Goal: Task Accomplishment & Management: Use online tool/utility

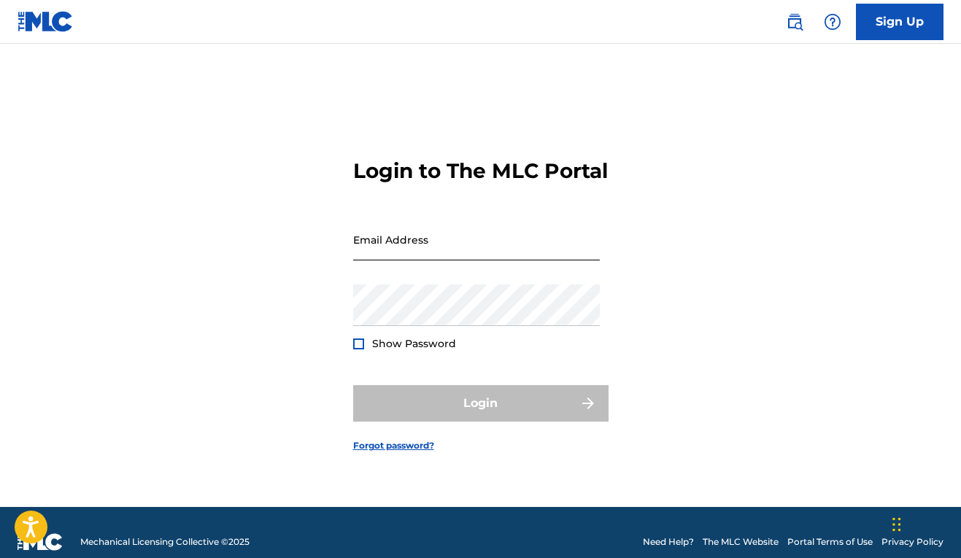
click at [449, 260] on input "Email Address" at bounding box center [476, 240] width 247 height 42
type input "[EMAIL_ADDRESS][DOMAIN_NAME]"
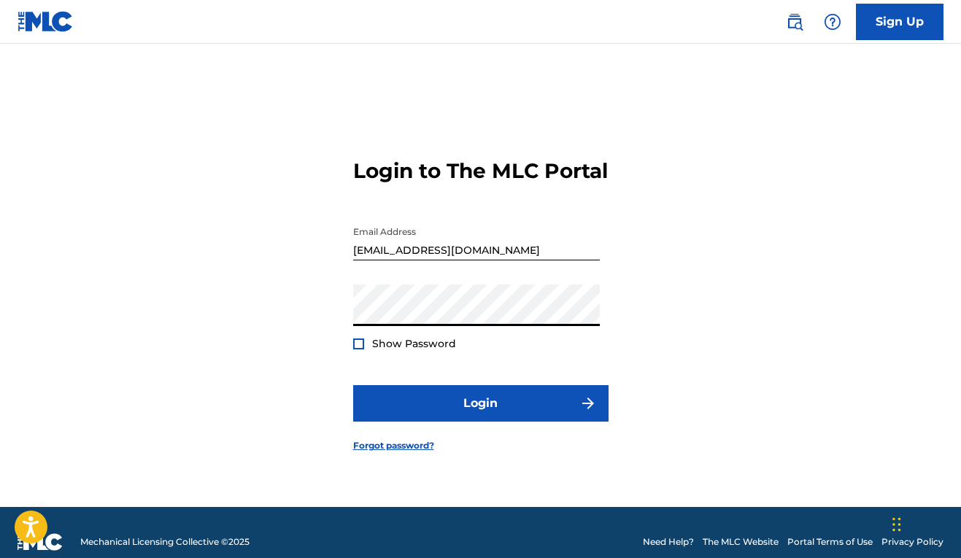
click at [480, 416] on button "Login" at bounding box center [480, 403] width 255 height 36
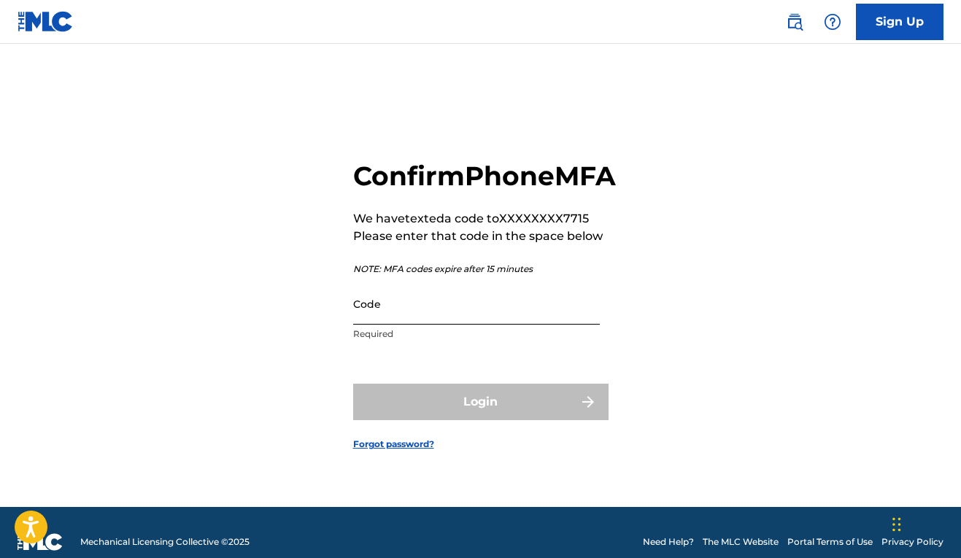
click at [476, 325] on input "Code" at bounding box center [476, 304] width 247 height 42
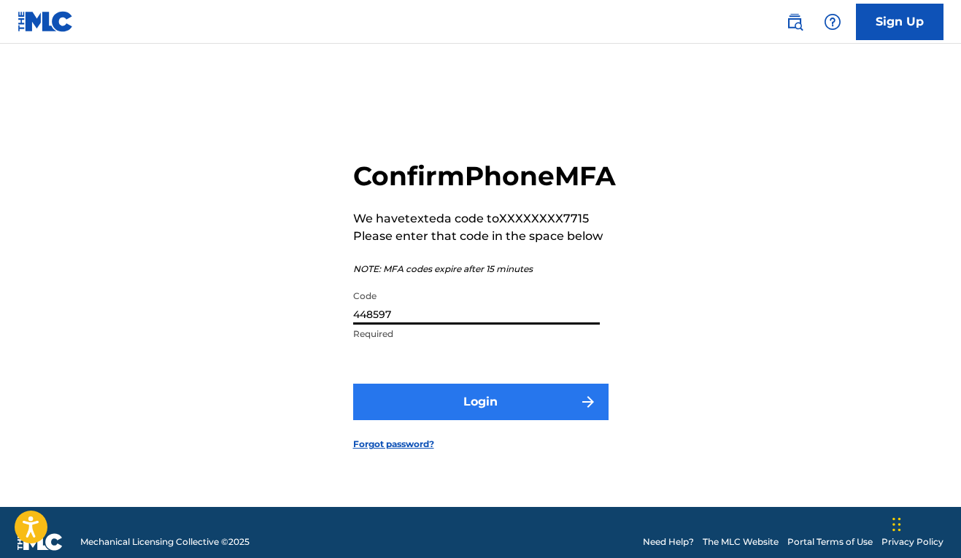
type input "448597"
click at [484, 410] on button "Login" at bounding box center [480, 402] width 255 height 36
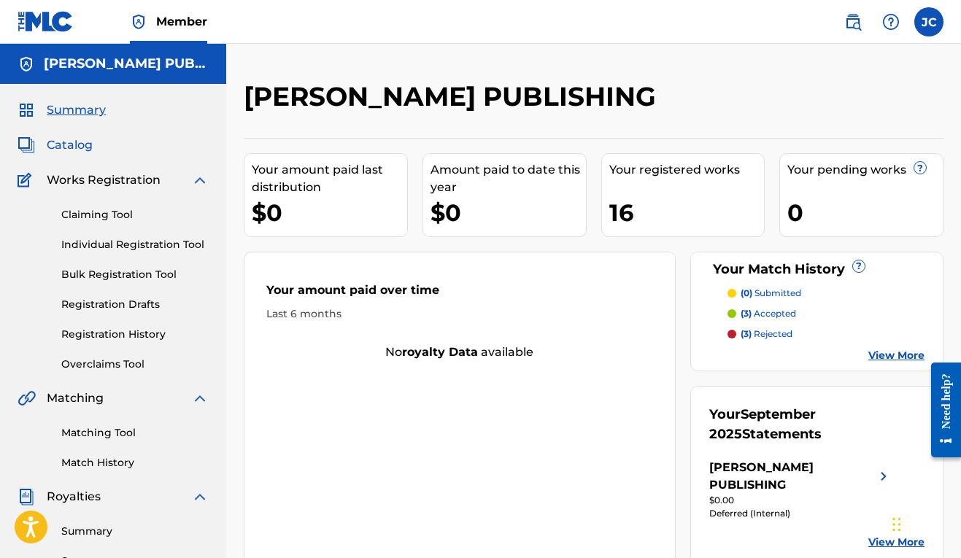
click at [79, 143] on span "Catalog" at bounding box center [70, 145] width 46 height 18
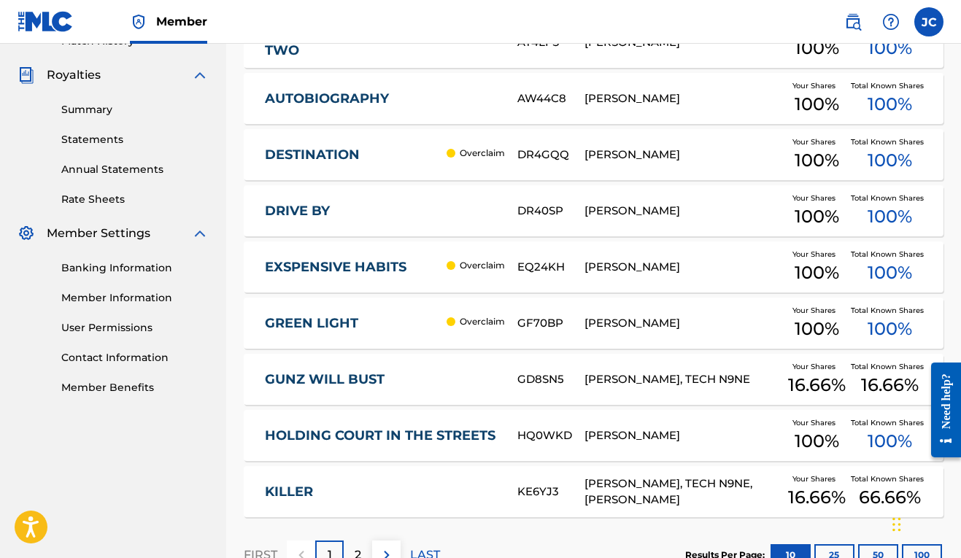
scroll to position [526, 0]
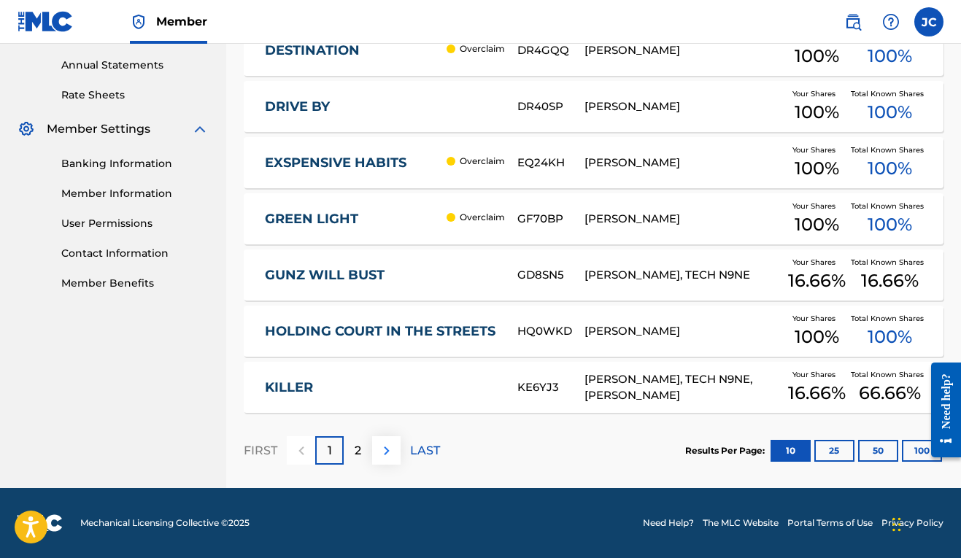
click at [382, 452] on img at bounding box center [387, 451] width 18 height 18
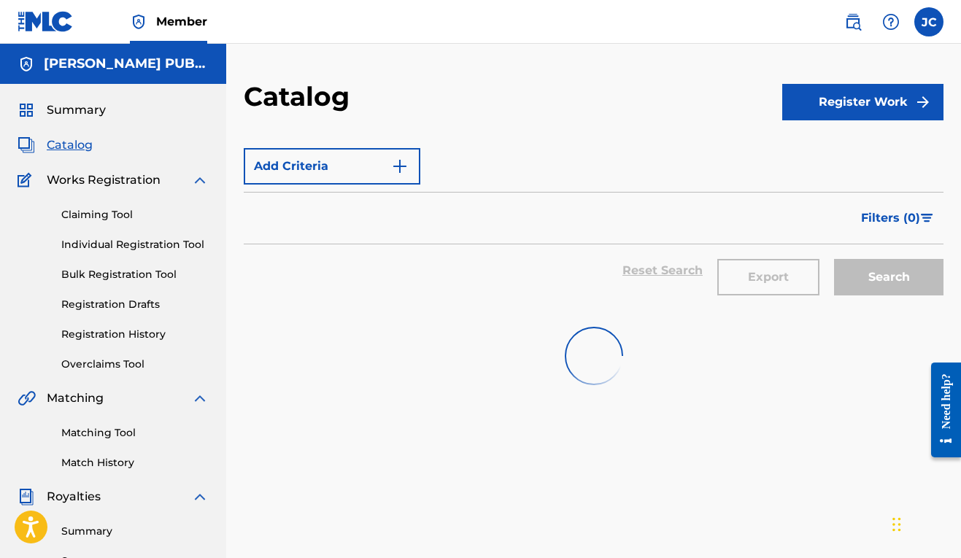
scroll to position [3, 0]
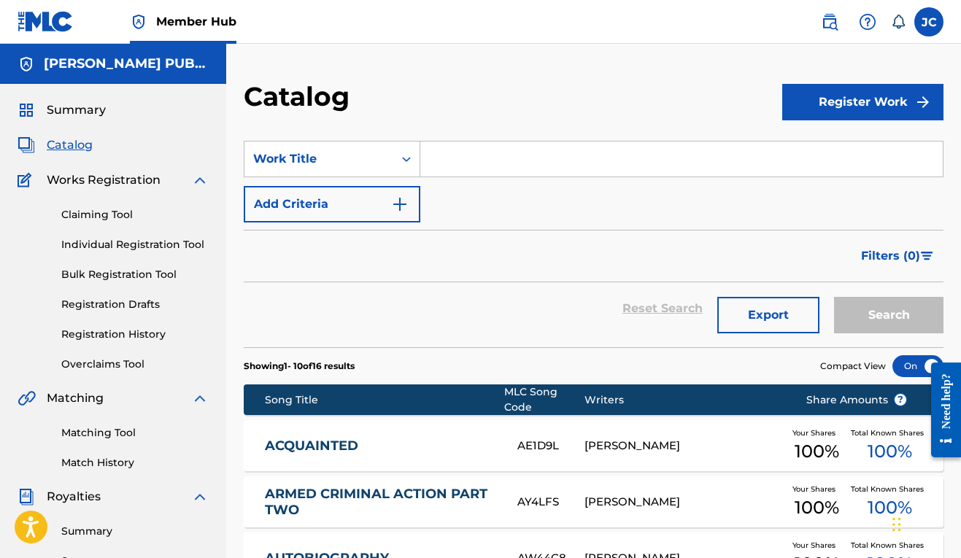
click at [86, 71] on h5 "[PERSON_NAME] PUBLISHING" at bounding box center [126, 63] width 165 height 17
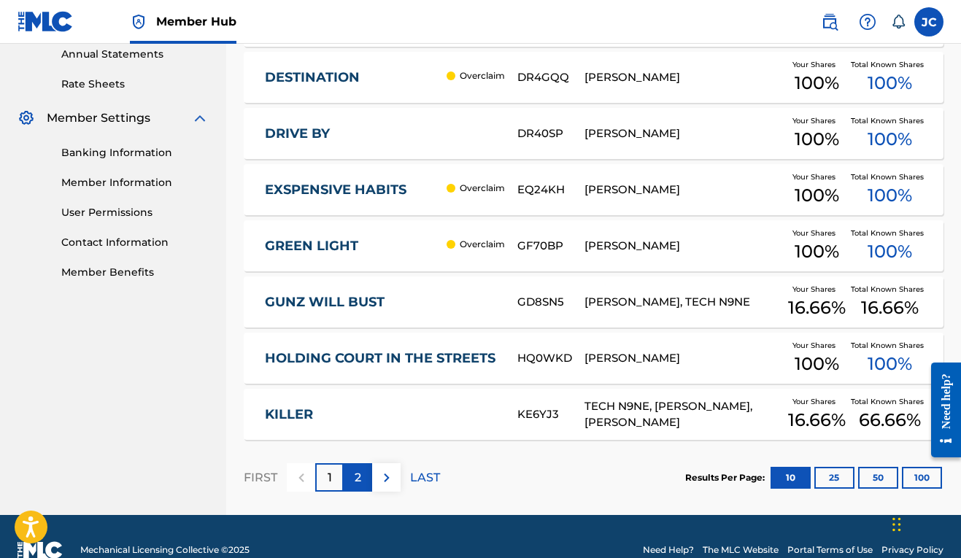
click at [360, 489] on div "2" at bounding box center [358, 477] width 28 height 28
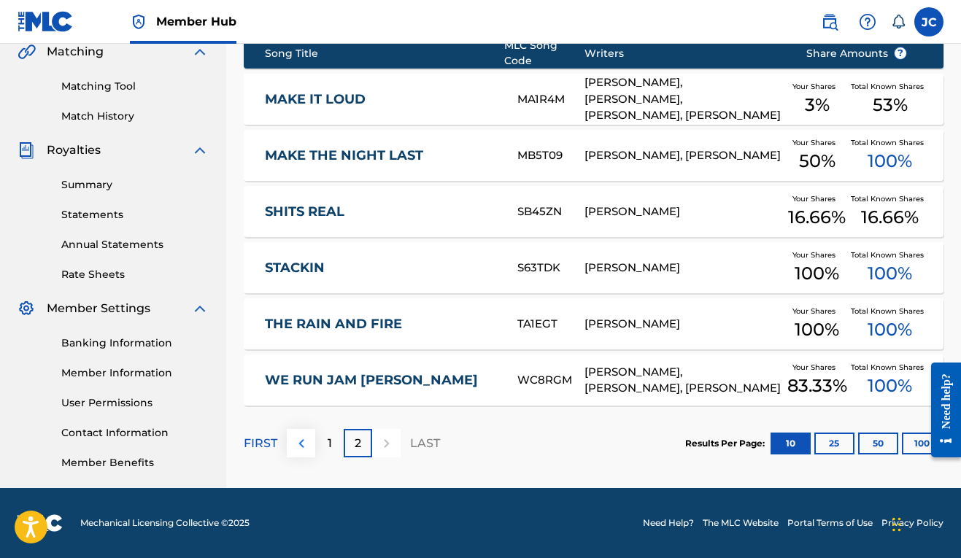
click at [312, 446] on button at bounding box center [301, 443] width 28 height 28
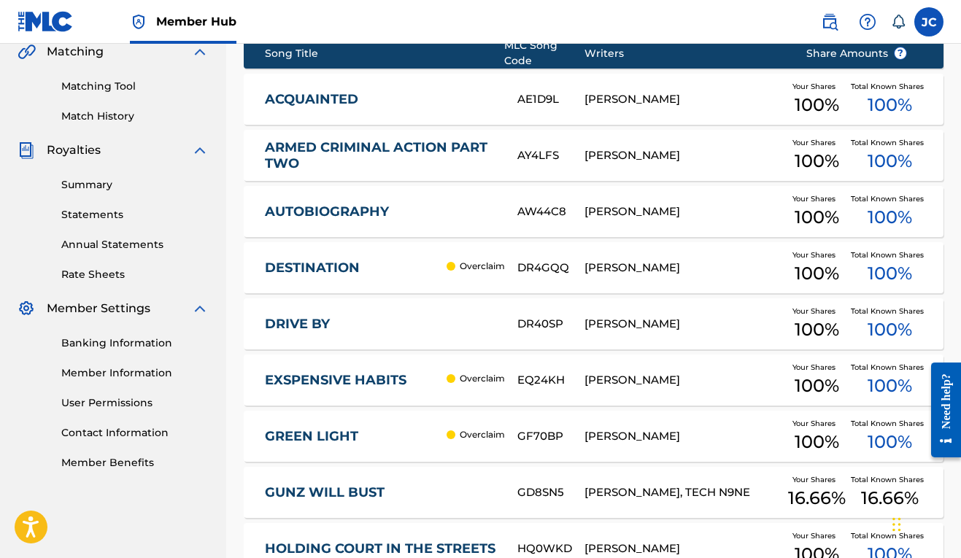
click at [395, 150] on link "ARMED CRIMINAL ACTION PART TWO" at bounding box center [381, 155] width 233 height 33
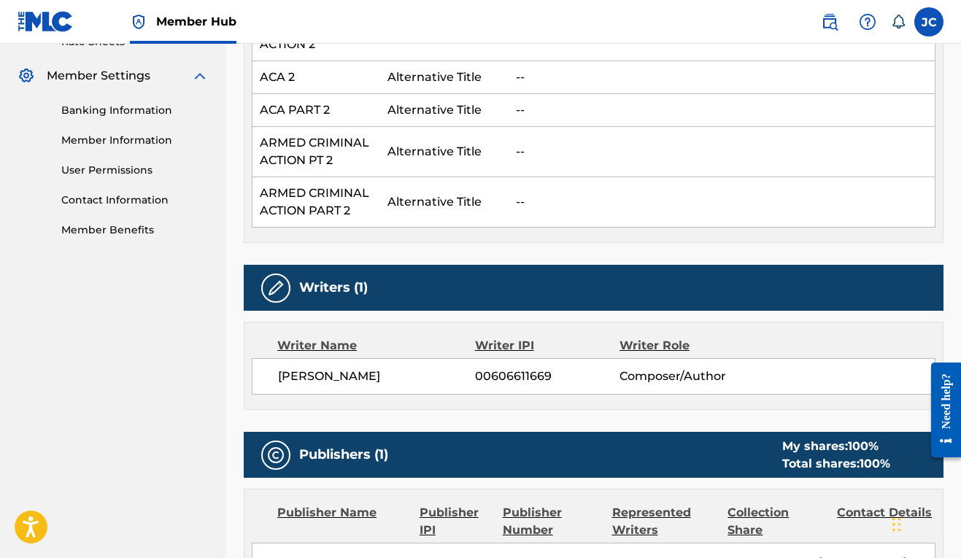
scroll to position [552, 0]
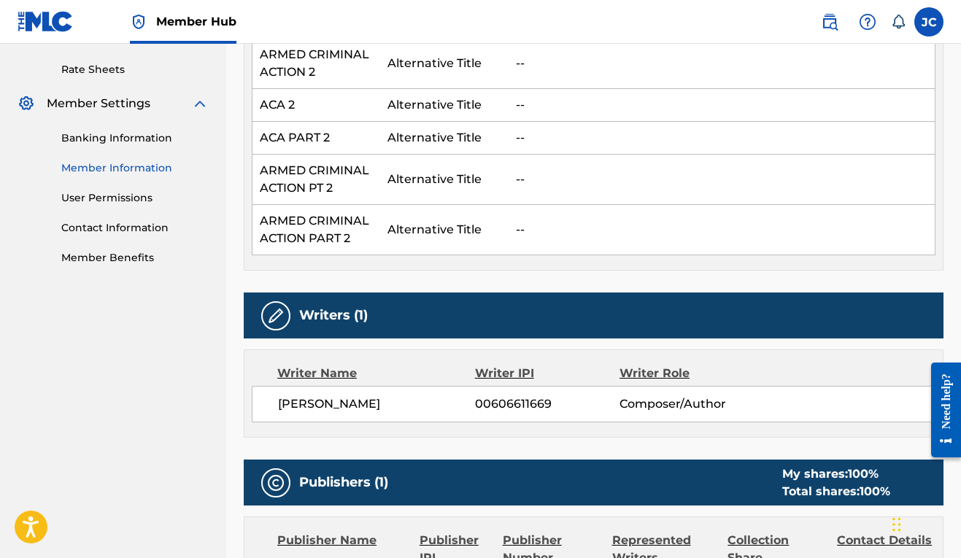
click at [96, 166] on link "Member Information" at bounding box center [134, 167] width 147 height 15
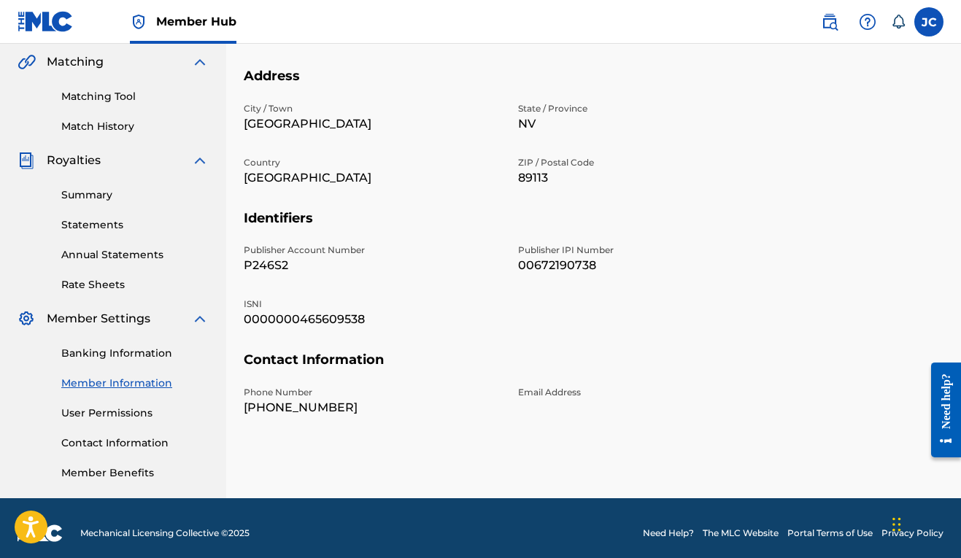
scroll to position [237, 0]
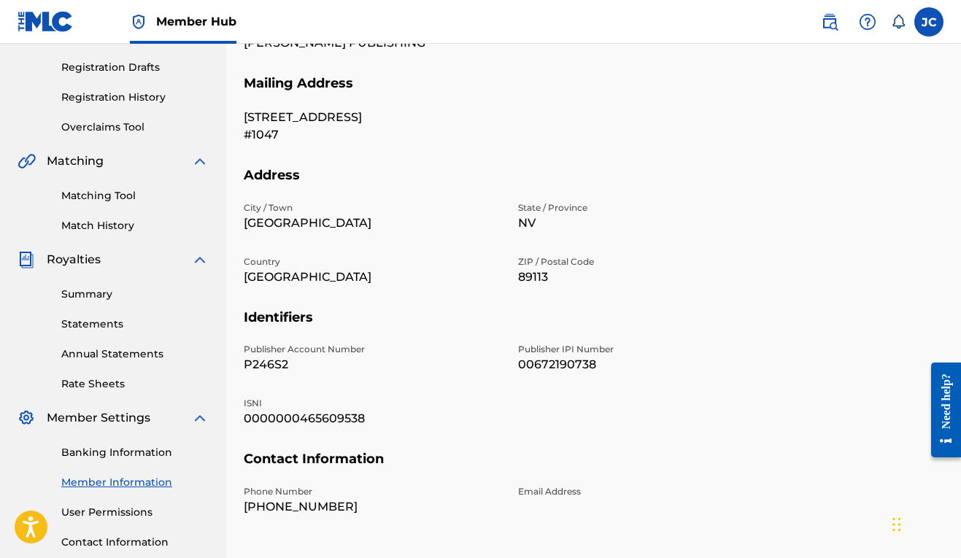
click at [286, 418] on p "0000000465609538" at bounding box center [372, 419] width 257 height 18
click at [352, 417] on p "0000000465609538" at bounding box center [372, 419] width 257 height 18
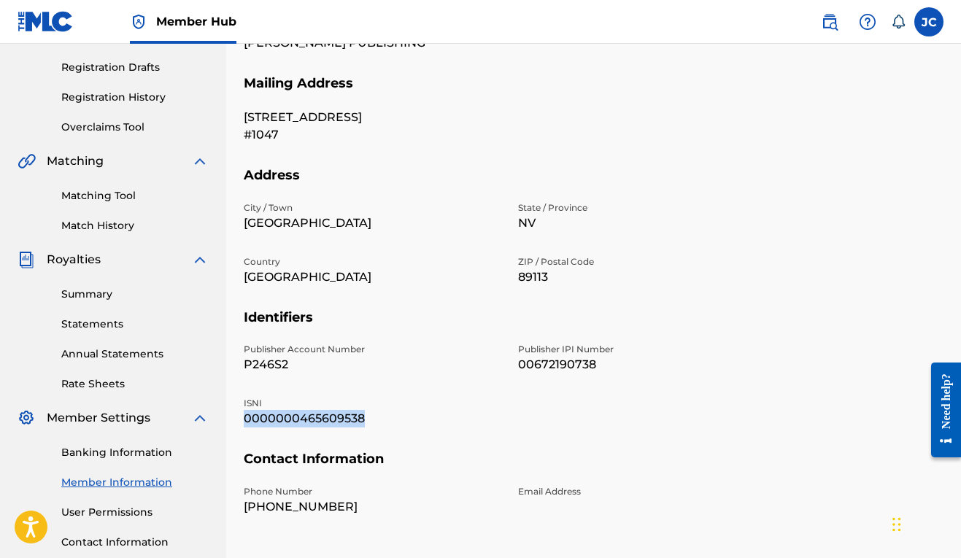
click at [352, 417] on p "0000000465609538" at bounding box center [372, 419] width 257 height 18
copy p "0000000465609538"
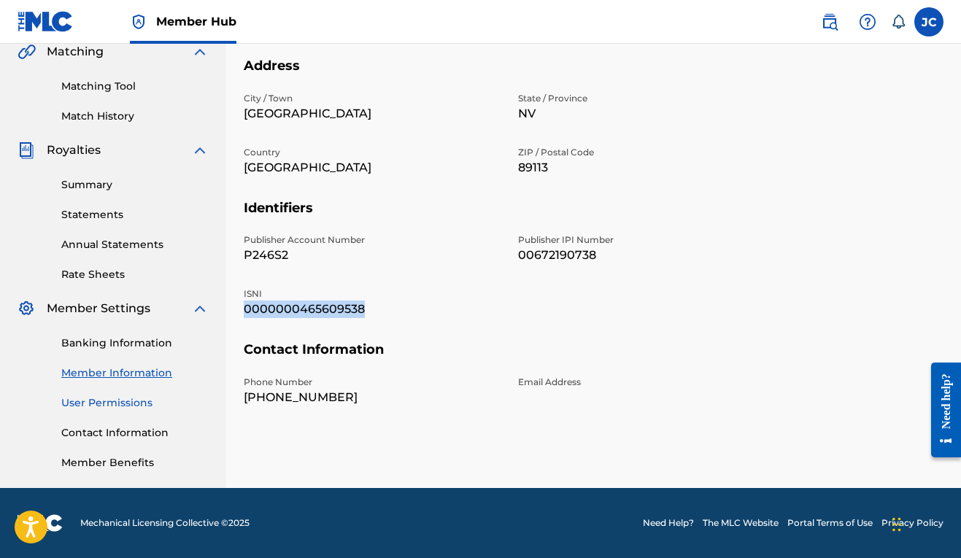
click at [110, 401] on link "User Permissions" at bounding box center [134, 402] width 147 height 15
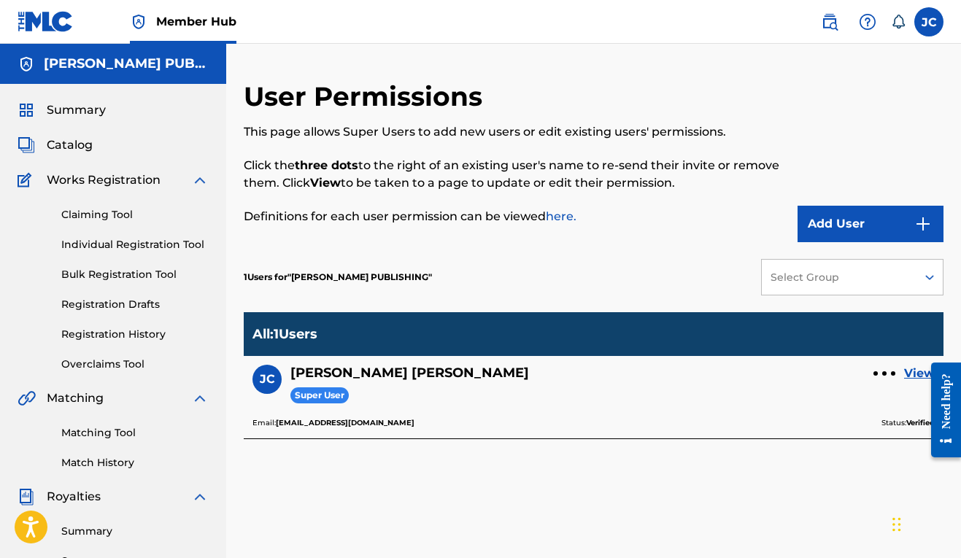
scroll to position [92, 0]
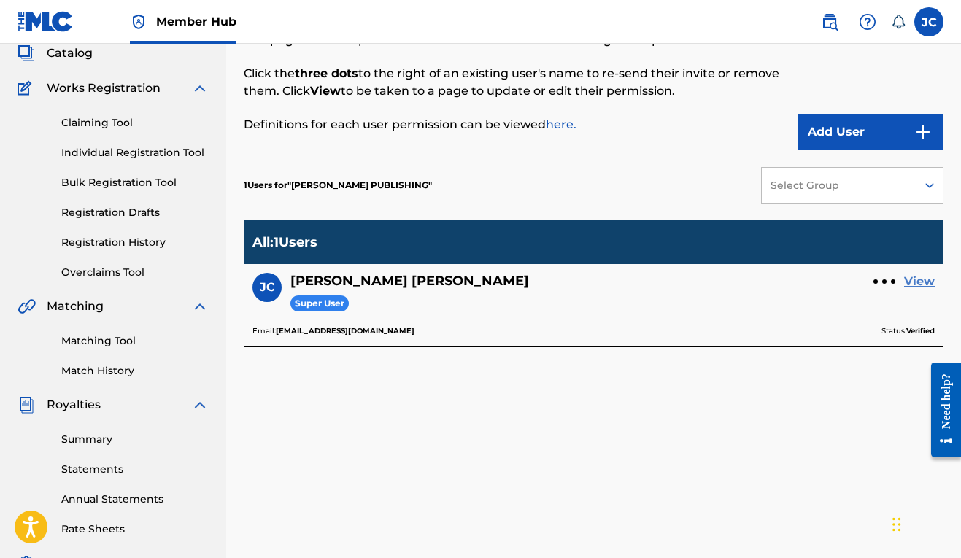
click at [925, 279] on link "View" at bounding box center [919, 282] width 31 height 18
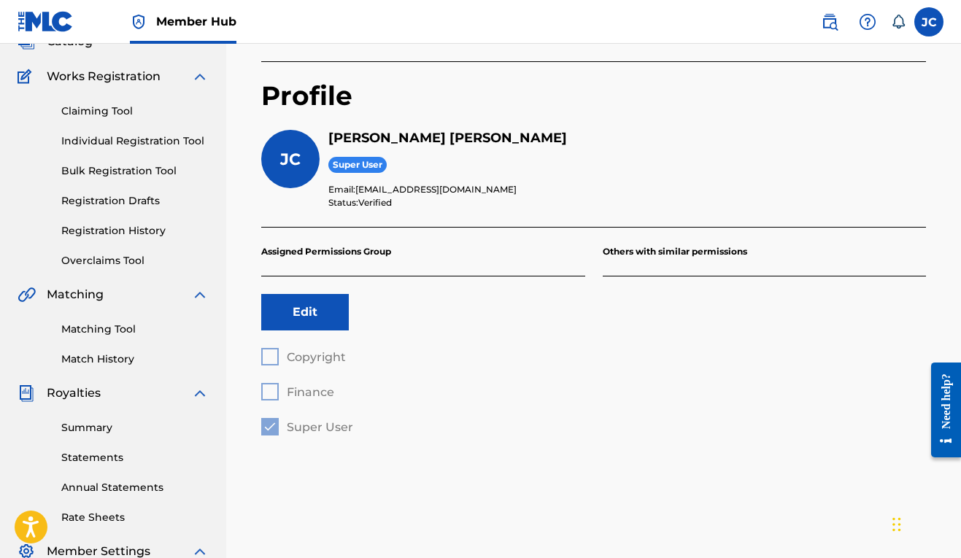
scroll to position [117, 0]
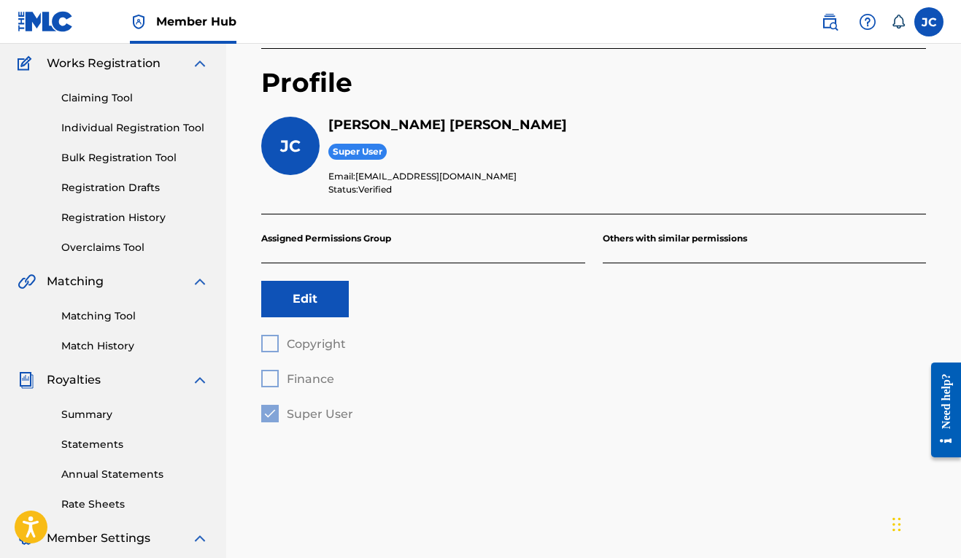
click at [267, 372] on div "Copyright Finance Super User" at bounding box center [423, 379] width 324 height 88
click at [269, 381] on div "Copyright Finance Super User" at bounding box center [423, 379] width 324 height 88
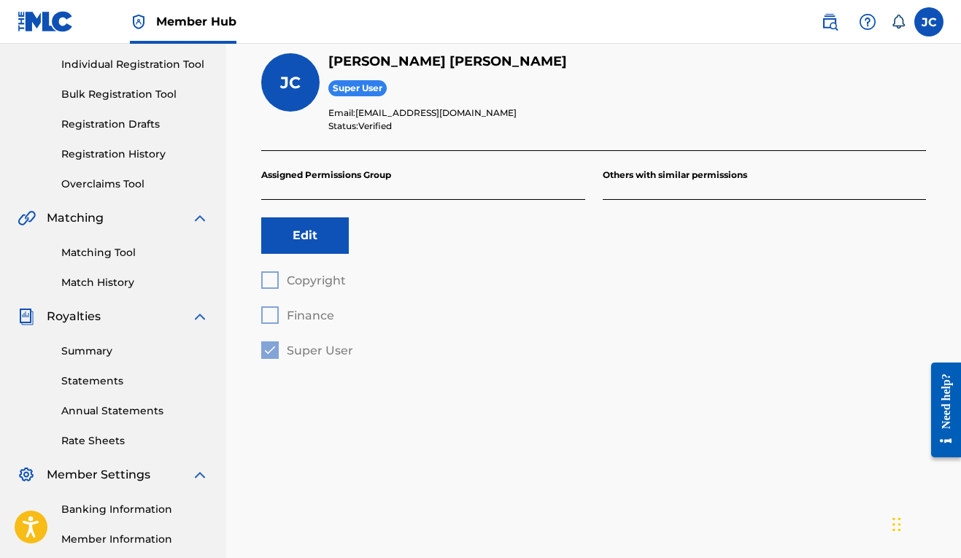
scroll to position [0, 0]
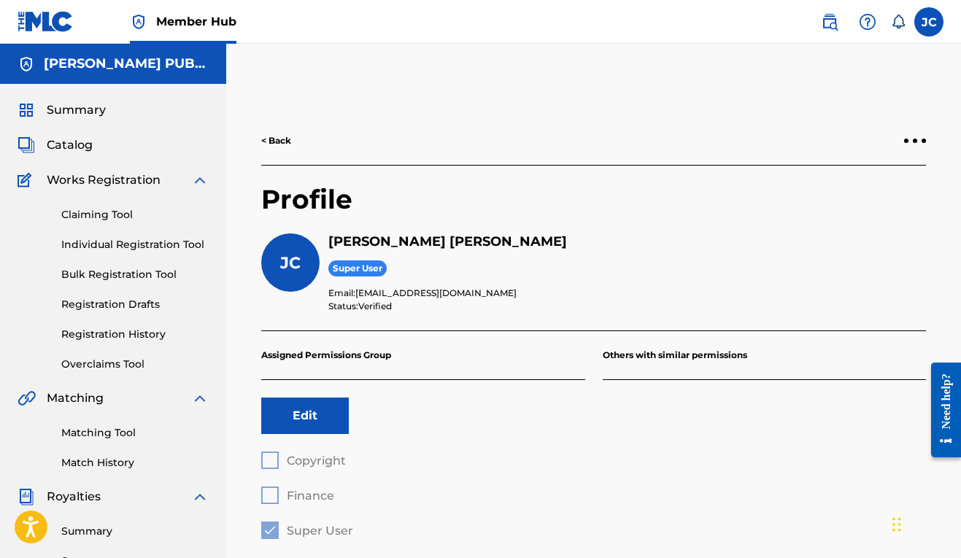
click at [276, 143] on link "< Back" at bounding box center [276, 140] width 30 height 13
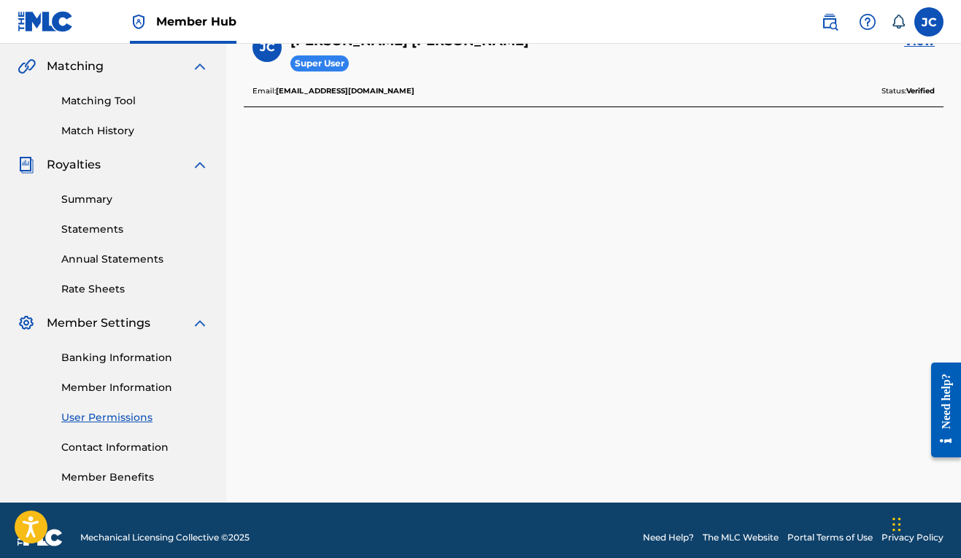
scroll to position [347, 0]
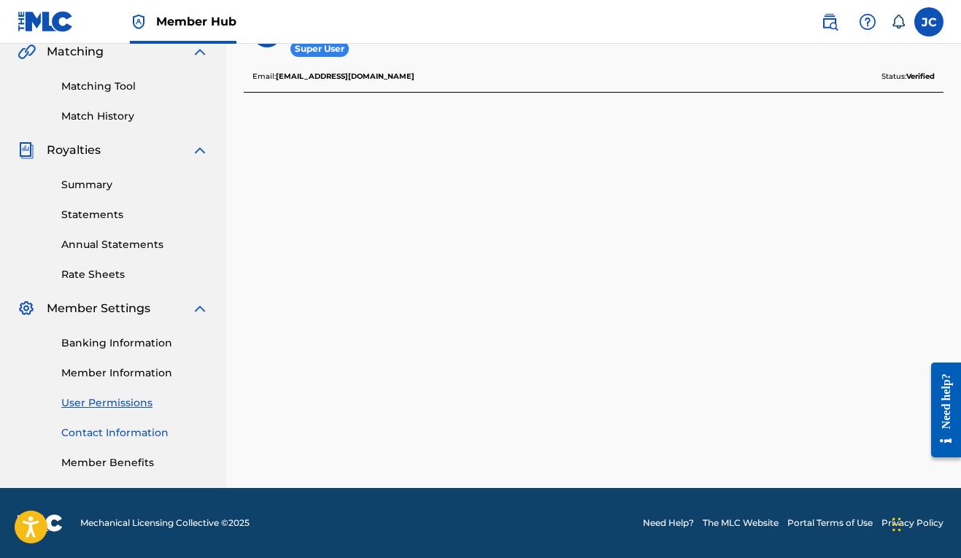
click at [160, 432] on link "Contact Information" at bounding box center [134, 432] width 147 height 15
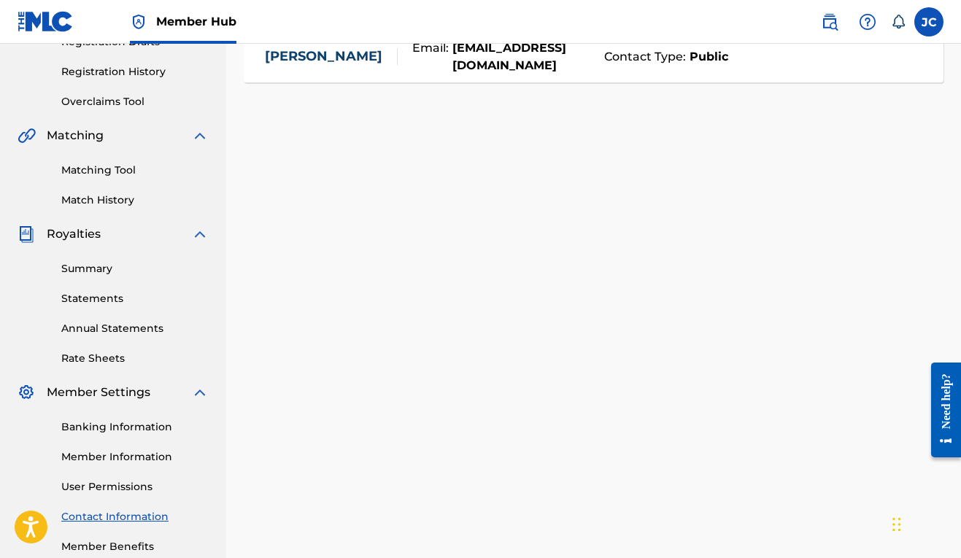
scroll to position [347, 0]
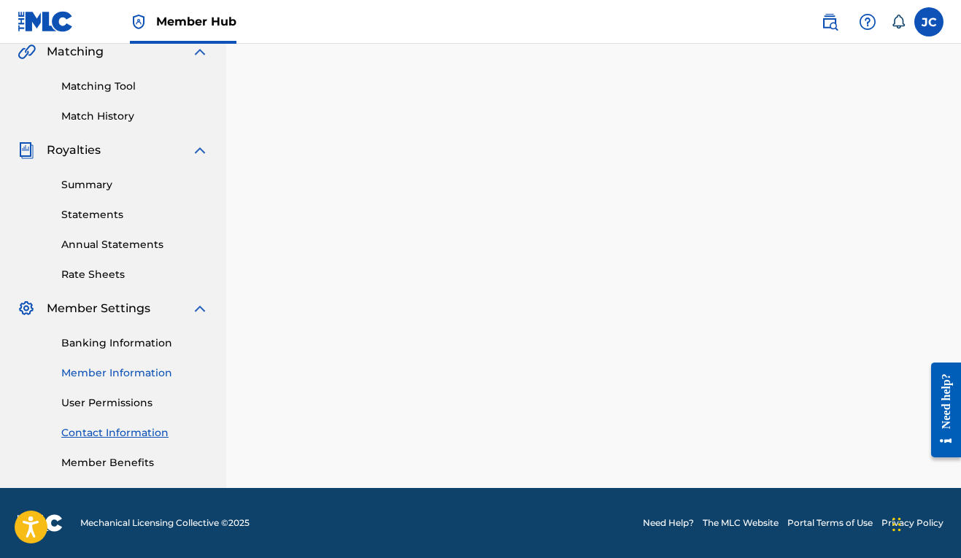
click at [150, 371] on link "Member Information" at bounding box center [134, 372] width 147 height 15
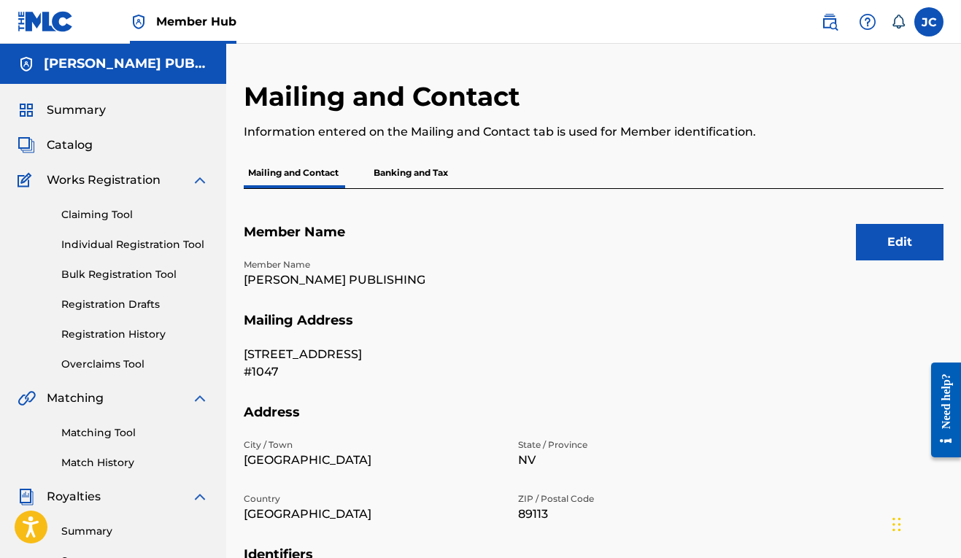
click at [152, 67] on h5 "[PERSON_NAME] PUBLISHING" at bounding box center [126, 63] width 165 height 17
click at [939, 20] on label at bounding box center [928, 21] width 29 height 29
click at [929, 22] on input "[PERSON_NAME] [EMAIL_ADDRESS][DOMAIN_NAME] Notification Preferences Profile Log…" at bounding box center [929, 22] width 0 height 0
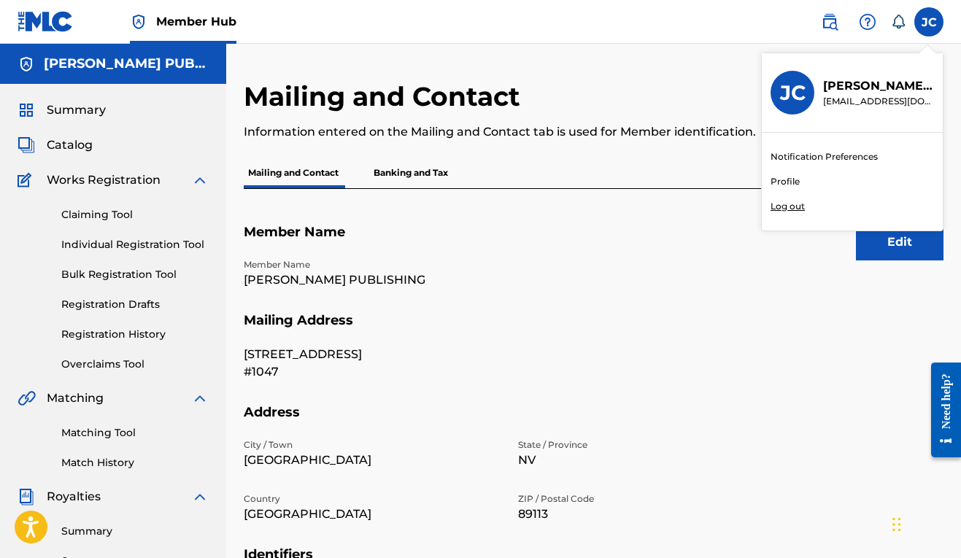
click at [838, 152] on link "Notification Preferences" at bounding box center [823, 156] width 107 height 13
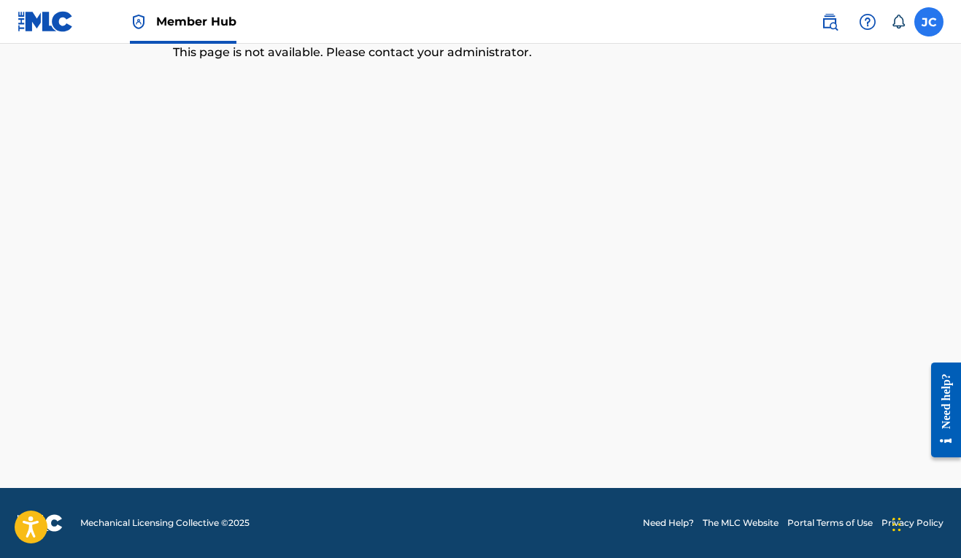
click at [920, 23] on label at bounding box center [928, 21] width 29 height 29
click at [929, 22] on input "[PERSON_NAME] [EMAIL_ADDRESS][DOMAIN_NAME] Notification Preferences Profile Log…" at bounding box center [929, 22] width 0 height 0
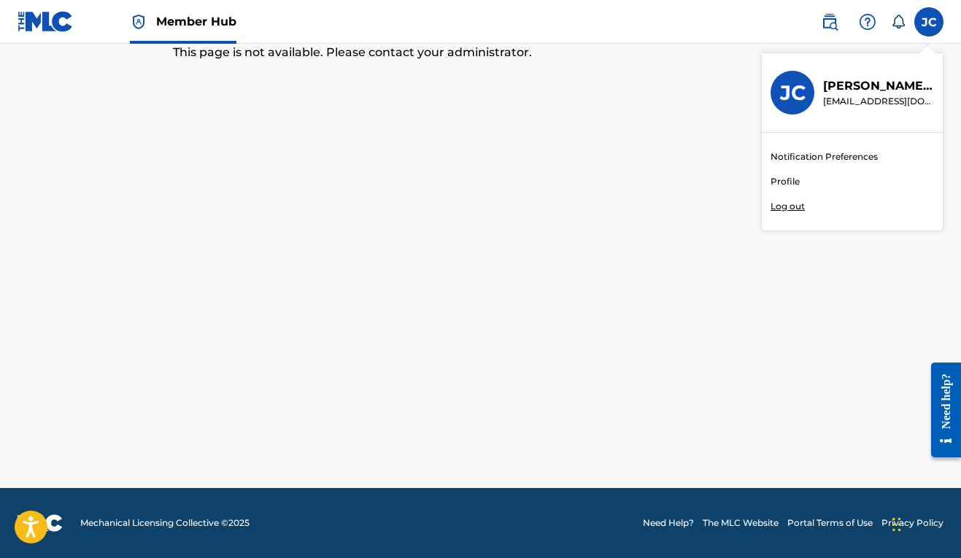
click at [794, 184] on link "Profile" at bounding box center [784, 181] width 29 height 13
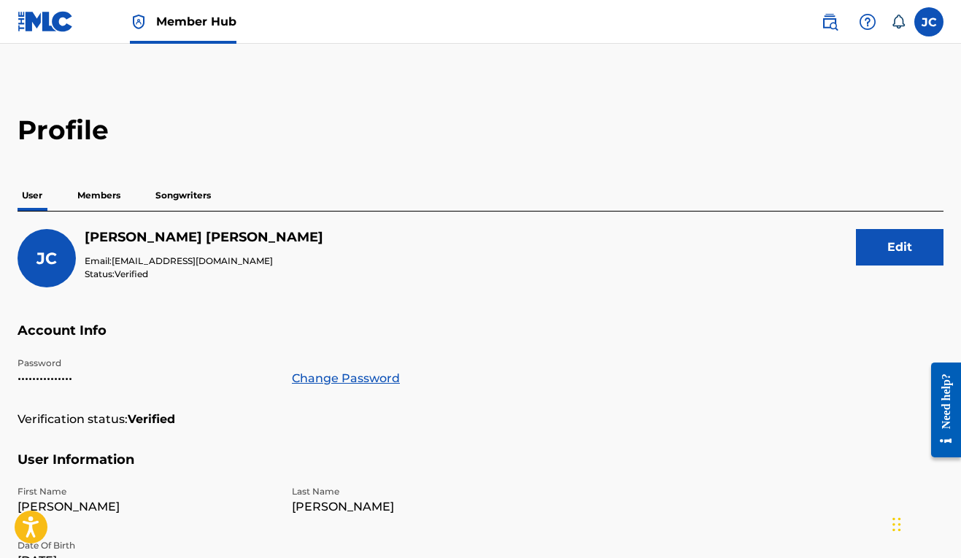
click at [203, 198] on p "Songwriters" at bounding box center [183, 195] width 64 height 31
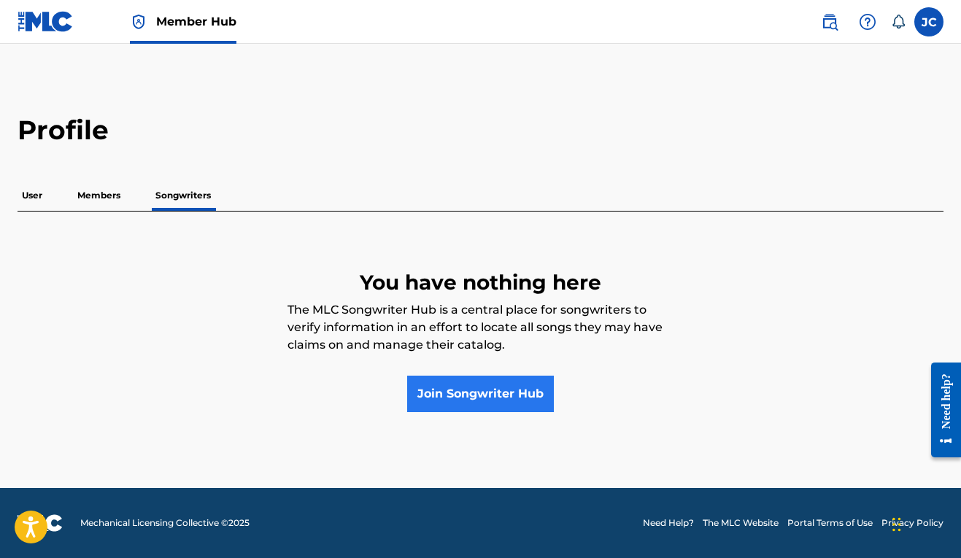
click at [490, 396] on link "Join Songwriter Hub" at bounding box center [480, 394] width 147 height 36
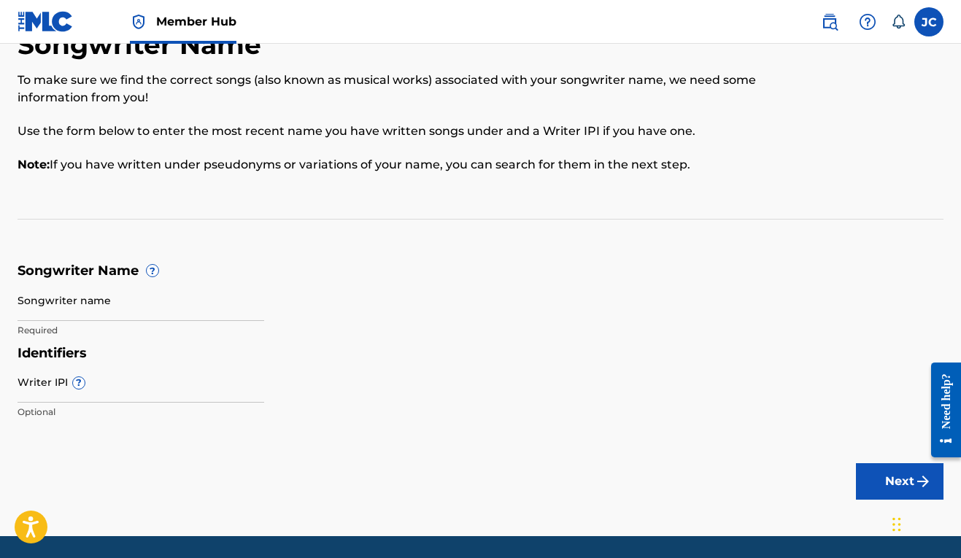
scroll to position [99, 0]
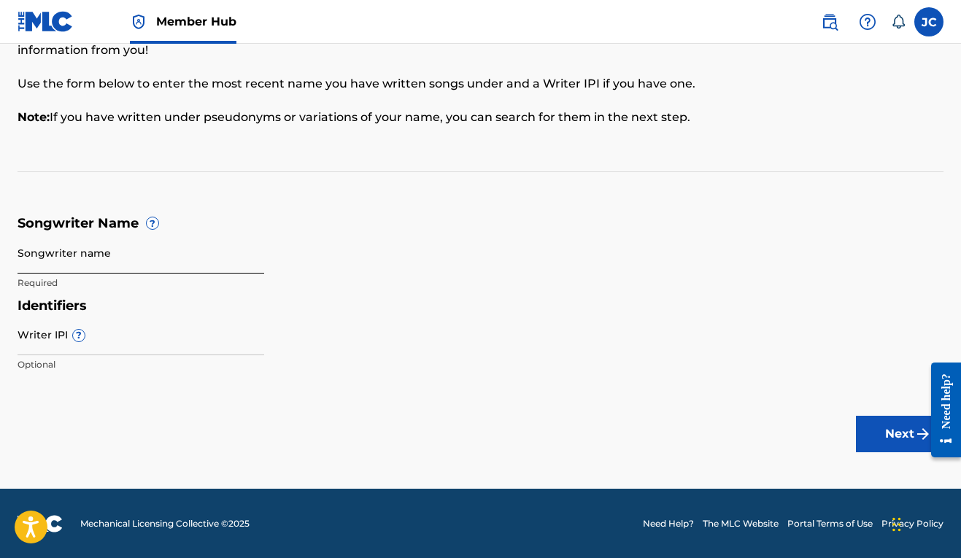
click at [85, 251] on input "Songwriter name" at bounding box center [141, 253] width 247 height 42
type input "[PERSON_NAME]"
click at [38, 339] on input "Writer IPI ?" at bounding box center [141, 335] width 247 height 42
paste input "606611669"
drag, startPoint x: 78, startPoint y: 349, endPoint x: 8, endPoint y: 349, distance: 70.0
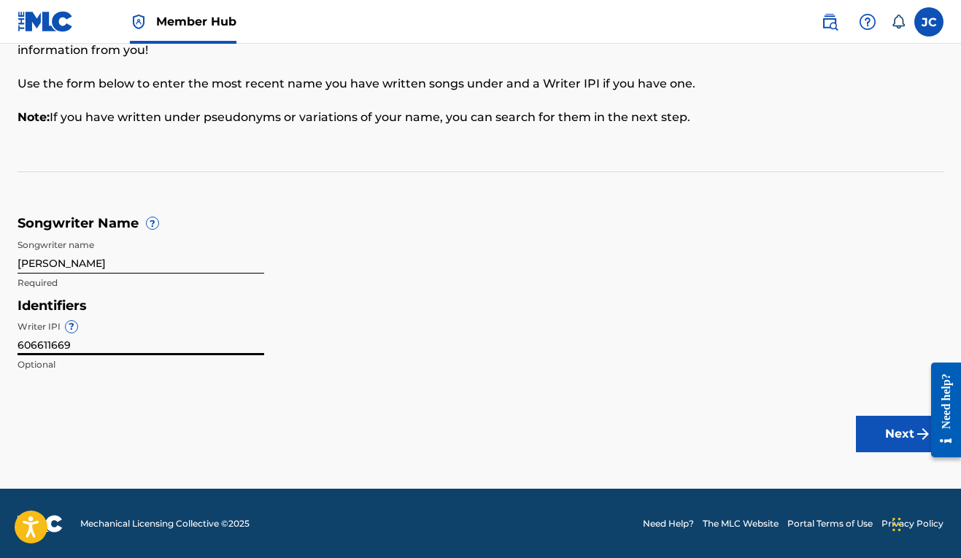
click at [8, 349] on div "Songwriter Name To make sure we find the correct songs (also known as musical w…" at bounding box center [480, 180] width 961 height 398
paste input "00"
type input "00606611669"
click at [897, 433] on button "Next" at bounding box center [900, 434] width 88 height 36
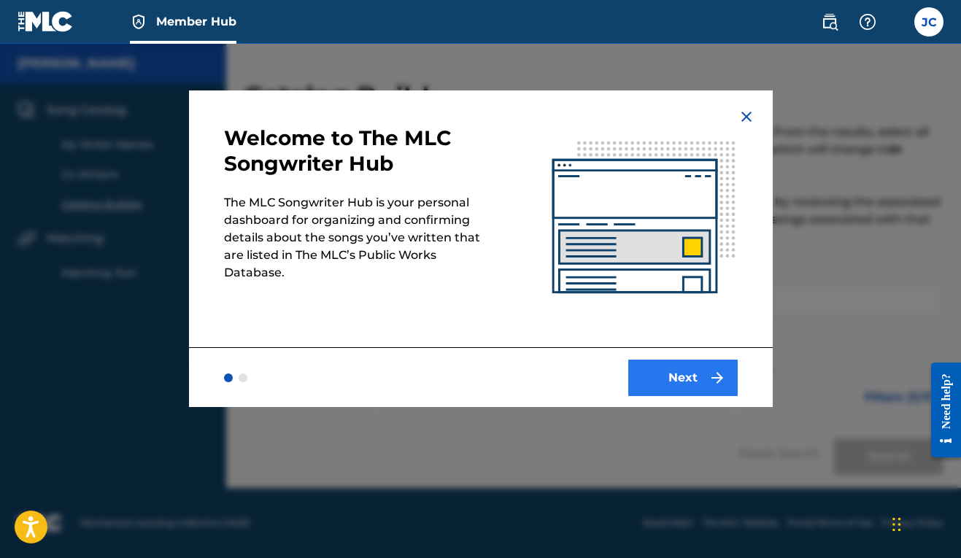
click at [680, 380] on button "Next" at bounding box center [682, 378] width 109 height 36
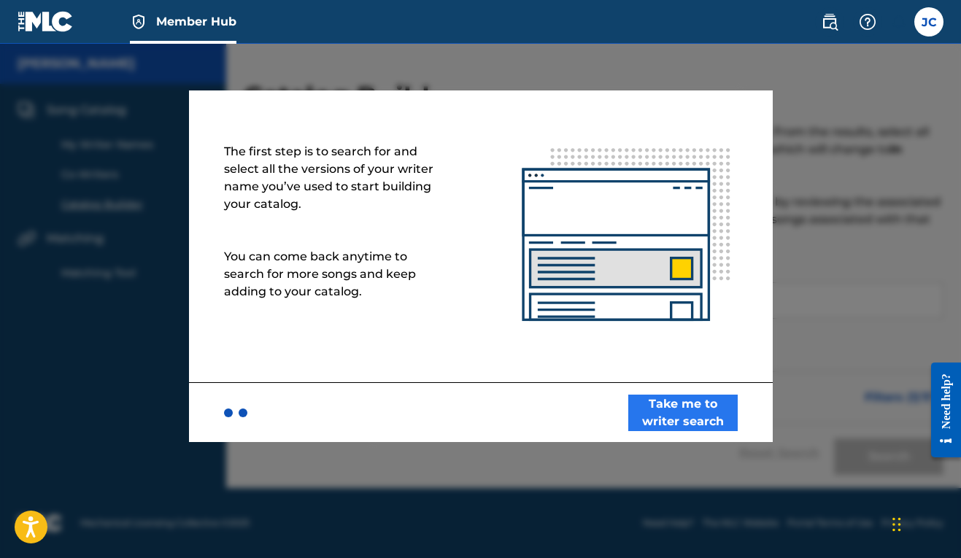
click at [692, 422] on button "Take me to writer search" at bounding box center [682, 413] width 109 height 36
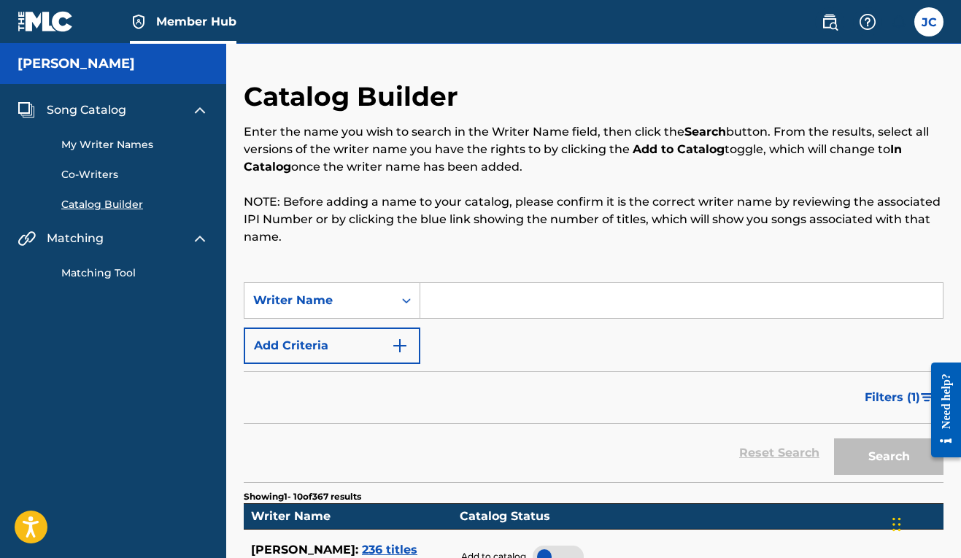
click at [515, 305] on input "Search Form" at bounding box center [681, 300] width 522 height 35
type input "j"
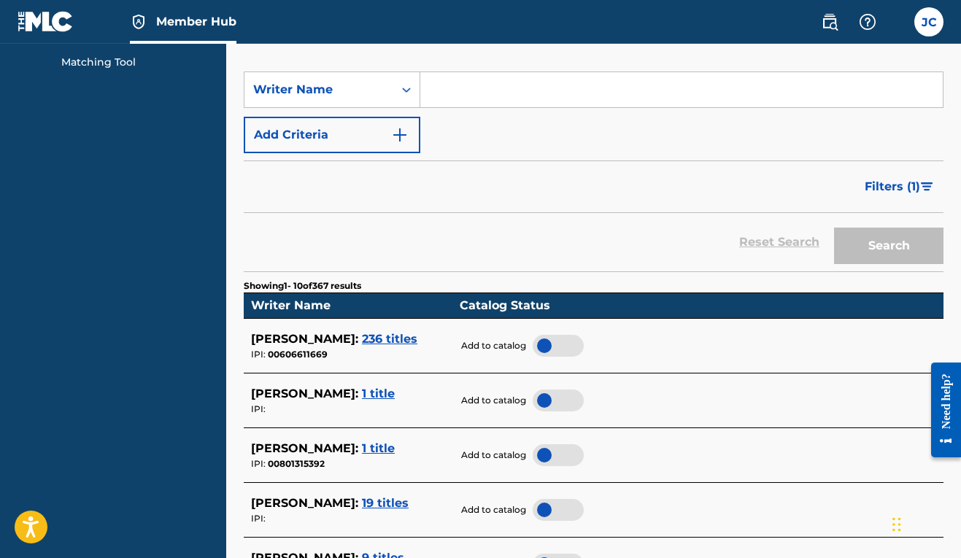
scroll to position [237, 0]
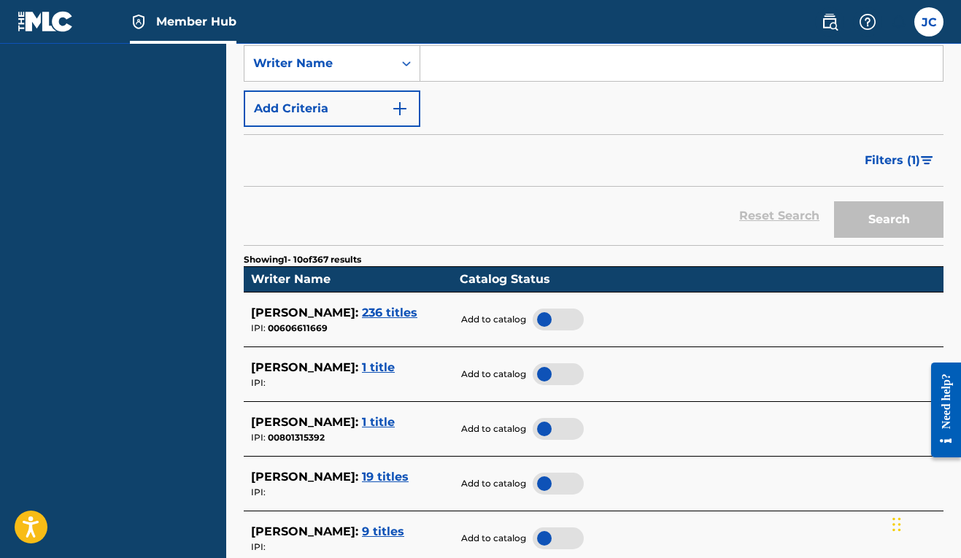
click at [554, 311] on div at bounding box center [558, 320] width 51 height 22
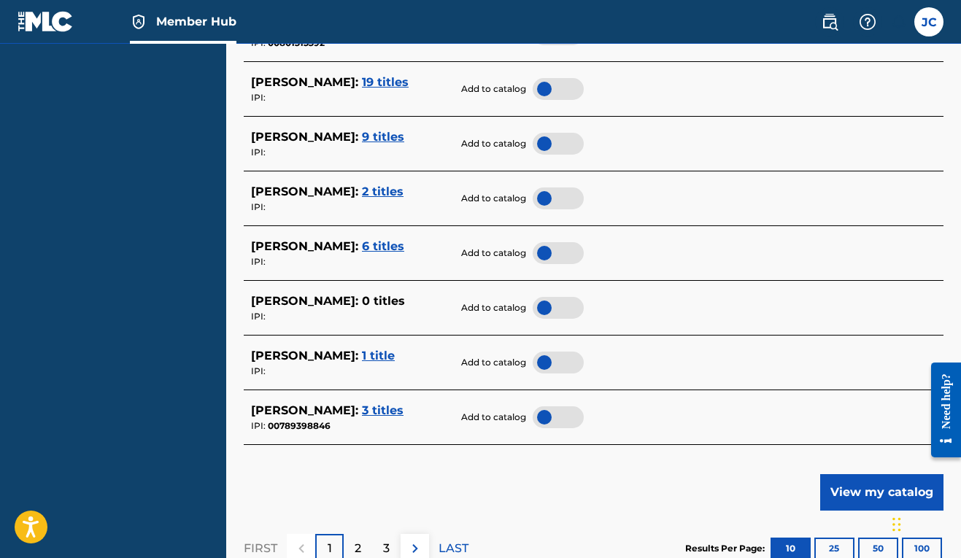
scroll to position [635, 0]
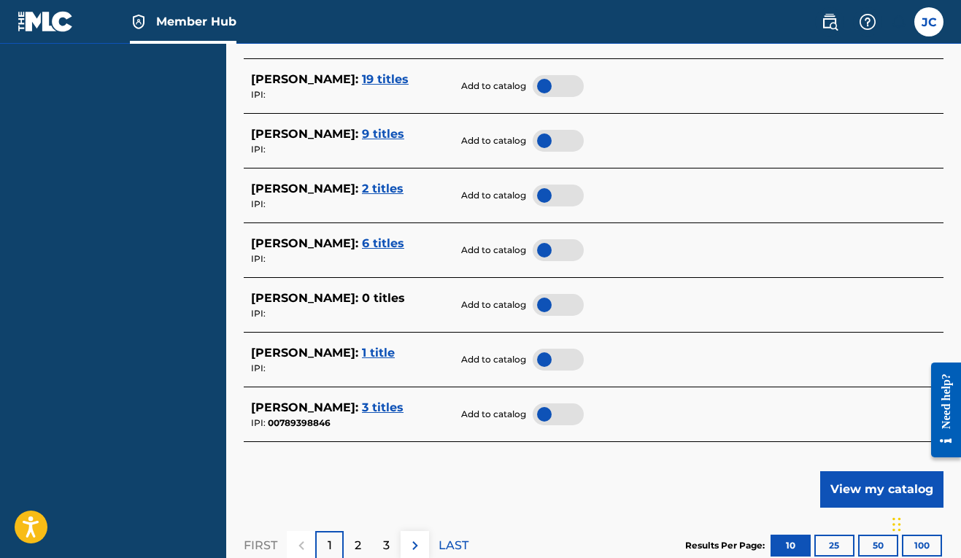
click at [566, 408] on div at bounding box center [558, 414] width 51 height 22
click at [565, 354] on div at bounding box center [558, 360] width 51 height 22
click at [363, 346] on span "1 title" at bounding box center [378, 353] width 33 height 14
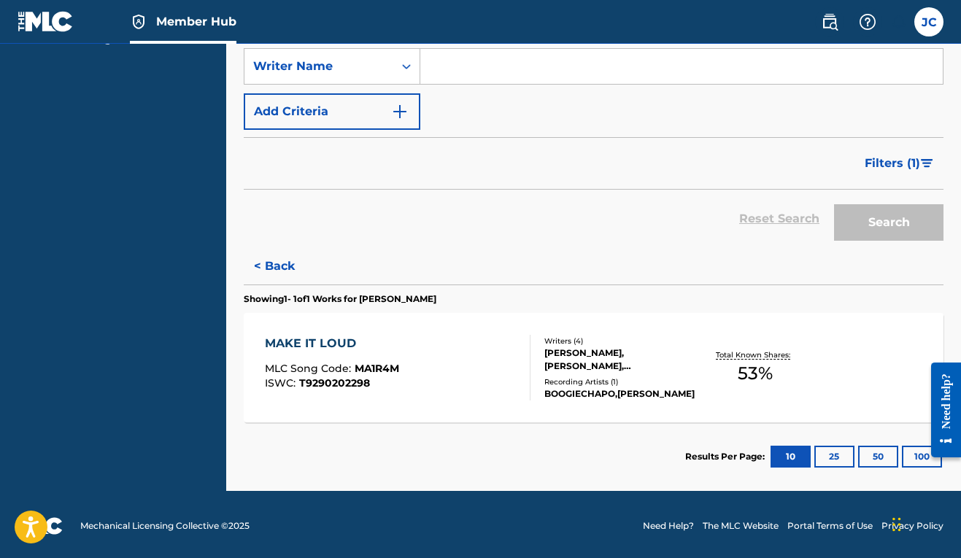
scroll to position [0, 0]
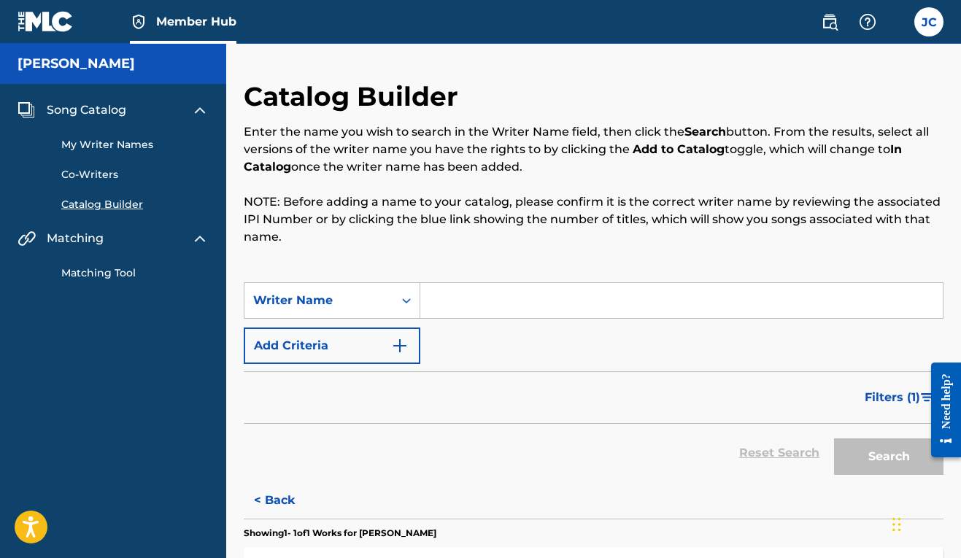
click at [96, 107] on span "Song Catalog" at bounding box center [87, 110] width 80 height 18
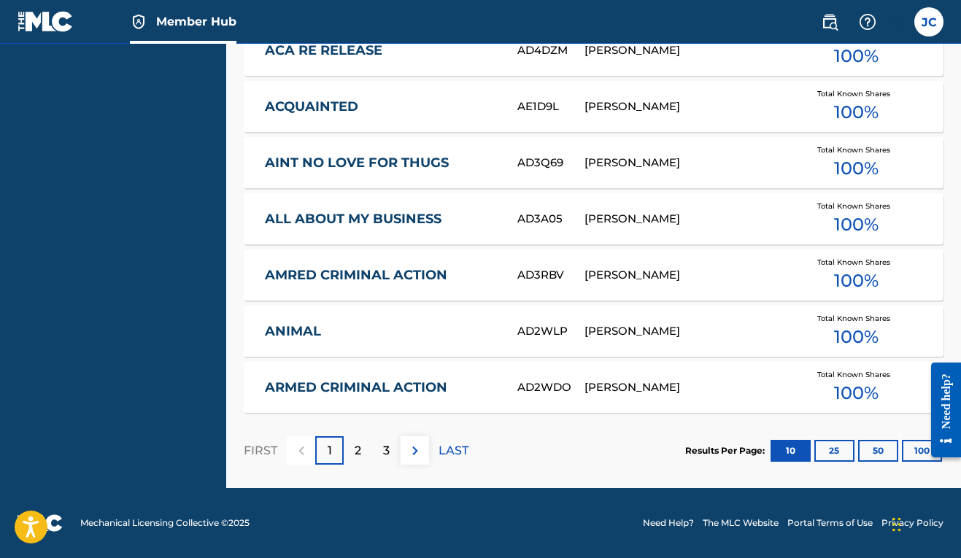
scroll to position [765, 0]
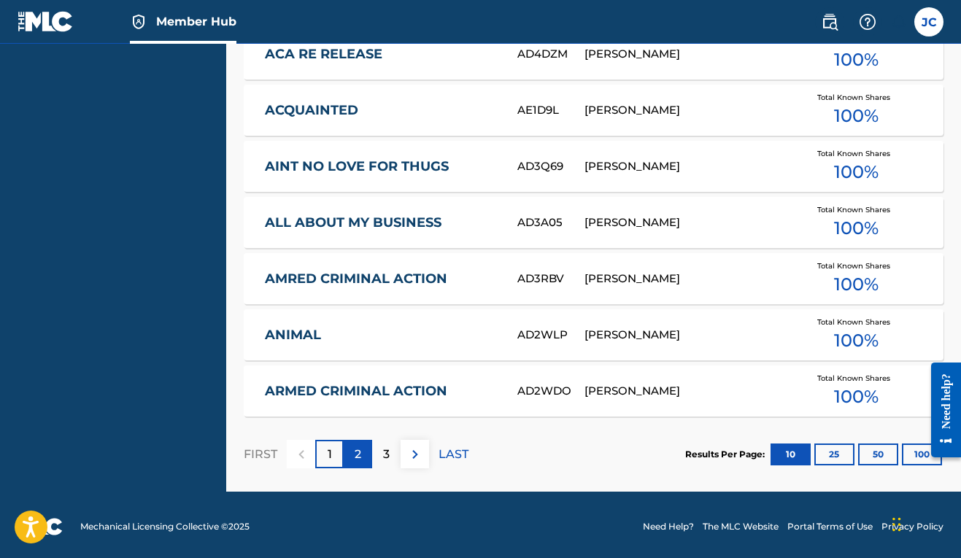
click at [366, 457] on div "2" at bounding box center [358, 454] width 28 height 28
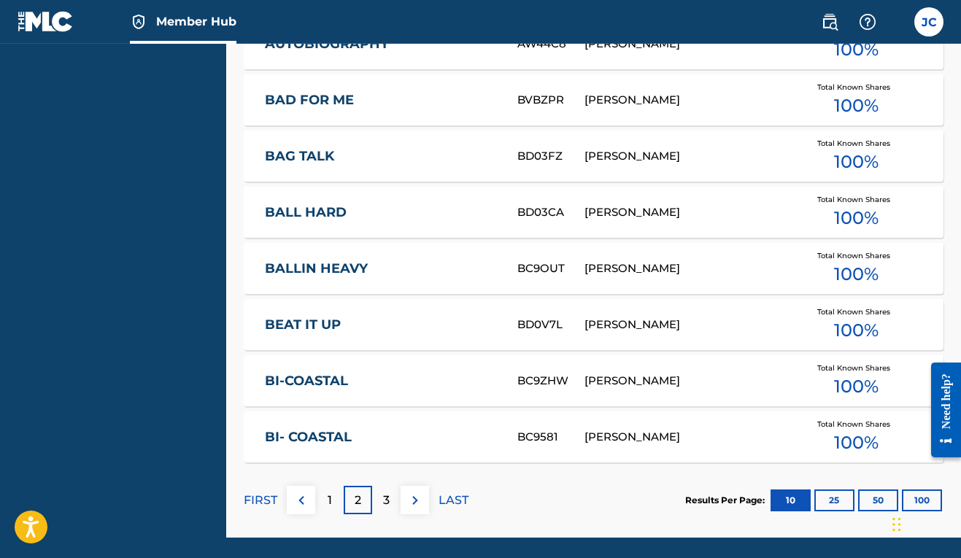
scroll to position [768, 0]
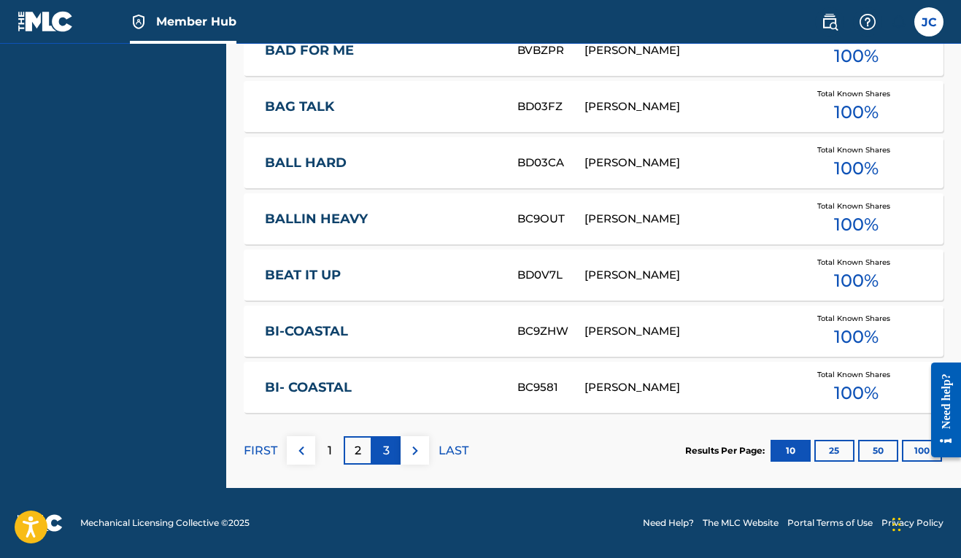
click at [392, 455] on div "3" at bounding box center [386, 450] width 28 height 28
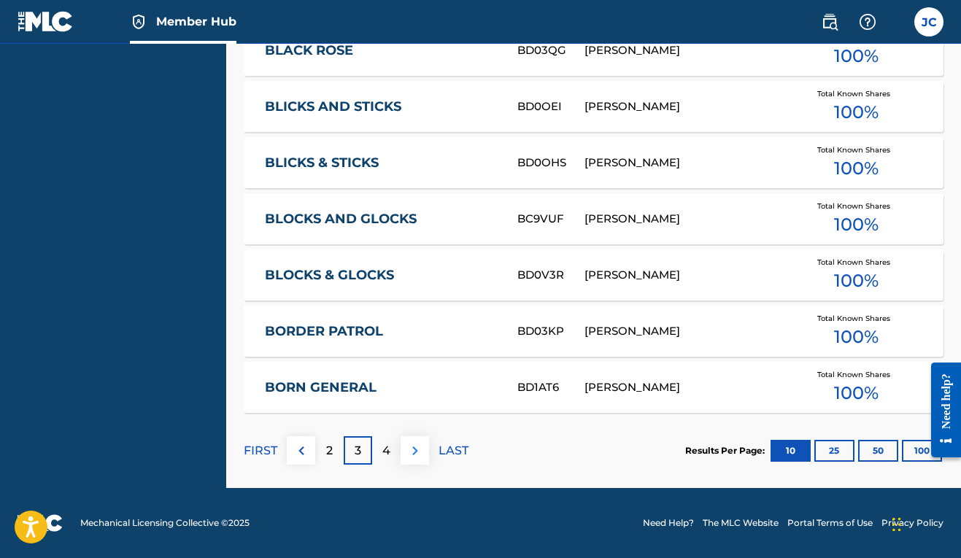
click at [421, 451] on img at bounding box center [415, 451] width 18 height 18
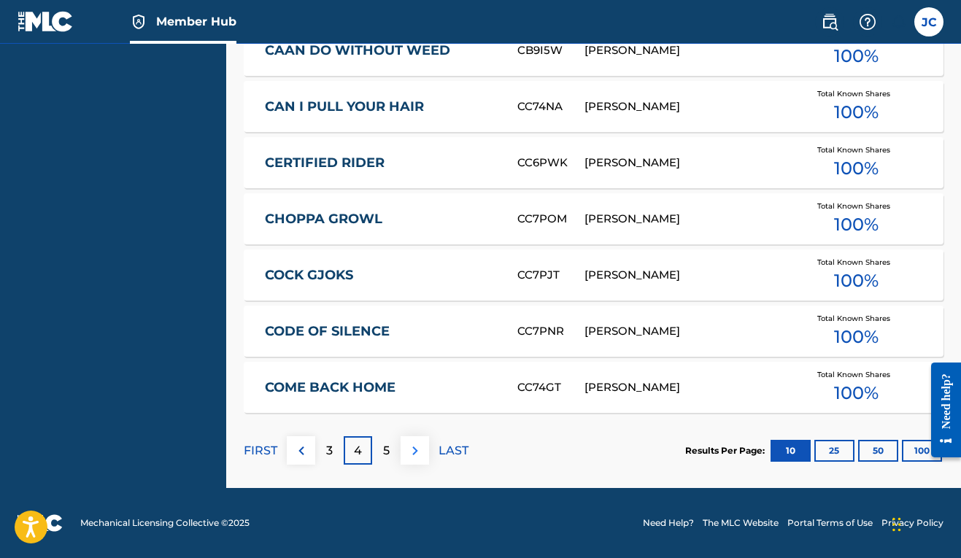
click at [414, 455] on img at bounding box center [415, 451] width 18 height 18
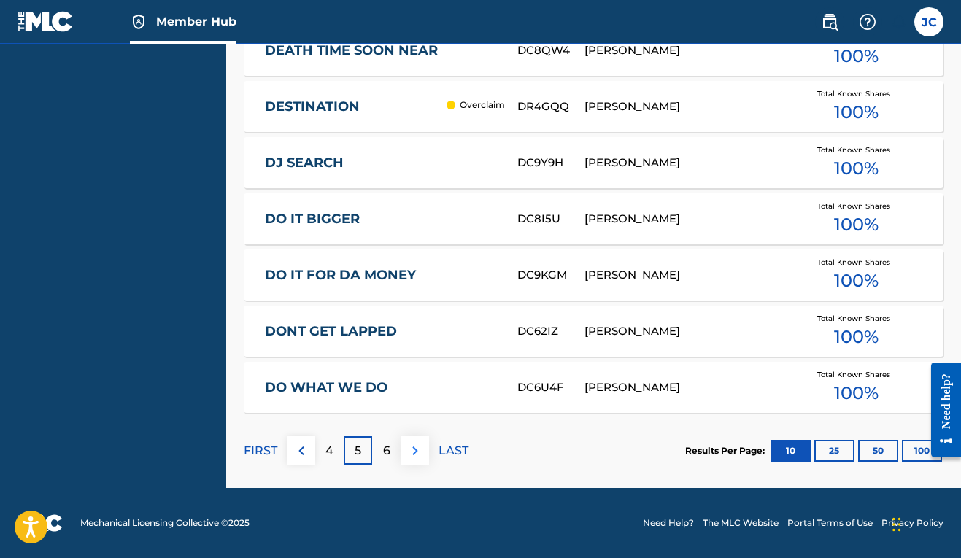
click at [414, 455] on img at bounding box center [415, 451] width 18 height 18
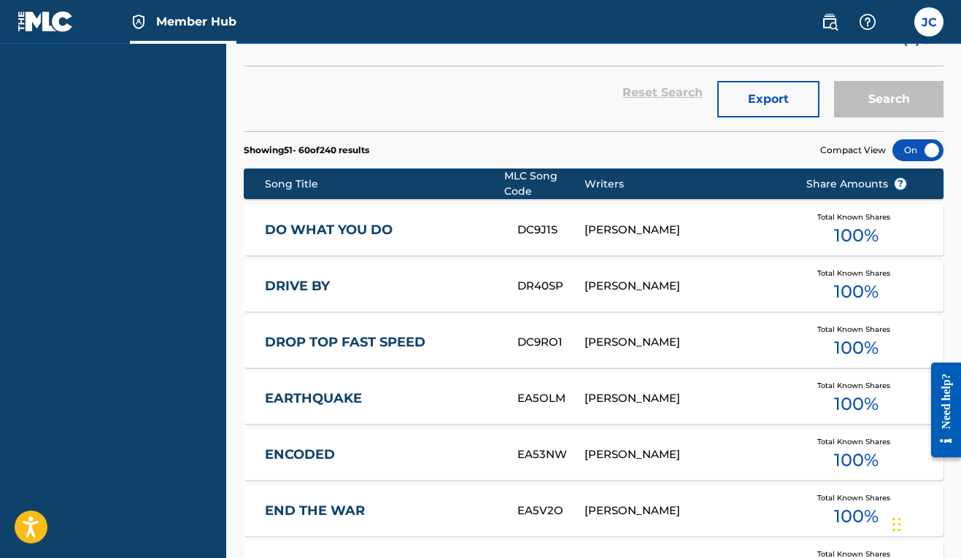
scroll to position [427, 0]
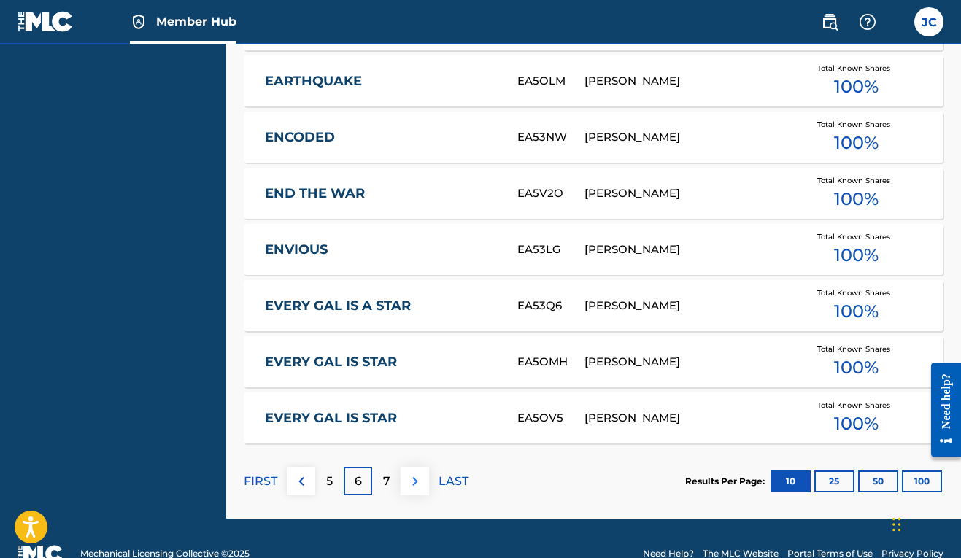
click at [414, 474] on img at bounding box center [415, 482] width 18 height 18
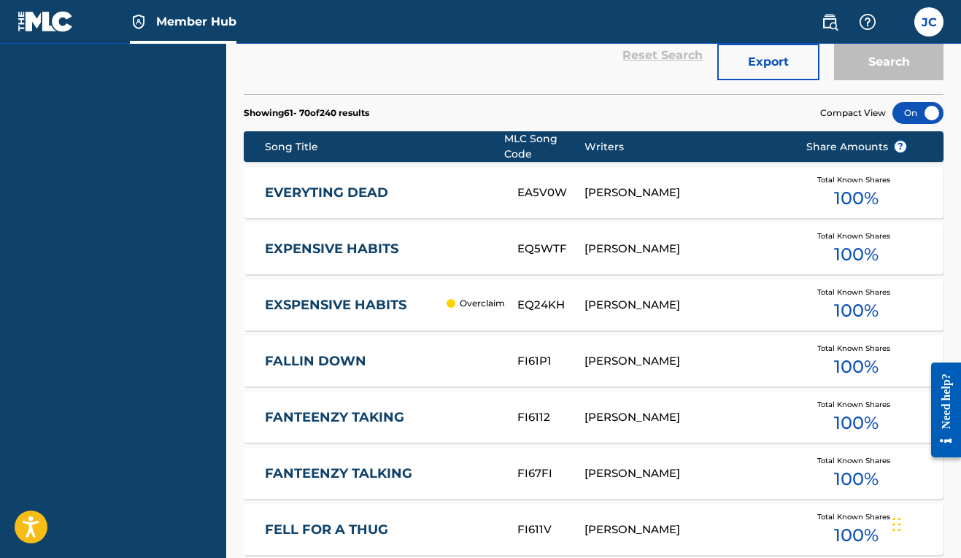
scroll to position [687, 0]
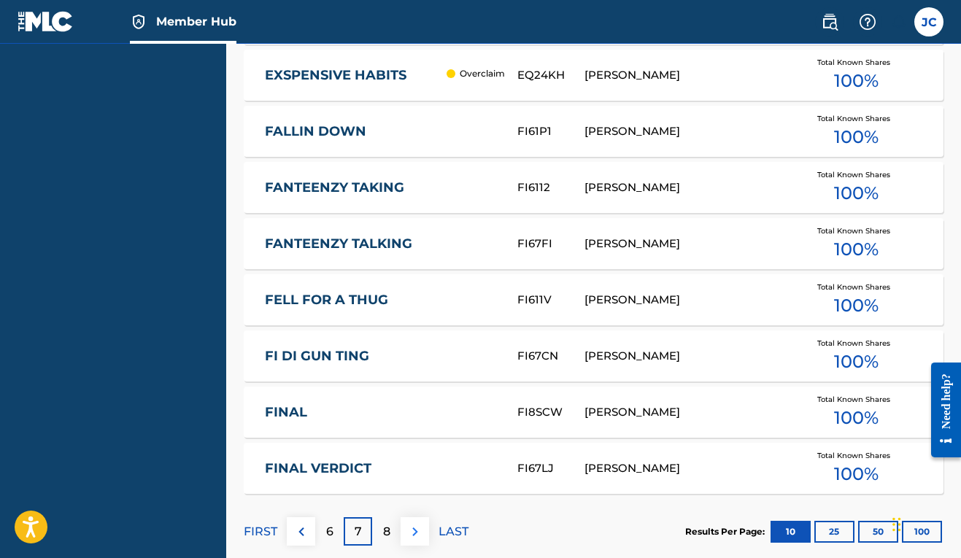
click at [418, 525] on img at bounding box center [415, 532] width 18 height 18
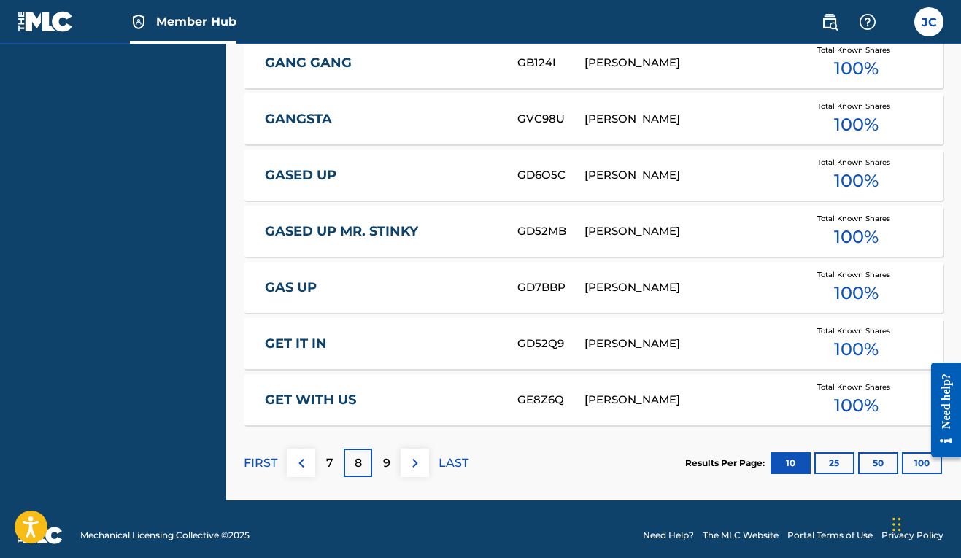
scroll to position [768, 0]
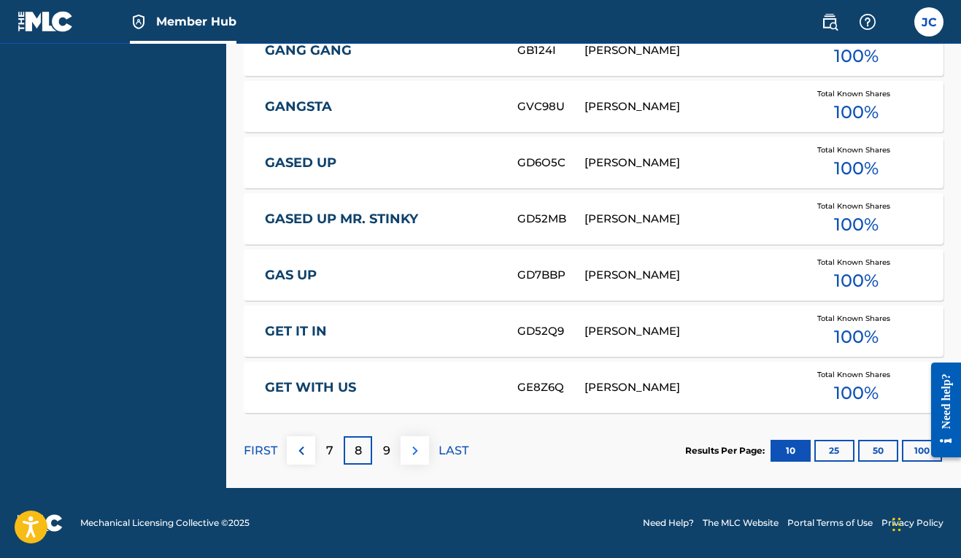
click at [411, 460] on button at bounding box center [415, 450] width 28 height 28
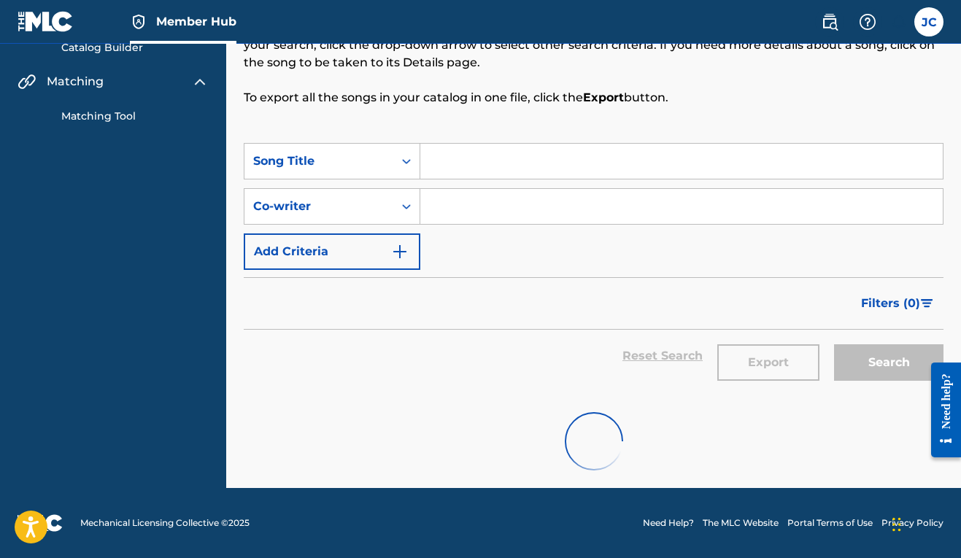
scroll to position [157, 0]
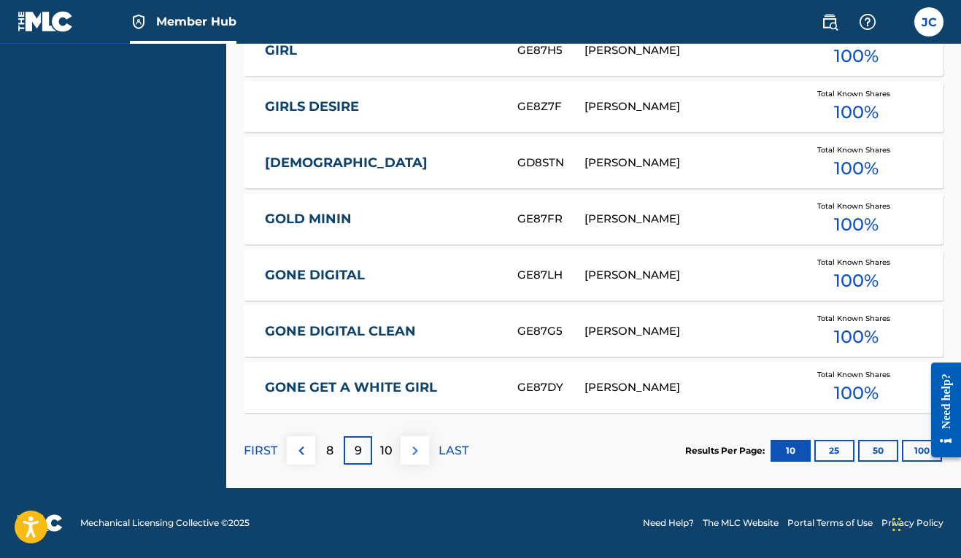
click at [411, 460] on button at bounding box center [415, 450] width 28 height 28
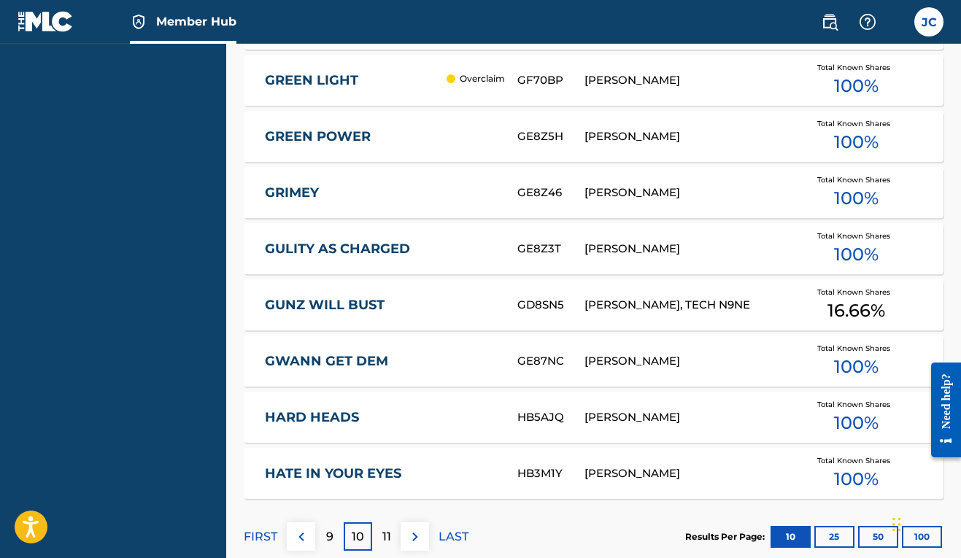
scroll to position [768, 0]
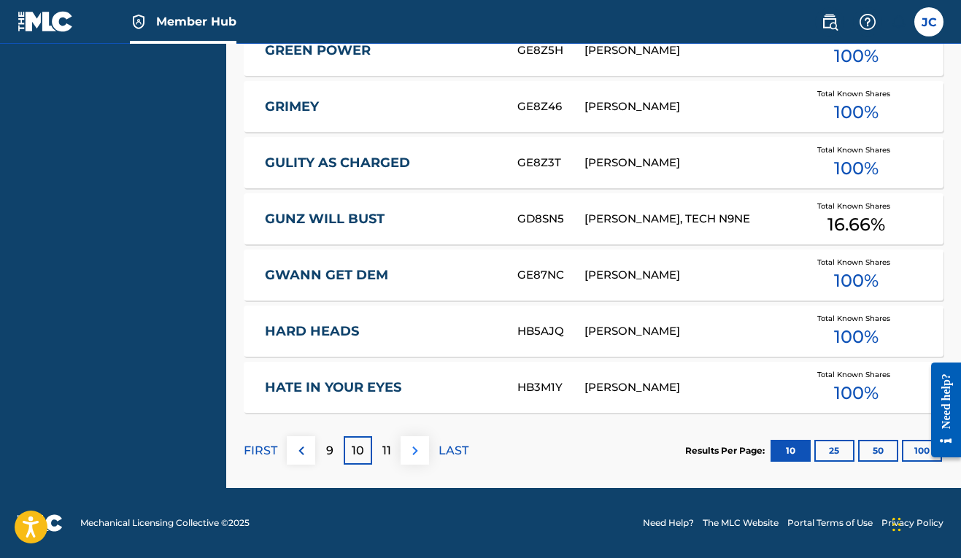
click at [411, 460] on button at bounding box center [415, 450] width 28 height 28
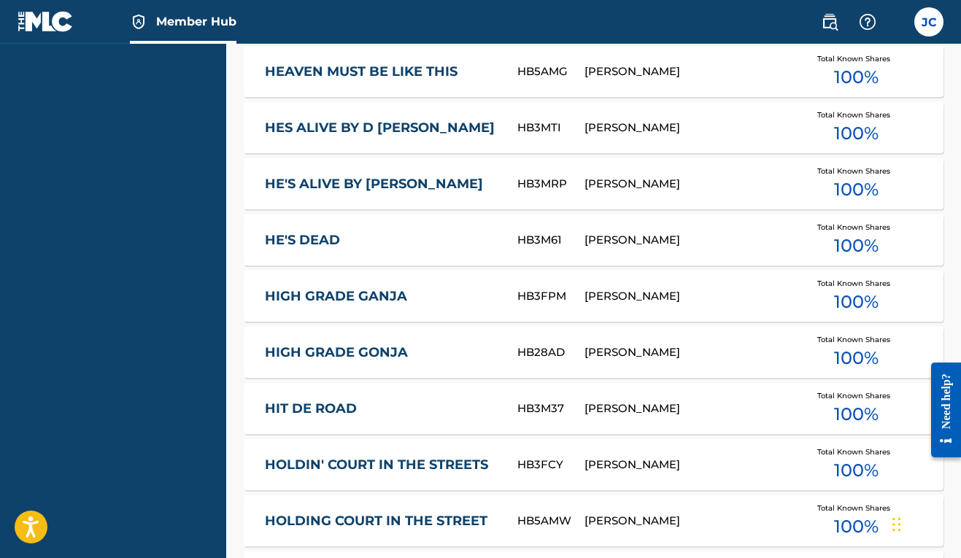
scroll to position [728, 0]
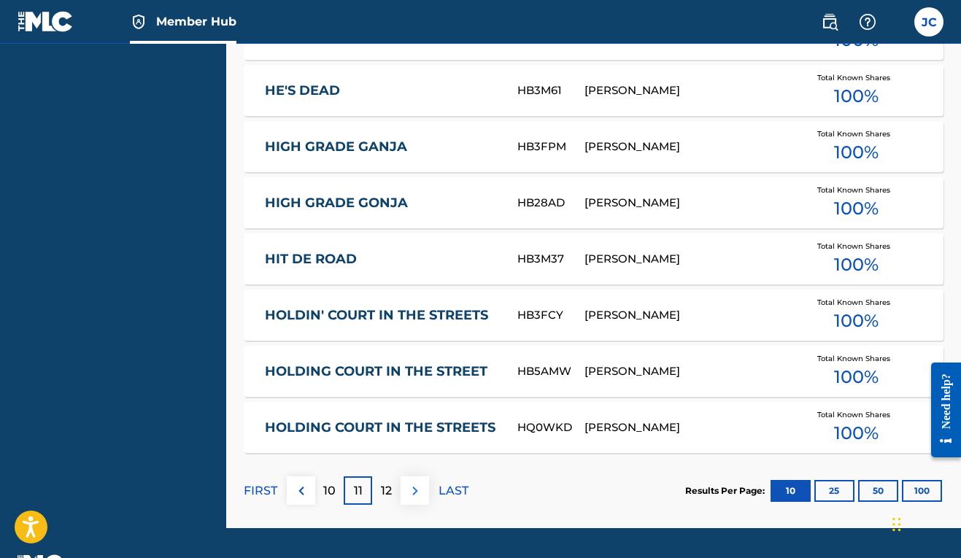
click at [416, 490] on img at bounding box center [415, 491] width 18 height 18
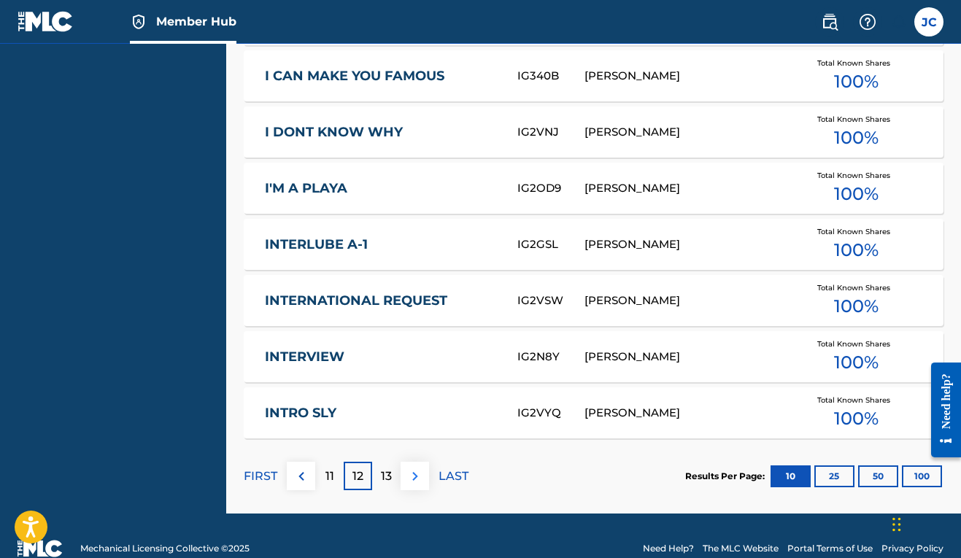
scroll to position [746, 0]
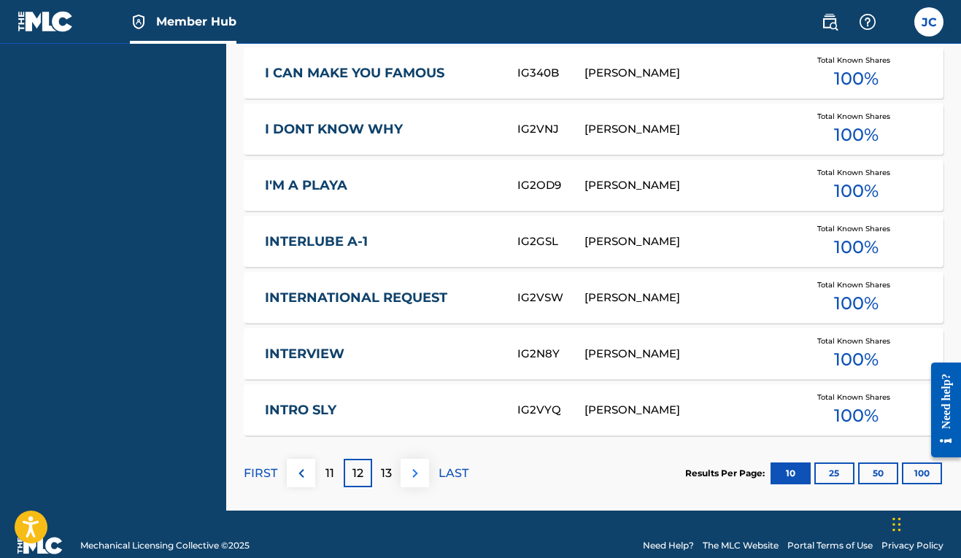
click at [419, 474] on img at bounding box center [415, 474] width 18 height 18
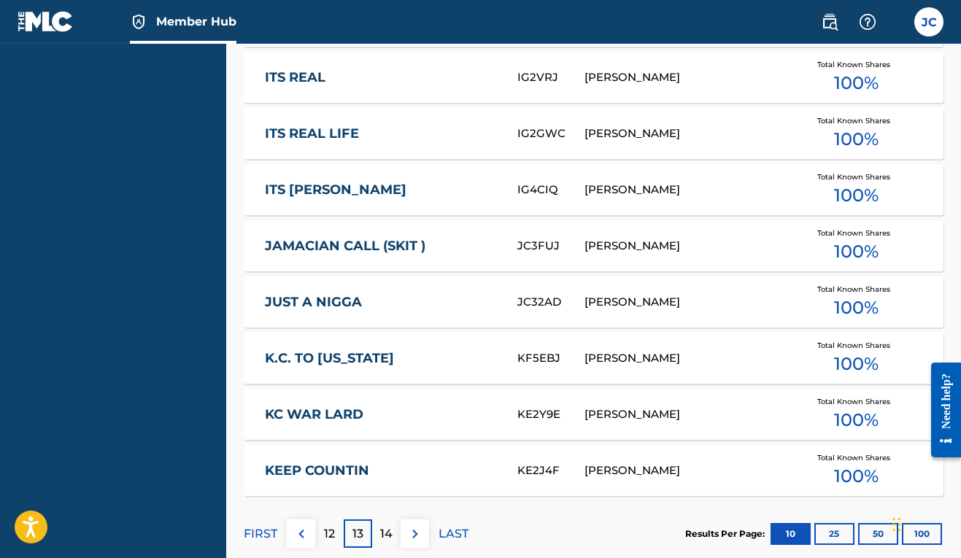
scroll to position [768, 0]
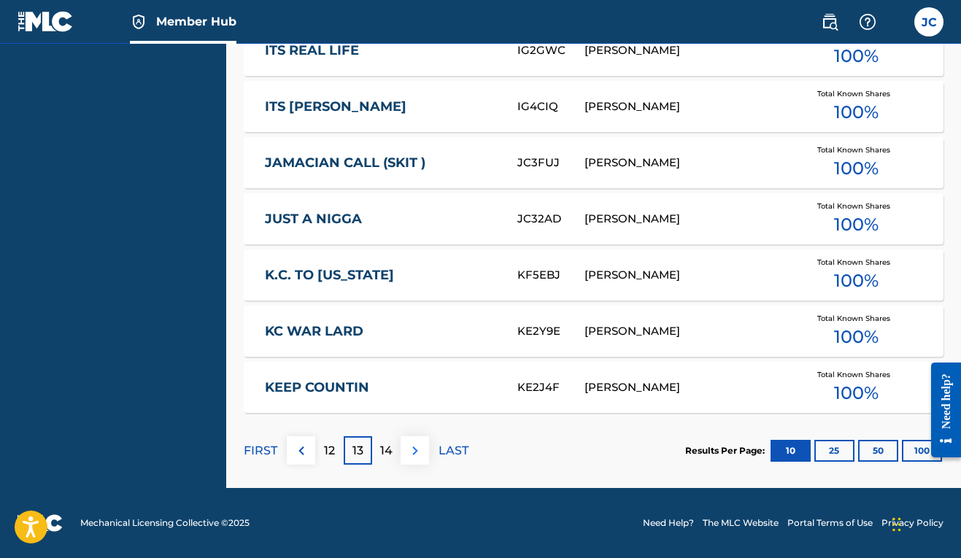
click at [415, 456] on img at bounding box center [415, 451] width 18 height 18
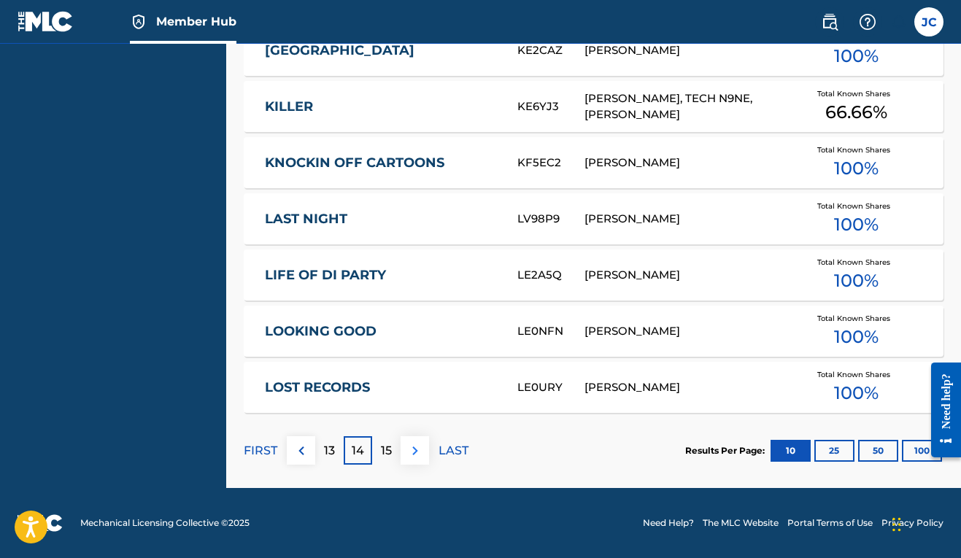
click at [414, 458] on img at bounding box center [415, 451] width 18 height 18
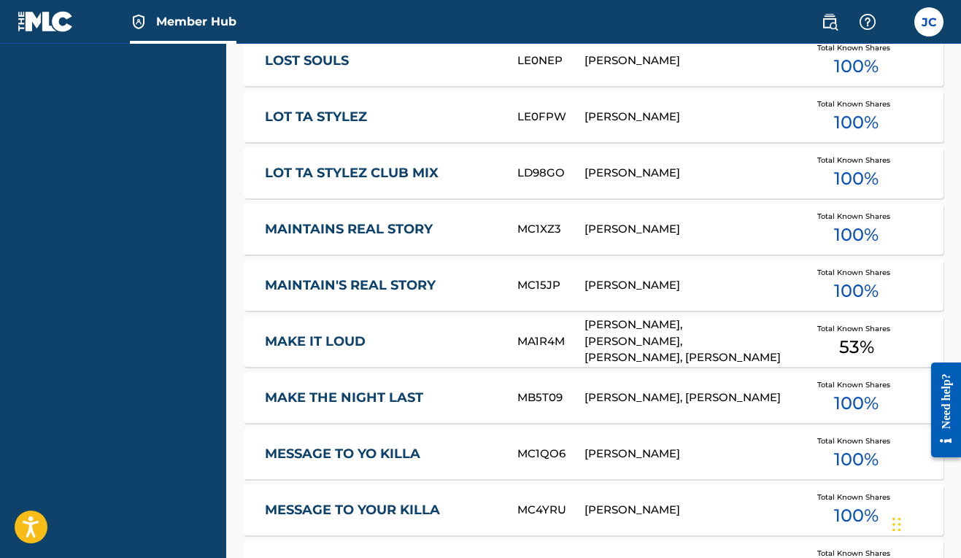
scroll to position [592, 0]
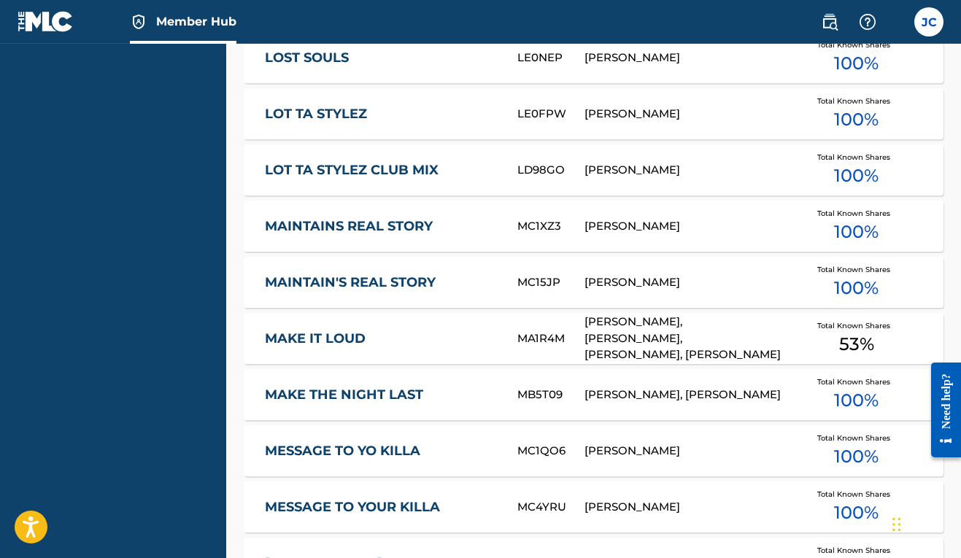
click at [633, 347] on div "[PERSON_NAME], [PERSON_NAME], [PERSON_NAME], [PERSON_NAME]" at bounding box center [683, 339] width 199 height 50
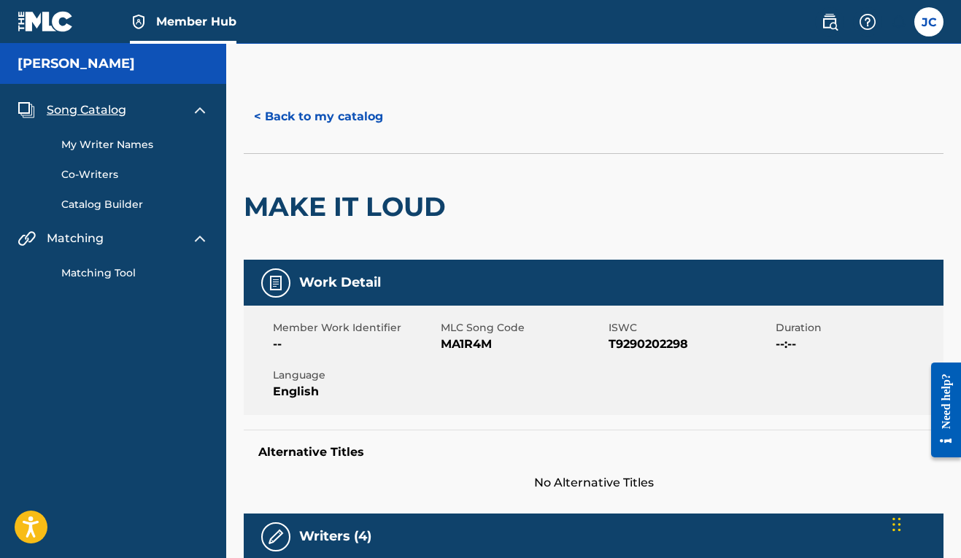
click at [119, 271] on link "Matching Tool" at bounding box center [134, 273] width 147 height 15
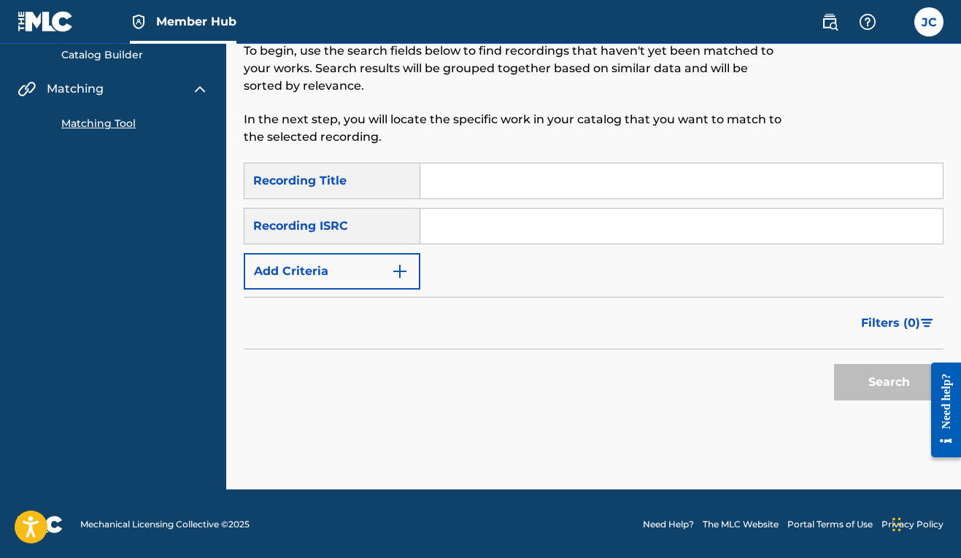
scroll to position [52, 0]
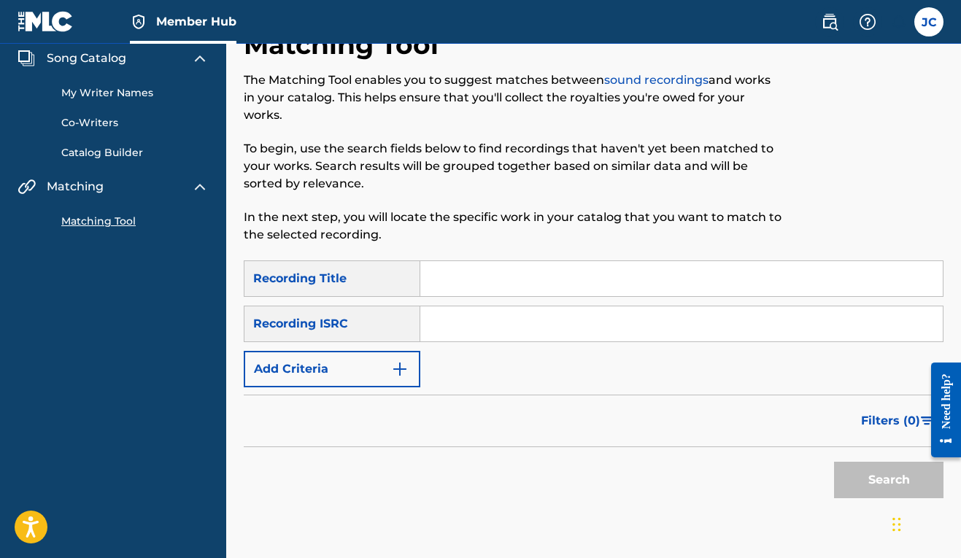
click at [314, 282] on div "Recording Title" at bounding box center [332, 278] width 177 height 36
click at [381, 384] on button "Add Criteria" at bounding box center [332, 369] width 177 height 36
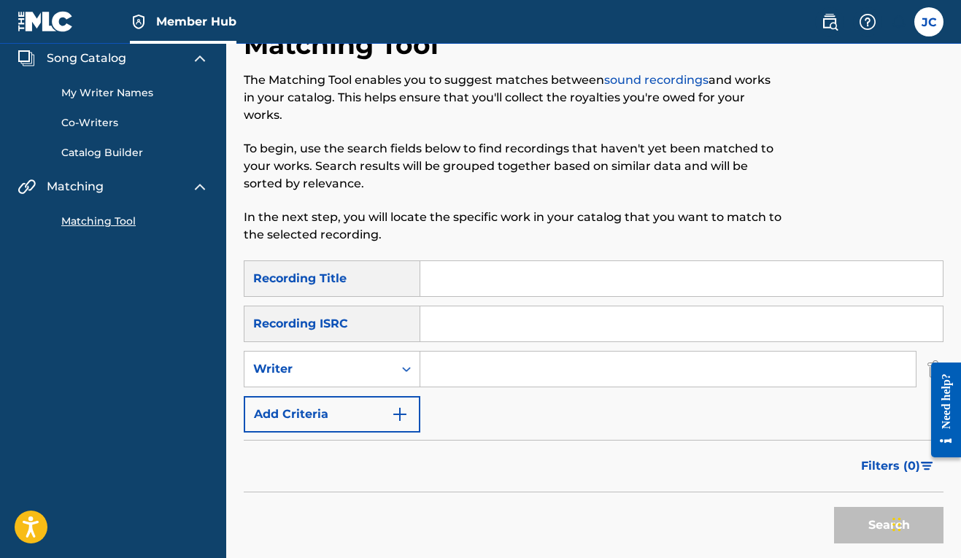
click at [436, 364] on input "Search Form" at bounding box center [667, 369] width 495 height 35
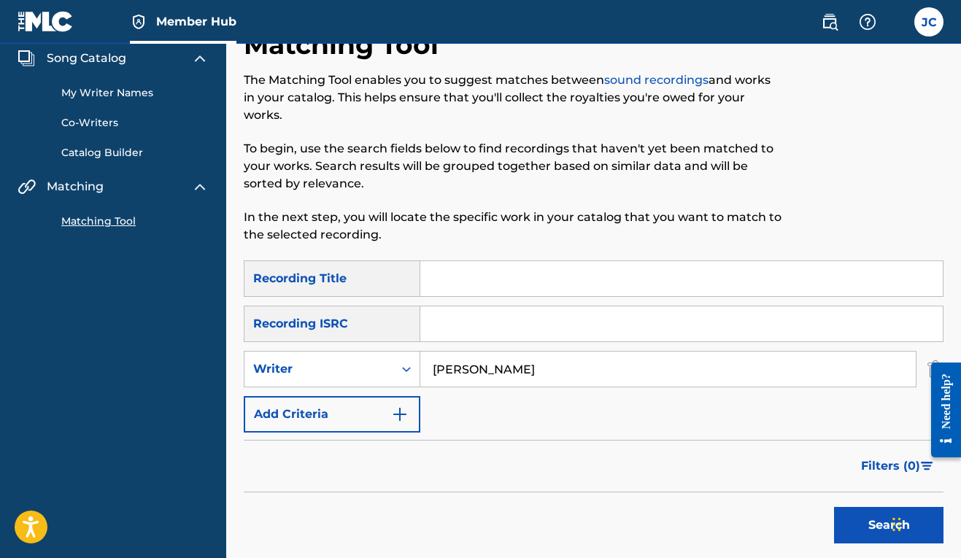
type input "[PERSON_NAME]"
click at [889, 525] on button "Search" at bounding box center [888, 525] width 109 height 36
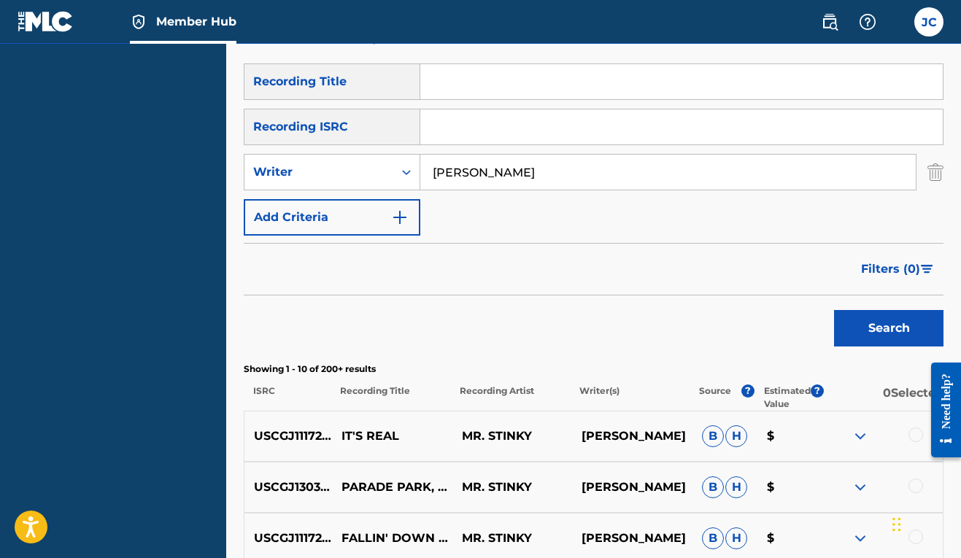
scroll to position [395, 0]
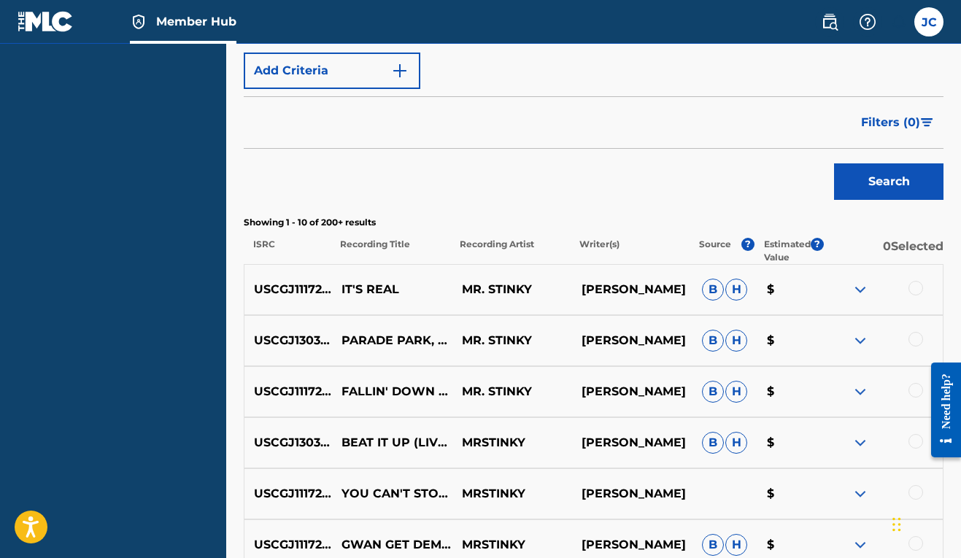
click at [920, 292] on div at bounding box center [915, 288] width 15 height 15
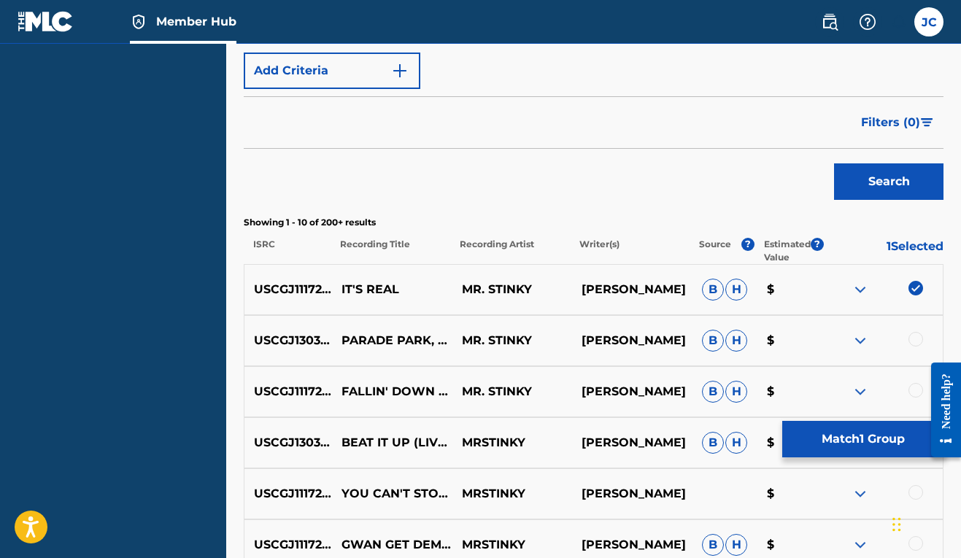
click at [862, 293] on img at bounding box center [860, 290] width 18 height 18
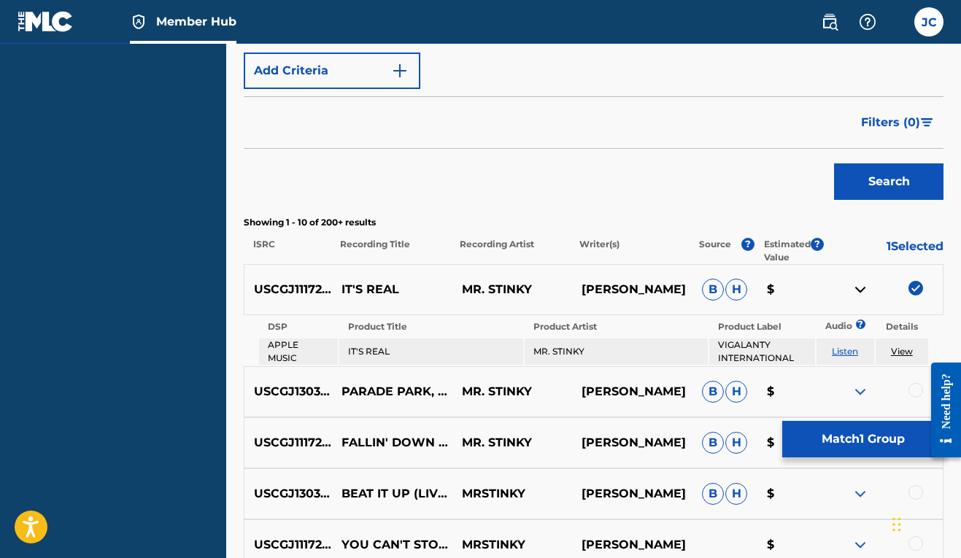
click at [862, 293] on img at bounding box center [860, 290] width 18 height 18
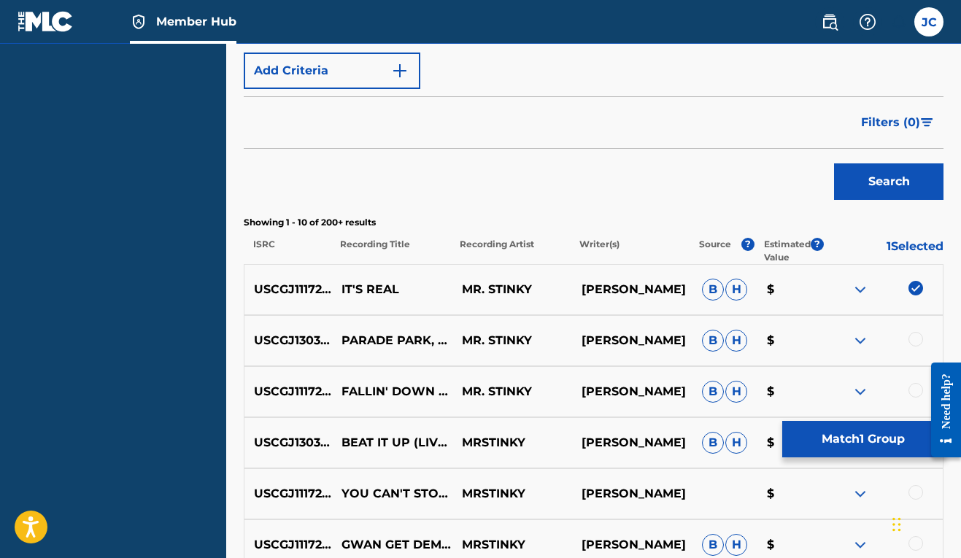
click at [917, 340] on div at bounding box center [915, 339] width 15 height 15
click at [919, 387] on div at bounding box center [915, 390] width 15 height 15
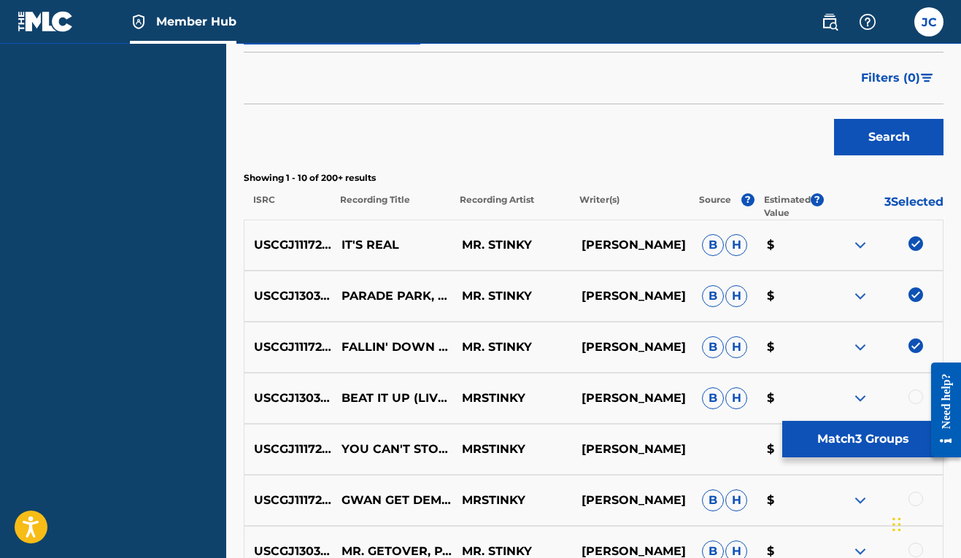
scroll to position [560, 0]
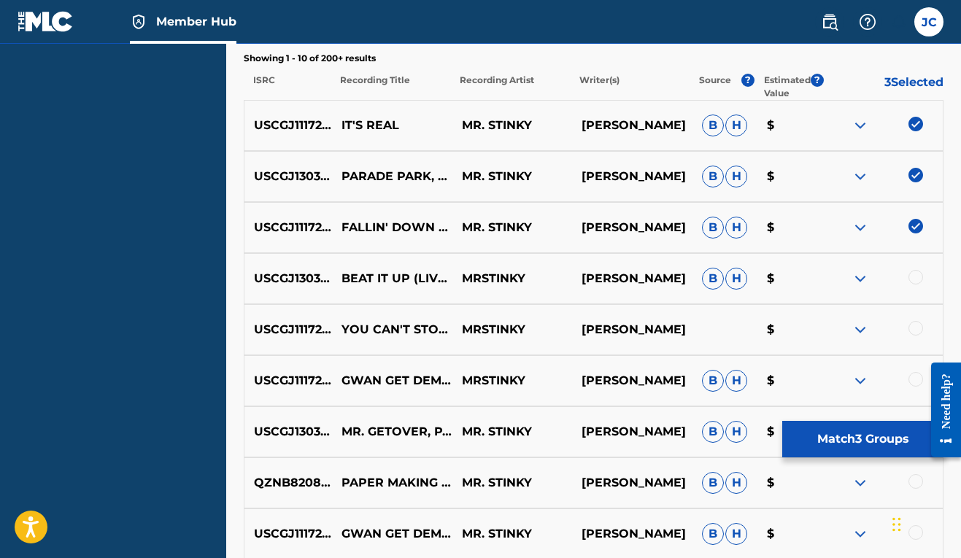
click at [921, 281] on div at bounding box center [915, 277] width 15 height 15
click at [918, 327] on div at bounding box center [915, 328] width 15 height 15
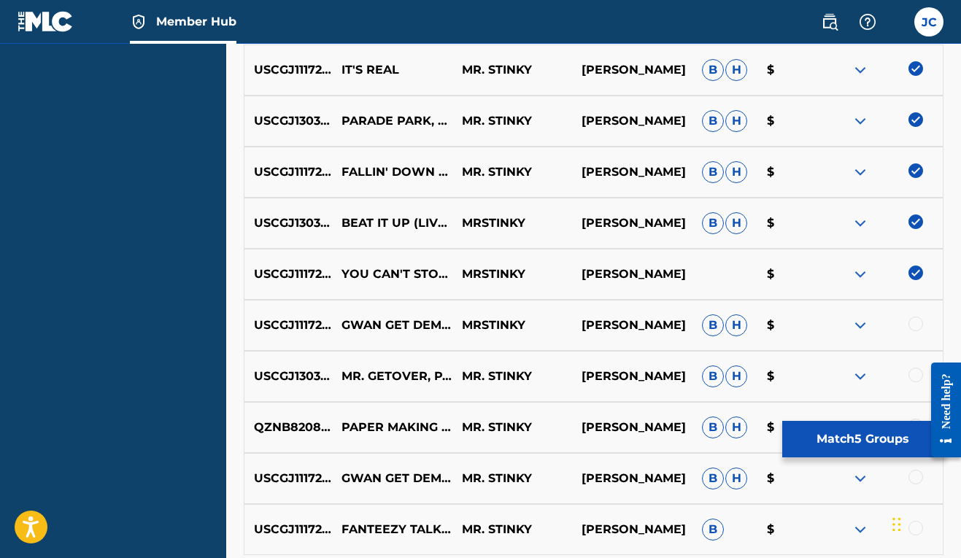
scroll to position [628, 0]
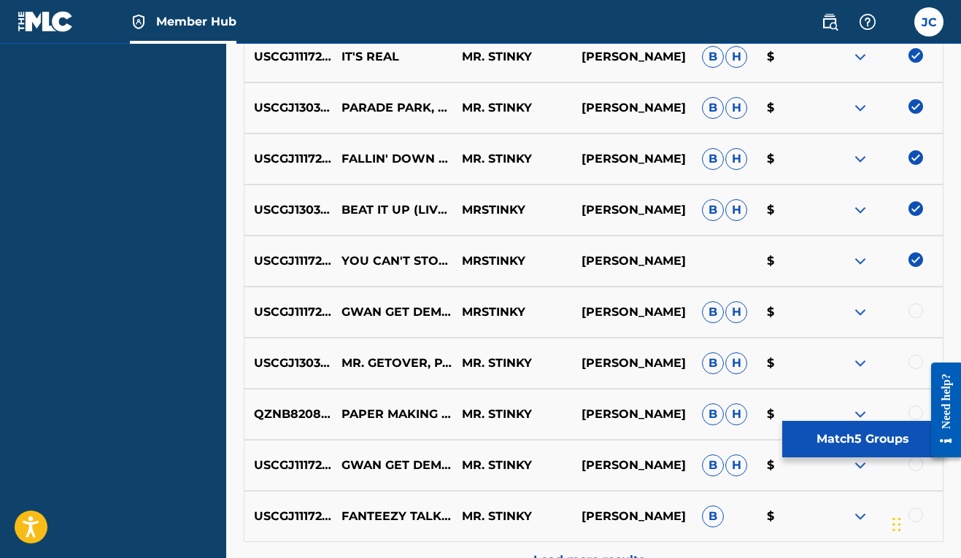
click at [908, 310] on div at bounding box center [882, 312] width 120 height 18
click at [910, 312] on div at bounding box center [915, 310] width 15 height 15
click at [912, 363] on div at bounding box center [915, 362] width 15 height 15
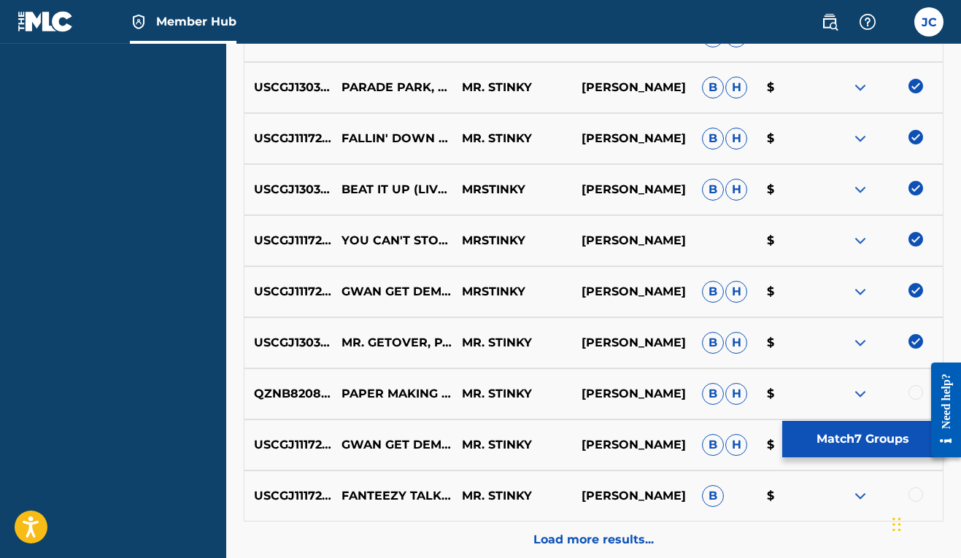
scroll to position [792, 0]
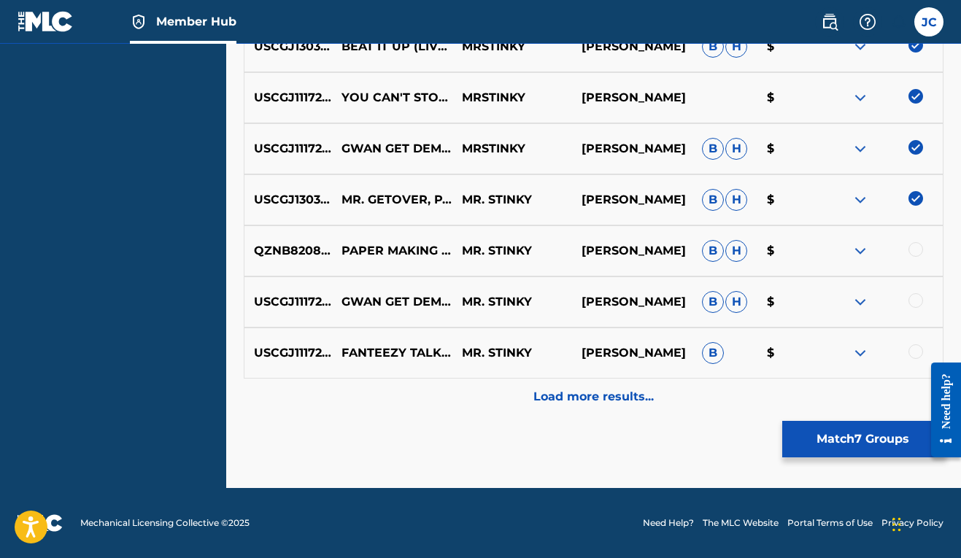
click at [916, 252] on div at bounding box center [915, 249] width 15 height 15
click at [918, 303] on div at bounding box center [915, 300] width 15 height 15
click at [914, 353] on div at bounding box center [915, 351] width 15 height 15
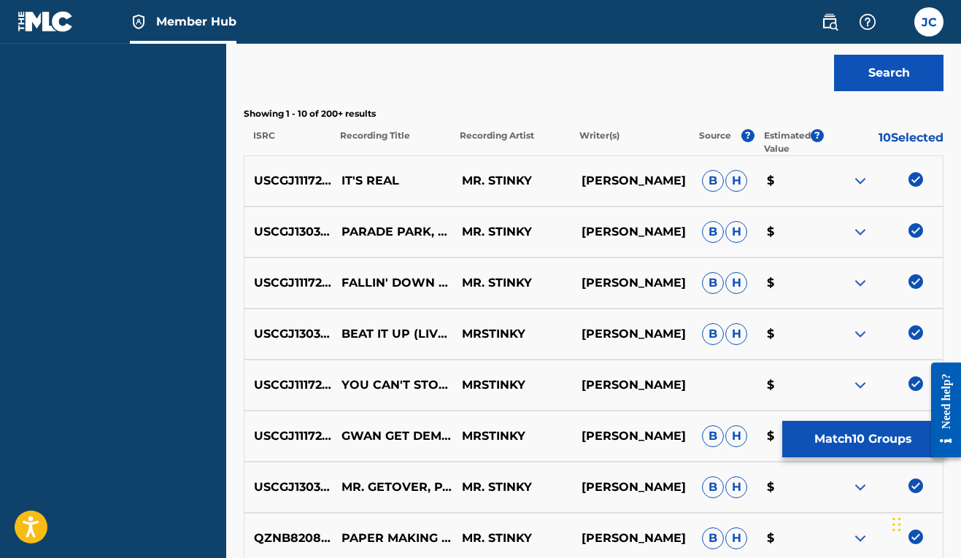
scroll to position [780, 0]
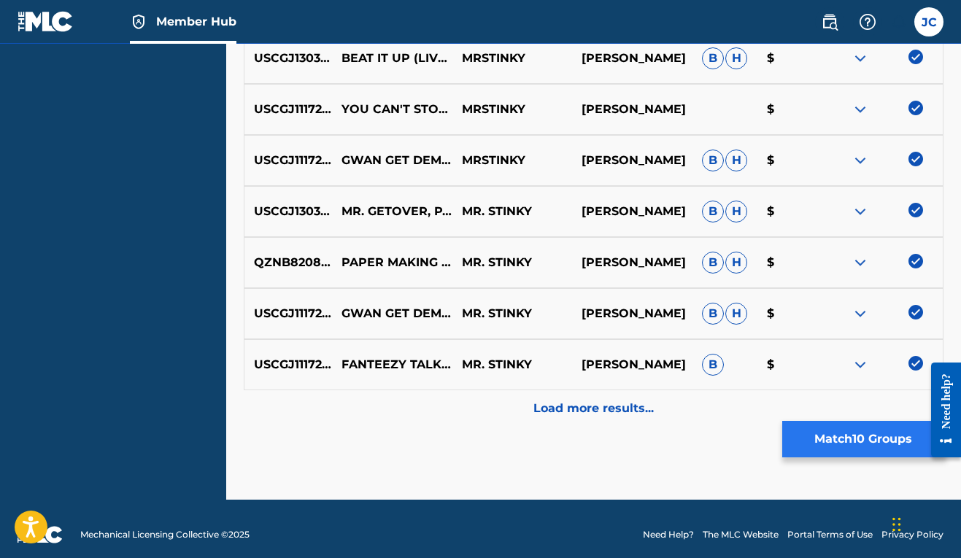
click at [862, 444] on button "Match 10 Groups" at bounding box center [862, 439] width 161 height 36
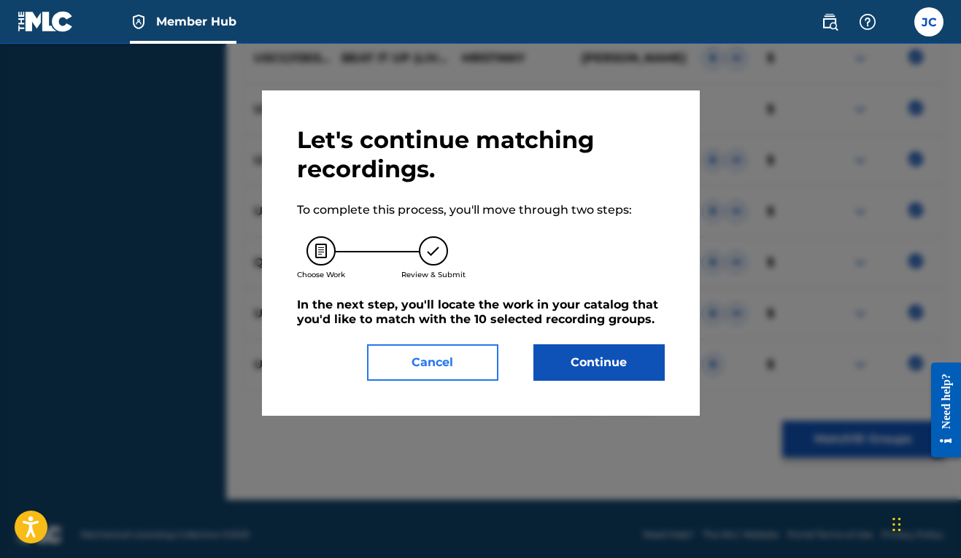
click at [471, 353] on button "Cancel" at bounding box center [432, 362] width 131 height 36
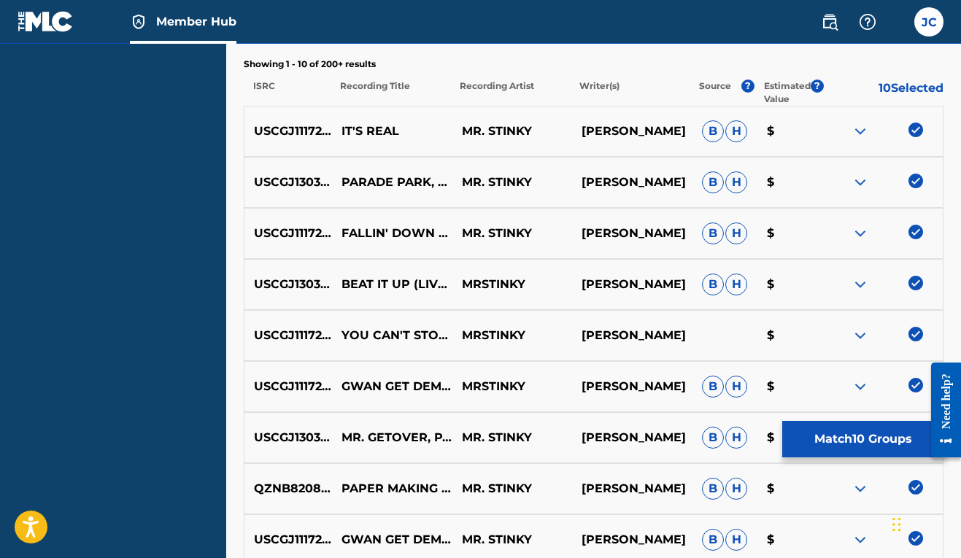
scroll to position [537, 0]
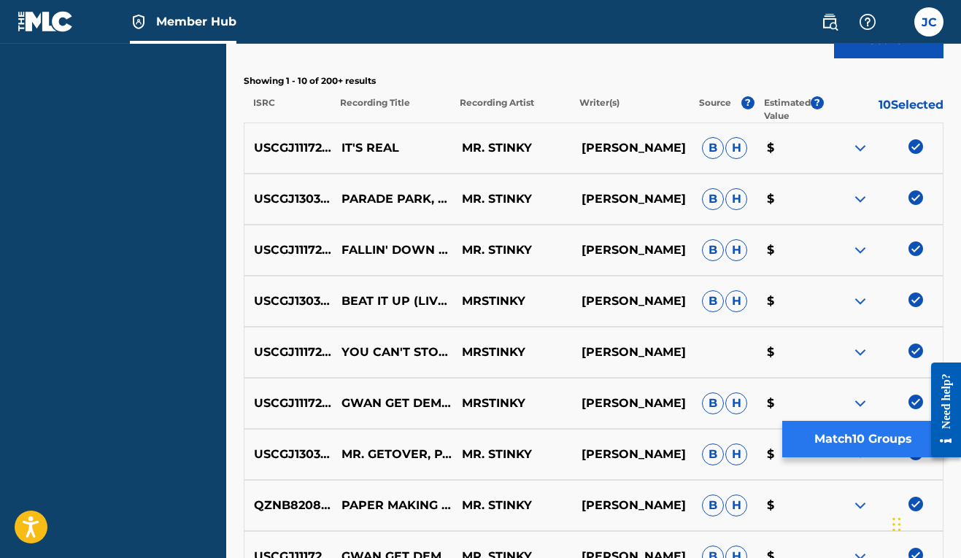
click at [857, 432] on button "Match 10 Groups" at bounding box center [862, 439] width 161 height 36
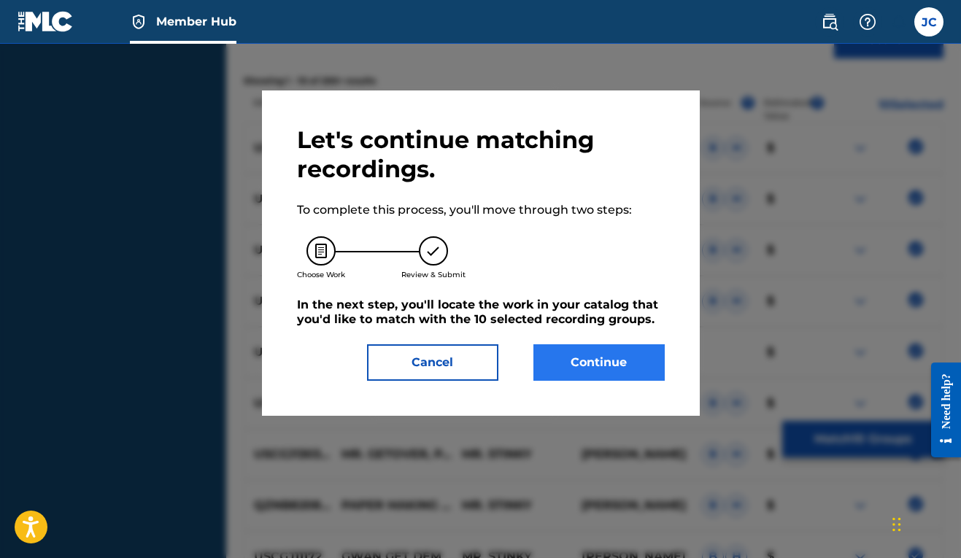
click at [623, 357] on button "Continue" at bounding box center [598, 362] width 131 height 36
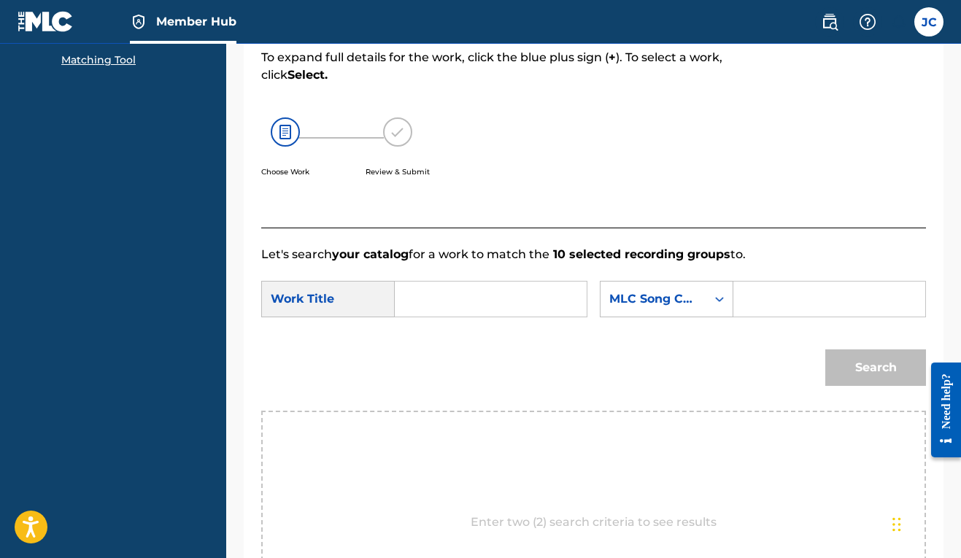
scroll to position [332, 0]
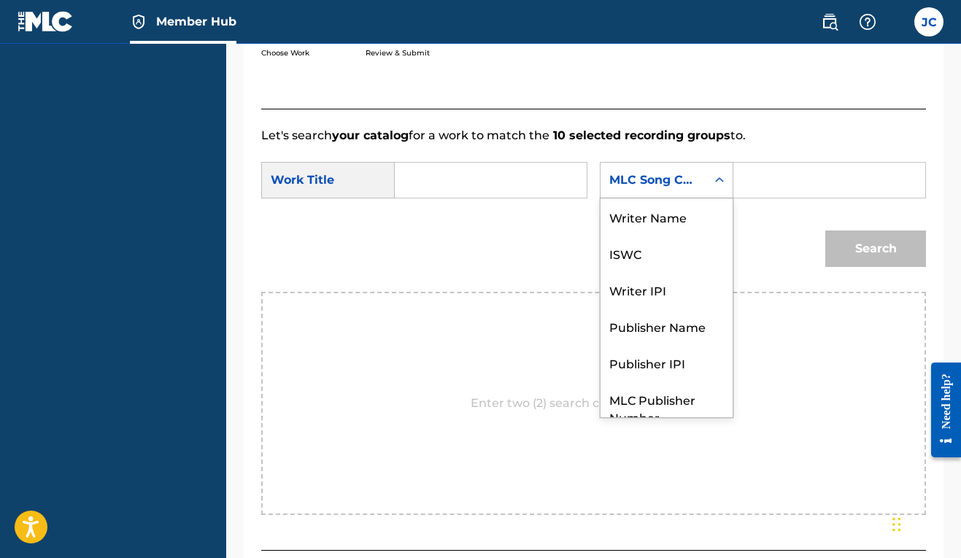
click at [706, 193] on div "Search Form" at bounding box center [719, 180] width 26 height 26
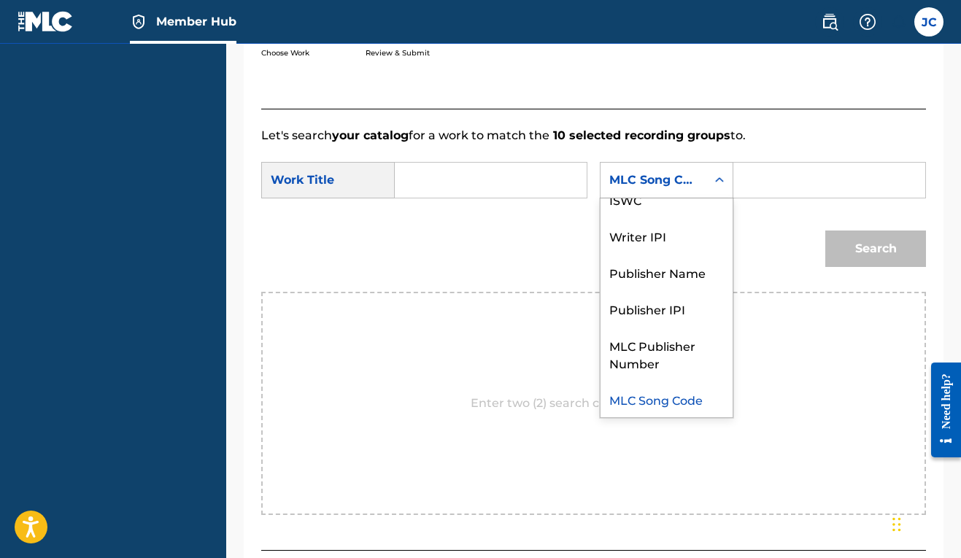
scroll to position [0, 0]
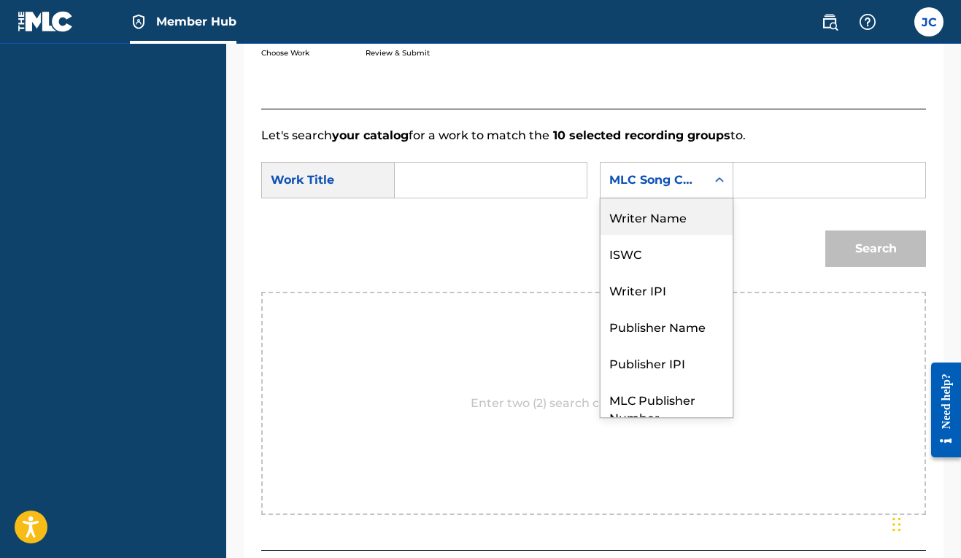
click at [600, 235] on div "Writer Name" at bounding box center [666, 216] width 132 height 36
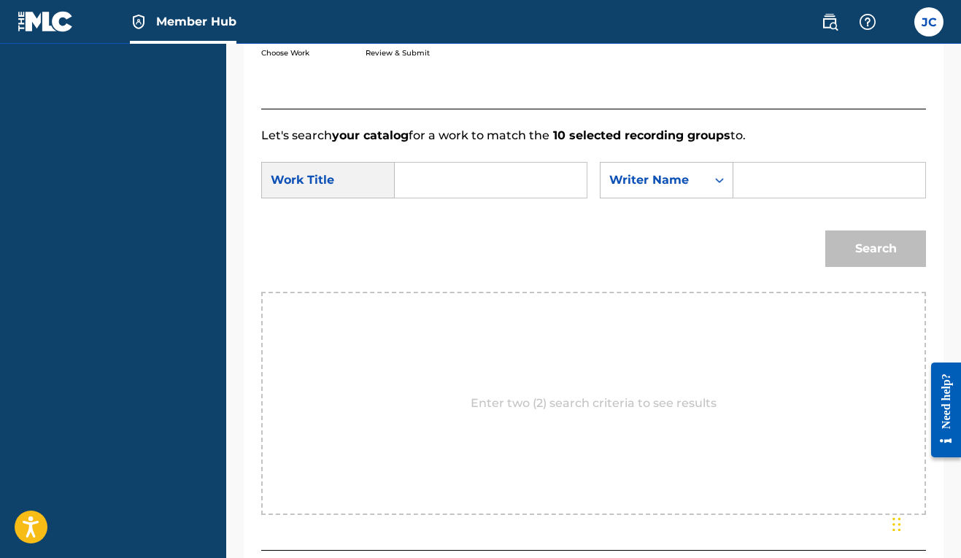
click at [746, 198] on input "Search Form" at bounding box center [829, 180] width 167 height 35
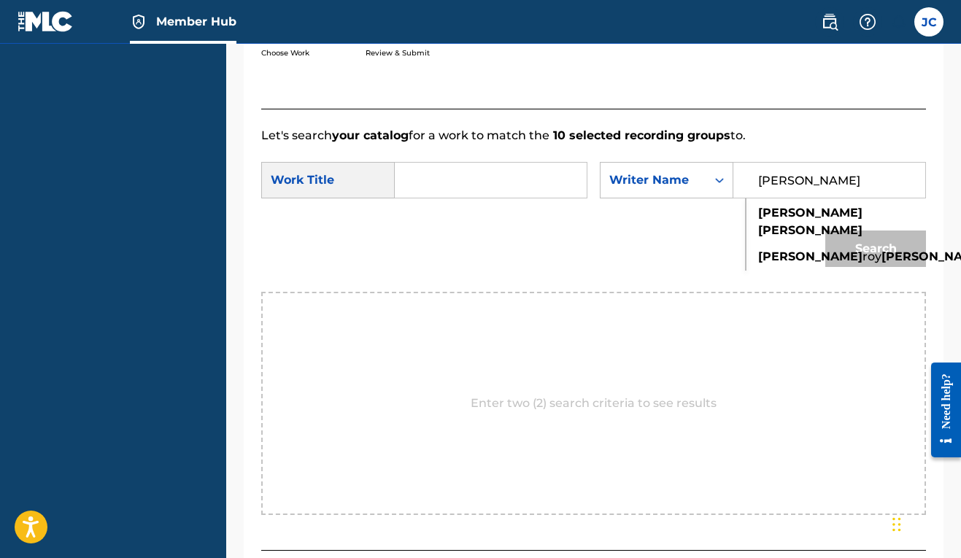
type input "[PERSON_NAME]"
click at [635, 207] on div "SearchWithCriteria4e13ff61-efad-47cf-8f23-d867d07bc763 Work Title SearchWithCri…" at bounding box center [593, 184] width 665 height 45
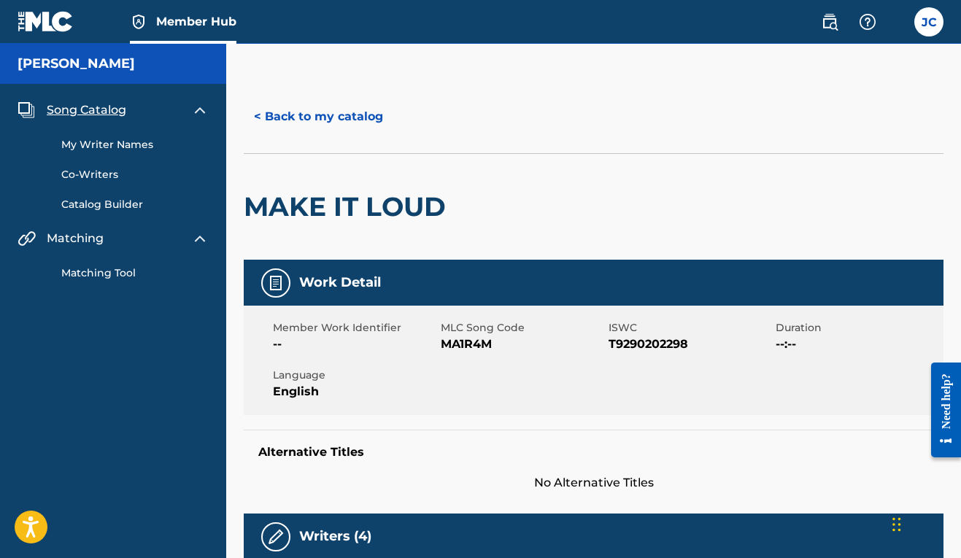
click at [104, 276] on link "Matching Tool" at bounding box center [134, 273] width 147 height 15
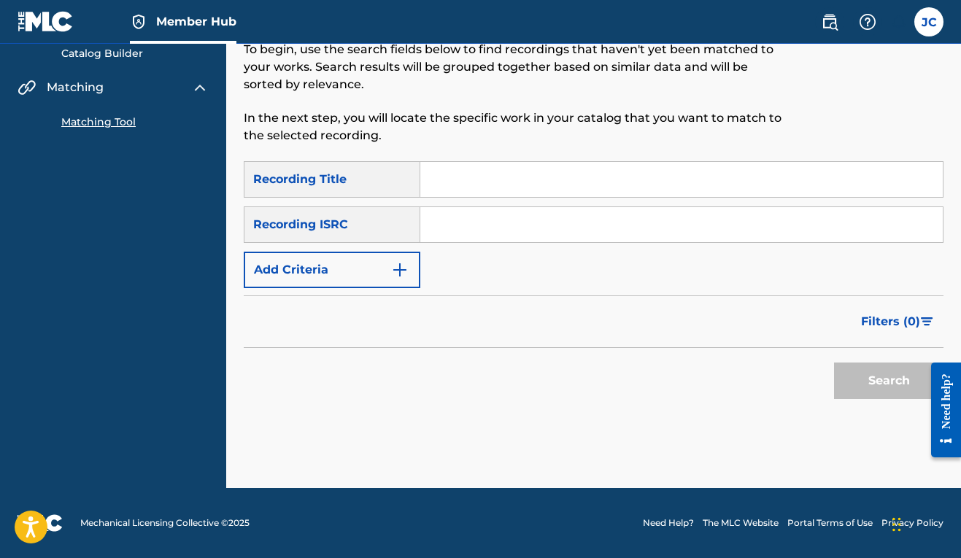
scroll to position [15, 0]
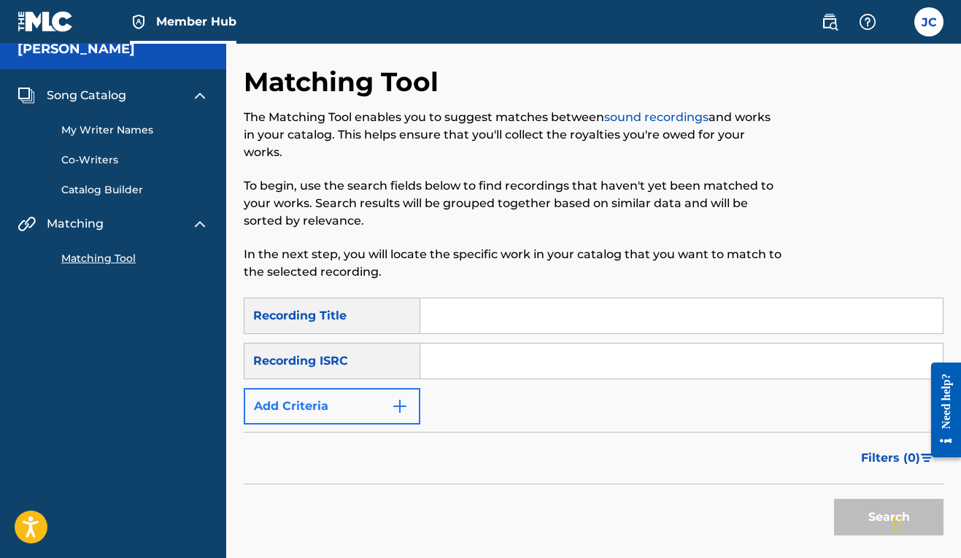
click at [394, 405] on img "Search Form" at bounding box center [400, 407] width 18 height 18
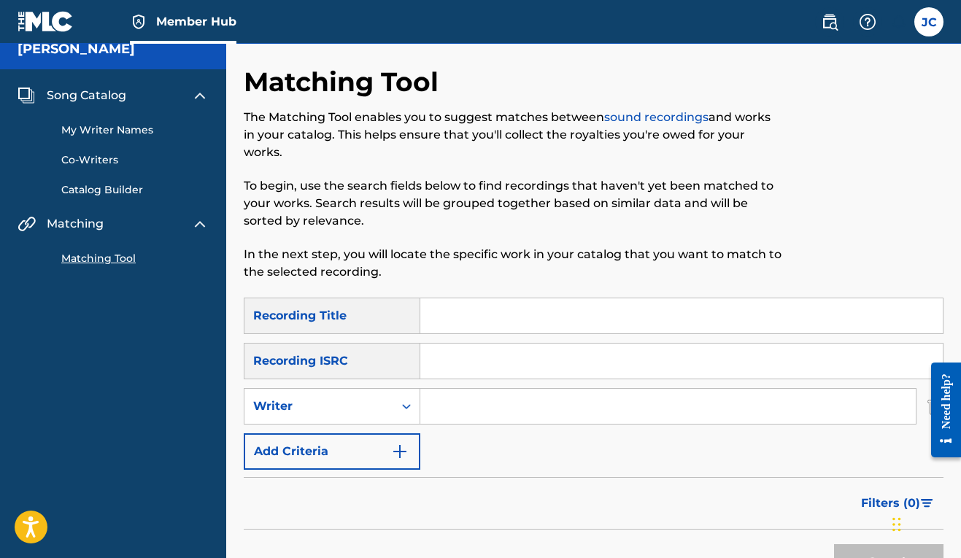
click at [481, 405] on input "Search Form" at bounding box center [667, 406] width 495 height 35
drag, startPoint x: 484, startPoint y: 428, endPoint x: 679, endPoint y: 449, distance: 196.0
click at [679, 449] on div "SearchWithCriteria6be739c0-5f25-4b77-88fb-76f4117cf82d Recording Title SearchWi…" at bounding box center [594, 384] width 700 height 172
click at [522, 403] on input "[PERSON_NAME]" at bounding box center [667, 406] width 495 height 35
click at [856, 403] on input "[PERSON_NAME]" at bounding box center [667, 406] width 495 height 35
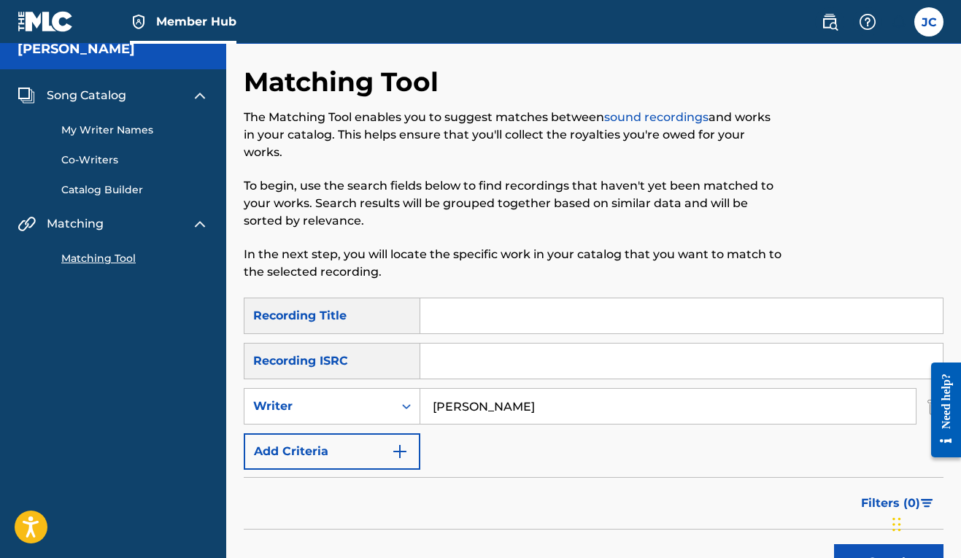
type input "[PERSON_NAME]"
click at [599, 317] on input "Search Form" at bounding box center [681, 315] width 522 height 35
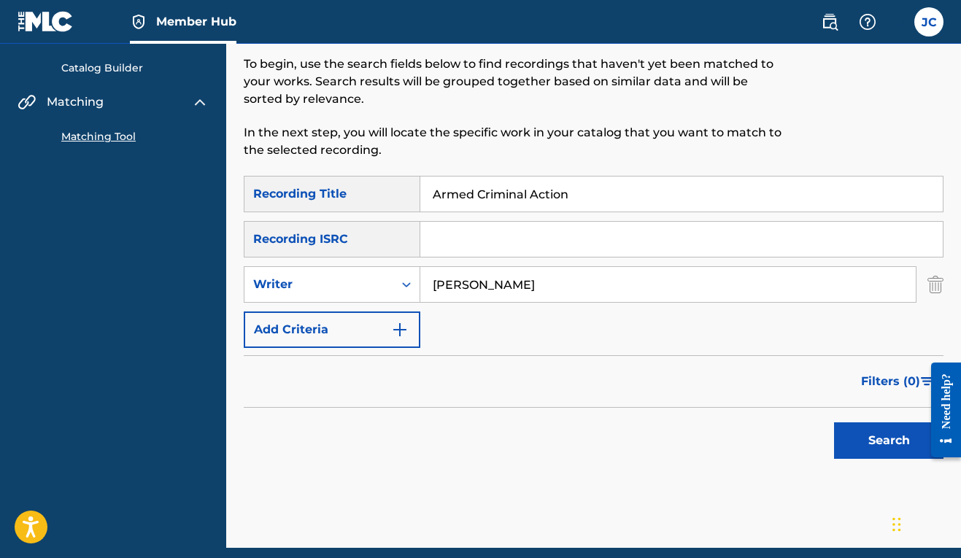
scroll to position [196, 0]
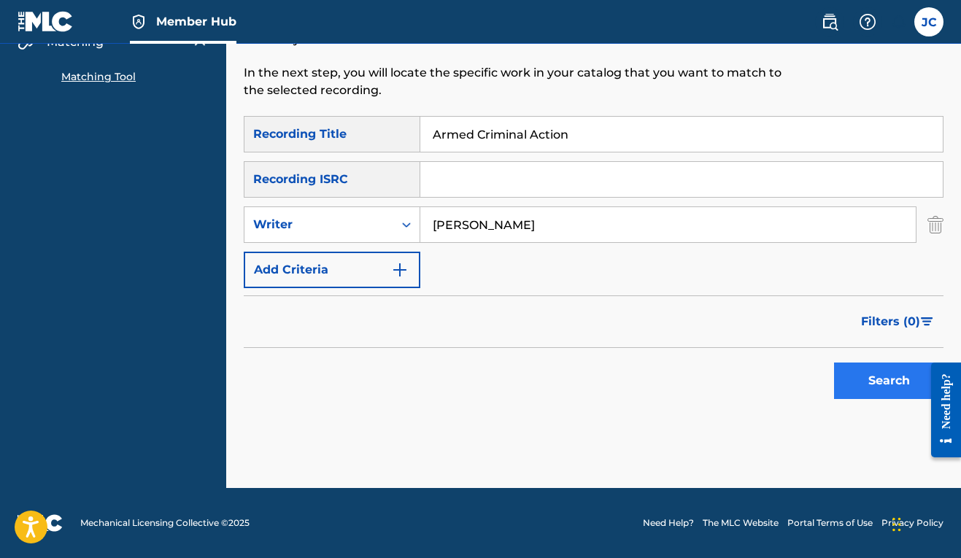
type input "Armed Criminal Action"
click at [862, 379] on button "Search" at bounding box center [888, 381] width 109 height 36
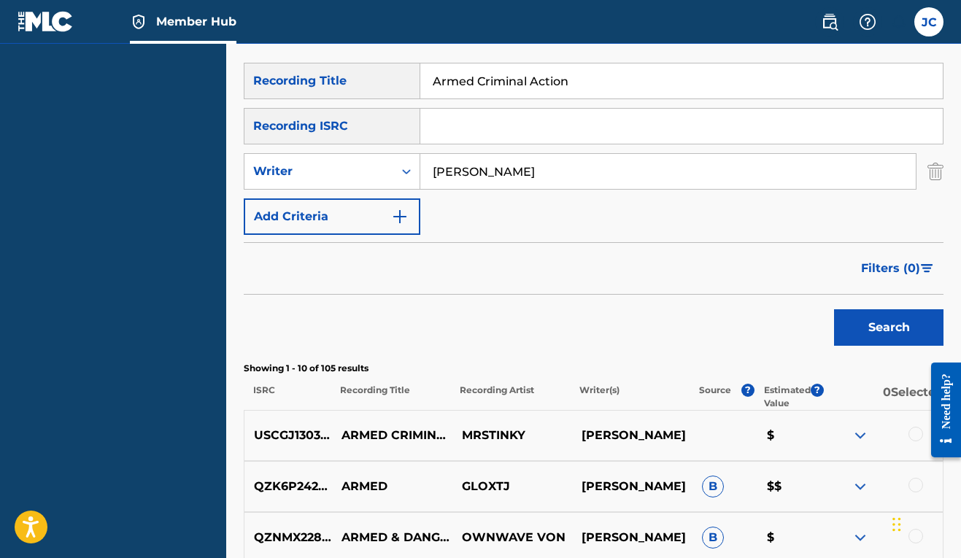
scroll to position [250, 0]
click at [915, 430] on div at bounding box center [915, 434] width 15 height 15
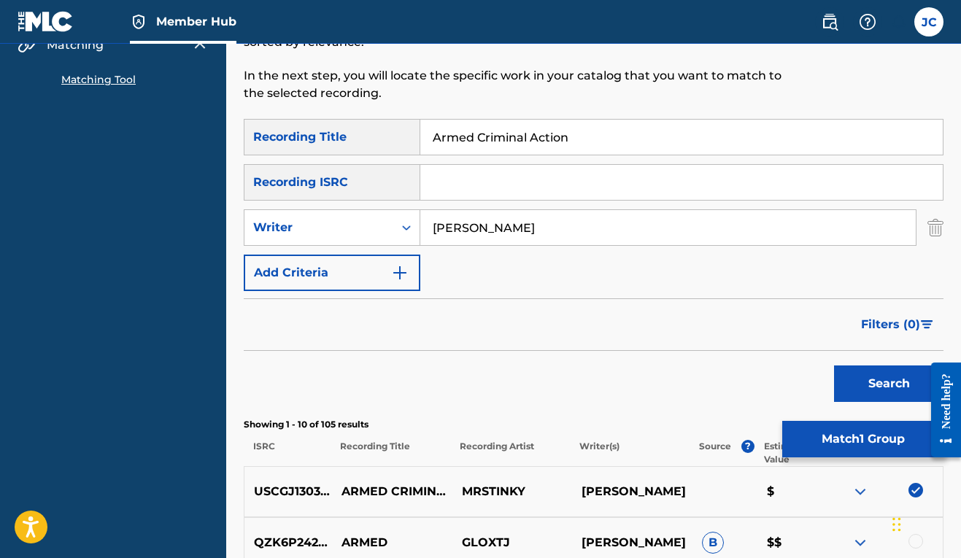
scroll to position [98, 0]
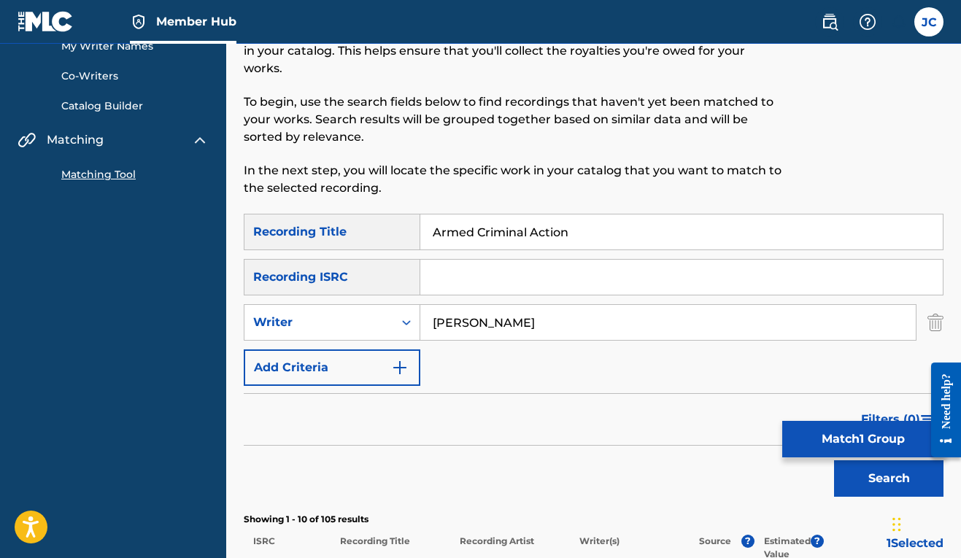
click at [373, 275] on div "Recording ISRC" at bounding box center [332, 277] width 177 height 36
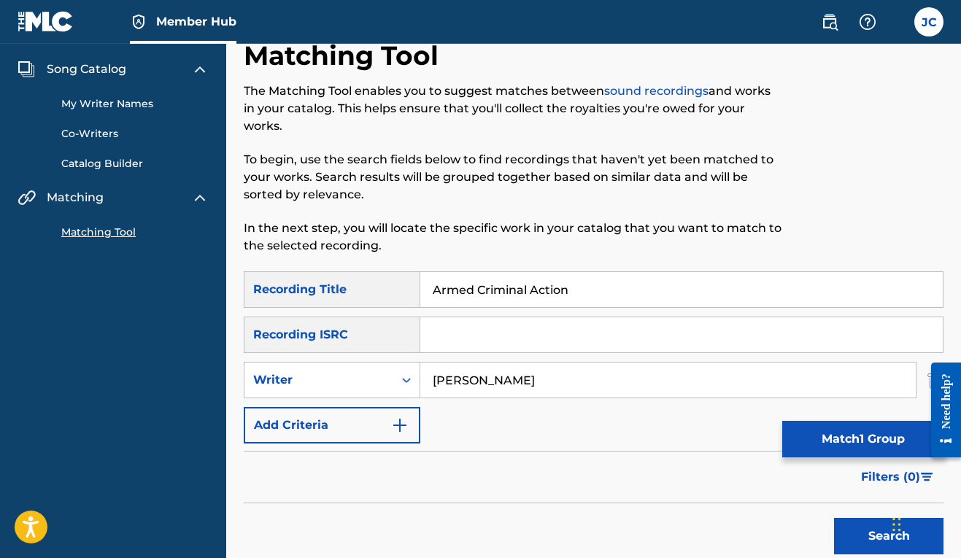
scroll to position [52, 0]
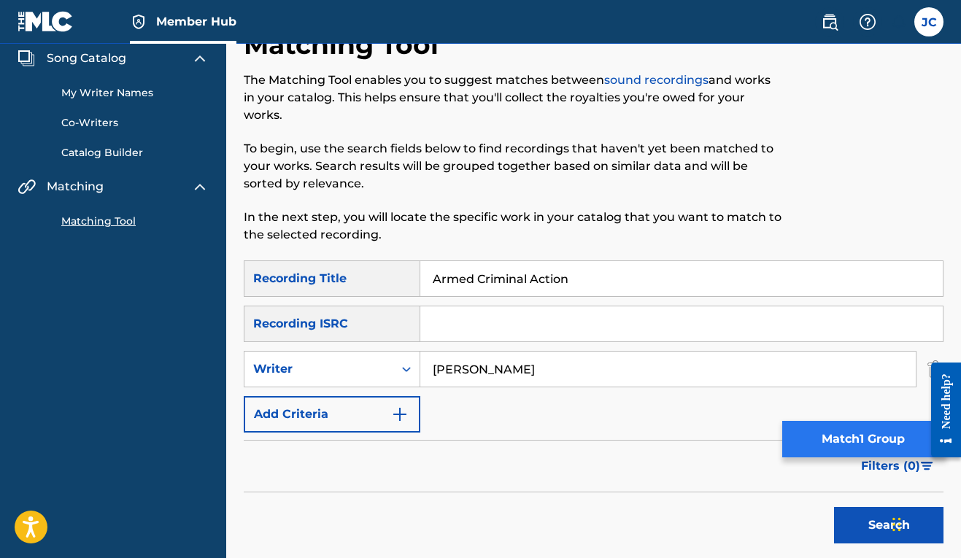
click at [864, 438] on button "Match 1 Group" at bounding box center [862, 439] width 161 height 36
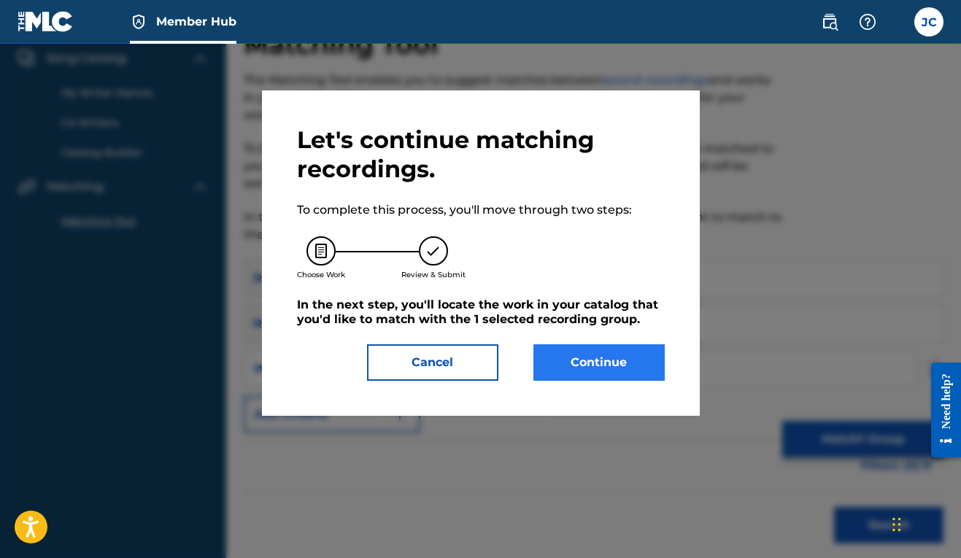
click at [605, 359] on button "Continue" at bounding box center [598, 362] width 131 height 36
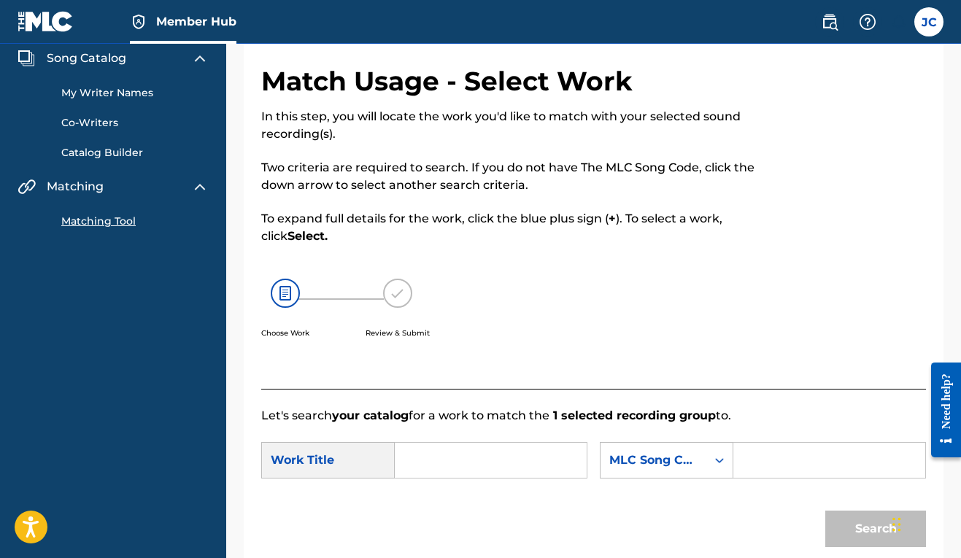
click at [463, 449] on input "Search Form" at bounding box center [490, 460] width 167 height 35
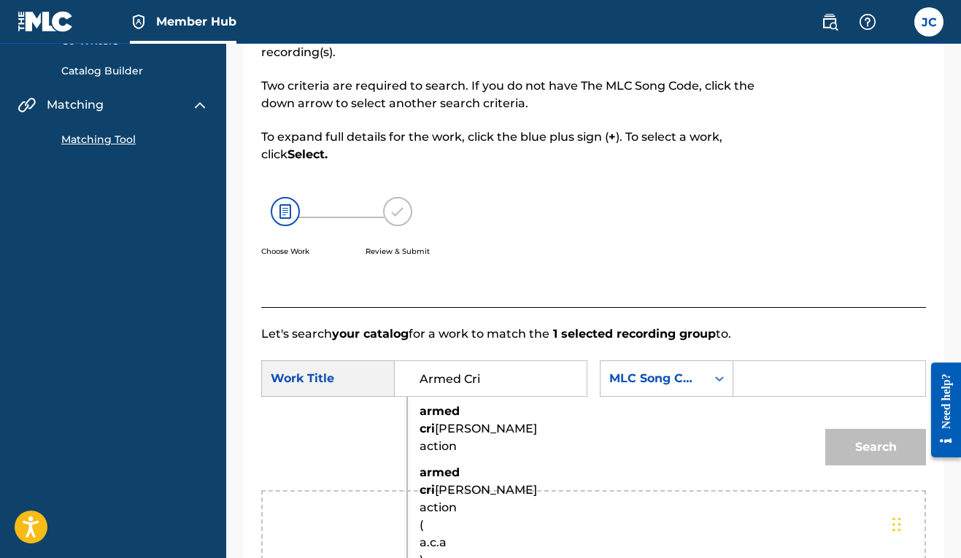
scroll to position [216, 0]
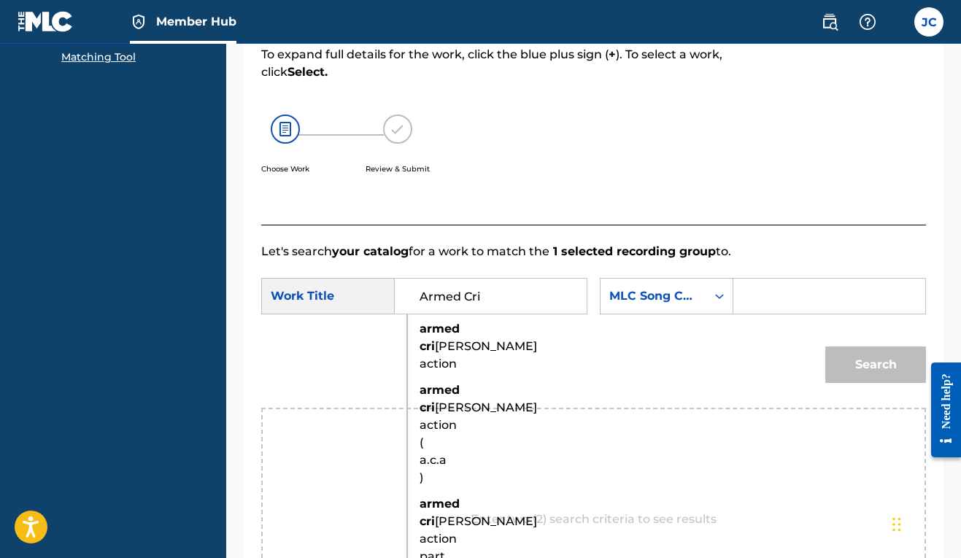
click at [451, 357] on span "[PERSON_NAME] action" at bounding box center [477, 354] width 117 height 31
type input "armed criminal action"
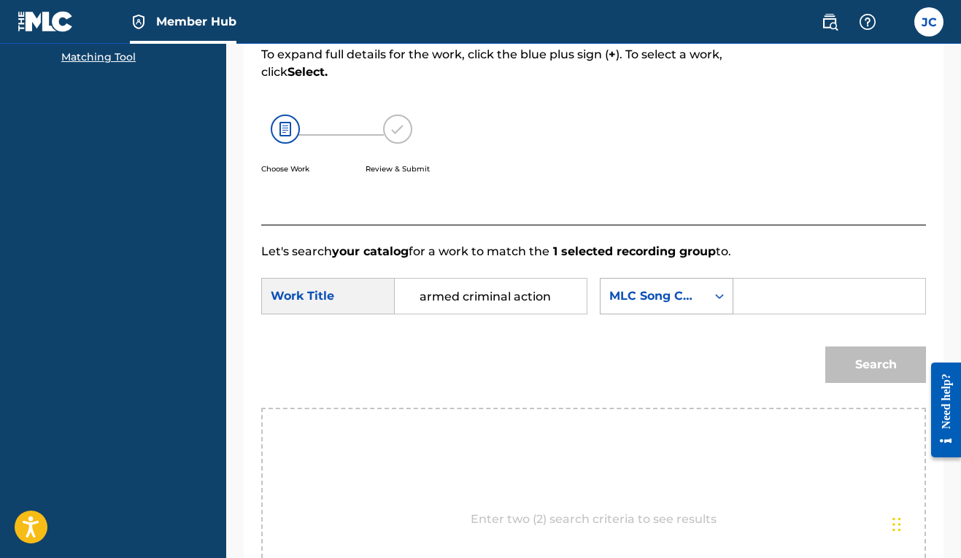
click at [712, 303] on icon "Search Form" at bounding box center [719, 296] width 15 height 15
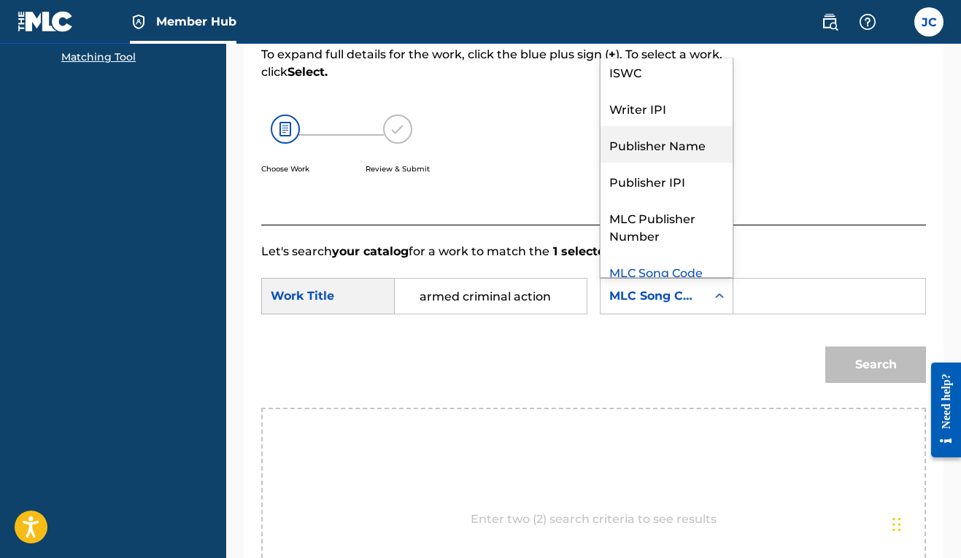
scroll to position [42, 0]
click at [600, 126] on div "Writer IPI" at bounding box center [666, 108] width 132 height 36
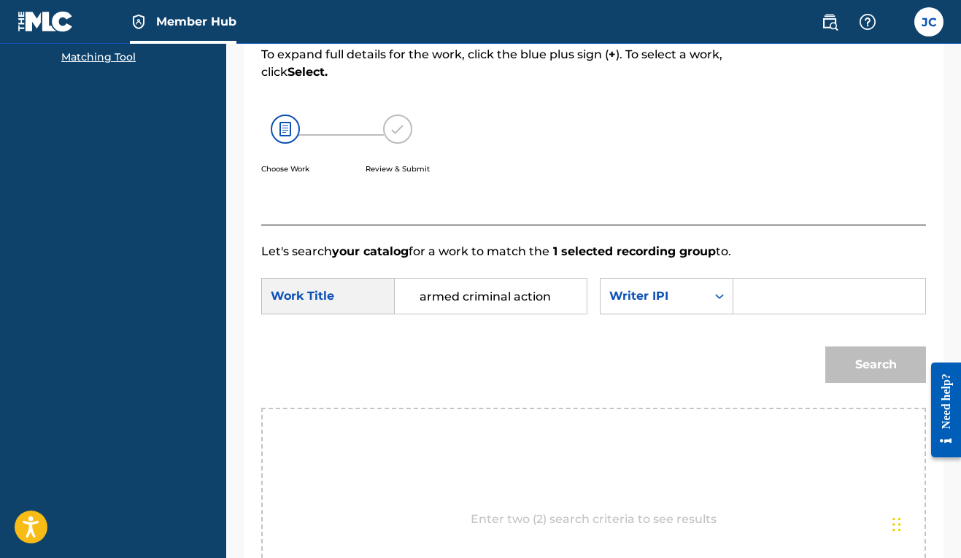
click at [746, 314] on input "Search Form" at bounding box center [829, 296] width 167 height 35
paste input "00606611669"
type input "00606611669"
click at [890, 383] on button "Search" at bounding box center [875, 365] width 101 height 36
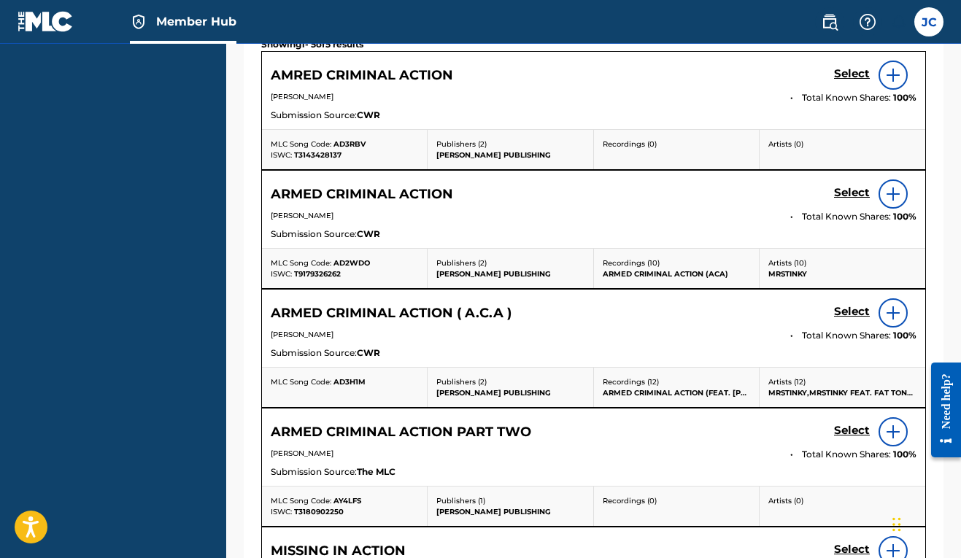
scroll to position [591, 0]
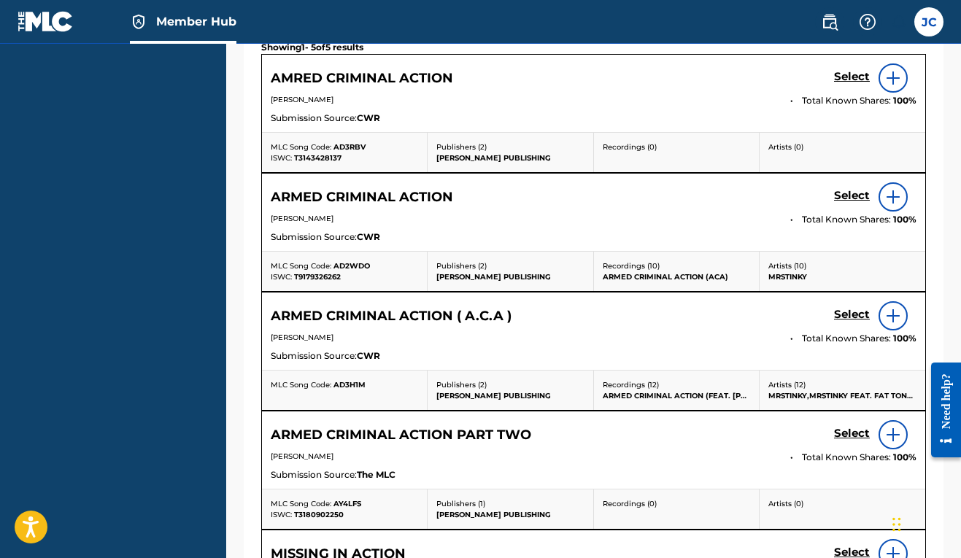
click at [899, 87] on img at bounding box center [893, 78] width 18 height 18
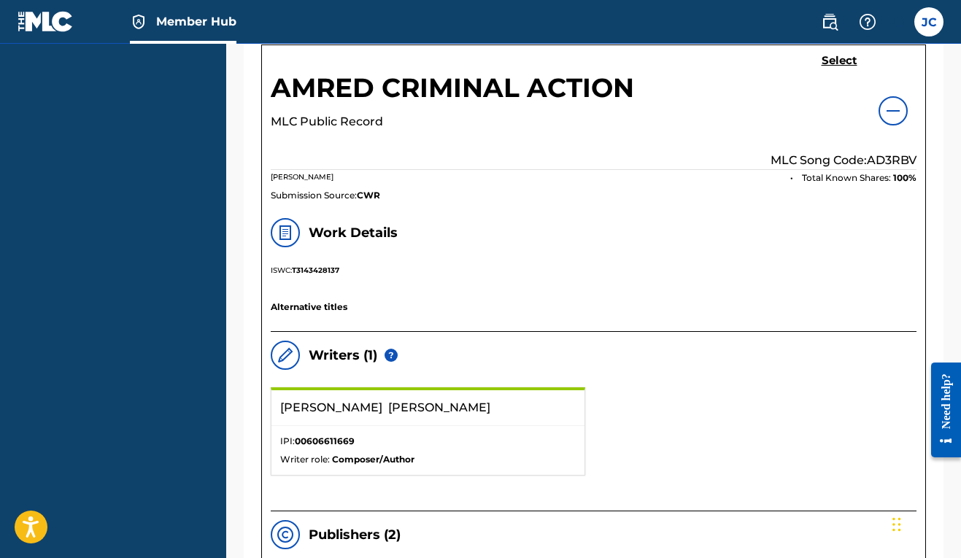
scroll to position [491, 0]
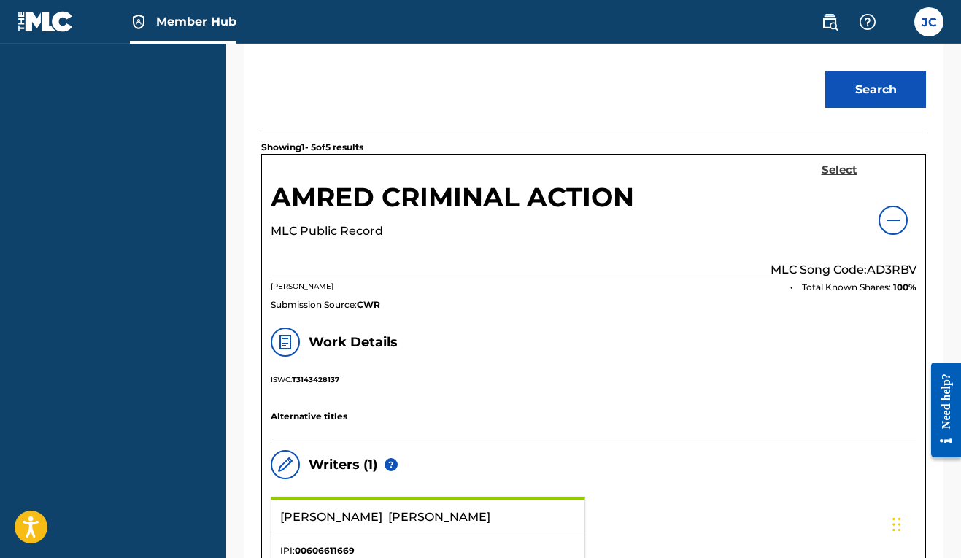
click at [846, 179] on link "Select" at bounding box center [839, 171] width 36 height 16
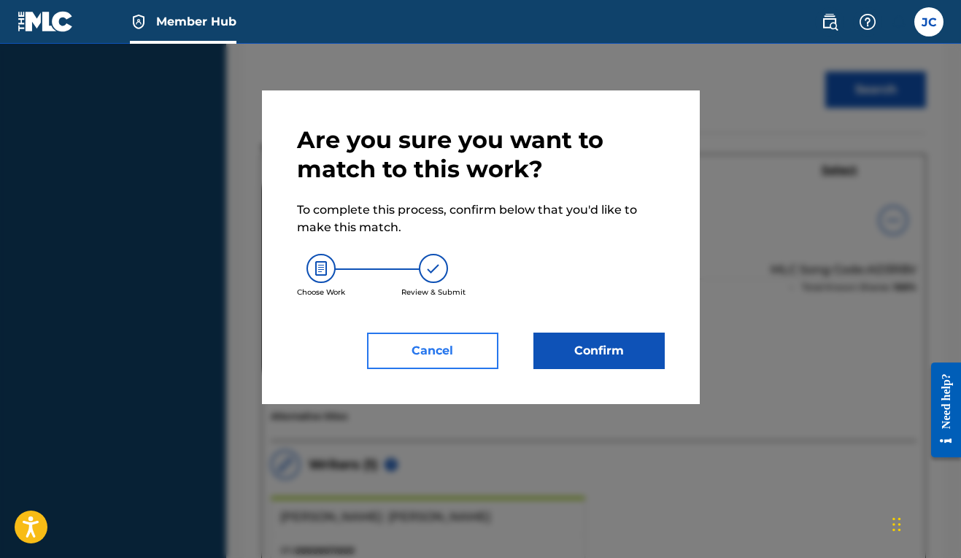
click at [455, 357] on button "Cancel" at bounding box center [432, 351] width 131 height 36
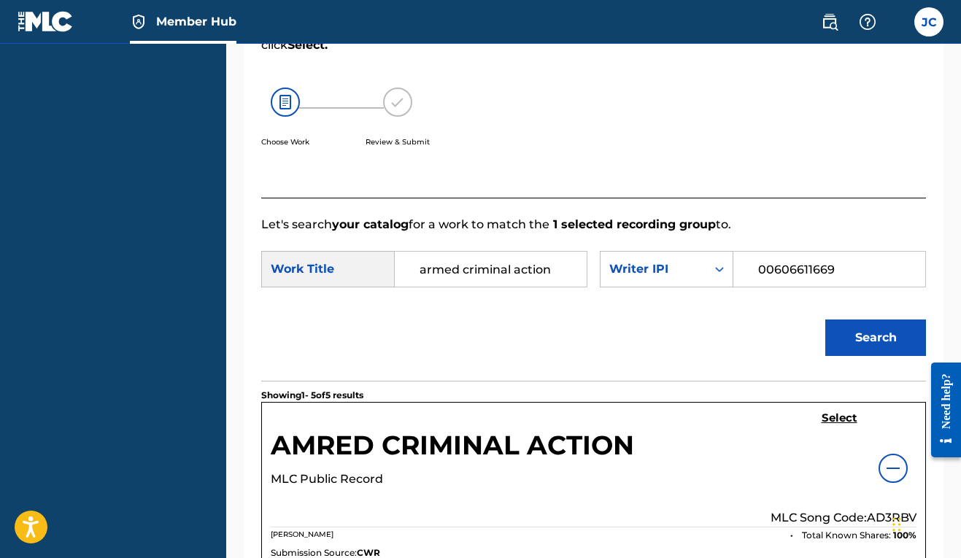
scroll to position [246, 0]
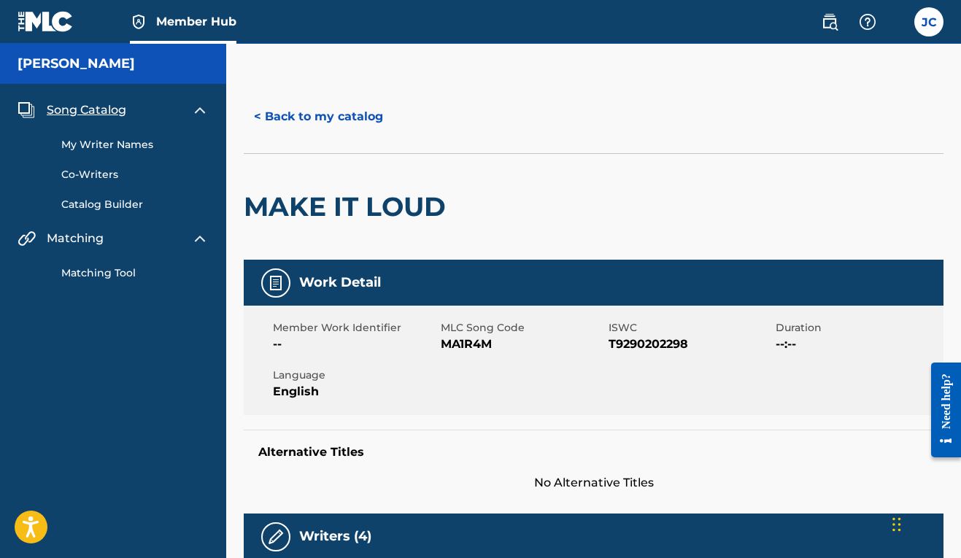
click at [117, 273] on link "Matching Tool" at bounding box center [134, 273] width 147 height 15
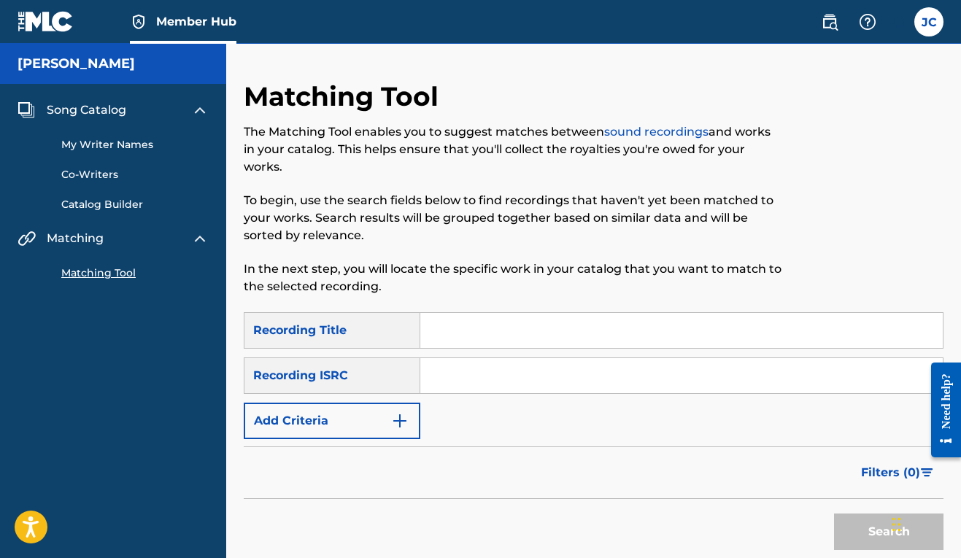
click at [448, 342] on input "Search Form" at bounding box center [681, 330] width 522 height 35
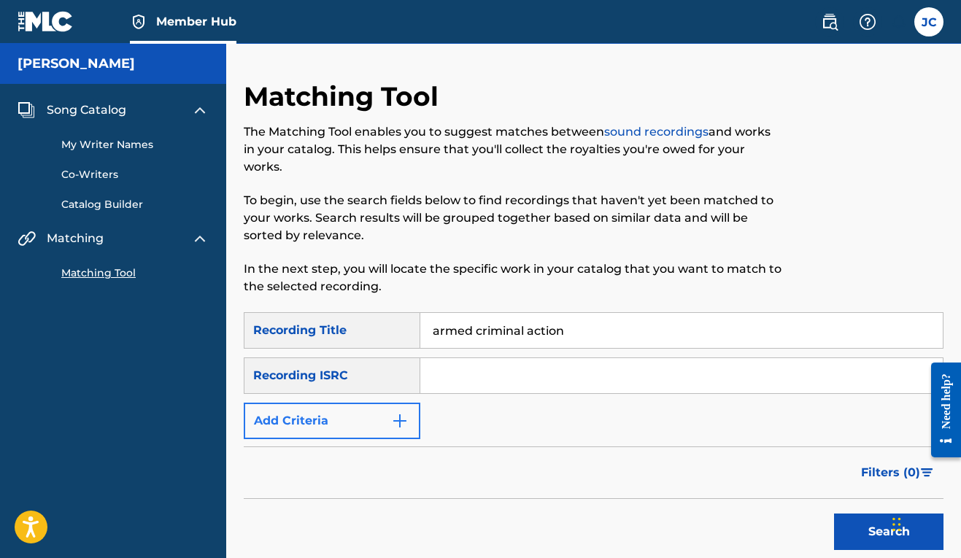
type input "armed criminal action"
click at [406, 421] on img "Search Form" at bounding box center [400, 421] width 18 height 18
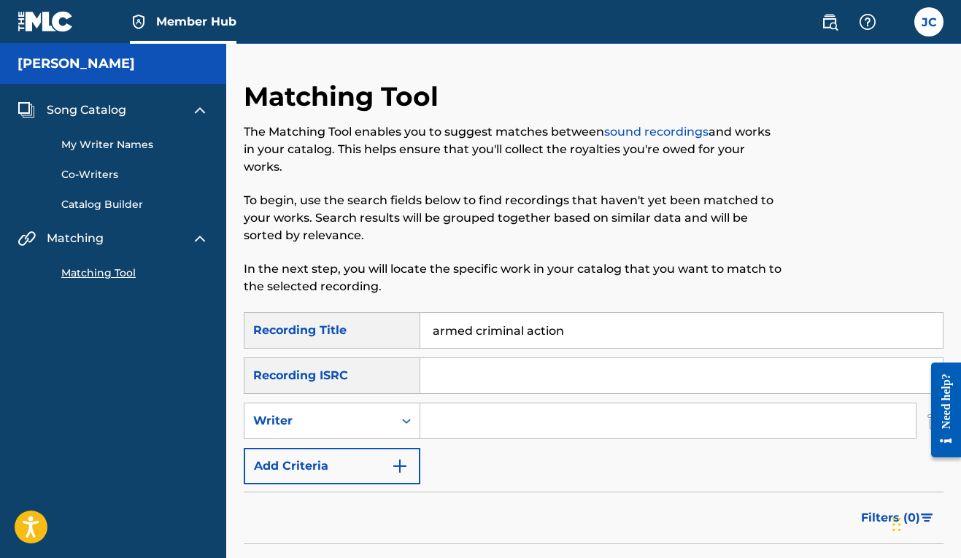
click at [435, 422] on input "Search Form" at bounding box center [667, 420] width 495 height 35
click at [401, 420] on icon "Search Form" at bounding box center [406, 421] width 15 height 15
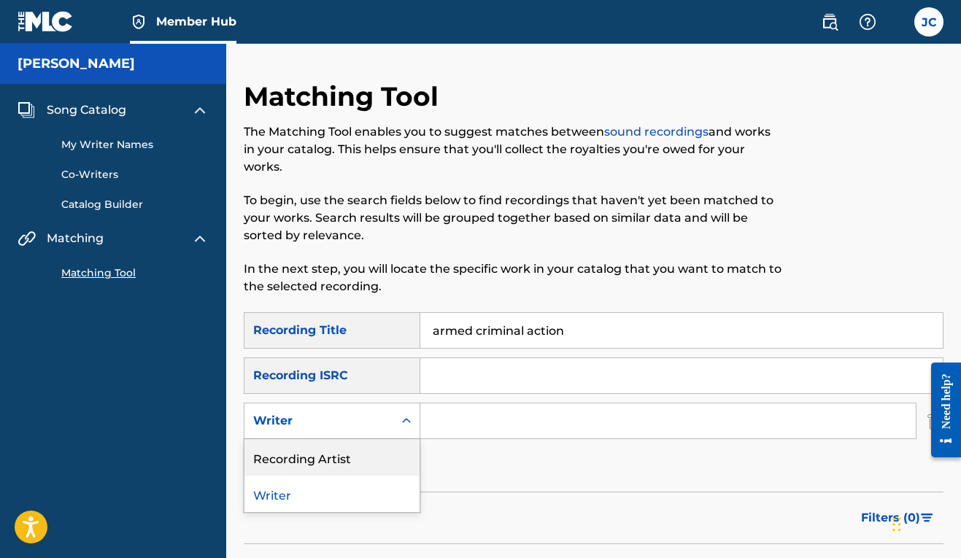
click at [371, 454] on div "Recording Artist" at bounding box center [331, 457] width 175 height 36
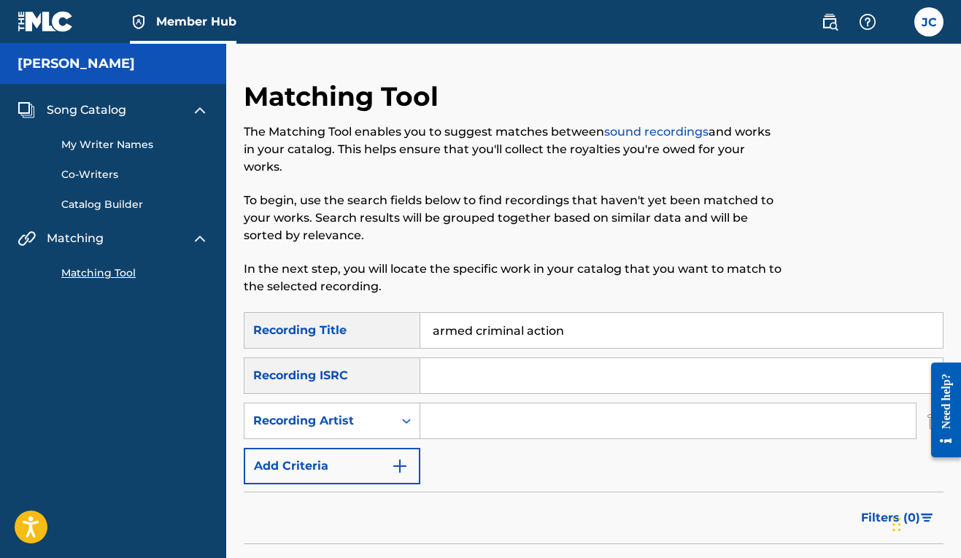
click at [449, 424] on input "Search Form" at bounding box center [667, 420] width 495 height 35
type input "M"
type input "J"
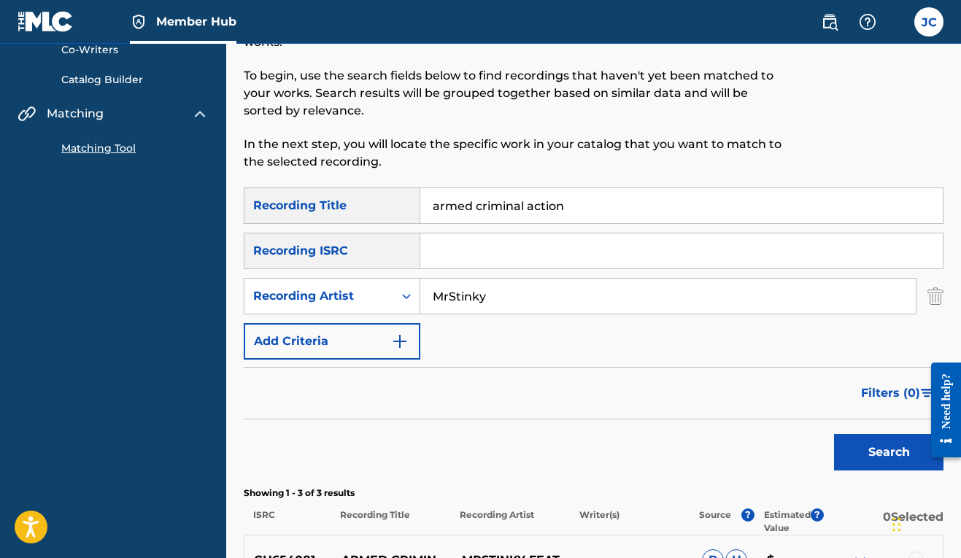
scroll to position [128, 0]
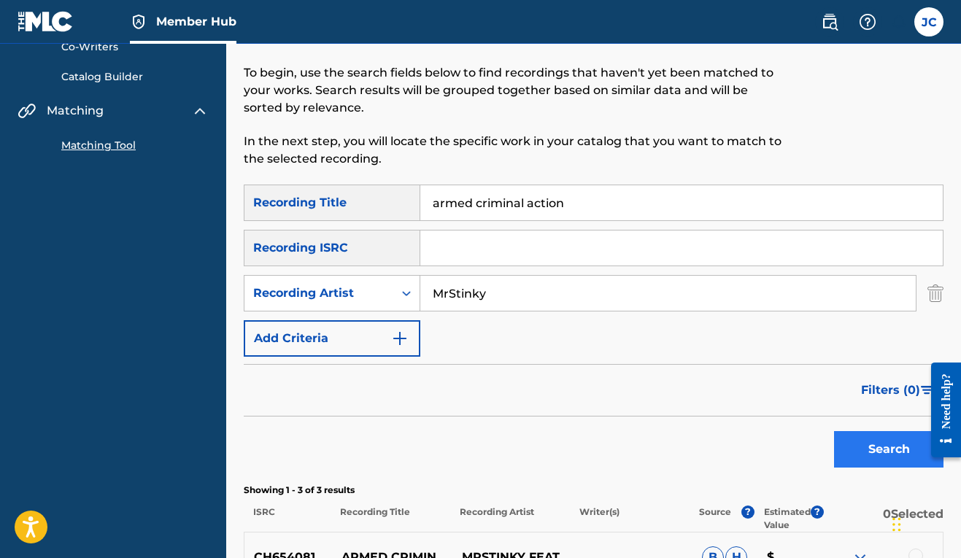
click at [875, 450] on button "Search" at bounding box center [888, 449] width 109 height 36
click at [881, 447] on button "Search" at bounding box center [888, 449] width 109 height 36
click at [446, 294] on input "MrStinky" at bounding box center [667, 293] width 495 height 35
click at [871, 450] on button "Search" at bounding box center [888, 449] width 109 height 36
click at [446, 295] on input "Mr [PERSON_NAME]" at bounding box center [667, 293] width 495 height 35
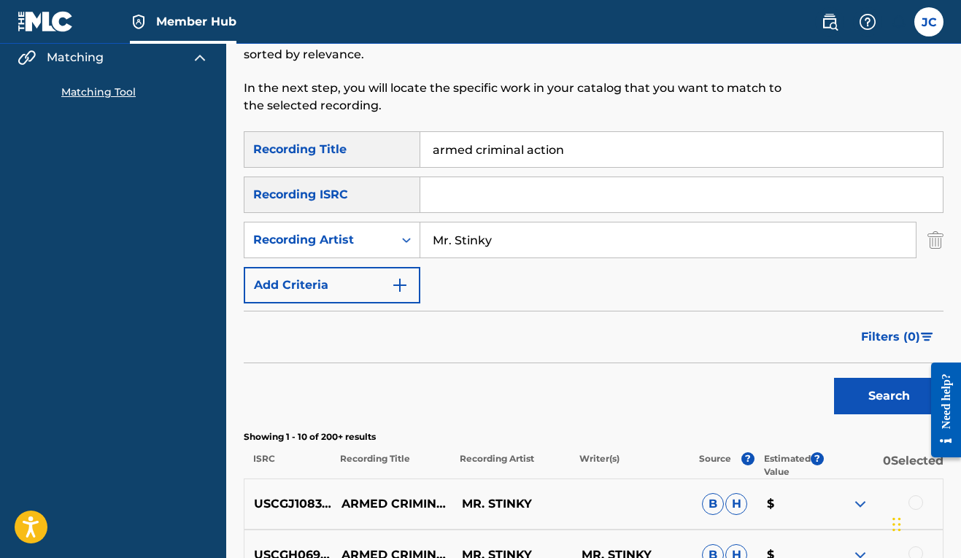
scroll to position [98, 0]
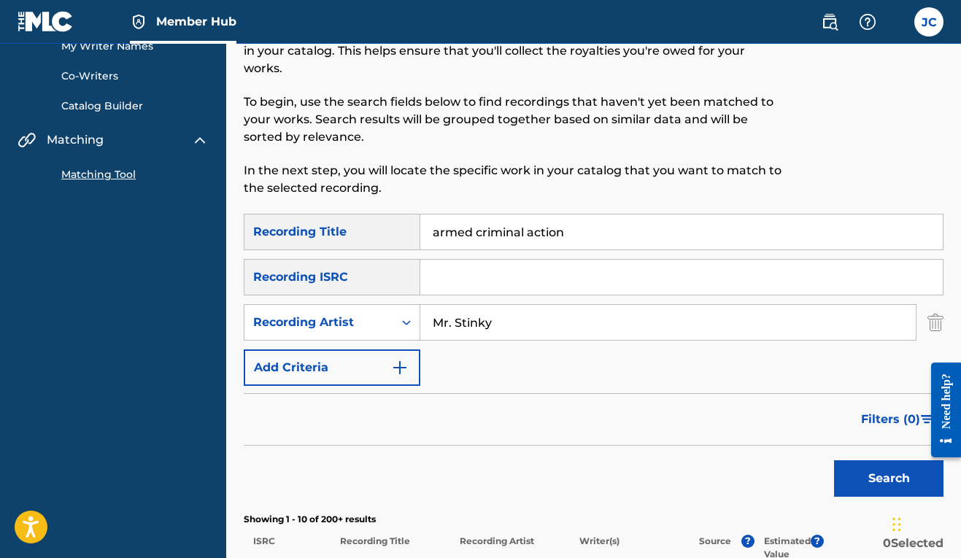
click at [457, 328] on input "Mr. Stinky" at bounding box center [667, 322] width 495 height 35
type input "MrStinky"
click at [870, 476] on button "Search" at bounding box center [888, 478] width 109 height 36
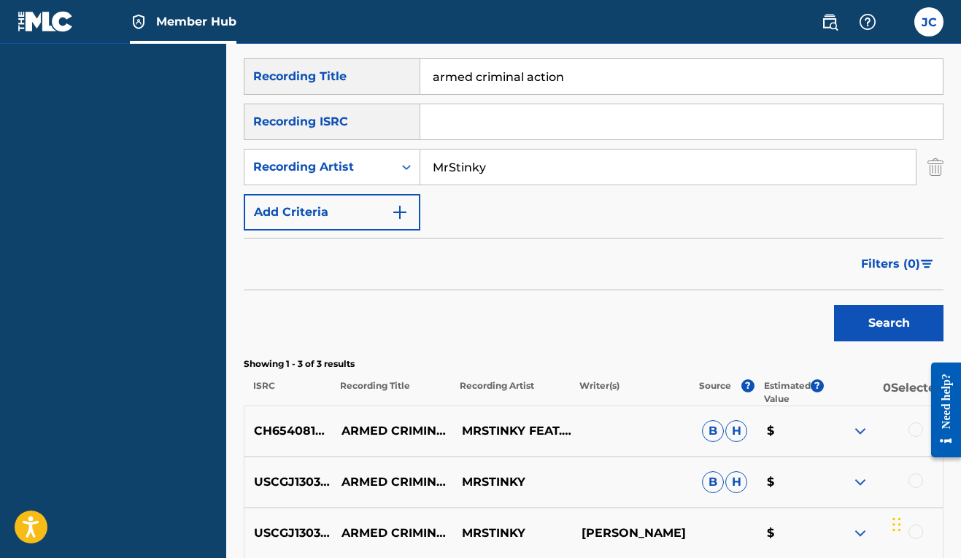
scroll to position [391, 0]
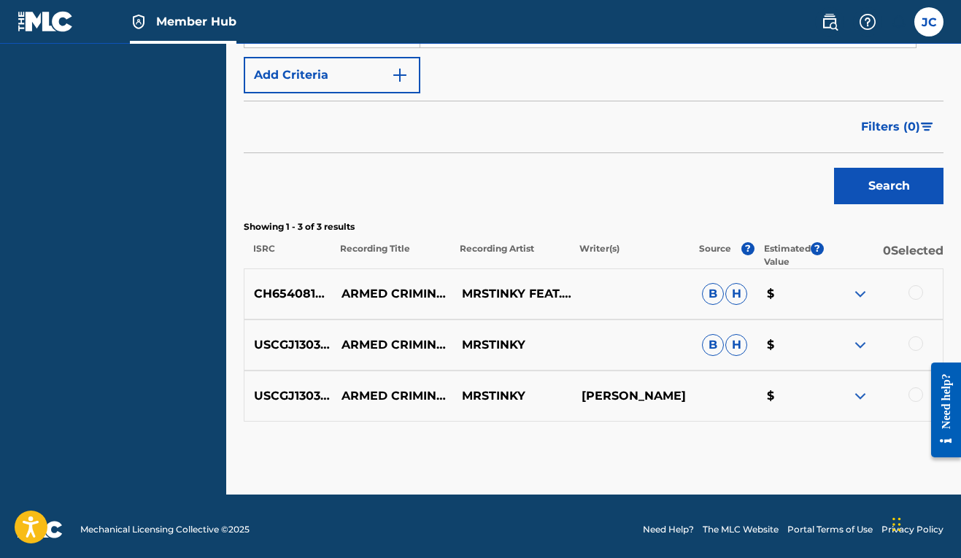
click at [909, 290] on div at bounding box center [915, 292] width 15 height 15
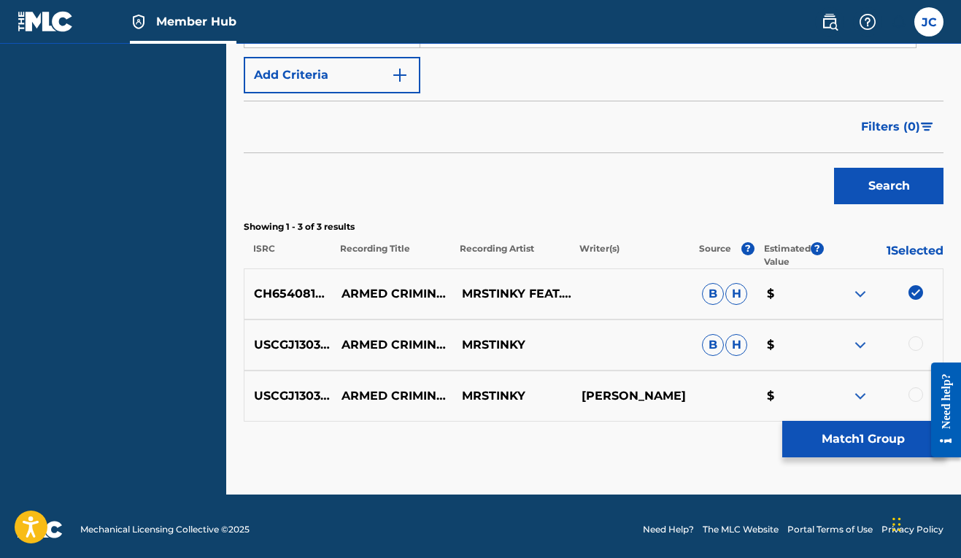
click at [916, 341] on div at bounding box center [915, 343] width 15 height 15
click at [914, 394] on div at bounding box center [915, 394] width 15 height 15
click at [871, 438] on button "Match 3 Groups" at bounding box center [862, 439] width 161 height 36
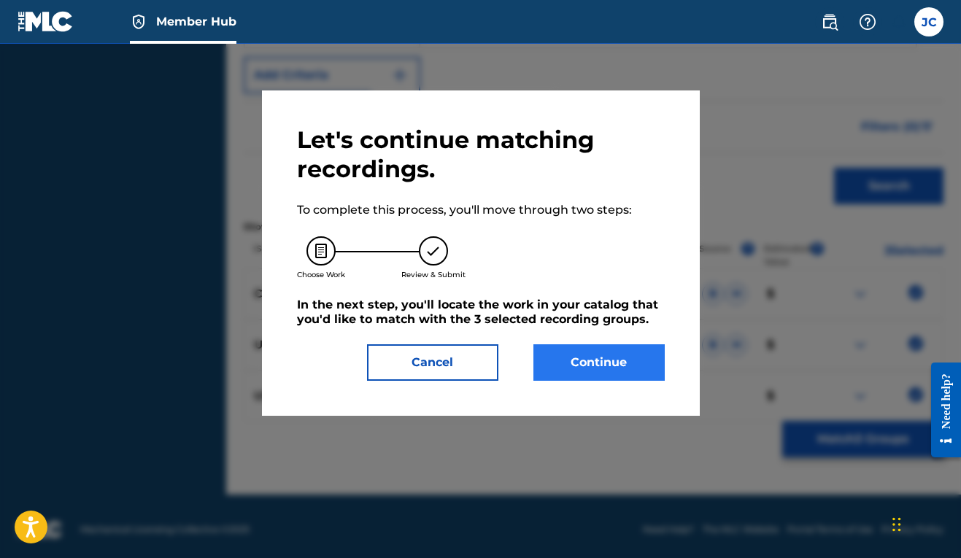
click at [584, 376] on button "Continue" at bounding box center [598, 362] width 131 height 36
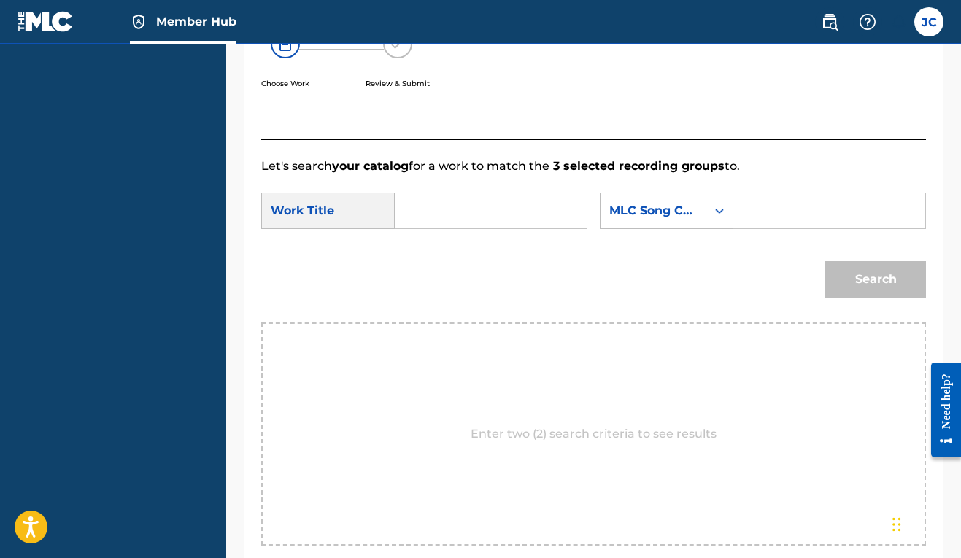
click at [429, 217] on input "Search Form" at bounding box center [490, 210] width 167 height 35
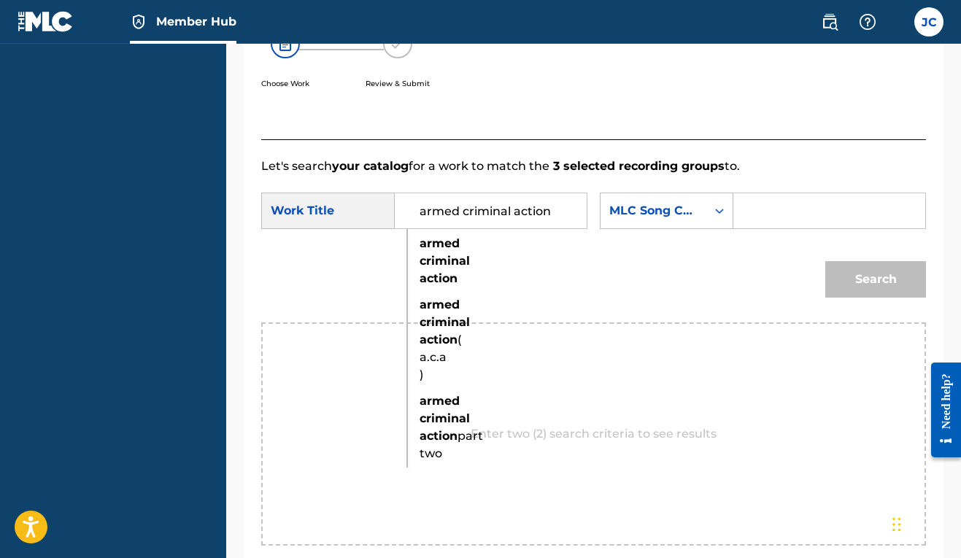
type input "armed criminal action"
click at [646, 223] on div "SearchWithCriteria4e13ff61-efad-47cf-8f23-d867d07bc763 Work Title armed crimina…" at bounding box center [593, 215] width 665 height 45
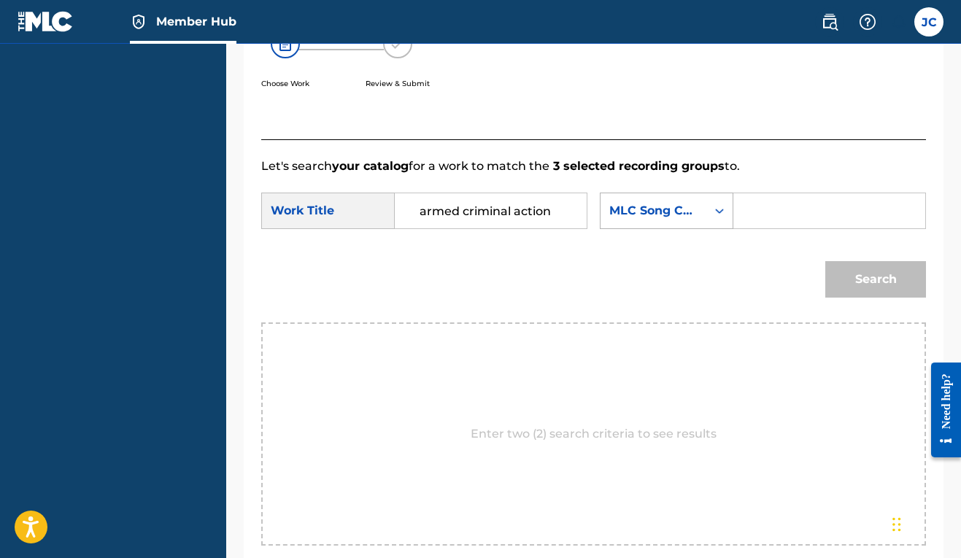
click at [706, 228] on div "Search Form" at bounding box center [719, 210] width 26 height 35
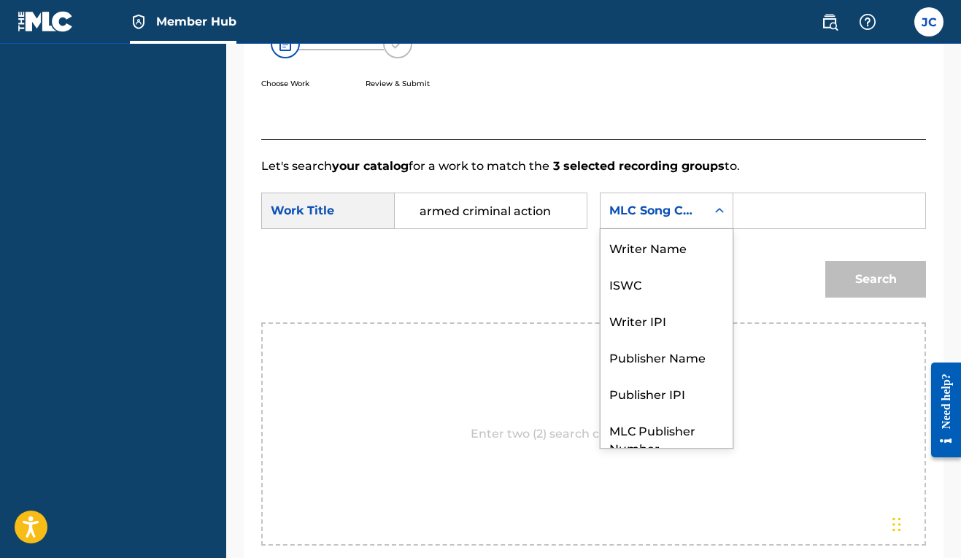
scroll to position [54, 0]
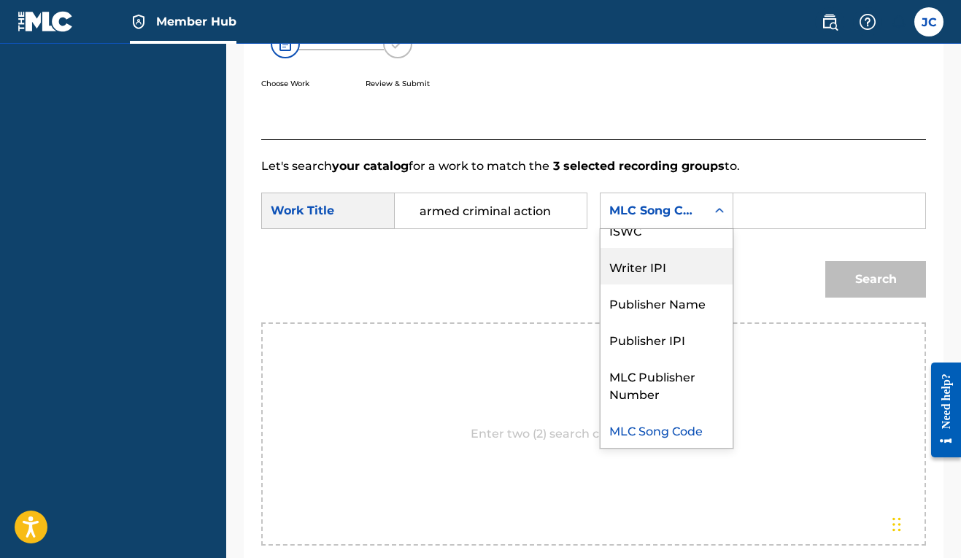
click at [600, 285] on div "Writer IPI" at bounding box center [666, 266] width 132 height 36
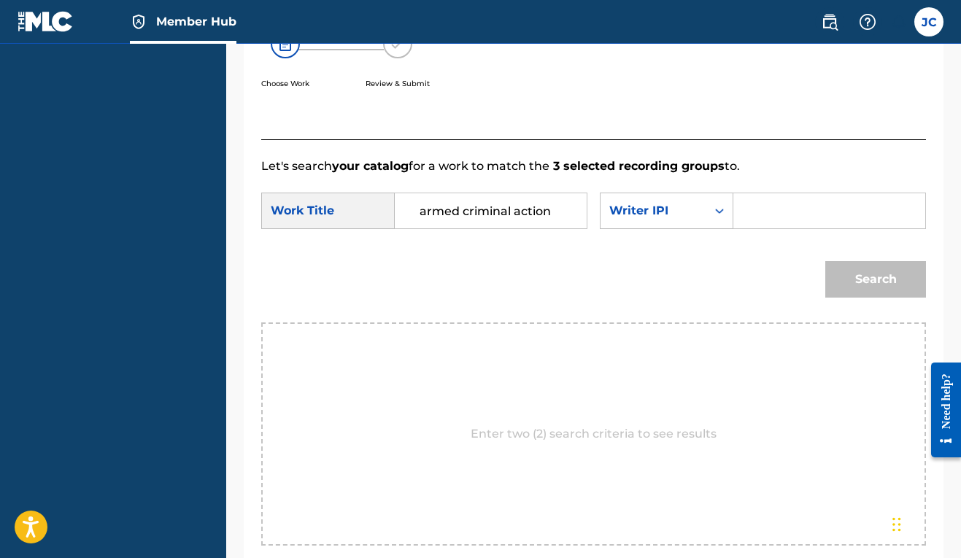
click at [746, 228] on input "Search Form" at bounding box center [829, 210] width 167 height 35
paste input "00606611669"
type input "00606611669"
click at [840, 298] on button "Search" at bounding box center [875, 279] width 101 height 36
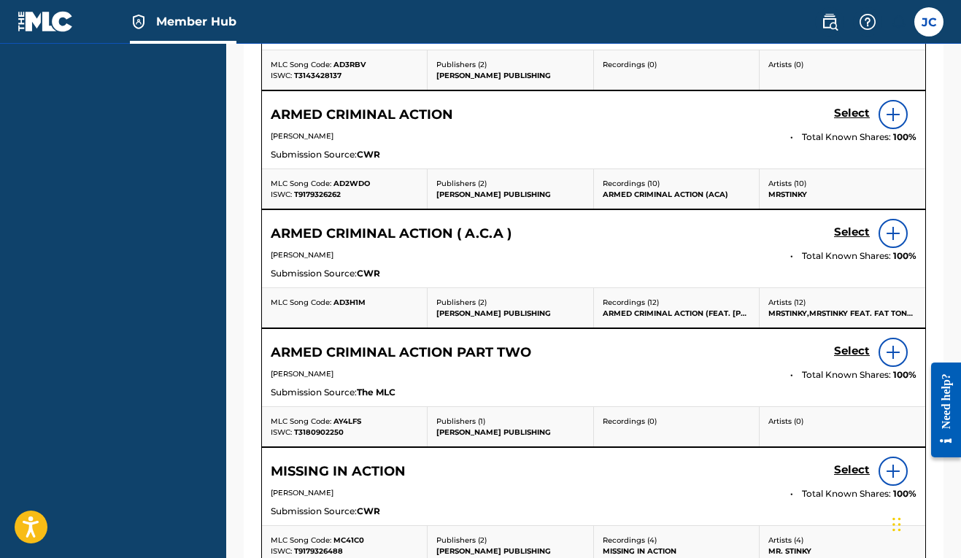
scroll to position [676, 0]
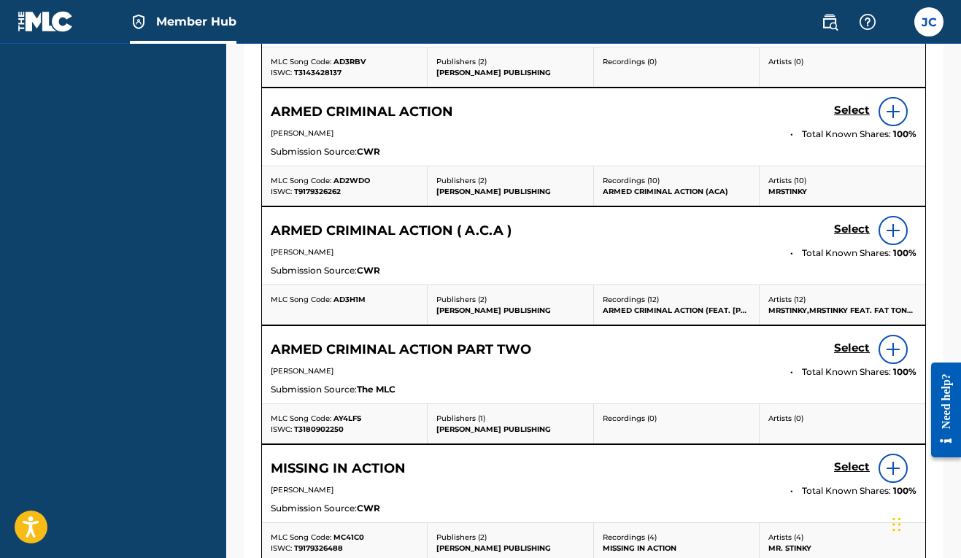
click at [883, 245] on div at bounding box center [892, 230] width 29 height 29
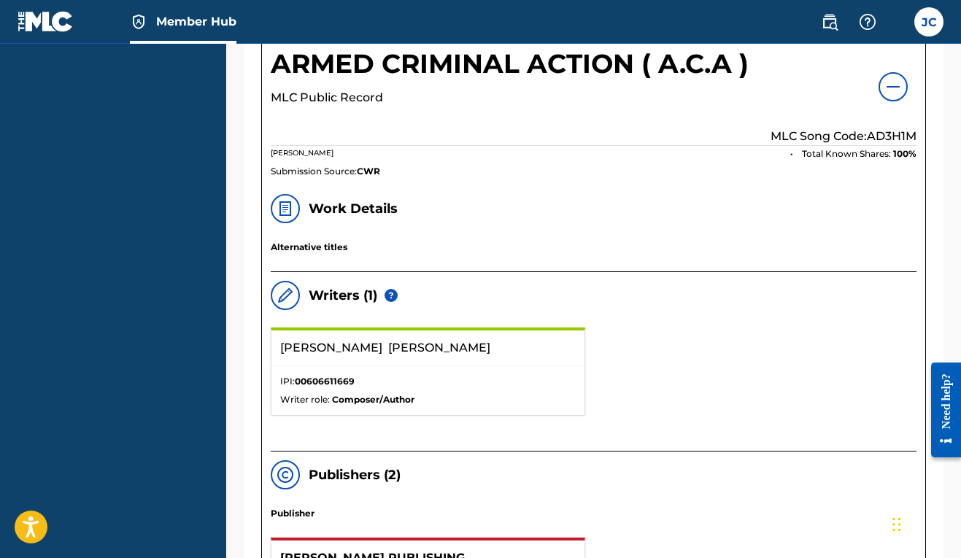
scroll to position [784, 0]
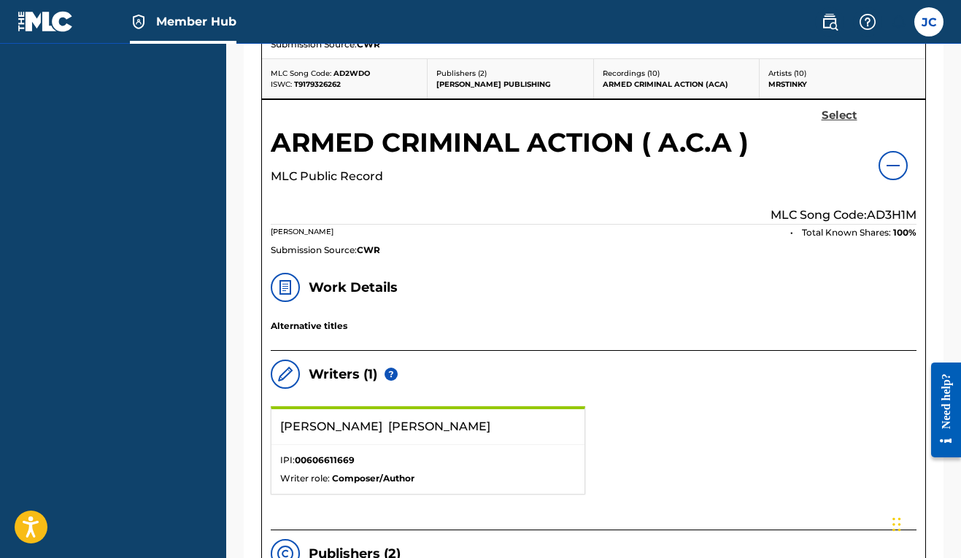
click at [846, 123] on h5 "Select" at bounding box center [839, 116] width 36 height 14
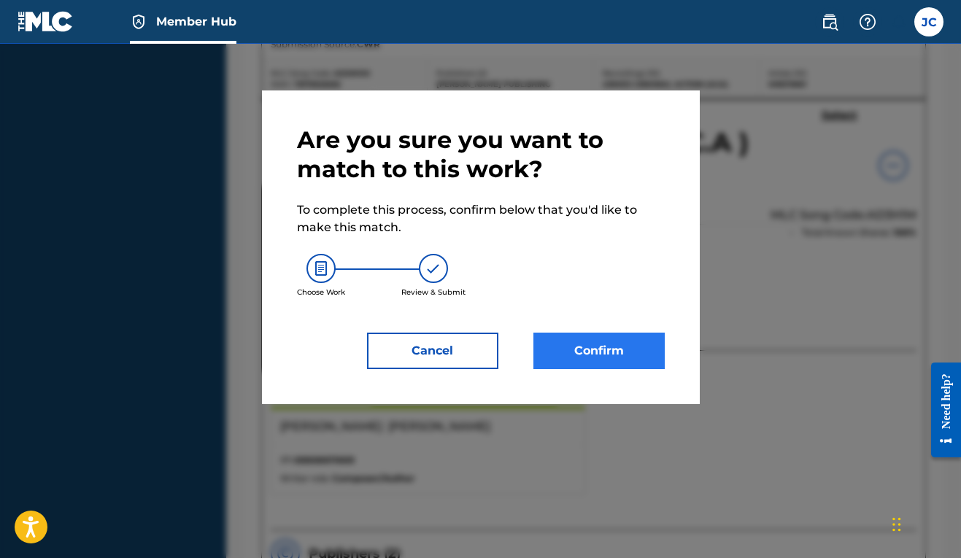
click at [611, 347] on button "Confirm" at bounding box center [598, 351] width 131 height 36
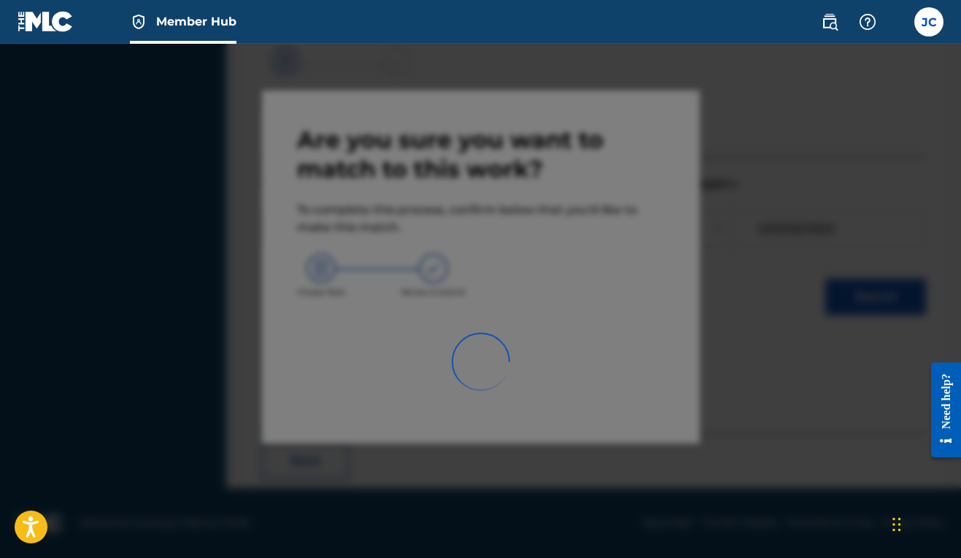
scroll to position [64, 0]
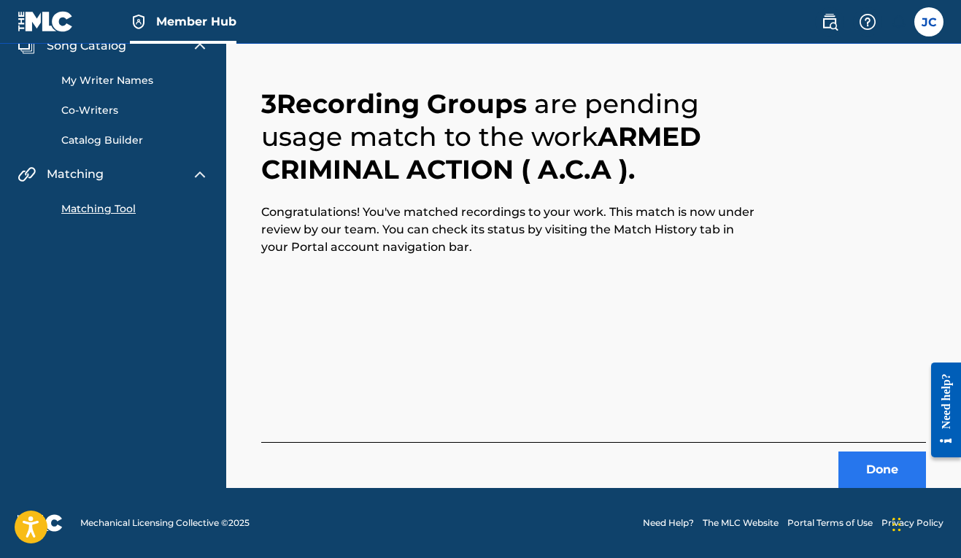
click at [886, 472] on button "Done" at bounding box center [882, 470] width 88 height 36
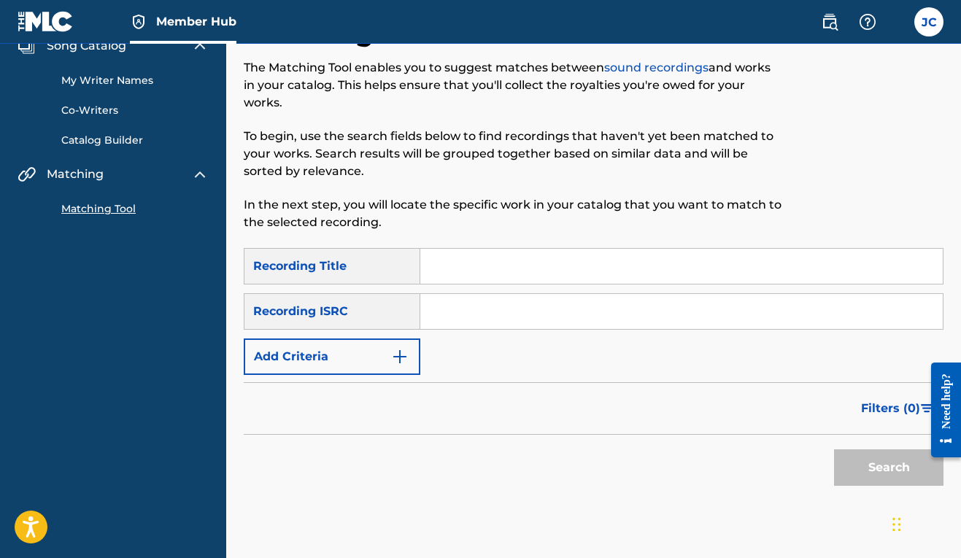
click at [461, 269] on input "Search Form" at bounding box center [681, 266] width 522 height 35
type input "M"
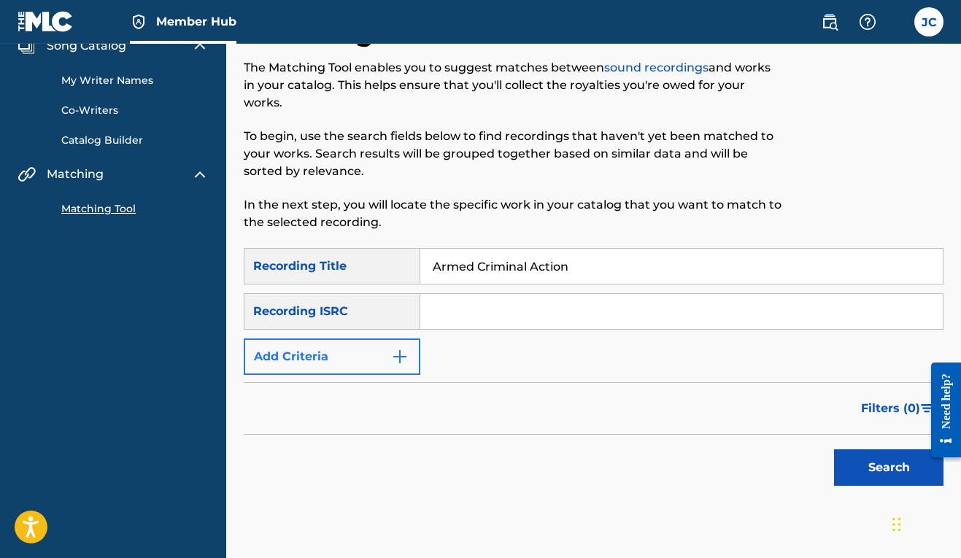
type input "Armed Criminal Action"
click at [402, 360] on img "Search Form" at bounding box center [400, 357] width 18 height 18
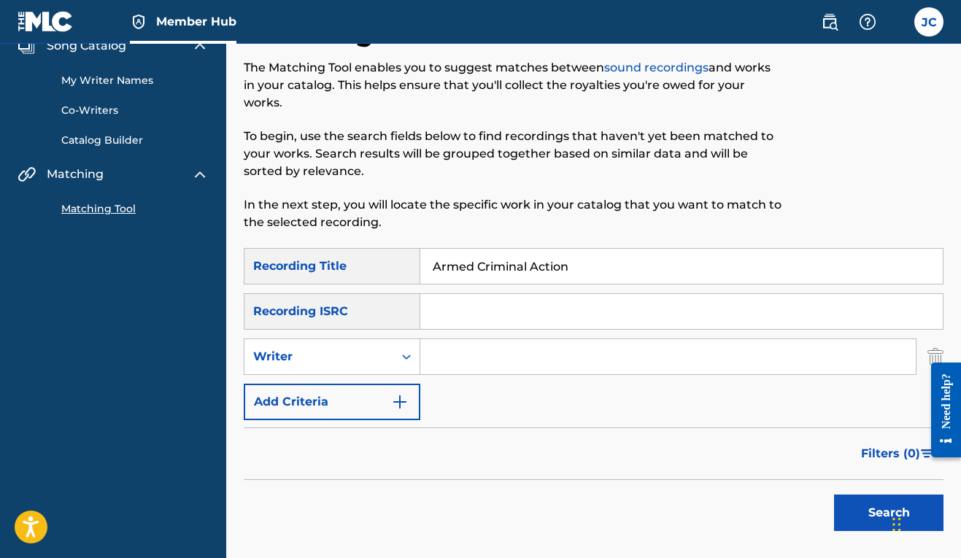
click at [463, 352] on input "Search Form" at bounding box center [667, 356] width 495 height 35
type input "J"
click at [410, 360] on icon "Search Form" at bounding box center [406, 356] width 15 height 15
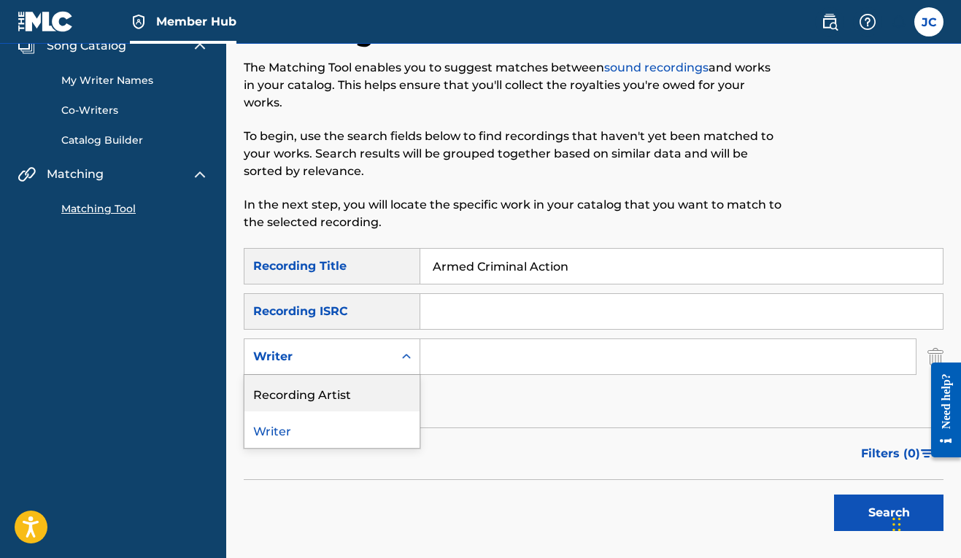
click at [387, 387] on div "Recording Artist" at bounding box center [331, 393] width 175 height 36
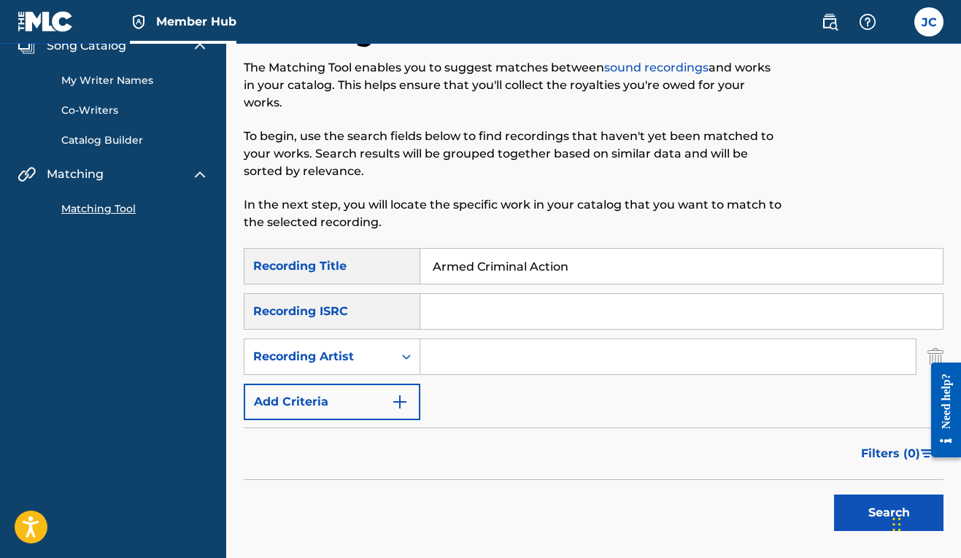
click at [450, 360] on input "Search Form" at bounding box center [667, 356] width 495 height 35
click at [448, 363] on input "Mr. Stinky" at bounding box center [667, 356] width 495 height 35
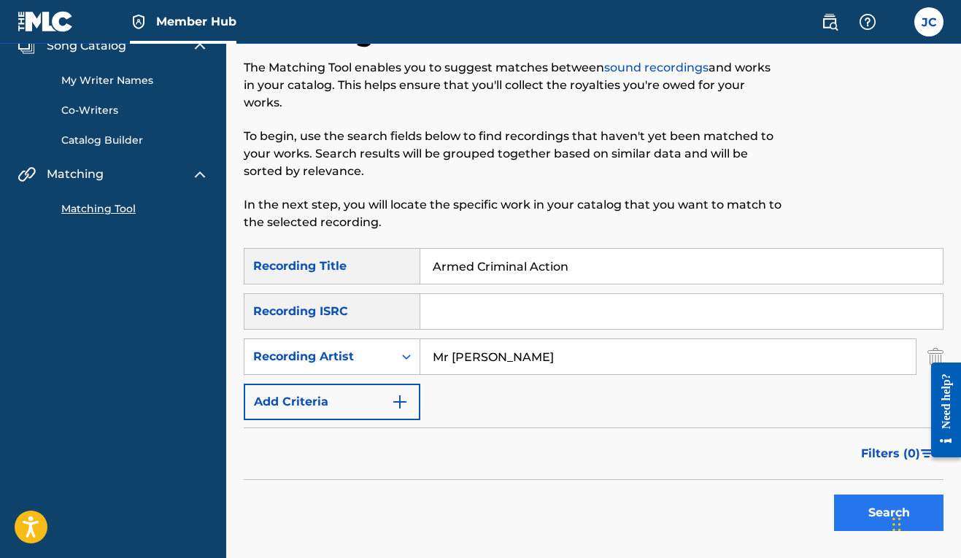
type input "Mr [PERSON_NAME]"
click at [868, 517] on button "Search" at bounding box center [888, 513] width 109 height 36
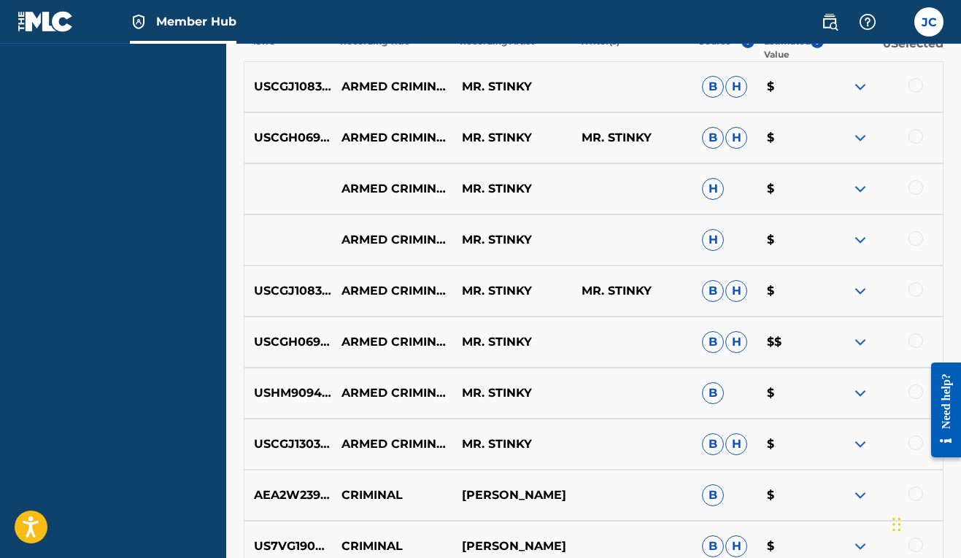
scroll to position [598, 0]
click at [910, 443] on div at bounding box center [915, 443] width 15 height 15
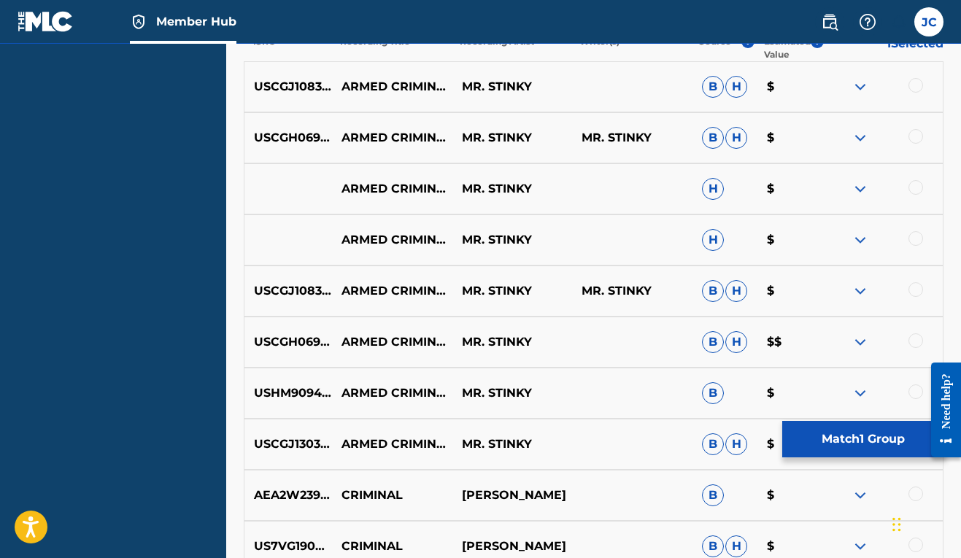
click at [912, 395] on div at bounding box center [915, 391] width 15 height 15
click at [916, 341] on div at bounding box center [915, 340] width 15 height 15
click at [913, 288] on div at bounding box center [915, 289] width 15 height 15
click at [915, 233] on div at bounding box center [915, 238] width 15 height 15
click at [919, 189] on div at bounding box center [915, 187] width 15 height 15
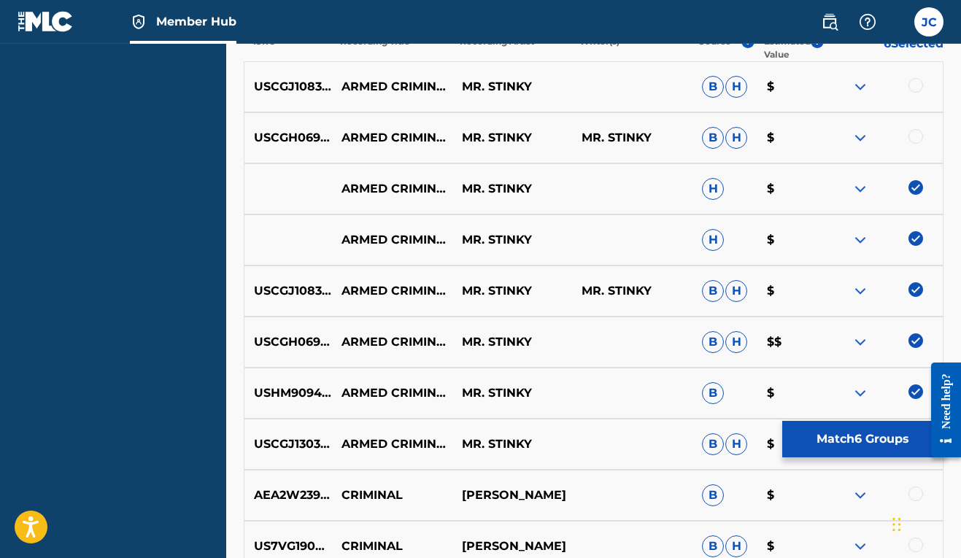
click at [916, 142] on div at bounding box center [915, 136] width 15 height 15
click at [915, 87] on div at bounding box center [915, 85] width 15 height 15
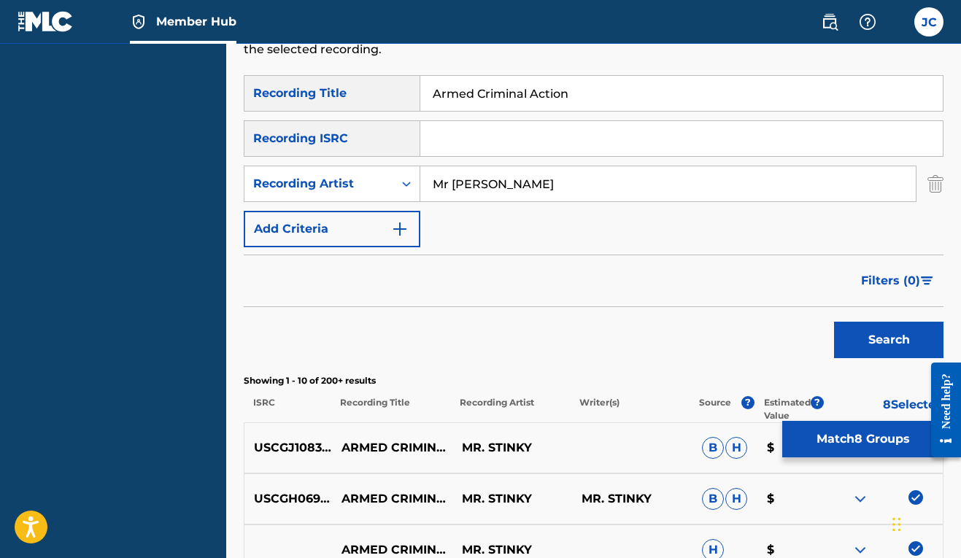
scroll to position [209, 0]
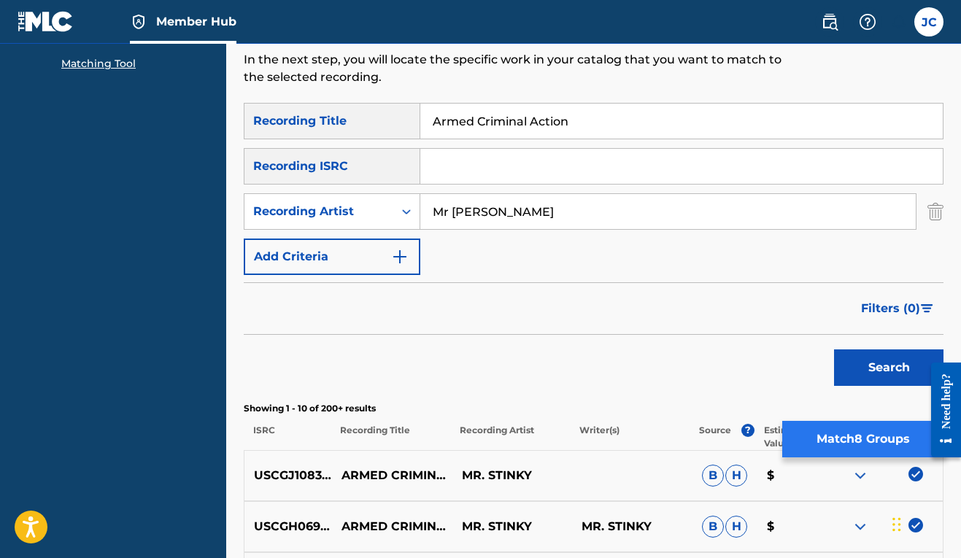
click at [874, 444] on button "Match 8 Groups" at bounding box center [862, 439] width 161 height 36
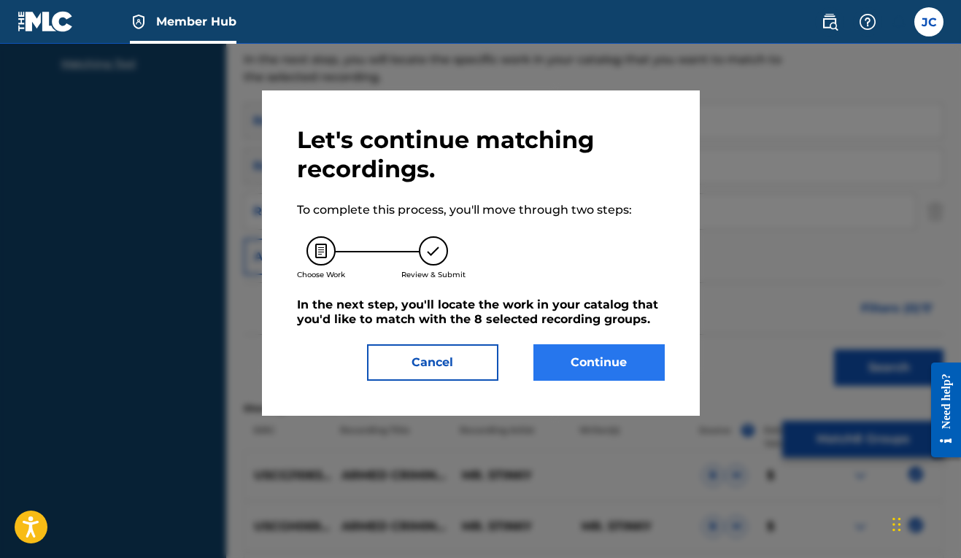
click at [606, 364] on button "Continue" at bounding box center [598, 362] width 131 height 36
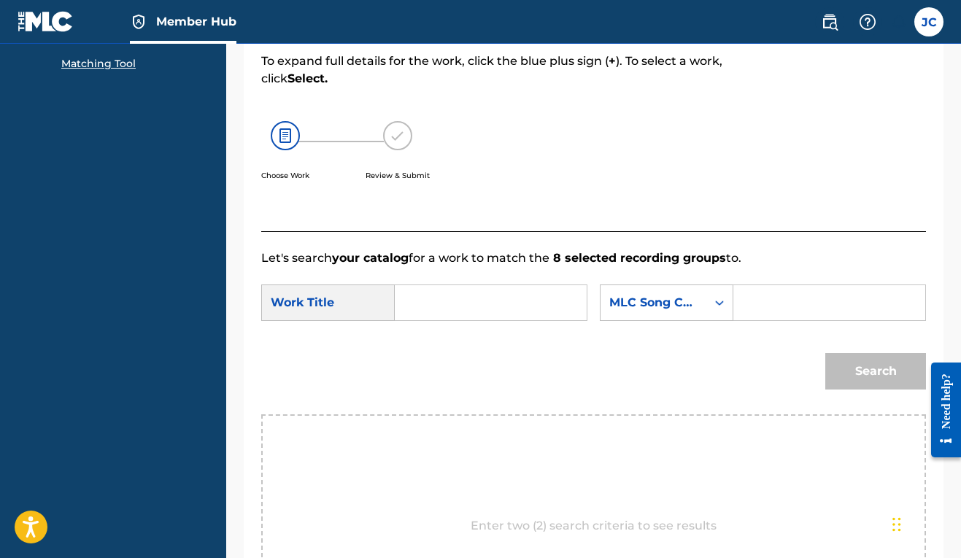
click at [428, 306] on input "Search Form" at bounding box center [490, 302] width 167 height 35
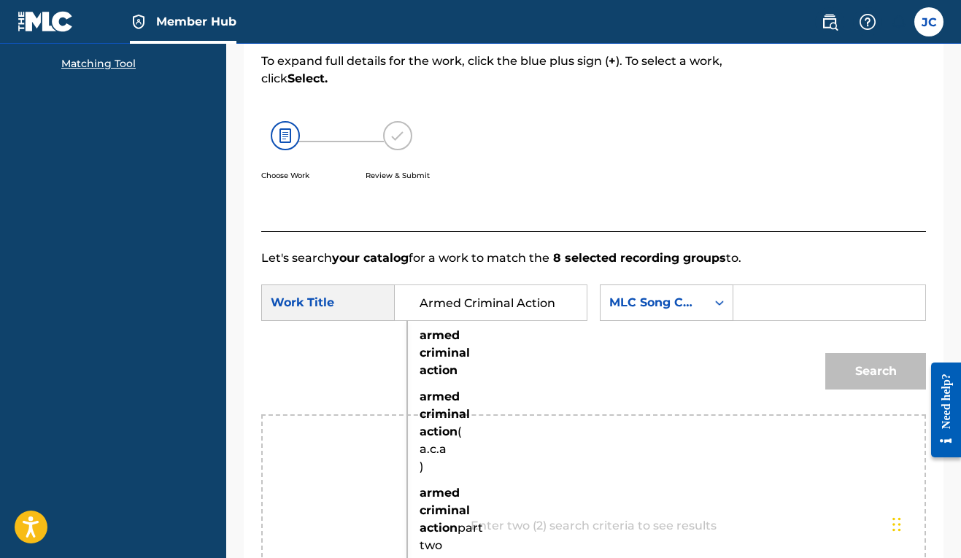
type input "Armed Criminal Action"
click at [662, 319] on div "SearchWithCriteria4e13ff61-efad-47cf-8f23-d867d07bc763 Work Title Armed Crimina…" at bounding box center [593, 307] width 665 height 45
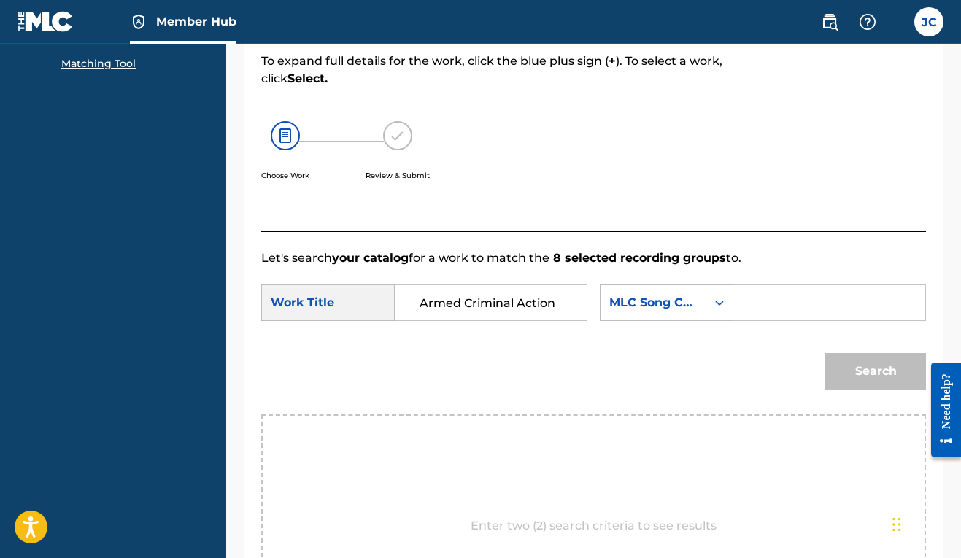
click at [746, 320] on input "Search Form" at bounding box center [829, 302] width 167 height 35
click at [712, 310] on icon "Search Form" at bounding box center [719, 302] width 15 height 15
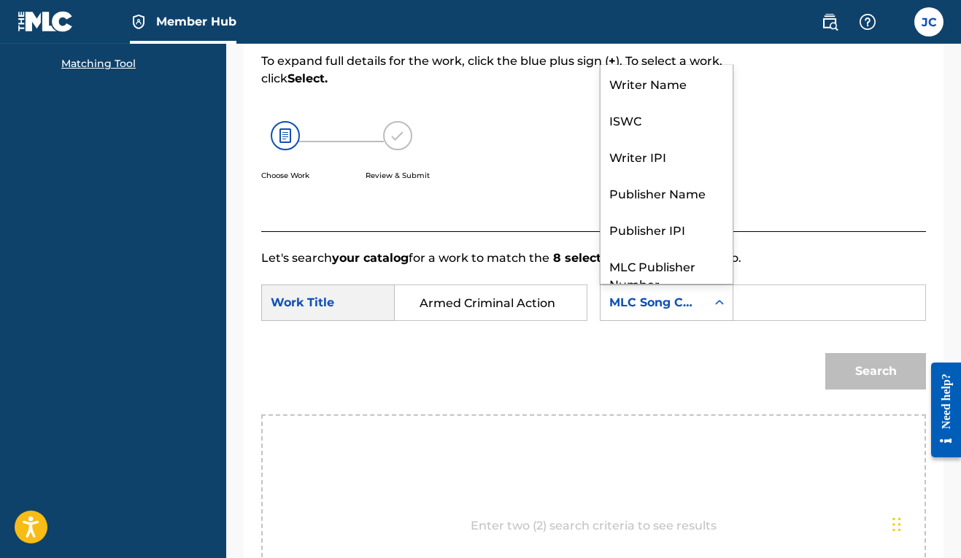
scroll to position [54, 0]
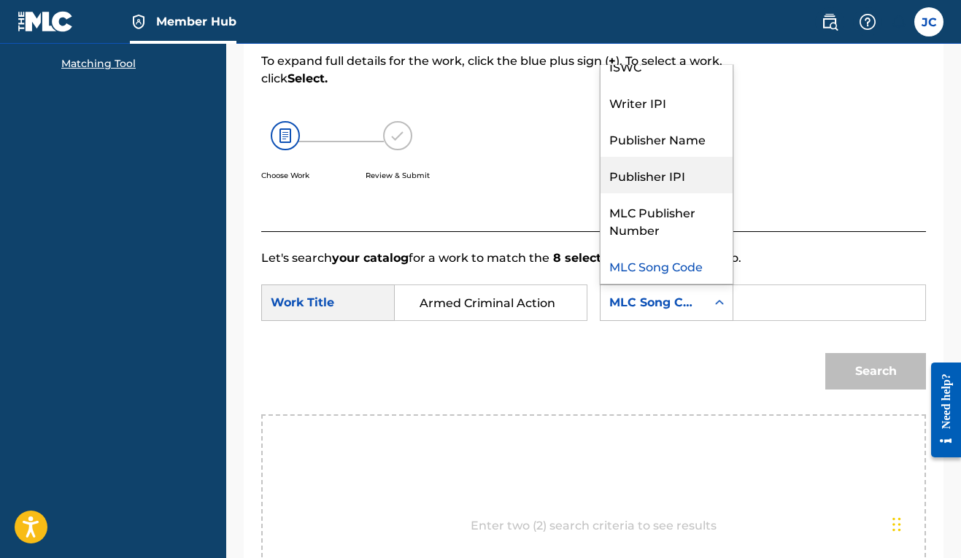
click at [600, 193] on div "Publisher IPI" at bounding box center [666, 175] width 132 height 36
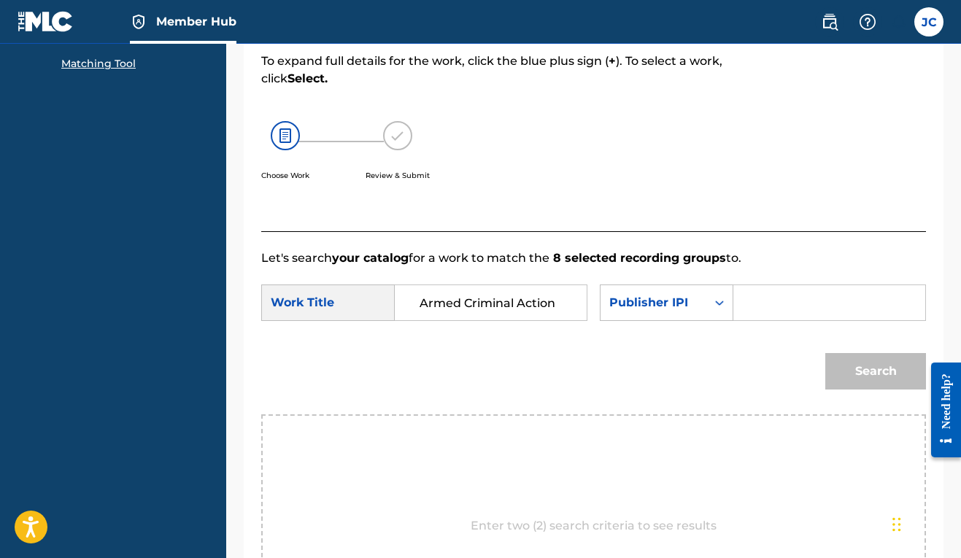
click at [746, 320] on input "Search Form" at bounding box center [829, 302] width 167 height 35
paste input "00606611669"
type input "00606611669"
click at [891, 390] on button "Search" at bounding box center [875, 371] width 101 height 36
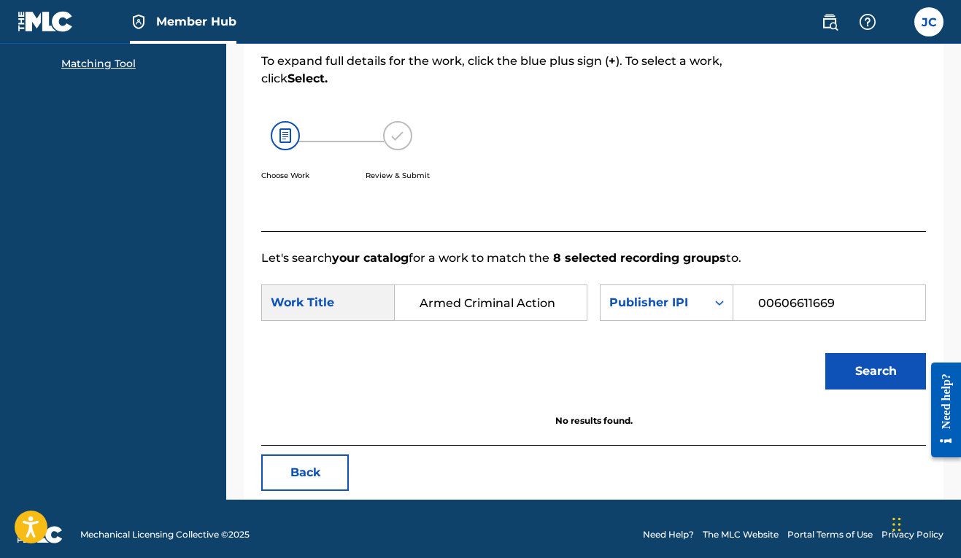
scroll to position [266, 0]
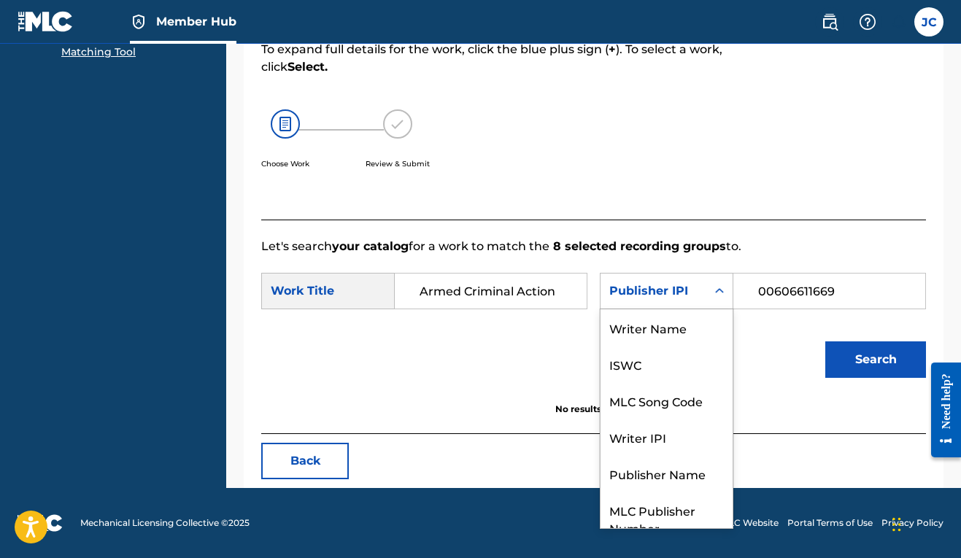
click at [712, 293] on icon "Search Form" at bounding box center [719, 291] width 15 height 15
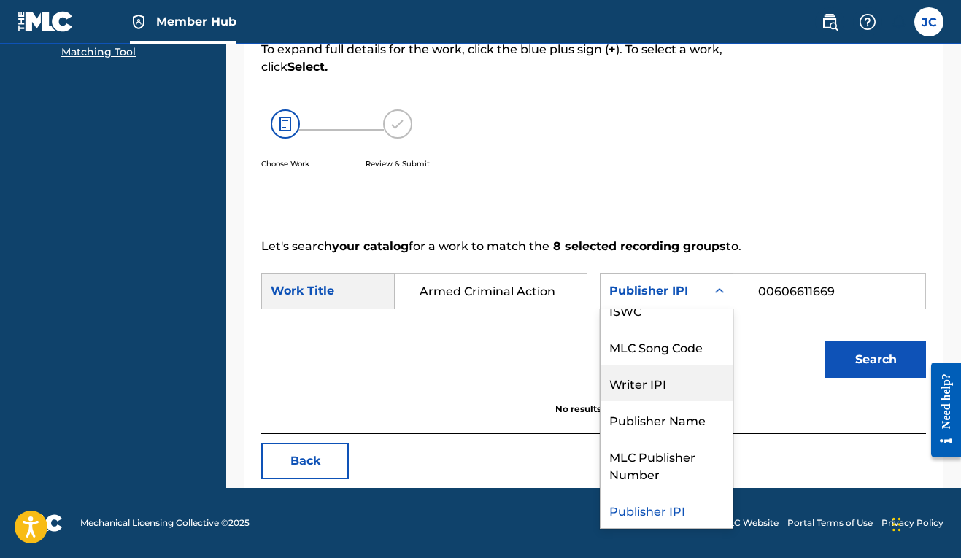
click at [600, 384] on div "Writer IPI" at bounding box center [666, 383] width 132 height 36
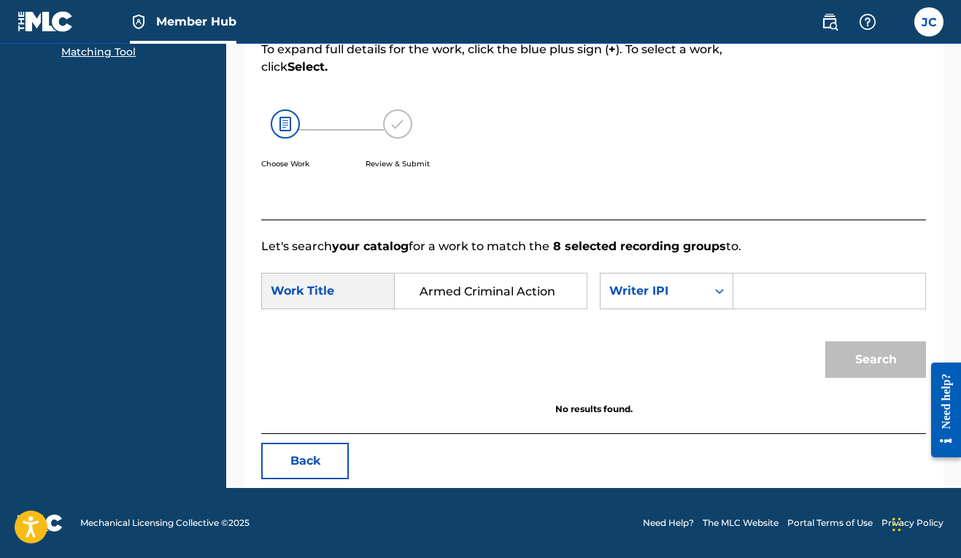
click at [746, 295] on input "Search Form" at bounding box center [829, 291] width 167 height 35
paste input "00606611669"
type input "00606611669"
click at [894, 362] on button "Search" at bounding box center [875, 359] width 101 height 36
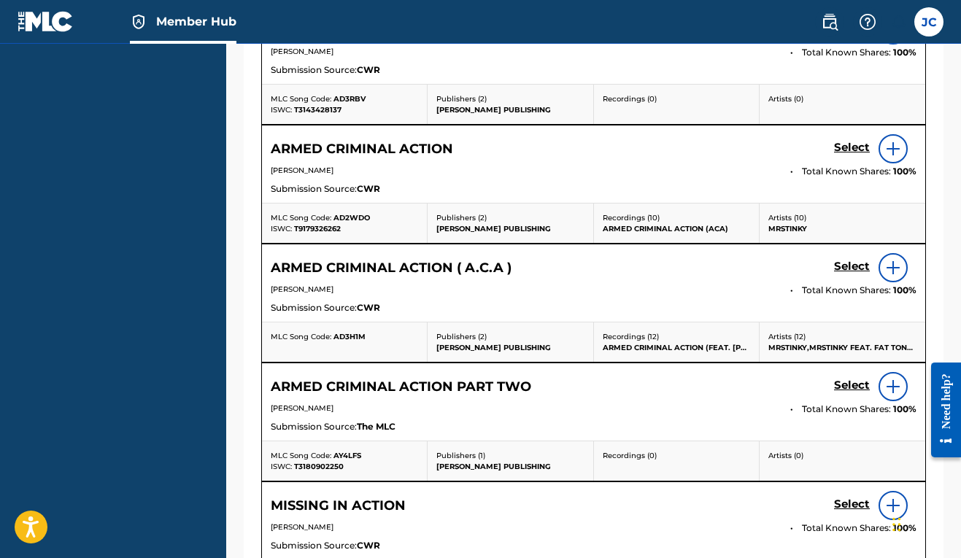
scroll to position [661, 0]
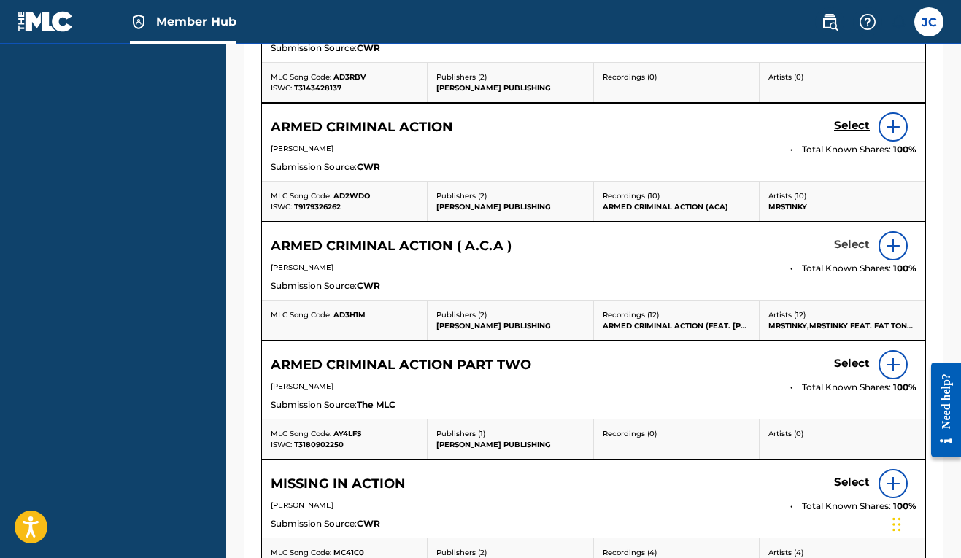
click at [854, 252] on h5 "Select" at bounding box center [852, 245] width 36 height 14
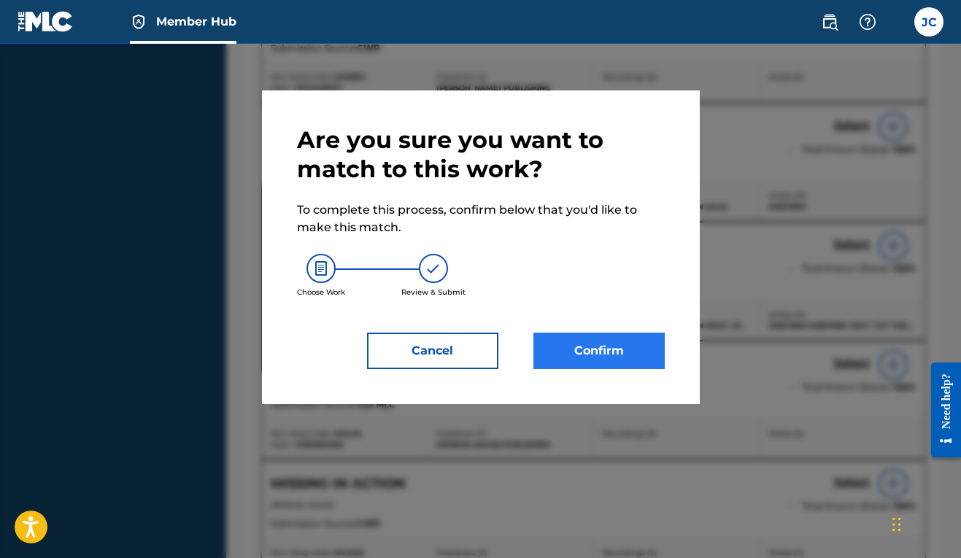
click at [624, 350] on button "Confirm" at bounding box center [598, 351] width 131 height 36
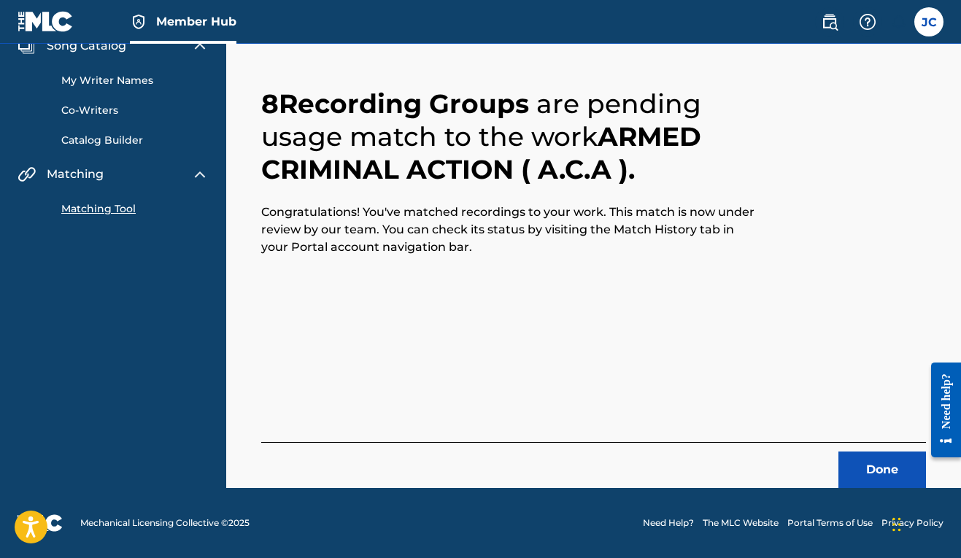
scroll to position [64, 0]
click at [872, 464] on button "Done" at bounding box center [882, 470] width 88 height 36
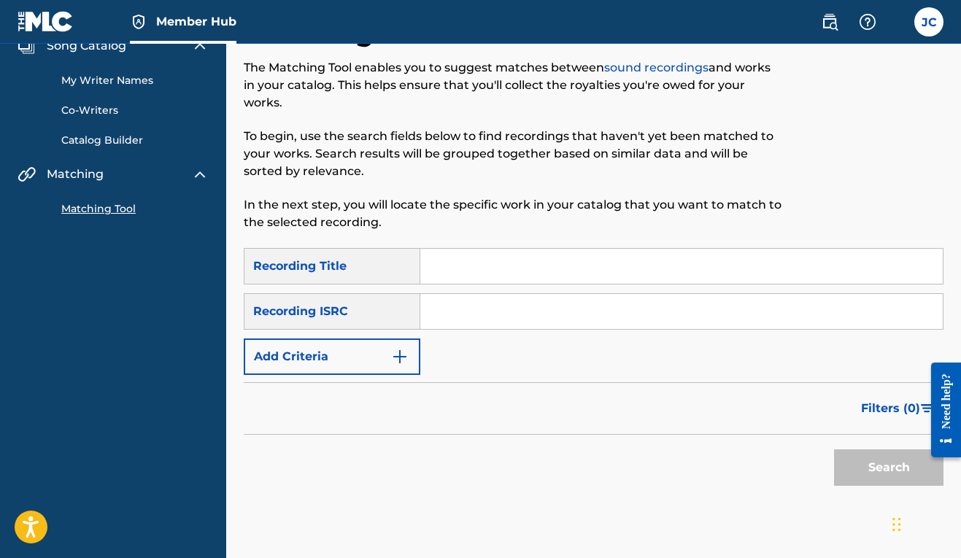
click at [474, 268] on input "Search Form" at bounding box center [681, 266] width 522 height 35
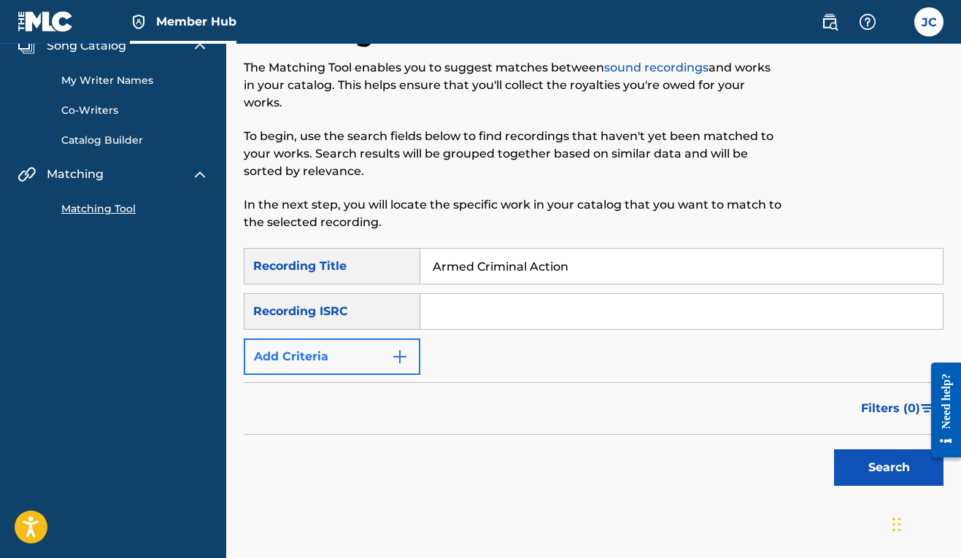
type input "Armed Criminal Action"
click at [390, 359] on button "Add Criteria" at bounding box center [332, 357] width 177 height 36
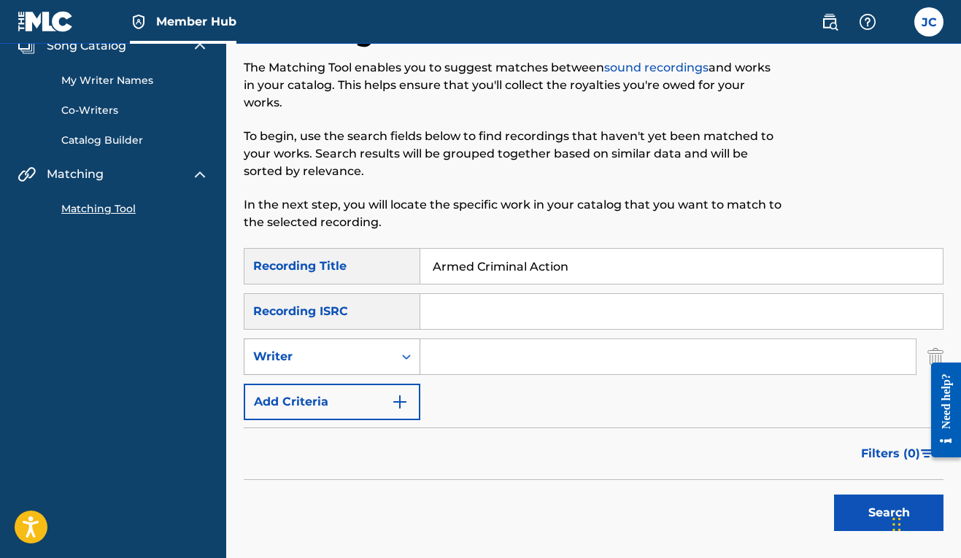
click at [405, 357] on icon "Search Form" at bounding box center [406, 357] width 9 height 5
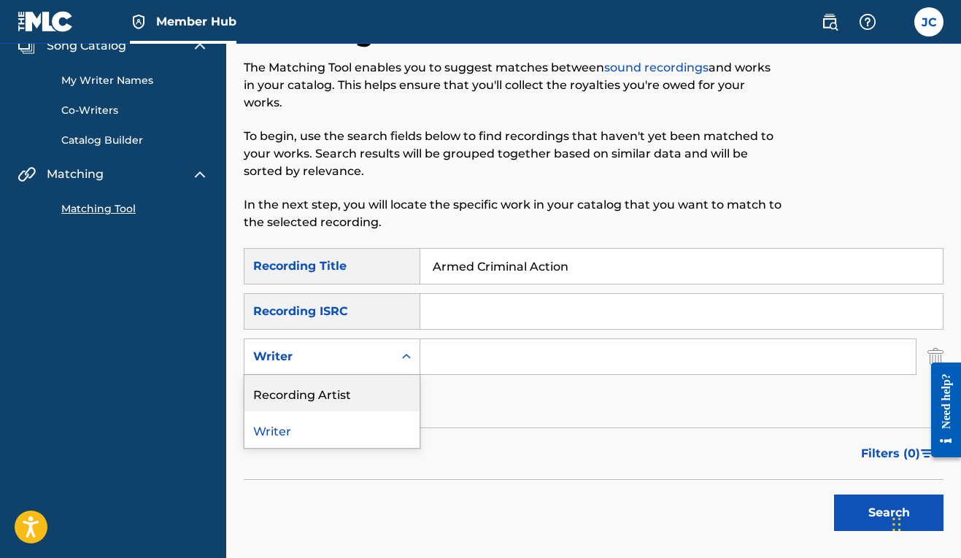
click at [373, 400] on div "Recording Artist" at bounding box center [331, 393] width 175 height 36
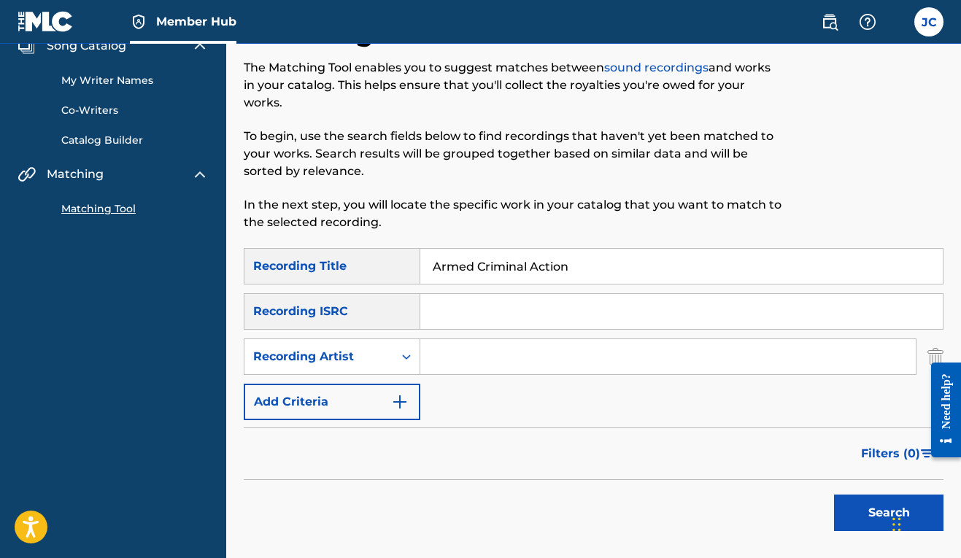
click at [475, 353] on input "Search Form" at bounding box center [667, 356] width 495 height 35
type input "Mr. Stinky"
click at [877, 511] on button "Search" at bounding box center [888, 513] width 109 height 36
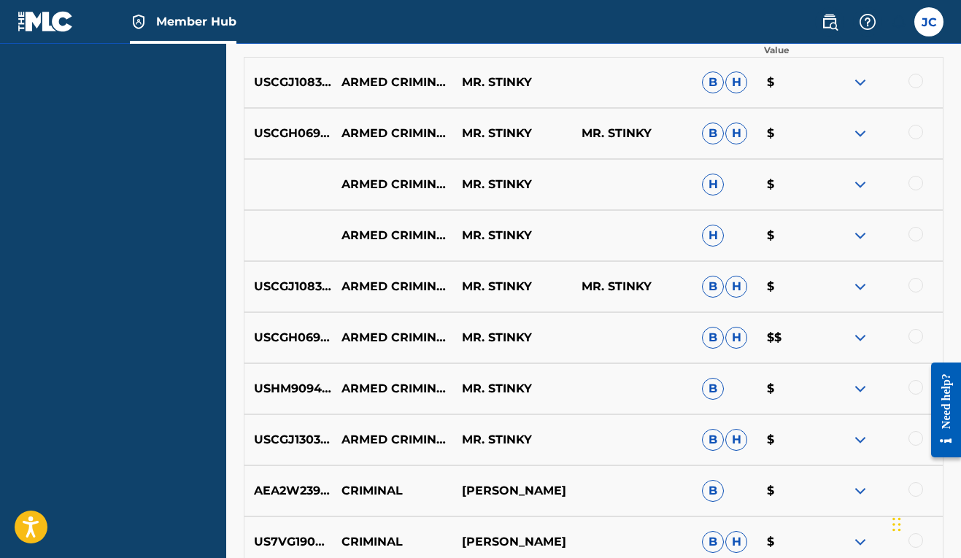
scroll to position [603, 0]
click at [917, 441] on div at bounding box center [915, 438] width 15 height 15
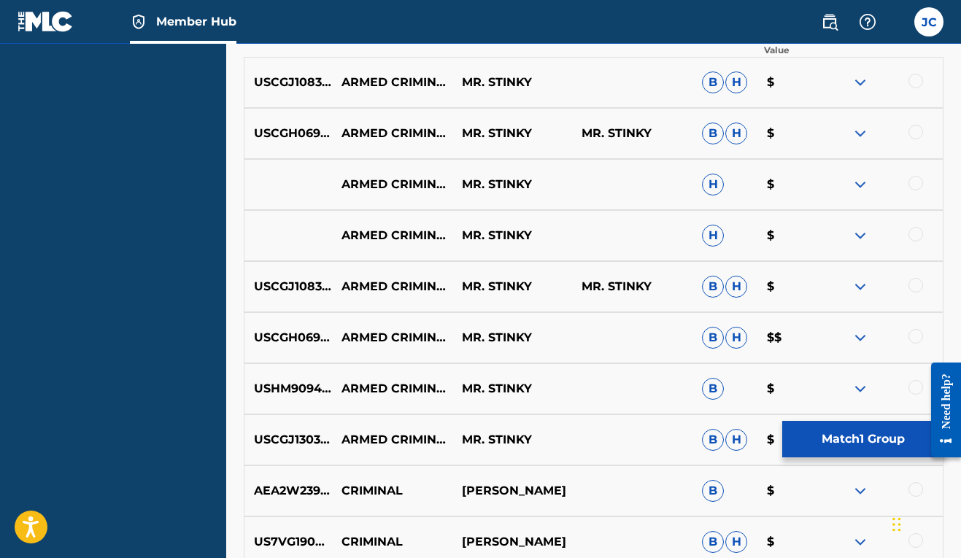
click at [912, 386] on div at bounding box center [915, 387] width 15 height 15
click at [916, 339] on div at bounding box center [915, 336] width 15 height 15
click at [919, 287] on div at bounding box center [915, 285] width 15 height 15
click at [910, 235] on div at bounding box center [915, 234] width 15 height 15
click at [914, 181] on div at bounding box center [915, 183] width 15 height 15
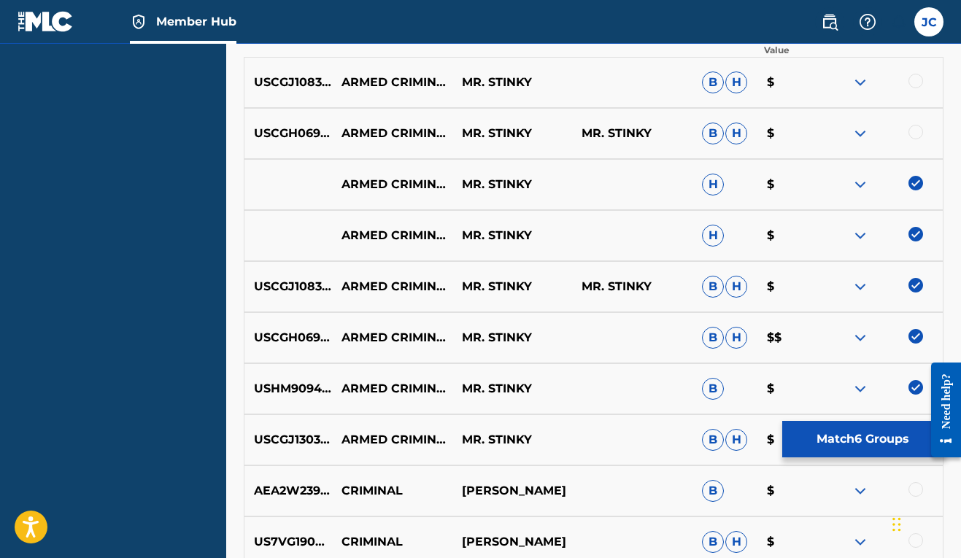
click at [915, 134] on div at bounding box center [915, 132] width 15 height 15
click at [916, 82] on div at bounding box center [915, 81] width 15 height 15
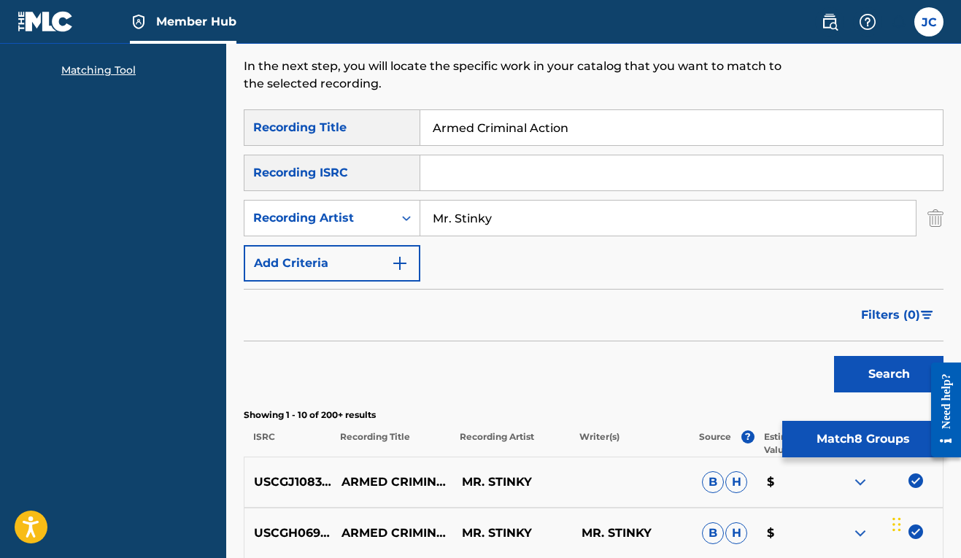
scroll to position [142, 0]
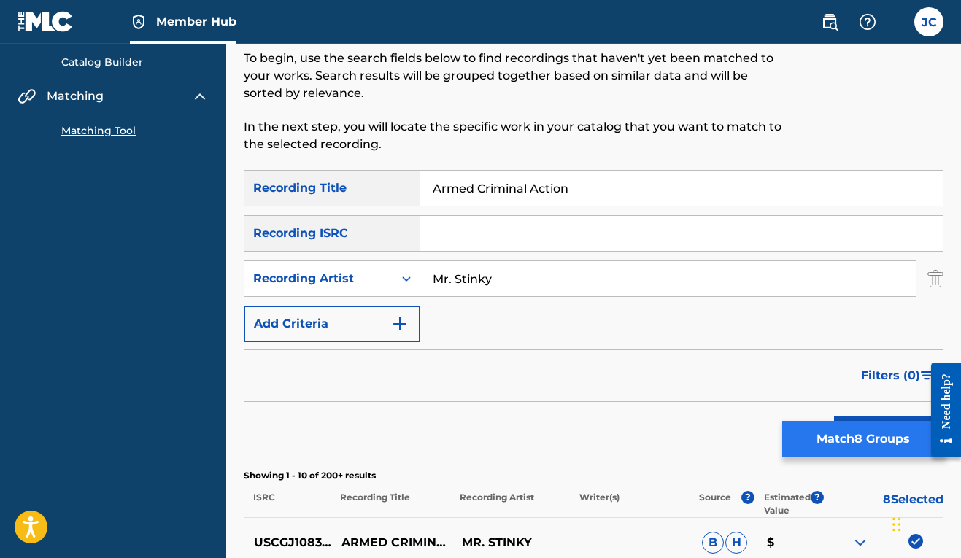
click at [859, 436] on button "Match 8 Groups" at bounding box center [862, 439] width 161 height 36
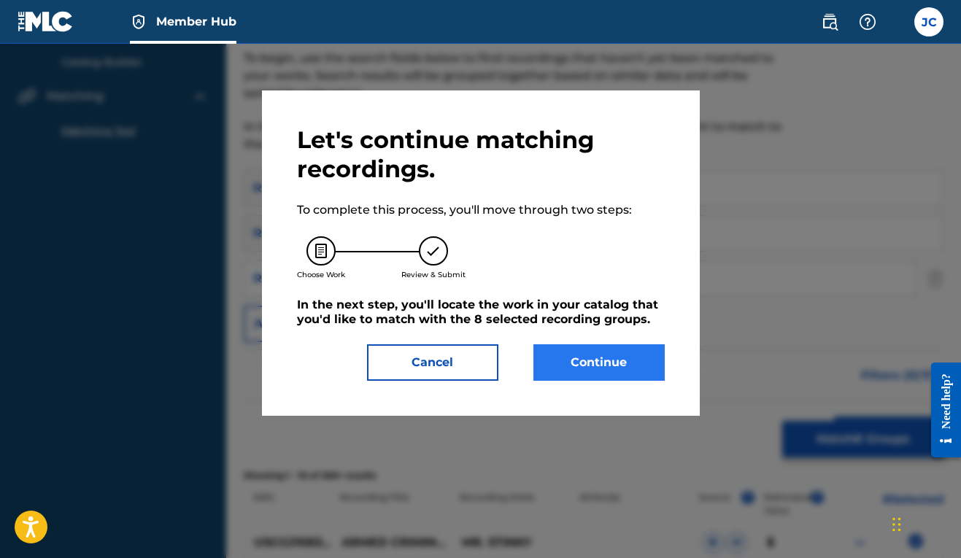
click at [588, 365] on button "Continue" at bounding box center [598, 362] width 131 height 36
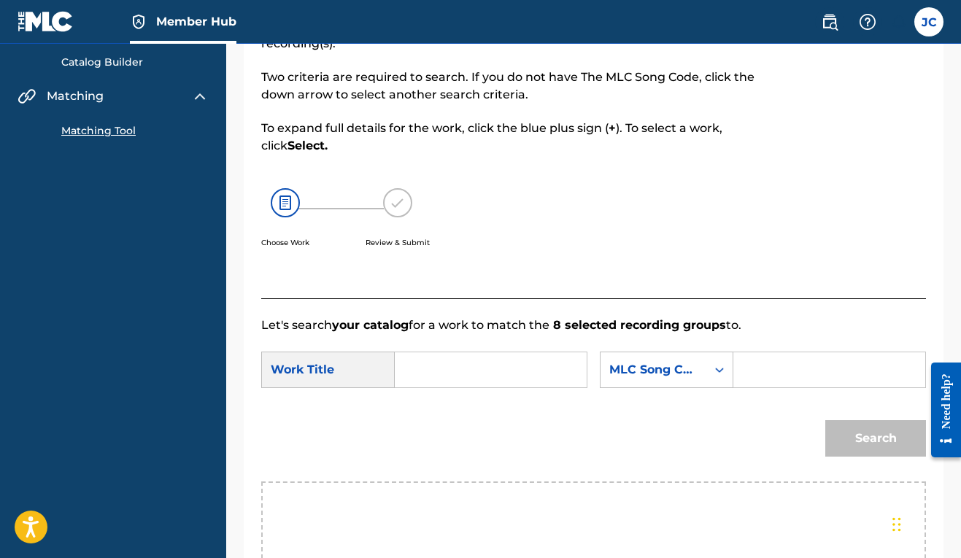
click at [446, 376] on input "Search Form" at bounding box center [490, 369] width 167 height 35
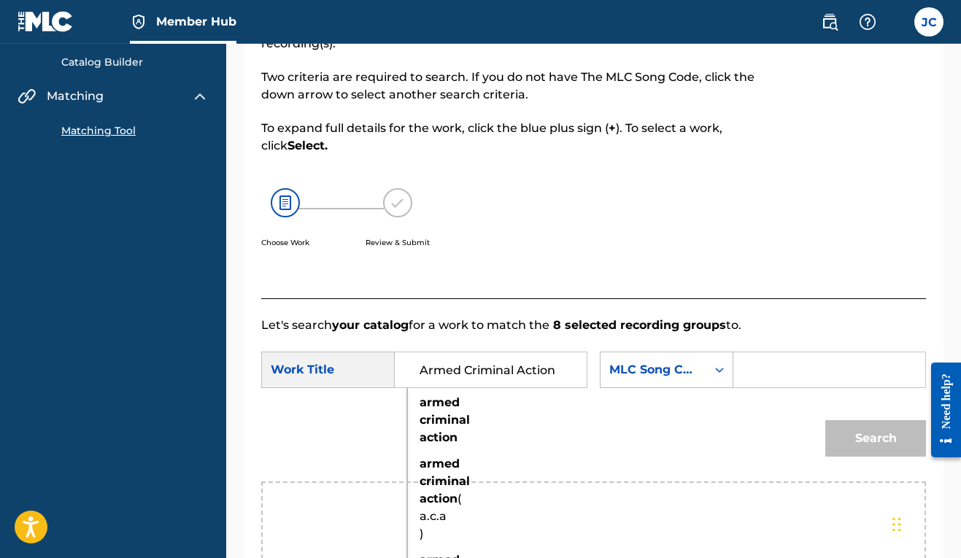
type input "Armed Criminal Action"
click at [619, 397] on div "SearchWithCriteria4e13ff61-efad-47cf-8f23-d867d07bc763 Work Title Armed Crimina…" at bounding box center [593, 374] width 665 height 45
click at [712, 377] on icon "Search Form" at bounding box center [719, 370] width 15 height 15
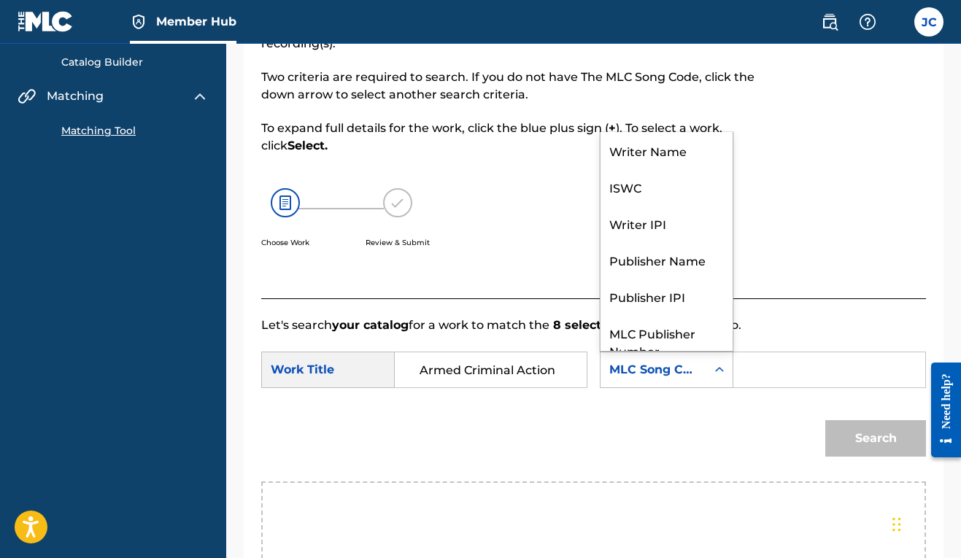
scroll to position [54, 0]
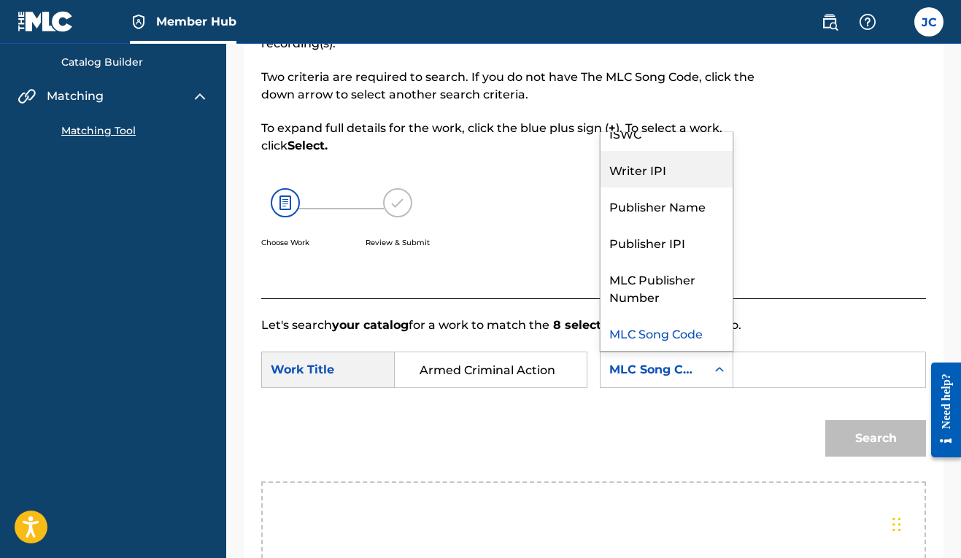
click at [600, 187] on div "Writer IPI" at bounding box center [666, 169] width 132 height 36
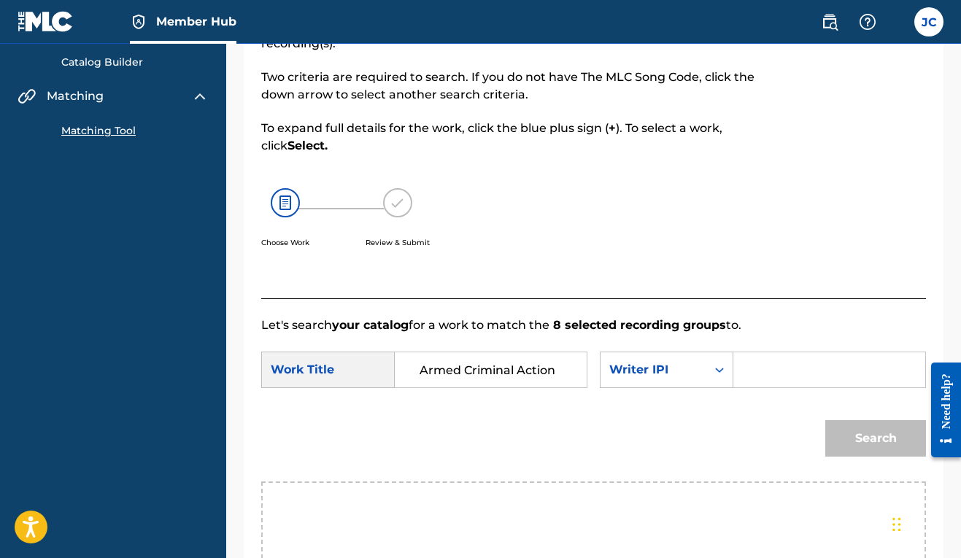
click at [746, 387] on input "Search Form" at bounding box center [829, 369] width 167 height 35
paste input "00606611669"
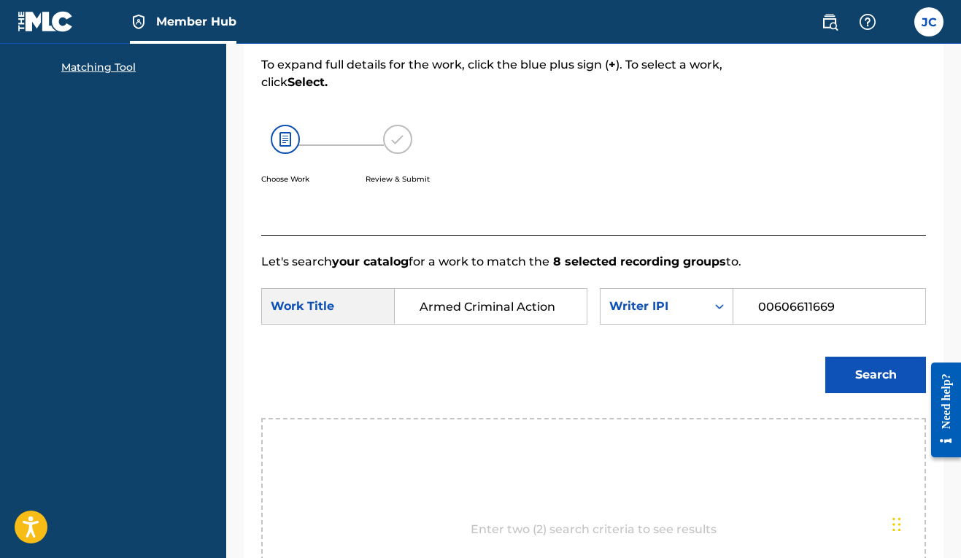
scroll to position [338, 0]
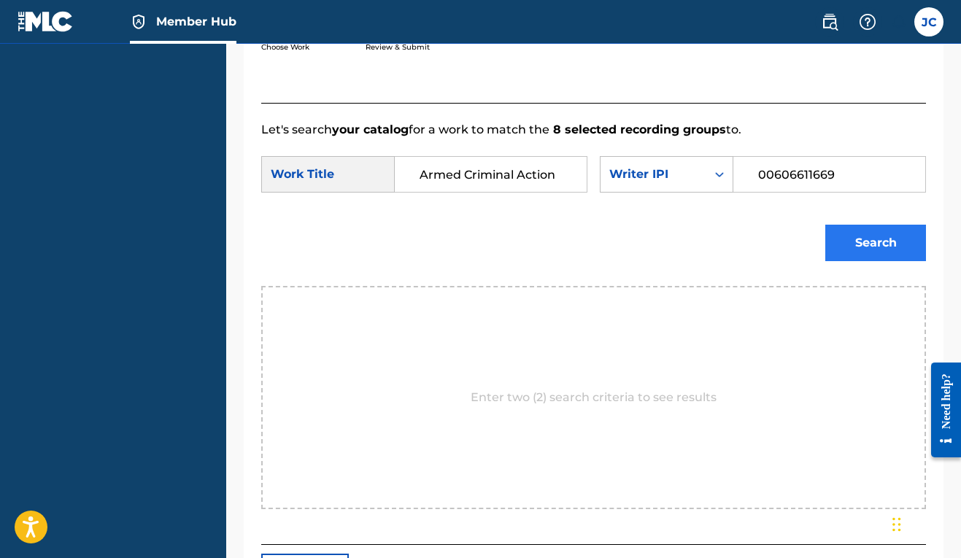
type input "00606611669"
click at [864, 261] on button "Search" at bounding box center [875, 243] width 101 height 36
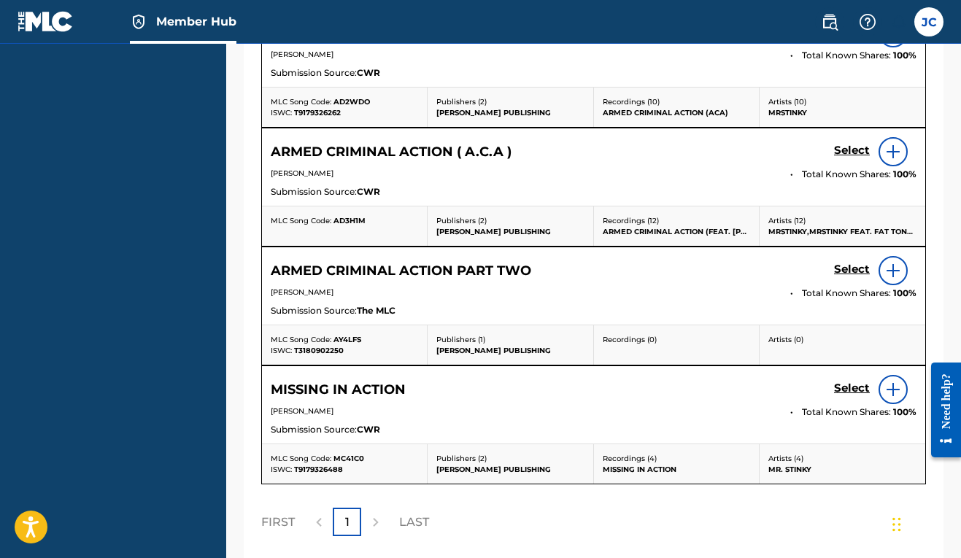
scroll to position [743, 0]
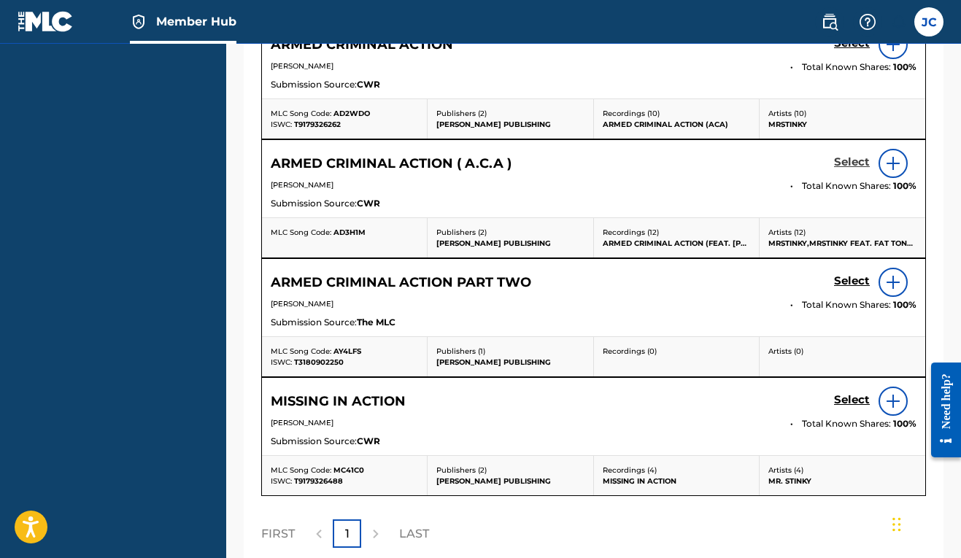
click at [846, 169] on h5 "Select" at bounding box center [852, 162] width 36 height 14
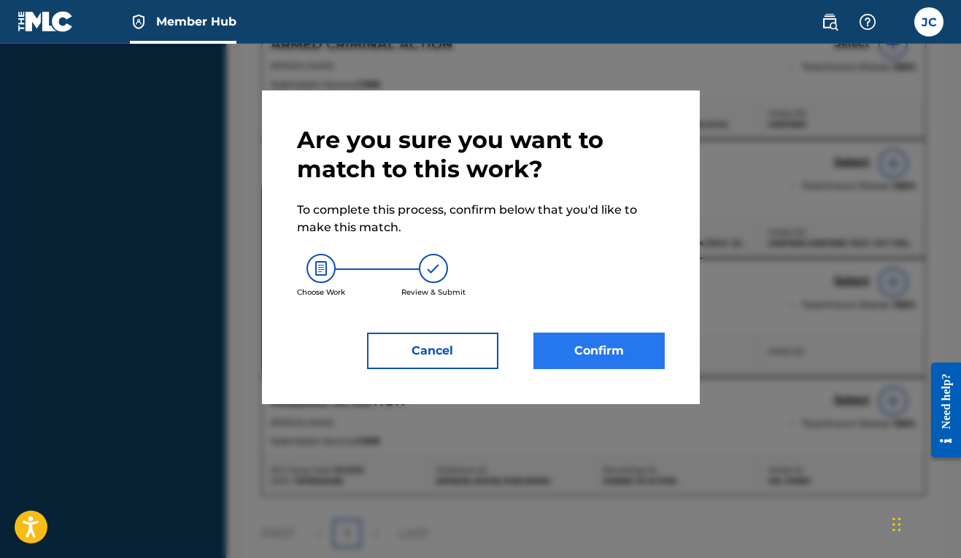
click at [614, 355] on button "Confirm" at bounding box center [598, 351] width 131 height 36
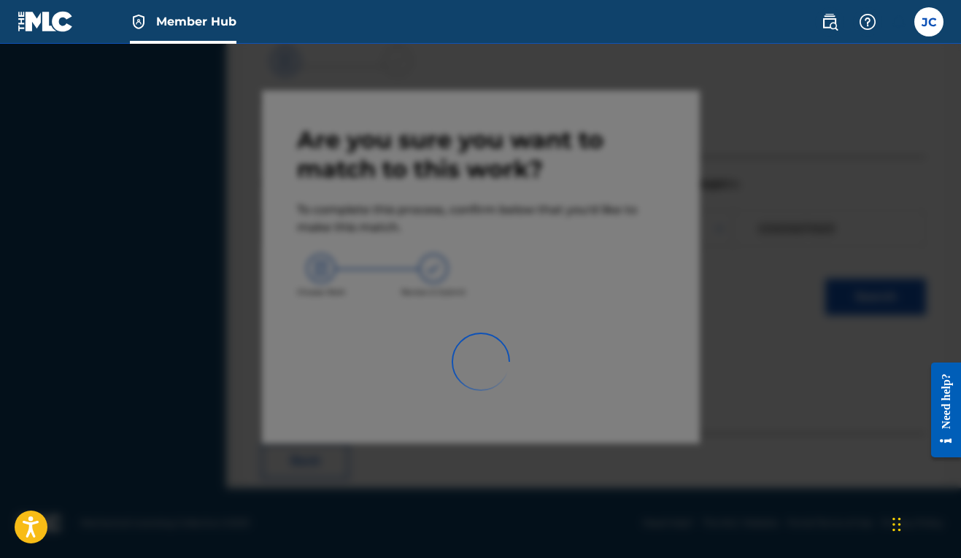
scroll to position [64, 0]
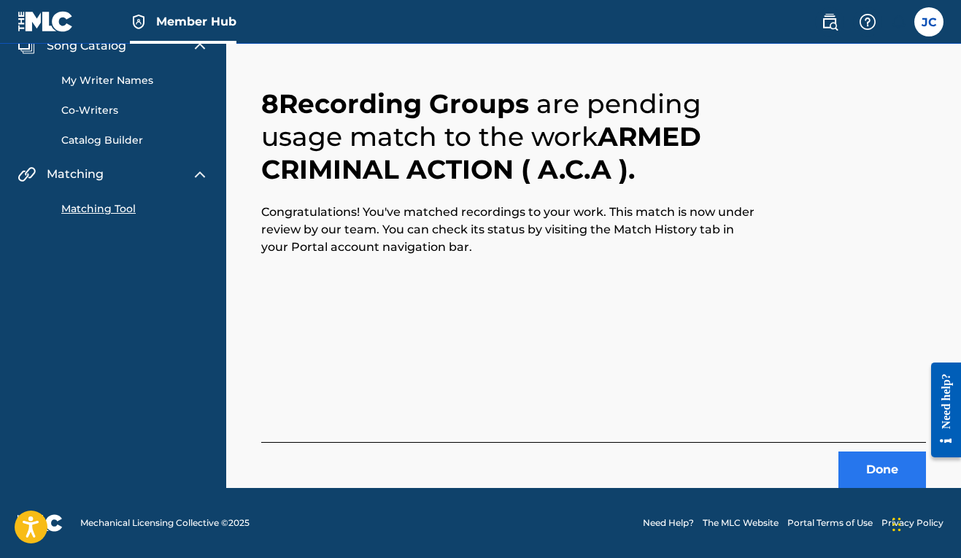
click at [894, 476] on button "Done" at bounding box center [882, 470] width 88 height 36
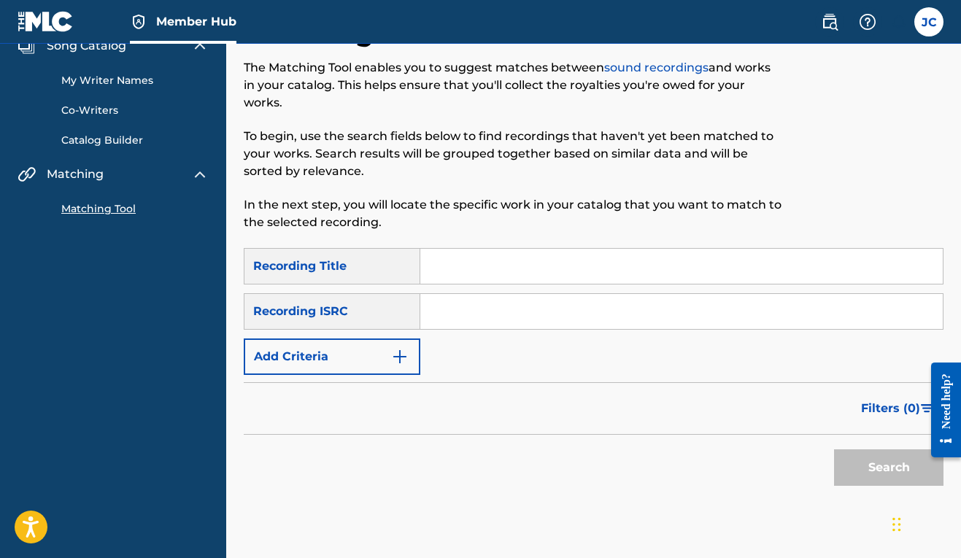
click at [467, 259] on input "Search Form" at bounding box center [681, 266] width 522 height 35
type input "M"
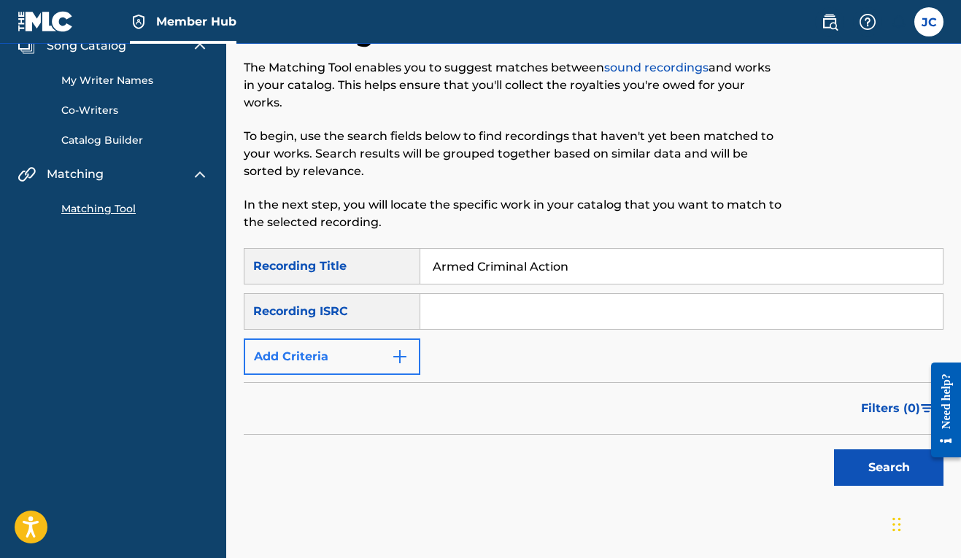
type input "Armed Criminal Action"
click at [398, 360] on img "Search Form" at bounding box center [400, 357] width 18 height 18
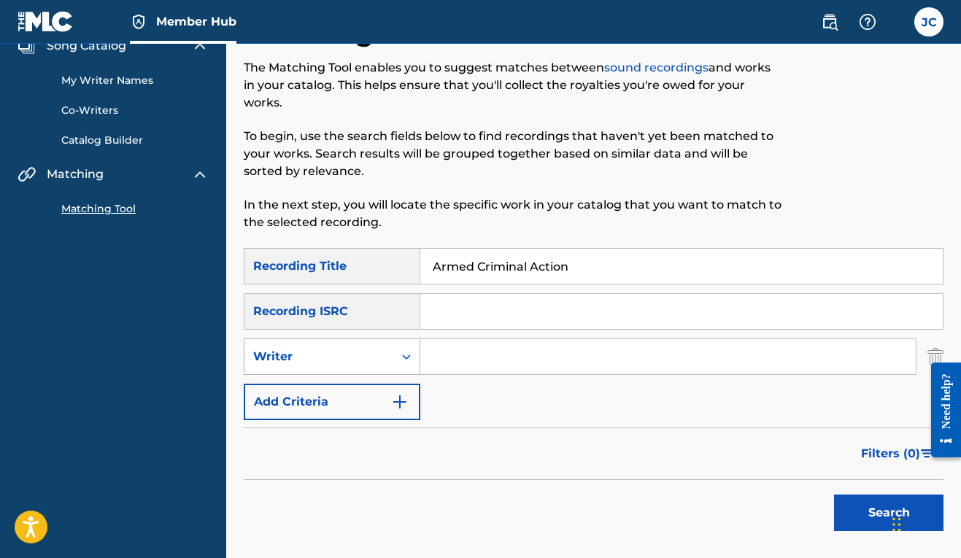
click at [352, 355] on div "Writer" at bounding box center [318, 357] width 131 height 18
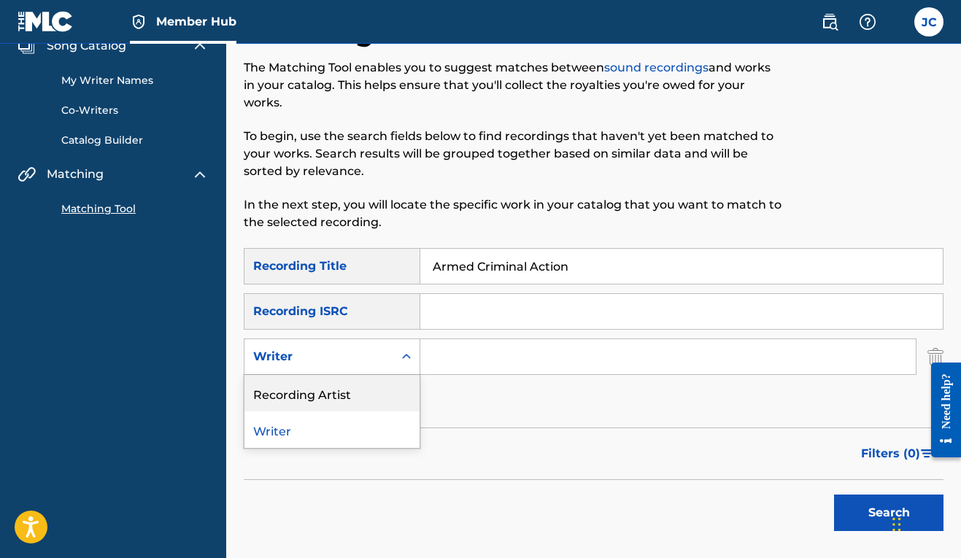
click at [342, 386] on div "Recording Artist" at bounding box center [331, 393] width 175 height 36
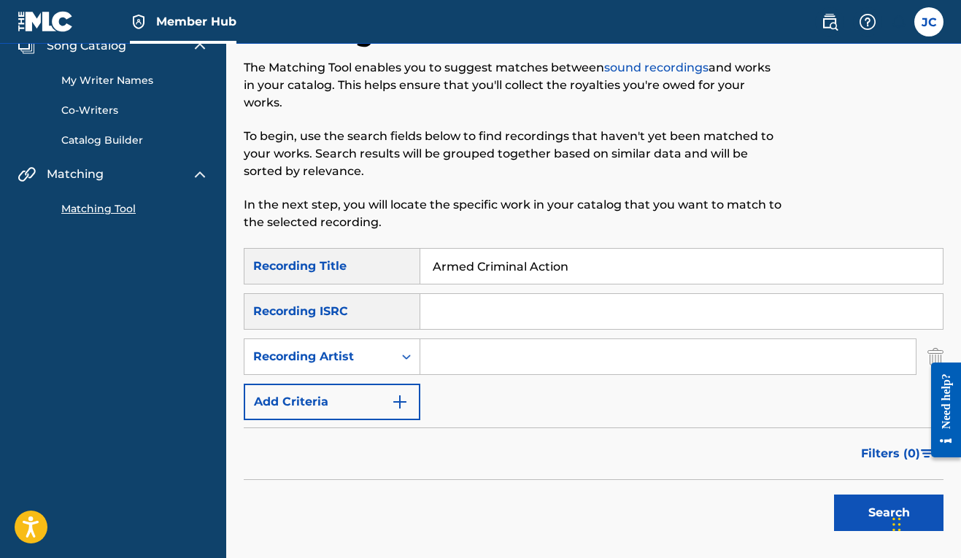
click at [447, 357] on input "Search Form" at bounding box center [667, 356] width 495 height 35
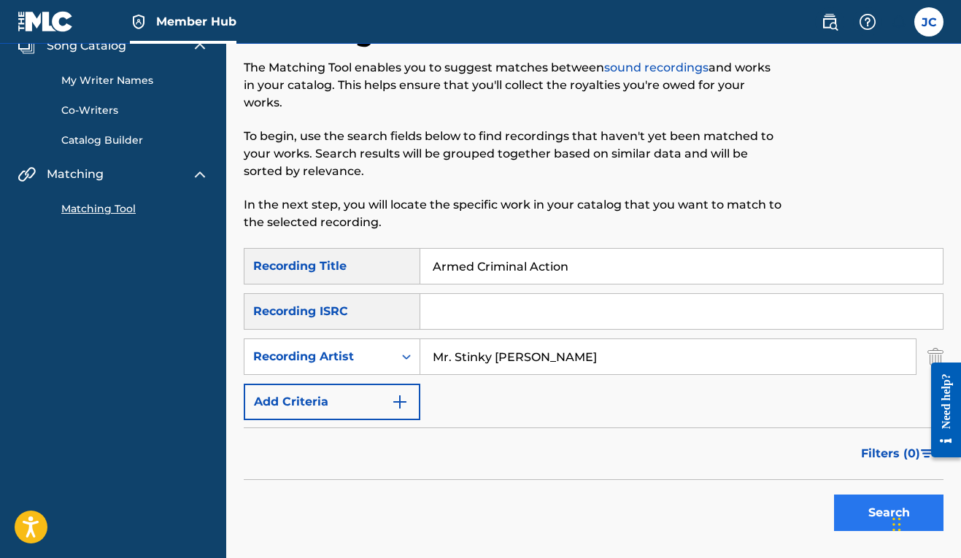
type input "Mr. Stinky [PERSON_NAME]"
click at [877, 508] on button "Search" at bounding box center [888, 513] width 109 height 36
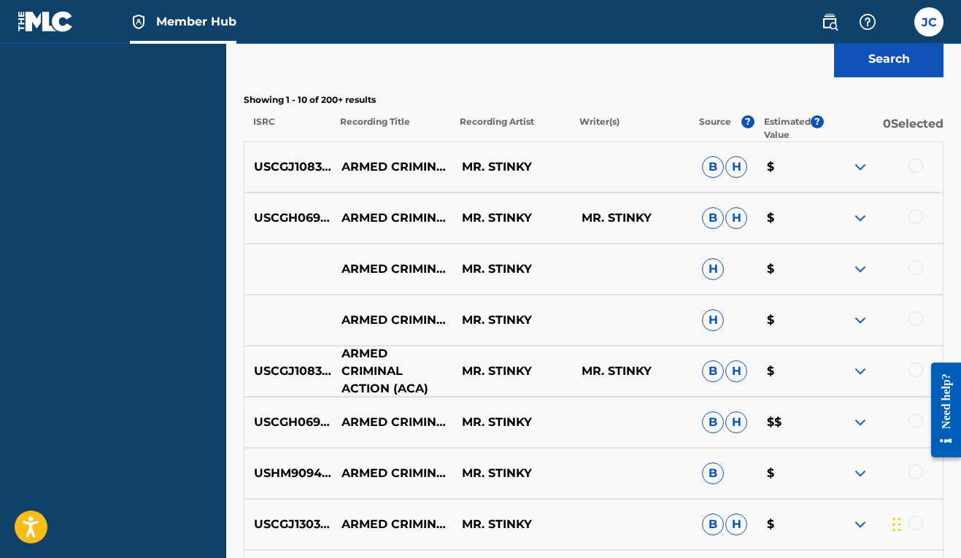
scroll to position [592, 0]
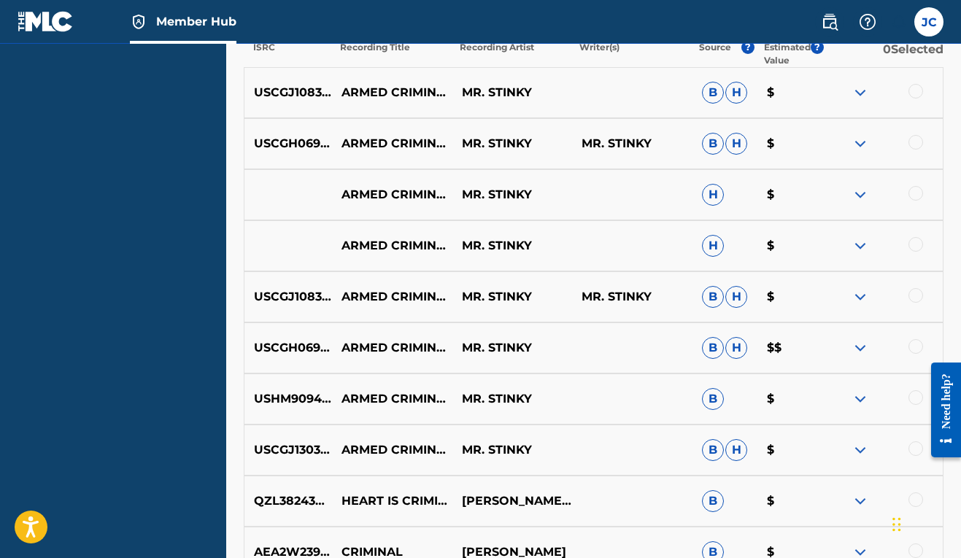
click at [918, 453] on div at bounding box center [915, 448] width 15 height 15
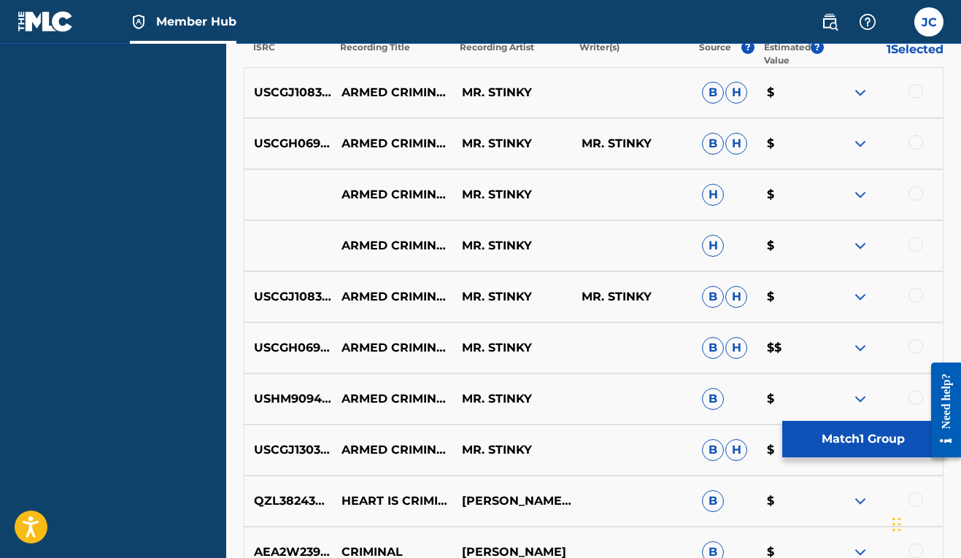
click at [916, 400] on div at bounding box center [915, 397] width 15 height 15
click at [909, 348] on div at bounding box center [915, 346] width 15 height 15
click at [909, 290] on div at bounding box center [882, 297] width 120 height 18
click at [919, 291] on div at bounding box center [915, 295] width 15 height 15
click at [917, 239] on div at bounding box center [915, 244] width 15 height 15
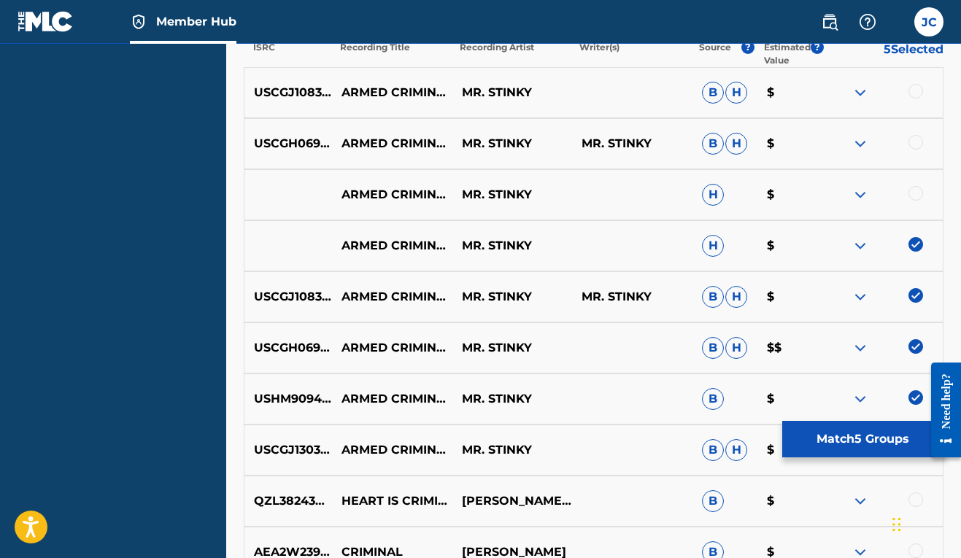
click at [916, 196] on div at bounding box center [915, 193] width 15 height 15
click at [913, 142] on div at bounding box center [915, 142] width 15 height 15
click at [915, 88] on div at bounding box center [915, 91] width 15 height 15
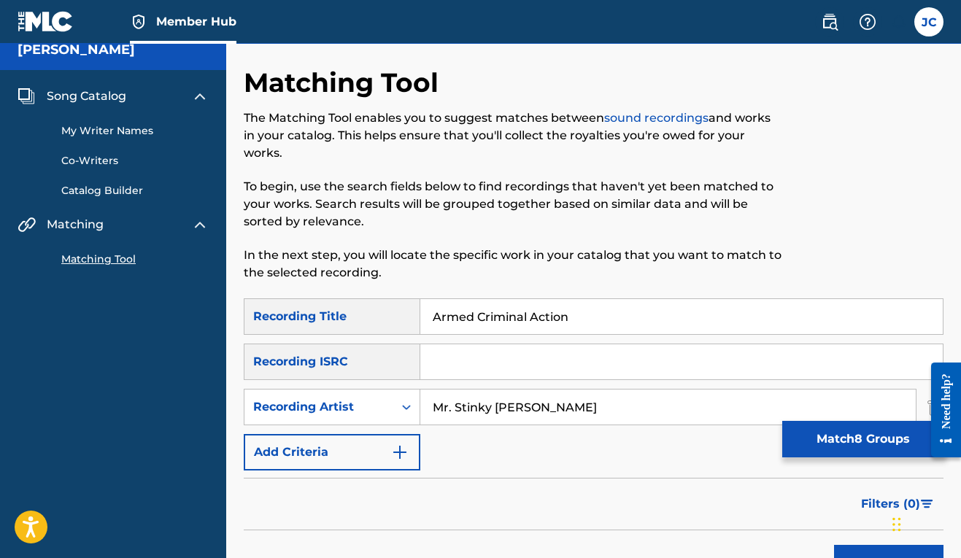
scroll to position [0, 0]
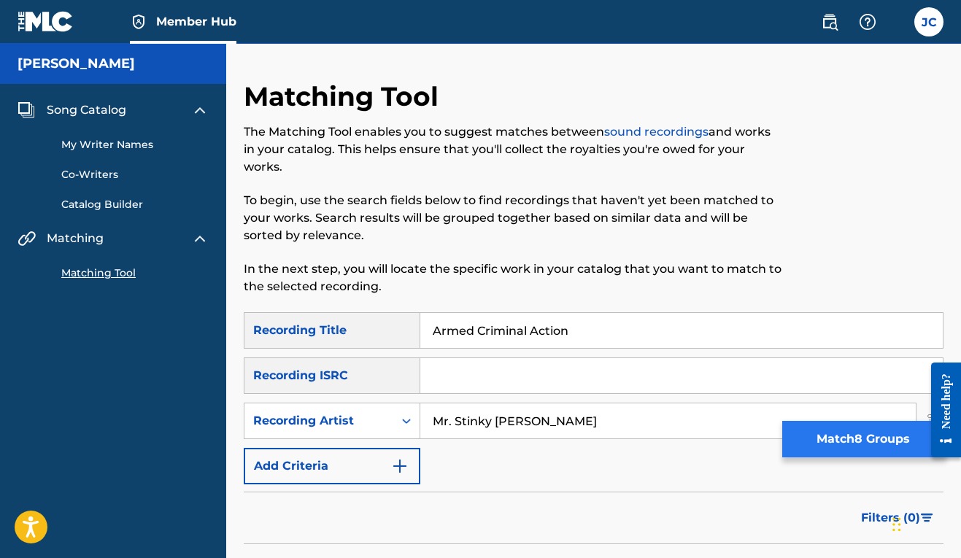
click at [822, 449] on button "Match 8 Groups" at bounding box center [862, 439] width 161 height 36
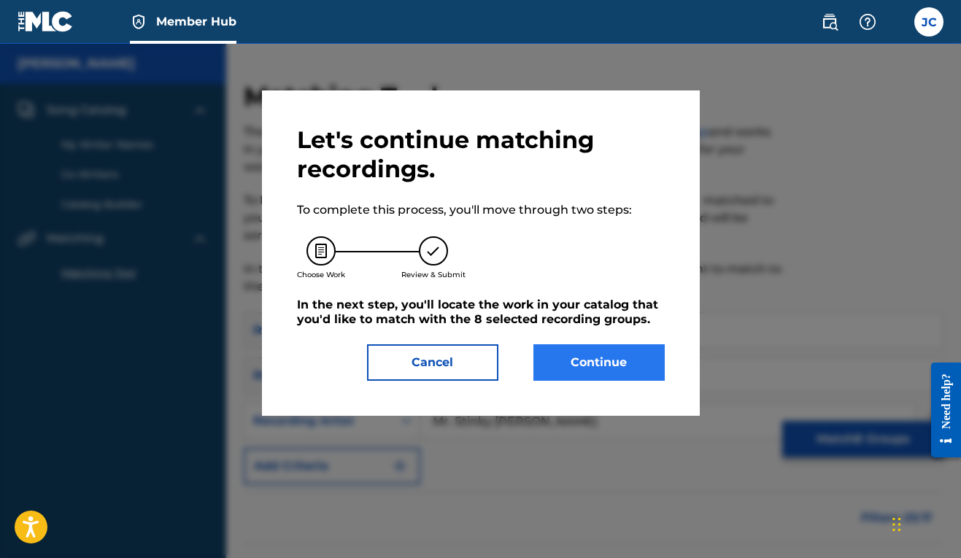
click at [589, 365] on button "Continue" at bounding box center [598, 362] width 131 height 36
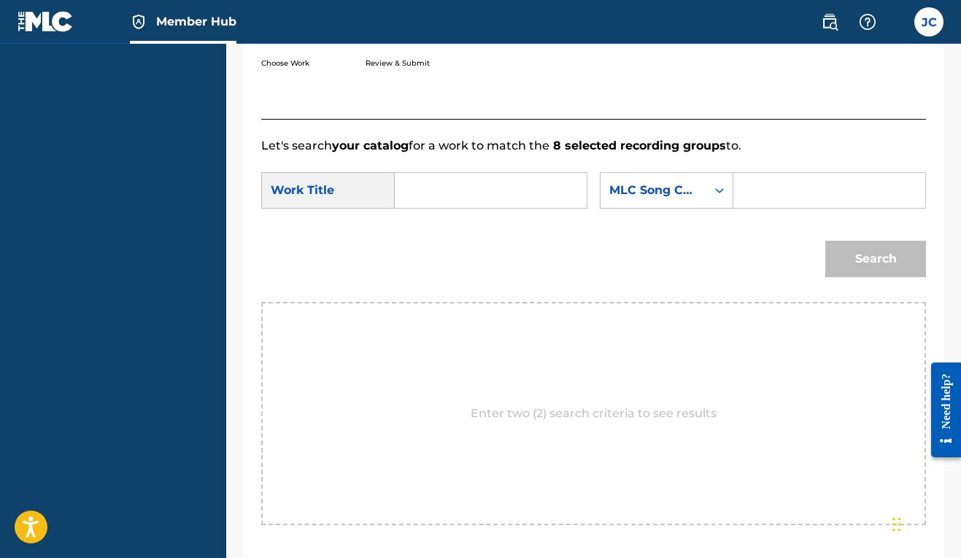
scroll to position [325, 0]
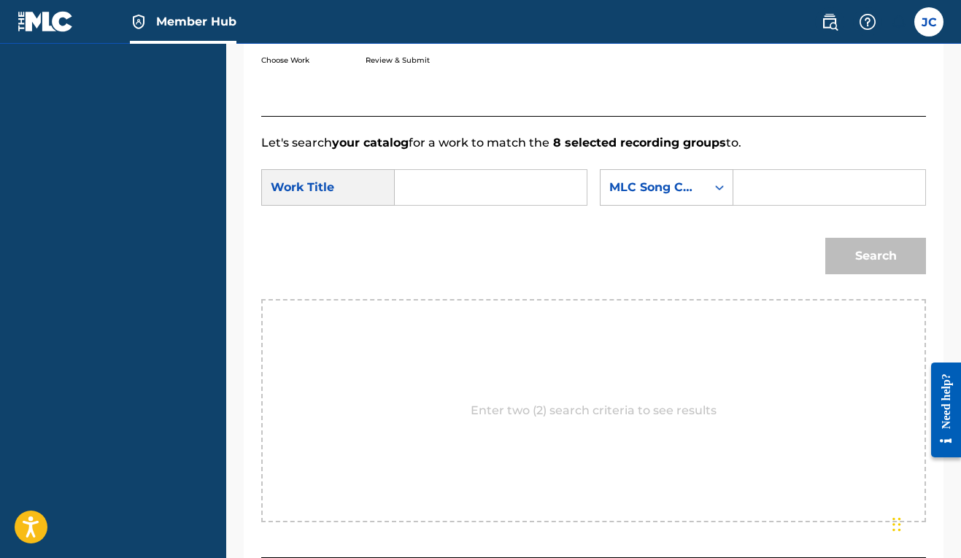
click at [416, 187] on input "Search Form" at bounding box center [490, 187] width 167 height 35
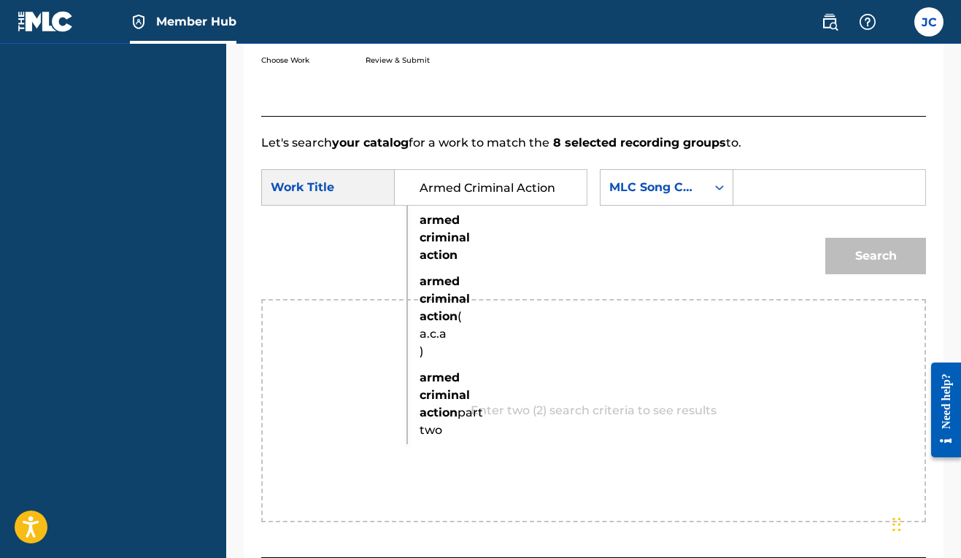
type input "Armed Criminal Action"
click at [753, 214] on div "SearchWithCriteria4e13ff61-efad-47cf-8f23-d867d07bc763 Work Title Armed Crimina…" at bounding box center [593, 191] width 665 height 45
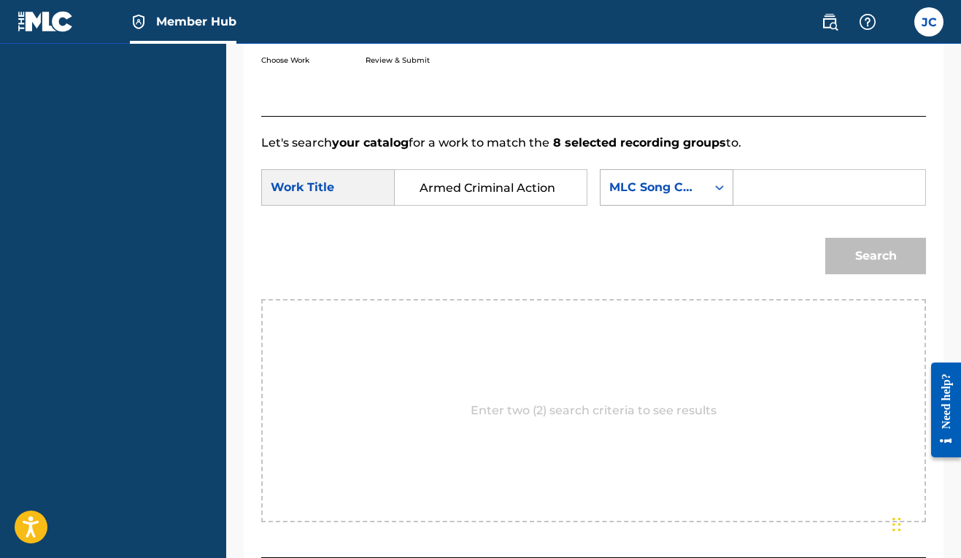
click at [706, 205] on div "Search Form" at bounding box center [719, 187] width 26 height 35
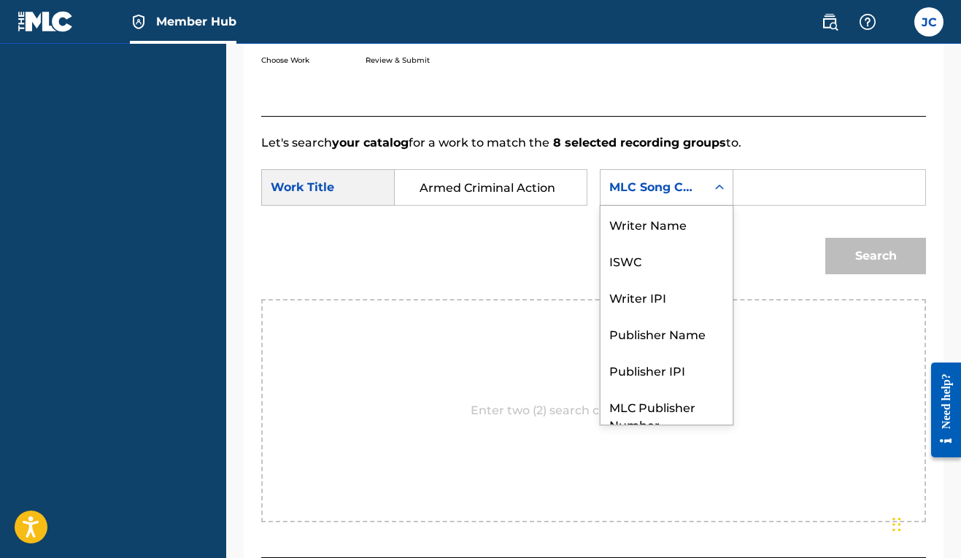
scroll to position [54, 0]
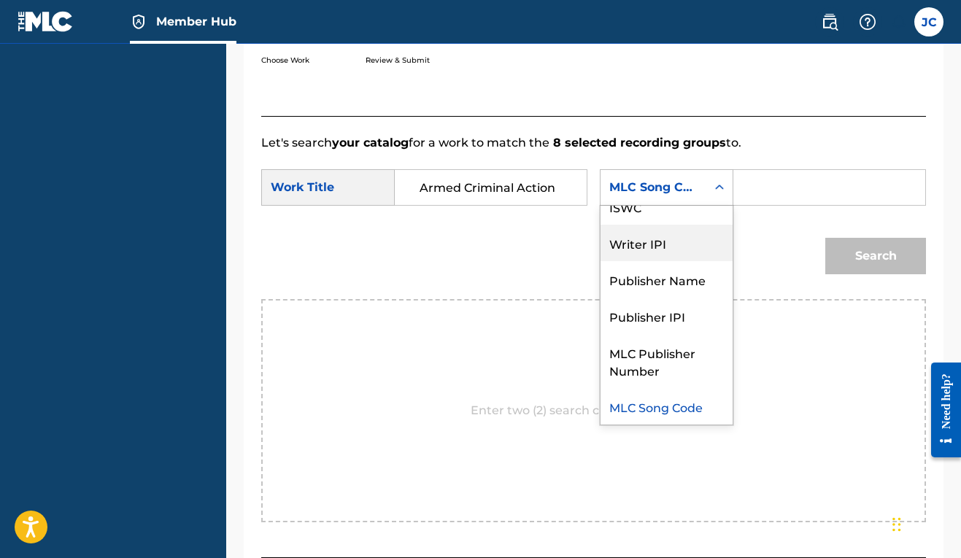
click at [600, 261] on div "Writer IPI" at bounding box center [666, 243] width 132 height 36
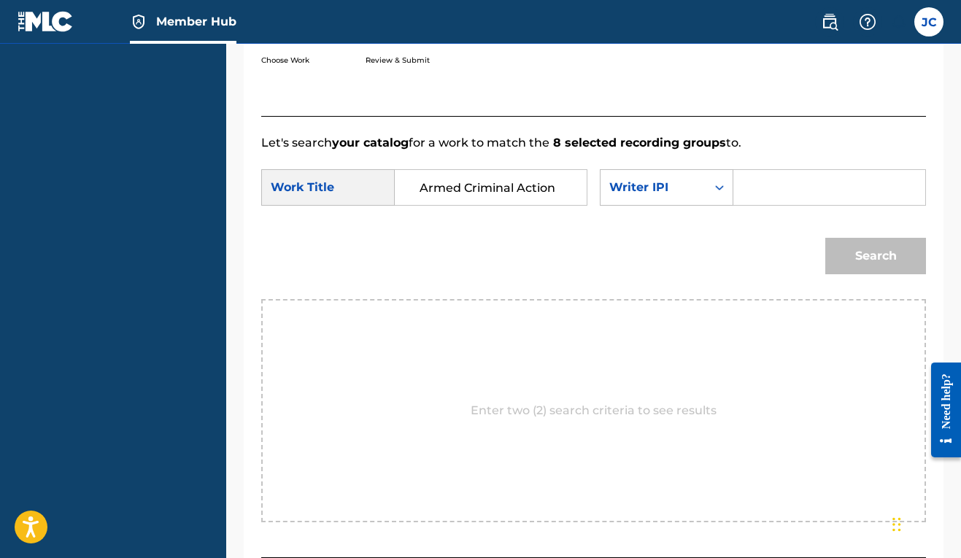
click at [746, 205] on input "Search Form" at bounding box center [829, 187] width 167 height 35
paste input "00606611669"
type input "00606611669"
click at [847, 274] on button "Search" at bounding box center [875, 256] width 101 height 36
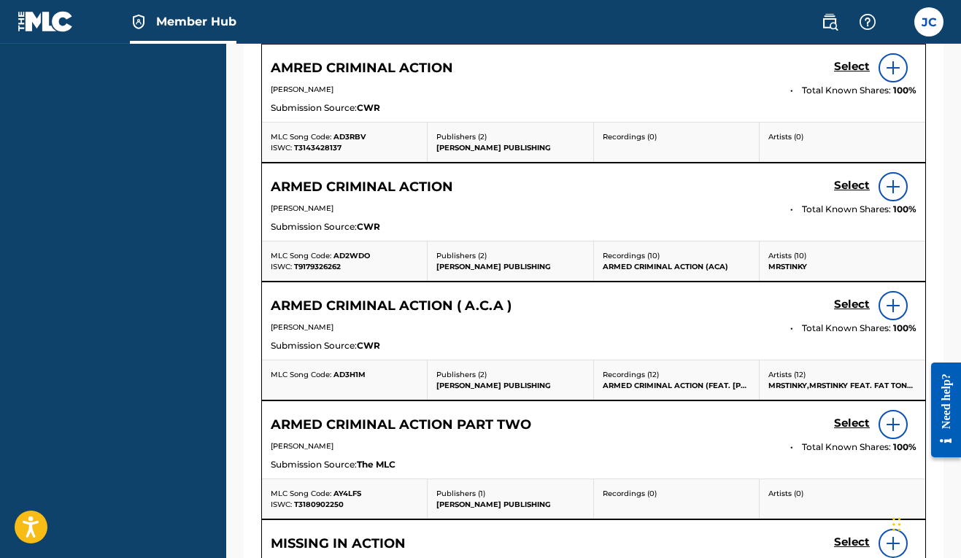
scroll to position [748, 0]
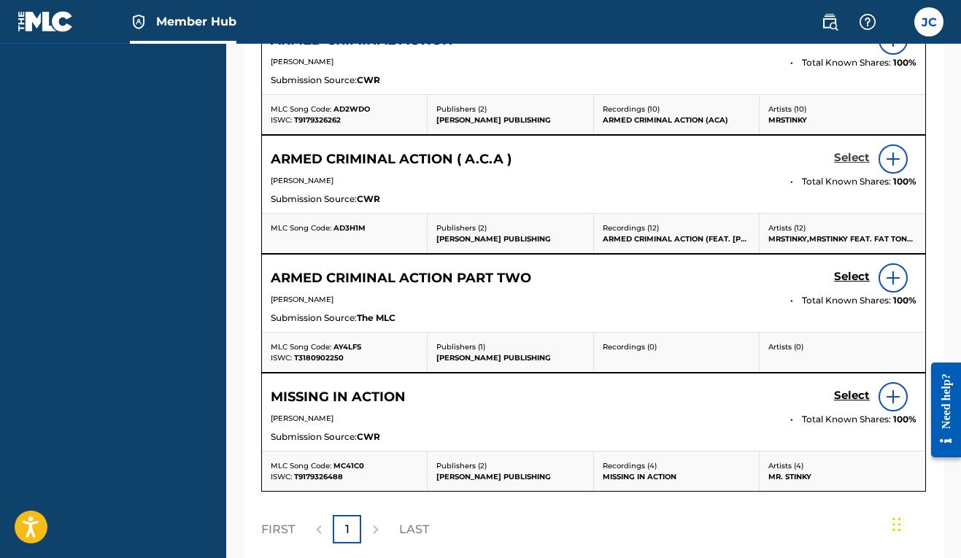
click at [843, 165] on h5 "Select" at bounding box center [852, 158] width 36 height 14
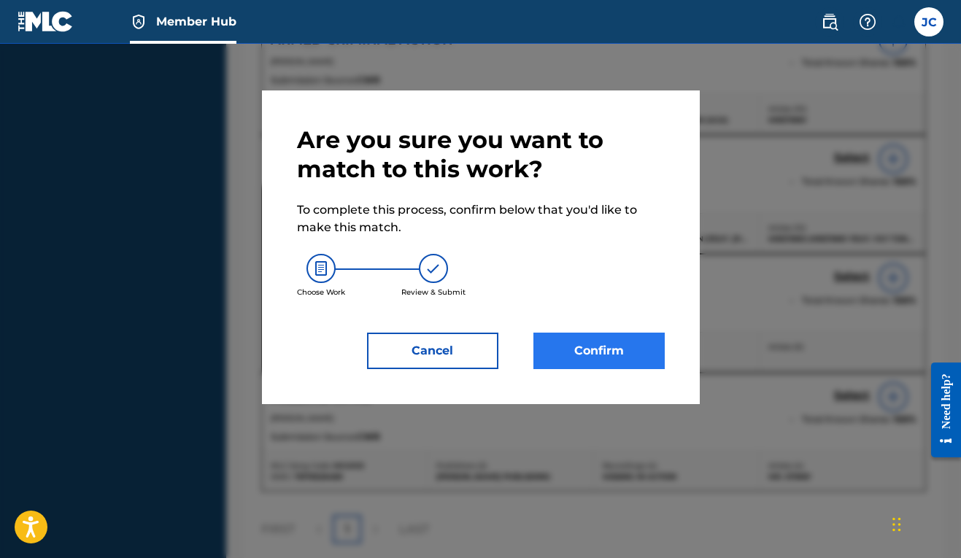
click at [646, 341] on button "Confirm" at bounding box center [598, 351] width 131 height 36
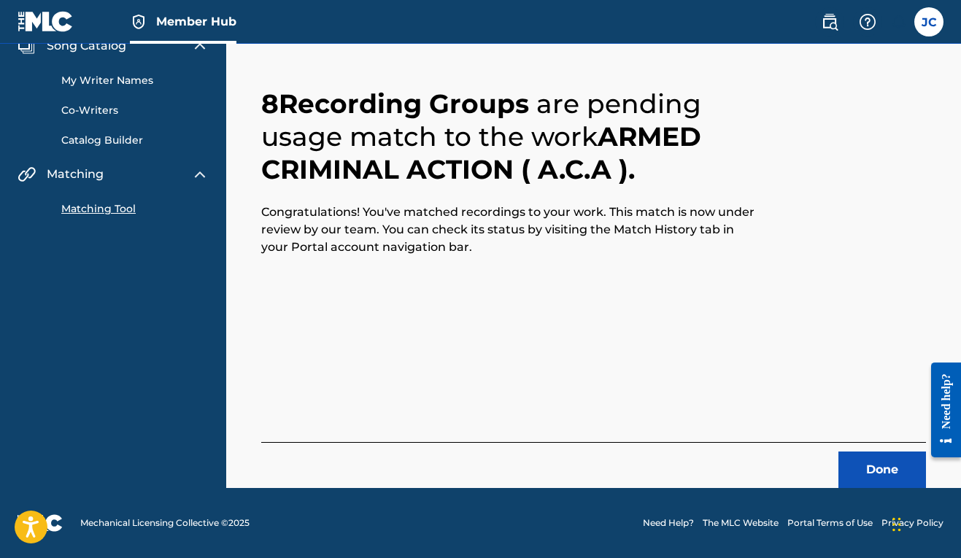
scroll to position [38, 0]
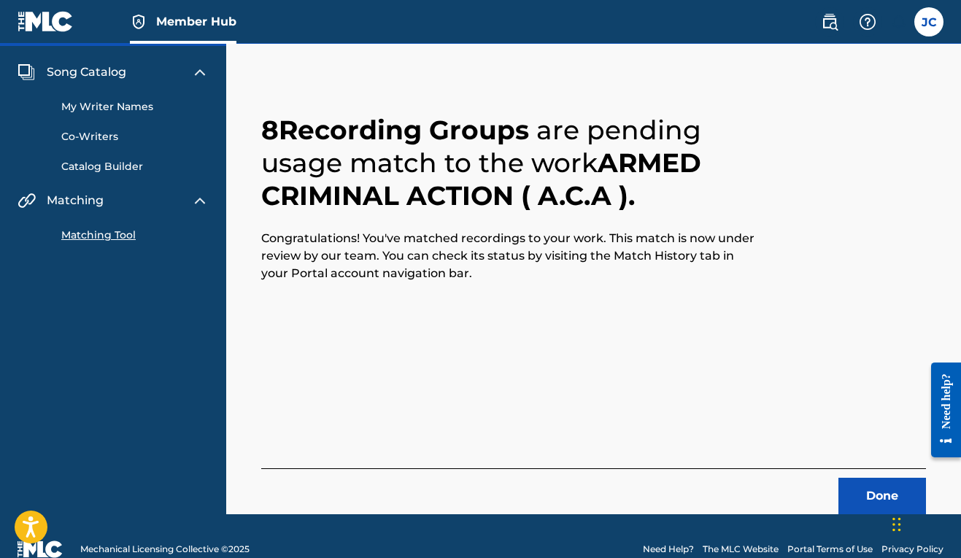
click at [896, 509] on div "Chat Widget" at bounding box center [924, 523] width 73 height 70
click at [116, 234] on link "Matching Tool" at bounding box center [134, 235] width 147 height 15
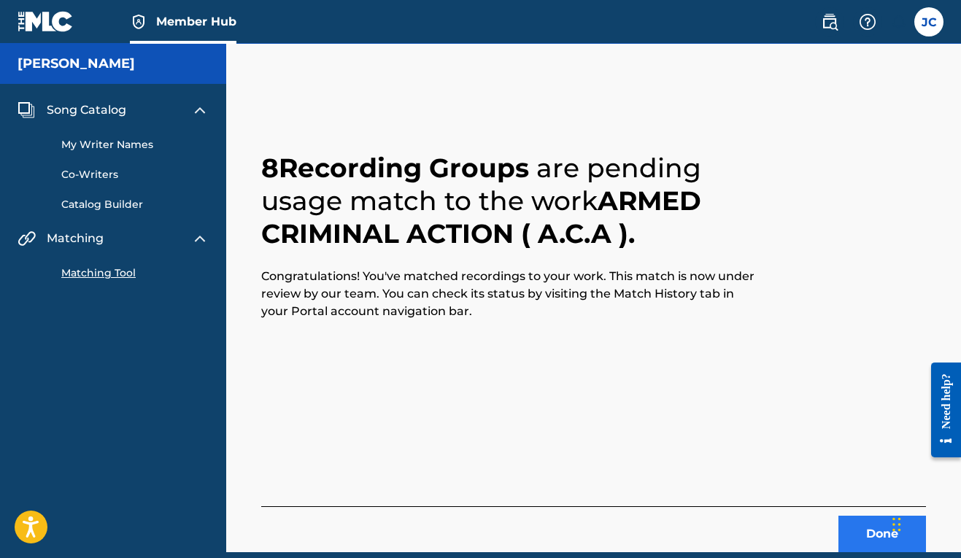
click at [887, 535] on button "Done" at bounding box center [882, 534] width 88 height 36
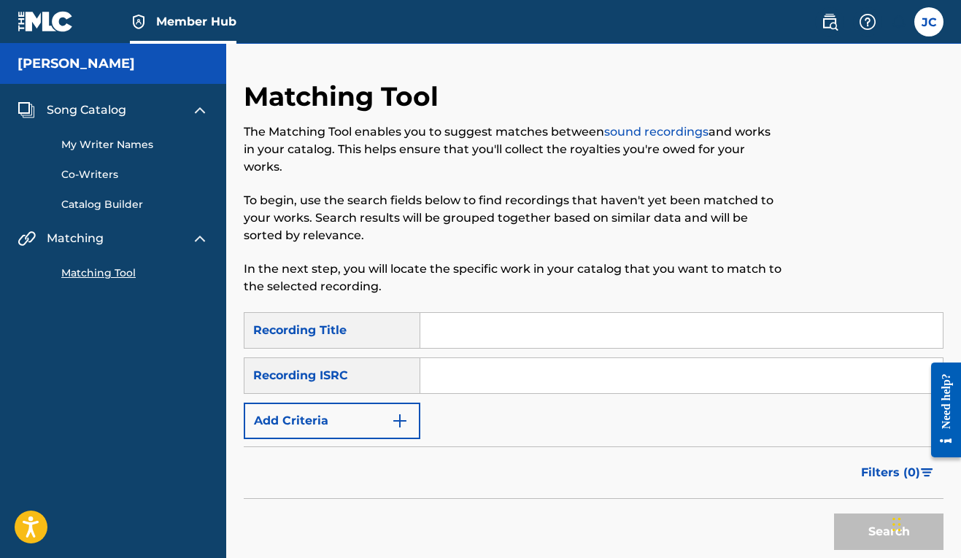
click at [475, 339] on input "Search Form" at bounding box center [681, 330] width 522 height 35
type input "ACA"
click at [403, 422] on img "Search Form" at bounding box center [400, 421] width 18 height 18
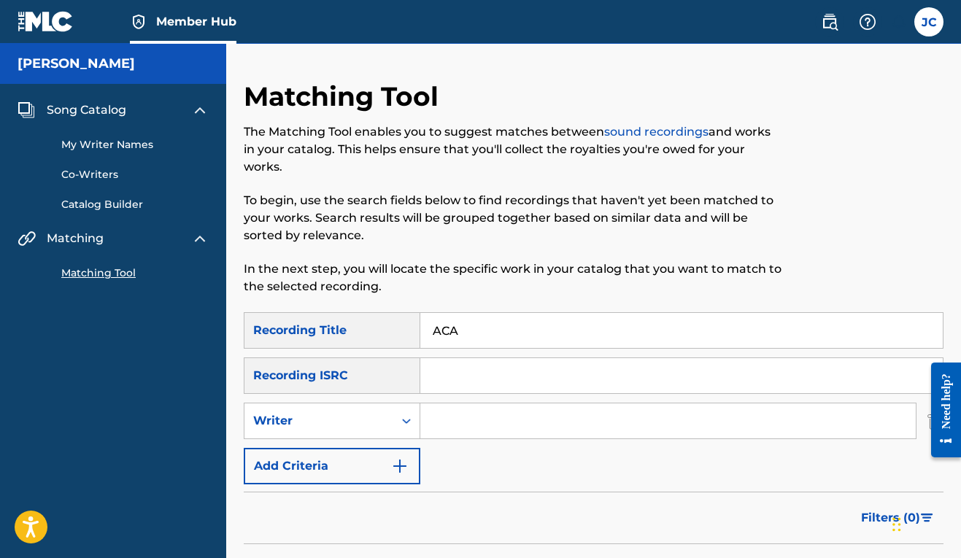
click at [457, 426] on input "Search Form" at bounding box center [667, 420] width 495 height 35
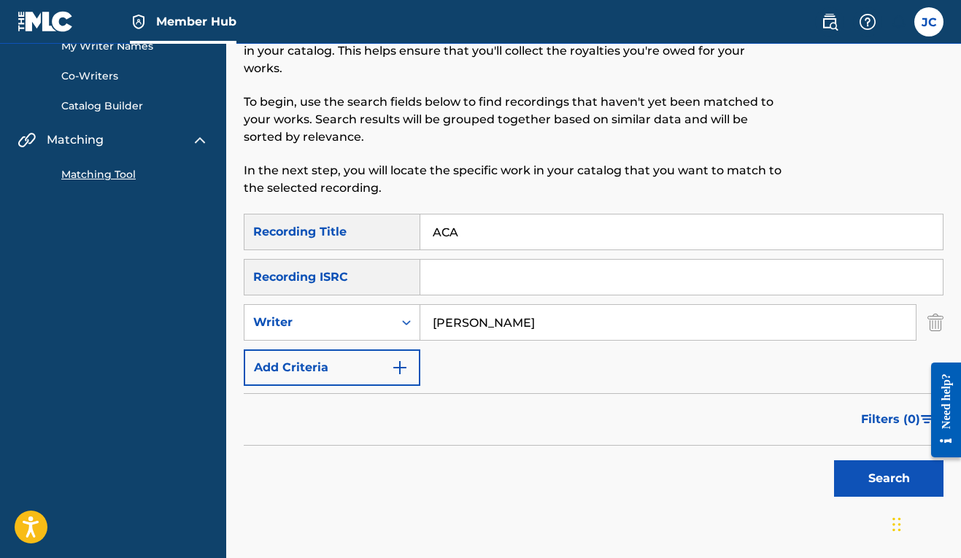
scroll to position [196, 0]
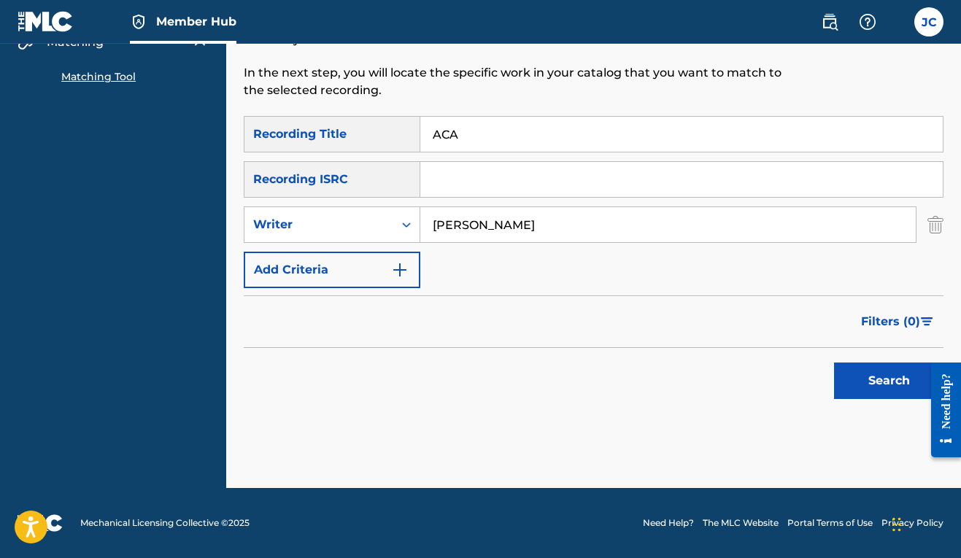
click at [486, 225] on input "[PERSON_NAME]" at bounding box center [667, 224] width 495 height 35
type input "[PERSON_NAME]"
click at [878, 398] on button "Search" at bounding box center [888, 381] width 109 height 36
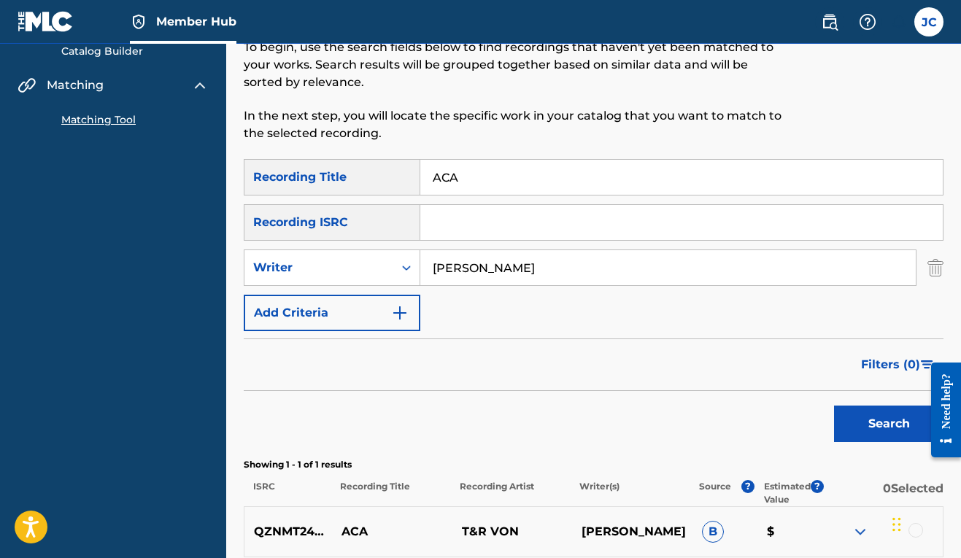
scroll to position [150, 0]
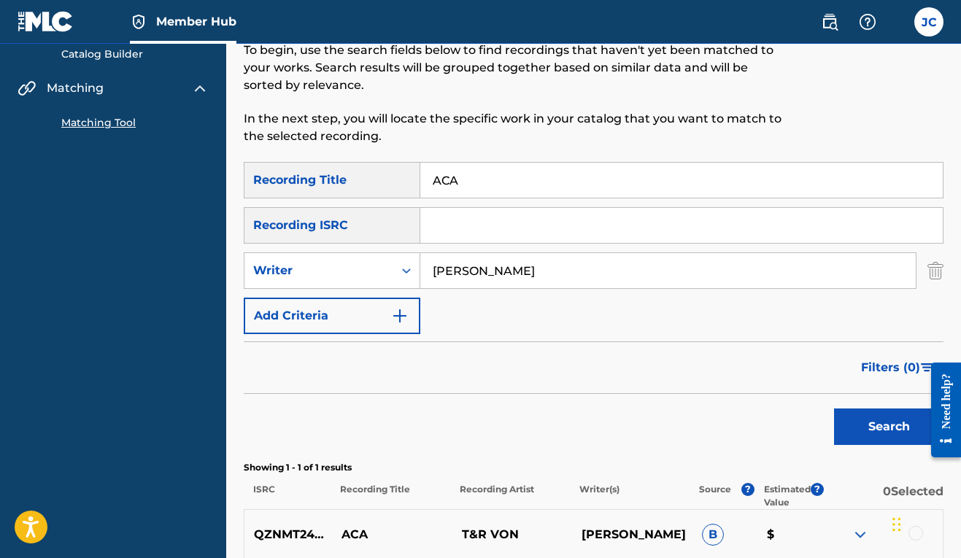
click at [456, 181] on input "ACA" at bounding box center [681, 180] width 522 height 35
click at [886, 434] on button "Search" at bounding box center [888, 427] width 109 height 36
click at [466, 177] on input "ACA 2" at bounding box center [681, 180] width 522 height 35
drag, startPoint x: 468, startPoint y: 177, endPoint x: 376, endPoint y: 185, distance: 91.5
click at [376, 185] on div "SearchWithCriteria6be739c0-5f25-4b77-88fb-76f4117cf82d Recording Title ACA 2" at bounding box center [594, 180] width 700 height 36
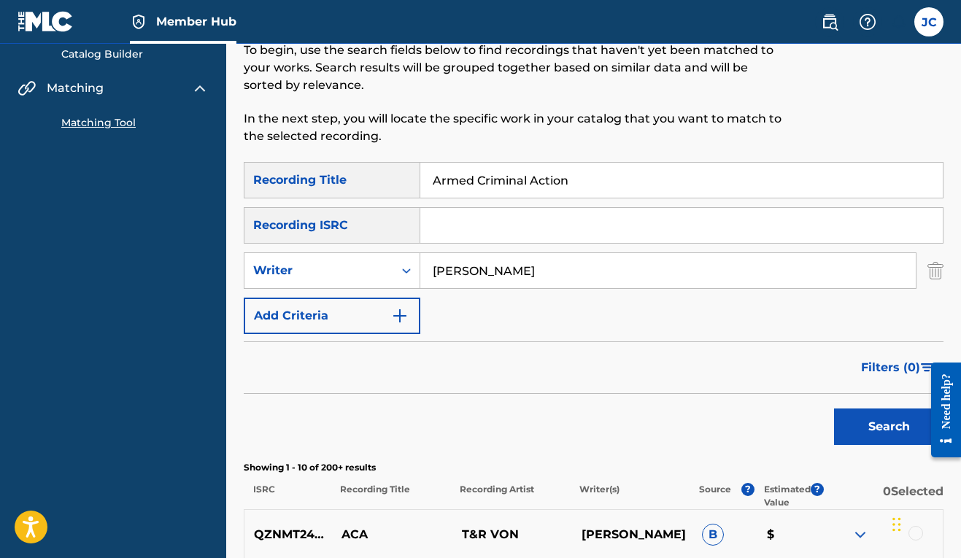
type input "Armed Criminal Action"
click at [846, 427] on button "Search" at bounding box center [888, 427] width 109 height 36
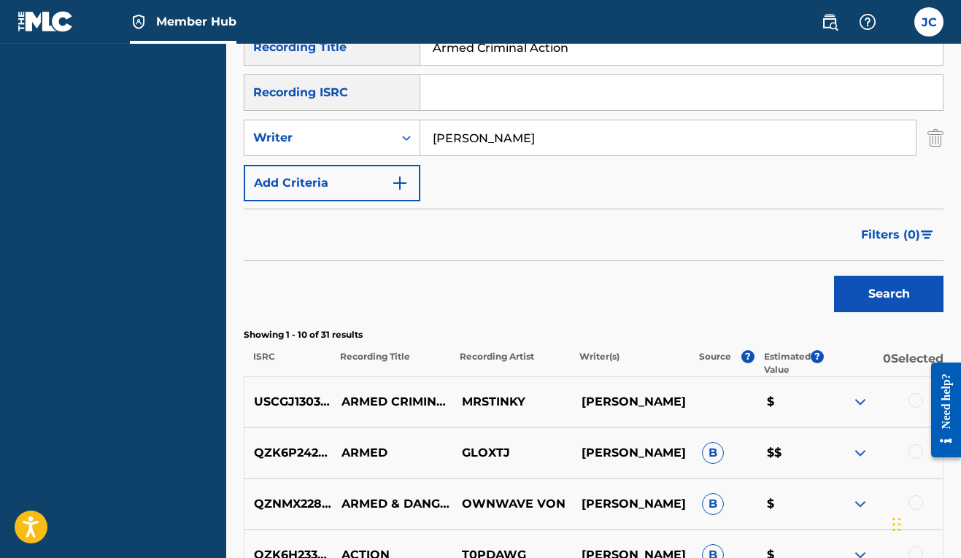
scroll to position [333, 0]
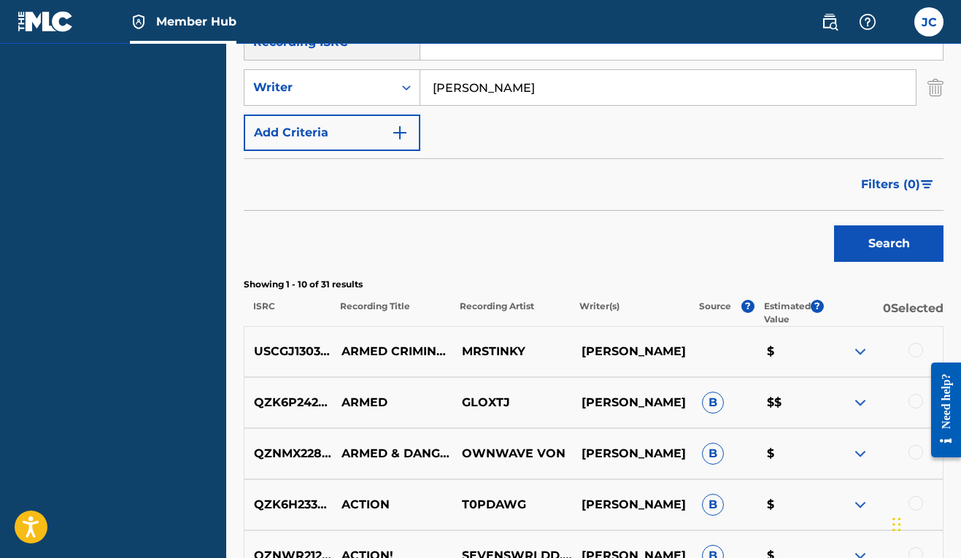
click at [918, 349] on div at bounding box center [915, 350] width 15 height 15
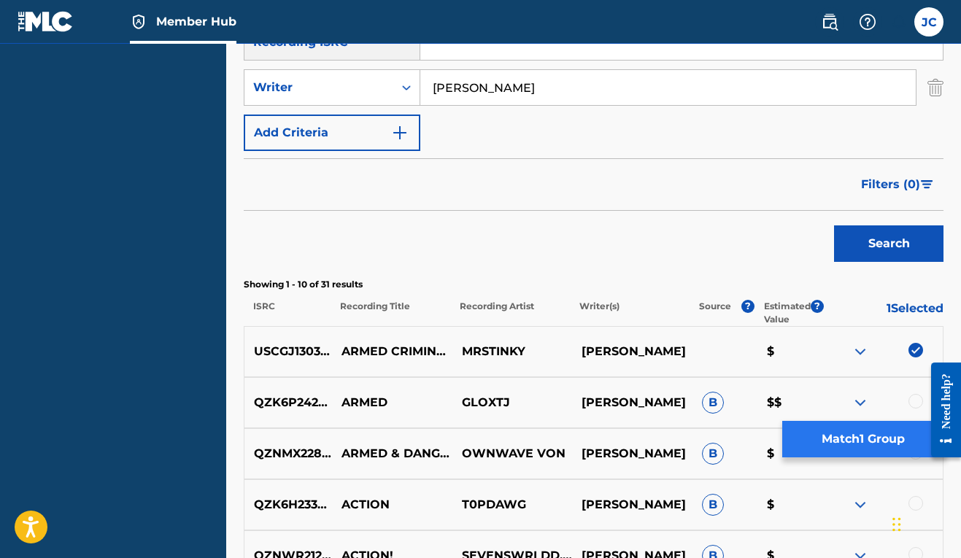
click at [849, 440] on button "Match 1 Group" at bounding box center [862, 439] width 161 height 36
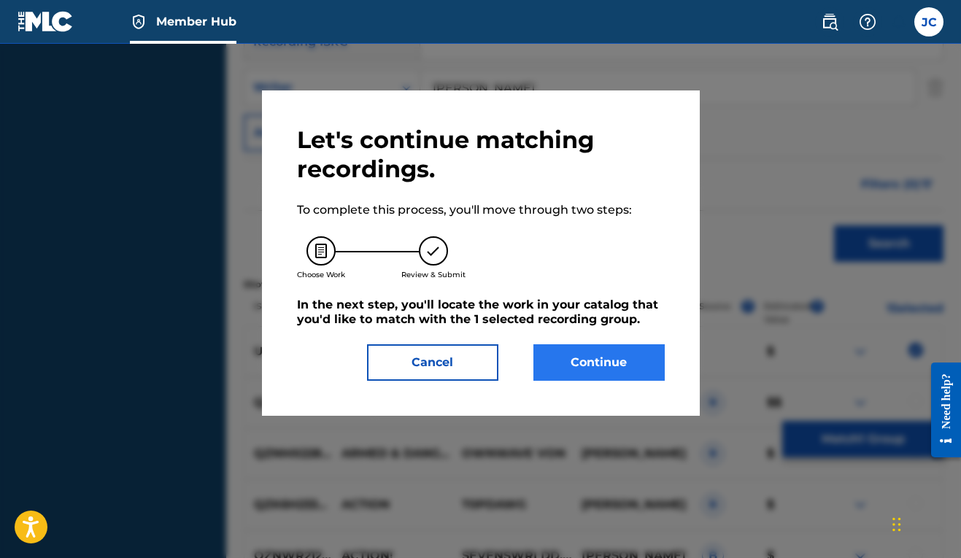
click at [603, 360] on button "Continue" at bounding box center [598, 362] width 131 height 36
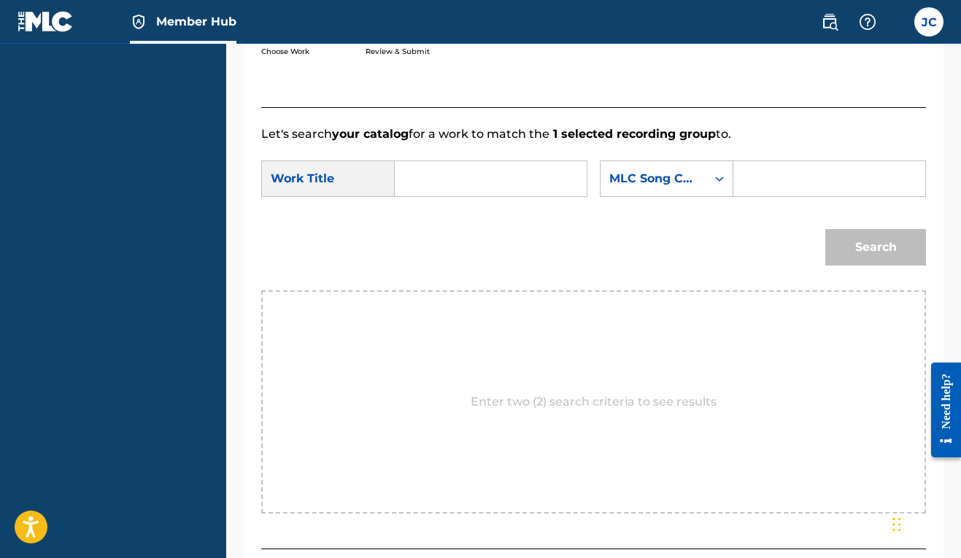
scroll to position [301, 0]
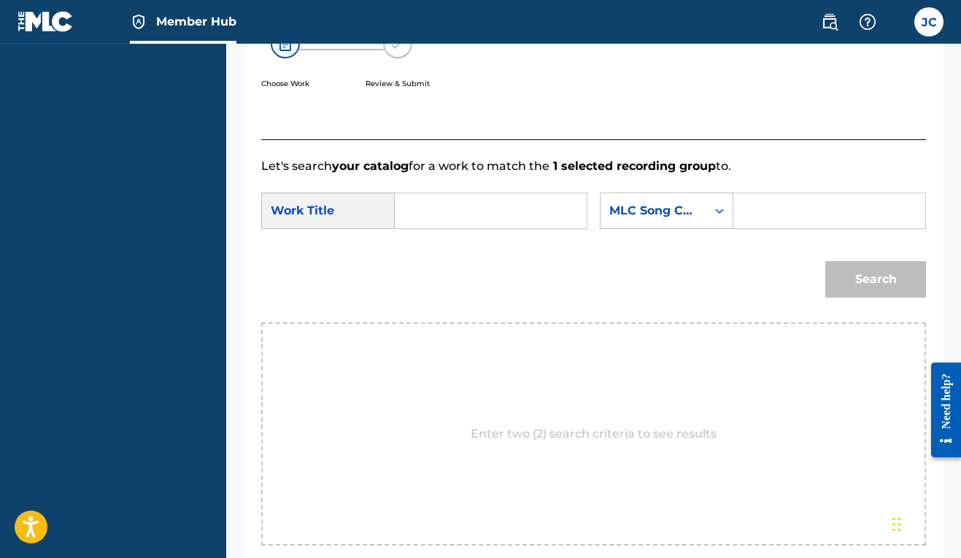
click at [501, 212] on input "Search Form" at bounding box center [490, 210] width 167 height 35
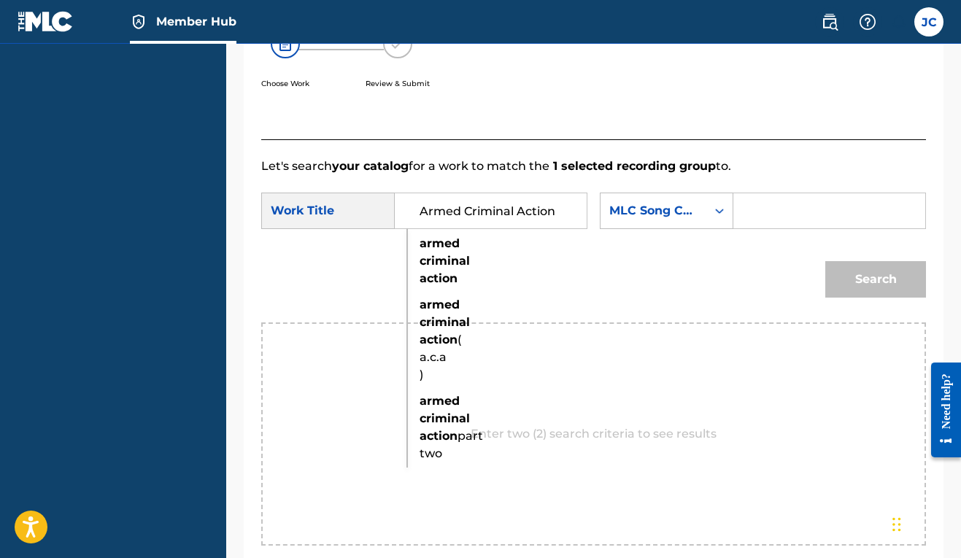
type input "Armed Criminal Action"
click at [662, 225] on div "SearchWithCriteria4e13ff61-efad-47cf-8f23-d867d07bc763 Work Title Armed Crimina…" at bounding box center [593, 215] width 665 height 45
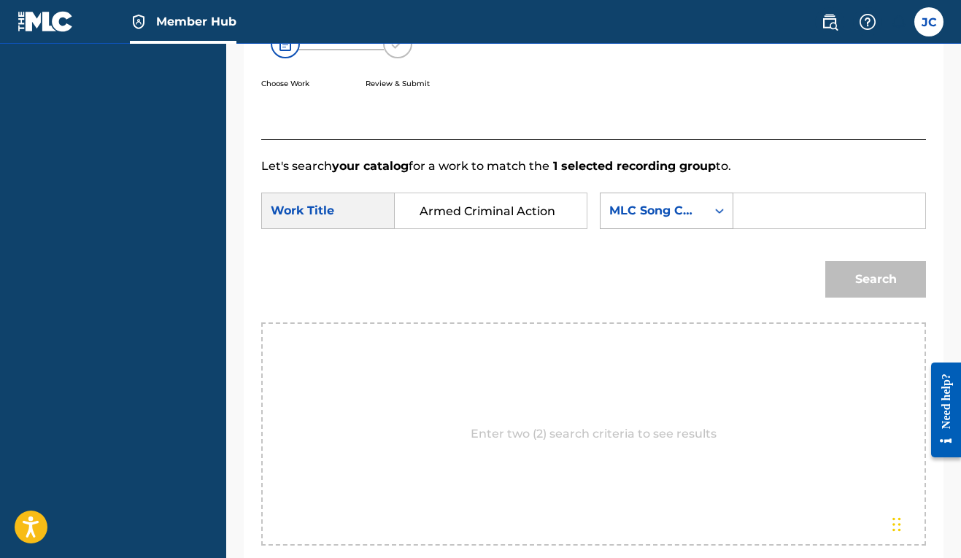
click at [706, 224] on div "Search Form" at bounding box center [719, 211] width 26 height 26
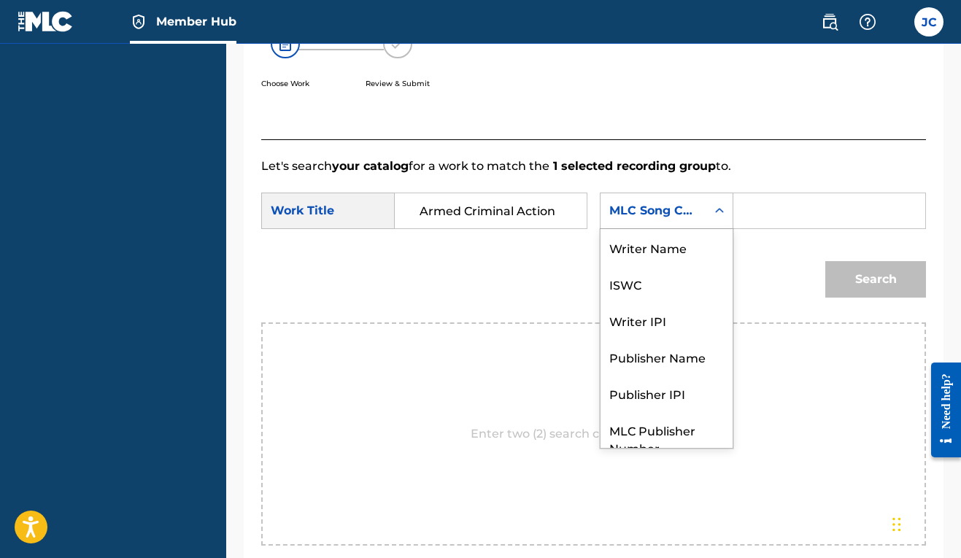
scroll to position [54, 0]
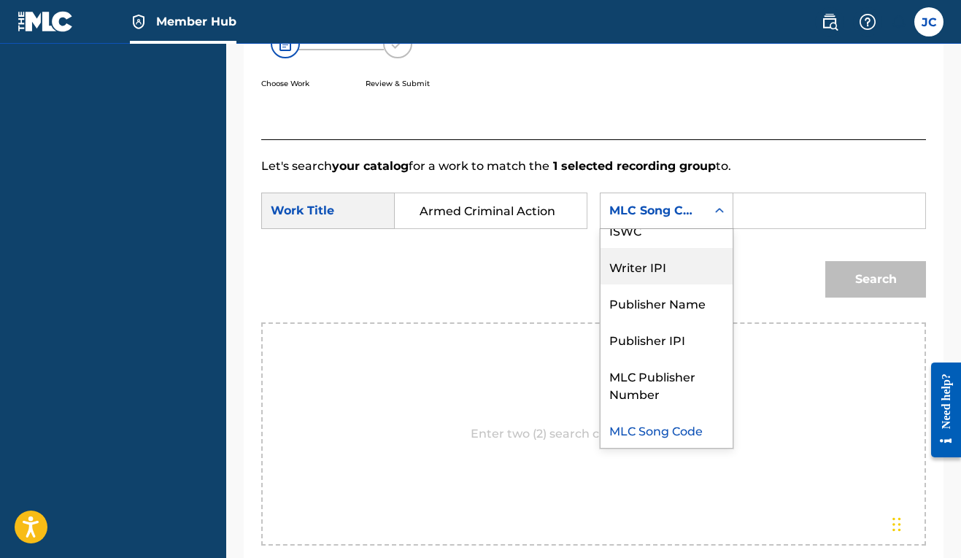
click at [600, 285] on div "Writer IPI" at bounding box center [666, 266] width 132 height 36
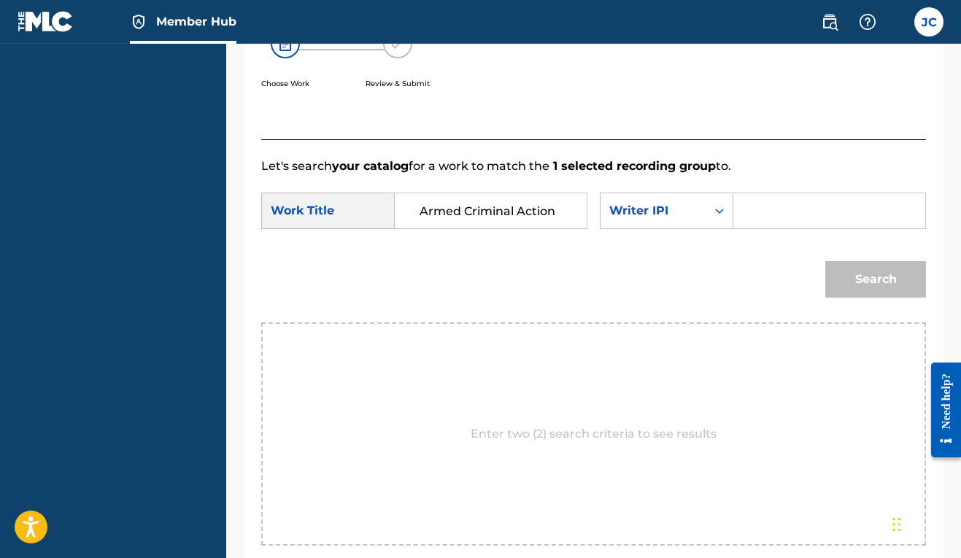
click at [746, 228] on input "Search Form" at bounding box center [829, 210] width 167 height 35
paste input "00606611669"
type input "00606611669"
click at [890, 298] on button "Search" at bounding box center [875, 279] width 101 height 36
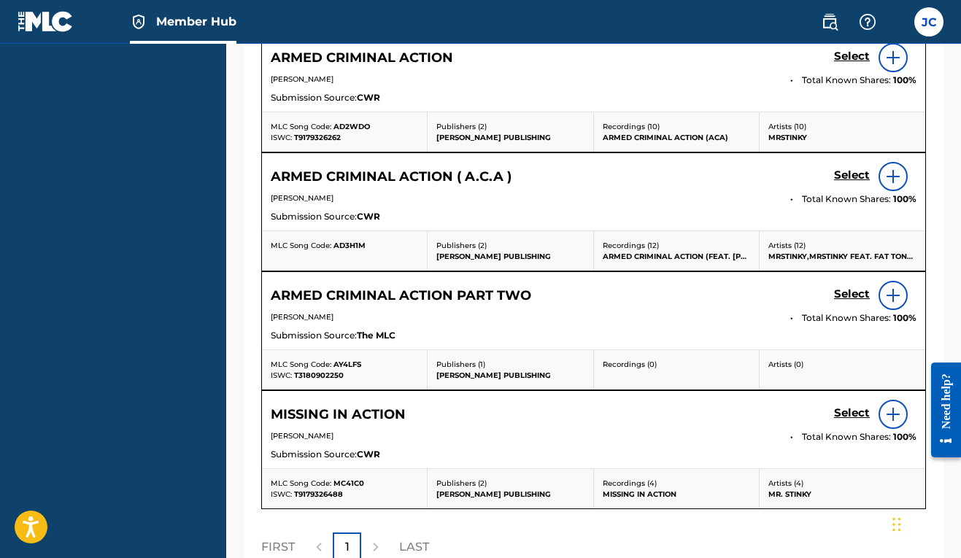
scroll to position [600, 0]
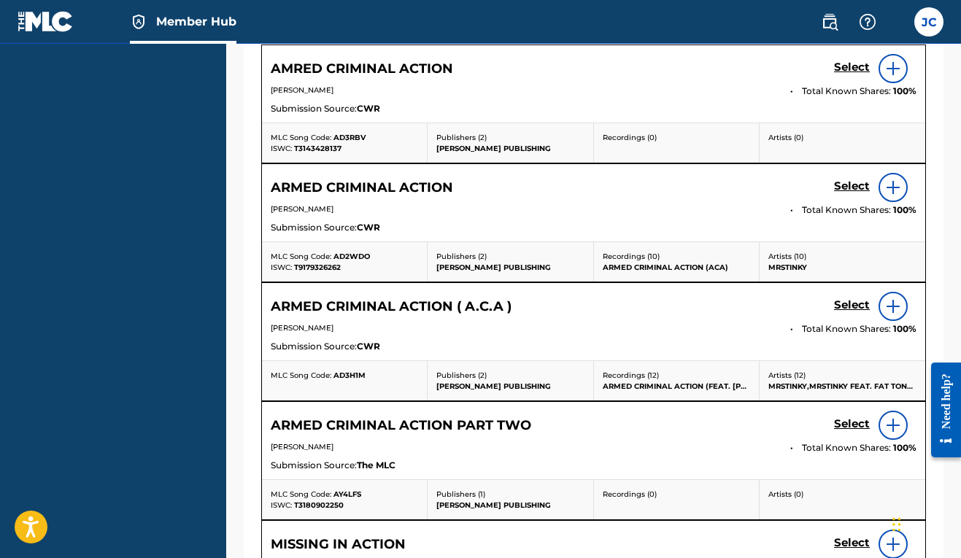
click at [900, 196] on img at bounding box center [893, 188] width 18 height 18
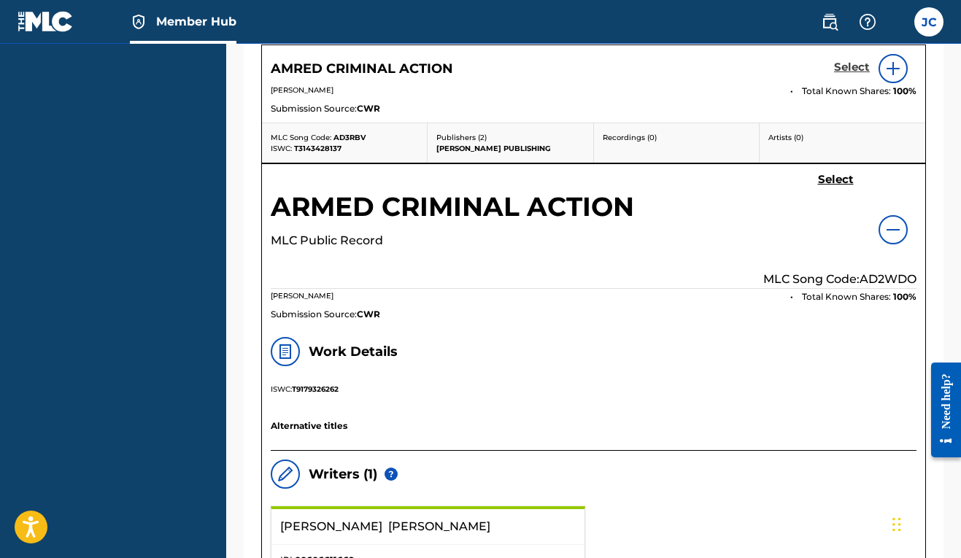
click at [848, 74] on h5 "Select" at bounding box center [852, 68] width 36 height 14
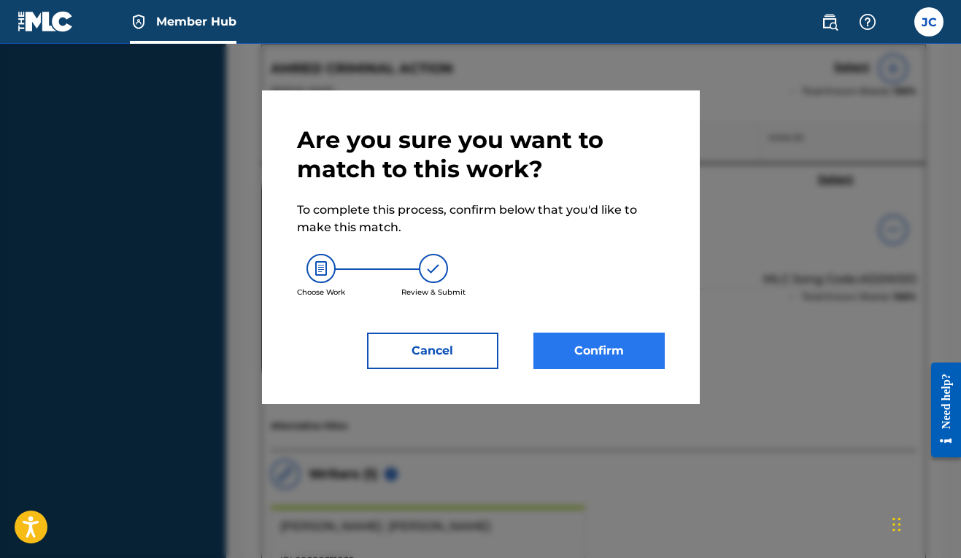
click at [614, 344] on button "Confirm" at bounding box center [598, 351] width 131 height 36
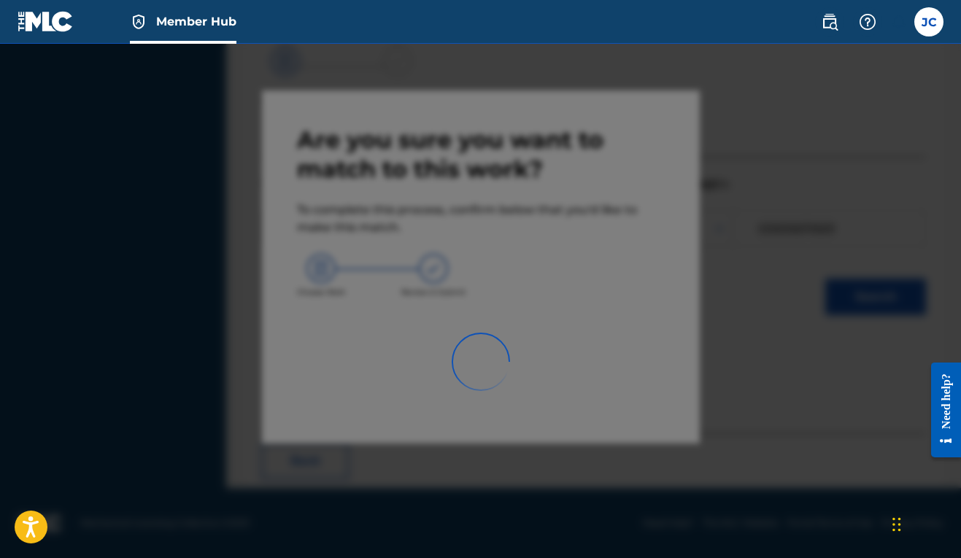
scroll to position [64, 0]
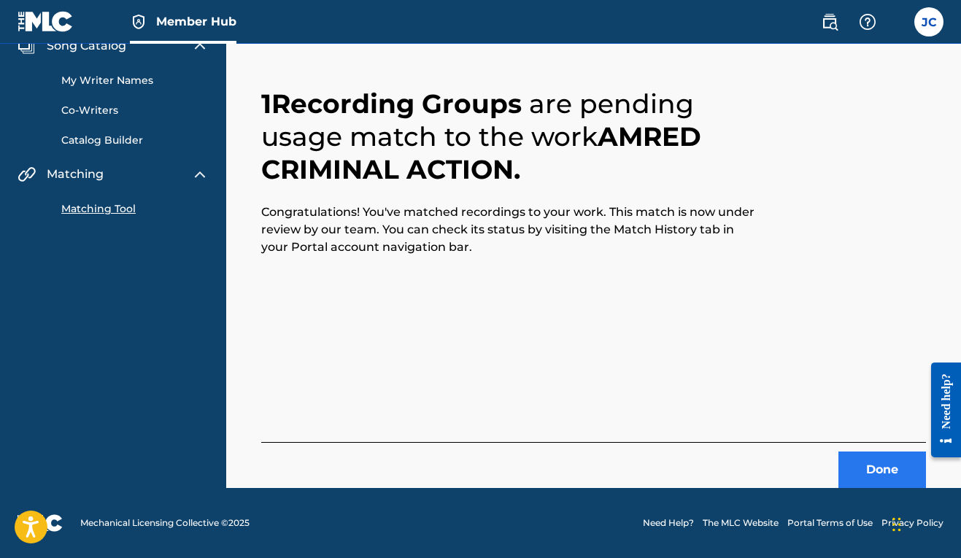
click at [883, 485] on button "Done" at bounding box center [882, 470] width 88 height 36
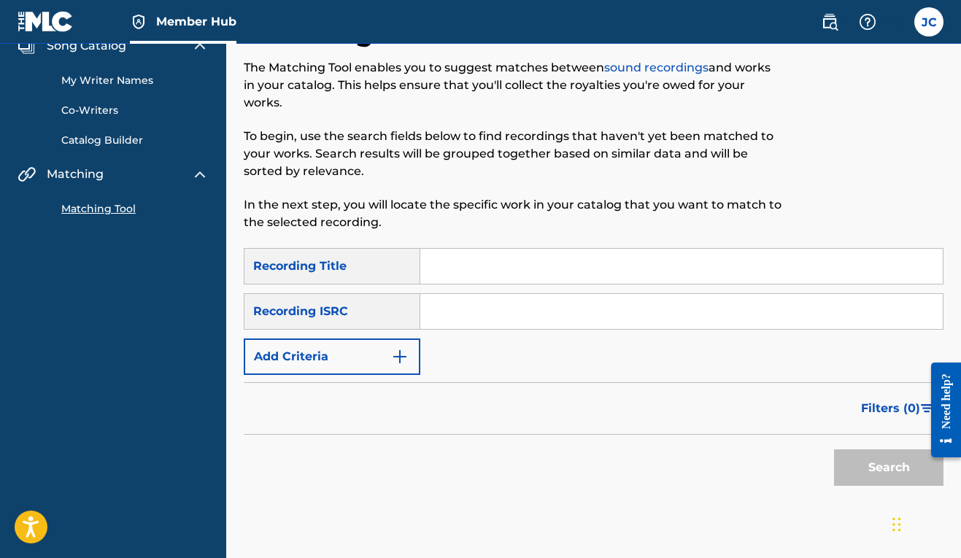
click at [481, 268] on input "Search Form" at bounding box center [681, 266] width 522 height 35
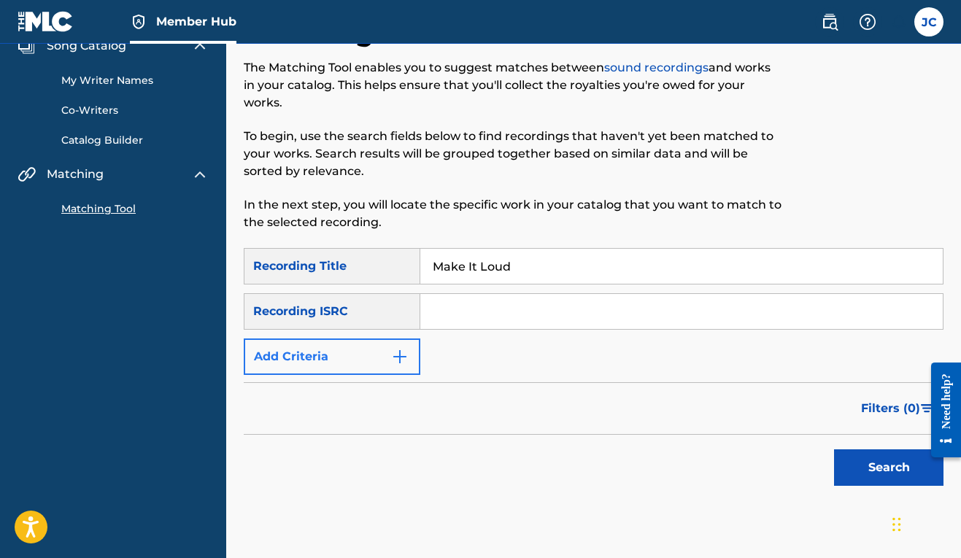
type input "Make It Loud"
click at [360, 365] on button "Add Criteria" at bounding box center [332, 357] width 177 height 36
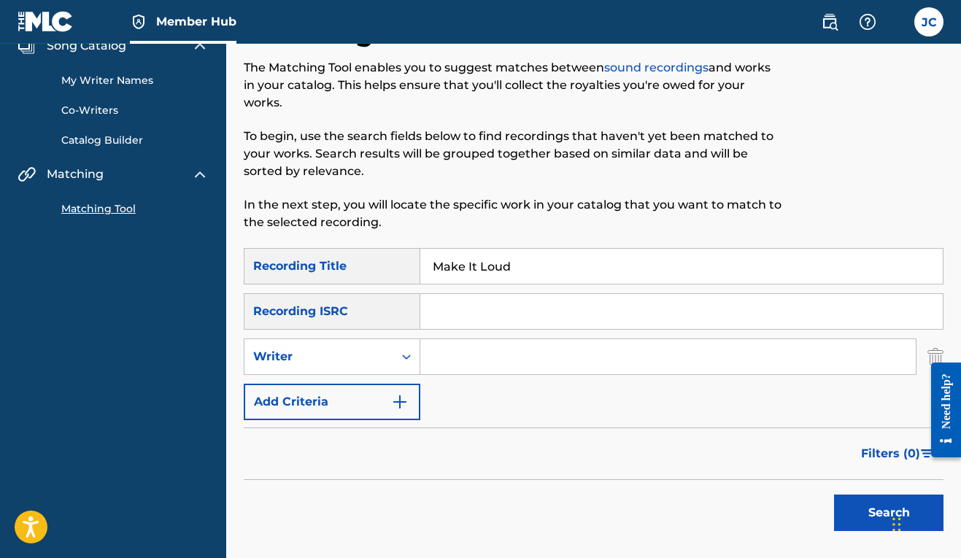
click at [450, 360] on input "Search Form" at bounding box center [667, 356] width 495 height 35
type input "[PERSON_NAME]"
click at [879, 515] on button "Search" at bounding box center [888, 513] width 109 height 36
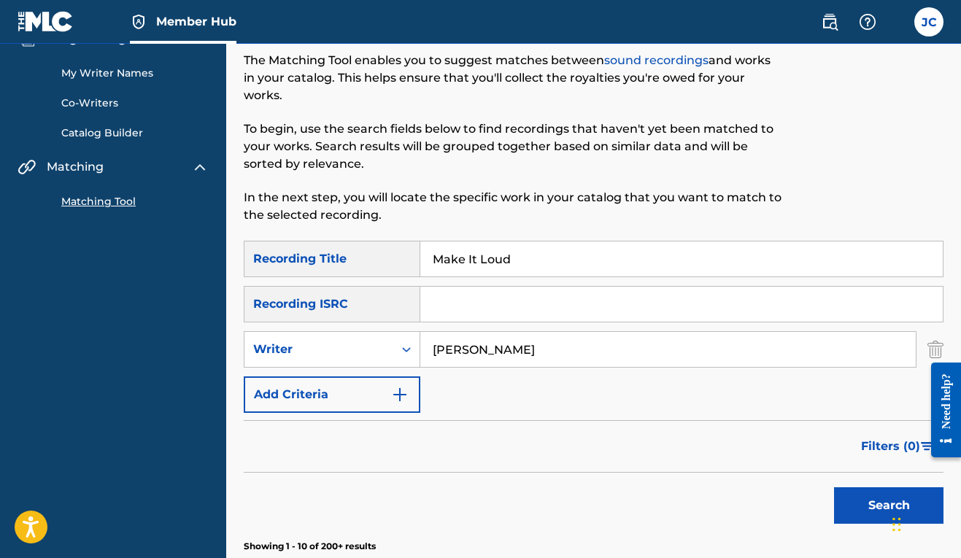
scroll to position [45, 0]
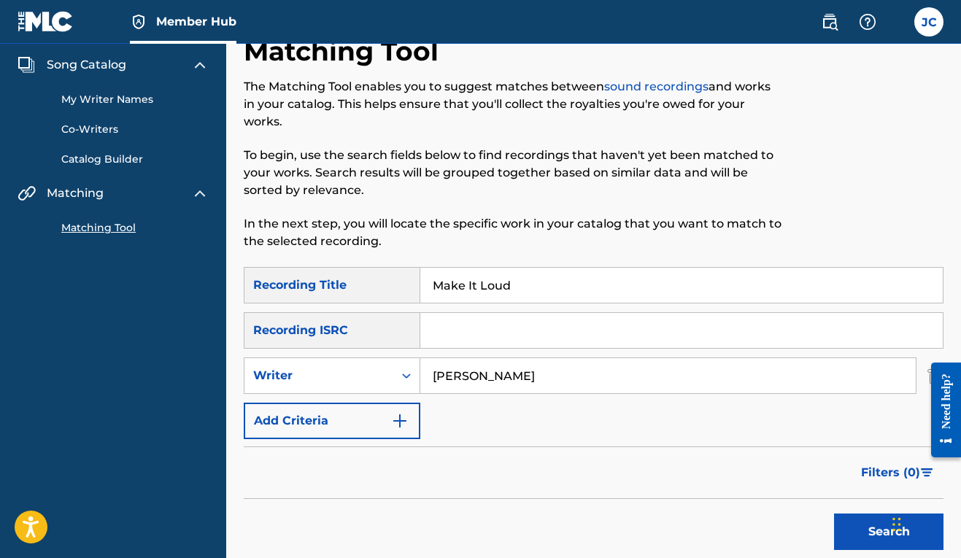
drag, startPoint x: 562, startPoint y: 374, endPoint x: 352, endPoint y: 395, distance: 211.2
click at [352, 395] on div "SearchWithCriteria6be739c0-5f25-4b77-88fb-76f4117cf82d Recording Title Make It …" at bounding box center [594, 353] width 700 height 172
click at [359, 385] on div "Writer" at bounding box center [318, 376] width 149 height 28
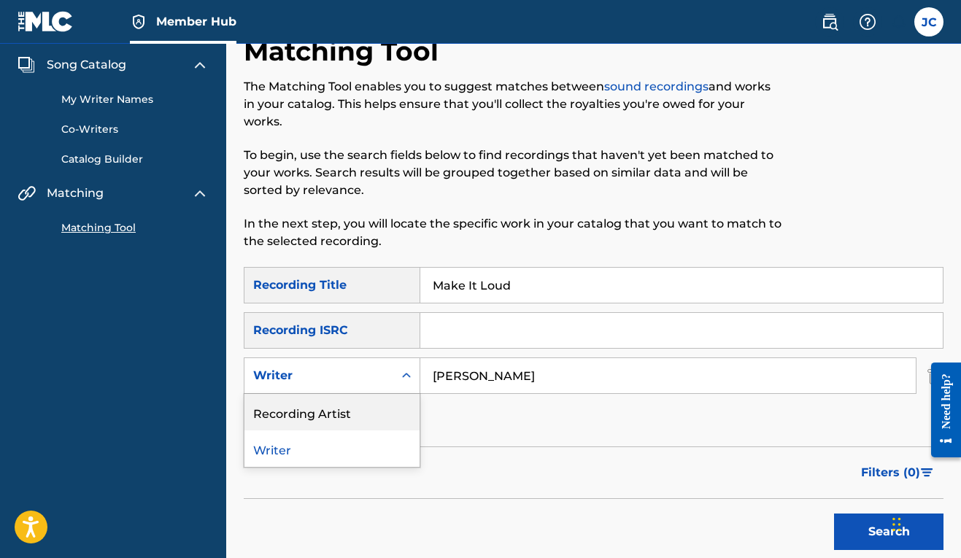
click at [344, 419] on div "Recording Artist" at bounding box center [331, 412] width 175 height 36
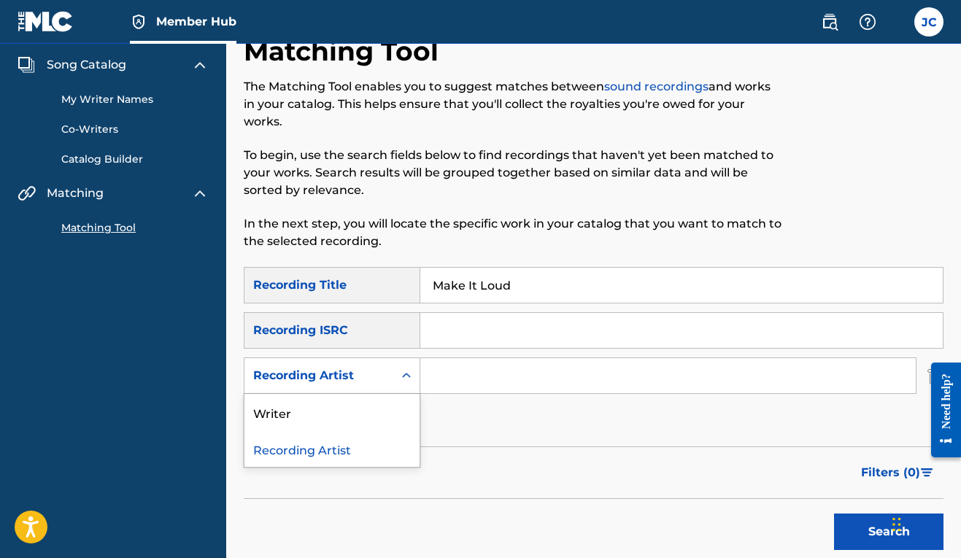
click at [419, 377] on div "Search Form" at bounding box center [406, 376] width 26 height 26
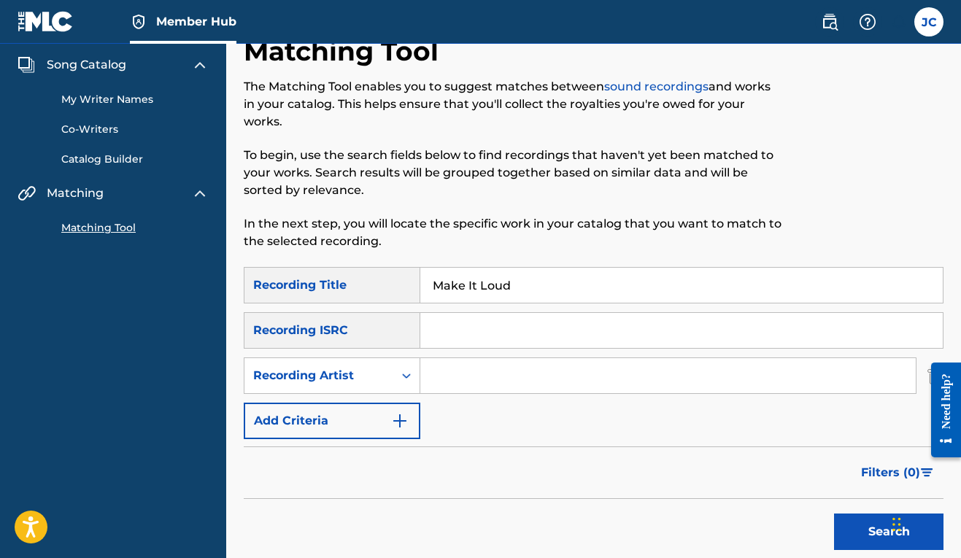
click at [441, 370] on input "Search Form" at bounding box center [667, 375] width 495 height 35
click at [875, 539] on button "Search" at bounding box center [888, 532] width 109 height 36
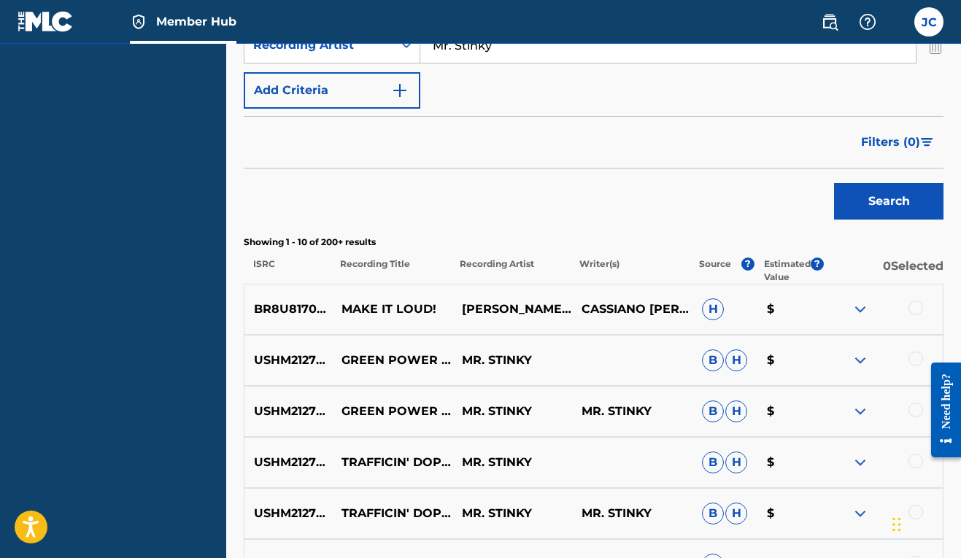
scroll to position [208, 0]
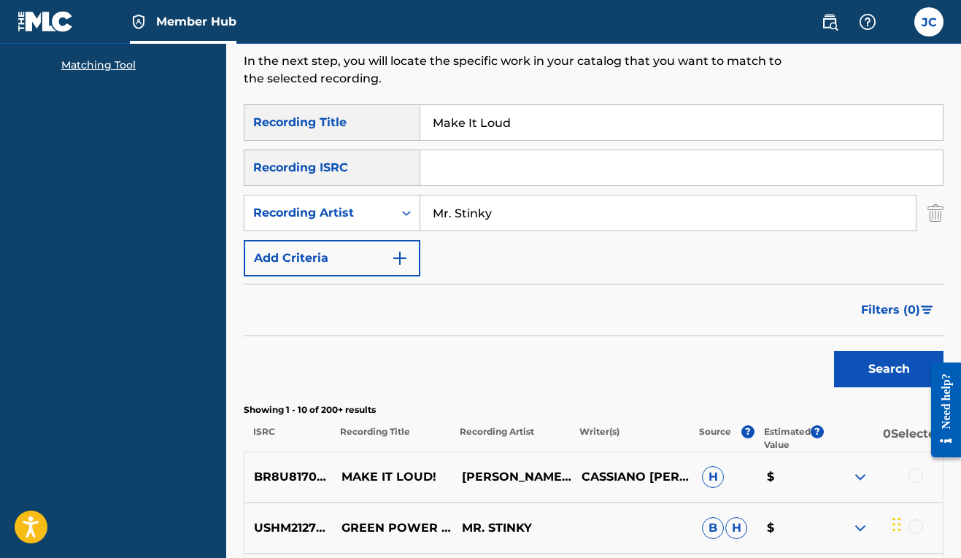
click at [453, 210] on input "Mr. Stinky" at bounding box center [667, 213] width 495 height 35
click at [868, 361] on button "Search" at bounding box center [888, 369] width 109 height 36
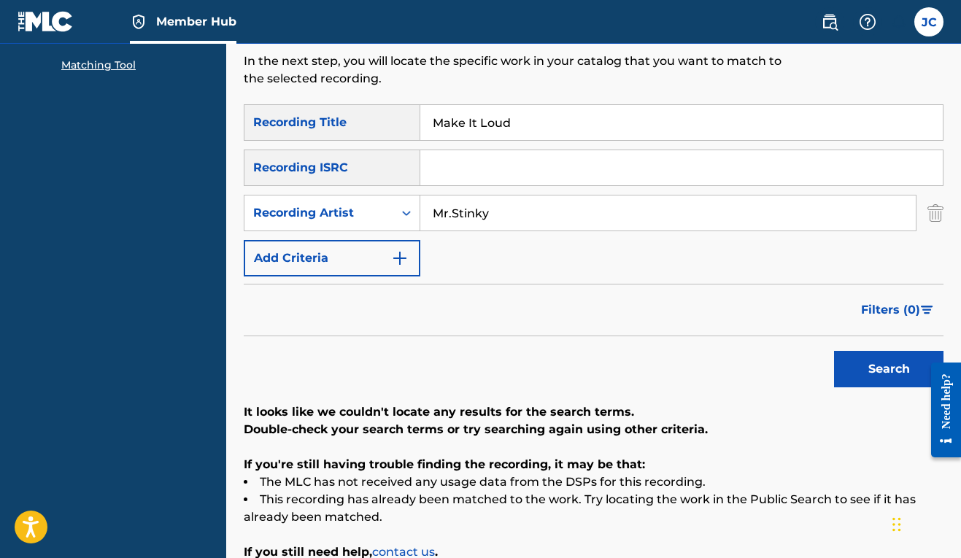
click at [454, 218] on input "Mr.Stinky" at bounding box center [667, 213] width 495 height 35
type input "MrStinky"
click at [882, 373] on button "Search" at bounding box center [888, 369] width 109 height 36
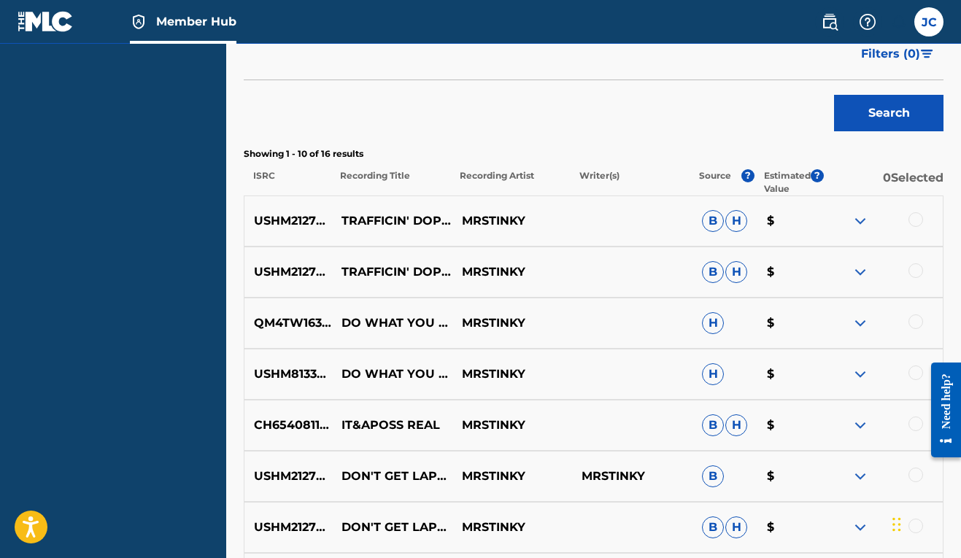
scroll to position [792, 0]
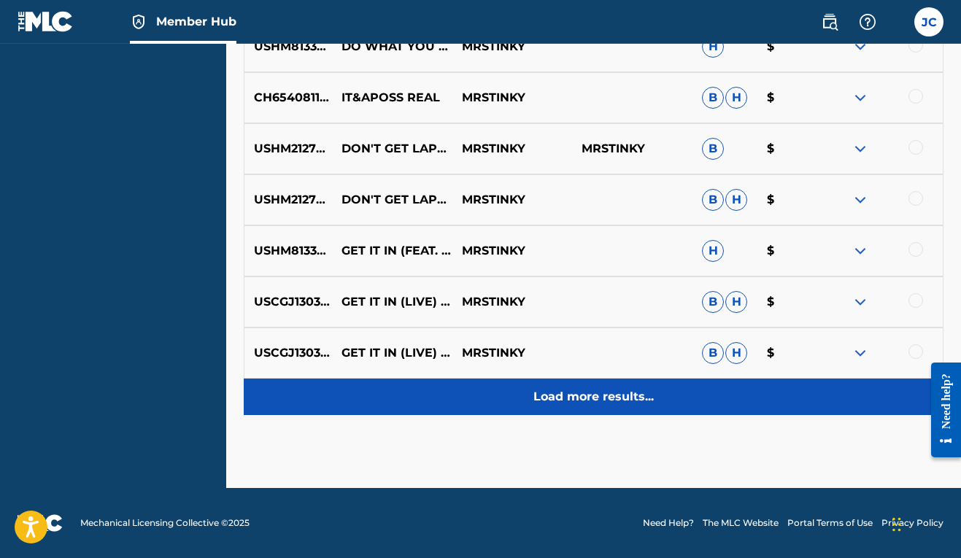
click at [757, 401] on div "Load more results..." at bounding box center [594, 397] width 700 height 36
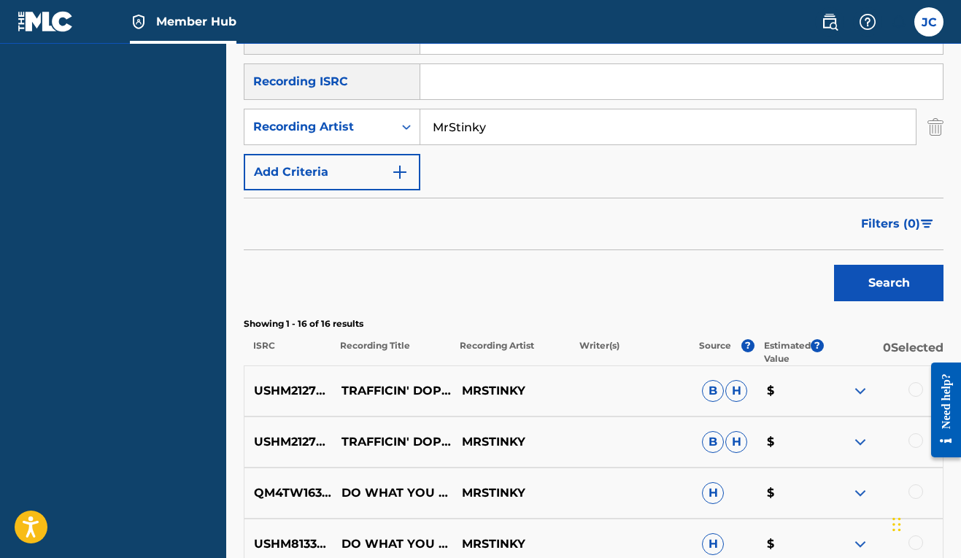
scroll to position [169, 0]
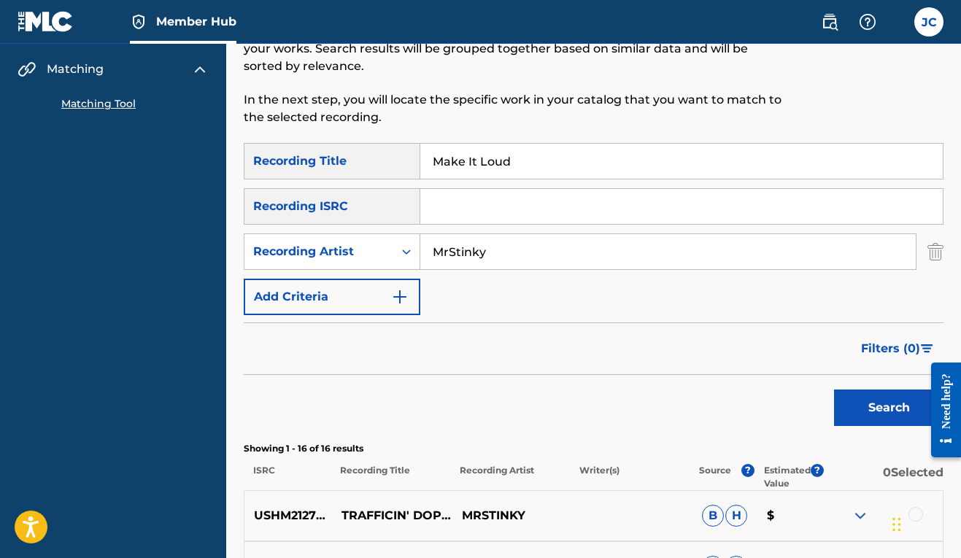
click at [468, 171] on input "Make It Loud" at bounding box center [681, 161] width 522 height 35
click at [522, 151] on input "Make It Loud" at bounding box center [681, 161] width 522 height 35
drag, startPoint x: 526, startPoint y: 159, endPoint x: 389, endPoint y: 166, distance: 137.3
click at [389, 166] on div "SearchWithCriteria6be739c0-5f25-4b77-88fb-76f4117cf82d Recording Title Make It …" at bounding box center [594, 161] width 700 height 36
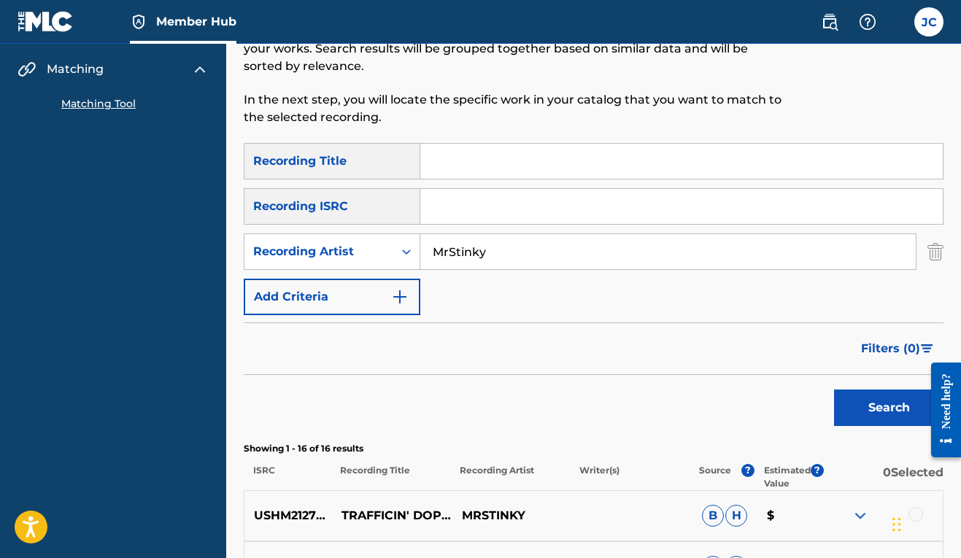
click at [454, 260] on input "MrStinky" at bounding box center [667, 251] width 495 height 35
click at [524, 164] on input "Search Form" at bounding box center [681, 161] width 522 height 35
type input "Why Testify"
click at [493, 255] on input "Search Form" at bounding box center [667, 251] width 495 height 35
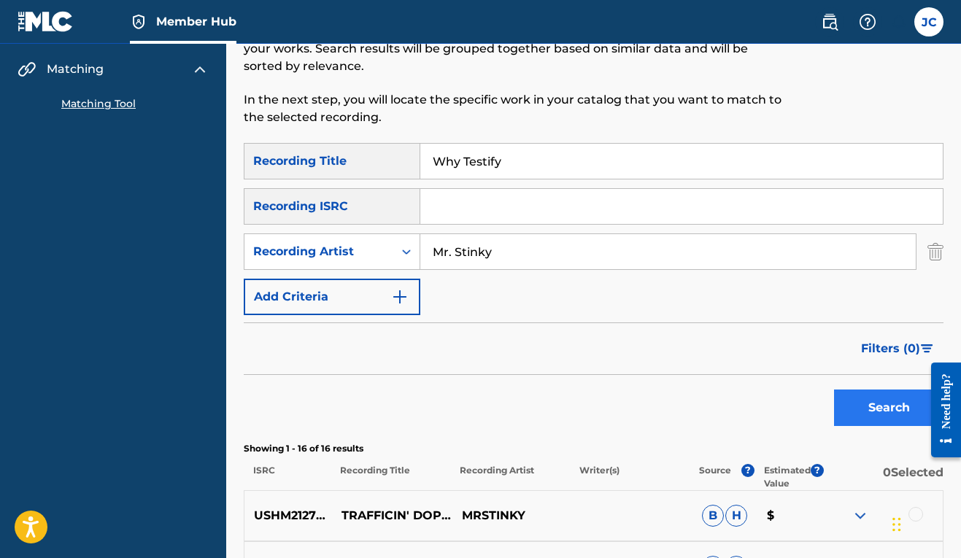
type input "Mr. Stinky"
click at [853, 404] on button "Search" at bounding box center [888, 408] width 109 height 36
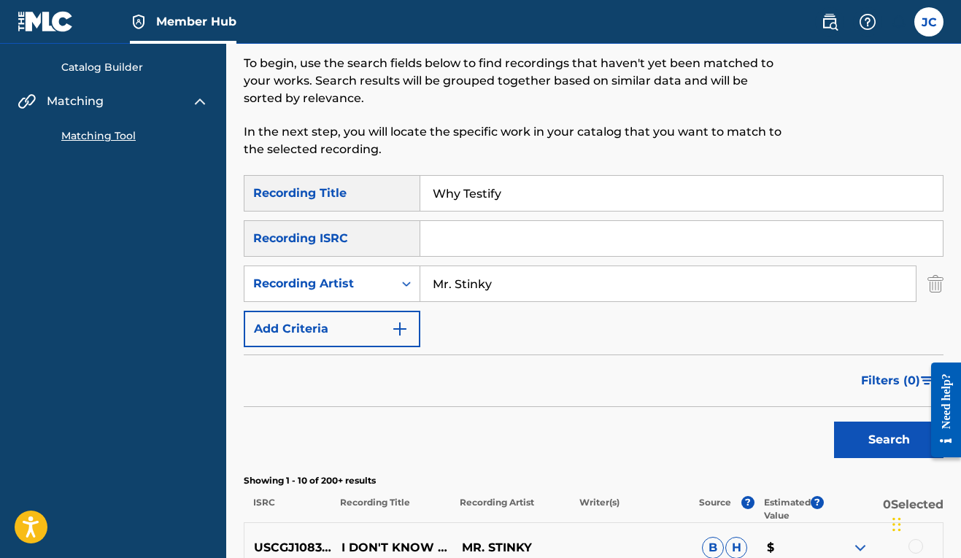
scroll to position [0, 0]
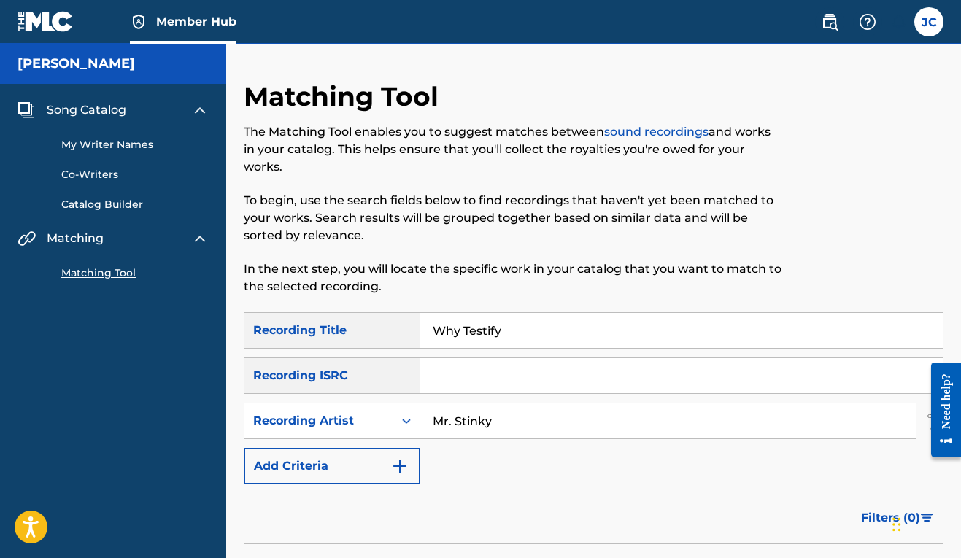
click at [479, 418] on input "Mr. Stinky" at bounding box center [667, 420] width 495 height 35
click at [460, 331] on input "Why Testify" at bounding box center [681, 330] width 522 height 35
click at [453, 333] on input "Why Testify" at bounding box center [681, 330] width 522 height 35
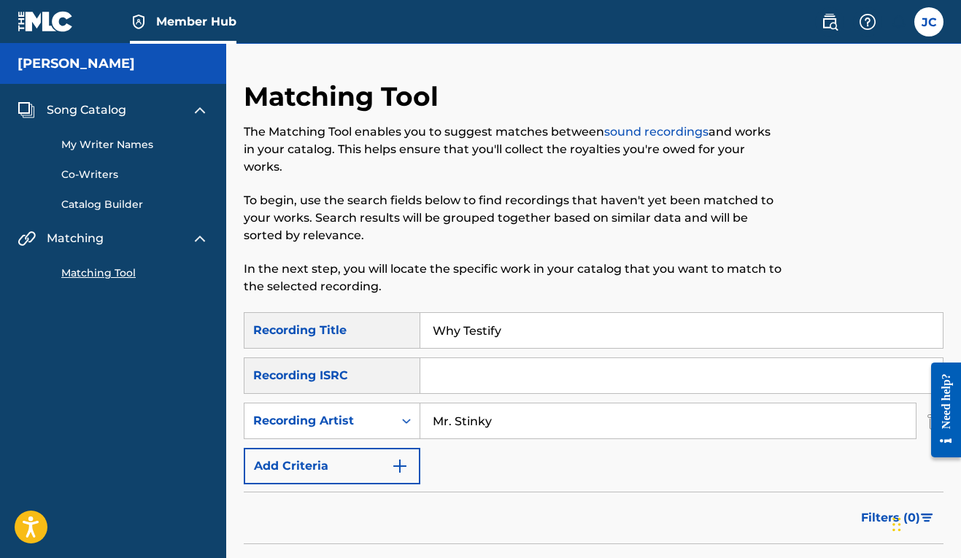
click at [453, 333] on input "Why Testify" at bounding box center [681, 330] width 522 height 35
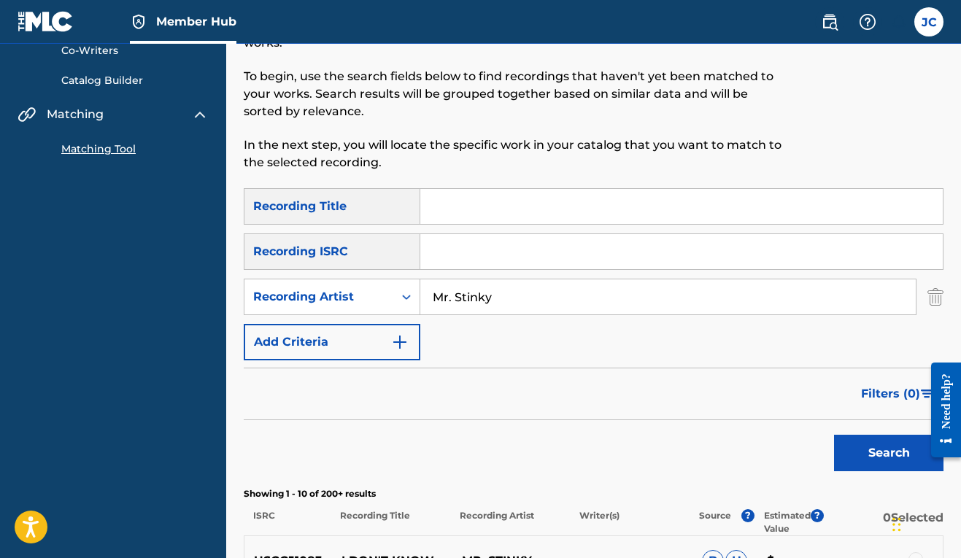
scroll to position [198, 0]
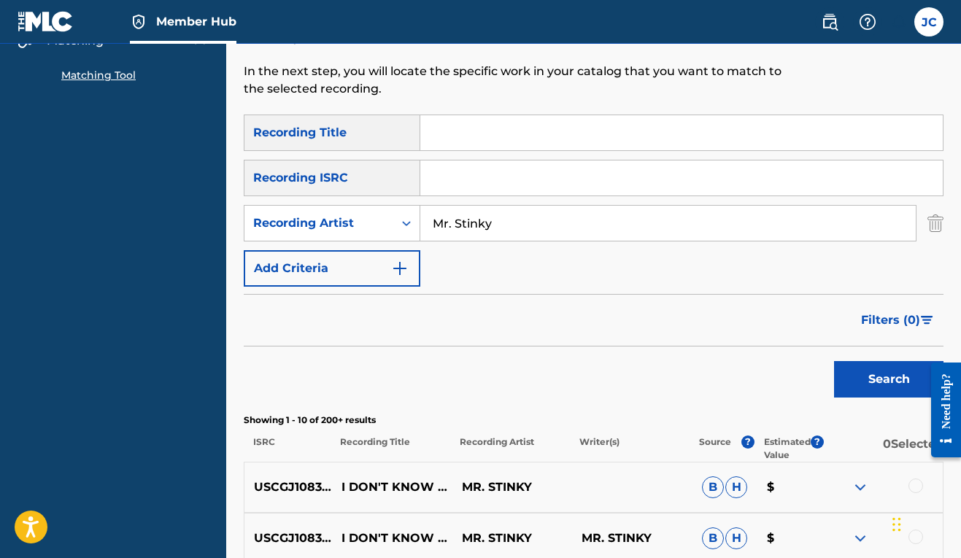
click at [856, 380] on button "Search" at bounding box center [888, 379] width 109 height 36
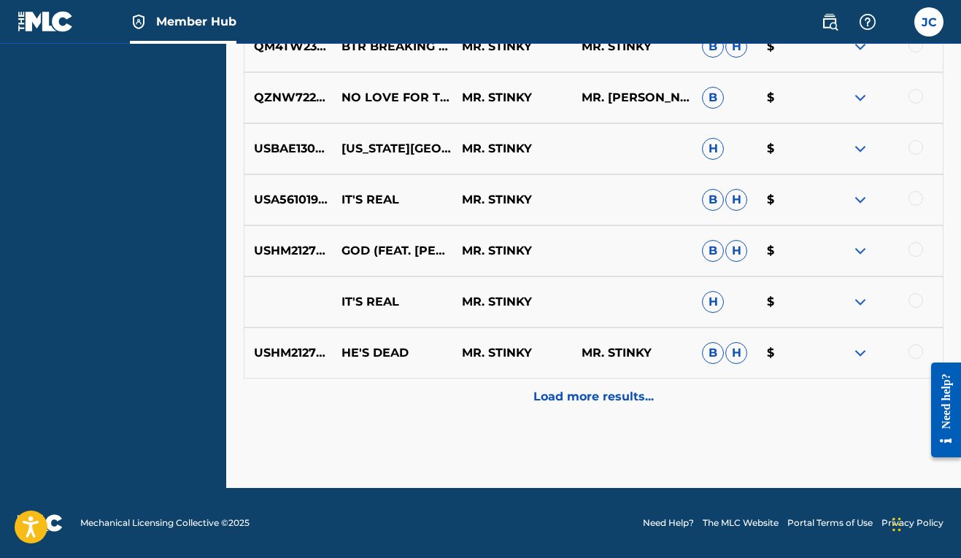
scroll to position [511, 0]
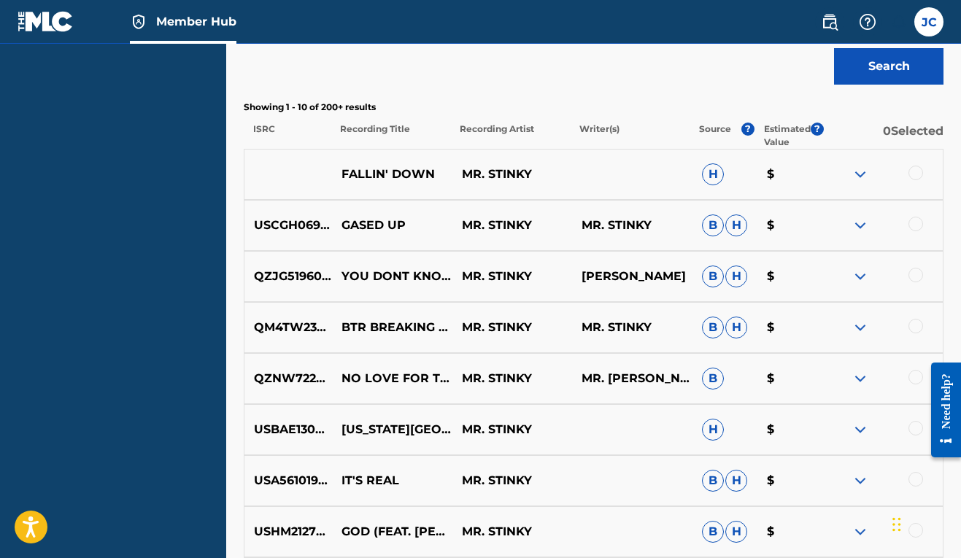
click at [862, 176] on img at bounding box center [860, 175] width 18 height 18
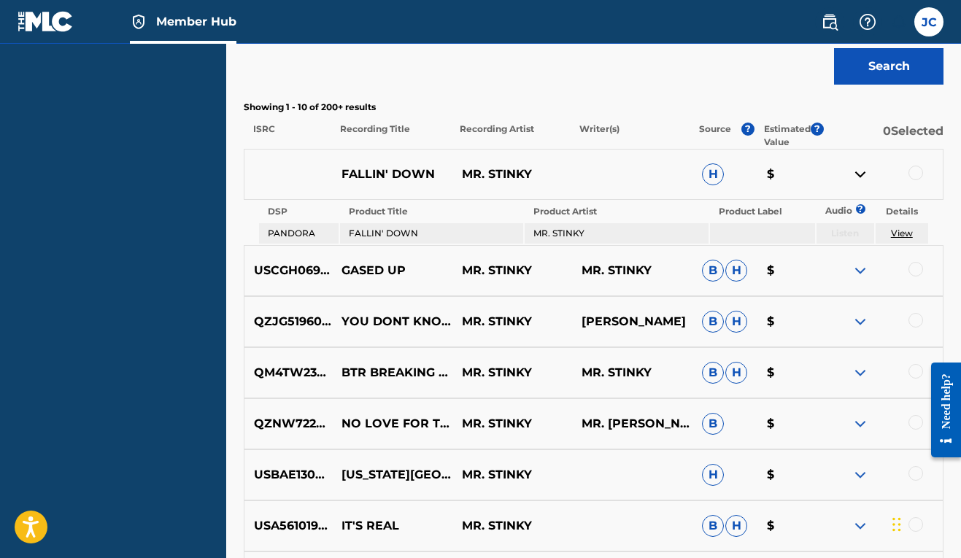
click at [862, 176] on img at bounding box center [860, 175] width 18 height 18
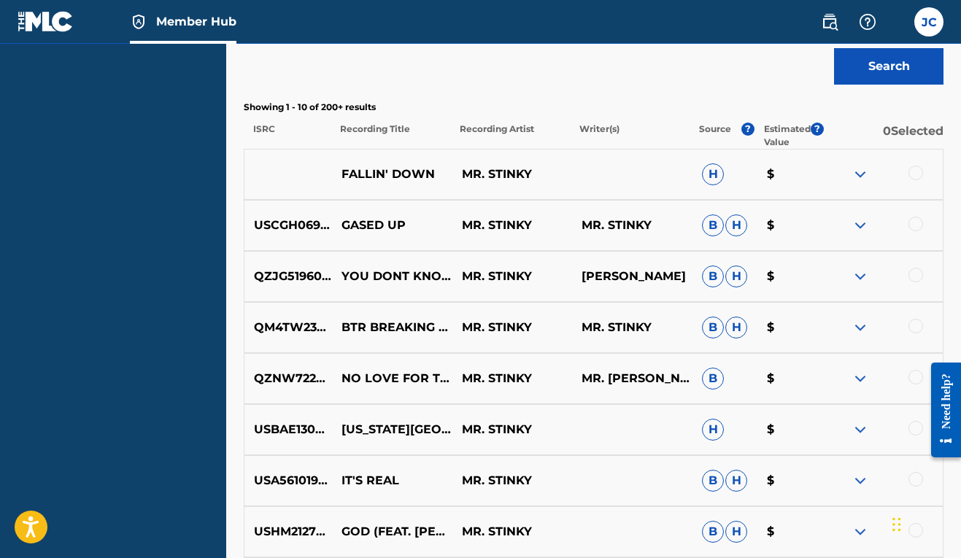
scroll to position [792, 0]
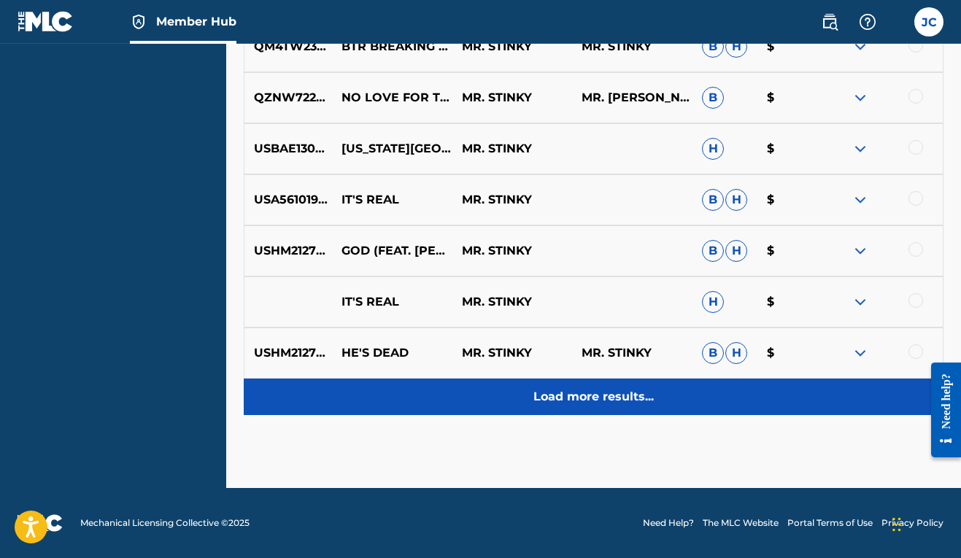
click at [597, 395] on p "Load more results..." at bounding box center [593, 397] width 120 height 18
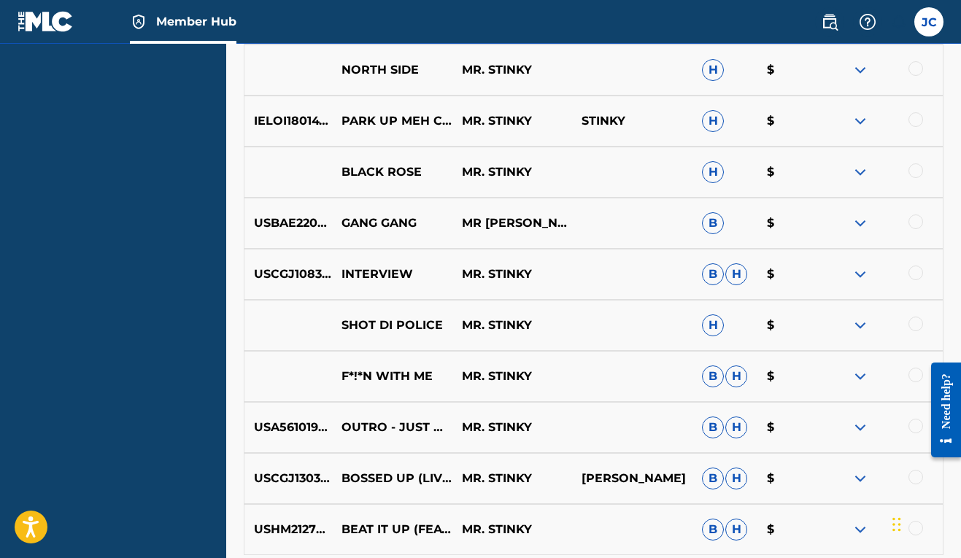
scroll to position [1302, 0]
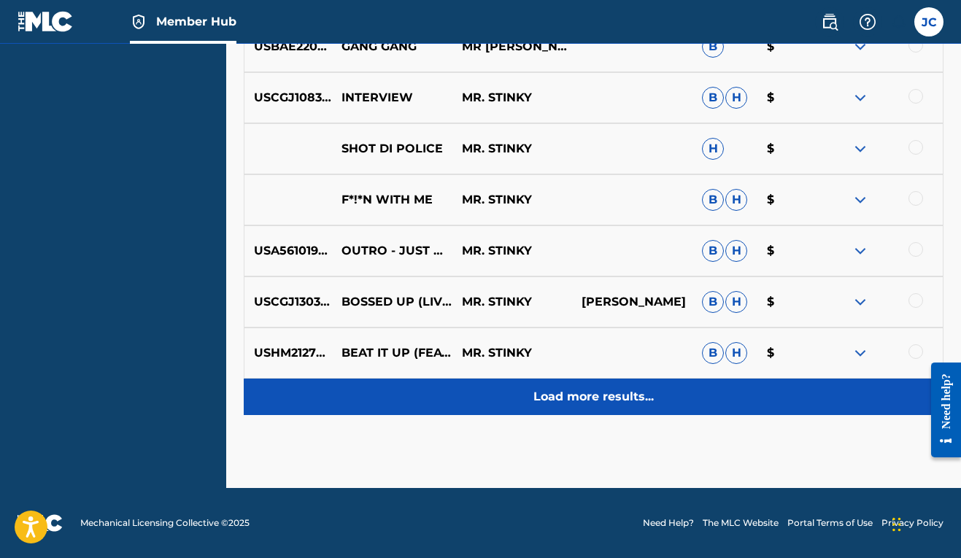
click at [601, 398] on p "Load more results..." at bounding box center [593, 397] width 120 height 18
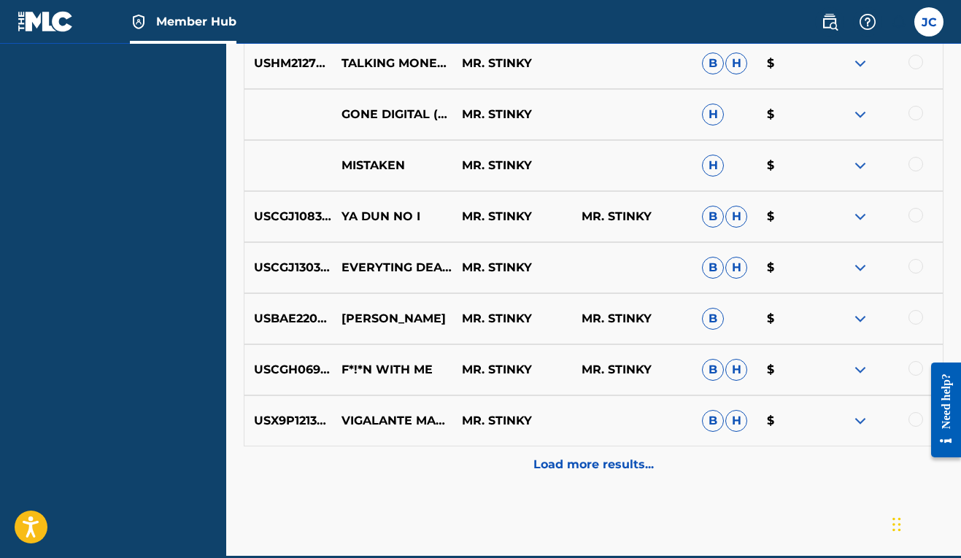
scroll to position [1813, 0]
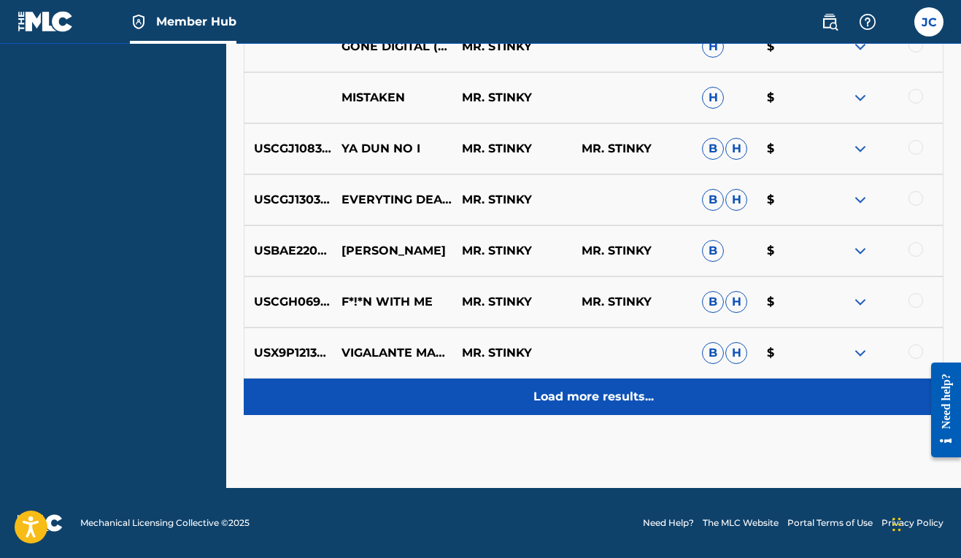
click at [601, 398] on p "Load more results..." at bounding box center [593, 397] width 120 height 18
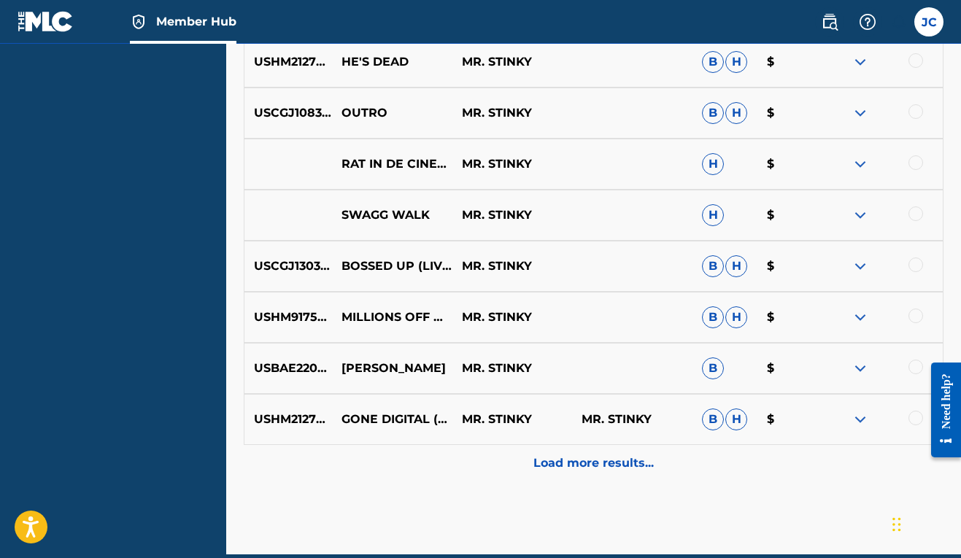
scroll to position [2324, 0]
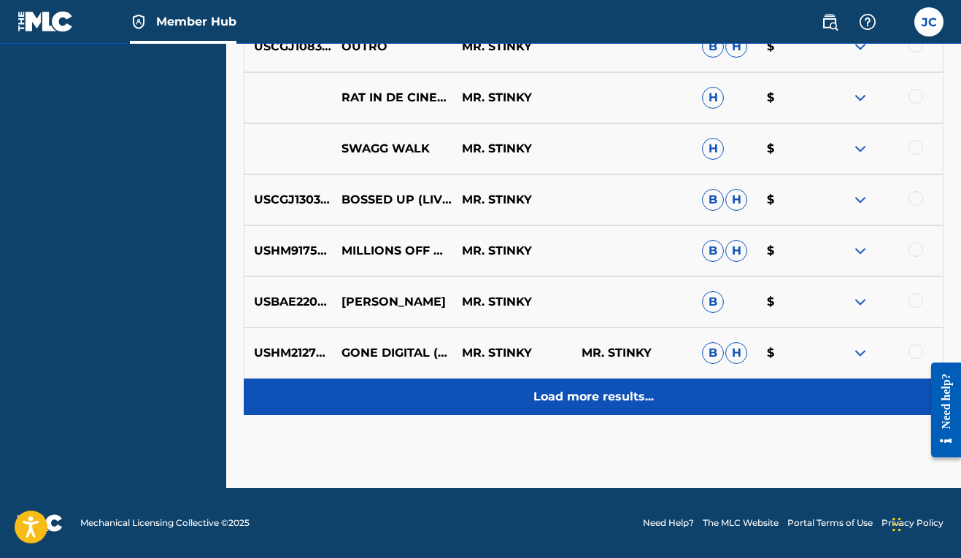
click at [601, 398] on p "Load more results..." at bounding box center [593, 397] width 120 height 18
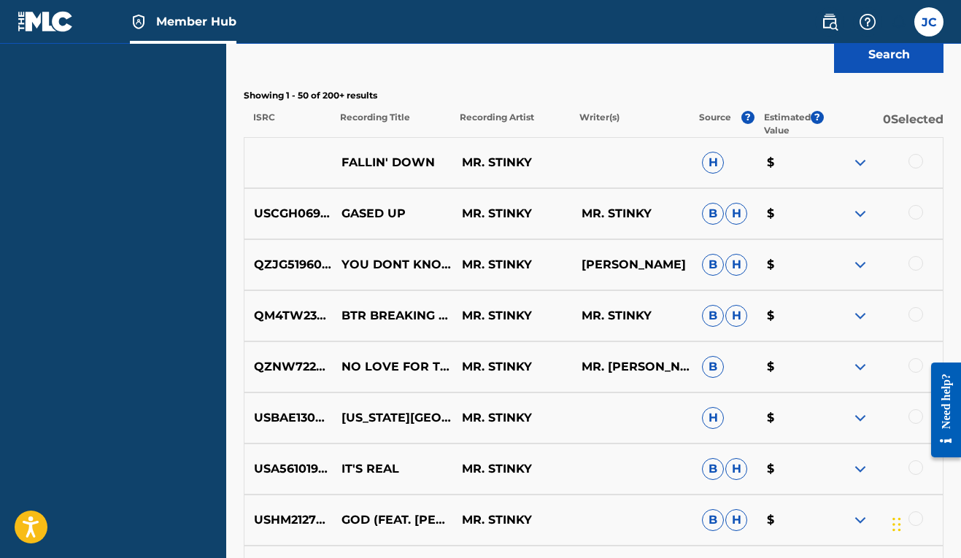
scroll to position [0, 0]
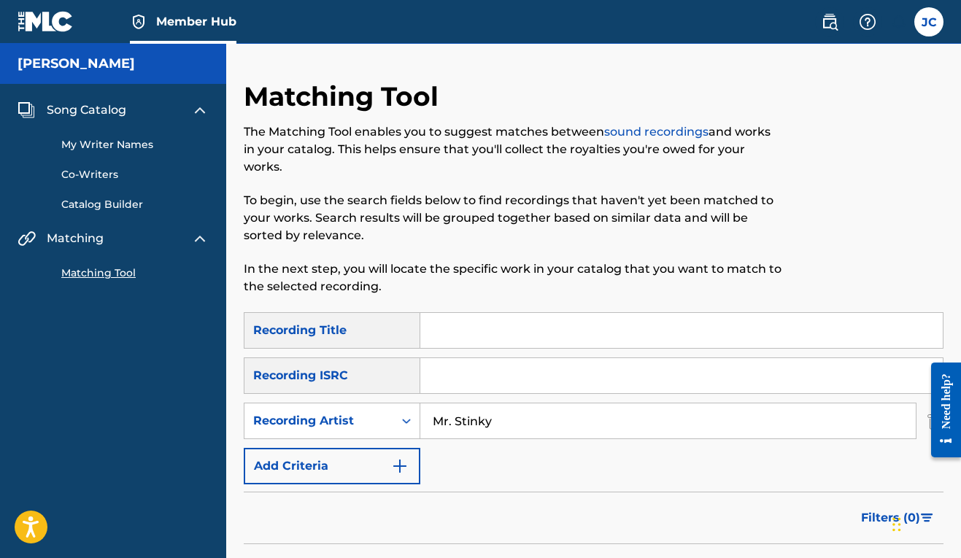
click at [500, 335] on input "Search Form" at bounding box center [681, 330] width 522 height 35
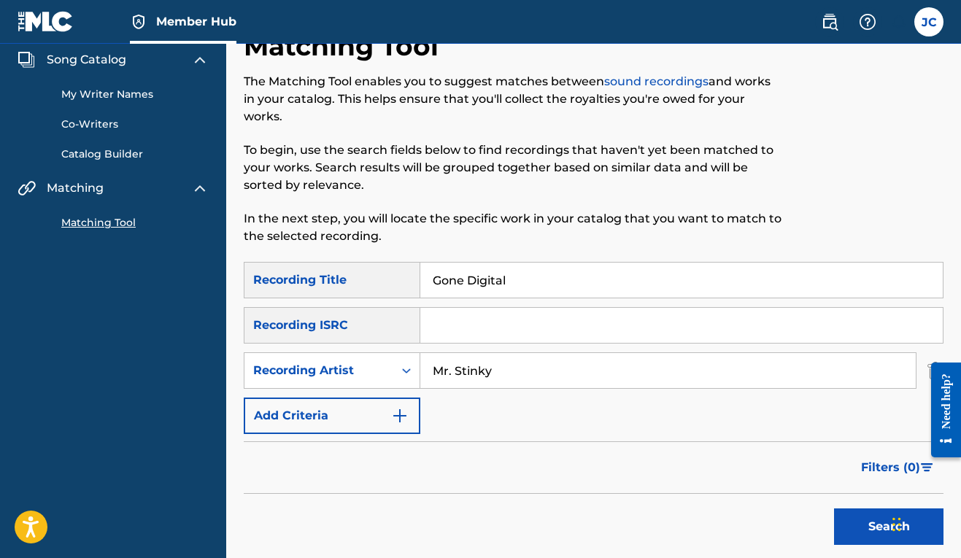
scroll to position [53, 0]
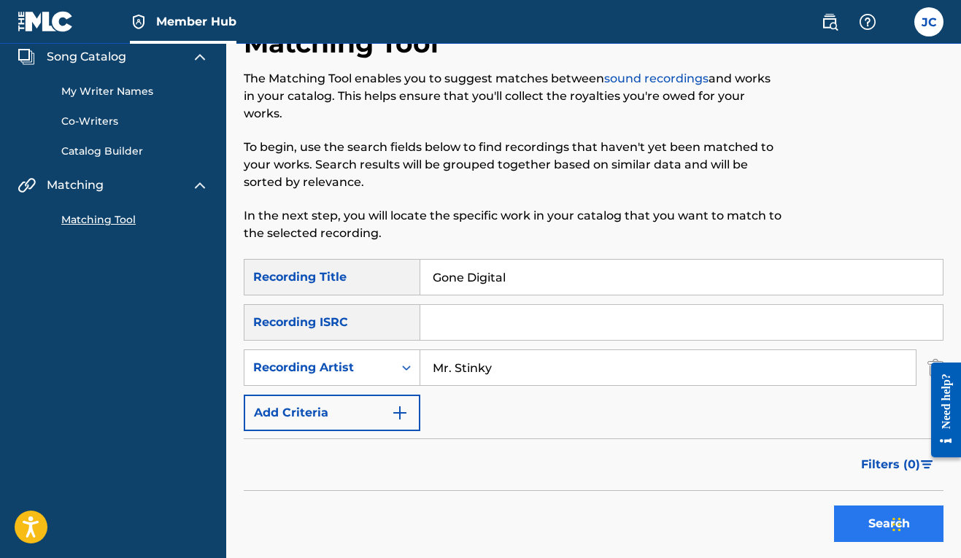
type input "Gone Digital"
click at [846, 522] on button "Search" at bounding box center [888, 524] width 109 height 36
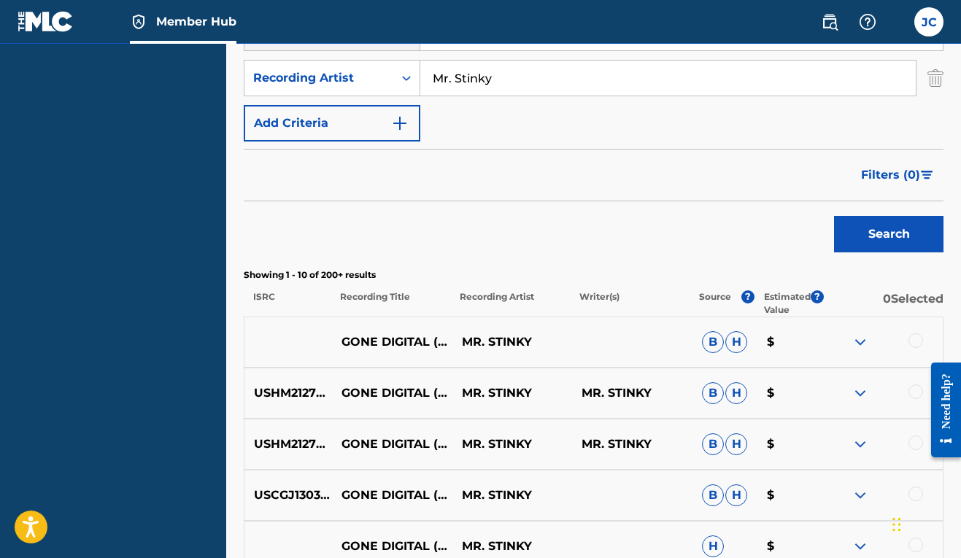
scroll to position [365, 0]
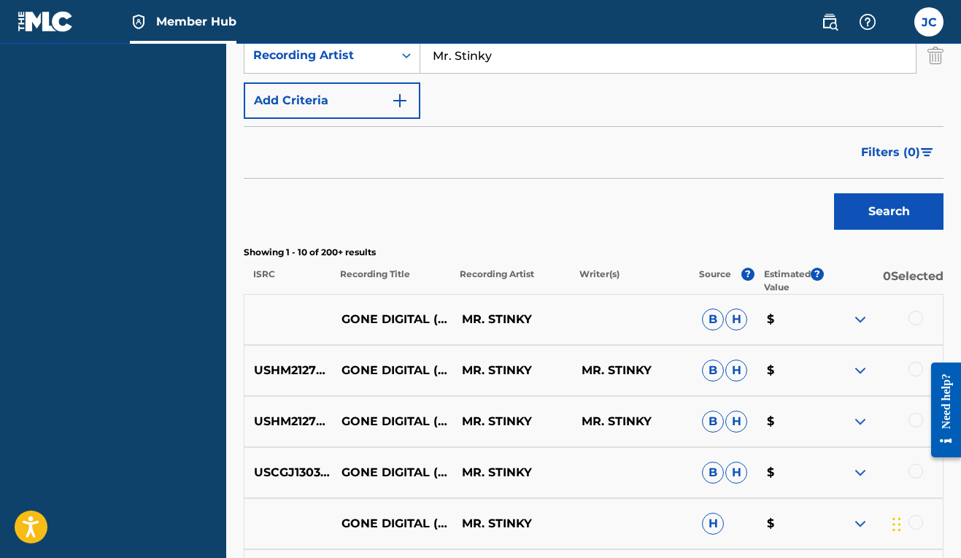
click at [918, 316] on div at bounding box center [915, 318] width 15 height 15
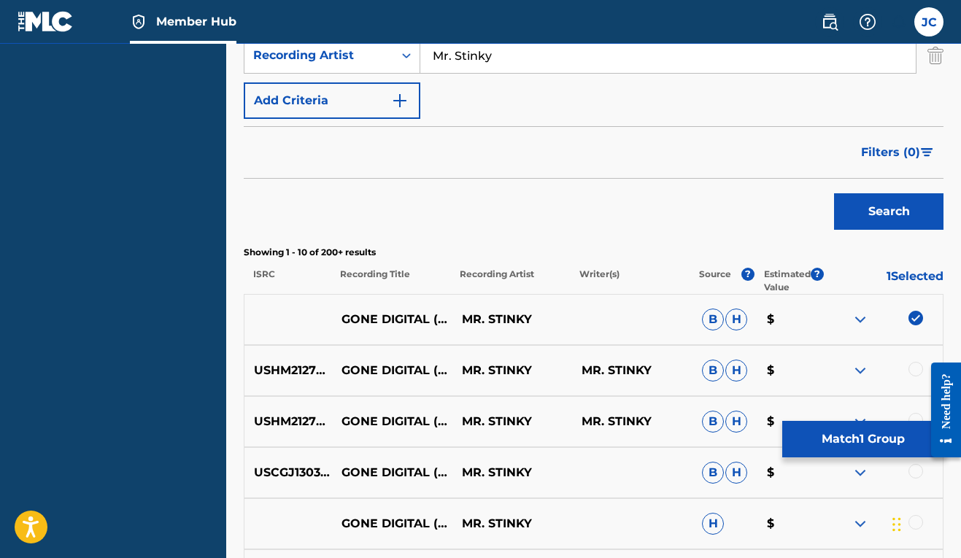
click at [918, 365] on div at bounding box center [915, 369] width 15 height 15
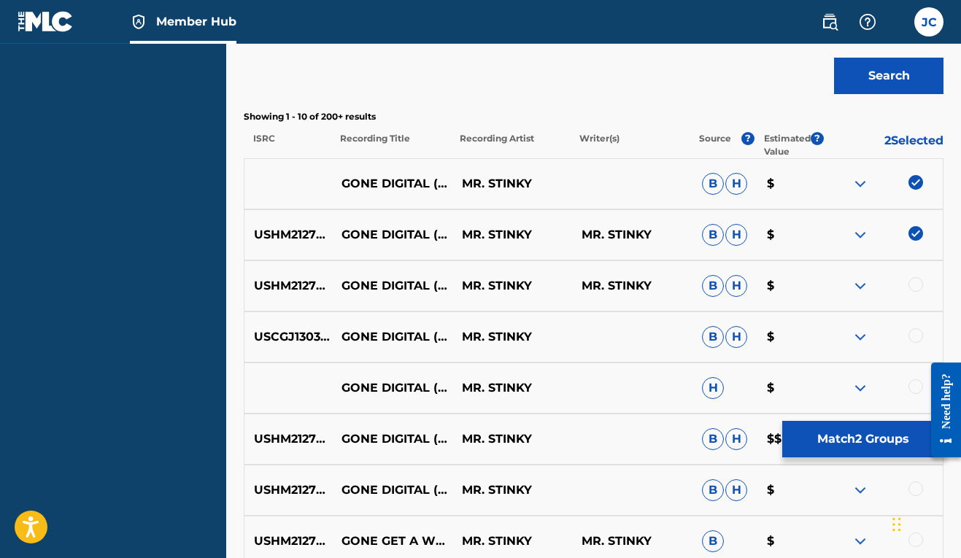
scroll to position [628, 0]
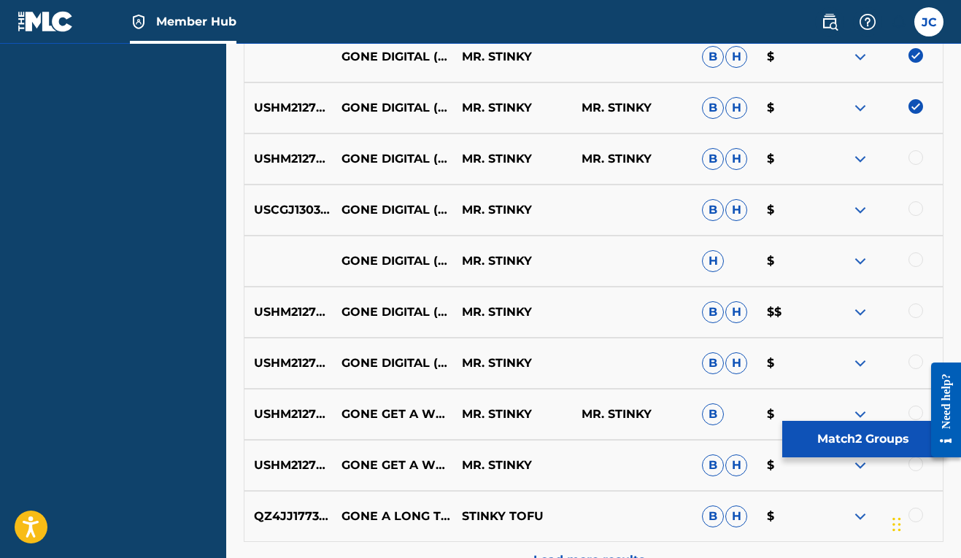
click at [922, 158] on div at bounding box center [915, 157] width 15 height 15
click at [917, 206] on div at bounding box center [915, 208] width 15 height 15
click at [915, 264] on div at bounding box center [915, 259] width 15 height 15
click at [916, 309] on div at bounding box center [915, 310] width 15 height 15
click at [913, 363] on div at bounding box center [915, 362] width 15 height 15
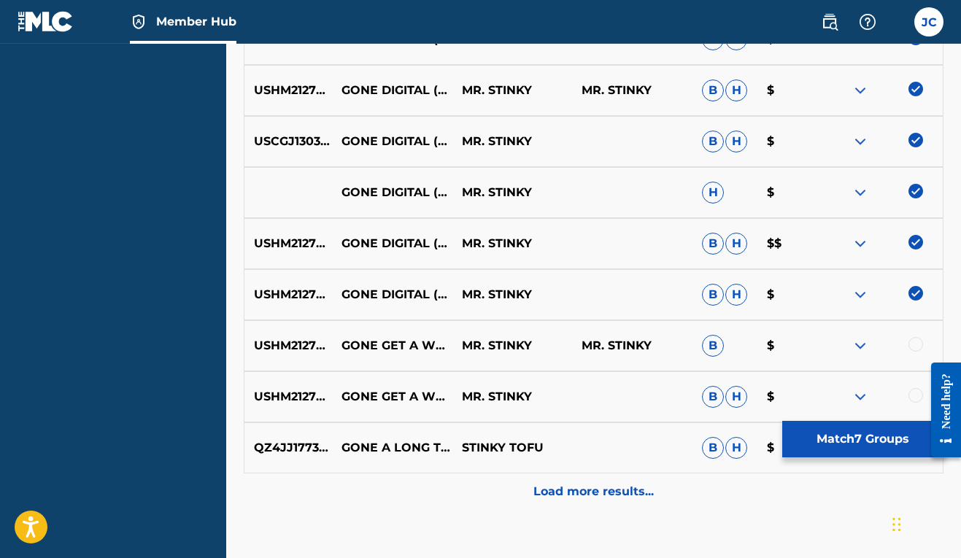
scroll to position [737, 0]
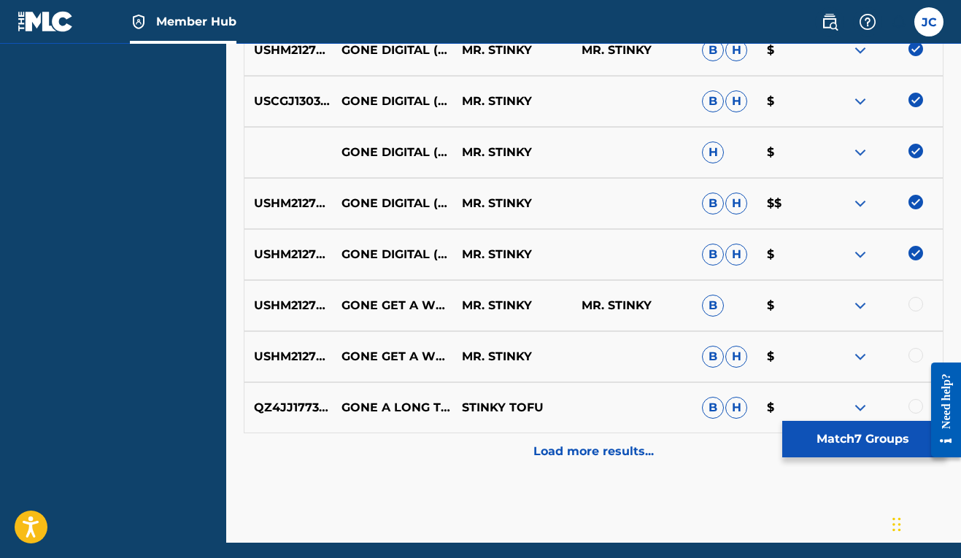
click at [912, 303] on div at bounding box center [915, 304] width 15 height 15
click at [912, 303] on img at bounding box center [915, 304] width 15 height 15
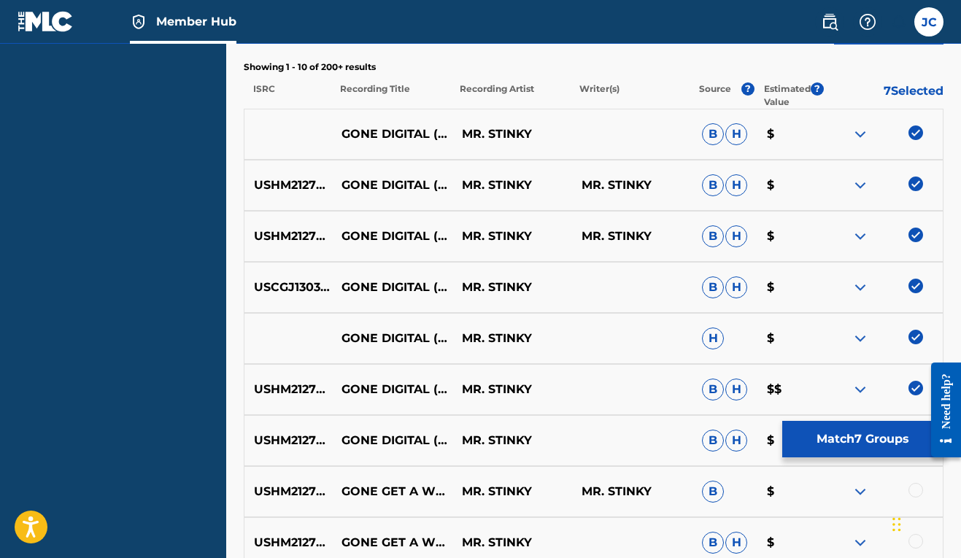
scroll to position [282, 0]
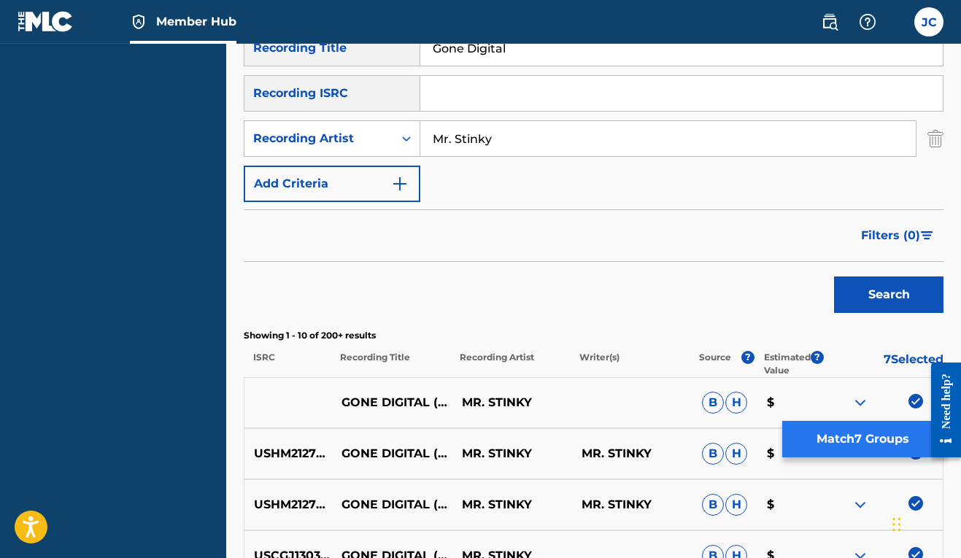
click at [883, 438] on button "Match 7 Groups" at bounding box center [862, 439] width 161 height 36
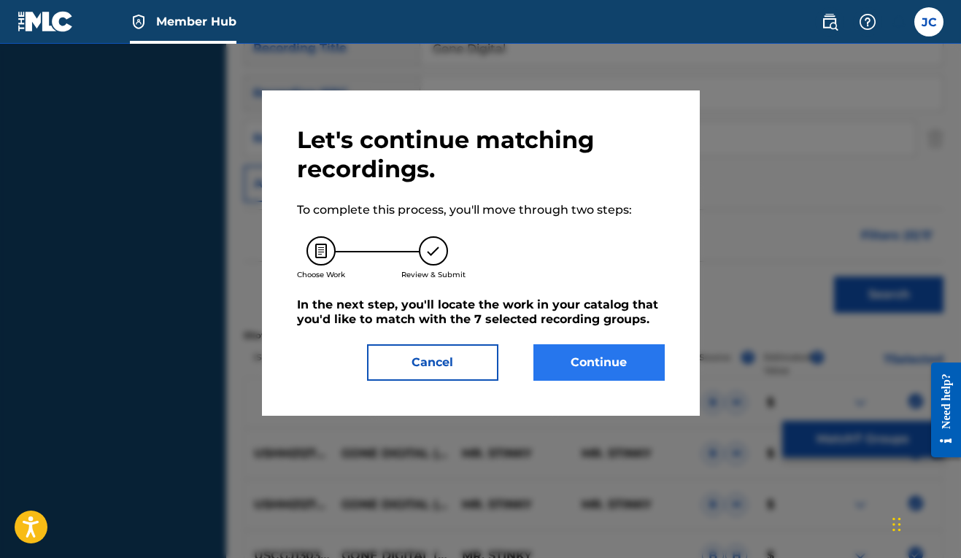
click at [655, 352] on button "Continue" at bounding box center [598, 362] width 131 height 36
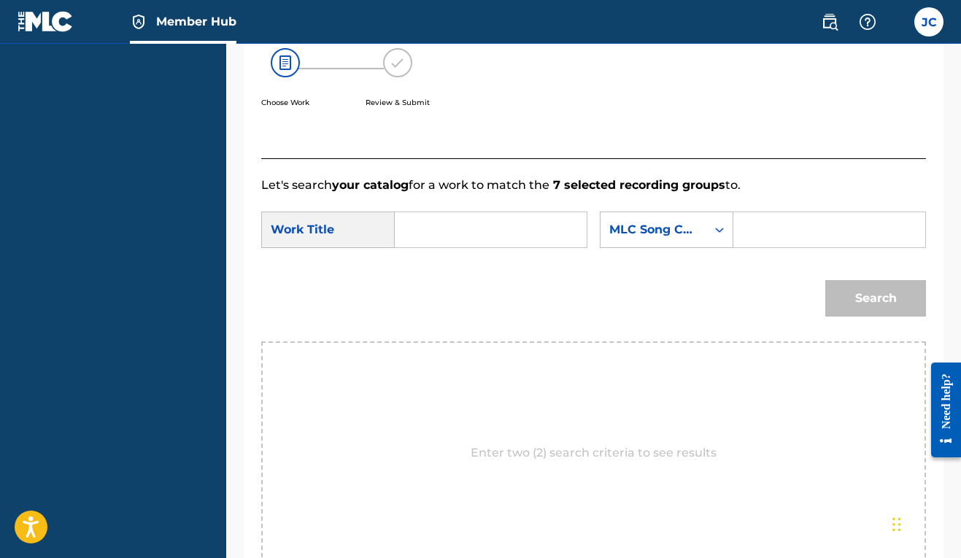
click at [525, 223] on input "Search Form" at bounding box center [490, 229] width 167 height 35
type input "Gone Digital"
click at [368, 323] on div "Search" at bounding box center [593, 304] width 665 height 76
click at [706, 243] on div "Search Form" at bounding box center [719, 230] width 26 height 26
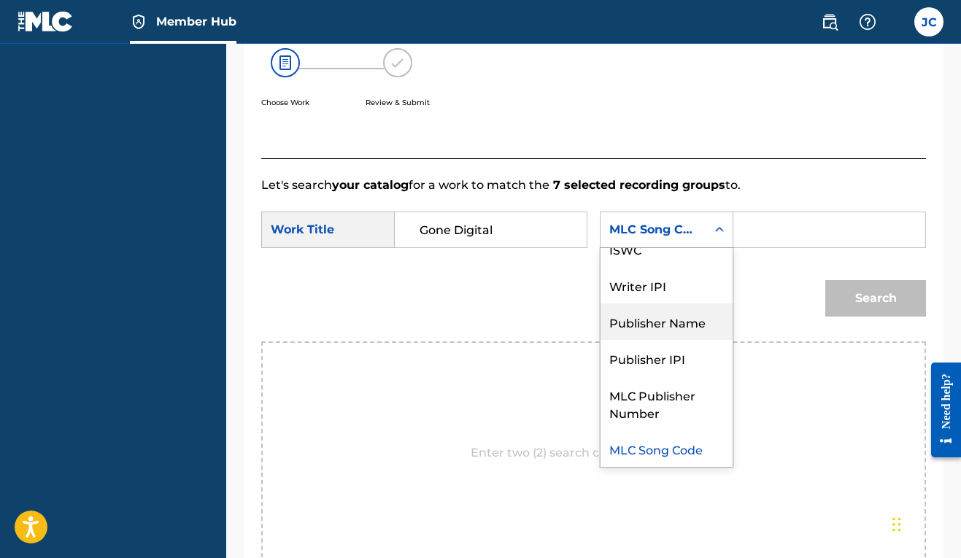
scroll to position [0, 0]
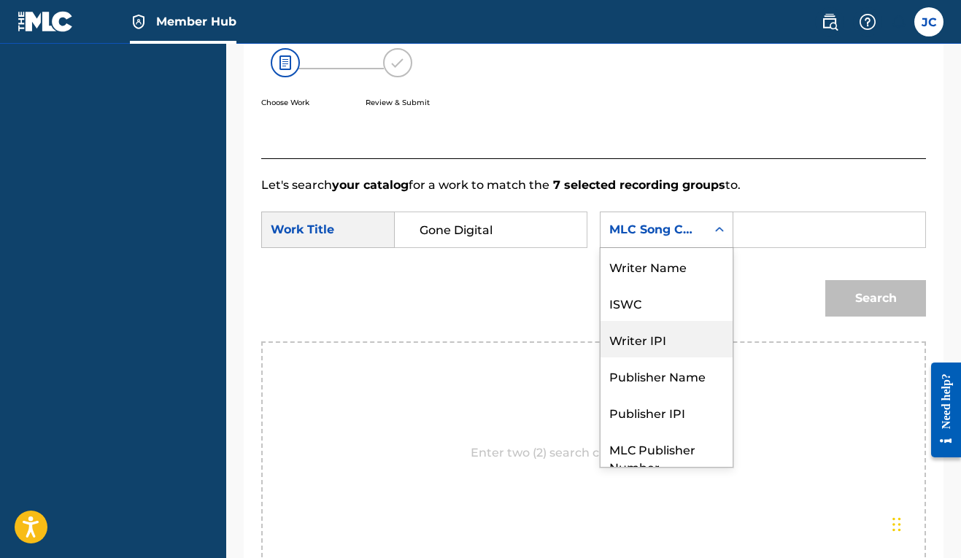
click at [600, 357] on div "Writer IPI" at bounding box center [666, 339] width 132 height 36
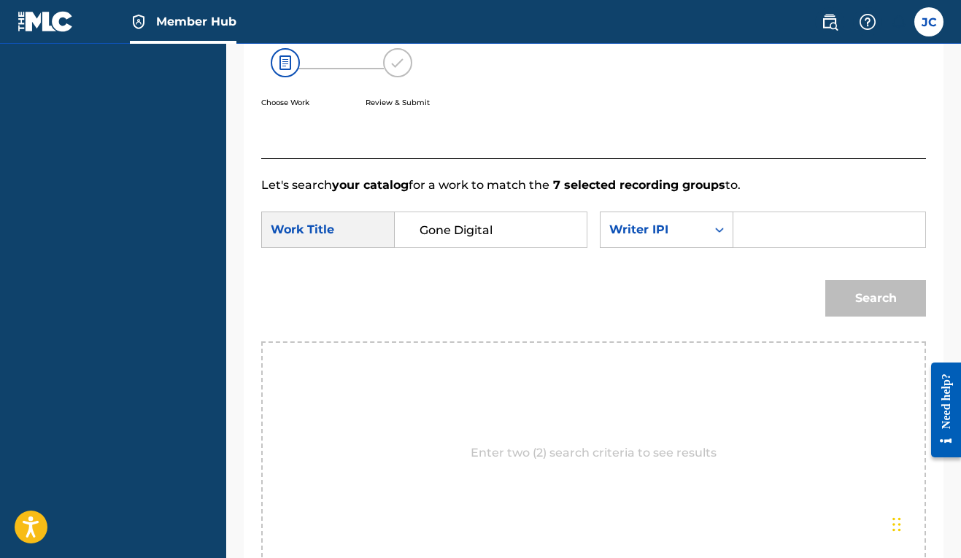
click at [746, 247] on input "Search Form" at bounding box center [829, 229] width 167 height 35
paste input "00606611669"
type input "00606611669"
click at [872, 317] on button "Search" at bounding box center [875, 298] width 101 height 36
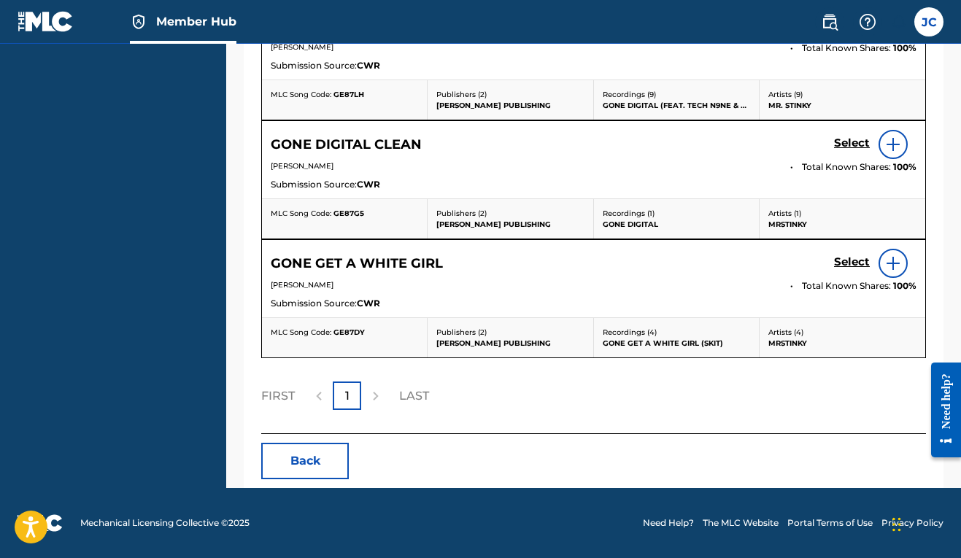
scroll to position [471, 0]
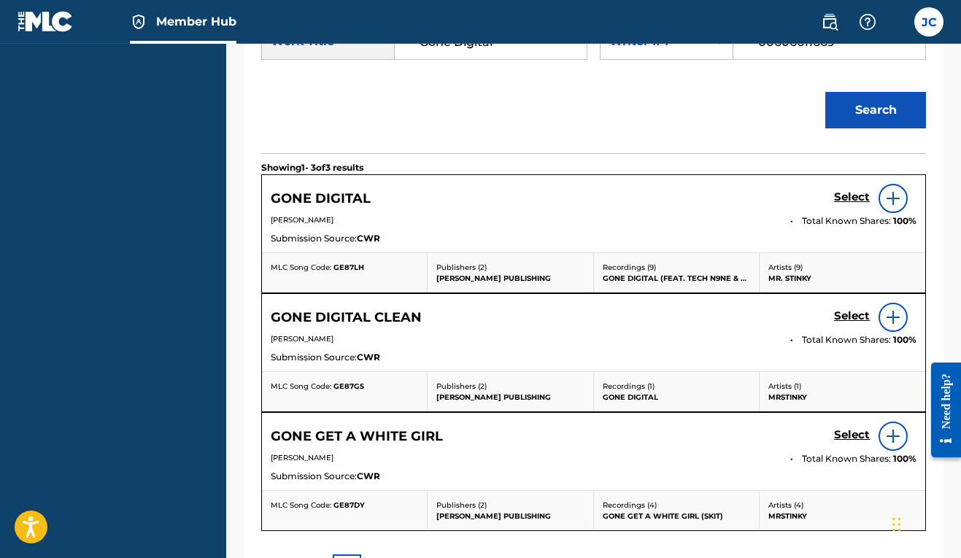
click at [894, 207] on img at bounding box center [893, 199] width 18 height 18
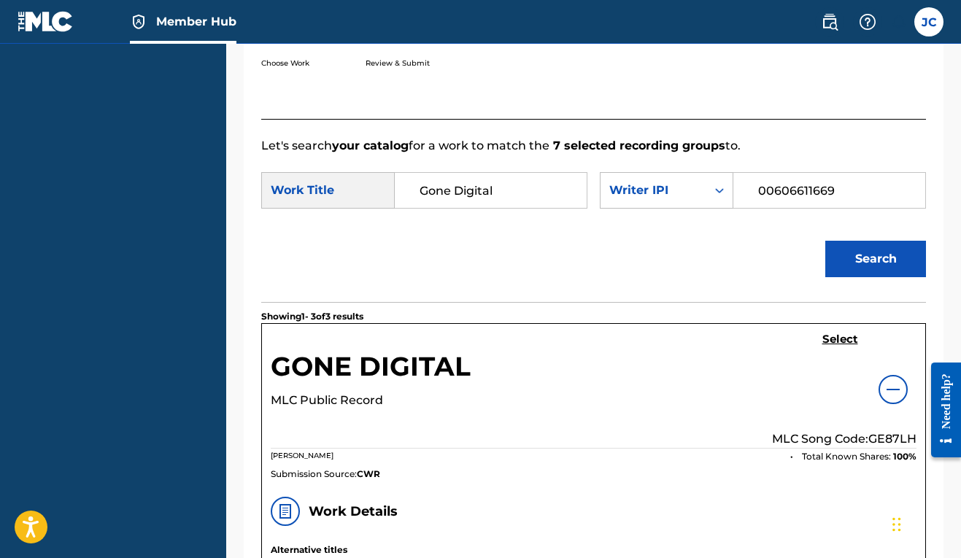
scroll to position [302, 0]
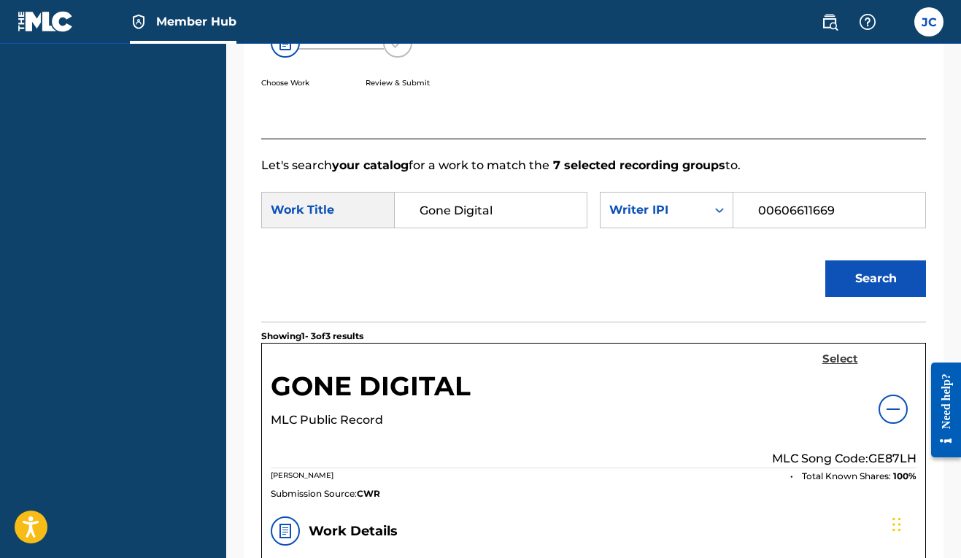
click at [835, 366] on h5 "Select" at bounding box center [840, 359] width 36 height 14
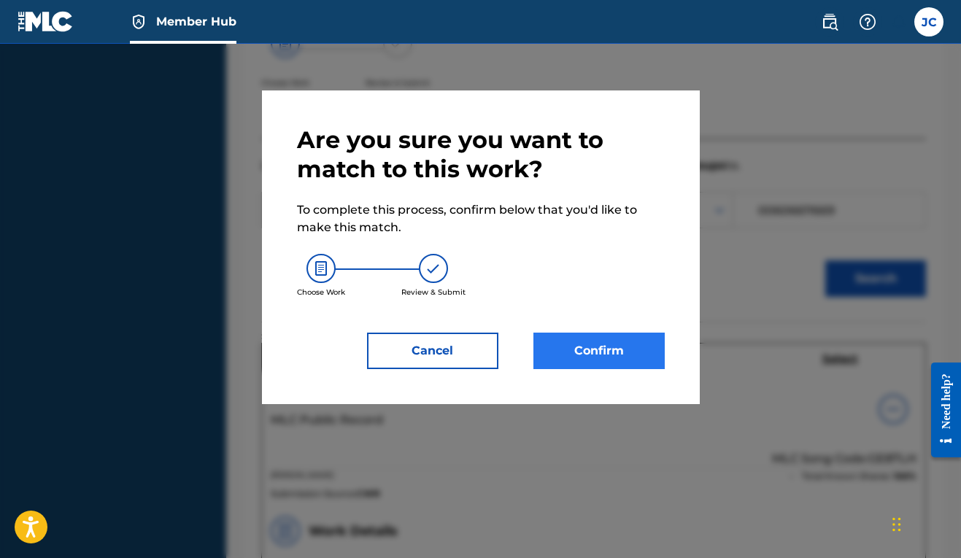
click at [590, 342] on button "Confirm" at bounding box center [598, 351] width 131 height 36
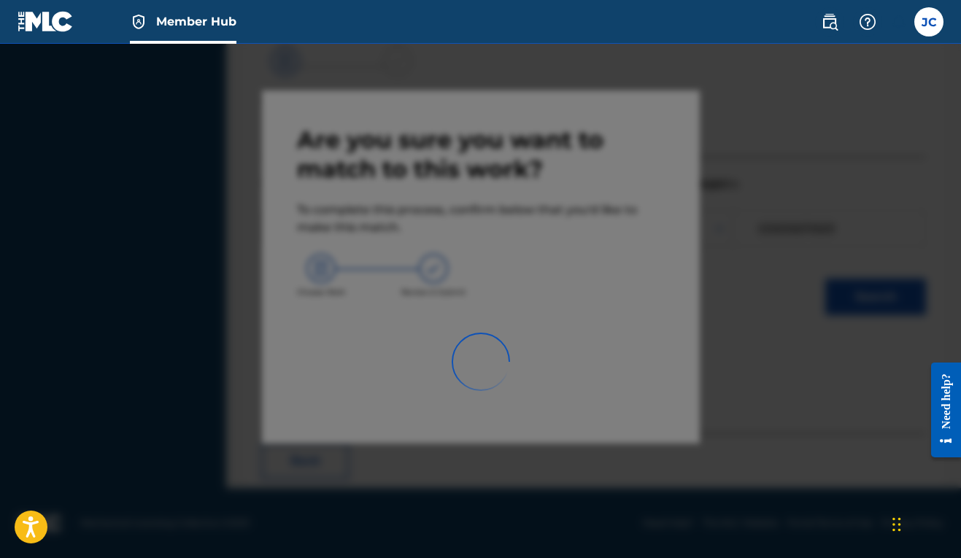
scroll to position [64, 0]
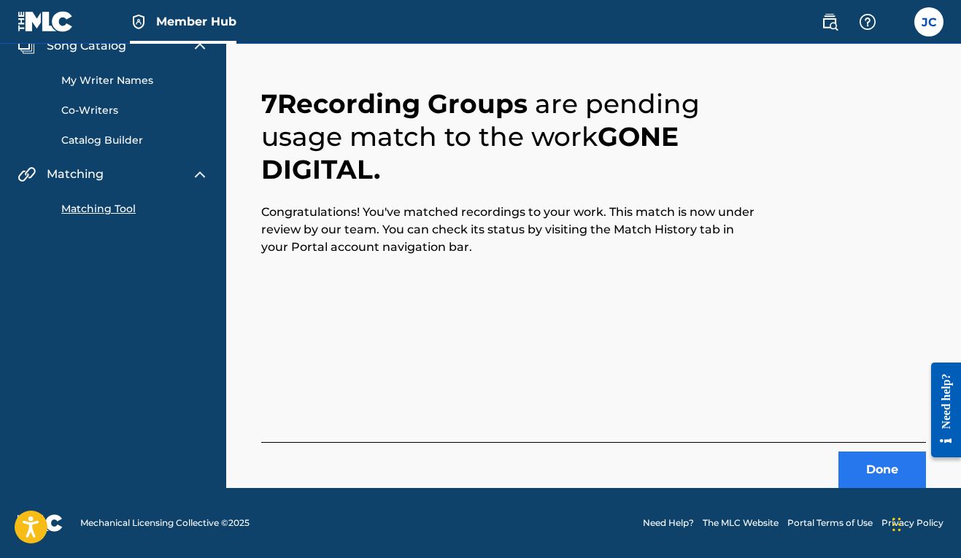
click at [885, 478] on button "Done" at bounding box center [882, 470] width 88 height 36
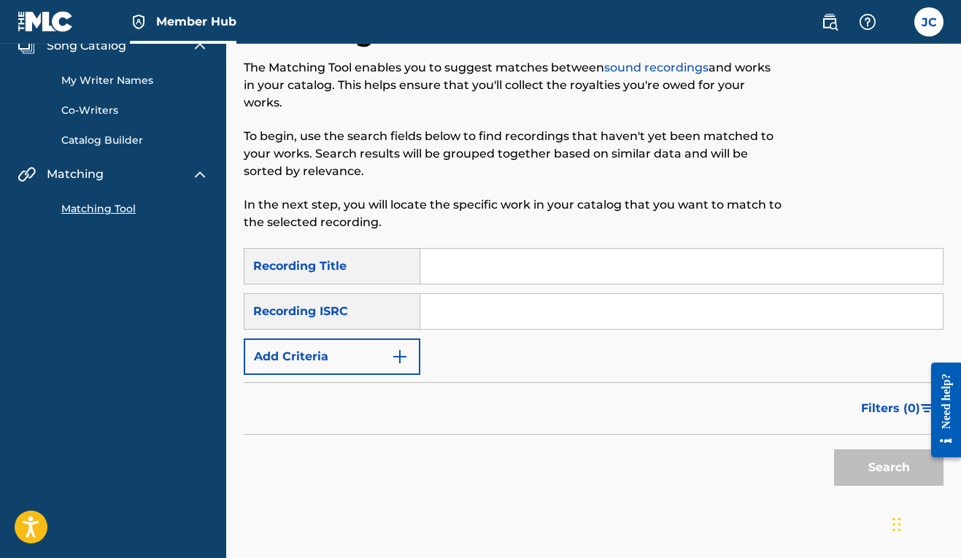
click at [457, 266] on input "Search Form" at bounding box center [681, 266] width 522 height 35
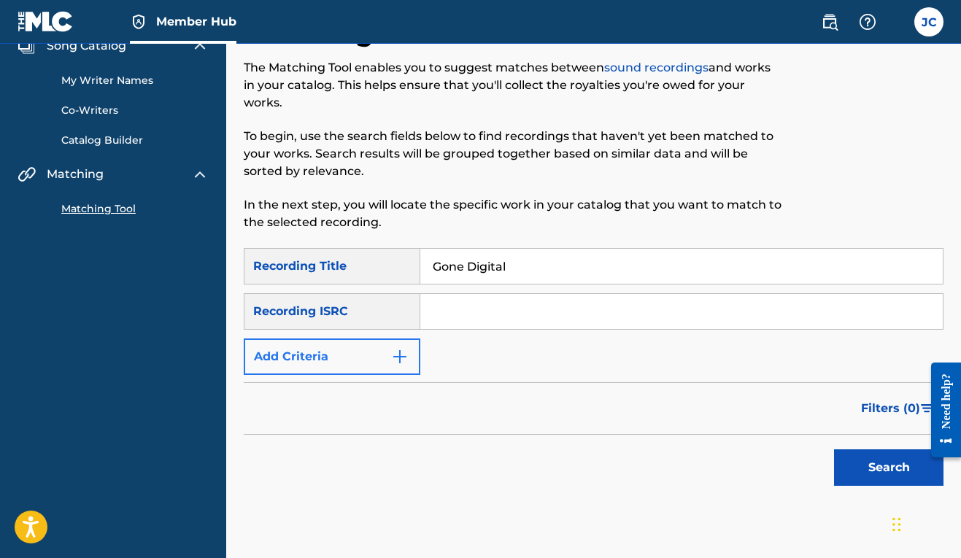
type input "Gone Digital"
click at [407, 360] on img "Search Form" at bounding box center [400, 357] width 18 height 18
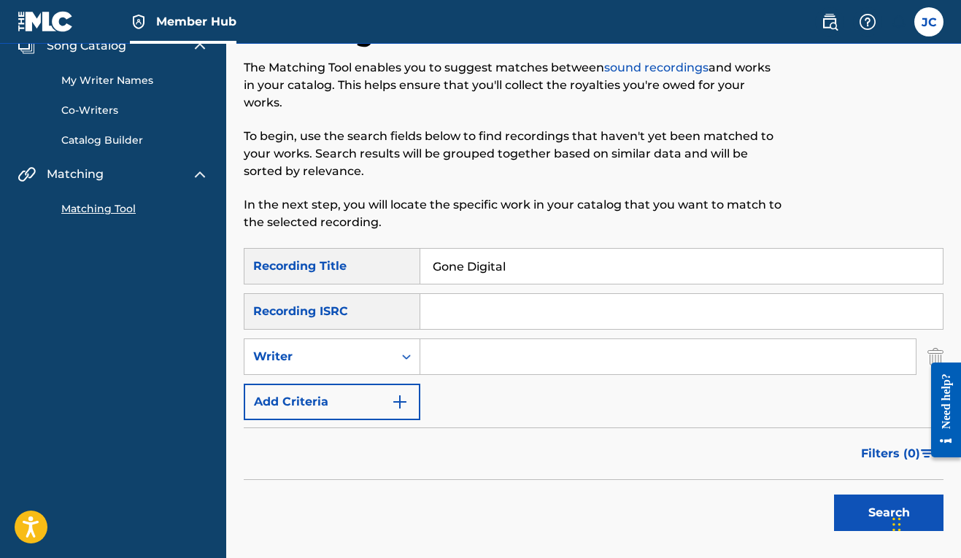
click at [448, 355] on input "Search Form" at bounding box center [667, 356] width 495 height 35
type input "[PERSON_NAME]"
click at [855, 514] on button "Search" at bounding box center [888, 513] width 109 height 36
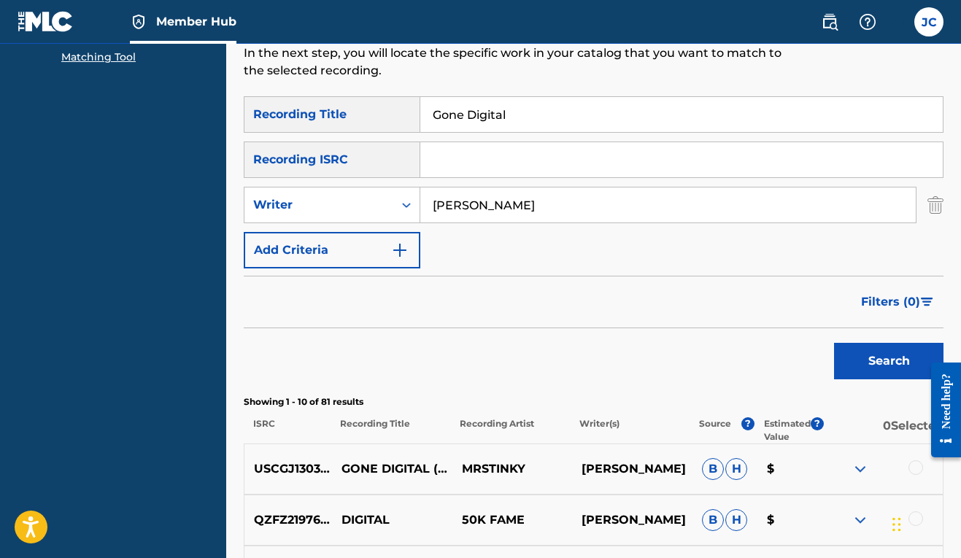
scroll to position [315, 0]
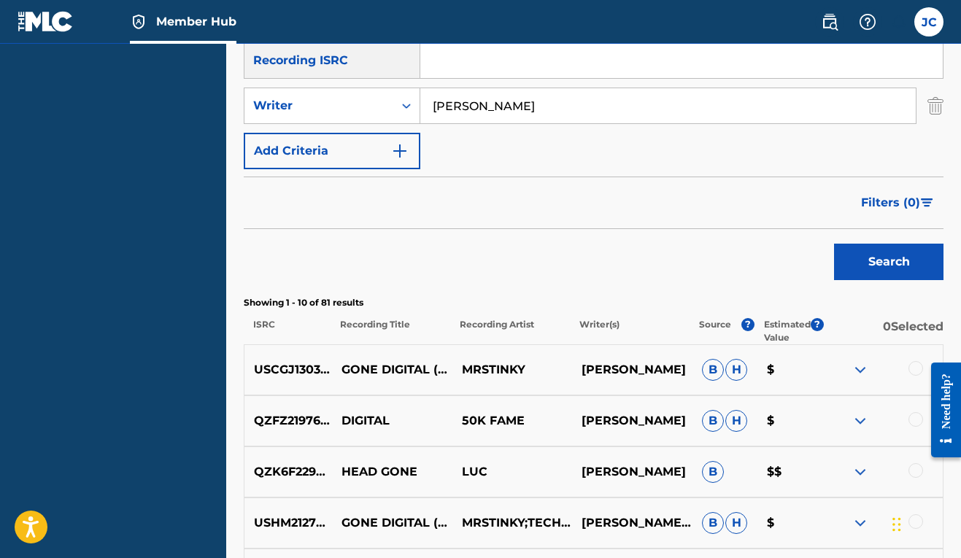
click at [915, 366] on div at bounding box center [915, 368] width 15 height 15
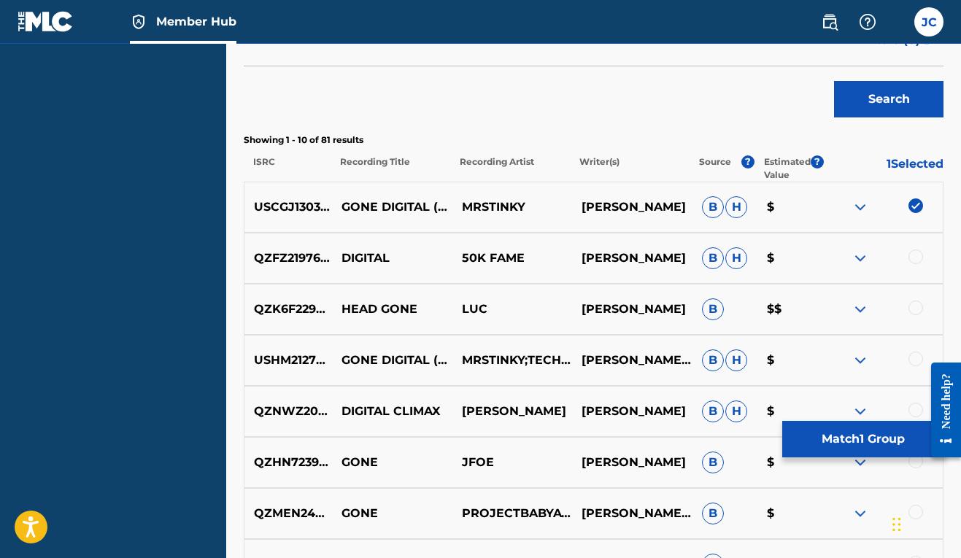
scroll to position [520, 0]
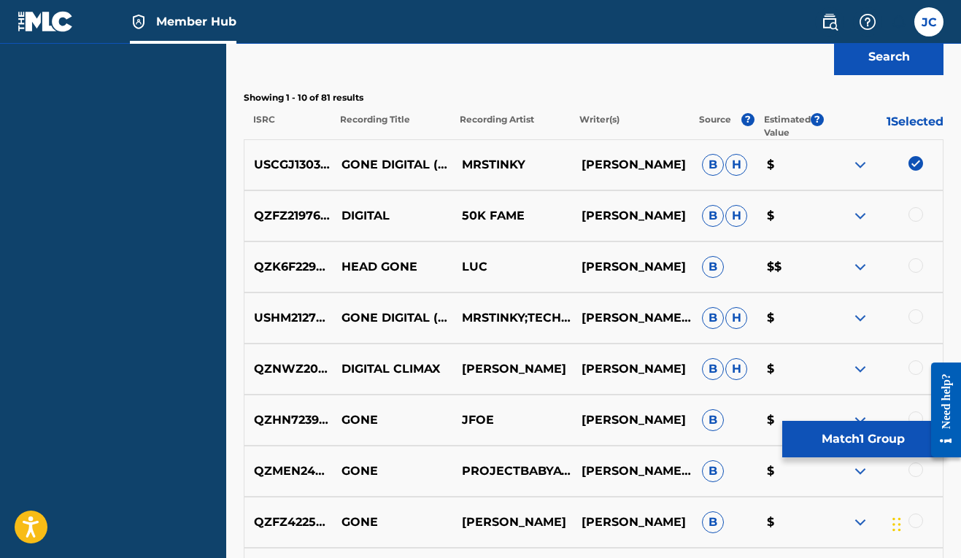
click at [912, 319] on div at bounding box center [915, 316] width 15 height 15
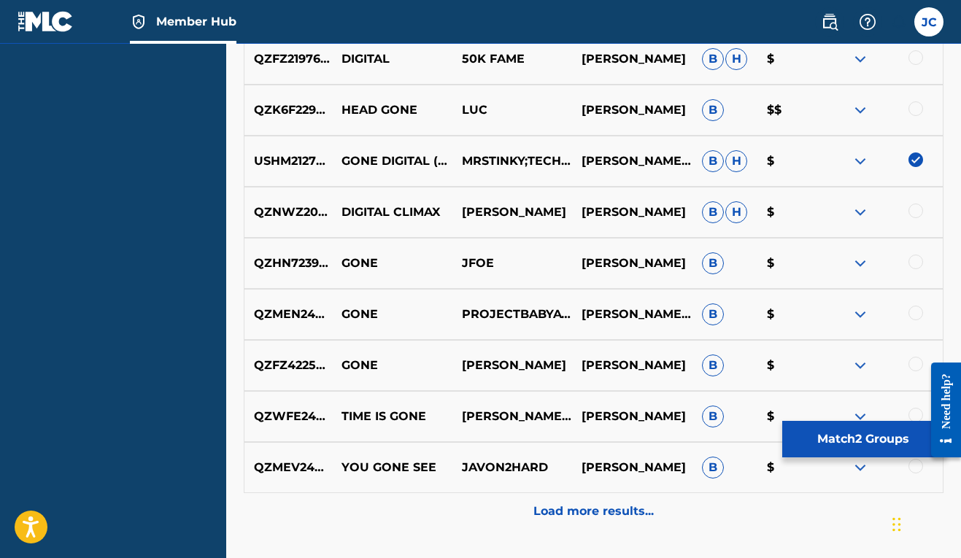
scroll to position [433, 0]
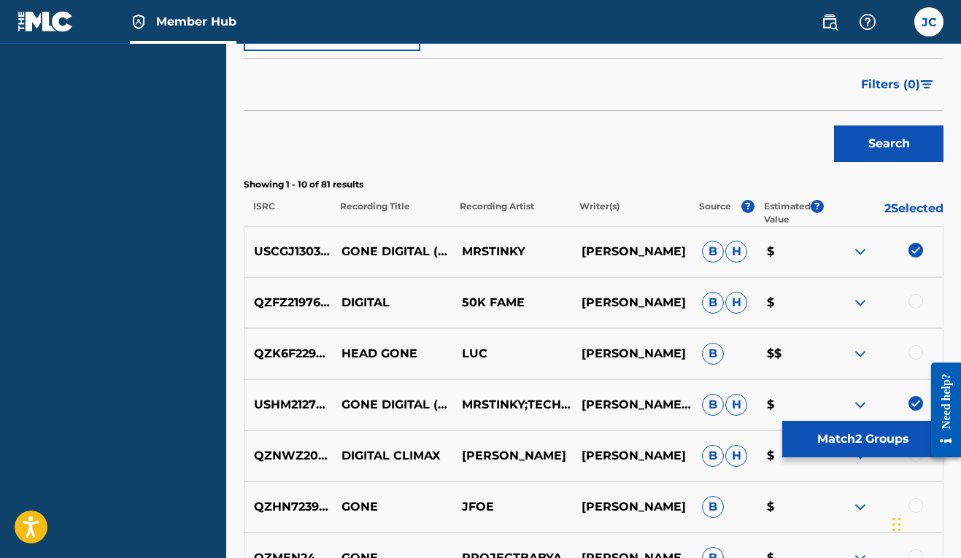
click at [859, 406] on img at bounding box center [860, 405] width 18 height 18
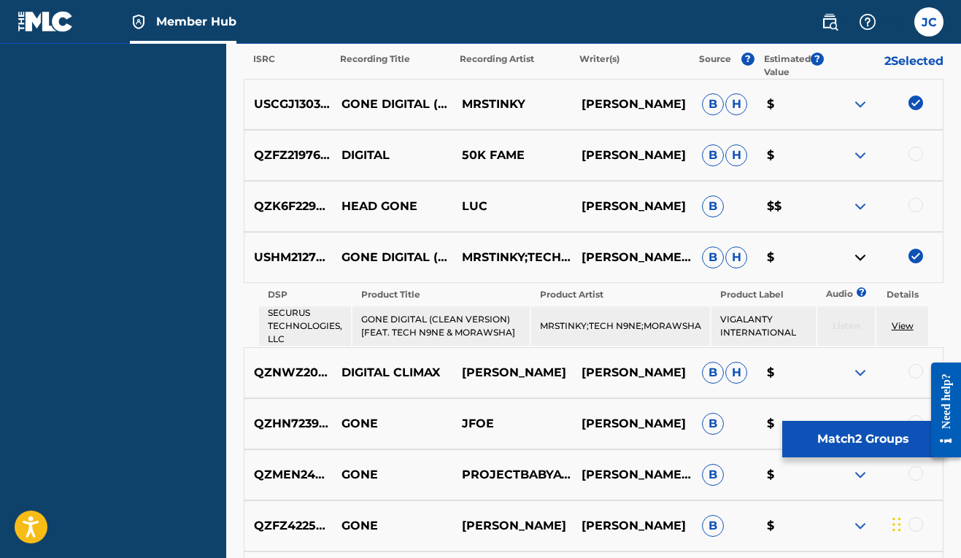
scroll to position [471, 0]
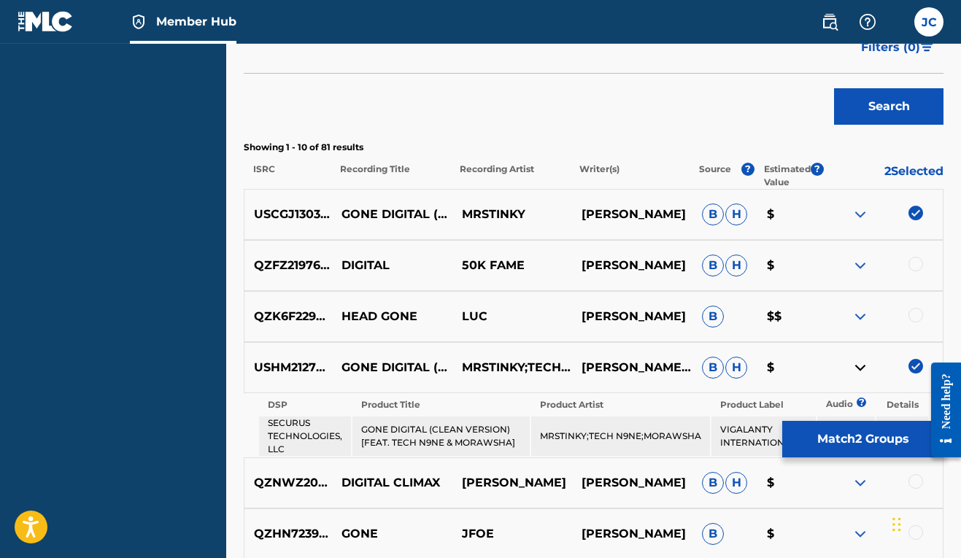
click at [915, 214] on img at bounding box center [915, 213] width 15 height 15
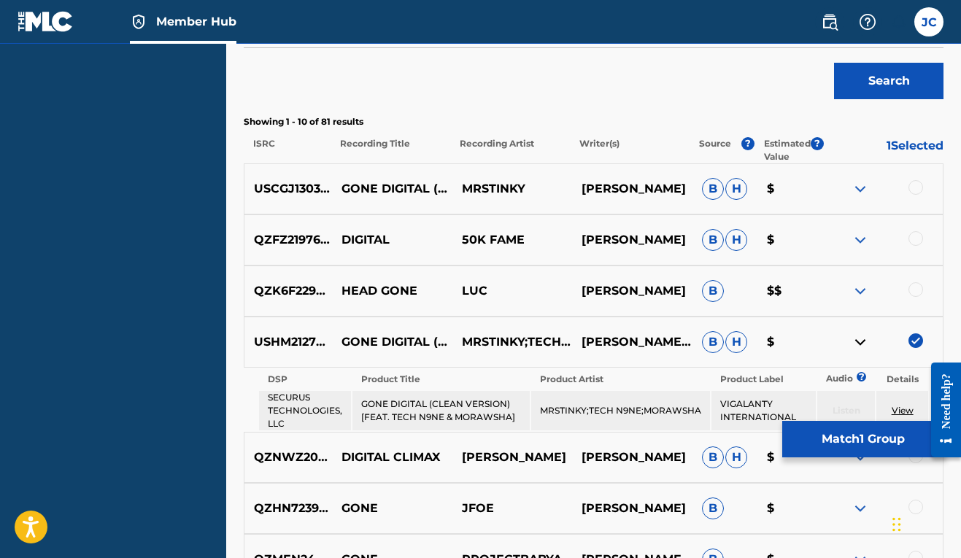
scroll to position [382, 0]
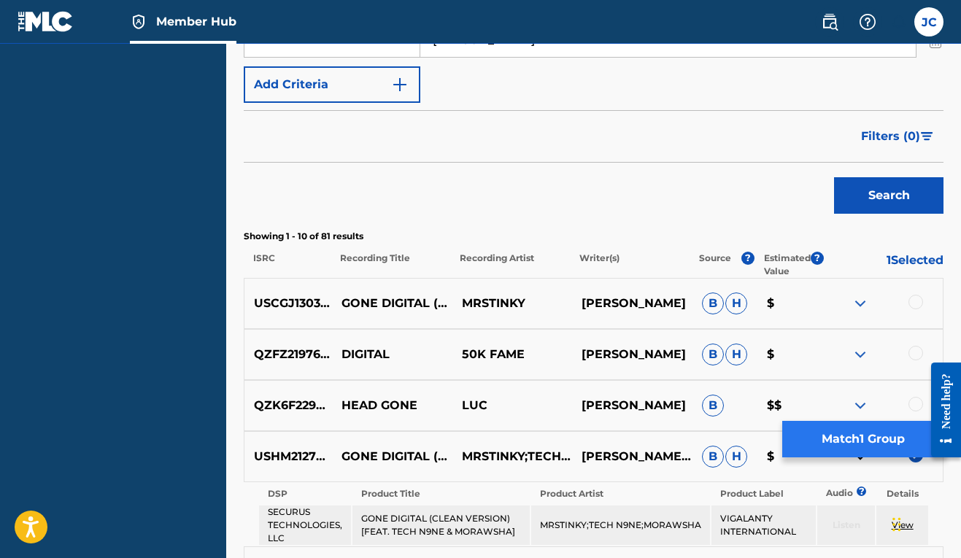
click at [835, 436] on button "Match 1 Group" at bounding box center [862, 439] width 161 height 36
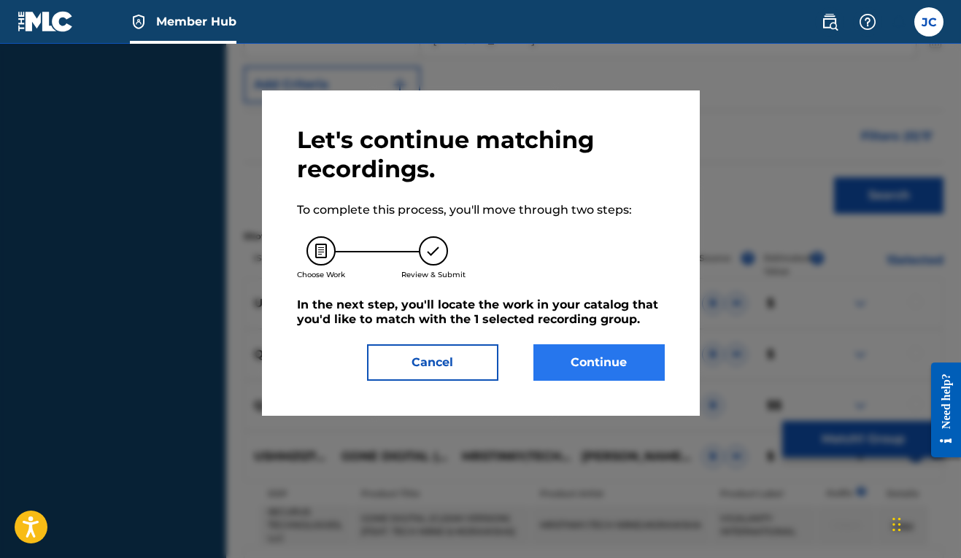
click at [603, 359] on button "Continue" at bounding box center [598, 362] width 131 height 36
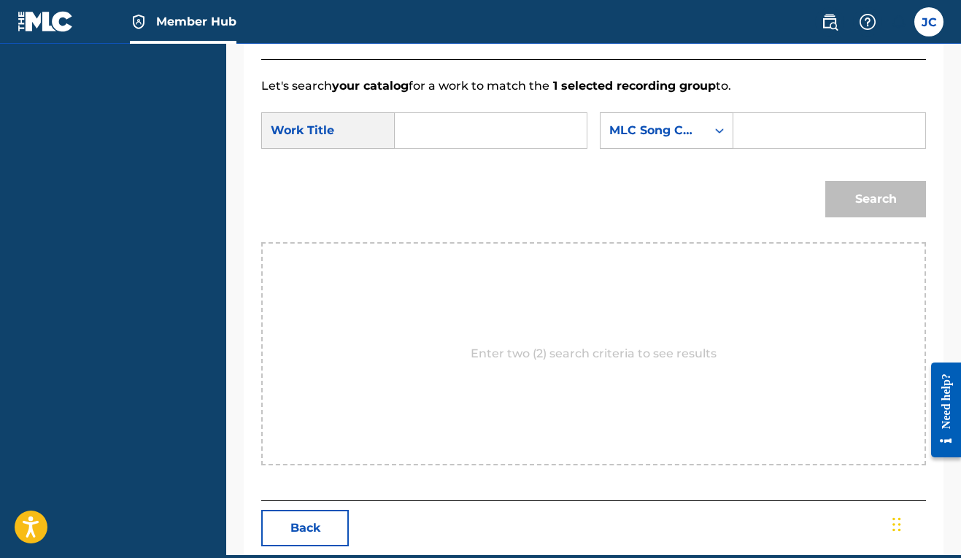
scroll to position [301, 0]
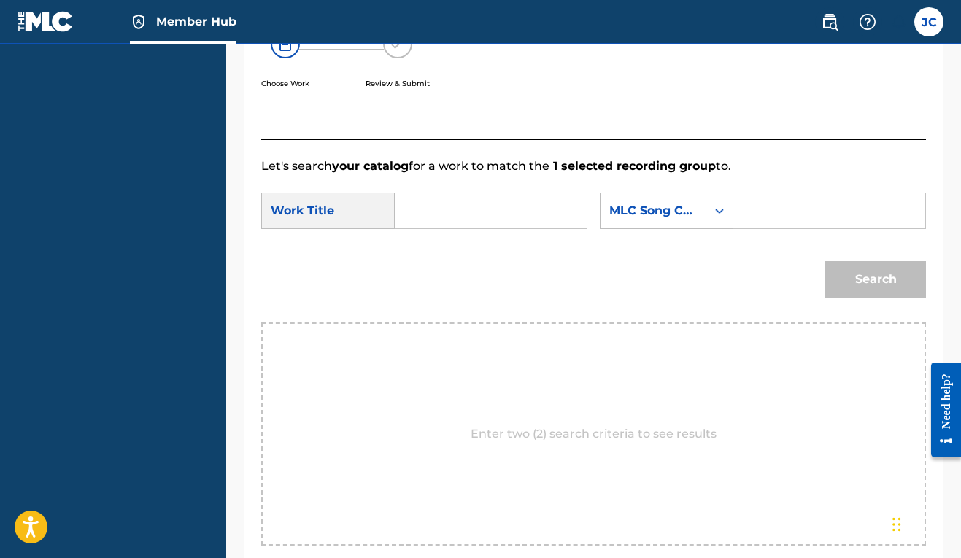
click at [512, 210] on input "Search Form" at bounding box center [490, 210] width 167 height 35
type input "Gone Digital"
click at [600, 225] on div "MLC Song Code" at bounding box center [653, 211] width 106 height 28
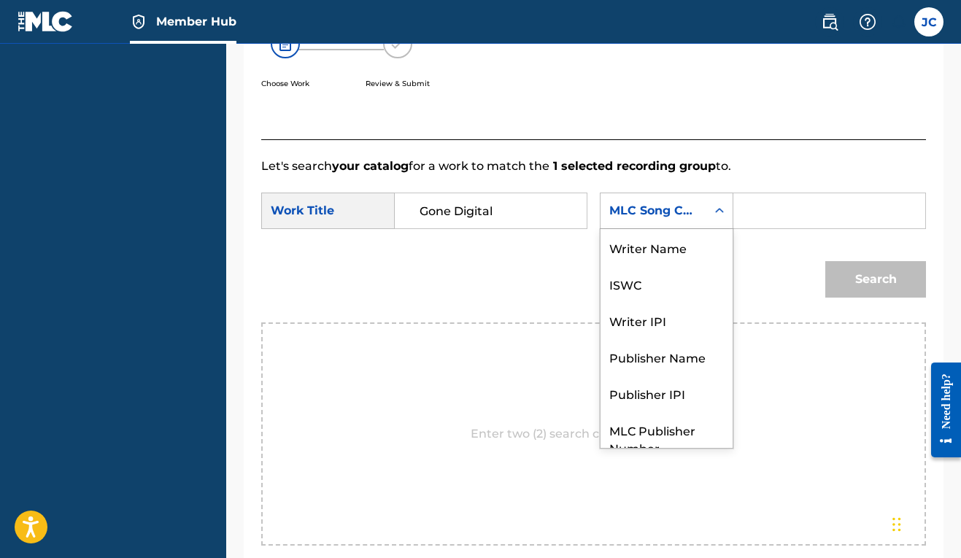
scroll to position [54, 0]
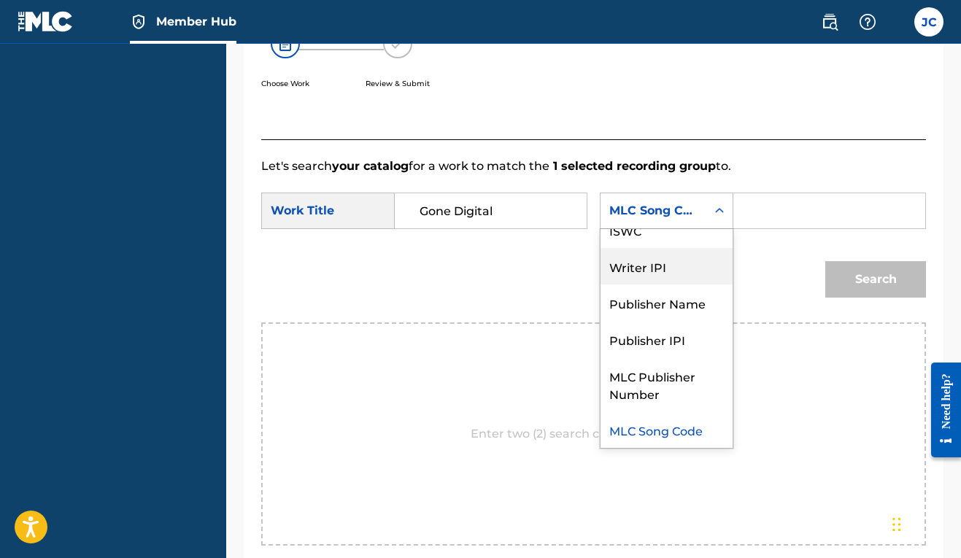
click at [600, 285] on div "Writer IPI" at bounding box center [666, 266] width 132 height 36
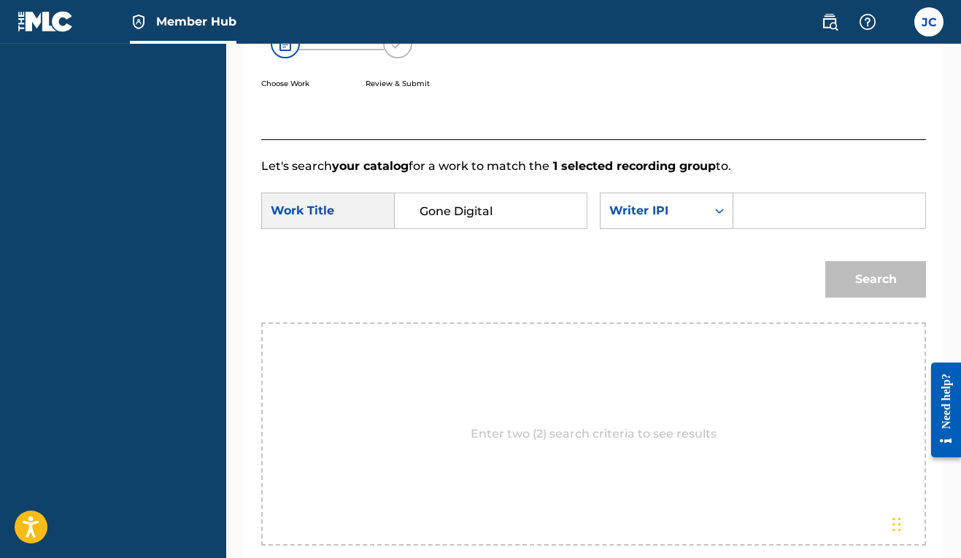
click at [746, 228] on input "Search Form" at bounding box center [829, 210] width 167 height 35
paste input "00606611669"
type input "00606611669"
click at [890, 298] on button "Search" at bounding box center [875, 279] width 101 height 36
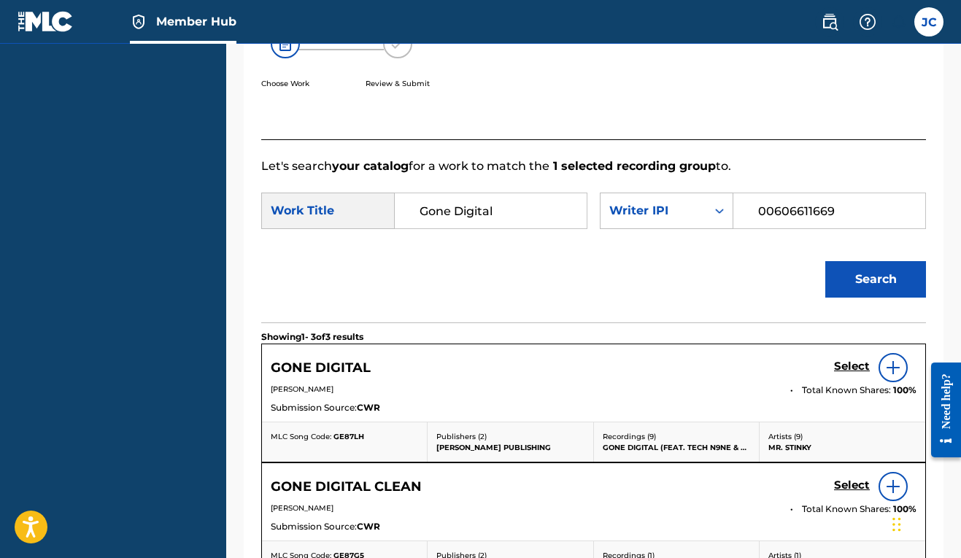
scroll to position [584, 0]
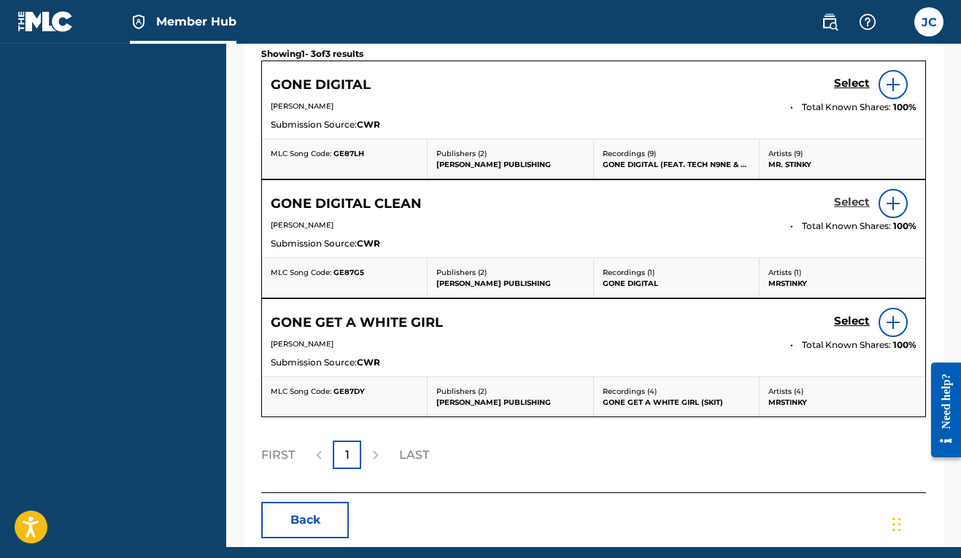
click at [862, 209] on h5 "Select" at bounding box center [852, 203] width 36 height 14
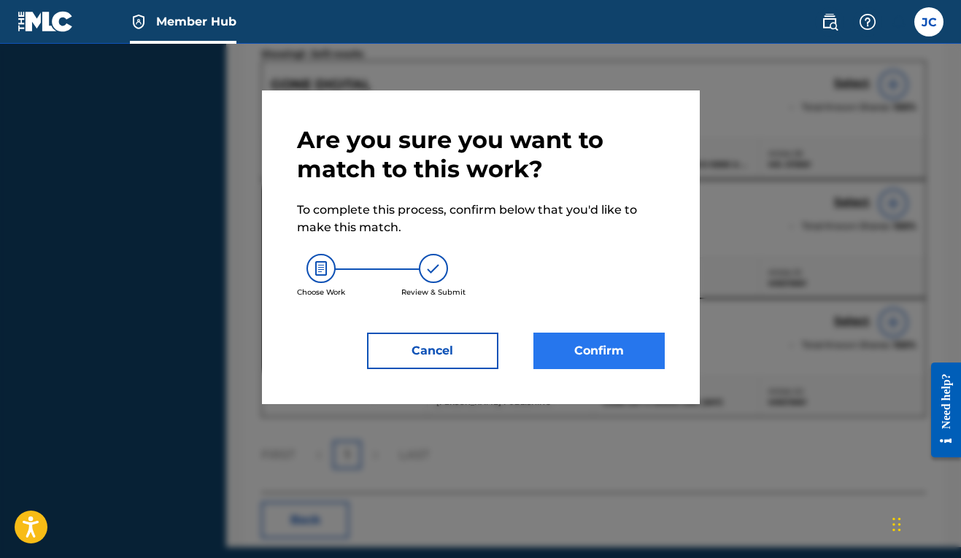
click at [616, 368] on button "Confirm" at bounding box center [598, 351] width 131 height 36
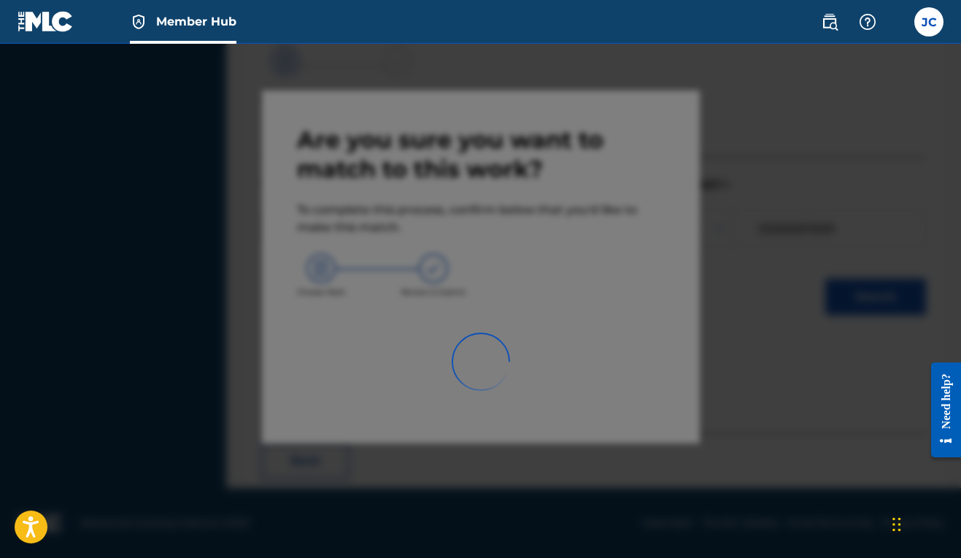
scroll to position [64, 0]
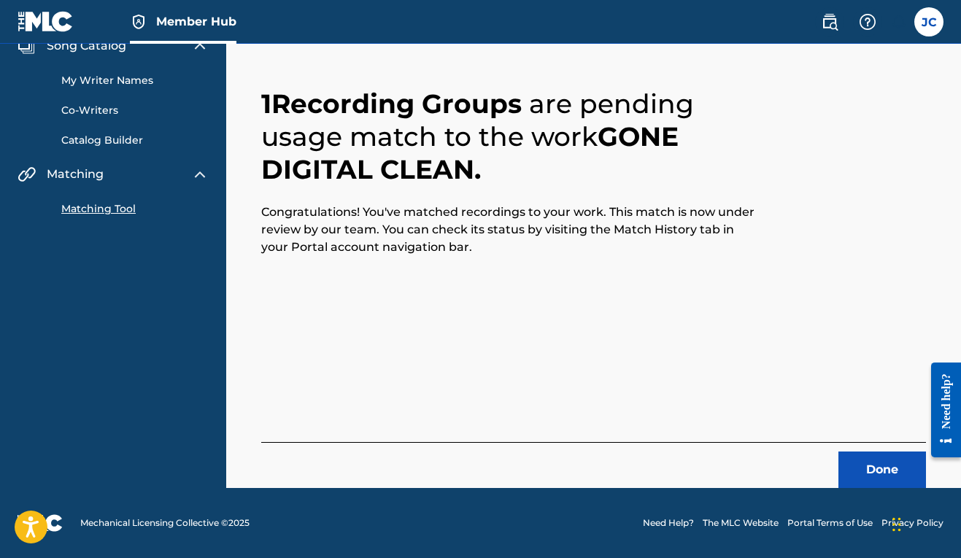
click at [82, 214] on link "Matching Tool" at bounding box center [134, 208] width 147 height 15
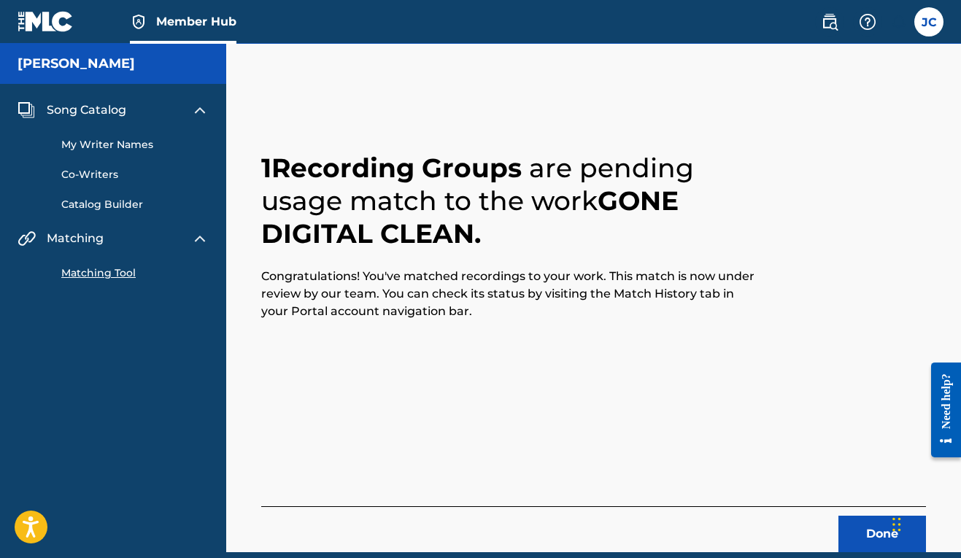
click at [96, 274] on link "Matching Tool" at bounding box center [134, 273] width 147 height 15
click at [75, 244] on span "Matching" at bounding box center [75, 239] width 57 height 18
click at [94, 277] on link "Matching Tool" at bounding box center [134, 273] width 147 height 15
click at [880, 545] on button "Done" at bounding box center [882, 534] width 88 height 36
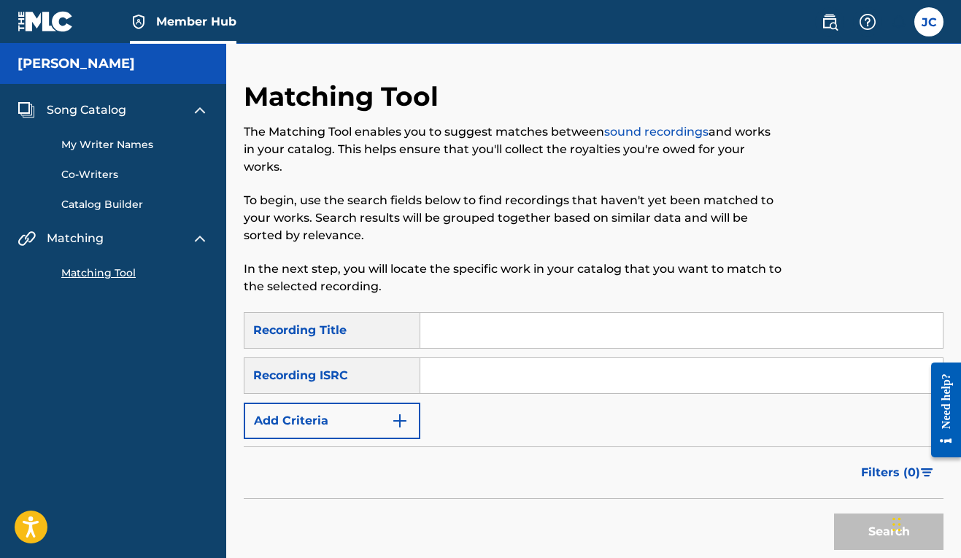
click at [560, 345] on input "Search Form" at bounding box center [681, 330] width 522 height 35
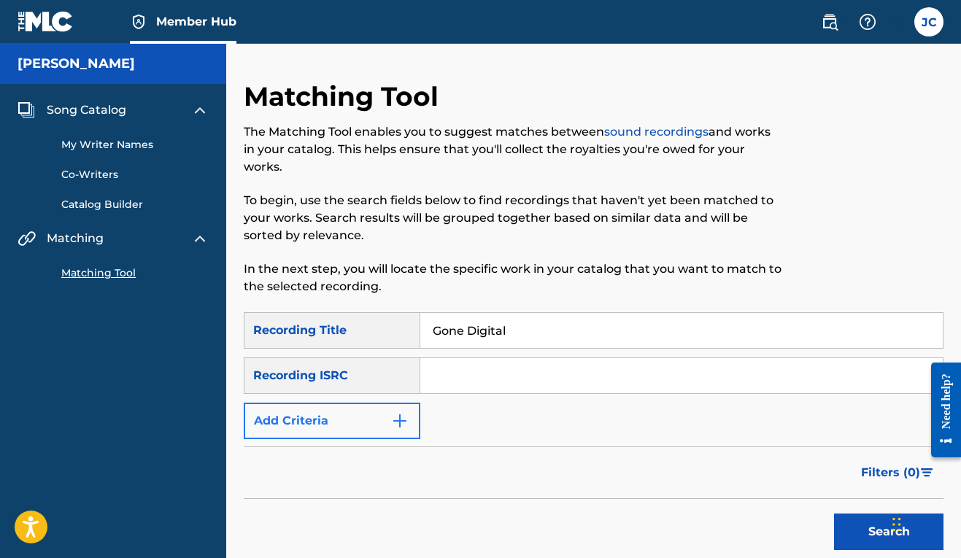
type input "Gone Digital"
click at [366, 428] on button "Add Criteria" at bounding box center [332, 421] width 177 height 36
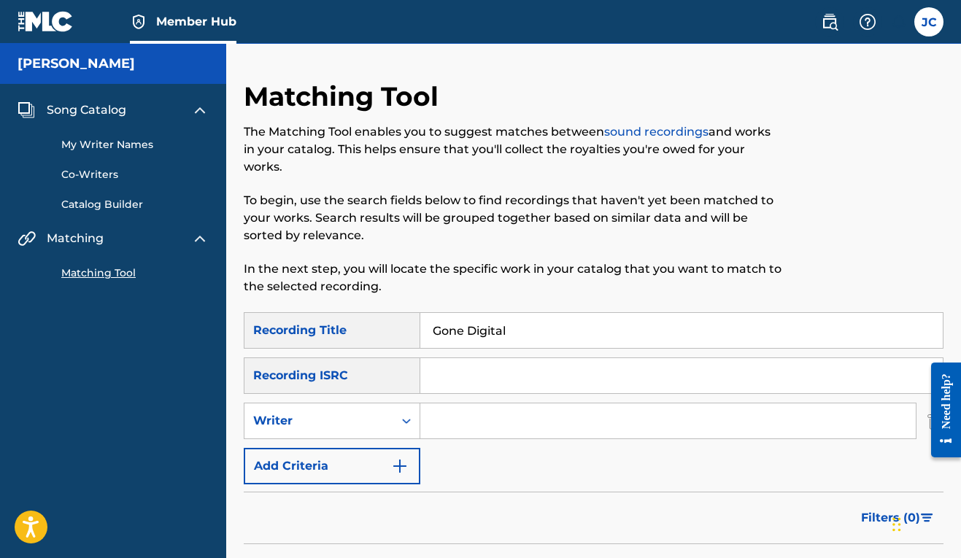
click at [470, 430] on input "Search Form" at bounding box center [667, 420] width 495 height 35
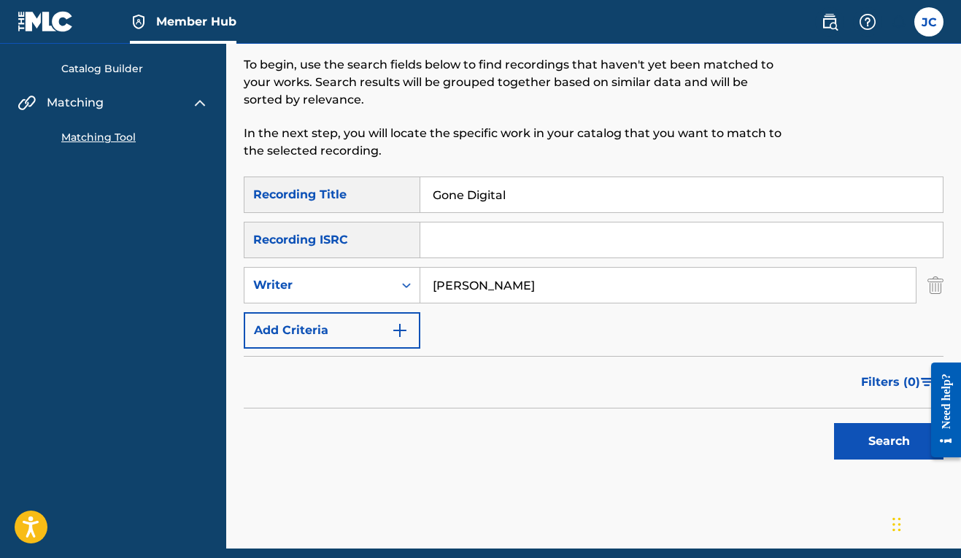
scroll to position [196, 0]
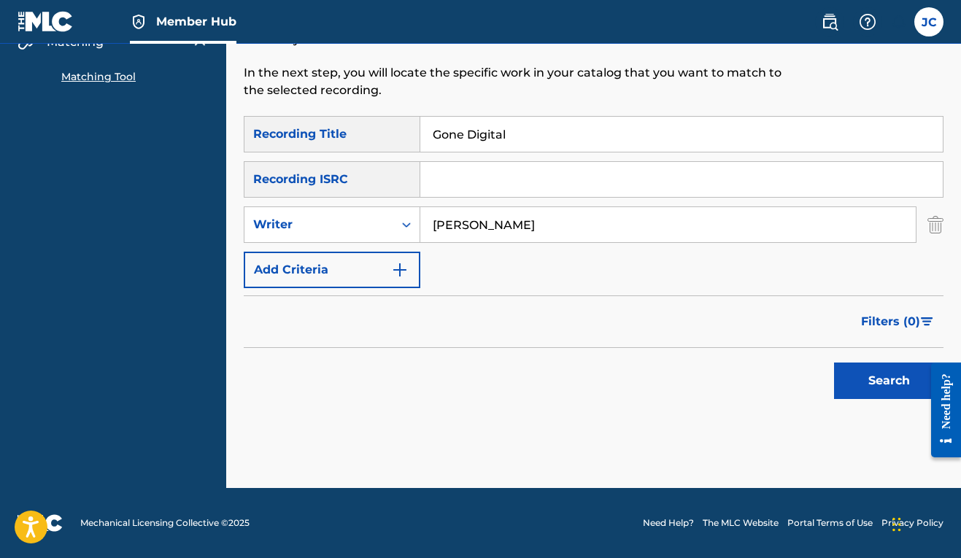
type input "[PERSON_NAME]"
click at [867, 400] on div "Search" at bounding box center [885, 377] width 117 height 58
click at [863, 383] on button "Search" at bounding box center [888, 381] width 109 height 36
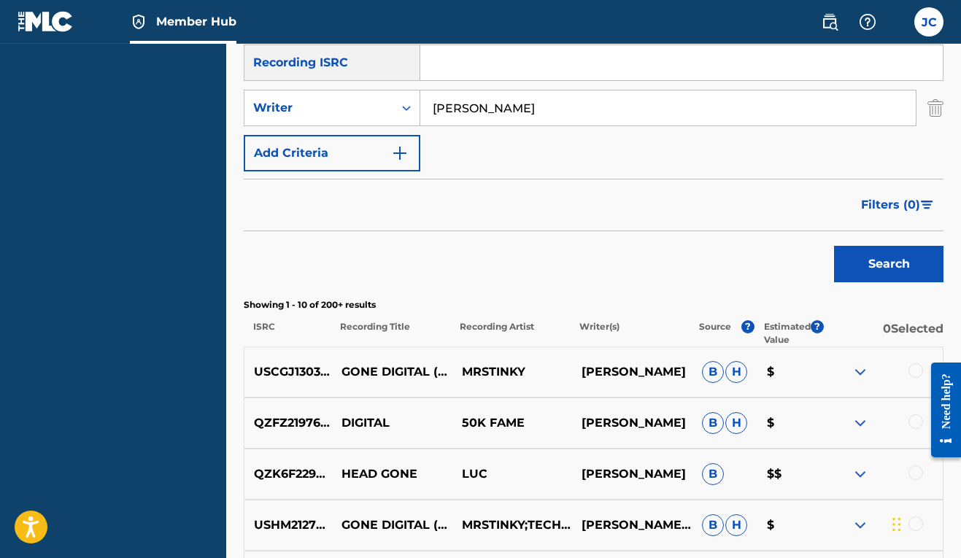
scroll to position [414, 0]
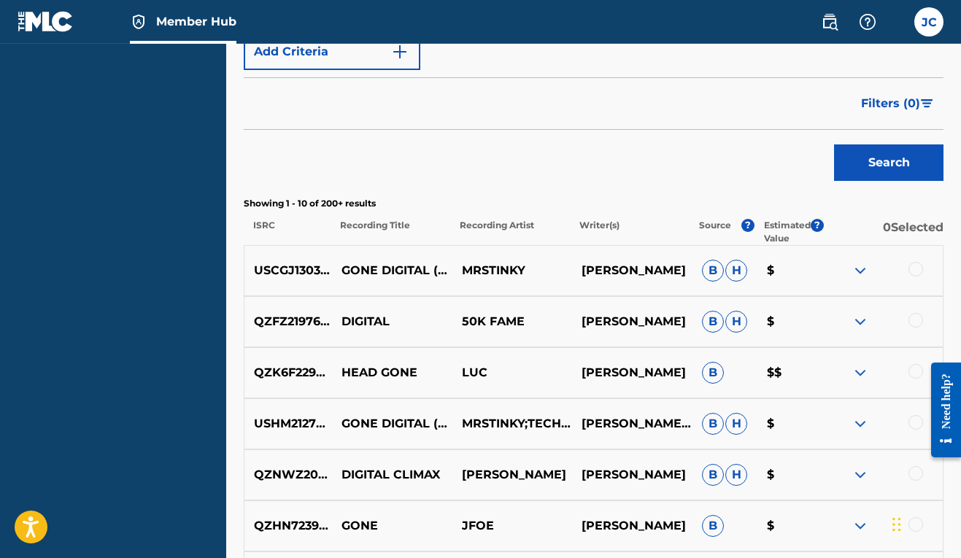
click at [914, 271] on div at bounding box center [915, 269] width 15 height 15
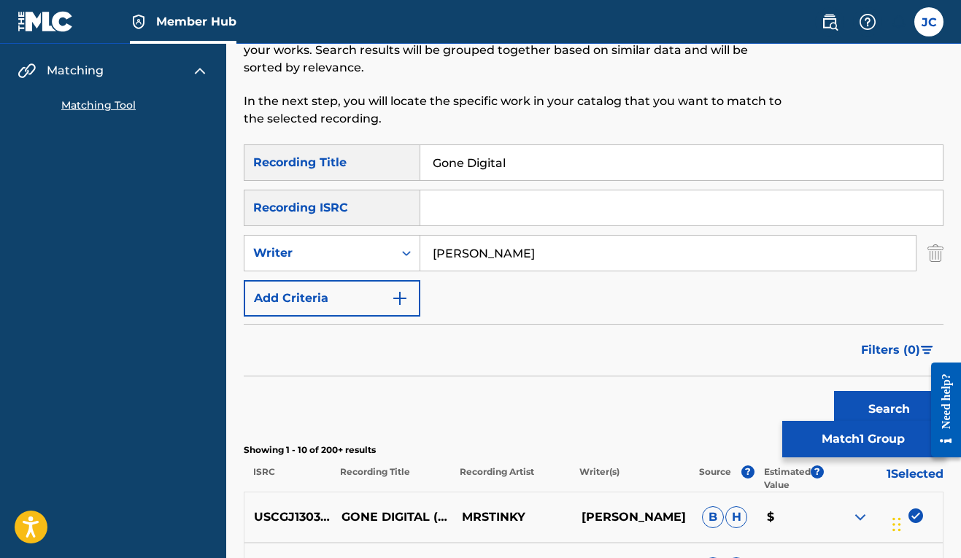
scroll to position [73, 0]
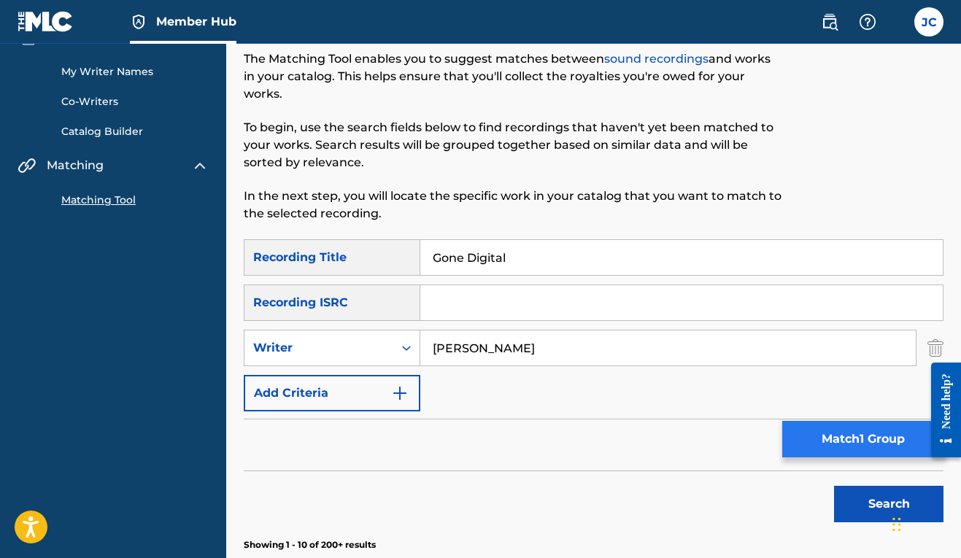
click at [812, 436] on button "Match 1 Group" at bounding box center [862, 439] width 161 height 36
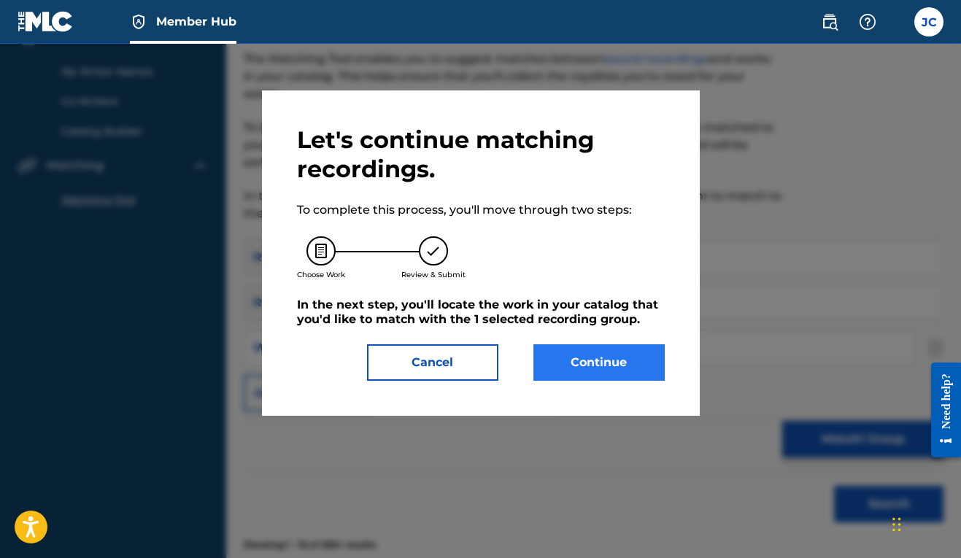
click at [584, 368] on button "Continue" at bounding box center [598, 362] width 131 height 36
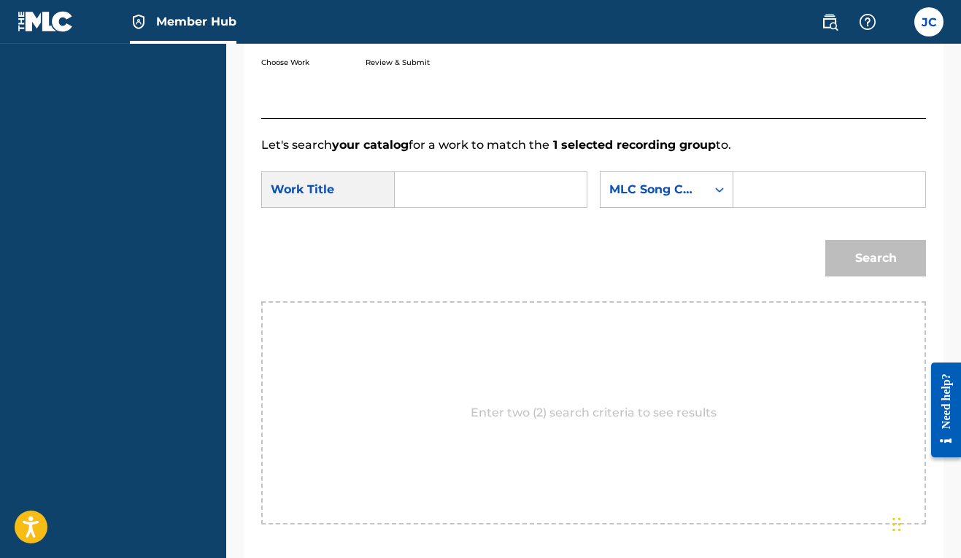
scroll to position [414, 0]
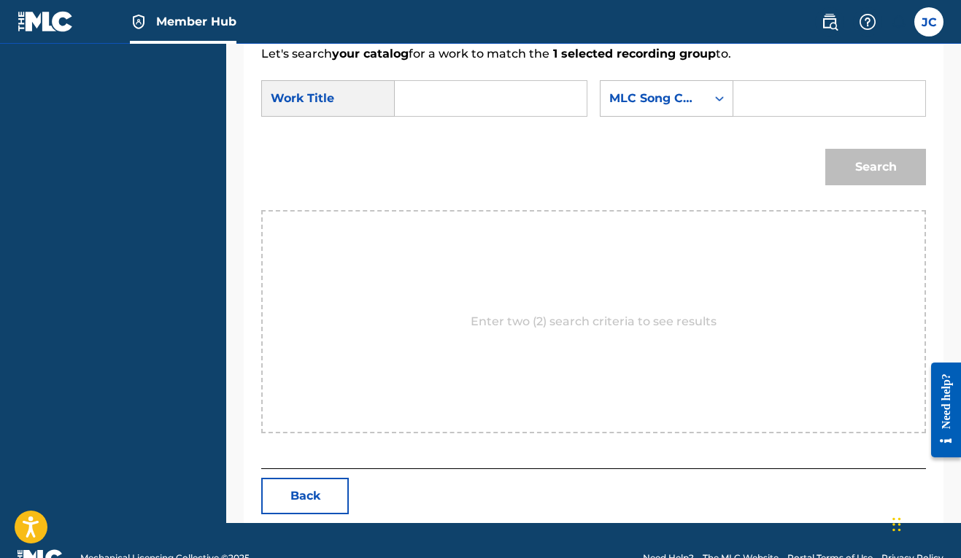
click at [304, 95] on div "Work Title" at bounding box center [328, 98] width 134 height 36
click at [441, 96] on input "Search Form" at bounding box center [490, 98] width 167 height 35
click at [438, 147] on strong "digital" at bounding box center [438, 149] width 39 height 14
type input "gone digital"
click at [609, 107] on div "MLC Song Code" at bounding box center [653, 99] width 88 height 18
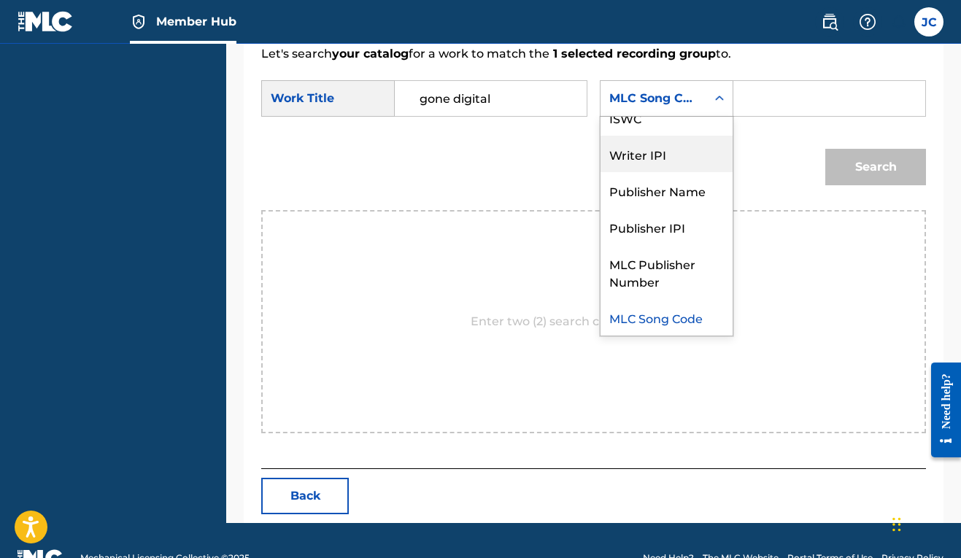
scroll to position [0, 0]
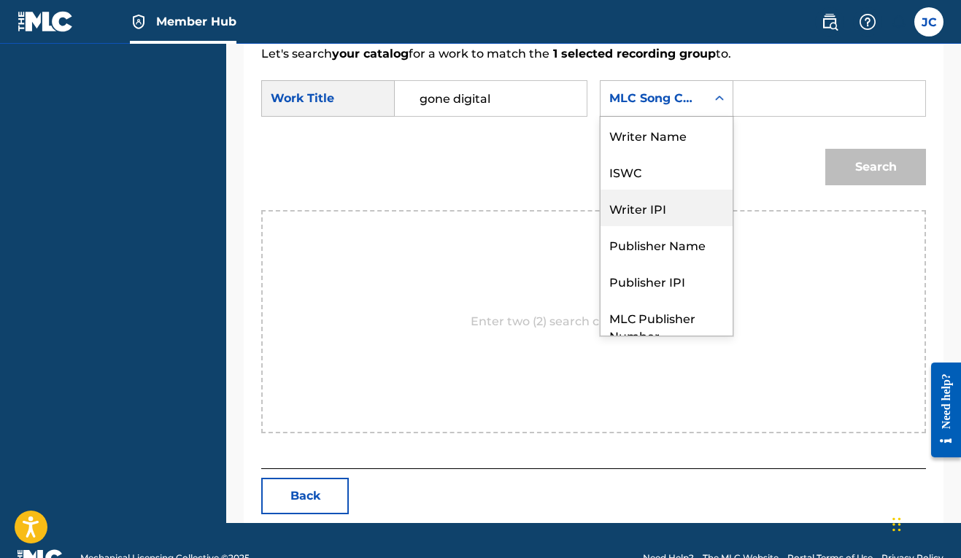
click at [600, 226] on div "Writer IPI" at bounding box center [666, 208] width 132 height 36
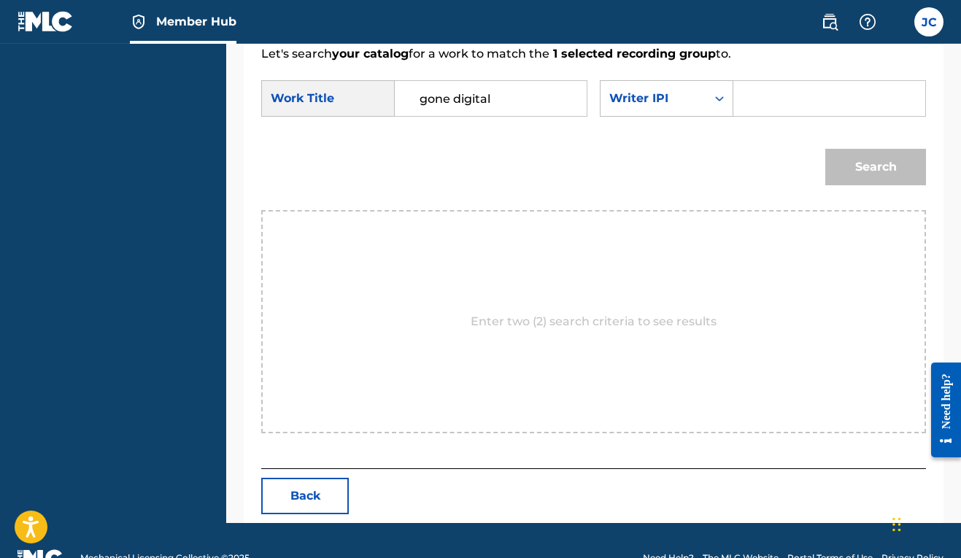
click at [746, 116] on input "Search Form" at bounding box center [829, 98] width 167 height 35
paste input "00606611669"
type input "00606611669"
click at [855, 185] on button "Search" at bounding box center [875, 167] width 101 height 36
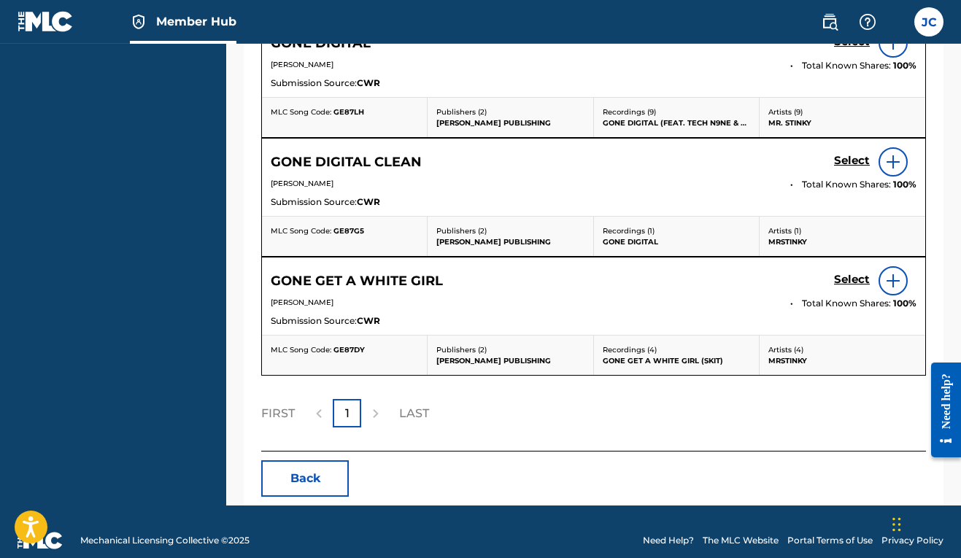
scroll to position [521, 0]
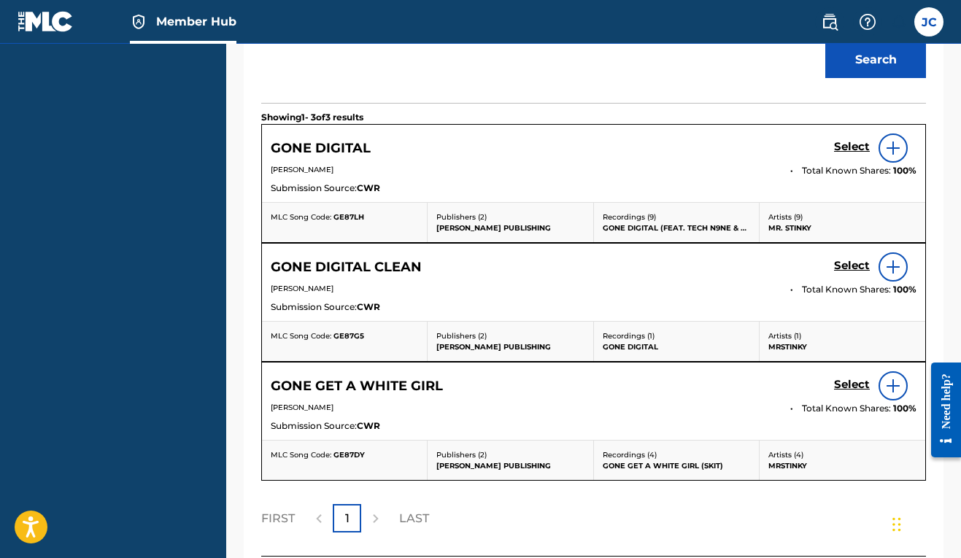
click at [902, 163] on div at bounding box center [892, 148] width 29 height 29
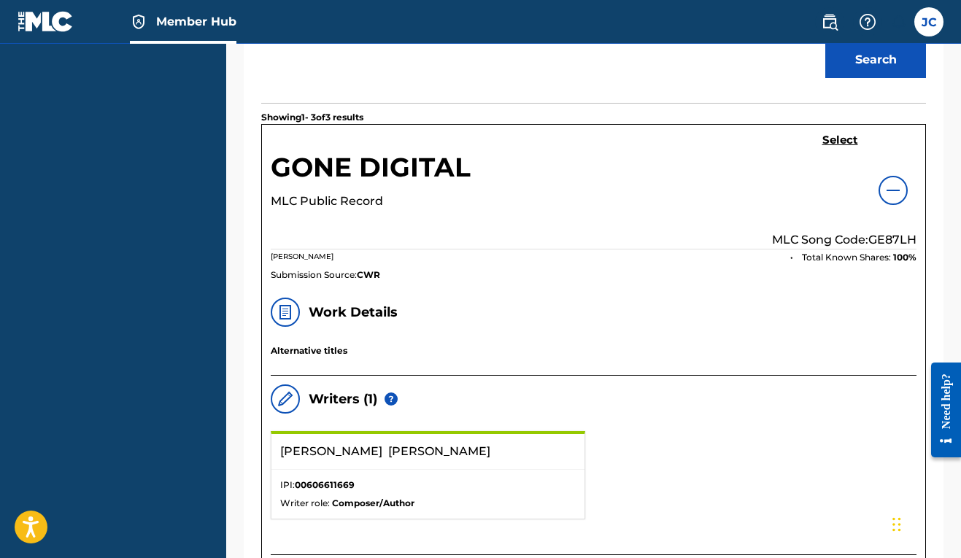
click at [836, 177] on div "GONE DIGITAL MLC Public Record Select MLC Song Code: GE87LH [PERSON_NAME] Total…" at bounding box center [593, 207] width 663 height 164
click at [840, 147] on h5 "Select" at bounding box center [840, 141] width 36 height 14
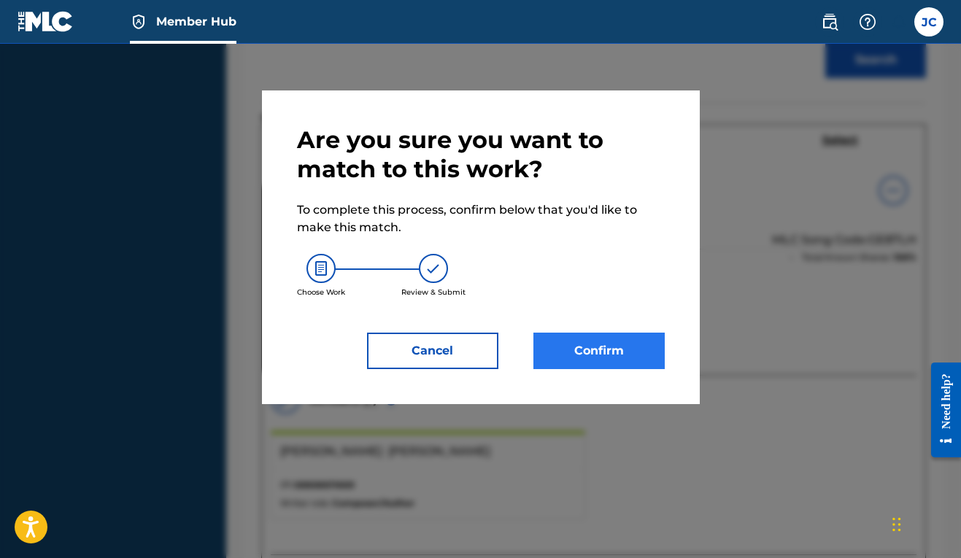
click at [642, 346] on button "Confirm" at bounding box center [598, 351] width 131 height 36
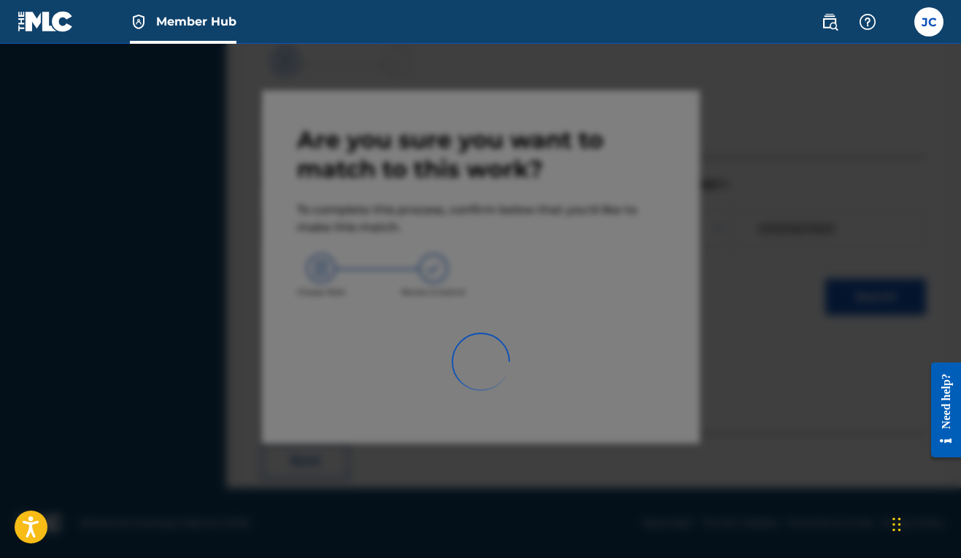
scroll to position [64, 0]
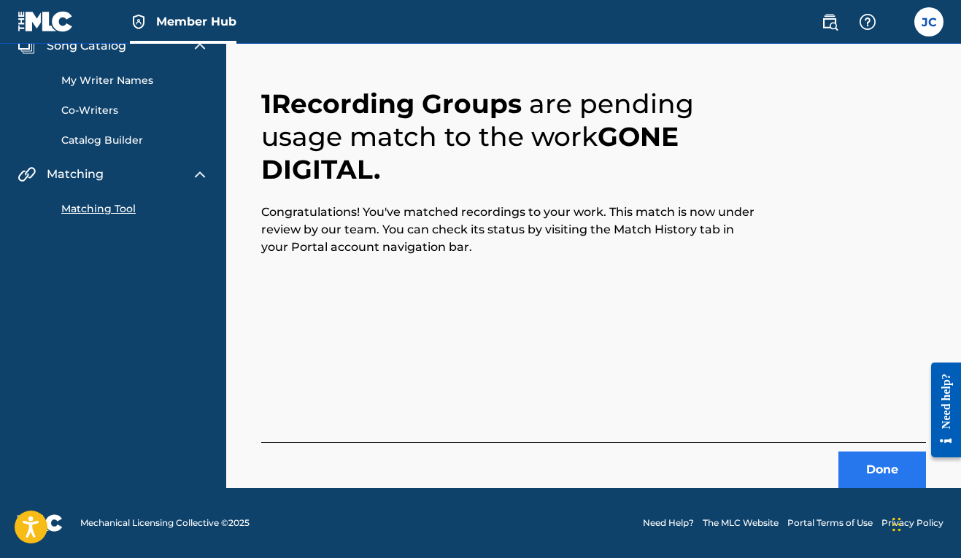
click at [884, 474] on button "Done" at bounding box center [882, 470] width 88 height 36
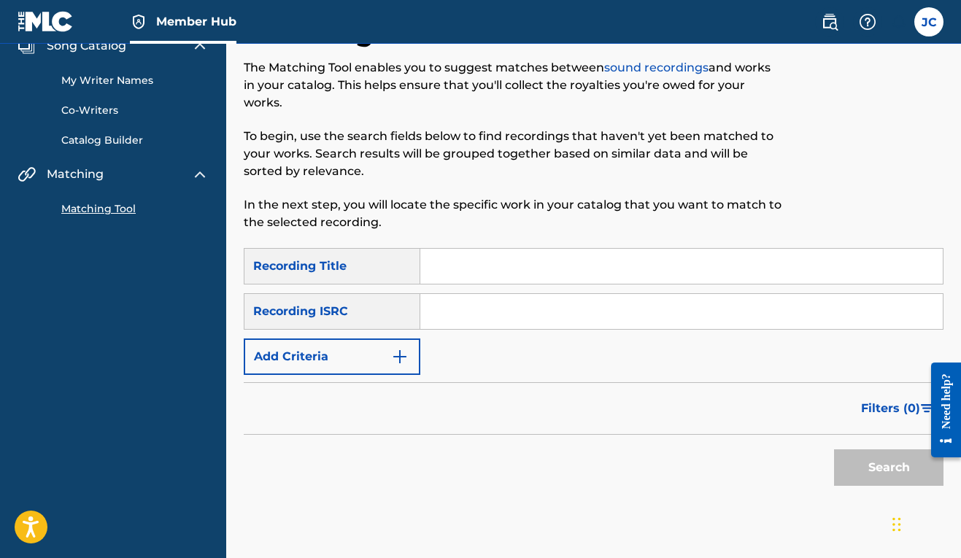
click at [497, 266] on input "Search Form" at bounding box center [681, 266] width 522 height 35
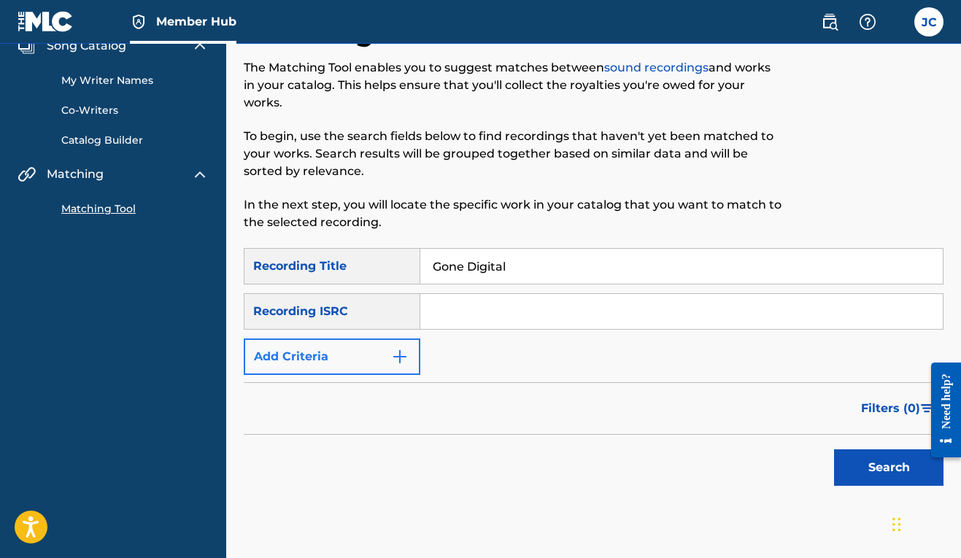
type input "Gone Digital"
click at [406, 357] on img "Search Form" at bounding box center [400, 357] width 18 height 18
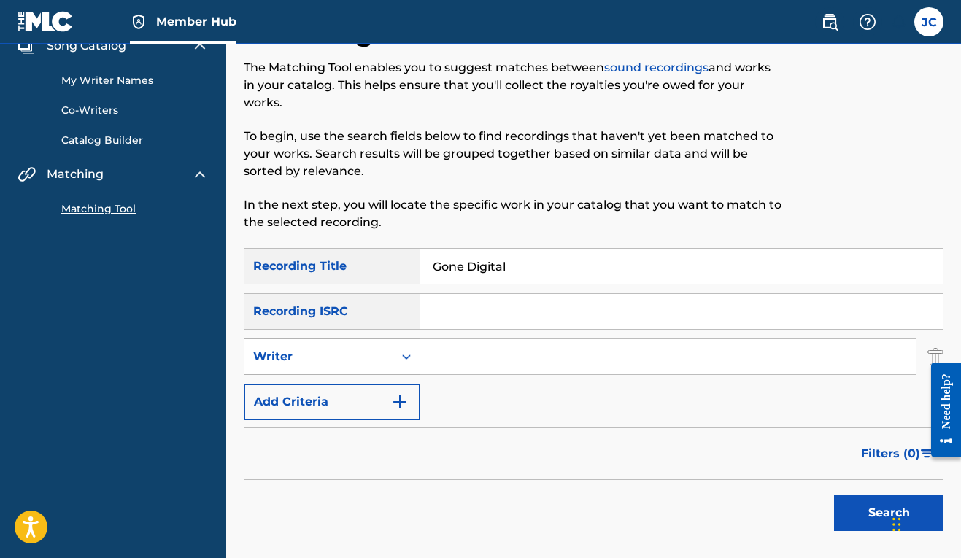
click at [398, 358] on div "Search Form" at bounding box center [406, 357] width 26 height 26
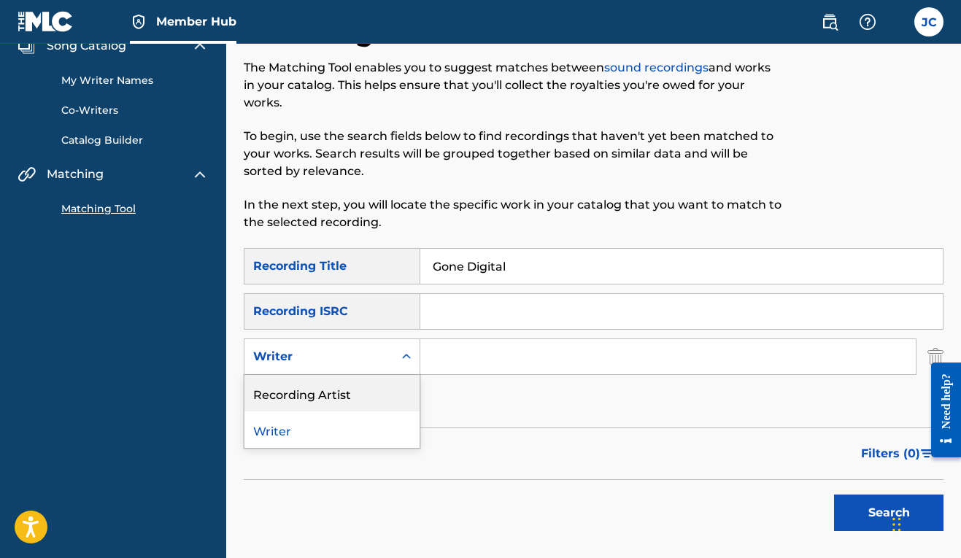
click at [349, 401] on div "Recording Artist" at bounding box center [331, 393] width 175 height 36
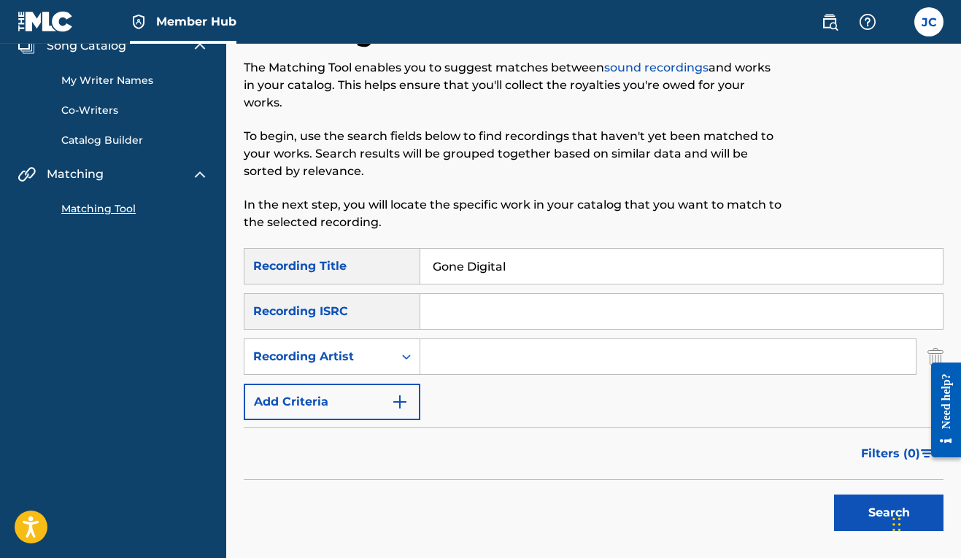
click at [441, 349] on input "Search Form" at bounding box center [667, 356] width 495 height 35
type input "MRSTINKY"
click at [861, 515] on button "Search" at bounding box center [888, 513] width 109 height 36
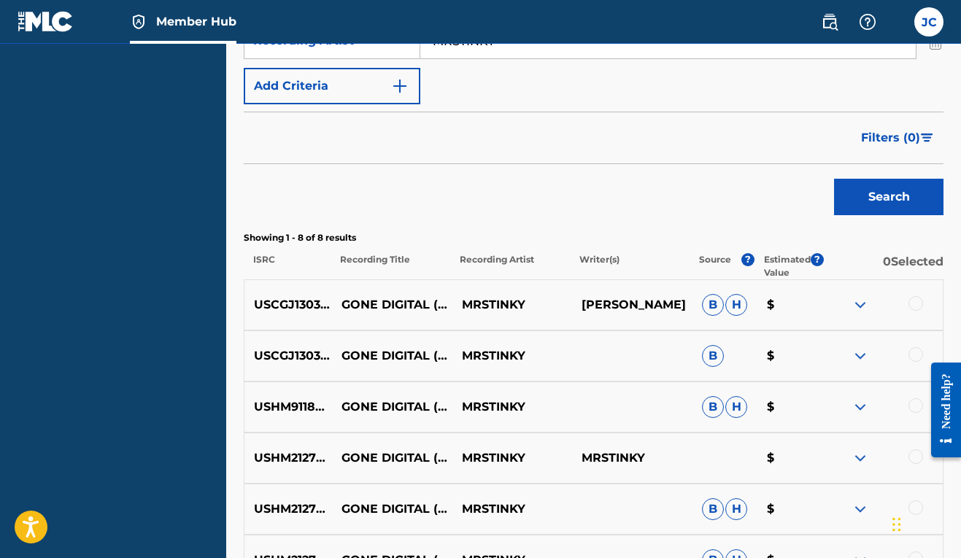
scroll to position [407, 0]
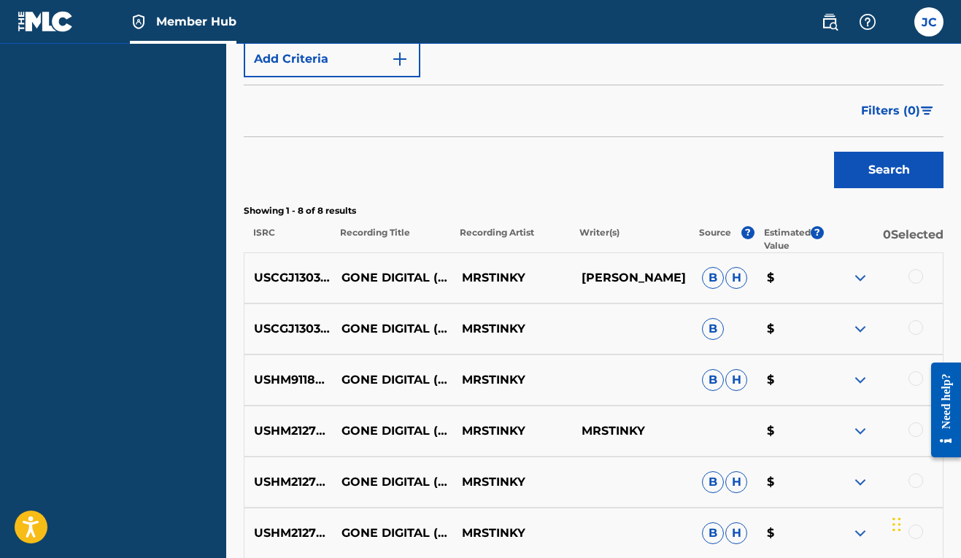
click at [918, 272] on div at bounding box center [915, 276] width 15 height 15
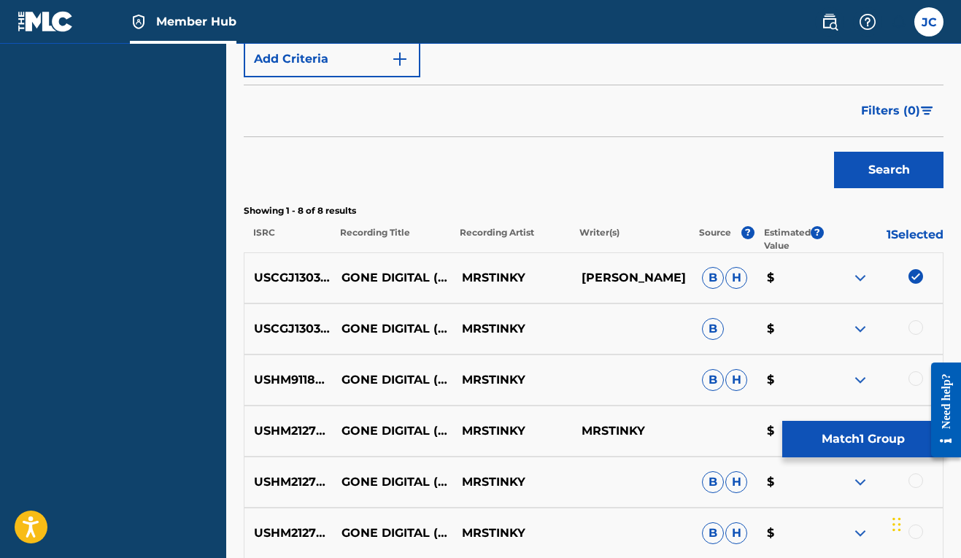
click at [916, 327] on div at bounding box center [915, 327] width 15 height 15
click at [916, 379] on div at bounding box center [915, 378] width 15 height 15
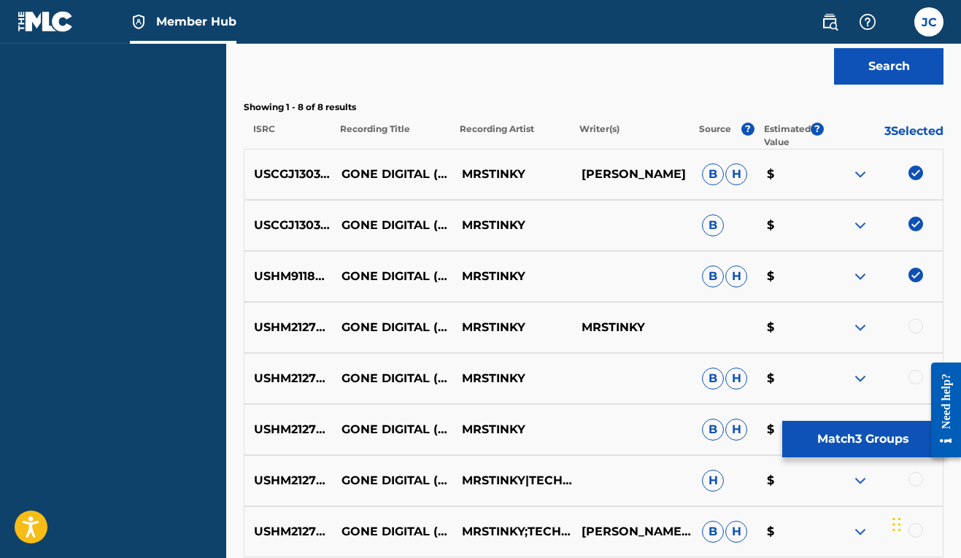
scroll to position [561, 0]
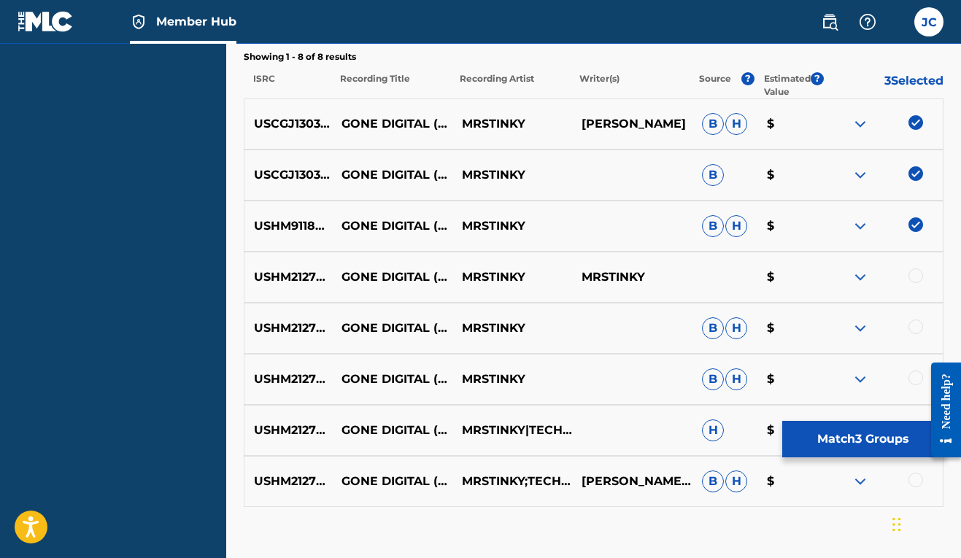
click at [913, 377] on div at bounding box center [915, 378] width 15 height 15
click at [912, 323] on div at bounding box center [915, 327] width 15 height 15
click at [912, 269] on div at bounding box center [915, 275] width 15 height 15
click at [869, 442] on button "Match 6 Groups" at bounding box center [862, 439] width 161 height 36
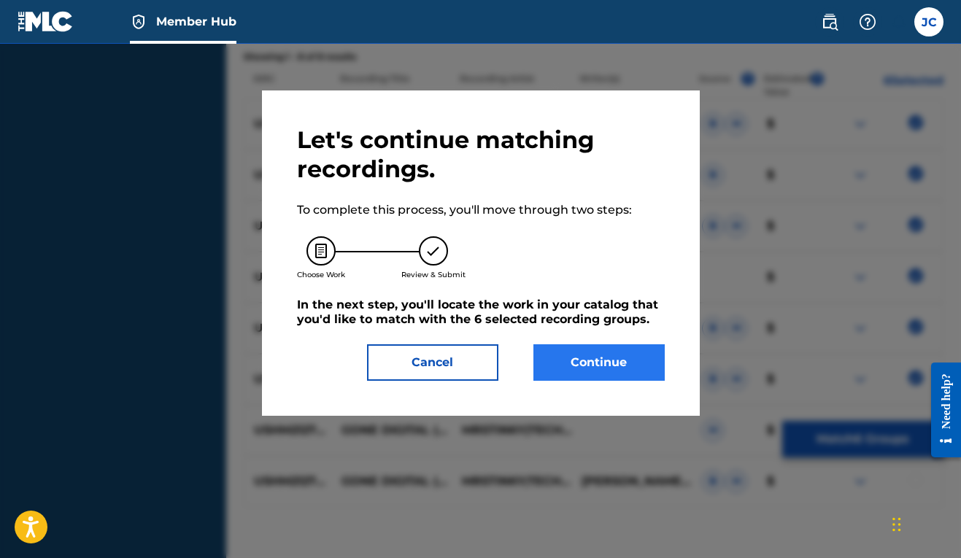
click at [634, 361] on button "Continue" at bounding box center [598, 362] width 131 height 36
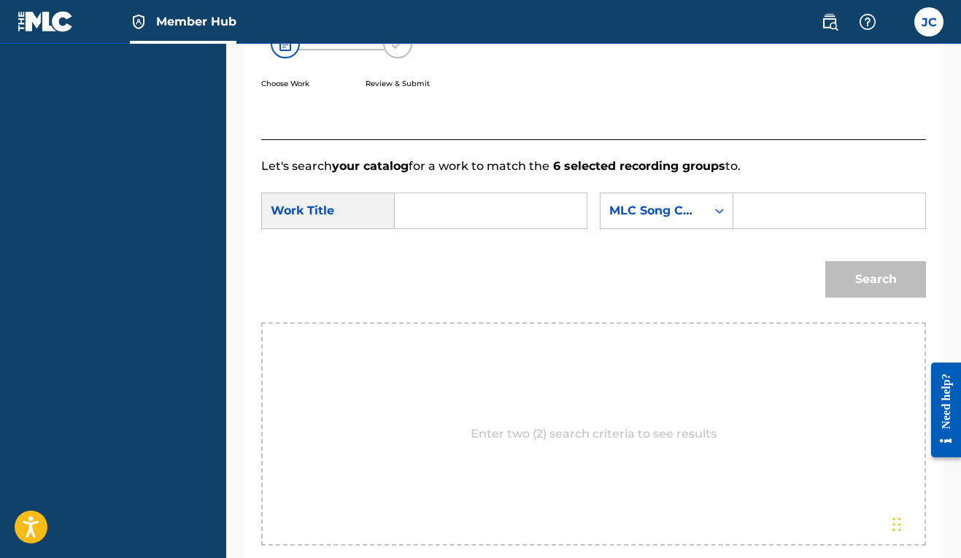
click at [463, 214] on input "Search Form" at bounding box center [490, 210] width 167 height 35
type input "GONE DIGITAL"
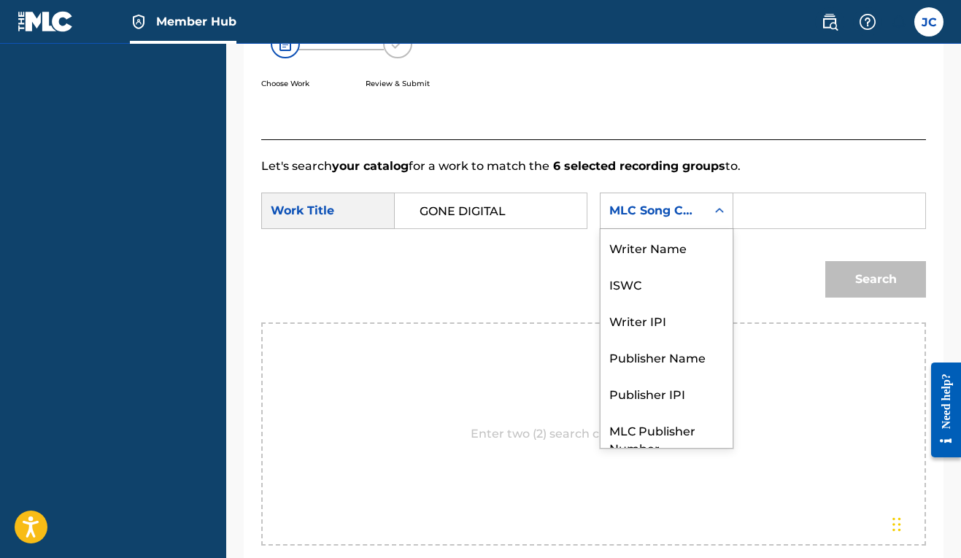
click at [706, 224] on div "Search Form" at bounding box center [719, 211] width 26 height 26
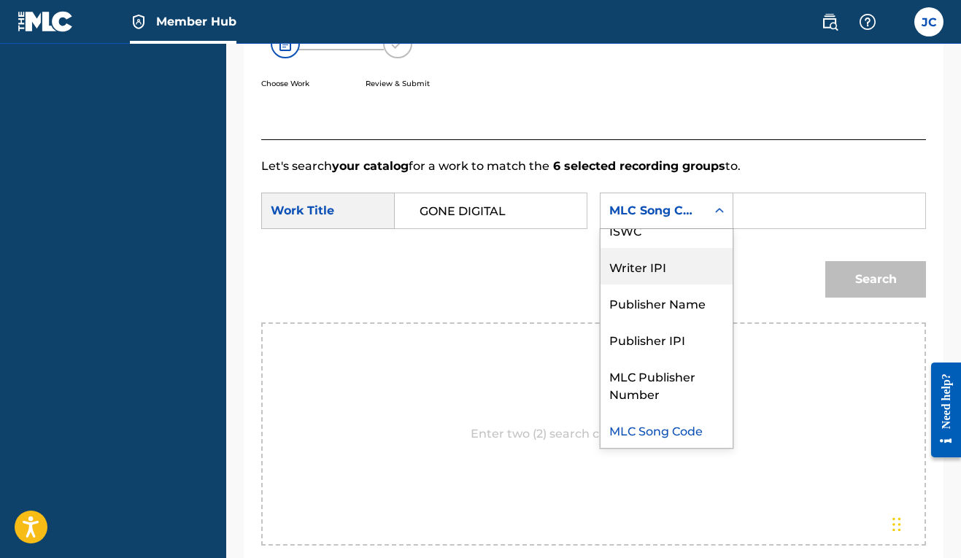
click at [600, 285] on div "Writer IPI" at bounding box center [666, 266] width 132 height 36
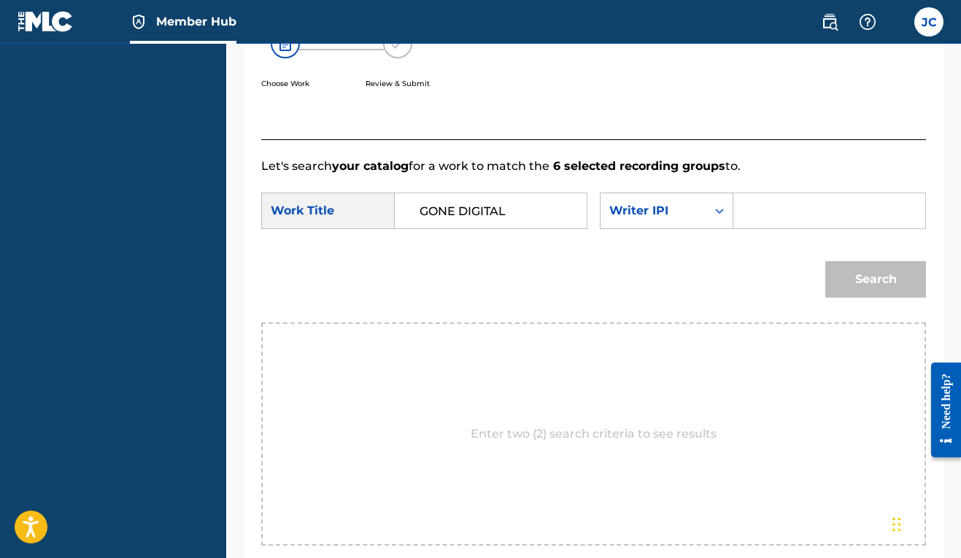
click at [431, 238] on div "SearchWithCriteria4e13ff61-efad-47cf-8f23-d867d07bc763 Work Title GONE DIGITAL …" at bounding box center [593, 215] width 665 height 45
click at [746, 228] on input "Search Form" at bounding box center [829, 210] width 167 height 35
paste input "00606611669"
type input "00606611669"
click at [875, 298] on button "Search" at bounding box center [875, 279] width 101 height 36
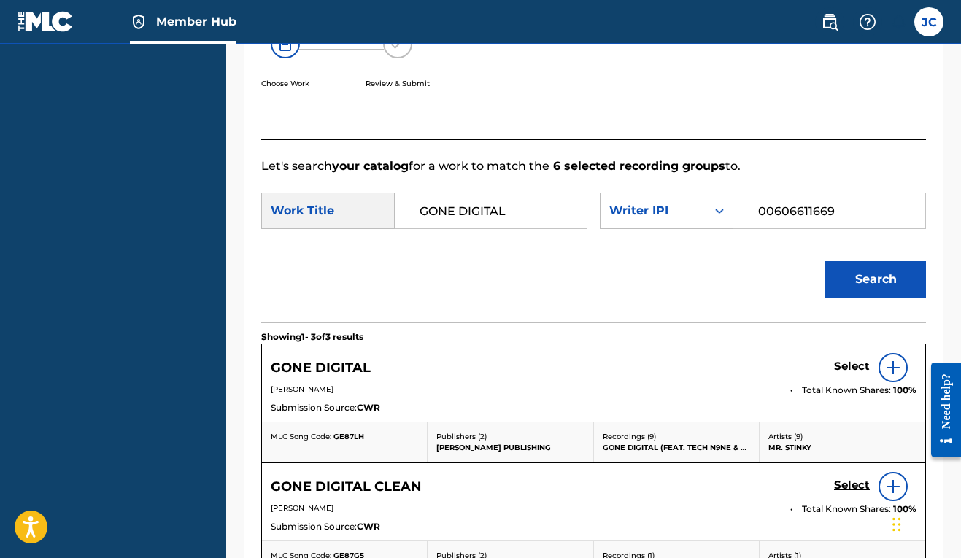
scroll to position [484, 0]
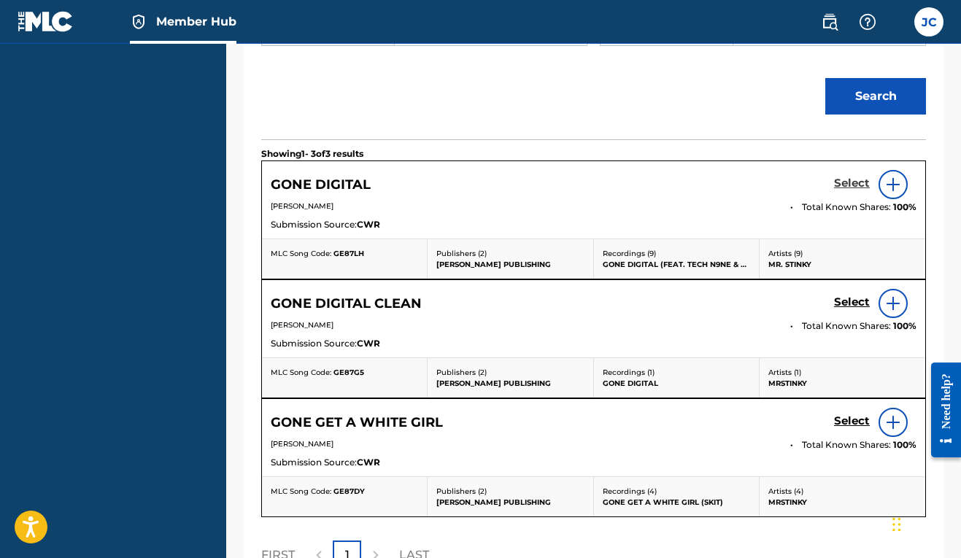
click at [855, 190] on h5 "Select" at bounding box center [852, 184] width 36 height 14
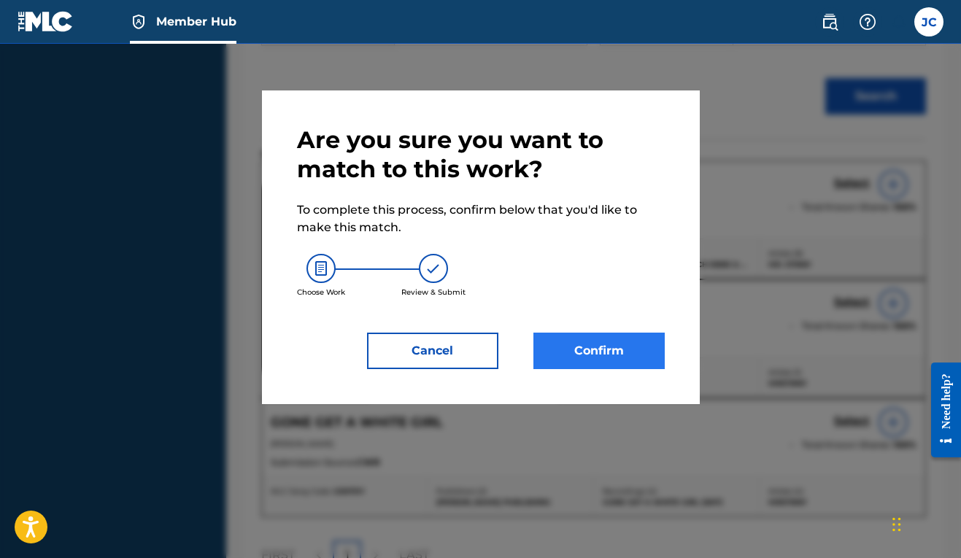
click at [586, 350] on button "Confirm" at bounding box center [598, 351] width 131 height 36
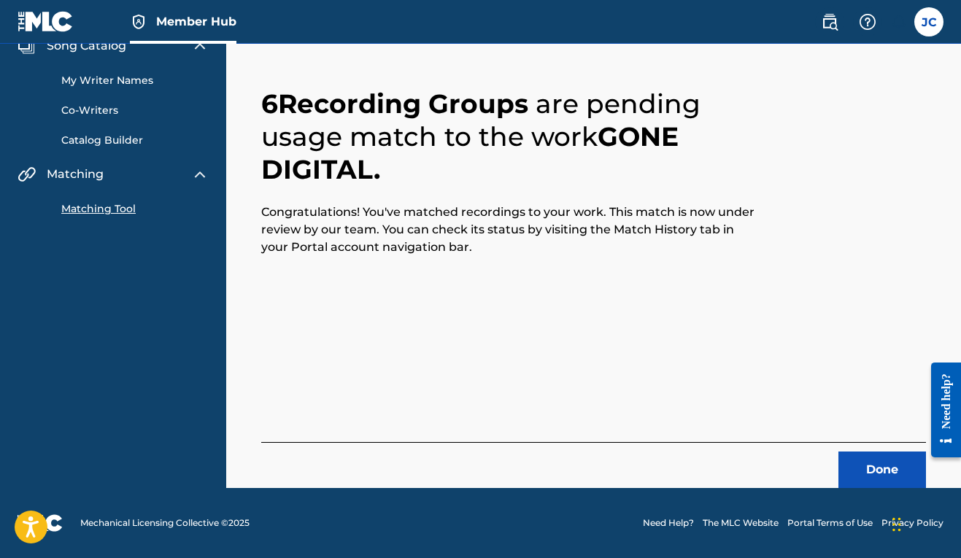
scroll to position [64, 0]
click at [864, 468] on button "Done" at bounding box center [882, 470] width 88 height 36
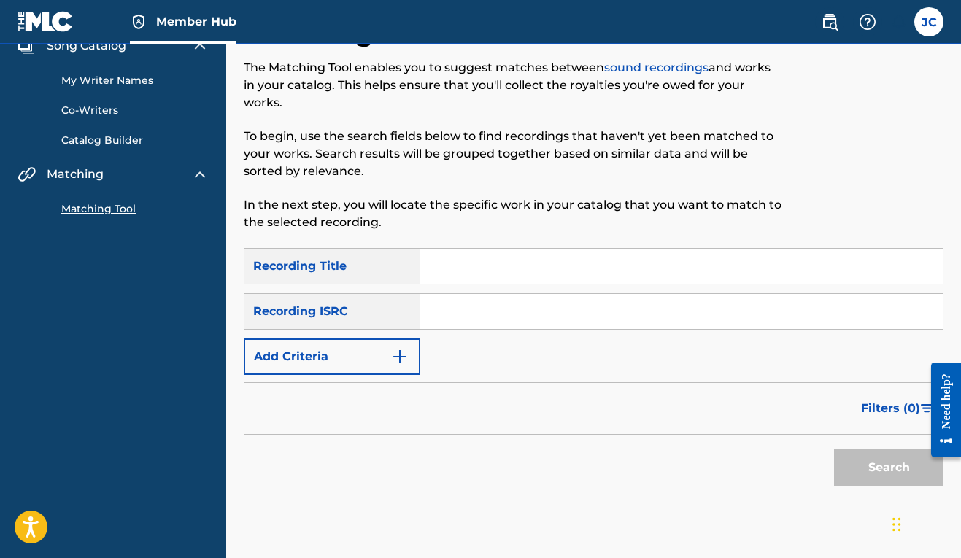
click at [446, 257] on input "Search Form" at bounding box center [681, 266] width 522 height 35
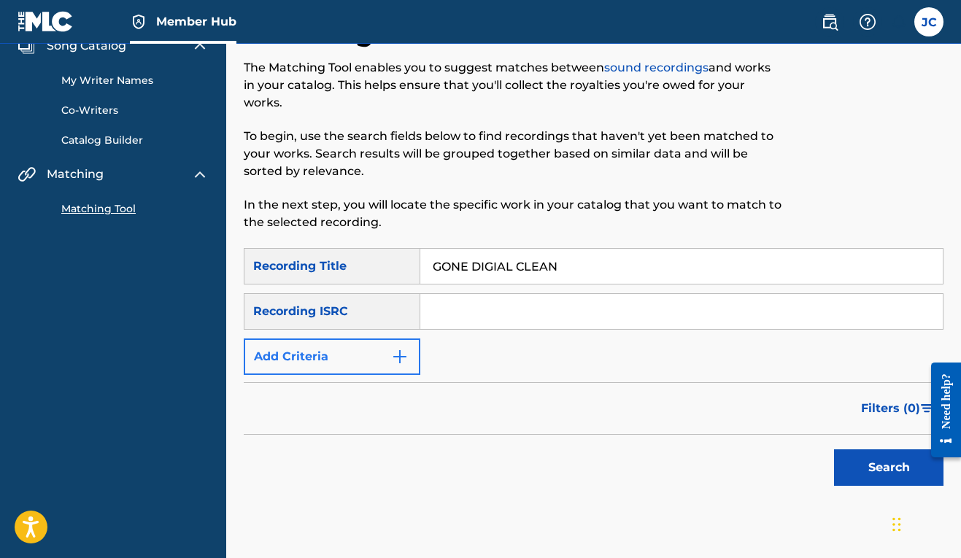
type input "GONE DIGIAL CLEAN"
click at [388, 365] on button "Add Criteria" at bounding box center [332, 357] width 177 height 36
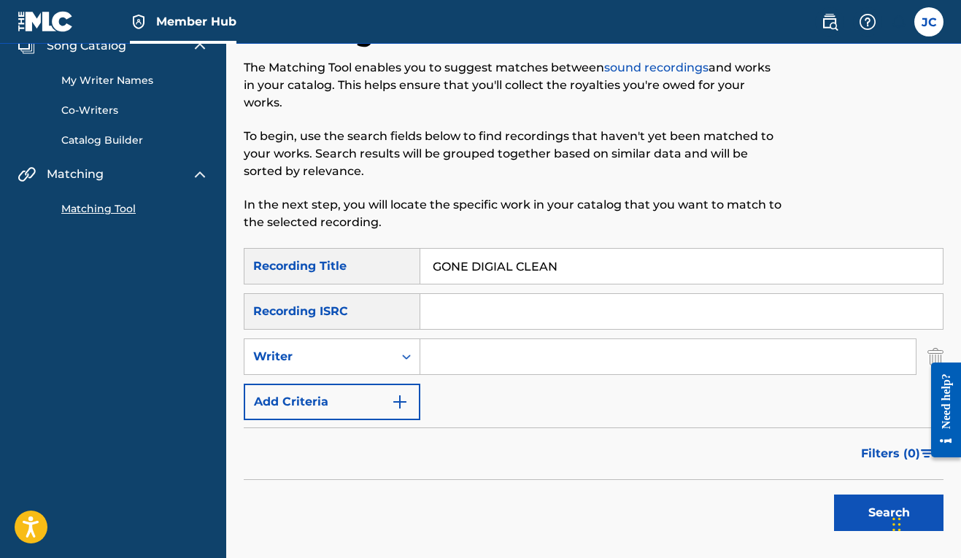
click at [488, 354] on input "Search Form" at bounding box center [667, 356] width 495 height 35
type input "MRSTINKY"
click at [860, 511] on button "Search" at bounding box center [888, 513] width 109 height 36
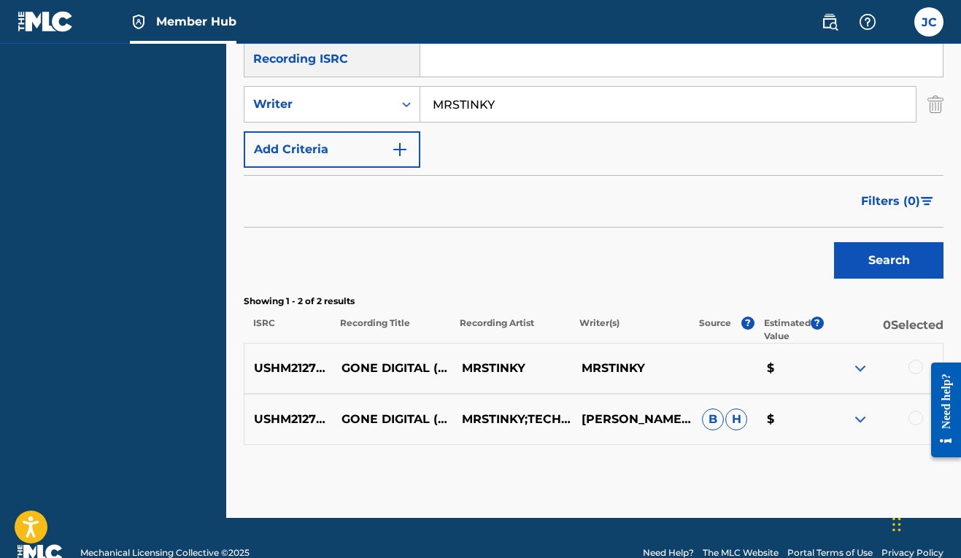
click at [912, 365] on div at bounding box center [915, 367] width 15 height 15
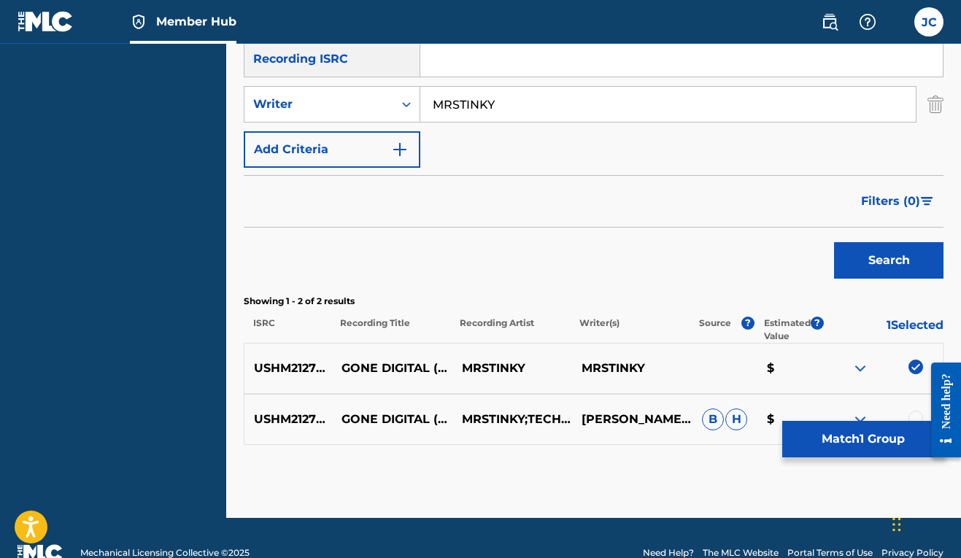
click at [916, 414] on div at bounding box center [915, 418] width 15 height 15
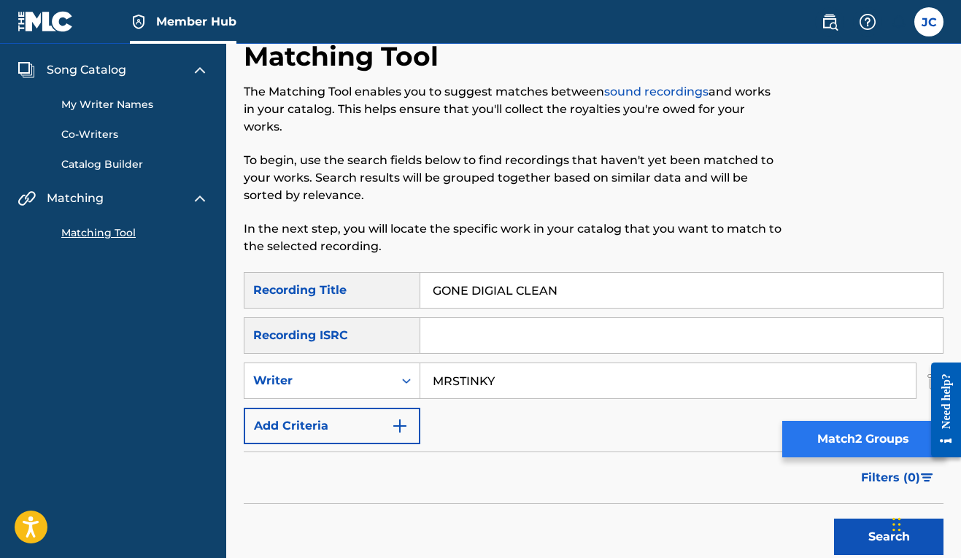
click at [816, 435] on button "Match 2 Groups" at bounding box center [862, 439] width 161 height 36
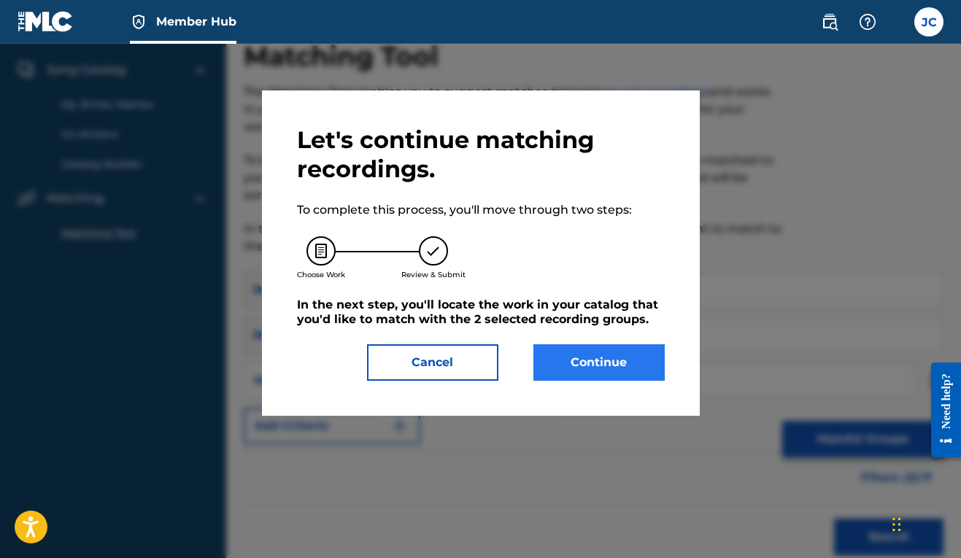
click at [584, 373] on button "Continue" at bounding box center [598, 362] width 131 height 36
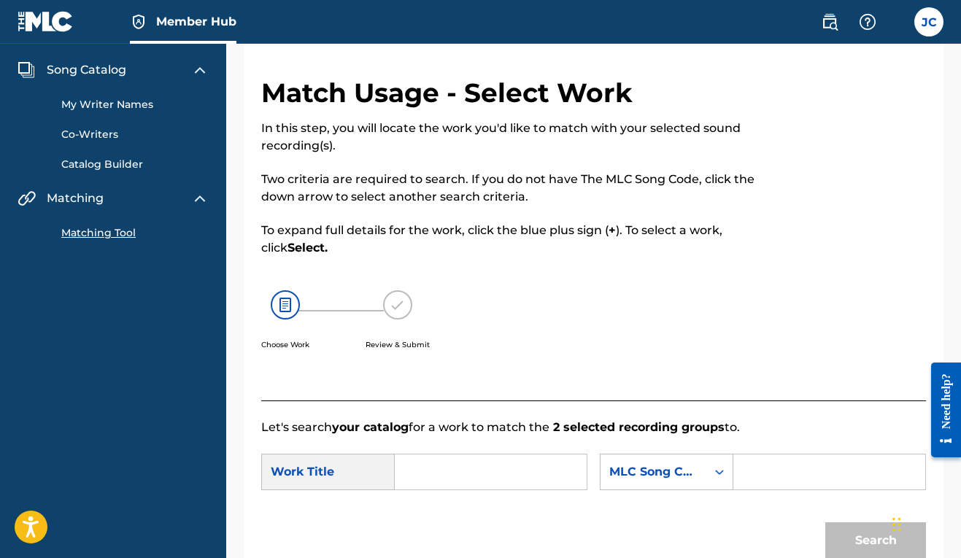
scroll to position [165, 0]
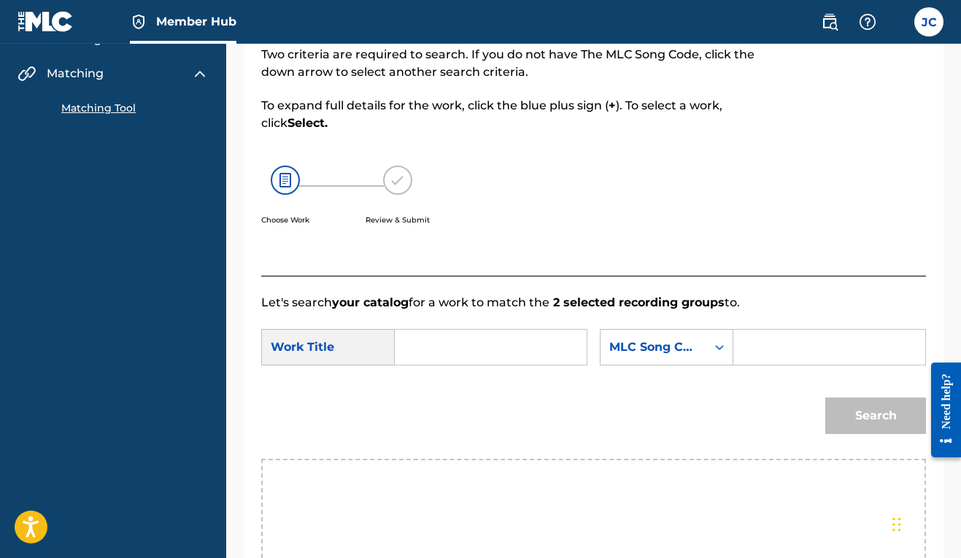
click at [419, 343] on input "Search Form" at bounding box center [490, 347] width 167 height 35
click at [430, 395] on strong "digi" at bounding box center [430, 397] width 23 height 14
type input "gone digital"
click at [600, 361] on div "MLC Song Code" at bounding box center [653, 347] width 106 height 28
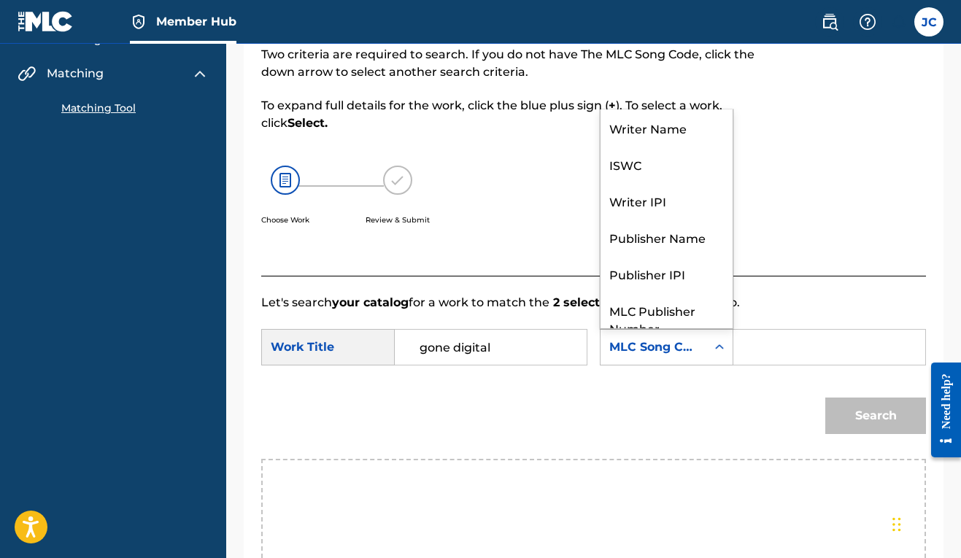
scroll to position [54, 0]
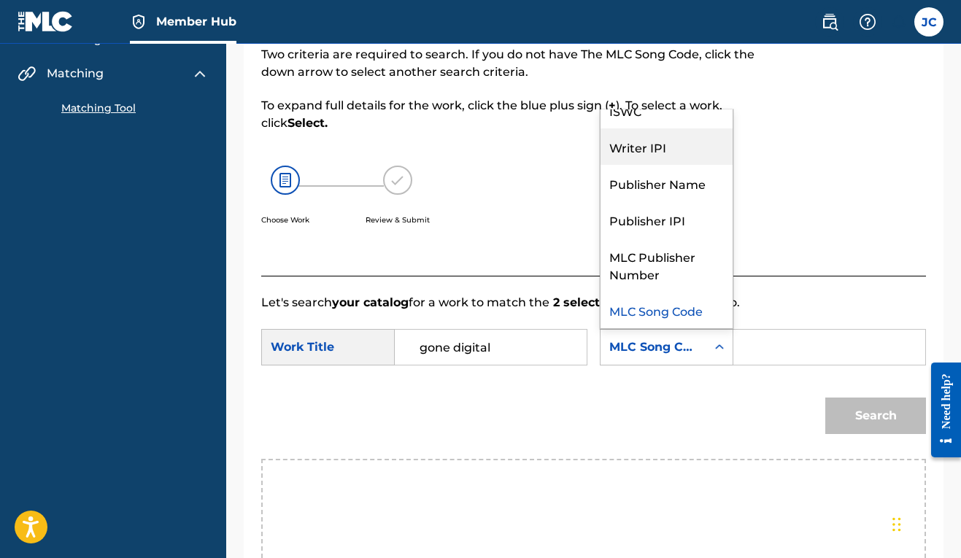
click at [600, 165] on div "Writer IPI" at bounding box center [666, 146] width 132 height 36
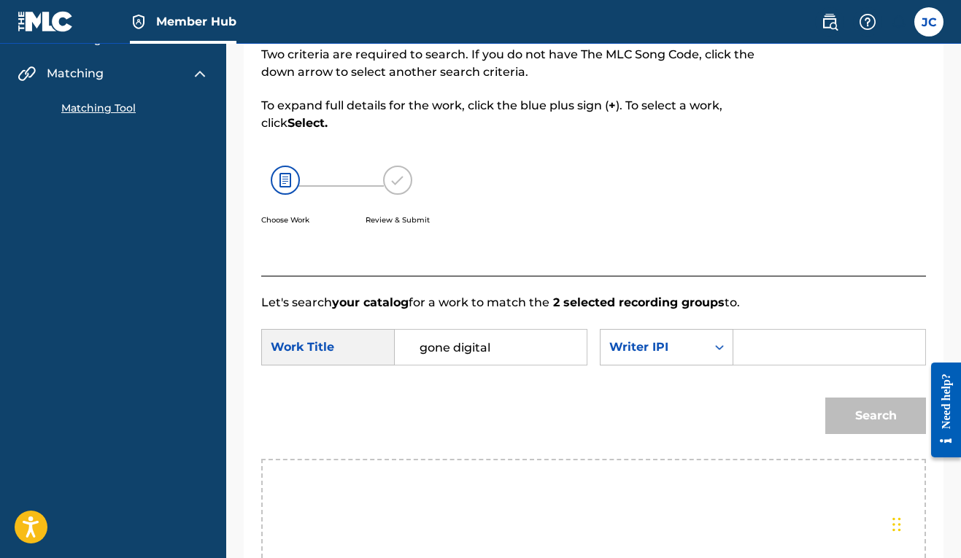
click at [746, 365] on input "Search Form" at bounding box center [829, 347] width 167 height 35
paste input "00606611669"
type input "00606611669"
click at [856, 434] on button "Search" at bounding box center [875, 416] width 101 height 36
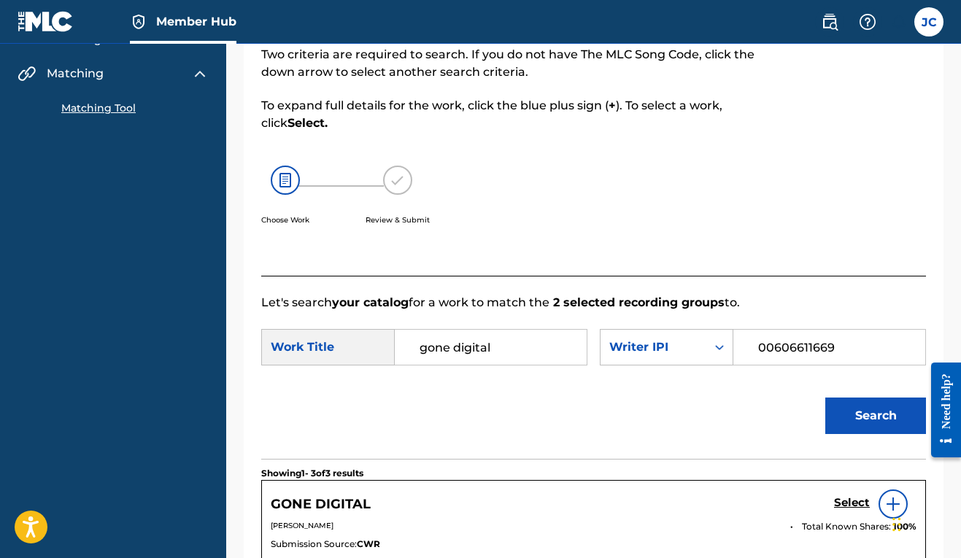
scroll to position [375, 0]
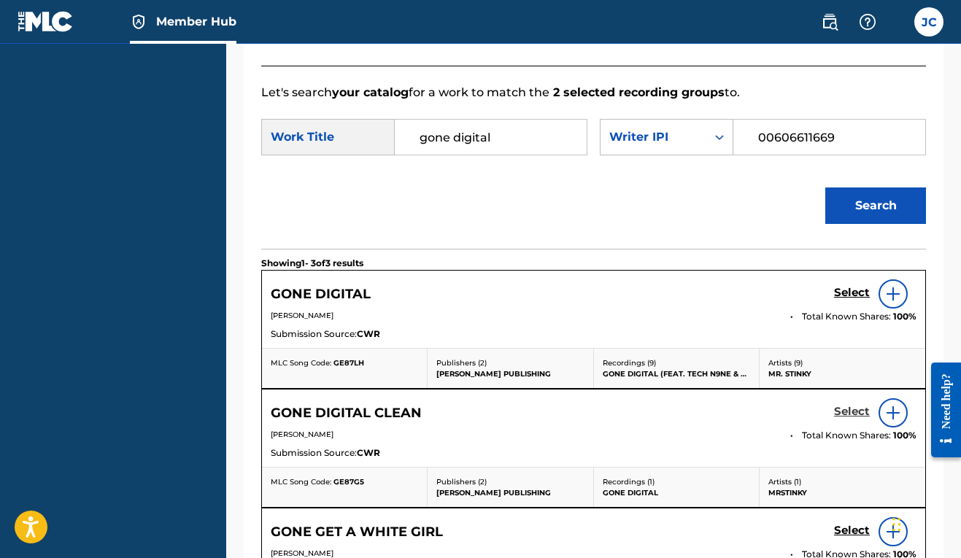
click at [854, 419] on h5 "Select" at bounding box center [852, 412] width 36 height 14
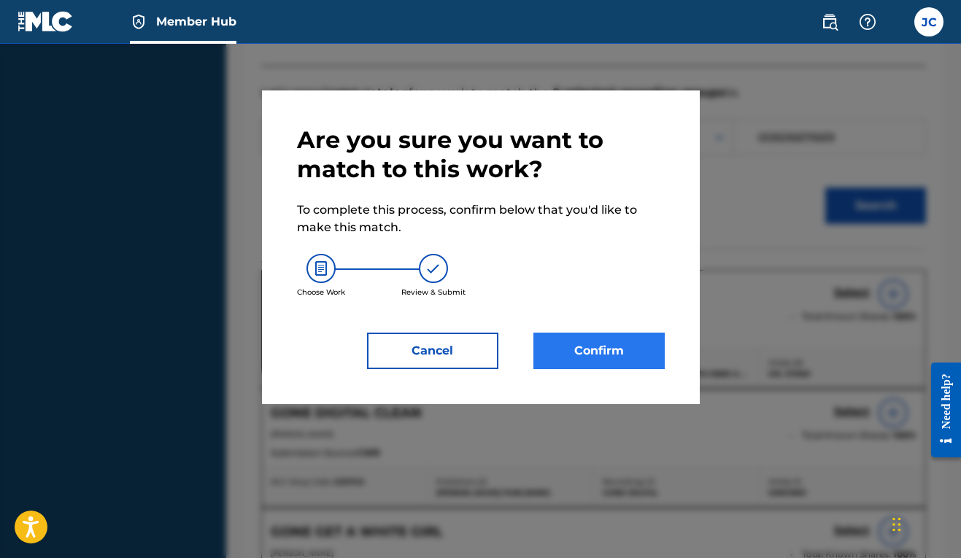
click at [579, 359] on button "Confirm" at bounding box center [598, 351] width 131 height 36
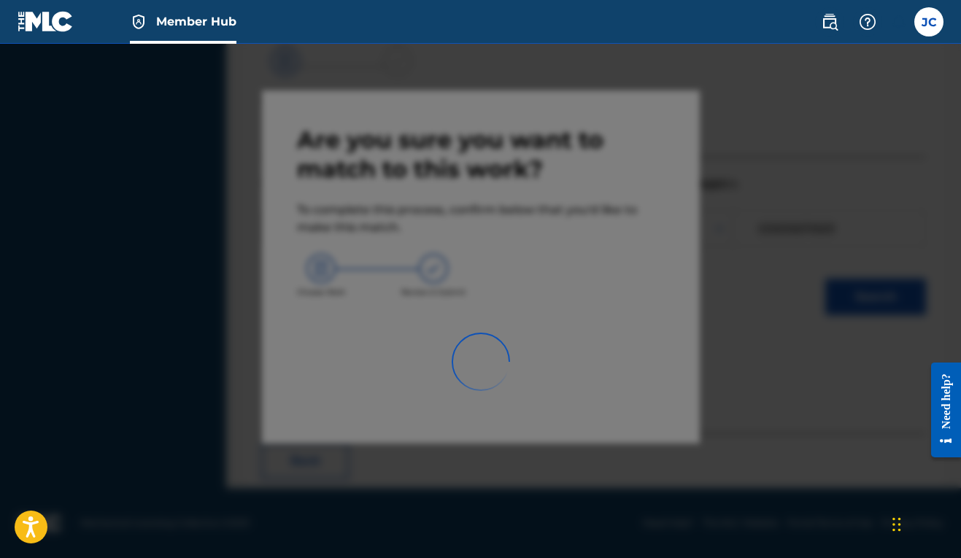
scroll to position [64, 0]
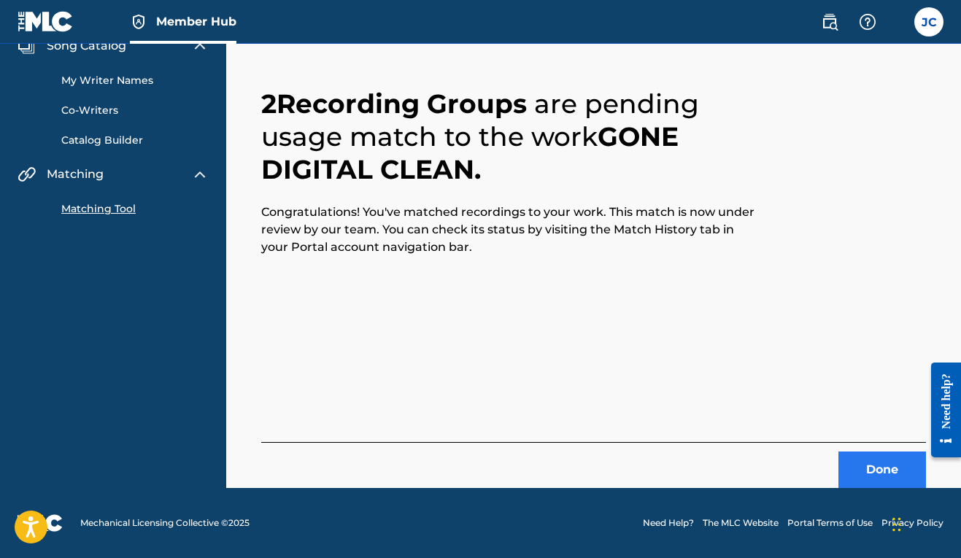
click at [883, 463] on button "Done" at bounding box center [882, 470] width 88 height 36
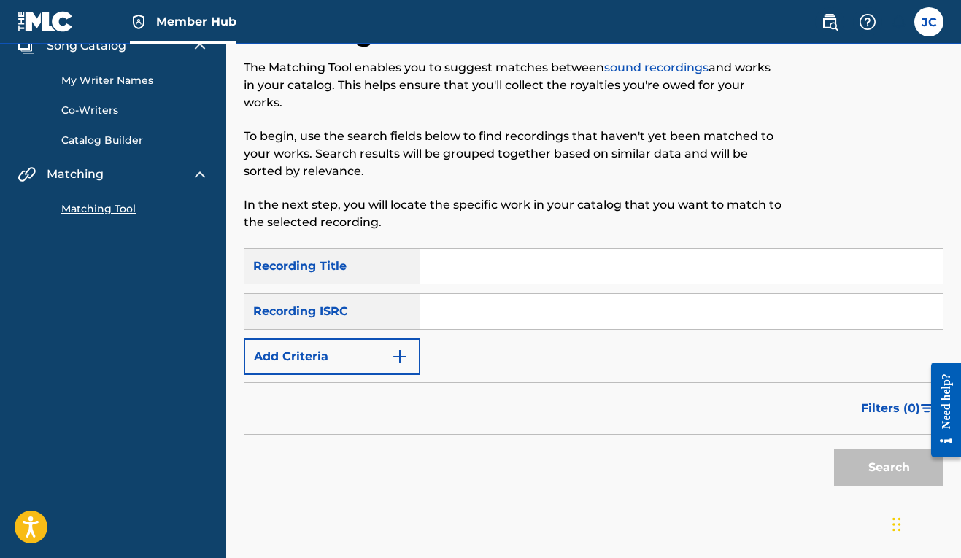
click at [457, 274] on input "Search Form" at bounding box center [681, 266] width 522 height 35
type input "GONE DIGITAL"
click at [584, 327] on input "Search Form" at bounding box center [681, 311] width 522 height 35
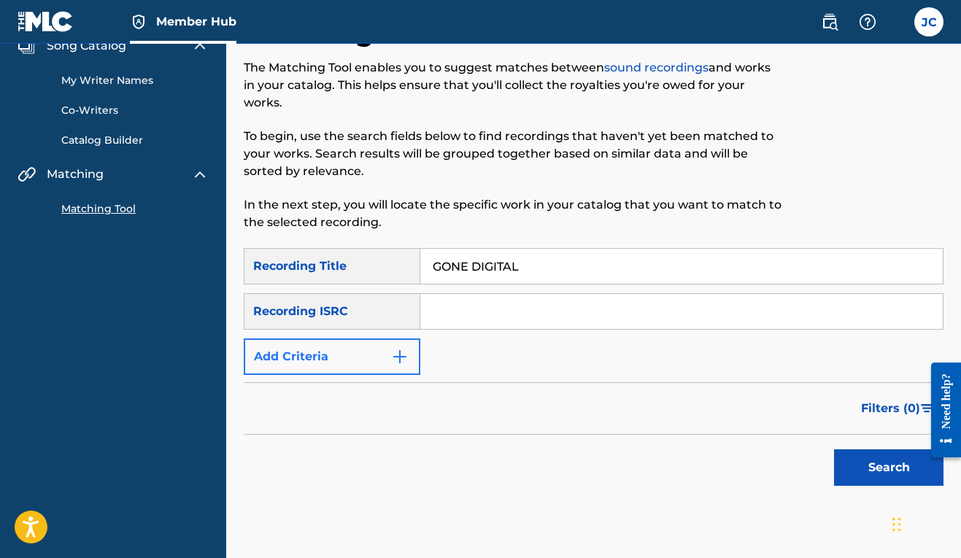
click at [367, 354] on button "Add Criteria" at bounding box center [332, 357] width 177 height 36
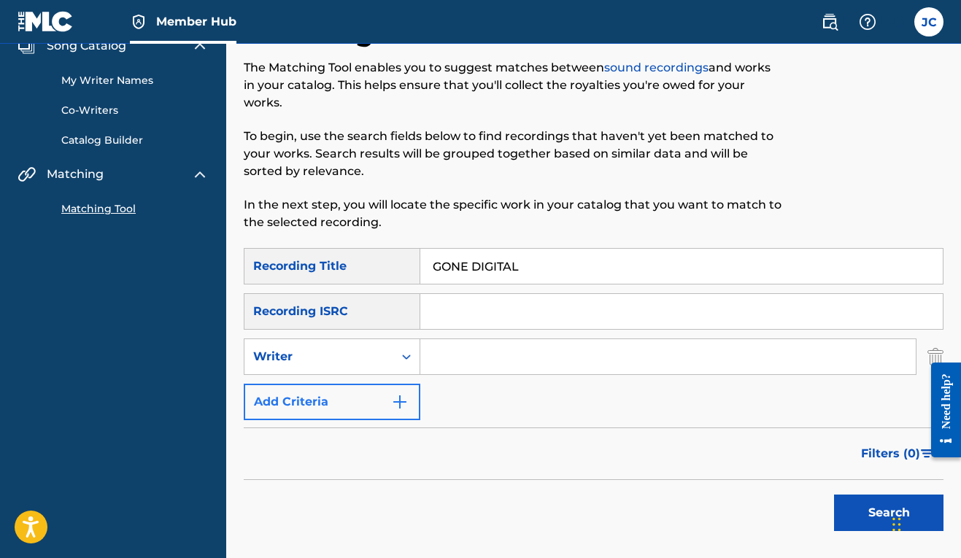
click at [369, 406] on button "Add Criteria" at bounding box center [332, 402] width 177 height 36
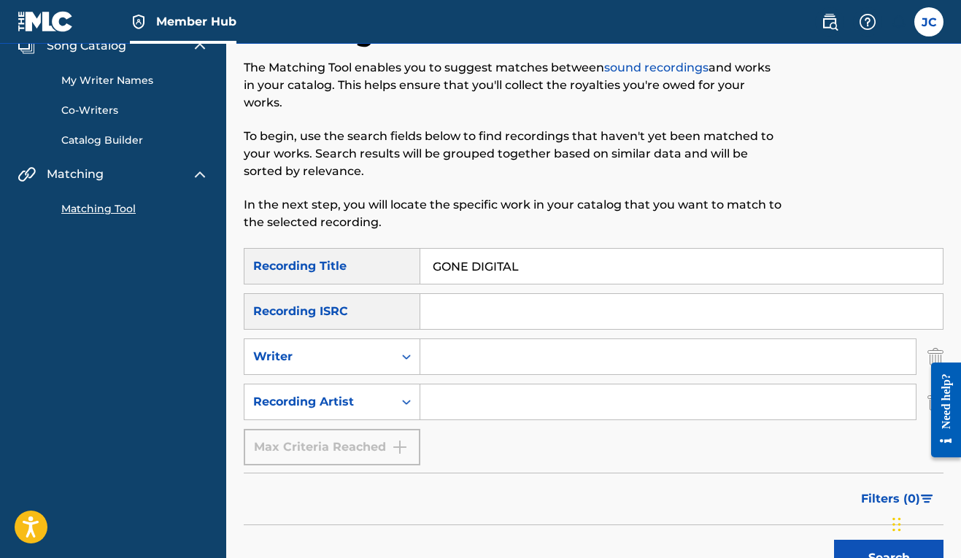
click at [451, 413] on input "Search Form" at bounding box center [667, 401] width 495 height 35
click at [884, 550] on button "Search" at bounding box center [888, 558] width 109 height 36
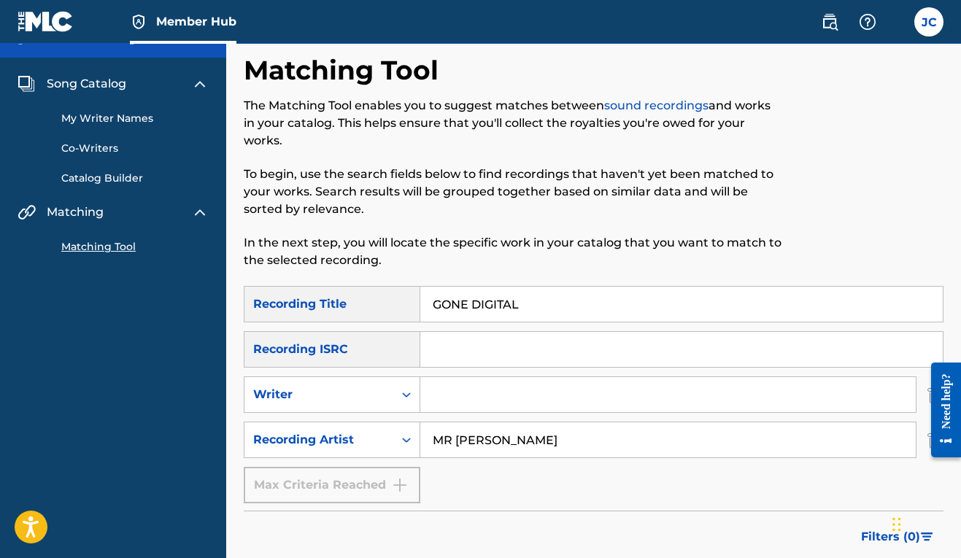
scroll to position [96, 0]
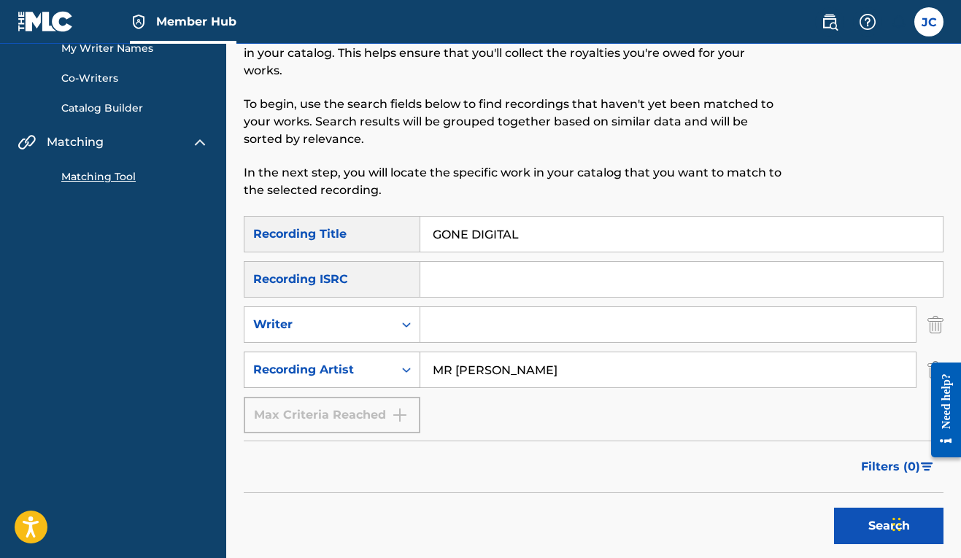
drag, startPoint x: 505, startPoint y: 371, endPoint x: 414, endPoint y: 364, distance: 91.4
click at [414, 364] on div "SearchWithCriteria3ca71599-e686-4ecf-96ee-b651193561df Recording Artist MR [PER…" at bounding box center [594, 370] width 700 height 36
type input "MRSTINKY [PERSON_NAME]"
drag, startPoint x: 533, startPoint y: 228, endPoint x: 404, endPoint y: 230, distance: 129.1
click at [404, 230] on div "SearchWithCriteria6be739c0-5f25-4b77-88fb-76f4117cf82d Recording Title GONE DIG…" at bounding box center [594, 234] width 700 height 36
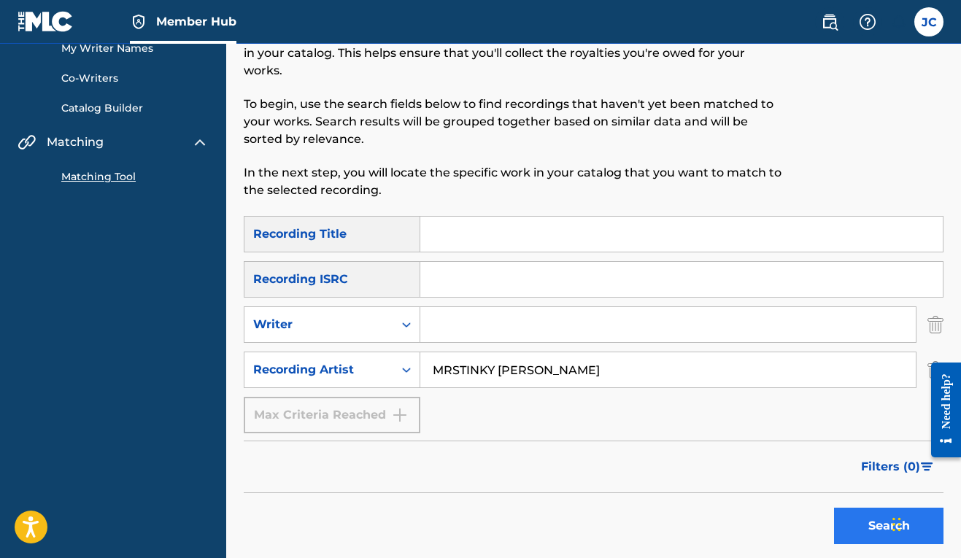
click at [858, 536] on button "Search" at bounding box center [888, 526] width 109 height 36
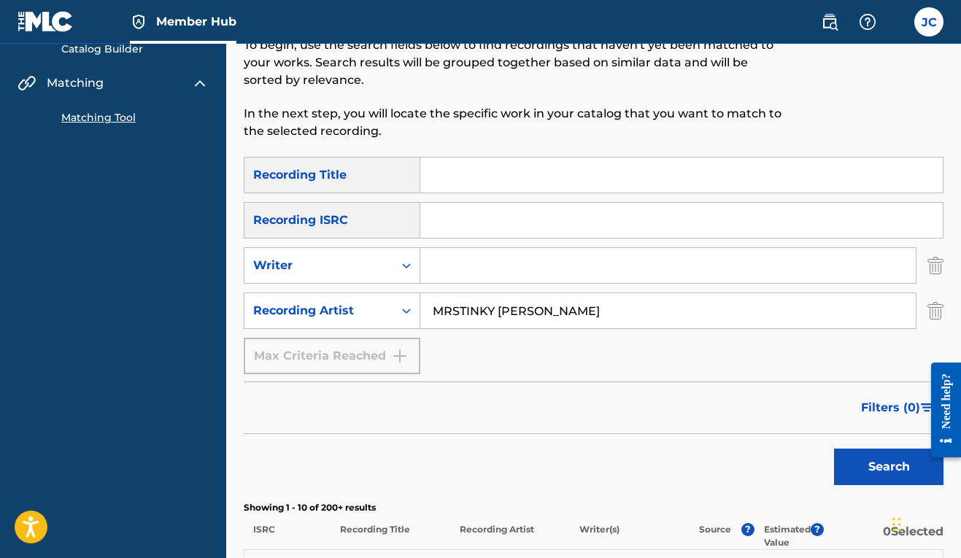
scroll to position [0, 0]
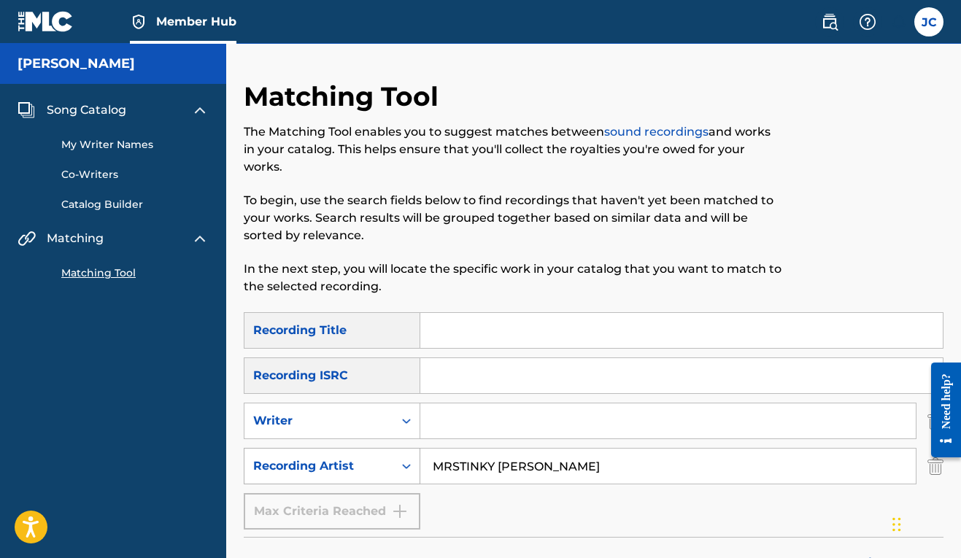
drag, startPoint x: 558, startPoint y: 467, endPoint x: 392, endPoint y: 457, distance: 165.9
click at [392, 457] on div "SearchWithCriteria3ca71599-e686-4ecf-96ee-b651193561df Recording Artist [PERSON…" at bounding box center [594, 466] width 700 height 36
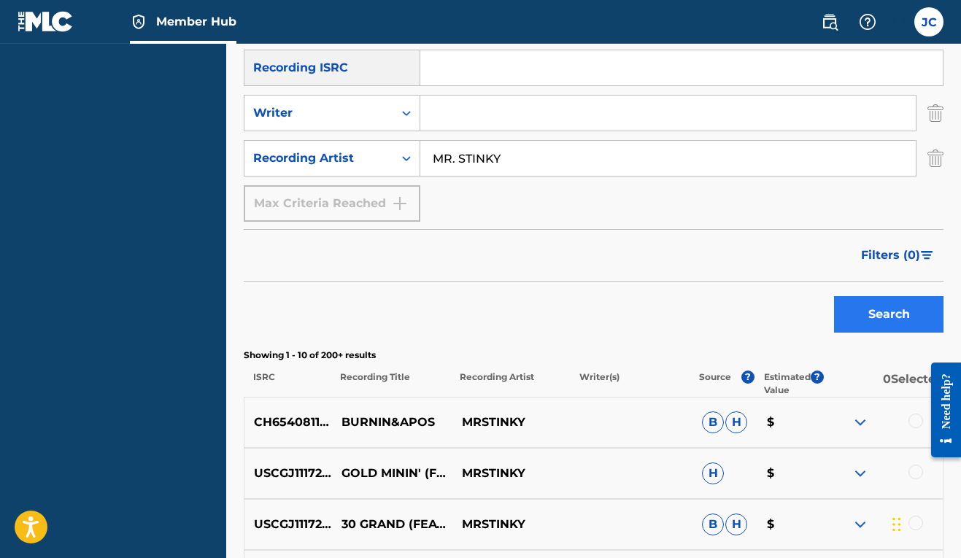
type input "MR. STINKY"
click at [913, 314] on button "Search" at bounding box center [888, 314] width 109 height 36
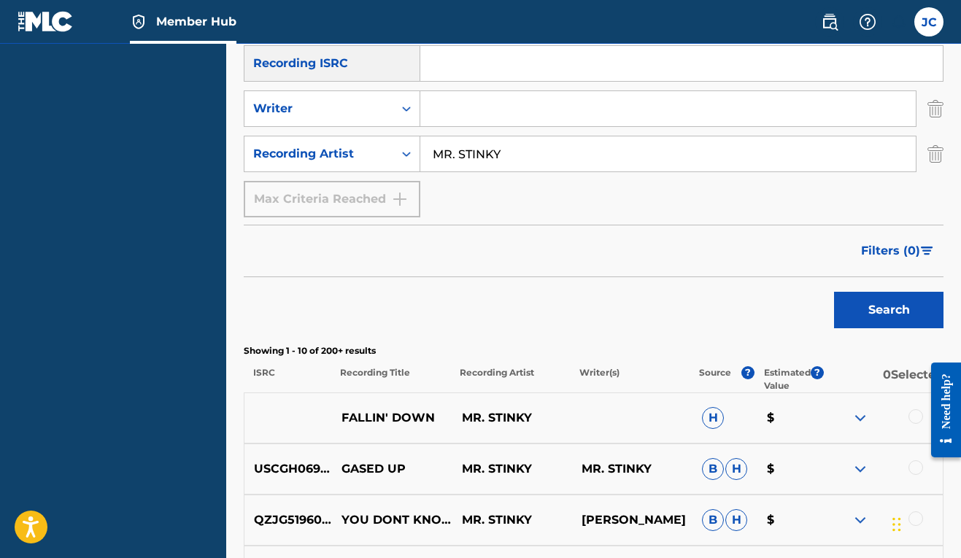
scroll to position [108, 0]
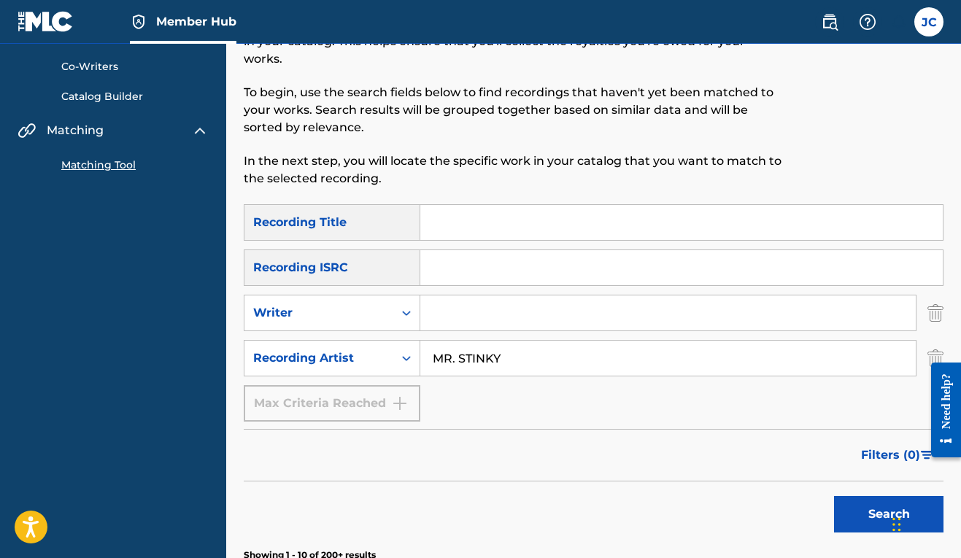
click at [467, 220] on input "Search Form" at bounding box center [681, 222] width 522 height 35
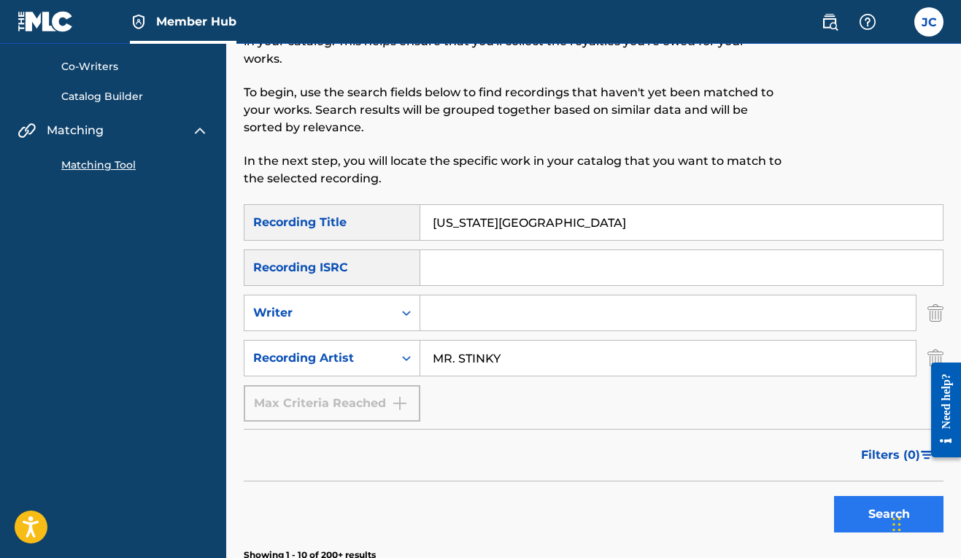
type input "[US_STATE][GEOGRAPHIC_DATA]"
click at [875, 518] on button "Search" at bounding box center [888, 514] width 109 height 36
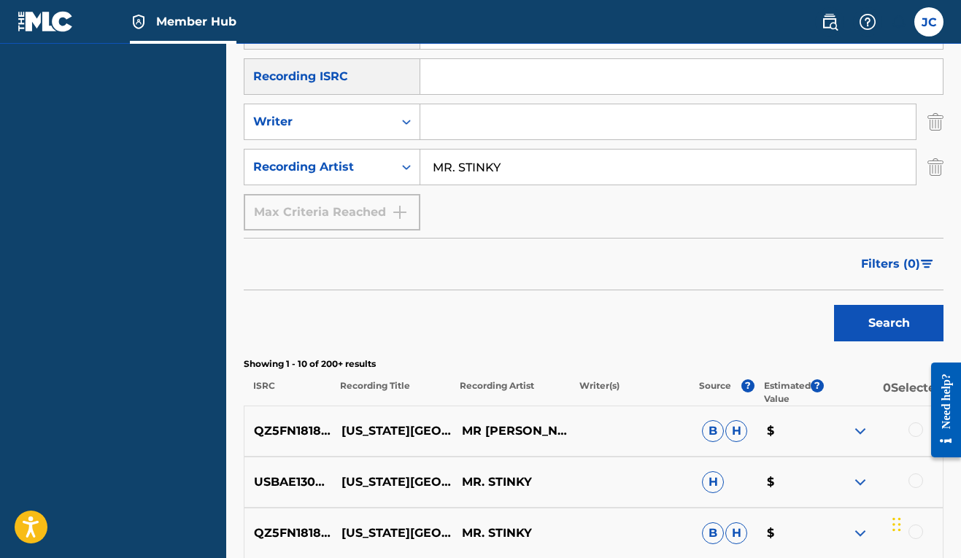
scroll to position [395, 0]
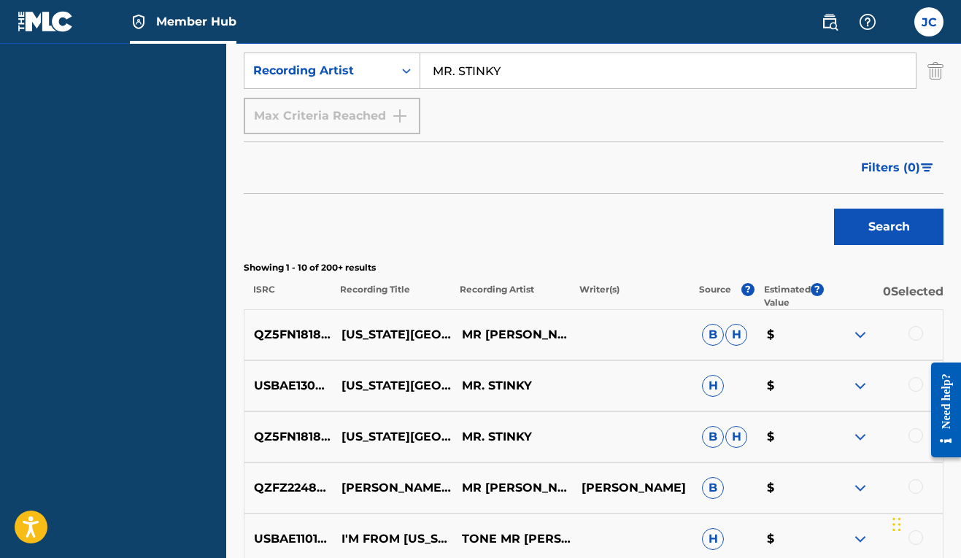
click at [919, 436] on div at bounding box center [915, 435] width 15 height 15
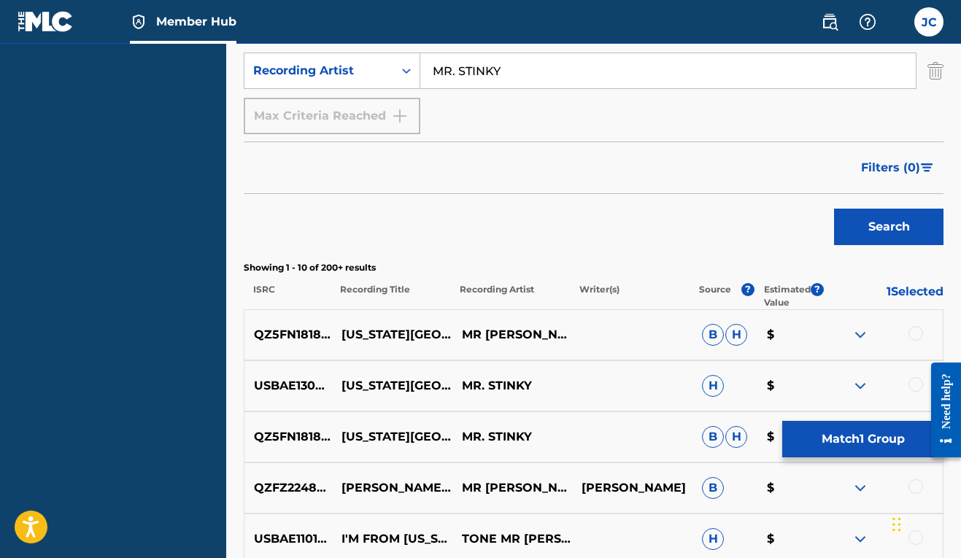
click at [916, 387] on div at bounding box center [915, 384] width 15 height 15
click at [914, 326] on div at bounding box center [915, 333] width 15 height 15
click at [860, 226] on button "Search" at bounding box center [888, 227] width 109 height 36
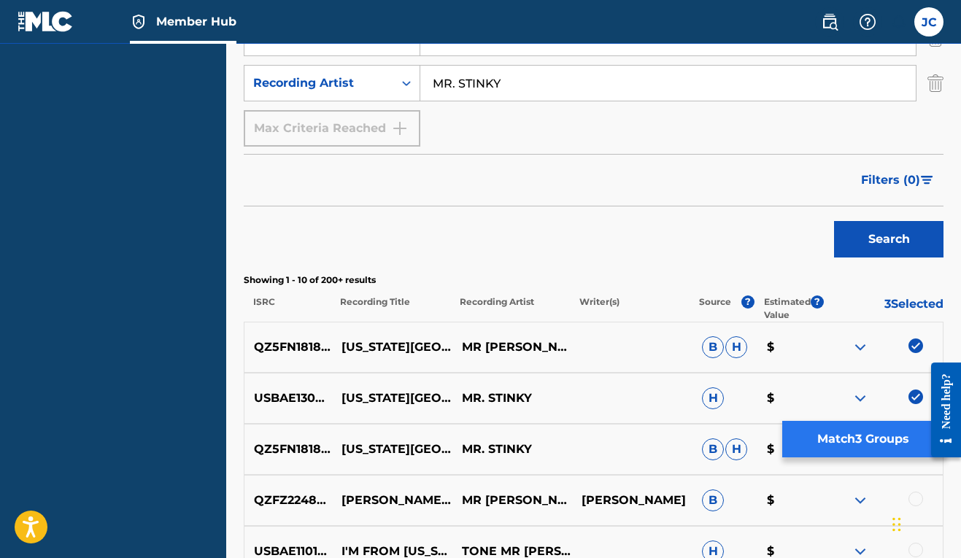
click at [837, 436] on button "Match 3 Groups" at bounding box center [862, 439] width 161 height 36
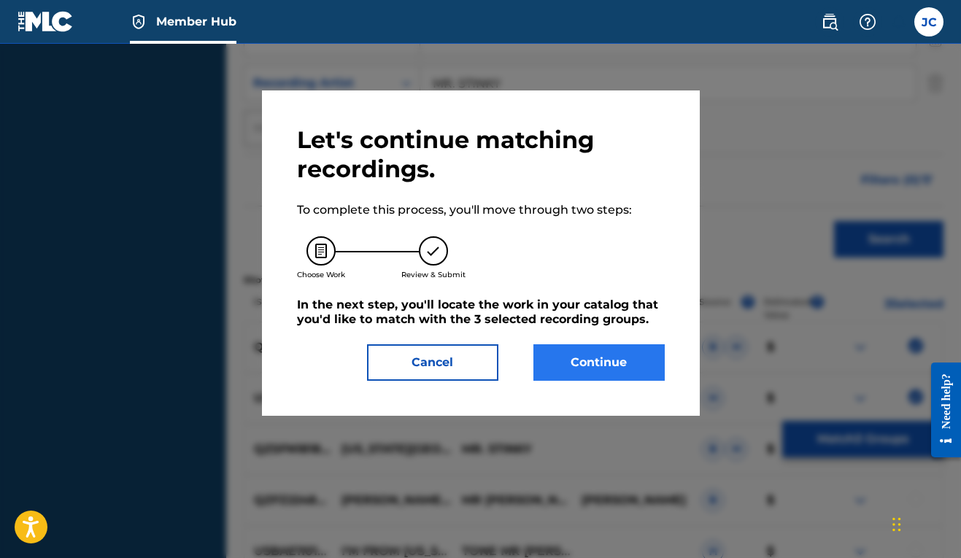
click at [609, 363] on button "Continue" at bounding box center [598, 362] width 131 height 36
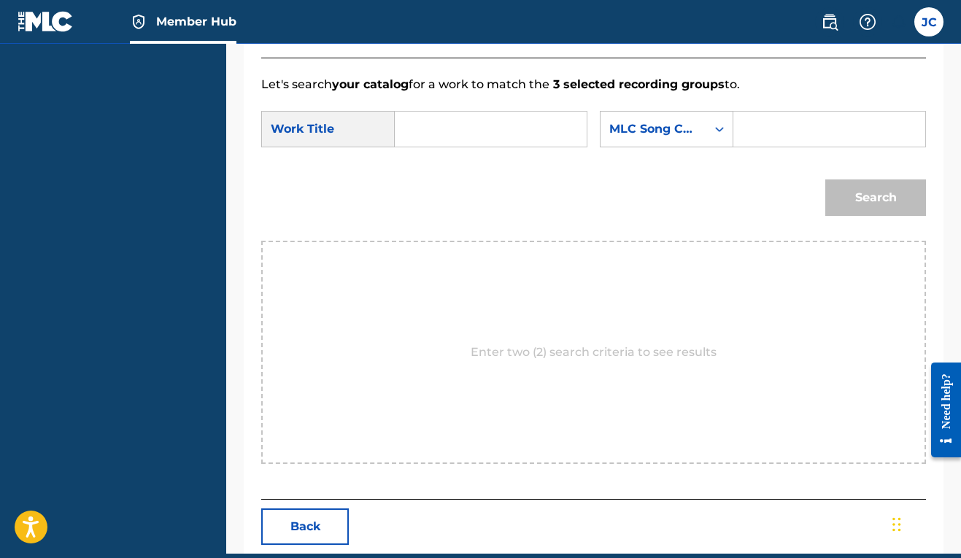
scroll to position [301, 0]
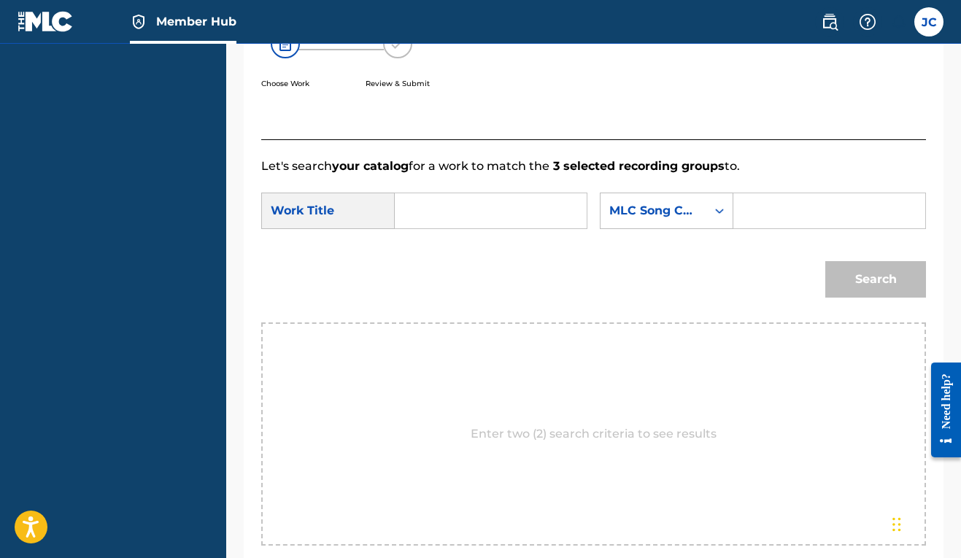
click at [522, 211] on input "Search Form" at bounding box center [490, 210] width 167 height 35
type input "[US_STATE][GEOGRAPHIC_DATA]"
click at [600, 225] on div "MLC Song Code" at bounding box center [653, 211] width 106 height 28
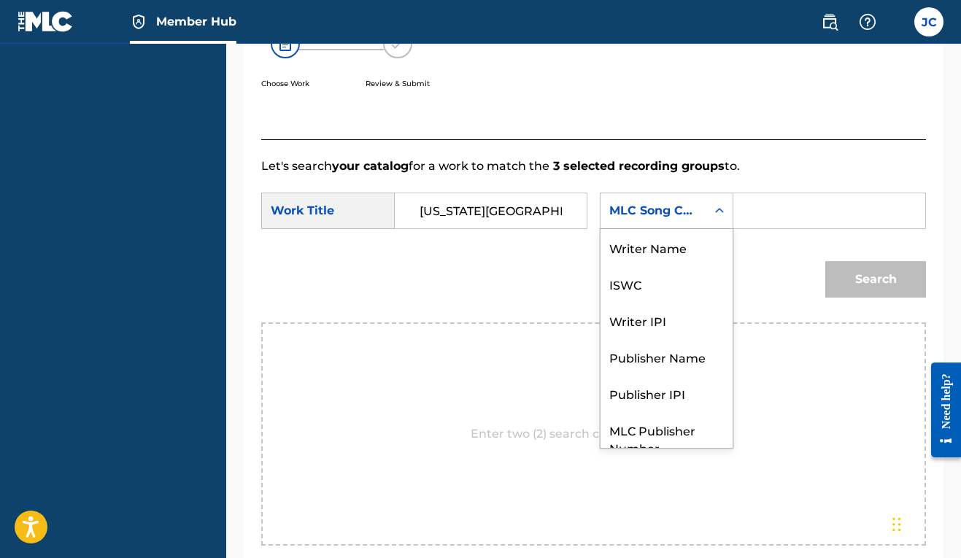
scroll to position [54, 0]
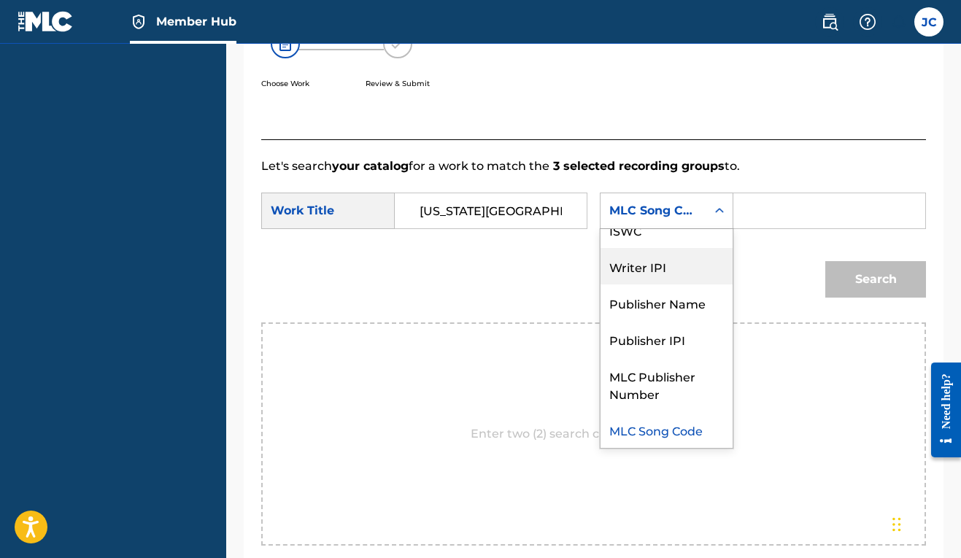
click at [600, 285] on div "Writer IPI" at bounding box center [666, 266] width 132 height 36
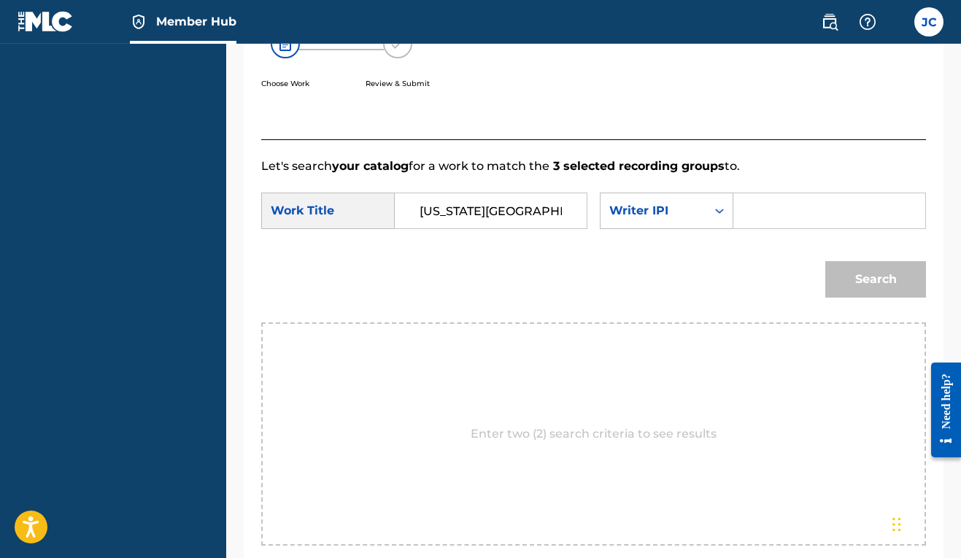
click at [746, 228] on input "Search Form" at bounding box center [829, 210] width 167 height 35
paste input "00606611669"
type input "00606611669"
click at [875, 298] on button "Search" at bounding box center [875, 279] width 101 height 36
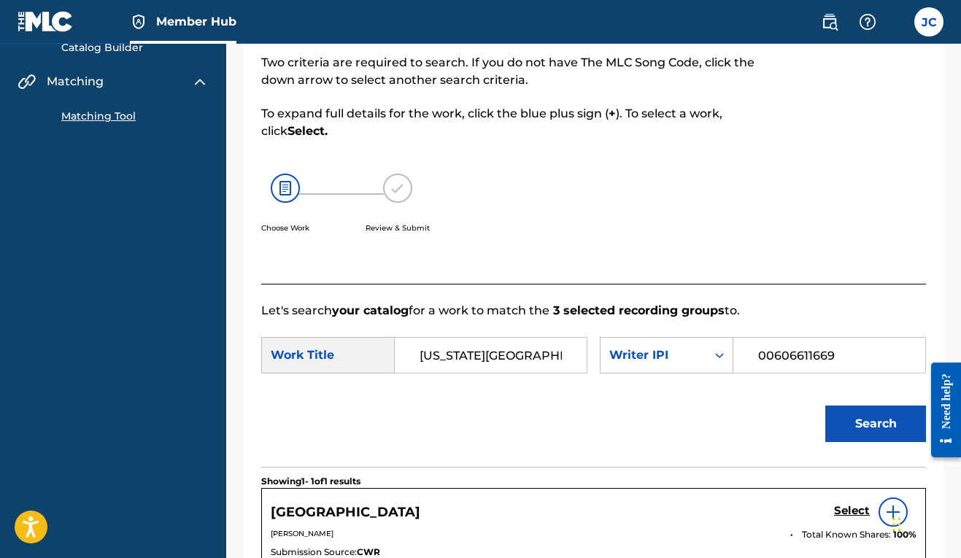
scroll to position [0, 0]
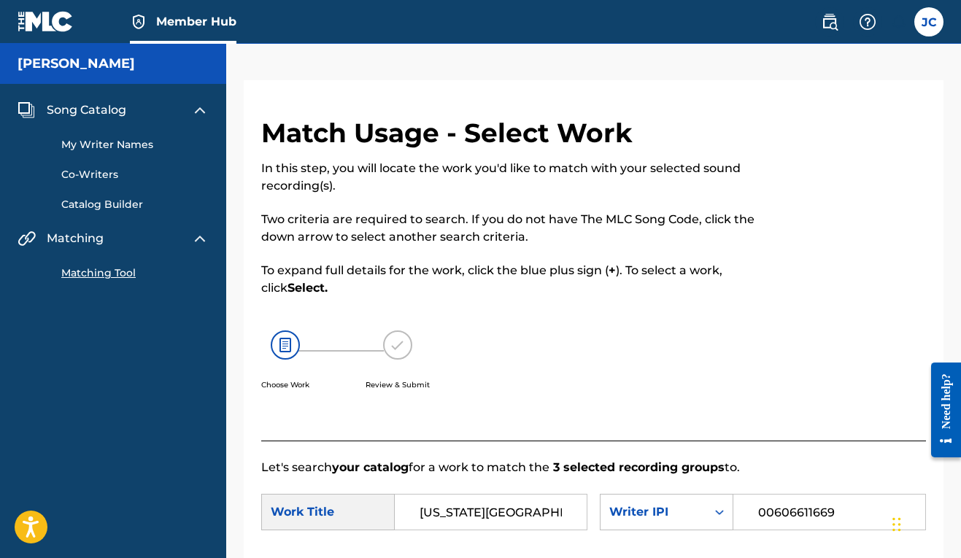
click at [88, 210] on link "Catalog Builder" at bounding box center [134, 204] width 147 height 15
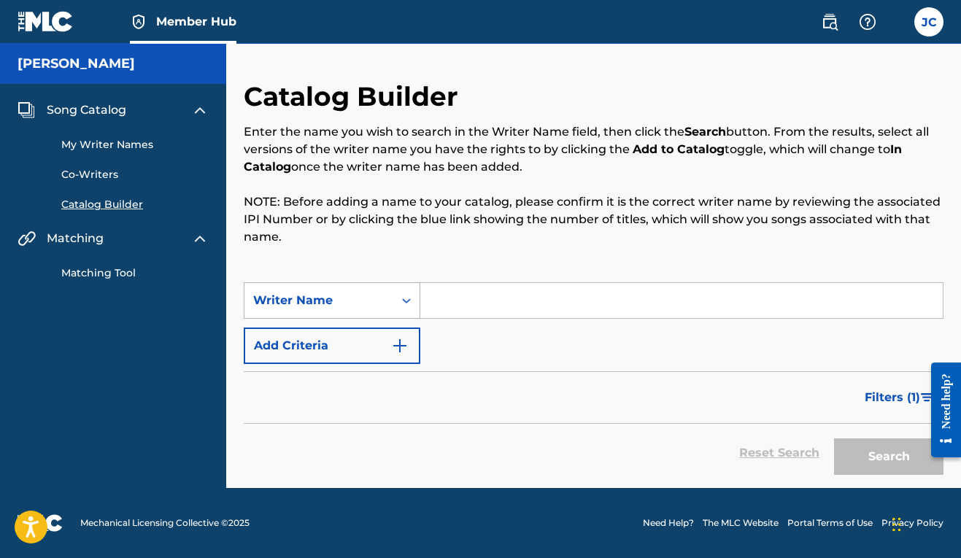
click at [404, 301] on icon "Search Form" at bounding box center [406, 300] width 9 height 5
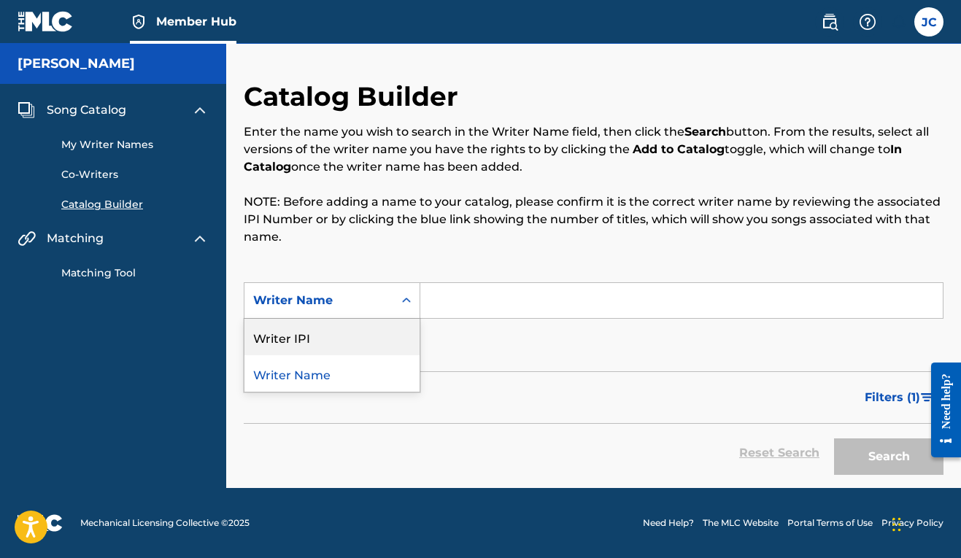
click at [366, 349] on div "Writer IPI" at bounding box center [331, 337] width 175 height 36
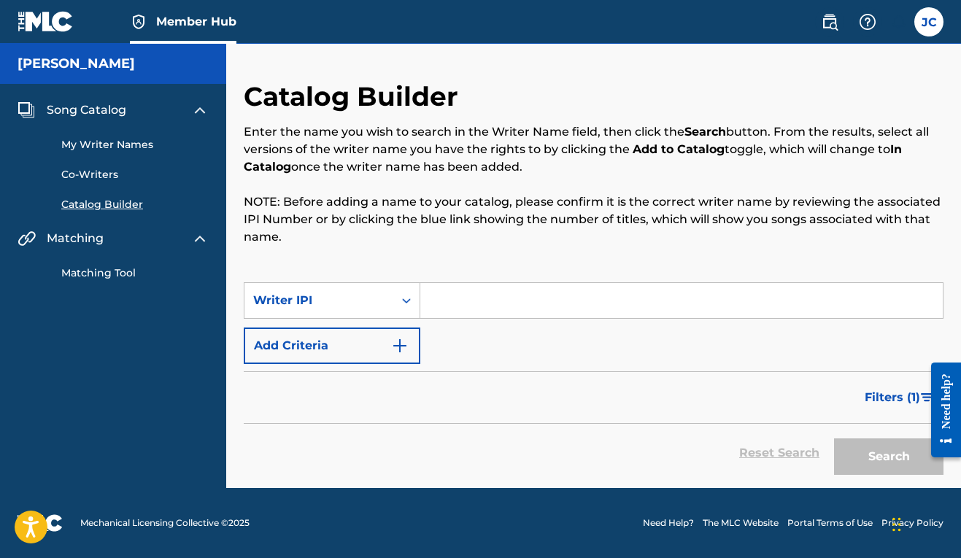
click at [436, 298] on input "Search Form" at bounding box center [681, 300] width 522 height 35
paste input "00606611669"
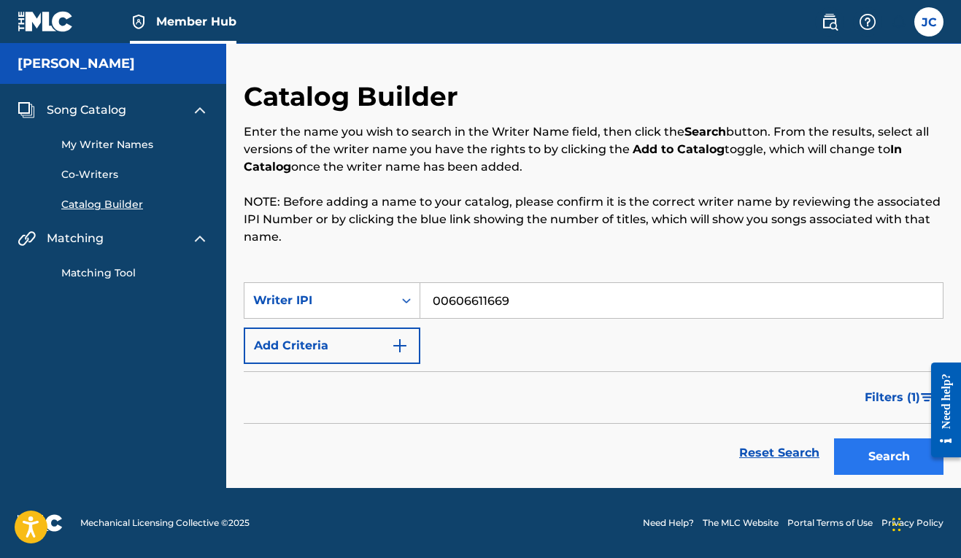
type input "00606611669"
click at [914, 460] on button "Search" at bounding box center [888, 456] width 109 height 36
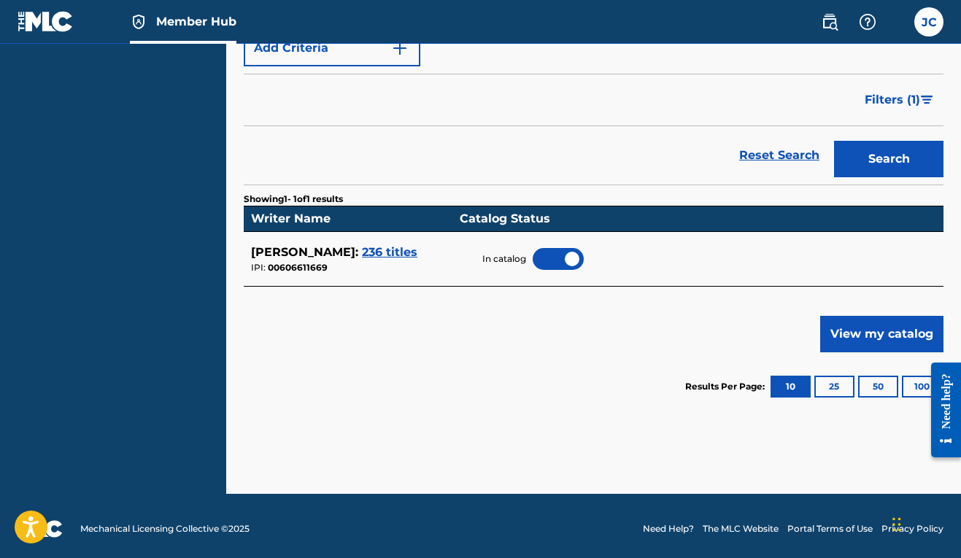
scroll to position [110, 0]
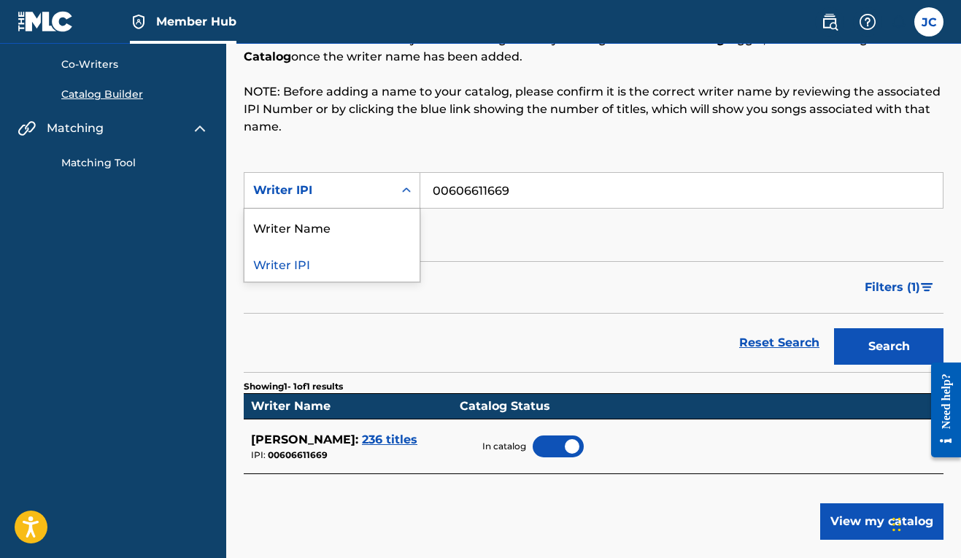
click at [417, 185] on div "Search Form" at bounding box center [406, 190] width 26 height 26
click at [359, 226] on div "Writer Name" at bounding box center [331, 227] width 175 height 36
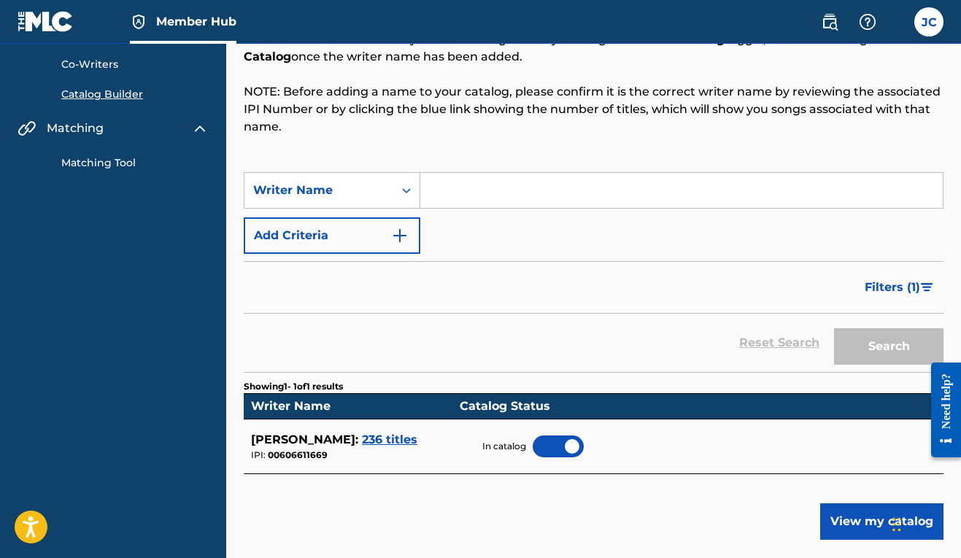
click at [473, 194] on input "Search Form" at bounding box center [681, 190] width 522 height 35
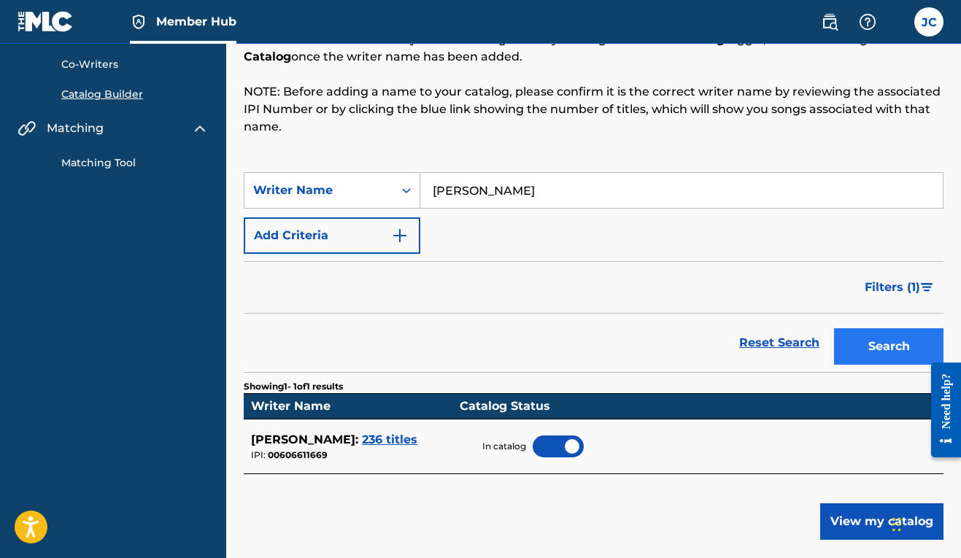
click at [880, 340] on button "Search" at bounding box center [888, 346] width 109 height 36
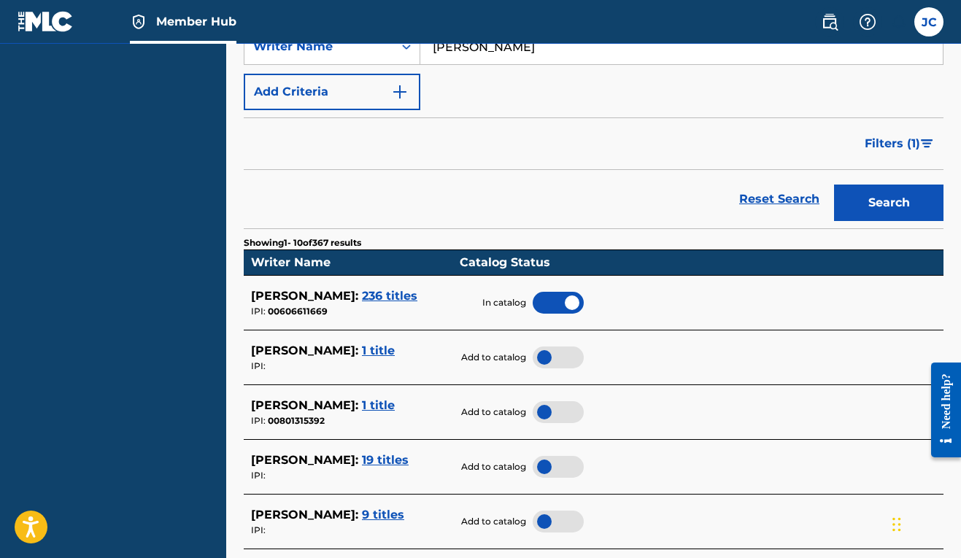
scroll to position [77, 0]
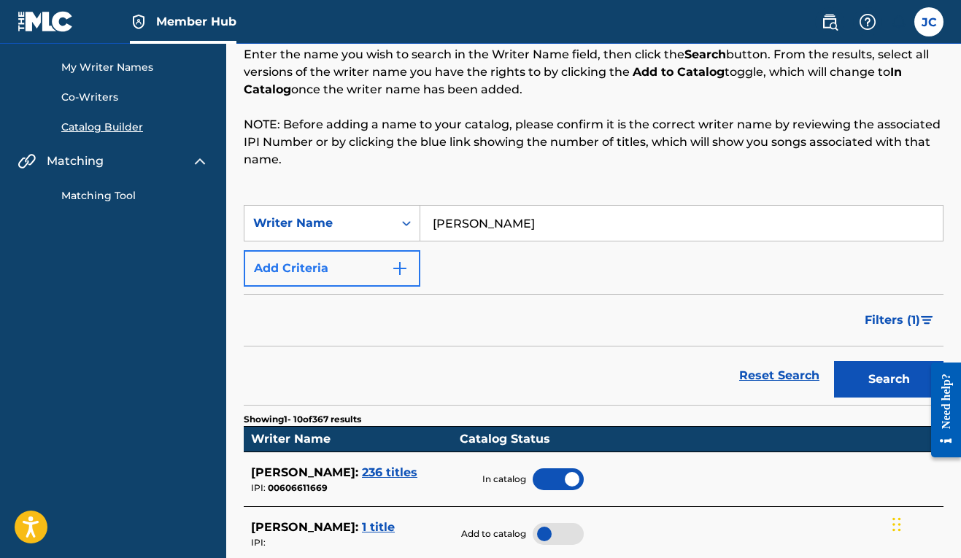
click at [408, 259] on button "Add Criteria" at bounding box center [332, 268] width 177 height 36
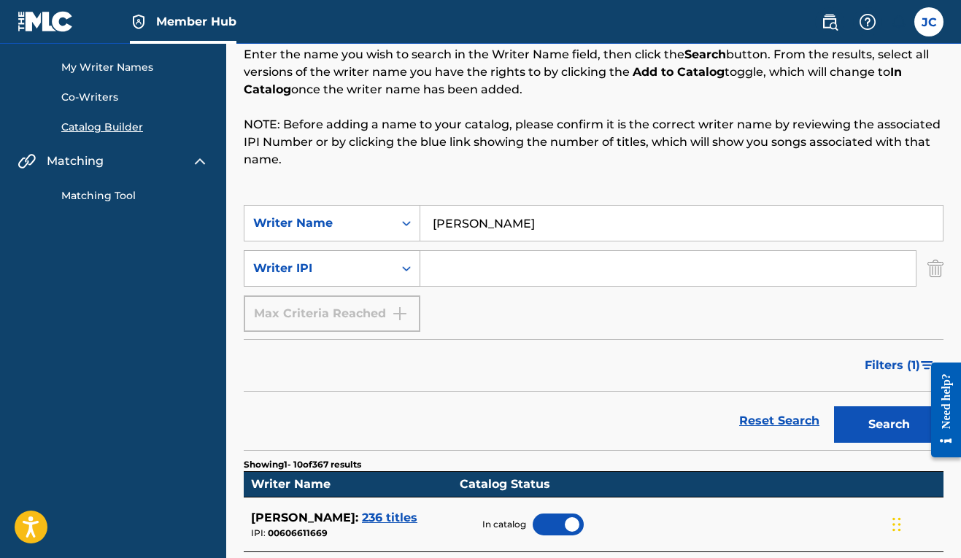
click at [414, 274] on div "Search Form" at bounding box center [406, 268] width 26 height 26
click at [414, 273] on div "Search Form" at bounding box center [406, 268] width 26 height 26
click at [473, 225] on input "[PERSON_NAME]" at bounding box center [681, 223] width 522 height 35
type input "[PERSON_NAME]"
click at [879, 429] on button "Search" at bounding box center [888, 424] width 109 height 36
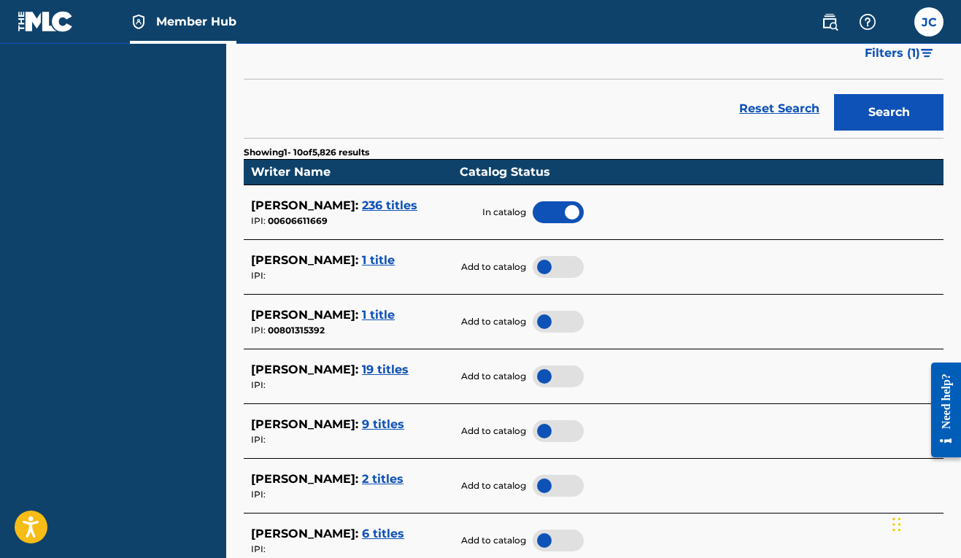
scroll to position [0, 0]
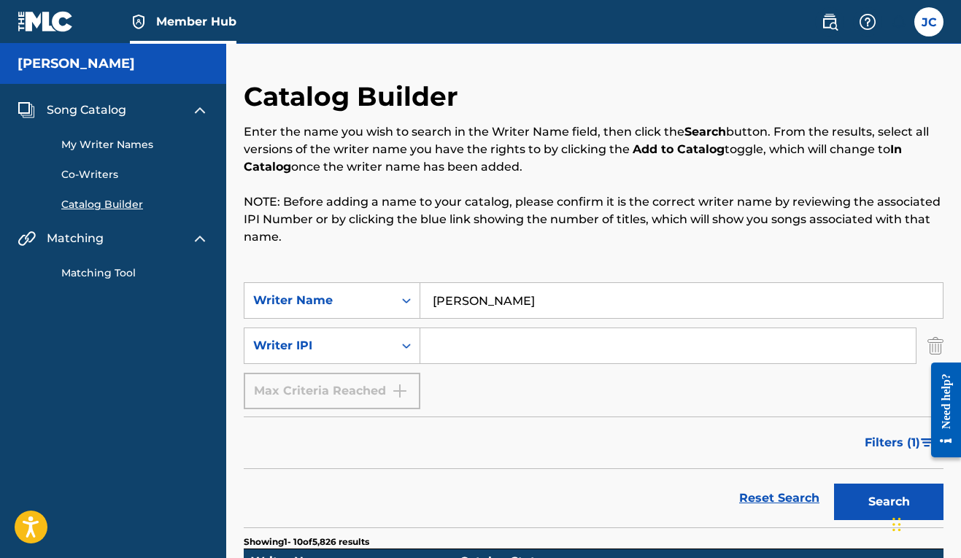
click at [125, 143] on link "My Writer Names" at bounding box center [134, 144] width 147 height 15
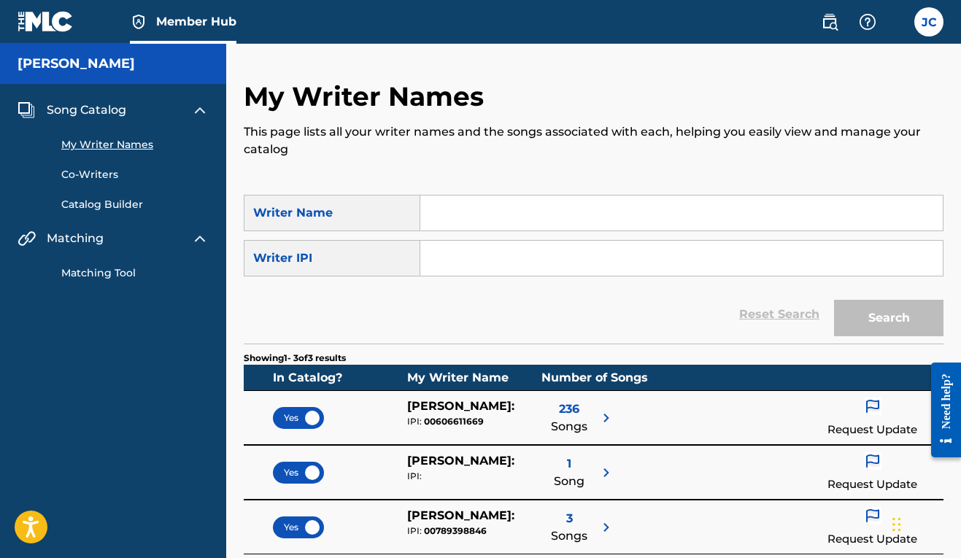
click at [114, 113] on span "Song Catalog" at bounding box center [87, 110] width 80 height 18
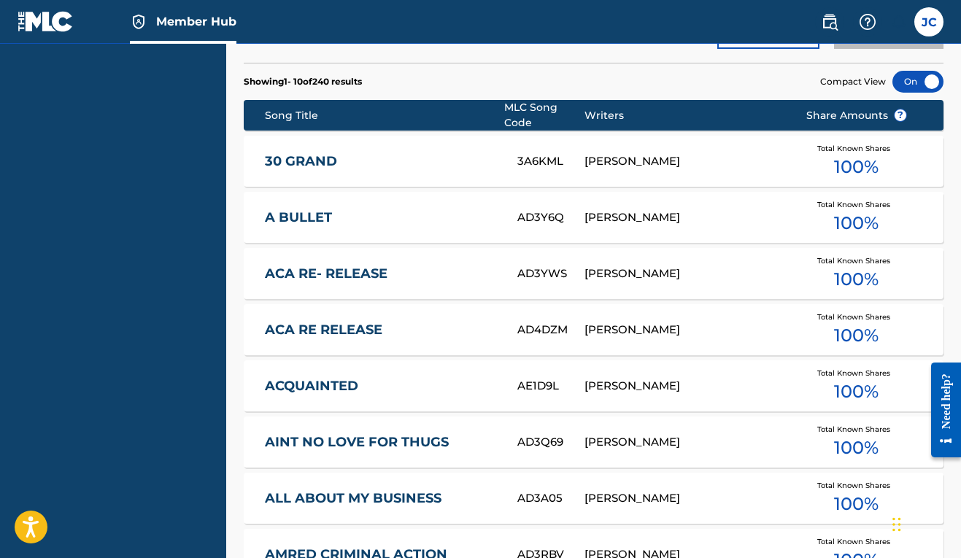
scroll to position [375, 0]
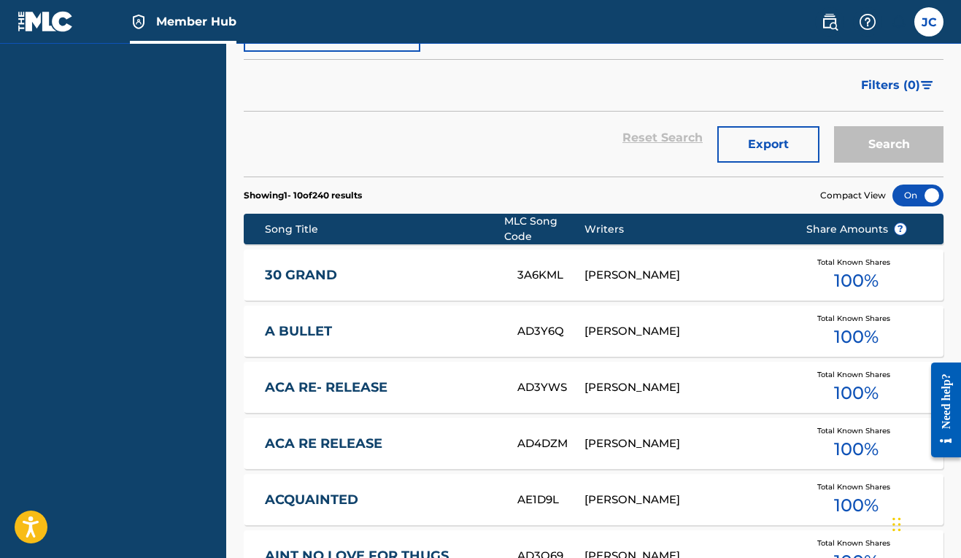
click at [304, 276] on link "30 GRAND" at bounding box center [381, 275] width 233 height 17
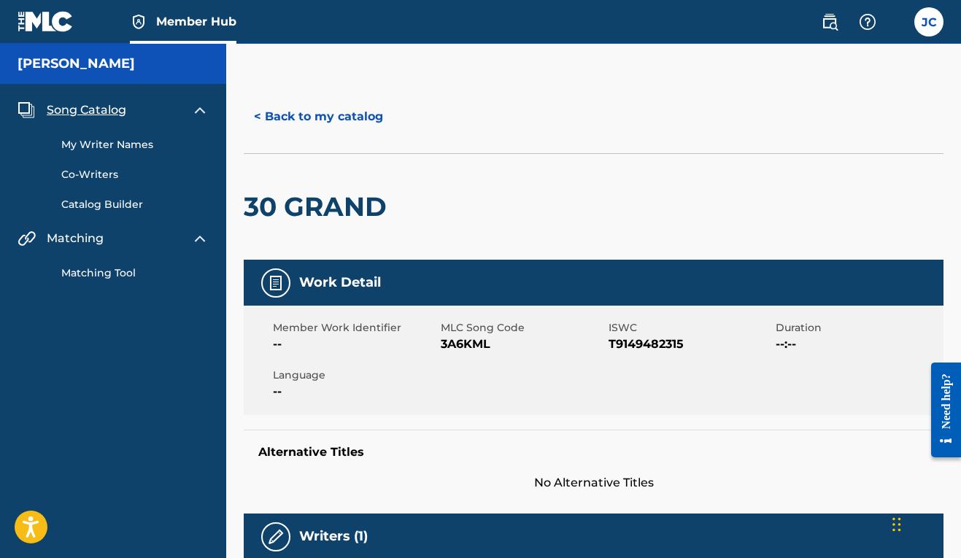
click at [106, 278] on link "Matching Tool" at bounding box center [134, 273] width 147 height 15
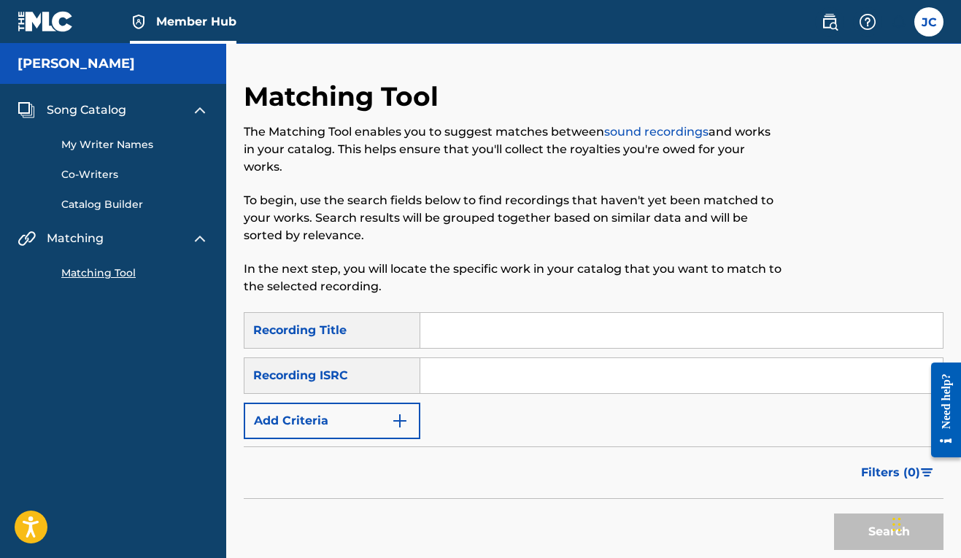
click at [451, 340] on input "Search Form" at bounding box center [681, 330] width 522 height 35
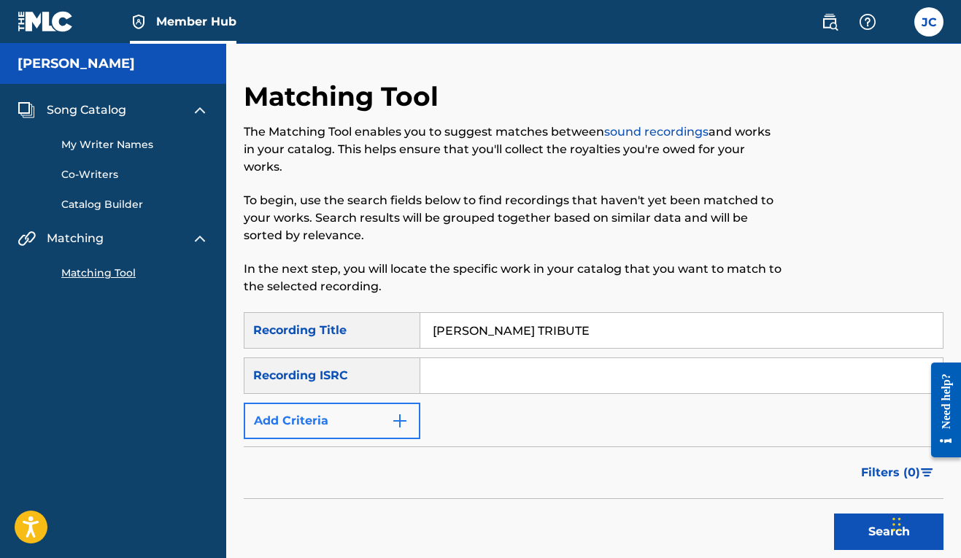
type input "[PERSON_NAME] TRIBUTE"
click at [409, 430] on button "Add Criteria" at bounding box center [332, 421] width 177 height 36
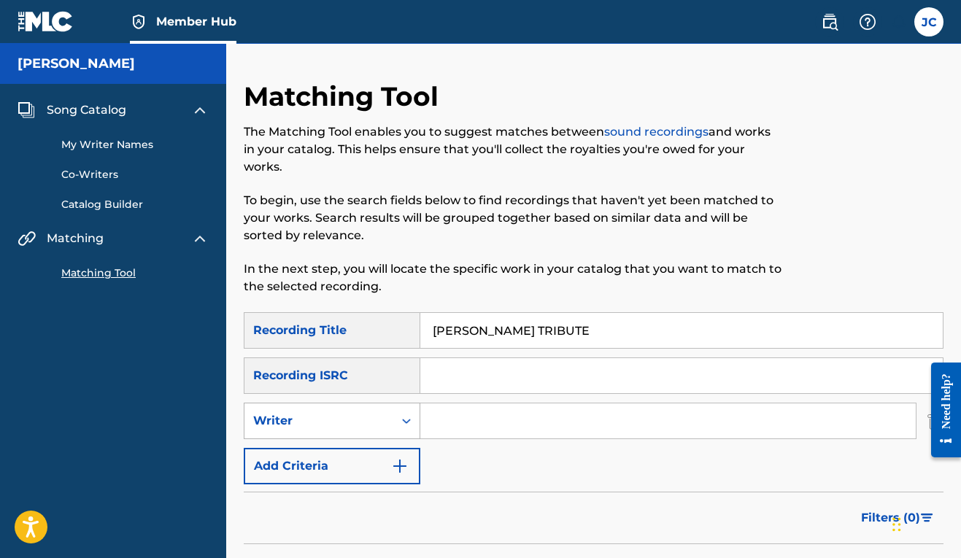
click at [408, 424] on icon "Search Form" at bounding box center [406, 421] width 15 height 15
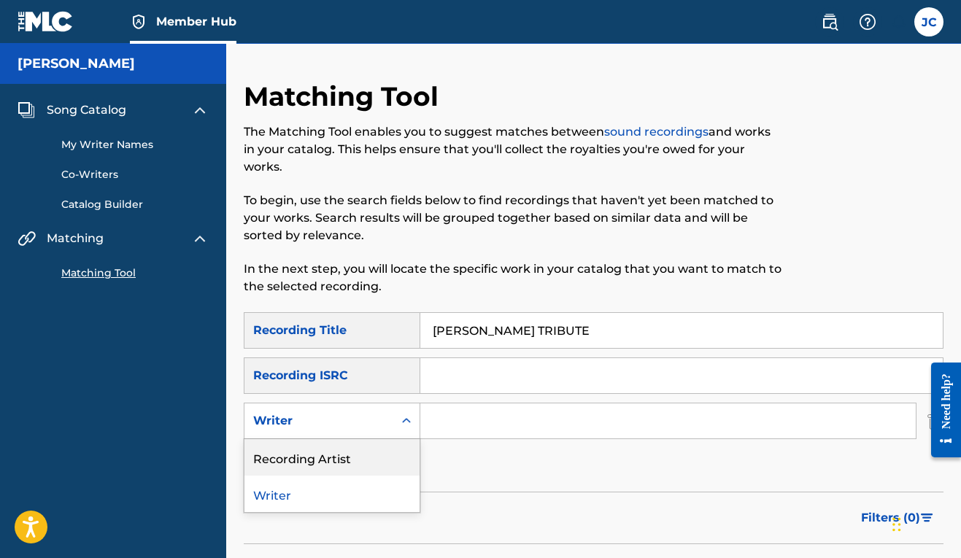
click at [391, 462] on div "Recording Artist" at bounding box center [331, 457] width 175 height 36
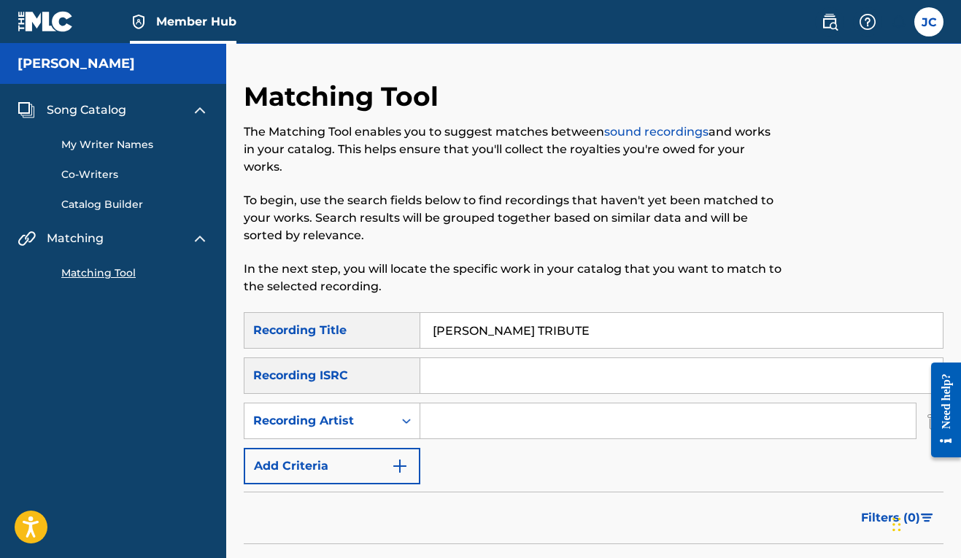
click at [446, 419] on input "Search Form" at bounding box center [667, 420] width 495 height 35
type input "MR. STINKY"
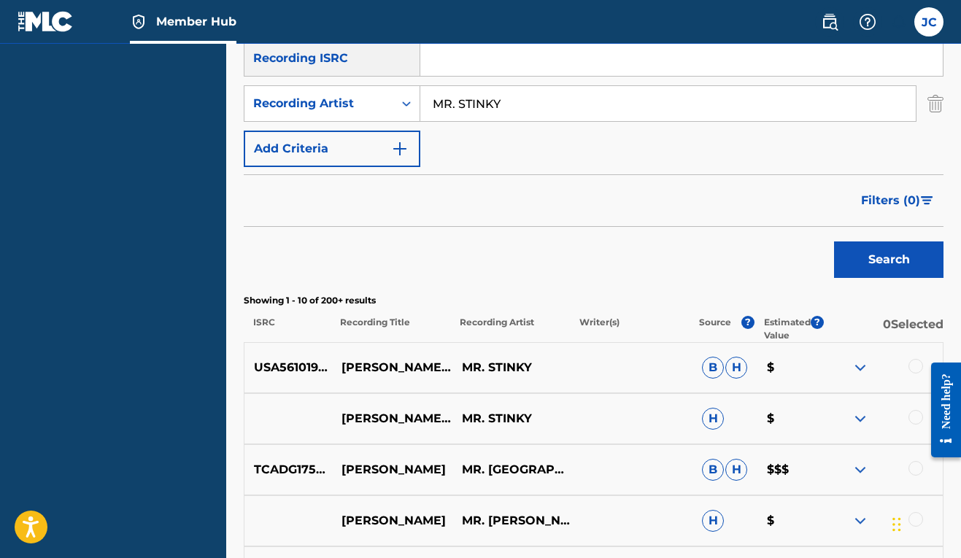
scroll to position [386, 0]
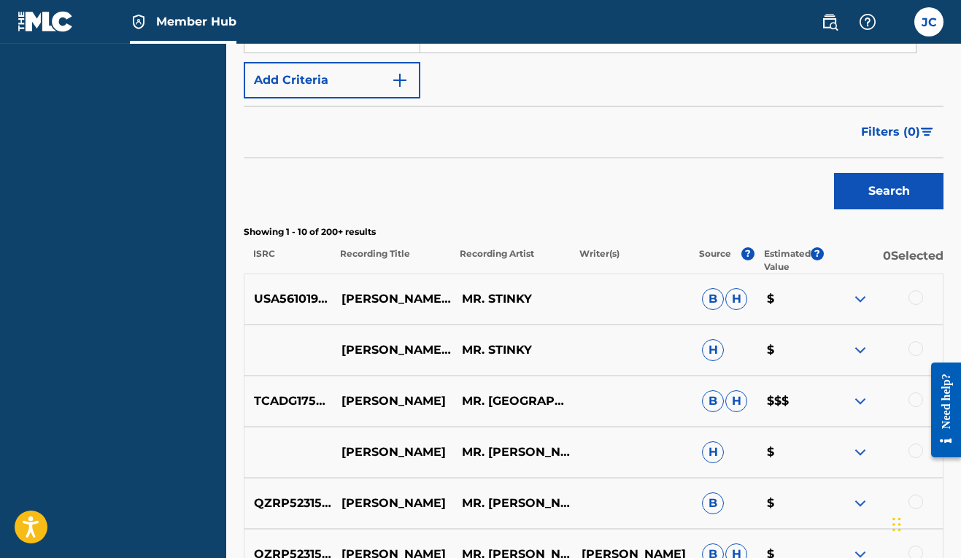
click at [864, 295] on img at bounding box center [860, 299] width 18 height 18
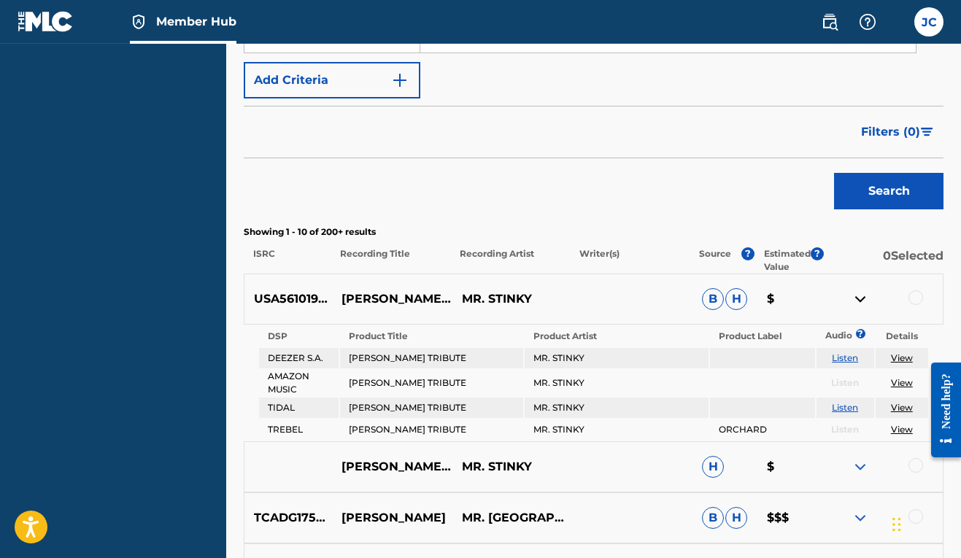
click at [848, 355] on link "Listen" at bounding box center [845, 357] width 26 height 11
click at [913, 302] on div at bounding box center [915, 297] width 15 height 15
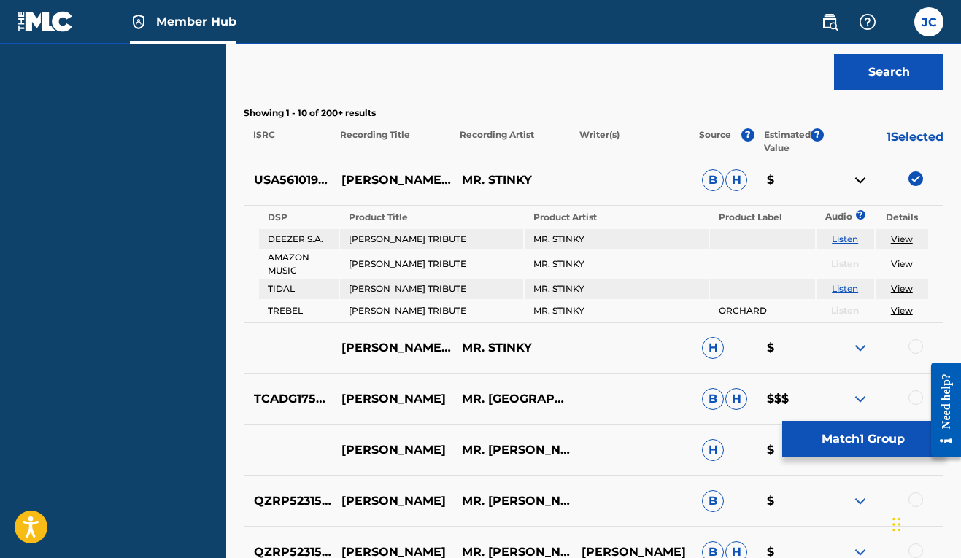
scroll to position [595, 0]
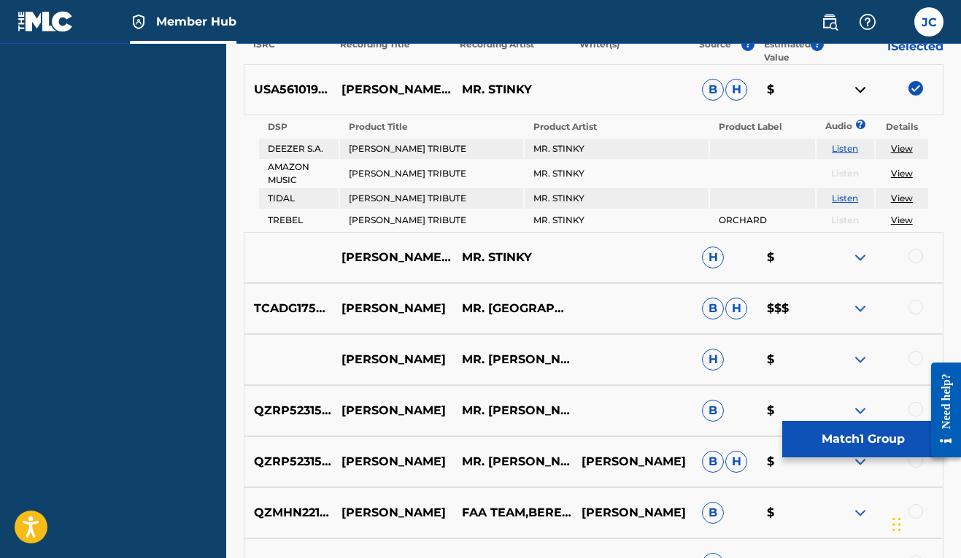
click at [916, 252] on div at bounding box center [915, 256] width 15 height 15
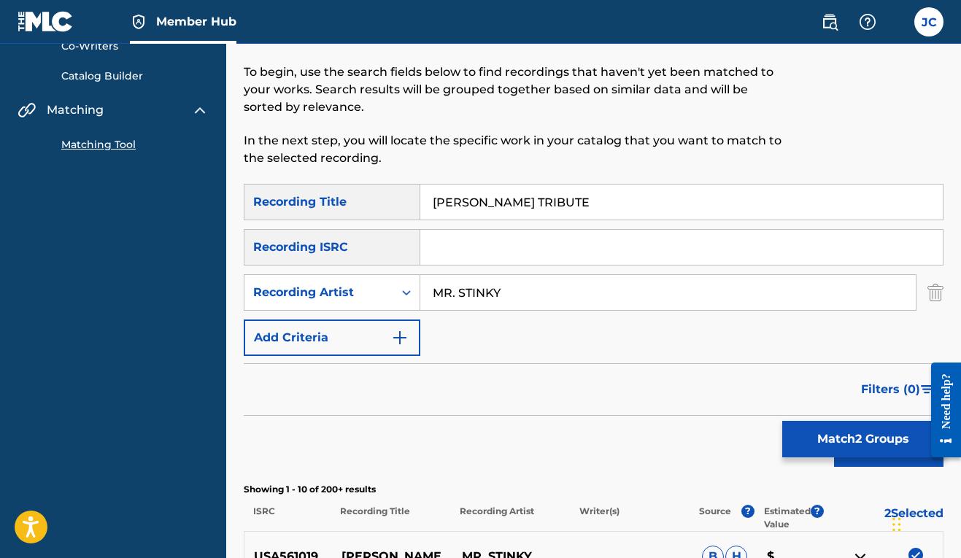
scroll to position [7, 0]
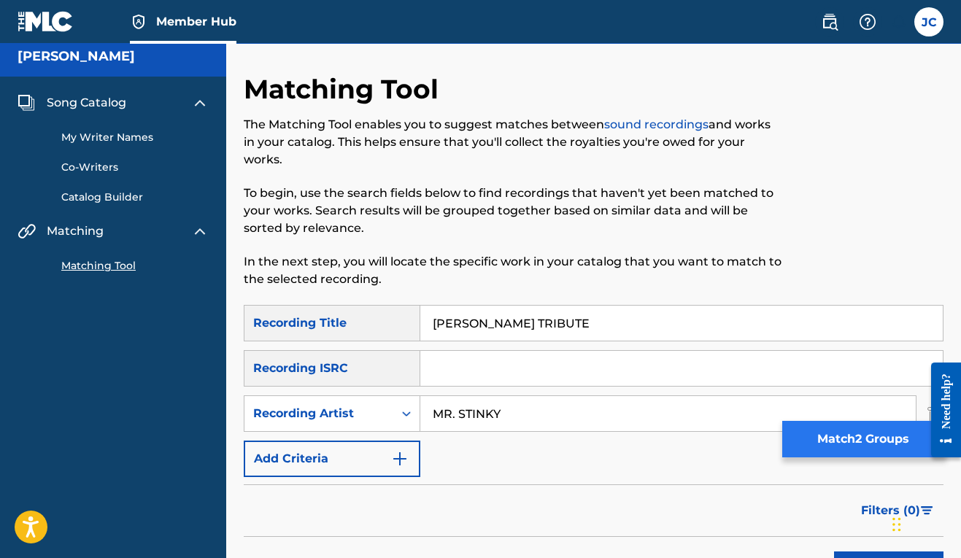
click at [837, 439] on button "Match 2 Groups" at bounding box center [862, 439] width 161 height 36
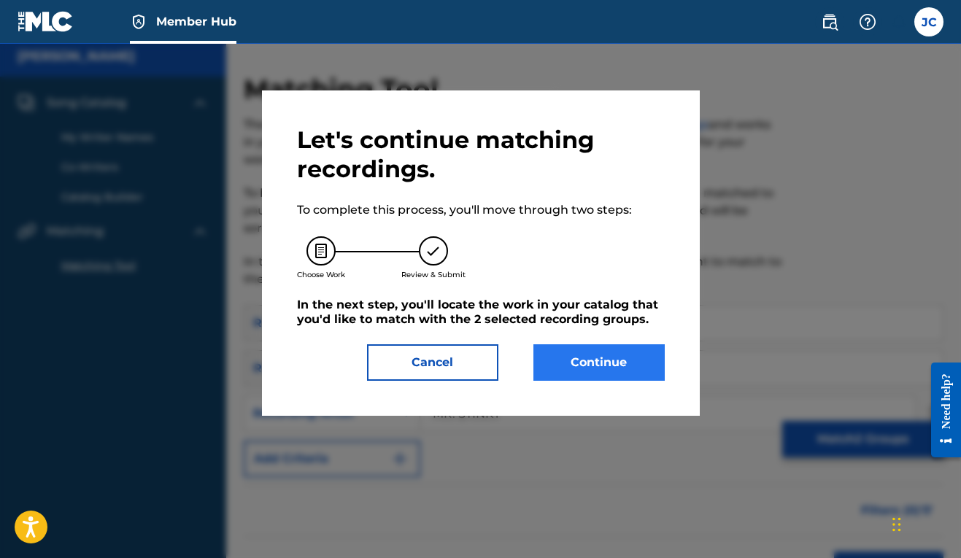
click at [579, 362] on button "Continue" at bounding box center [598, 362] width 131 height 36
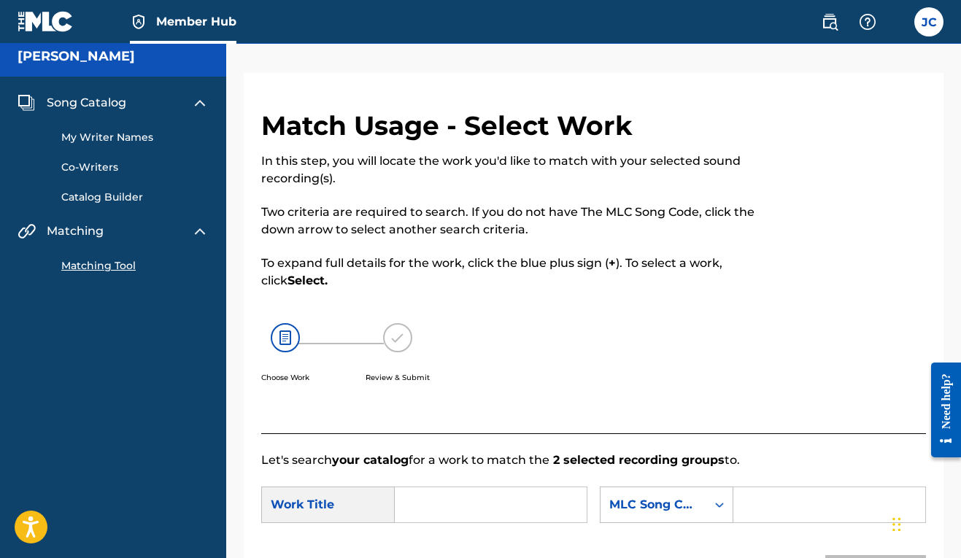
scroll to position [226, 0]
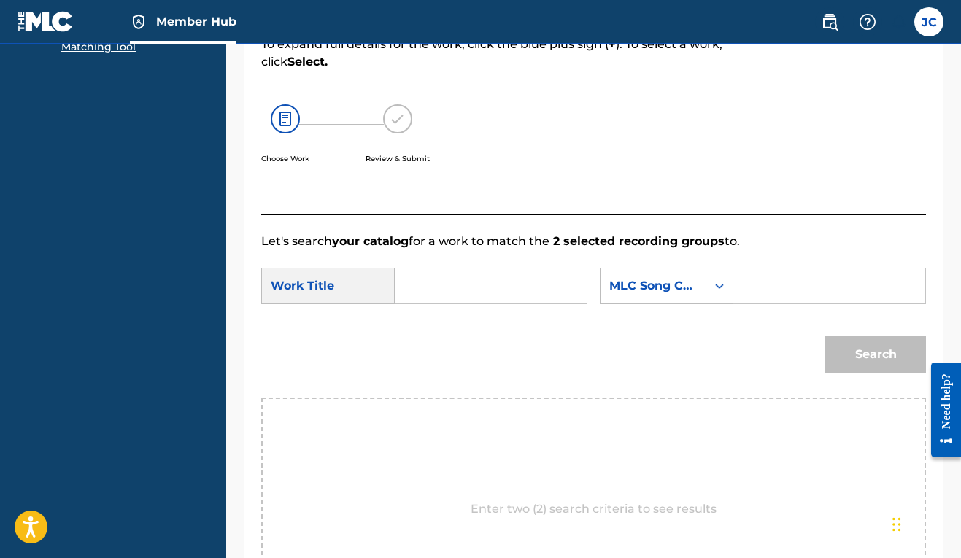
click at [483, 293] on input "Search Form" at bounding box center [490, 285] width 167 height 35
click at [451, 347] on span "el [PERSON_NAME] tribute" at bounding box center [470, 336] width 102 height 49
type input "[PERSON_NAME] tribute"
click at [712, 293] on icon "Search Form" at bounding box center [719, 286] width 15 height 15
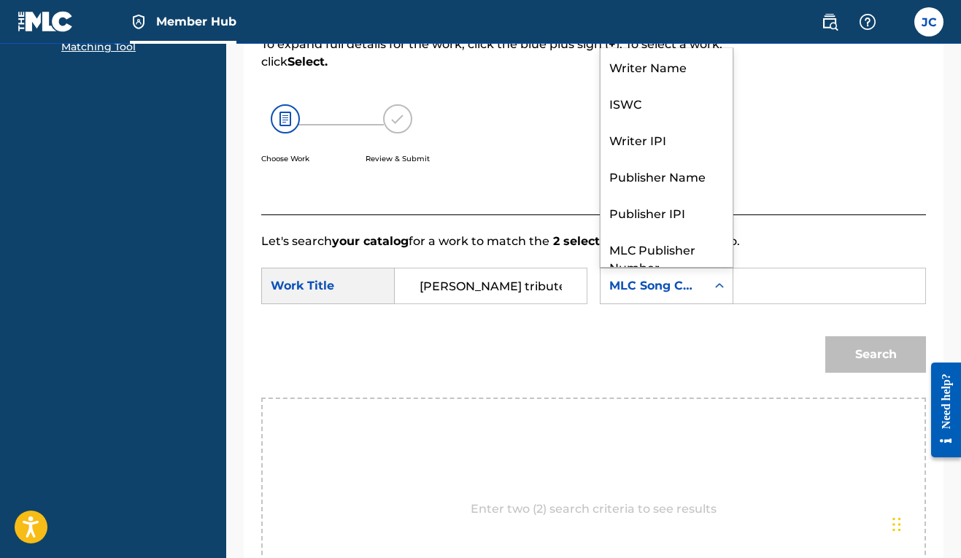
scroll to position [54, 0]
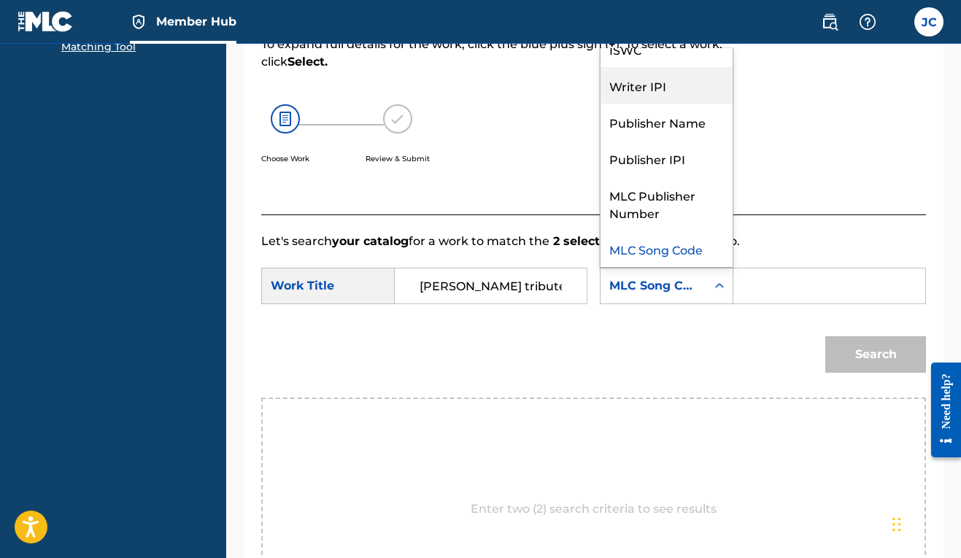
click at [600, 104] on div "Writer IPI" at bounding box center [666, 85] width 132 height 36
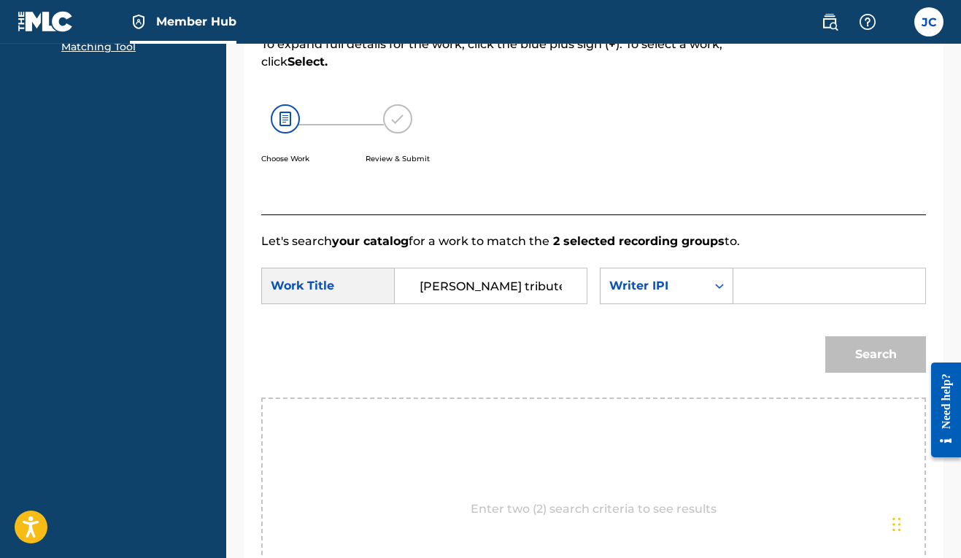
click at [746, 303] on input "Search Form" at bounding box center [829, 285] width 167 height 35
paste input "00606611669"
type input "00606611669"
click at [893, 373] on button "Search" at bounding box center [875, 354] width 101 height 36
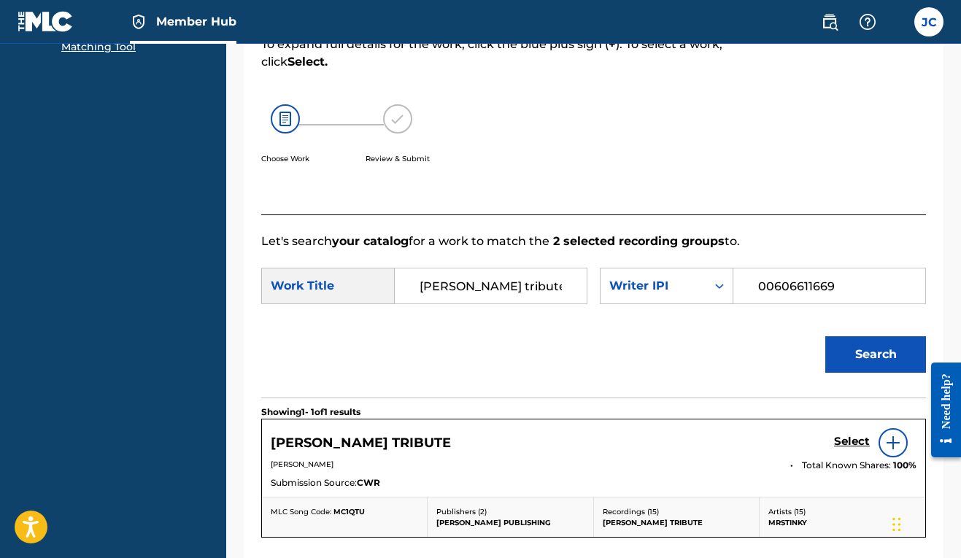
scroll to position [451, 0]
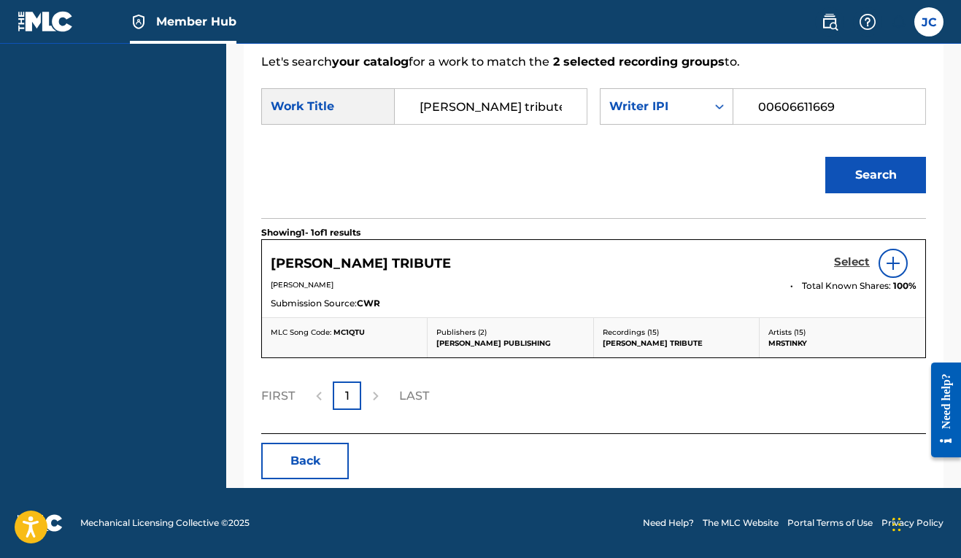
click at [852, 260] on h5 "Select" at bounding box center [852, 262] width 36 height 14
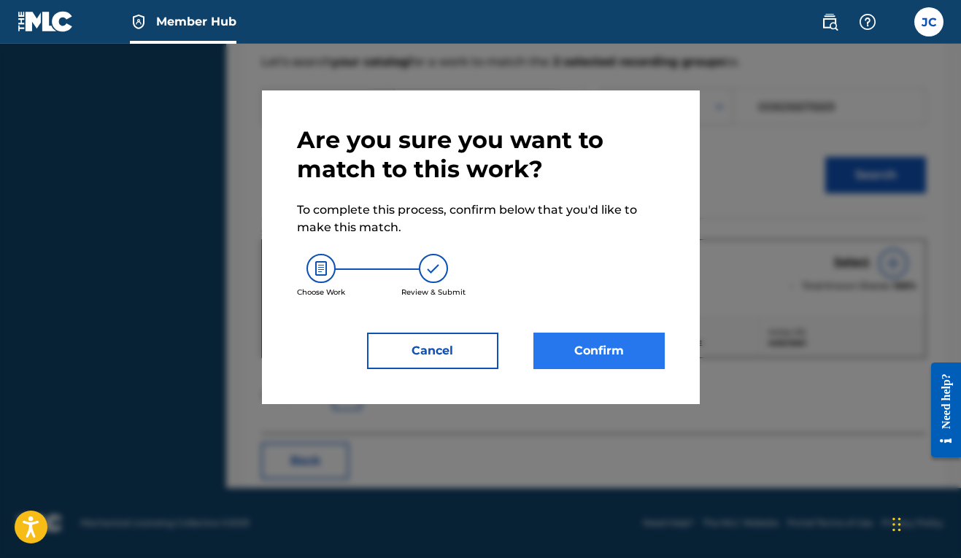
click at [634, 350] on button "Confirm" at bounding box center [598, 351] width 131 height 36
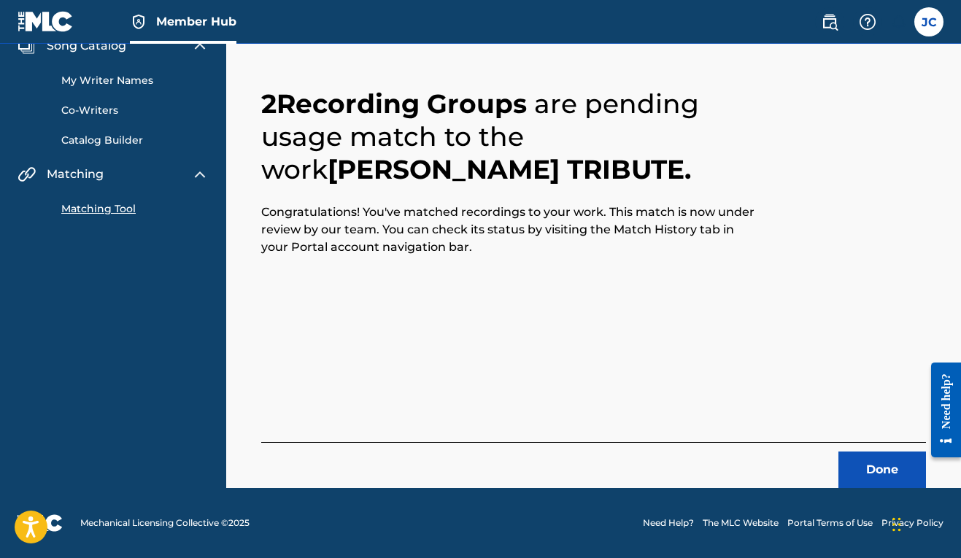
scroll to position [64, 0]
click at [895, 486] on button "Done" at bounding box center [882, 470] width 88 height 36
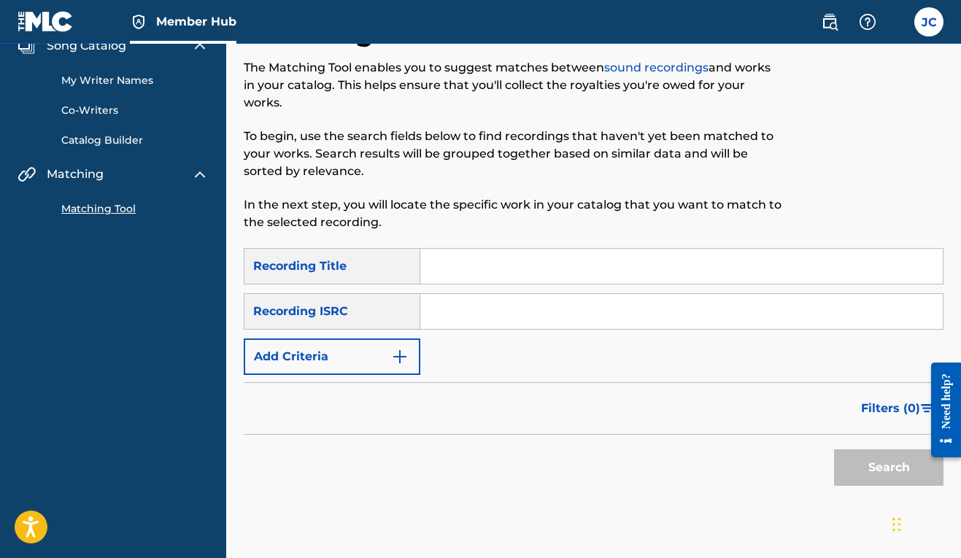
click at [508, 258] on input "Search Form" at bounding box center [681, 266] width 522 height 35
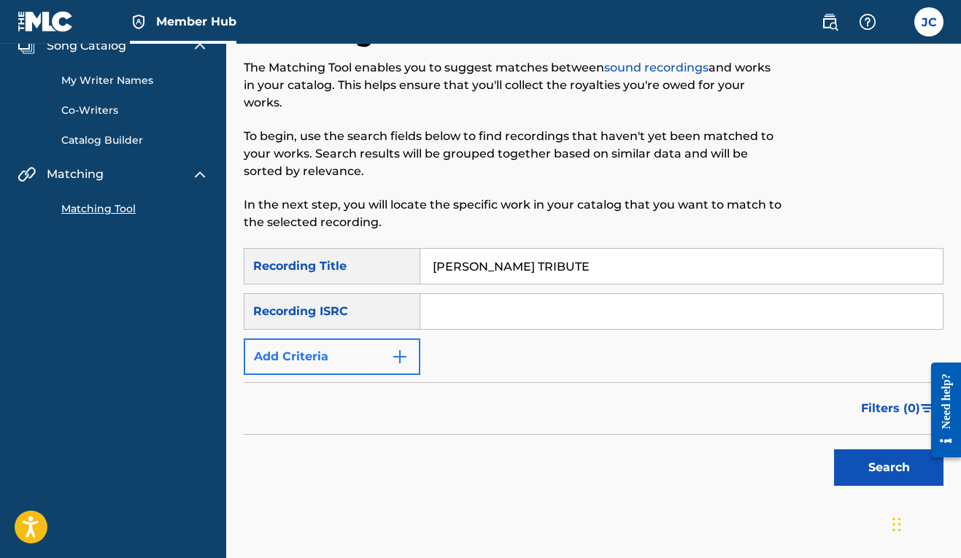
type input "[PERSON_NAME] TRIBUTE"
click at [409, 360] on button "Add Criteria" at bounding box center [332, 357] width 177 height 36
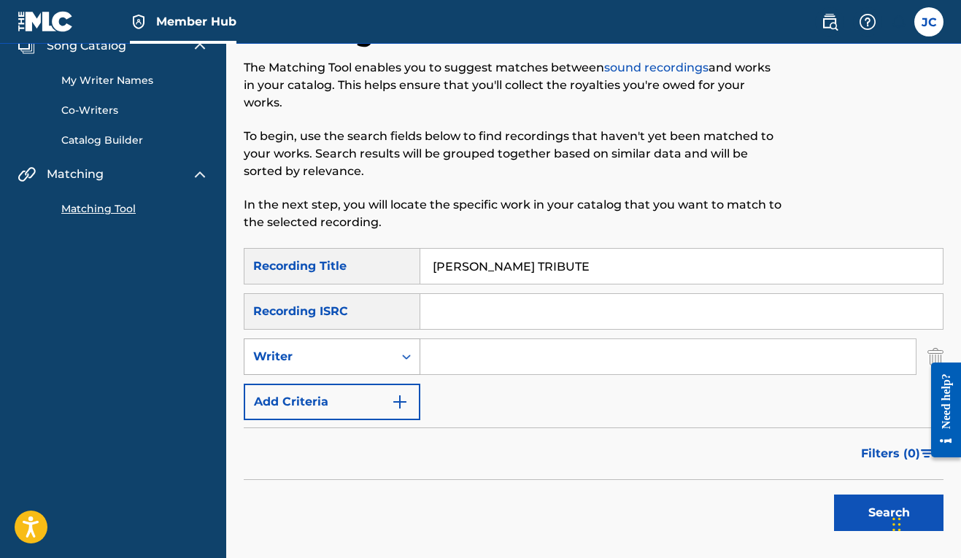
click at [414, 360] on div "Search Form" at bounding box center [406, 357] width 26 height 26
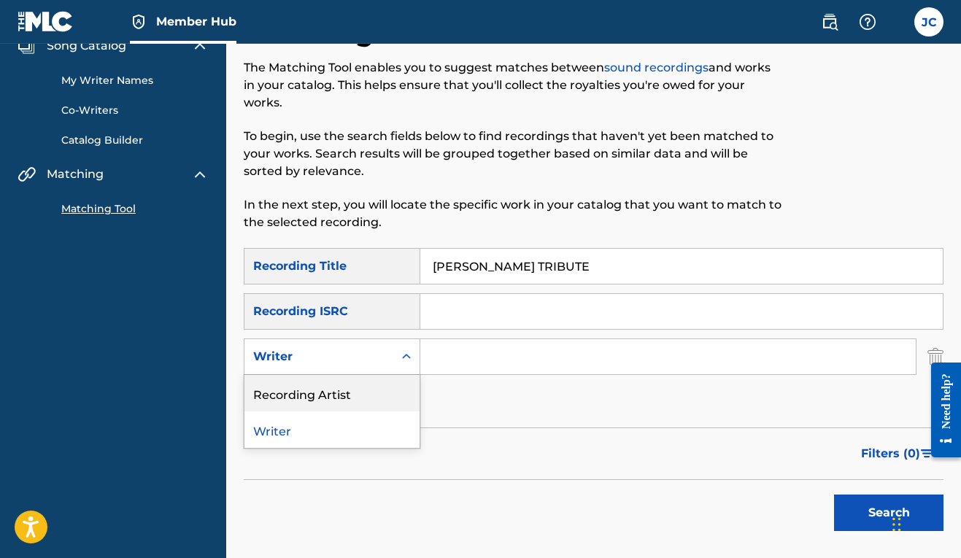
click at [341, 401] on div "Recording Artist" at bounding box center [331, 393] width 175 height 36
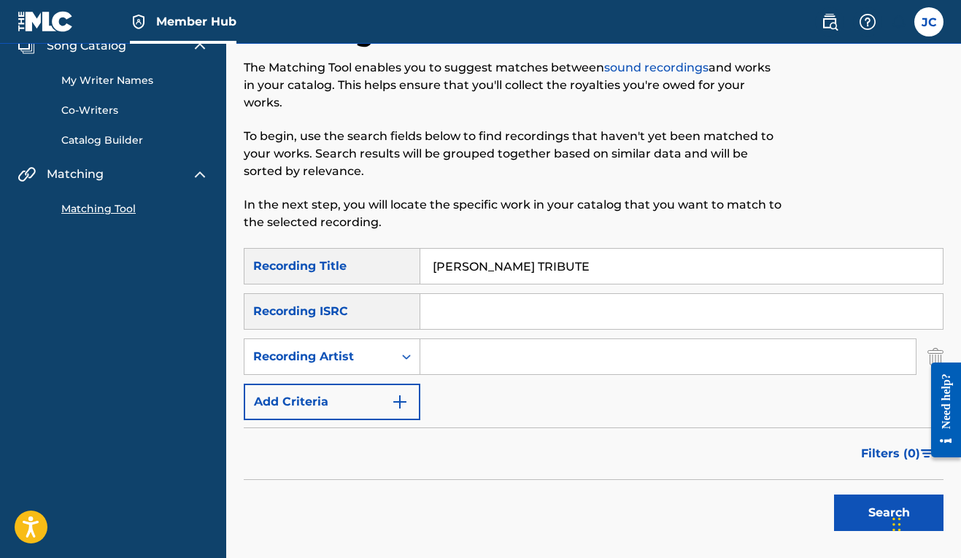
click at [481, 355] on input "Search Form" at bounding box center [667, 356] width 495 height 35
type input "MR. STINKY"
click at [878, 522] on button "Search" at bounding box center [888, 513] width 109 height 36
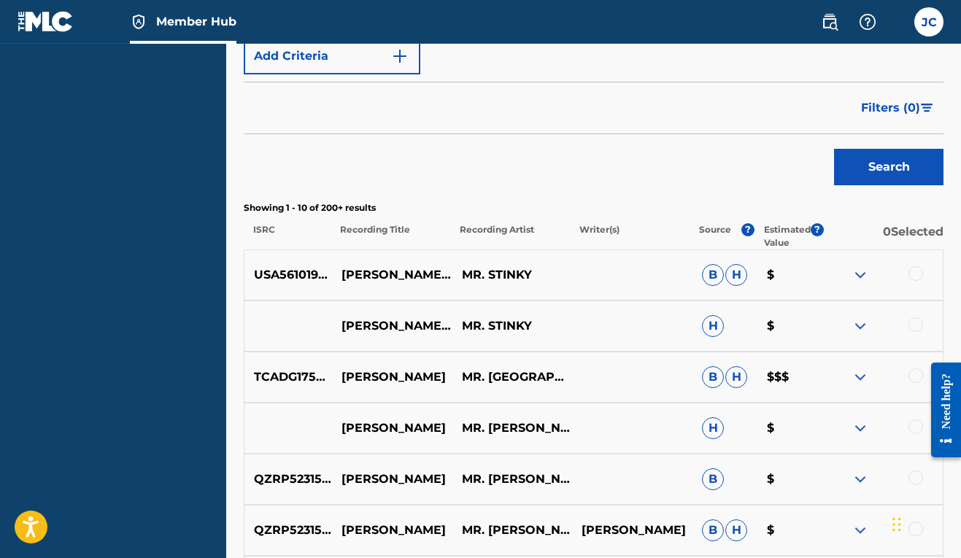
scroll to position [413, 0]
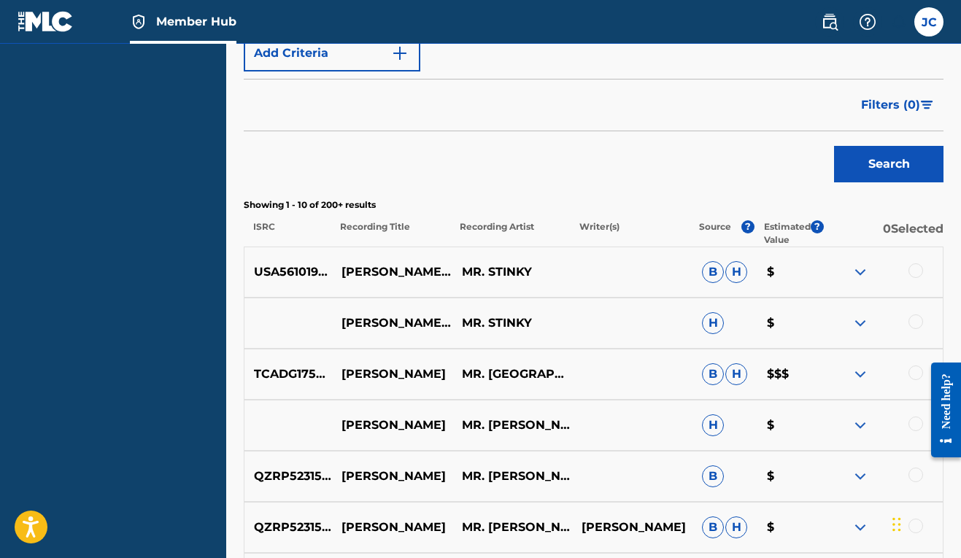
click at [914, 271] on div at bounding box center [915, 270] width 15 height 15
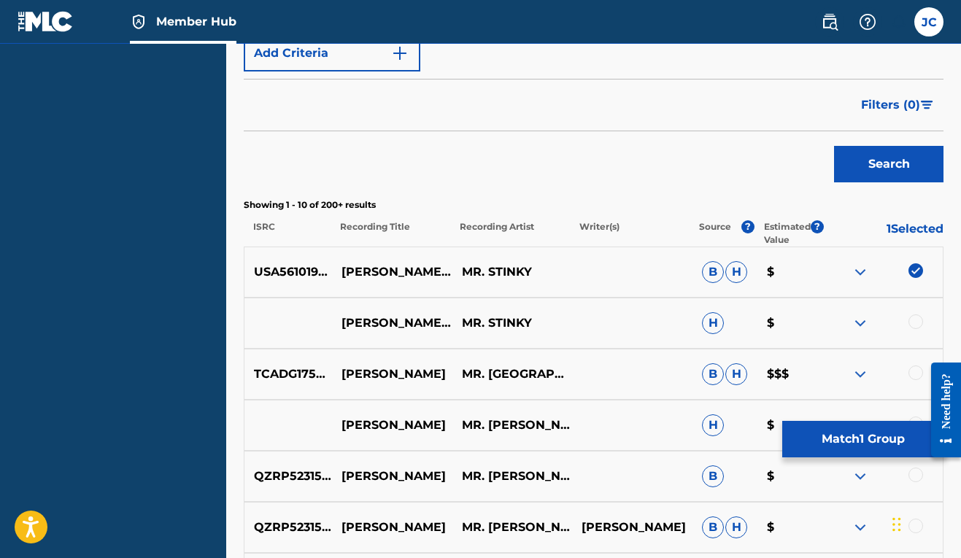
click at [914, 329] on div at bounding box center [882, 323] width 120 height 18
click at [915, 320] on div at bounding box center [915, 321] width 15 height 15
click at [866, 163] on button "Search" at bounding box center [888, 164] width 109 height 36
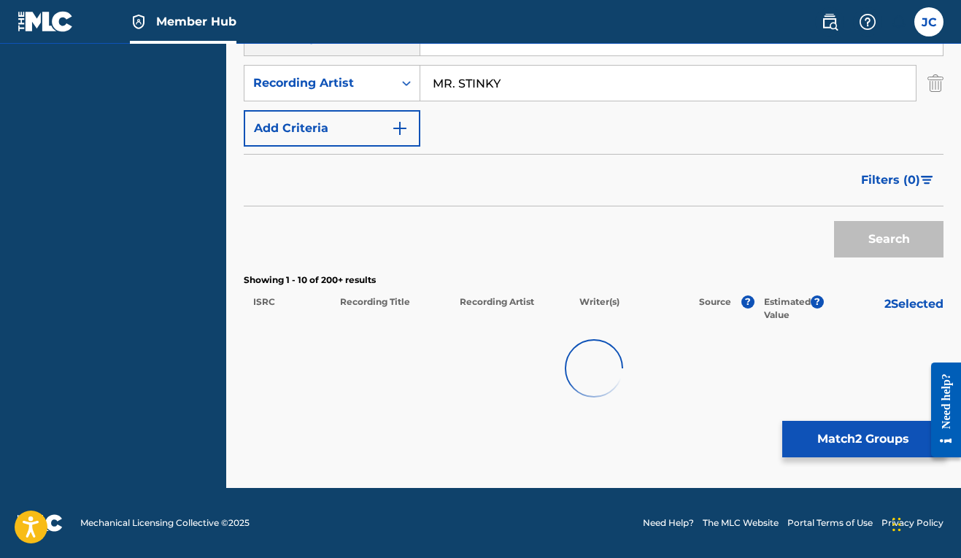
scroll to position [338, 0]
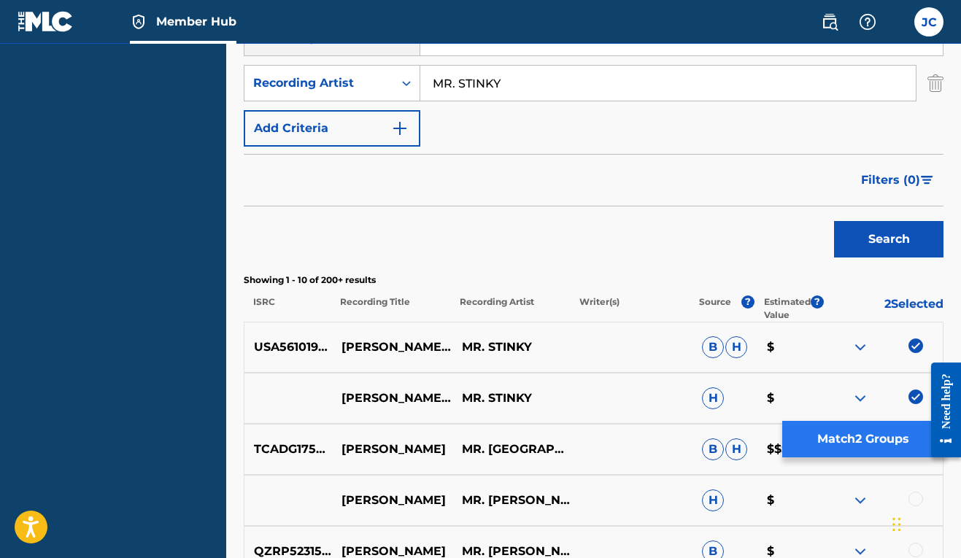
click at [863, 439] on button "Match 2 Groups" at bounding box center [862, 439] width 161 height 36
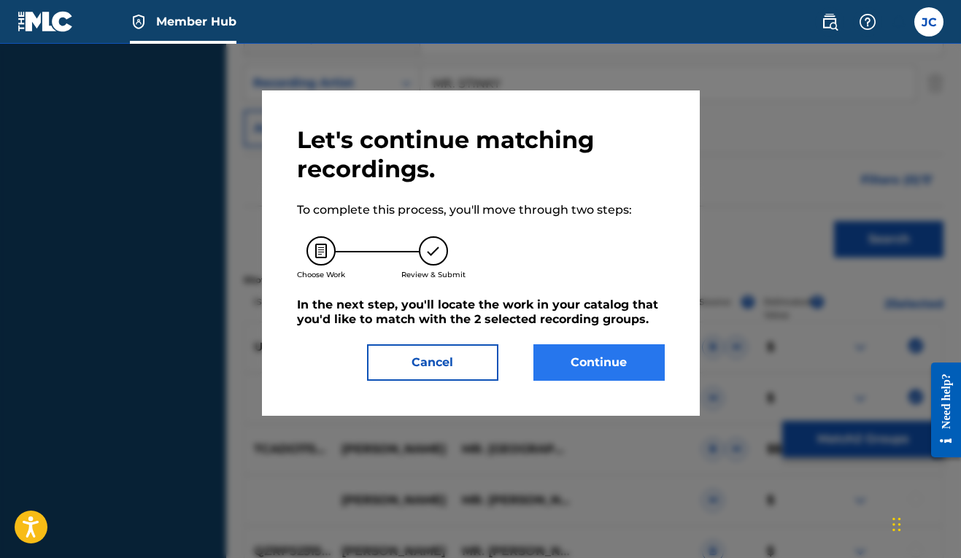
click at [645, 380] on button "Continue" at bounding box center [598, 362] width 131 height 36
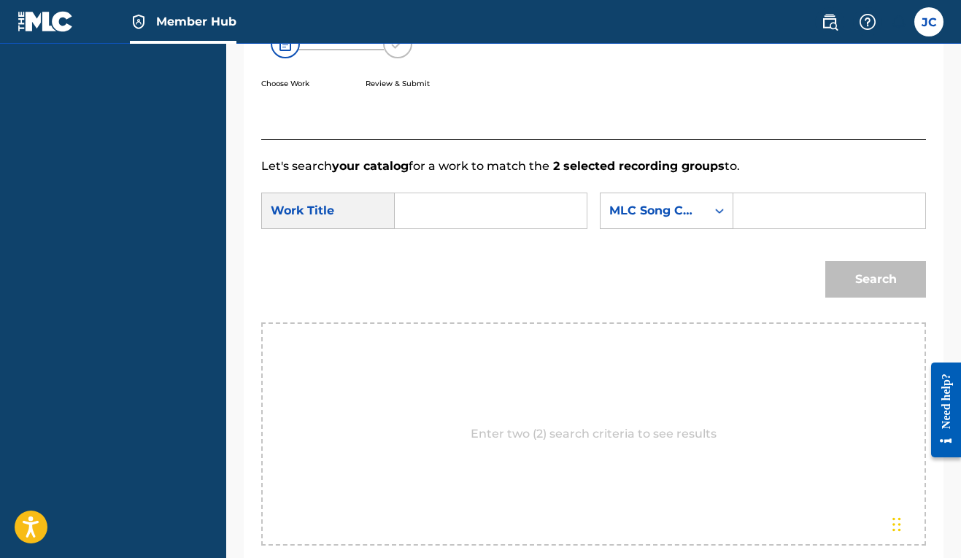
click at [543, 224] on input "Search Form" at bounding box center [490, 210] width 167 height 35
click at [446, 255] on span "[PERSON_NAME] tribute" at bounding box center [492, 251] width 147 height 31
type input "[PERSON_NAME] tribute"
click at [600, 225] on div "MLC Song Code" at bounding box center [653, 211] width 106 height 28
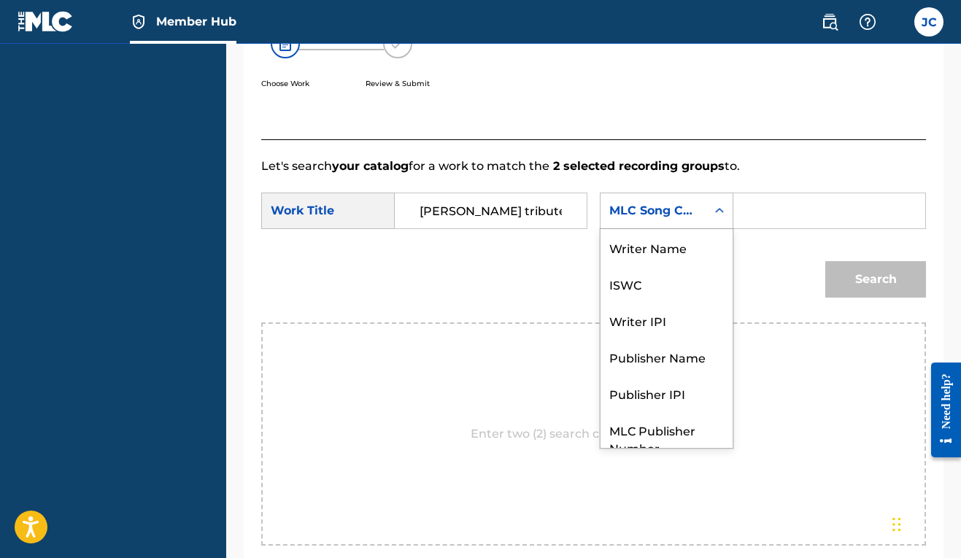
scroll to position [54, 0]
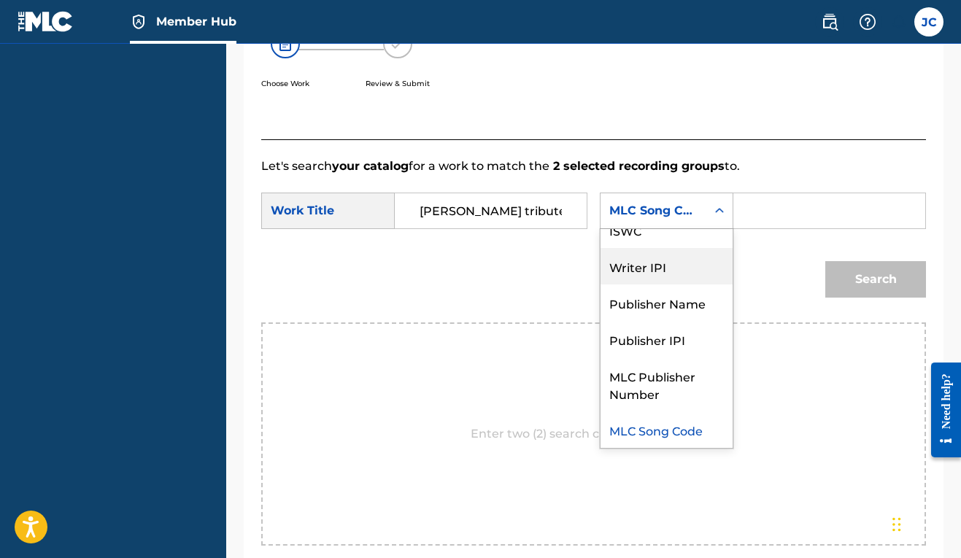
click at [600, 285] on div "Writer IPI" at bounding box center [666, 266] width 132 height 36
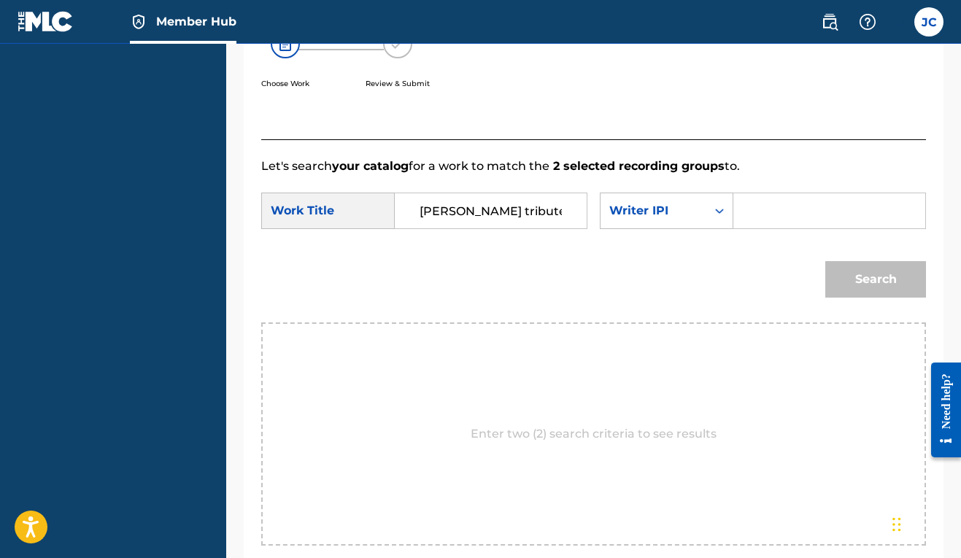
click at [746, 228] on input "Search Form" at bounding box center [829, 210] width 167 height 35
paste input "00606611669"
type input "00606611669"
click at [829, 298] on button "Search" at bounding box center [875, 279] width 101 height 36
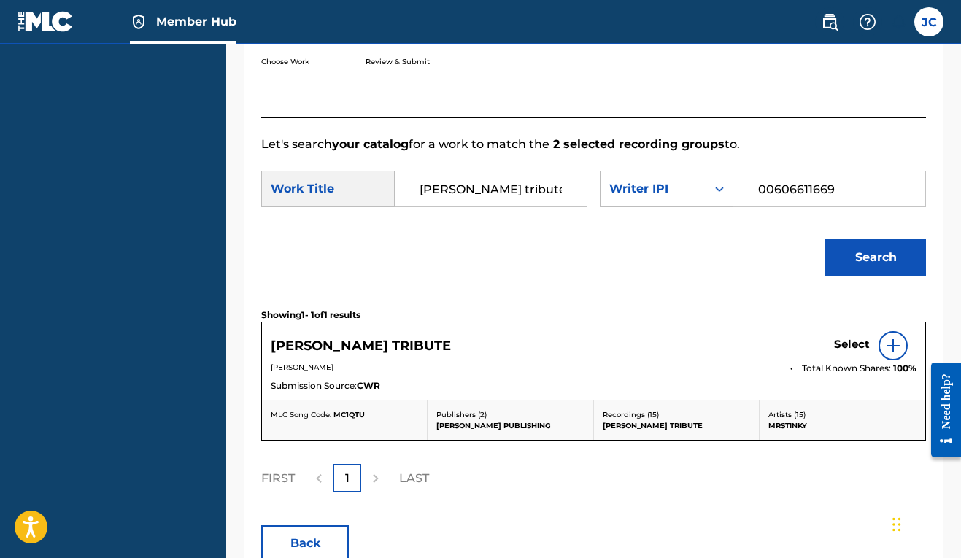
scroll to position [451, 0]
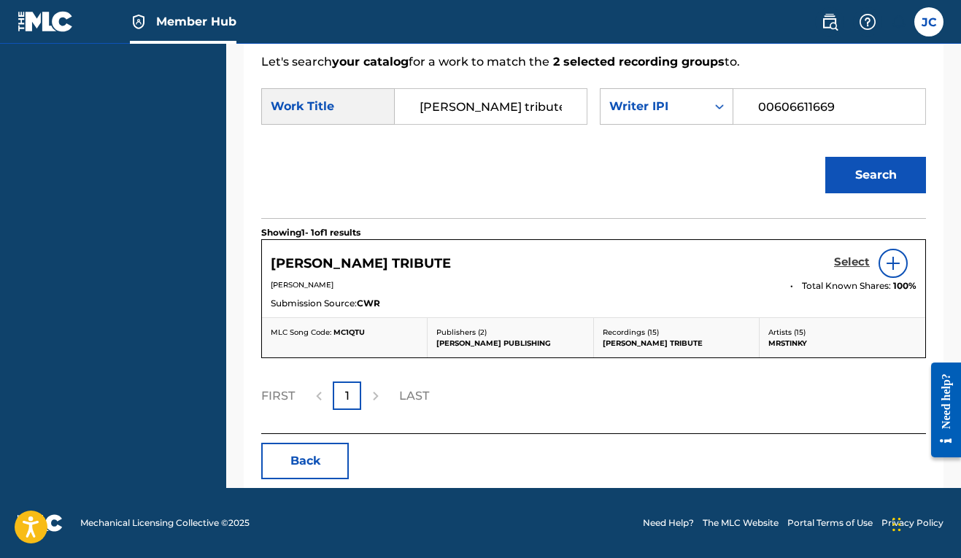
click at [847, 263] on h5 "Select" at bounding box center [852, 262] width 36 height 14
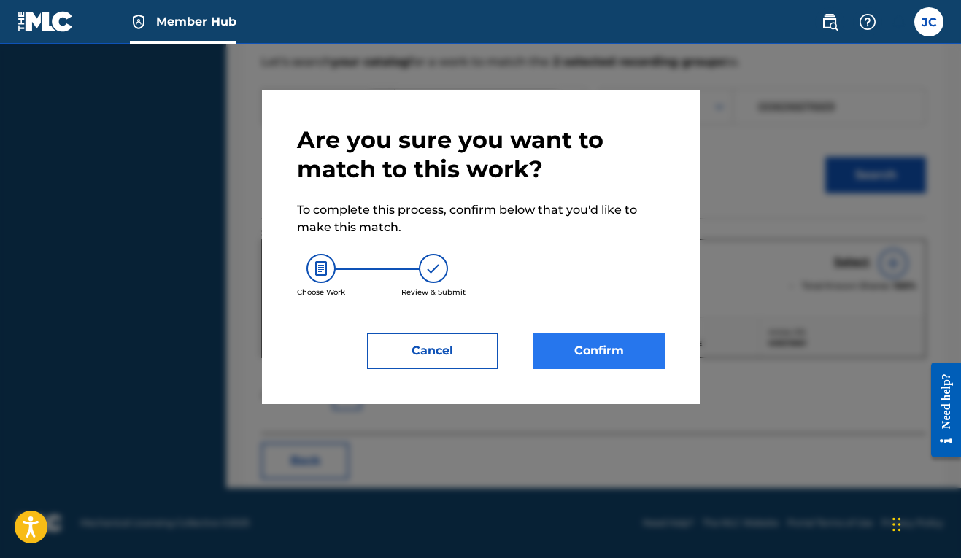
click at [616, 365] on button "Confirm" at bounding box center [598, 351] width 131 height 36
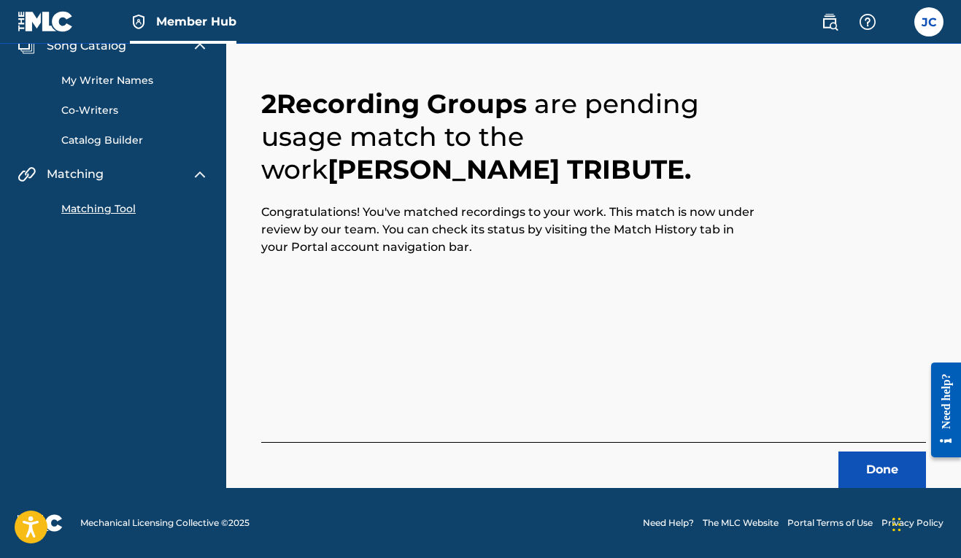
scroll to position [64, 0]
click at [878, 490] on footer "Mechanical Licensing Collective © 2025 Need Help? The MLC Website Portal Terms …" at bounding box center [480, 523] width 961 height 70
click at [878, 481] on button "Done" at bounding box center [882, 470] width 88 height 36
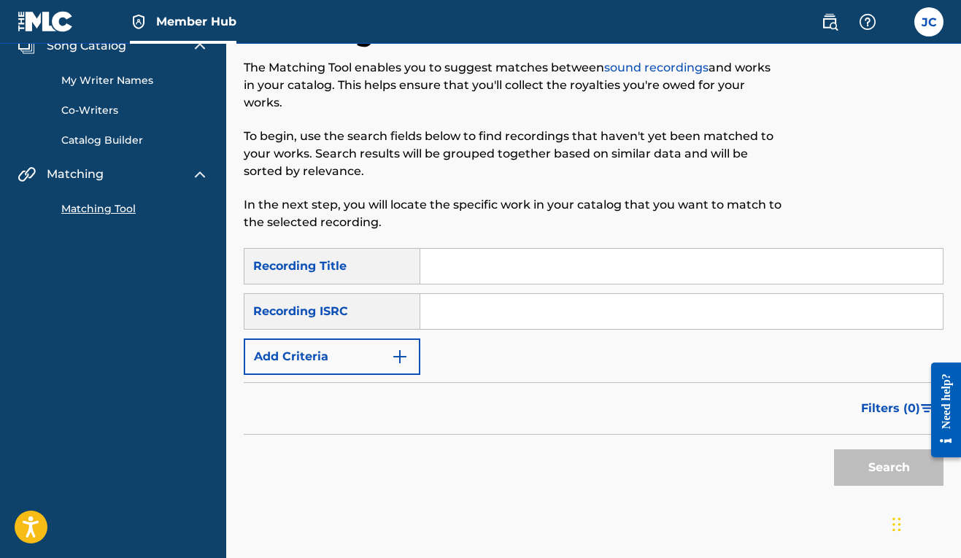
scroll to position [5, 0]
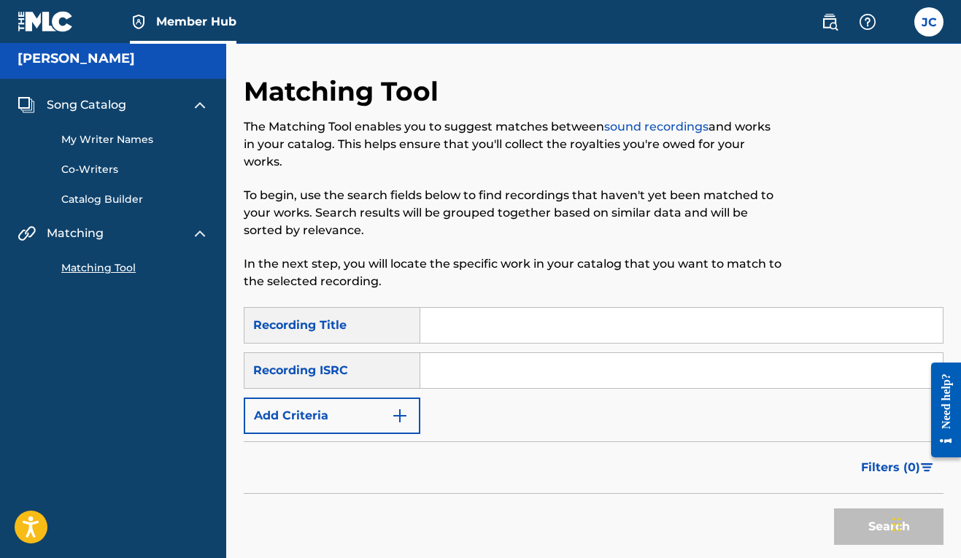
click at [483, 336] on input "Search Form" at bounding box center [681, 325] width 522 height 35
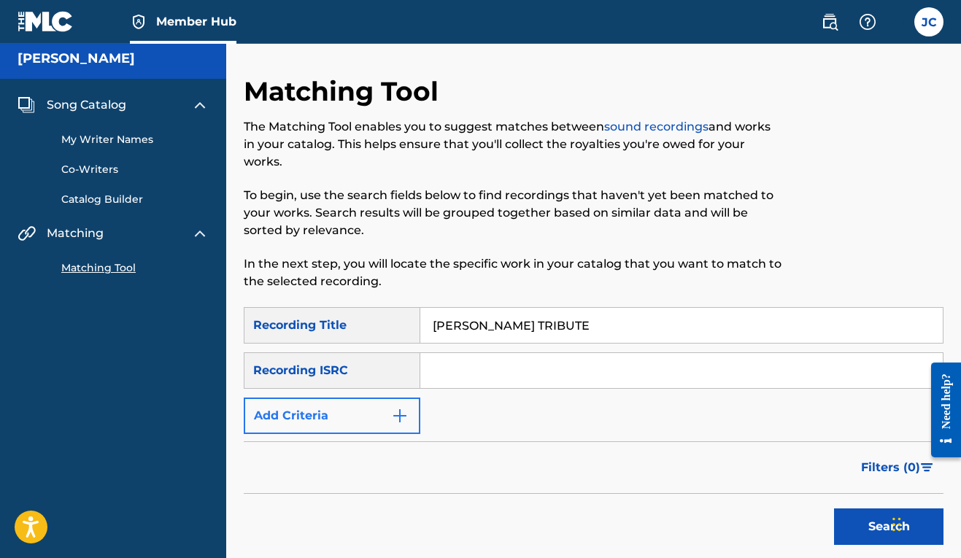
type input "[PERSON_NAME] TRIBUTE"
click at [375, 411] on button "Add Criteria" at bounding box center [332, 416] width 177 height 36
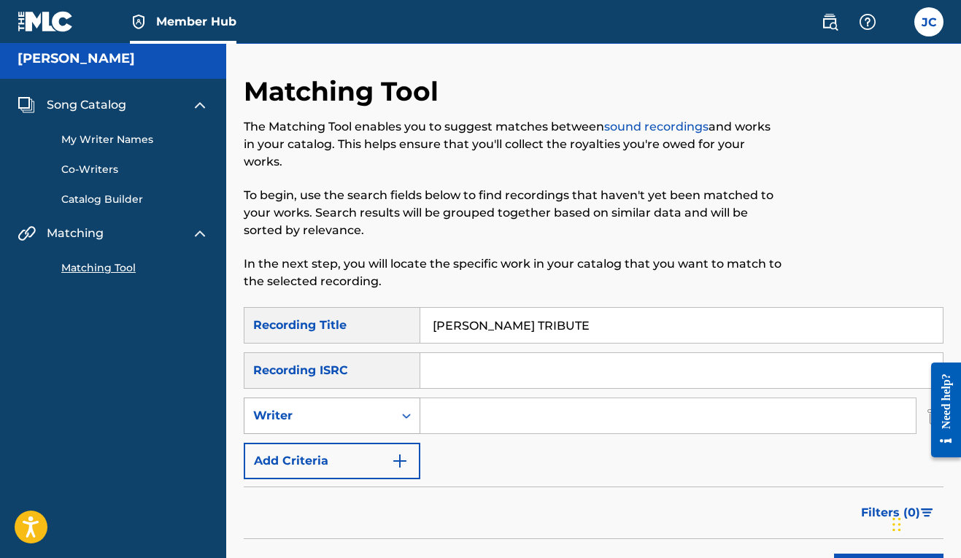
click at [393, 428] on div "Search Form" at bounding box center [406, 415] width 26 height 35
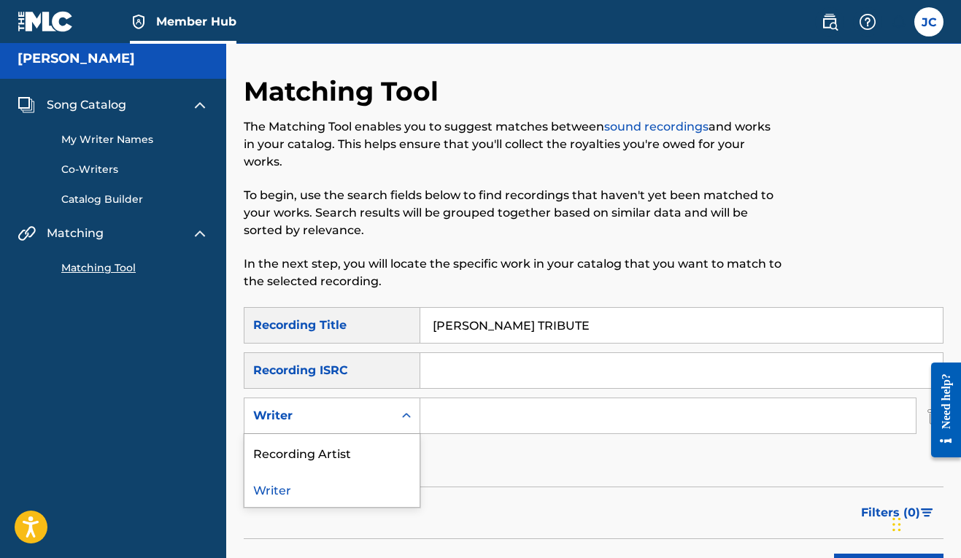
click at [461, 414] on input "Search Form" at bounding box center [667, 415] width 495 height 35
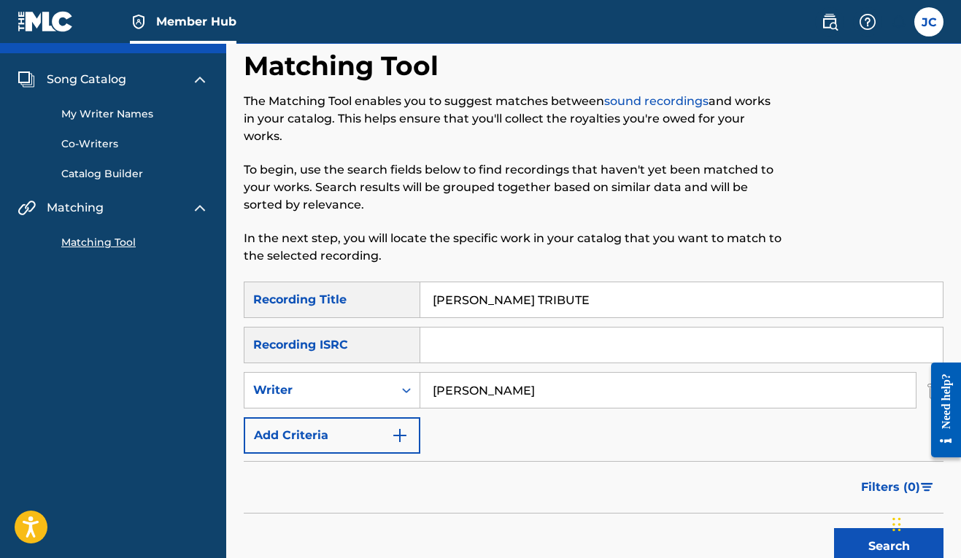
scroll to position [61, 0]
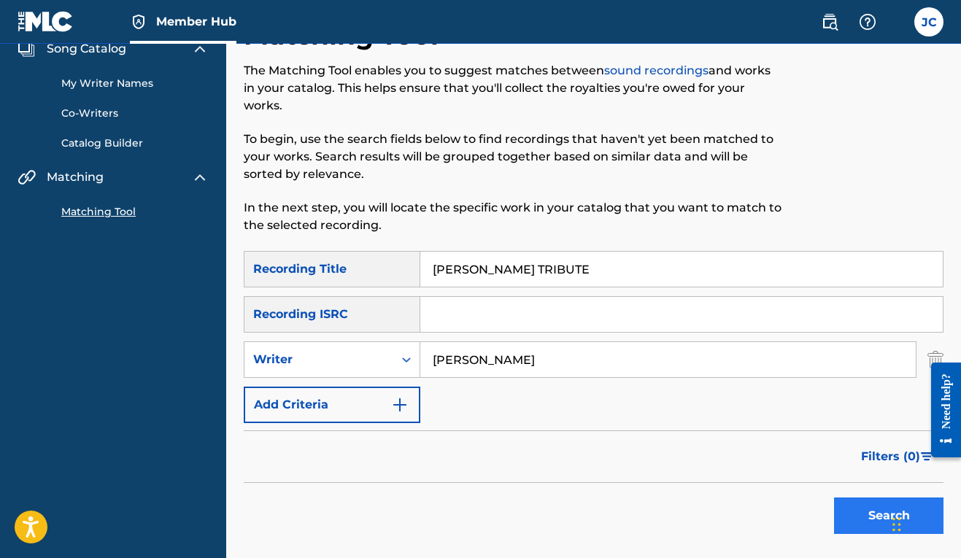
type input "[PERSON_NAME]"
click at [842, 527] on button "Search" at bounding box center [888, 516] width 109 height 36
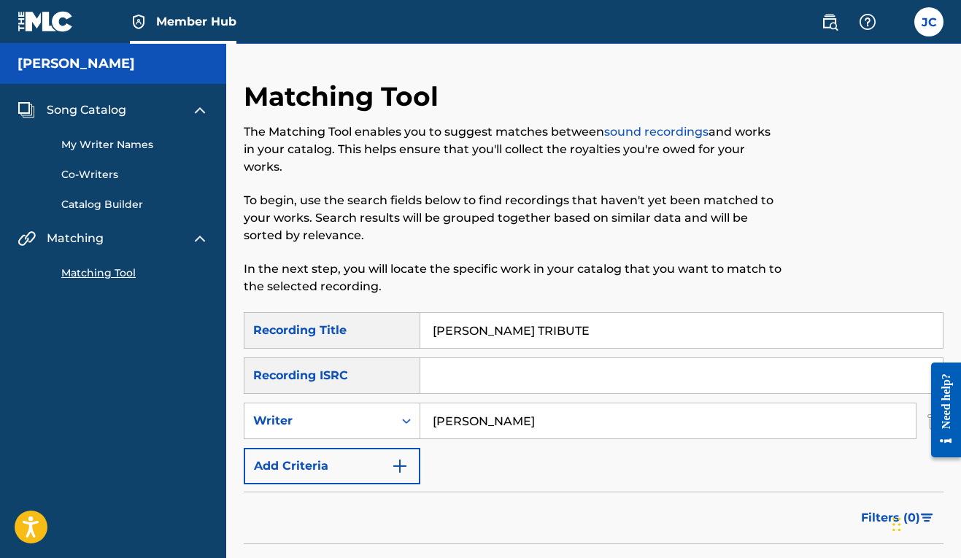
scroll to position [3, 0]
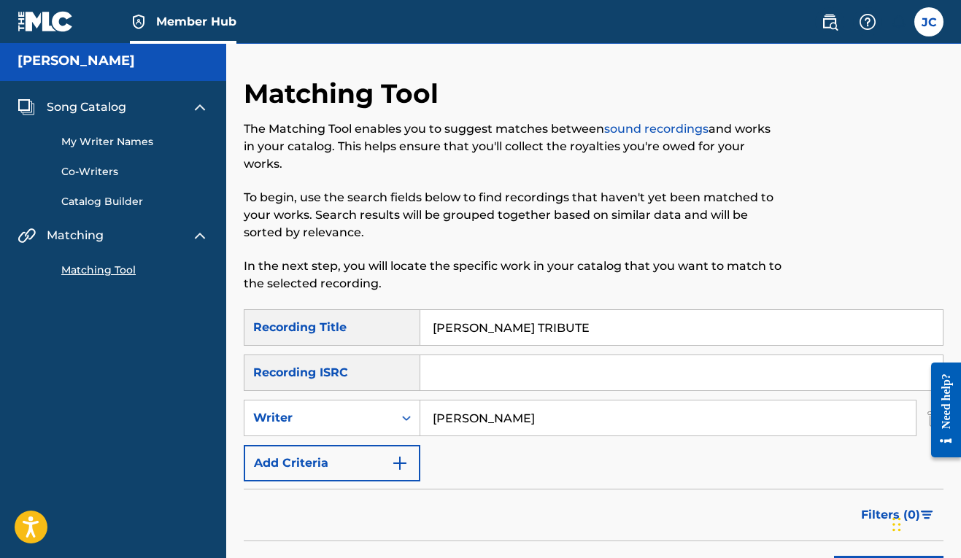
click at [571, 411] on input "[PERSON_NAME]" at bounding box center [667, 418] width 495 height 35
click at [404, 428] on div "Search Form" at bounding box center [406, 418] width 26 height 26
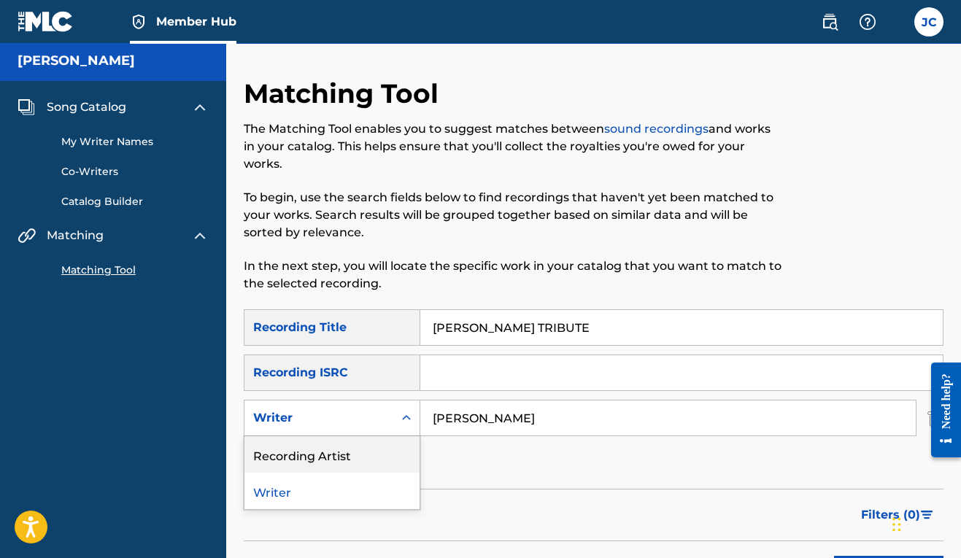
click at [396, 458] on div "Recording Artist" at bounding box center [331, 454] width 175 height 36
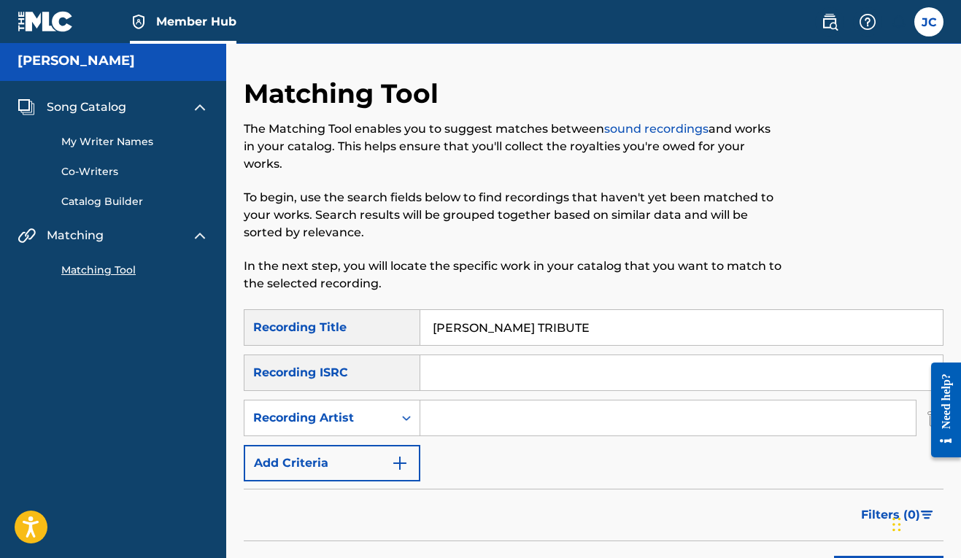
click at [428, 427] on input "Search Form" at bounding box center [667, 418] width 495 height 35
click at [522, 331] on input "[PERSON_NAME] TRIBUTE" at bounding box center [681, 327] width 522 height 35
type input "30 GRAND"
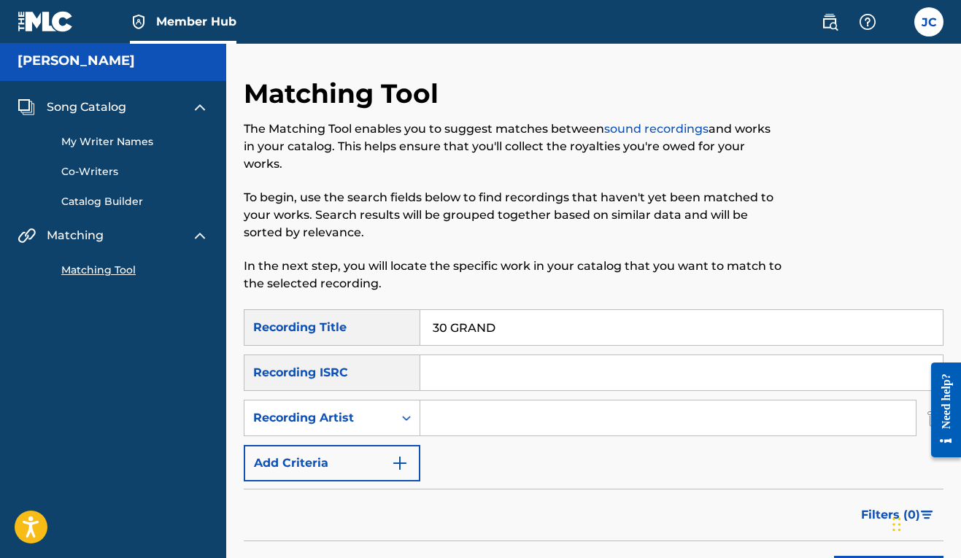
click at [465, 430] on input "Search Form" at bounding box center [667, 418] width 495 height 35
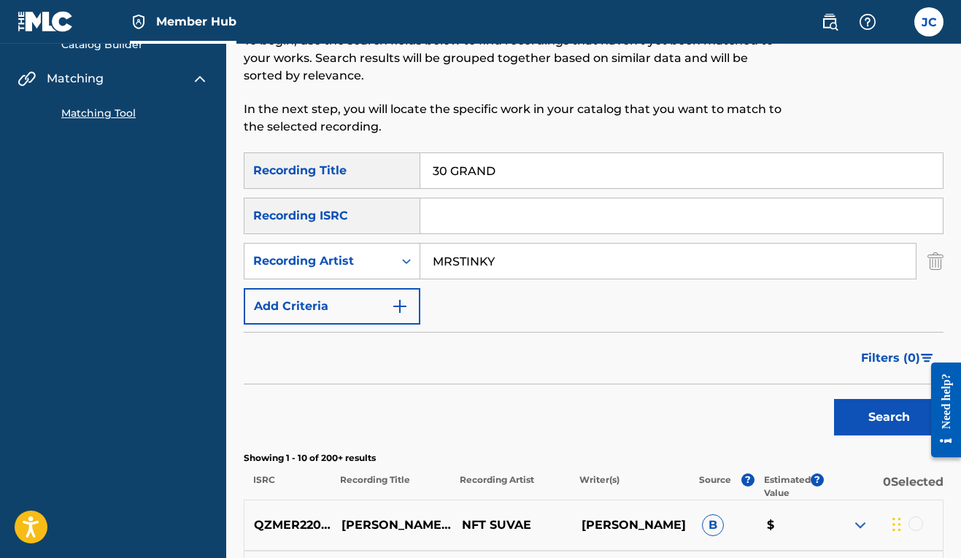
scroll to position [302, 0]
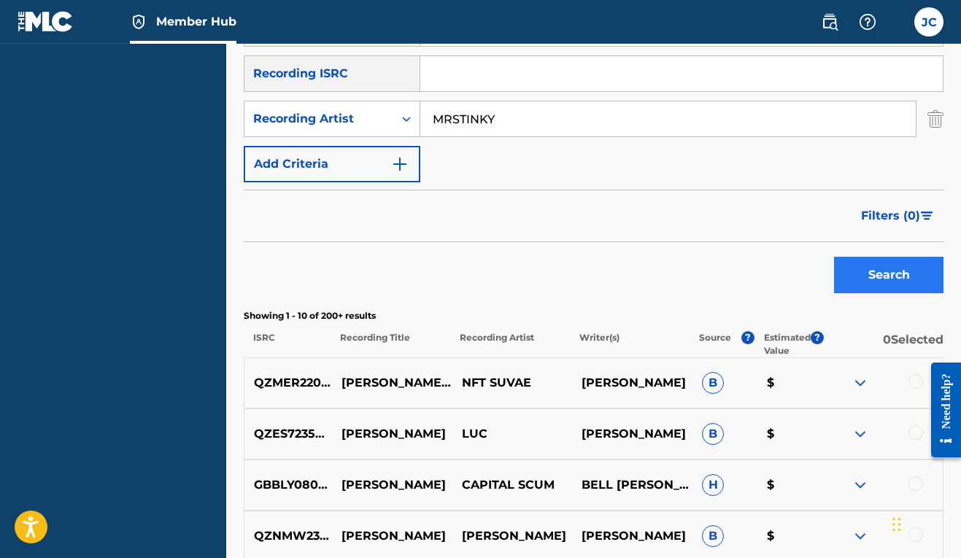
type input "MRSTINKY"
click at [886, 268] on button "Search" at bounding box center [888, 275] width 109 height 36
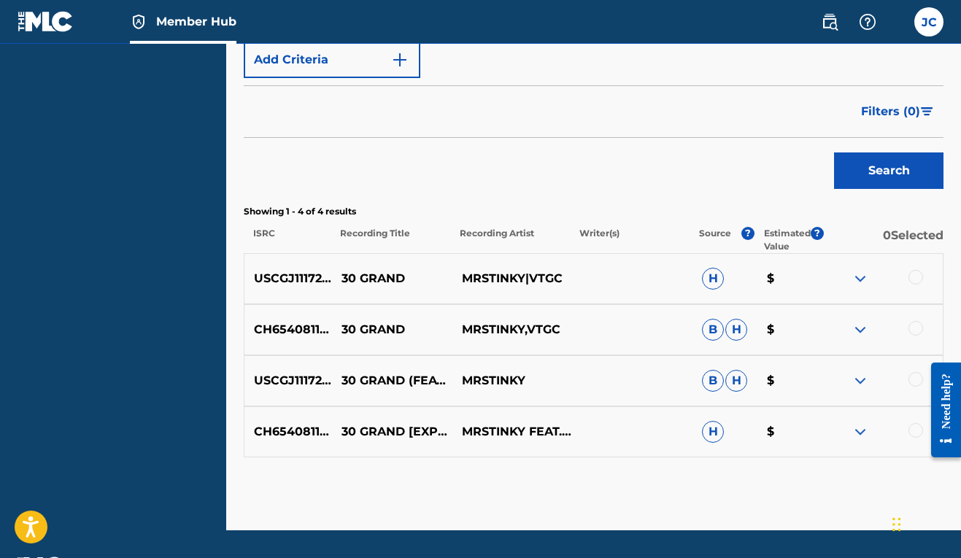
scroll to position [409, 0]
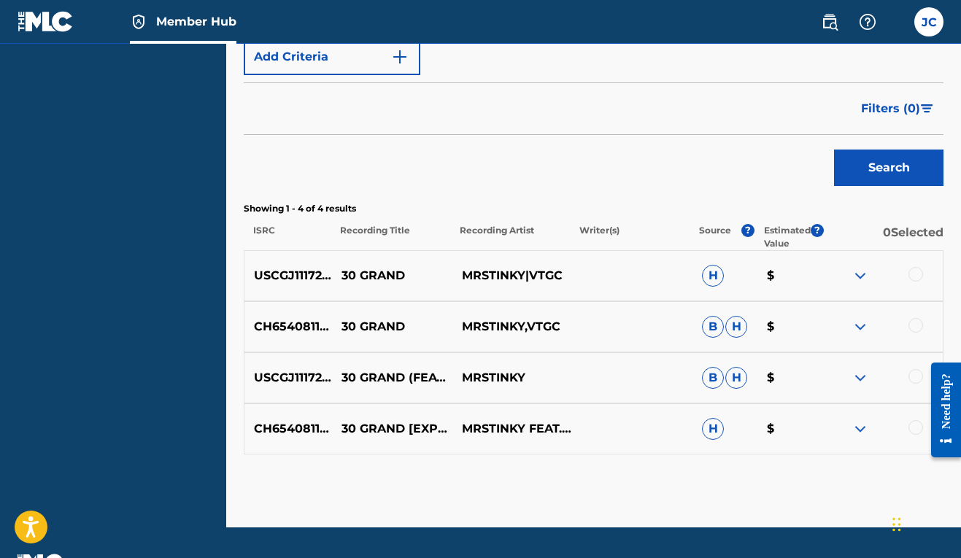
click at [913, 275] on div at bounding box center [915, 274] width 15 height 15
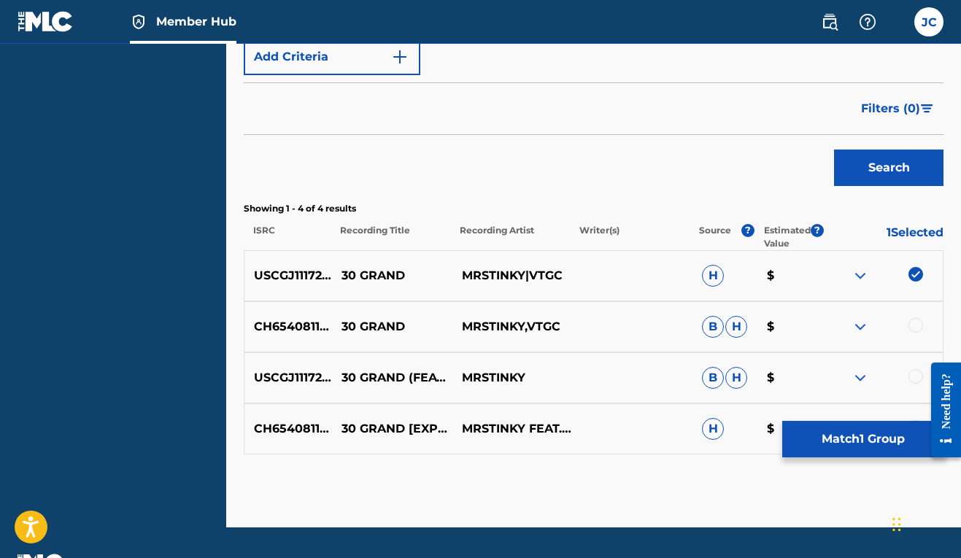
click at [912, 325] on div at bounding box center [915, 325] width 15 height 15
click at [914, 381] on div at bounding box center [915, 376] width 15 height 15
click at [856, 502] on div "Matching Tool The Matching Tool enables you to suggest matches between sound re…" at bounding box center [594, 99] width 700 height 856
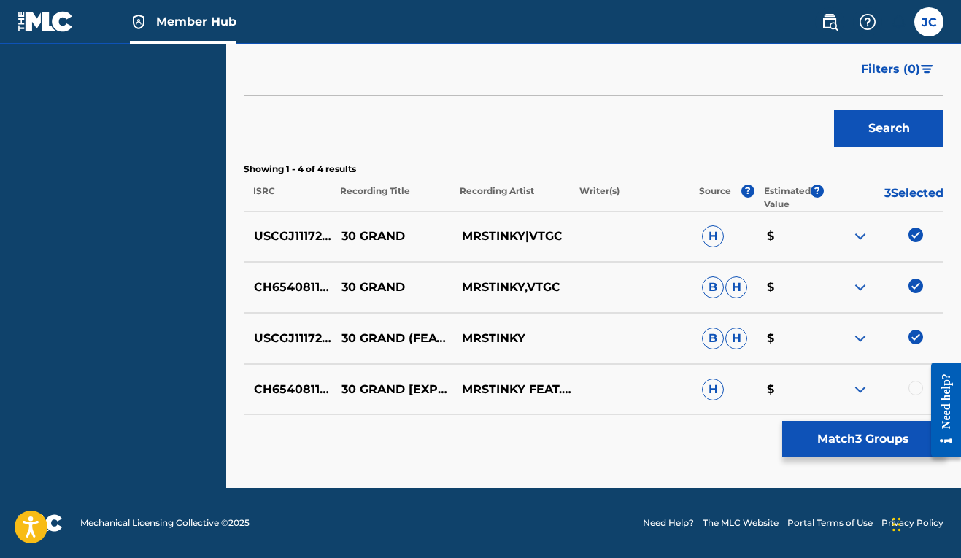
click at [913, 387] on div at bounding box center [915, 388] width 15 height 15
click at [802, 446] on button "Match 4 Groups" at bounding box center [862, 439] width 161 height 36
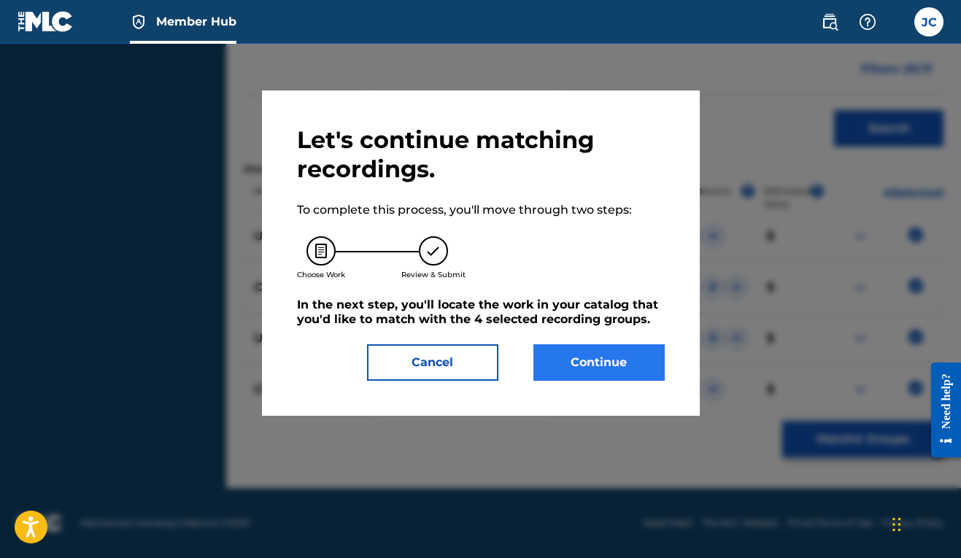
click at [581, 368] on button "Continue" at bounding box center [598, 362] width 131 height 36
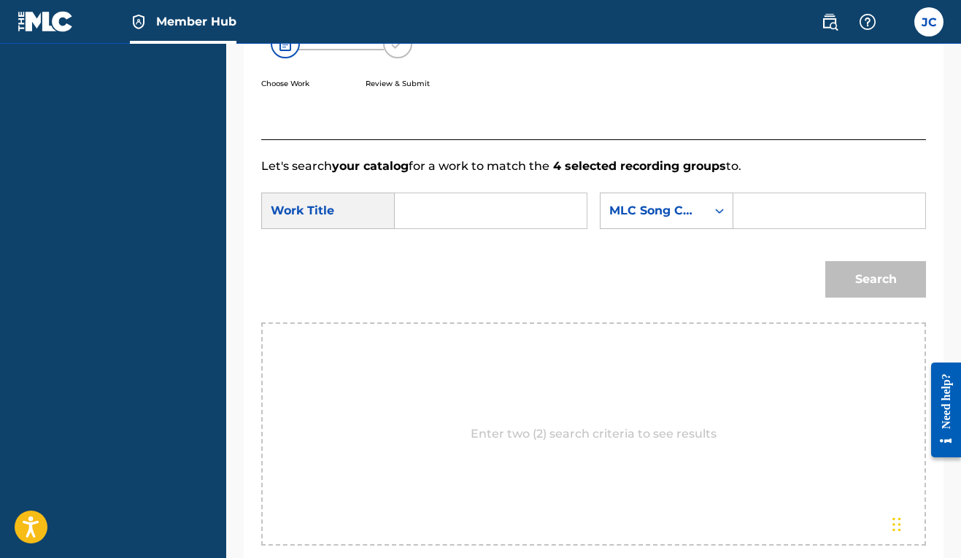
click at [507, 216] on input "Search Form" at bounding box center [490, 210] width 167 height 35
type input "30 grand"
click at [468, 373] on div "Enter two (2) search criteria to see results" at bounding box center [593, 433] width 665 height 223
click at [706, 224] on div "Search Form" at bounding box center [719, 211] width 26 height 26
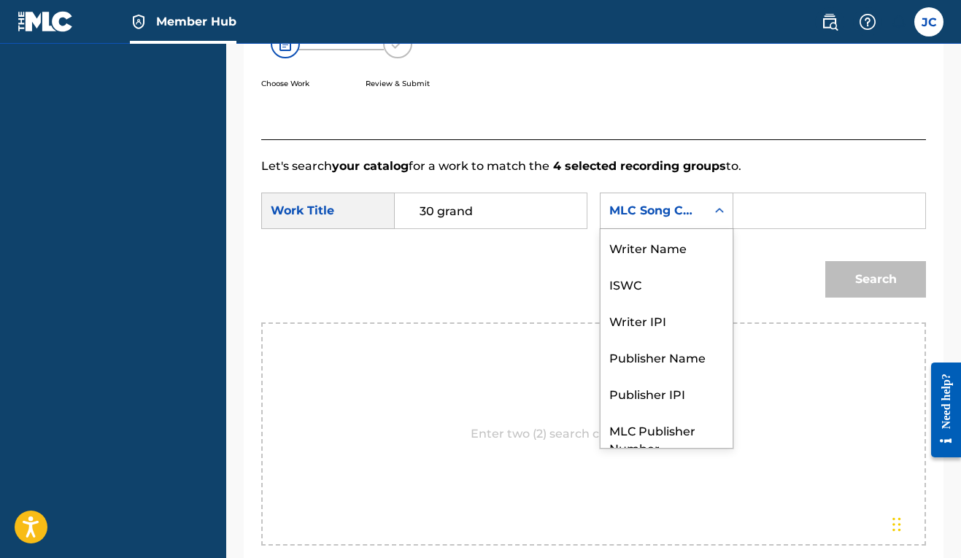
scroll to position [54, 0]
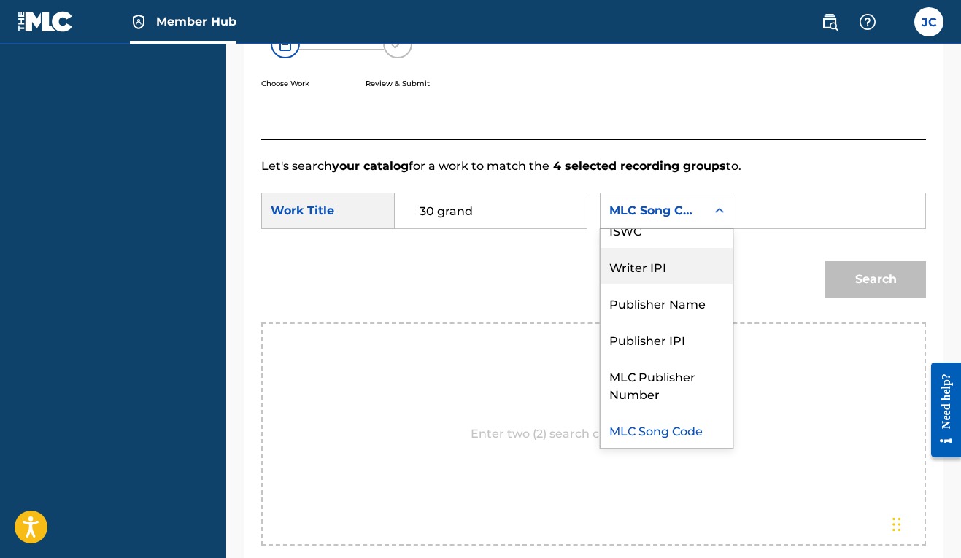
click at [600, 285] on div "Writer IPI" at bounding box center [666, 266] width 132 height 36
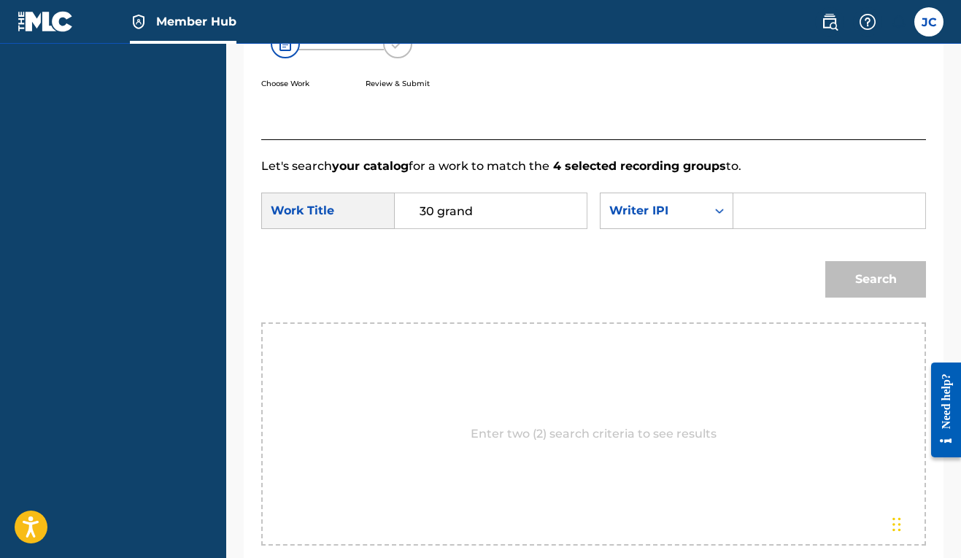
click at [746, 228] on input "Search Form" at bounding box center [829, 210] width 167 height 35
paste input "00606611669"
type input "00606611669"
click at [937, 330] on div "Match Usage - Select Work In this step, you will locate the work you'd like to …" at bounding box center [594, 225] width 700 height 820
click at [882, 298] on button "Search" at bounding box center [875, 279] width 101 height 36
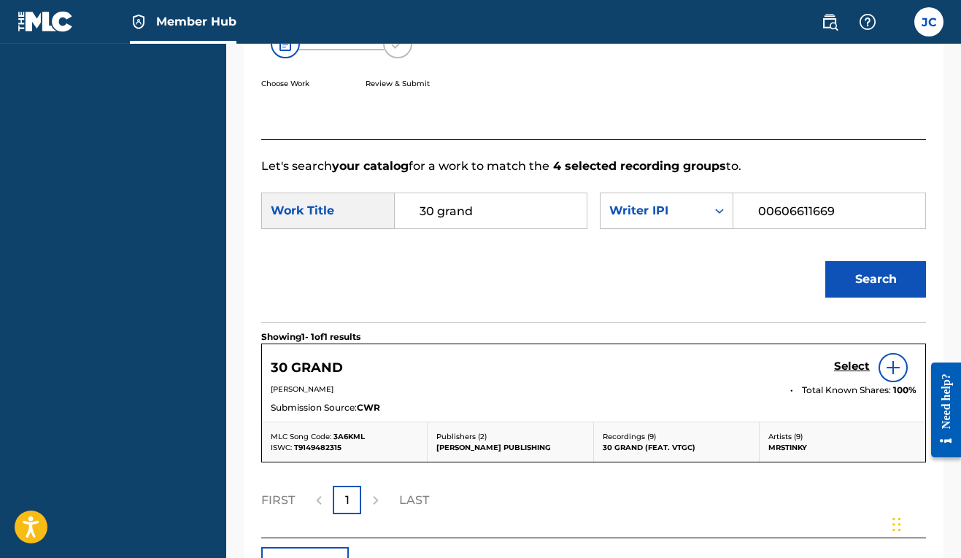
scroll to position [409, 0]
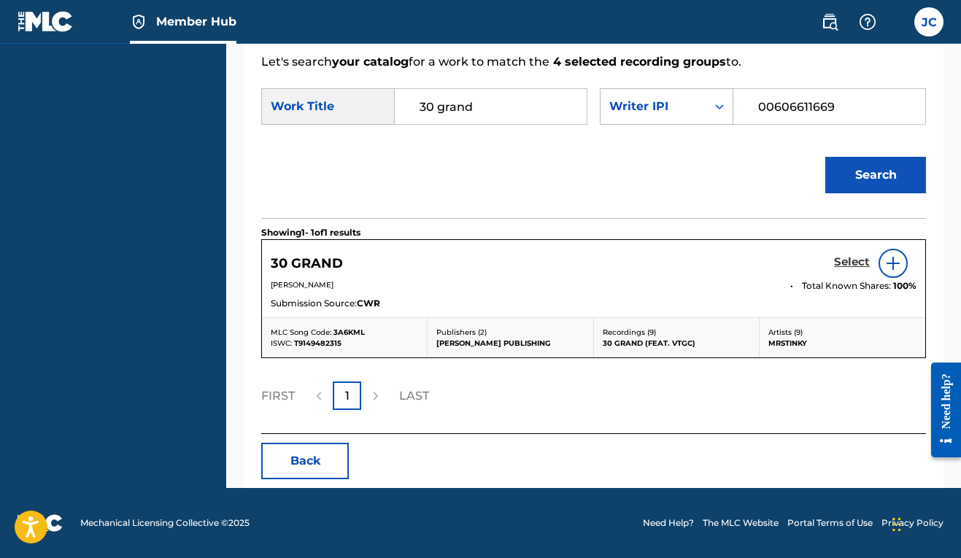
click at [862, 269] on h5 "Select" at bounding box center [852, 262] width 36 height 14
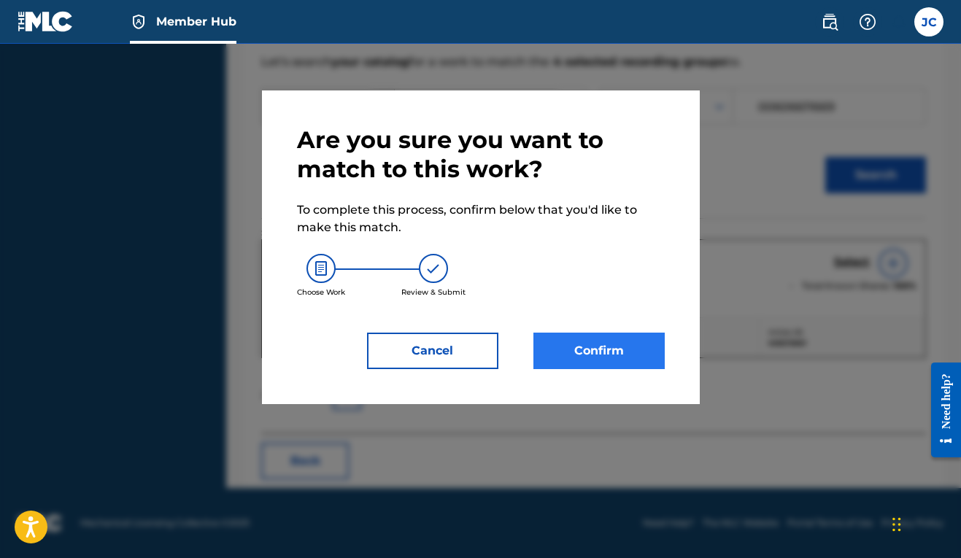
click at [637, 357] on button "Confirm" at bounding box center [598, 351] width 131 height 36
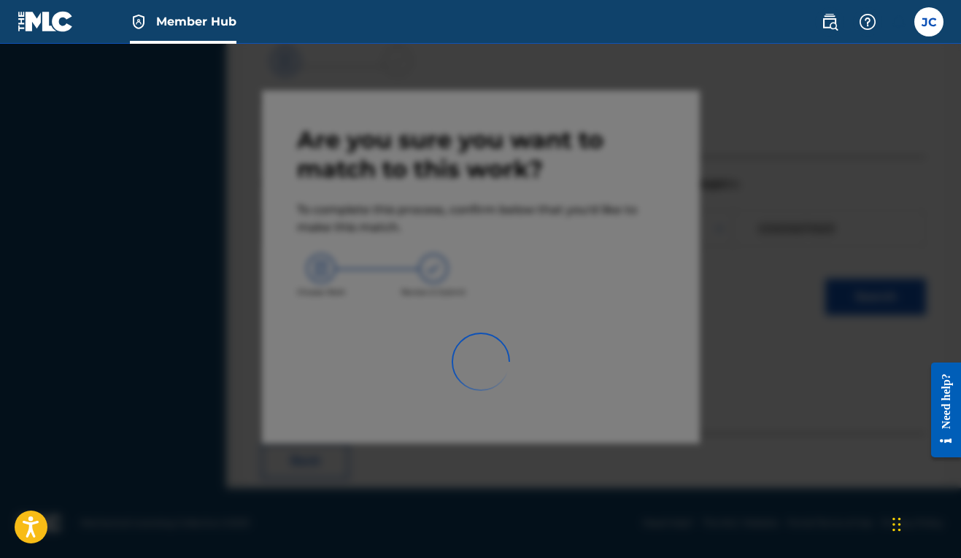
scroll to position [64, 0]
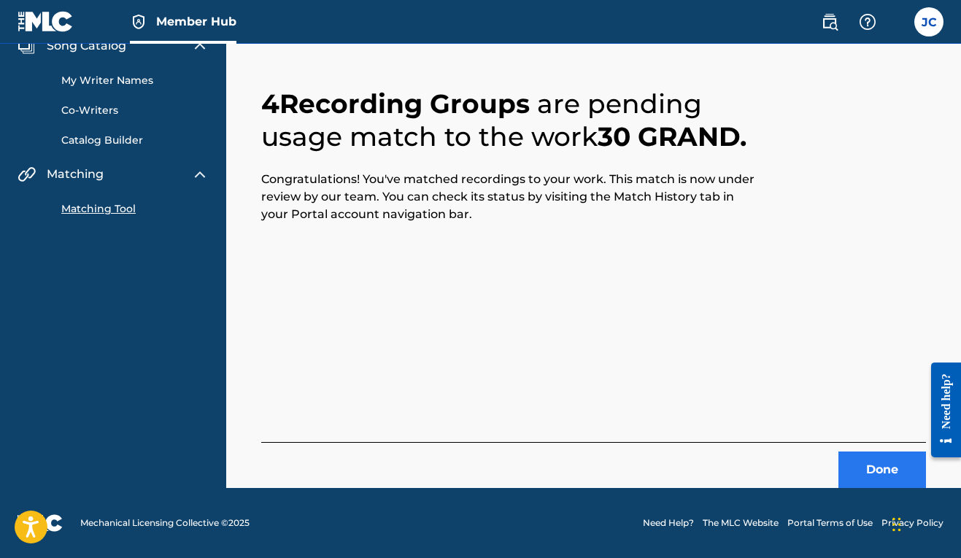
click at [858, 467] on button "Done" at bounding box center [882, 470] width 88 height 36
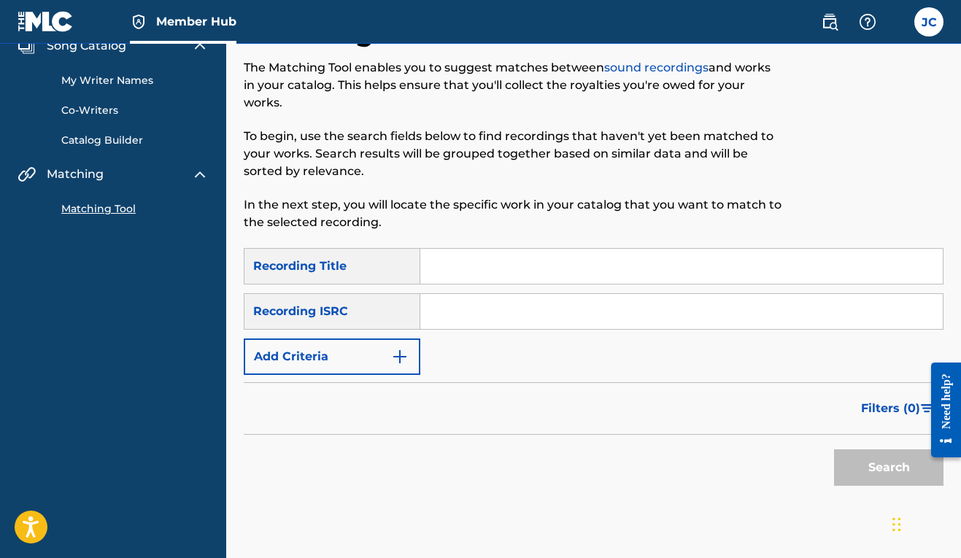
click at [490, 276] on input "Search Form" at bounding box center [681, 266] width 522 height 35
type input "30 grand"
click at [402, 364] on img "Search Form" at bounding box center [400, 357] width 18 height 18
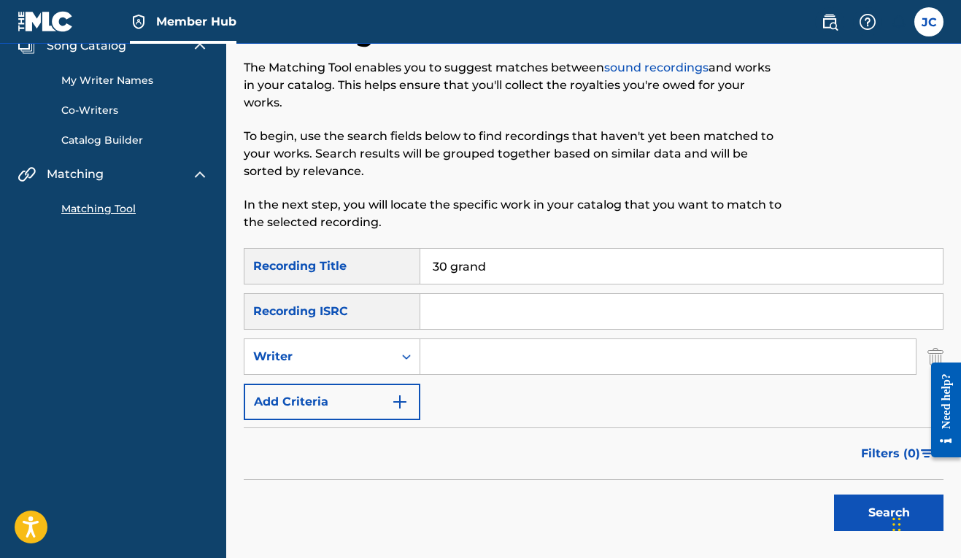
click at [442, 363] on input "Search Form" at bounding box center [667, 356] width 495 height 35
click at [398, 363] on div "Search Form" at bounding box center [406, 357] width 26 height 26
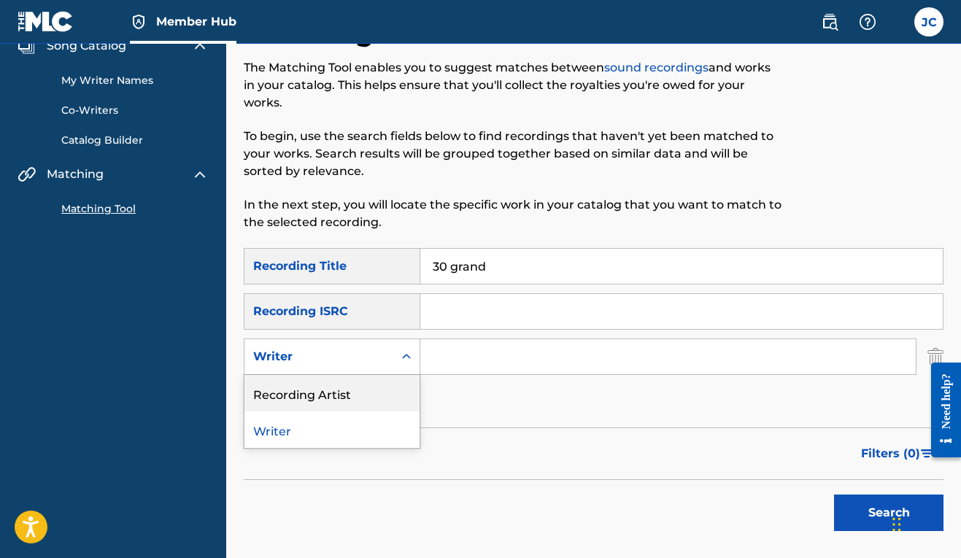
click at [368, 404] on div "Recording Artist" at bounding box center [331, 393] width 175 height 36
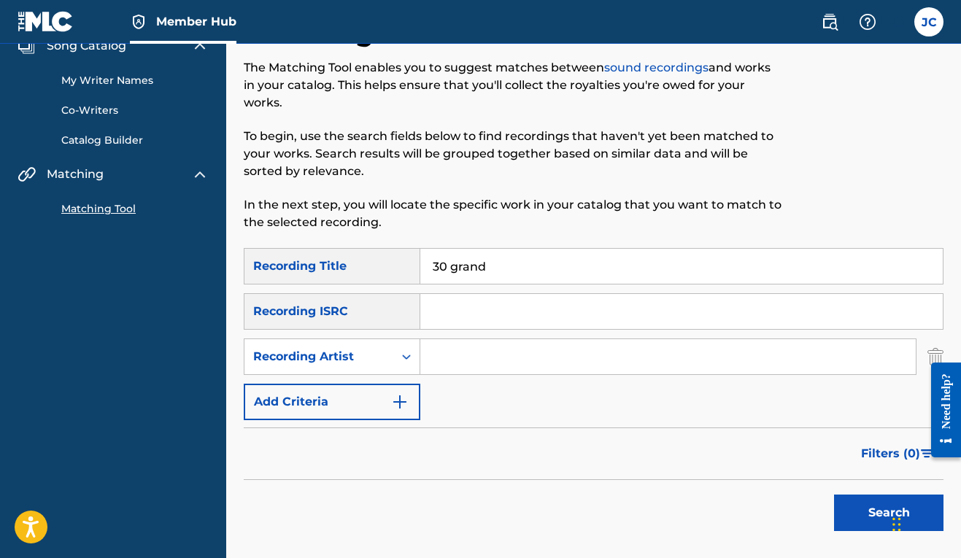
click at [448, 358] on input "Search Form" at bounding box center [667, 356] width 495 height 35
click at [851, 508] on button "Search" at bounding box center [888, 513] width 109 height 36
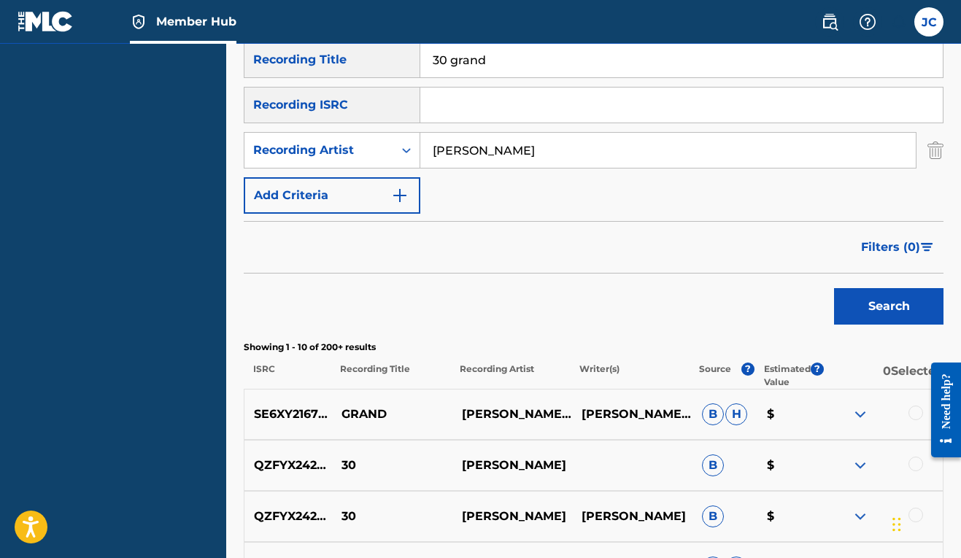
scroll to position [0, 0]
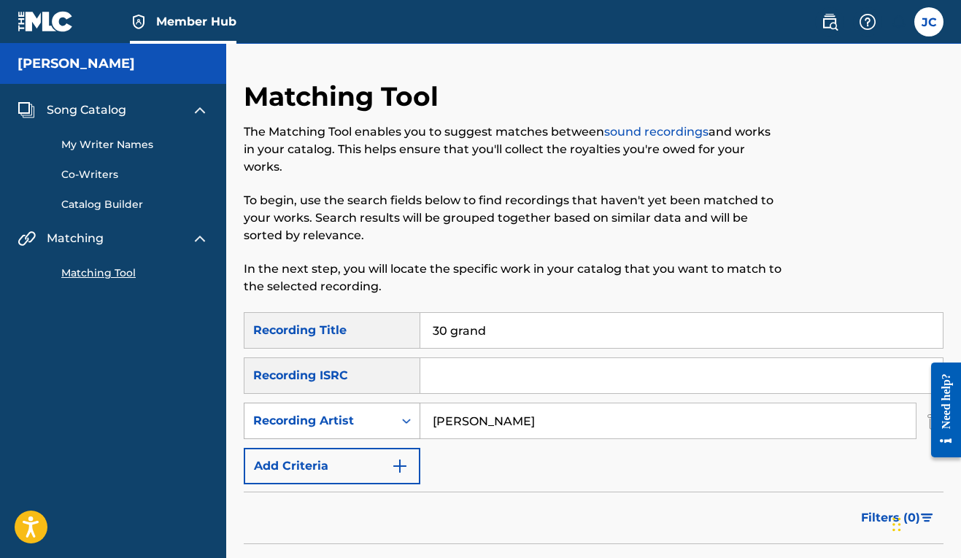
drag, startPoint x: 527, startPoint y: 422, endPoint x: 357, endPoint y: 420, distance: 169.3
click at [357, 420] on div "SearchWithCriteria7be759eb-4cdd-4d9d-87aa-64392961921f Recording Artist [PERSON…" at bounding box center [594, 421] width 700 height 36
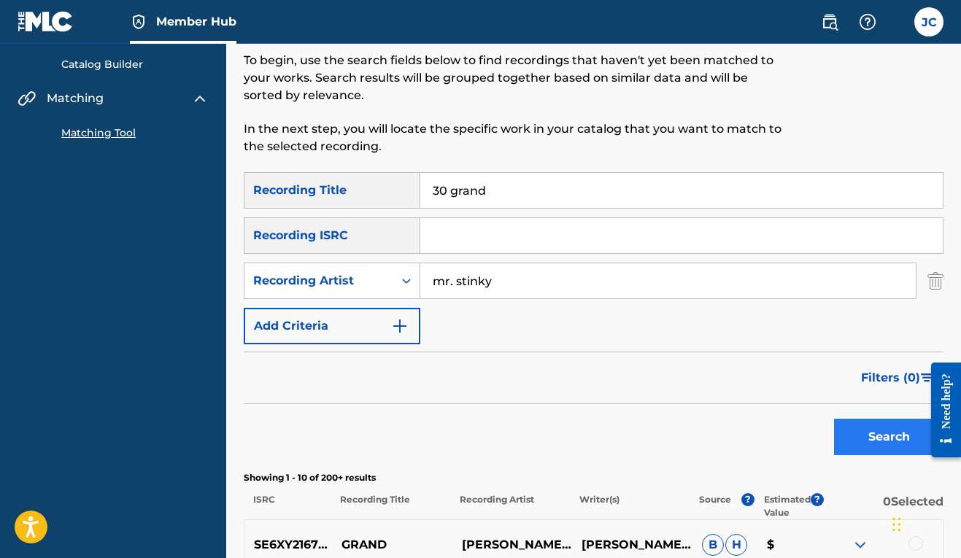
type input "mr. stinky"
click at [852, 432] on button "Search" at bounding box center [888, 437] width 109 height 36
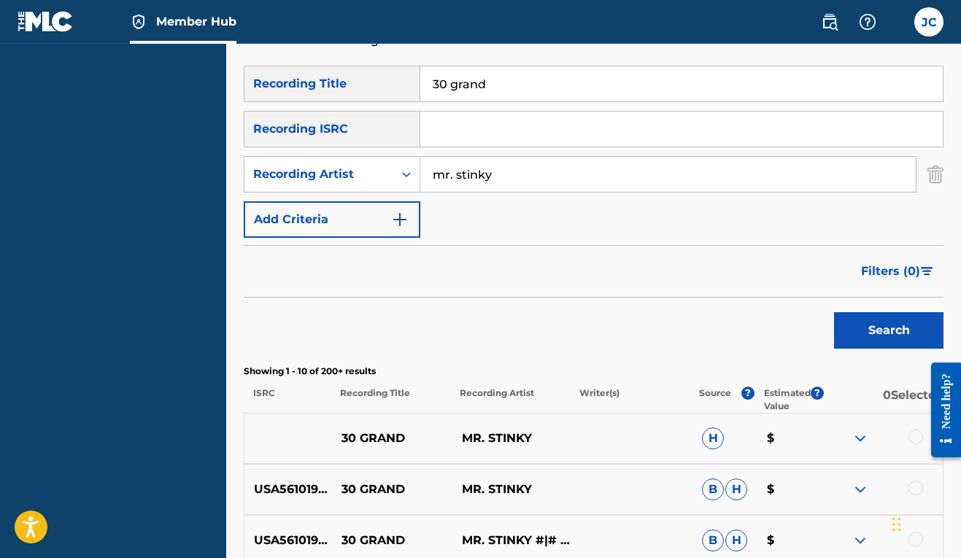
scroll to position [365, 0]
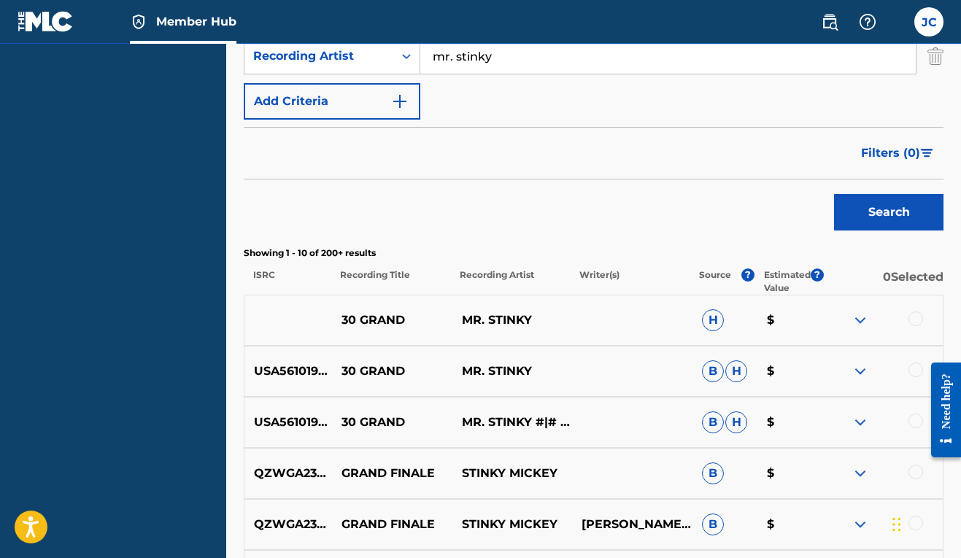
click at [913, 420] on div at bounding box center [915, 421] width 15 height 15
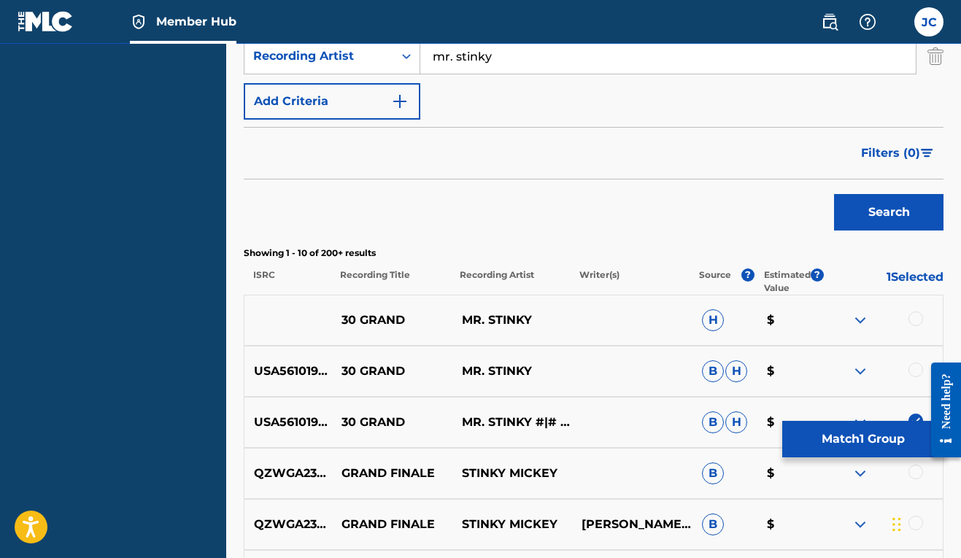
click at [916, 368] on div at bounding box center [915, 370] width 15 height 15
click at [914, 320] on div at bounding box center [915, 319] width 15 height 15
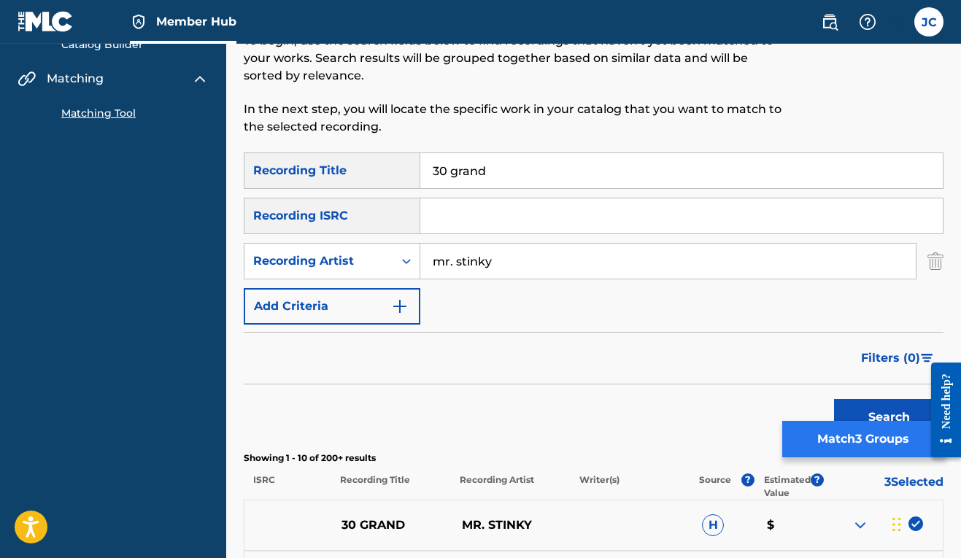
click at [852, 440] on button "Match 3 Groups" at bounding box center [862, 439] width 161 height 36
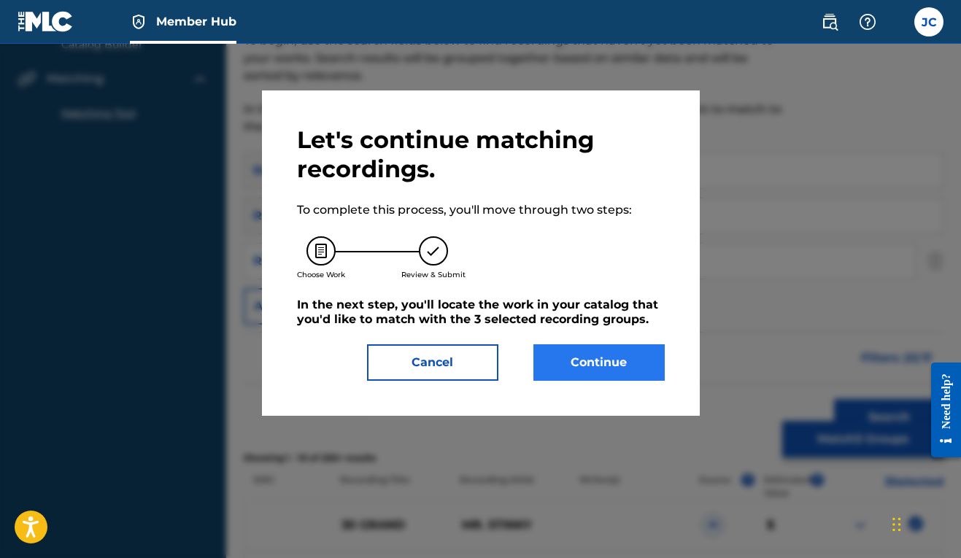
click at [586, 367] on button "Continue" at bounding box center [598, 362] width 131 height 36
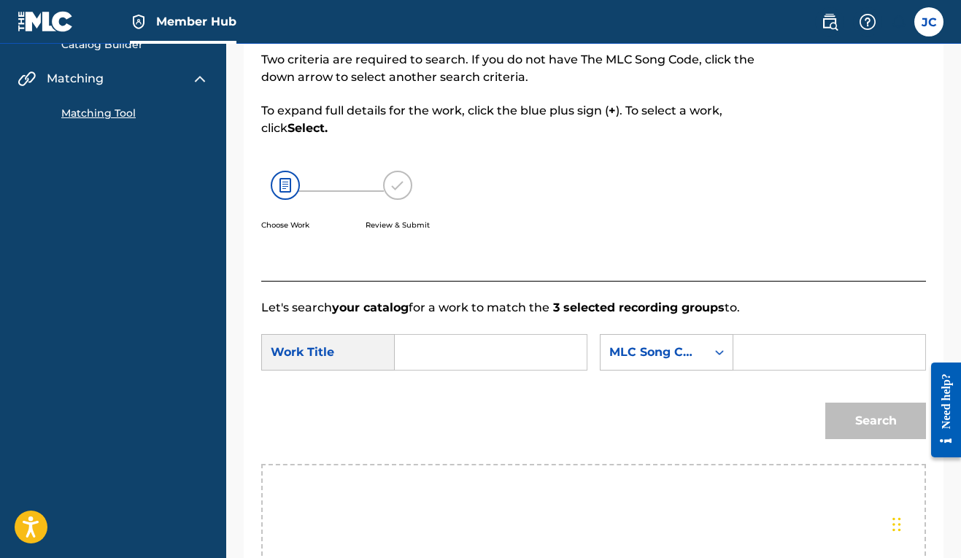
click at [433, 355] on input "Search Form" at bounding box center [490, 352] width 167 height 35
type input "30 grand"
click at [670, 379] on div "SearchWithCriteria4e13ff61-efad-47cf-8f23-d867d07bc763 Work Title 30 grand 30 g…" at bounding box center [593, 356] width 665 height 45
click at [600, 366] on div "MLC Song Code" at bounding box center [653, 353] width 106 height 28
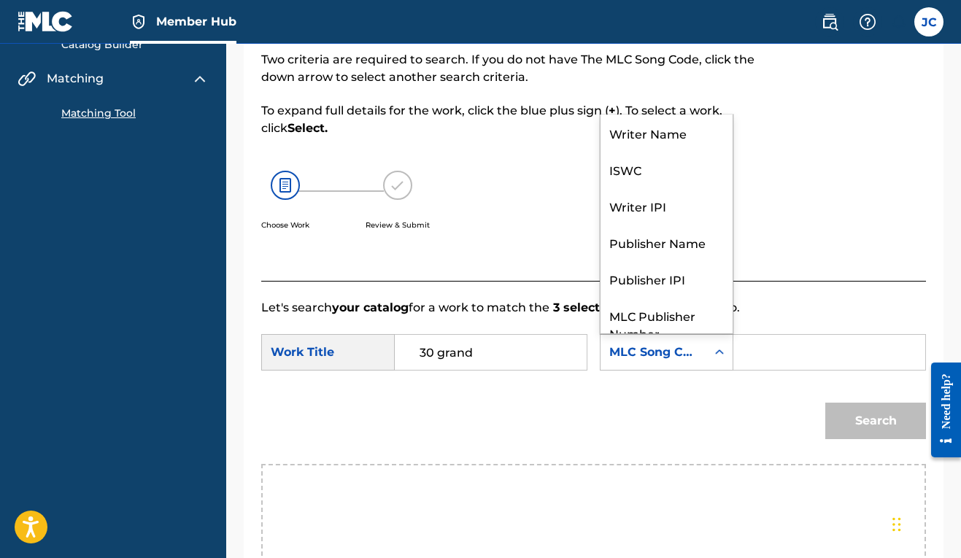
scroll to position [54, 0]
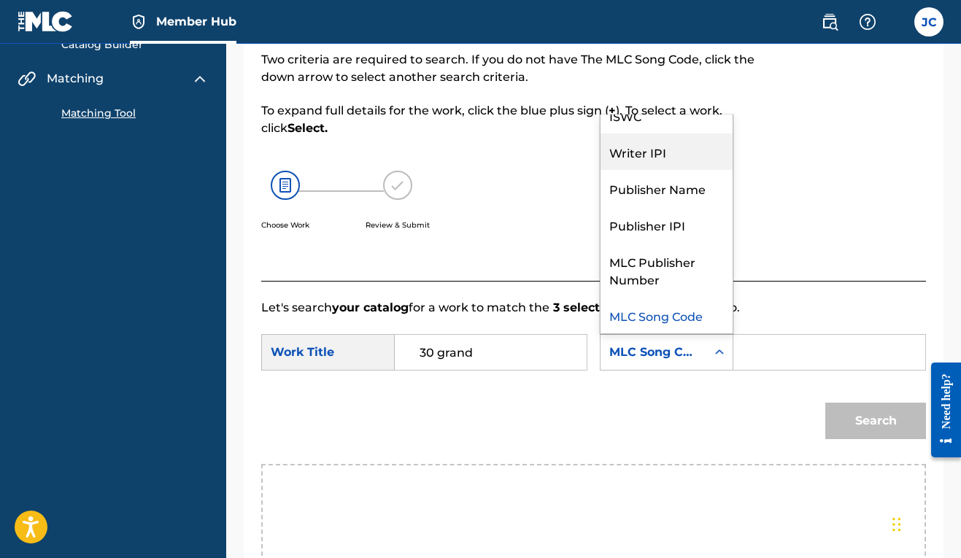
click at [600, 170] on div "Writer IPI" at bounding box center [666, 152] width 132 height 36
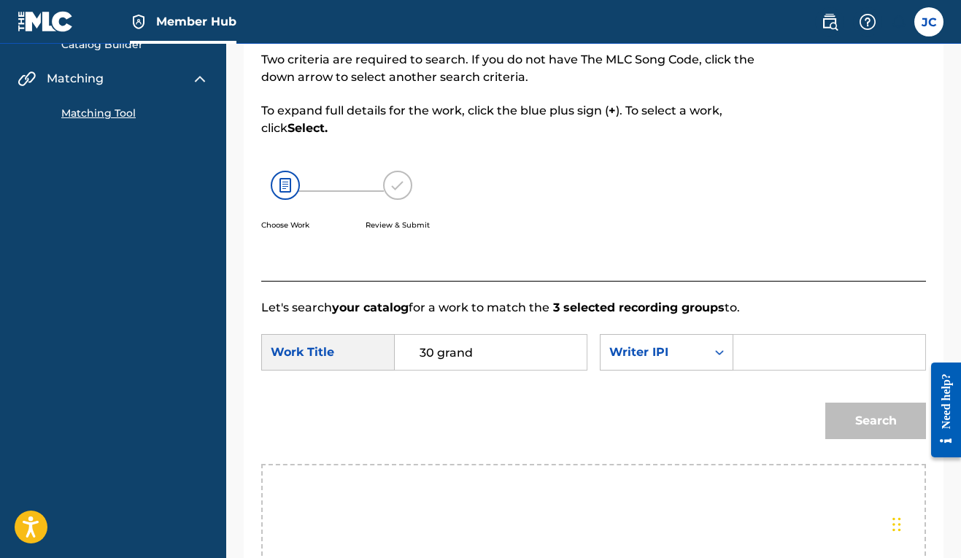
click at [746, 370] on input "Search Form" at bounding box center [829, 352] width 167 height 35
paste input "00606611669"
type input "00606611669"
click at [857, 439] on button "Search" at bounding box center [875, 421] width 101 height 36
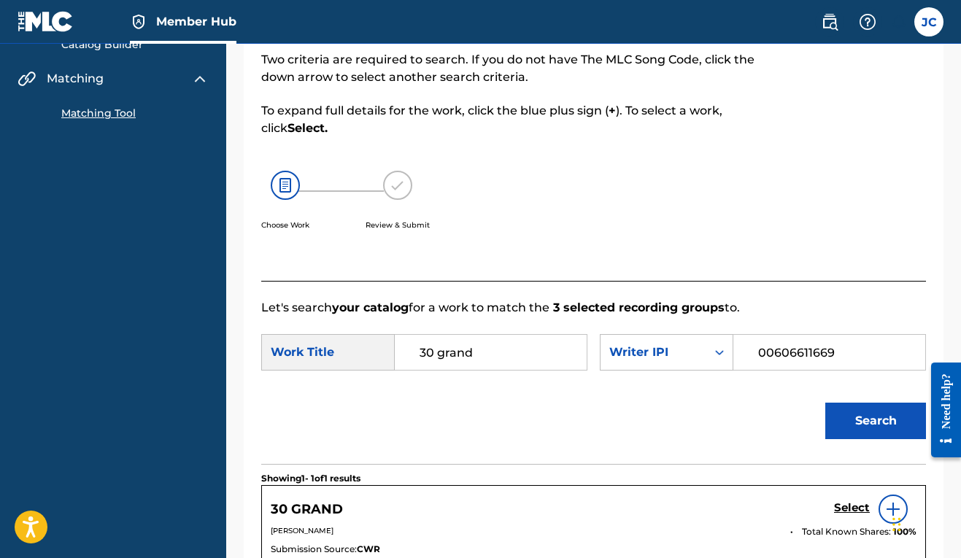
scroll to position [451, 0]
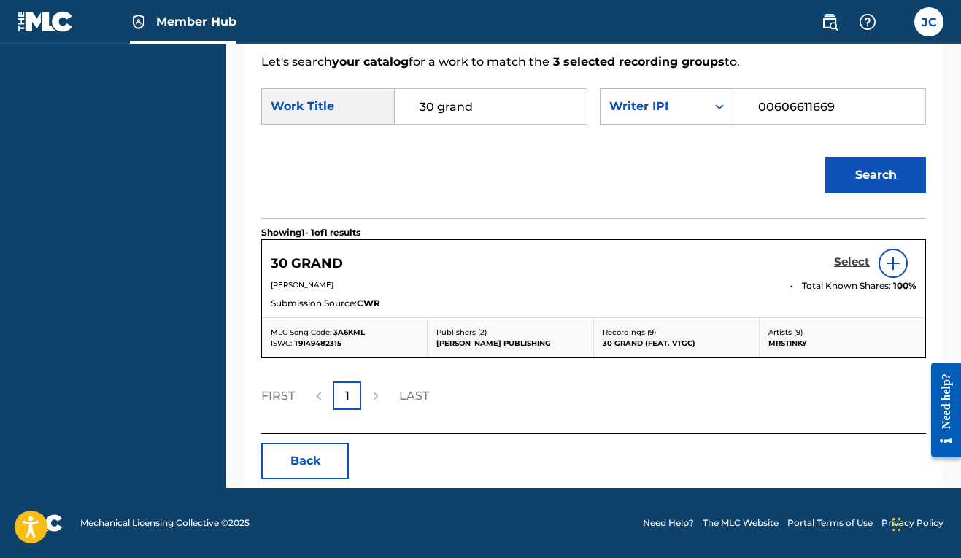
click at [852, 263] on h5 "Select" at bounding box center [852, 262] width 36 height 14
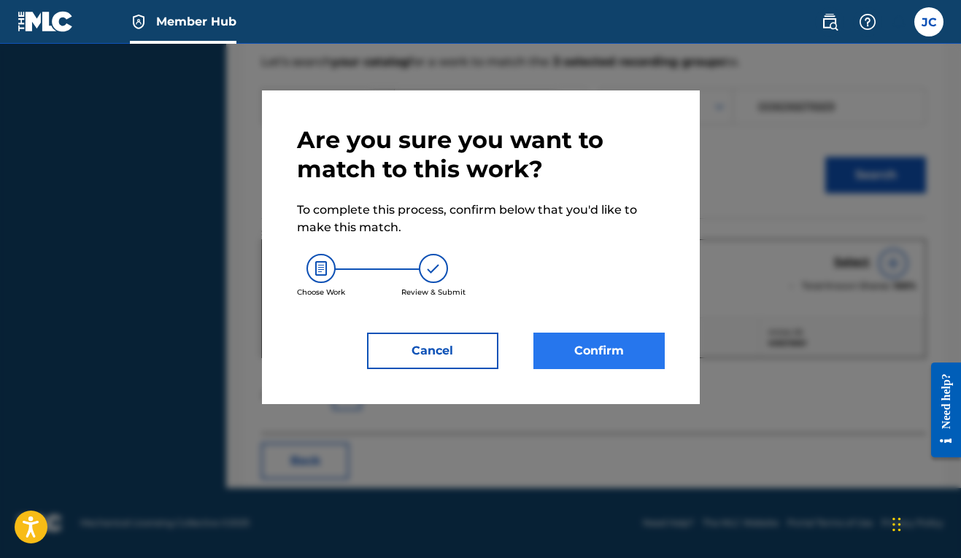
click at [631, 354] on button "Confirm" at bounding box center [598, 351] width 131 height 36
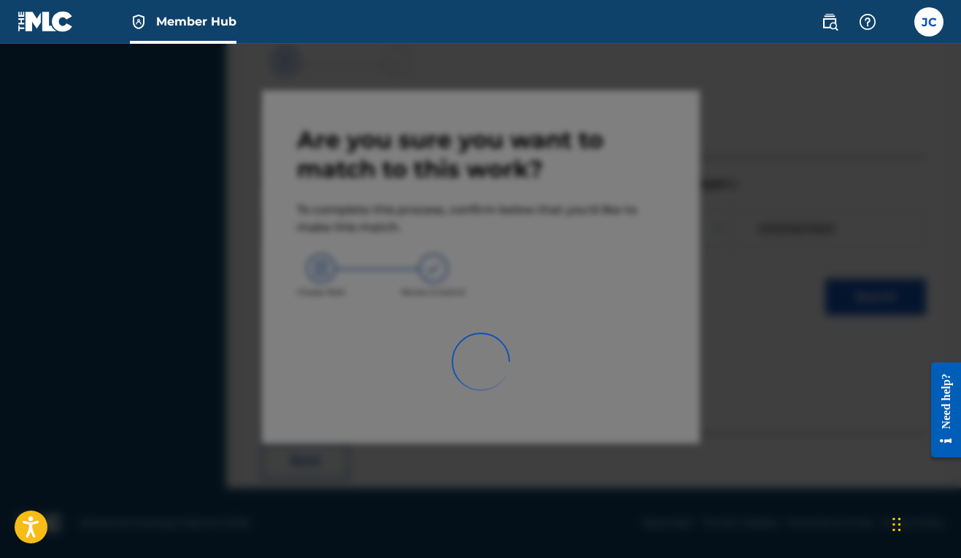
scroll to position [64, 0]
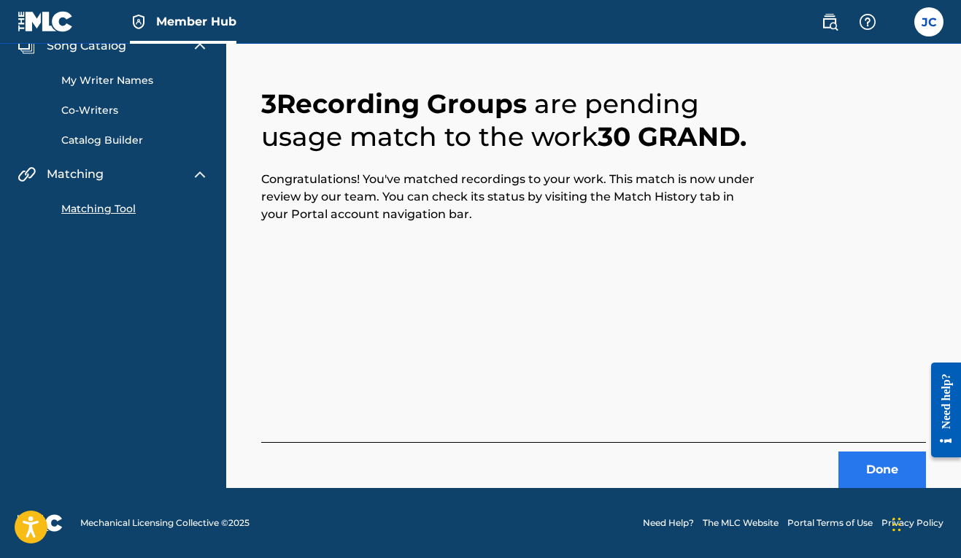
click at [864, 465] on button "Done" at bounding box center [882, 470] width 88 height 36
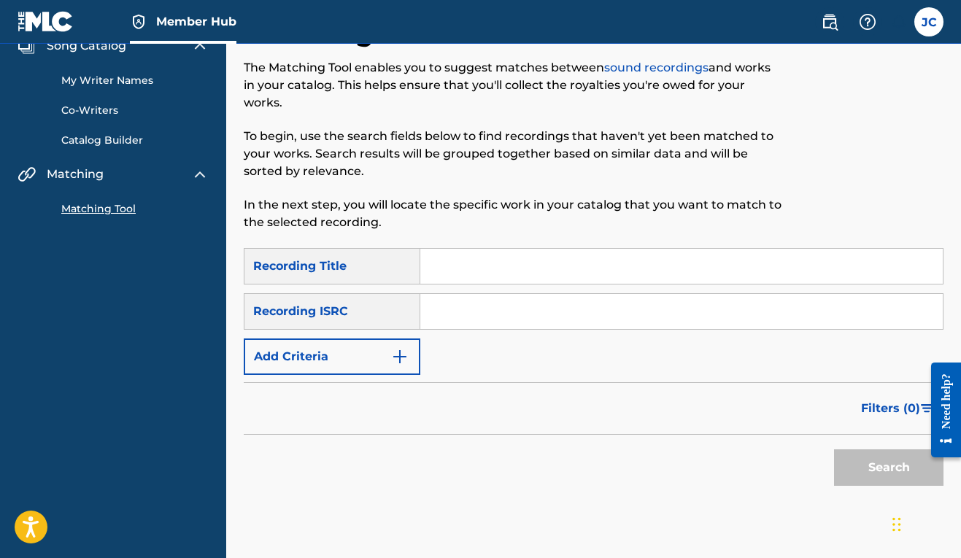
click at [454, 268] on input "Search Form" at bounding box center [681, 266] width 522 height 35
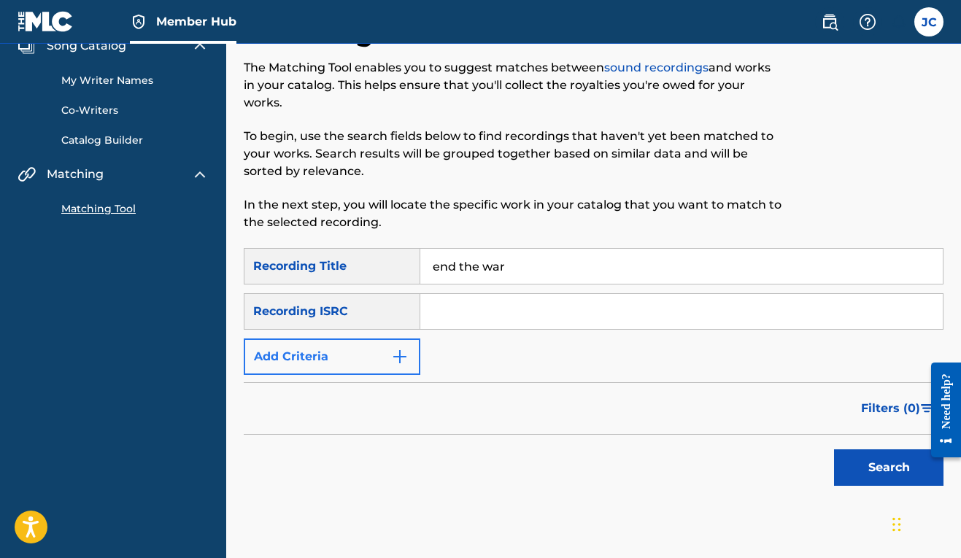
type input "end the war"
click at [402, 361] on img "Search Form" at bounding box center [400, 357] width 18 height 18
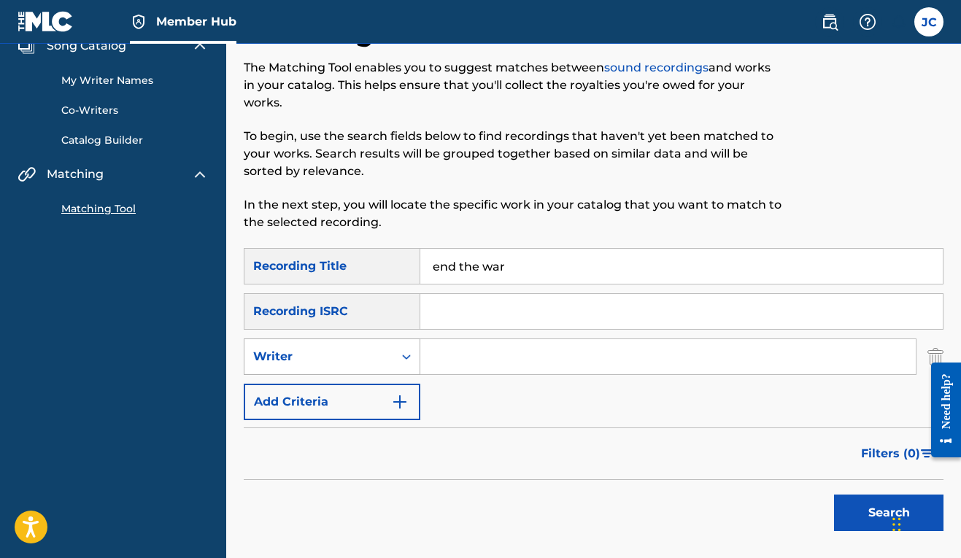
click at [406, 367] on div "Search Form" at bounding box center [406, 357] width 26 height 26
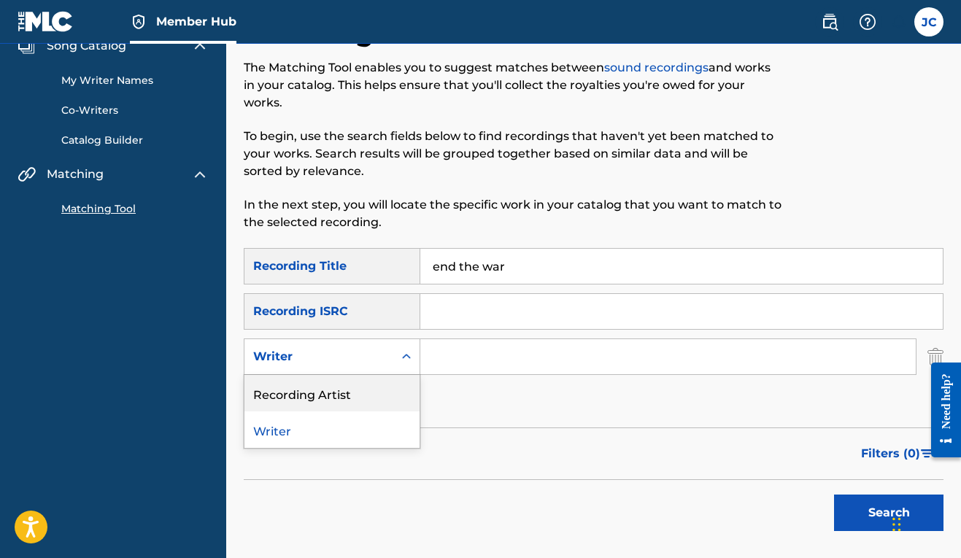
click at [390, 392] on div "Recording Artist" at bounding box center [331, 393] width 175 height 36
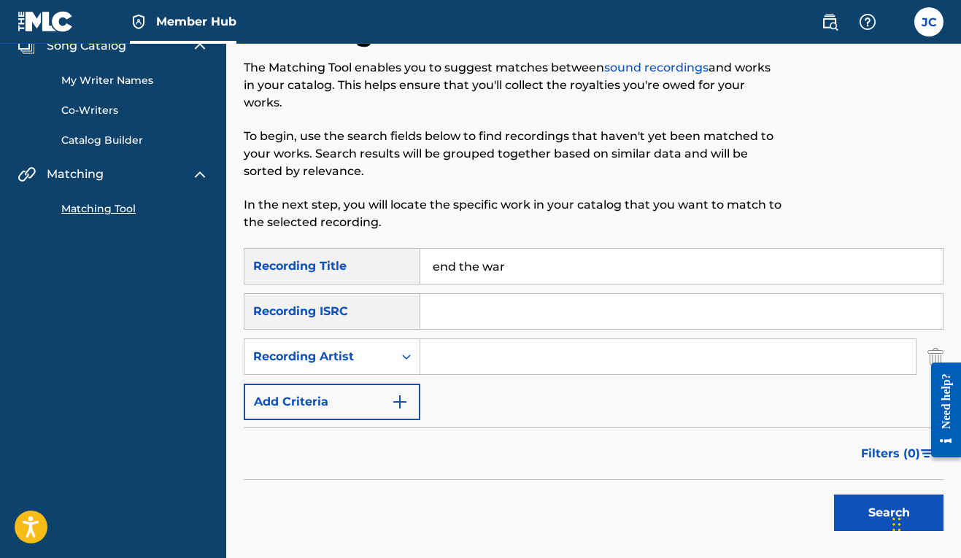
click at [430, 363] on input "Search Form" at bounding box center [667, 356] width 495 height 35
type input "mrstinky"
click at [861, 500] on button "Search" at bounding box center [888, 513] width 109 height 36
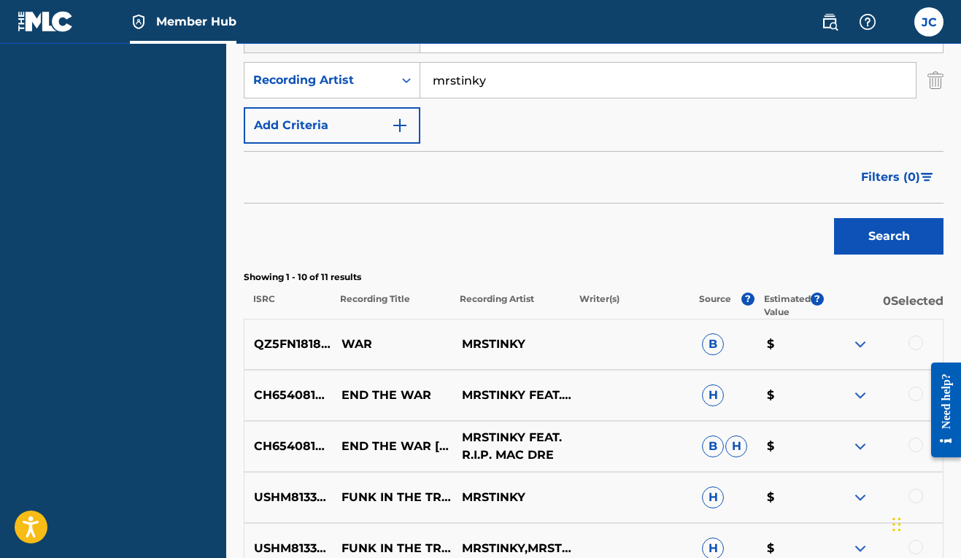
scroll to position [503, 0]
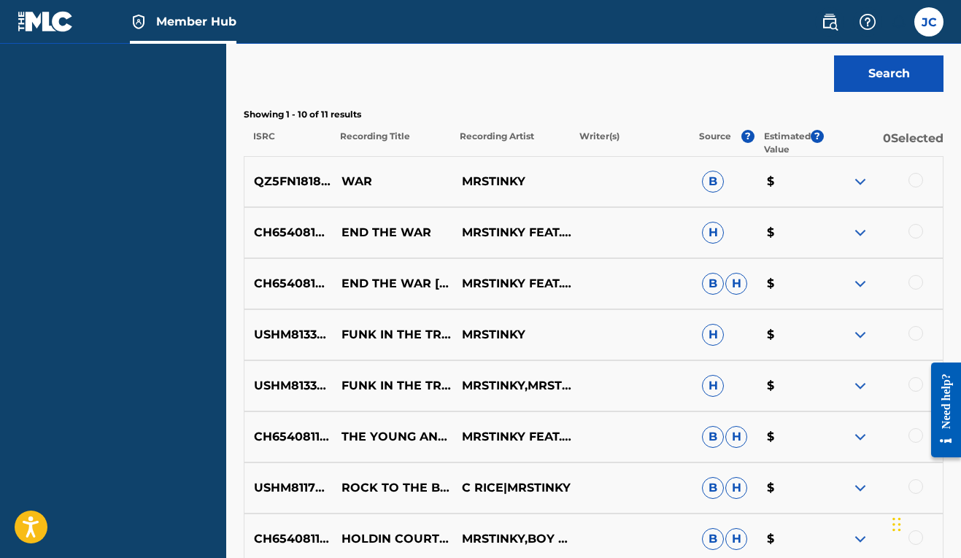
click at [921, 282] on div at bounding box center [915, 282] width 15 height 15
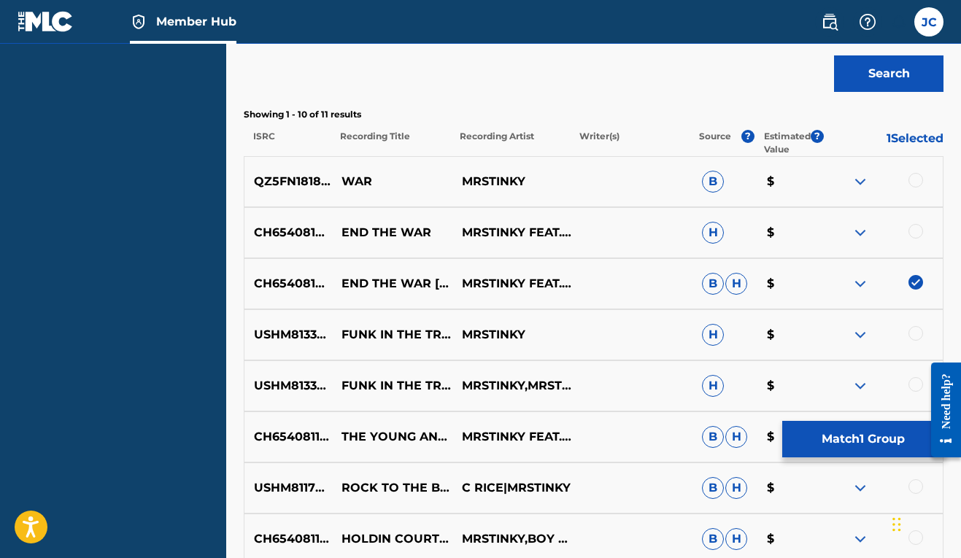
click at [918, 232] on div at bounding box center [915, 231] width 15 height 15
click at [842, 441] on button "Match 2 Groups" at bounding box center [862, 439] width 161 height 36
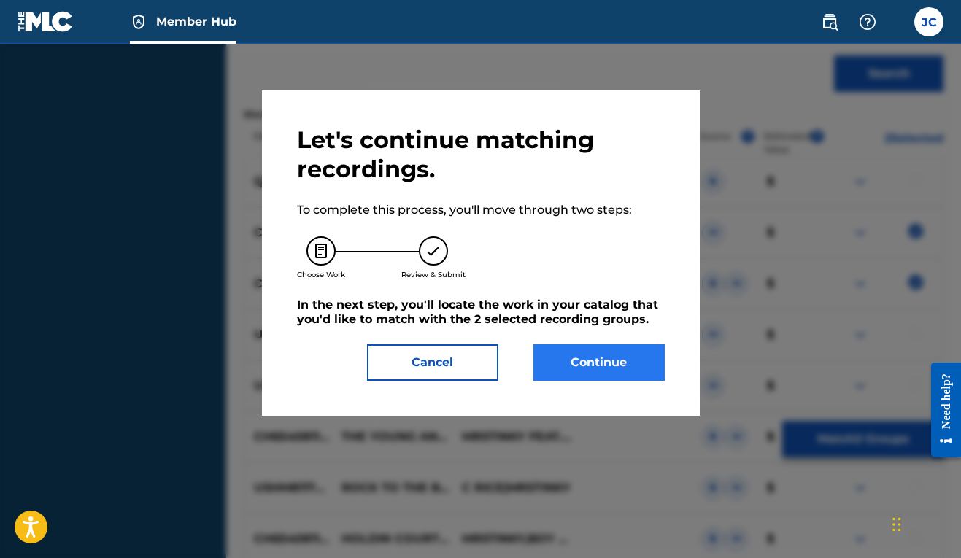
click at [638, 365] on button "Continue" at bounding box center [598, 362] width 131 height 36
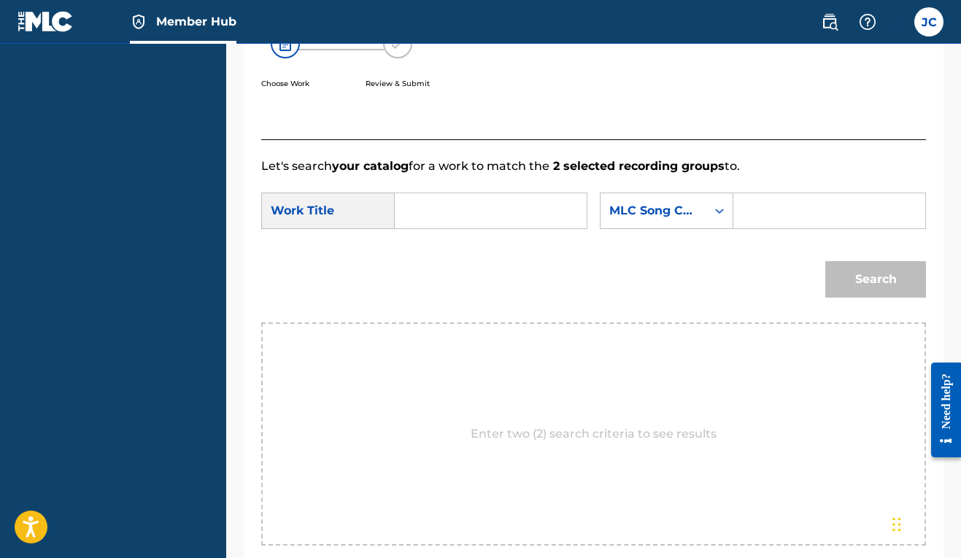
click at [490, 219] on input "Search Form" at bounding box center [490, 210] width 167 height 35
type input "end the war"
click at [790, 215] on div "SearchWithCriteria4e13ff61-efad-47cf-8f23-d867d07bc763 Work Title end the war e…" at bounding box center [593, 215] width 665 height 45
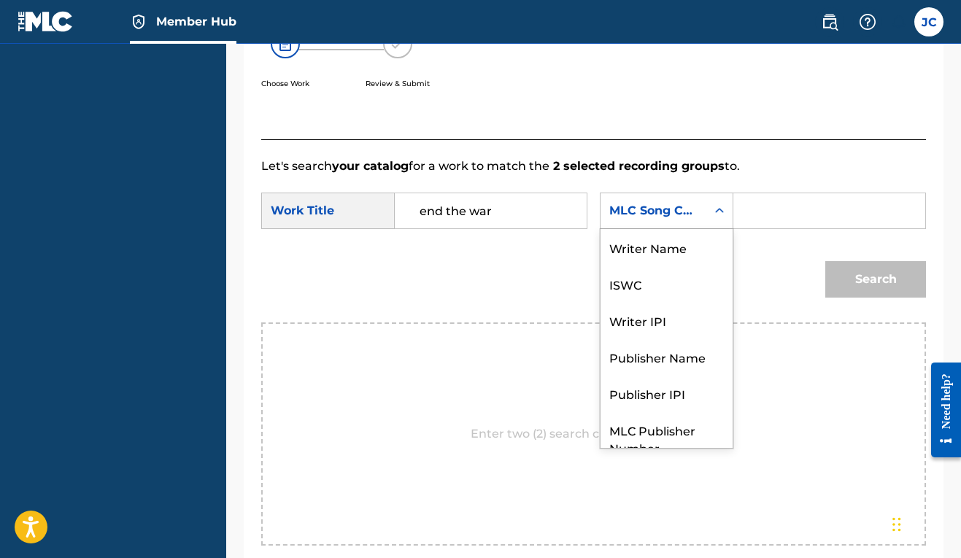
click at [600, 225] on div "MLC Song Code" at bounding box center [653, 211] width 106 height 28
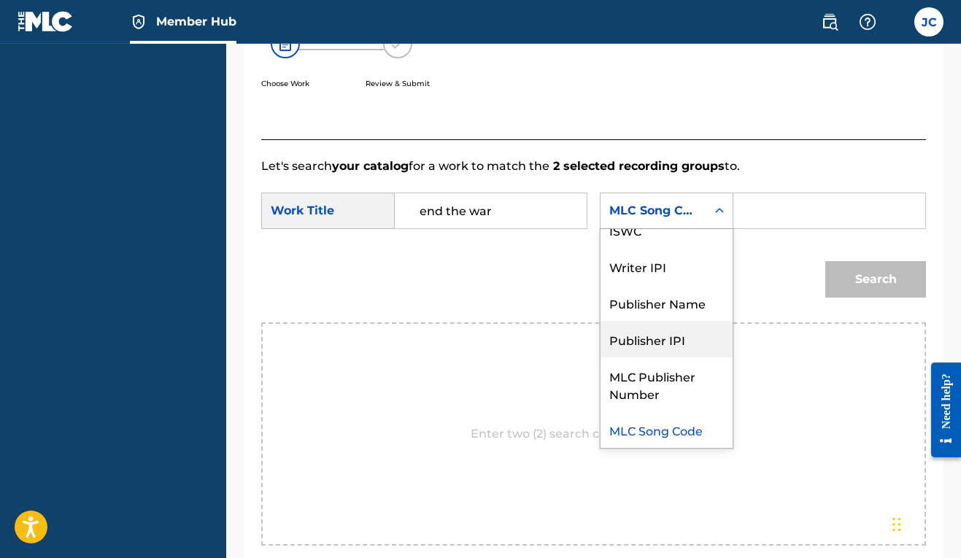
click at [600, 357] on div "Publisher IPI" at bounding box center [666, 339] width 132 height 36
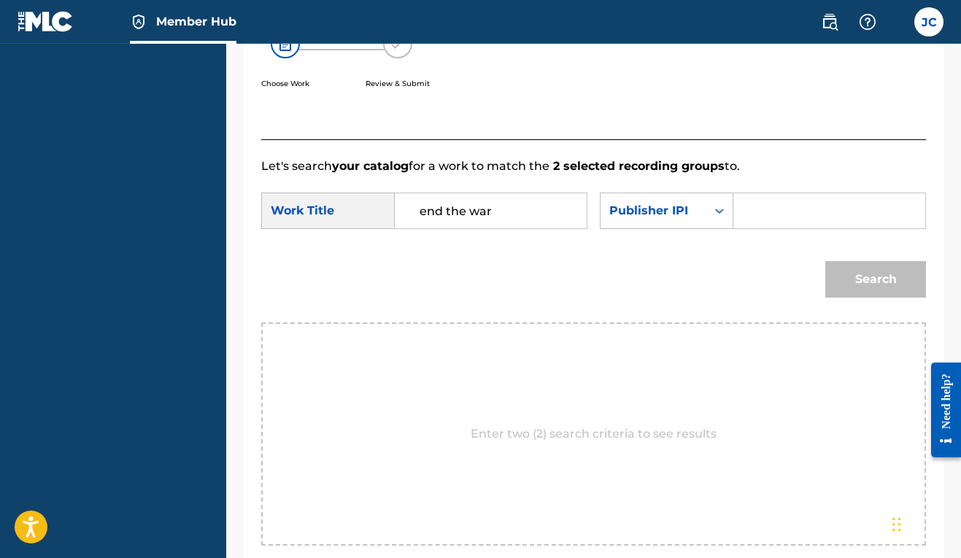
click at [746, 228] on input "Search Form" at bounding box center [829, 210] width 167 height 35
paste input "00606611669"
type input "00606611669"
click at [712, 218] on icon "Search Form" at bounding box center [719, 211] width 15 height 15
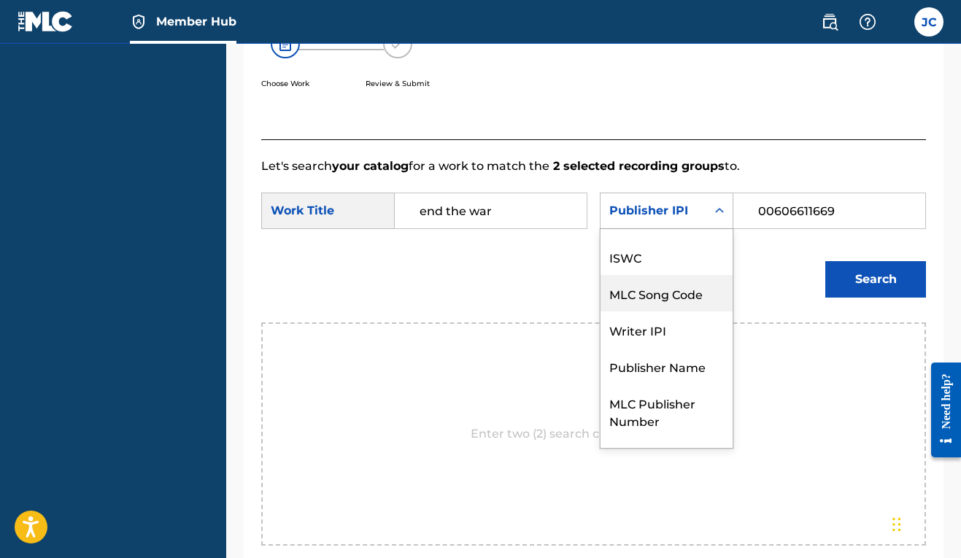
scroll to position [0, 0]
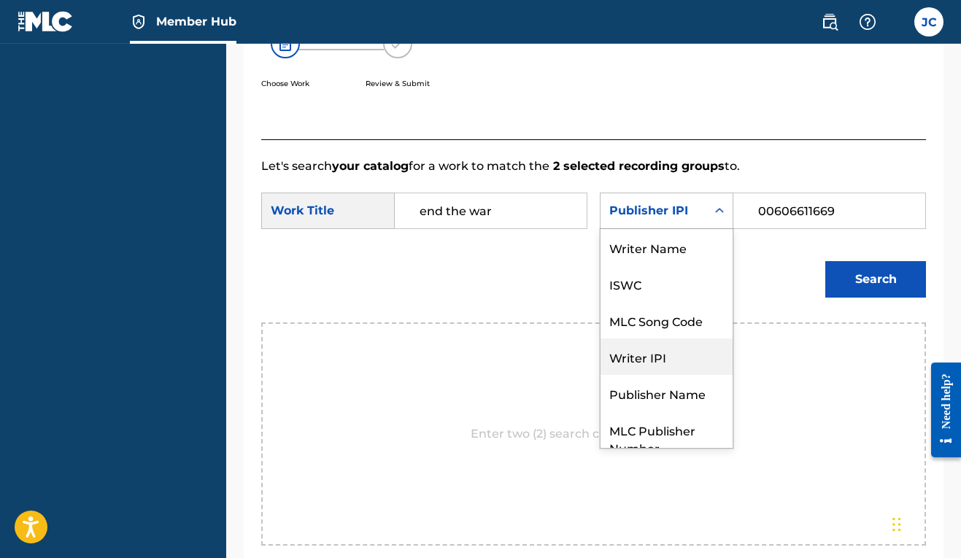
click at [600, 375] on div "Writer IPI" at bounding box center [666, 357] width 132 height 36
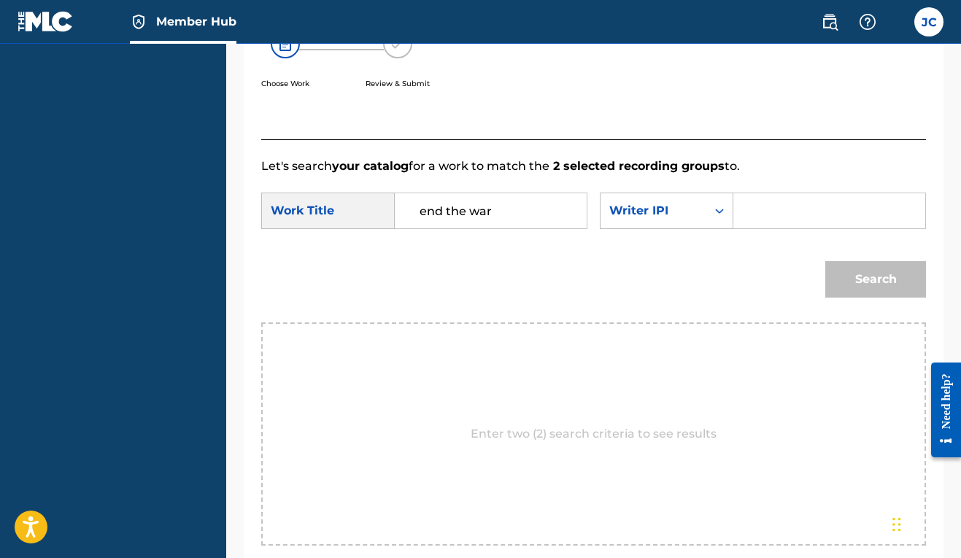
click at [746, 228] on input "Search Form" at bounding box center [829, 210] width 167 height 35
paste input "00606611669"
type input "00606611669"
click at [889, 298] on button "Search" at bounding box center [875, 279] width 101 height 36
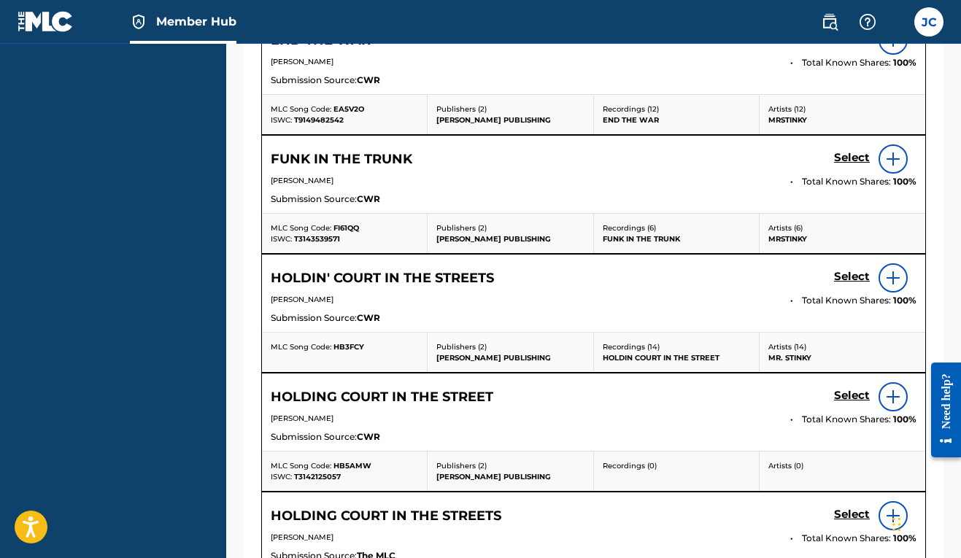
scroll to position [618, 0]
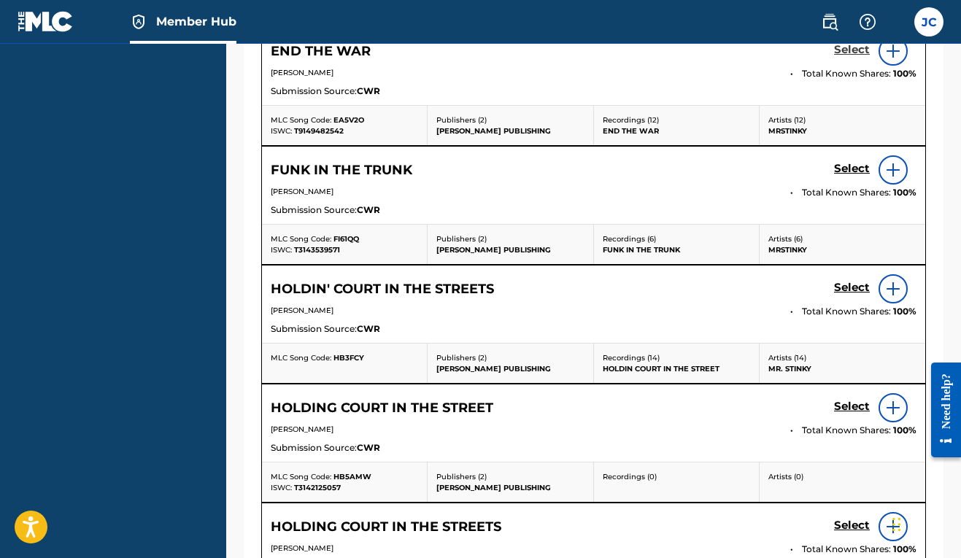
click at [859, 57] on h5 "Select" at bounding box center [852, 50] width 36 height 14
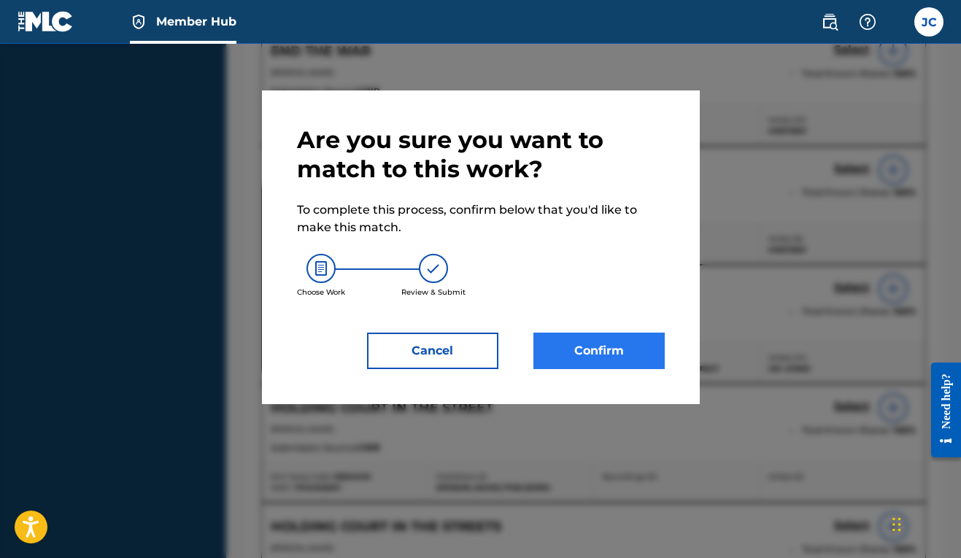
click at [645, 349] on button "Confirm" at bounding box center [598, 351] width 131 height 36
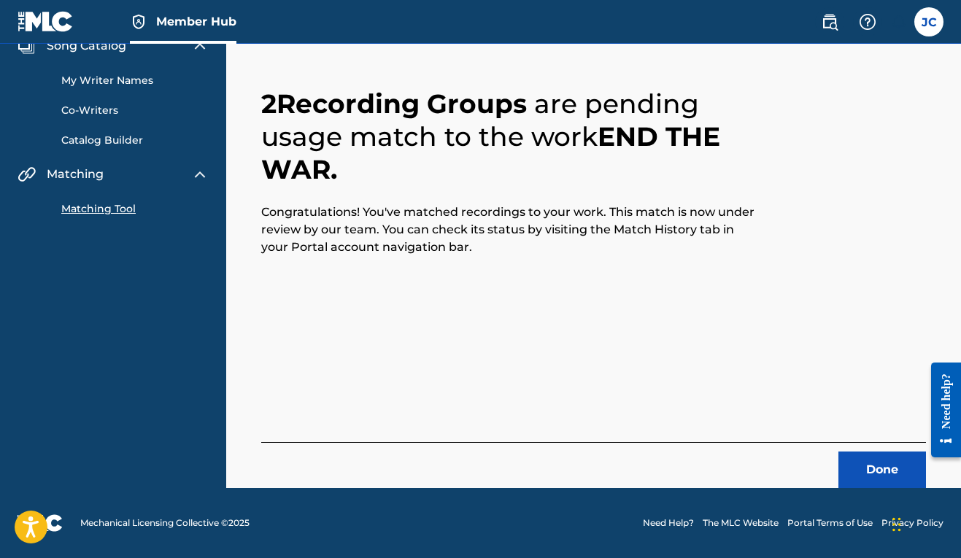
scroll to position [64, 0]
click at [878, 479] on button "Done" at bounding box center [882, 470] width 88 height 36
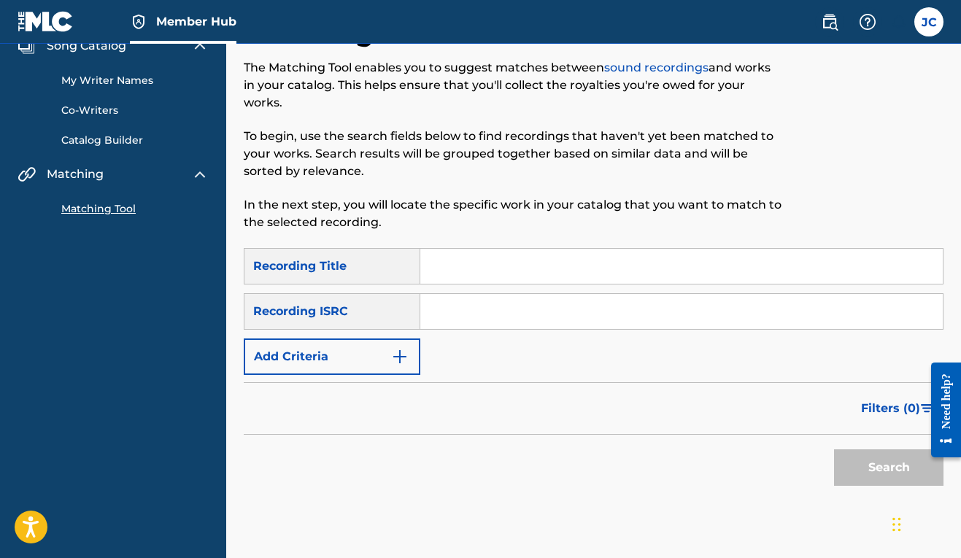
click at [471, 279] on input "Search Form" at bounding box center [681, 266] width 522 height 35
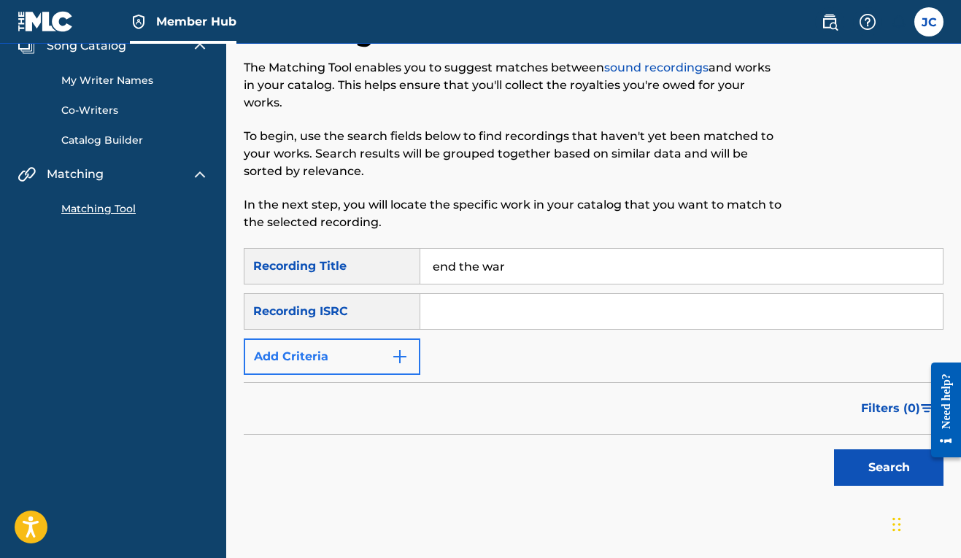
type input "end the war"
click at [378, 356] on button "Add Criteria" at bounding box center [332, 357] width 177 height 36
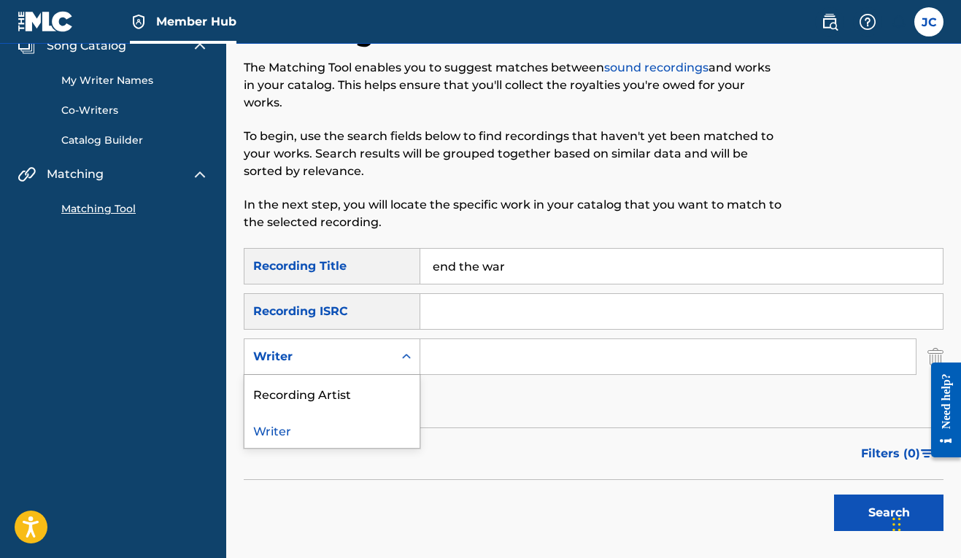
click at [414, 367] on div "Search Form" at bounding box center [406, 357] width 26 height 26
click at [378, 391] on div "Recording Artist" at bounding box center [331, 393] width 175 height 36
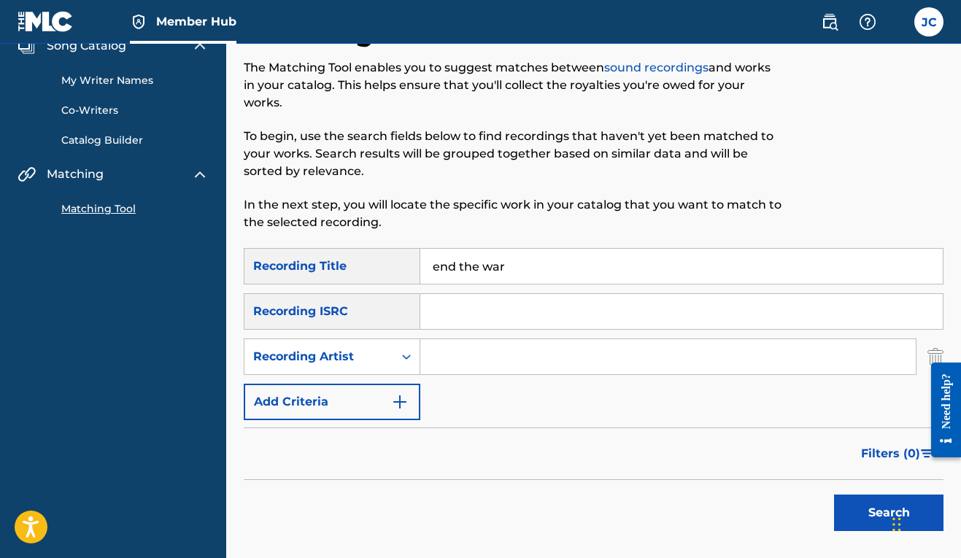
click at [460, 344] on input "Search Form" at bounding box center [667, 356] width 495 height 35
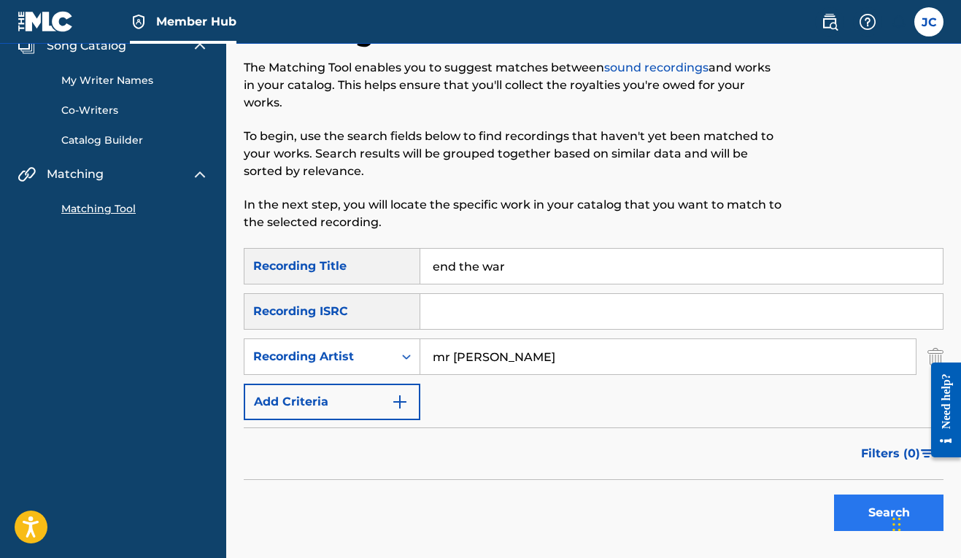
type input "mr [PERSON_NAME]"
click at [853, 512] on button "Search" at bounding box center [888, 513] width 109 height 36
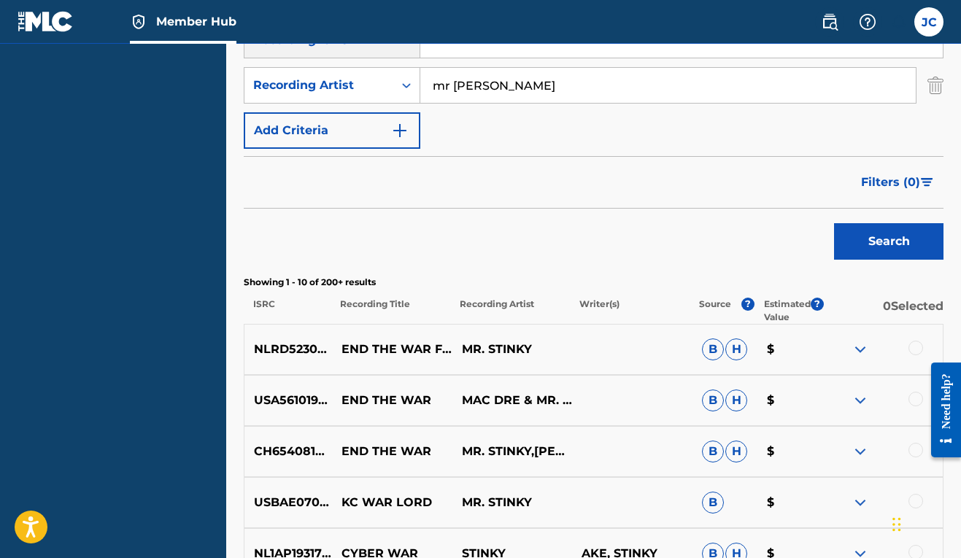
scroll to position [437, 0]
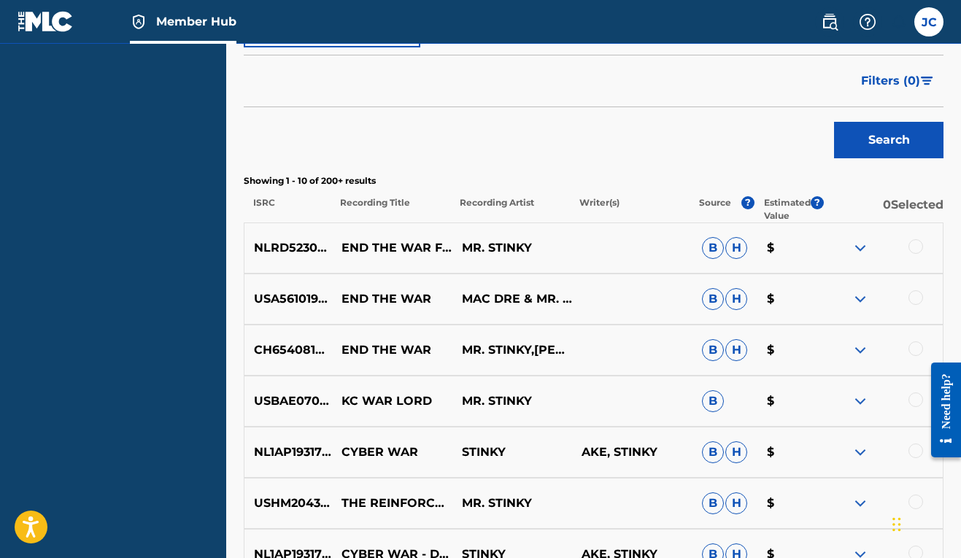
click at [910, 241] on div at bounding box center [915, 246] width 15 height 15
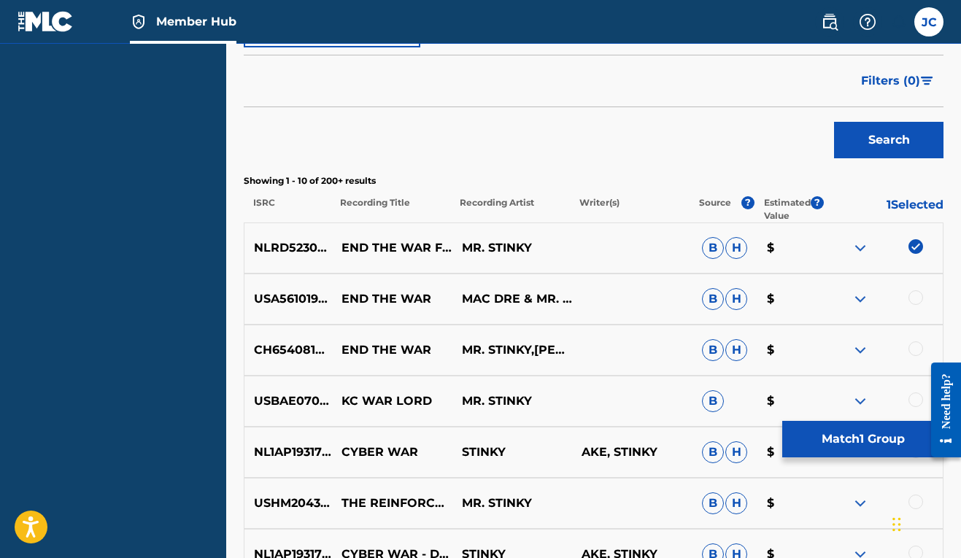
click at [913, 295] on div at bounding box center [915, 297] width 15 height 15
click at [918, 349] on div at bounding box center [915, 348] width 15 height 15
click at [852, 443] on button "Match 3 Groups" at bounding box center [862, 439] width 161 height 36
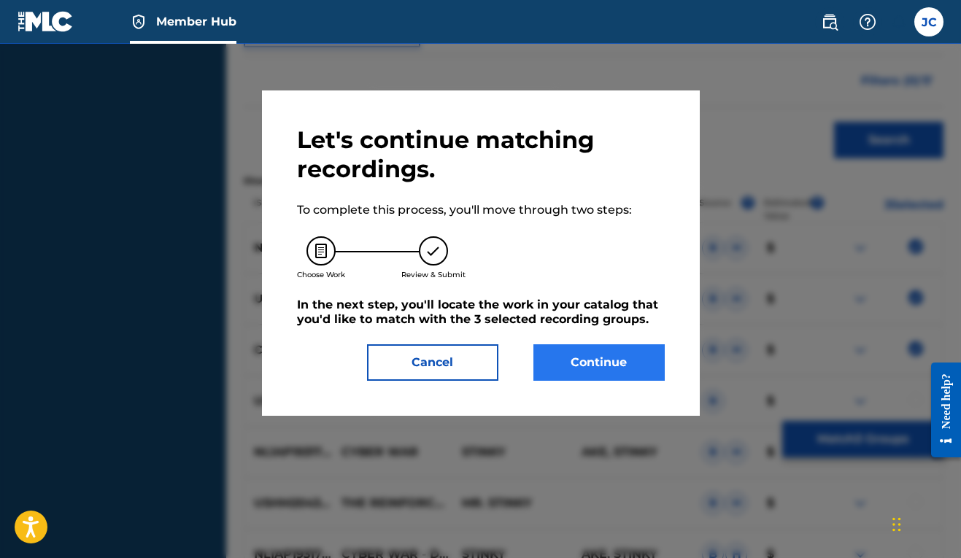
click at [578, 365] on button "Continue" at bounding box center [598, 362] width 131 height 36
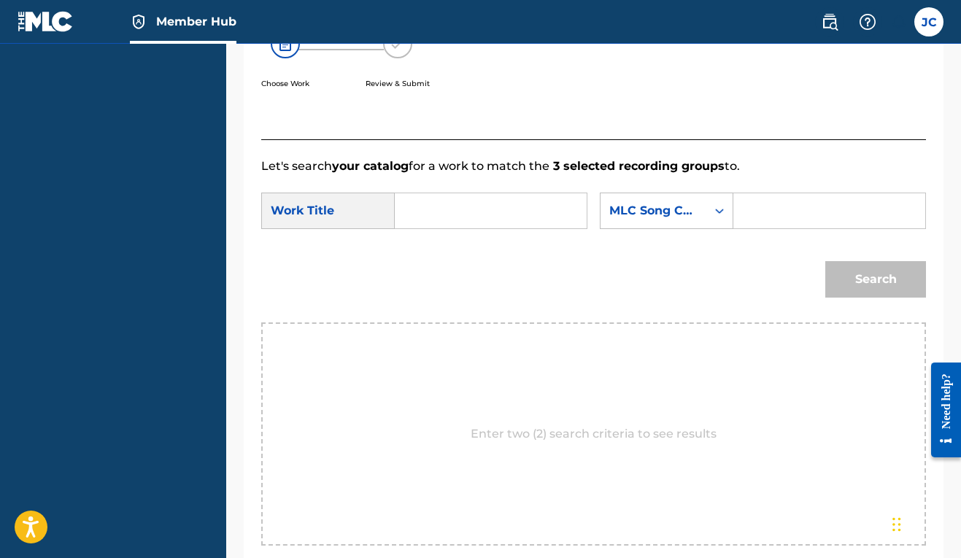
click at [477, 212] on input "Search Form" at bounding box center [490, 210] width 167 height 35
type input "end the war"
click at [706, 224] on div "Search Form" at bounding box center [719, 211] width 26 height 26
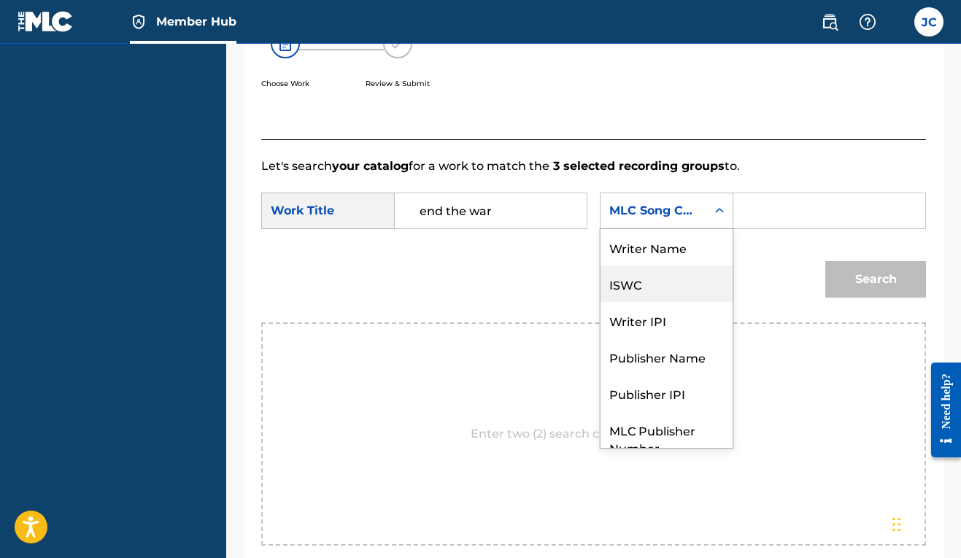
scroll to position [54, 0]
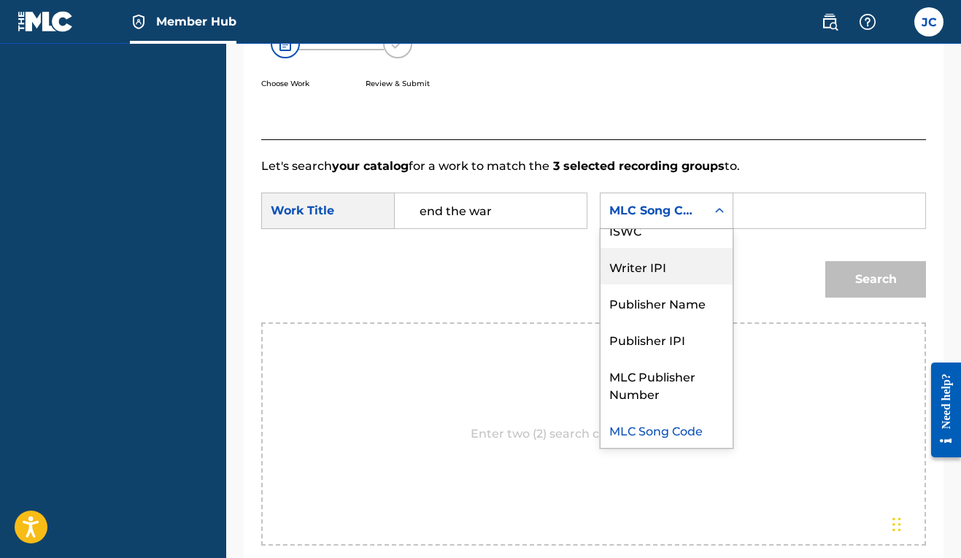
click at [600, 285] on div "Writer IPI" at bounding box center [666, 266] width 132 height 36
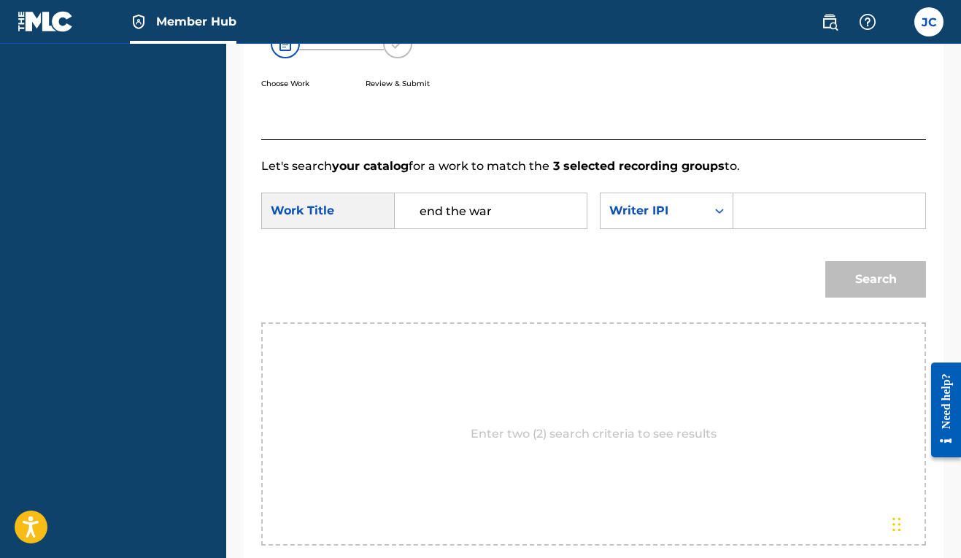
click at [746, 228] on input "Search Form" at bounding box center [829, 210] width 167 height 35
paste input "00606611669"
type input "00606611669"
click at [879, 298] on button "Search" at bounding box center [875, 279] width 101 height 36
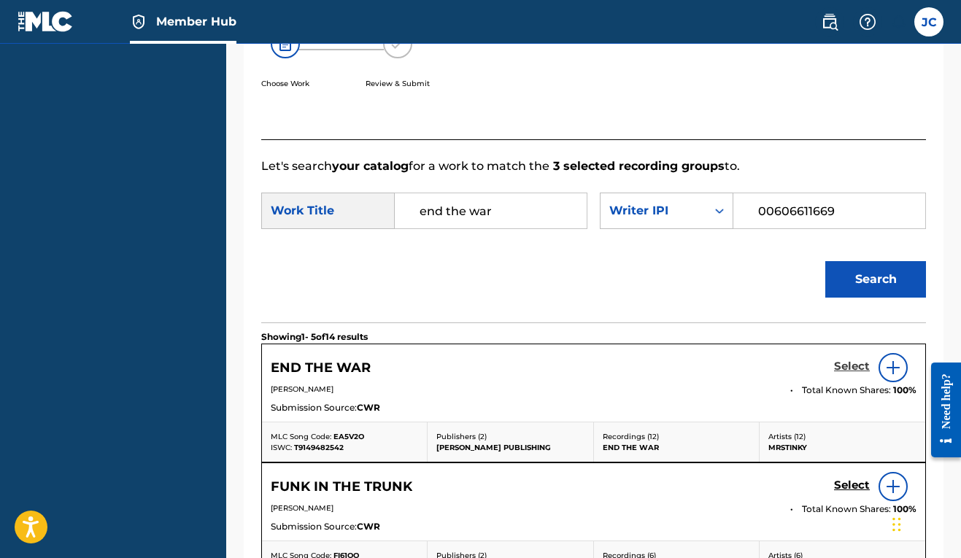
click at [848, 374] on h5 "Select" at bounding box center [852, 367] width 36 height 14
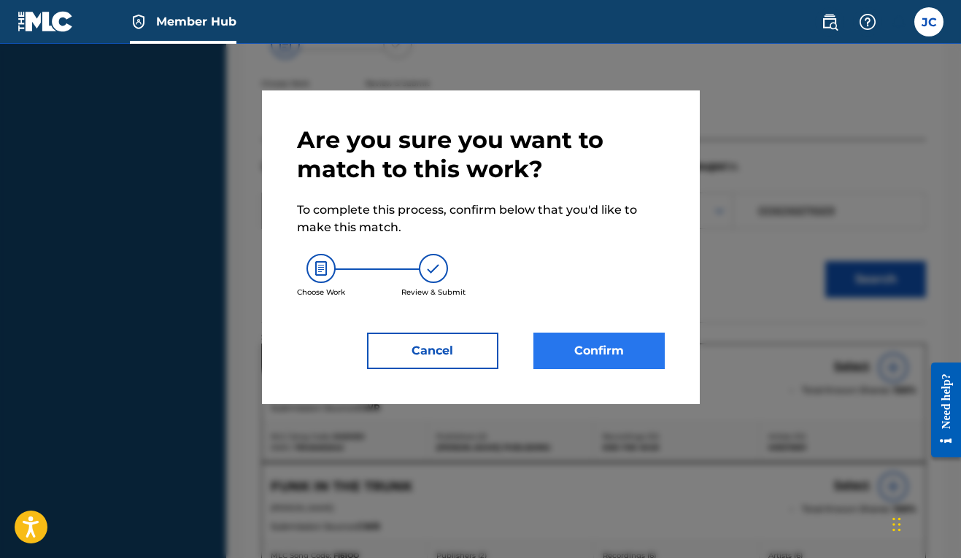
click at [610, 361] on button "Confirm" at bounding box center [598, 351] width 131 height 36
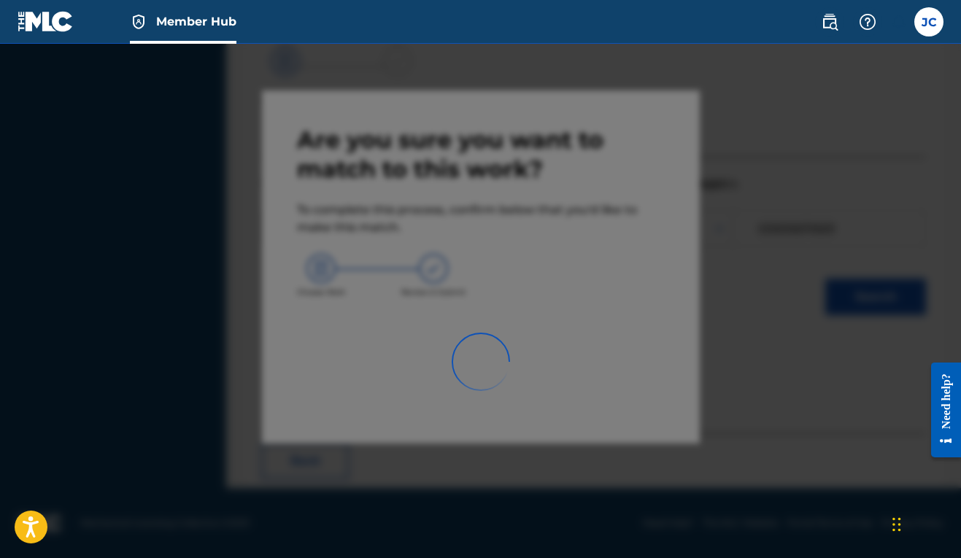
scroll to position [64, 0]
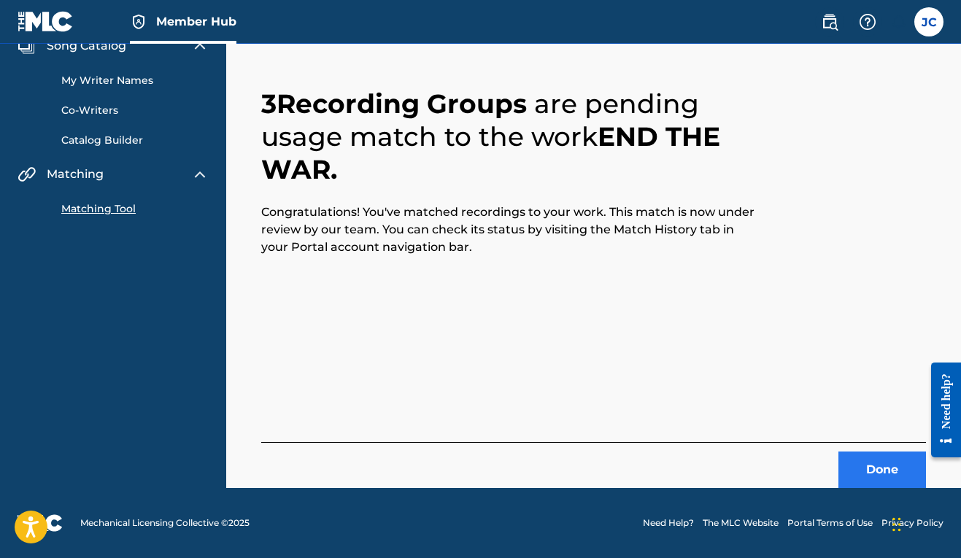
click at [867, 463] on button "Done" at bounding box center [882, 470] width 88 height 36
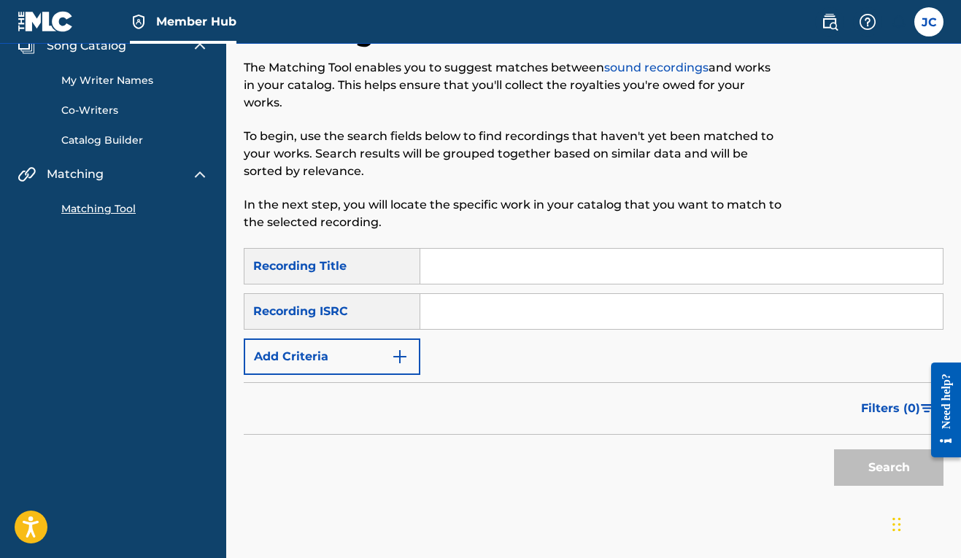
scroll to position [0, 0]
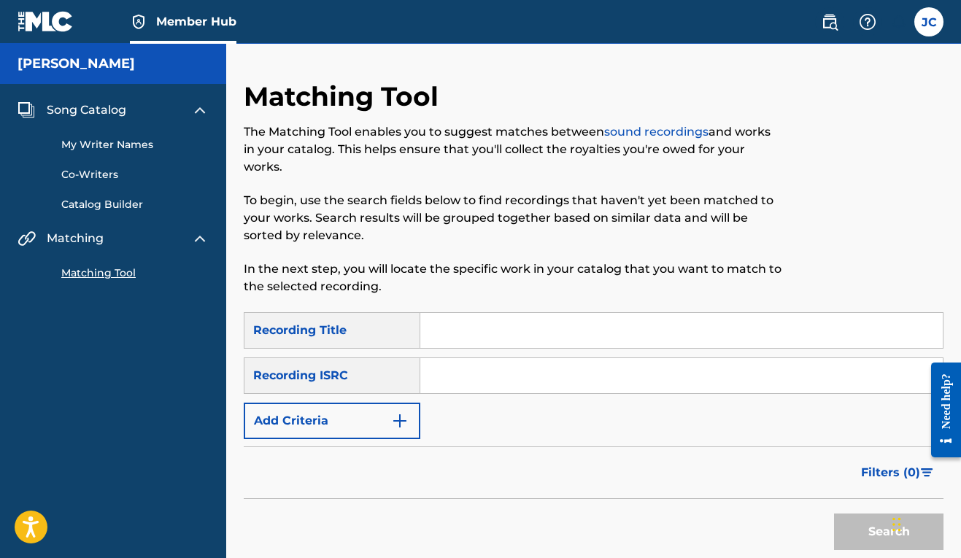
click at [444, 333] on input "Search Form" at bounding box center [681, 330] width 522 height 35
type input "war"
click at [386, 422] on button "Add Criteria" at bounding box center [332, 421] width 177 height 36
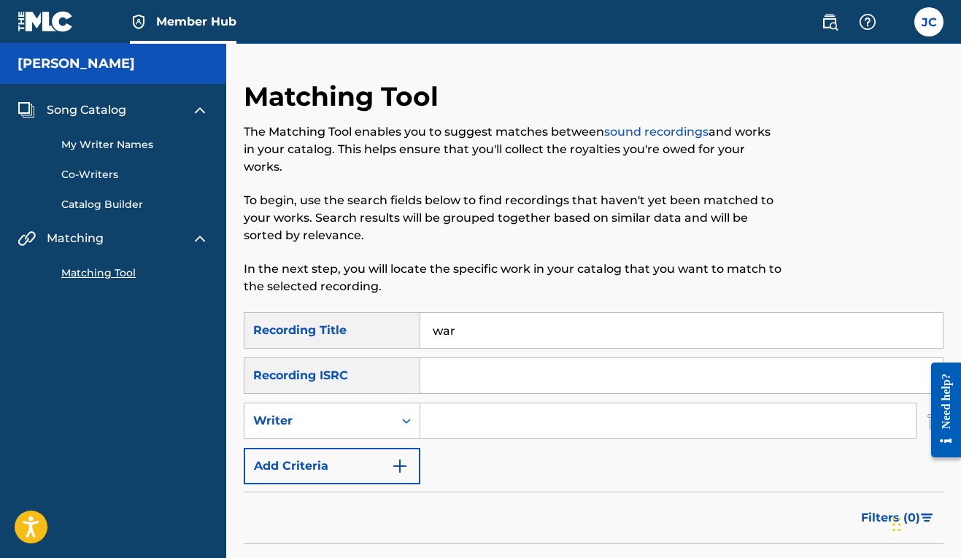
click at [463, 412] on input "Search Form" at bounding box center [667, 420] width 495 height 35
click at [392, 417] on div "Writer" at bounding box center [318, 421] width 149 height 28
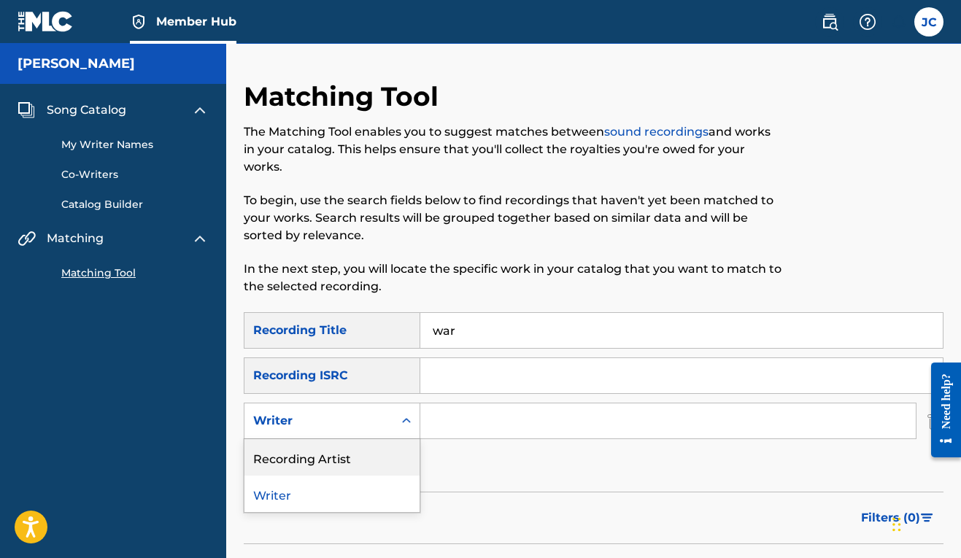
click at [392, 456] on div "Recording Artist" at bounding box center [331, 457] width 175 height 36
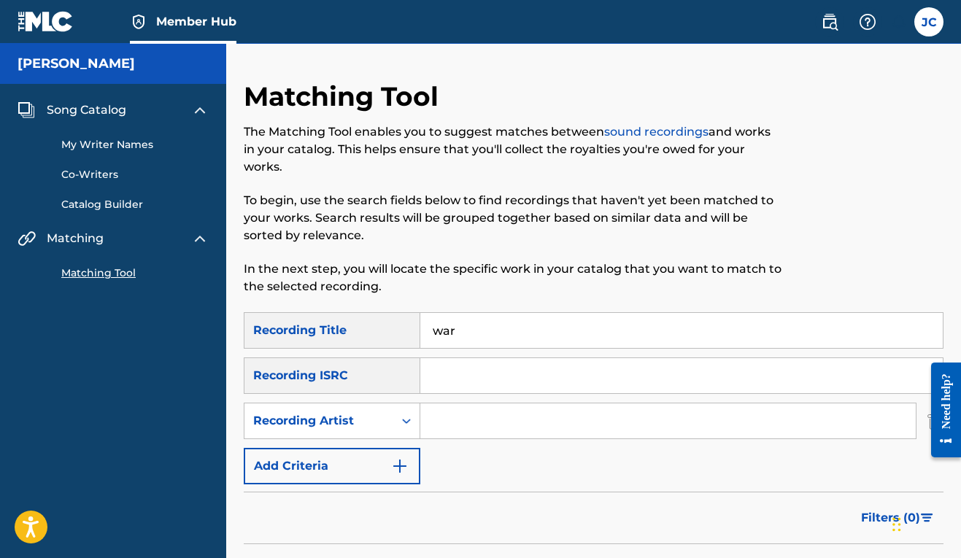
click at [465, 430] on input "Search Form" at bounding box center [667, 420] width 495 height 35
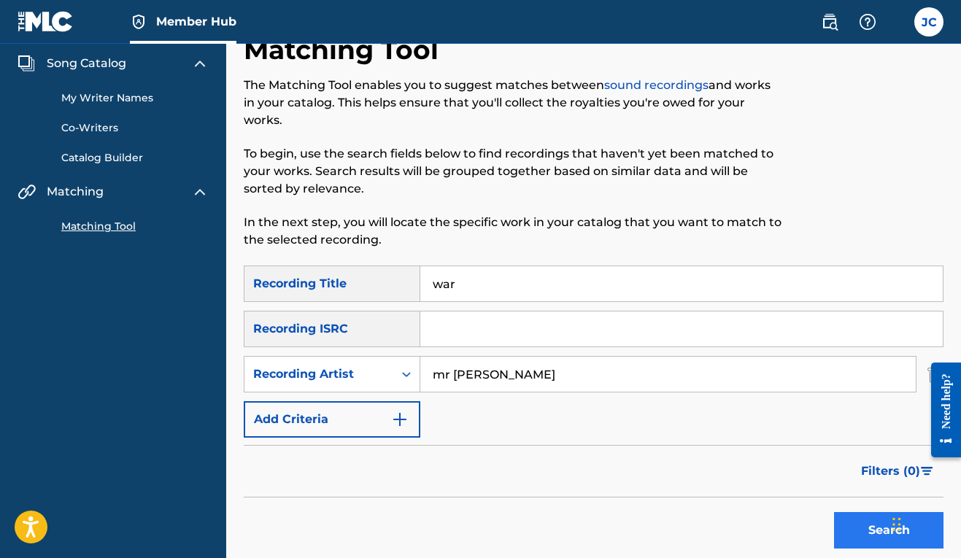
click at [881, 539] on button "Search" at bounding box center [888, 530] width 109 height 36
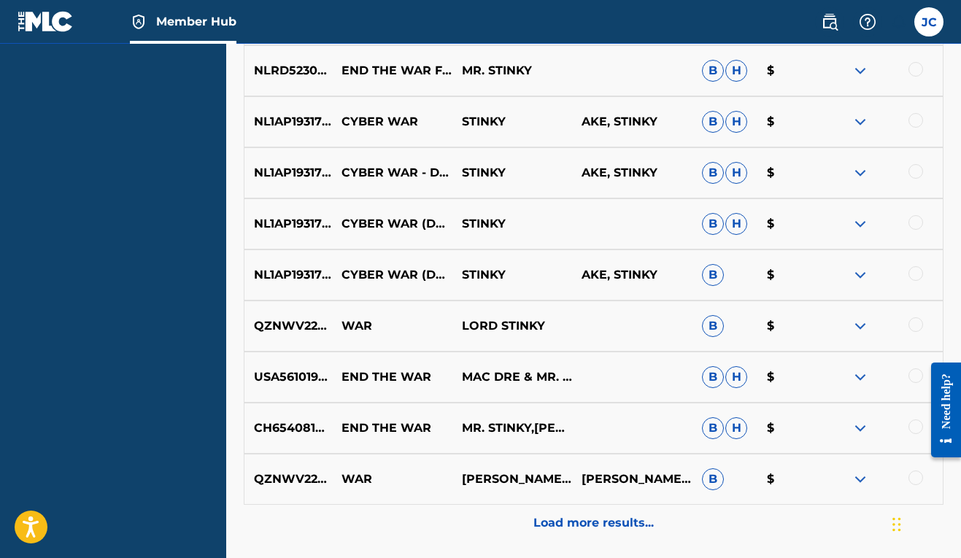
scroll to position [60, 0]
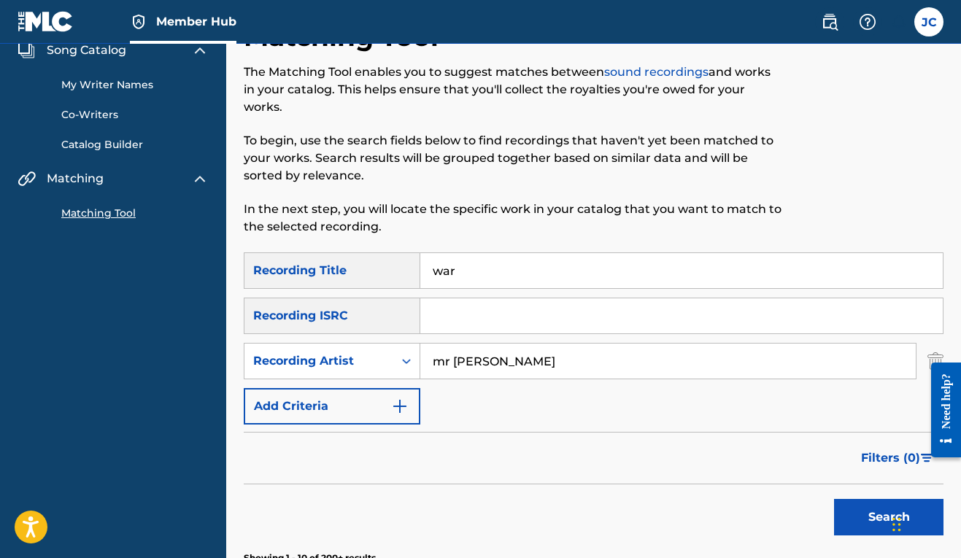
click at [449, 363] on input "mr [PERSON_NAME]" at bounding box center [667, 361] width 495 height 35
type input "mrstinky"
click at [864, 519] on button "Search" at bounding box center [888, 517] width 109 height 36
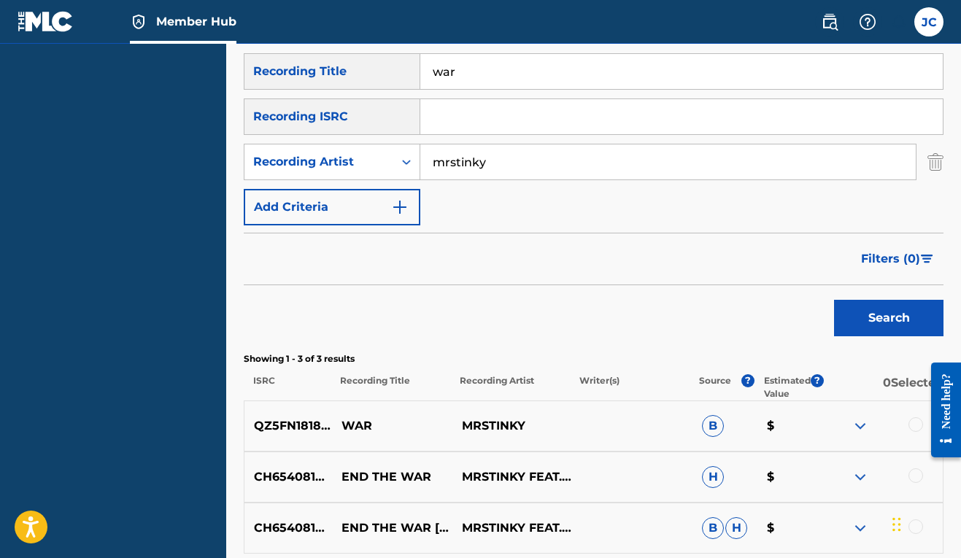
click at [913, 430] on div at bounding box center [915, 424] width 15 height 15
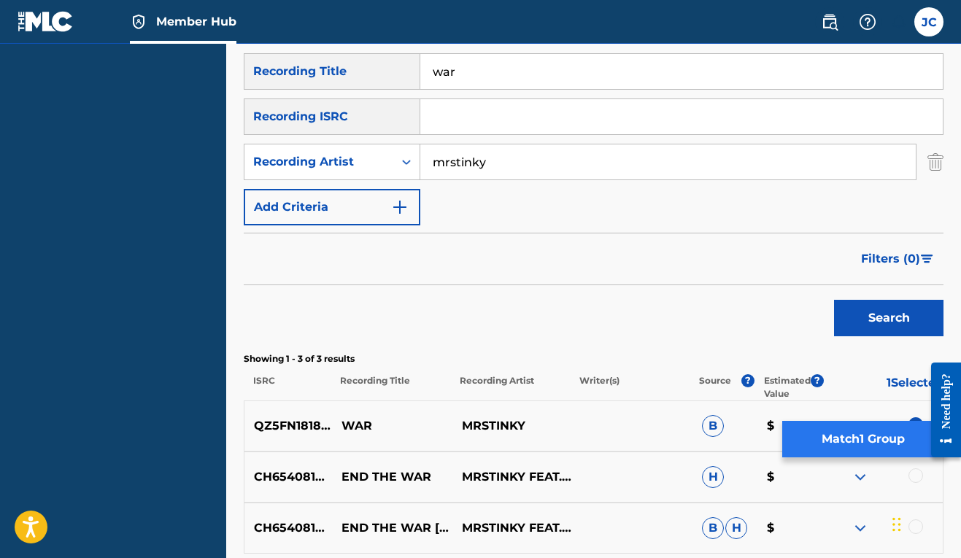
click at [867, 444] on button "Match 1 Group" at bounding box center [862, 439] width 161 height 36
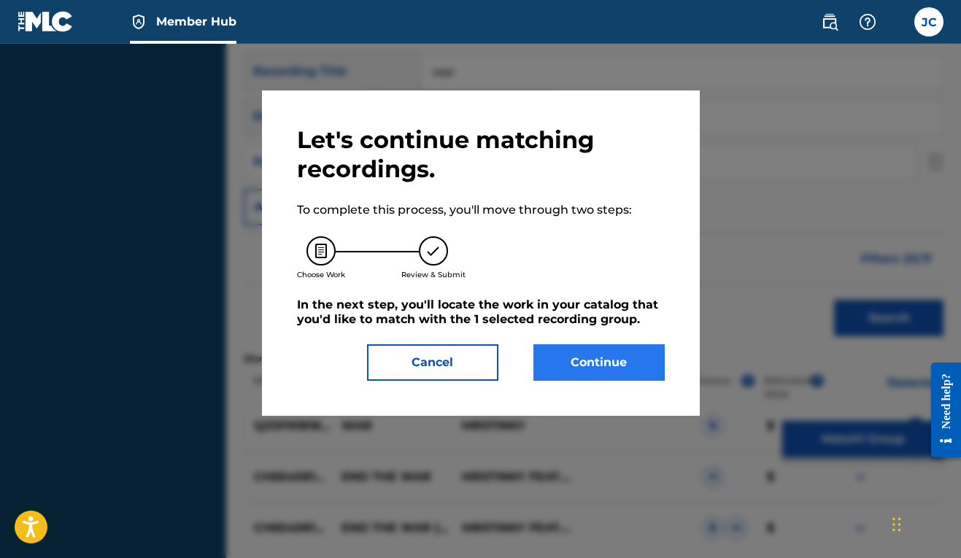
click at [565, 363] on button "Continue" at bounding box center [598, 362] width 131 height 36
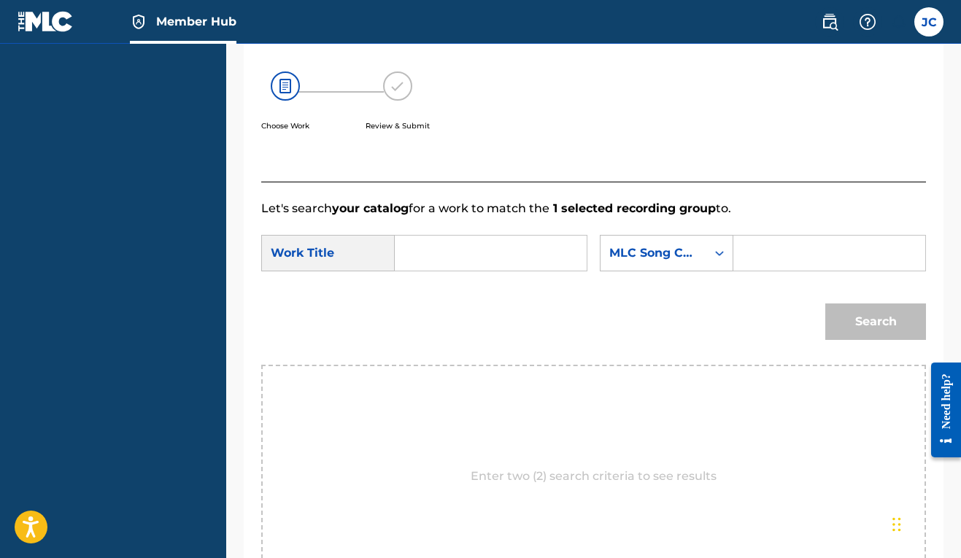
click at [481, 271] on div "SearchWithCriteria4e13ff61-efad-47cf-8f23-d867d07bc763 Work Title SearchWithCri…" at bounding box center [593, 257] width 665 height 45
click at [479, 252] on input "Search Form" at bounding box center [490, 253] width 167 height 35
type input "war"
click at [706, 266] on div "Search Form" at bounding box center [719, 253] width 26 height 26
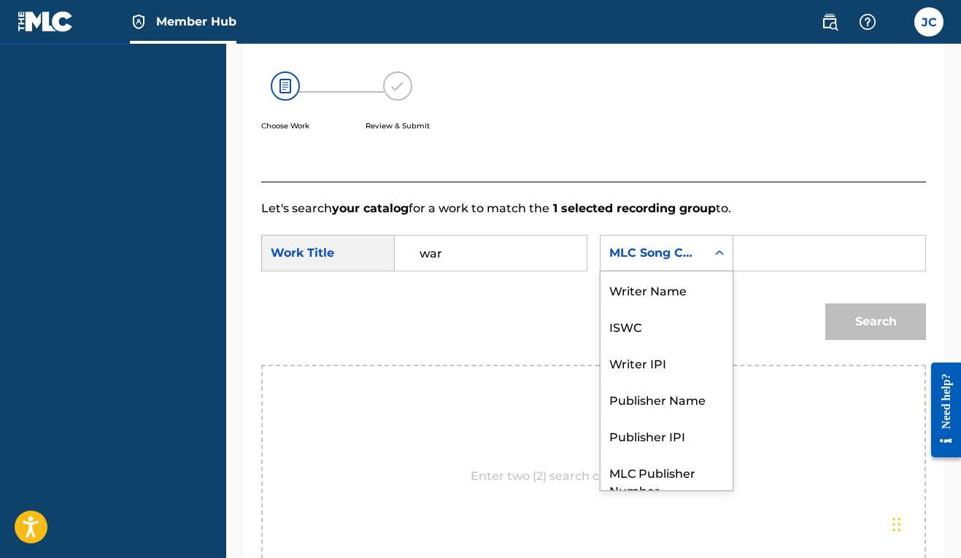
scroll to position [54, 0]
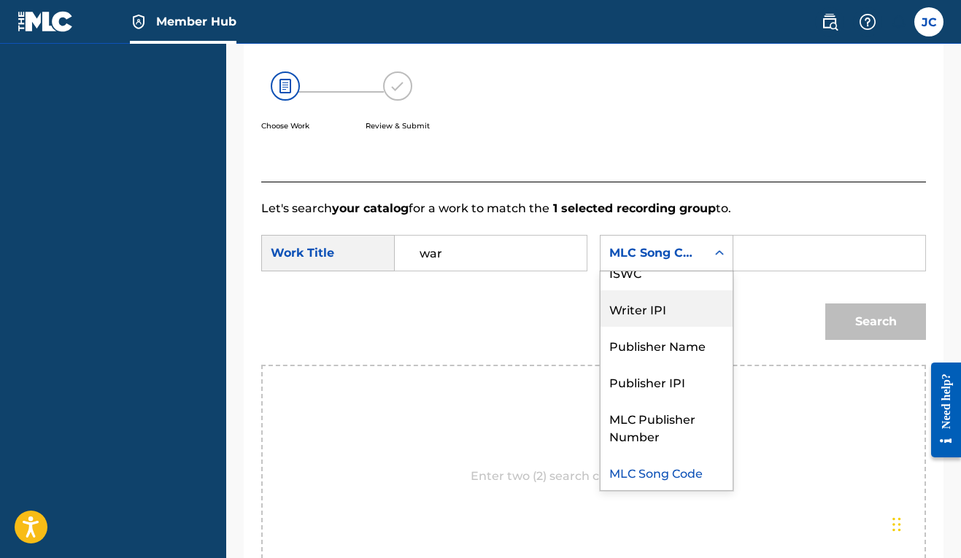
click at [600, 327] on div "Writer IPI" at bounding box center [666, 308] width 132 height 36
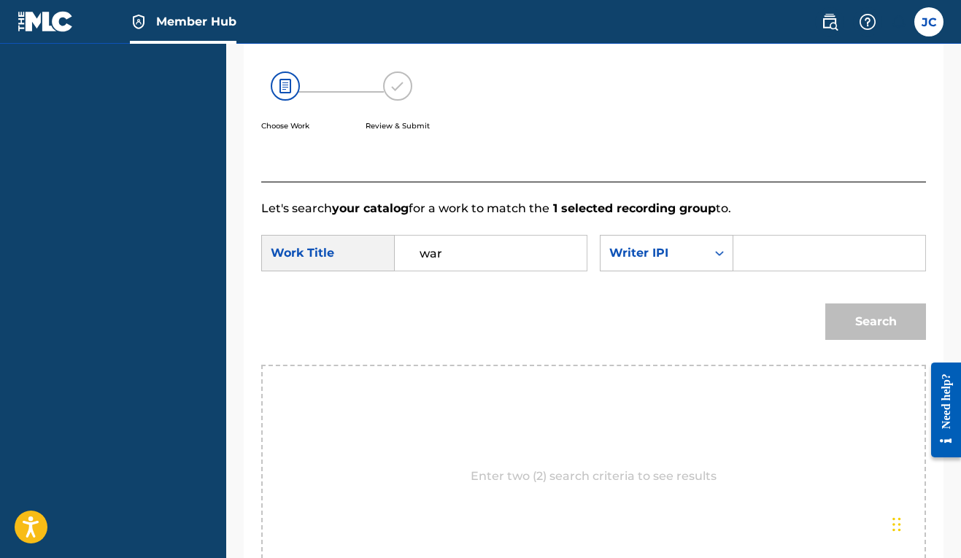
click at [733, 271] on div "Search Form" at bounding box center [829, 253] width 193 height 36
click at [746, 271] on input "Search Form" at bounding box center [829, 253] width 167 height 35
paste input "00606611669"
type input "00606611669"
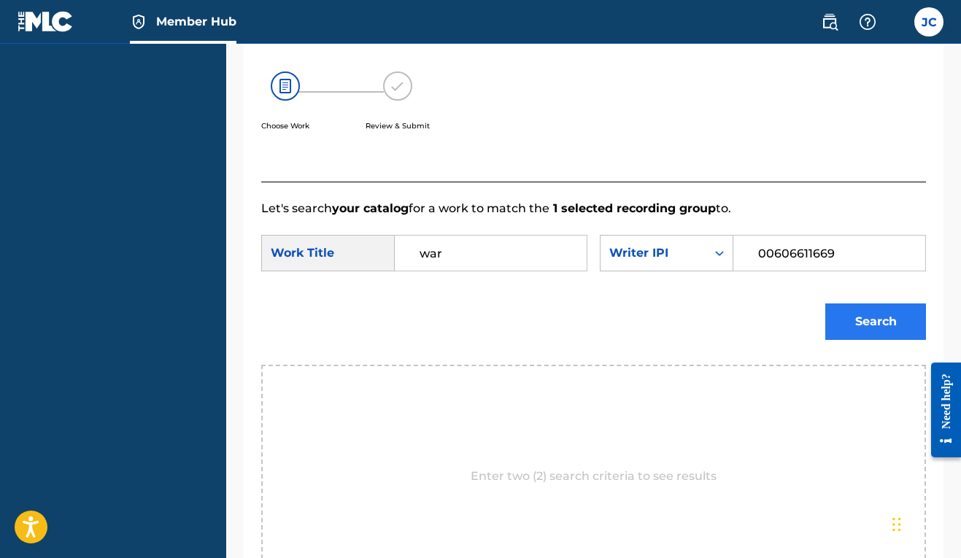
click at [873, 340] on button "Search" at bounding box center [875, 321] width 101 height 36
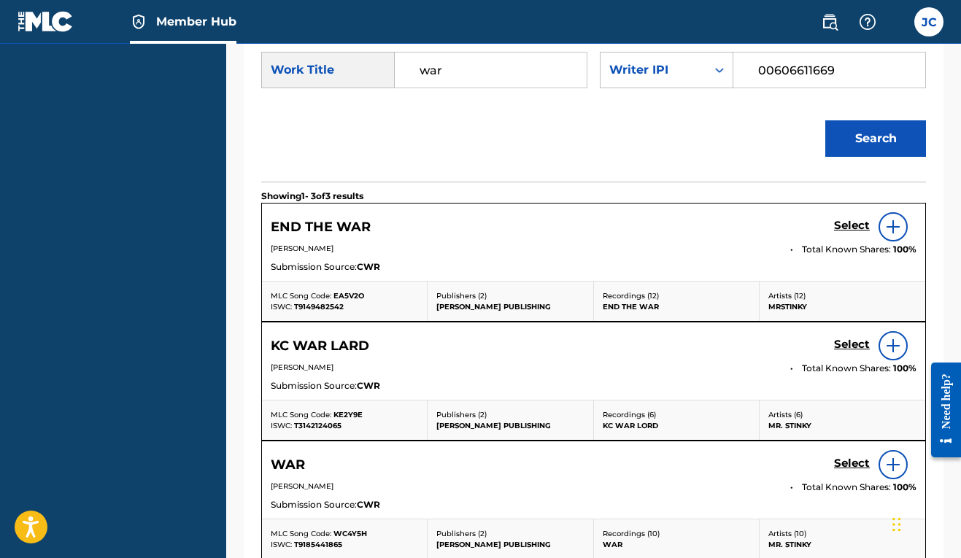
scroll to position [579, 0]
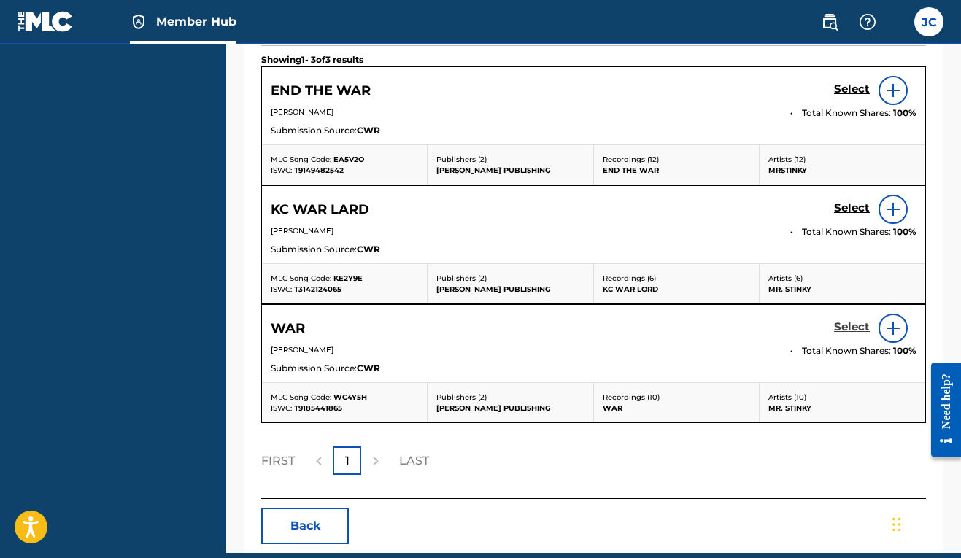
click at [838, 334] on h5 "Select" at bounding box center [852, 327] width 36 height 14
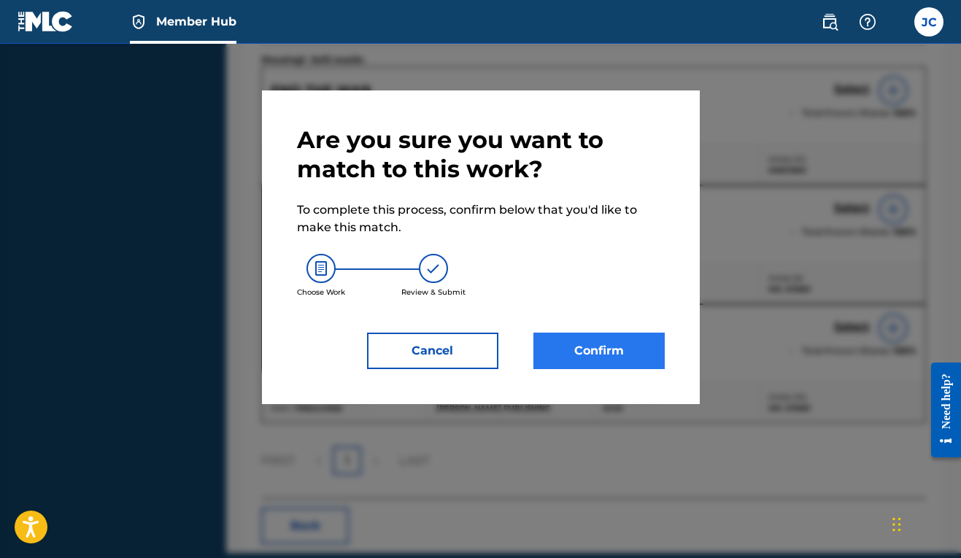
click at [603, 356] on button "Confirm" at bounding box center [598, 351] width 131 height 36
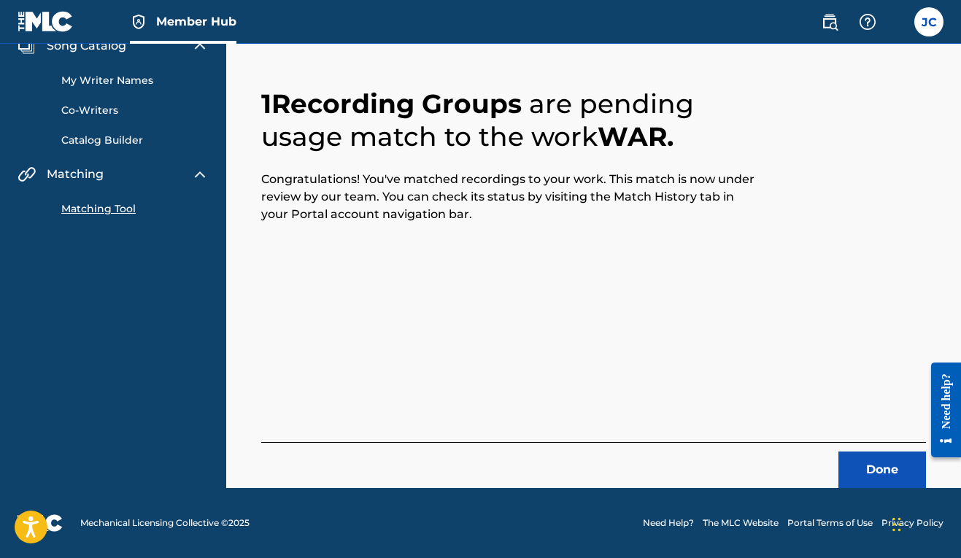
scroll to position [64, 0]
click at [894, 479] on button "Done" at bounding box center [882, 470] width 88 height 36
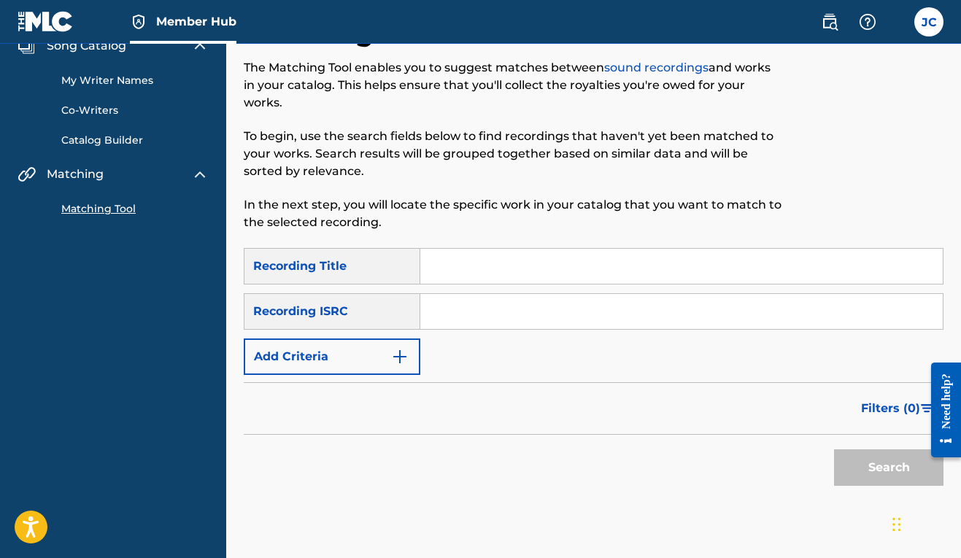
click at [442, 271] on input "Search Form" at bounding box center [681, 266] width 522 height 35
type input "war"
click at [396, 363] on img "Search Form" at bounding box center [400, 357] width 18 height 18
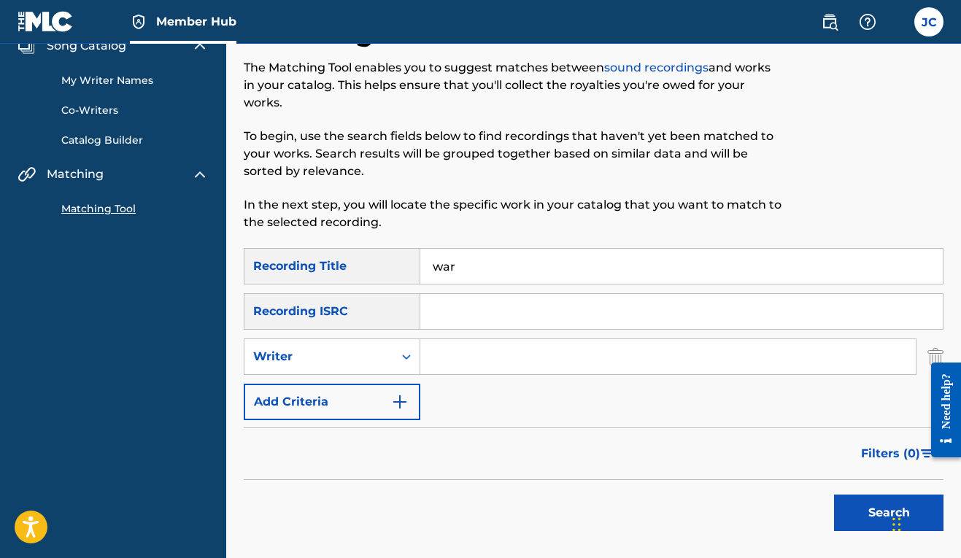
click at [444, 360] on input "Search Form" at bounding box center [667, 356] width 495 height 35
type input "[PERSON_NAME]"
click at [846, 505] on button "Search" at bounding box center [888, 513] width 109 height 36
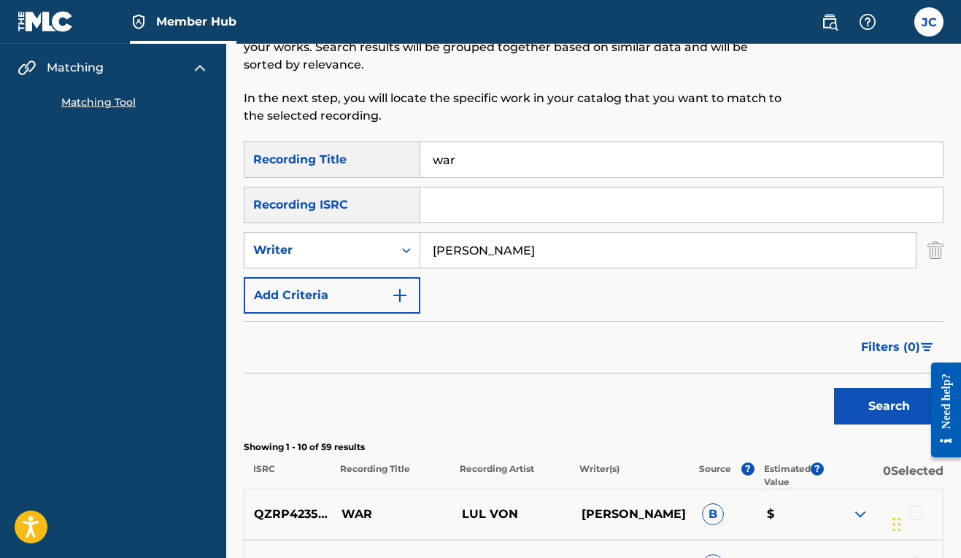
scroll to position [53, 0]
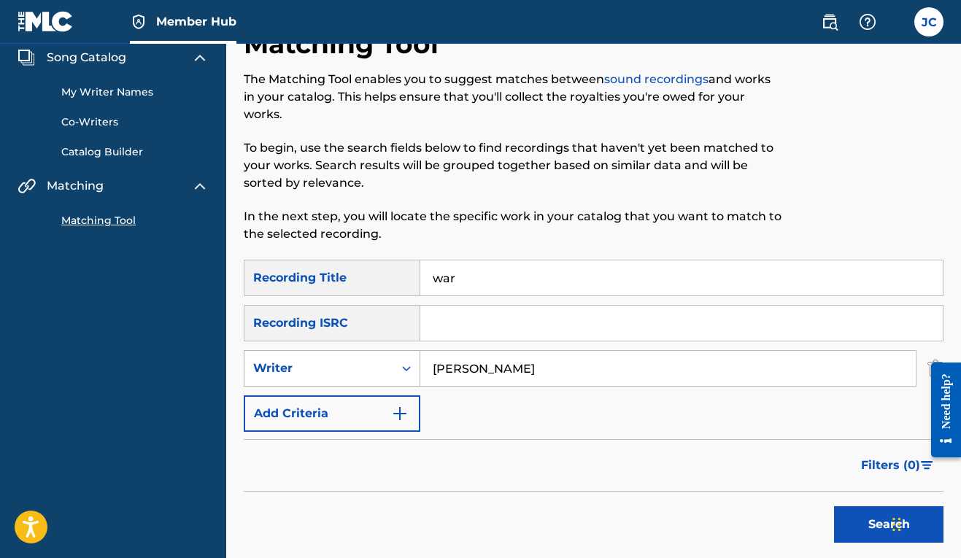
click at [378, 373] on div "Writer" at bounding box center [318, 369] width 131 height 18
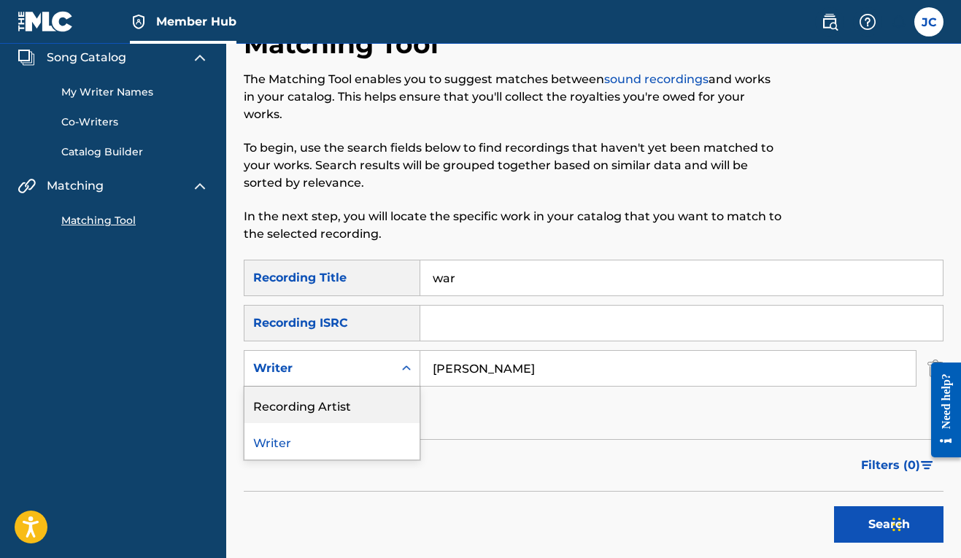
click at [373, 412] on div "Recording Artist" at bounding box center [331, 405] width 175 height 36
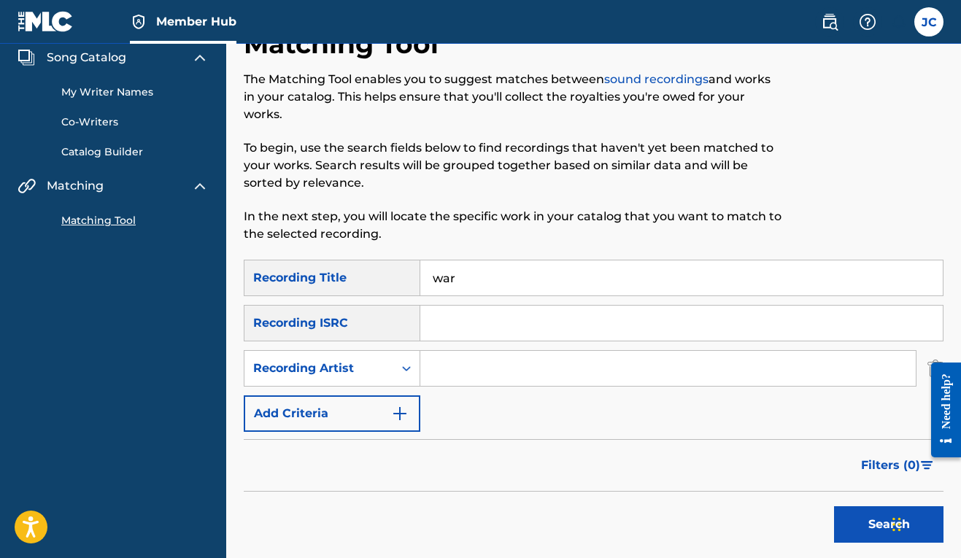
click at [492, 380] on input "Search Form" at bounding box center [667, 368] width 495 height 35
type input "[PERSON_NAME]"
click at [861, 523] on button "Search" at bounding box center [888, 524] width 109 height 36
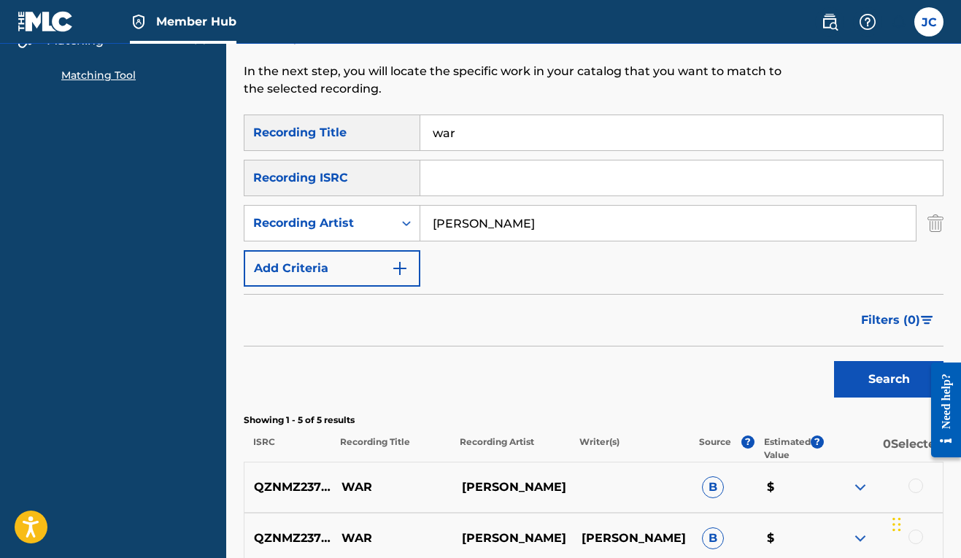
scroll to position [171, 0]
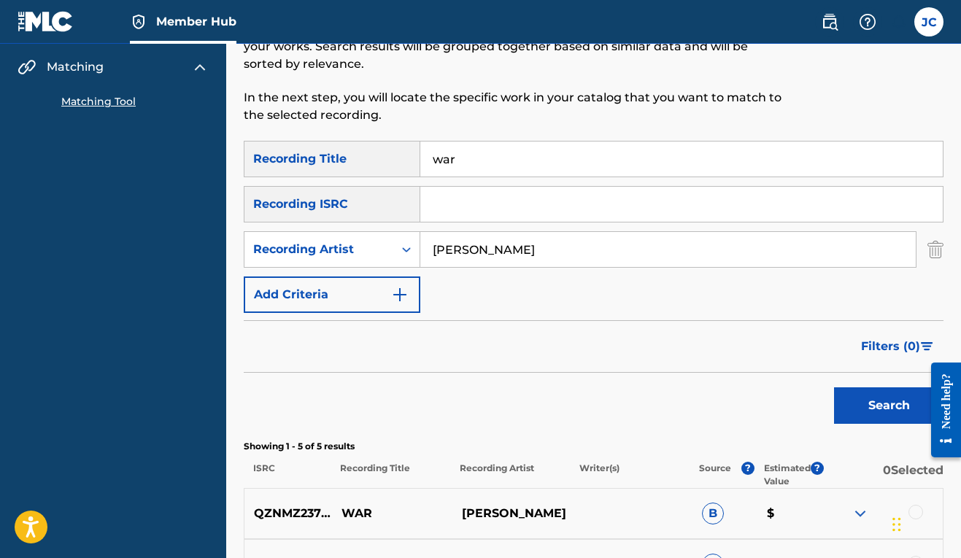
click at [441, 166] on input "war" at bounding box center [681, 159] width 522 height 35
click at [473, 249] on input "[PERSON_NAME]" at bounding box center [667, 249] width 495 height 35
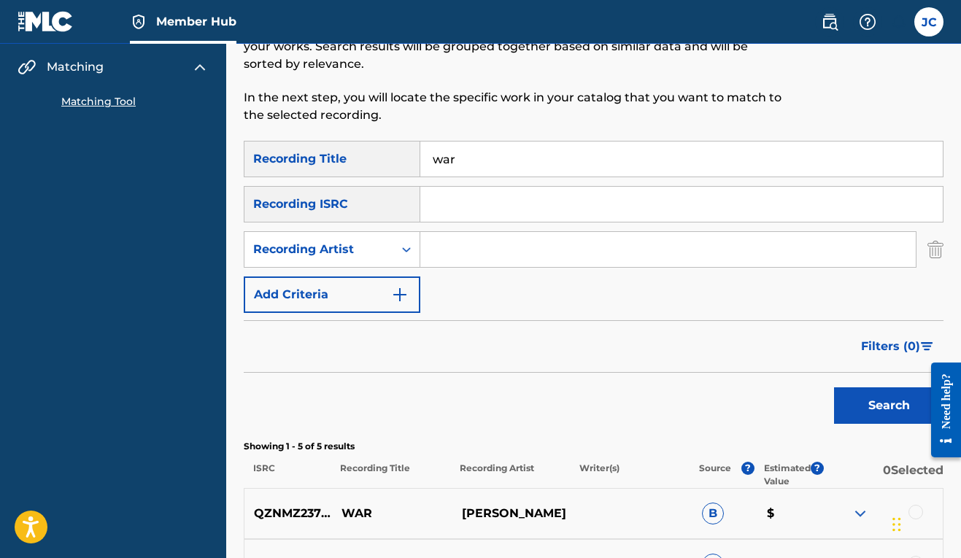
click at [451, 156] on input "war" at bounding box center [681, 159] width 522 height 35
type input "lookin good"
click at [480, 270] on div "SearchWithCriteria6be739c0-5f25-4b77-88fb-76f4117cf82d Recording Title lookin g…" at bounding box center [594, 227] width 700 height 172
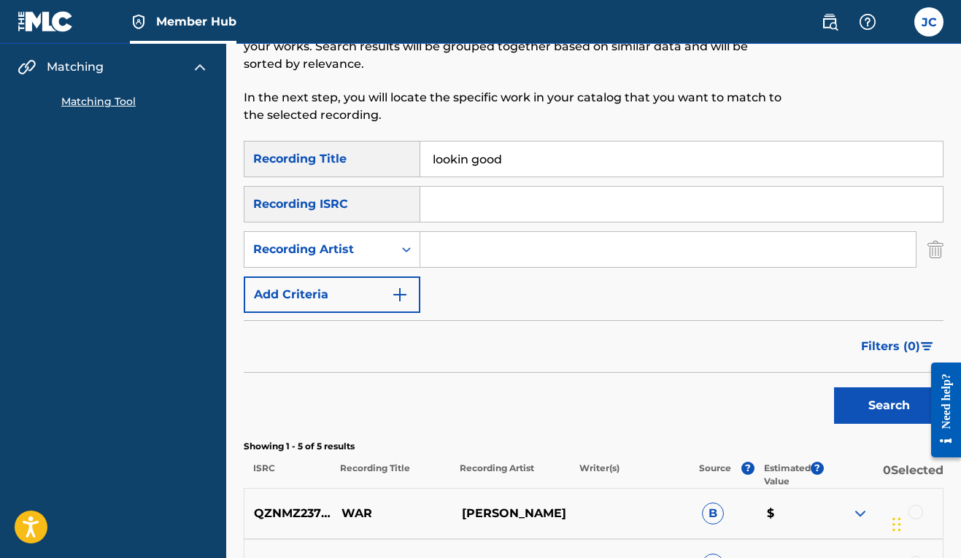
click at [484, 255] on input "Search Form" at bounding box center [667, 249] width 495 height 35
type input "mrstinky"
click at [885, 406] on button "Search" at bounding box center [888, 405] width 109 height 36
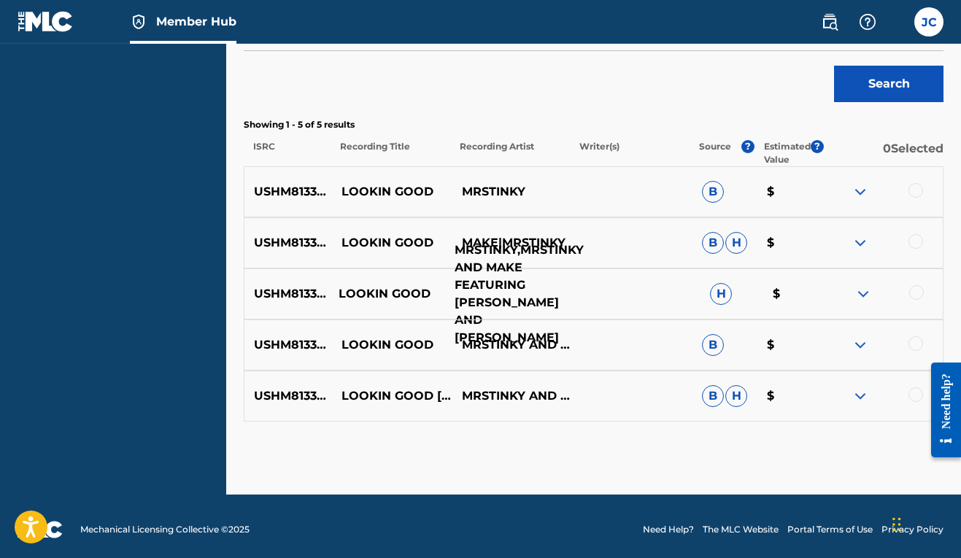
scroll to position [500, 0]
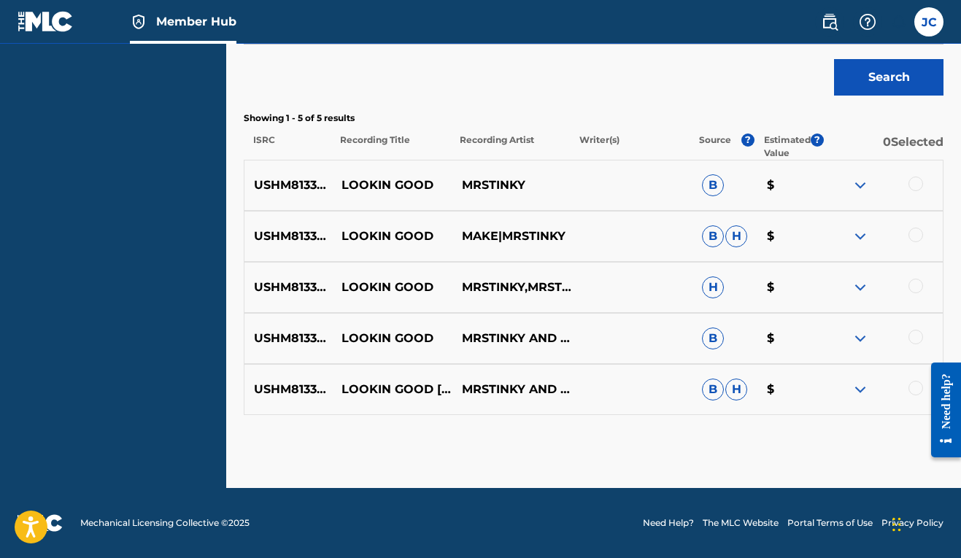
click at [919, 184] on div at bounding box center [915, 184] width 15 height 15
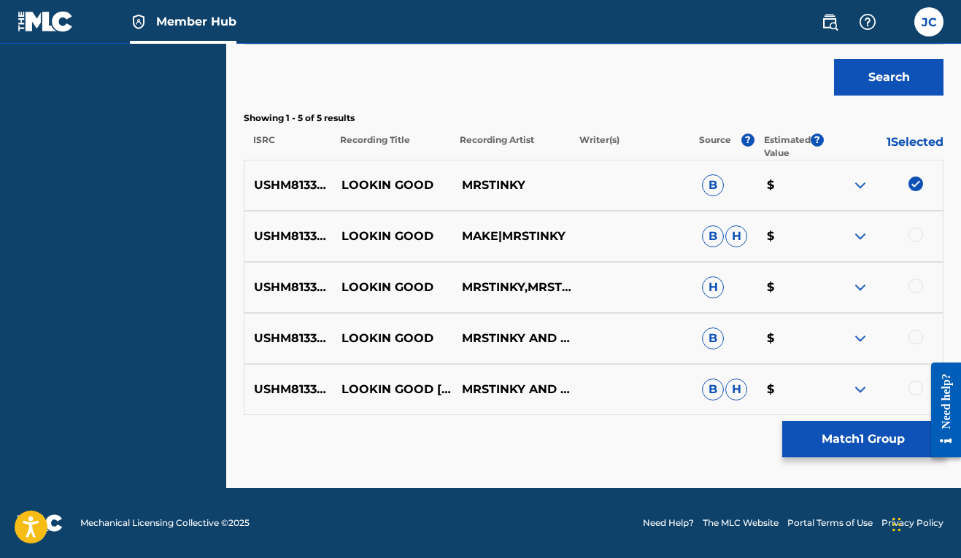
click at [914, 237] on div at bounding box center [915, 235] width 15 height 15
click at [916, 279] on div at bounding box center [915, 286] width 15 height 15
click at [916, 345] on div at bounding box center [882, 339] width 120 height 18
click at [913, 320] on div "USHM81332331 LOOKIN GOOD MRSTINKY AND MAKE FEATURING [PERSON_NAME] AND MANKIND …" at bounding box center [594, 338] width 700 height 51
click at [916, 338] on div at bounding box center [915, 337] width 15 height 15
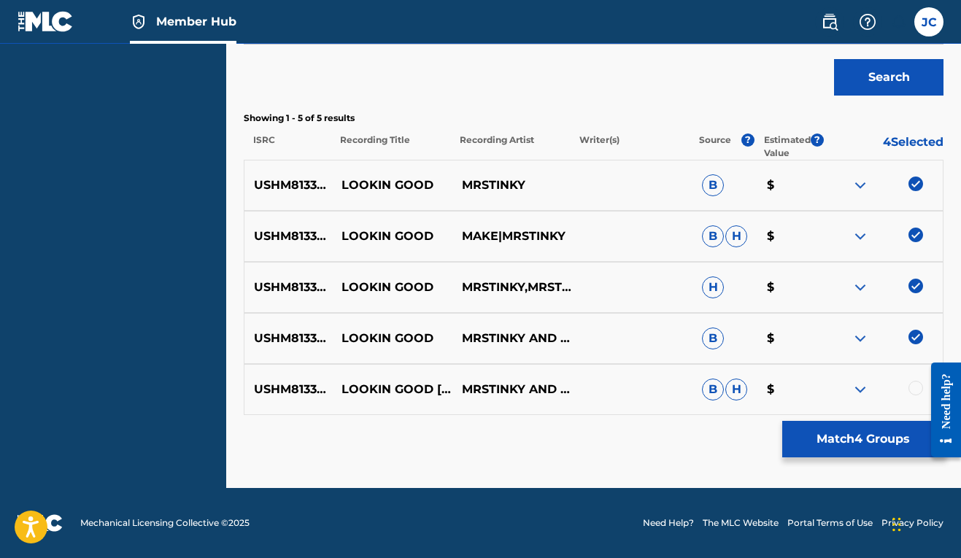
click at [909, 383] on div at bounding box center [882, 390] width 120 height 18
click at [915, 388] on div at bounding box center [915, 388] width 15 height 15
click at [897, 81] on button "Search" at bounding box center [888, 77] width 109 height 36
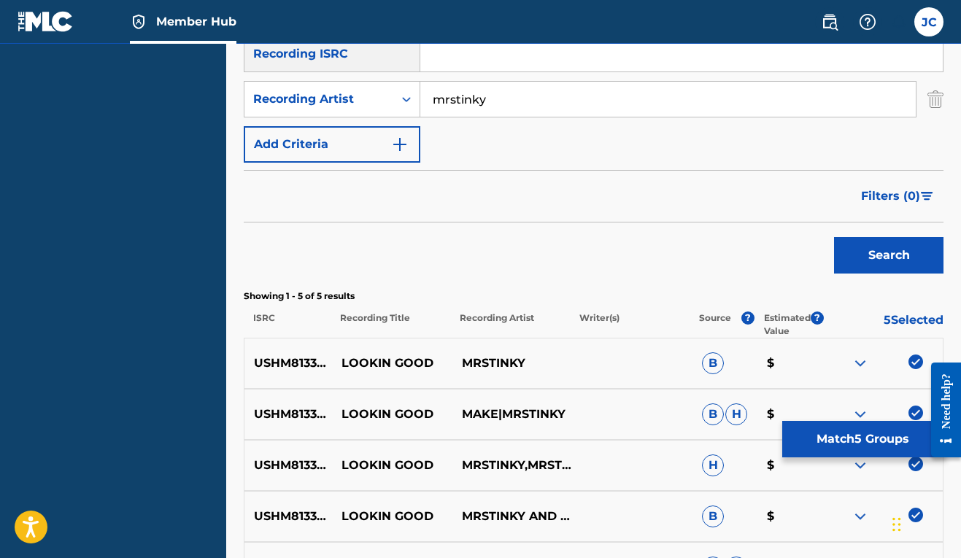
scroll to position [125, 0]
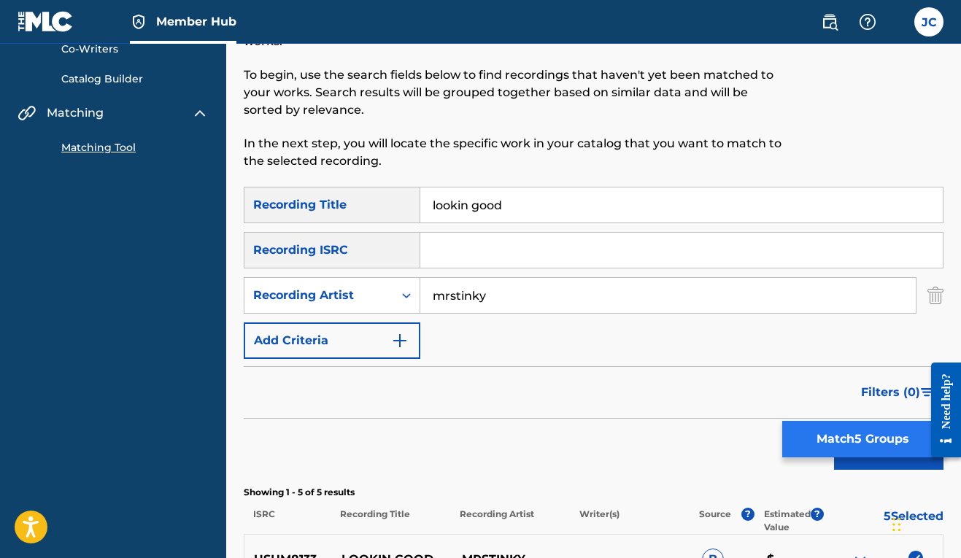
click at [819, 437] on button "Match 5 Groups" at bounding box center [862, 439] width 161 height 36
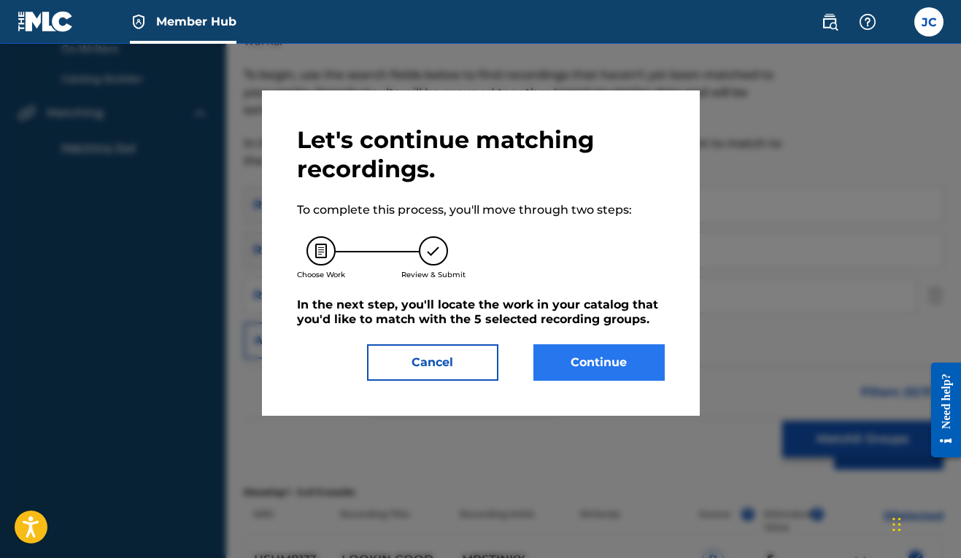
click at [622, 369] on button "Continue" at bounding box center [598, 362] width 131 height 36
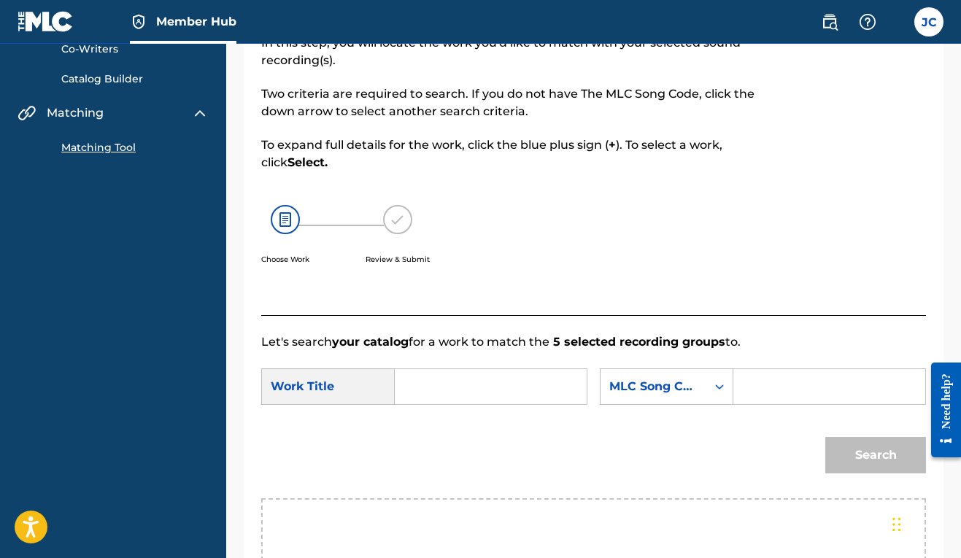
click at [444, 397] on input "Search Form" at bounding box center [490, 386] width 167 height 35
type input "lookin good"
click at [635, 392] on div "SearchWithCriteria4e13ff61-efad-47cf-8f23-d867d07bc763 Work Title lookin good S…" at bounding box center [593, 390] width 665 height 45
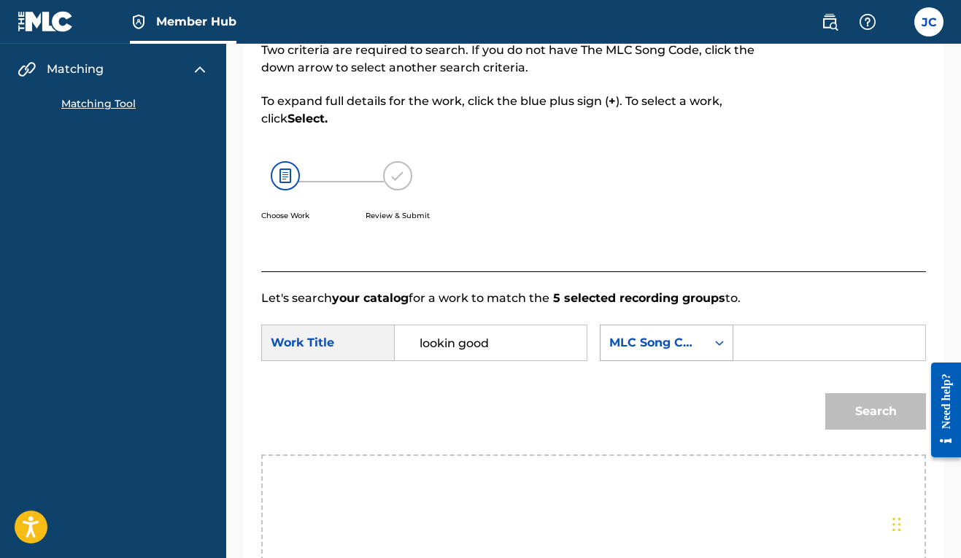
click at [600, 357] on div "MLC Song Code" at bounding box center [653, 343] width 106 height 28
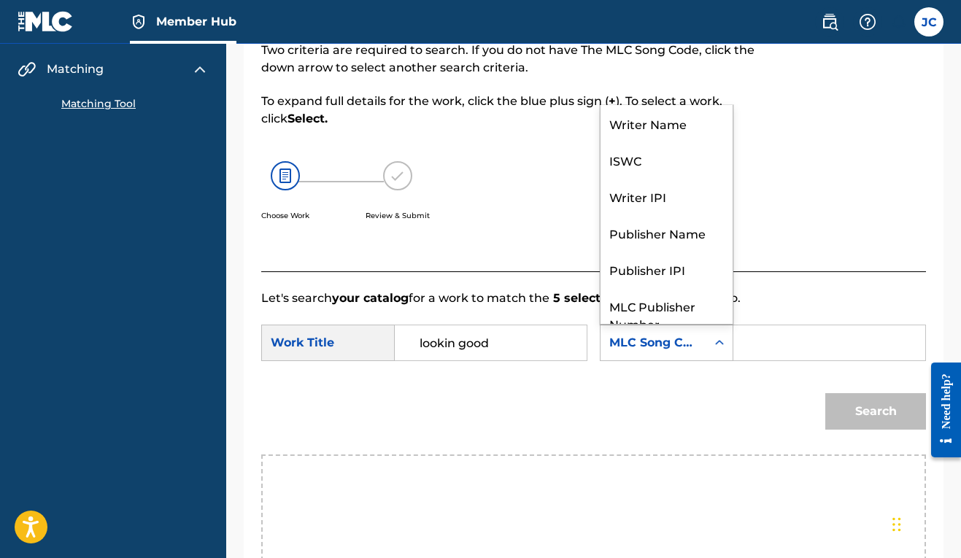
scroll to position [54, 0]
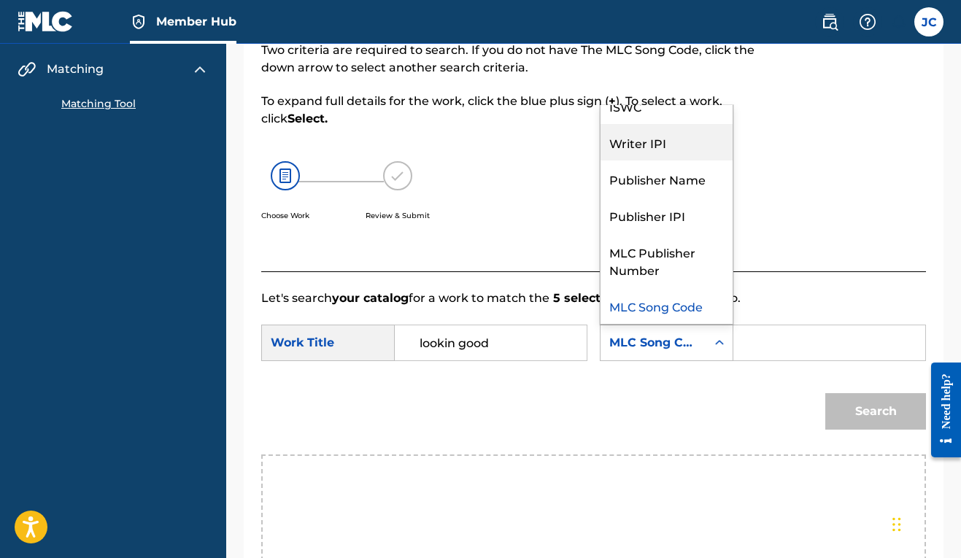
click at [600, 160] on div "Writer IPI" at bounding box center [666, 142] width 132 height 36
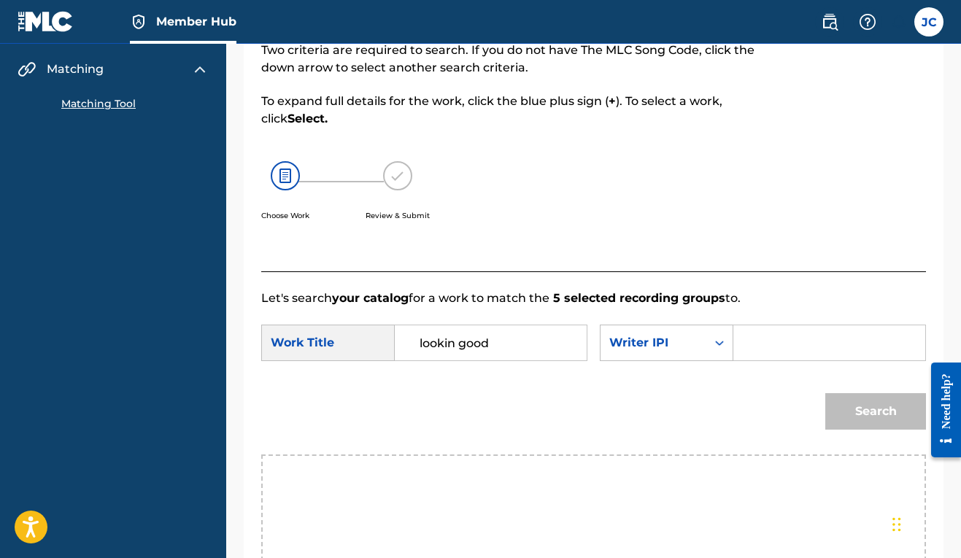
click at [746, 360] on input "Search Form" at bounding box center [829, 342] width 167 height 35
paste input "00606611669"
type input "00606611669"
click at [878, 430] on button "Search" at bounding box center [875, 411] width 101 height 36
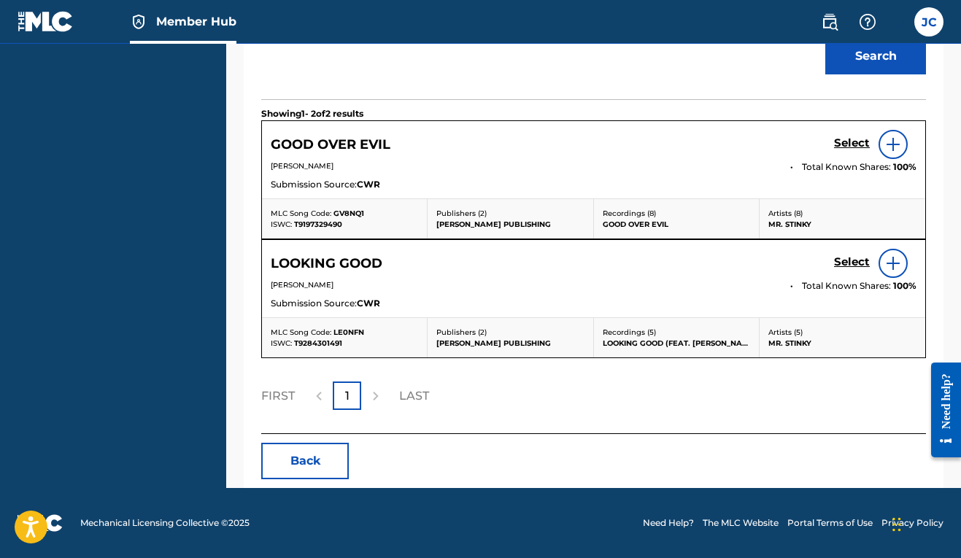
scroll to position [570, 0]
click at [856, 263] on h5 "Select" at bounding box center [852, 262] width 36 height 14
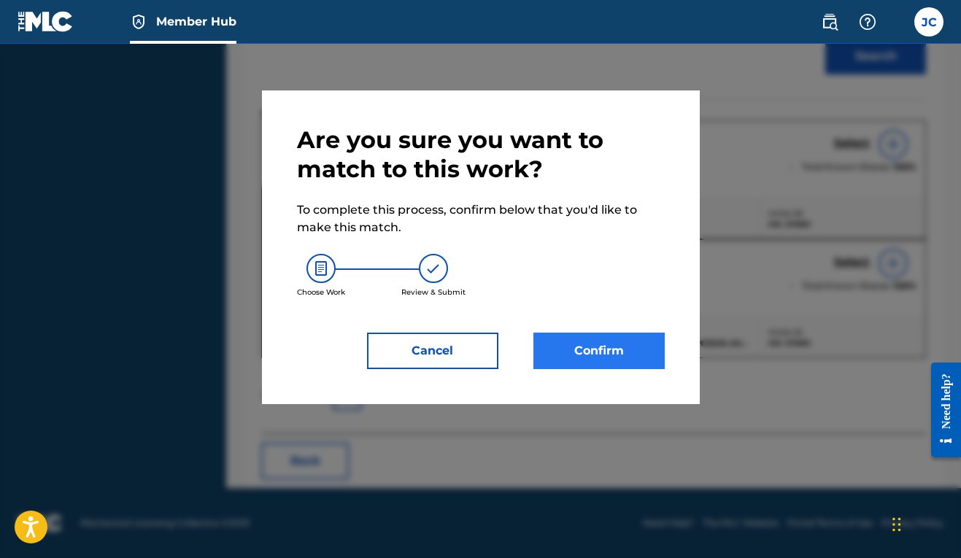
click at [603, 349] on button "Confirm" at bounding box center [598, 351] width 131 height 36
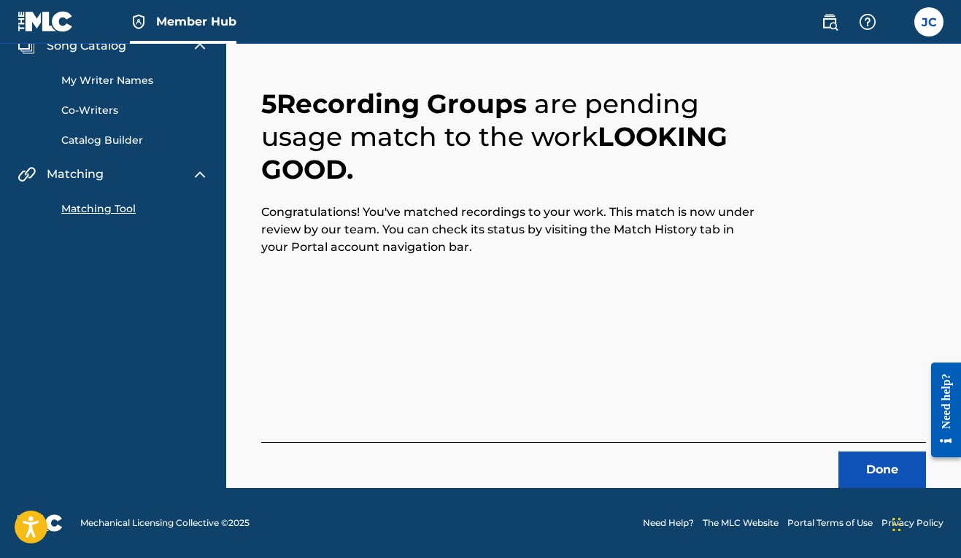
scroll to position [64, 0]
click at [867, 476] on button "Done" at bounding box center [882, 470] width 88 height 36
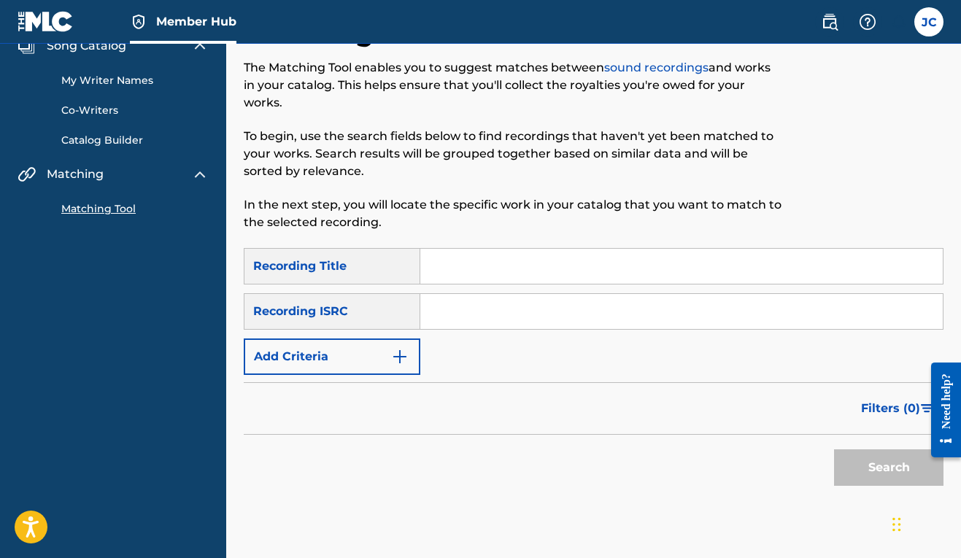
click at [474, 276] on input "Search Form" at bounding box center [681, 266] width 522 height 35
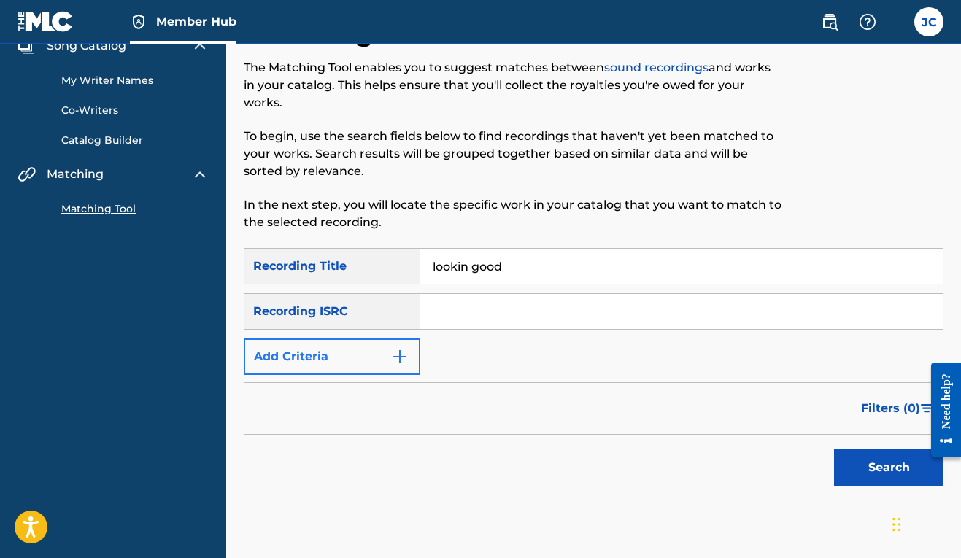
type input "lookin good"
click at [407, 355] on img "Search Form" at bounding box center [400, 357] width 18 height 18
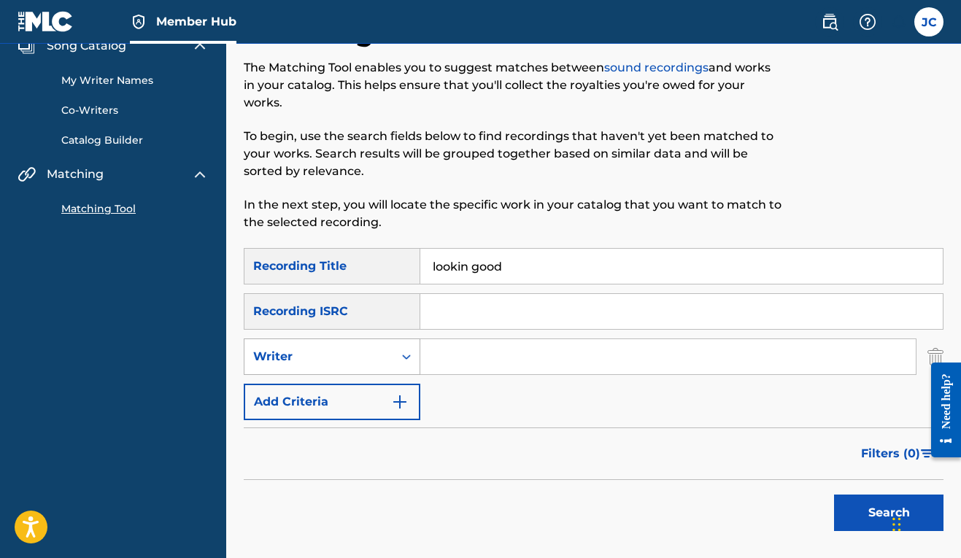
click at [409, 360] on icon "Search Form" at bounding box center [406, 356] width 15 height 15
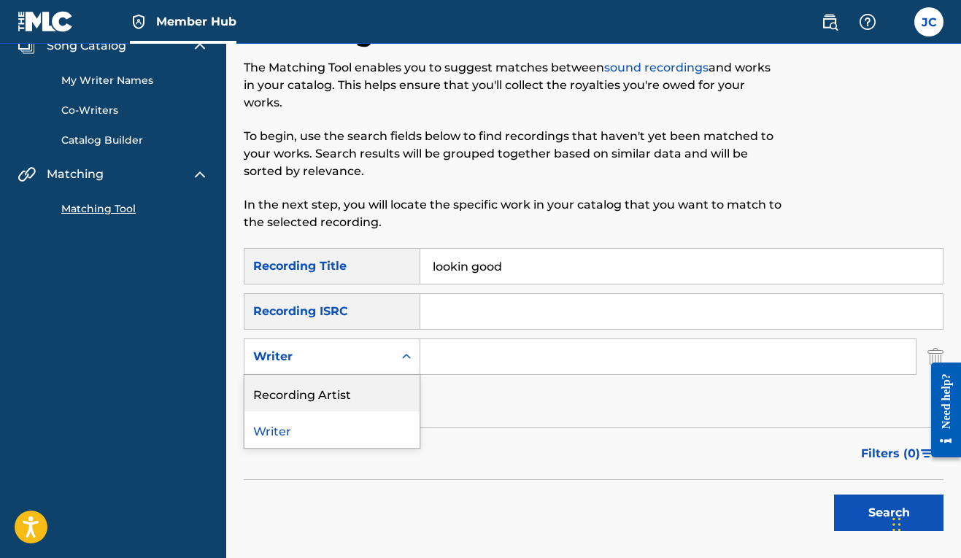
click at [331, 406] on div "Recording Artist" at bounding box center [331, 393] width 175 height 36
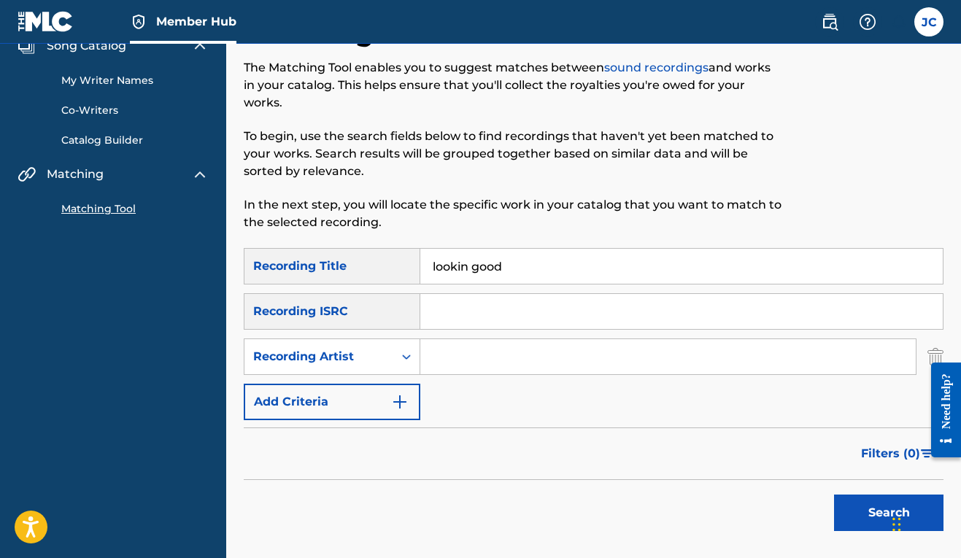
click at [434, 350] on input "Search Form" at bounding box center [667, 356] width 495 height 35
type input "mr. stinky"
click at [856, 503] on button "Search" at bounding box center [888, 513] width 109 height 36
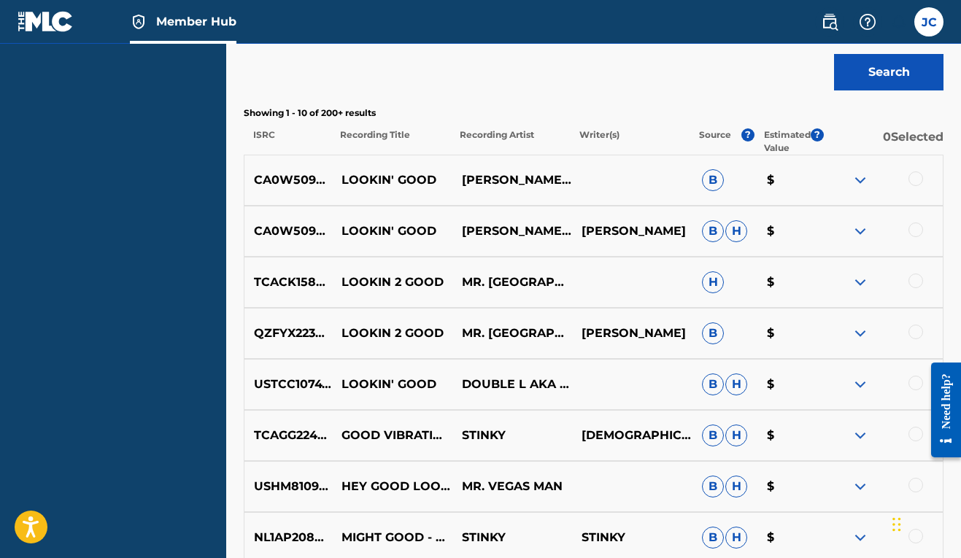
scroll to position [0, 0]
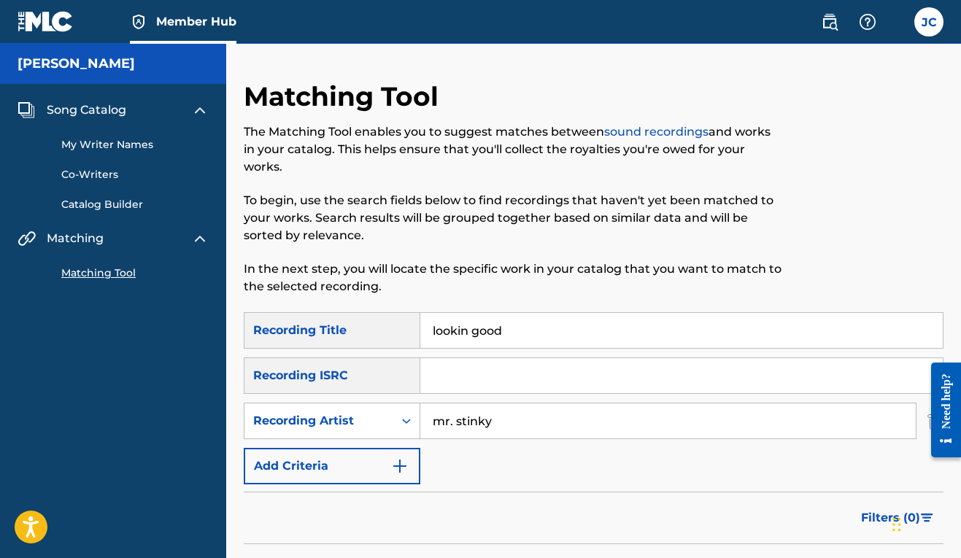
click at [468, 330] on input "lookin good" at bounding box center [681, 330] width 522 height 35
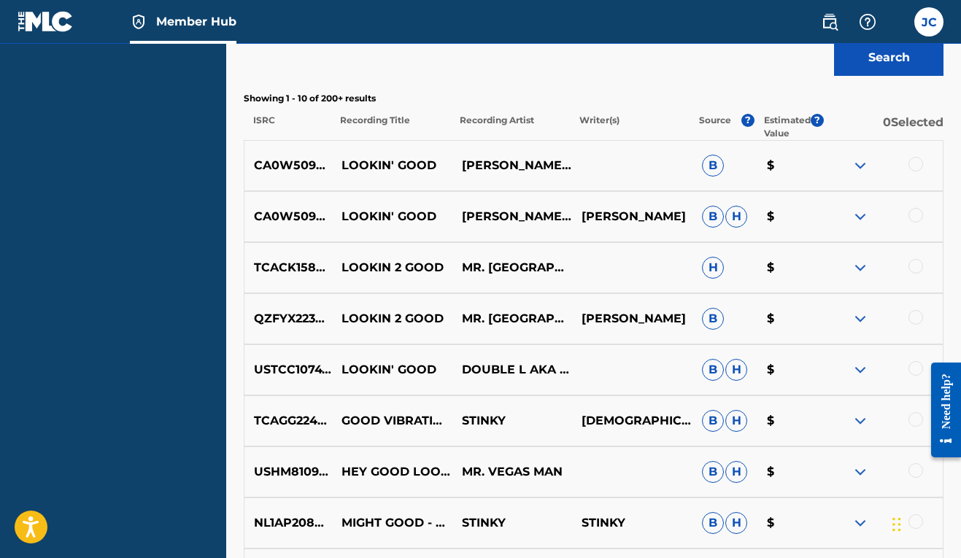
scroll to position [28, 0]
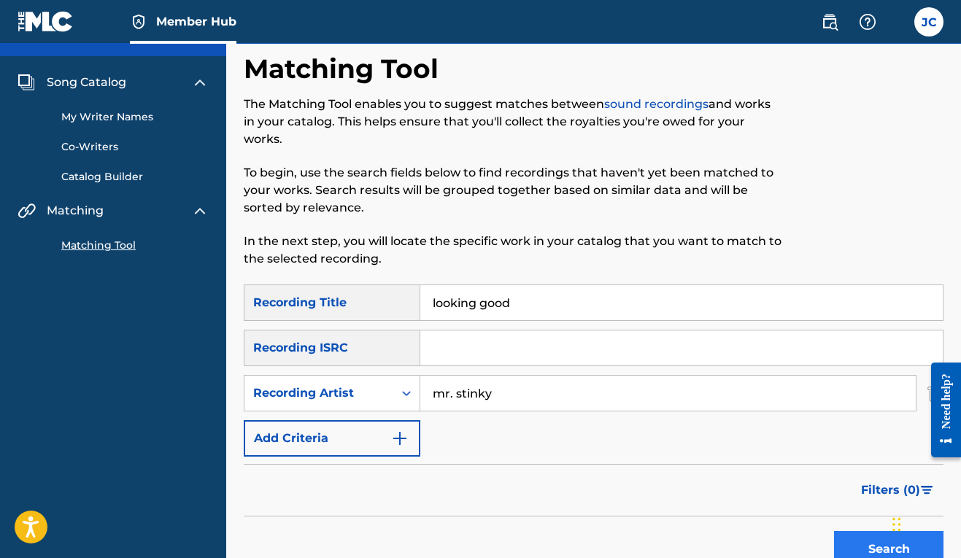
type input "looking good"
click at [873, 546] on button "Search" at bounding box center [888, 549] width 109 height 36
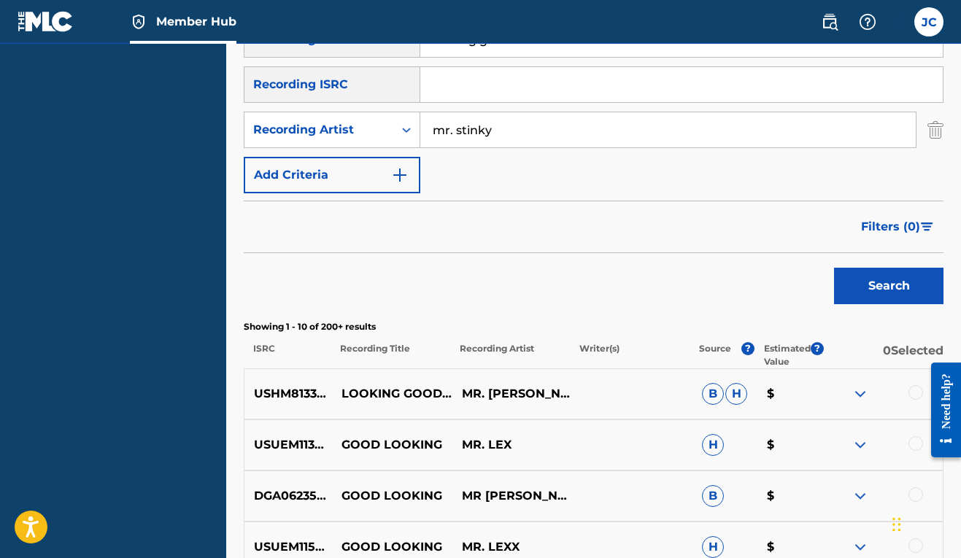
scroll to position [410, 0]
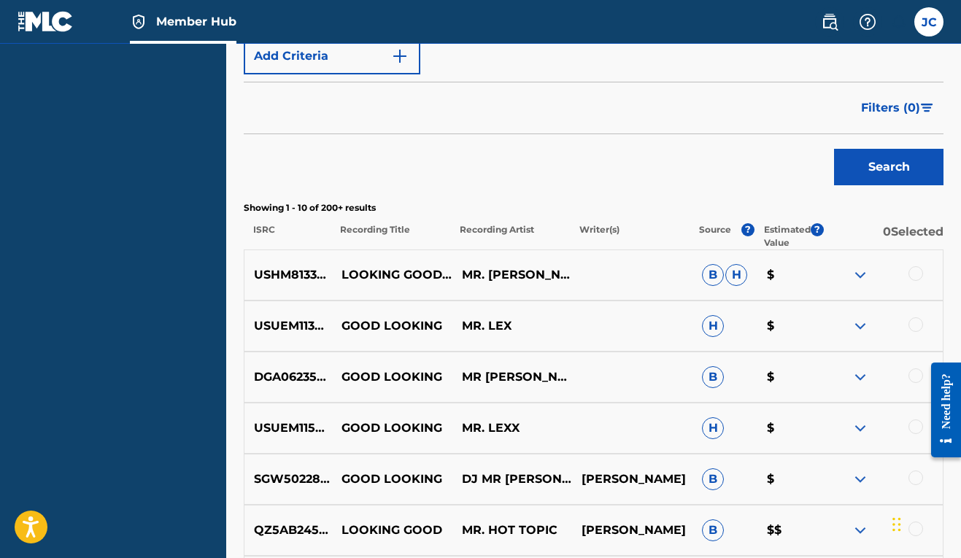
click at [919, 277] on div at bounding box center [915, 273] width 15 height 15
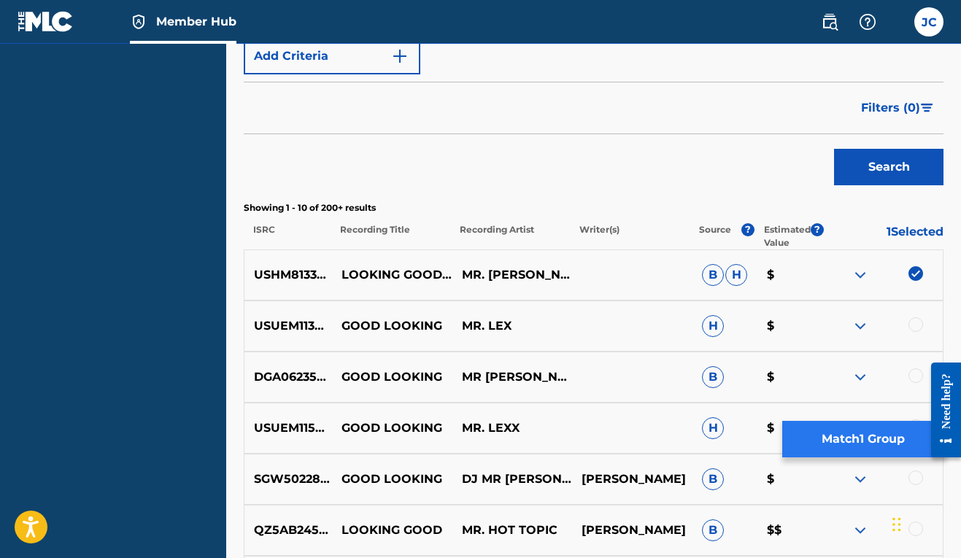
click at [853, 447] on button "Match 1 Group" at bounding box center [862, 439] width 161 height 36
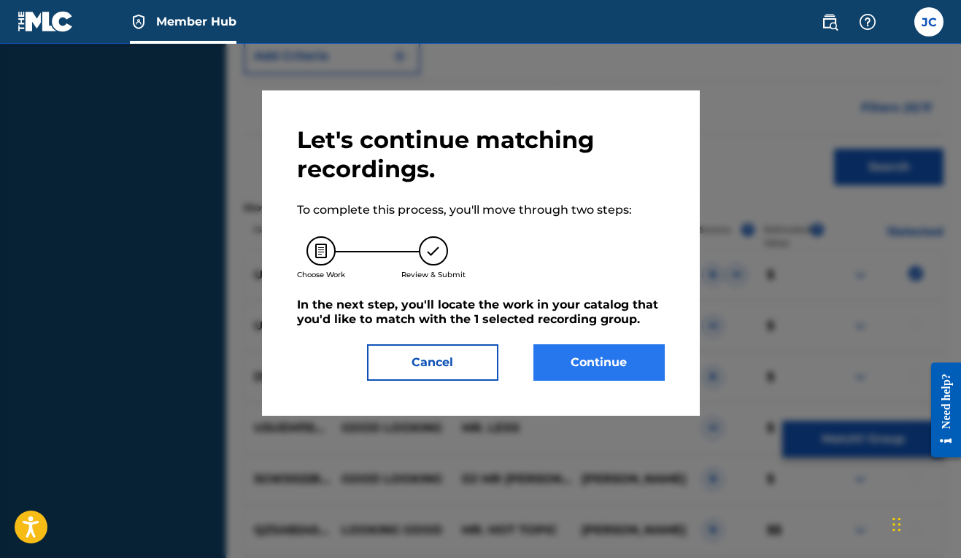
click at [654, 373] on button "Continue" at bounding box center [598, 362] width 131 height 36
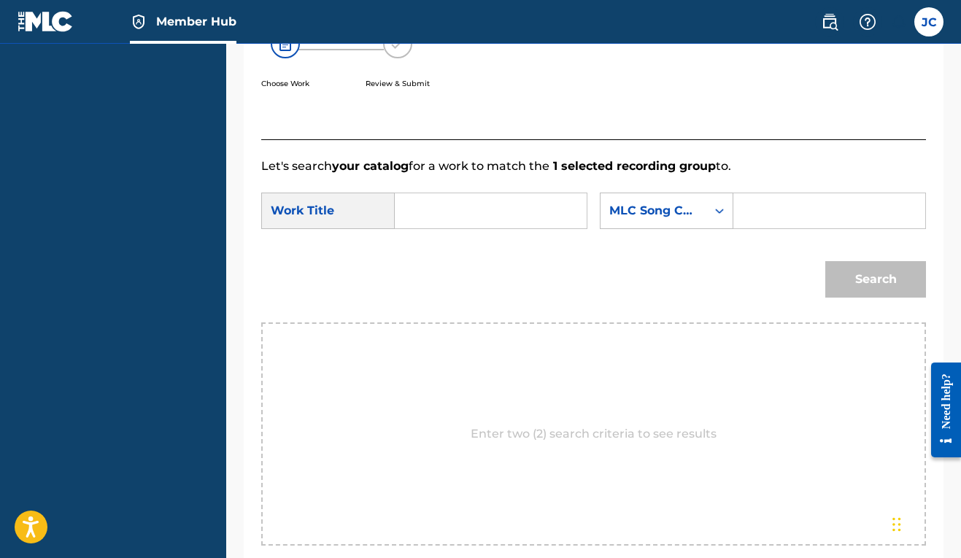
click at [523, 214] on input "Search Form" at bounding box center [490, 210] width 167 height 35
click at [433, 260] on span "king good" at bounding box center [441, 251] width 45 height 31
type input "looking good"
click at [600, 225] on div "MLC Song Code" at bounding box center [653, 211] width 106 height 28
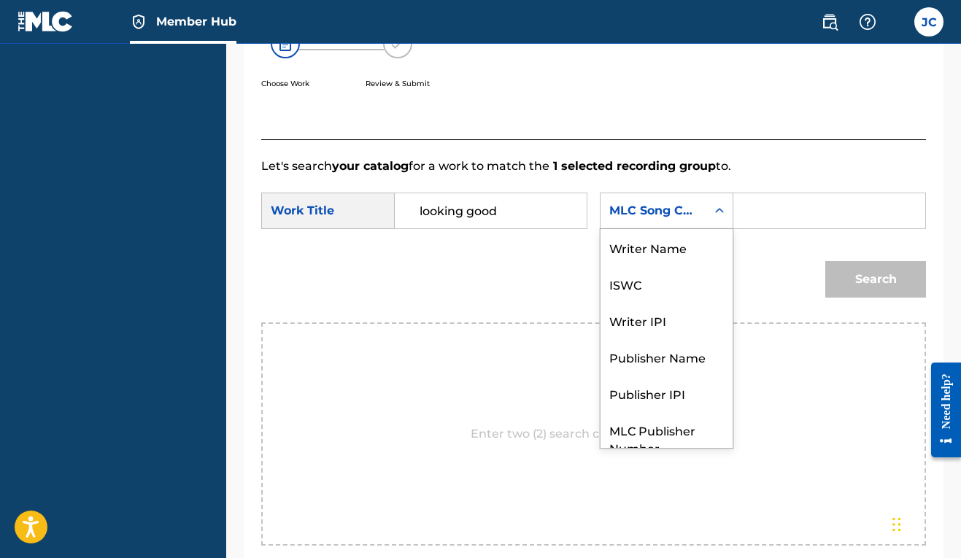
scroll to position [54, 0]
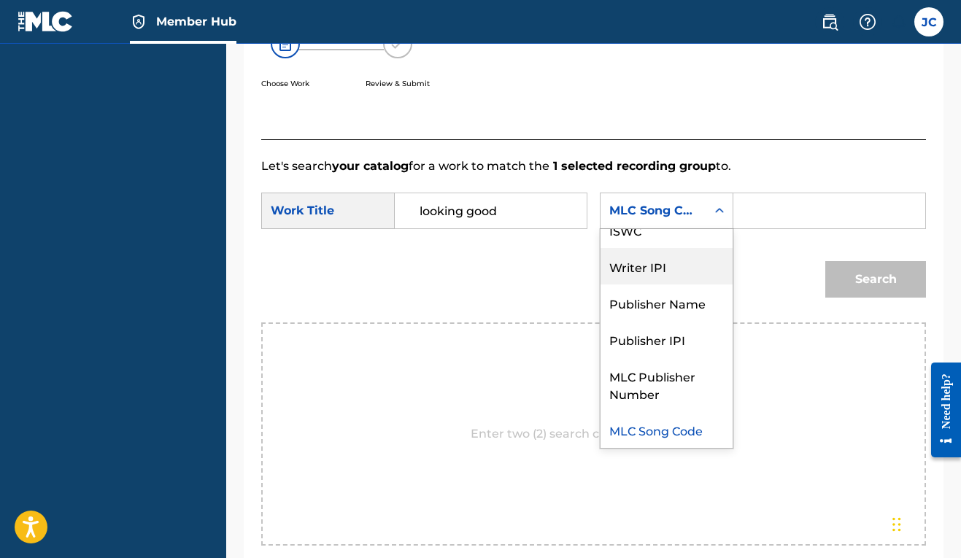
click at [600, 285] on div "Writer IPI" at bounding box center [666, 266] width 132 height 36
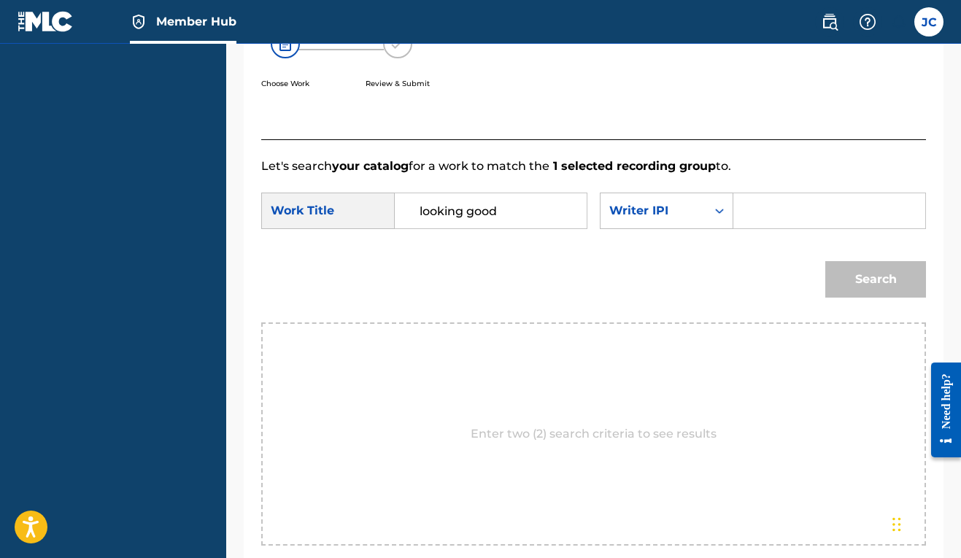
click at [746, 228] on input "Search Form" at bounding box center [829, 210] width 167 height 35
paste input "00606611669"
type input "00606611669"
click at [851, 298] on button "Search" at bounding box center [875, 279] width 101 height 36
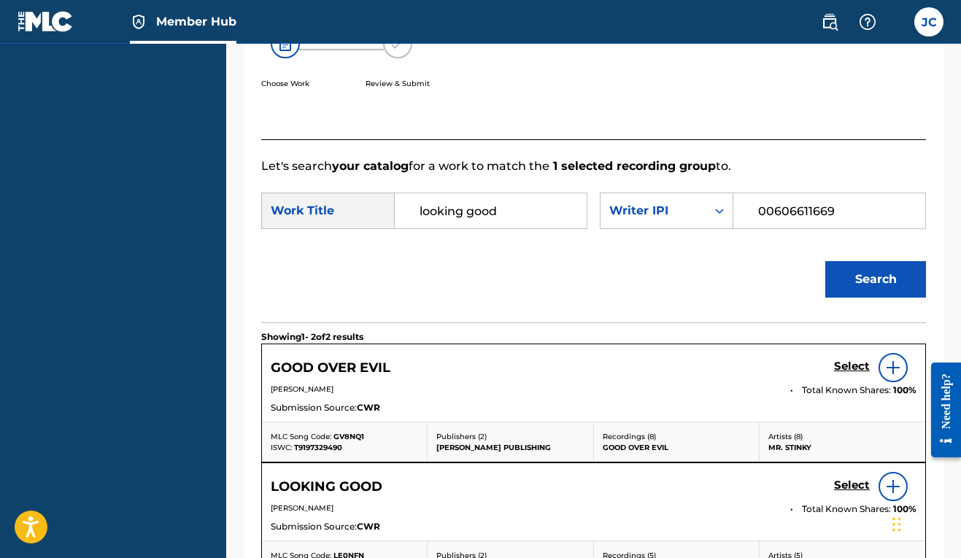
scroll to position [570, 0]
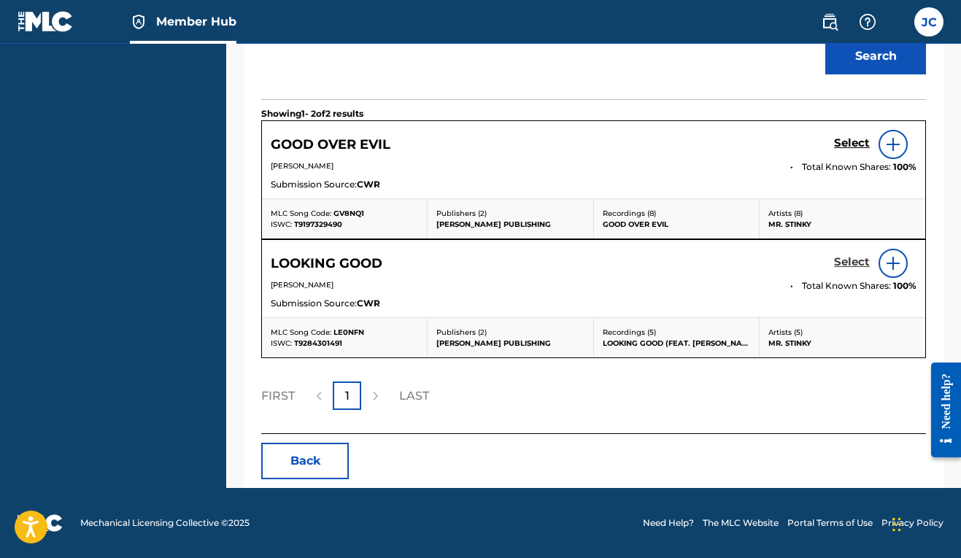
click at [853, 261] on h5 "Select" at bounding box center [852, 262] width 36 height 14
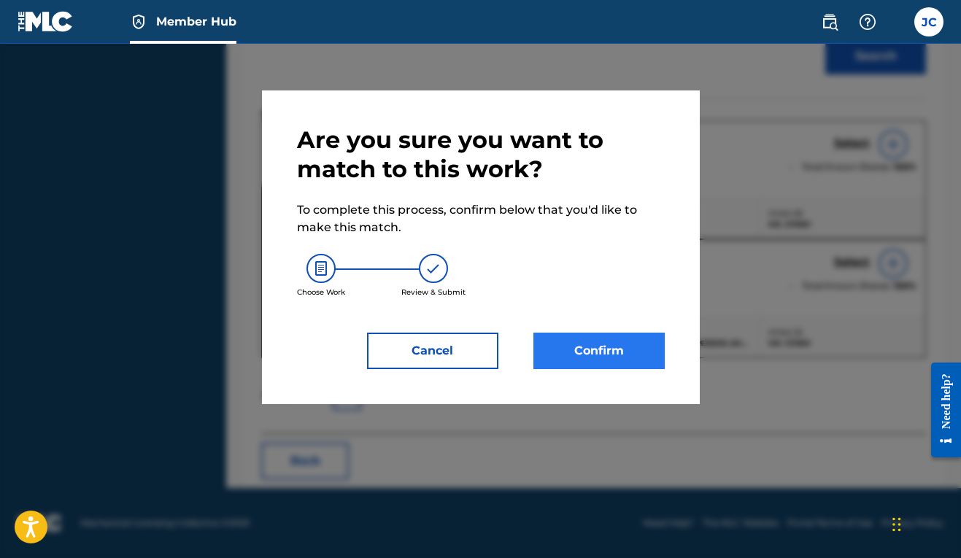
click at [622, 357] on button "Confirm" at bounding box center [598, 351] width 131 height 36
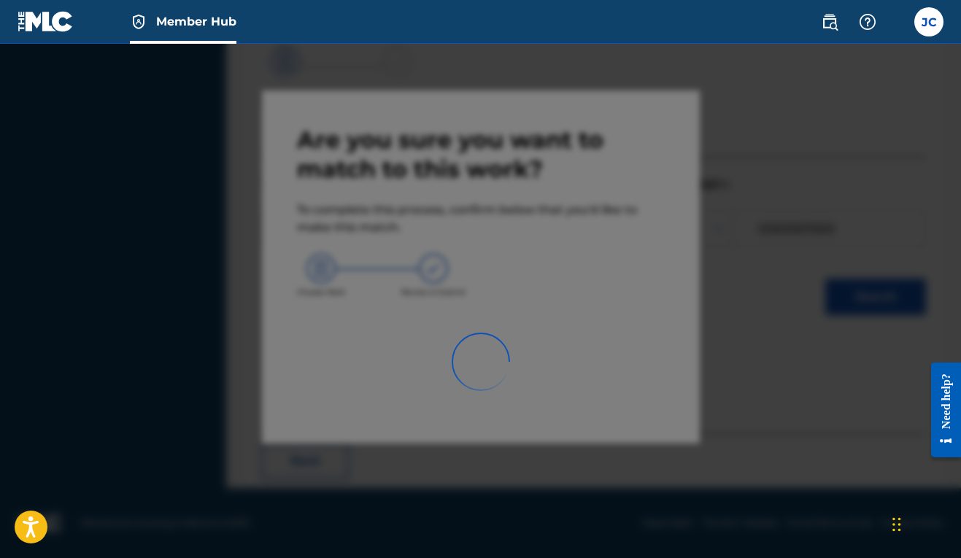
scroll to position [64, 0]
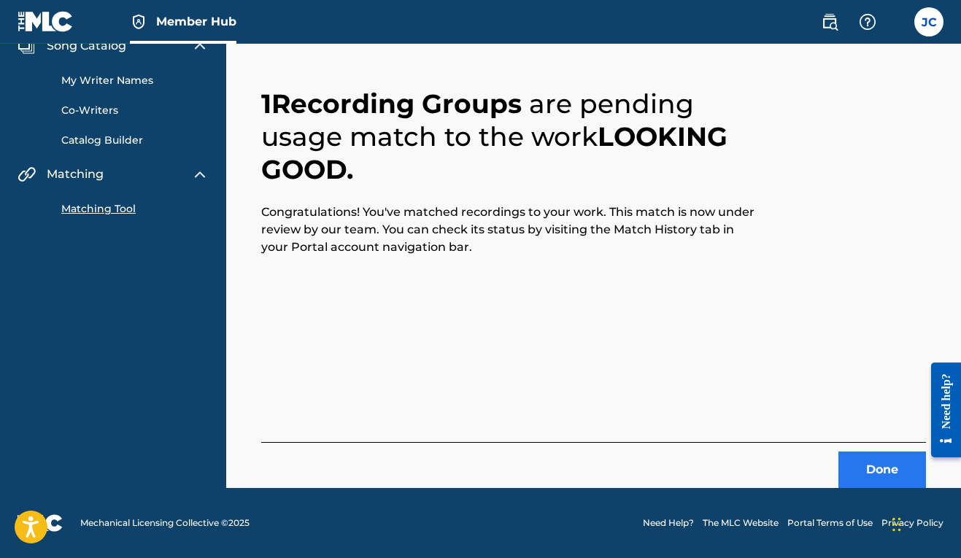
click at [868, 466] on button "Done" at bounding box center [882, 470] width 88 height 36
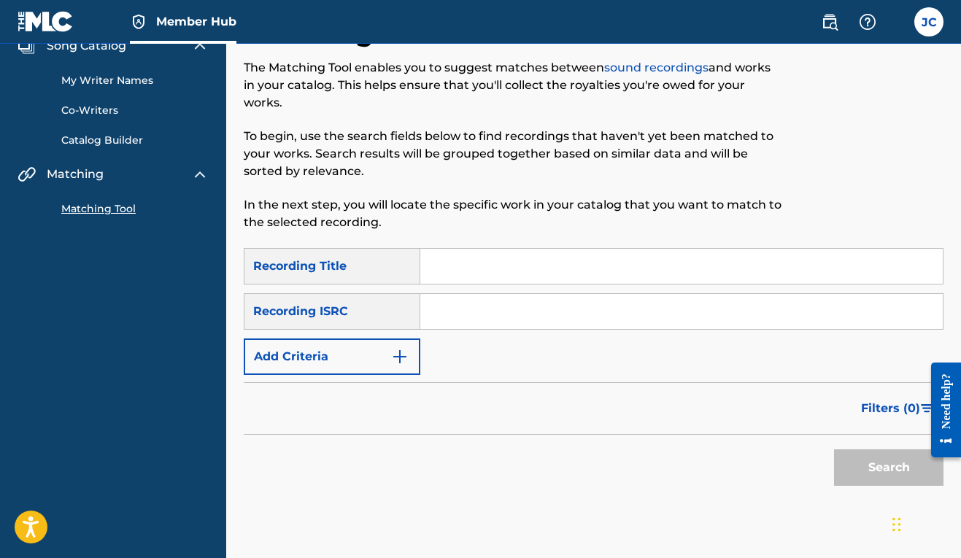
scroll to position [0, 0]
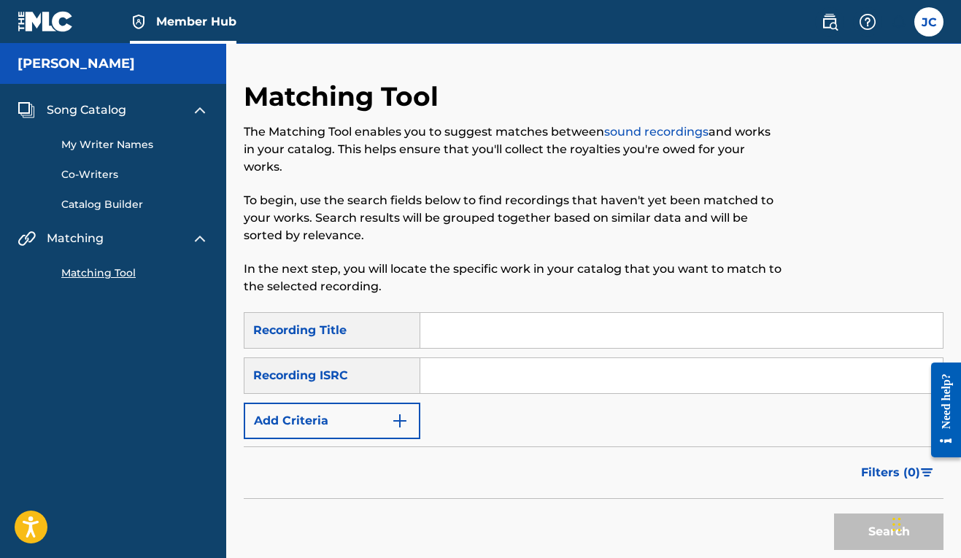
click at [113, 271] on link "Matching Tool" at bounding box center [134, 273] width 147 height 15
click at [445, 339] on input "Search Form" at bounding box center [681, 330] width 522 height 35
type input "looking good"
click at [457, 369] on input "Search Form" at bounding box center [681, 375] width 522 height 35
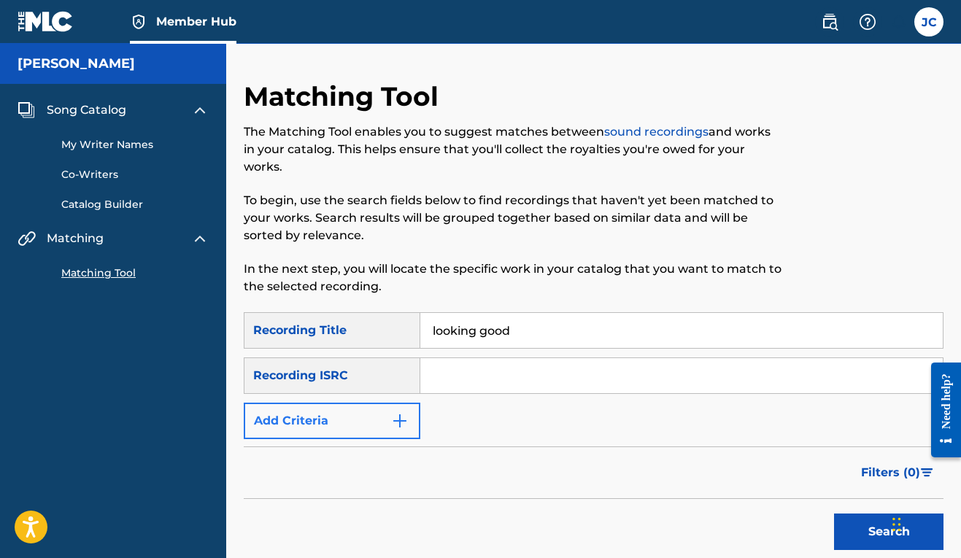
click at [397, 425] on img "Search Form" at bounding box center [400, 421] width 18 height 18
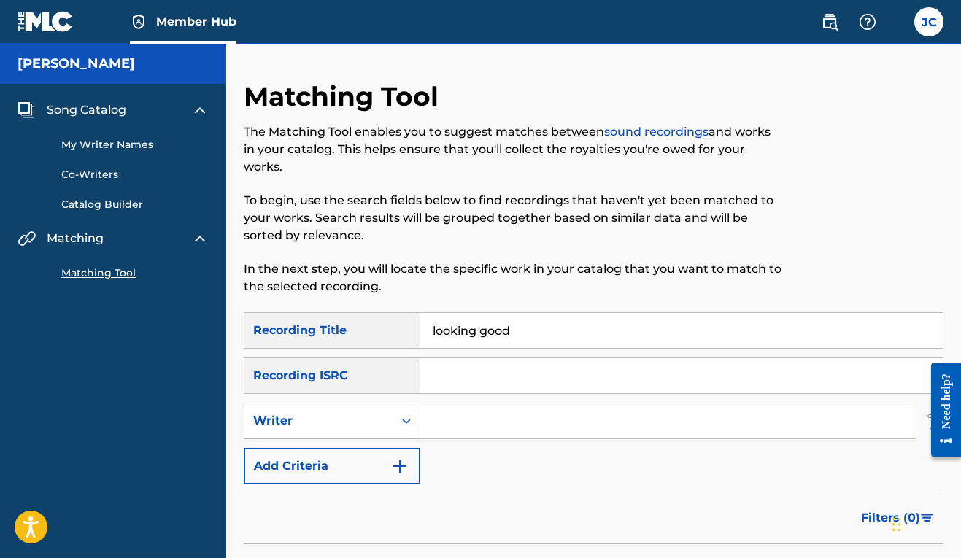
click at [412, 427] on icon "Search Form" at bounding box center [406, 421] width 15 height 15
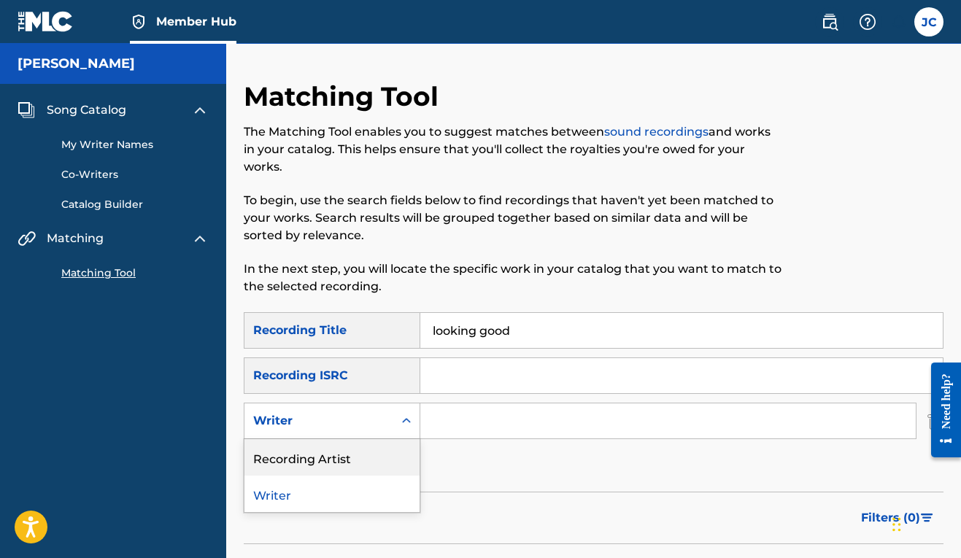
click at [382, 449] on div "Recording Artist" at bounding box center [331, 457] width 175 height 36
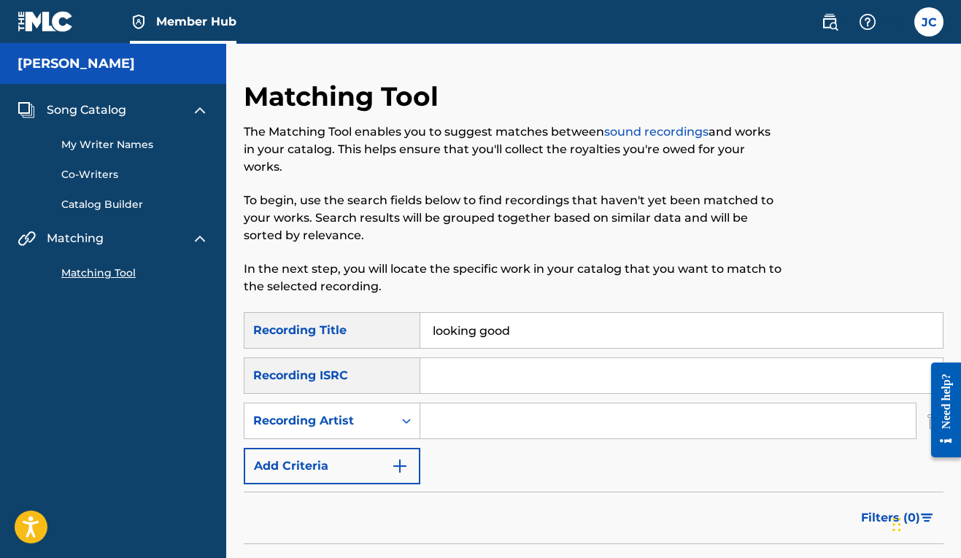
click at [435, 428] on input "Search Form" at bounding box center [667, 420] width 495 height 35
type input "mr.stinky"
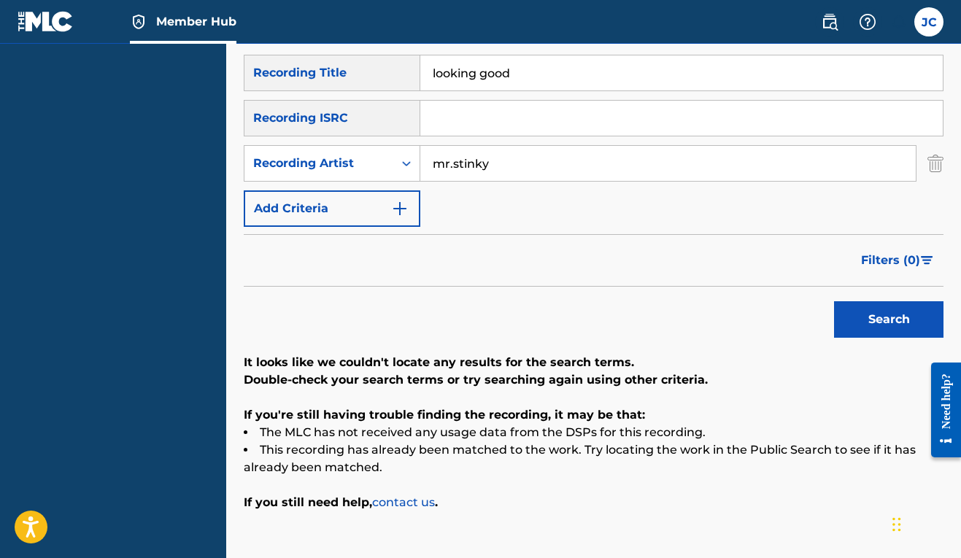
scroll to position [197, 0]
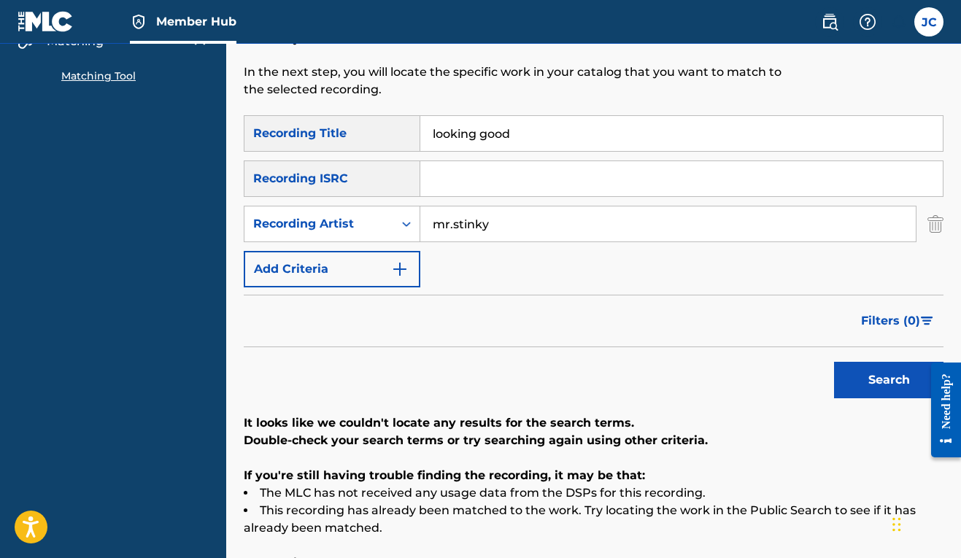
click at [472, 137] on input "looking good" at bounding box center [681, 133] width 522 height 35
click at [894, 377] on button "Search" at bounding box center [888, 380] width 109 height 36
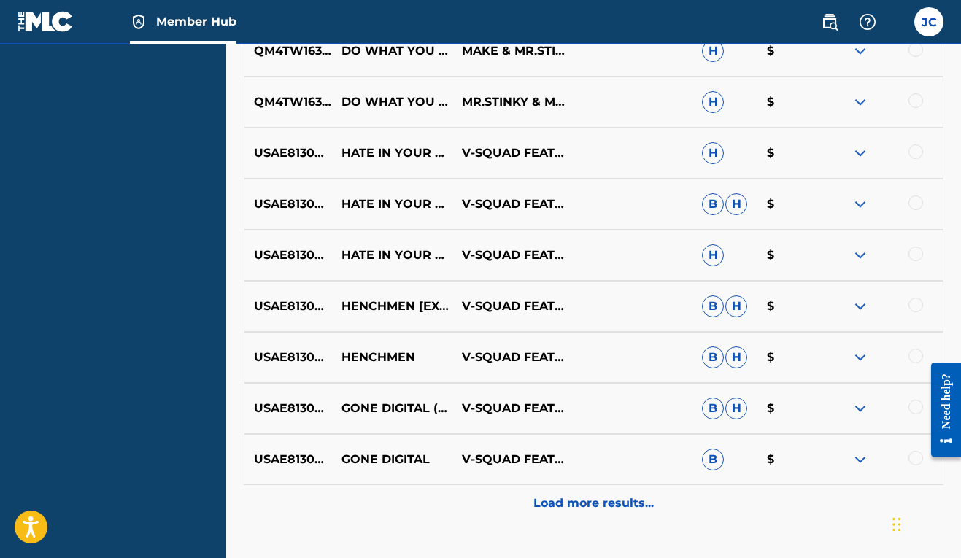
scroll to position [792, 0]
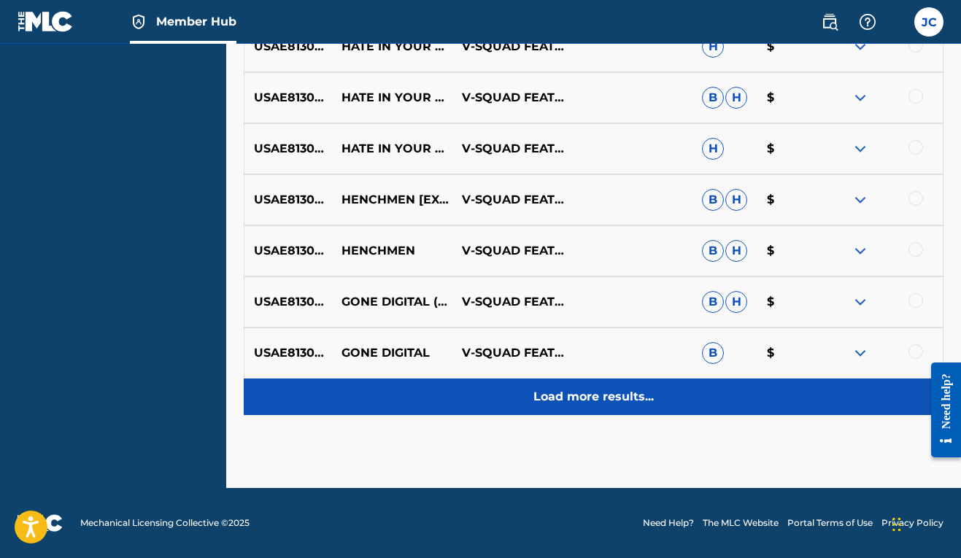
click at [605, 394] on p "Load more results..." at bounding box center [593, 397] width 120 height 18
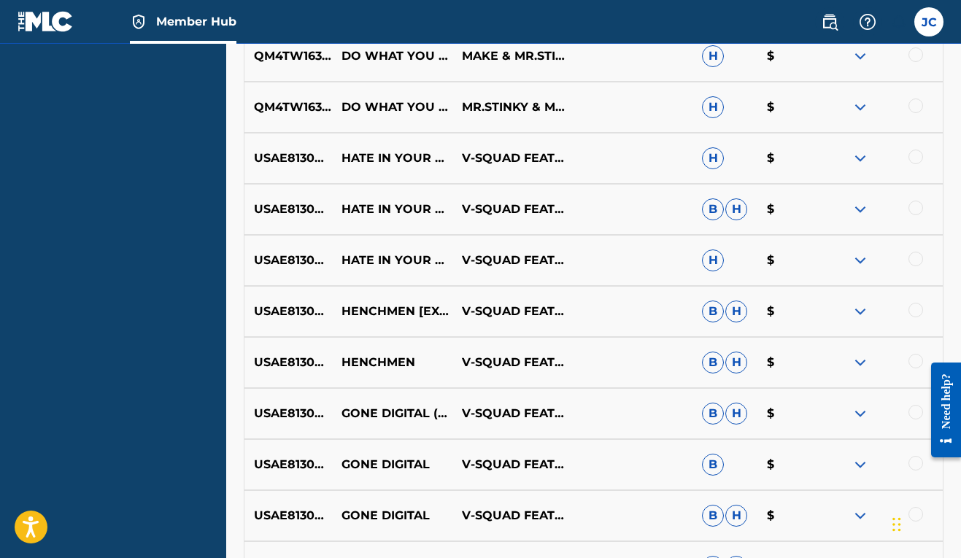
scroll to position [857, 0]
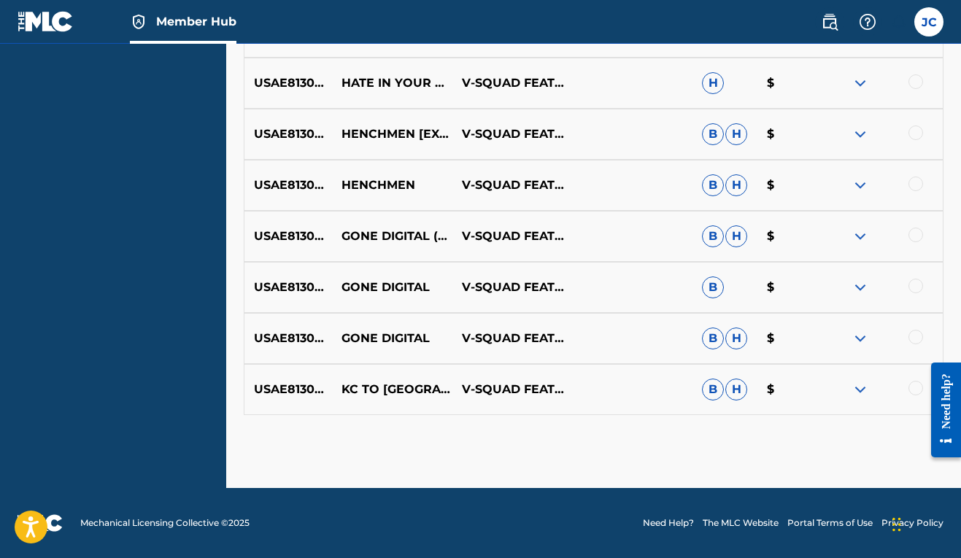
click at [910, 234] on div at bounding box center [915, 235] width 15 height 15
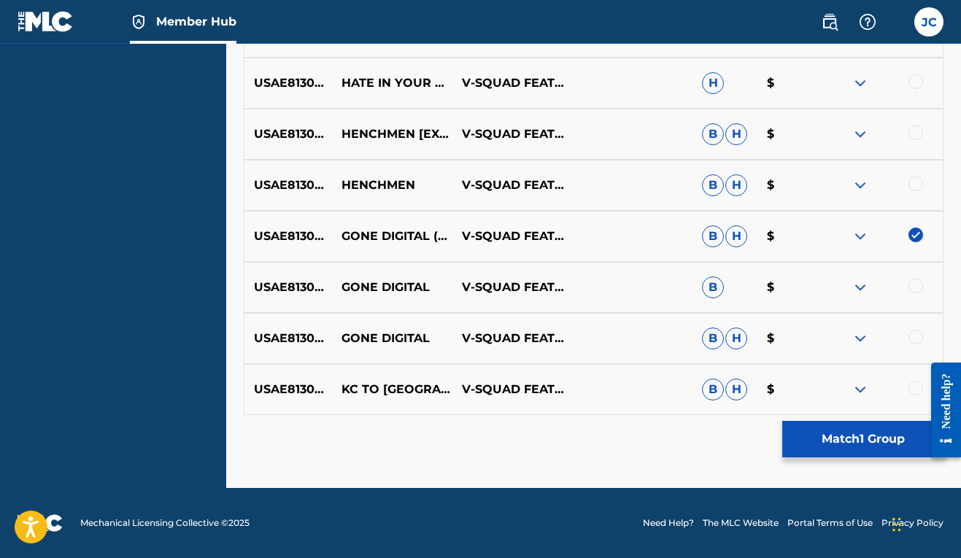
click at [916, 285] on div at bounding box center [915, 286] width 15 height 15
click at [920, 341] on div at bounding box center [915, 337] width 15 height 15
click at [838, 437] on button "Match 3 Groups" at bounding box center [862, 439] width 161 height 36
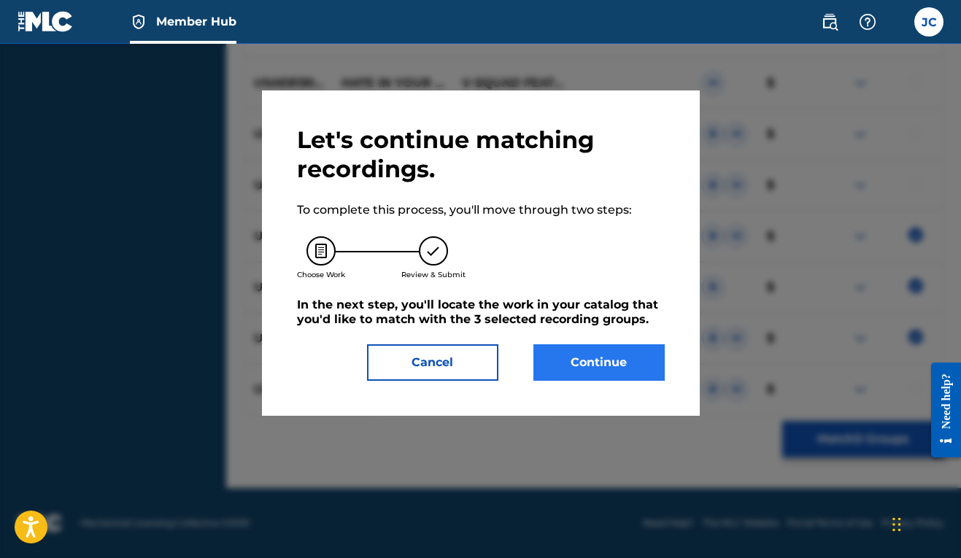
click at [608, 363] on button "Continue" at bounding box center [598, 362] width 131 height 36
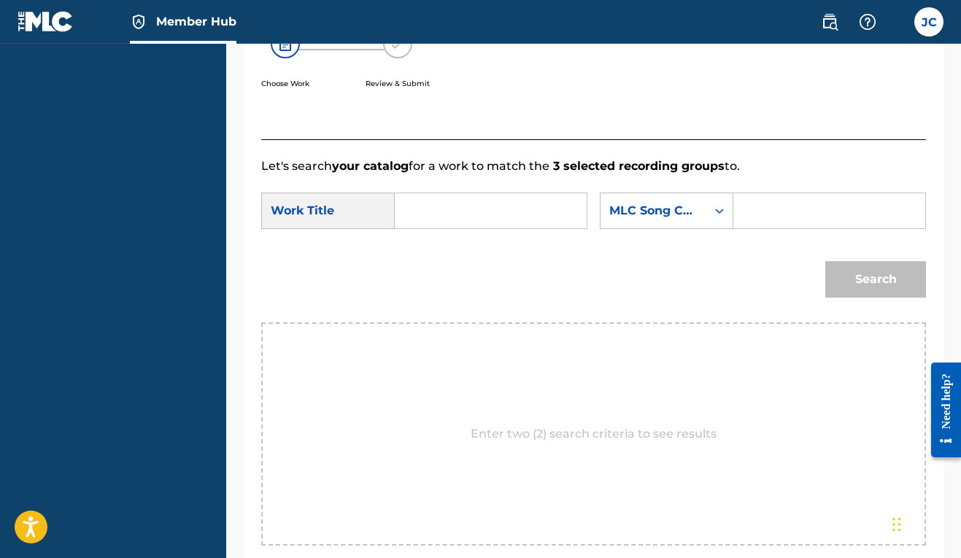
click at [482, 217] on input "Search Form" at bounding box center [490, 210] width 167 height 35
click at [746, 228] on input "Search Form" at bounding box center [829, 210] width 167 height 35
click at [503, 214] on input "gone digit" at bounding box center [490, 210] width 167 height 35
type input "gone digital"
click at [290, 320] on div "Search" at bounding box center [593, 285] width 665 height 76
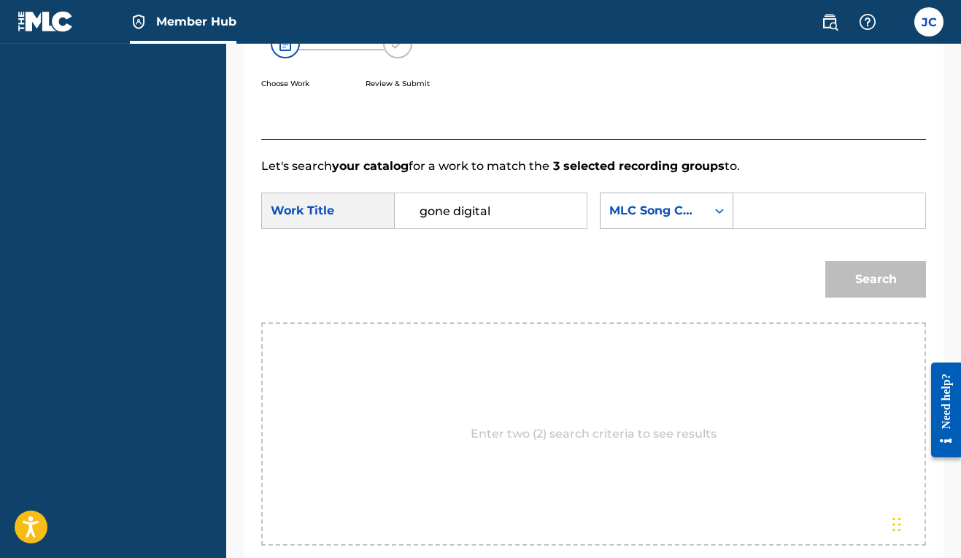
click at [609, 220] on div "MLC Song Code" at bounding box center [653, 211] width 88 height 18
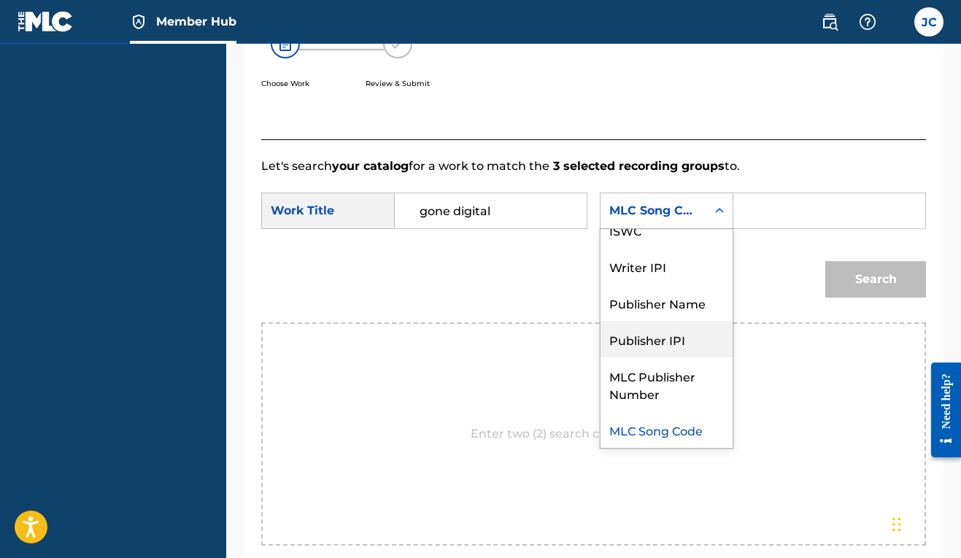
scroll to position [0, 0]
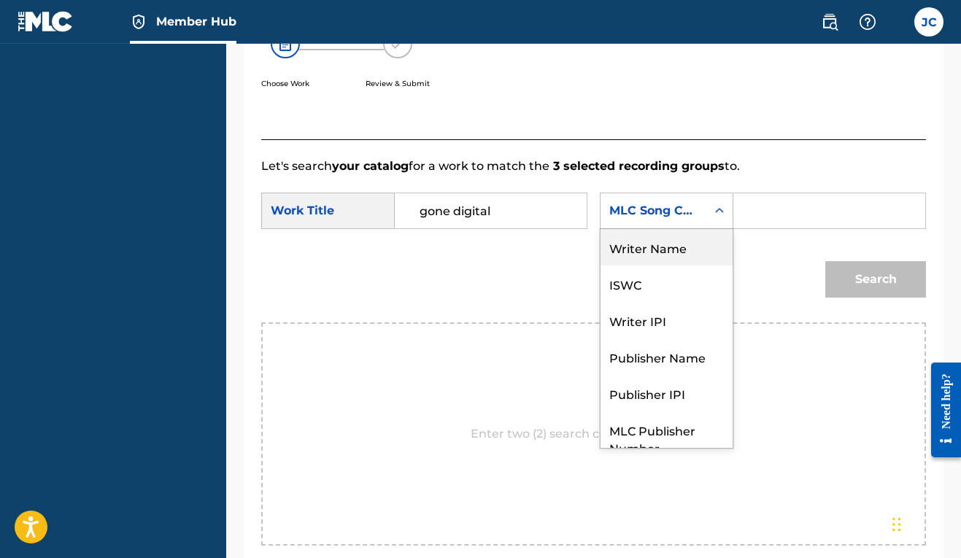
click at [463, 312] on div "Search" at bounding box center [593, 285] width 665 height 76
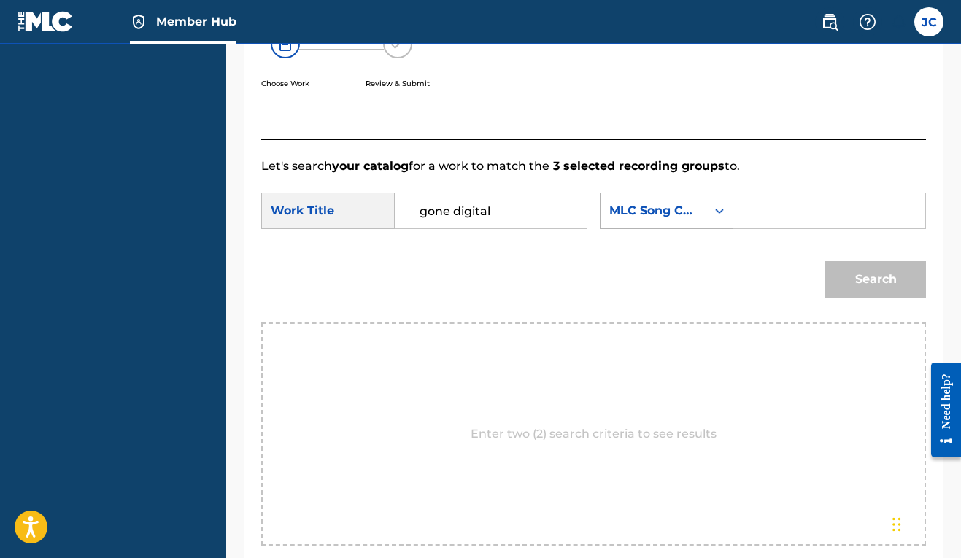
click at [600, 225] on div "MLC Song Code" at bounding box center [653, 211] width 106 height 28
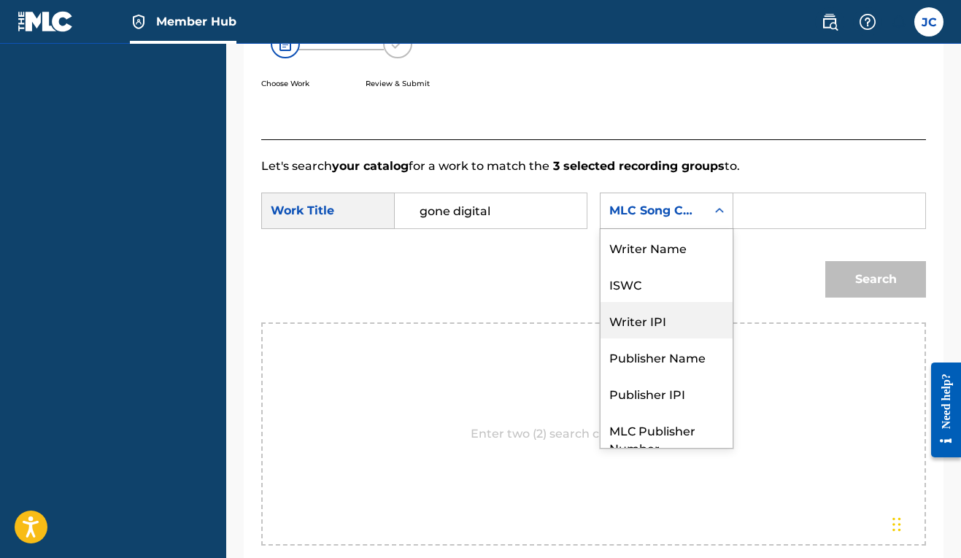
click at [600, 339] on div "Writer IPI" at bounding box center [666, 320] width 132 height 36
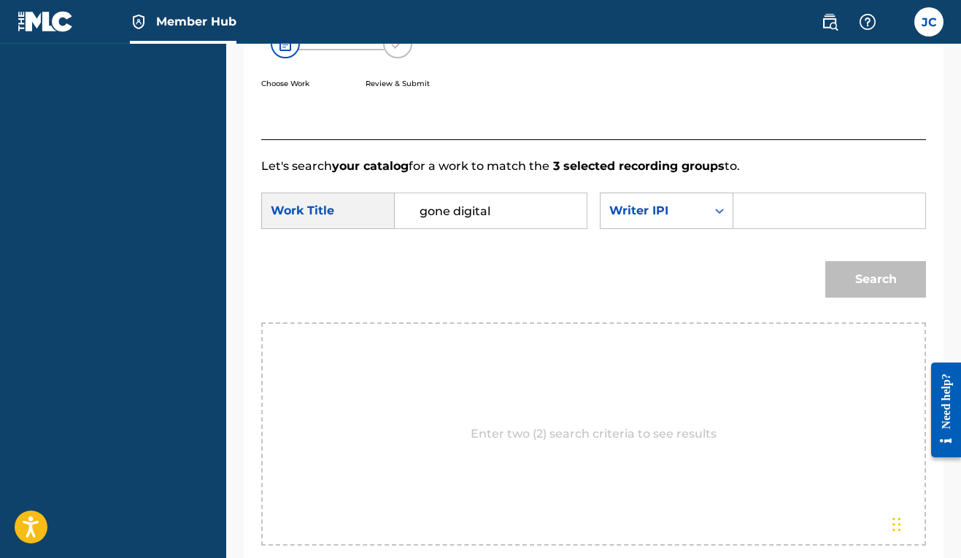
click at [746, 228] on input "Search Form" at bounding box center [829, 210] width 167 height 35
paste input "00606611669"
type input "00606611669"
click at [873, 298] on button "Search" at bounding box center [875, 279] width 101 height 36
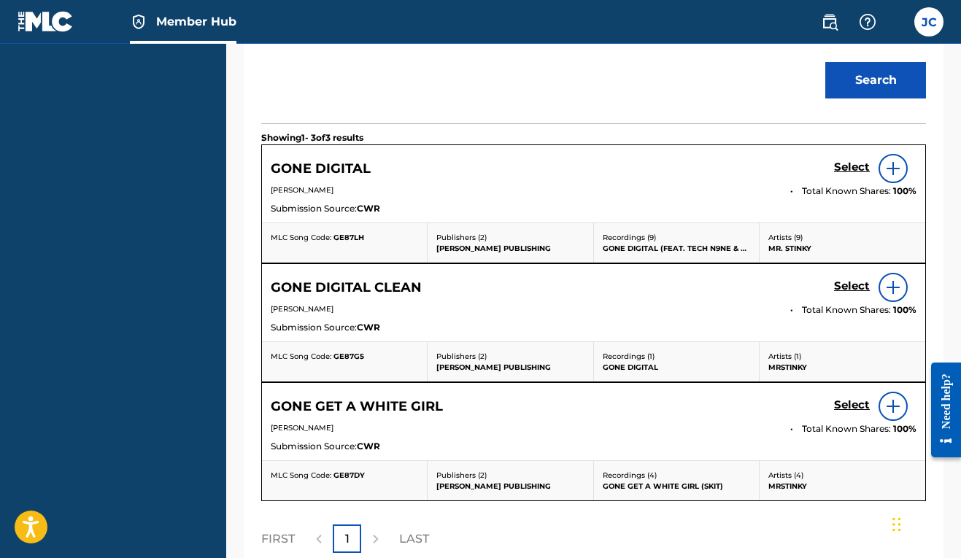
scroll to position [541, 0]
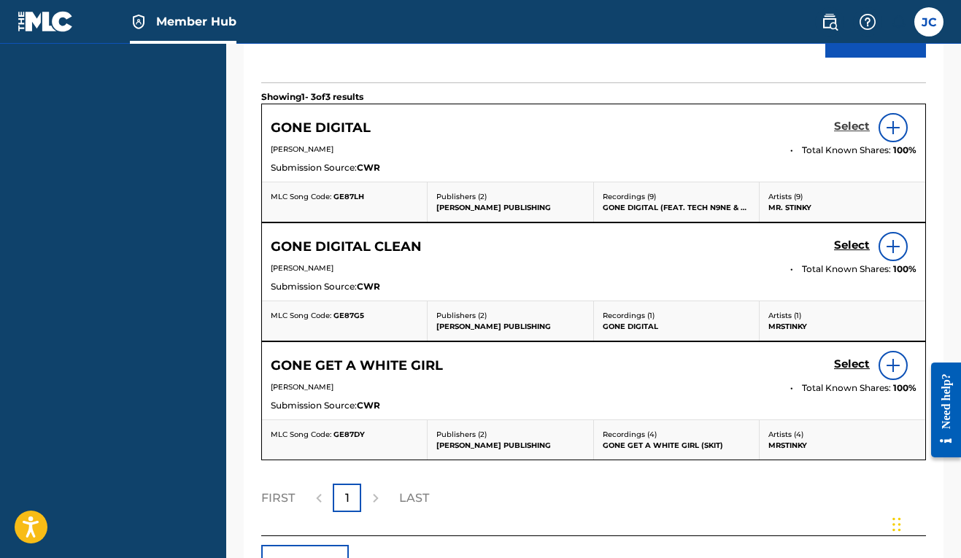
click at [853, 134] on h5 "Select" at bounding box center [852, 127] width 36 height 14
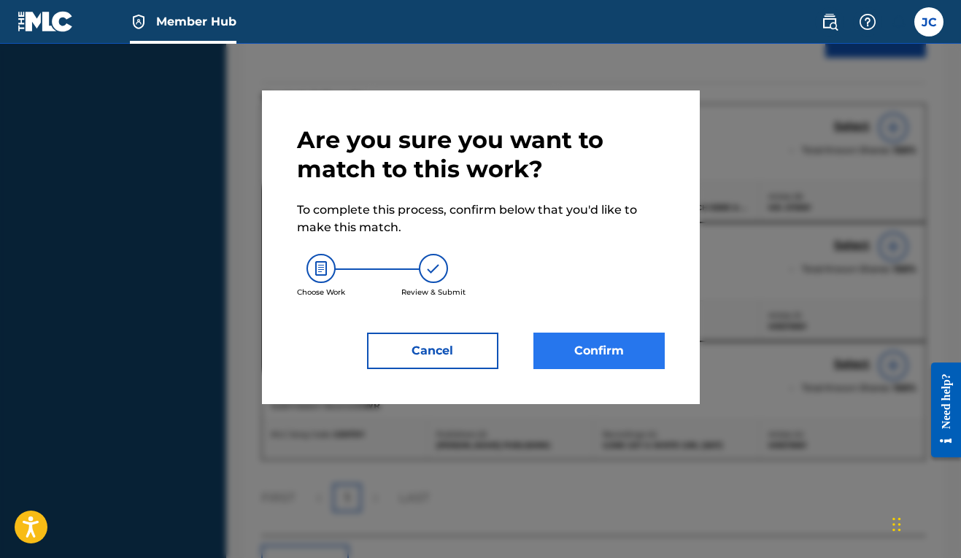
click at [601, 359] on button "Confirm" at bounding box center [598, 351] width 131 height 36
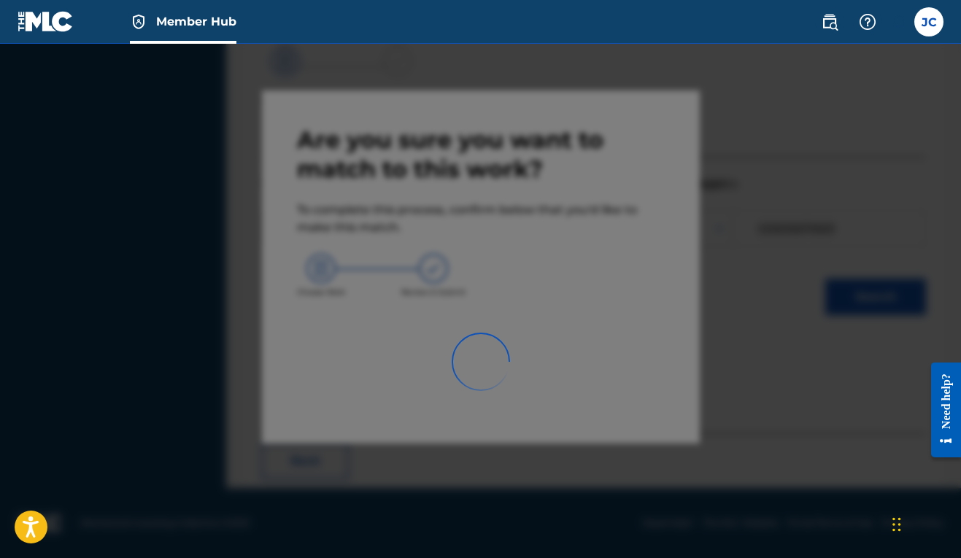
scroll to position [64, 0]
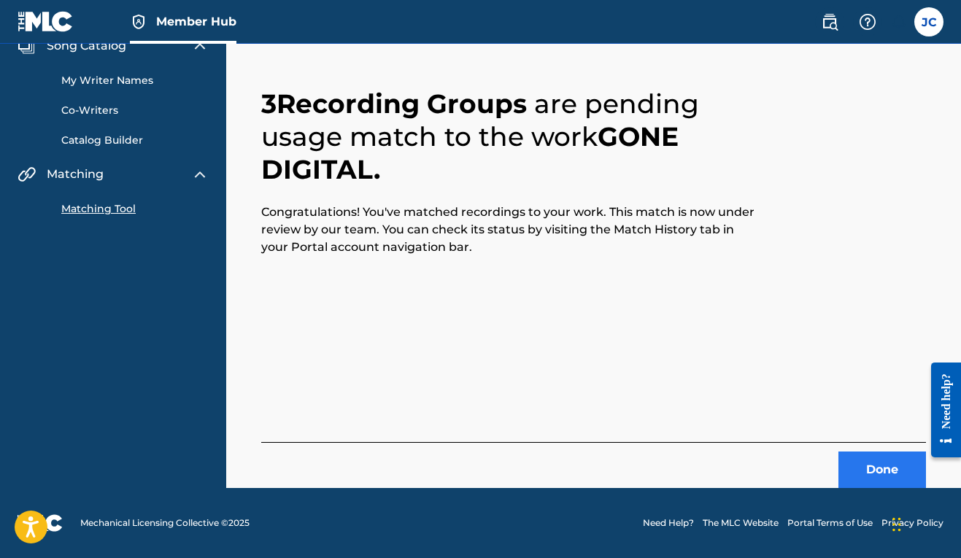
click at [863, 476] on button "Done" at bounding box center [882, 470] width 88 height 36
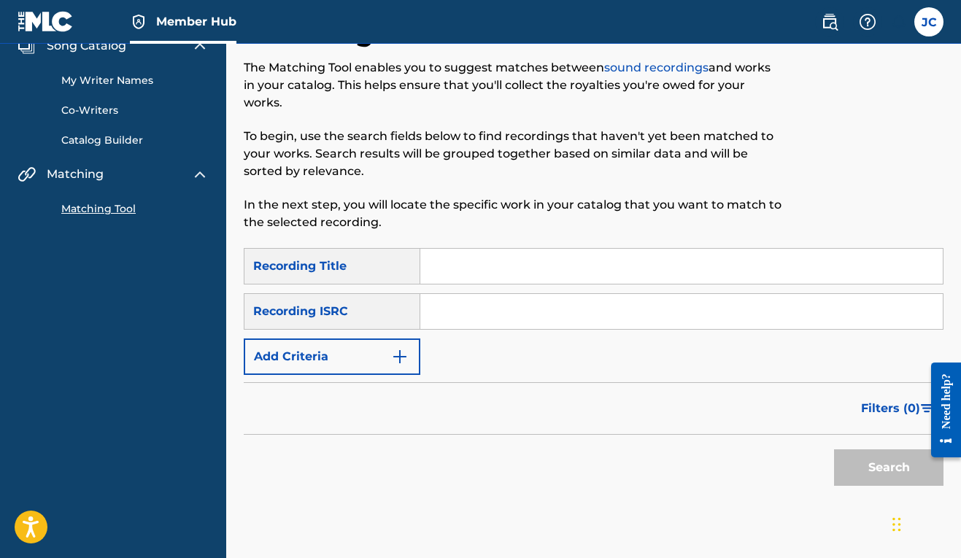
click at [461, 268] on input "Search Form" at bounding box center [681, 266] width 522 height 35
click at [465, 322] on input "Search Form" at bounding box center [681, 311] width 522 height 35
click at [339, 356] on button "Add Criteria" at bounding box center [332, 357] width 177 height 36
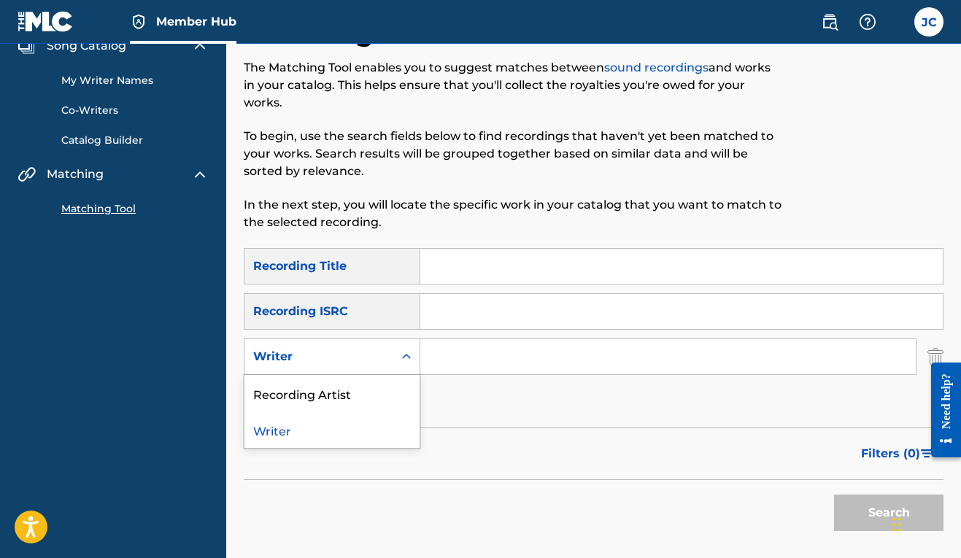
click at [381, 358] on div "Writer" at bounding box center [318, 357] width 131 height 18
click at [369, 384] on div "Recording Artist" at bounding box center [331, 393] width 175 height 36
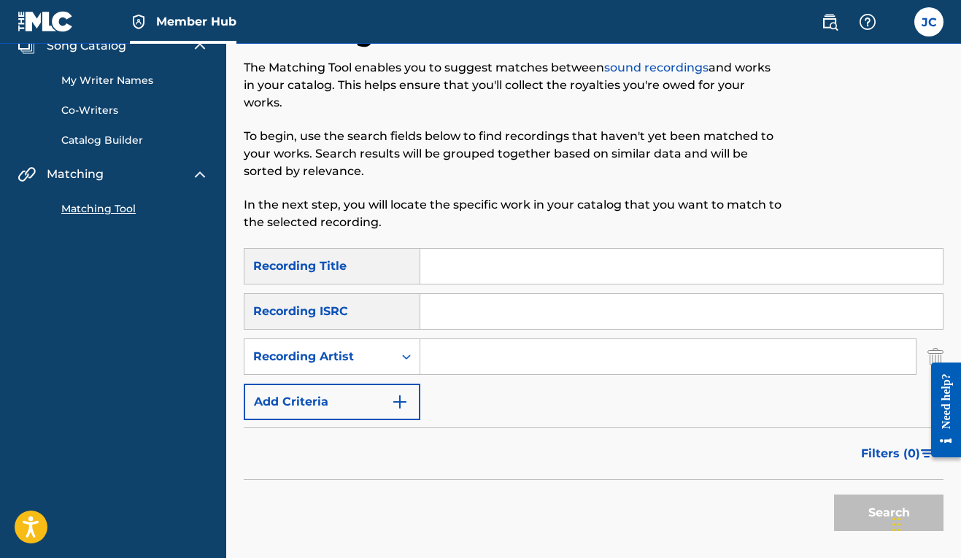
click at [430, 355] on input "Search Form" at bounding box center [667, 356] width 495 height 35
type input "mr.stinky"
click at [862, 522] on button "Search" at bounding box center [888, 513] width 109 height 36
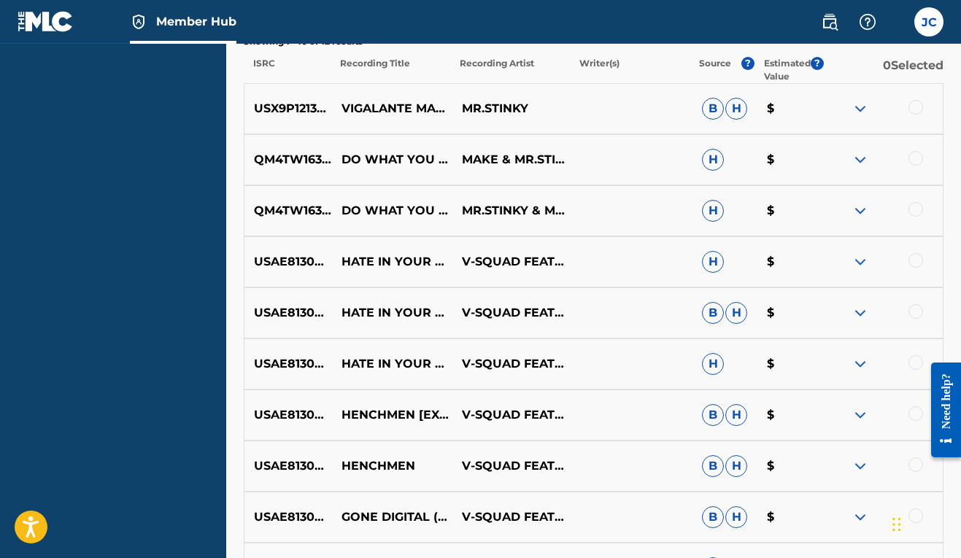
scroll to position [479, 0]
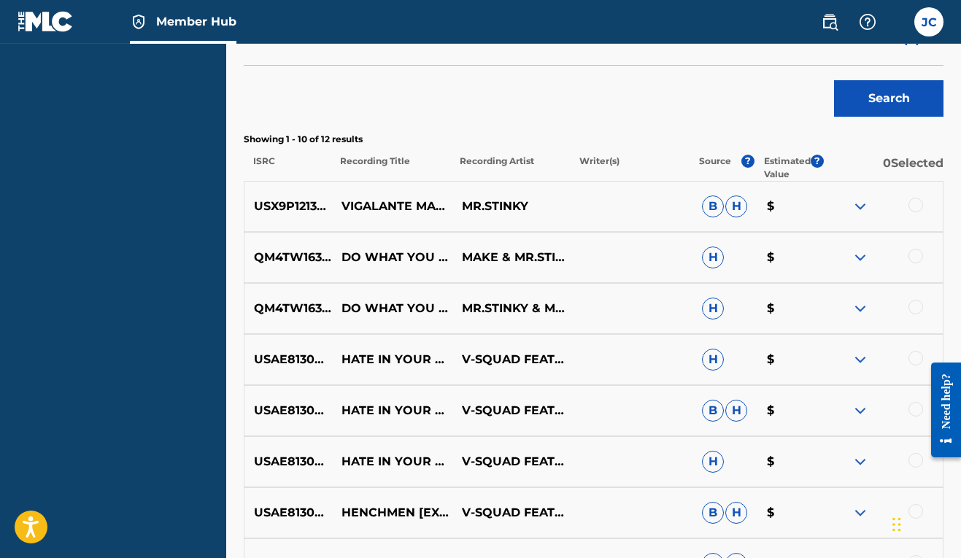
click at [921, 205] on div at bounding box center [915, 205] width 15 height 15
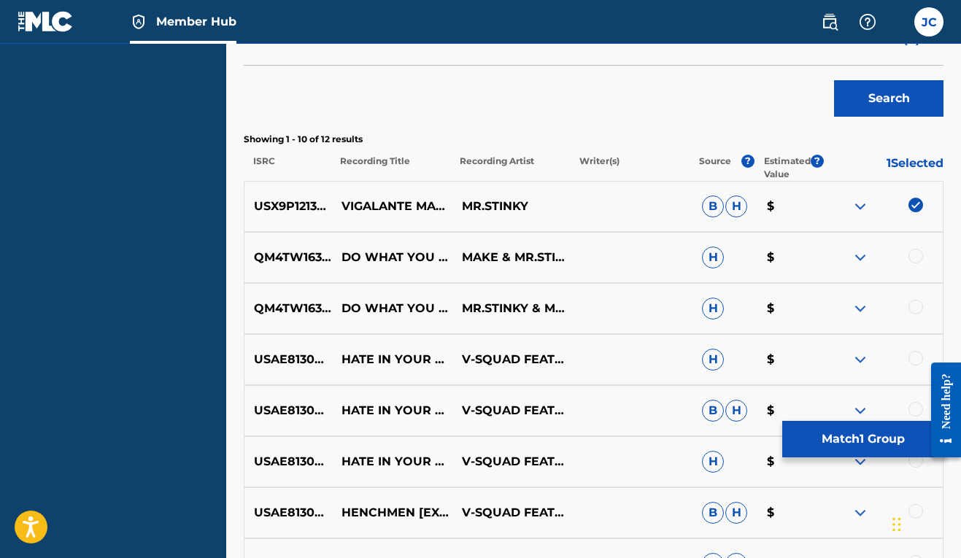
click at [921, 205] on img at bounding box center [915, 205] width 15 height 15
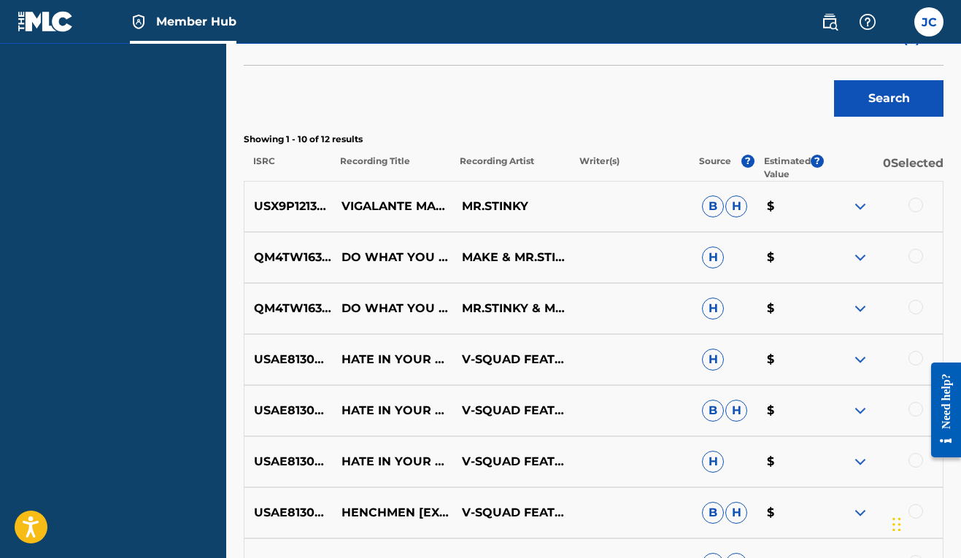
click at [918, 255] on div at bounding box center [915, 256] width 15 height 15
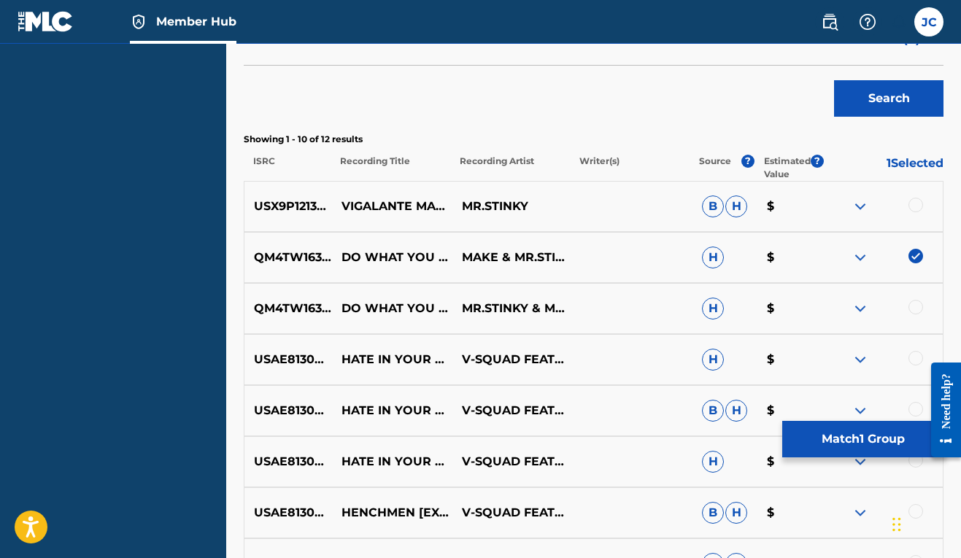
click at [916, 305] on div at bounding box center [915, 307] width 15 height 15
click at [851, 440] on button "Match 2 Groups" at bounding box center [862, 439] width 161 height 36
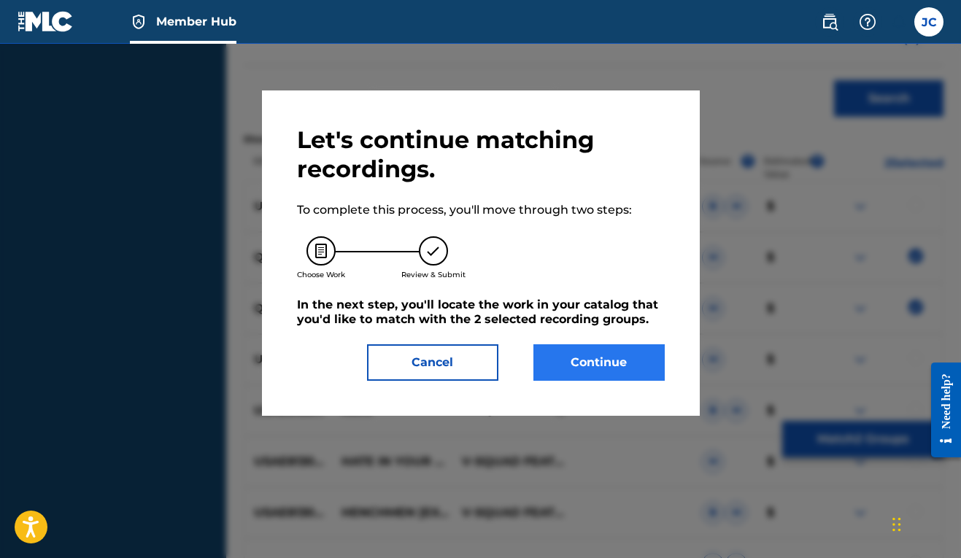
click at [584, 365] on button "Continue" at bounding box center [598, 362] width 131 height 36
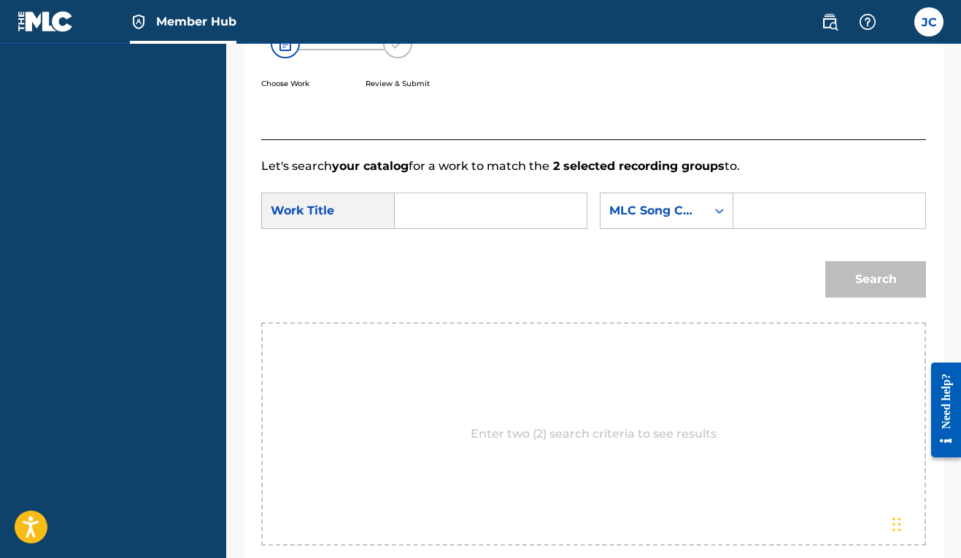
click at [441, 212] on input "Search Form" at bounding box center [490, 210] width 167 height 35
type input "do what you do"
click at [600, 294] on div "Search" at bounding box center [593, 285] width 665 height 76
click at [746, 228] on input "Search Form" at bounding box center [829, 210] width 167 height 35
paste input "00606611669"
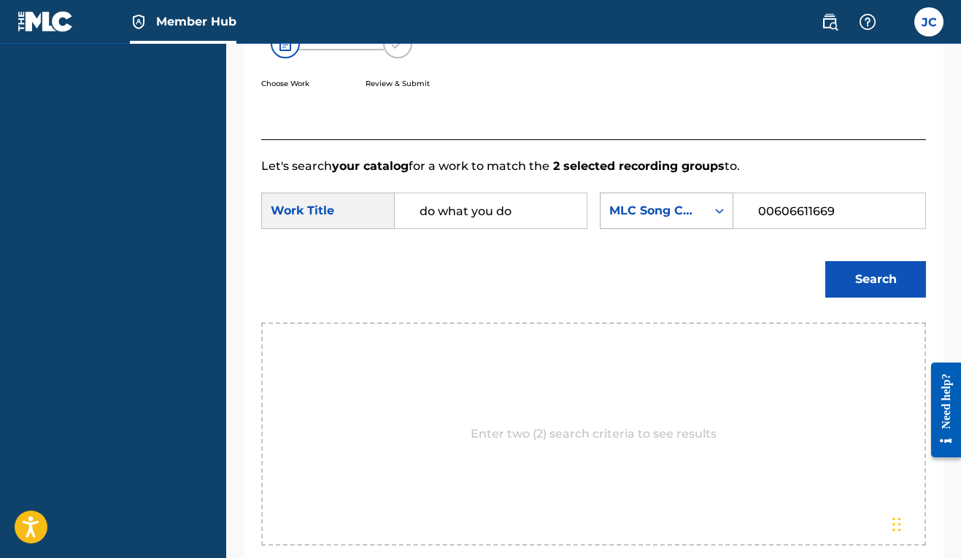
type input "00606611669"
click at [706, 224] on div "Search Form" at bounding box center [719, 211] width 26 height 26
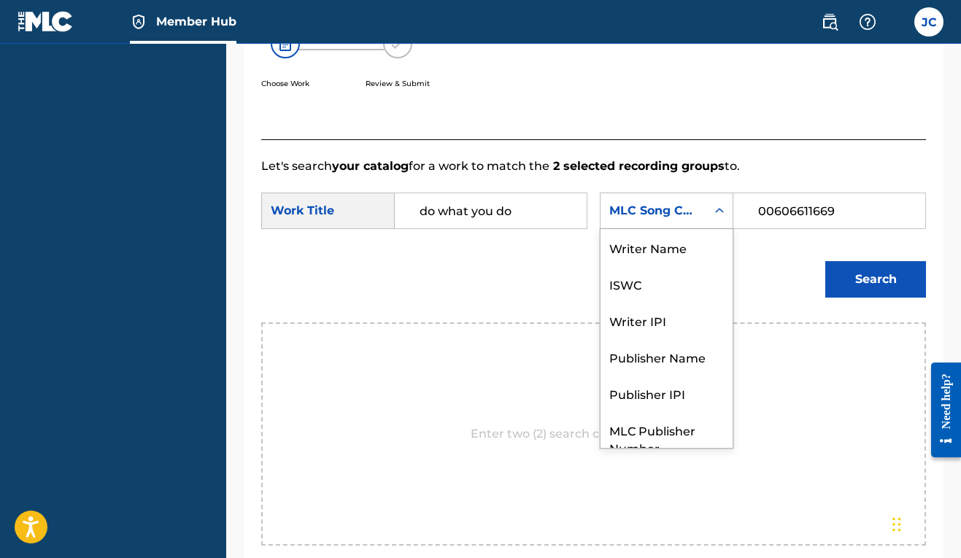
scroll to position [54, 0]
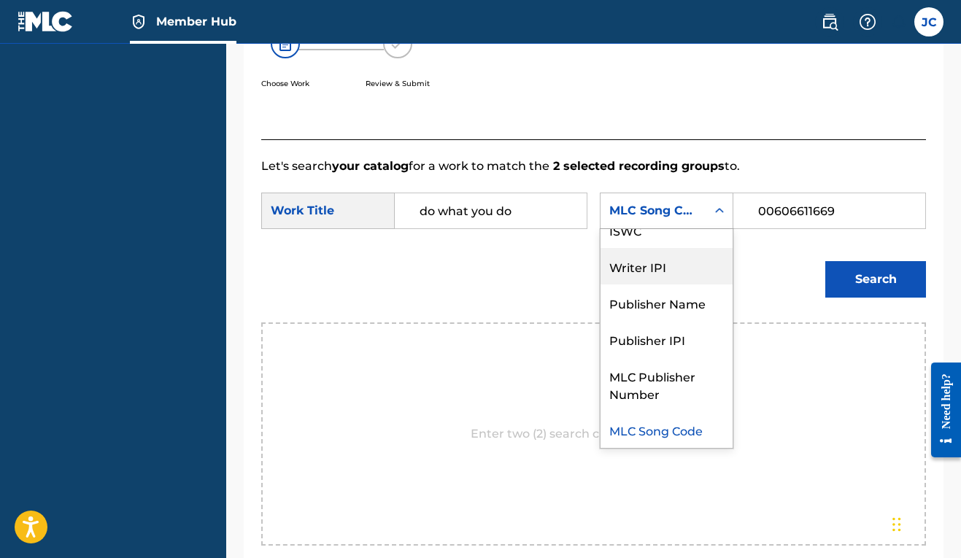
click at [600, 285] on div "Writer IPI" at bounding box center [666, 266] width 132 height 36
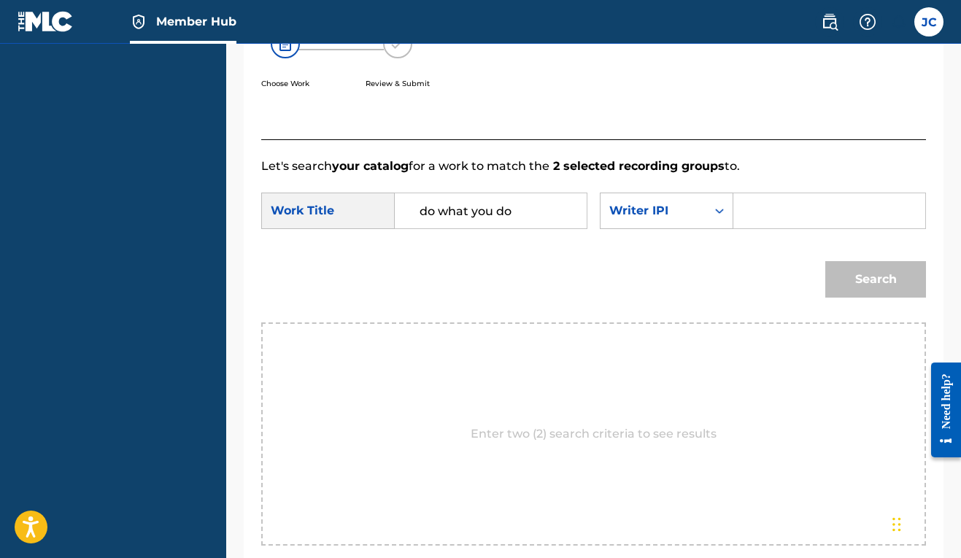
click at [406, 238] on div "SearchWithCriteria4e13ff61-efad-47cf-8f23-d867d07bc763 Work Title do what you d…" at bounding box center [593, 215] width 665 height 45
click at [746, 228] on input "Search Form" at bounding box center [829, 210] width 167 height 35
paste input "00606611669"
type input "00606611669"
click at [883, 298] on button "Search" at bounding box center [875, 279] width 101 height 36
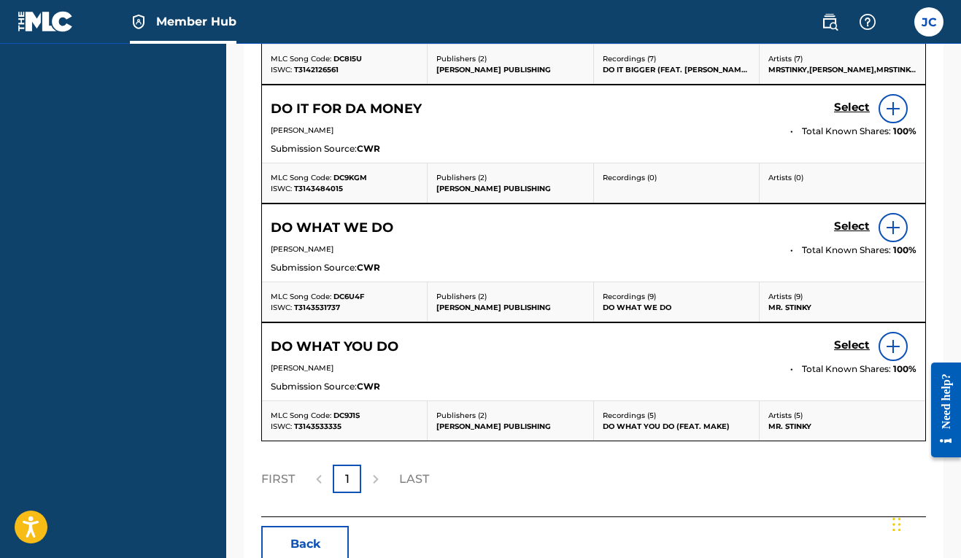
scroll to position [864, 0]
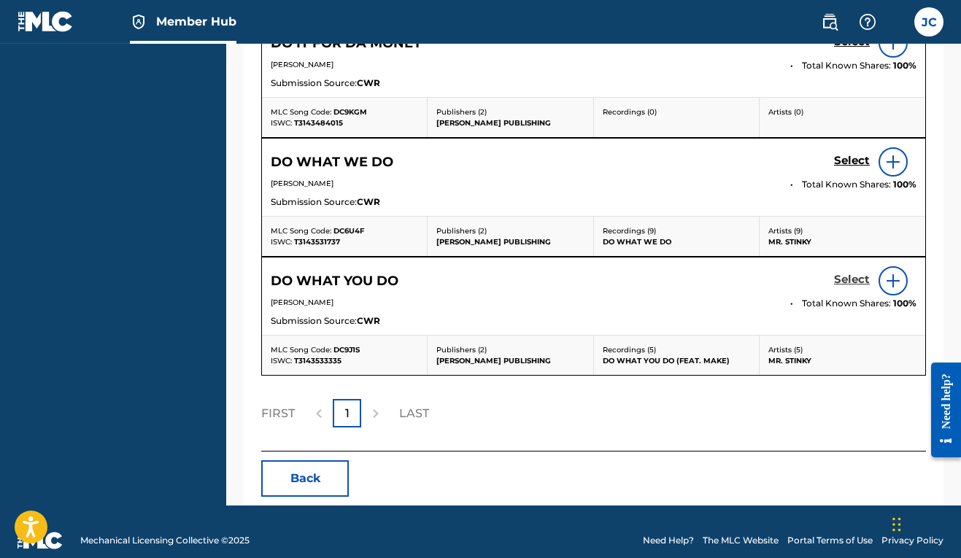
click at [862, 287] on h5 "Select" at bounding box center [852, 280] width 36 height 14
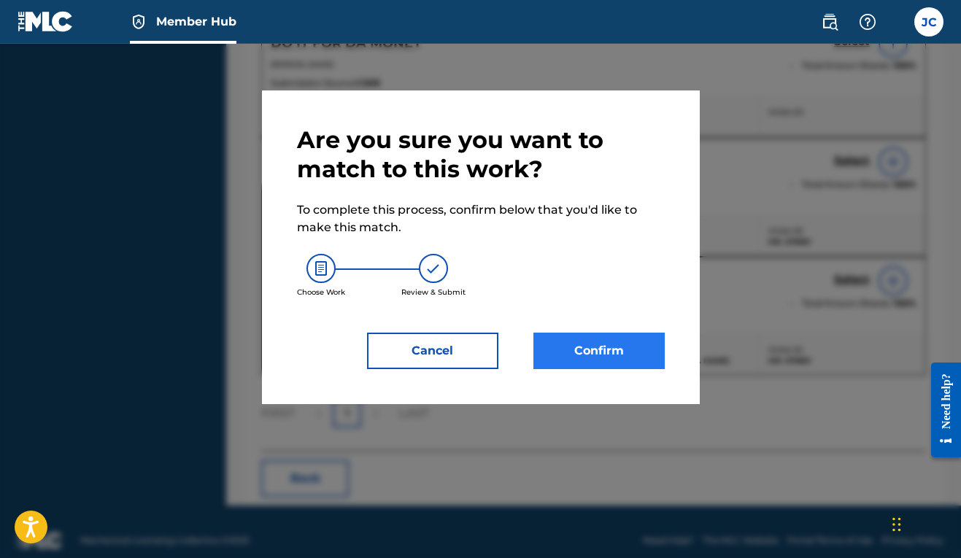
click at [637, 349] on button "Confirm" at bounding box center [598, 351] width 131 height 36
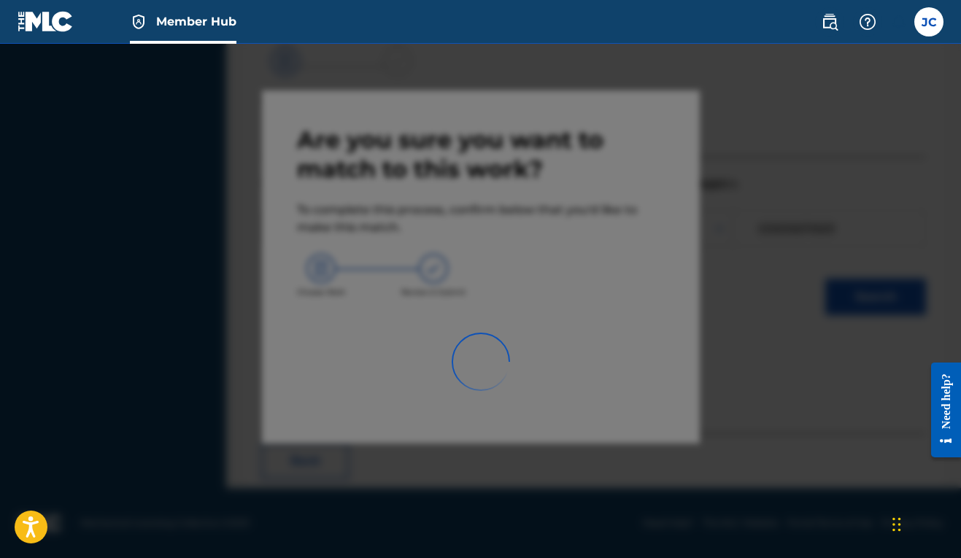
scroll to position [64, 0]
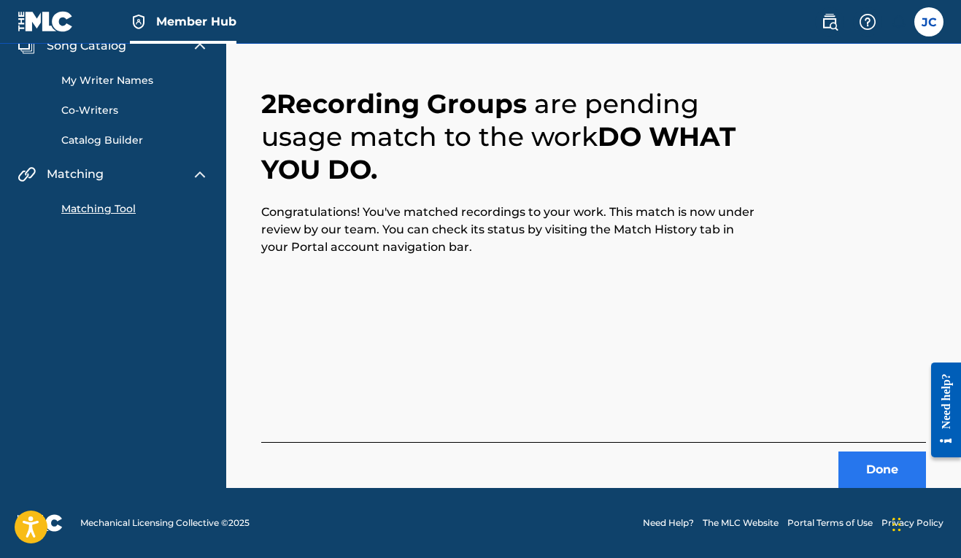
click at [867, 481] on button "Done" at bounding box center [882, 470] width 88 height 36
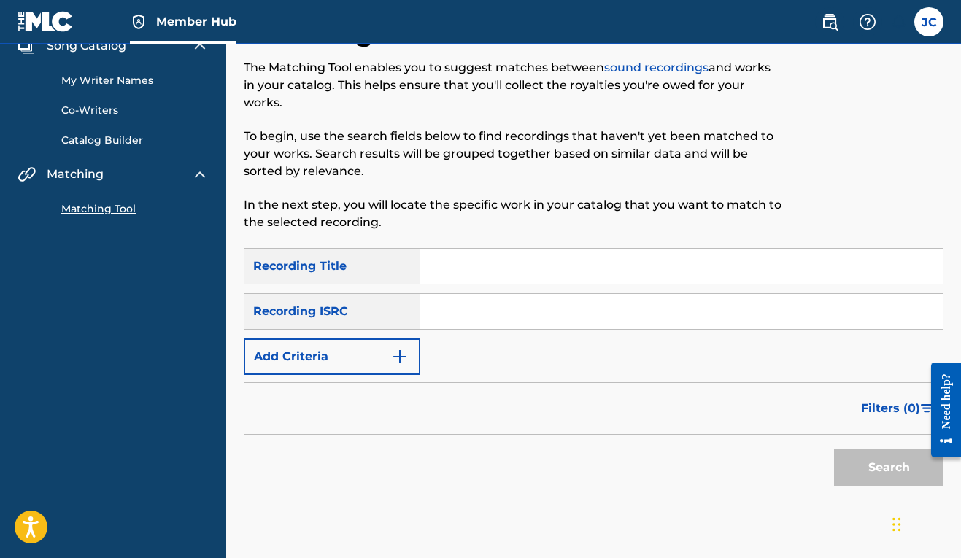
click at [101, 211] on link "Matching Tool" at bounding box center [134, 208] width 147 height 15
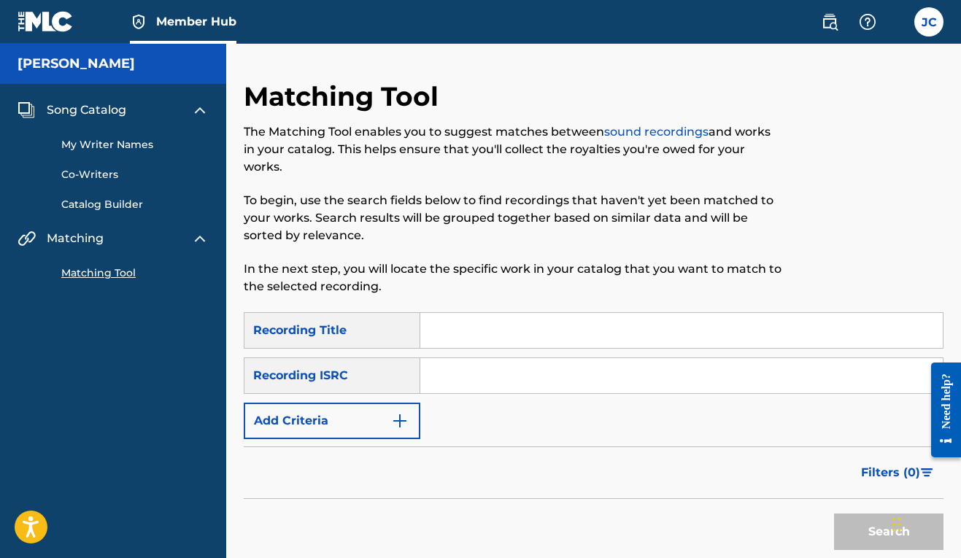
click at [468, 330] on input "Search Form" at bounding box center [681, 330] width 522 height 35
type input "do what you do"
click at [452, 368] on input "Search Form" at bounding box center [681, 375] width 522 height 35
paste input "00606611669"
type input "00606611669"
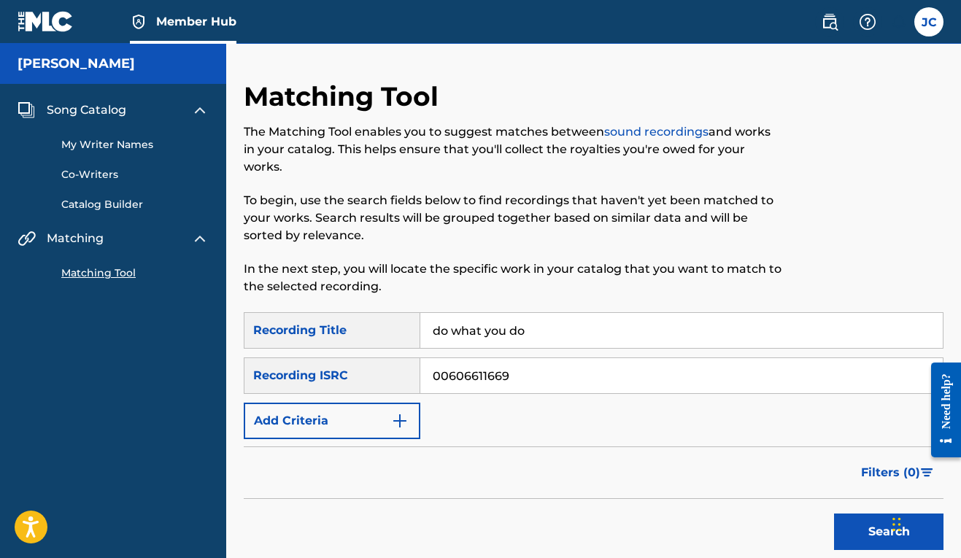
drag, startPoint x: 528, startPoint y: 372, endPoint x: 411, endPoint y: 365, distance: 116.9
click at [411, 365] on div "SearchWithCriteria03aad869-3572-4294-b3d5-ac053377e6a3 Recording ISRC 006066116…" at bounding box center [594, 375] width 700 height 36
click at [388, 422] on button "Add Criteria" at bounding box center [332, 421] width 177 height 36
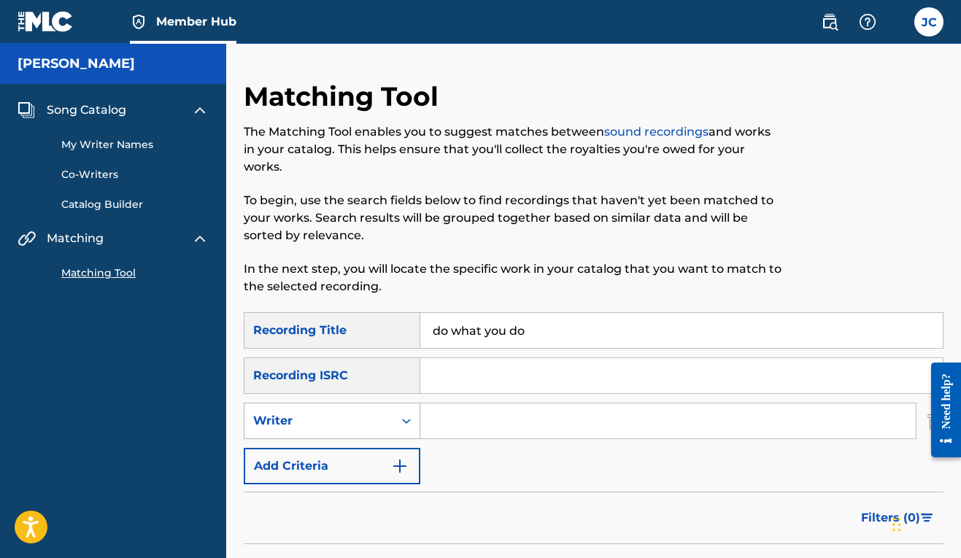
click at [415, 423] on div "Search Form" at bounding box center [406, 421] width 26 height 26
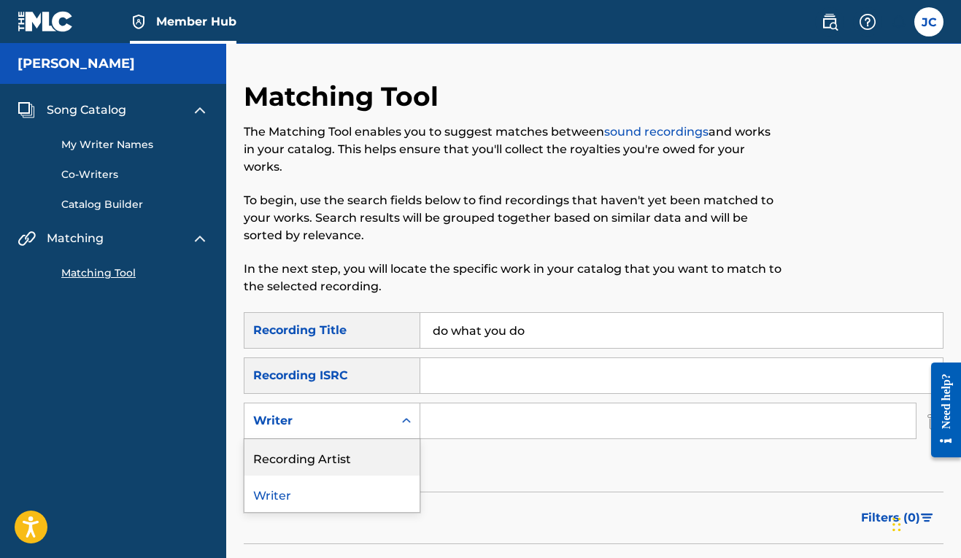
click at [372, 457] on div "Recording Artist" at bounding box center [331, 457] width 175 height 36
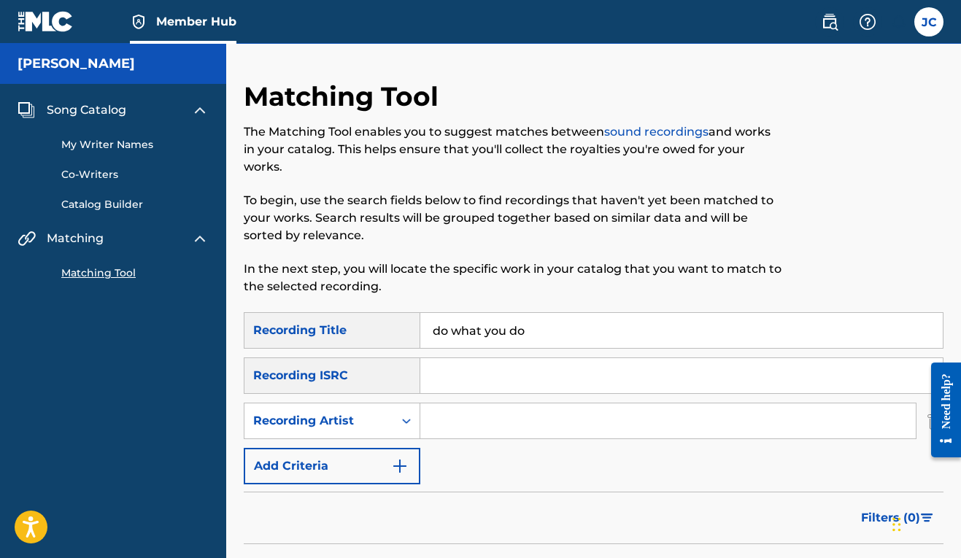
click at [436, 417] on input "Search Form" at bounding box center [667, 420] width 495 height 35
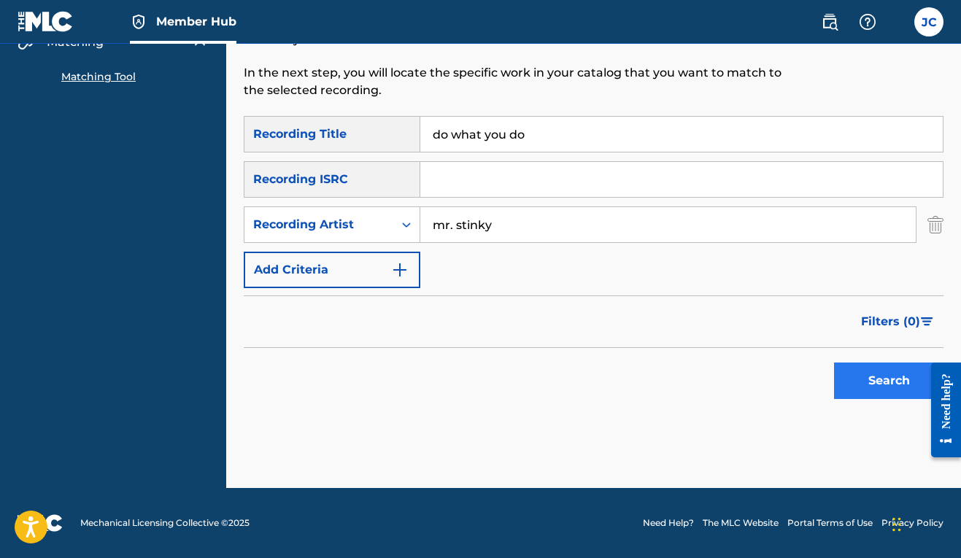
type input "mr. stinky"
click at [875, 379] on button "Search" at bounding box center [888, 381] width 109 height 36
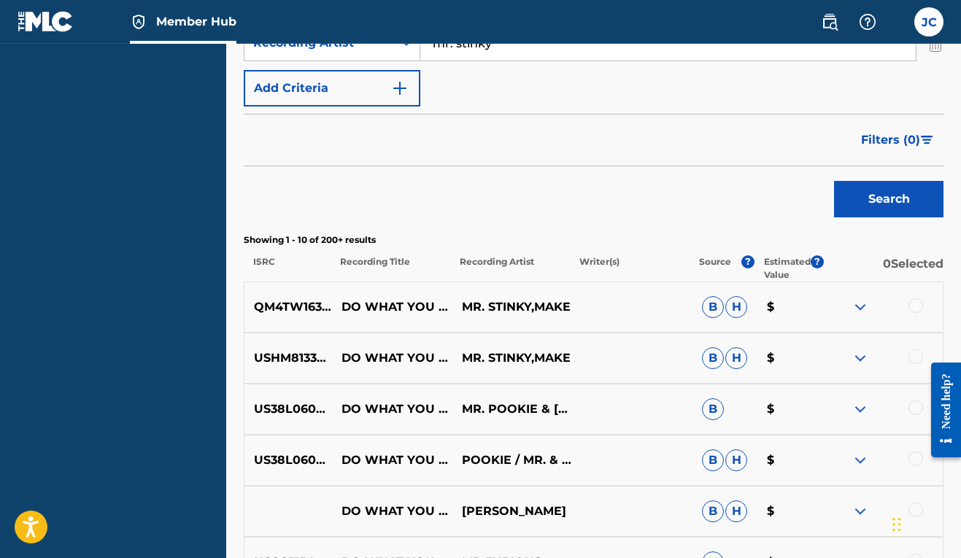
scroll to position [460, 0]
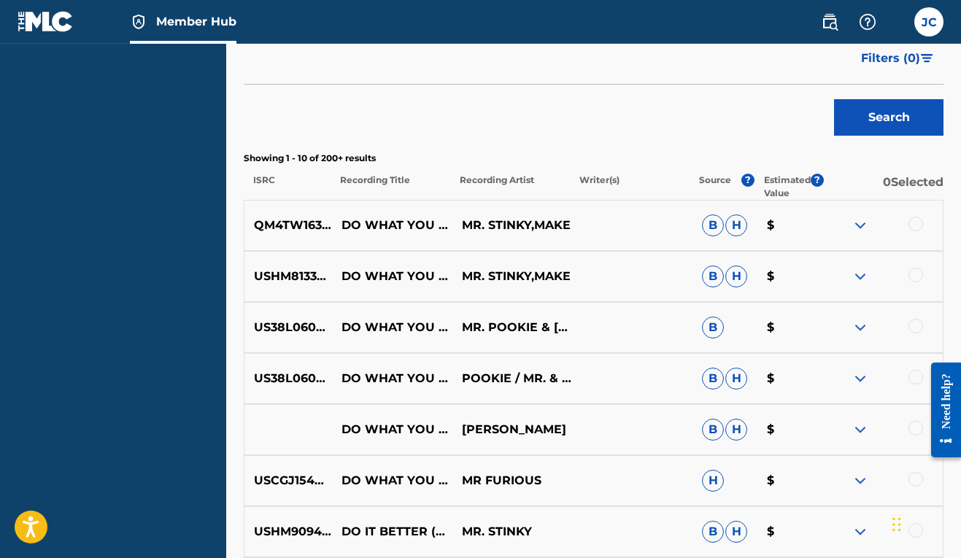
click at [916, 229] on div at bounding box center [915, 224] width 15 height 15
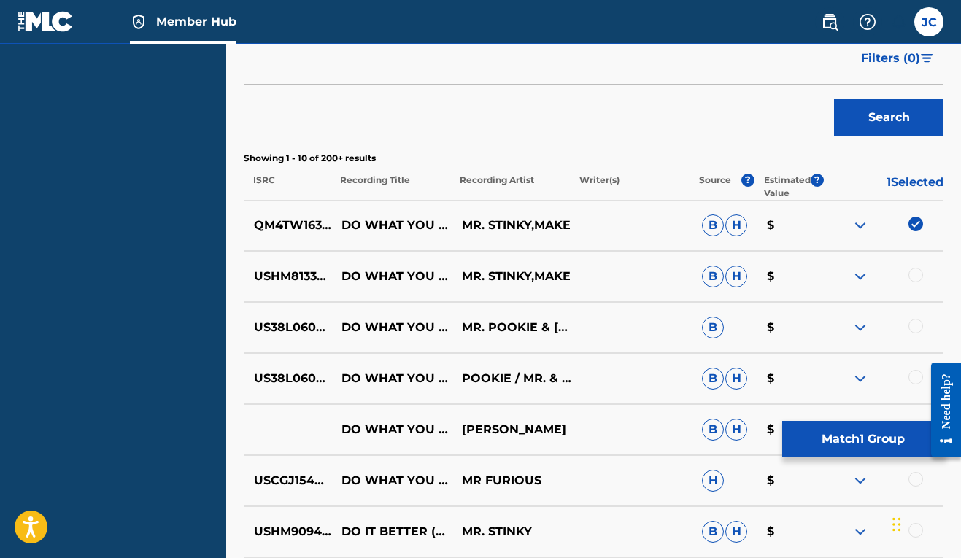
click at [917, 274] on div at bounding box center [915, 275] width 15 height 15
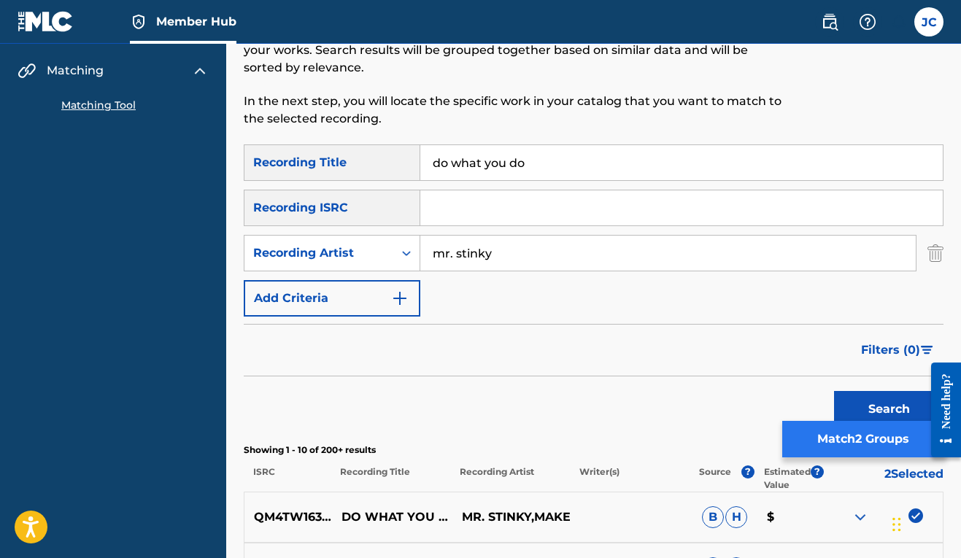
click at [814, 437] on button "Match 2 Groups" at bounding box center [862, 439] width 161 height 36
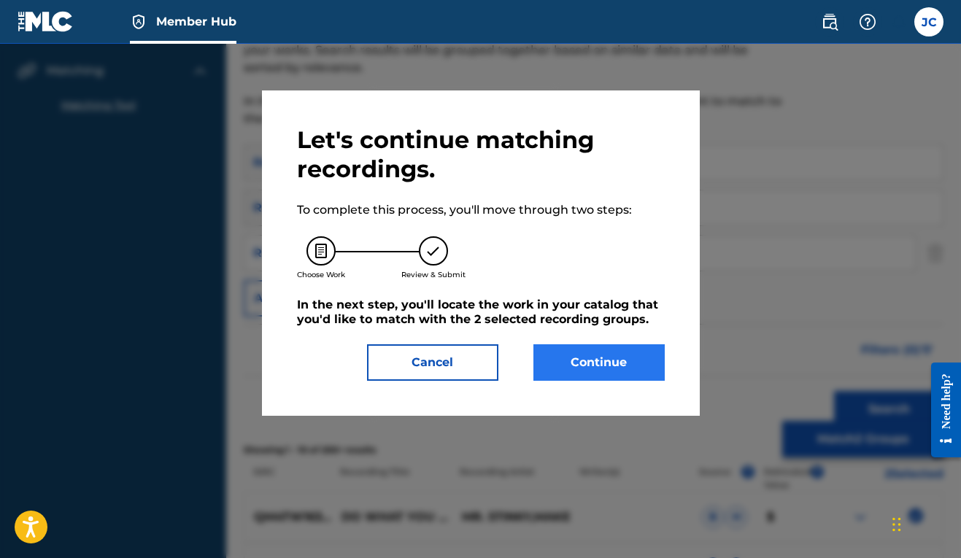
click at [614, 357] on button "Continue" at bounding box center [598, 362] width 131 height 36
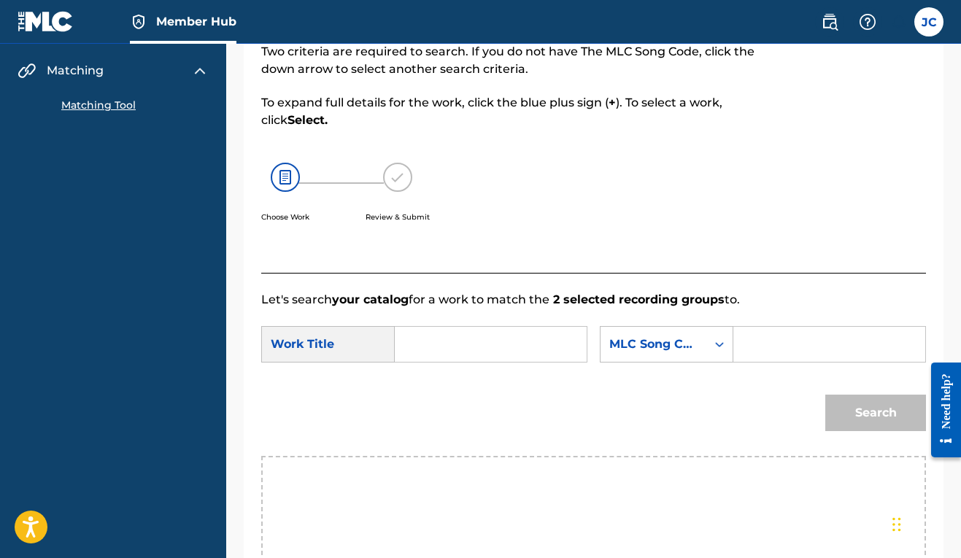
click at [534, 353] on input "Search Form" at bounding box center [490, 344] width 167 height 35
type input "do what you do"
drag, startPoint x: 672, startPoint y: 366, endPoint x: 651, endPoint y: 378, distance: 23.5
click at [672, 366] on div "SearchWithCriteria4e13ff61-efad-47cf-8f23-d867d07bc763 Work Title do what you d…" at bounding box center [593, 348] width 665 height 45
click at [712, 352] on icon "Search Form" at bounding box center [719, 344] width 15 height 15
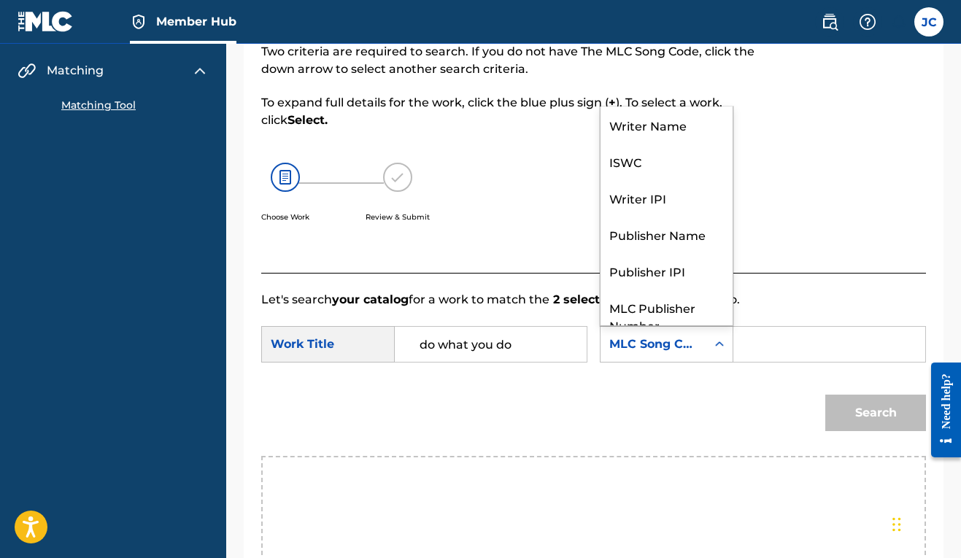
scroll to position [54, 0]
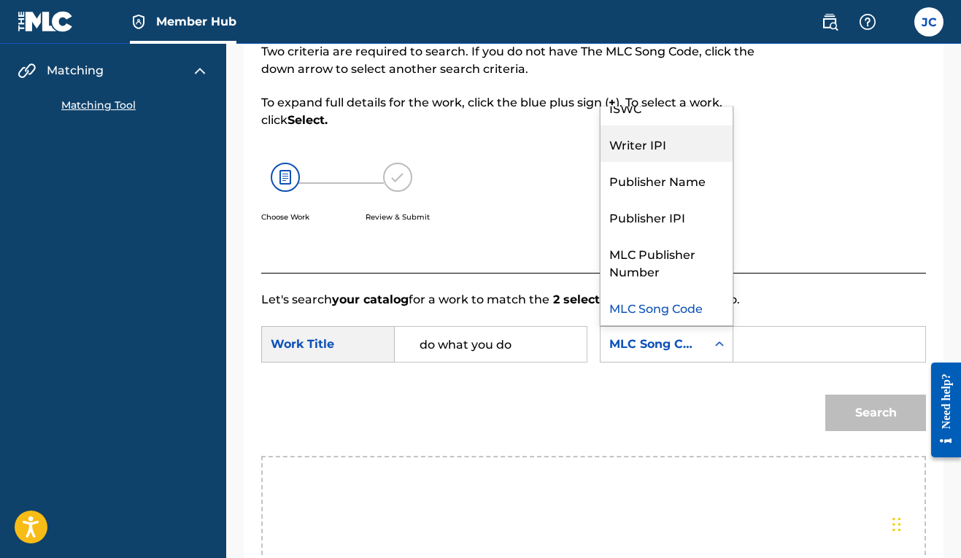
click at [600, 162] on div "Writer IPI" at bounding box center [666, 143] width 132 height 36
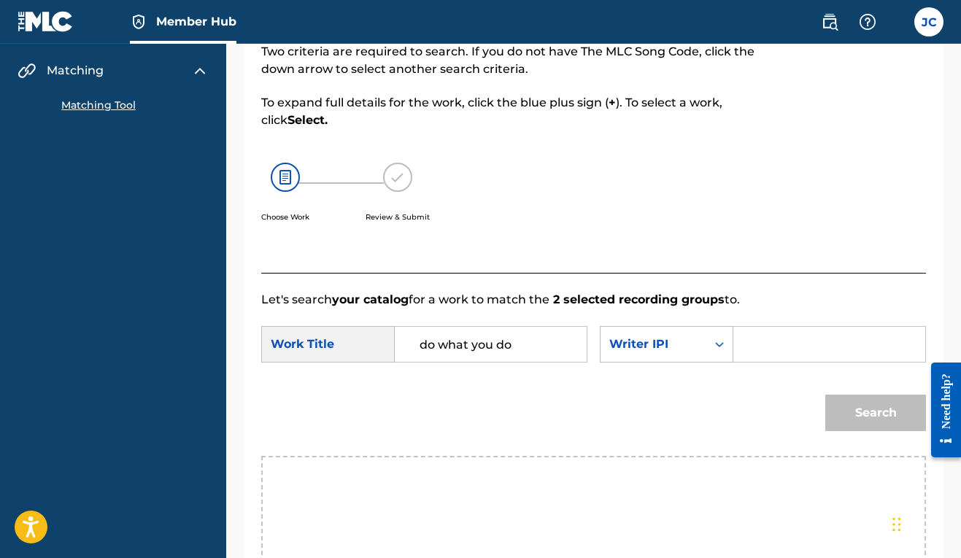
click at [746, 362] on input "Search Form" at bounding box center [829, 344] width 167 height 35
paste input "00606611669"
type input "00606611669"
click at [842, 431] on button "Search" at bounding box center [875, 413] width 101 height 36
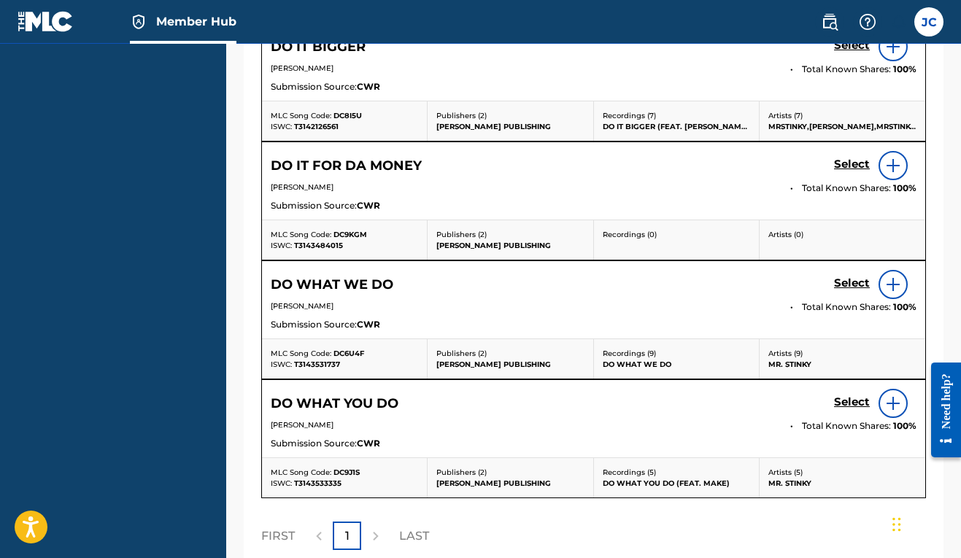
scroll to position [748, 0]
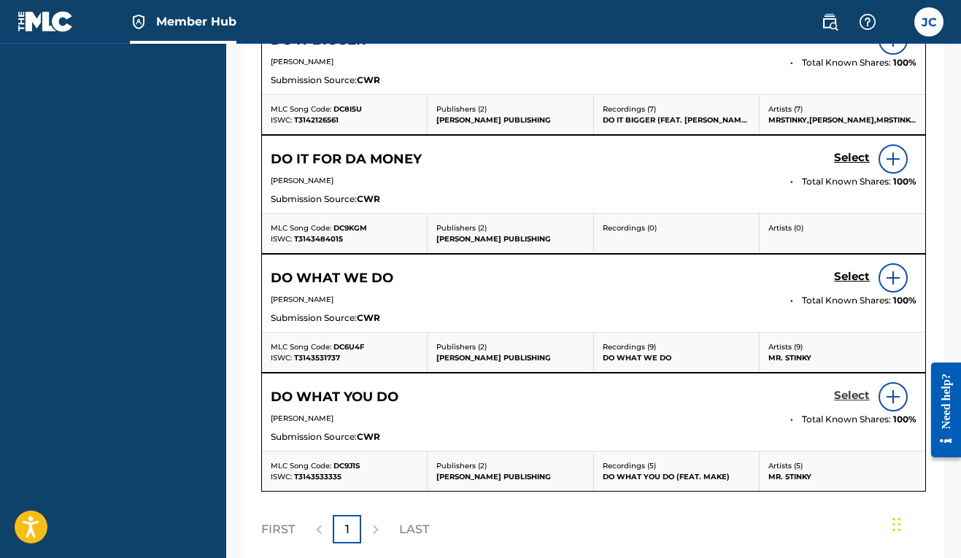
click at [859, 403] on h5 "Select" at bounding box center [852, 396] width 36 height 14
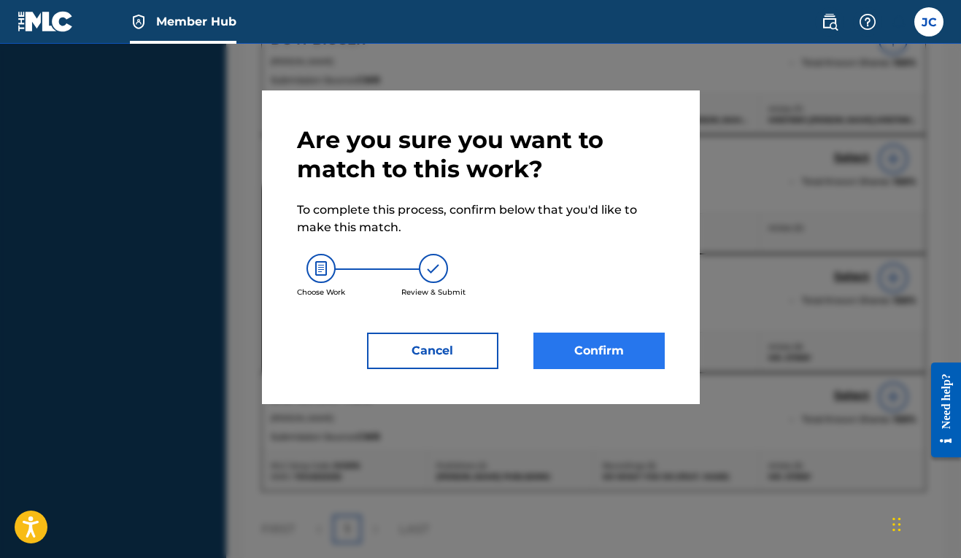
click at [592, 360] on button "Confirm" at bounding box center [598, 351] width 131 height 36
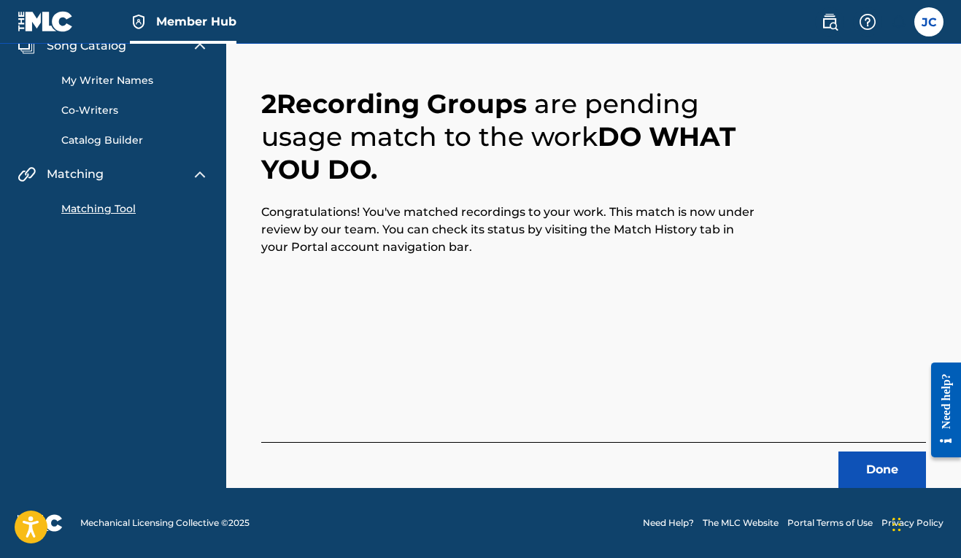
scroll to position [64, 0]
click at [858, 456] on button "Done" at bounding box center [882, 470] width 88 height 36
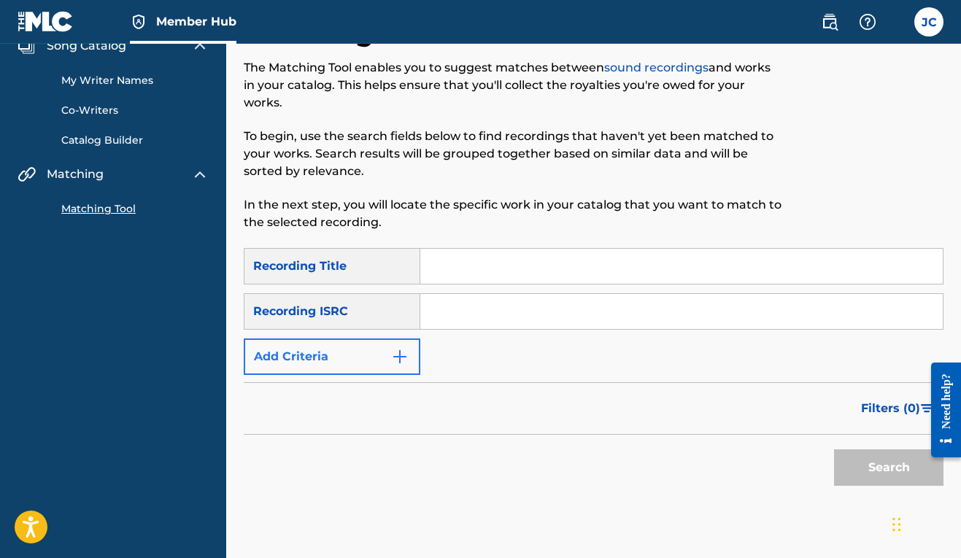
click at [404, 360] on img "Search Form" at bounding box center [400, 357] width 18 height 18
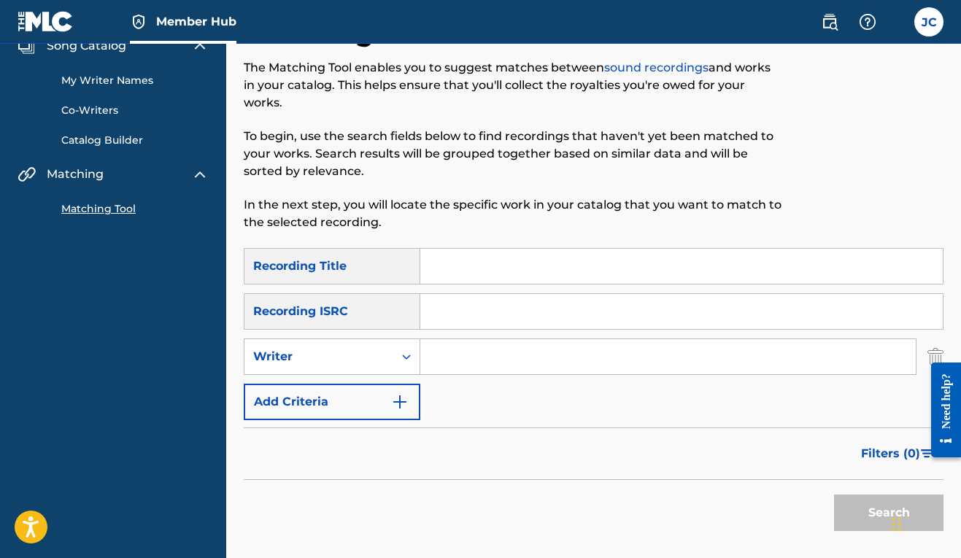
click at [454, 263] on input "Search Form" at bounding box center [681, 266] width 522 height 35
type input "do what you do"
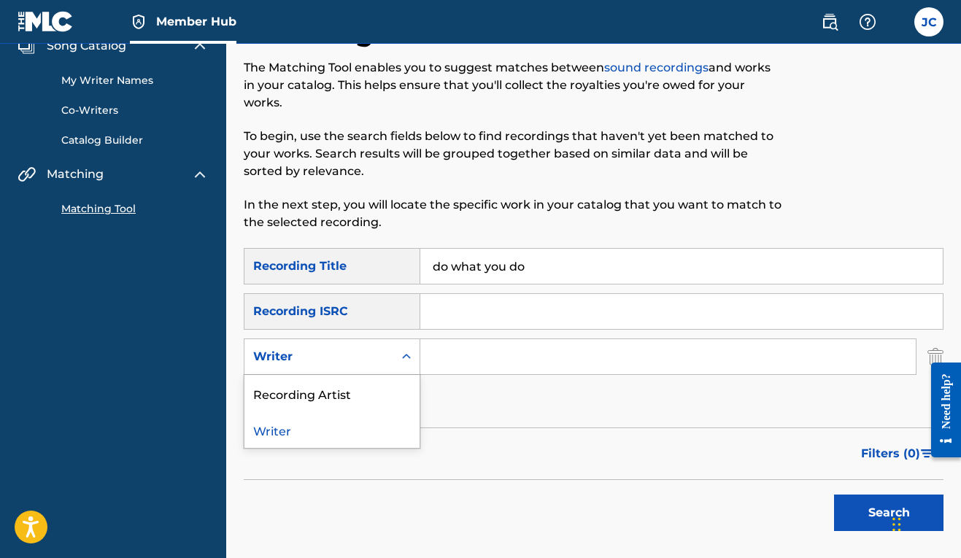
click at [409, 358] on icon "Search Form" at bounding box center [406, 356] width 15 height 15
click at [380, 403] on div "Recording Artist" at bounding box center [331, 393] width 175 height 36
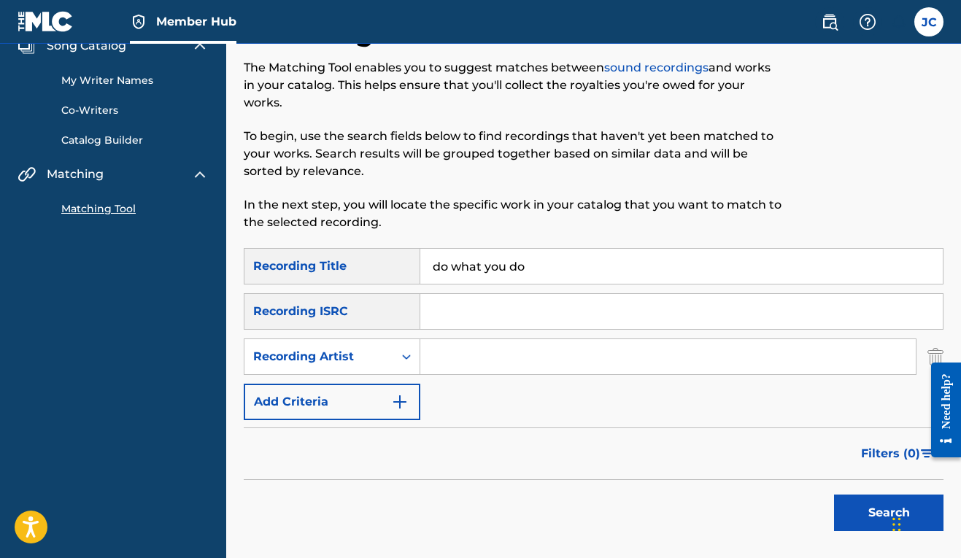
click at [429, 365] on input "Search Form" at bounding box center [667, 356] width 495 height 35
type input "mrstinky"
click at [883, 513] on button "Search" at bounding box center [888, 513] width 109 height 36
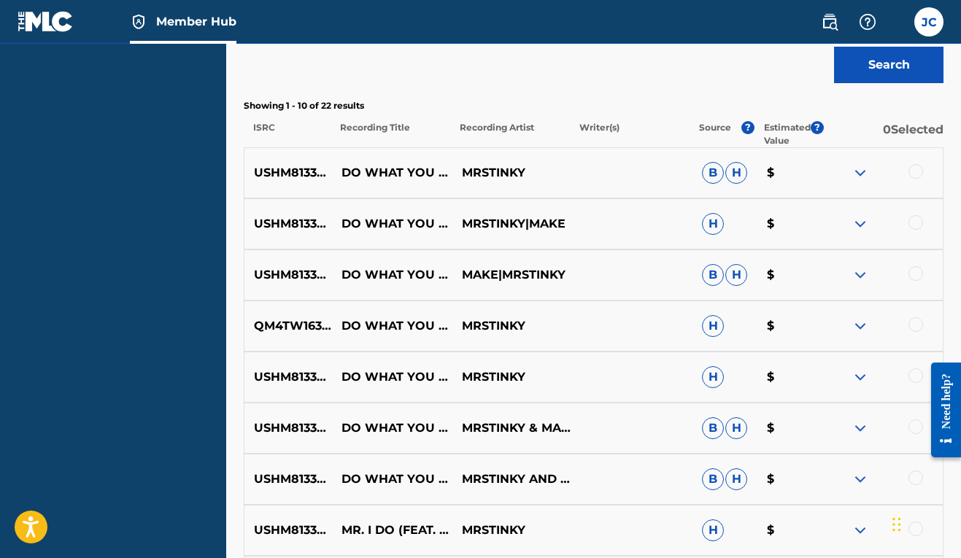
scroll to position [515, 0]
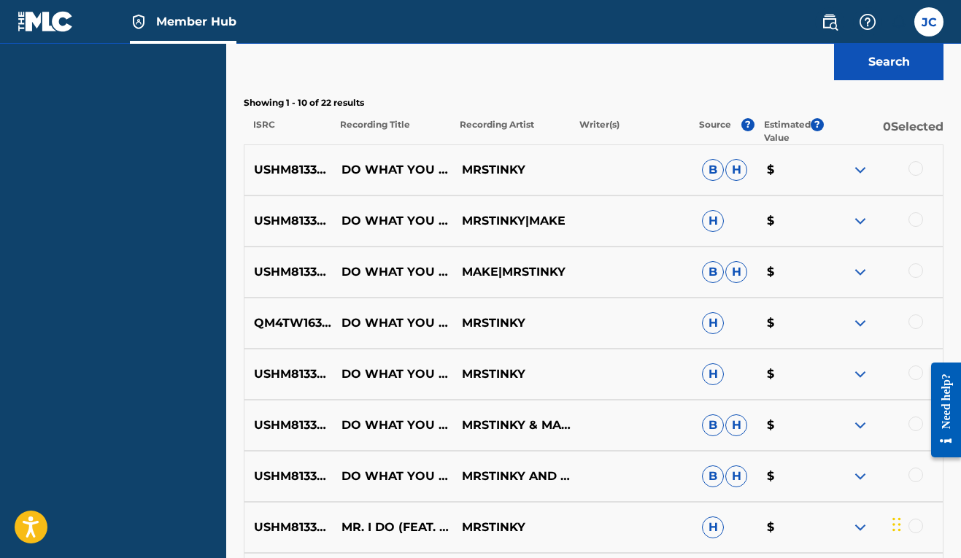
click at [918, 477] on div at bounding box center [915, 475] width 15 height 15
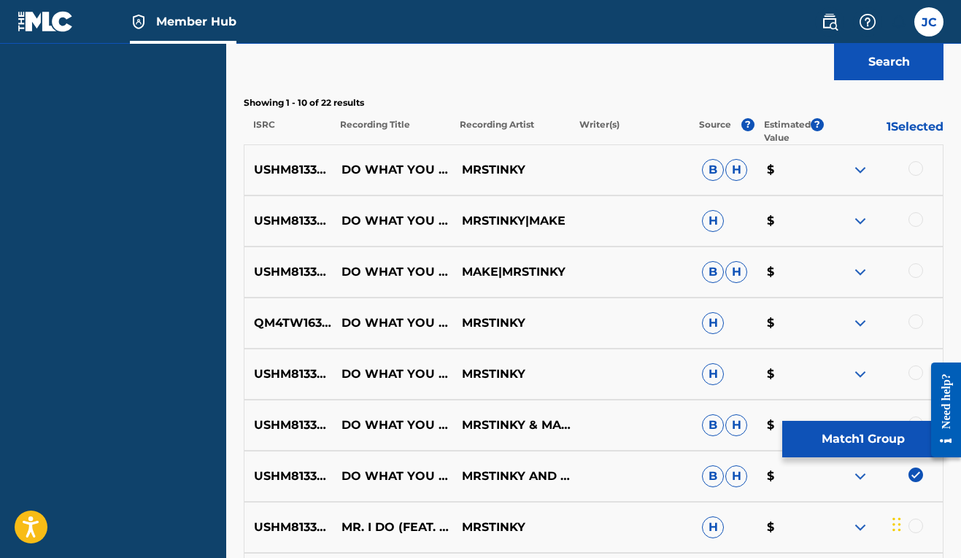
click at [913, 166] on div at bounding box center [915, 168] width 15 height 15
click at [918, 215] on div at bounding box center [915, 219] width 15 height 15
click at [915, 261] on div "USHM81332321 DO WHAT YOU DO MAKE|MRSTINKY B H $" at bounding box center [594, 272] width 700 height 51
click at [914, 268] on div at bounding box center [915, 270] width 15 height 15
click at [910, 321] on div at bounding box center [915, 321] width 15 height 15
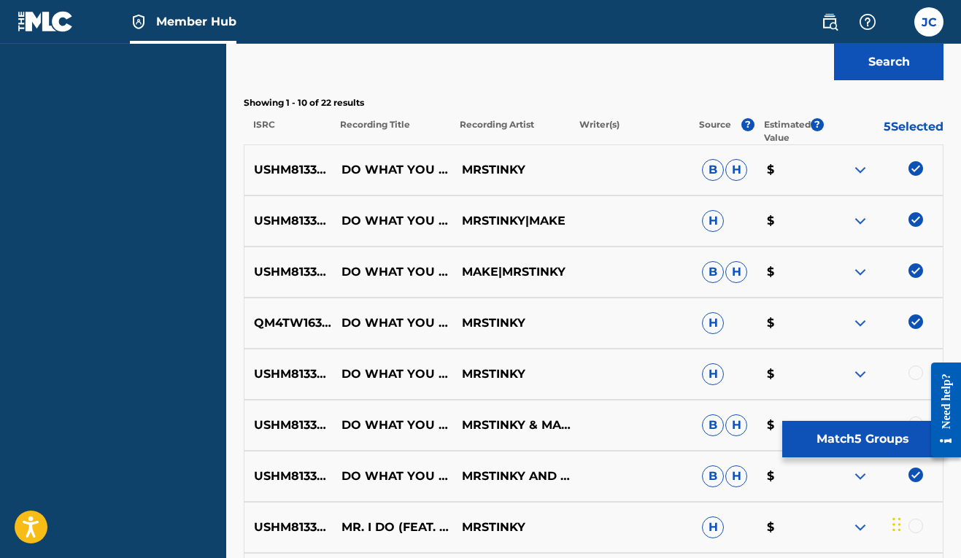
click at [912, 379] on div at bounding box center [915, 372] width 15 height 15
click at [913, 418] on div at bounding box center [915, 424] width 15 height 15
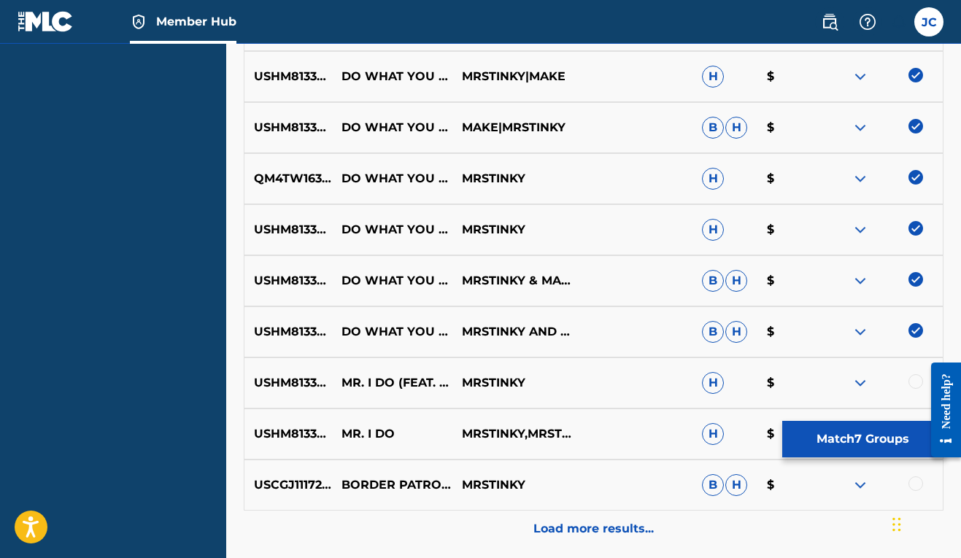
scroll to position [789, 0]
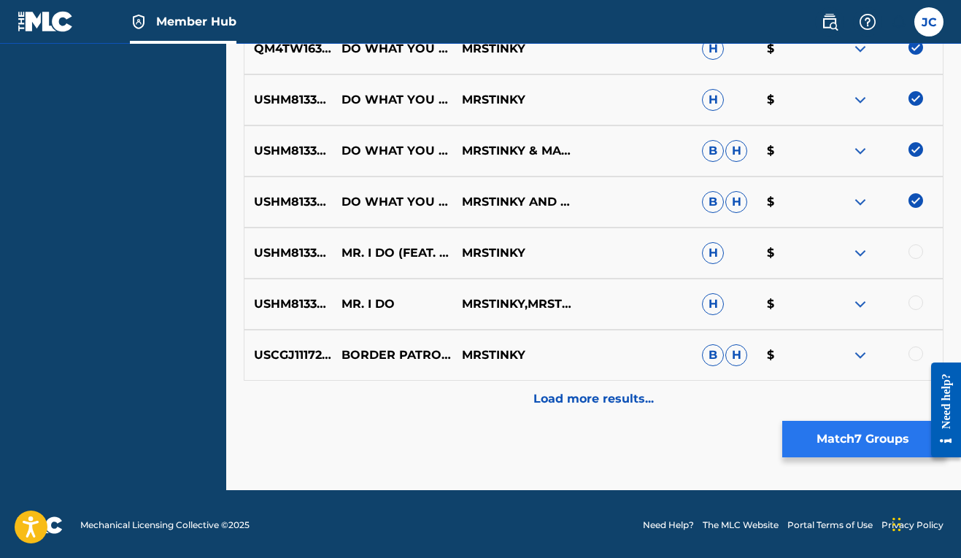
click at [854, 443] on button "Match 7 Groups" at bounding box center [862, 439] width 161 height 36
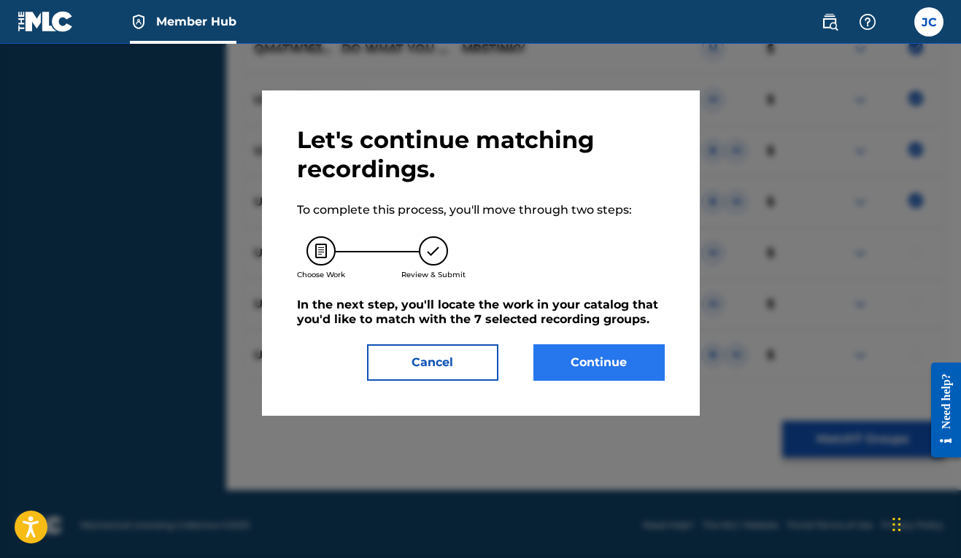
click at [579, 371] on button "Continue" at bounding box center [598, 362] width 131 height 36
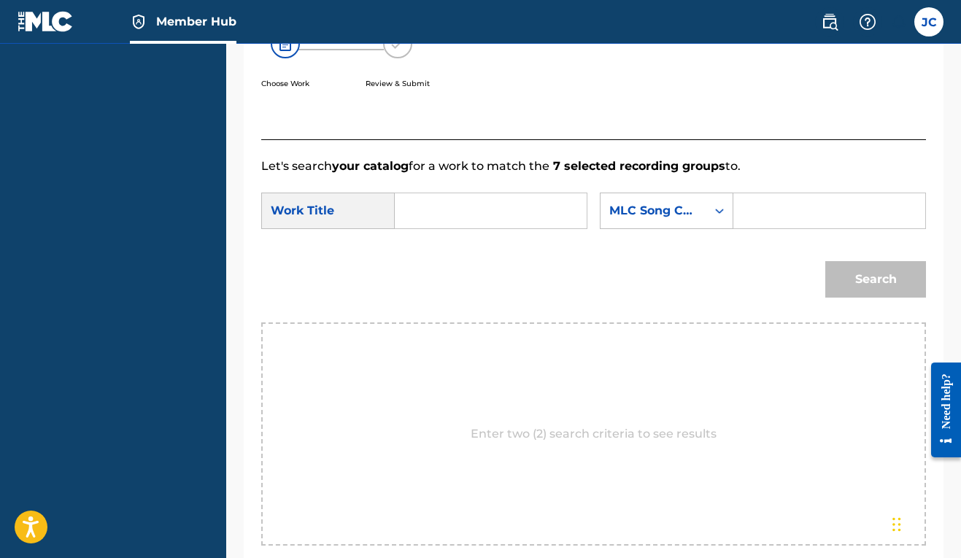
click at [443, 211] on input "Search Form" at bounding box center [490, 210] width 167 height 35
type input "f"
click at [431, 354] on span "t you do" at bounding box center [434, 357] width 31 height 49
type input "do what you do"
click at [609, 220] on div "MLC Song Code" at bounding box center [653, 211] width 88 height 18
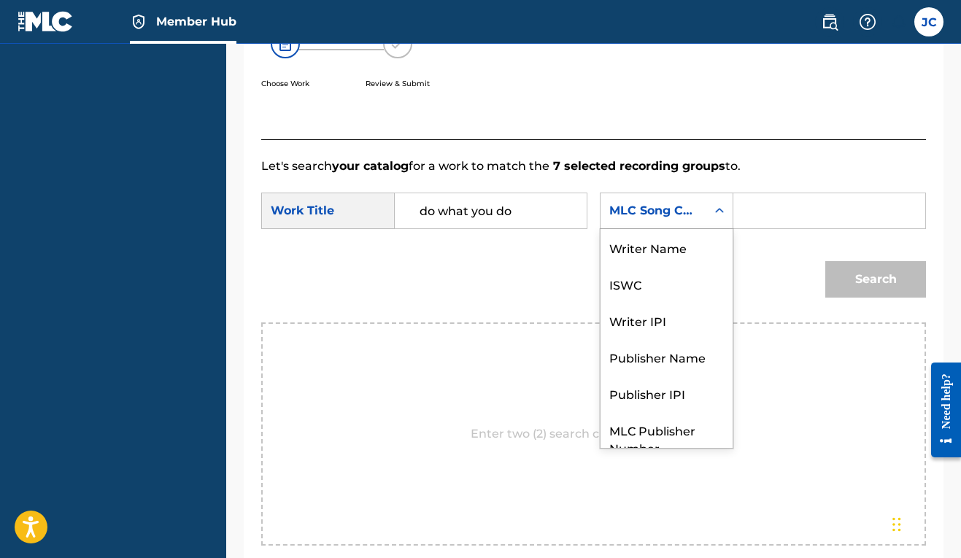
scroll to position [54, 0]
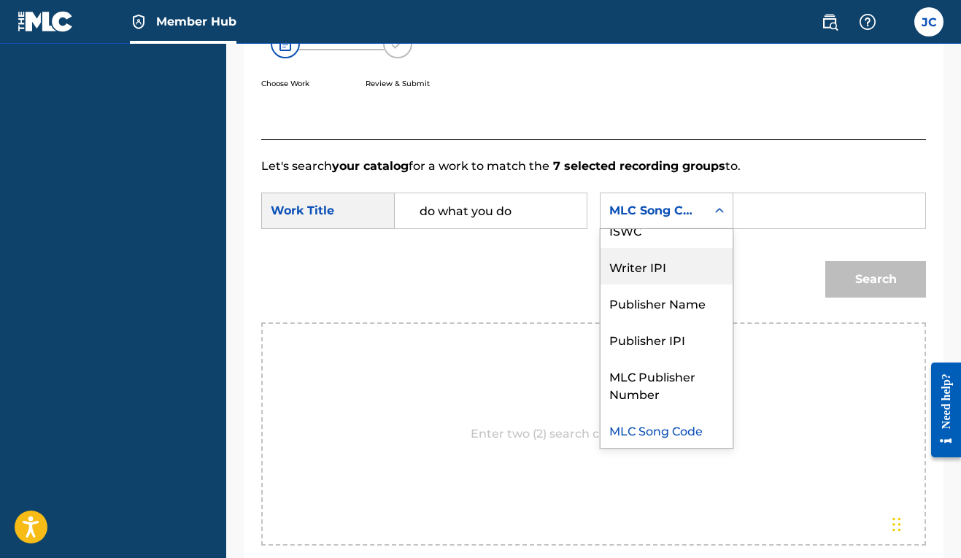
click at [600, 285] on div "Writer IPI" at bounding box center [666, 266] width 132 height 36
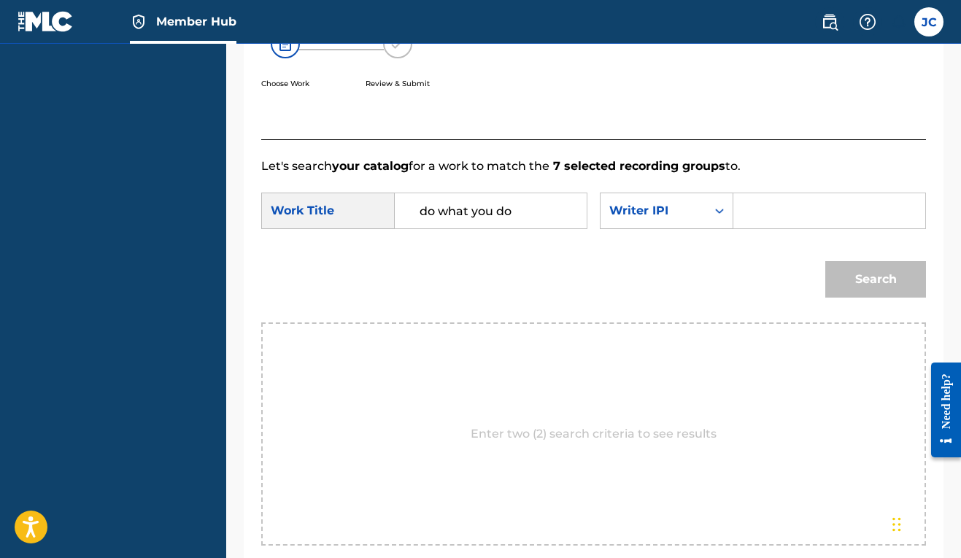
click at [733, 229] on div "Search Form" at bounding box center [829, 211] width 193 height 36
click at [746, 228] on input "Search Form" at bounding box center [829, 210] width 167 height 35
paste input "00606611669"
type input "00606611669"
click at [856, 298] on button "Search" at bounding box center [875, 279] width 101 height 36
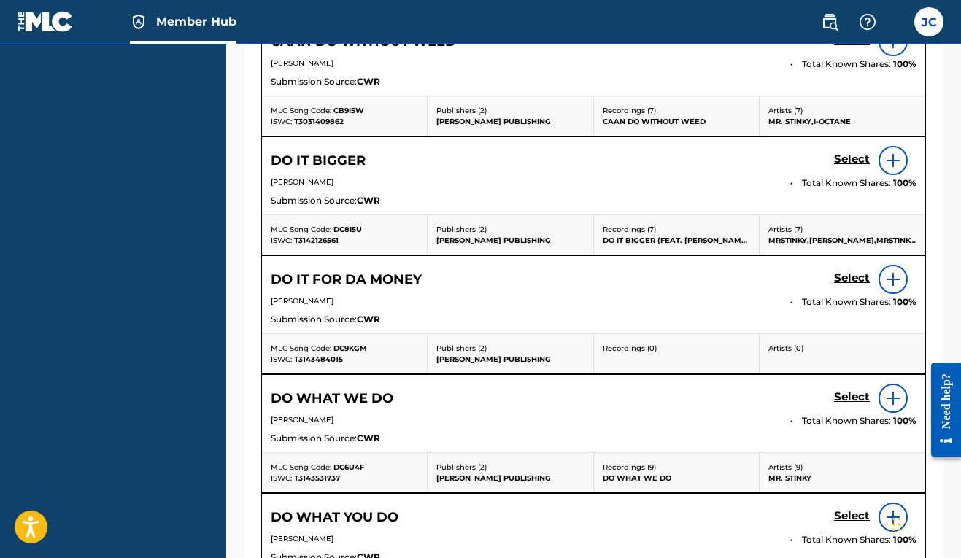
scroll to position [767, 0]
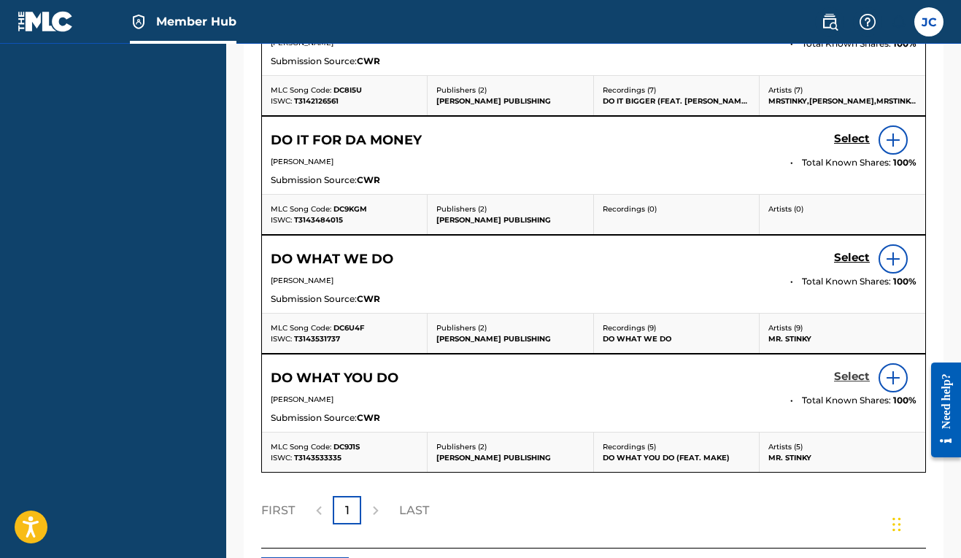
click at [855, 384] on h5 "Select" at bounding box center [852, 377] width 36 height 14
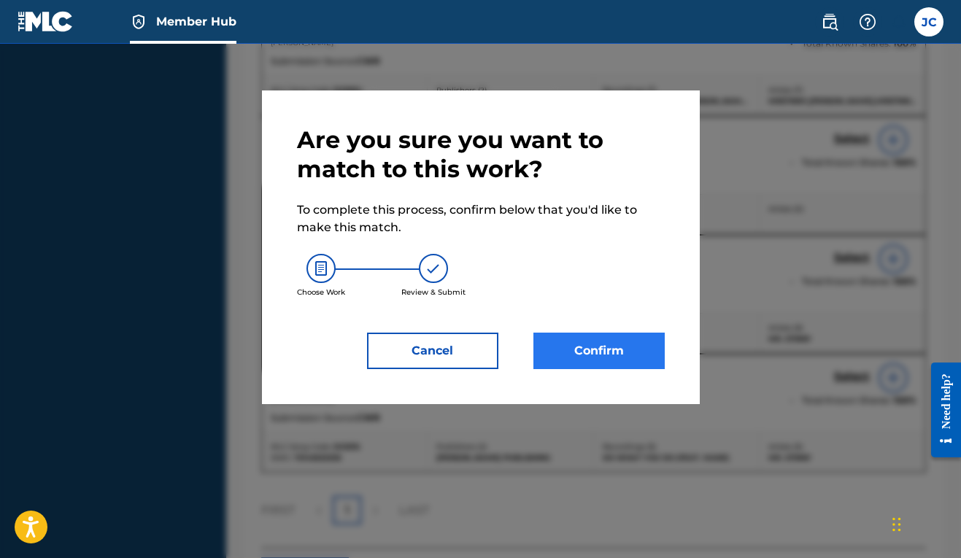
click at [603, 350] on button "Confirm" at bounding box center [598, 351] width 131 height 36
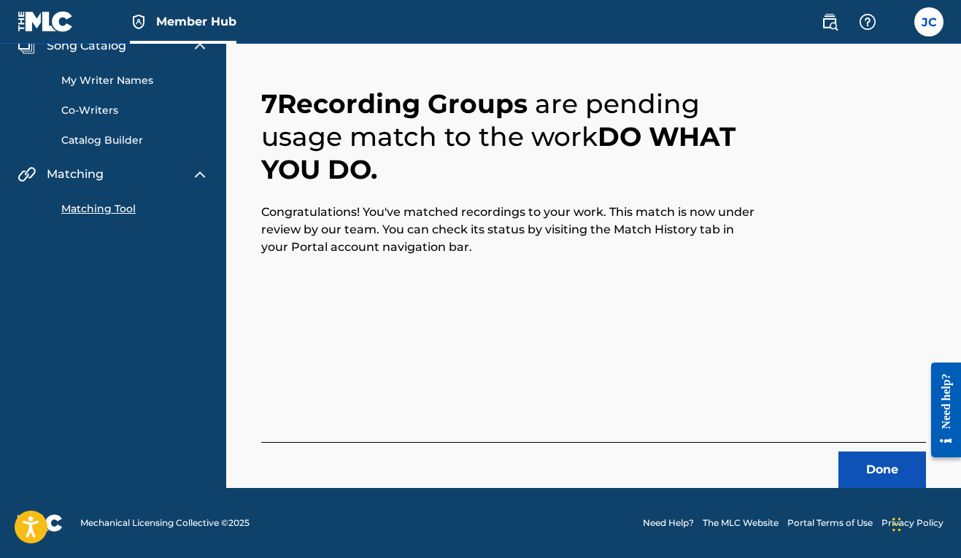
scroll to position [64, 0]
click at [862, 465] on button "Done" at bounding box center [882, 470] width 88 height 36
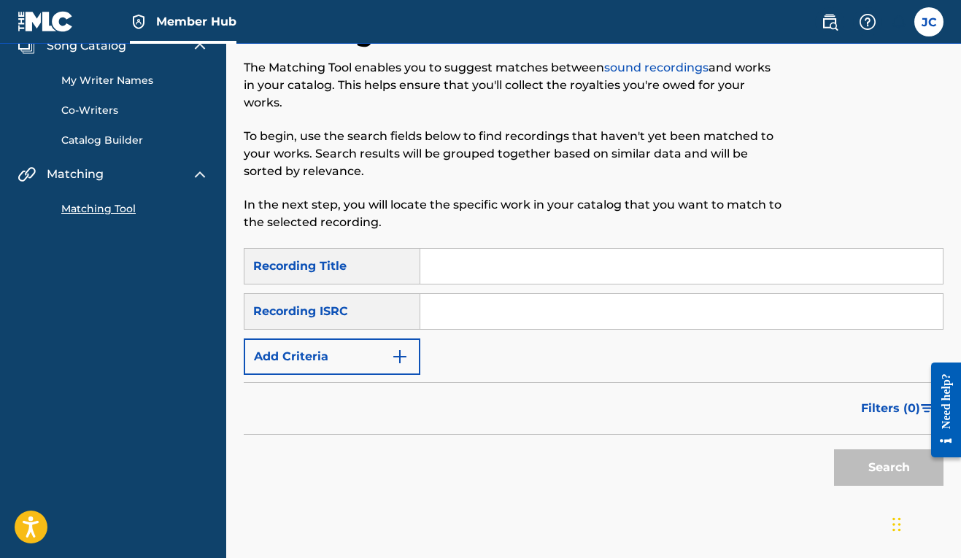
scroll to position [0, 0]
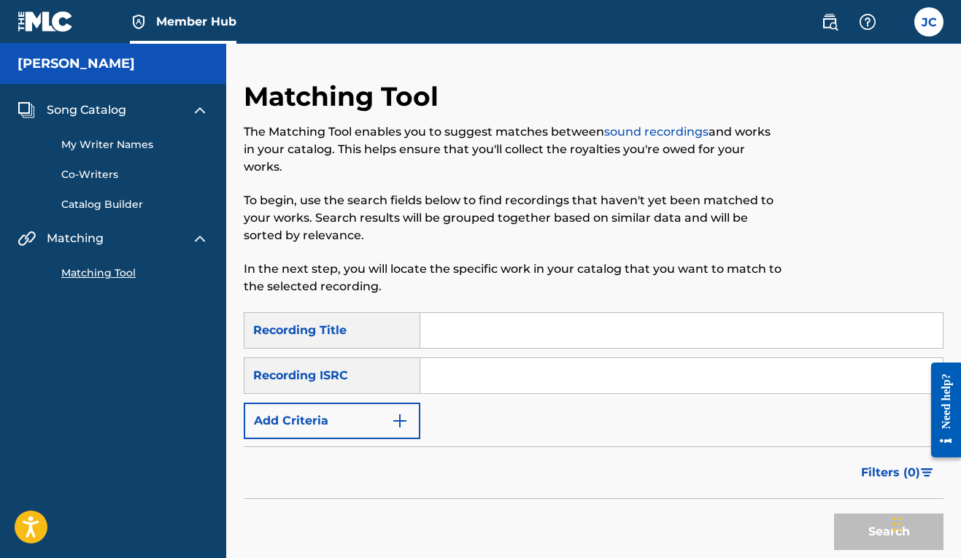
click at [486, 322] on input "Search Form" at bounding box center [681, 330] width 522 height 35
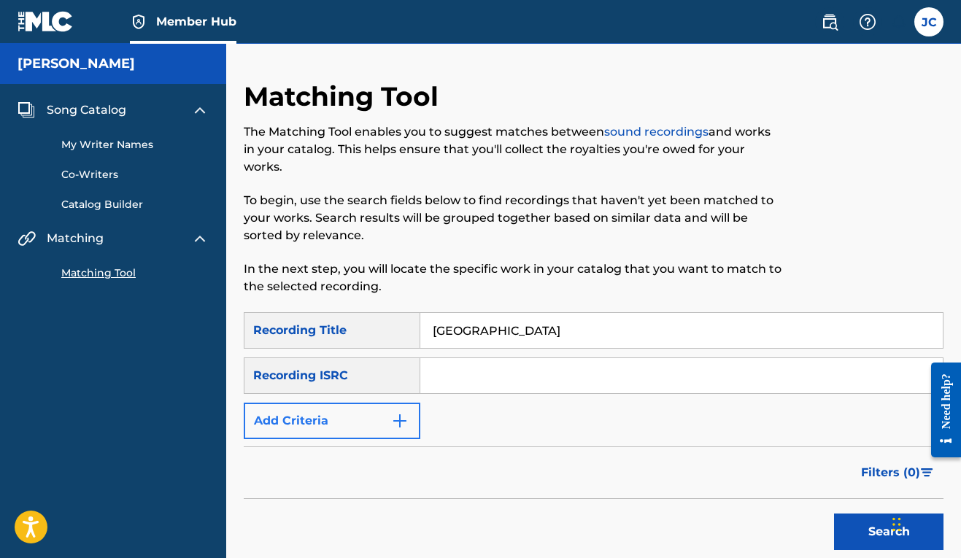
type input "[GEOGRAPHIC_DATA]"
click at [414, 430] on button "Add Criteria" at bounding box center [332, 421] width 177 height 36
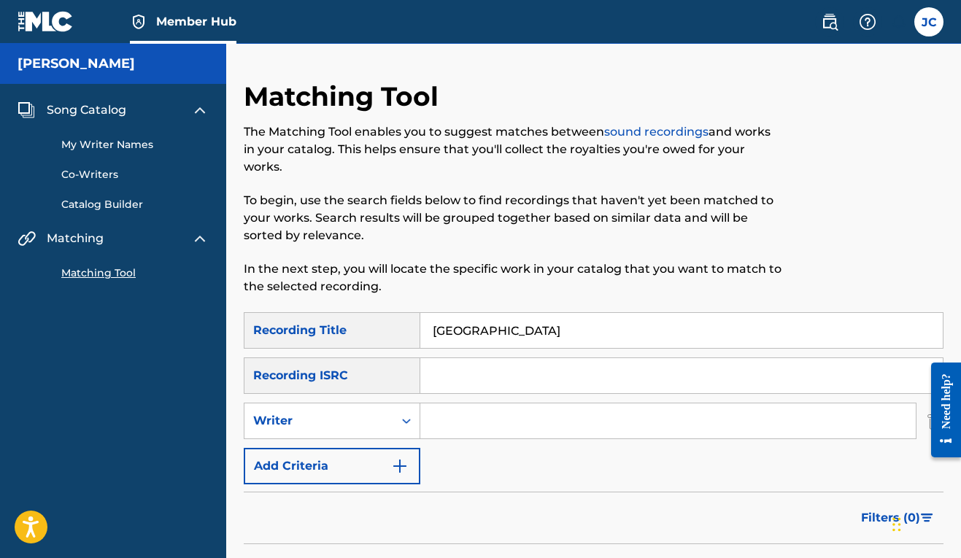
click at [457, 425] on input "Search Form" at bounding box center [667, 420] width 495 height 35
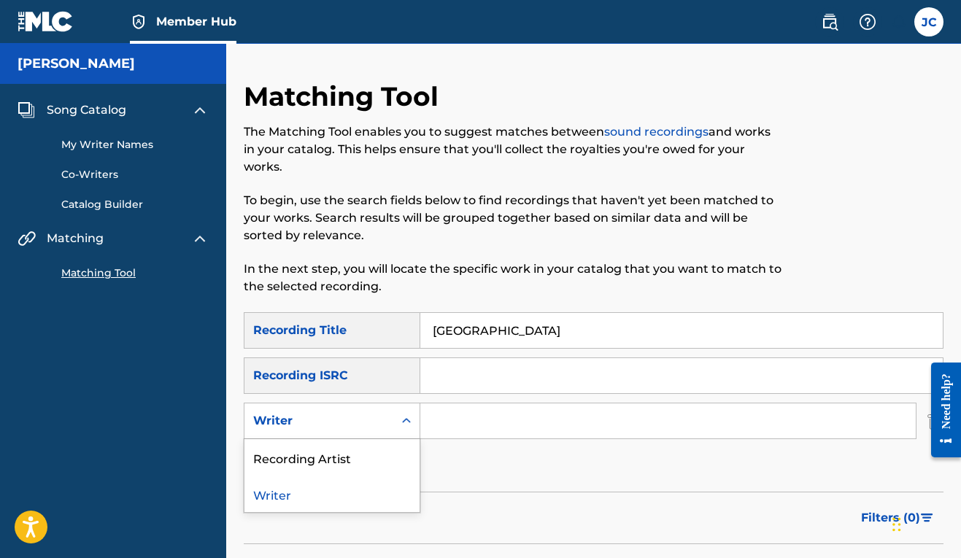
click at [401, 425] on icon "Search Form" at bounding box center [406, 421] width 15 height 15
click at [378, 459] on div "Recording Artist" at bounding box center [331, 457] width 175 height 36
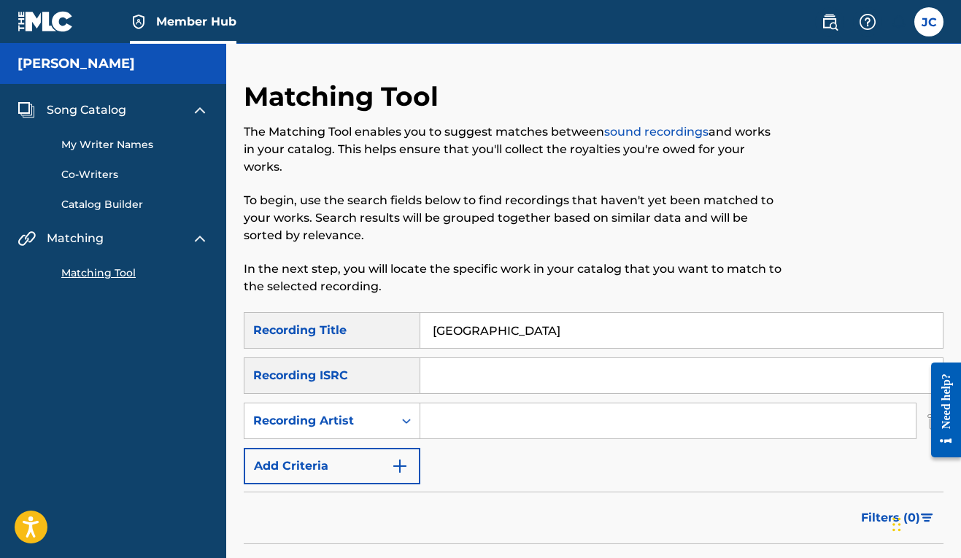
click at [448, 427] on input "Search Form" at bounding box center [667, 420] width 495 height 35
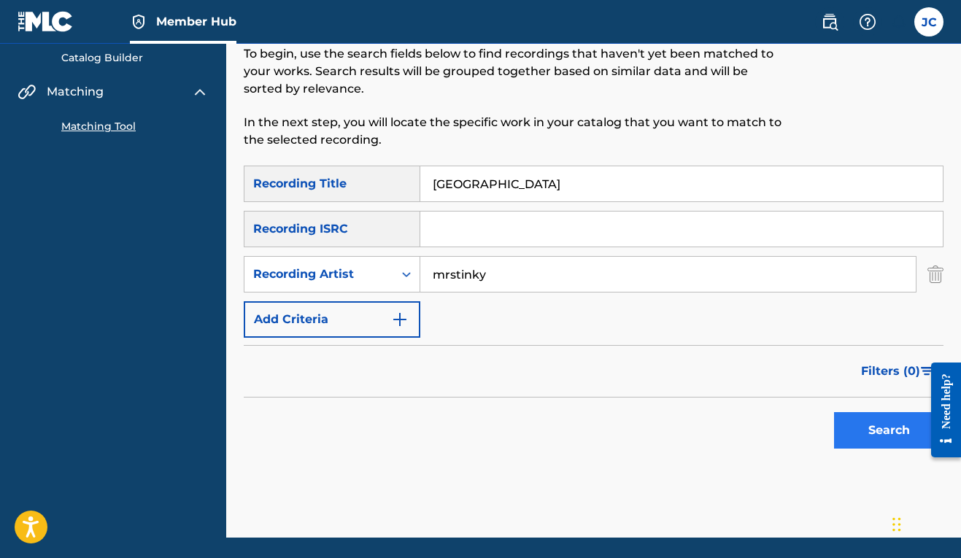
click at [848, 419] on button "Search" at bounding box center [888, 430] width 109 height 36
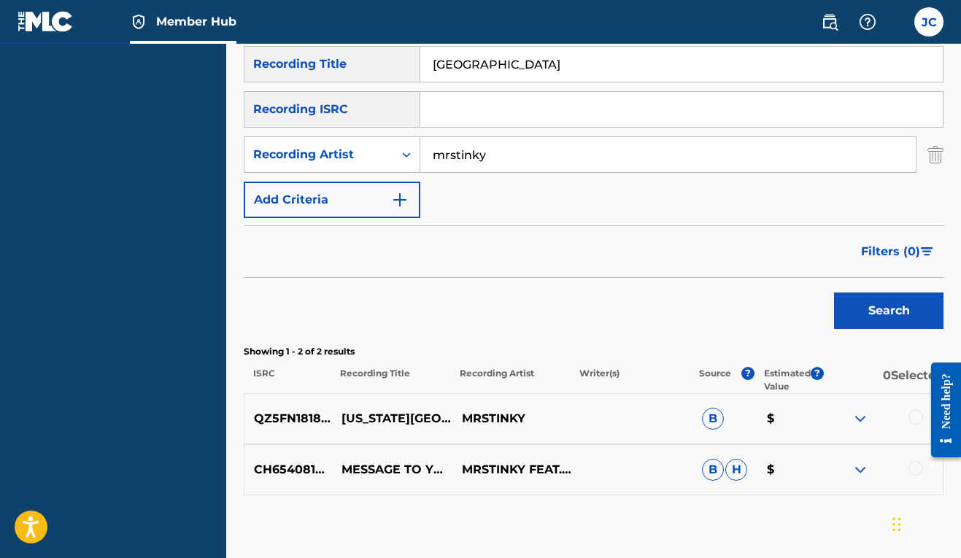
scroll to position [0, 0]
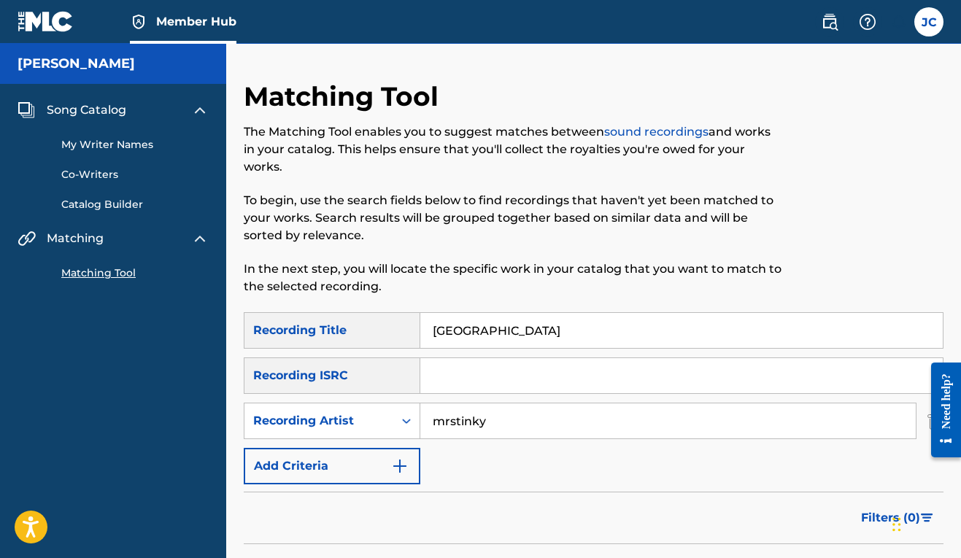
click at [450, 427] on input "mrstinky" at bounding box center [667, 420] width 495 height 35
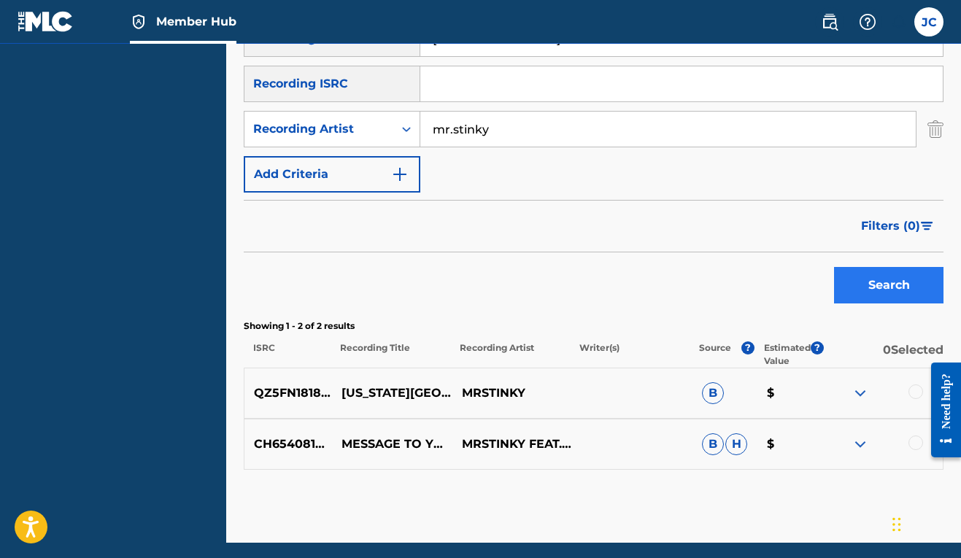
click at [870, 291] on button "Search" at bounding box center [888, 285] width 109 height 36
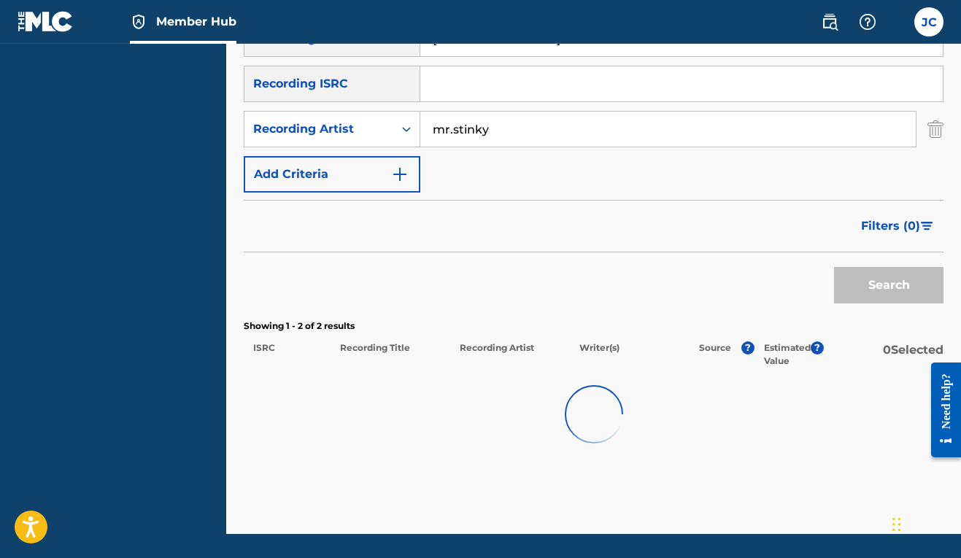
scroll to position [290, 0]
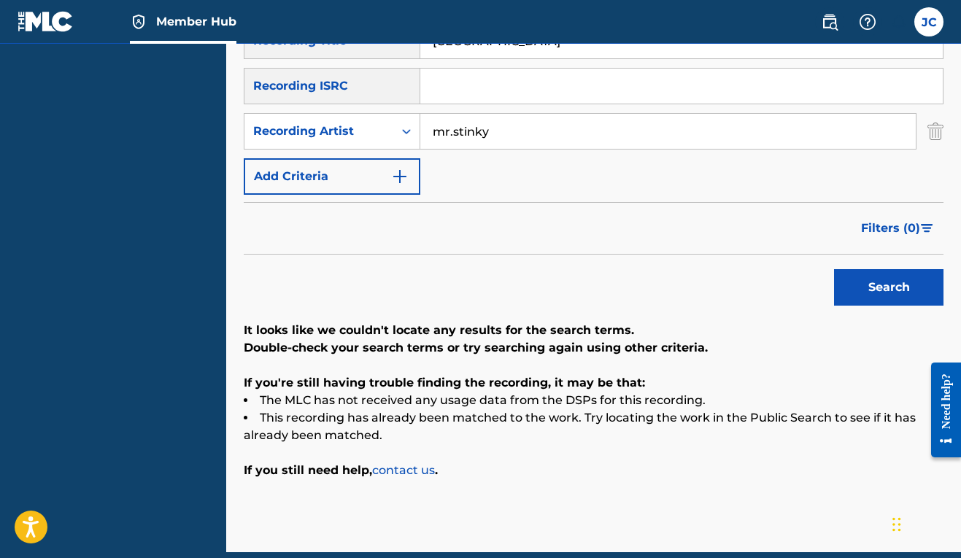
click at [457, 126] on input "mr.stinky" at bounding box center [667, 131] width 495 height 35
type input "mr. stinky"
click at [868, 283] on button "Search" at bounding box center [888, 287] width 109 height 36
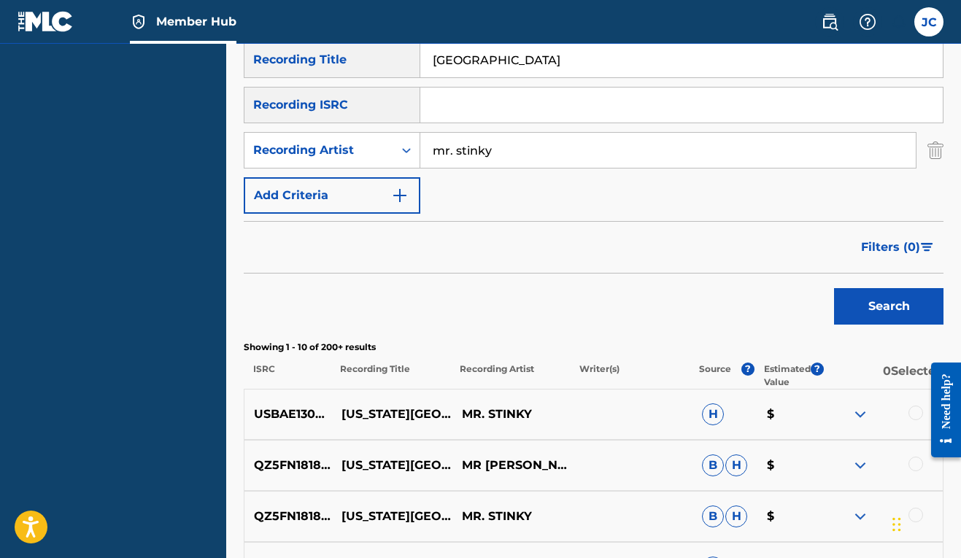
scroll to position [297, 0]
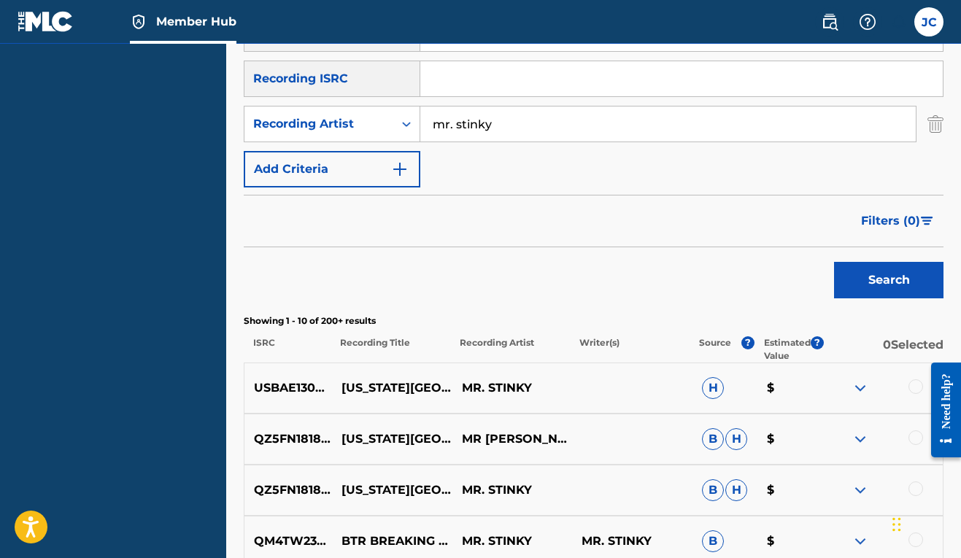
click at [915, 439] on div at bounding box center [915, 437] width 15 height 15
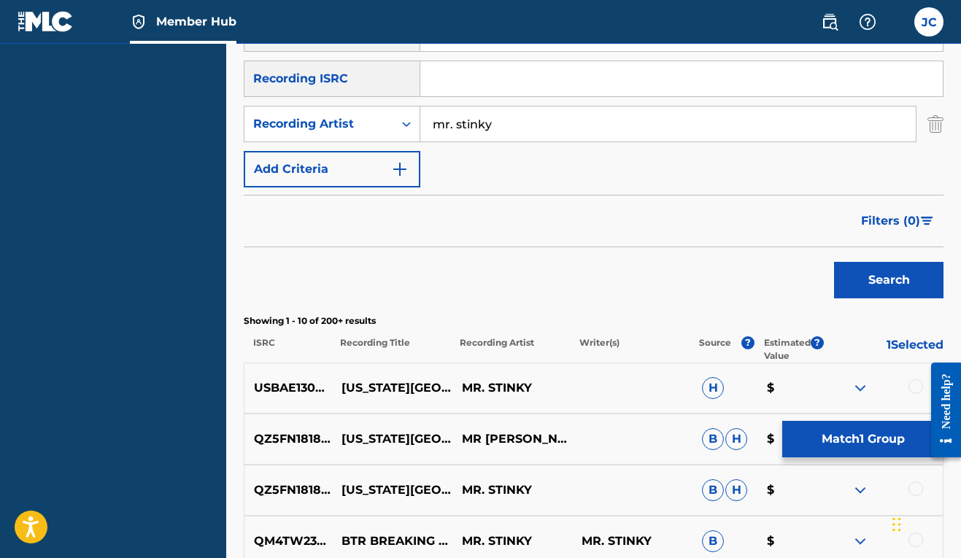
click at [918, 487] on div at bounding box center [915, 488] width 15 height 15
click at [913, 382] on div at bounding box center [915, 386] width 15 height 15
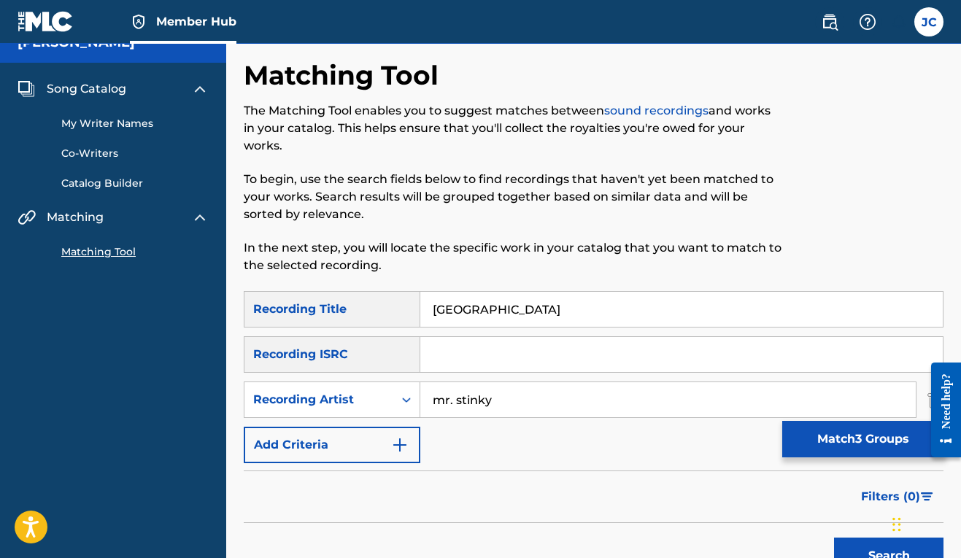
click at [816, 458] on div "SearchWithCriteria6be739c0-5f25-4b77-88fb-76f4117cf82d Recording Title killa ci…" at bounding box center [594, 377] width 700 height 172
click at [817, 448] on button "Match 3 Groups" at bounding box center [862, 439] width 161 height 36
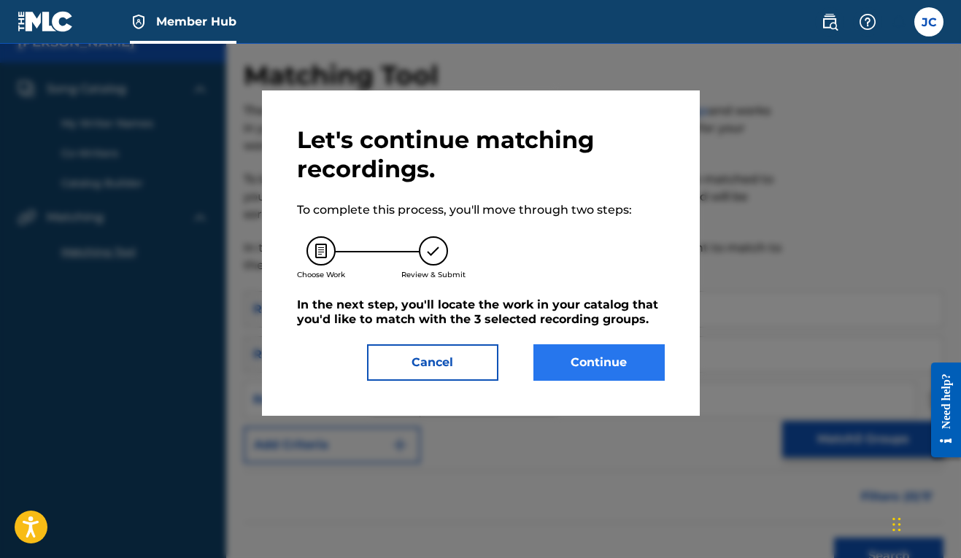
click at [607, 367] on button "Continue" at bounding box center [598, 362] width 131 height 36
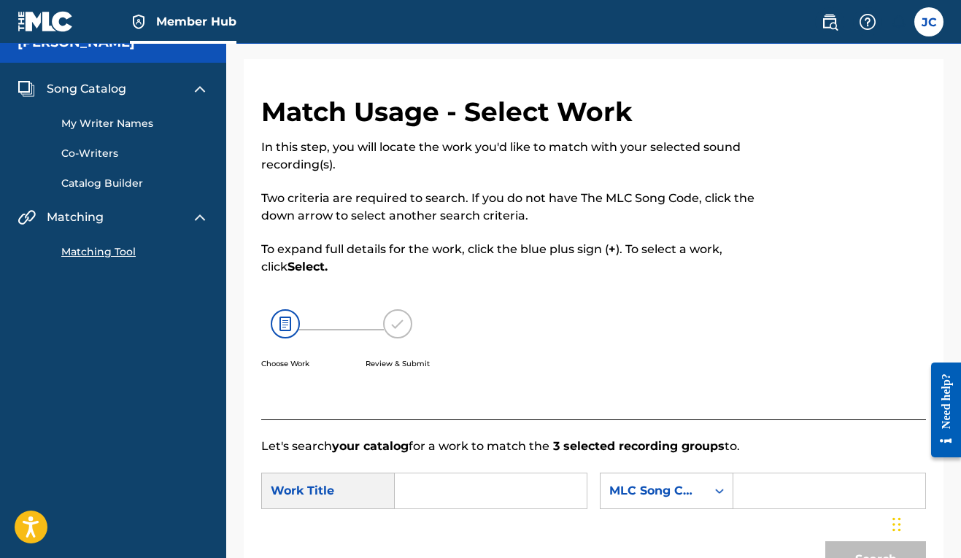
scroll to position [151, 0]
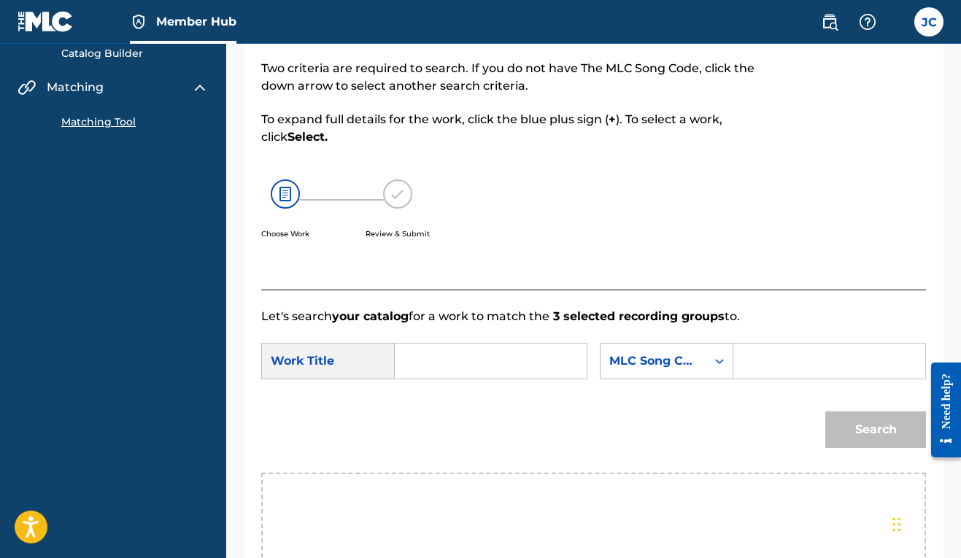
click at [425, 361] on input "Search Form" at bounding box center [490, 361] width 167 height 35
type input "m"
type input "[US_STATE][GEOGRAPHIC_DATA]"
drag, startPoint x: 434, startPoint y: 358, endPoint x: 385, endPoint y: 409, distance: 70.2
click at [712, 368] on icon "Search Form" at bounding box center [719, 361] width 15 height 15
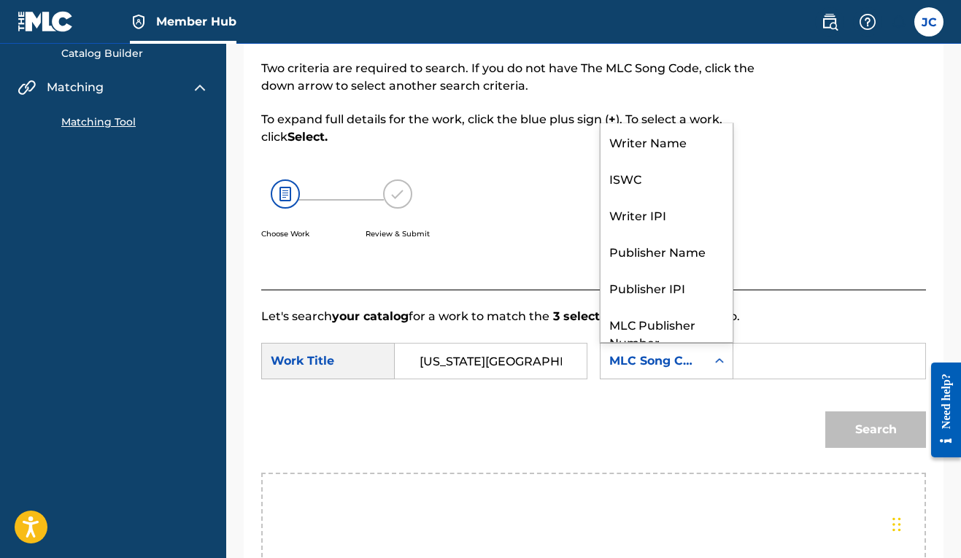
scroll to position [54, 0]
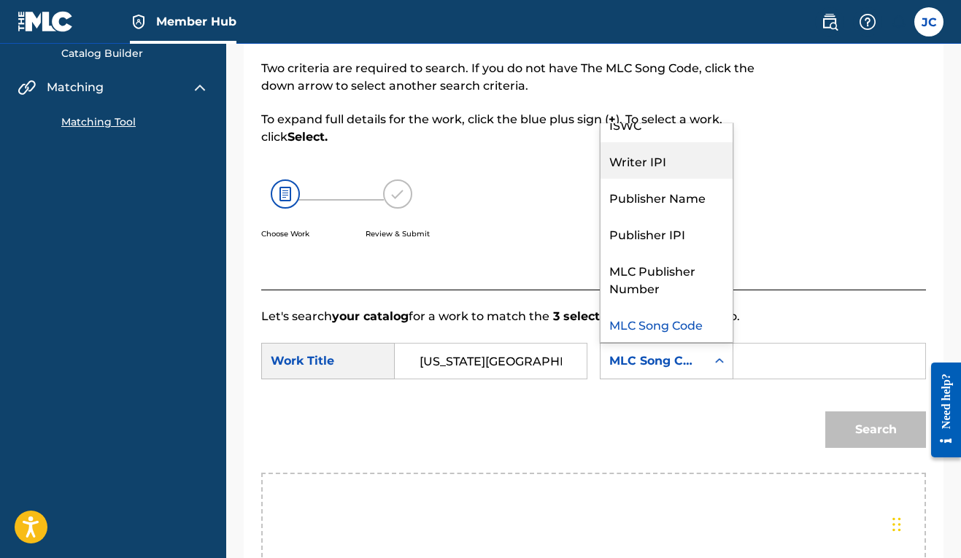
click at [600, 179] on div "Writer IPI" at bounding box center [666, 160] width 132 height 36
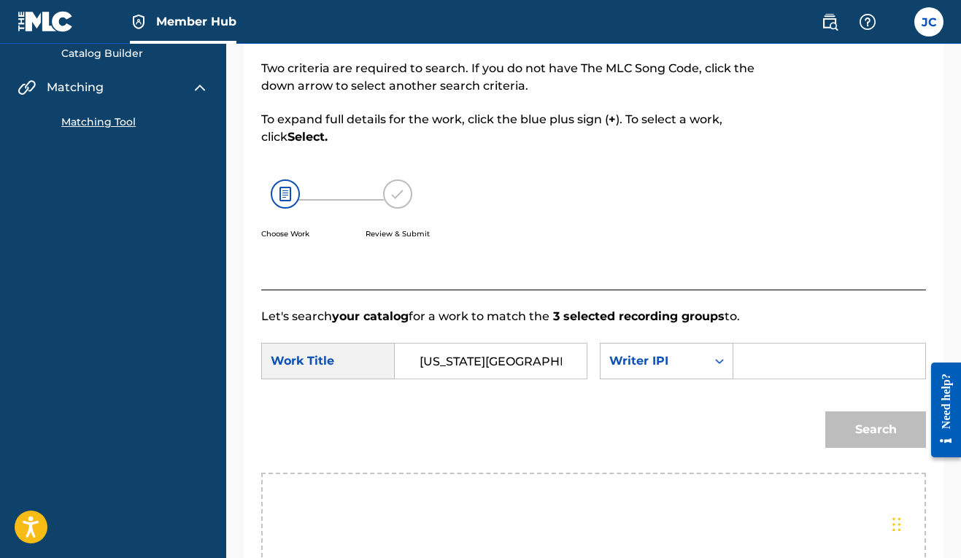
click at [746, 379] on input "Search Form" at bounding box center [829, 361] width 167 height 35
paste input "00606611669"
type input "00606611669"
click at [888, 448] on button "Search" at bounding box center [875, 429] width 101 height 36
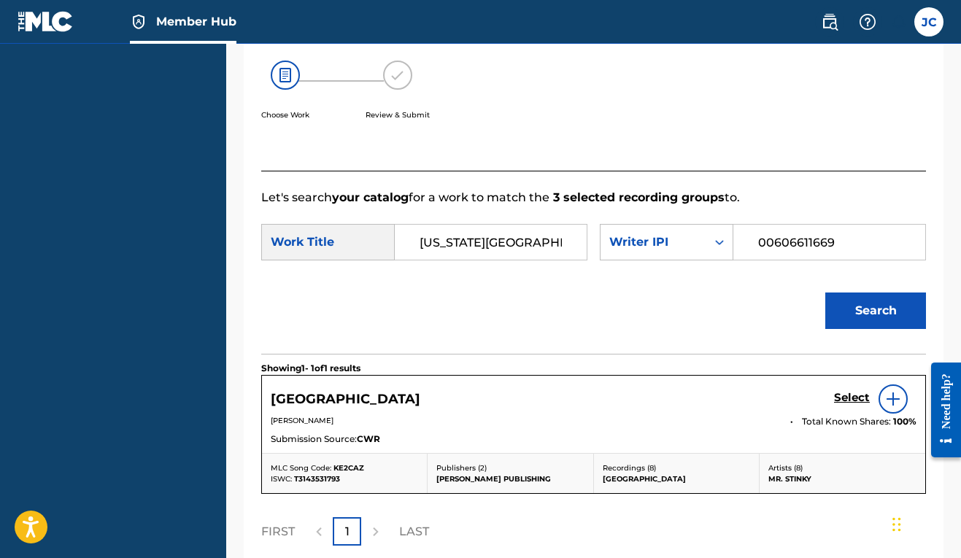
scroll to position [0, 0]
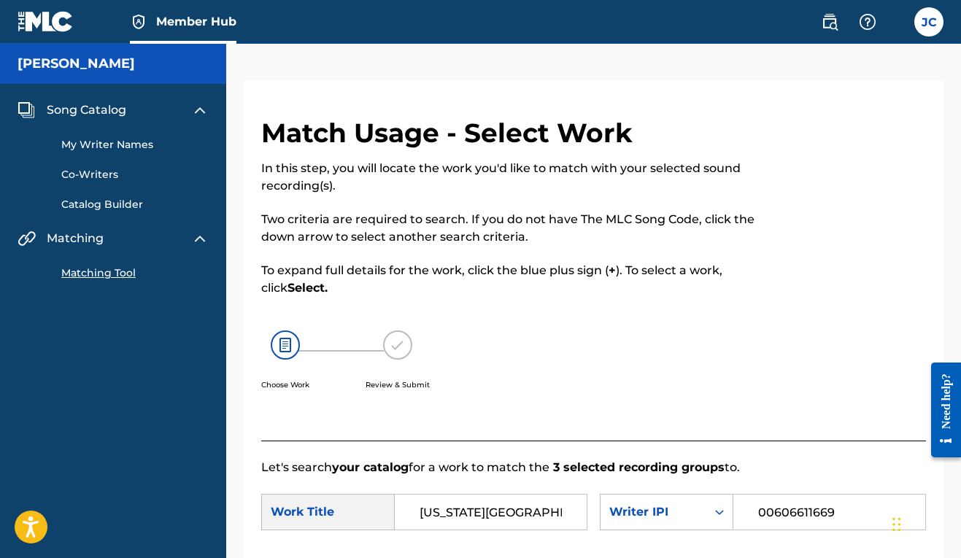
click at [98, 111] on span "Song Catalog" at bounding box center [87, 110] width 80 height 18
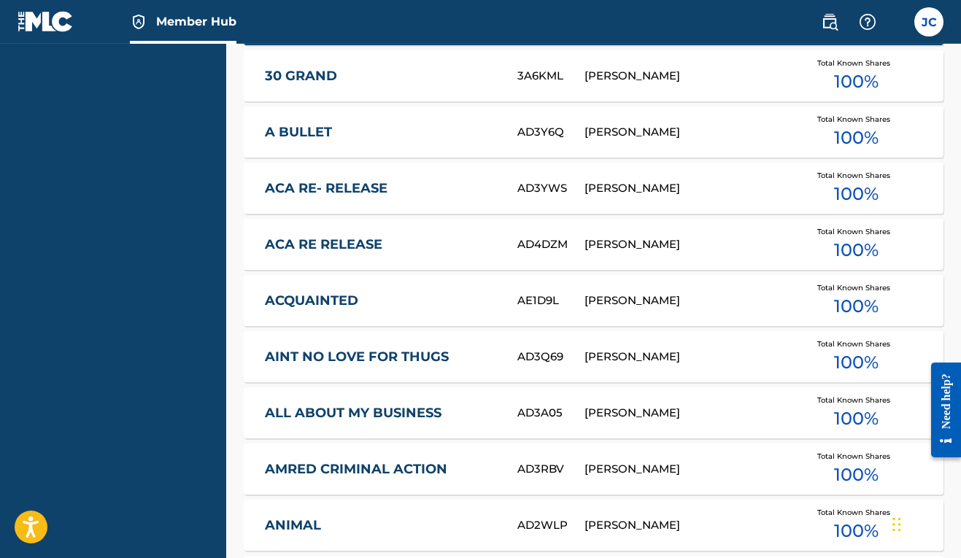
scroll to position [469, 0]
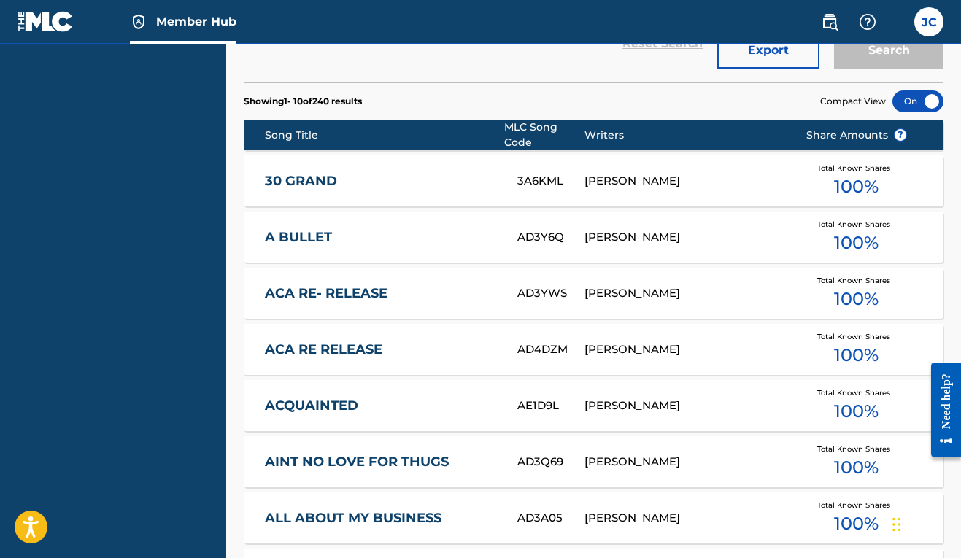
click at [286, 180] on link "30 GRAND" at bounding box center [381, 181] width 233 height 17
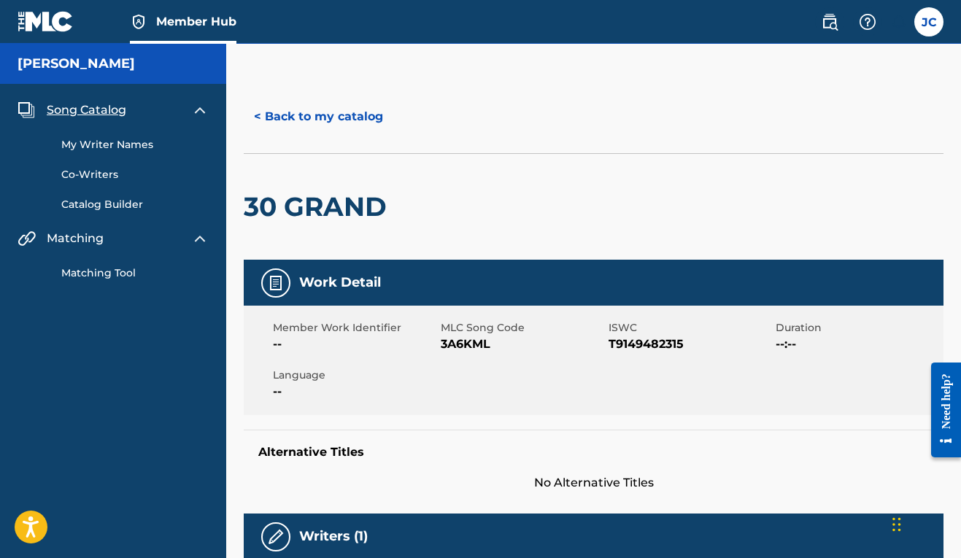
click at [107, 275] on link "Matching Tool" at bounding box center [134, 273] width 147 height 15
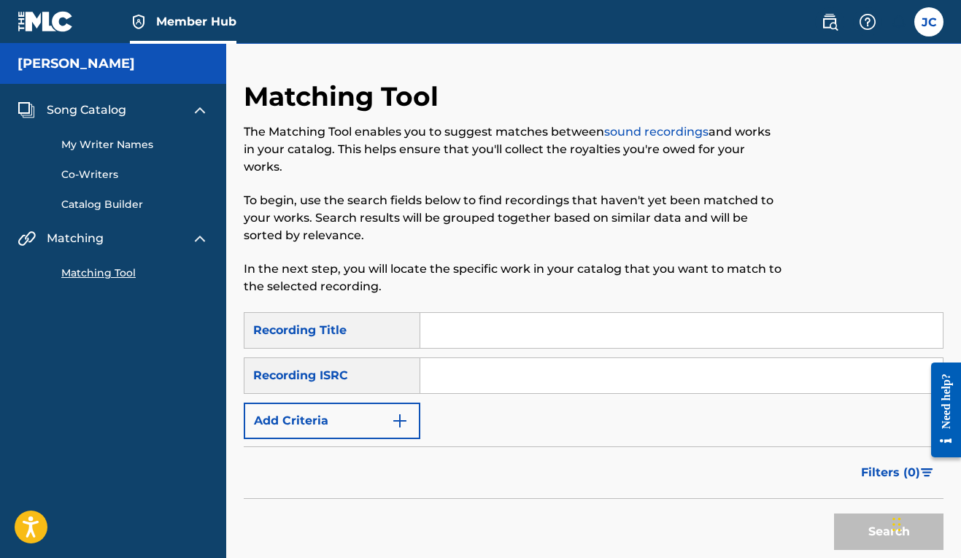
click at [469, 331] on input "Search Form" at bounding box center [681, 330] width 522 height 35
type input "why testify"
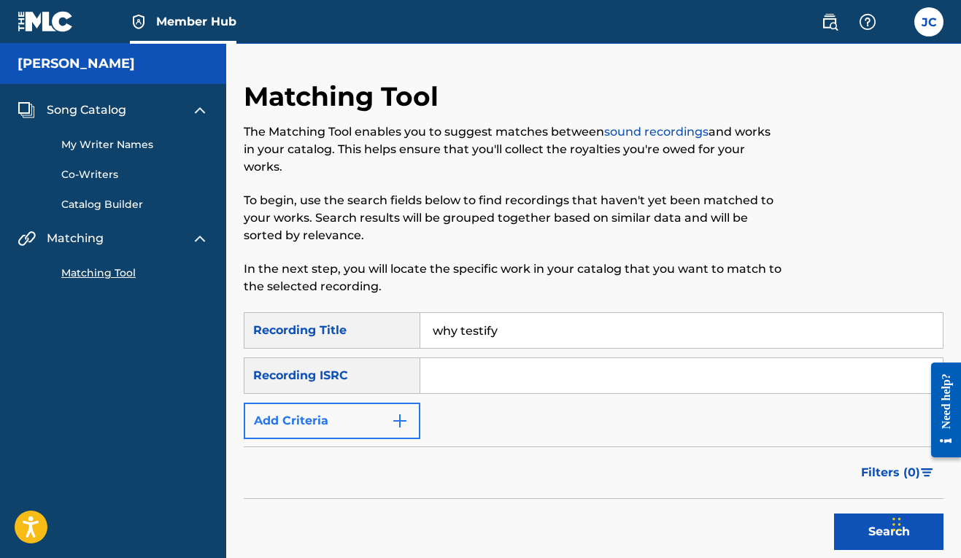
drag, startPoint x: 469, startPoint y: 331, endPoint x: 375, endPoint y: 427, distance: 134.1
click at [375, 427] on button "Add Criteria" at bounding box center [332, 421] width 177 height 36
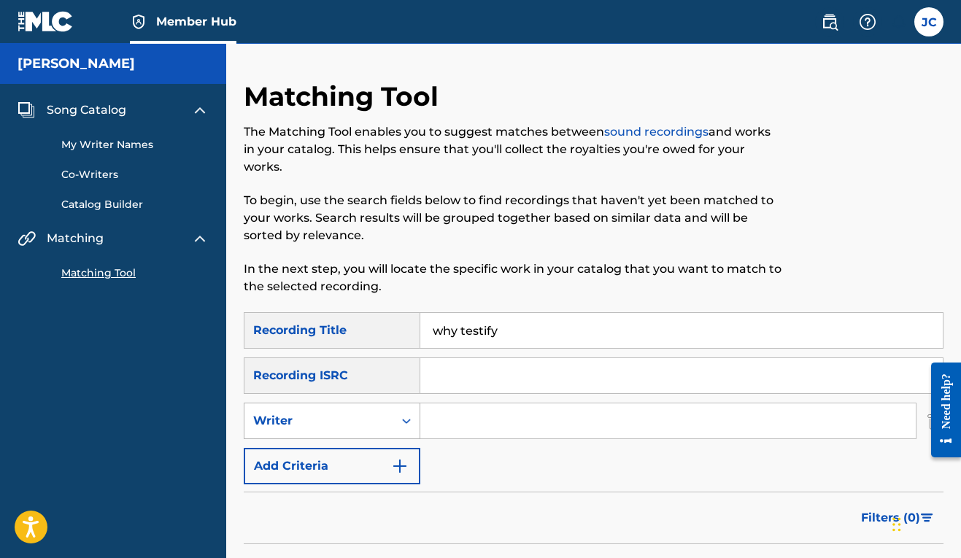
click at [412, 422] on icon "Search Form" at bounding box center [406, 421] width 15 height 15
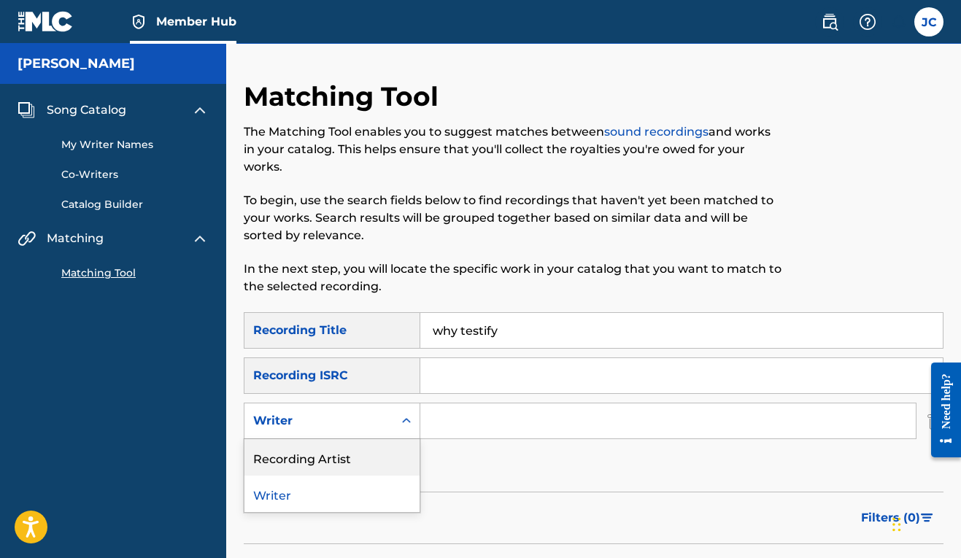
click at [388, 446] on div "Recording Artist" at bounding box center [331, 457] width 175 height 36
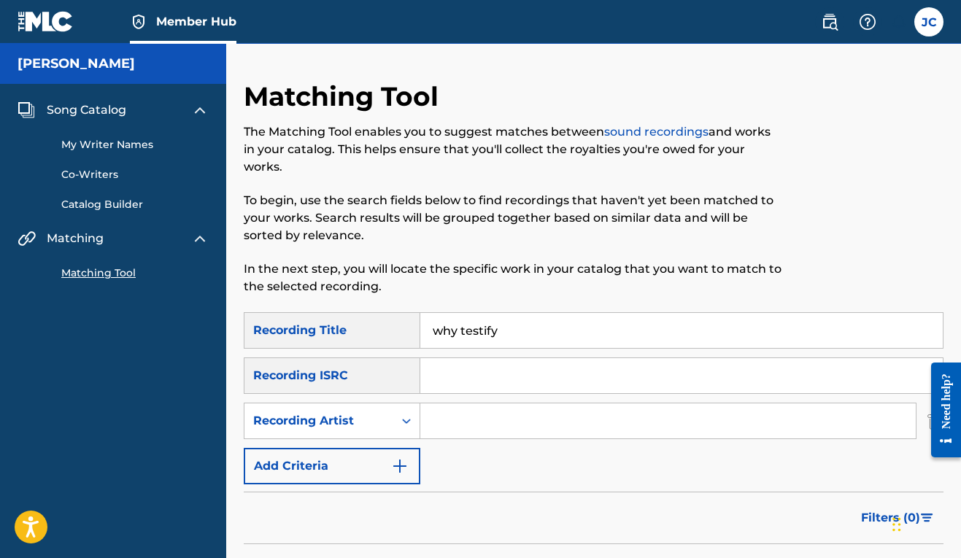
click at [436, 426] on input "Search Form" at bounding box center [667, 420] width 495 height 35
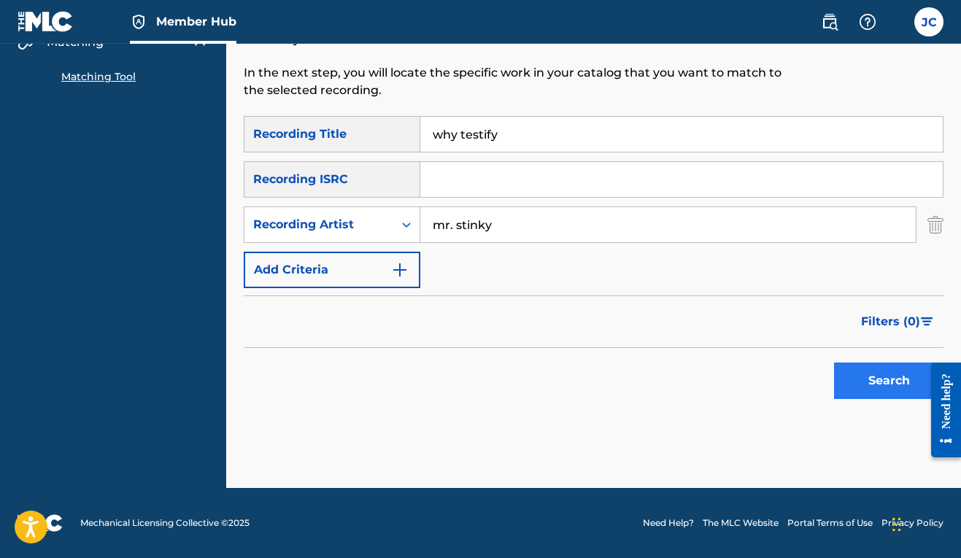
type input "mr. stinky"
click at [848, 379] on button "Search" at bounding box center [888, 381] width 109 height 36
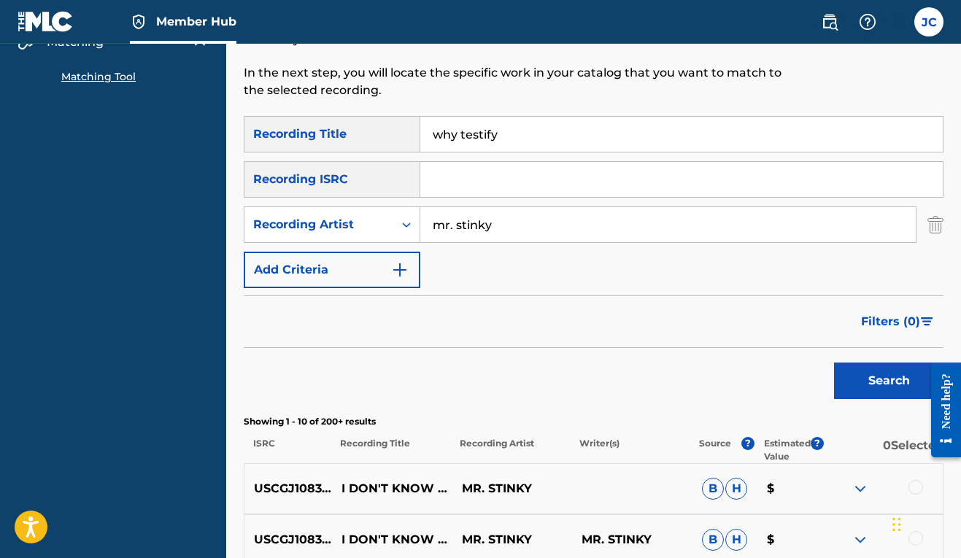
scroll to position [445, 0]
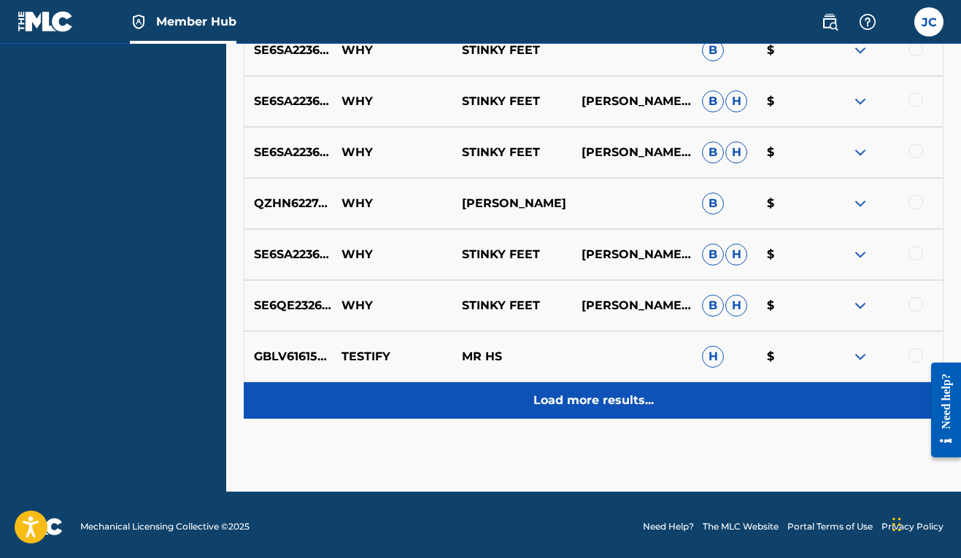
click at [619, 405] on p "Load more results..." at bounding box center [593, 401] width 120 height 18
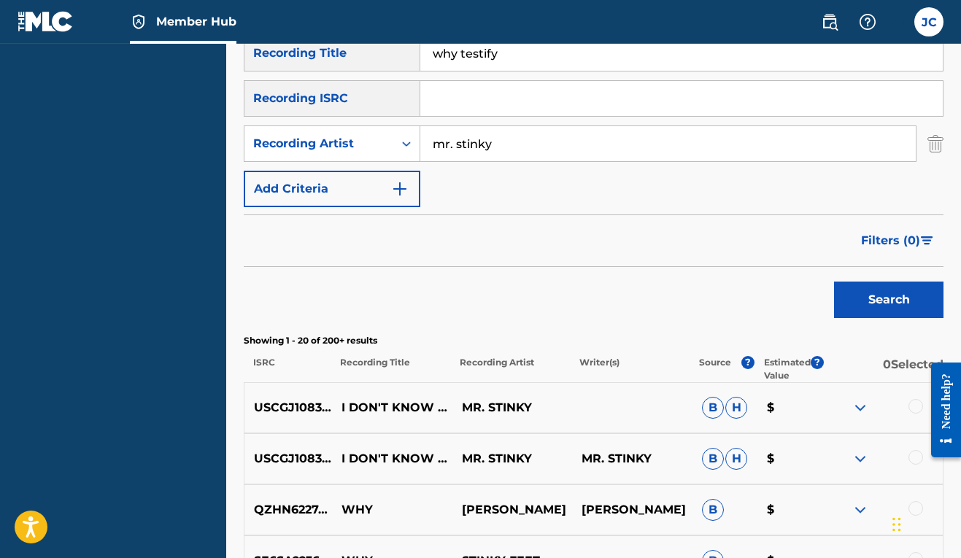
scroll to position [0, 0]
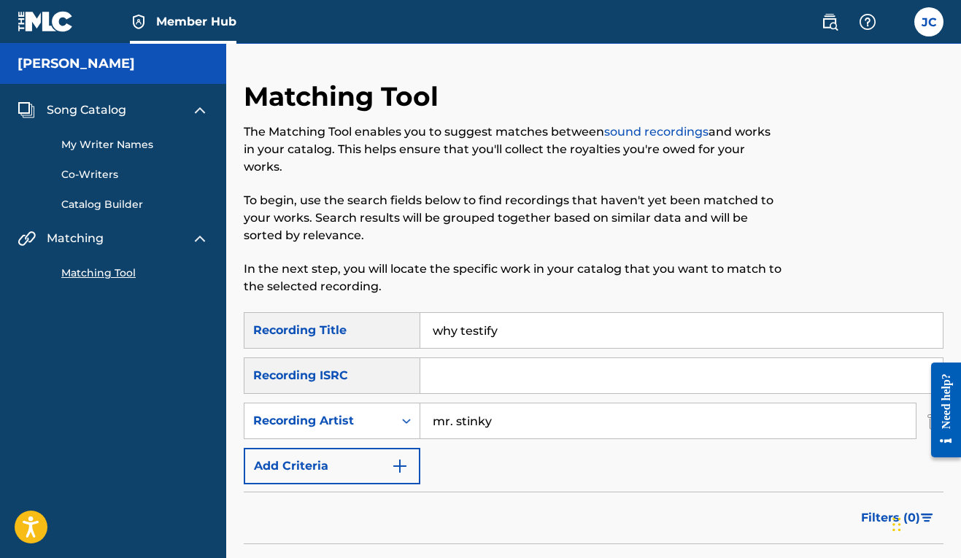
click at [479, 327] on input "why testify" at bounding box center [681, 330] width 522 height 35
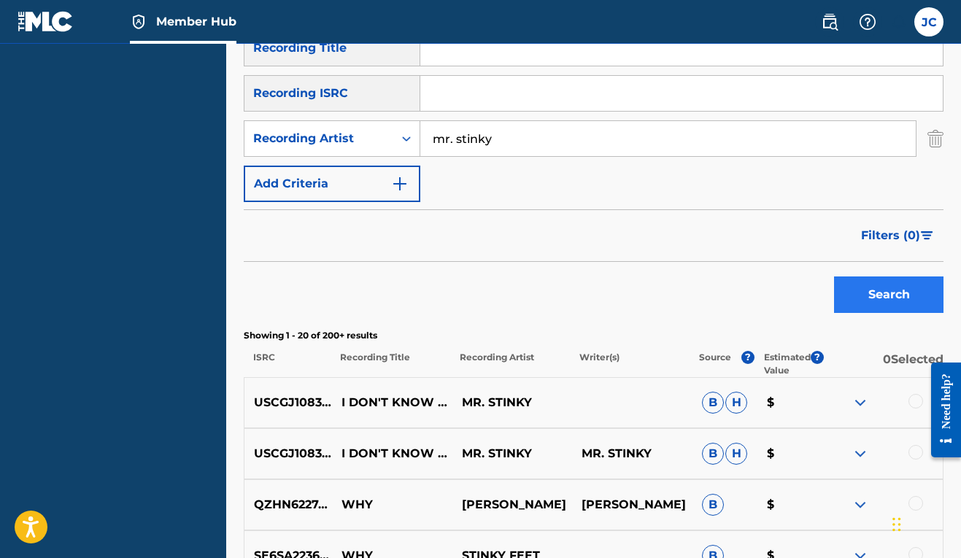
click at [852, 287] on button "Search" at bounding box center [888, 294] width 109 height 36
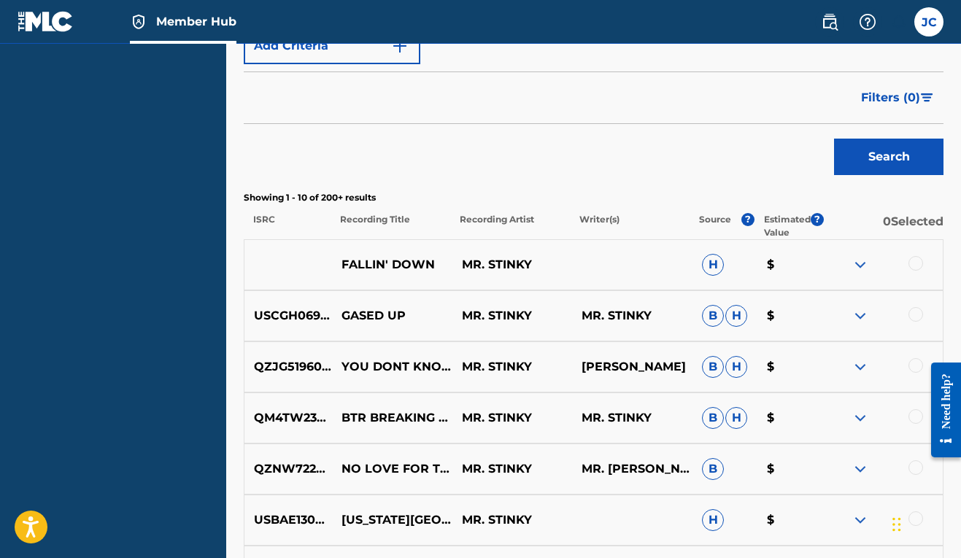
scroll to position [57, 0]
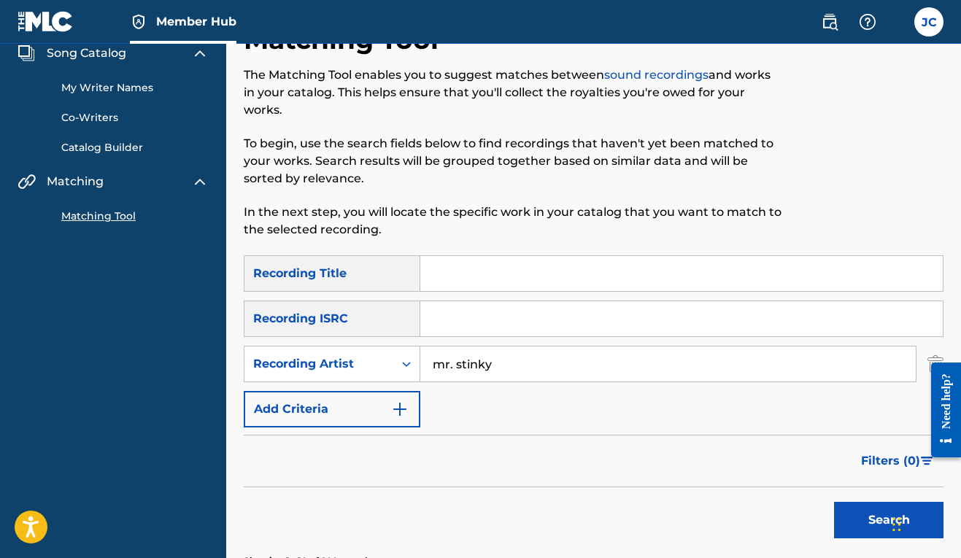
click at [535, 274] on input "Search Form" at bounding box center [681, 273] width 522 height 35
type input "fallin down"
click at [869, 517] on button "Search" at bounding box center [888, 520] width 109 height 36
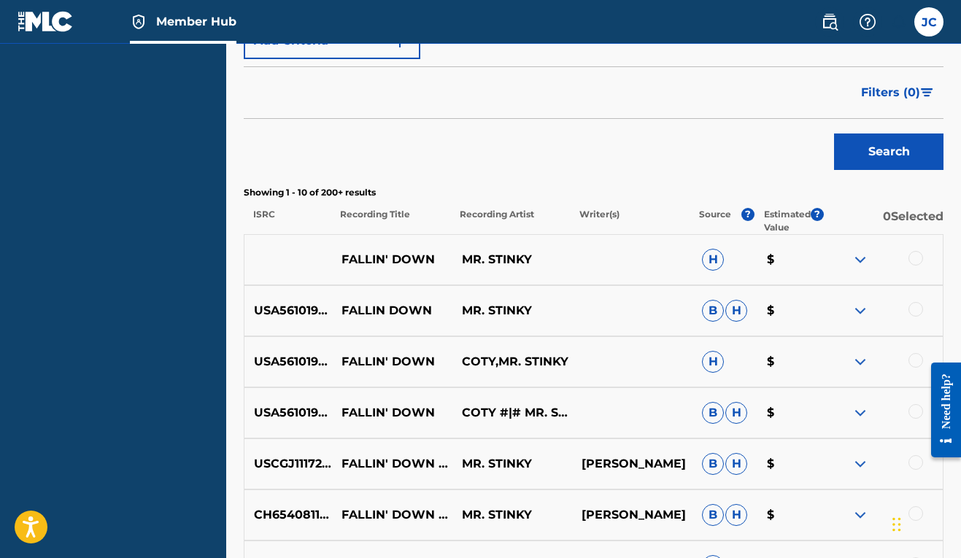
scroll to position [504, 0]
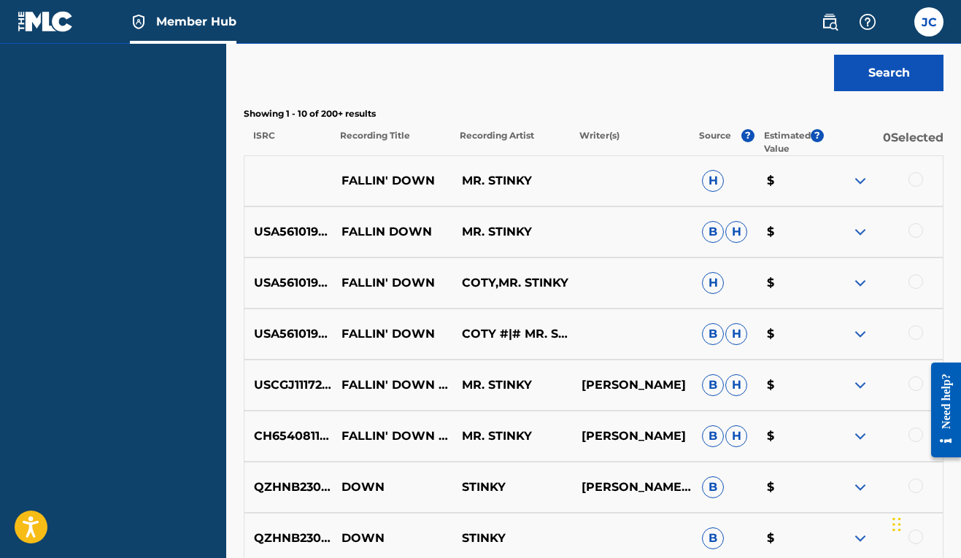
click at [908, 175] on div at bounding box center [882, 181] width 120 height 18
click at [911, 180] on div at bounding box center [915, 179] width 15 height 15
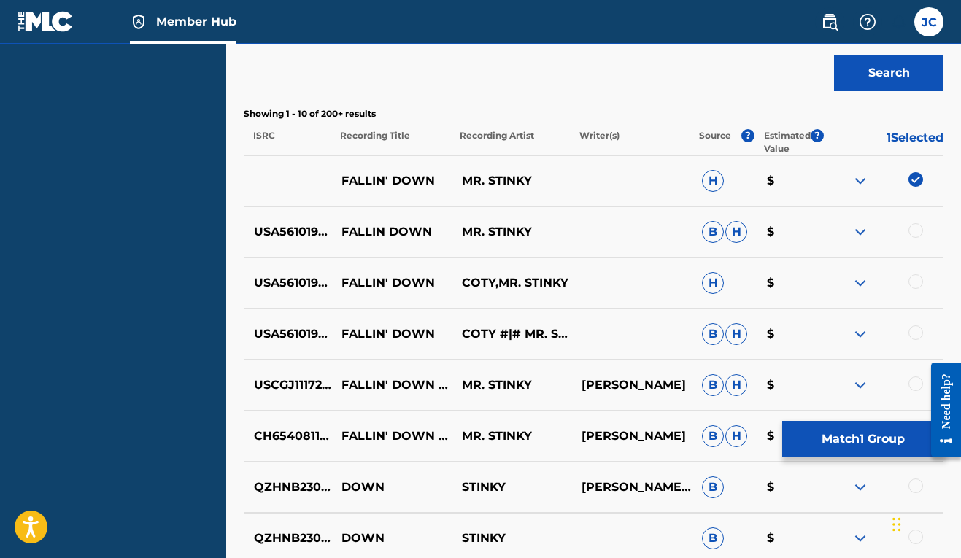
click at [913, 233] on div at bounding box center [915, 230] width 15 height 15
click at [920, 283] on div at bounding box center [915, 281] width 15 height 15
click at [917, 338] on div at bounding box center [915, 332] width 15 height 15
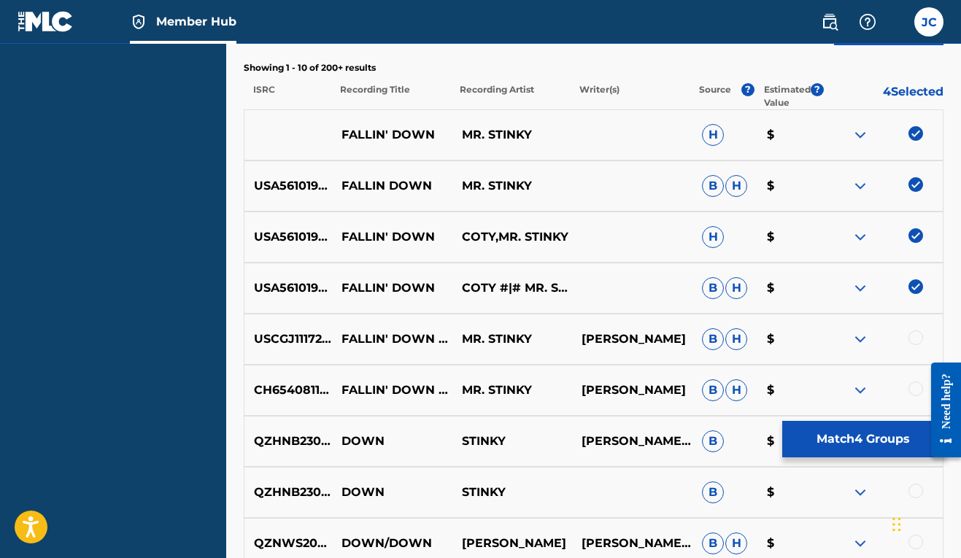
scroll to position [553, 0]
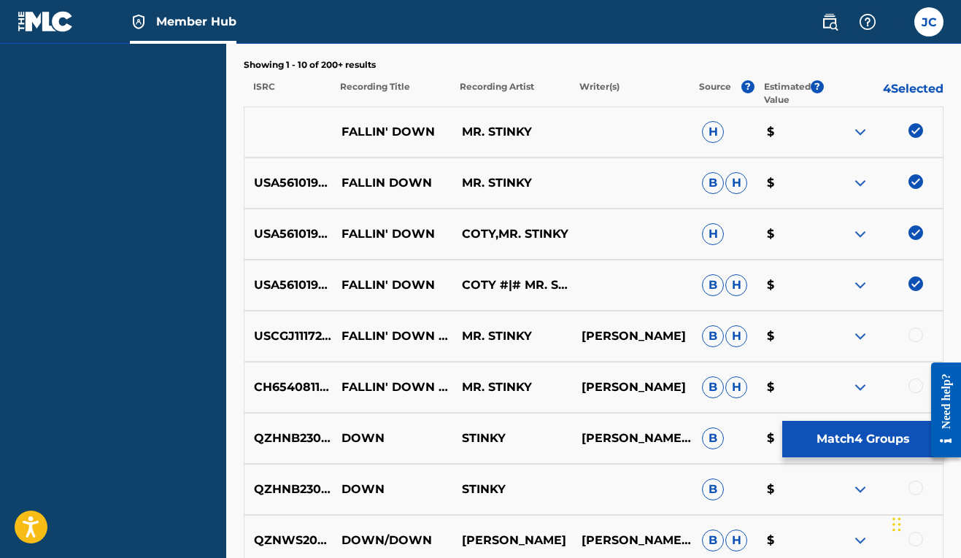
click at [916, 333] on div at bounding box center [915, 335] width 15 height 15
click at [915, 387] on div at bounding box center [915, 386] width 15 height 15
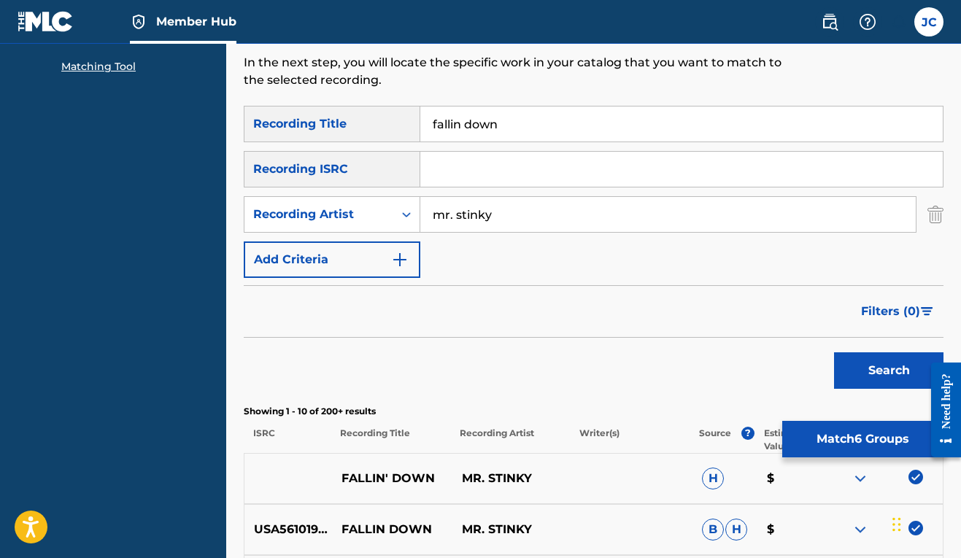
scroll to position [94, 0]
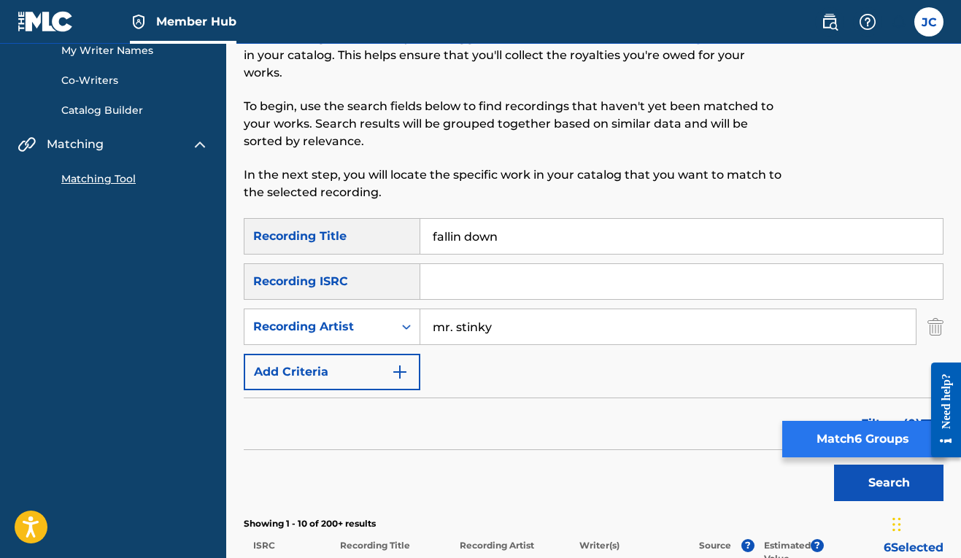
click at [848, 443] on button "Match 6 Groups" at bounding box center [862, 439] width 161 height 36
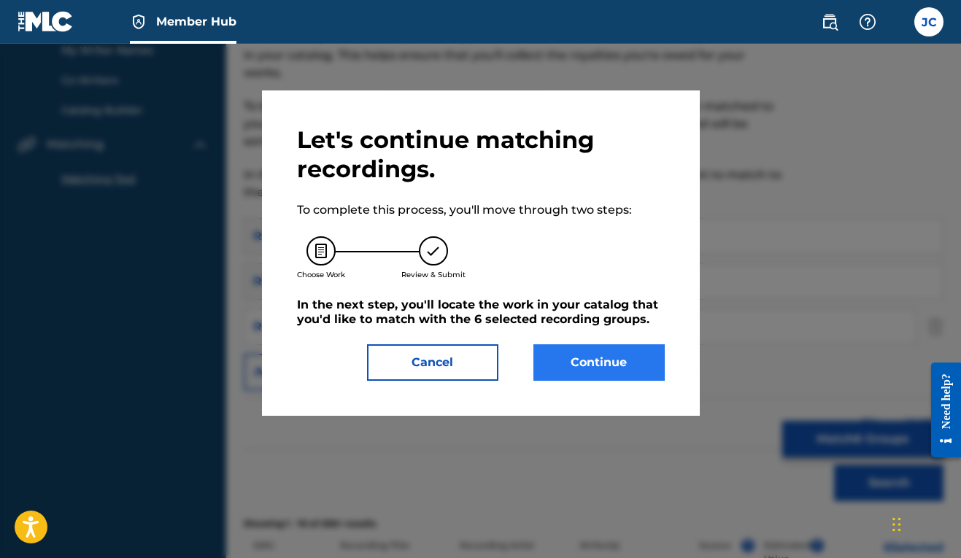
click at [587, 368] on button "Continue" at bounding box center [598, 362] width 131 height 36
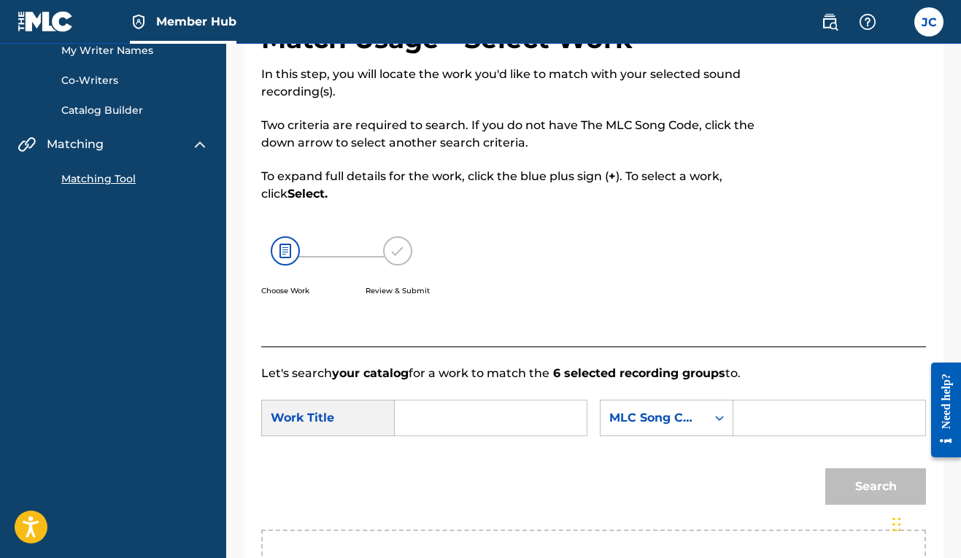
click at [513, 420] on input "Search Form" at bounding box center [490, 418] width 167 height 35
click at [449, 472] on span "in down" at bounding box center [436, 459] width 34 height 31
type input "fallin down"
click at [609, 427] on div "MLC Song Code" at bounding box center [653, 418] width 88 height 18
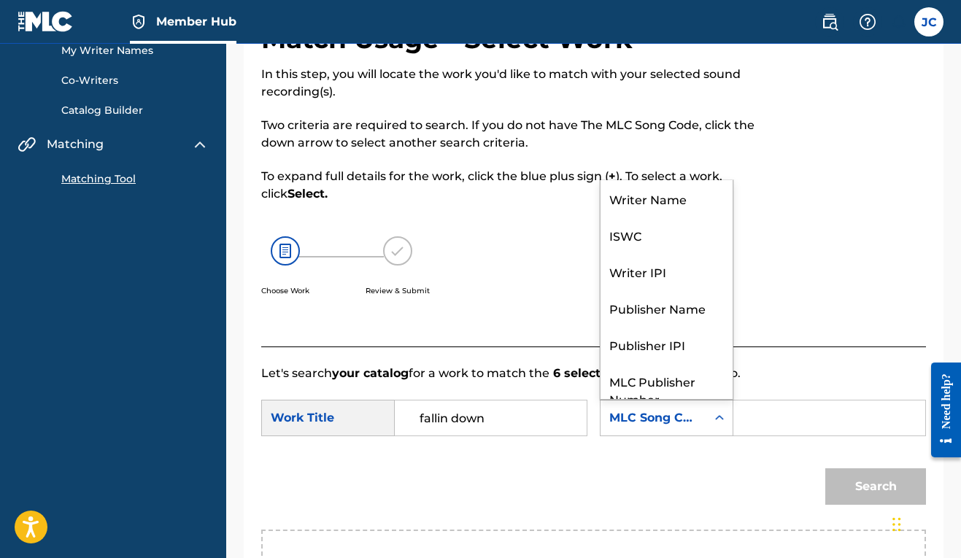
scroll to position [54, 0]
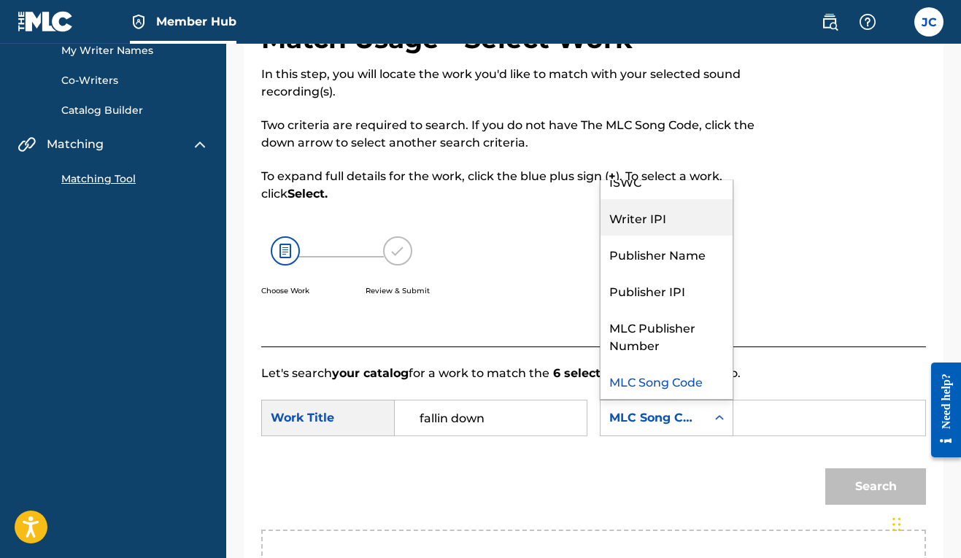
click at [600, 236] on div "Writer IPI" at bounding box center [666, 217] width 132 height 36
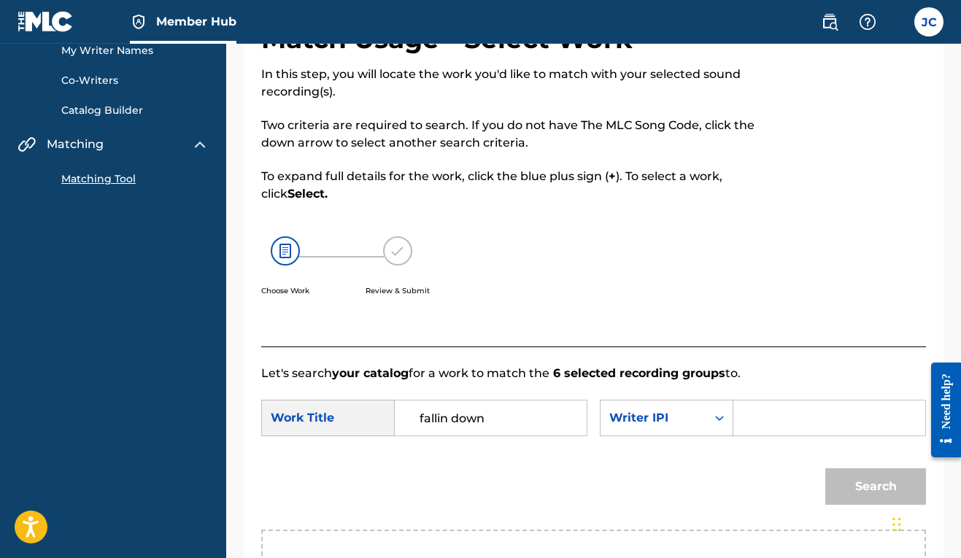
click at [733, 436] on div "Search Form" at bounding box center [829, 418] width 193 height 36
click at [746, 436] on input "Search Form" at bounding box center [829, 418] width 167 height 35
paste input "00606611669"
type input "00606611669"
click at [877, 505] on button "Search" at bounding box center [875, 486] width 101 height 36
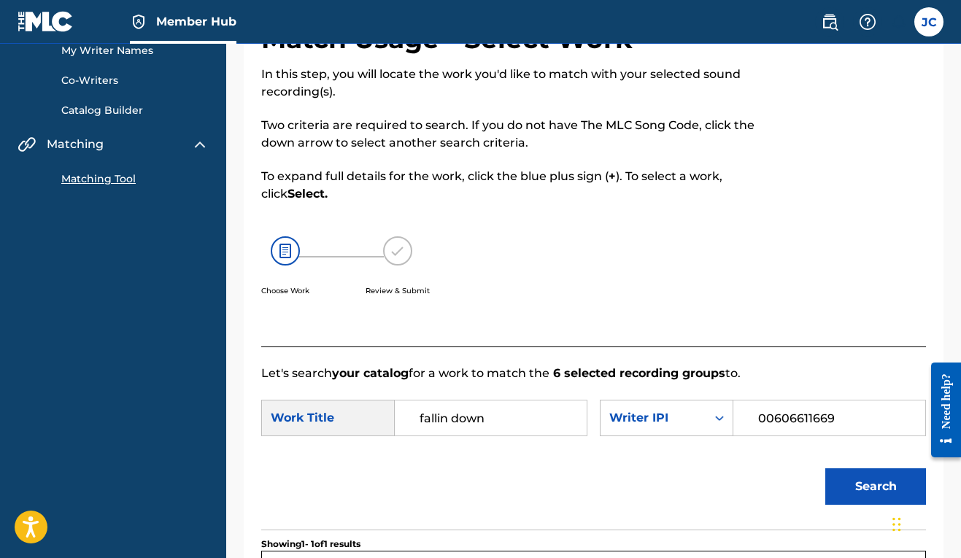
scroll to position [451, 0]
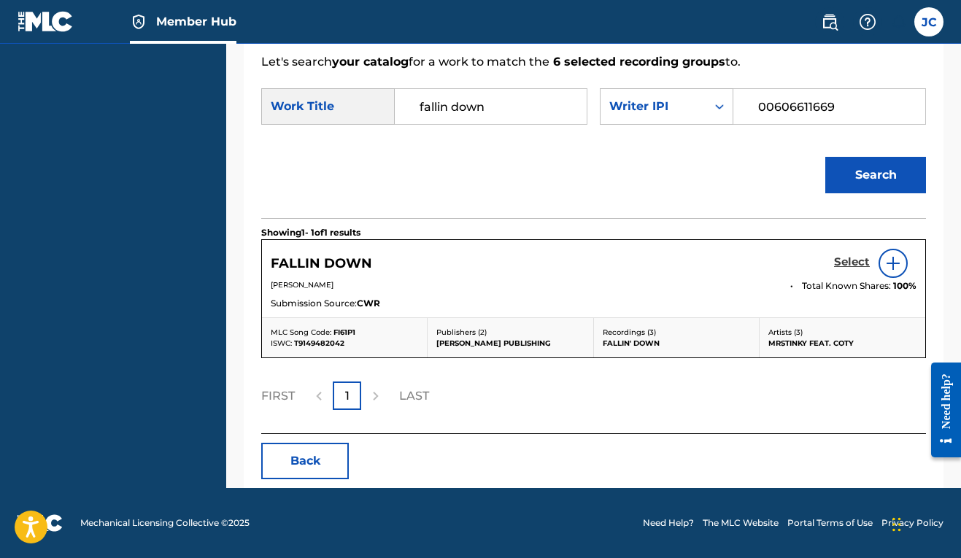
click at [848, 263] on h5 "Select" at bounding box center [852, 262] width 36 height 14
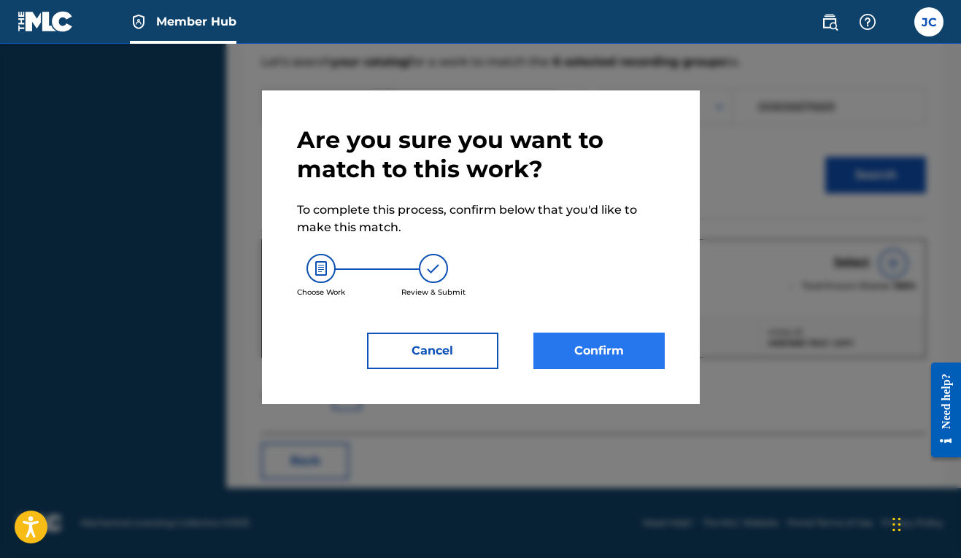
click at [602, 344] on button "Confirm" at bounding box center [598, 351] width 131 height 36
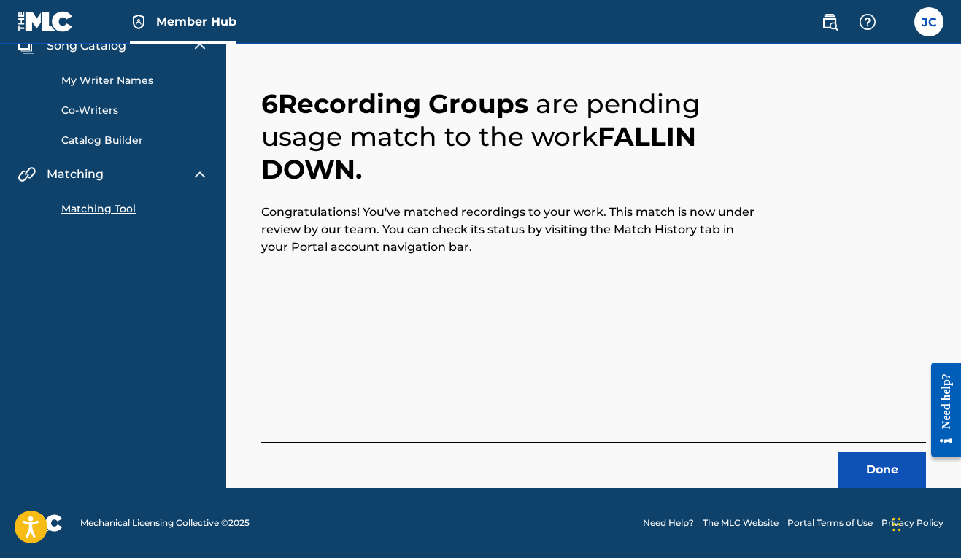
scroll to position [64, 0]
click at [880, 466] on button "Done" at bounding box center [882, 470] width 88 height 36
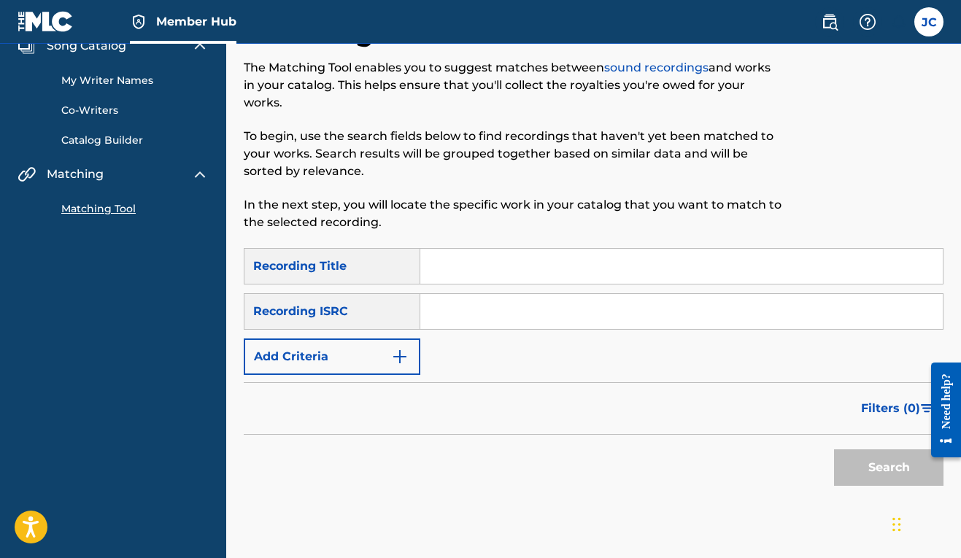
click at [539, 255] on input "Search Form" at bounding box center [681, 266] width 522 height 35
type input "fallin down"
click at [379, 352] on button "Add Criteria" at bounding box center [332, 357] width 177 height 36
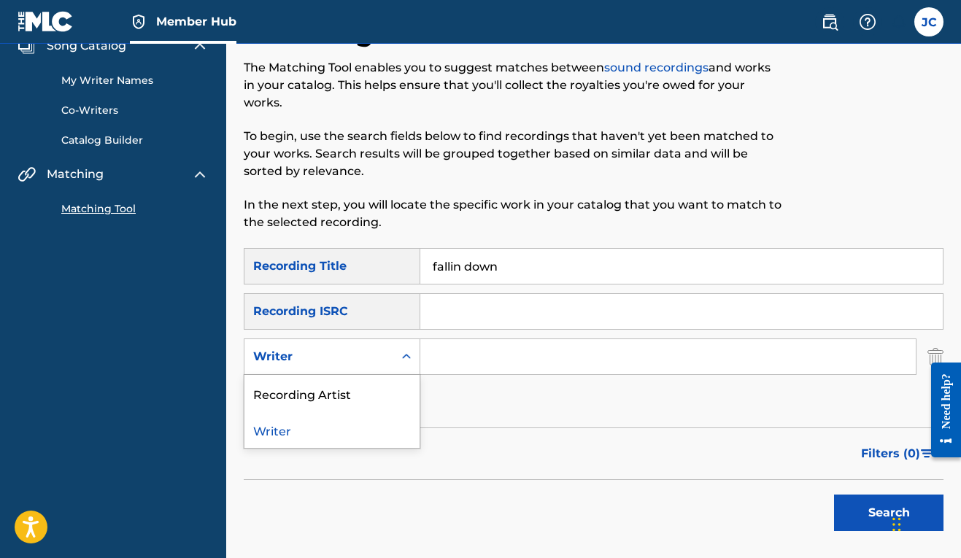
click at [407, 361] on icon "Search Form" at bounding box center [406, 356] width 15 height 15
click at [372, 394] on div "Recording Artist" at bounding box center [331, 393] width 175 height 36
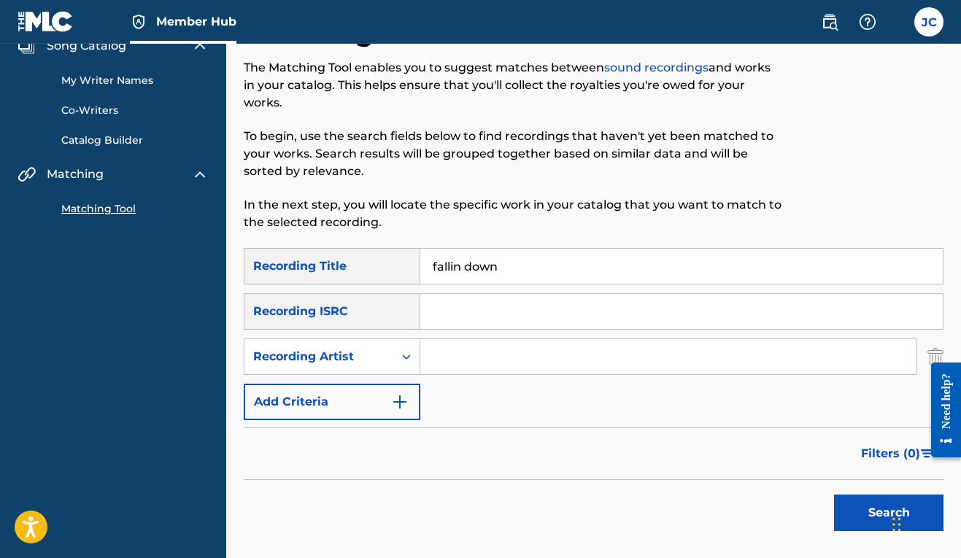
click at [437, 349] on input "Search Form" at bounding box center [667, 356] width 495 height 35
type input "mrstinky"
click at [881, 508] on button "Search" at bounding box center [888, 513] width 109 height 36
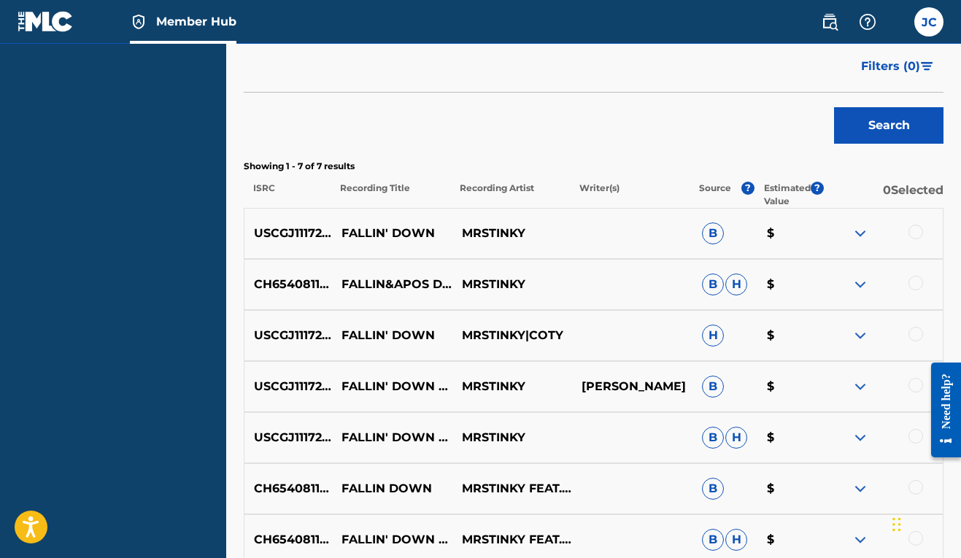
scroll to position [571, 0]
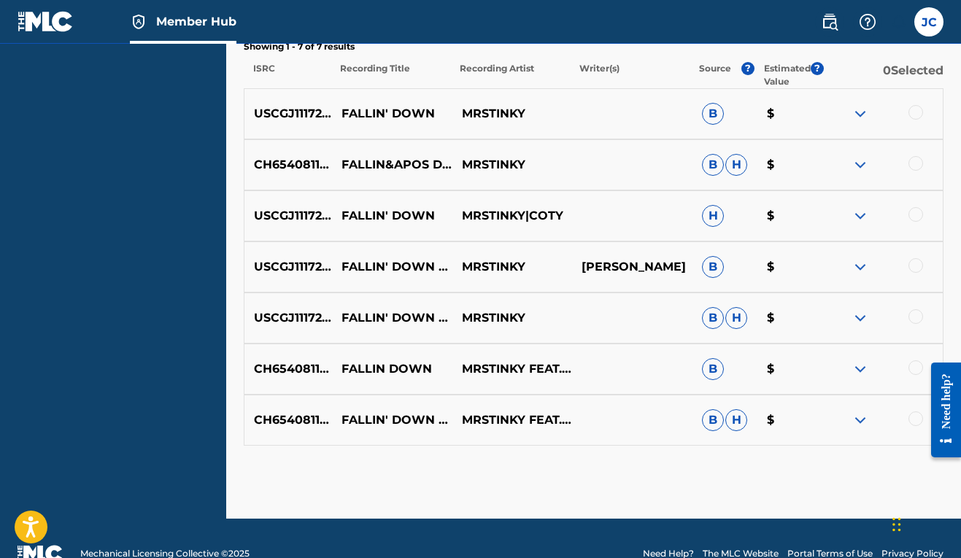
click at [916, 112] on div at bounding box center [915, 112] width 15 height 15
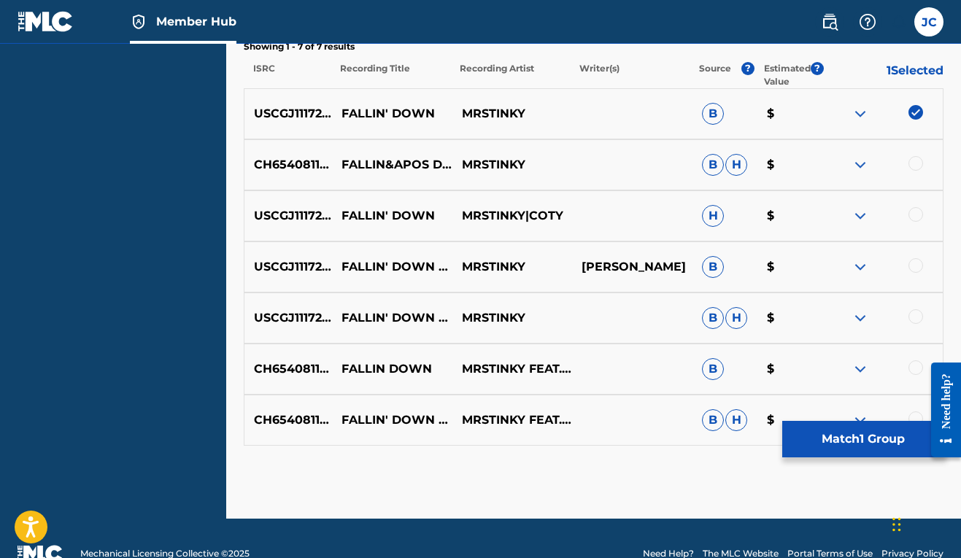
click at [915, 165] on div at bounding box center [915, 163] width 15 height 15
click at [913, 214] on div at bounding box center [915, 214] width 15 height 15
click at [917, 268] on div at bounding box center [915, 265] width 15 height 15
click at [915, 318] on div at bounding box center [915, 316] width 15 height 15
click at [915, 318] on img at bounding box center [915, 316] width 15 height 15
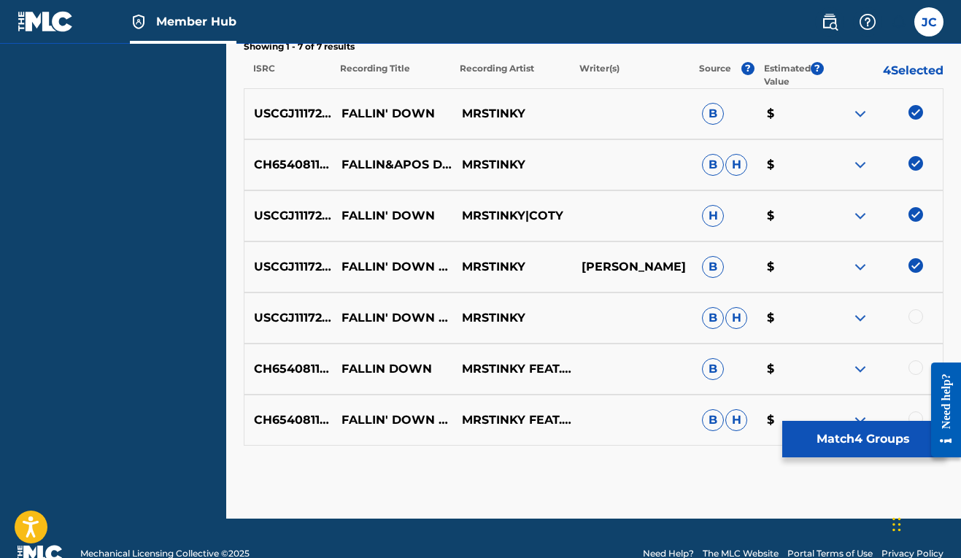
click at [913, 325] on div at bounding box center [882, 318] width 120 height 18
click at [915, 318] on div at bounding box center [915, 316] width 15 height 15
click at [913, 369] on div at bounding box center [915, 367] width 15 height 15
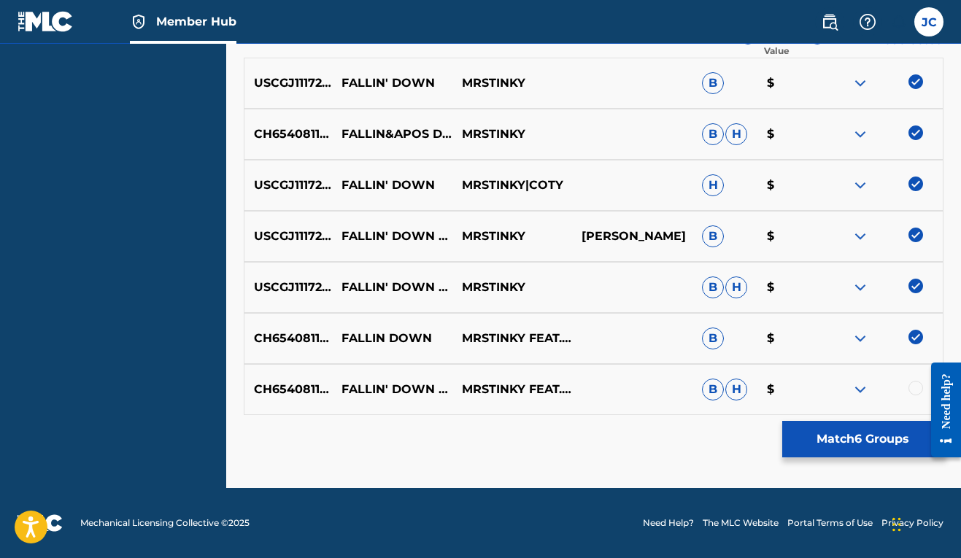
click at [910, 390] on div at bounding box center [915, 388] width 15 height 15
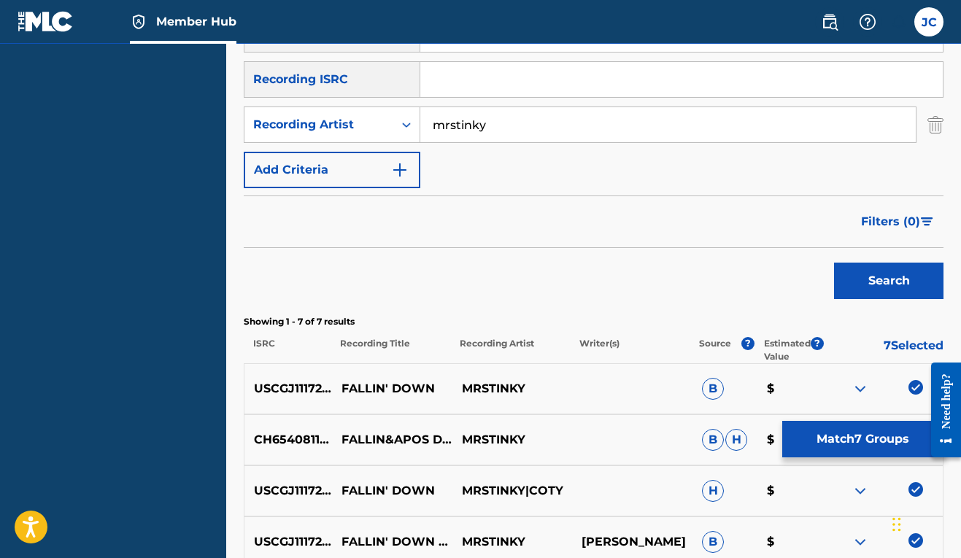
scroll to position [123, 0]
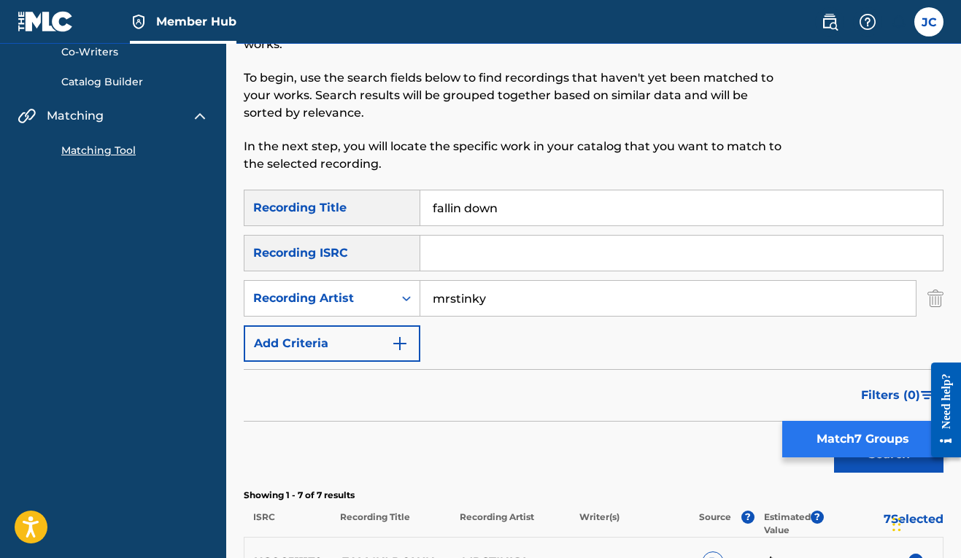
click at [821, 444] on button "Match 7 Groups" at bounding box center [862, 439] width 161 height 36
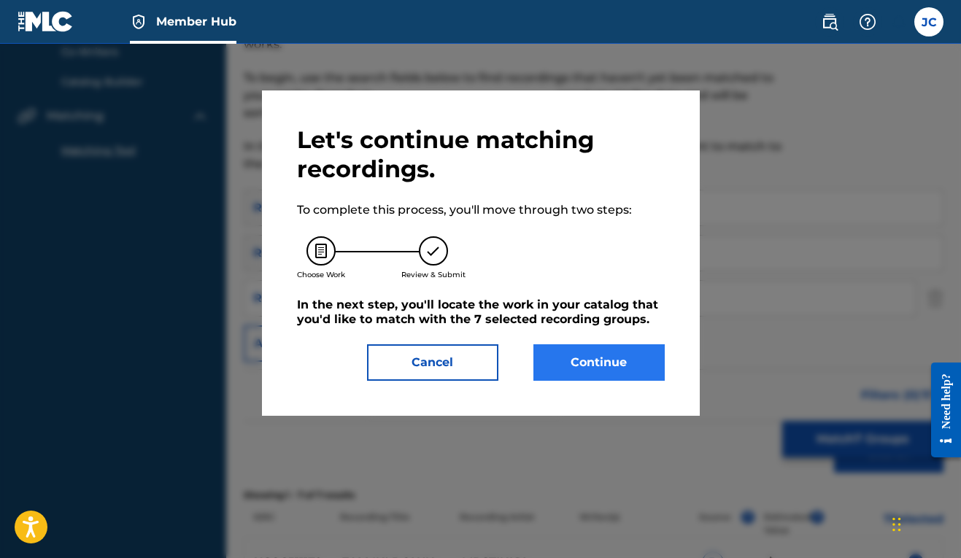
click at [614, 371] on button "Continue" at bounding box center [598, 362] width 131 height 36
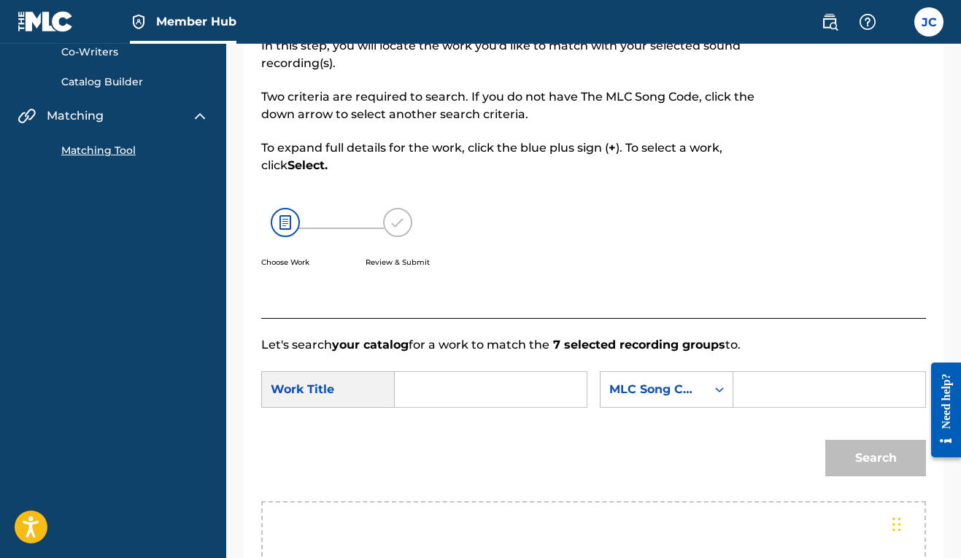
click at [464, 401] on input "Search Form" at bounding box center [490, 389] width 167 height 35
type input "fallin down"
click at [640, 383] on div "SearchWithCriteria4e13ff61-efad-47cf-8f23-d867d07bc763 Work Title fallin down f…" at bounding box center [593, 393] width 665 height 45
click at [712, 397] on icon "Search Form" at bounding box center [719, 389] width 15 height 15
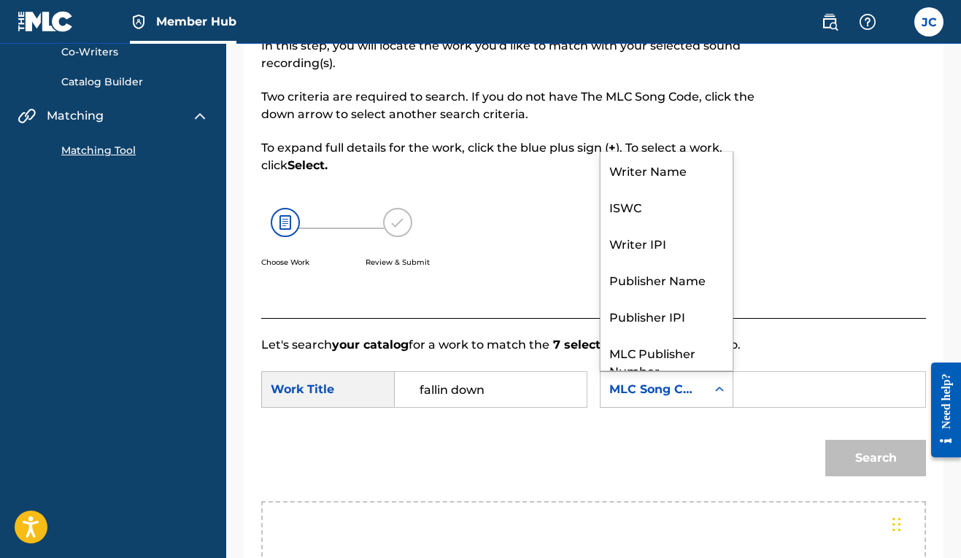
scroll to position [54, 0]
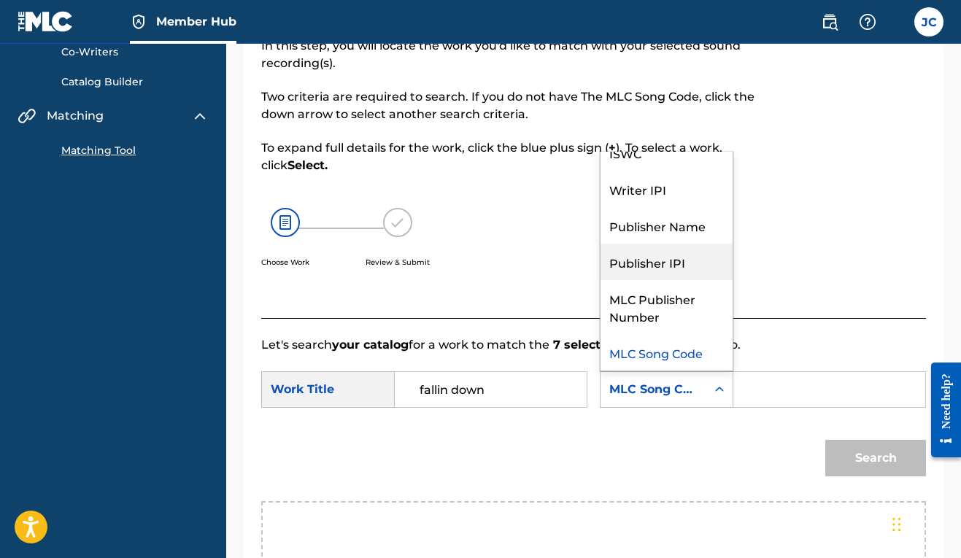
click at [600, 280] on div "Publisher IPI" at bounding box center [666, 262] width 132 height 36
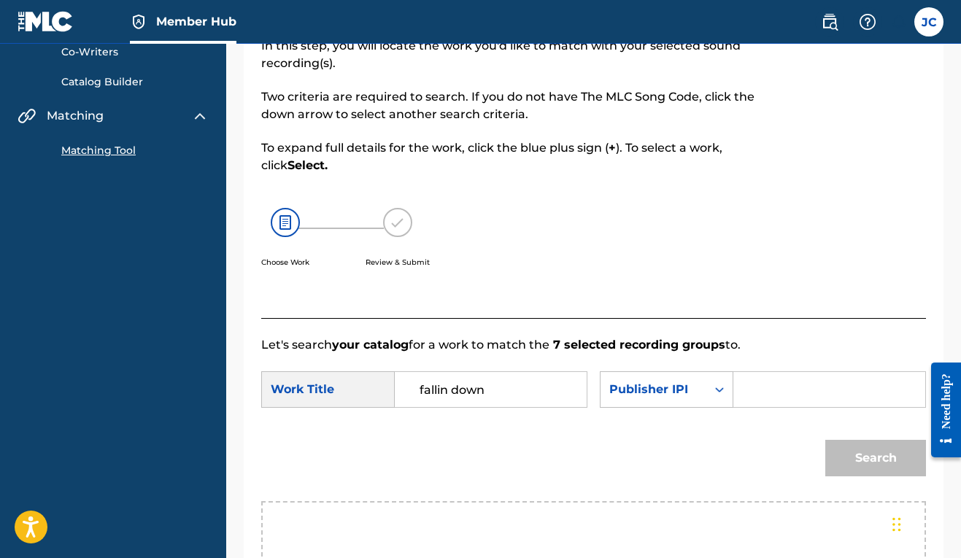
click at [746, 407] on input "Search Form" at bounding box center [829, 389] width 167 height 35
paste input "00606611669"
type input "00606611669"
click at [834, 476] on button "Search" at bounding box center [875, 458] width 101 height 36
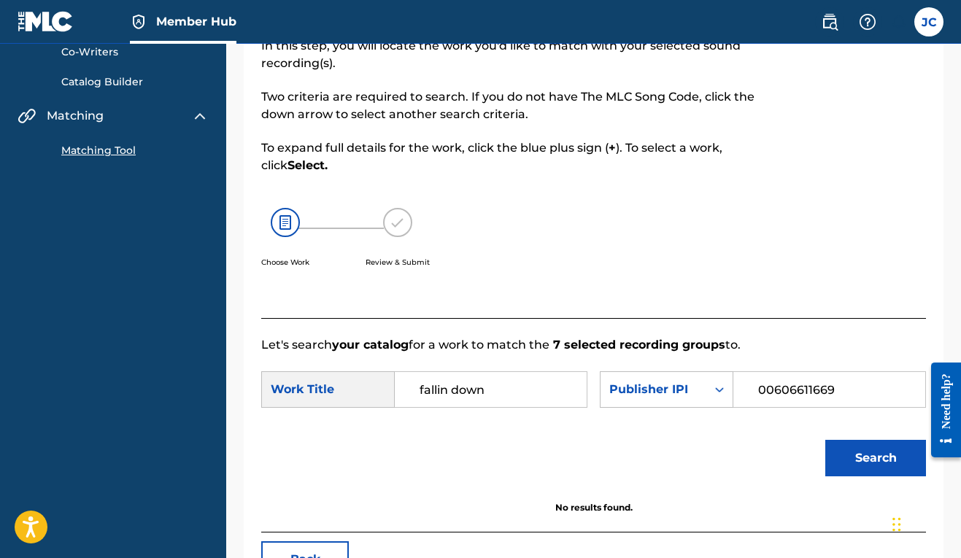
scroll to position [266, 0]
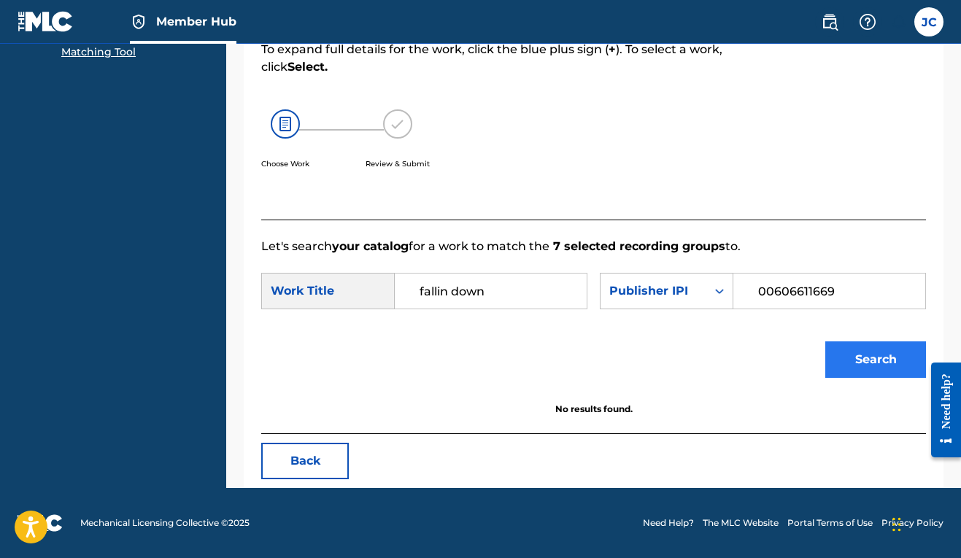
click at [880, 365] on button "Search" at bounding box center [875, 359] width 101 height 36
click at [706, 291] on div "Search Form" at bounding box center [719, 291] width 26 height 26
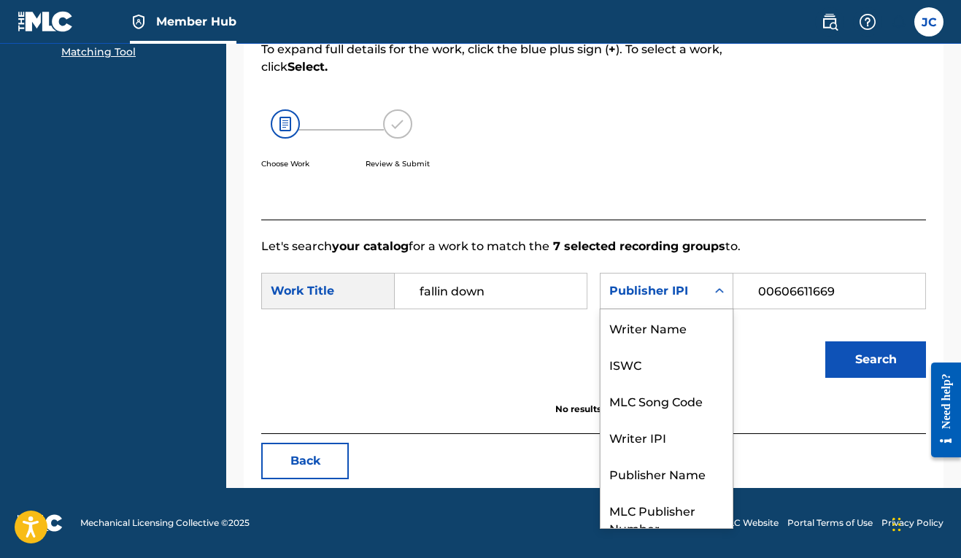
scroll to position [54, 0]
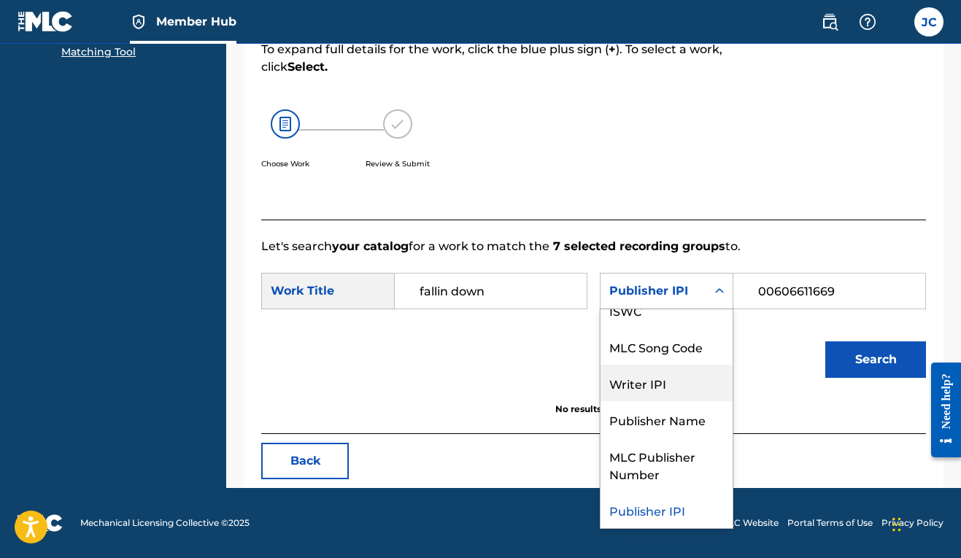
click at [600, 380] on div "Writer IPI" at bounding box center [666, 383] width 132 height 36
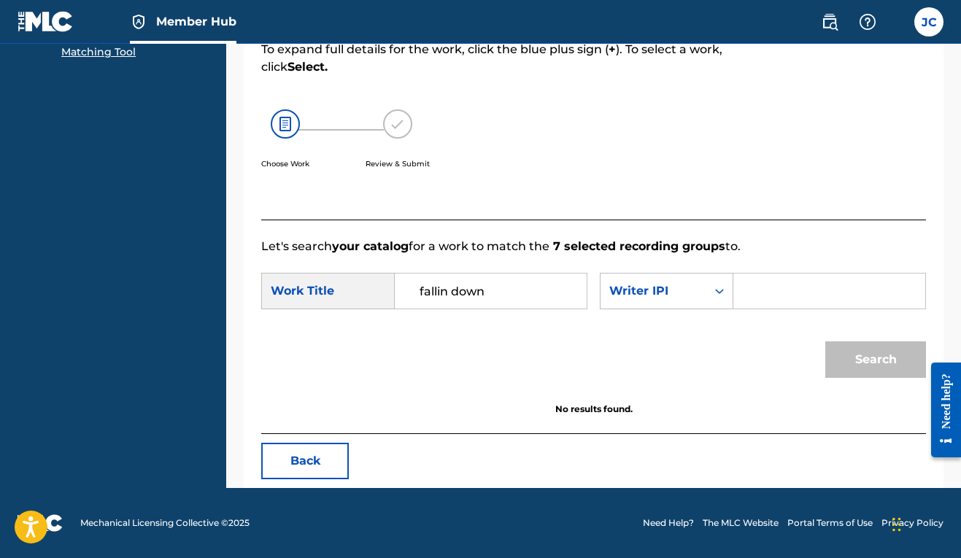
click at [746, 296] on input "Search Form" at bounding box center [829, 291] width 167 height 35
paste input "00606611669"
type input "00606611669"
click at [883, 361] on button "Search" at bounding box center [875, 359] width 101 height 36
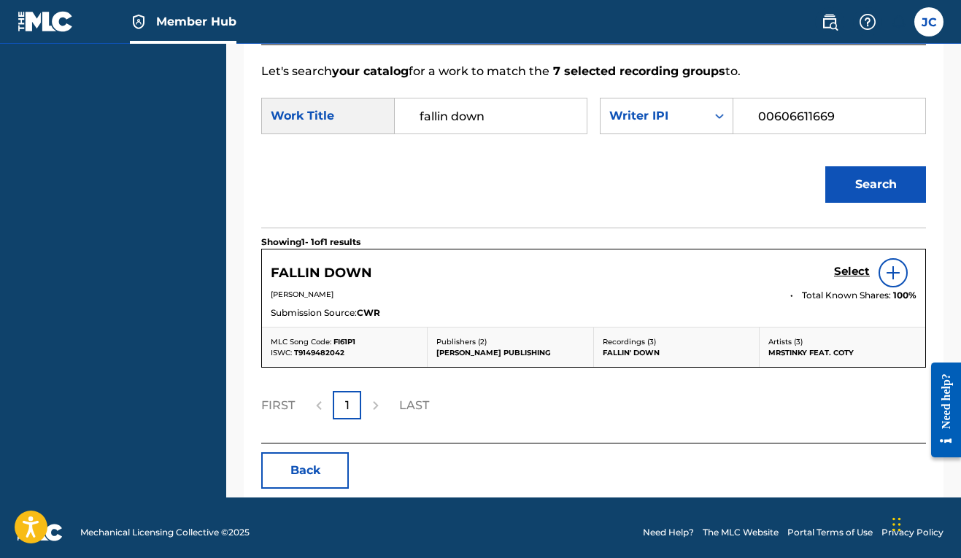
scroll to position [451, 0]
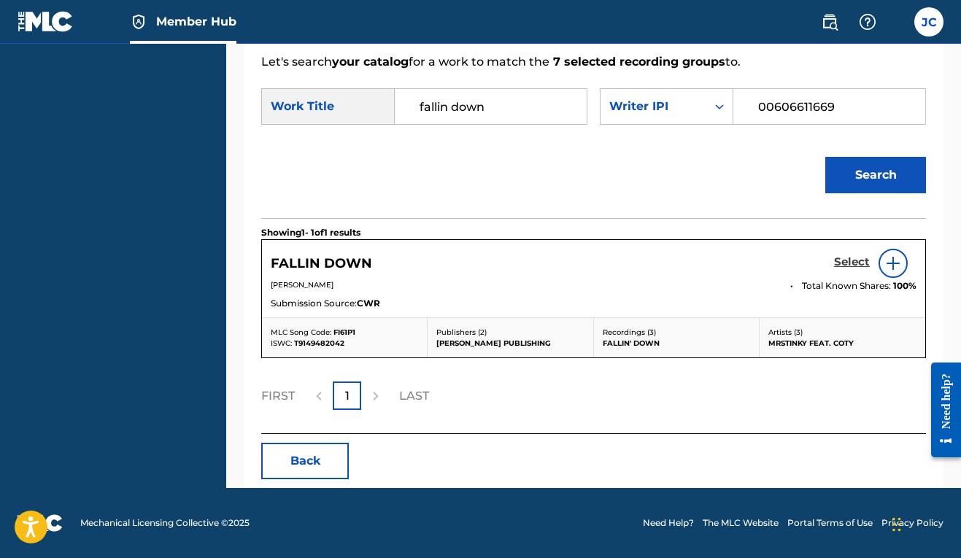
click at [846, 269] on link "Select" at bounding box center [852, 263] width 36 height 16
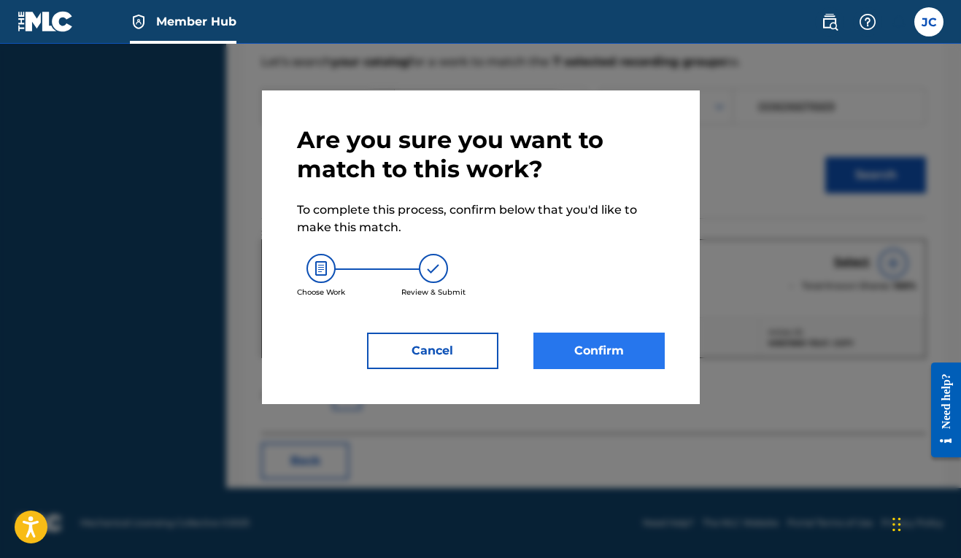
click at [575, 355] on button "Confirm" at bounding box center [598, 351] width 131 height 36
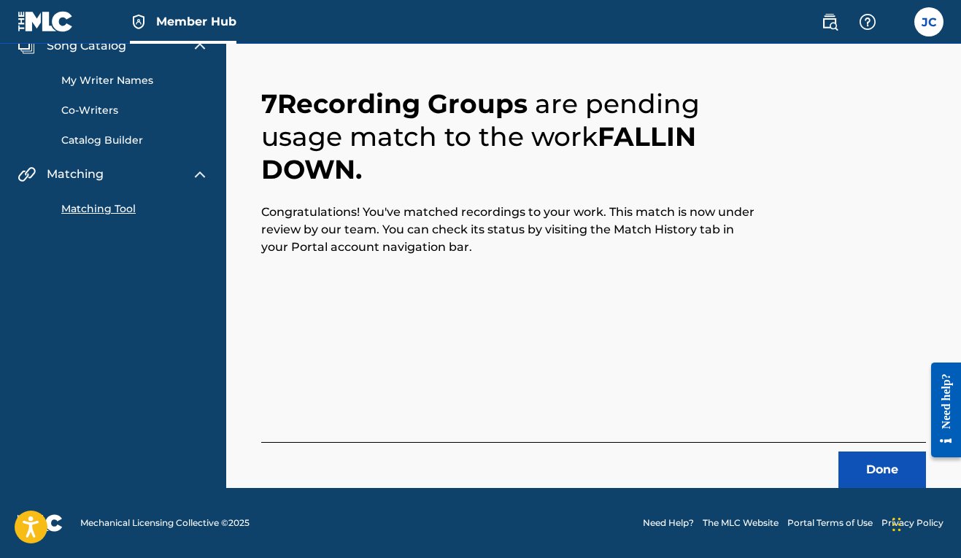
scroll to position [64, 0]
click at [885, 467] on button "Done" at bounding box center [882, 470] width 88 height 36
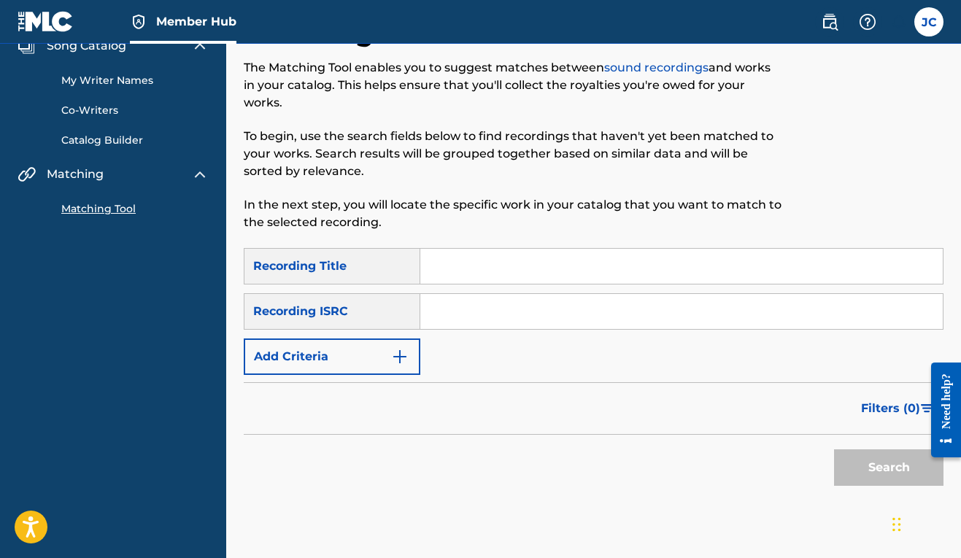
scroll to position [0, 0]
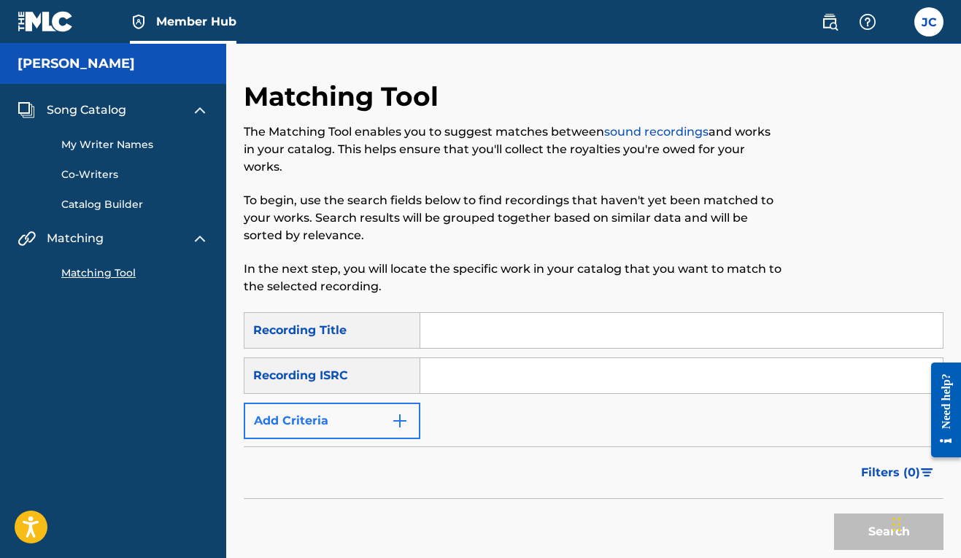
click at [407, 425] on img "Search Form" at bounding box center [400, 421] width 18 height 18
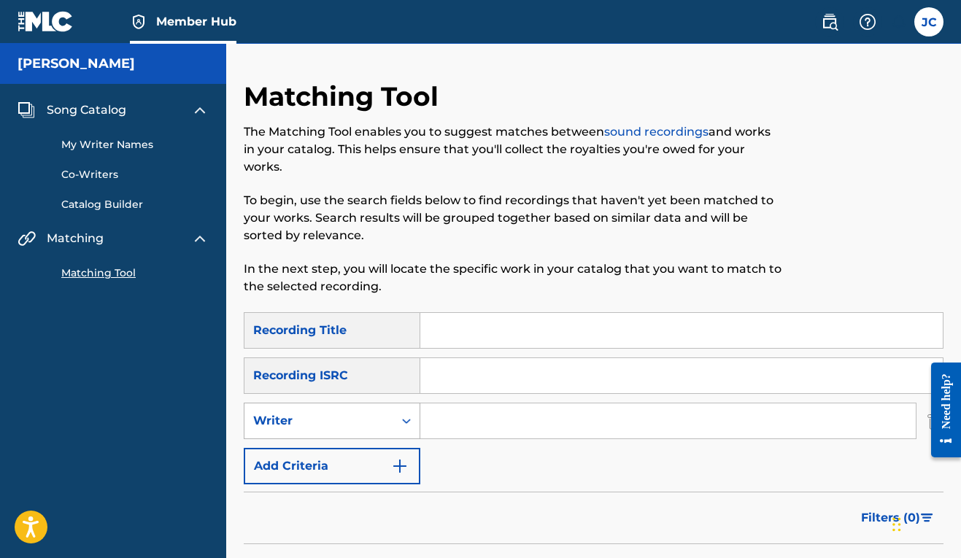
click at [402, 430] on div "Search Form" at bounding box center [406, 421] width 26 height 26
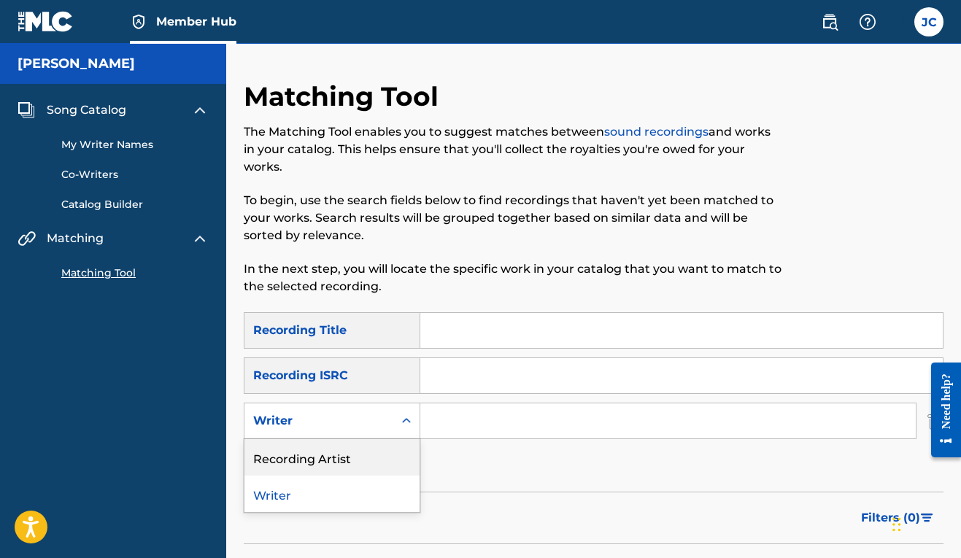
click at [401, 457] on div "Recording Artist" at bounding box center [331, 457] width 175 height 36
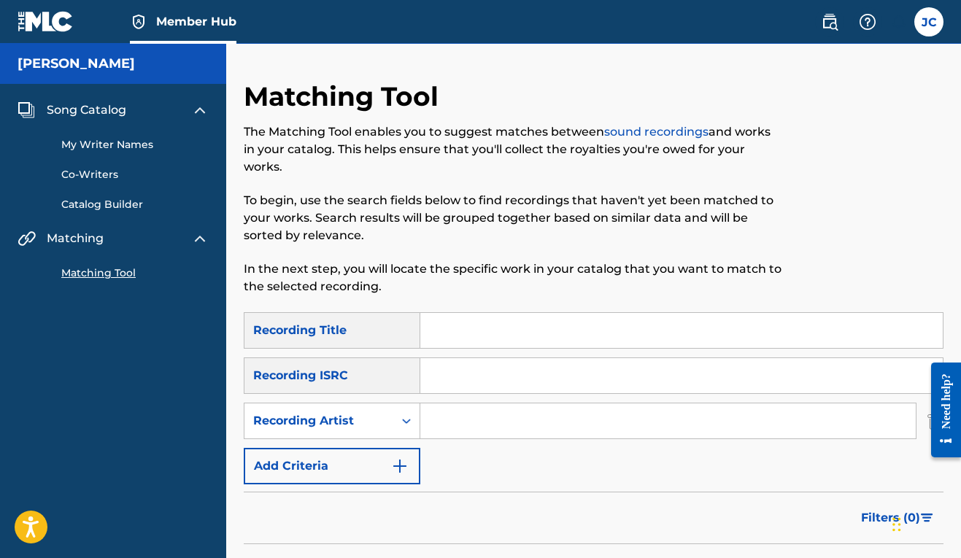
click at [495, 417] on input "Search Form" at bounding box center [667, 420] width 495 height 35
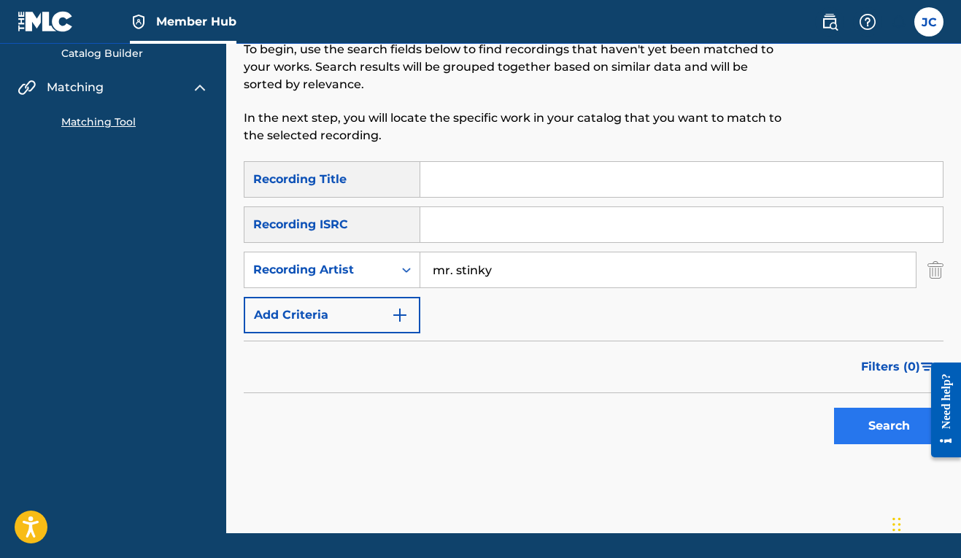
type input "mr. stinky"
click at [897, 431] on button "Search" at bounding box center [888, 426] width 109 height 36
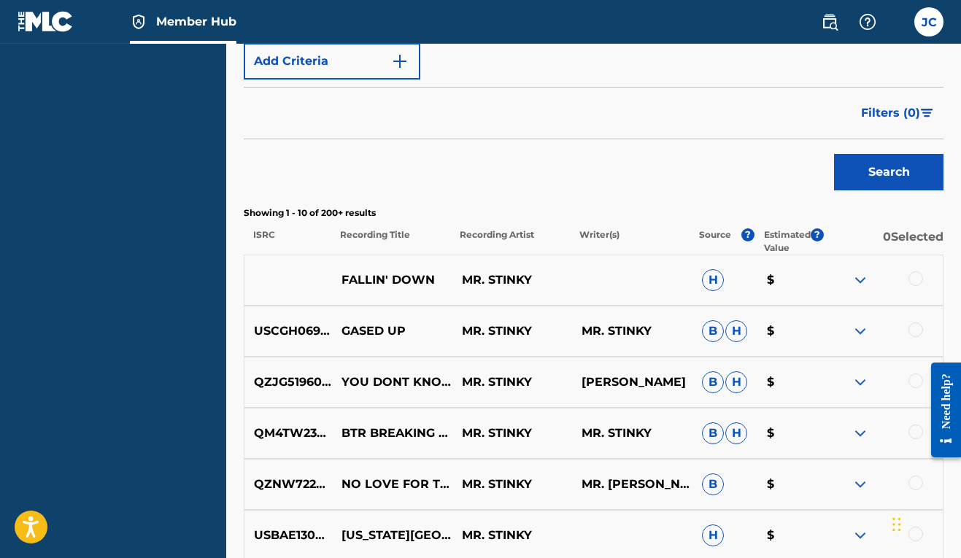
scroll to position [0, 0]
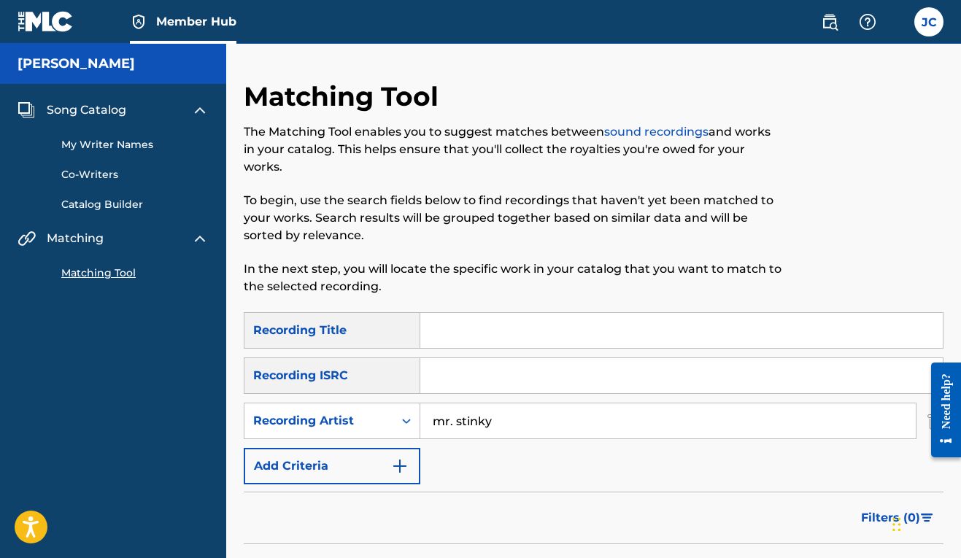
click at [538, 323] on input "Search Form" at bounding box center [681, 330] width 522 height 35
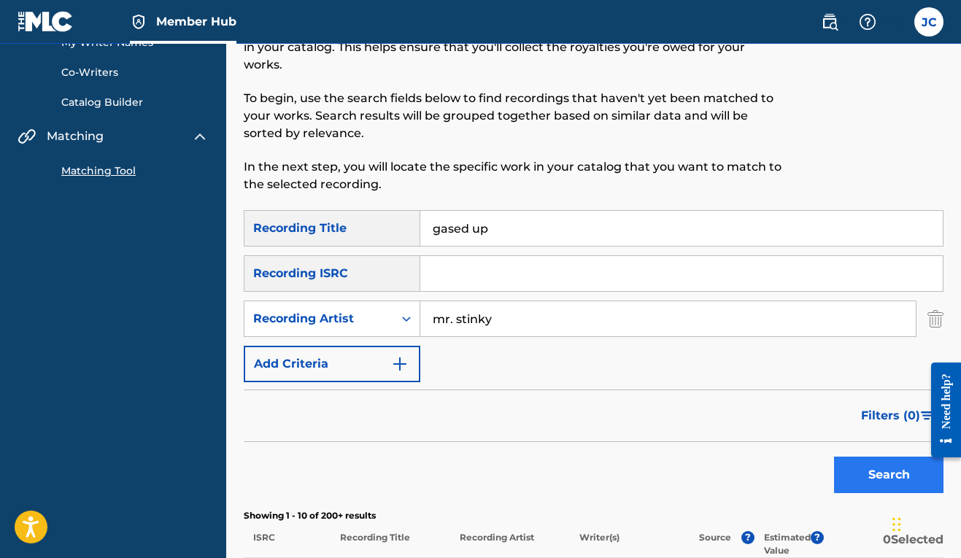
type input "gased up"
click at [865, 463] on button "Search" at bounding box center [888, 475] width 109 height 36
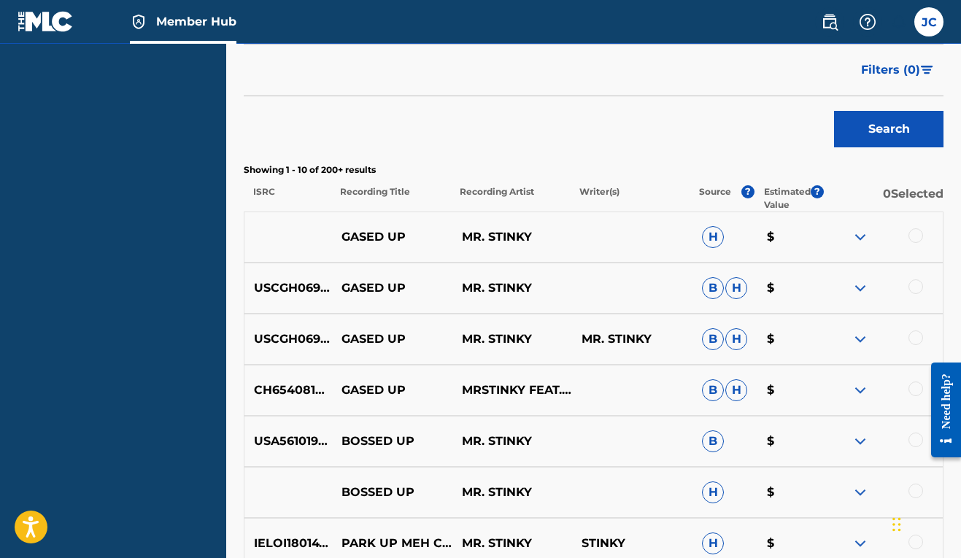
scroll to position [463, 0]
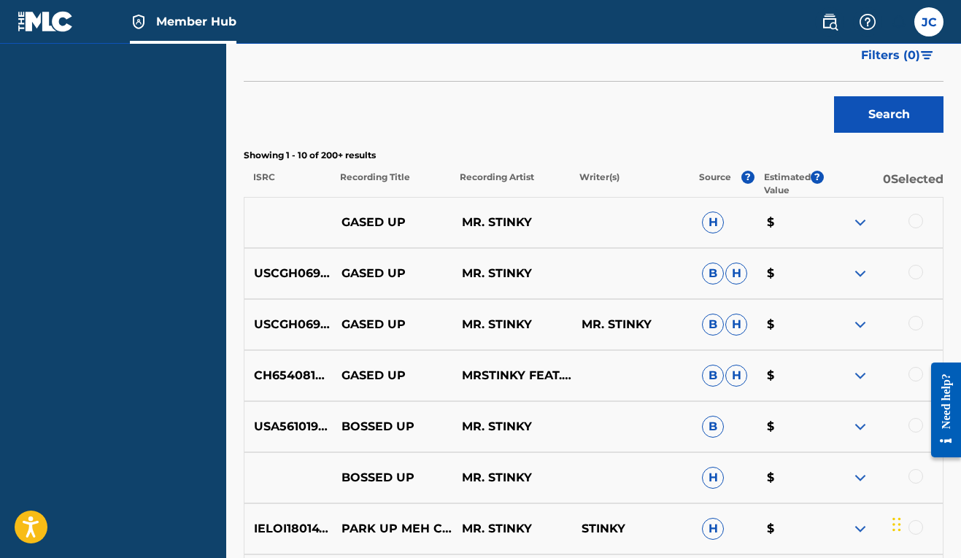
click at [912, 219] on div at bounding box center [915, 221] width 15 height 15
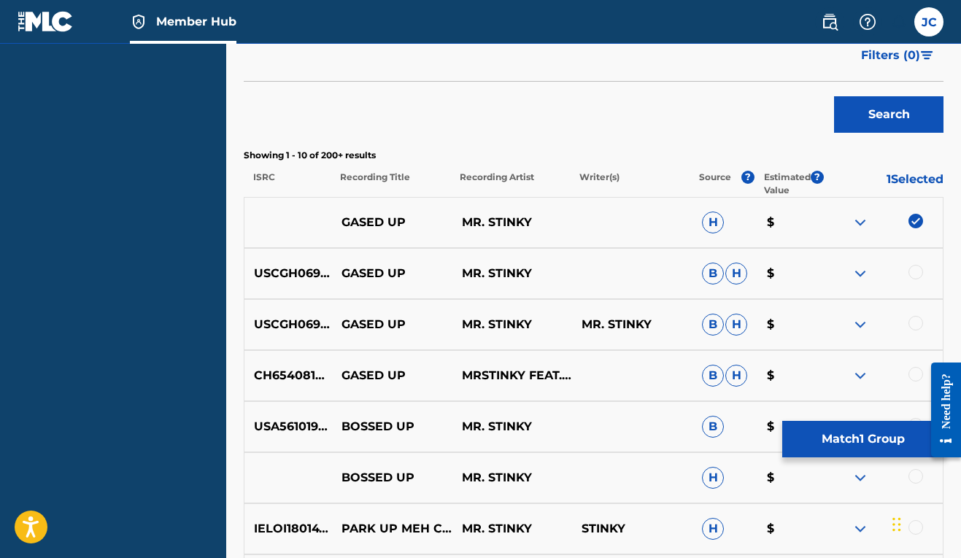
click at [915, 274] on div at bounding box center [915, 272] width 15 height 15
click at [914, 329] on div at bounding box center [915, 323] width 15 height 15
click at [916, 378] on div at bounding box center [915, 374] width 15 height 15
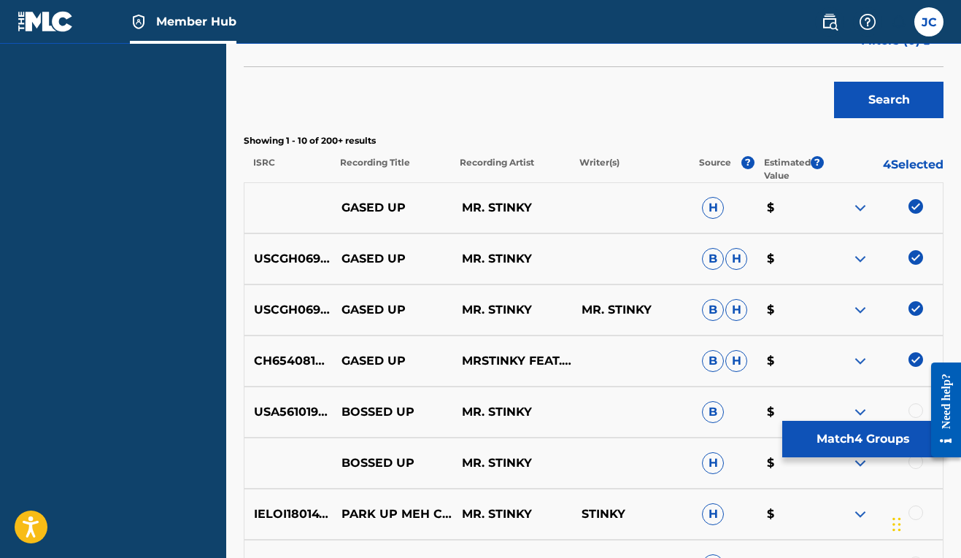
scroll to position [150, 0]
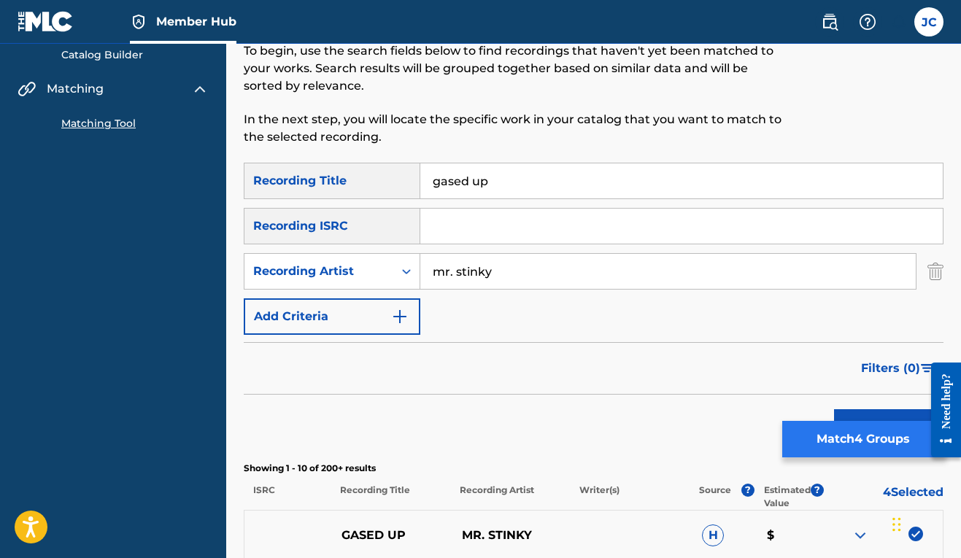
click at [846, 442] on button "Match 4 Groups" at bounding box center [862, 439] width 161 height 36
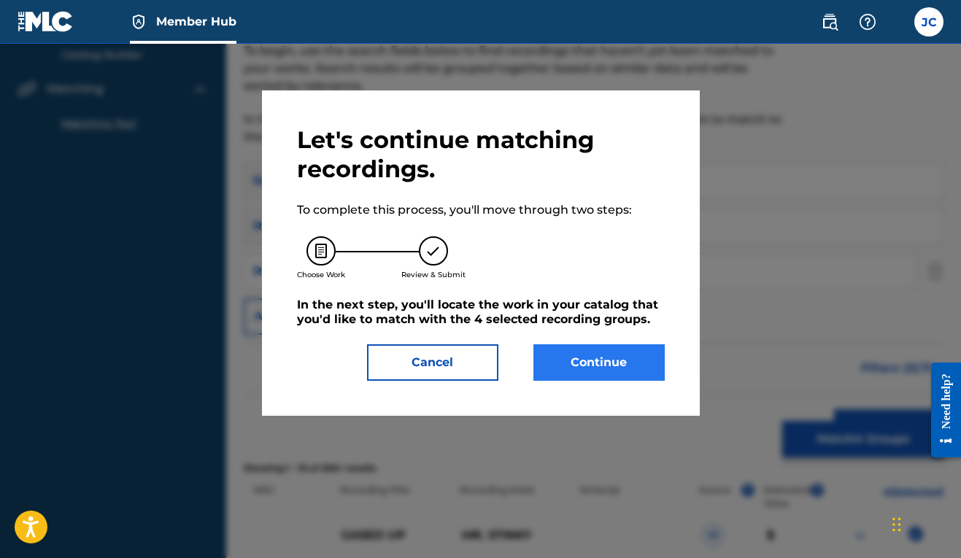
click at [616, 356] on button "Continue" at bounding box center [598, 362] width 131 height 36
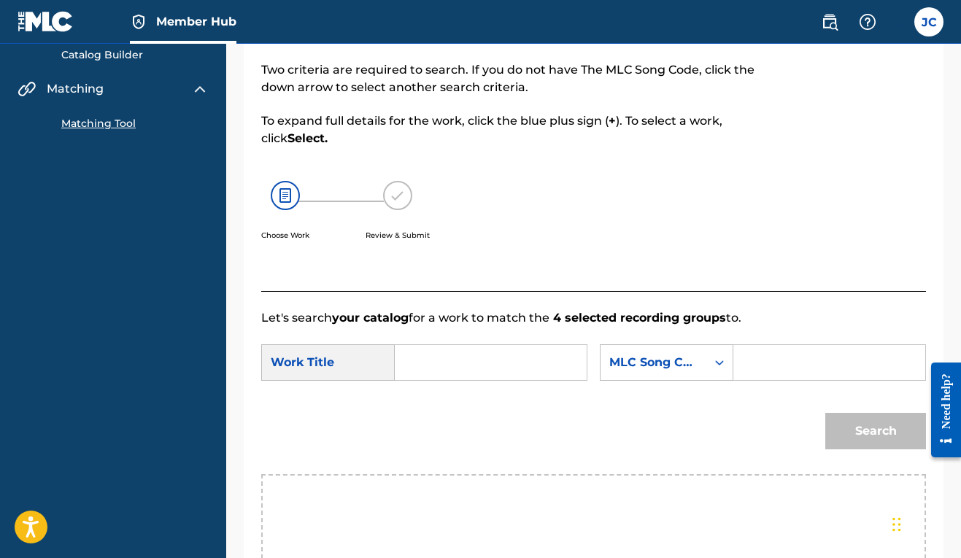
click at [496, 354] on input "Search Form" at bounding box center [490, 362] width 167 height 35
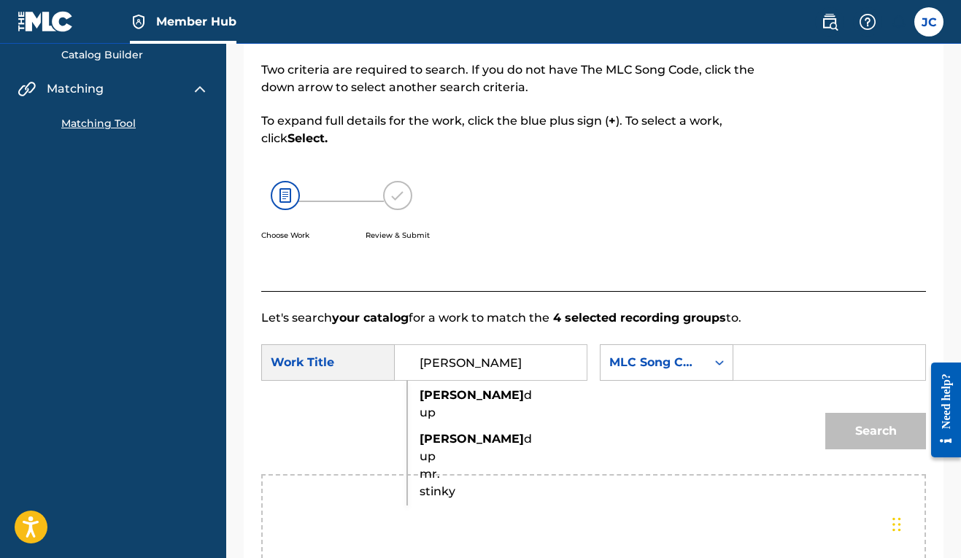
click at [425, 406] on span "d up" at bounding box center [475, 403] width 112 height 31
type input "gased up"
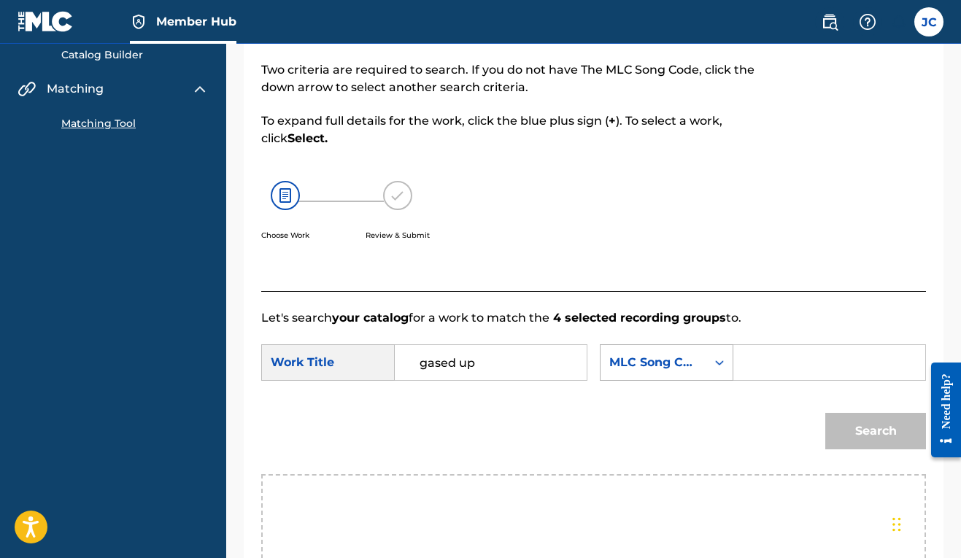
click at [609, 371] on div "MLC Song Code" at bounding box center [653, 363] width 88 height 18
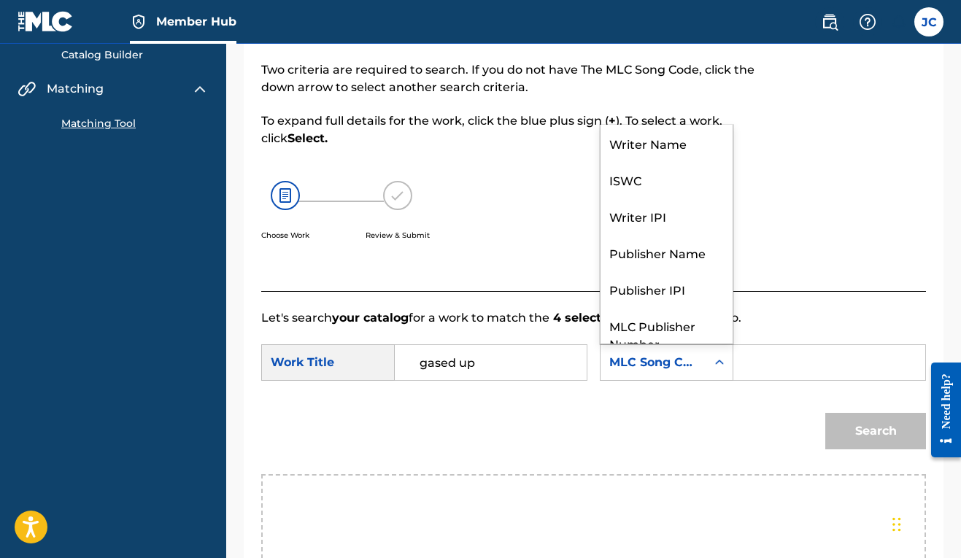
scroll to position [54, 0]
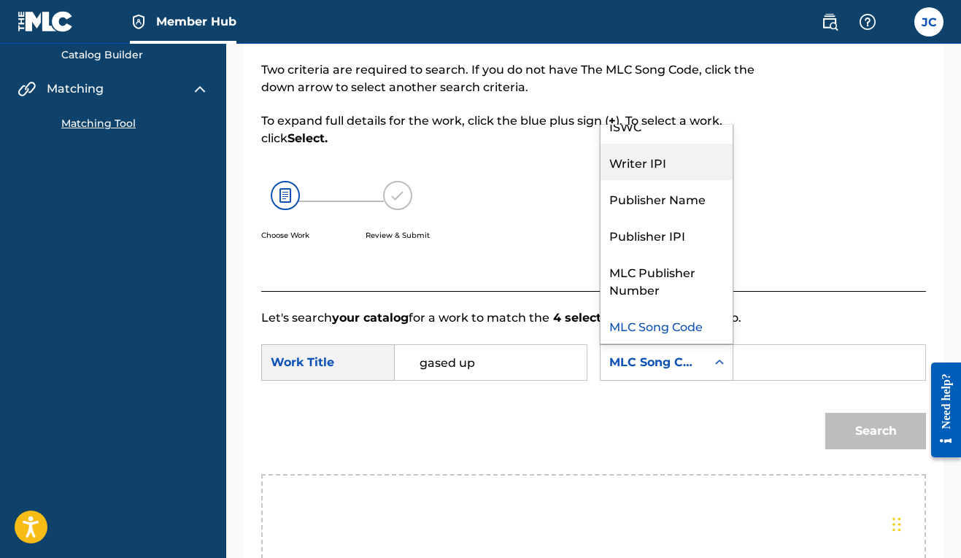
click at [600, 180] on div "Writer IPI" at bounding box center [666, 162] width 132 height 36
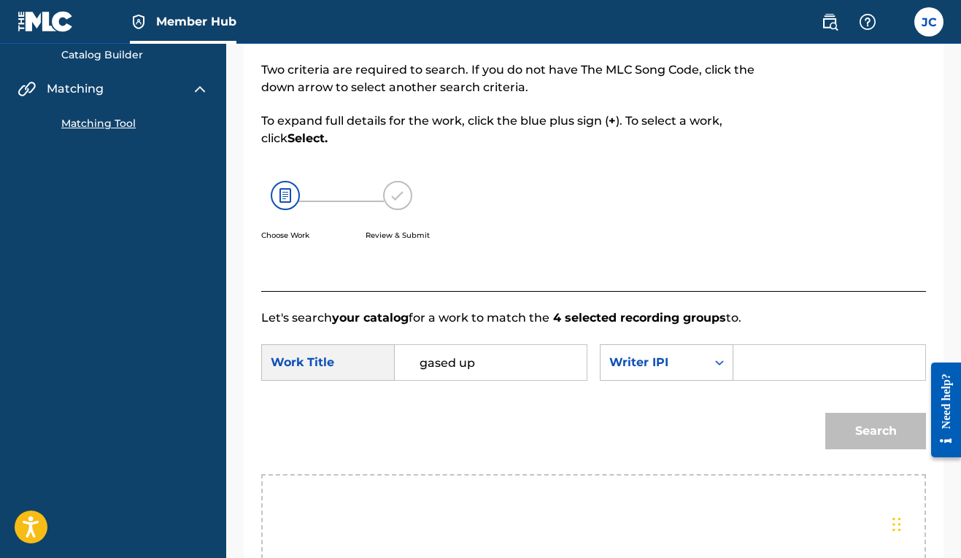
click at [746, 380] on input "Search Form" at bounding box center [829, 362] width 167 height 35
paste input "00606611669"
type input "00606611669"
click at [859, 449] on button "Search" at bounding box center [875, 431] width 101 height 36
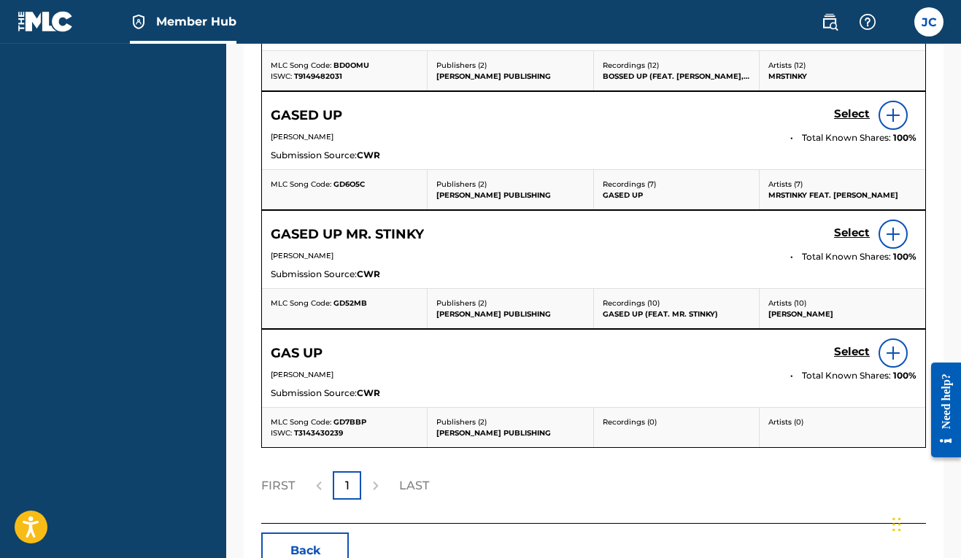
scroll to position [646, 0]
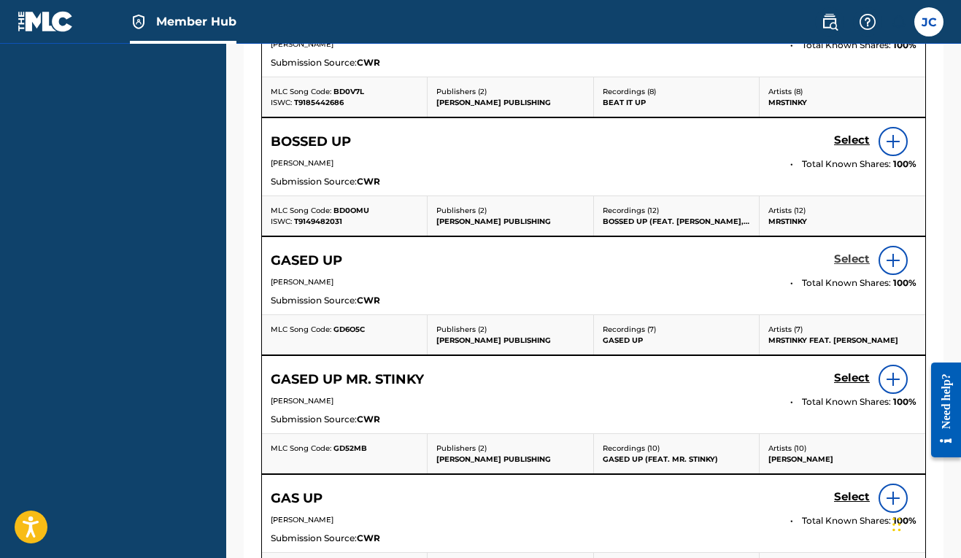
click at [846, 266] on h5 "Select" at bounding box center [852, 259] width 36 height 14
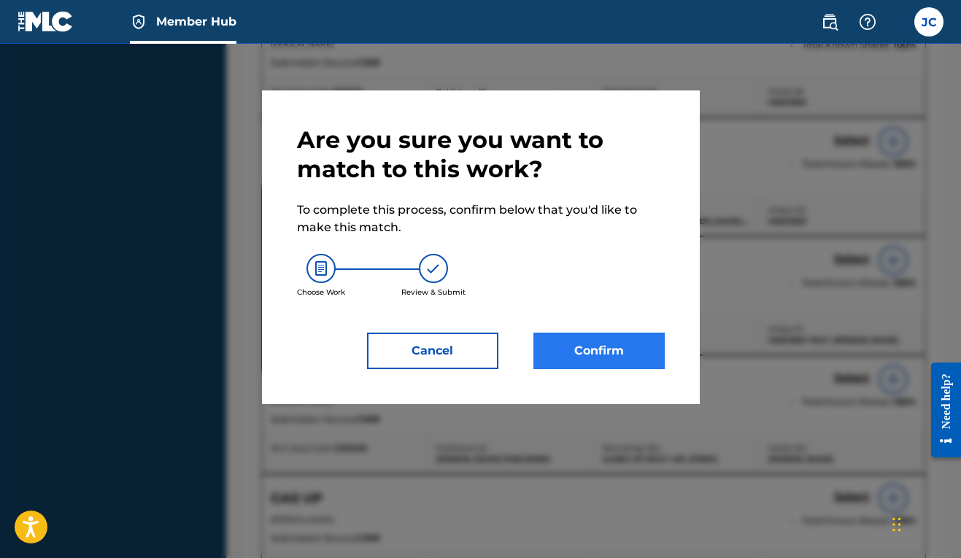
click at [594, 349] on button "Confirm" at bounding box center [598, 351] width 131 height 36
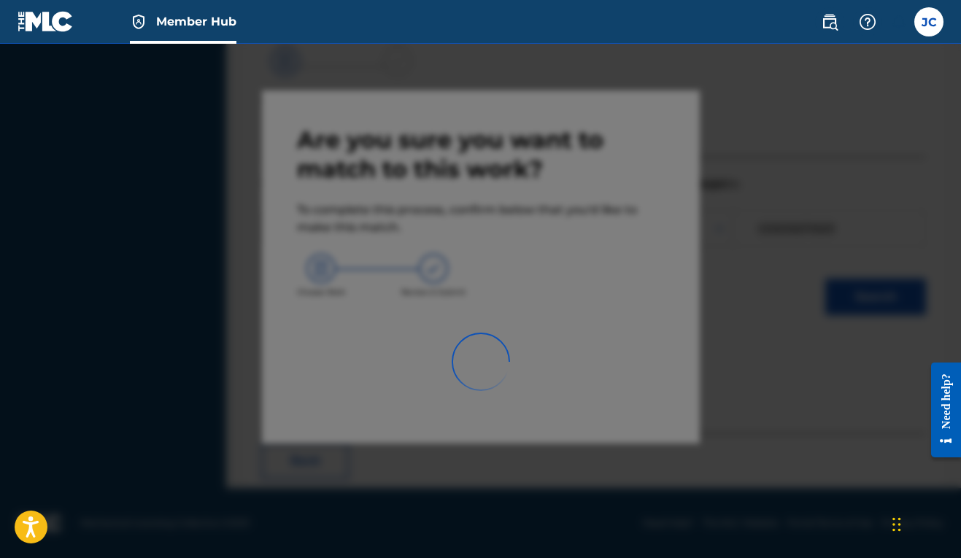
scroll to position [64, 0]
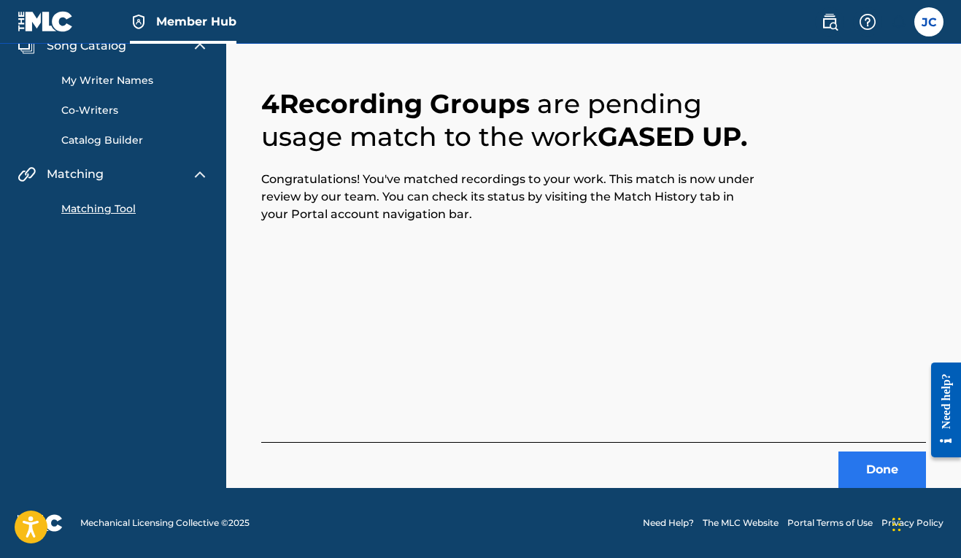
click at [899, 478] on button "Done" at bounding box center [882, 470] width 88 height 36
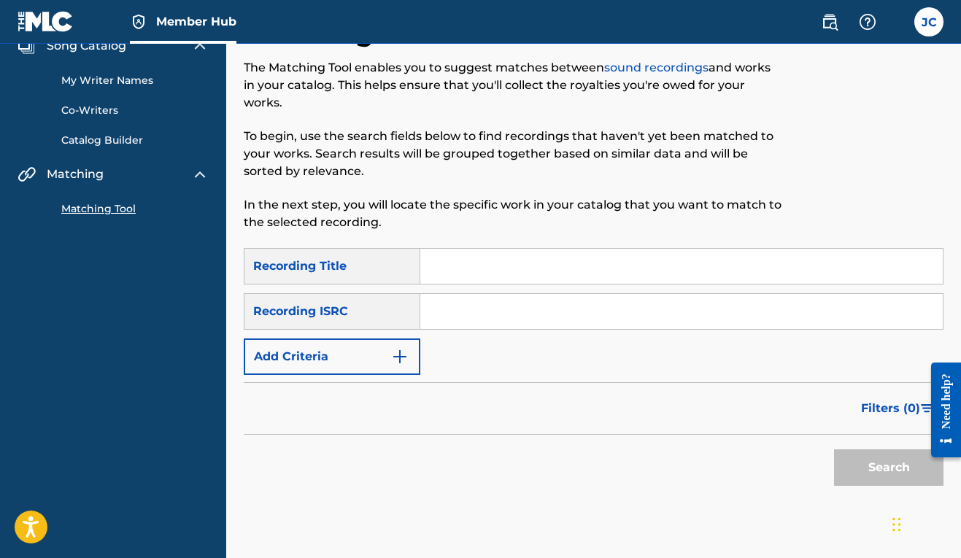
click at [446, 268] on input "Search Form" at bounding box center [681, 266] width 522 height 35
type input "gased up"
click at [411, 356] on button "Add Criteria" at bounding box center [332, 357] width 177 height 36
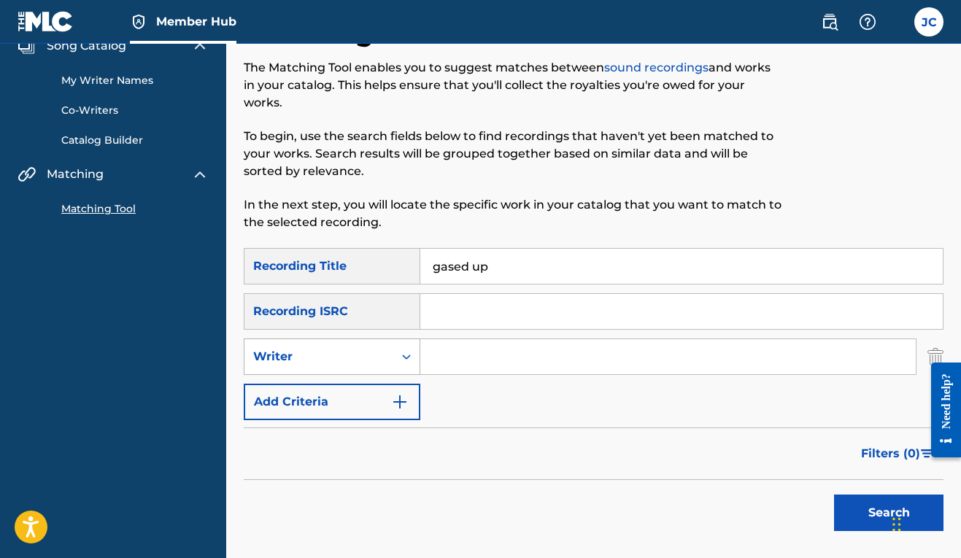
click at [396, 357] on div "Search Form" at bounding box center [406, 357] width 26 height 26
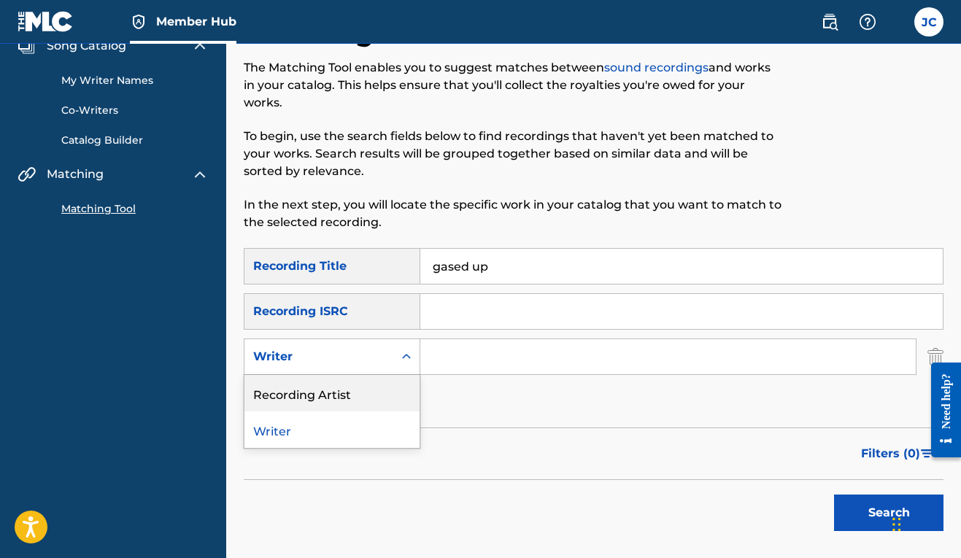
click at [390, 392] on div "Recording Artist" at bounding box center [331, 393] width 175 height 36
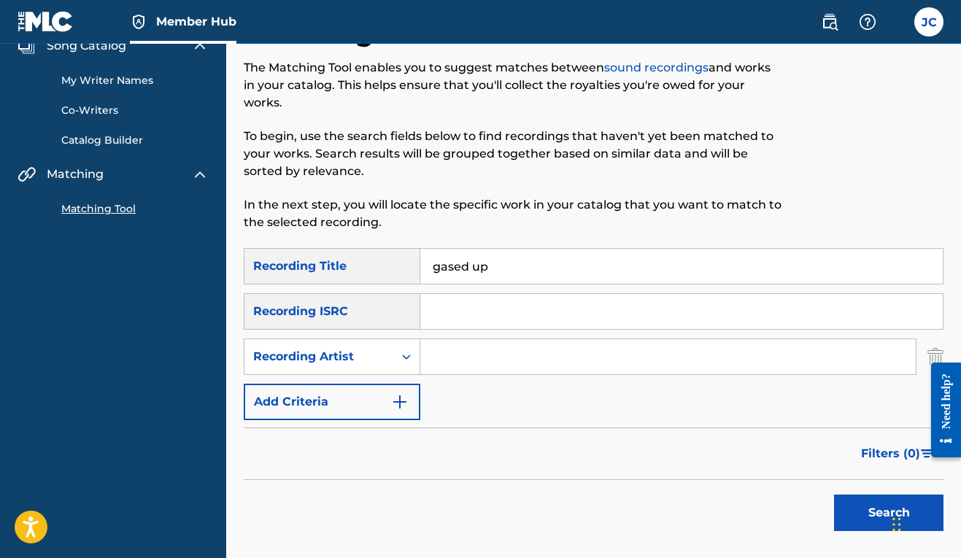
click at [441, 365] on input "Search Form" at bounding box center [667, 356] width 495 height 35
type input "mrstinky"
click at [875, 514] on button "Search" at bounding box center [888, 513] width 109 height 36
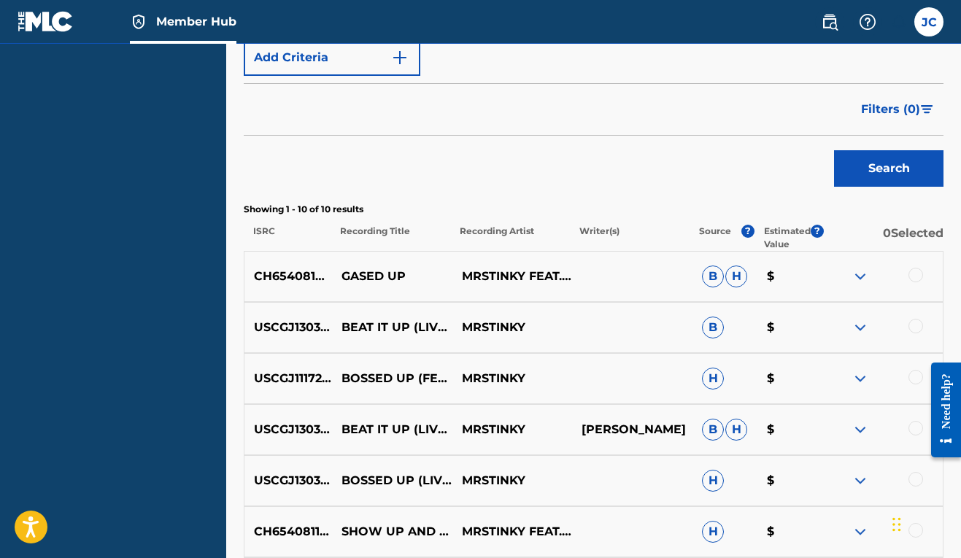
scroll to position [411, 0]
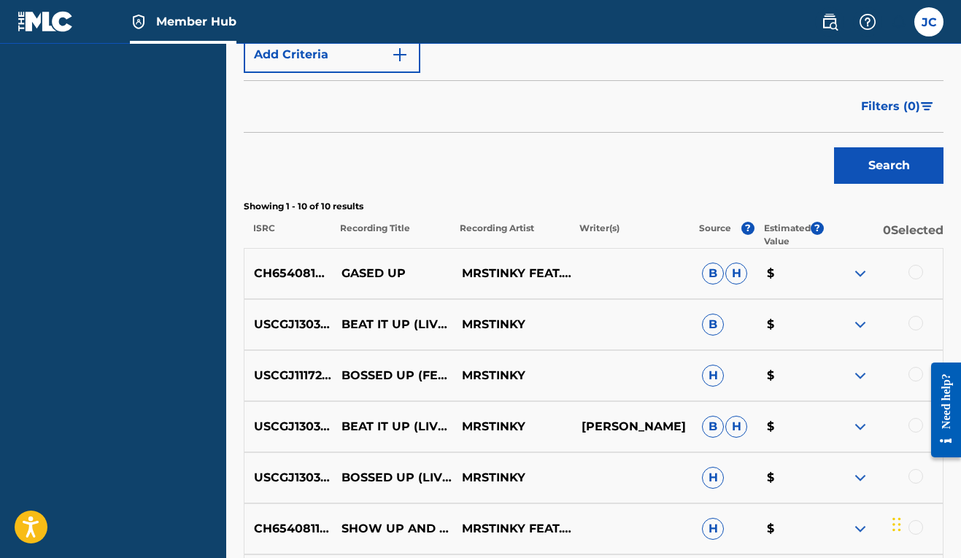
click at [912, 270] on div at bounding box center [915, 272] width 15 height 15
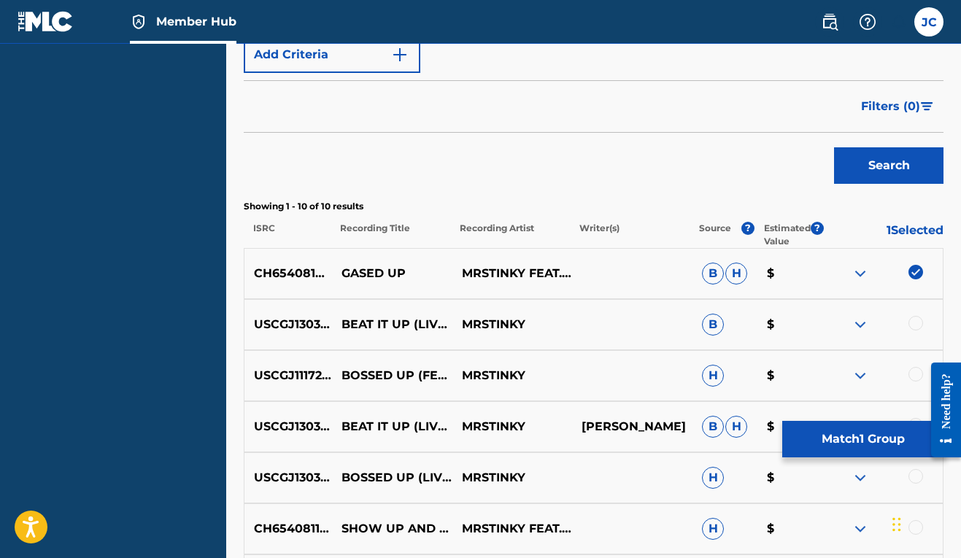
scroll to position [301, 0]
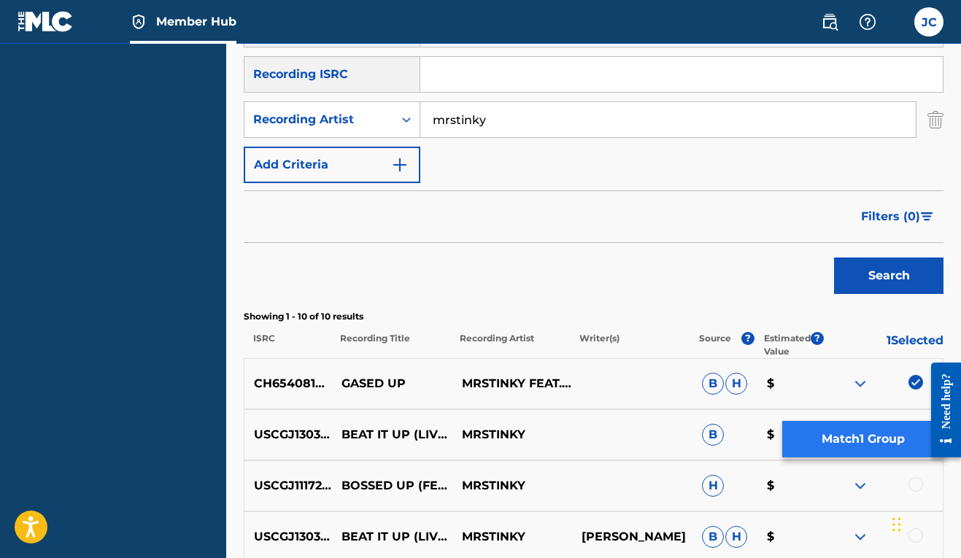
click at [847, 436] on button "Match 1 Group" at bounding box center [862, 439] width 161 height 36
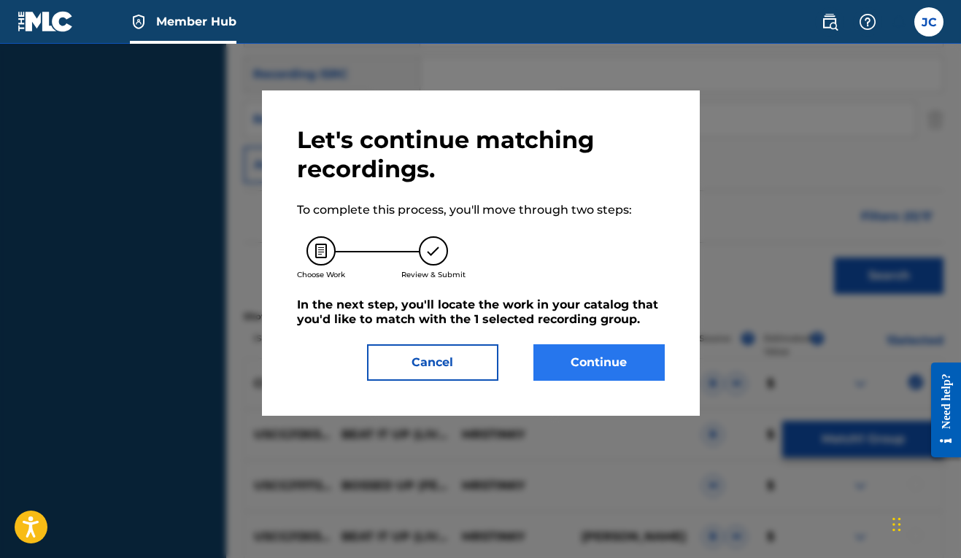
click at [626, 359] on button "Continue" at bounding box center [598, 362] width 131 height 36
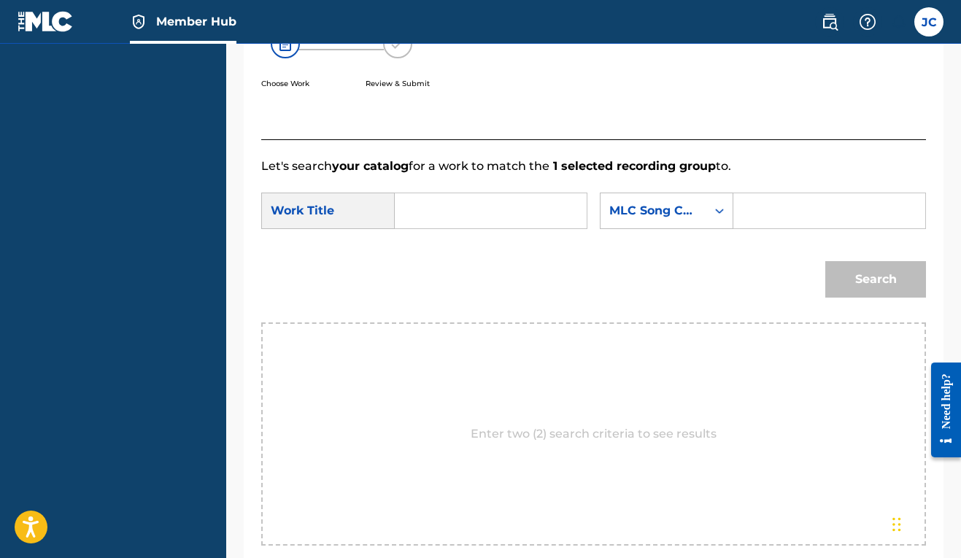
click at [463, 202] on input "Search Form" at bounding box center [490, 210] width 167 height 35
click at [444, 247] on span "ed up" at bounding box center [437, 251] width 37 height 31
type input "gased up"
click at [609, 220] on div "MLC Song Code" at bounding box center [653, 211] width 88 height 18
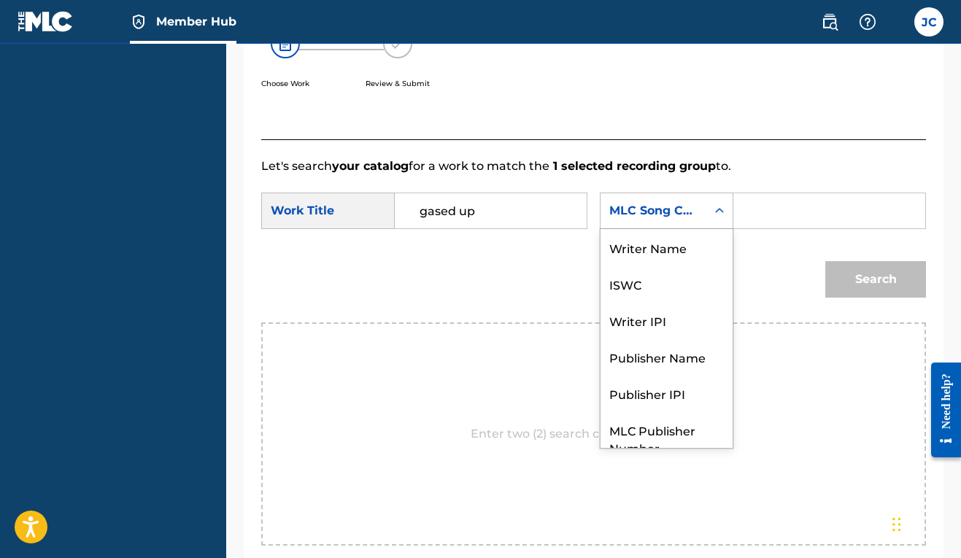
scroll to position [54, 0]
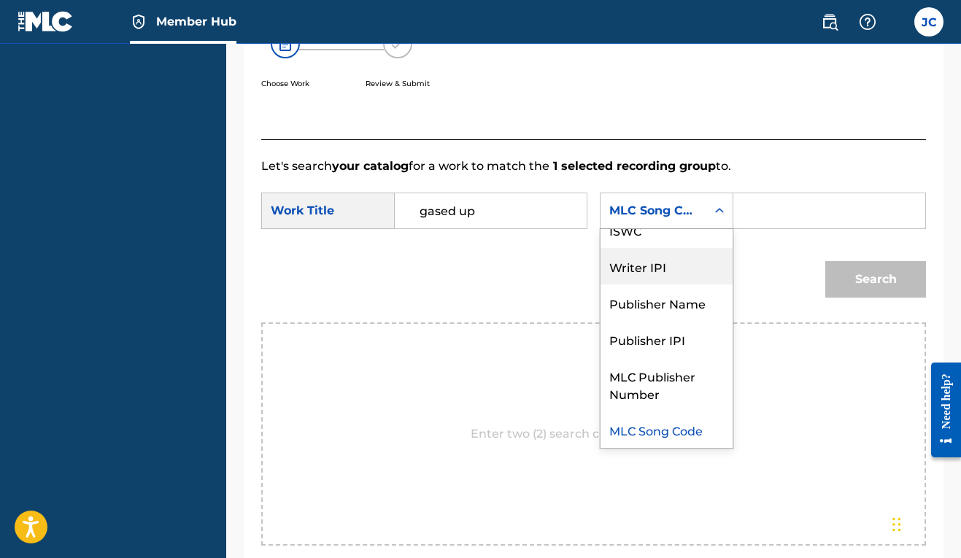
click at [600, 285] on div "Writer IPI" at bounding box center [666, 266] width 132 height 36
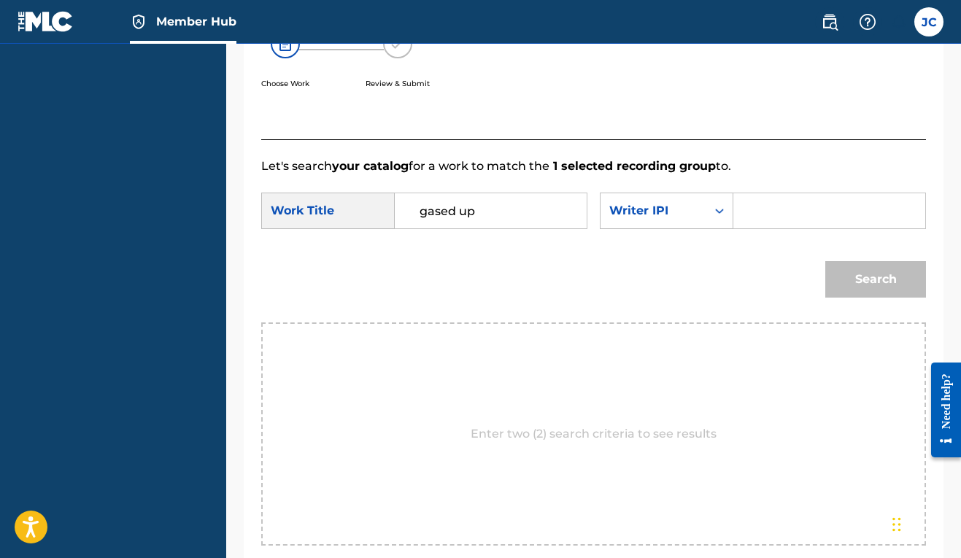
click at [746, 228] on input "Search Form" at bounding box center [829, 210] width 167 height 35
paste input "00606611669"
type input "00606611669"
click at [859, 298] on button "Search" at bounding box center [875, 279] width 101 height 36
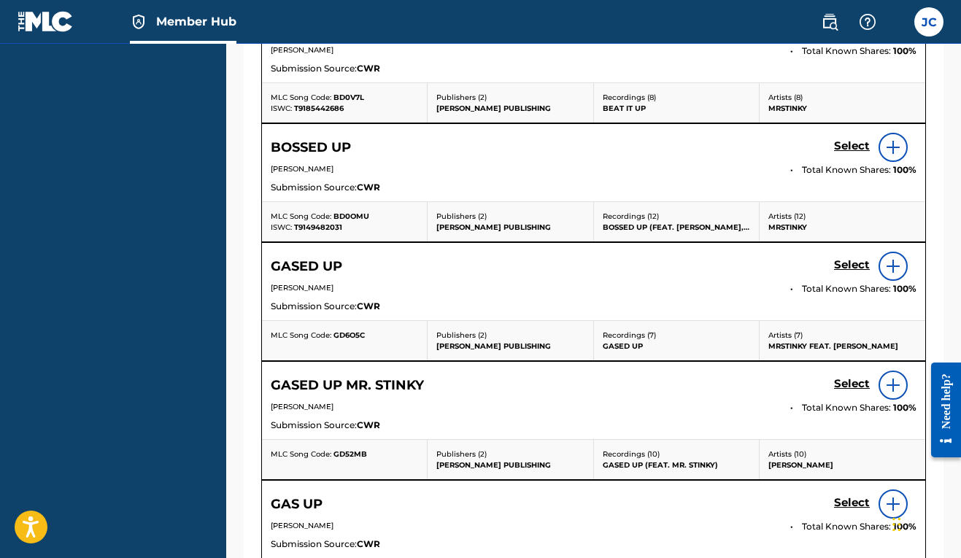
scroll to position [763, 0]
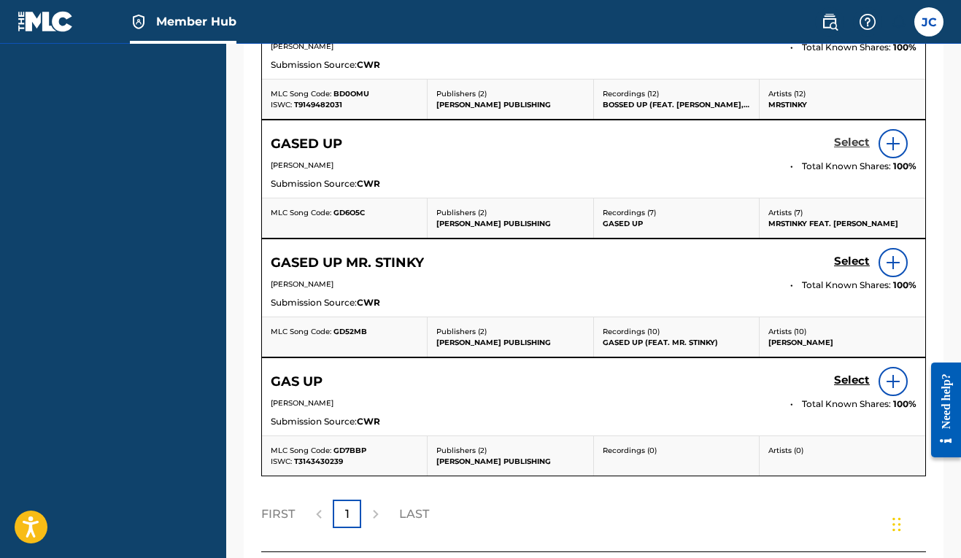
click at [850, 150] on h5 "Select" at bounding box center [852, 143] width 36 height 14
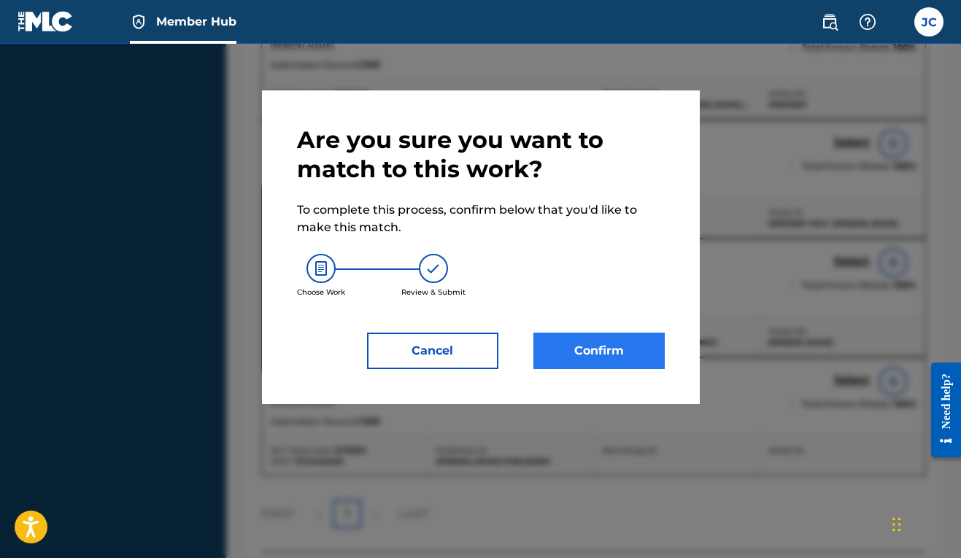
click at [611, 349] on button "Confirm" at bounding box center [598, 351] width 131 height 36
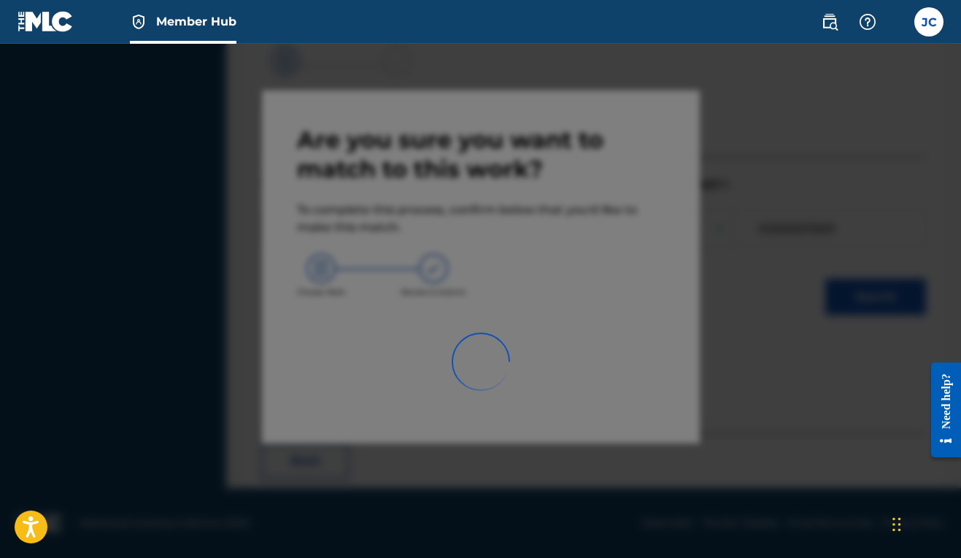
scroll to position [64, 0]
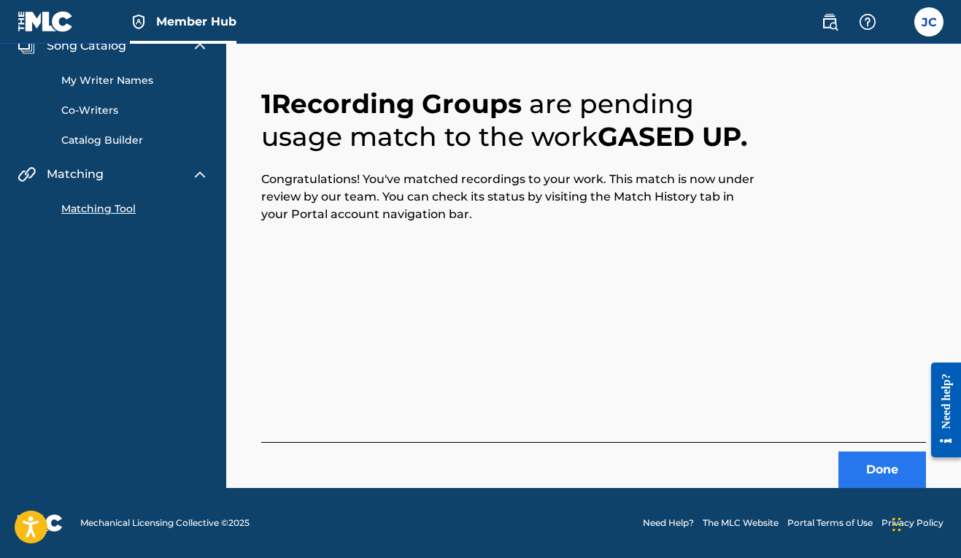
click at [880, 479] on button "Done" at bounding box center [882, 470] width 88 height 36
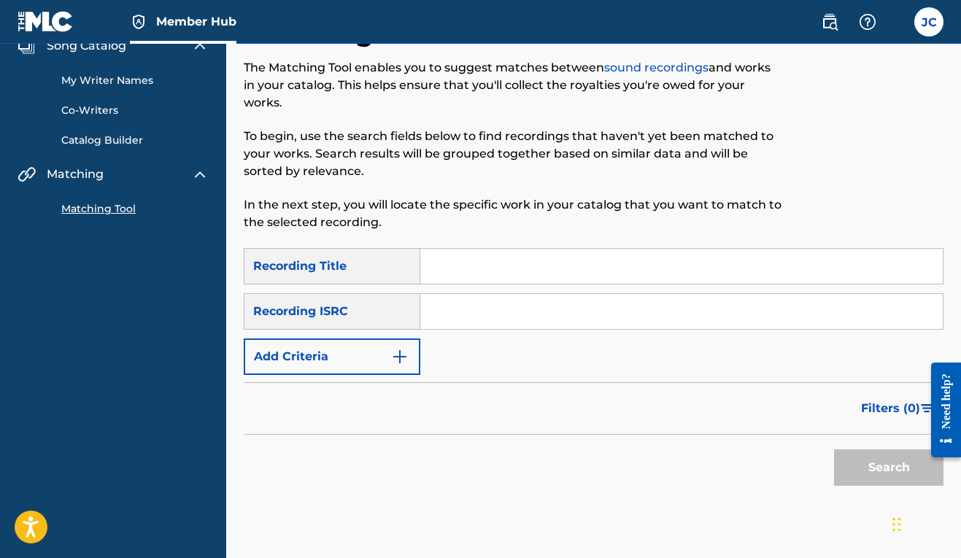
click at [487, 276] on input "Search Form" at bounding box center [681, 266] width 522 height 35
type input "gas up"
click at [406, 355] on img "Search Form" at bounding box center [400, 357] width 18 height 18
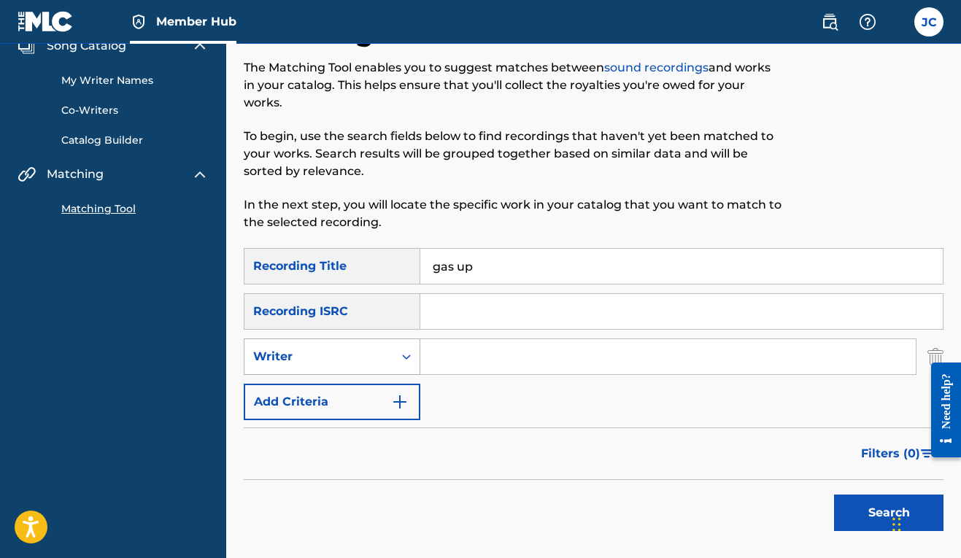
click at [401, 364] on div "Search Form" at bounding box center [406, 357] width 26 height 26
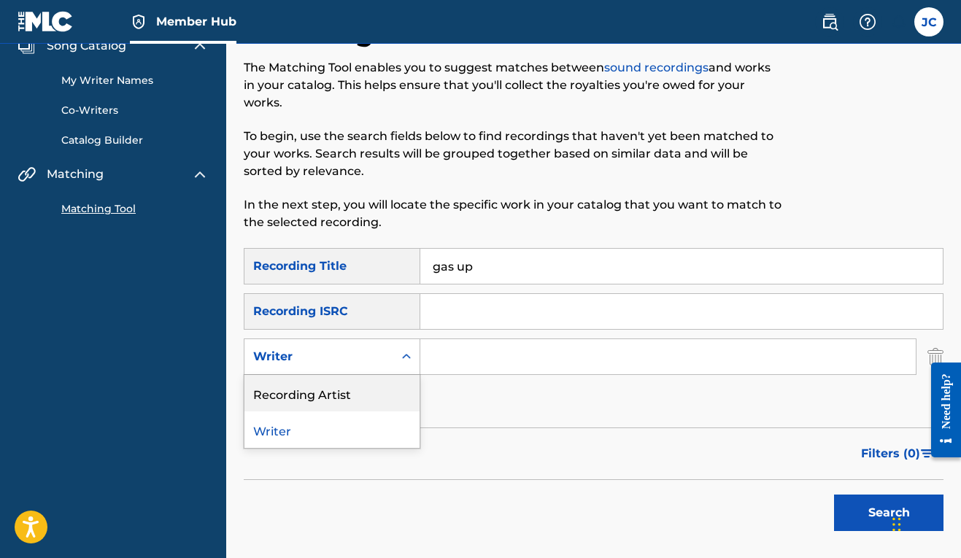
click at [390, 387] on div "Recording Artist" at bounding box center [331, 393] width 175 height 36
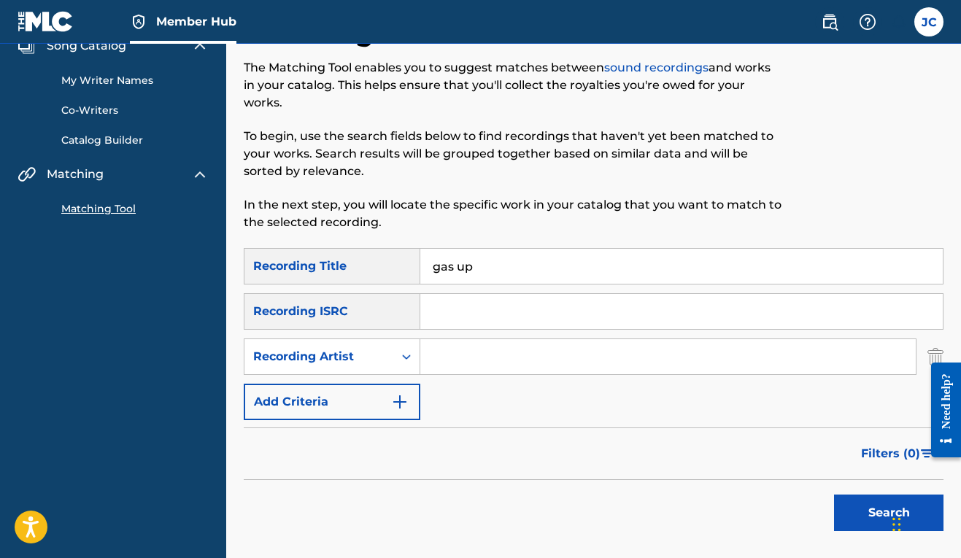
click at [457, 357] on input "Search Form" at bounding box center [667, 356] width 495 height 35
click at [855, 511] on button "Search" at bounding box center [888, 513] width 109 height 36
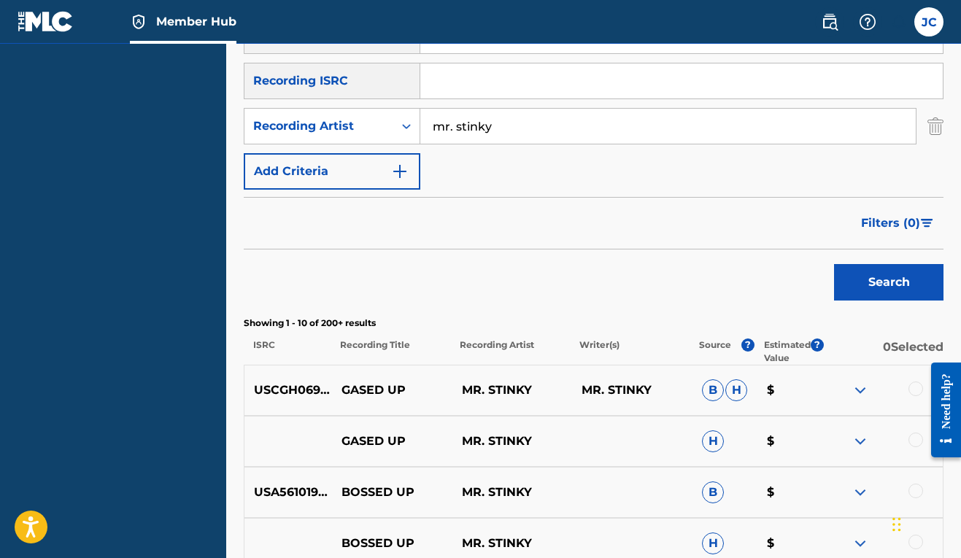
scroll to position [190, 0]
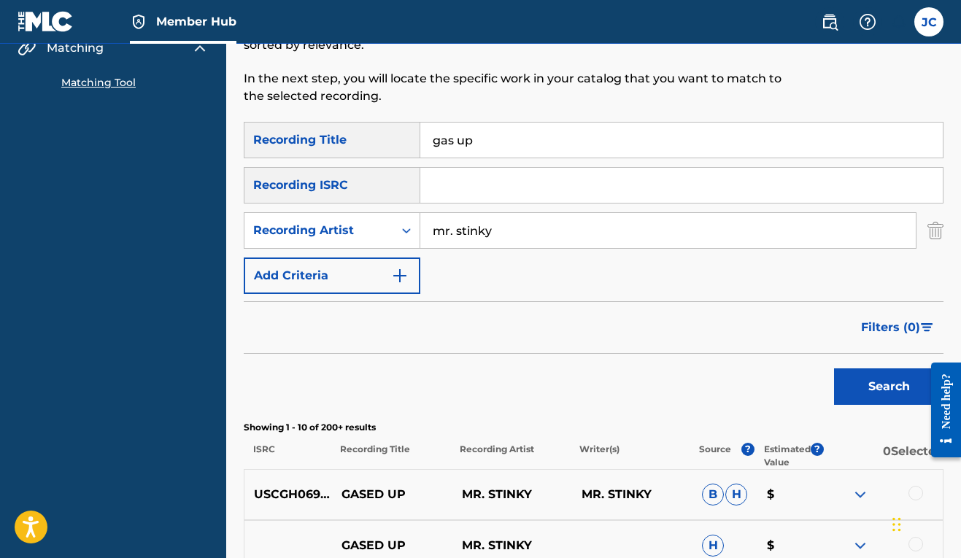
click at [453, 233] on input "mr. stinky" at bounding box center [667, 230] width 495 height 35
click at [860, 379] on button "Search" at bounding box center [888, 386] width 109 height 36
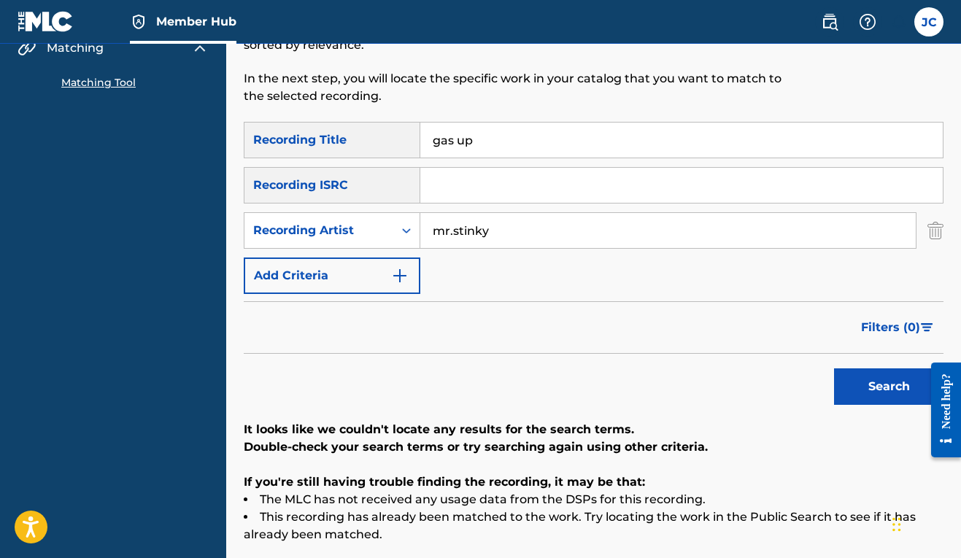
click at [453, 233] on input "mr.stinky" at bounding box center [667, 230] width 495 height 35
type input "mrstinky"
click at [848, 381] on button "Search" at bounding box center [888, 386] width 109 height 36
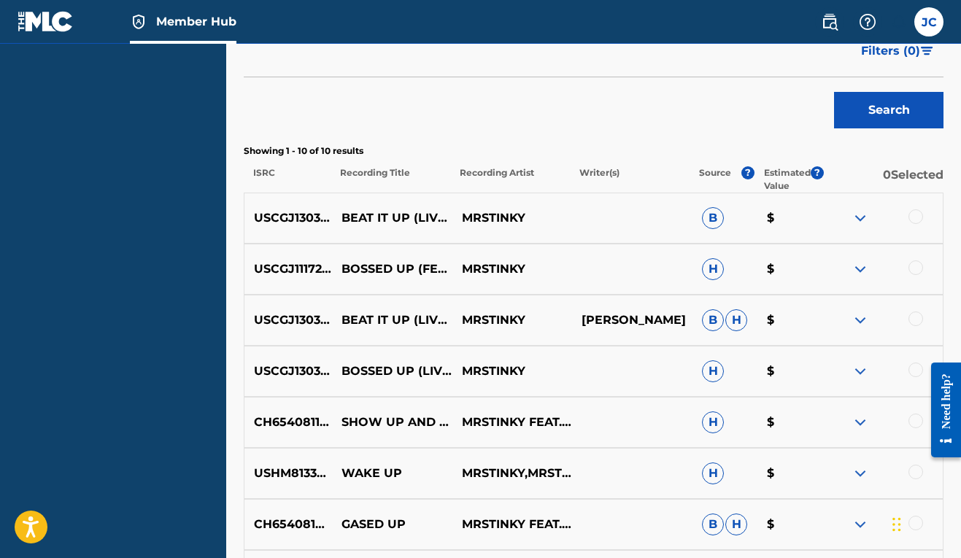
scroll to position [58, 0]
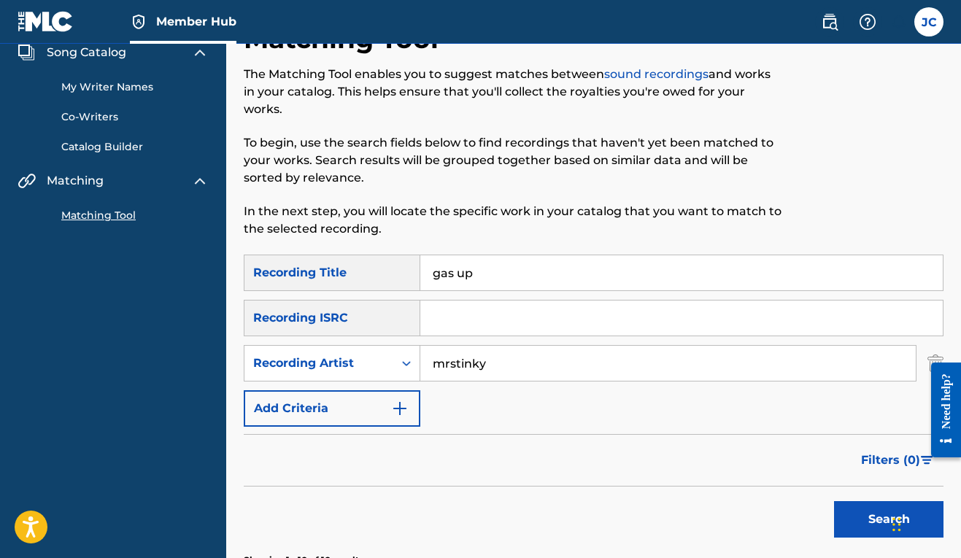
click at [471, 271] on input "gas up" at bounding box center [681, 272] width 522 height 35
type input "gased up by mr. stinky"
click at [862, 520] on button "Search" at bounding box center [888, 519] width 109 height 36
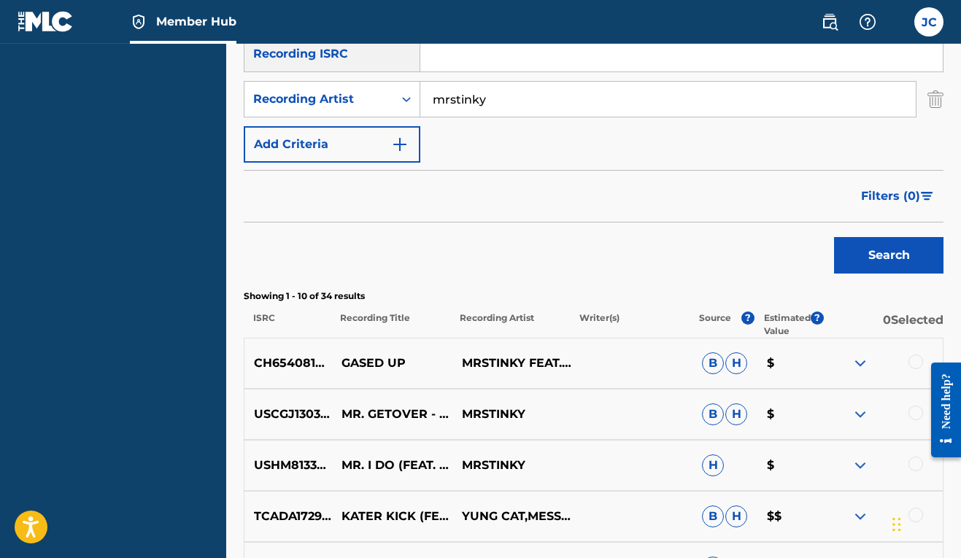
scroll to position [160, 0]
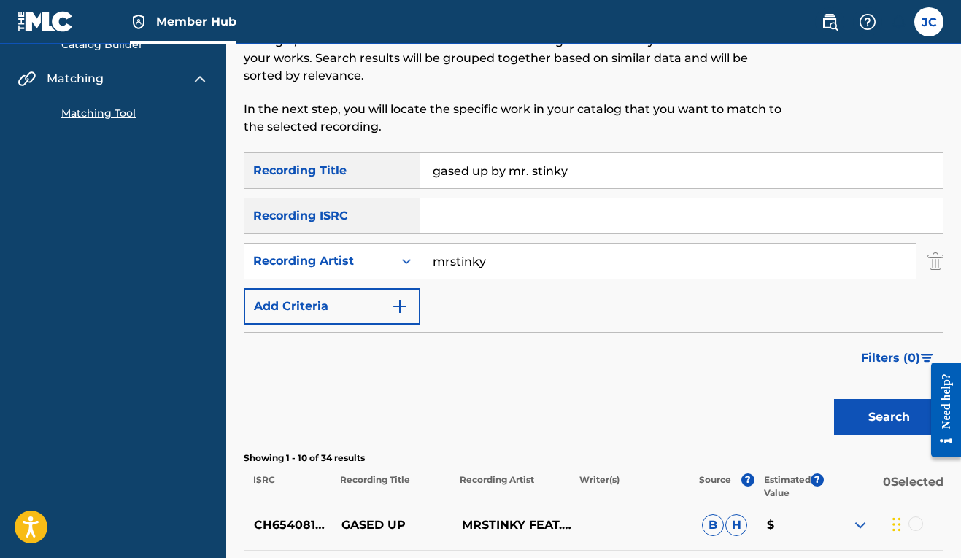
click at [485, 172] on input "gased up by mr. stinky" at bounding box center [681, 170] width 522 height 35
click at [472, 173] on input "gased up by mr. stinky" at bounding box center [681, 170] width 522 height 35
click at [452, 263] on input "mrstinky" at bounding box center [667, 261] width 495 height 35
type input "mr. stinky"
click at [881, 407] on button "Search" at bounding box center [888, 417] width 109 height 36
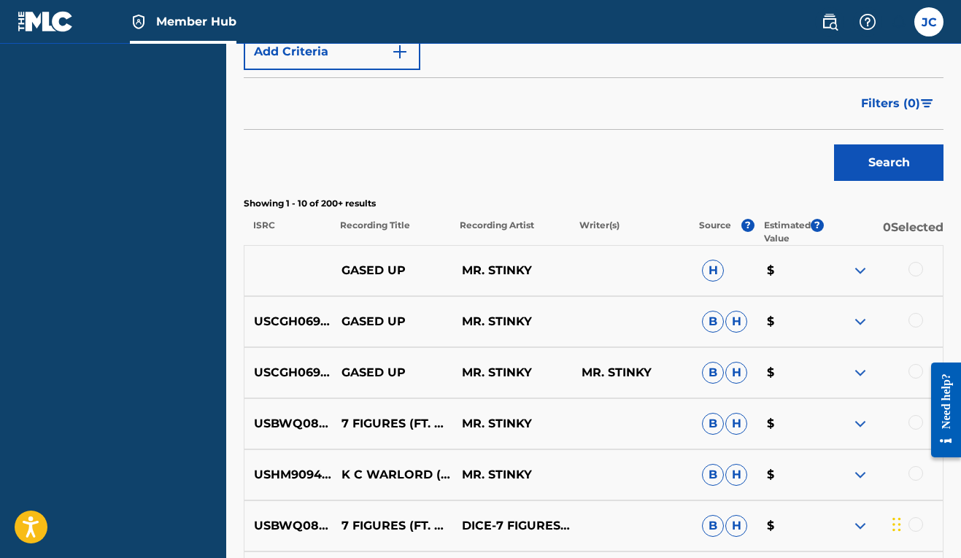
scroll to position [0, 0]
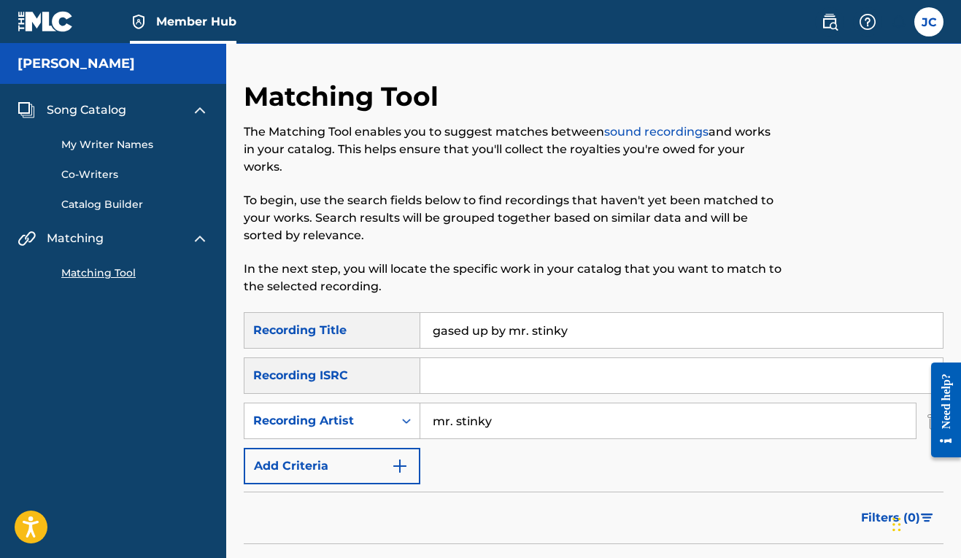
click at [499, 331] on input "gased up by mr. stinky" at bounding box center [681, 330] width 522 height 35
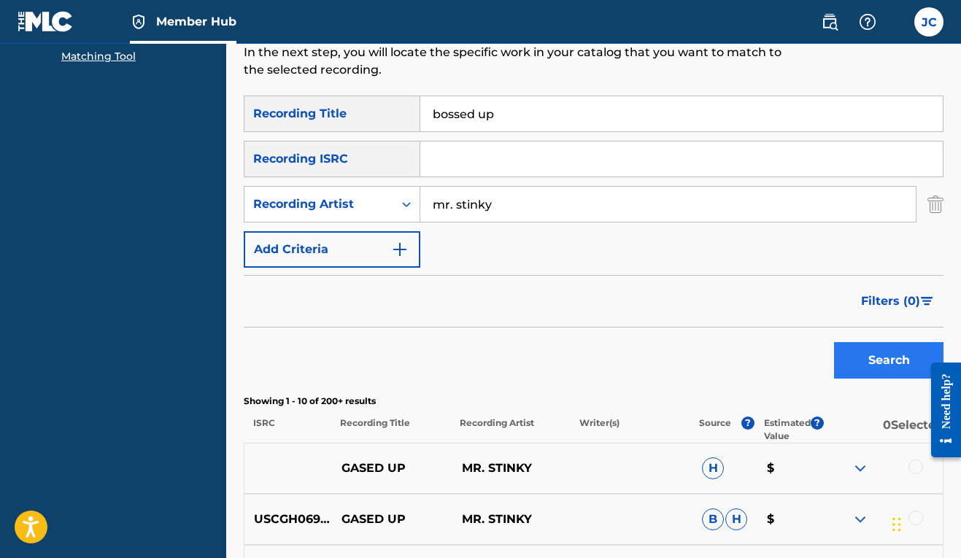
type input "bossed up"
click at [876, 367] on button "Search" at bounding box center [888, 360] width 109 height 36
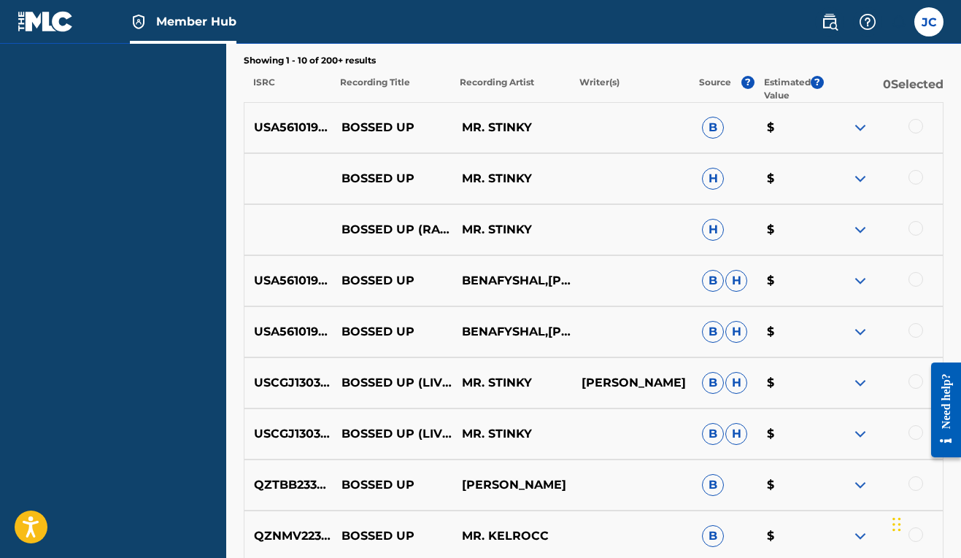
scroll to position [511, 0]
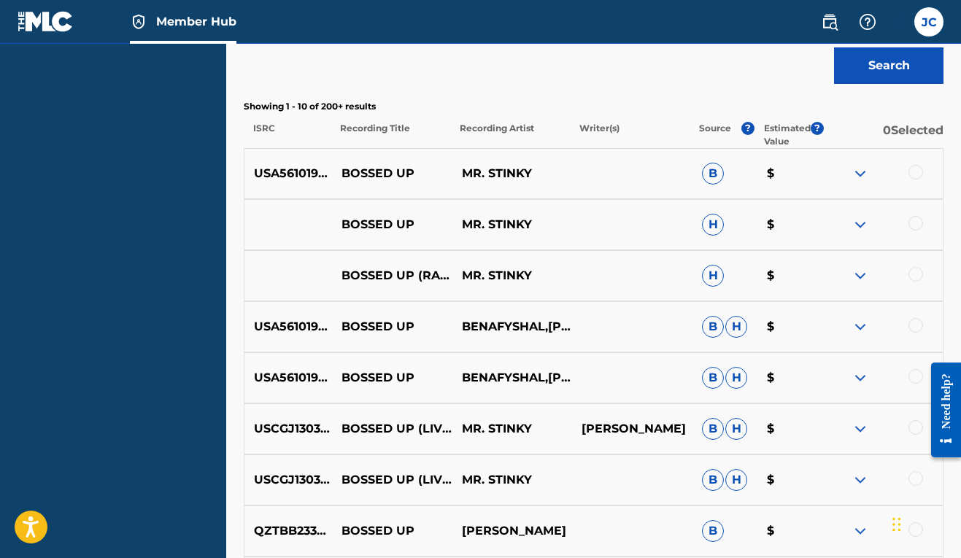
click at [918, 172] on div at bounding box center [915, 172] width 15 height 15
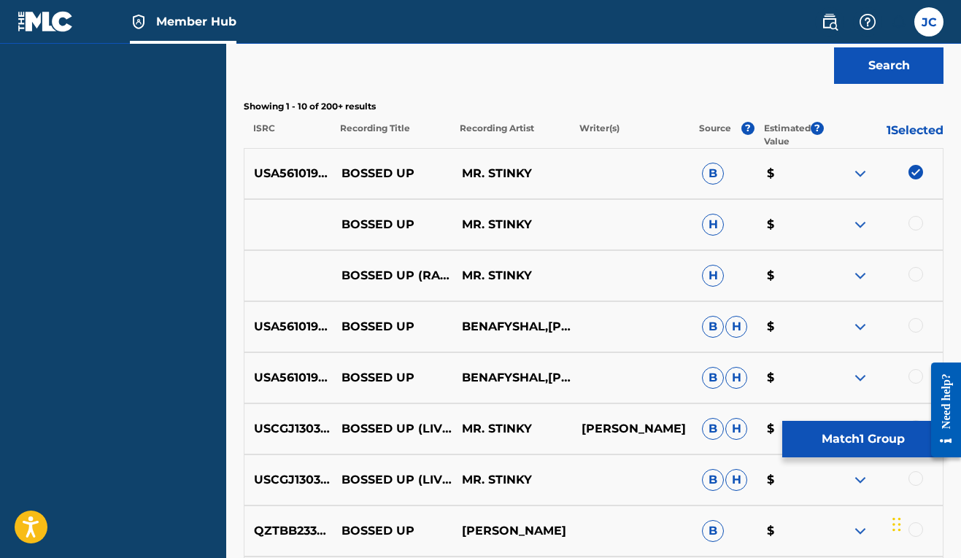
click at [914, 221] on div at bounding box center [915, 223] width 15 height 15
click at [910, 327] on div at bounding box center [915, 325] width 15 height 15
click at [911, 384] on div at bounding box center [882, 378] width 120 height 18
click at [914, 381] on div at bounding box center [915, 376] width 15 height 15
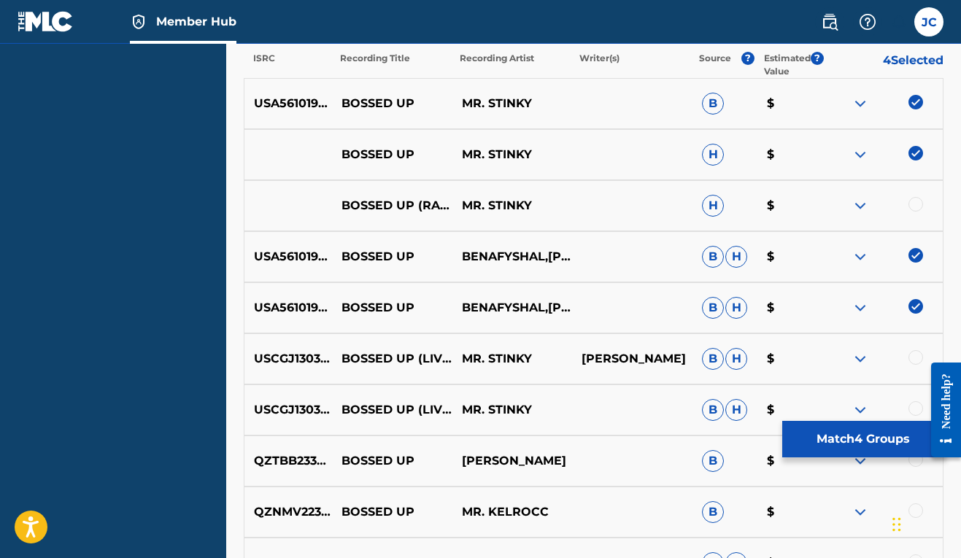
scroll to position [624, 0]
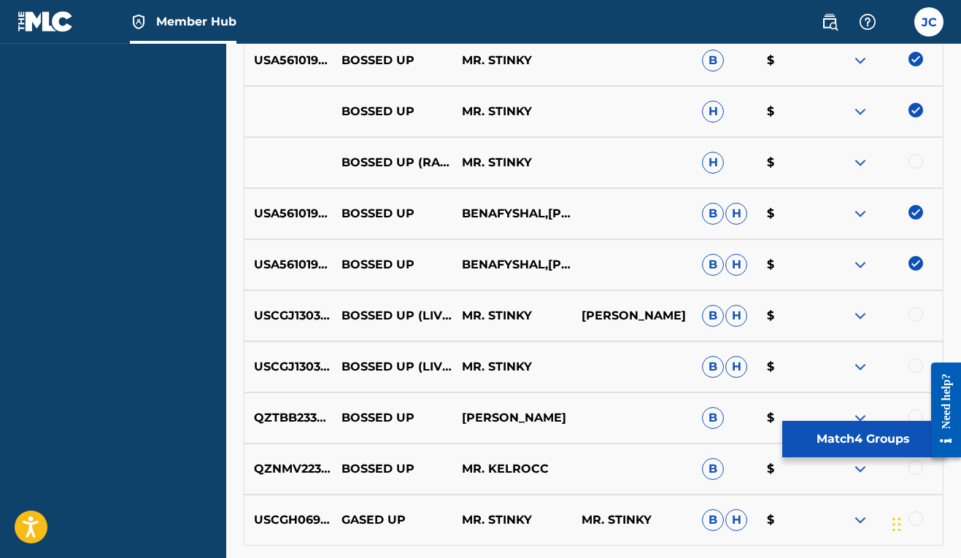
click at [914, 319] on div at bounding box center [915, 314] width 15 height 15
click at [916, 369] on div at bounding box center [915, 365] width 15 height 15
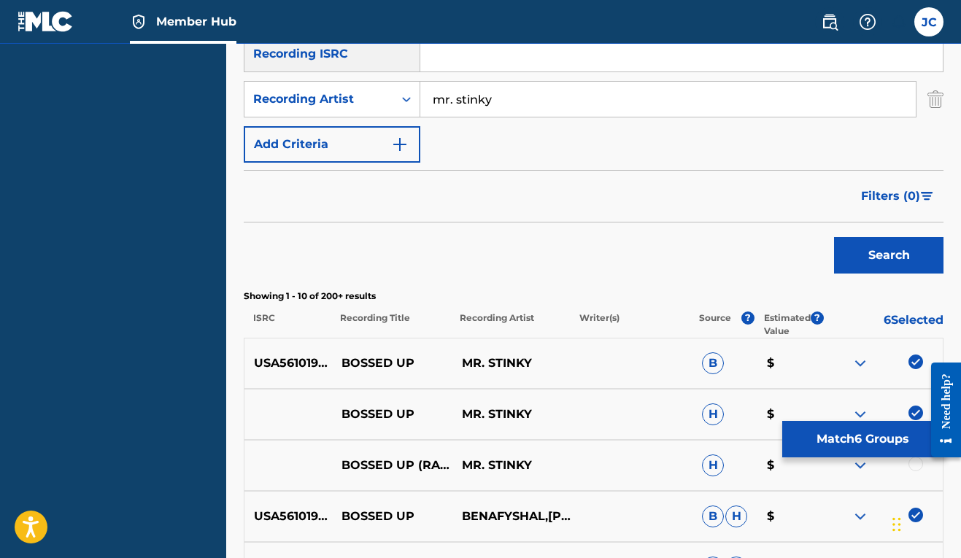
scroll to position [202, 0]
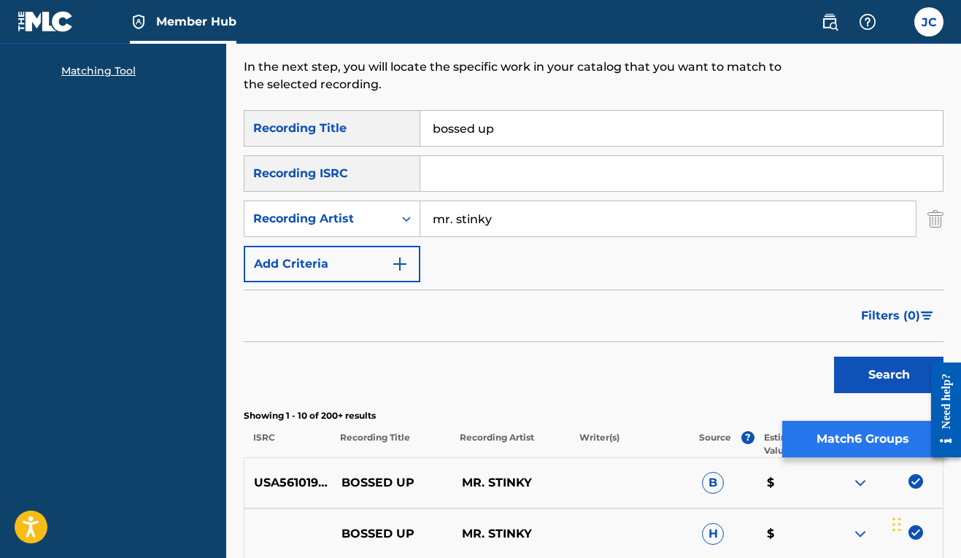
click at [850, 451] on button "Match 6 Groups" at bounding box center [862, 439] width 161 height 36
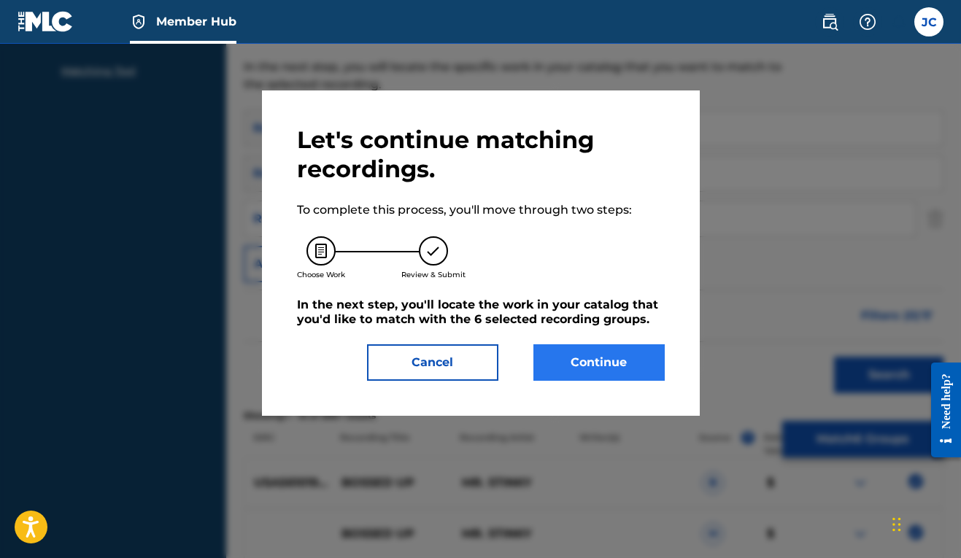
click at [631, 373] on button "Continue" at bounding box center [598, 362] width 131 height 36
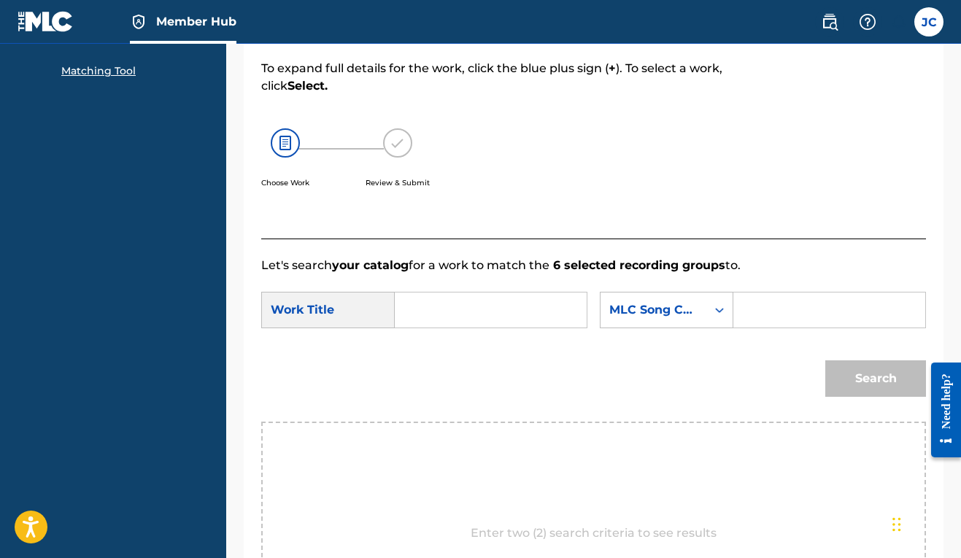
click at [525, 298] on input "Search Form" at bounding box center [490, 310] width 167 height 35
click at [412, 356] on div "bossed up" at bounding box center [419, 343] width 25 height 26
type input "bossed up"
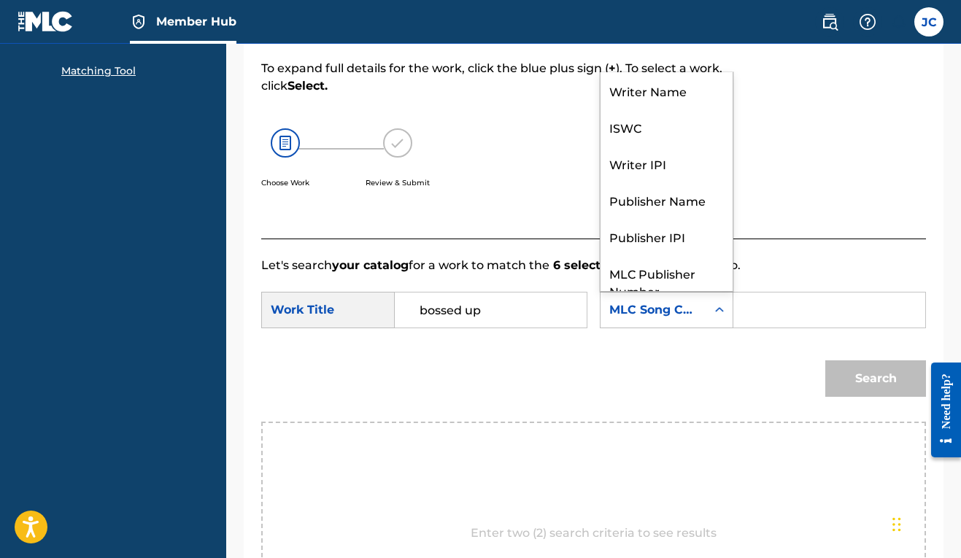
click at [600, 324] on div "MLC Song Code" at bounding box center [653, 310] width 106 height 28
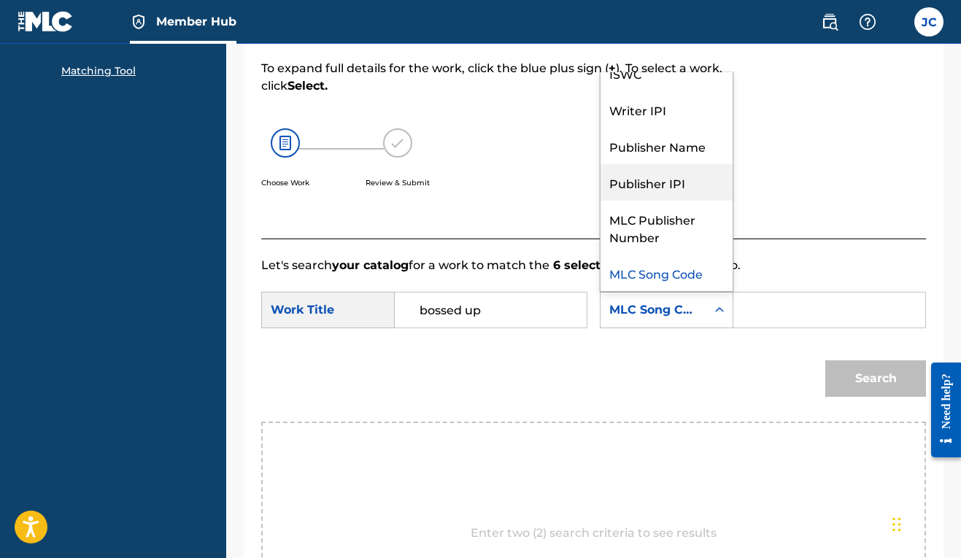
click at [600, 201] on div "Publisher IPI" at bounding box center [666, 182] width 132 height 36
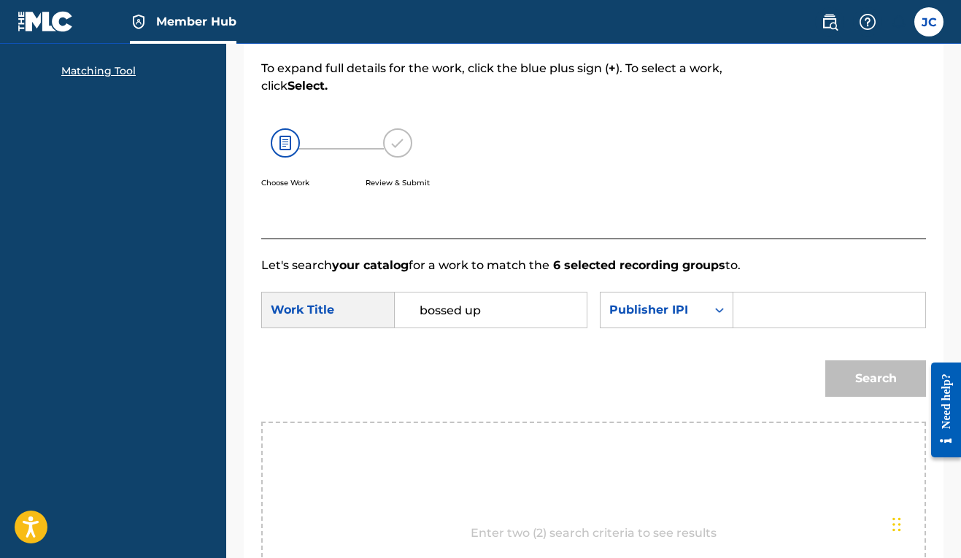
click at [746, 328] on input "Search Form" at bounding box center [829, 310] width 167 height 35
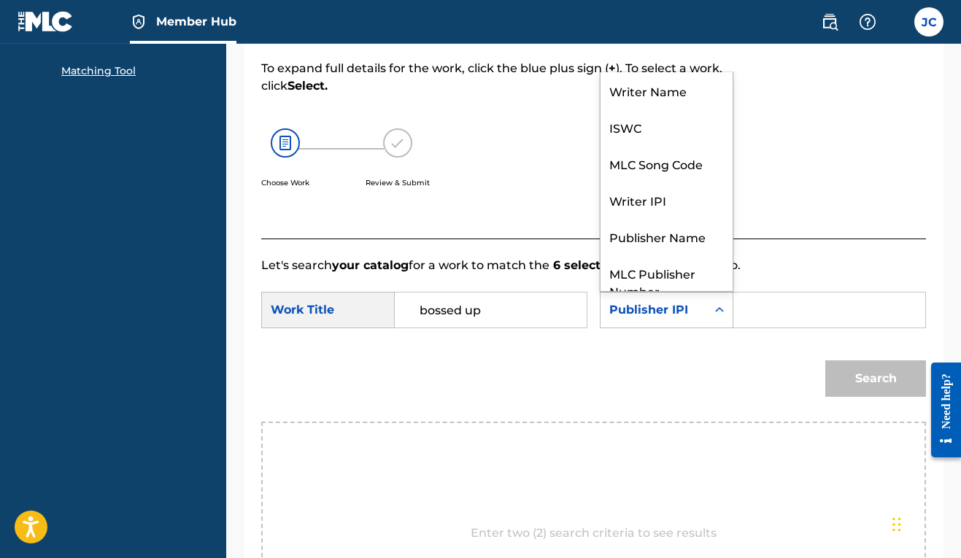
click at [609, 319] on div "Publisher IPI" at bounding box center [653, 310] width 88 height 18
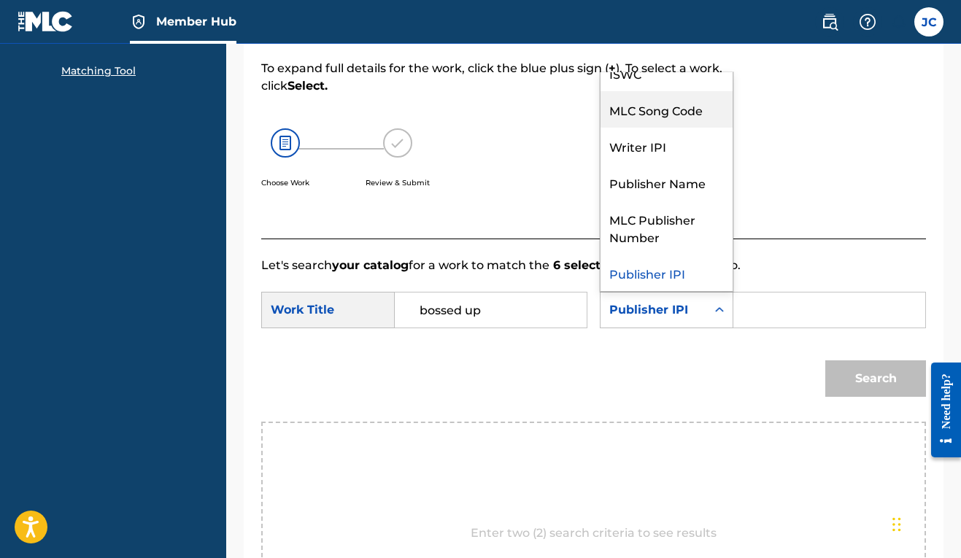
click at [600, 128] on div "MLC Song Code" at bounding box center [666, 109] width 132 height 36
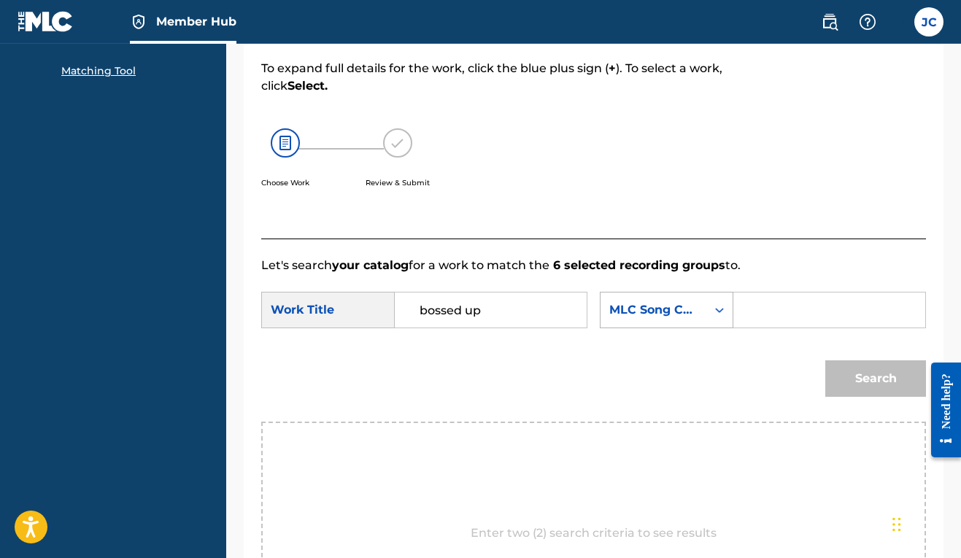
click at [609, 319] on div "MLC Song Code" at bounding box center [653, 310] width 88 height 18
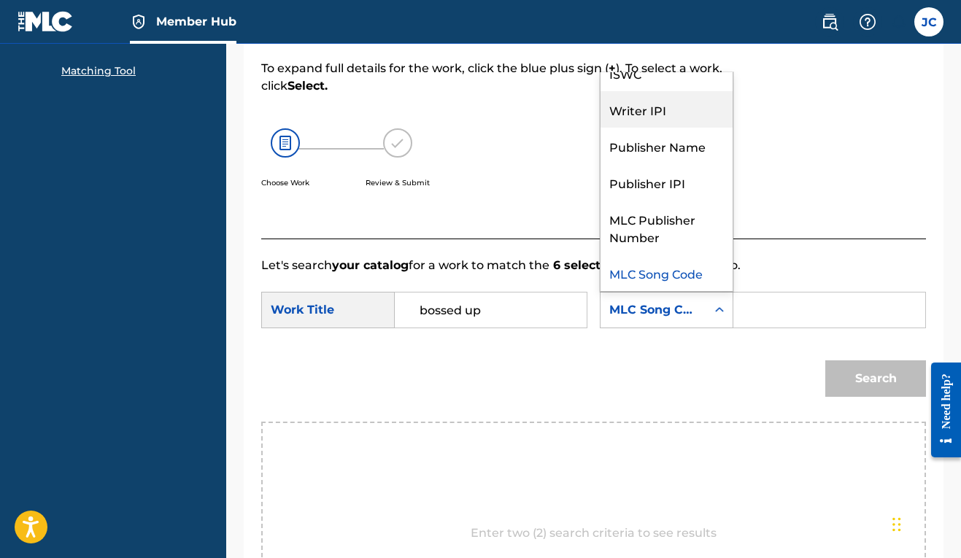
click at [600, 128] on div "Writer IPI" at bounding box center [666, 109] width 132 height 36
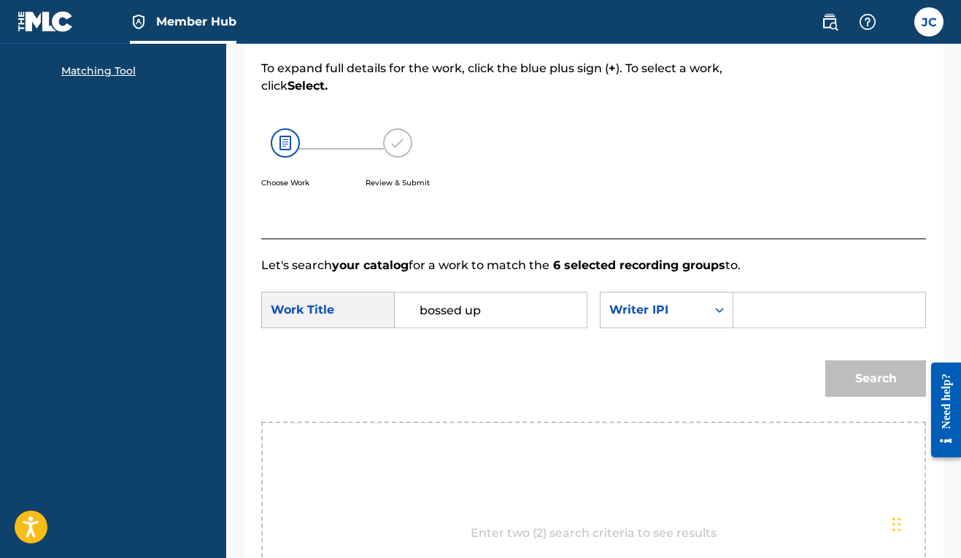
click at [746, 328] on input "Search Form" at bounding box center [829, 310] width 167 height 35
paste input "00606611669"
type input "00606611669"
click at [859, 397] on button "Search" at bounding box center [875, 378] width 101 height 36
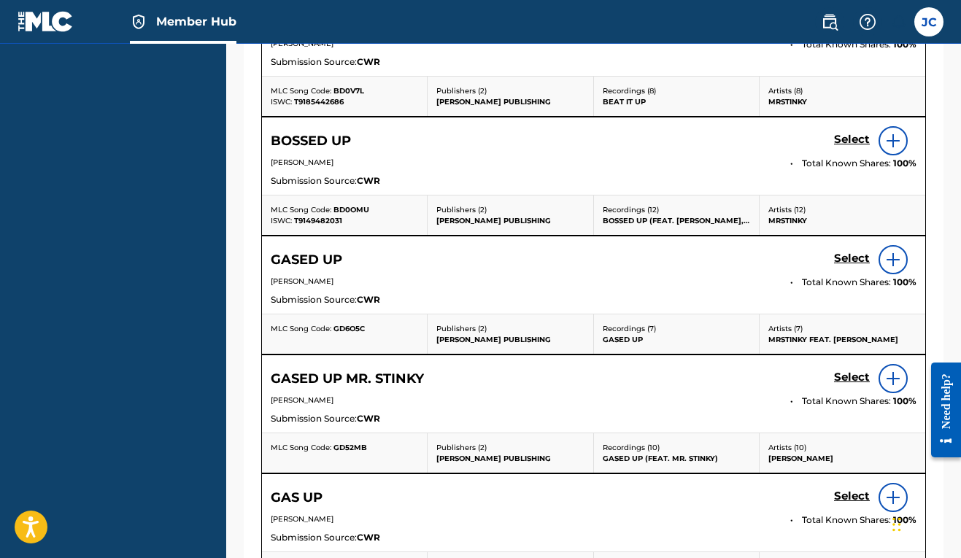
scroll to position [477, 0]
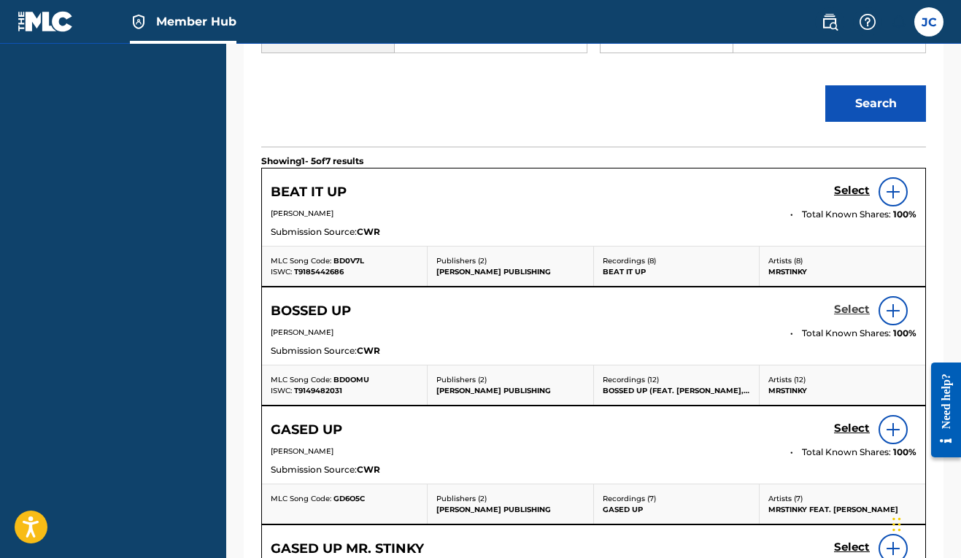
click at [846, 317] on h5 "Select" at bounding box center [852, 310] width 36 height 14
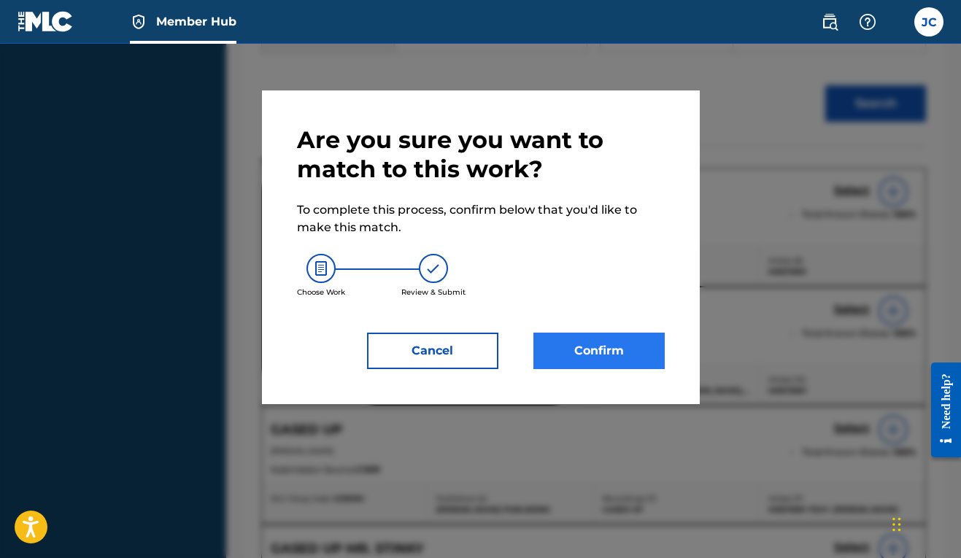
click at [633, 355] on button "Confirm" at bounding box center [598, 351] width 131 height 36
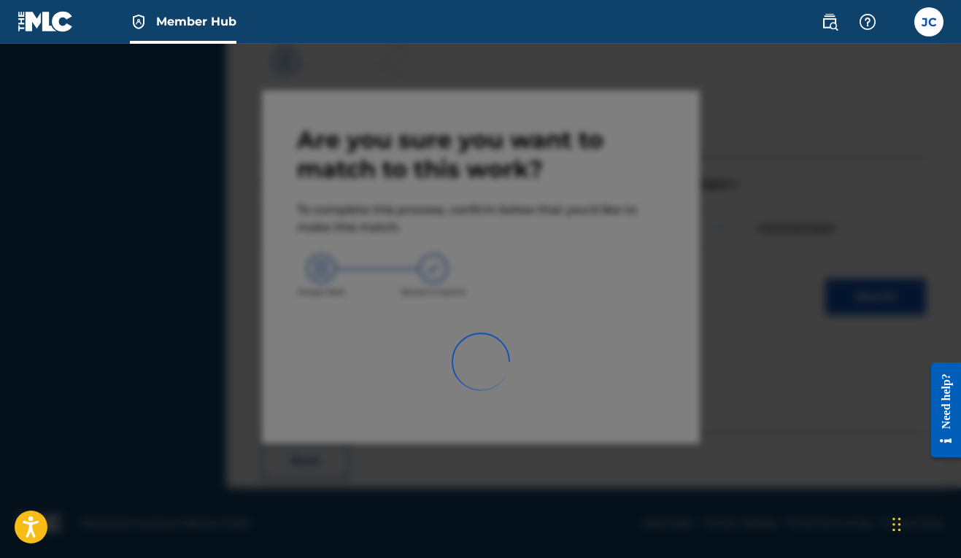
scroll to position [64, 0]
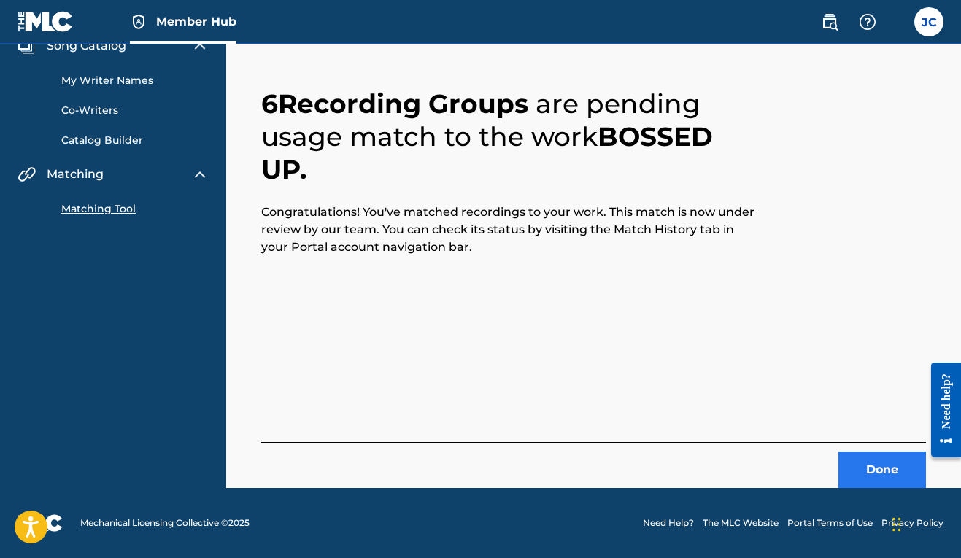
click at [890, 477] on button "Done" at bounding box center [882, 470] width 88 height 36
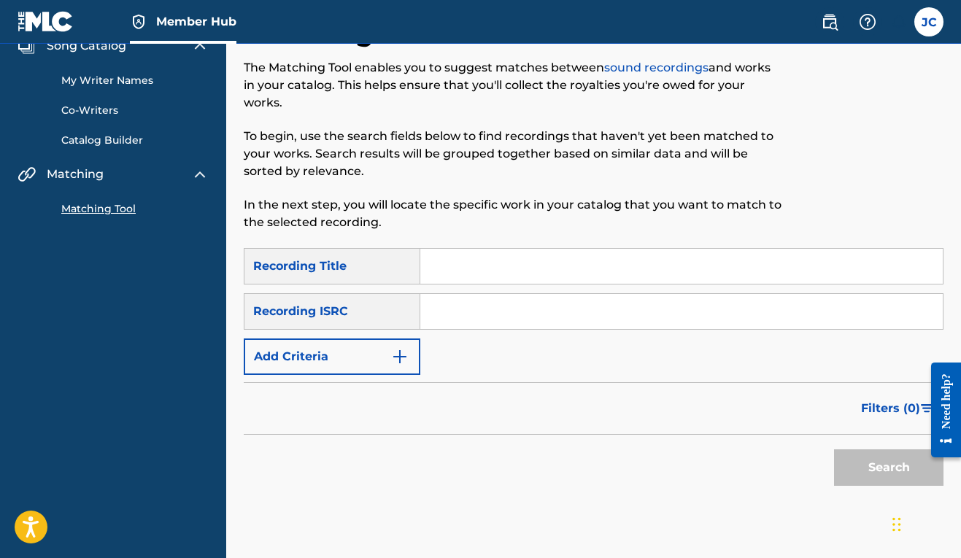
click at [495, 271] on input "Search Form" at bounding box center [681, 266] width 522 height 35
type input "v"
type input "bossed up"
click at [373, 356] on button "Add Criteria" at bounding box center [332, 357] width 177 height 36
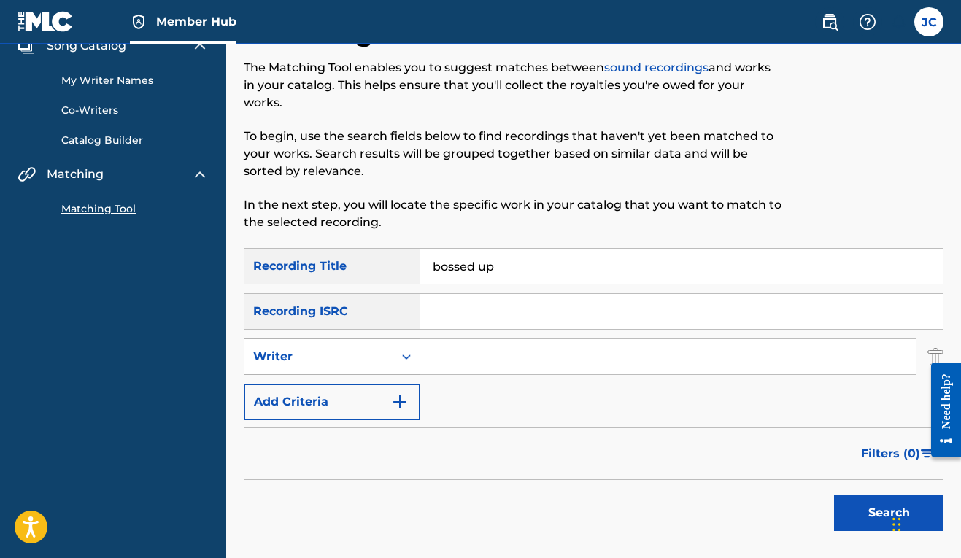
click at [381, 370] on div "Writer" at bounding box center [318, 357] width 149 height 28
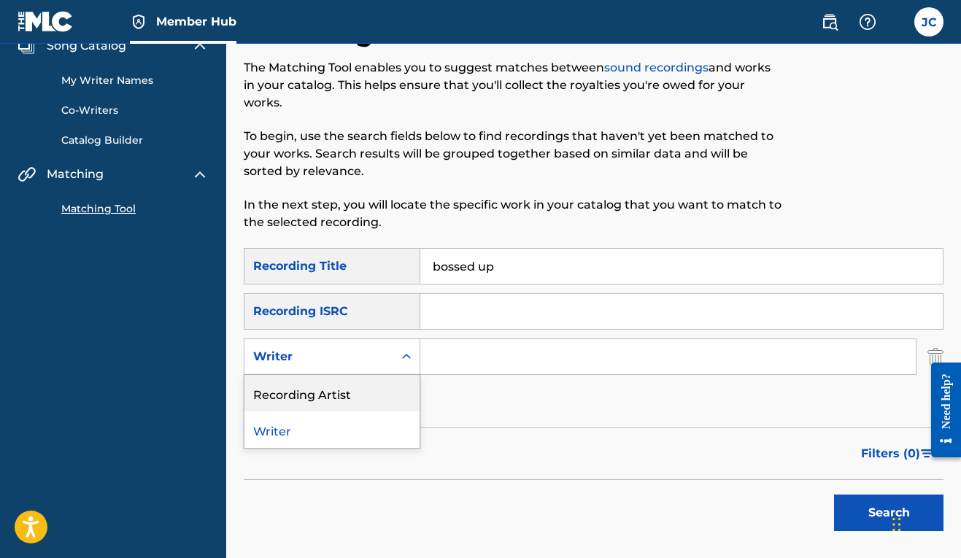
click at [376, 389] on div "Recording Artist" at bounding box center [331, 393] width 175 height 36
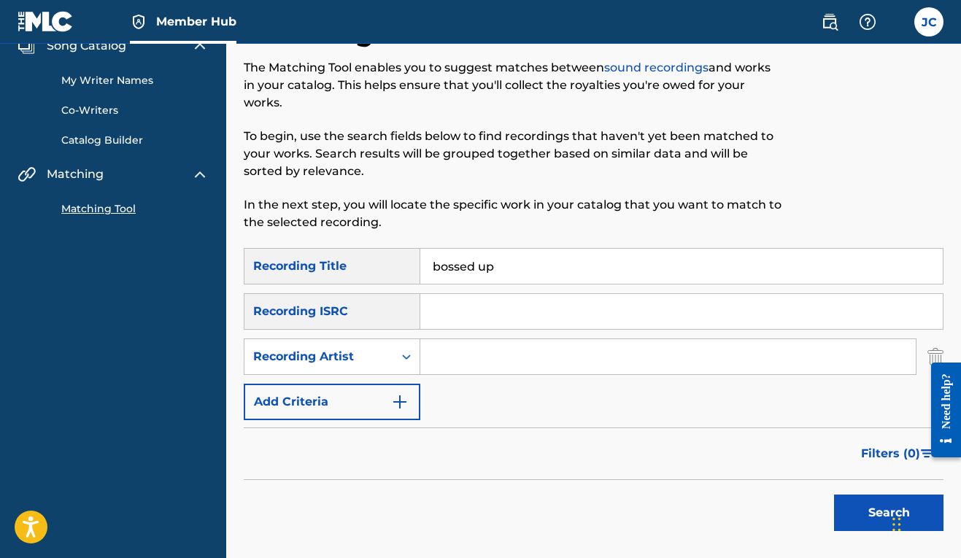
click at [454, 357] on input "Search Form" at bounding box center [667, 356] width 495 height 35
type input "mr. stinky"
click at [835, 512] on button "Search" at bounding box center [888, 513] width 109 height 36
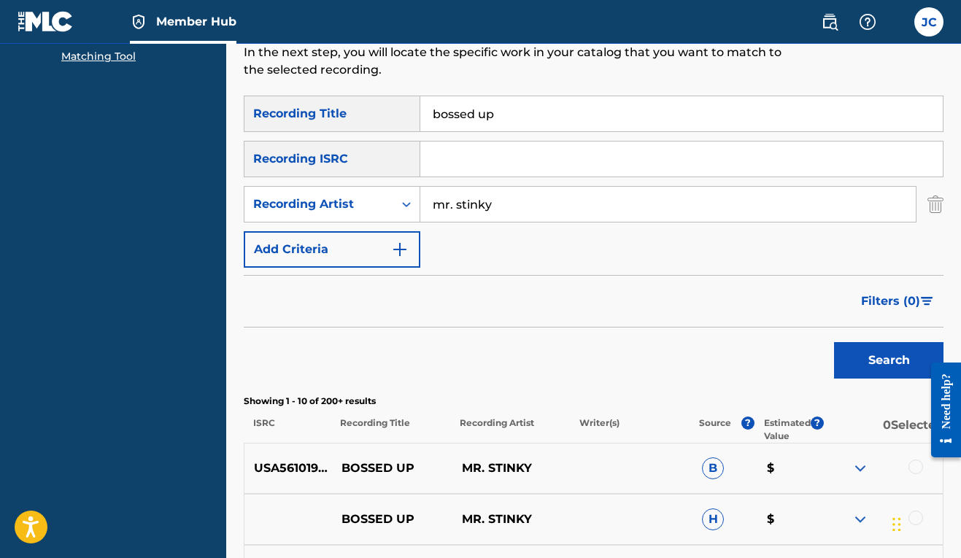
scroll to position [375, 0]
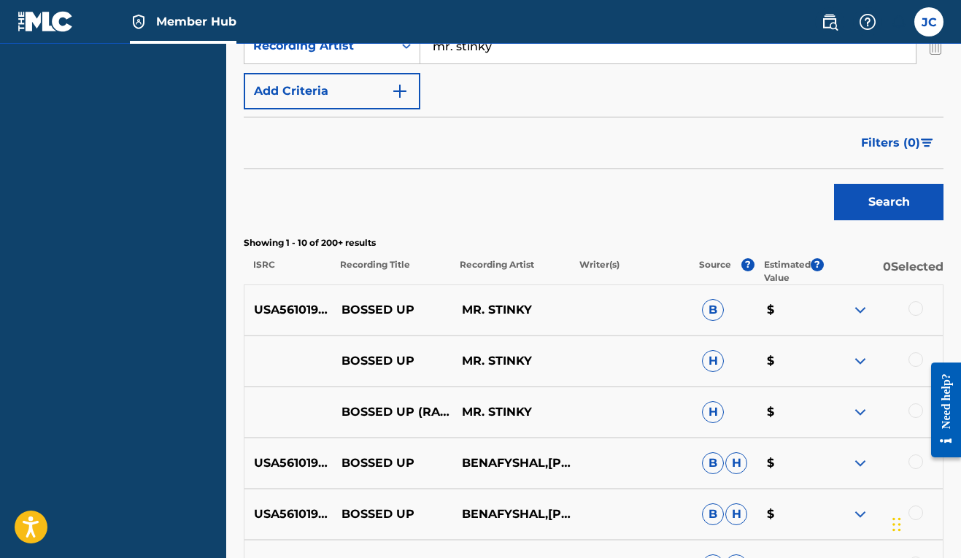
click at [913, 411] on div at bounding box center [915, 410] width 15 height 15
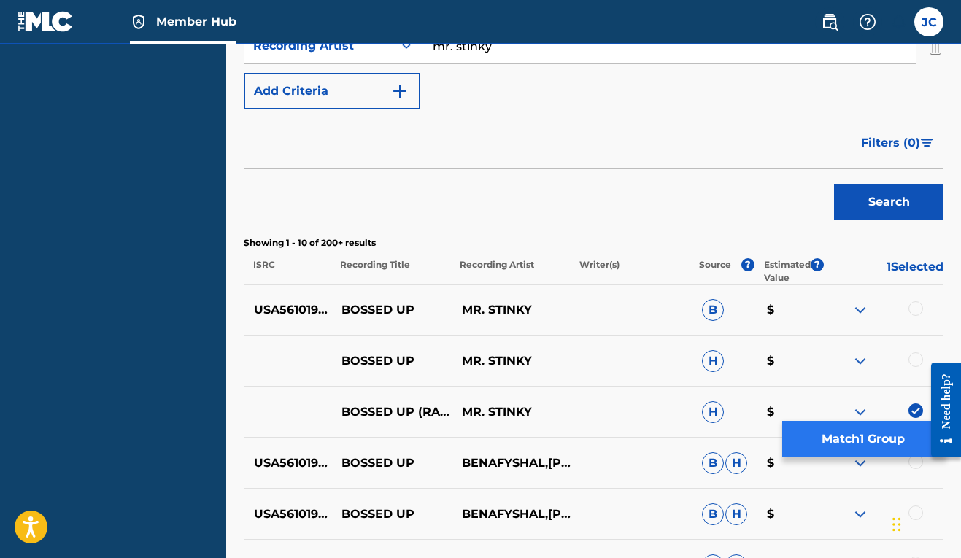
click at [889, 448] on button "Match 1 Group" at bounding box center [862, 439] width 161 height 36
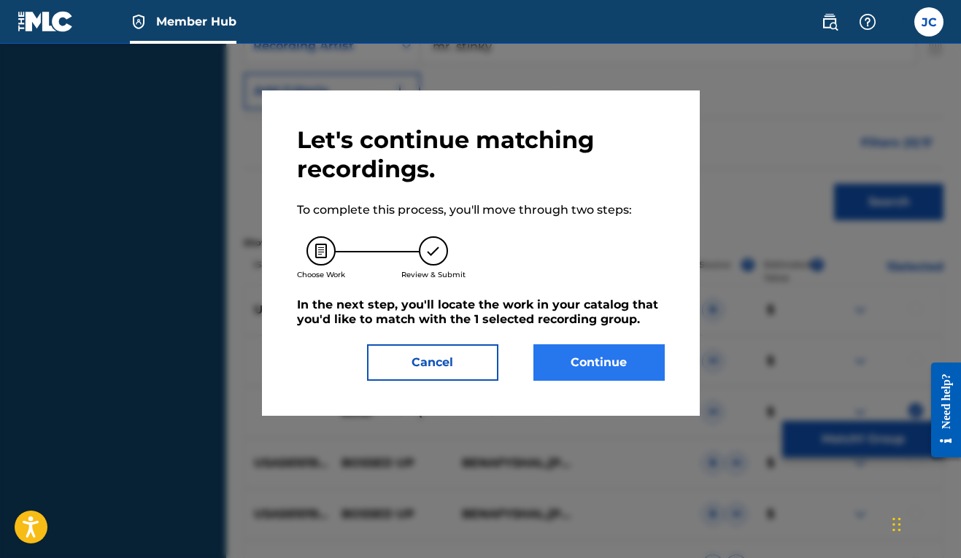
click at [622, 368] on button "Continue" at bounding box center [598, 362] width 131 height 36
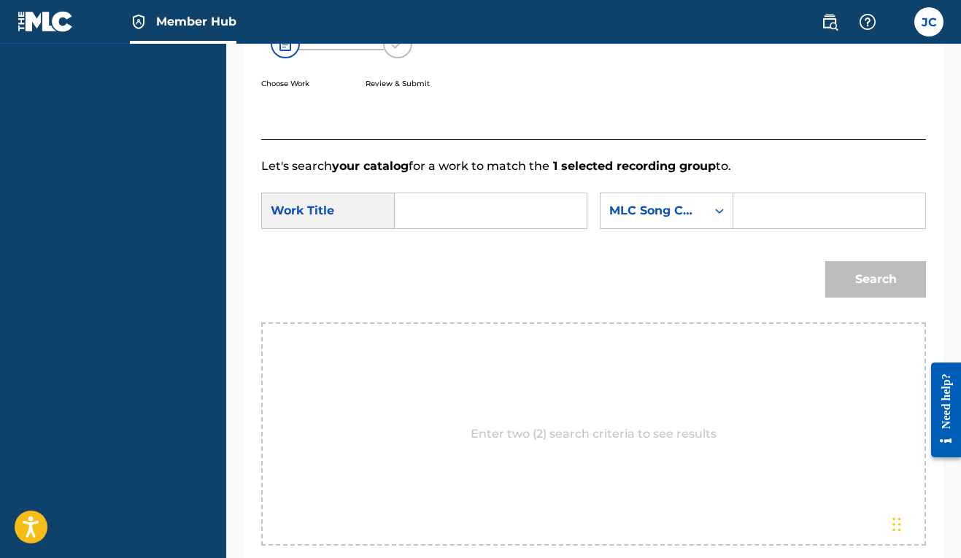
click at [497, 221] on input "Search Form" at bounding box center [490, 210] width 167 height 35
type input "bossed up"
click at [591, 317] on div "Search" at bounding box center [593, 285] width 665 height 76
click at [712, 218] on icon "Search Form" at bounding box center [719, 211] width 15 height 15
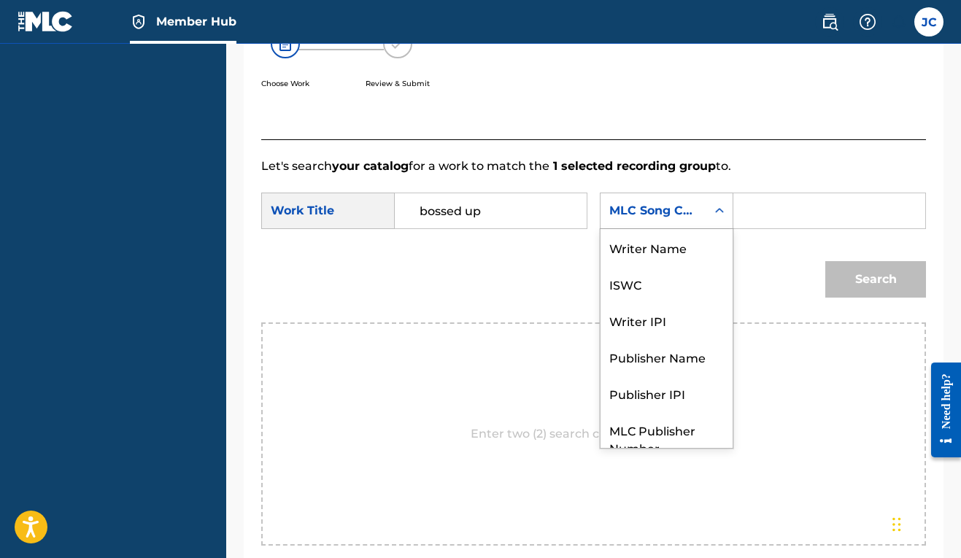
scroll to position [54, 0]
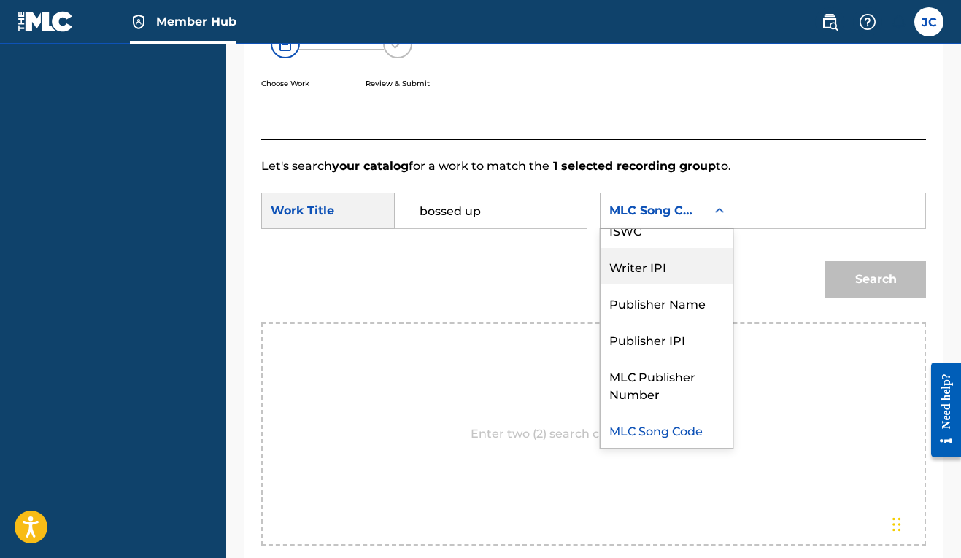
click at [600, 285] on div "Writer IPI" at bounding box center [666, 266] width 132 height 36
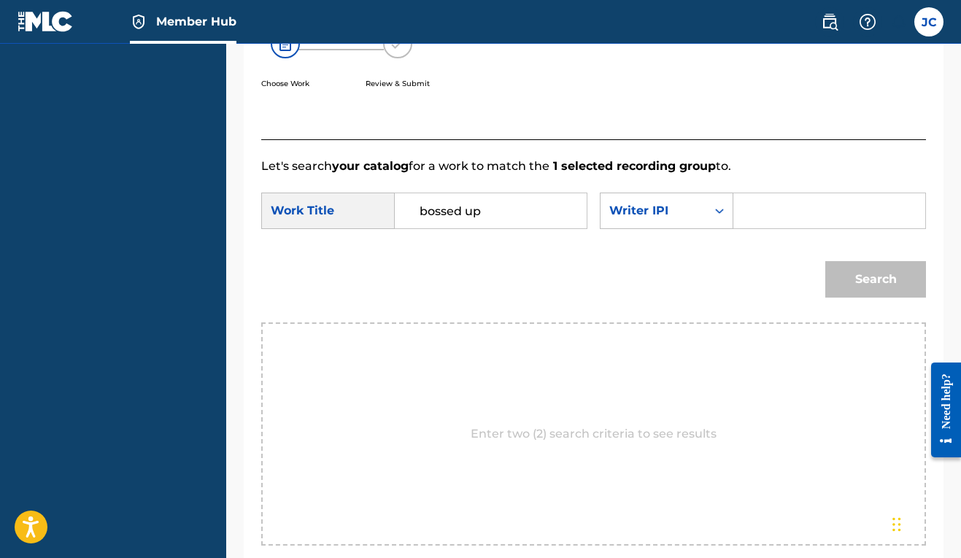
click at [746, 228] on input "Search Form" at bounding box center [829, 210] width 167 height 35
paste input "00606611669"
type input "00606611669"
click at [843, 298] on button "Search" at bounding box center [875, 279] width 101 height 36
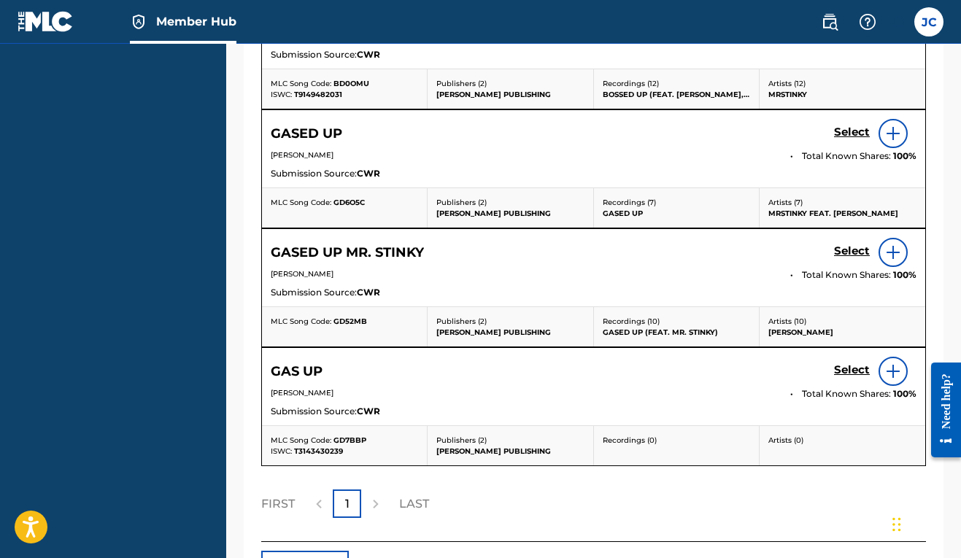
scroll to position [655, 0]
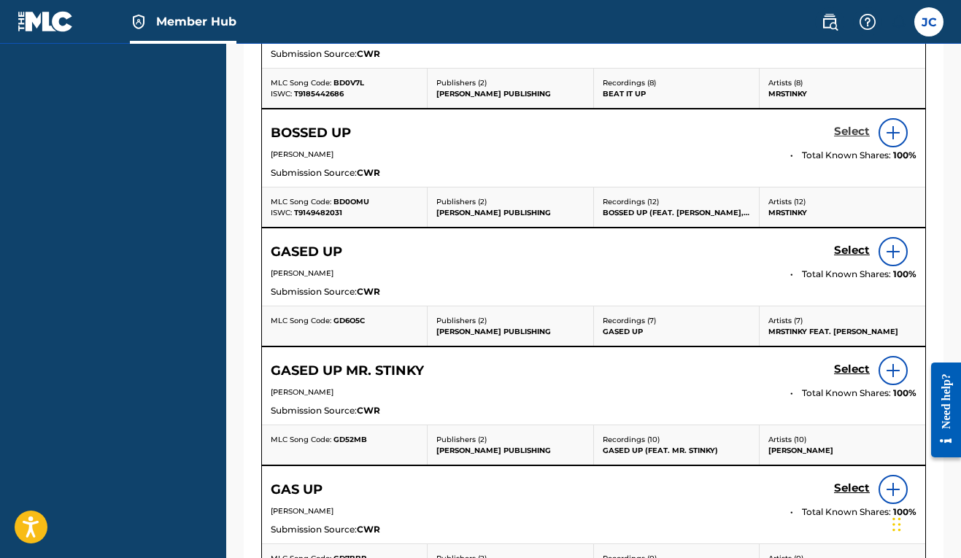
click at [862, 139] on h5 "Select" at bounding box center [852, 132] width 36 height 14
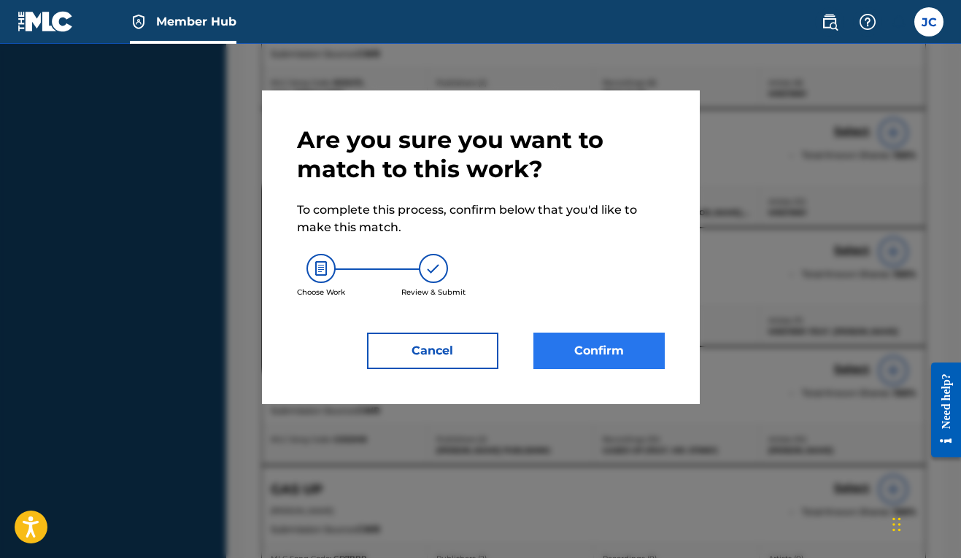
click at [616, 349] on button "Confirm" at bounding box center [598, 351] width 131 height 36
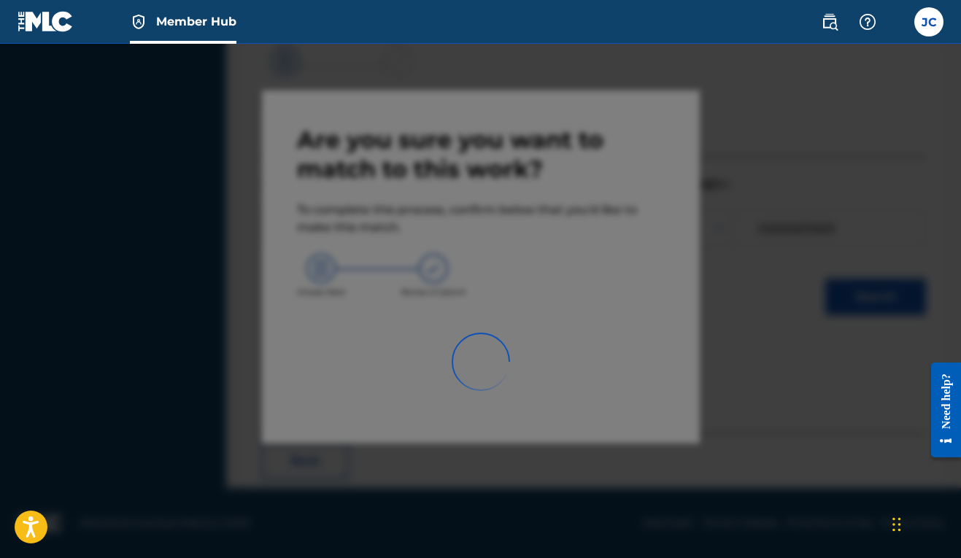
scroll to position [64, 0]
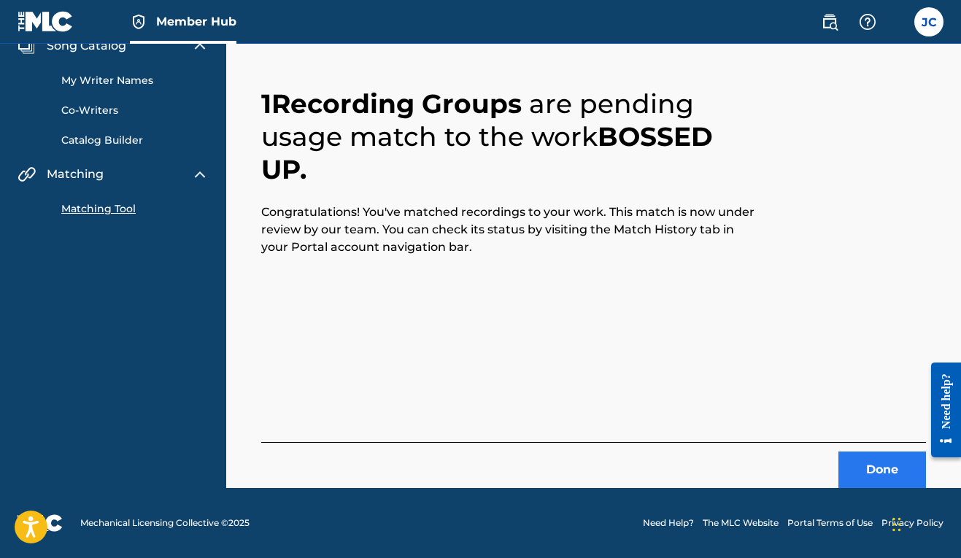
click at [893, 462] on button "Done" at bounding box center [882, 470] width 88 height 36
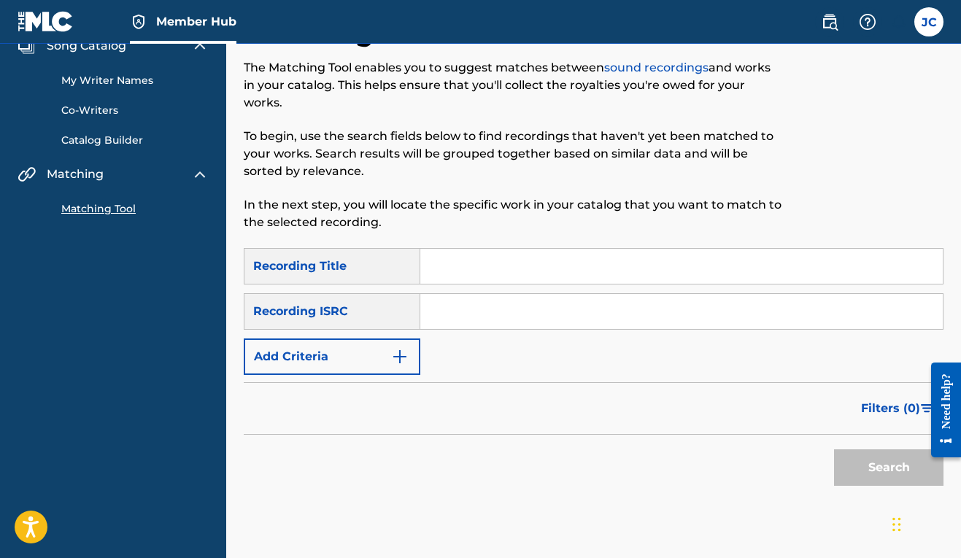
click at [525, 275] on input "Search Form" at bounding box center [681, 266] width 522 height 35
type input "bossed up"
click at [405, 360] on img "Search Form" at bounding box center [400, 357] width 18 height 18
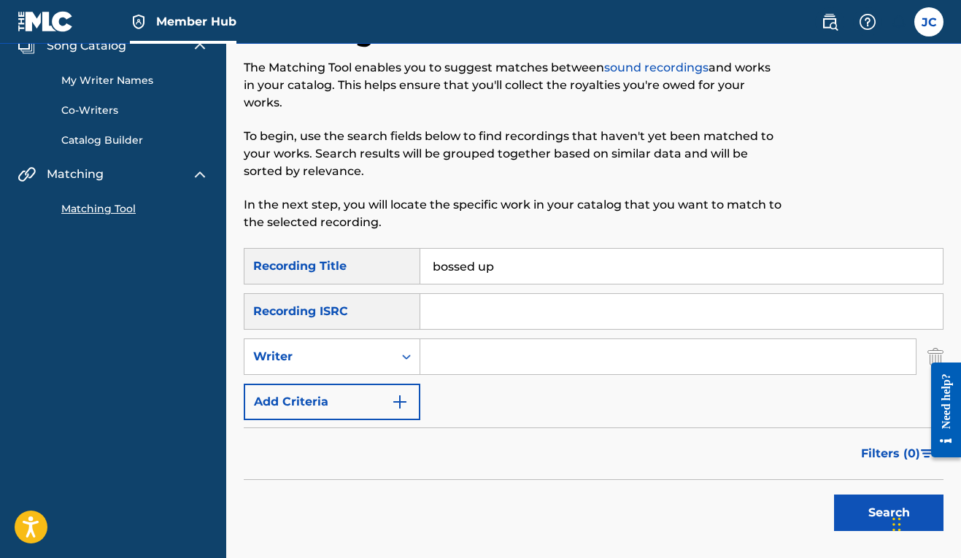
click at [465, 361] on input "Search Form" at bounding box center [667, 356] width 495 height 35
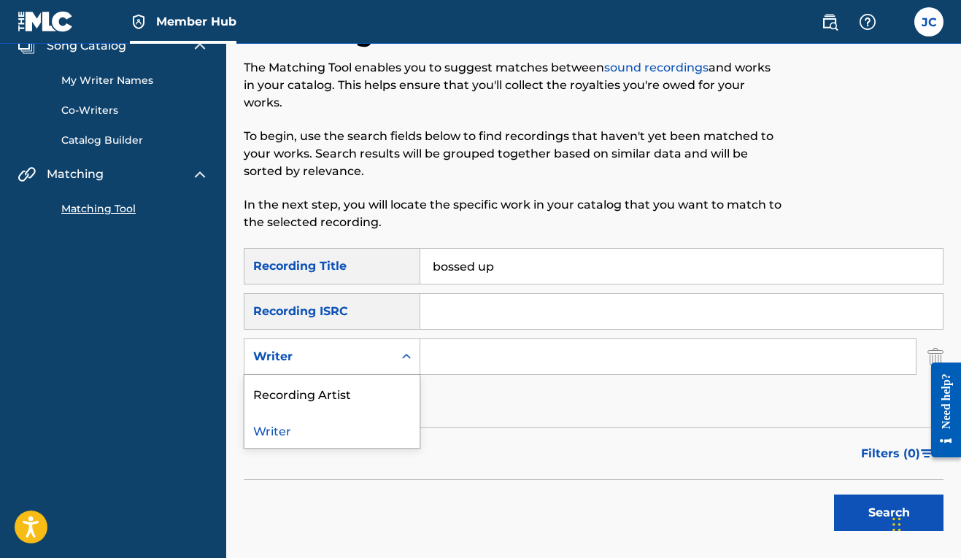
click at [388, 374] on div "Writer" at bounding box center [332, 357] width 177 height 36
click at [380, 384] on div "Recording Artist" at bounding box center [331, 393] width 175 height 36
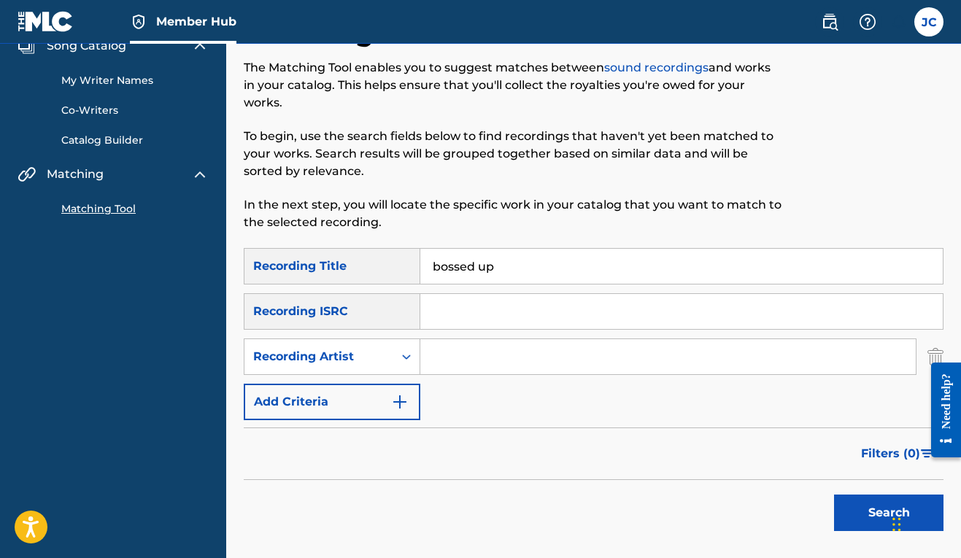
click at [438, 357] on input "Search Form" at bounding box center [667, 356] width 495 height 35
click at [881, 520] on button "Search" at bounding box center [888, 513] width 109 height 36
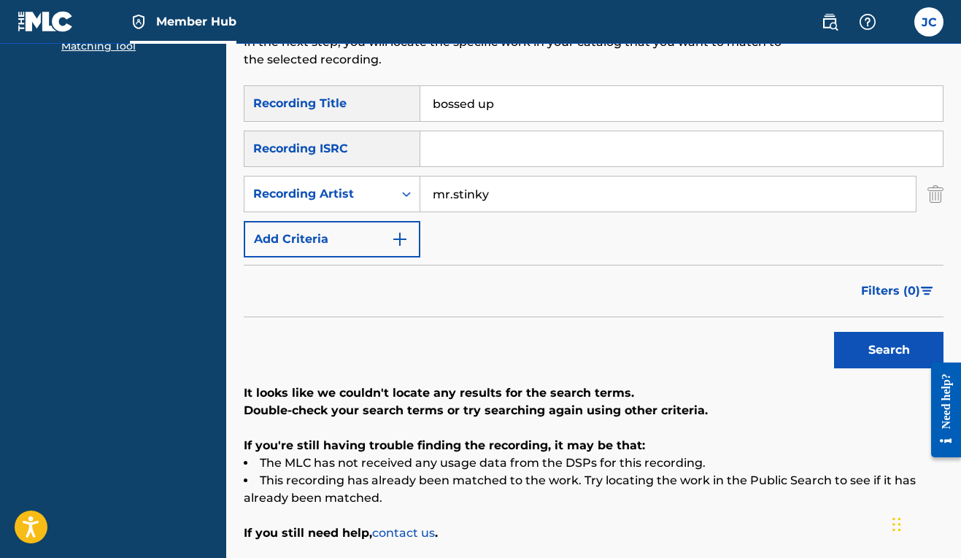
scroll to position [161, 0]
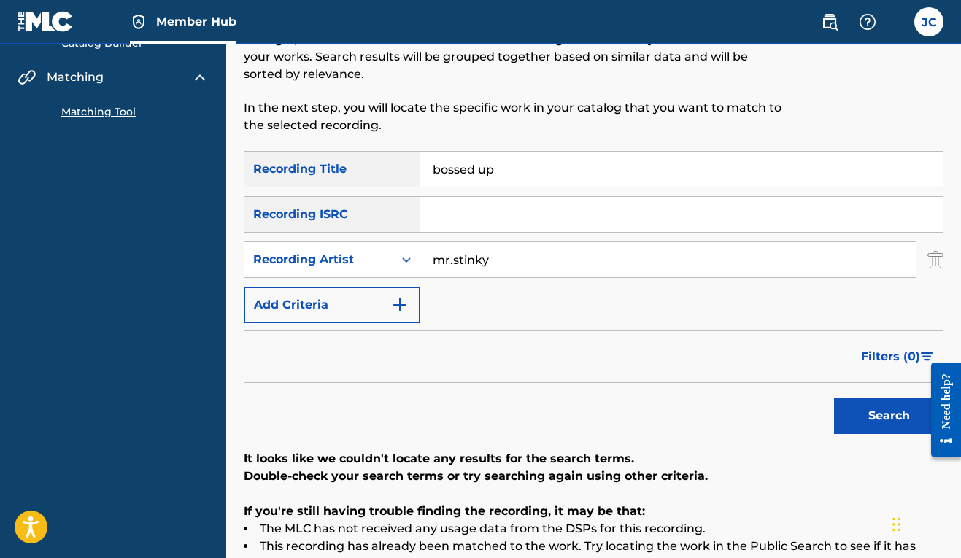
click at [453, 257] on input "mr.stinky" at bounding box center [667, 259] width 495 height 35
type input "mrstinky"
click at [893, 428] on button "Search" at bounding box center [888, 416] width 109 height 36
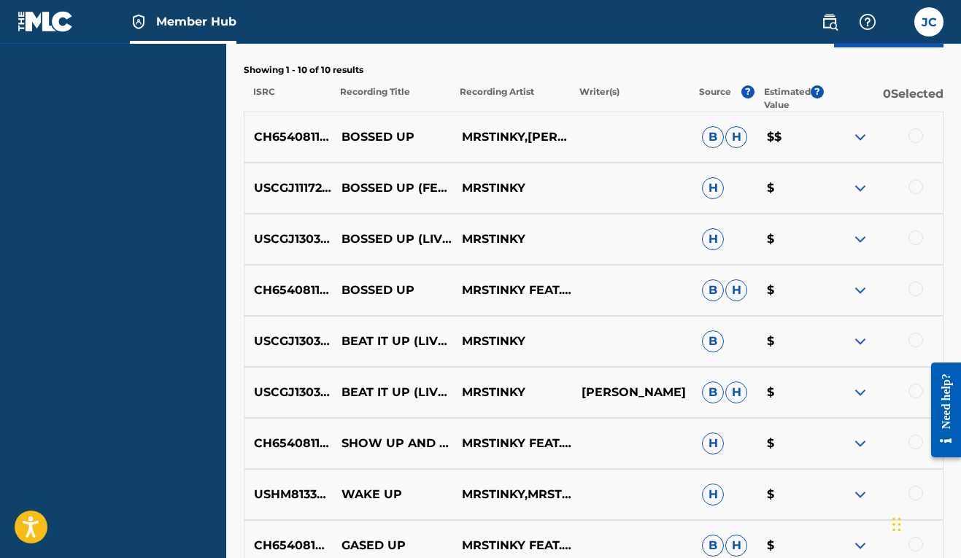
scroll to position [483, 0]
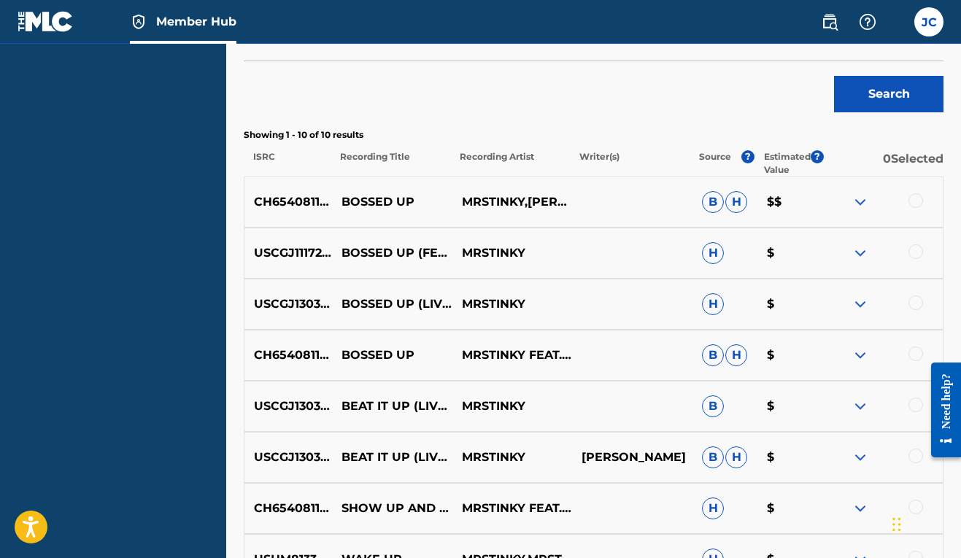
click at [916, 357] on div at bounding box center [915, 354] width 15 height 15
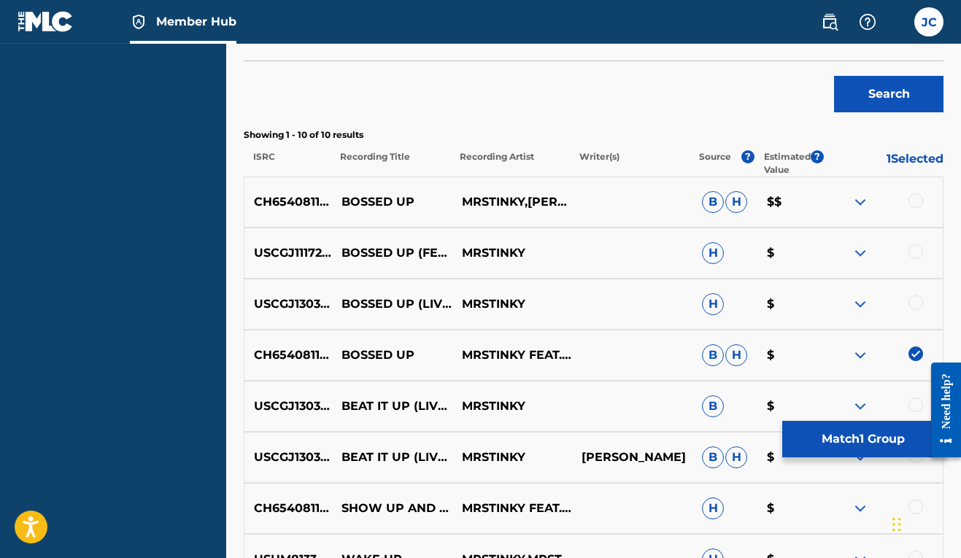
click at [911, 298] on div at bounding box center [915, 302] width 15 height 15
click at [914, 247] on div at bounding box center [915, 251] width 15 height 15
click at [919, 199] on div at bounding box center [915, 200] width 15 height 15
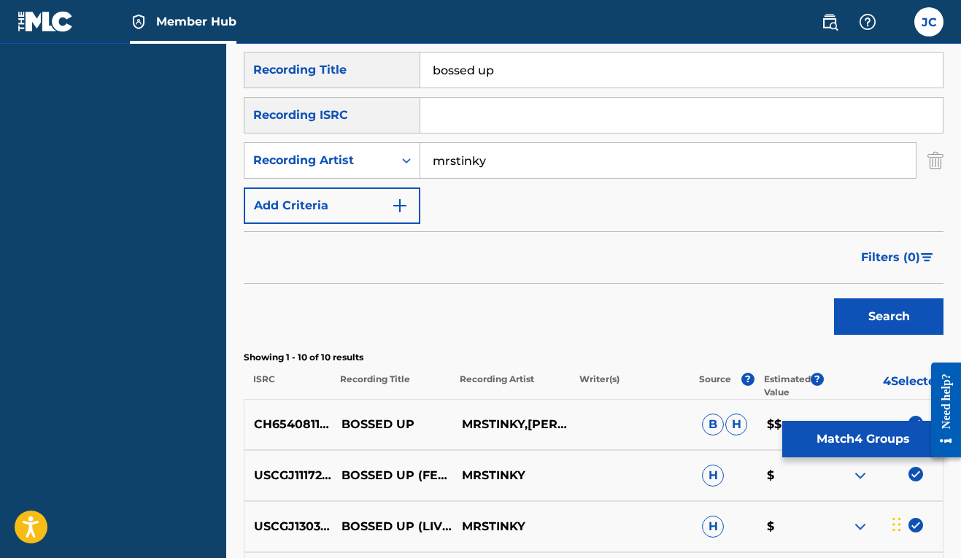
scroll to position [411, 0]
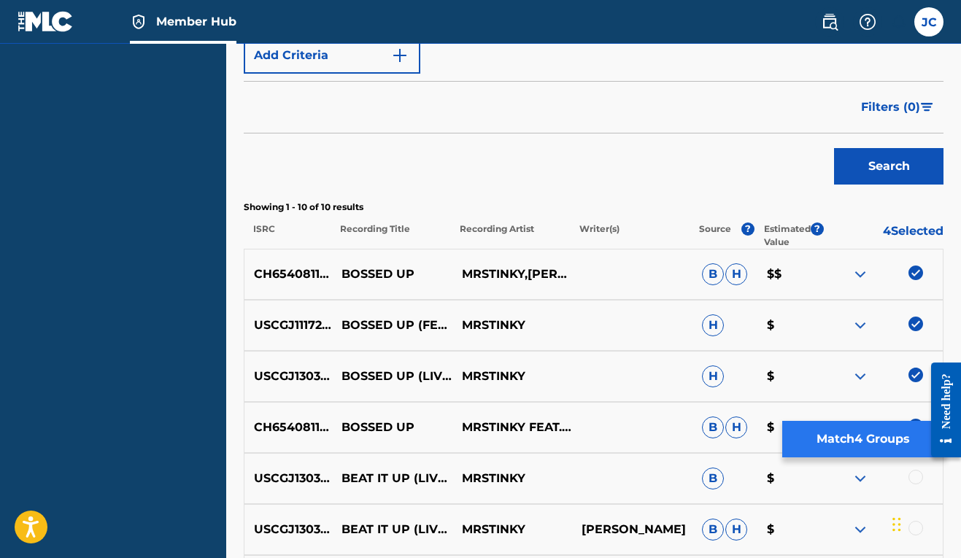
click at [856, 446] on button "Match 4 Groups" at bounding box center [862, 439] width 161 height 36
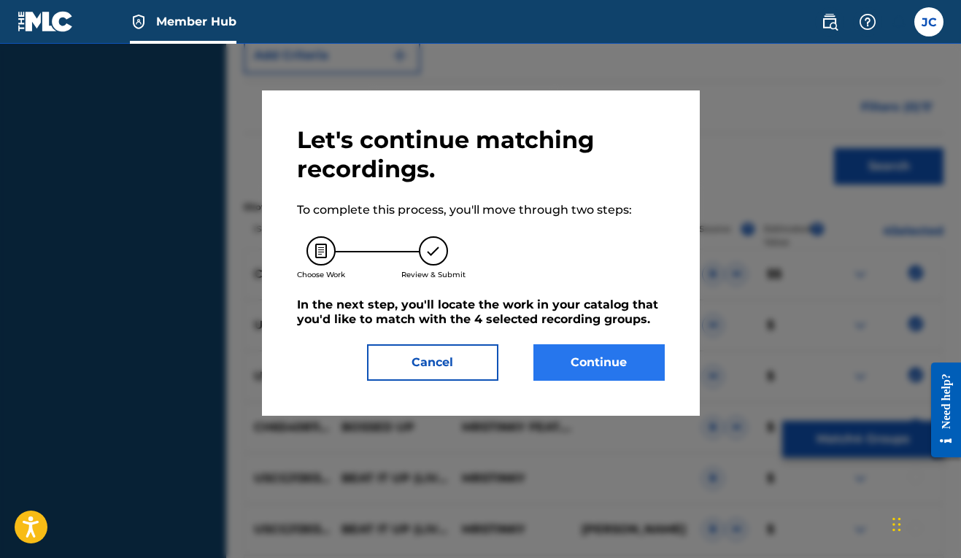
click at [648, 366] on button "Continue" at bounding box center [598, 362] width 131 height 36
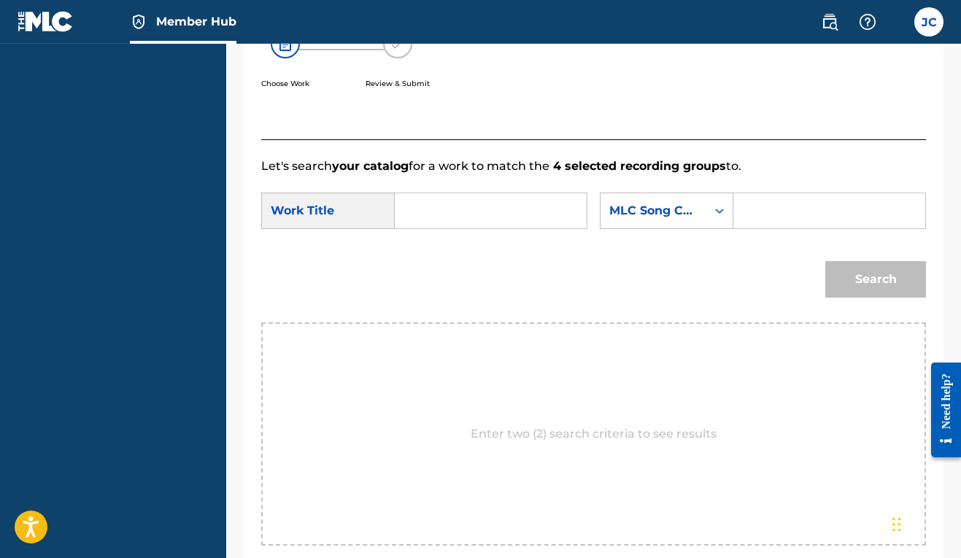
click at [498, 204] on input "Search Form" at bounding box center [490, 210] width 167 height 35
click at [746, 228] on input "Search Form" at bounding box center [829, 210] width 167 height 35
click at [459, 214] on input "bossed" at bounding box center [490, 210] width 167 height 35
click at [430, 243] on strong "bossed" at bounding box center [441, 243] width 44 height 14
type input "bossed up"
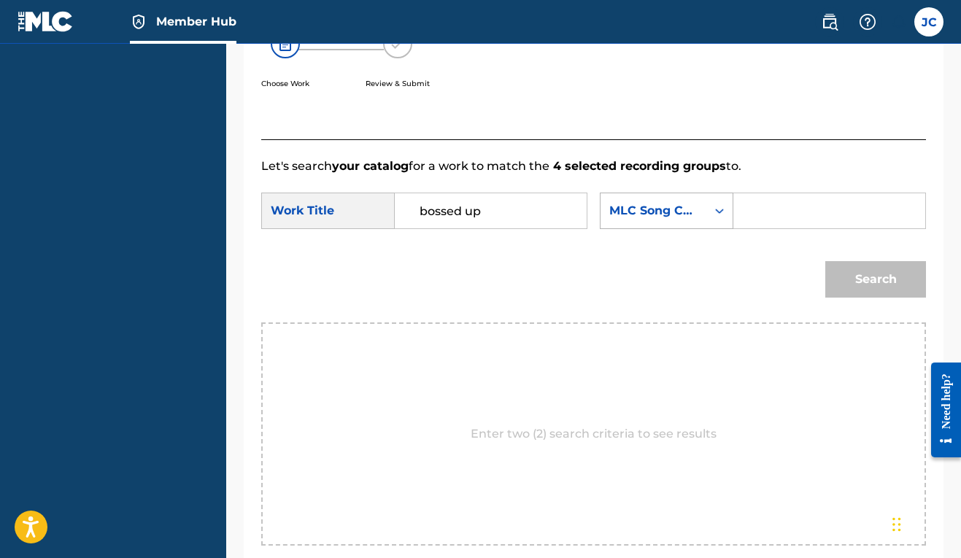
click at [609, 220] on div "MLC Song Code" at bounding box center [653, 211] width 88 height 18
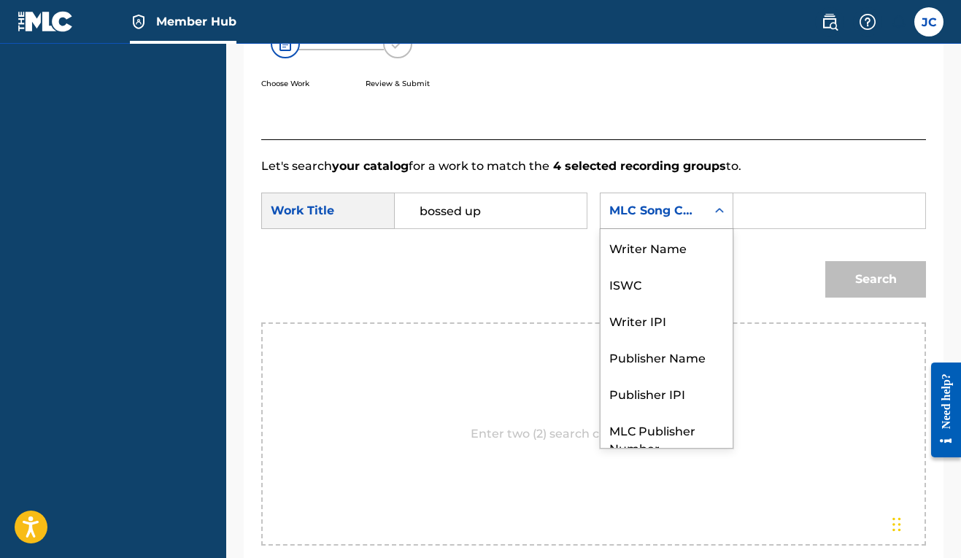
scroll to position [54, 0]
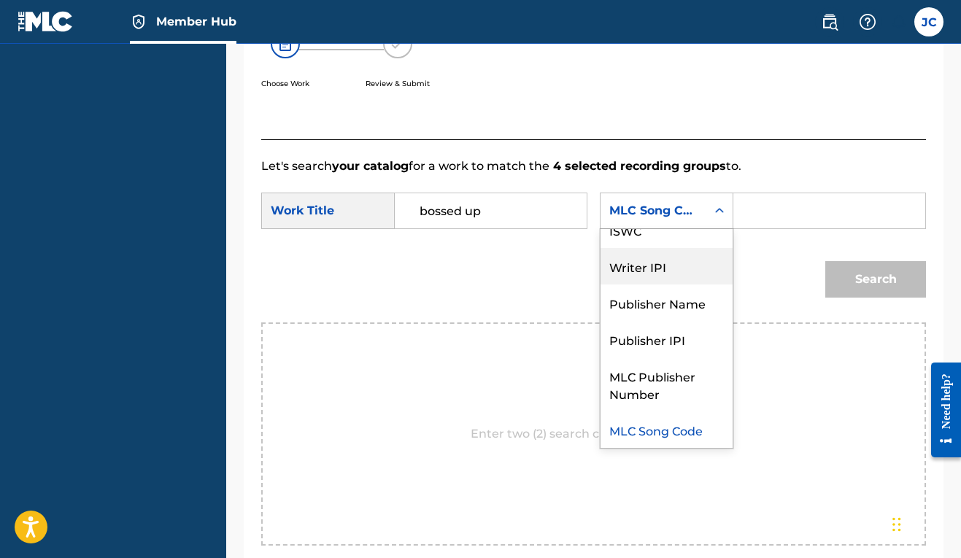
click at [600, 285] on div "Writer IPI" at bounding box center [666, 266] width 132 height 36
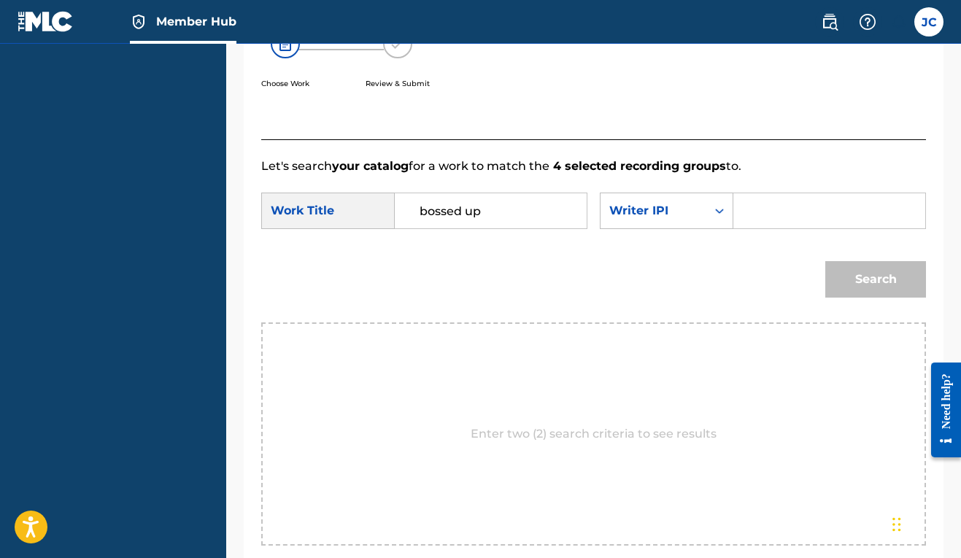
click at [746, 228] on input "Search Form" at bounding box center [829, 210] width 167 height 35
paste input "00606611669"
type input "00606611669"
click at [867, 298] on button "Search" at bounding box center [875, 279] width 101 height 36
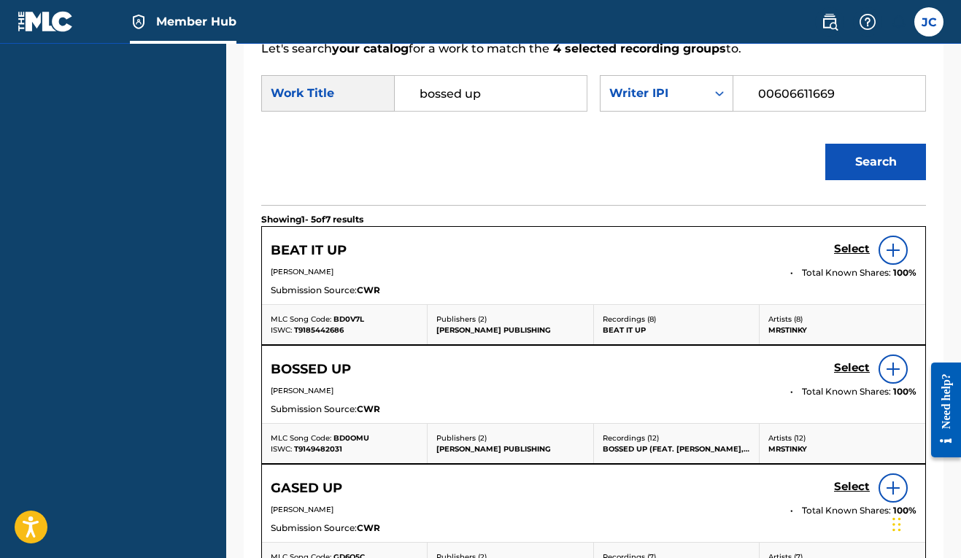
scroll to position [492, 0]
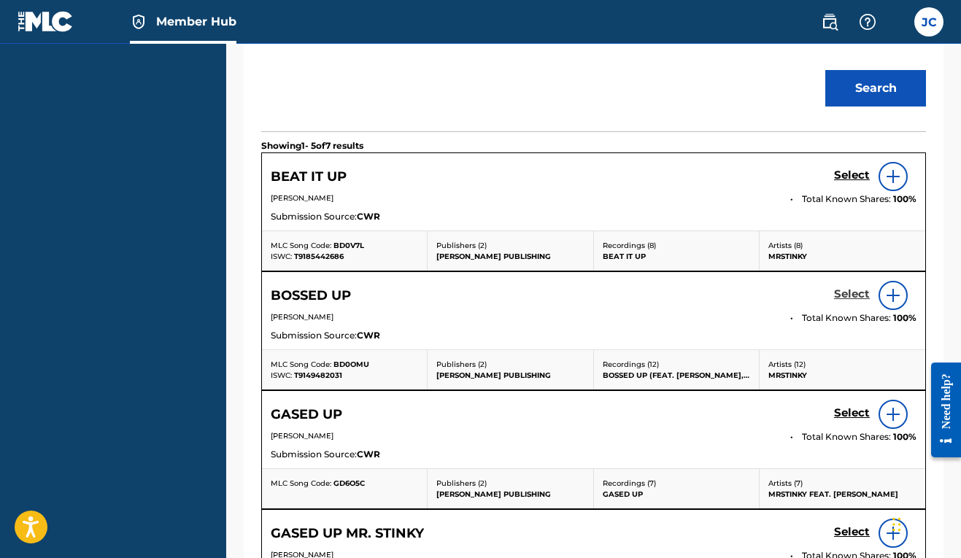
click at [848, 301] on h5 "Select" at bounding box center [852, 294] width 36 height 14
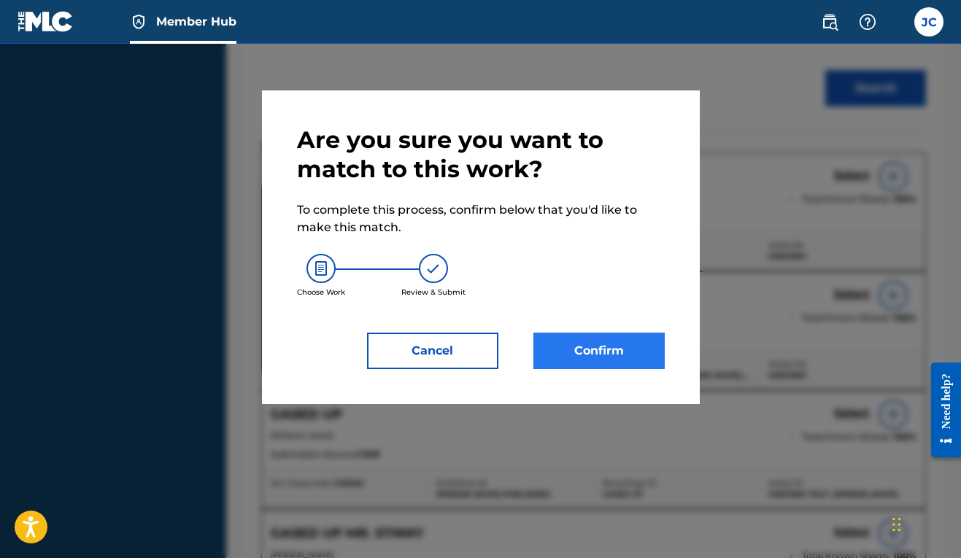
click at [614, 347] on button "Confirm" at bounding box center [598, 351] width 131 height 36
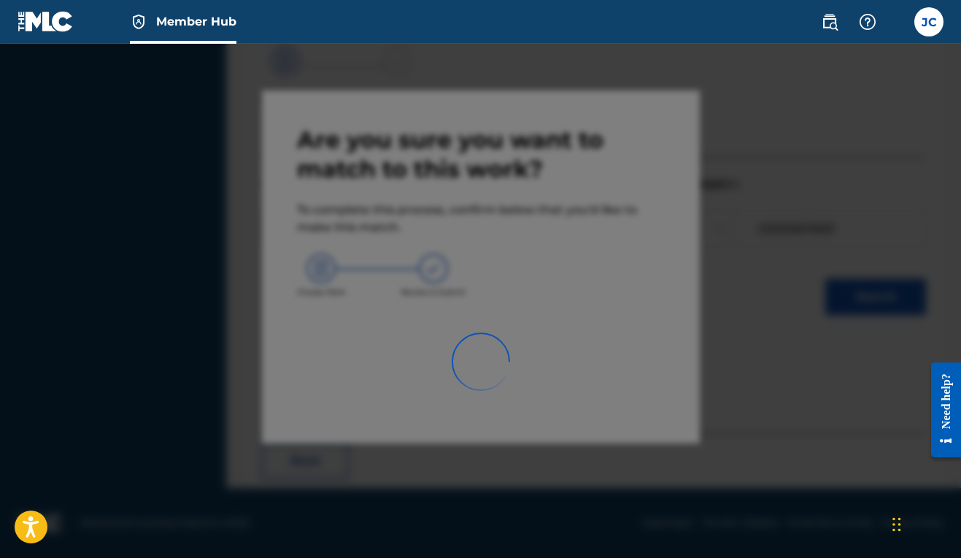
scroll to position [64, 0]
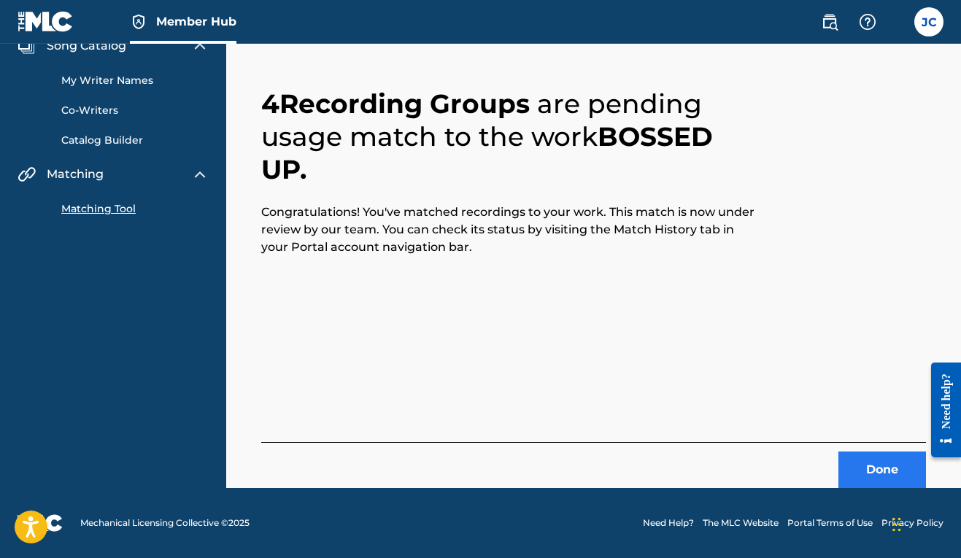
click at [860, 457] on button "Done" at bounding box center [882, 470] width 88 height 36
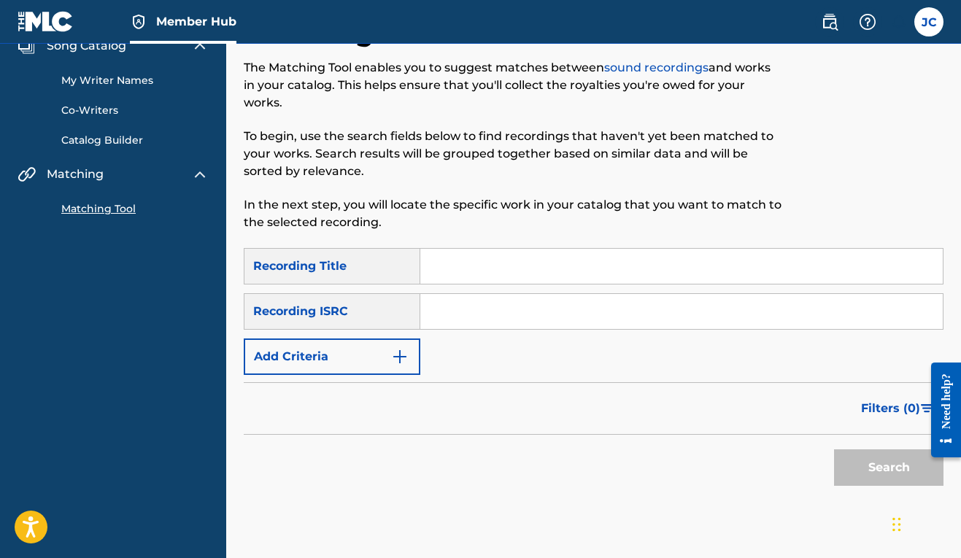
scroll to position [0, 0]
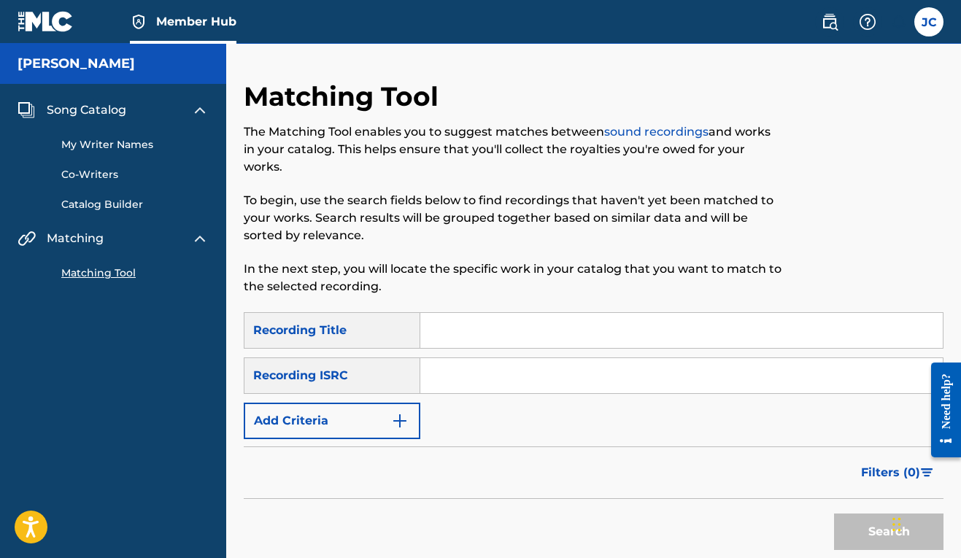
click at [492, 325] on input "Search Form" at bounding box center [681, 330] width 522 height 35
click at [415, 425] on button "Add Criteria" at bounding box center [332, 421] width 177 height 36
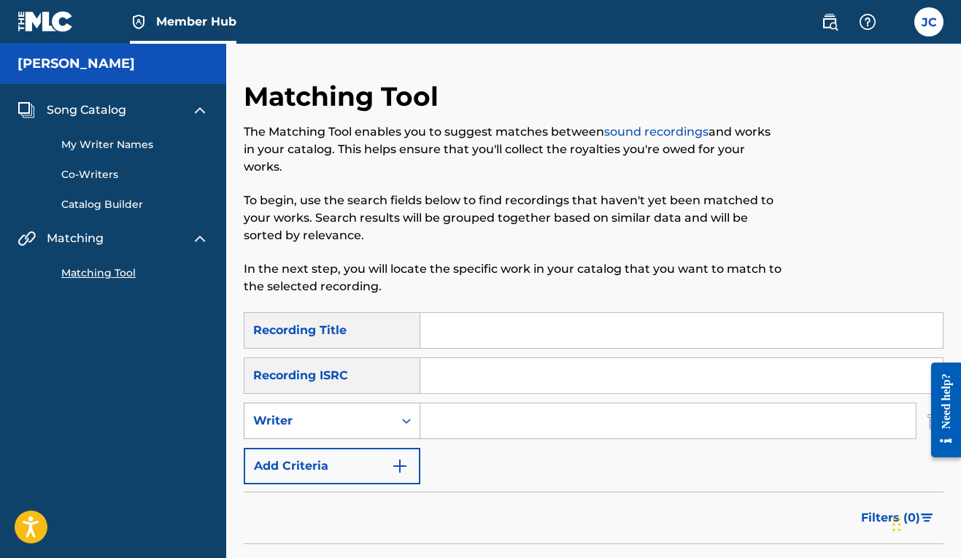
click at [411, 427] on icon "Search Form" at bounding box center [406, 421] width 15 height 15
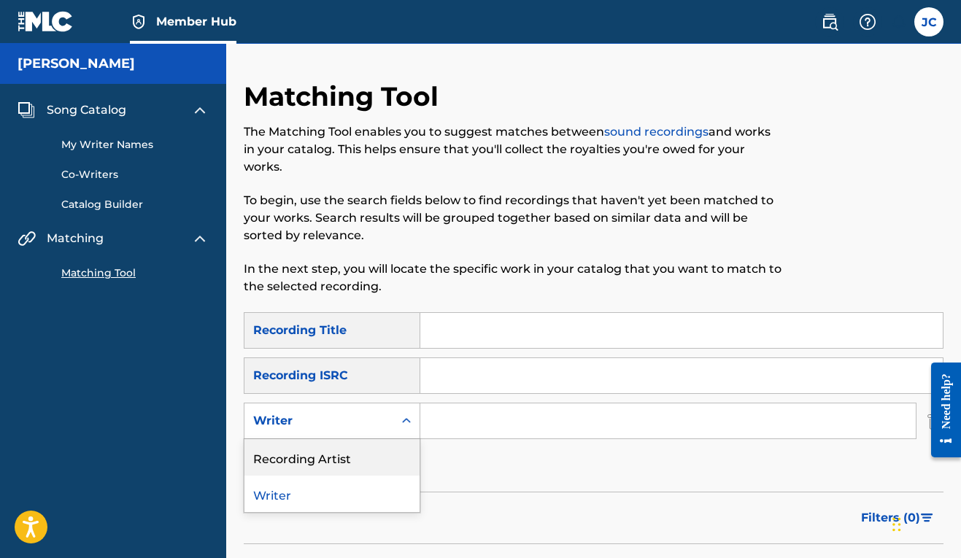
click at [387, 449] on div "Recording Artist" at bounding box center [331, 457] width 175 height 36
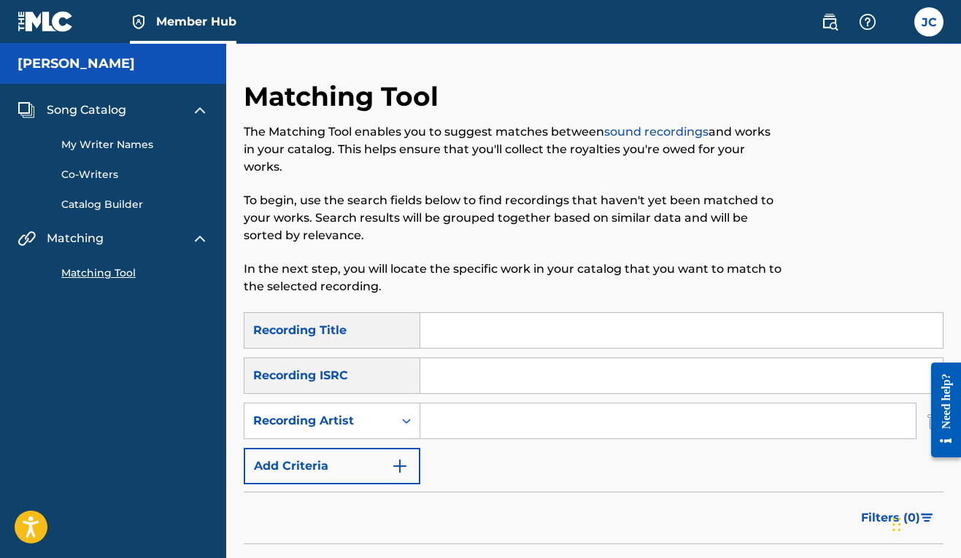
click at [465, 419] on input "Search Form" at bounding box center [667, 420] width 495 height 35
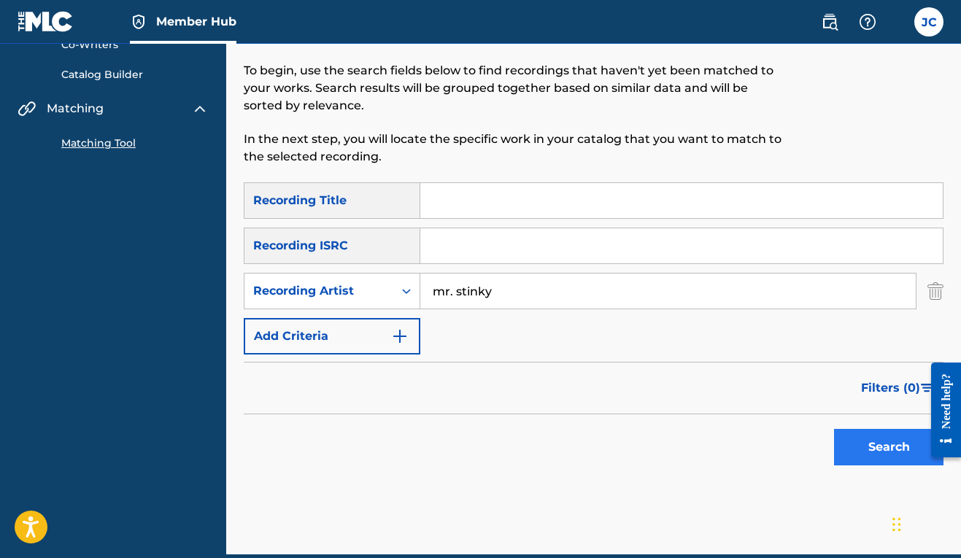
type input "mr. stinky"
click at [863, 447] on button "Search" at bounding box center [888, 447] width 109 height 36
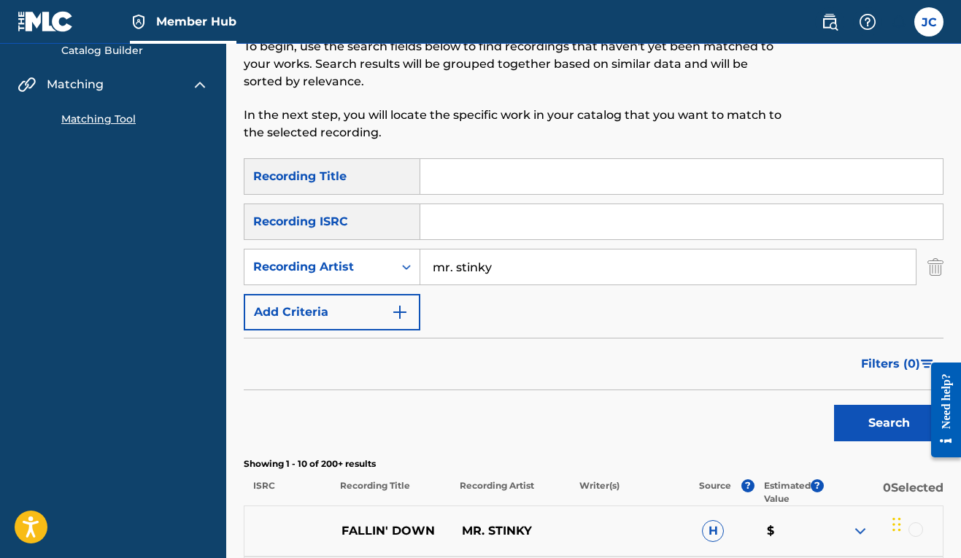
scroll to position [0, 0]
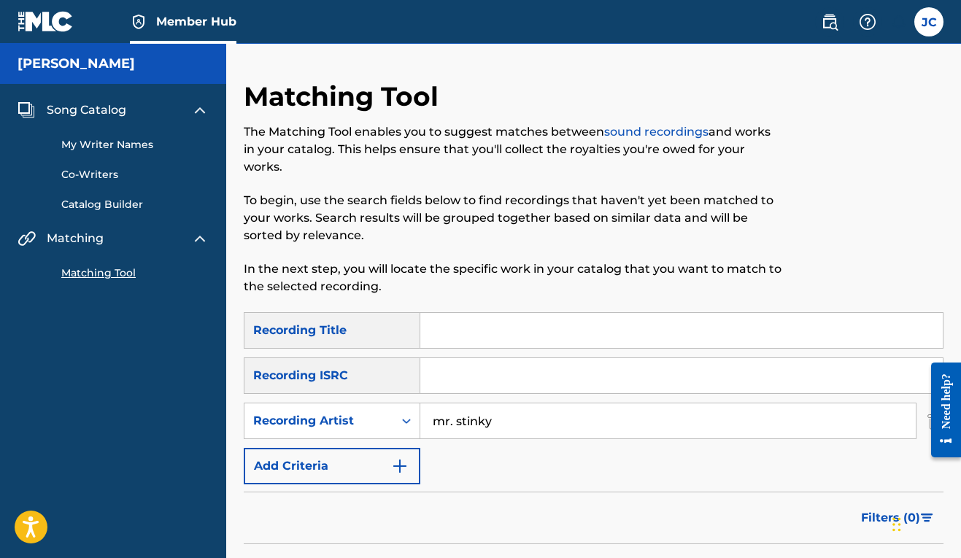
click at [515, 339] on input "Search Form" at bounding box center [681, 330] width 522 height 35
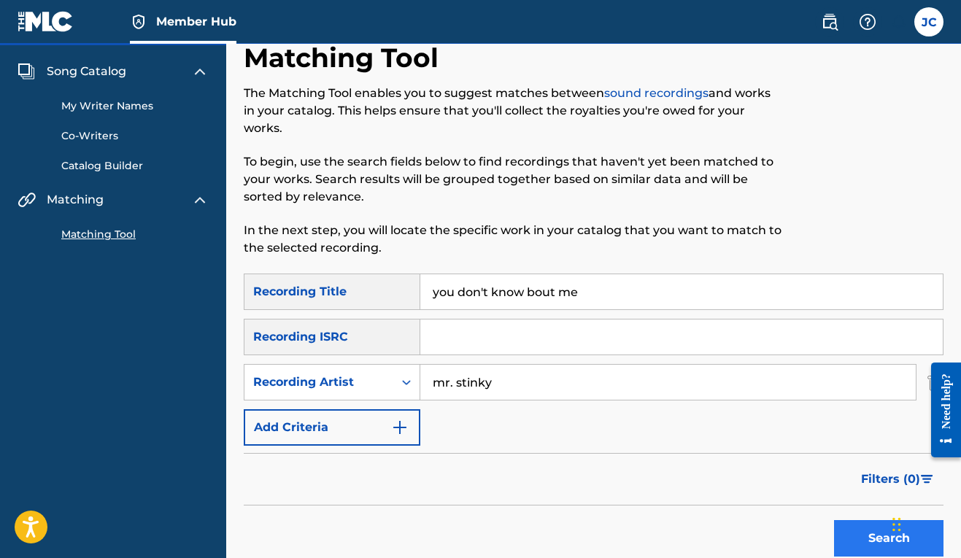
type input "you don't know bout me"
click at [873, 533] on button "Search" at bounding box center [888, 538] width 109 height 36
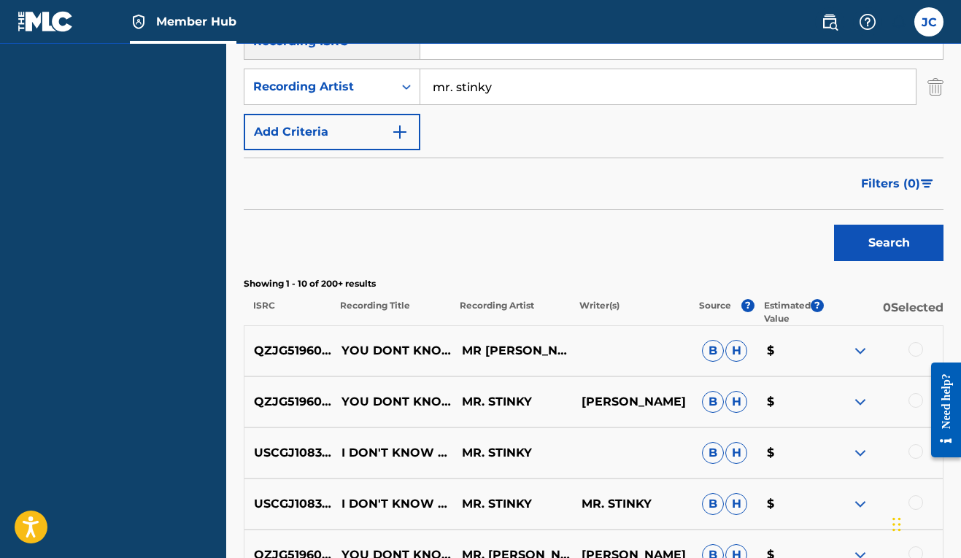
scroll to position [404, 0]
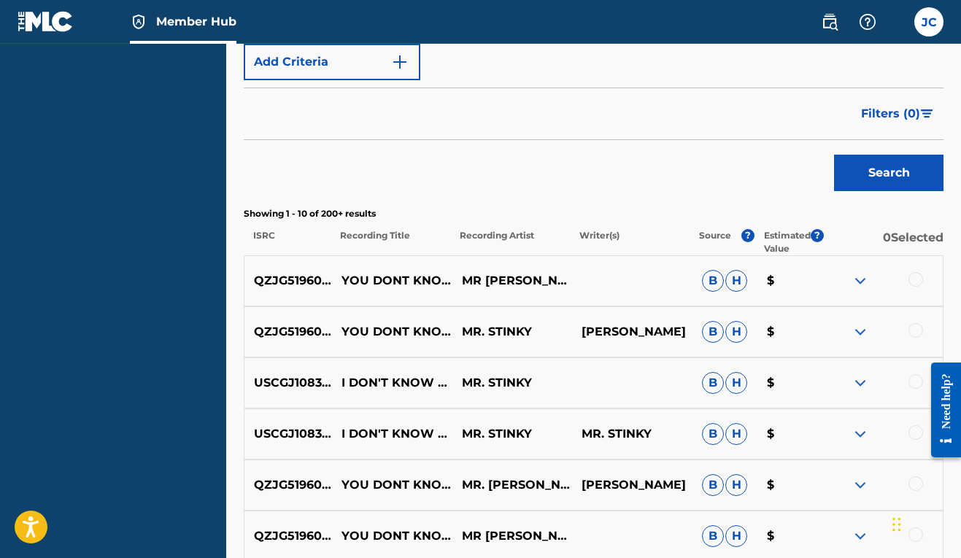
click at [917, 276] on div at bounding box center [915, 279] width 15 height 15
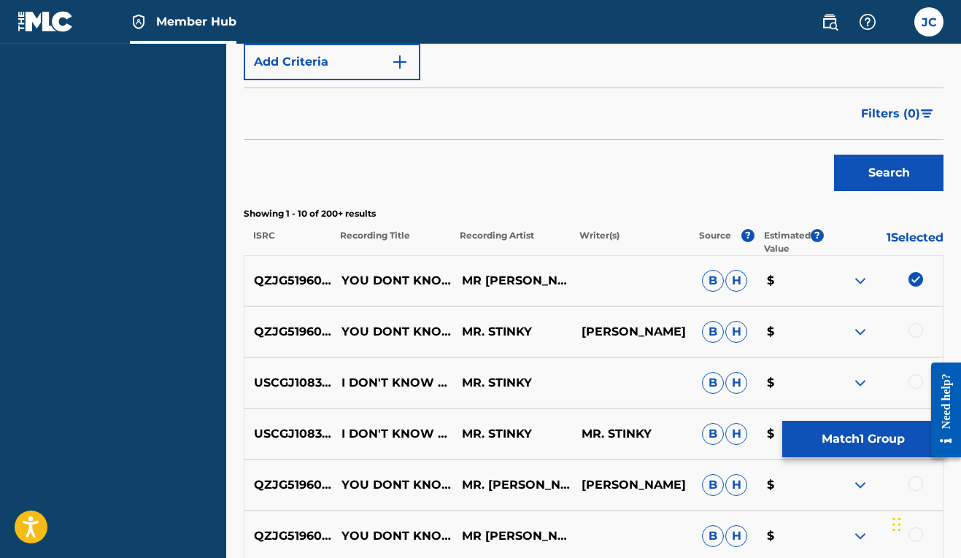
click at [919, 329] on div at bounding box center [915, 330] width 15 height 15
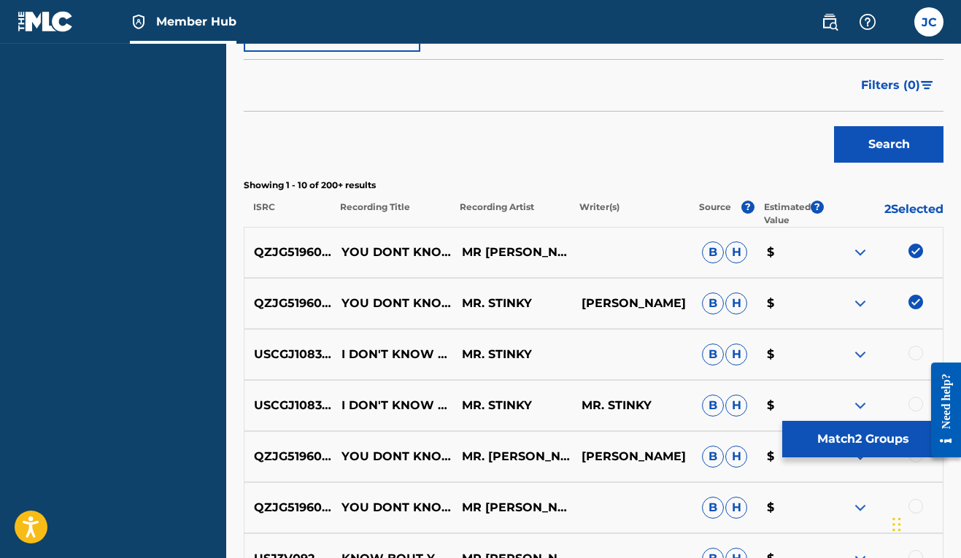
scroll to position [456, 0]
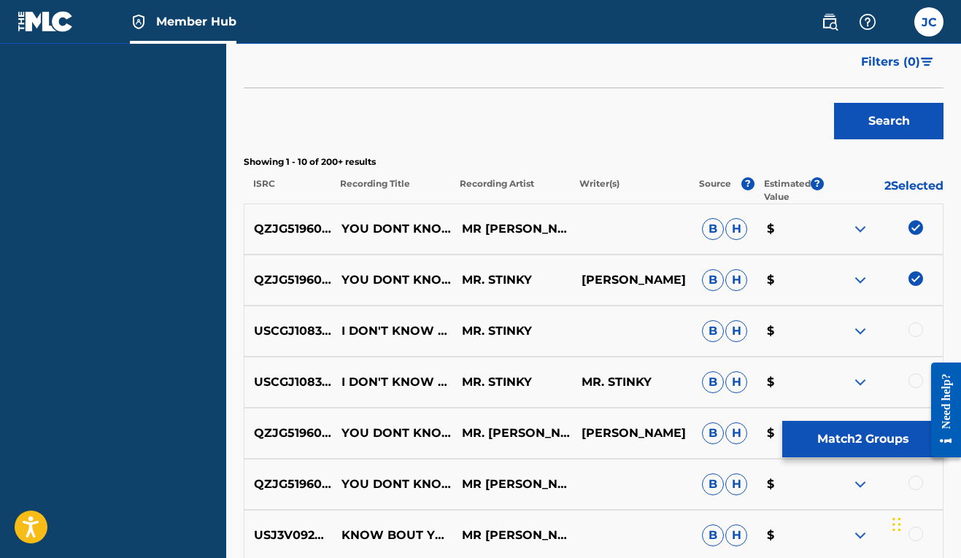
click at [918, 333] on div at bounding box center [915, 329] width 15 height 15
click at [913, 380] on div at bounding box center [915, 381] width 15 height 15
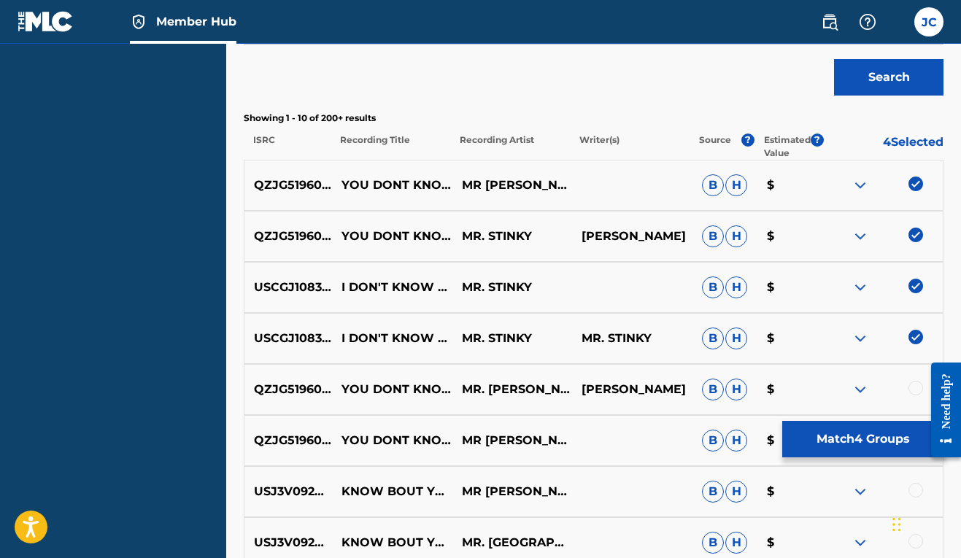
scroll to position [522, 0]
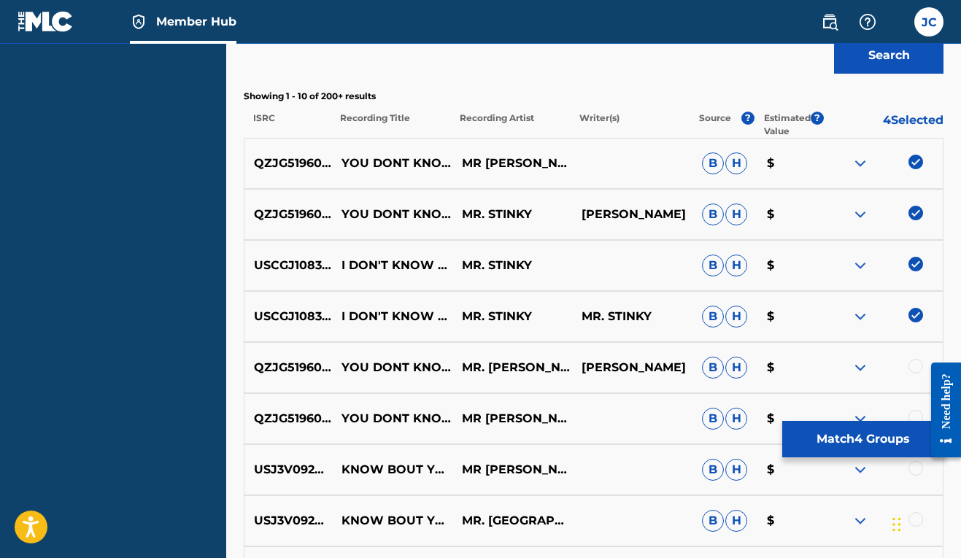
click at [913, 416] on div at bounding box center [915, 417] width 15 height 15
click at [915, 368] on div at bounding box center [915, 366] width 15 height 15
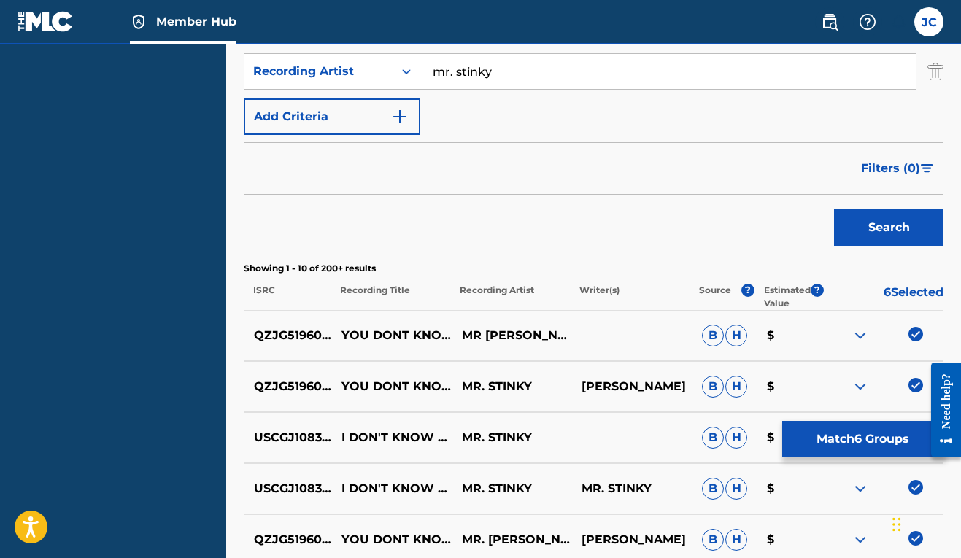
scroll to position [316, 0]
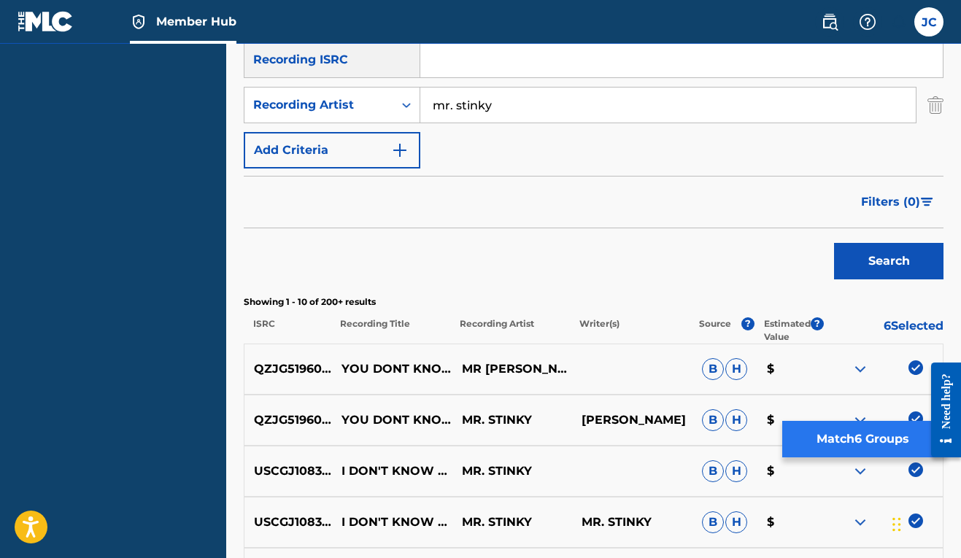
click at [843, 441] on button "Match 6 Groups" at bounding box center [862, 439] width 161 height 36
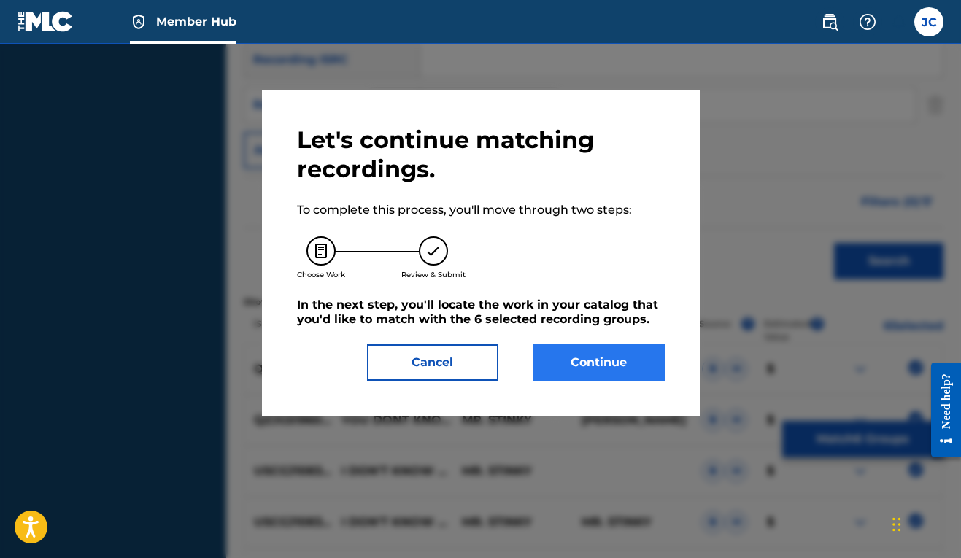
click at [633, 376] on button "Continue" at bounding box center [598, 362] width 131 height 36
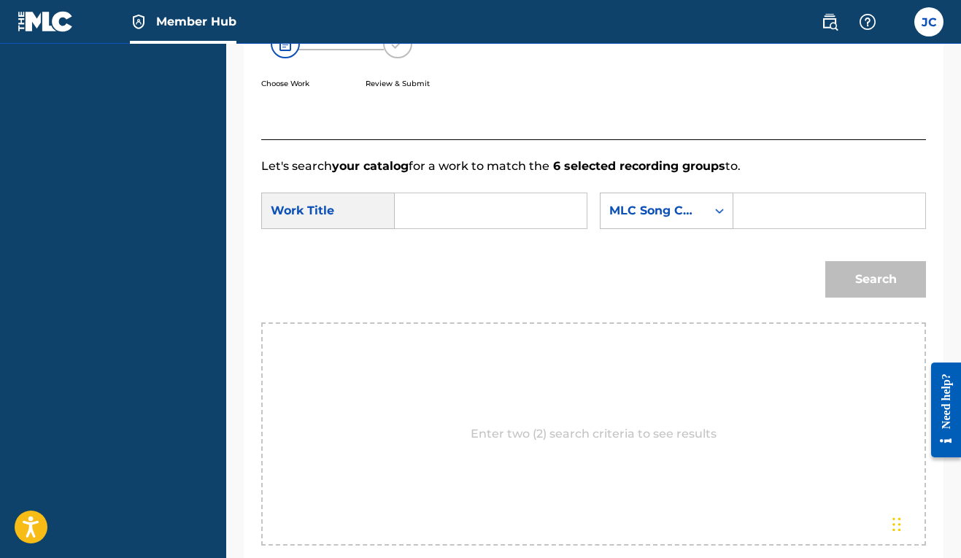
click at [467, 222] on input "Search Form" at bounding box center [490, 210] width 167 height 35
type input "you don't know bout me"
click at [609, 220] on div "MLC Song Code" at bounding box center [653, 211] width 88 height 18
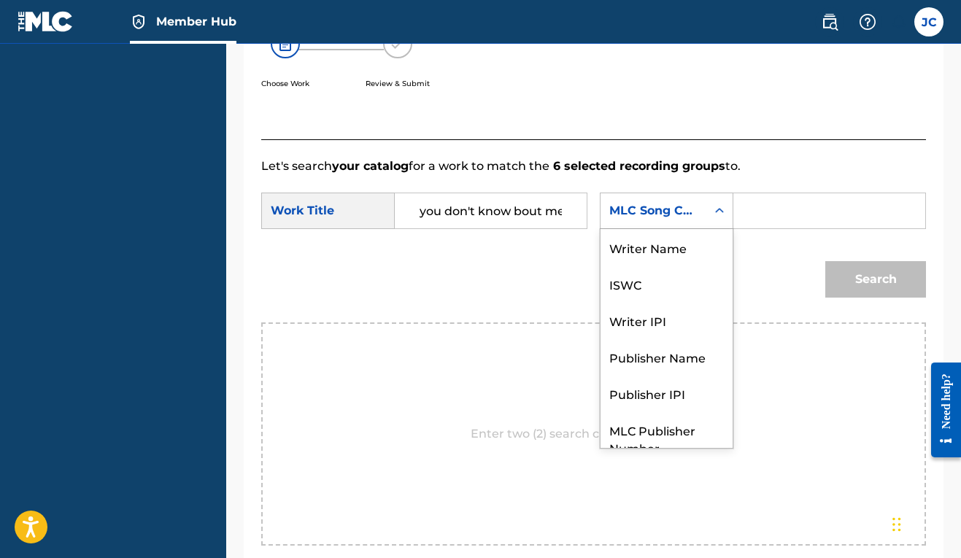
scroll to position [54, 0]
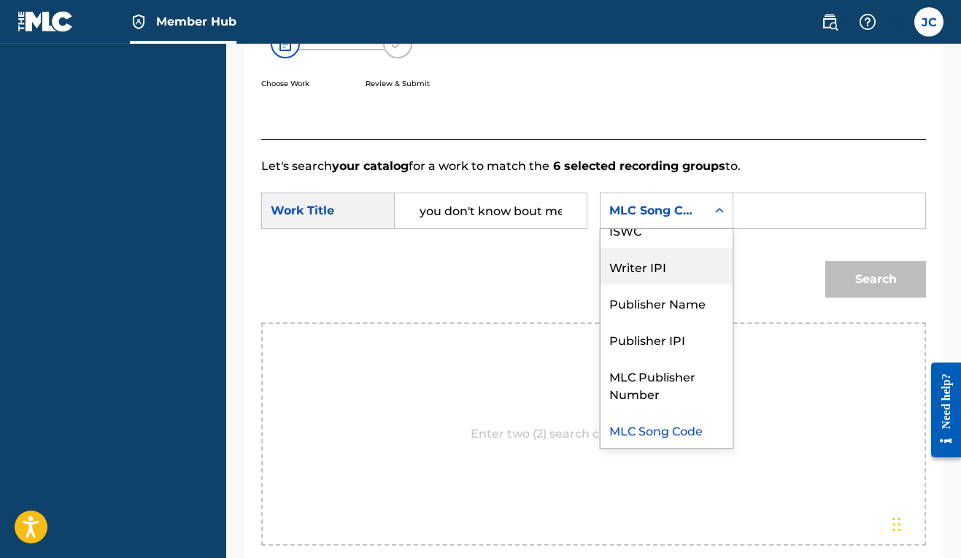
click at [600, 285] on div "Writer IPI" at bounding box center [666, 266] width 132 height 36
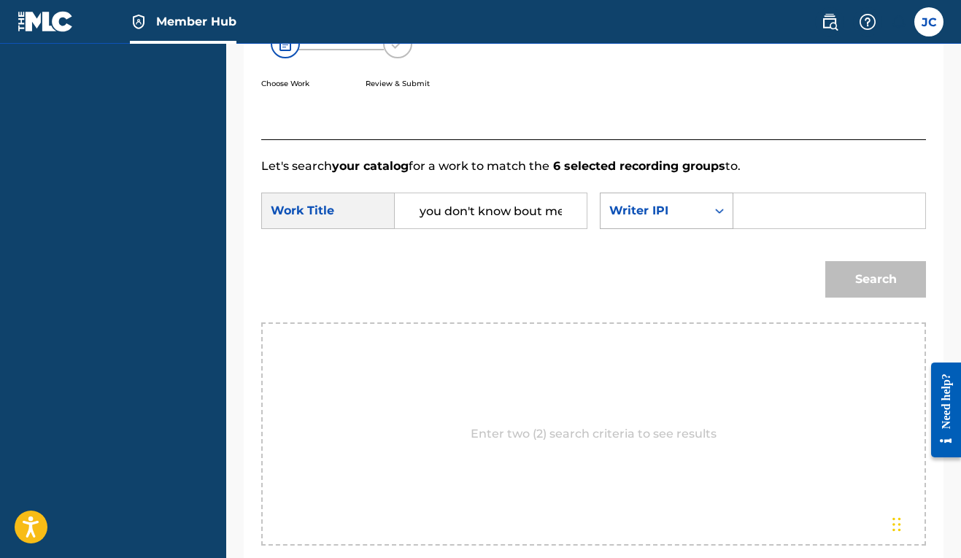
click at [600, 229] on div "Writer IPI" at bounding box center [667, 211] width 134 height 36
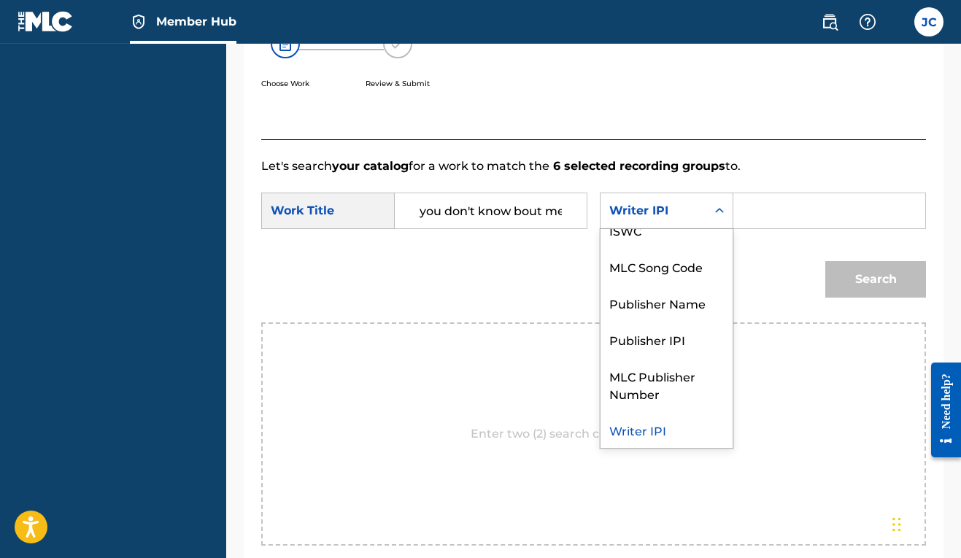
click at [733, 229] on div "Search Form" at bounding box center [829, 211] width 193 height 36
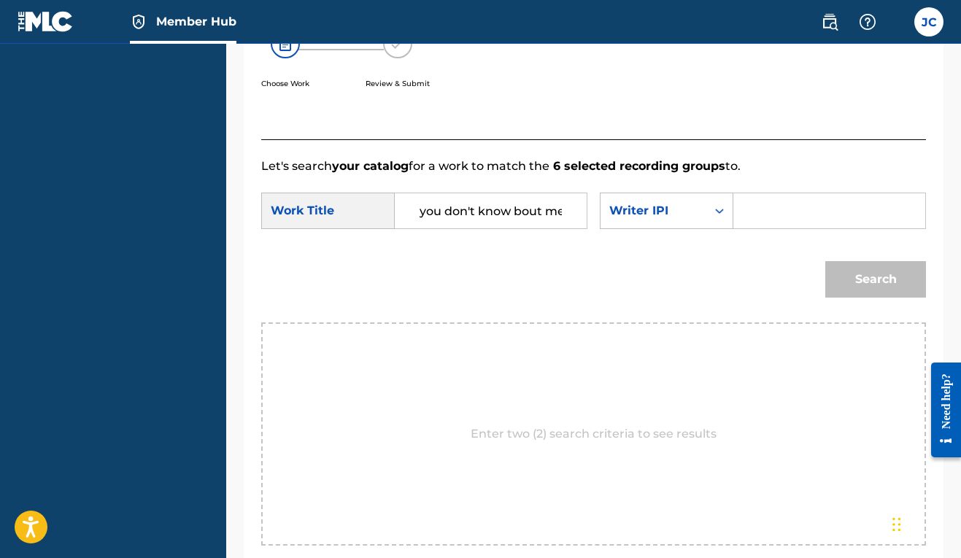
click at [746, 228] on input "Search Form" at bounding box center [829, 210] width 167 height 35
paste input "00606611669"
type input "00606611669"
click at [870, 298] on button "Search" at bounding box center [875, 279] width 101 height 36
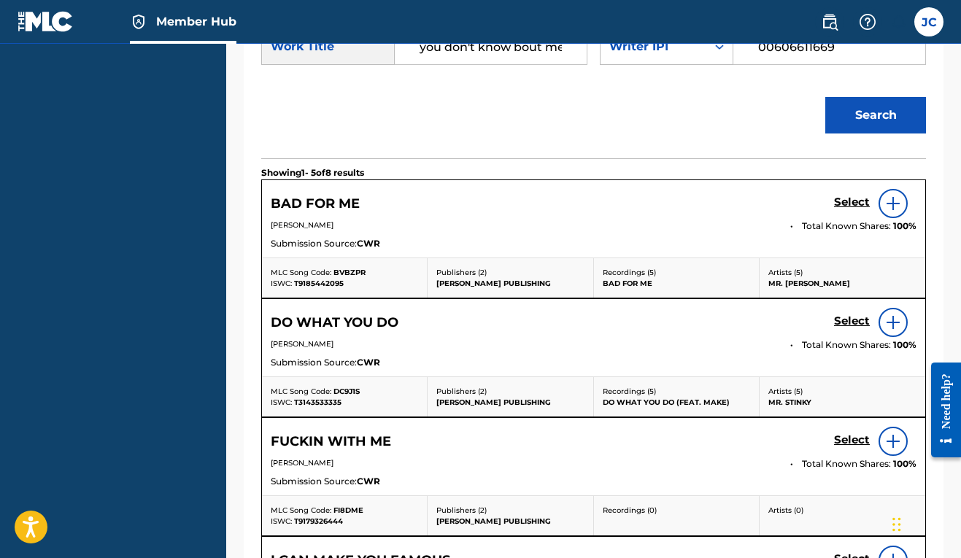
scroll to position [0, 0]
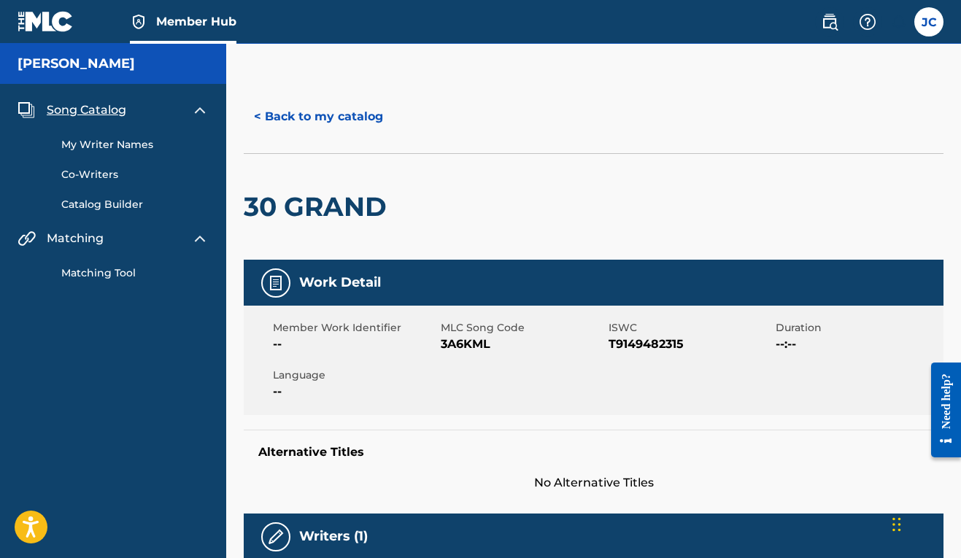
click at [118, 276] on link "Matching Tool" at bounding box center [134, 273] width 147 height 15
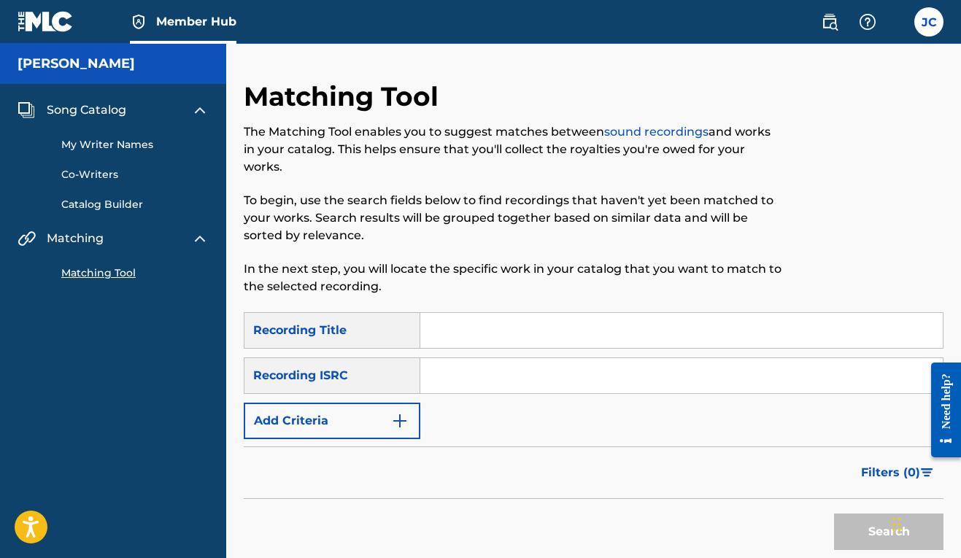
click at [444, 331] on input "Search Form" at bounding box center [681, 330] width 522 height 35
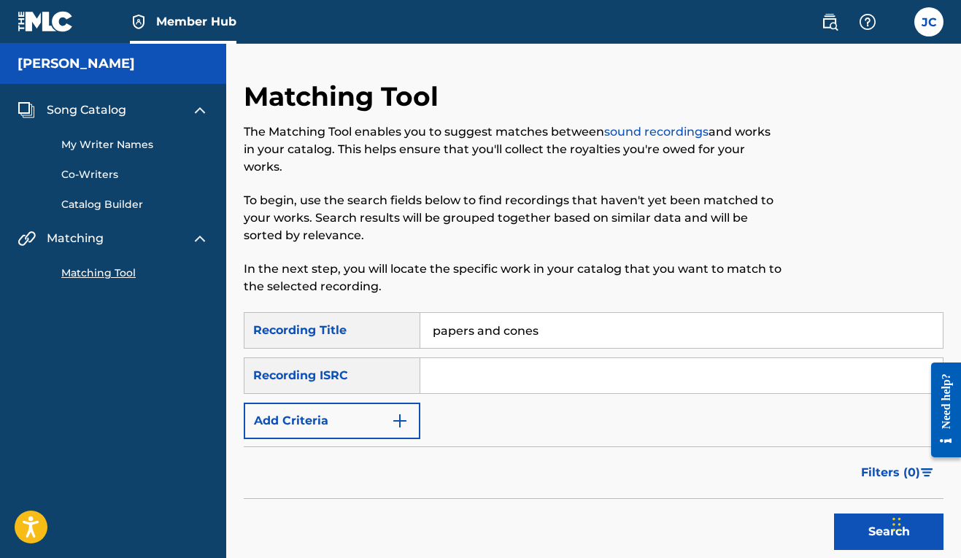
type input "papers and cones"
click at [411, 439] on form "SearchWithCriteria6be739c0-5f25-4b77-88fb-76f4117cf82d Recording Title papers a…" at bounding box center [594, 434] width 700 height 245
click at [408, 425] on img "Search Form" at bounding box center [400, 421] width 18 height 18
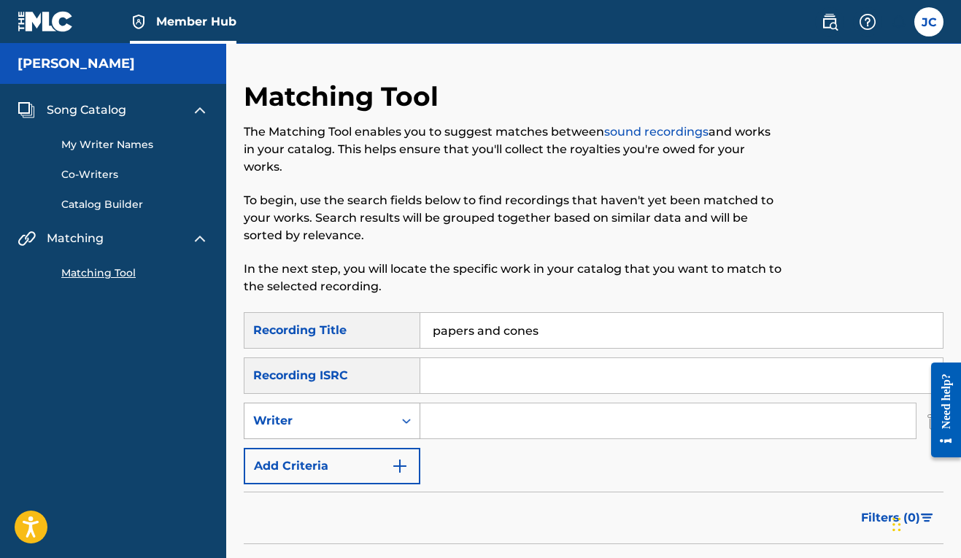
click at [398, 428] on div "Search Form" at bounding box center [406, 421] width 26 height 26
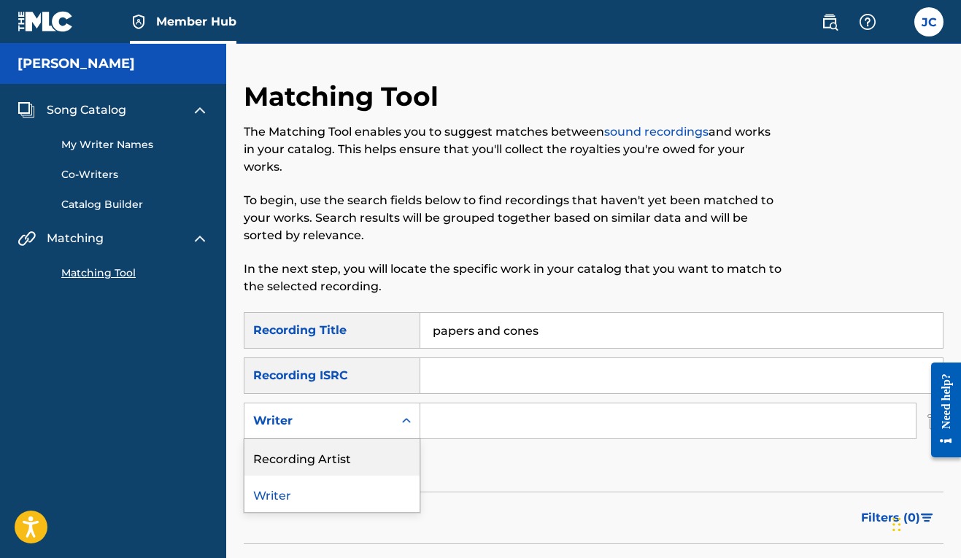
click at [370, 468] on div "Recording Artist" at bounding box center [331, 457] width 175 height 36
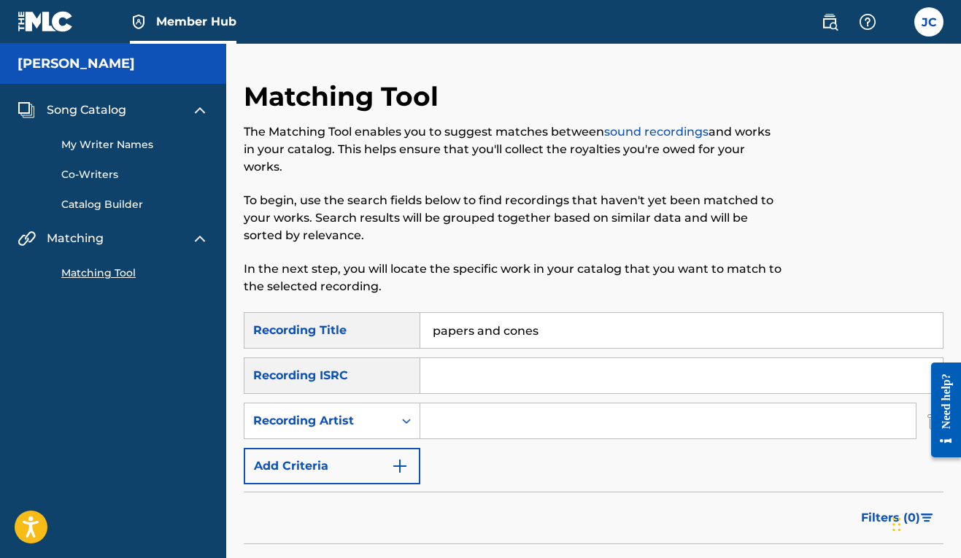
click at [465, 426] on input "Search Form" at bounding box center [667, 420] width 495 height 35
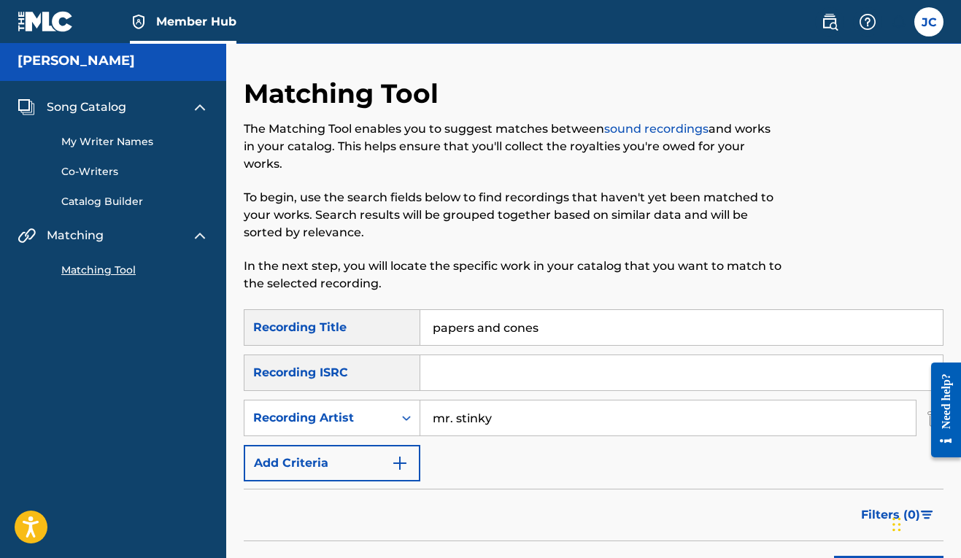
scroll to position [196, 0]
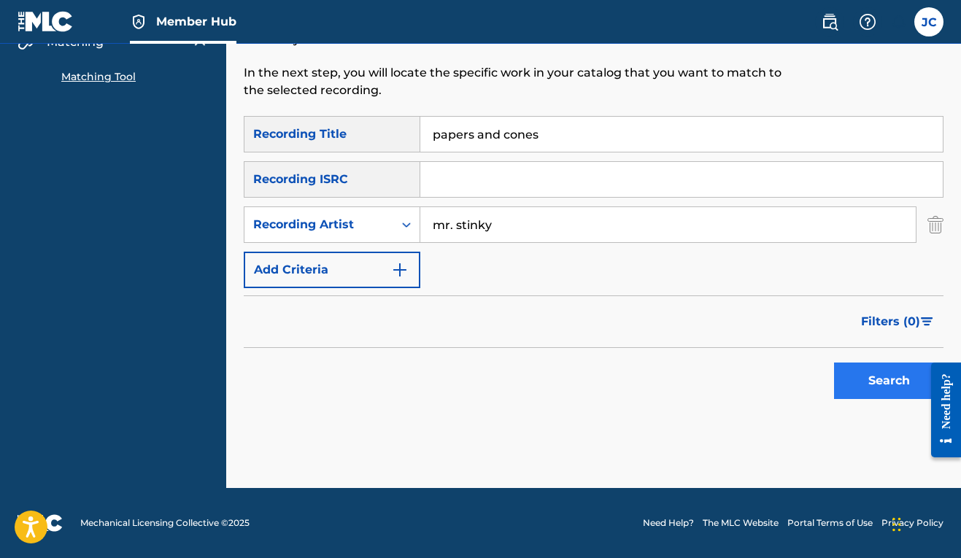
type input "mr. stinky"
click at [868, 375] on button "Search" at bounding box center [888, 381] width 109 height 36
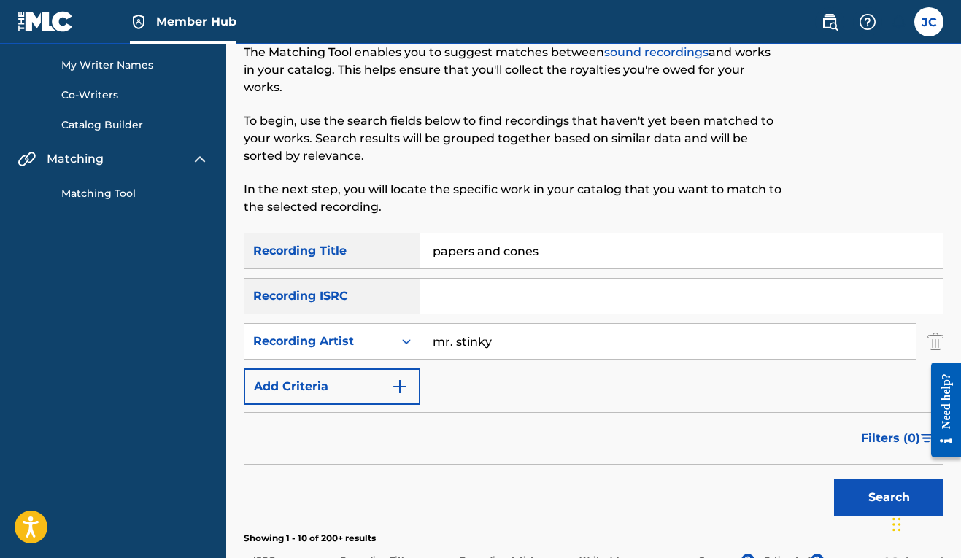
scroll to position [0, 0]
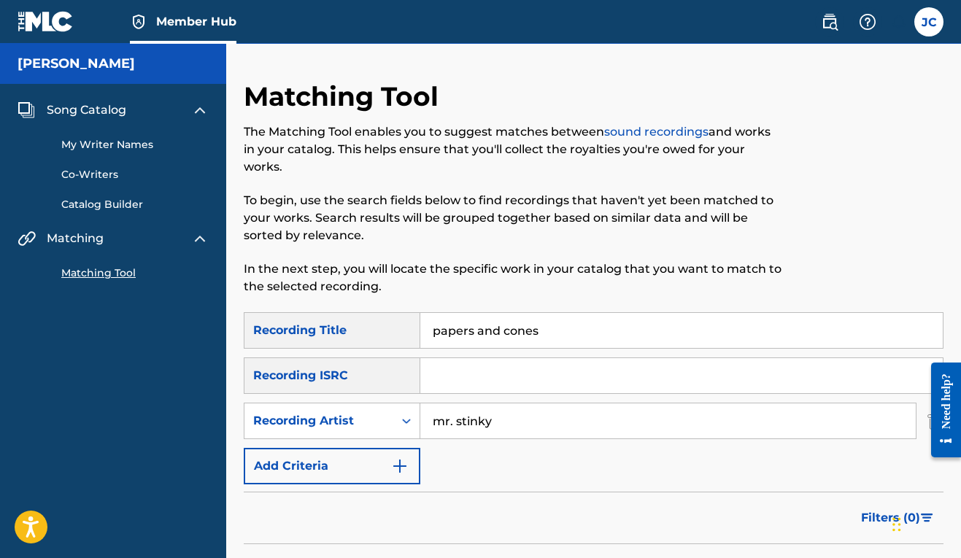
click at [179, 26] on span "Member Hub" at bounding box center [196, 21] width 80 height 17
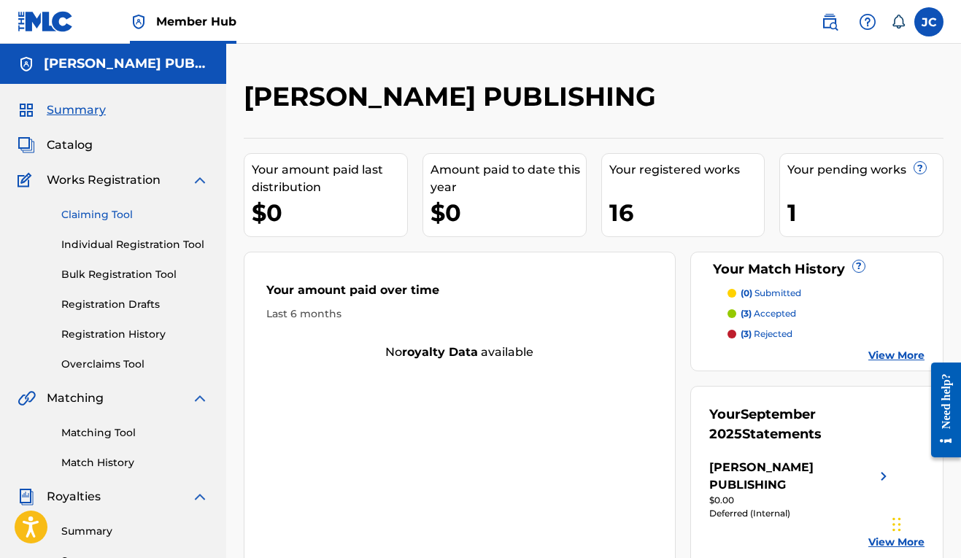
click at [116, 217] on link "Claiming Tool" at bounding box center [134, 214] width 147 height 15
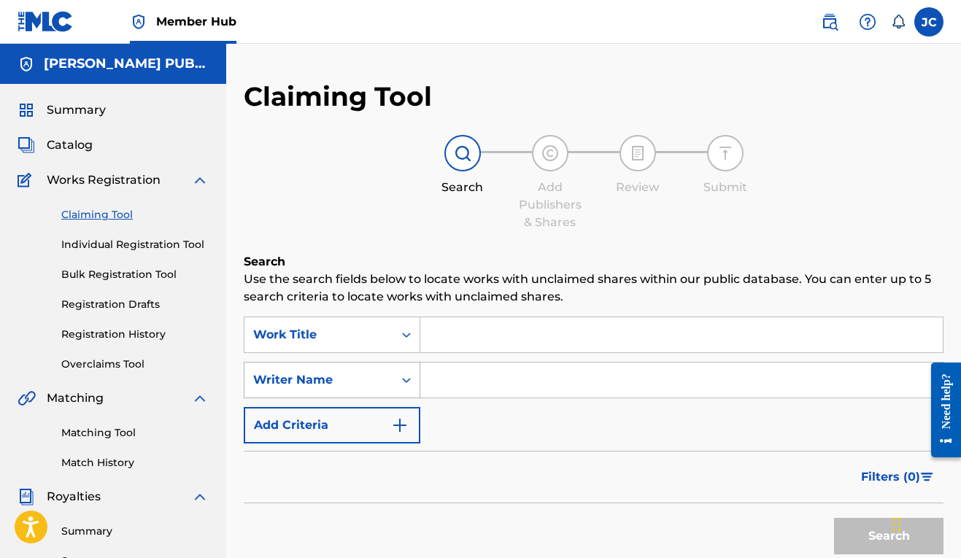
click at [408, 383] on div "Writer Name" at bounding box center [332, 380] width 177 height 36
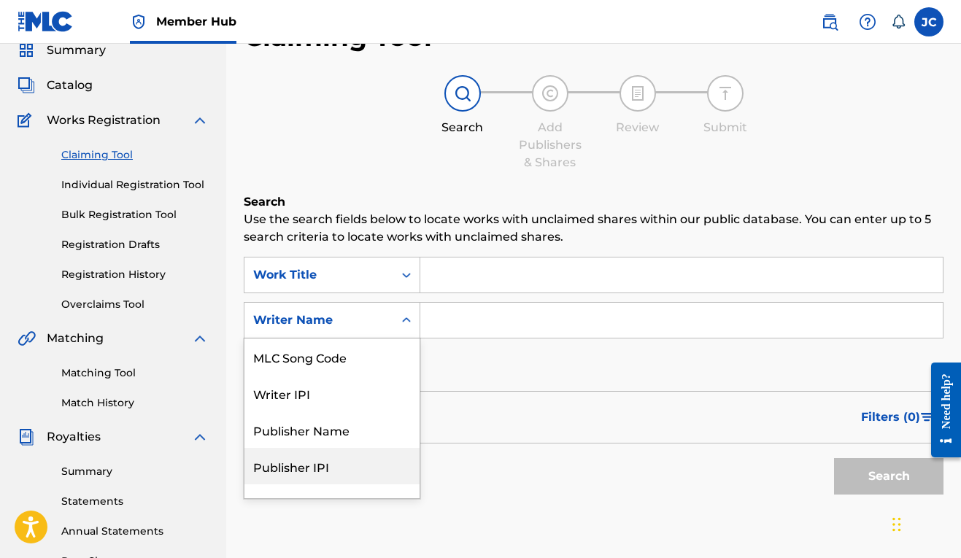
scroll to position [96, 0]
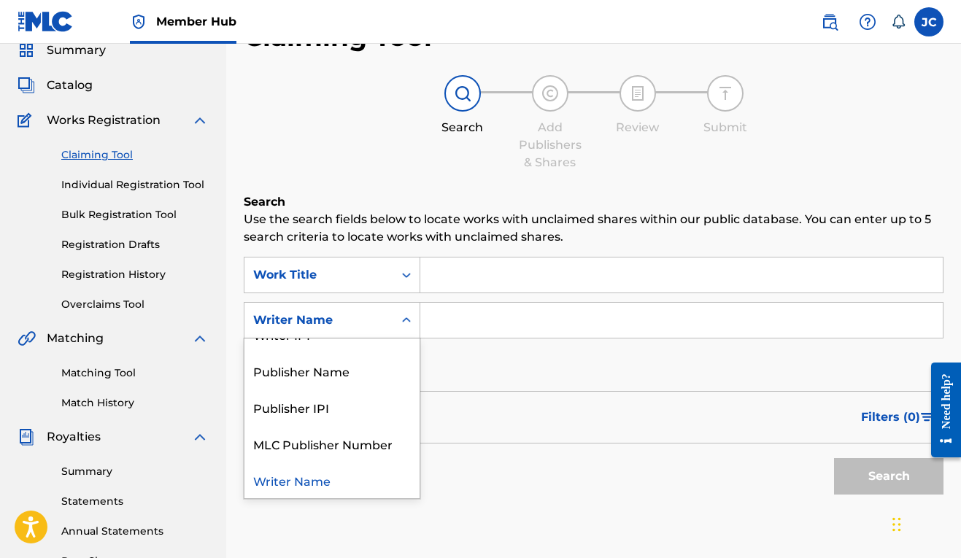
click at [365, 482] on div "Writer Name" at bounding box center [331, 480] width 175 height 36
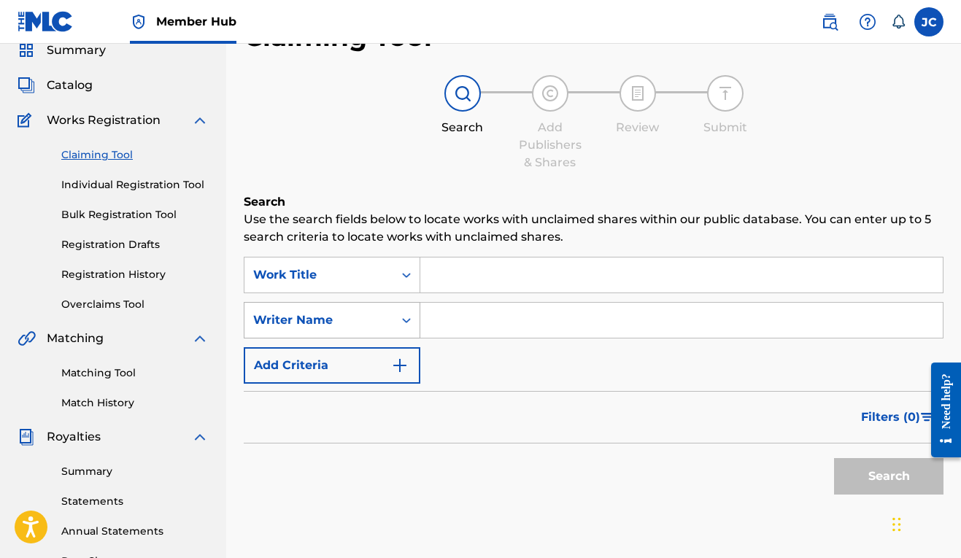
click at [355, 320] on div "Writer Name" at bounding box center [318, 321] width 131 height 18
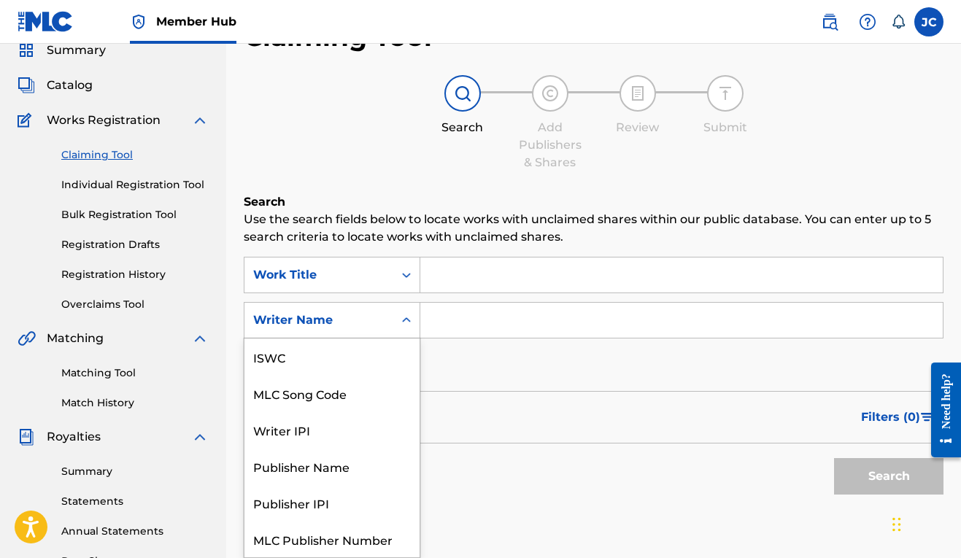
scroll to position [36, 0]
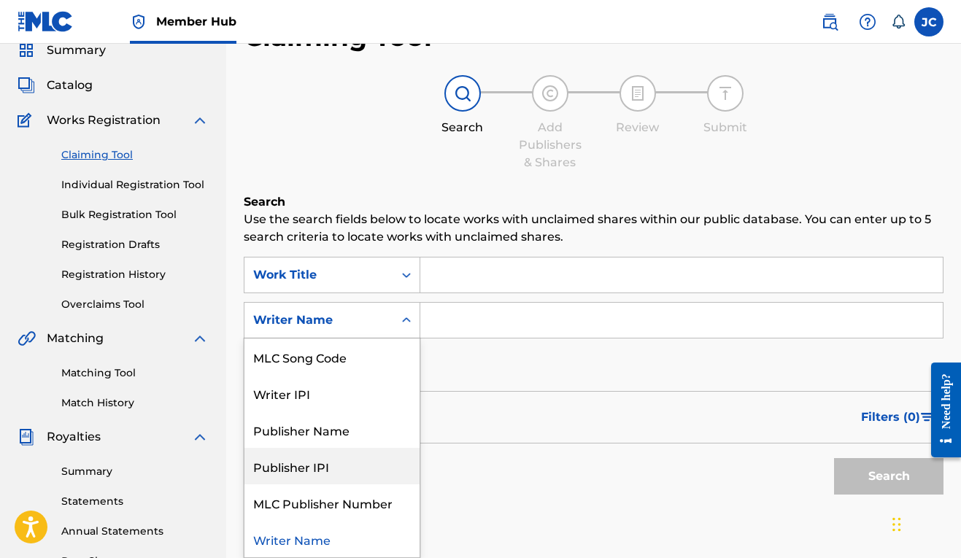
click at [467, 447] on div "Search" at bounding box center [594, 473] width 700 height 58
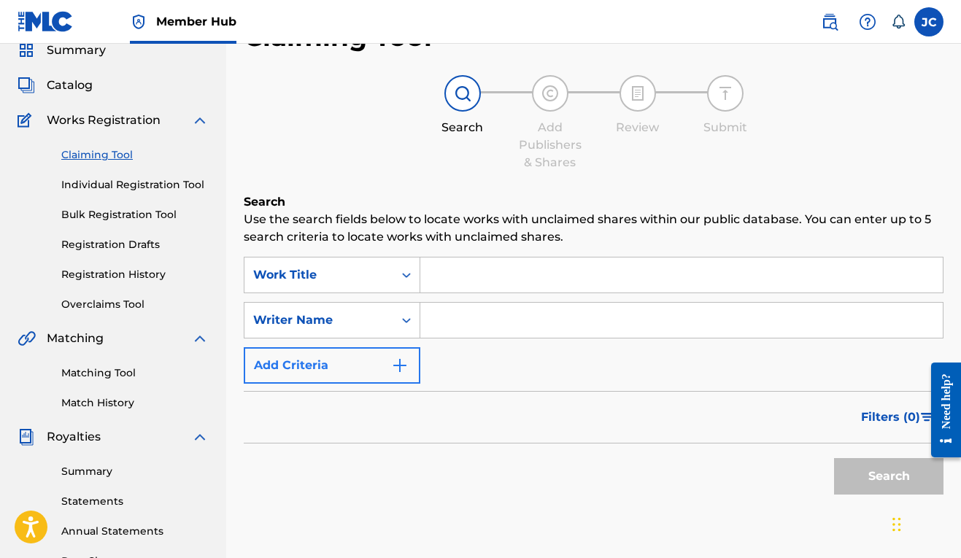
click at [355, 362] on button "Add Criteria" at bounding box center [332, 365] width 177 height 36
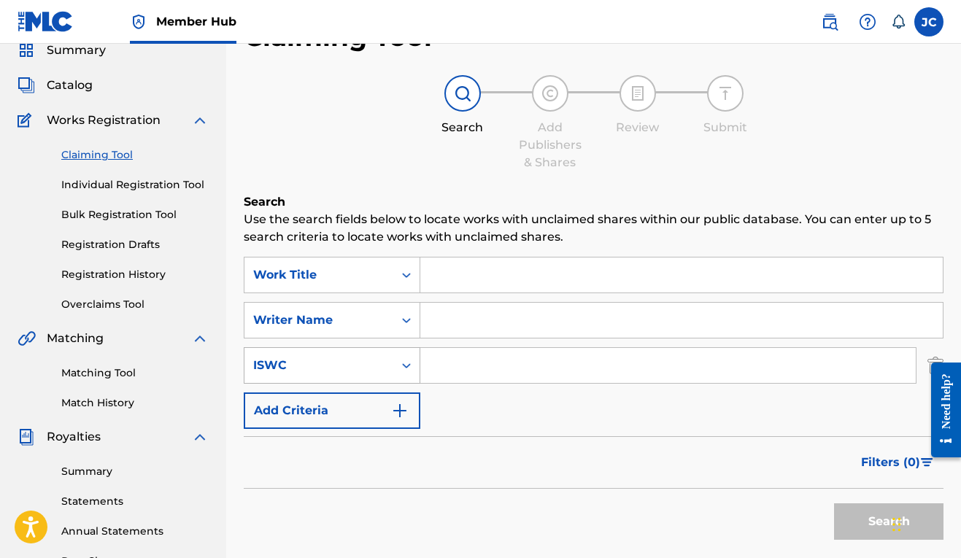
click at [364, 366] on div "ISWC" at bounding box center [332, 365] width 177 height 36
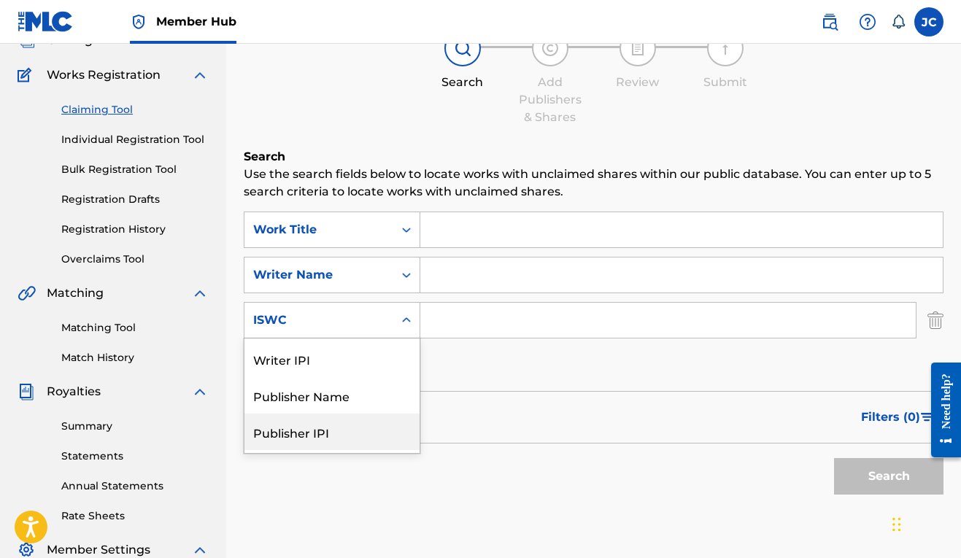
scroll to position [0, 0]
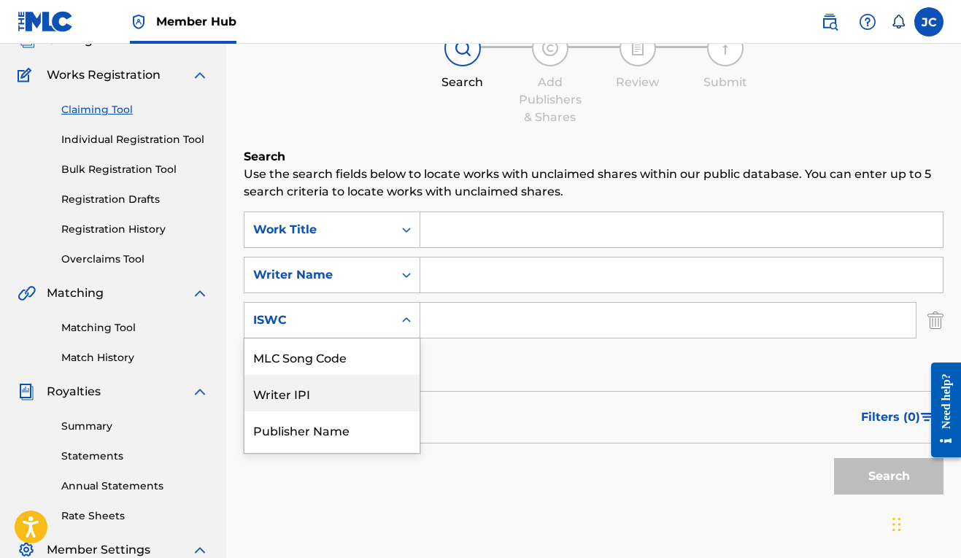
click at [350, 397] on div "Writer IPI" at bounding box center [331, 393] width 175 height 36
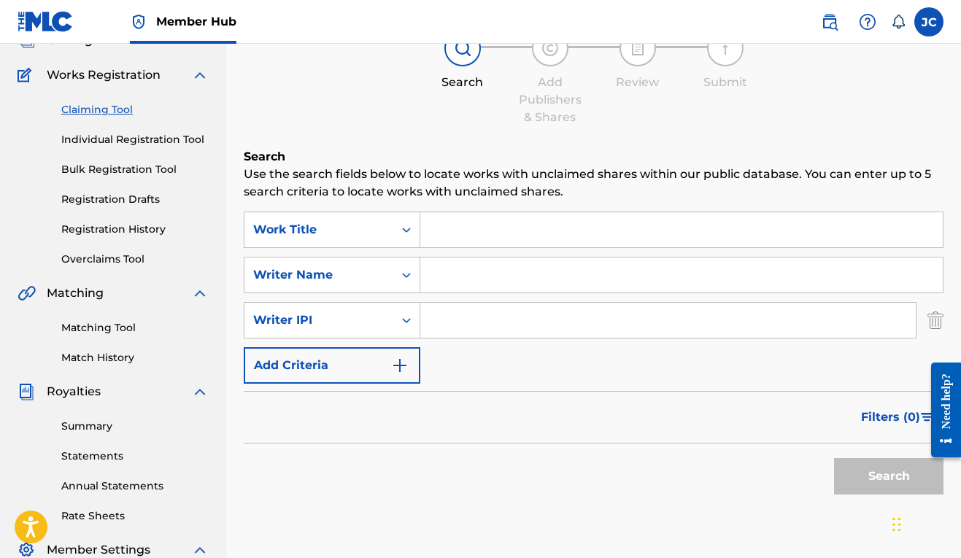
click at [458, 326] on input "Search Form" at bounding box center [667, 320] width 495 height 35
paste input "00606611669"
type input "00606611669"
click at [918, 483] on button "Search" at bounding box center [888, 476] width 109 height 36
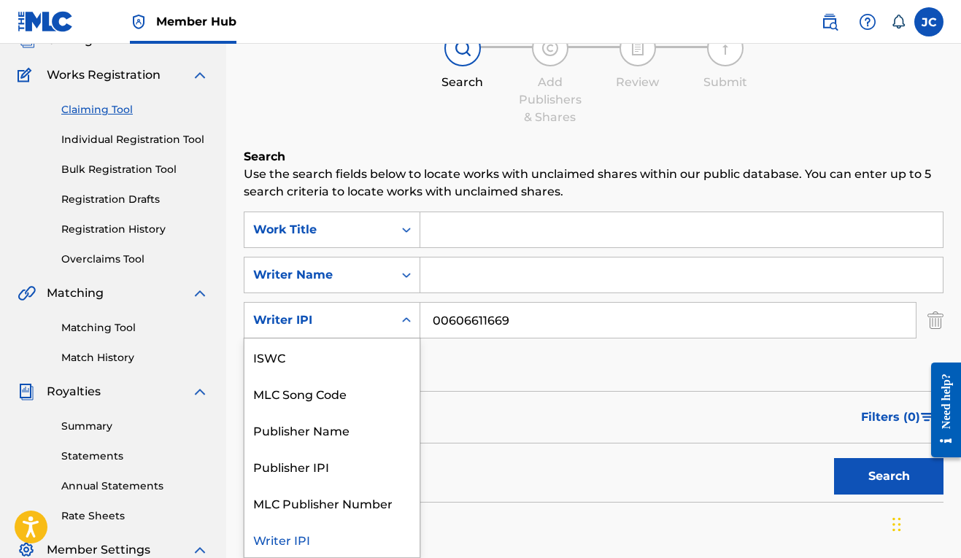
click at [407, 319] on icon "Search Form" at bounding box center [406, 320] width 15 height 15
click at [113, 330] on link "Matching Tool" at bounding box center [134, 327] width 147 height 15
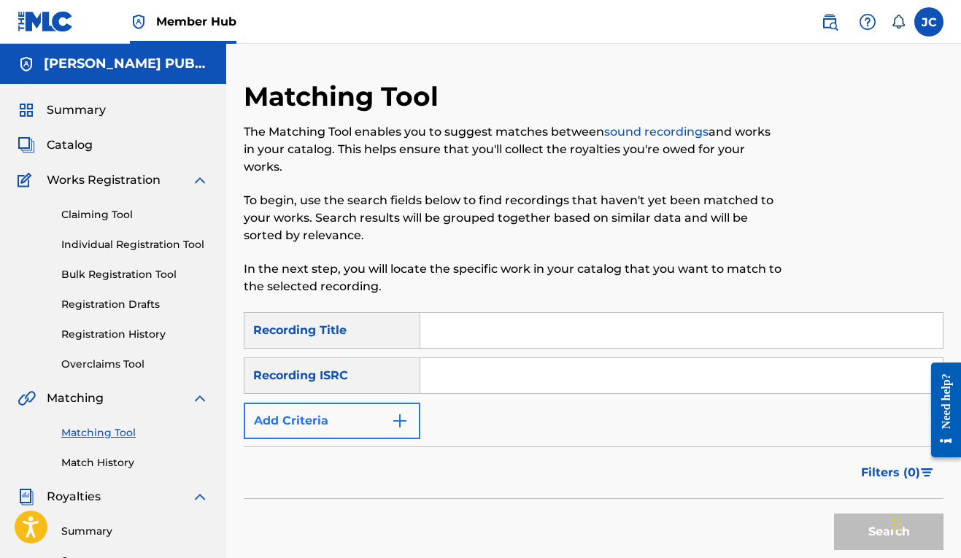
click at [392, 431] on button "Add Criteria" at bounding box center [332, 421] width 177 height 36
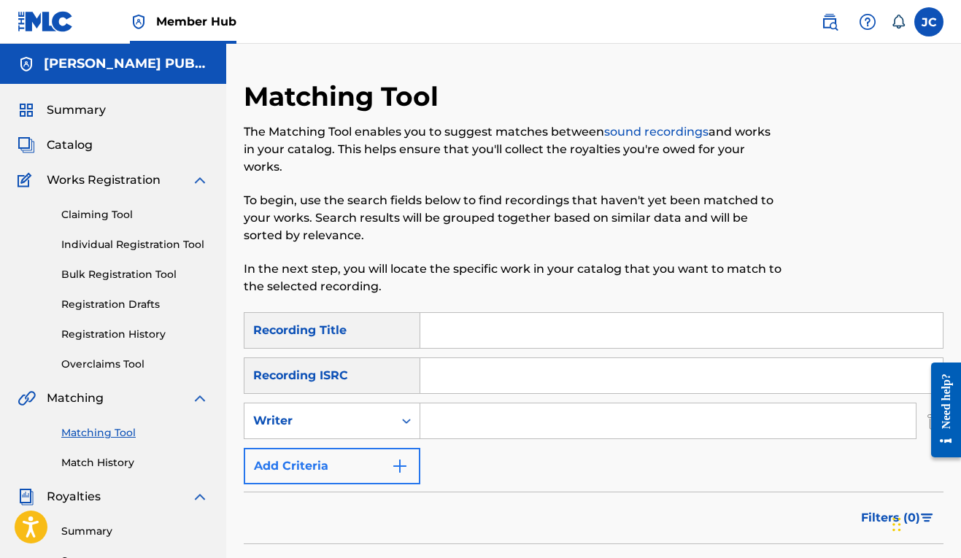
click at [400, 460] on img "Search Form" at bounding box center [400, 466] width 18 height 18
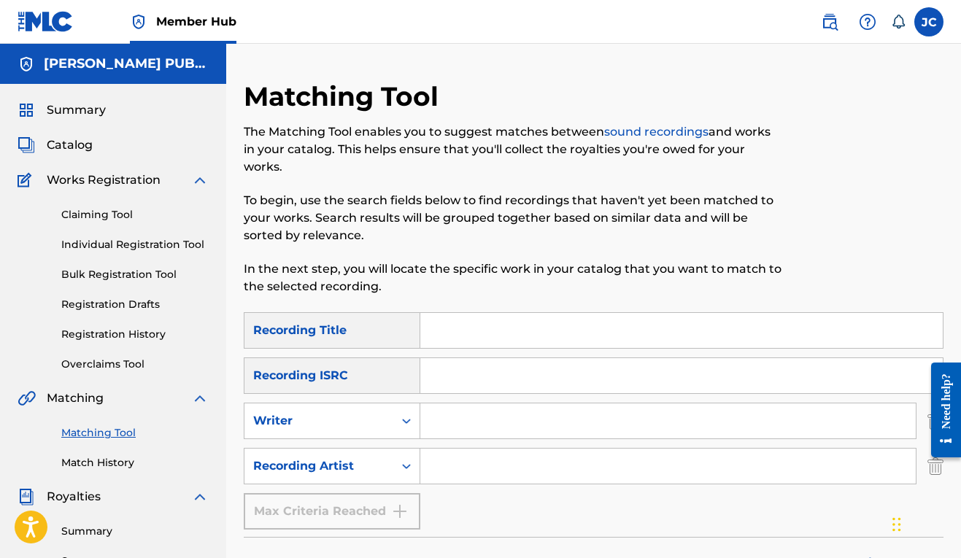
click at [460, 464] on input "Search Form" at bounding box center [667, 466] width 495 height 35
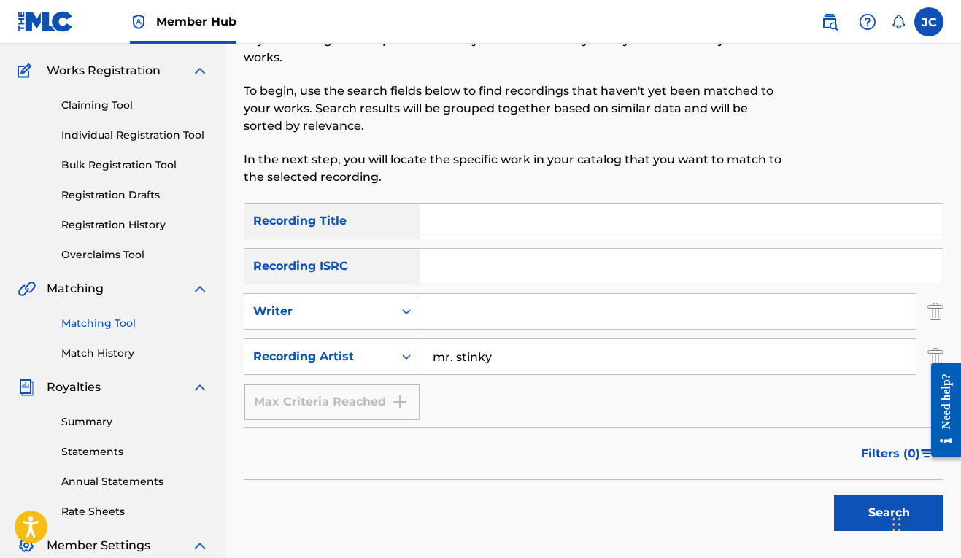
scroll to position [235, 0]
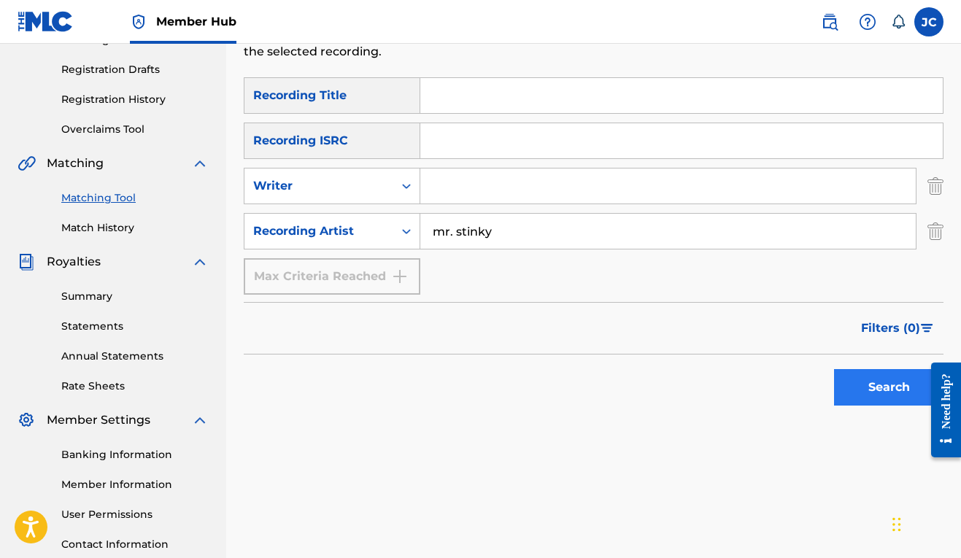
type input "mr. stinky"
click at [850, 390] on button "Search" at bounding box center [888, 387] width 109 height 36
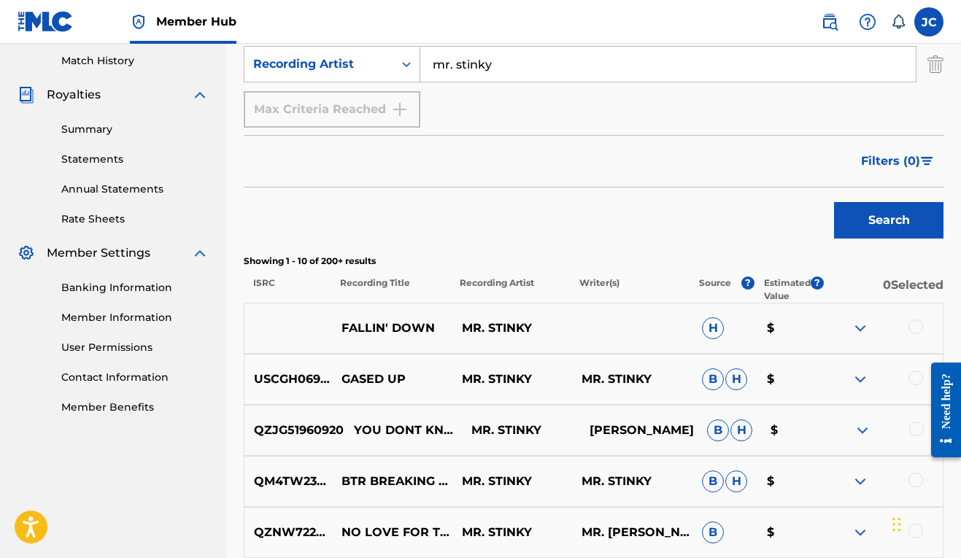
scroll to position [0, 0]
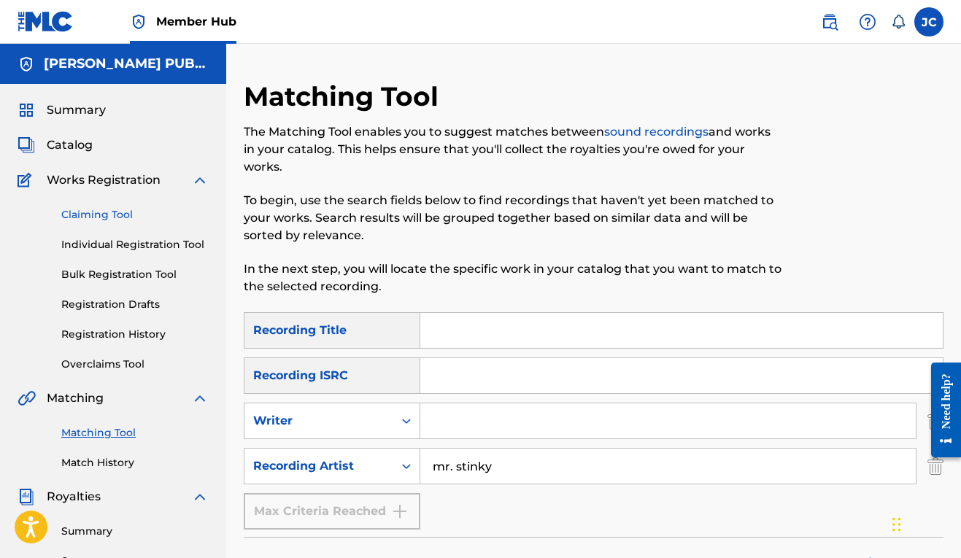
click at [112, 216] on link "Claiming Tool" at bounding box center [134, 214] width 147 height 15
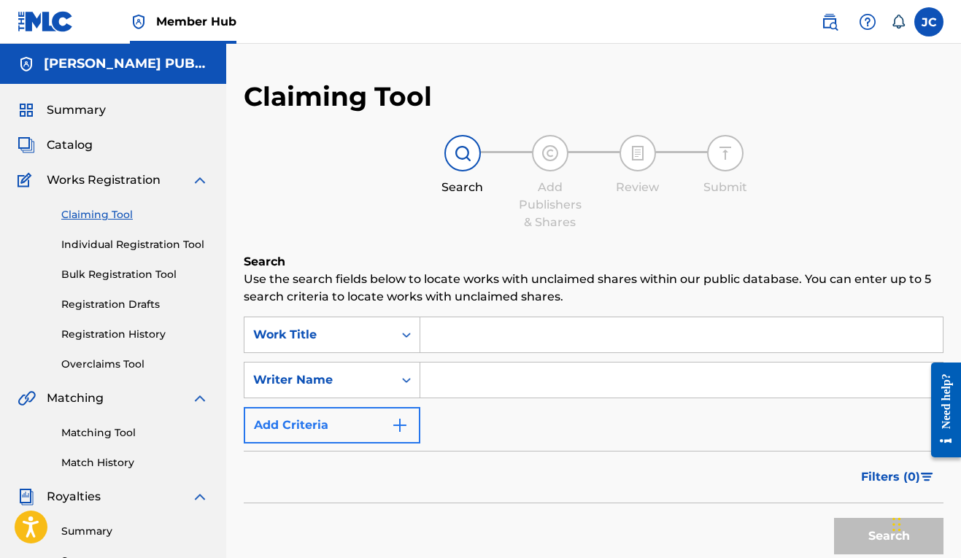
click at [396, 431] on img "Search Form" at bounding box center [400, 426] width 18 height 18
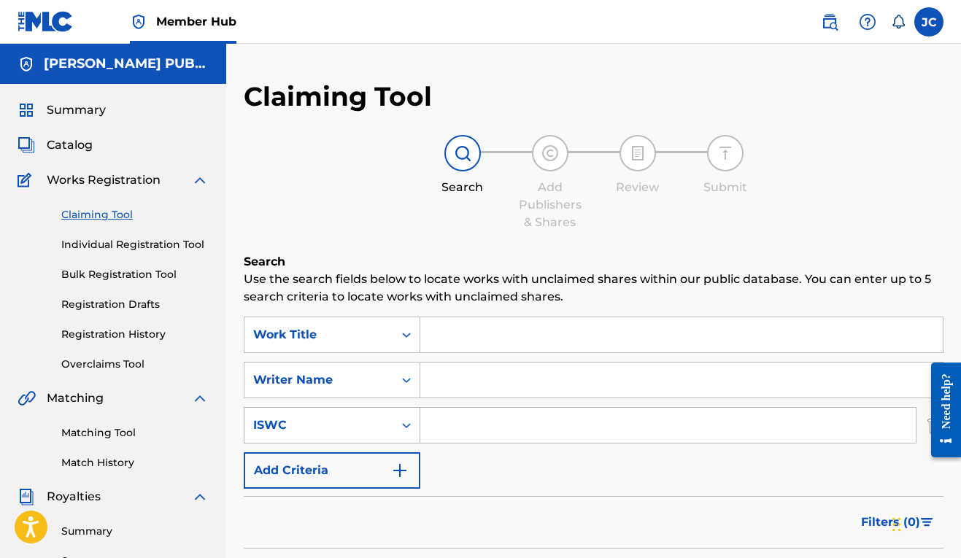
click at [411, 425] on div "ISWC" at bounding box center [332, 425] width 177 height 36
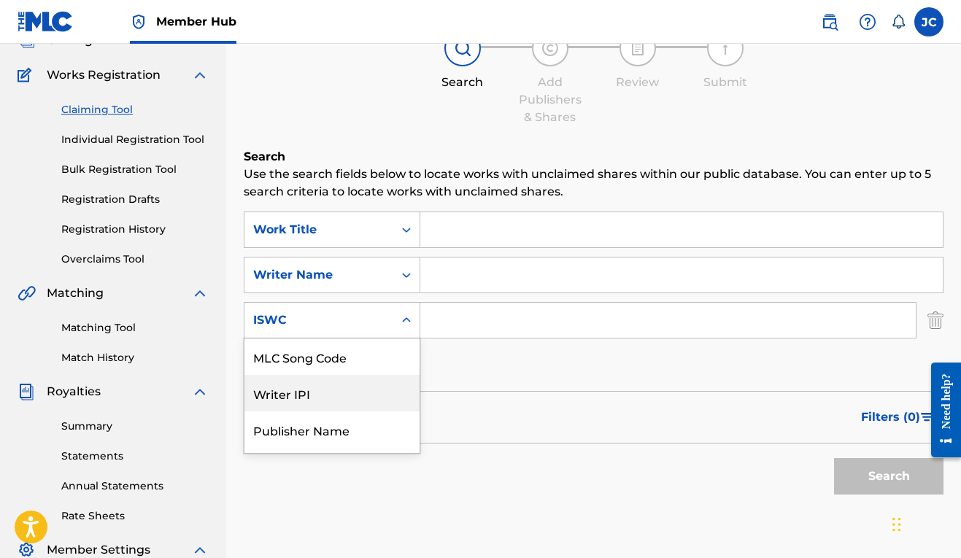
click at [457, 385] on form "SearchWithCriteriaf77f06b4-7baa-49f9-90ae-32242def1c08 Work Title SearchWithCri…" at bounding box center [594, 357] width 700 height 290
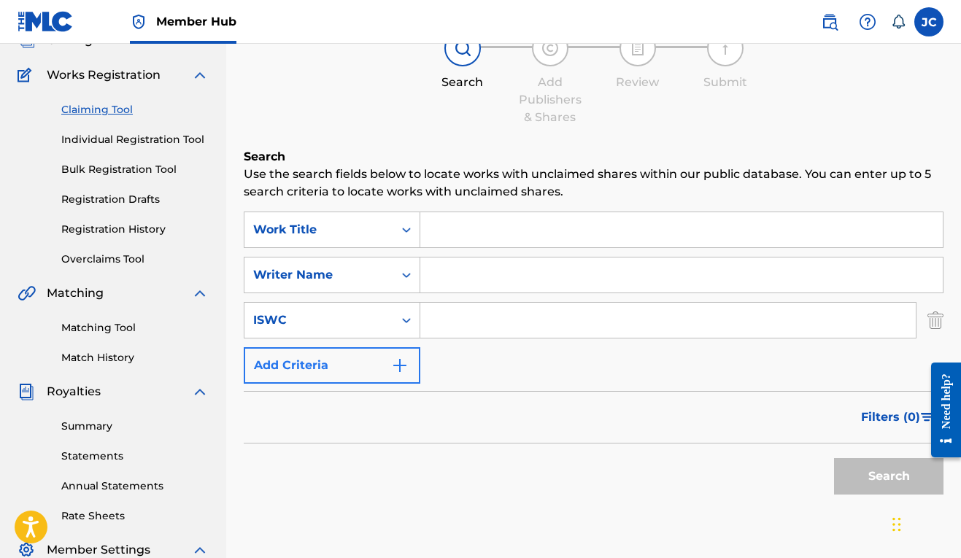
click at [400, 368] on img "Search Form" at bounding box center [400, 366] width 18 height 18
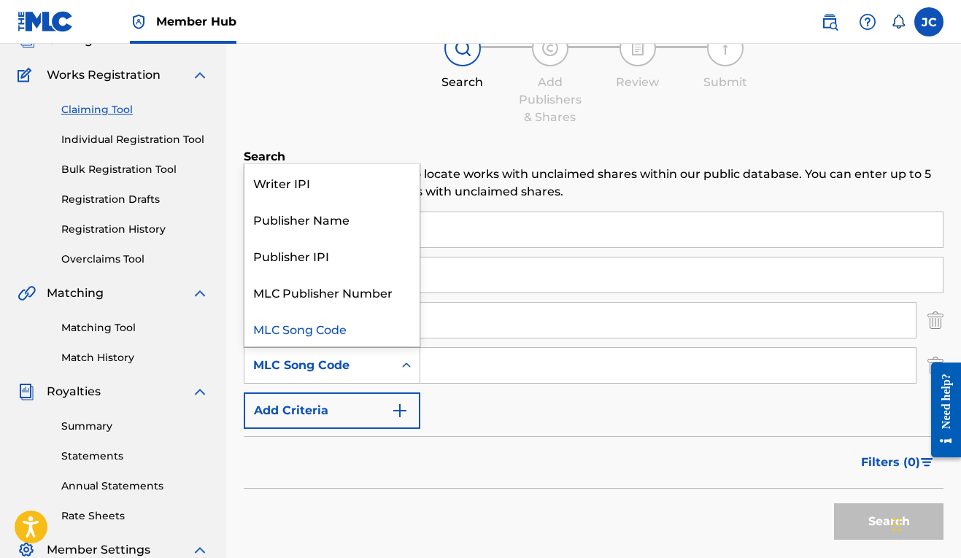
click at [406, 371] on icon "Search Form" at bounding box center [406, 365] width 15 height 15
click at [505, 453] on div "Filters ( 0 )" at bounding box center [594, 462] width 700 height 53
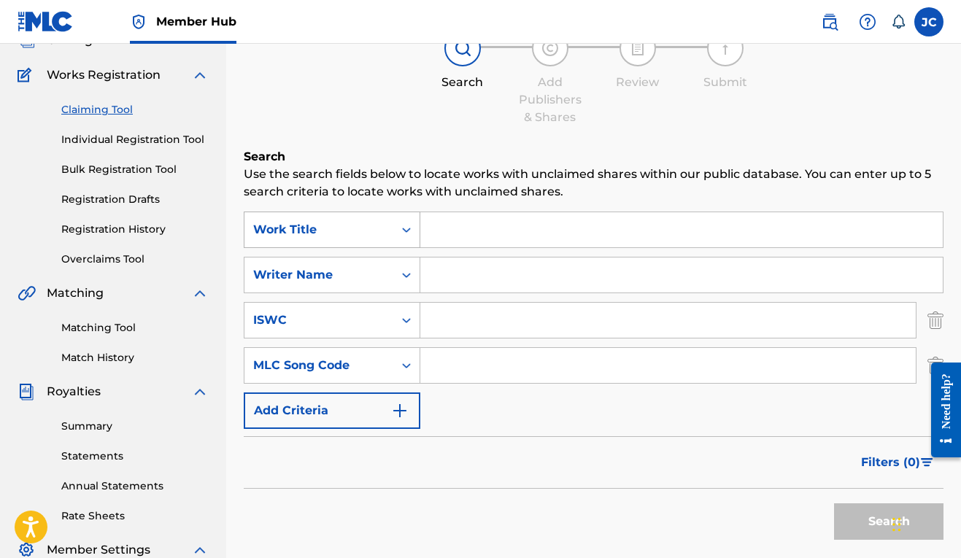
click at [389, 233] on div "Work Title" at bounding box center [318, 230] width 149 height 28
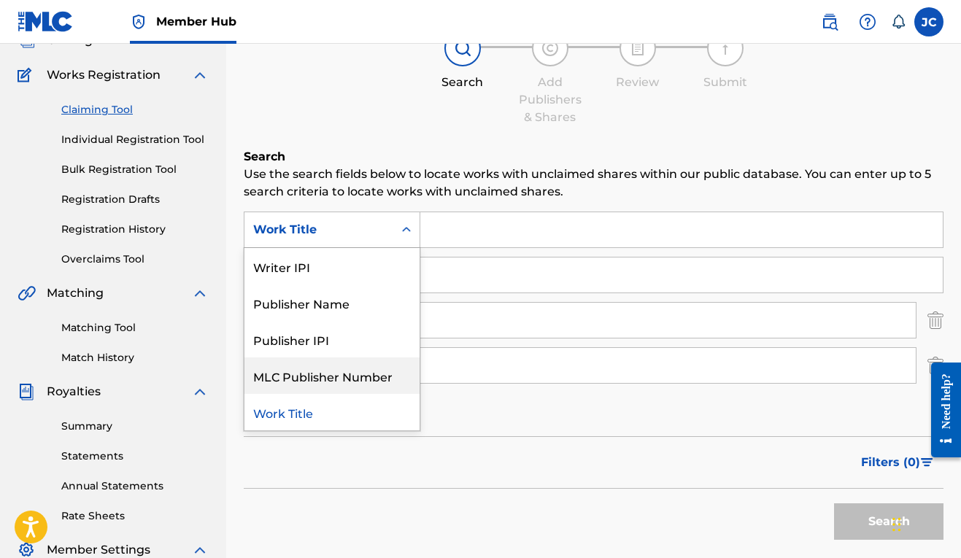
click at [487, 419] on div "SearchWithCriteriaf77f06b4-7baa-49f9-90ae-32242def1c08 MLC Publisher Number, 4 …" at bounding box center [594, 320] width 700 height 217
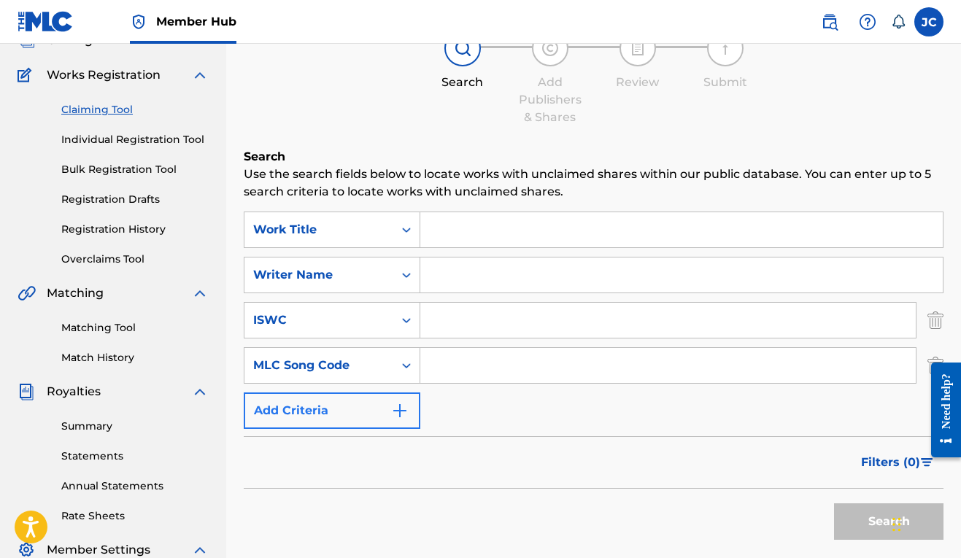
click at [363, 415] on button "Add Criteria" at bounding box center [332, 410] width 177 height 36
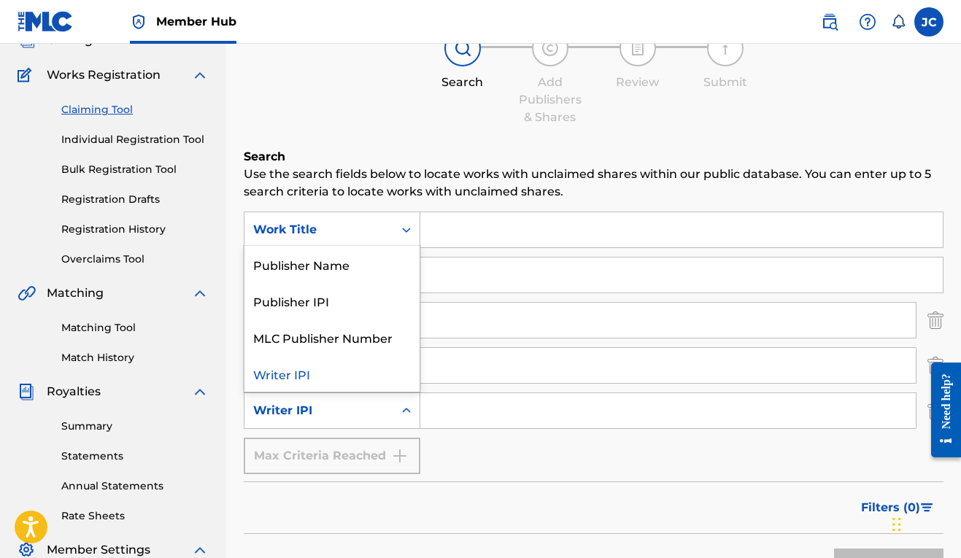
click at [381, 406] on div "Writer IPI" at bounding box center [318, 411] width 131 height 18
click at [411, 416] on icon "Search Form" at bounding box center [406, 410] width 15 height 15
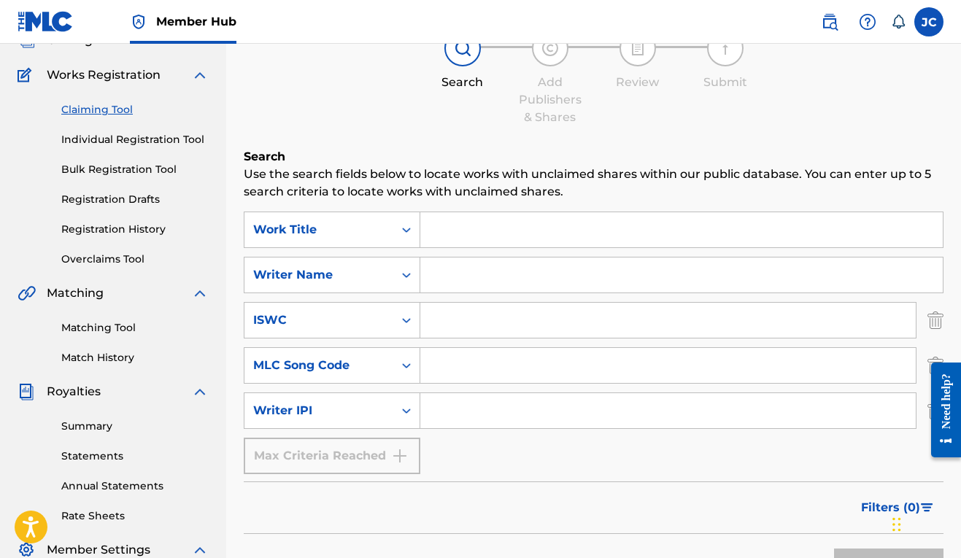
click at [432, 275] on input "Search Form" at bounding box center [681, 275] width 522 height 35
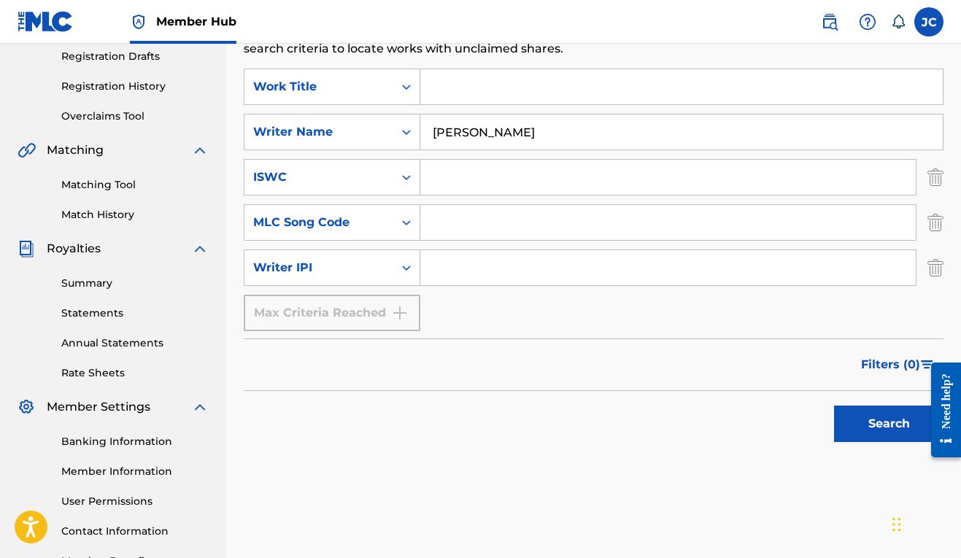
scroll to position [347, 0]
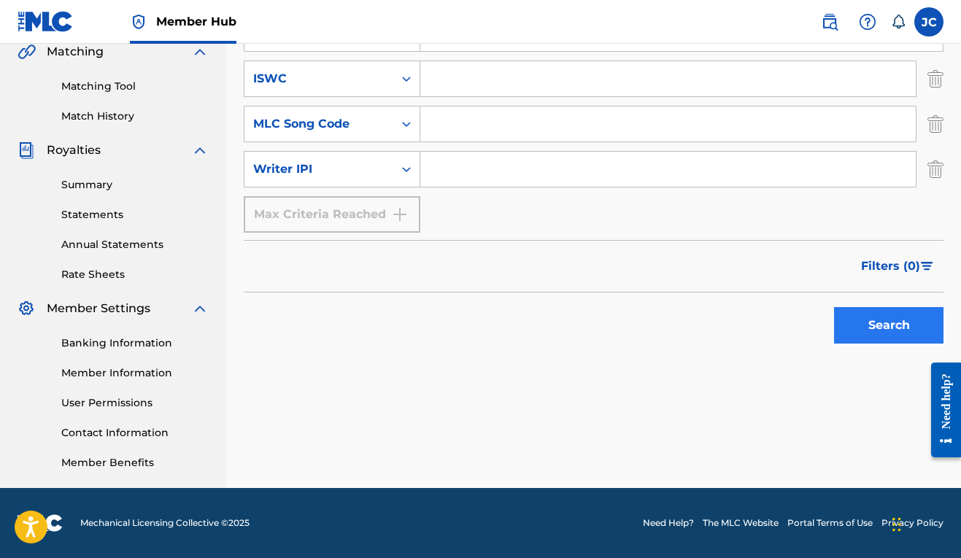
type input "[PERSON_NAME]"
click at [905, 333] on button "Search" at bounding box center [888, 325] width 109 height 36
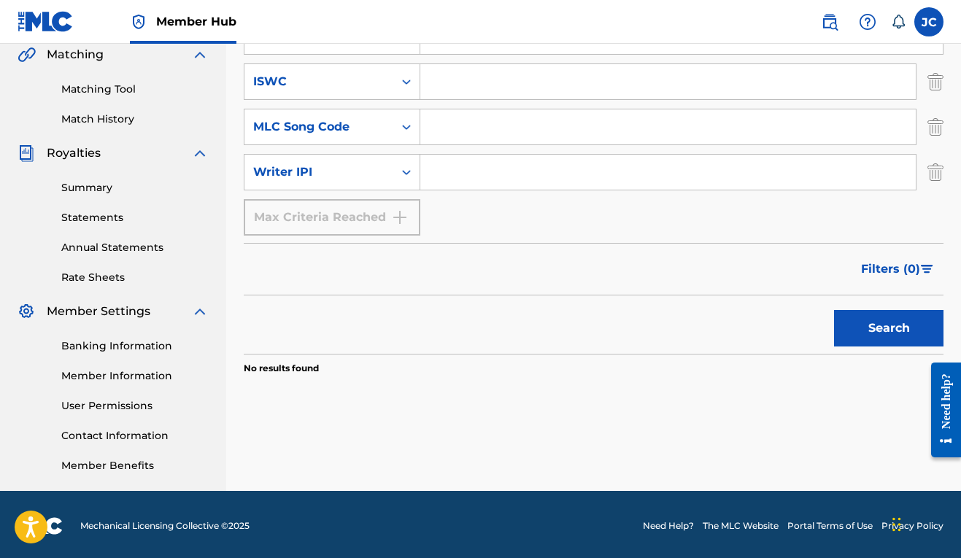
scroll to position [36, 0]
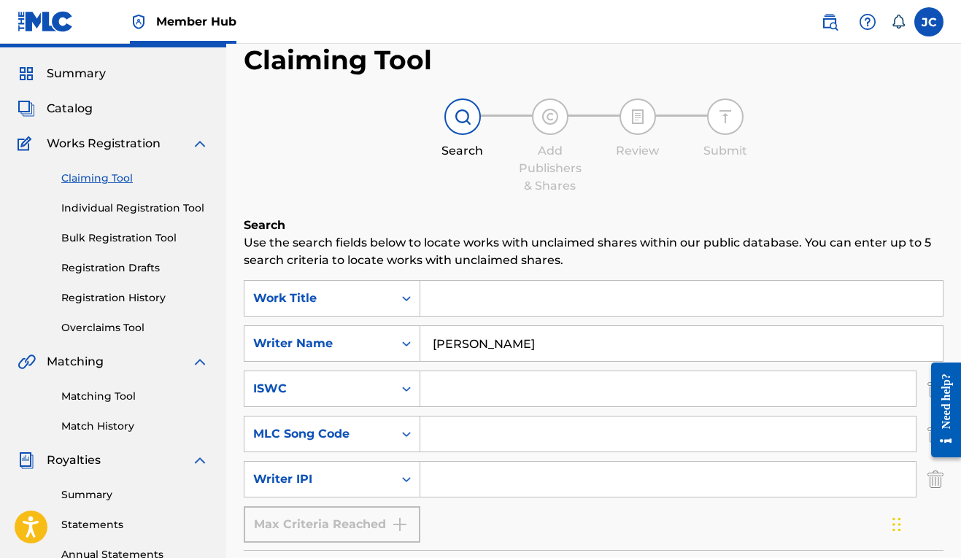
click at [523, 347] on input "[PERSON_NAME]" at bounding box center [681, 343] width 522 height 35
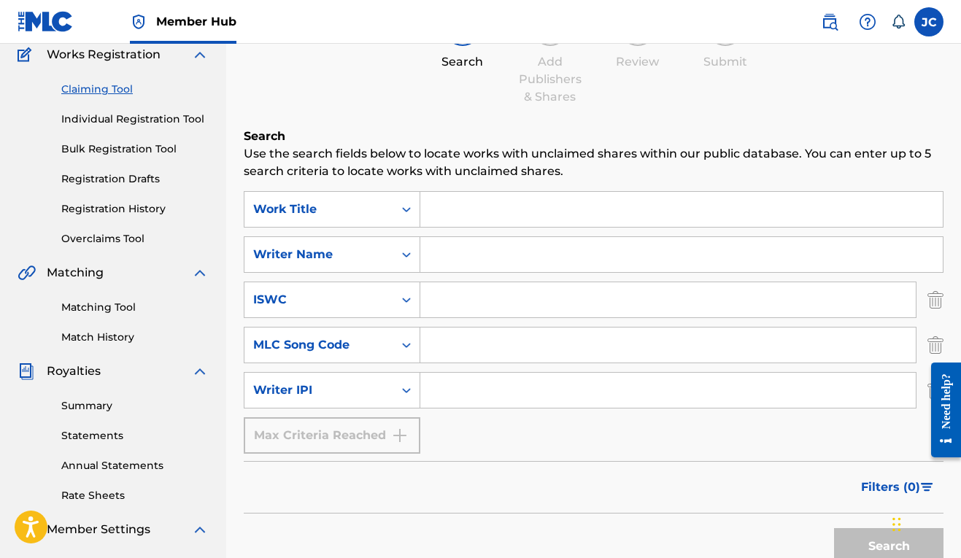
scroll to position [191, 0]
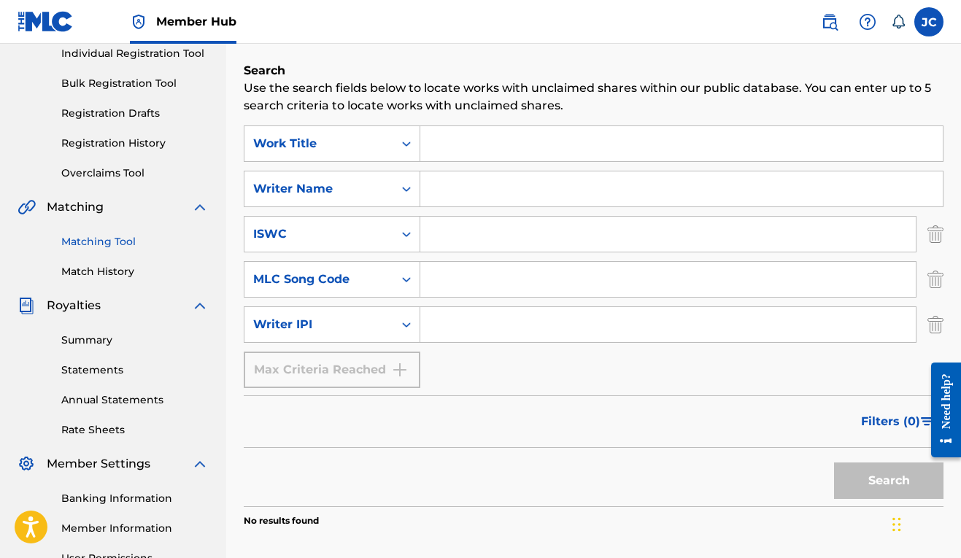
click at [111, 241] on link "Matching Tool" at bounding box center [134, 241] width 147 height 15
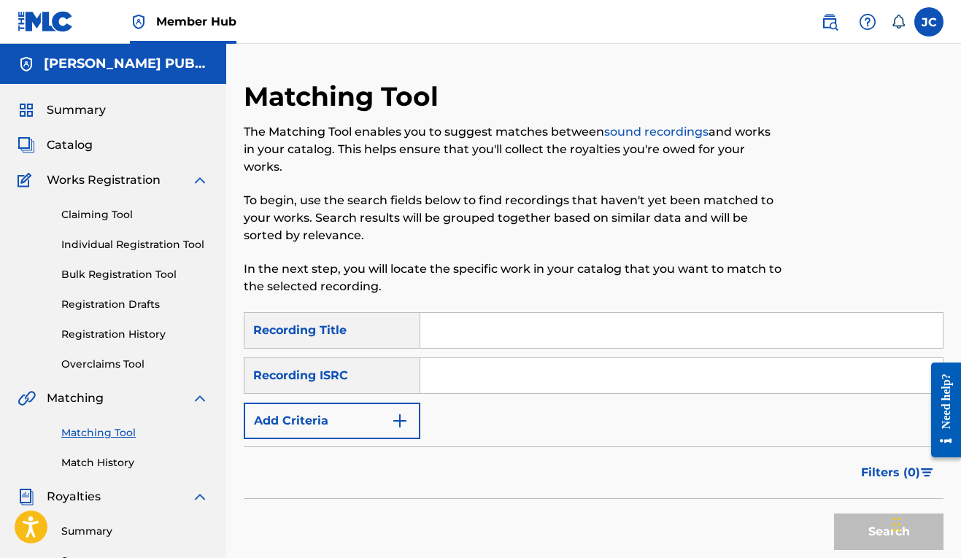
click at [489, 323] on input "Search Form" at bounding box center [681, 330] width 522 height 35
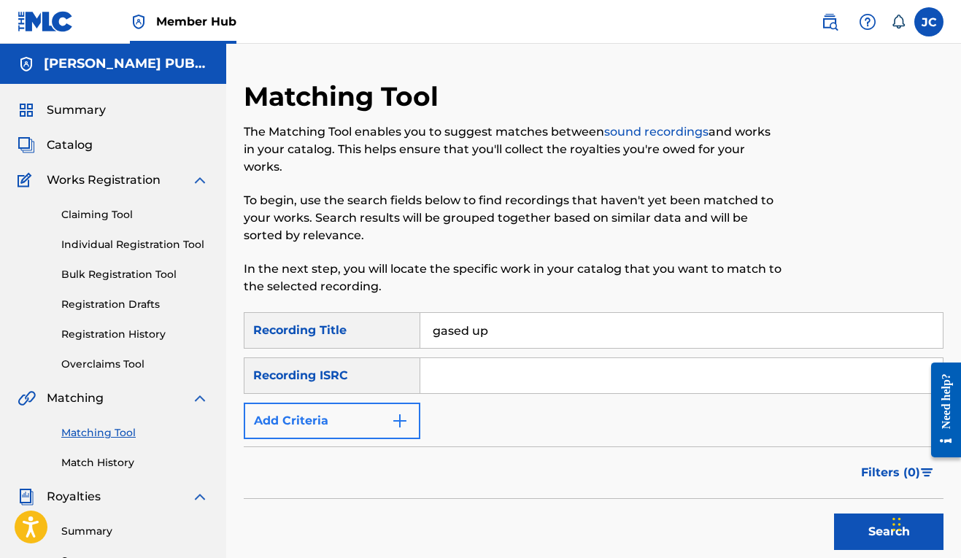
type input "gased up"
click at [382, 425] on button "Add Criteria" at bounding box center [332, 421] width 177 height 36
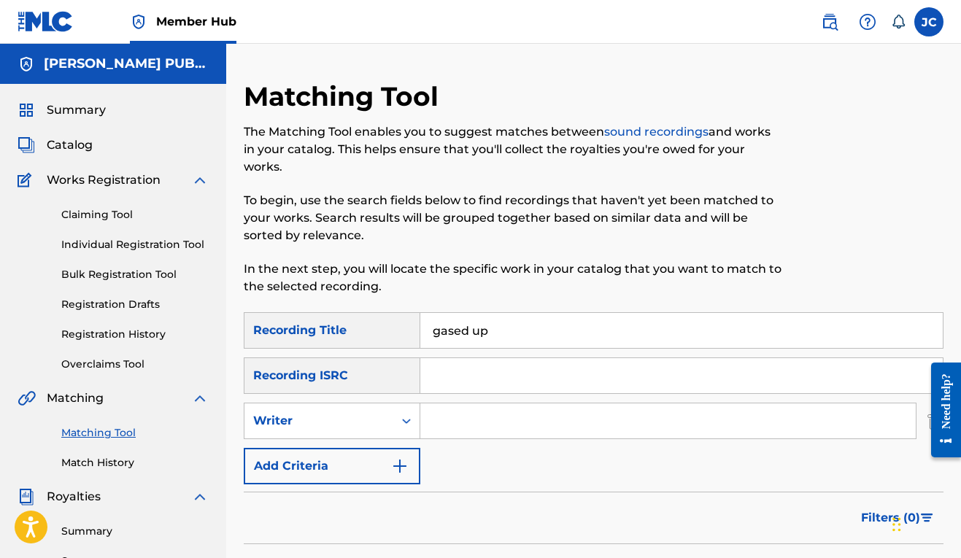
click at [422, 420] on input "Search Form" at bounding box center [667, 420] width 495 height 35
click at [414, 423] on div "Search Form" at bounding box center [406, 421] width 26 height 26
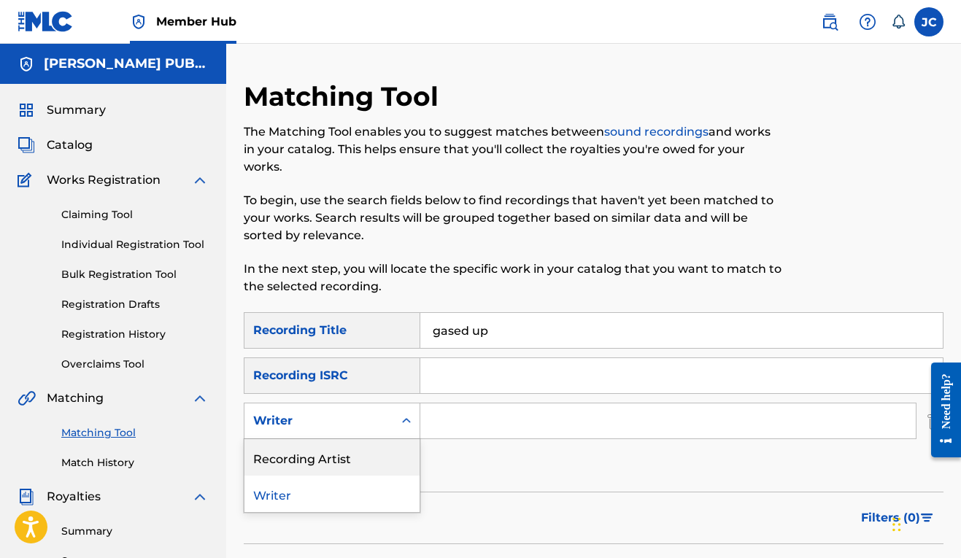
click at [393, 458] on div "Recording Artist" at bounding box center [331, 457] width 175 height 36
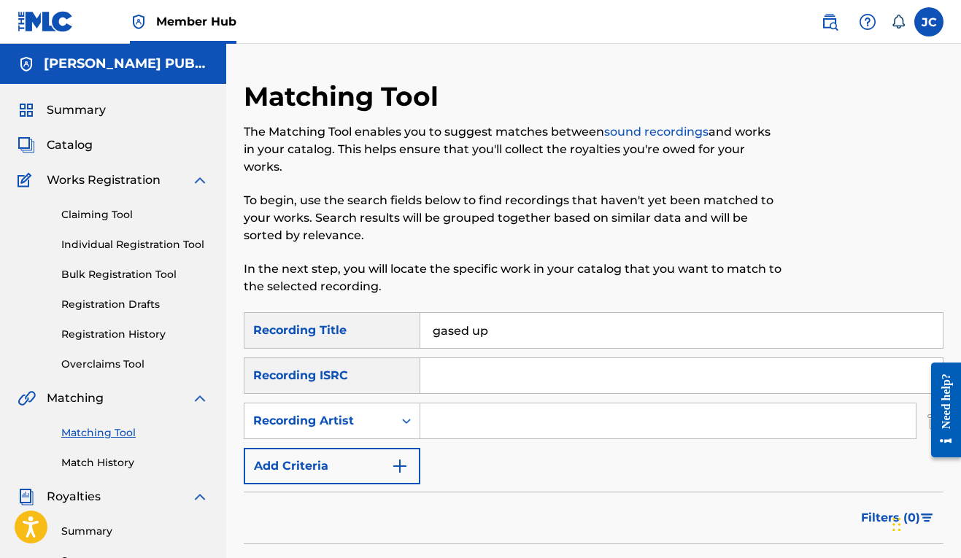
click at [441, 425] on input "Search Form" at bounding box center [667, 420] width 495 height 35
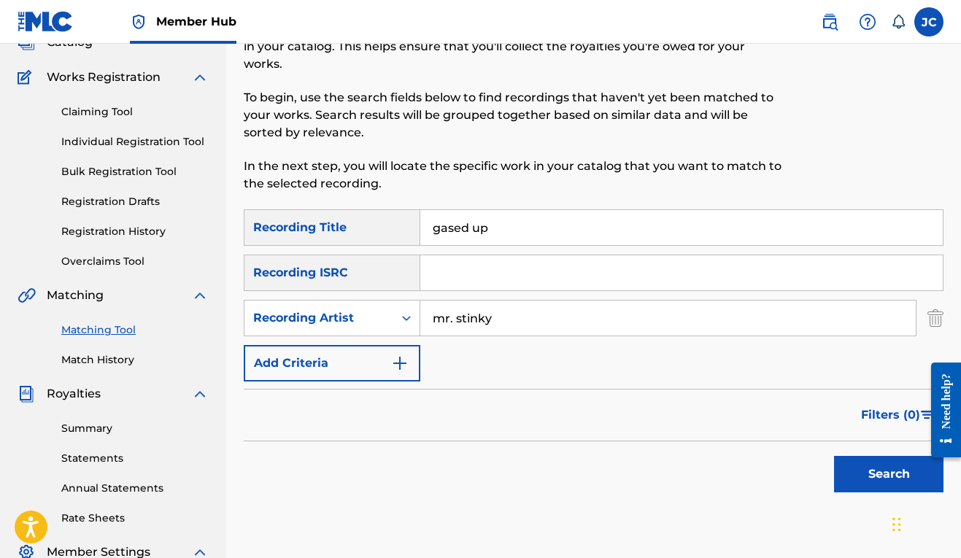
scroll to position [194, 0]
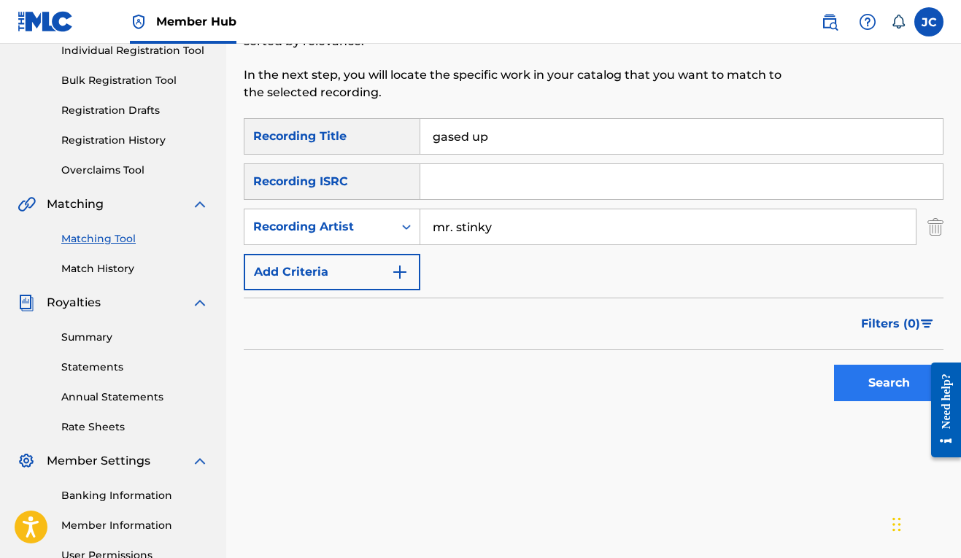
type input "mr. stinky"
click at [873, 377] on button "Search" at bounding box center [888, 383] width 109 height 36
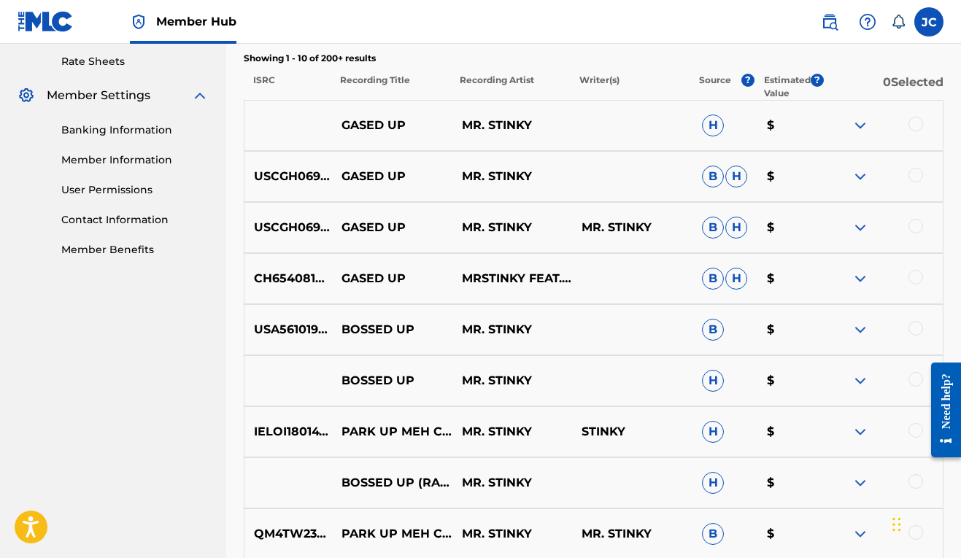
scroll to position [542, 0]
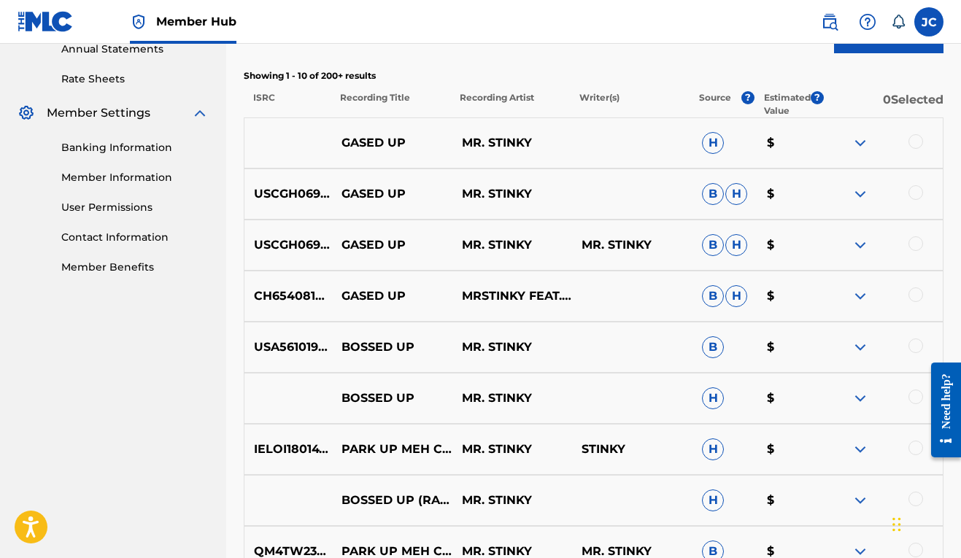
click at [920, 343] on div at bounding box center [915, 346] width 15 height 15
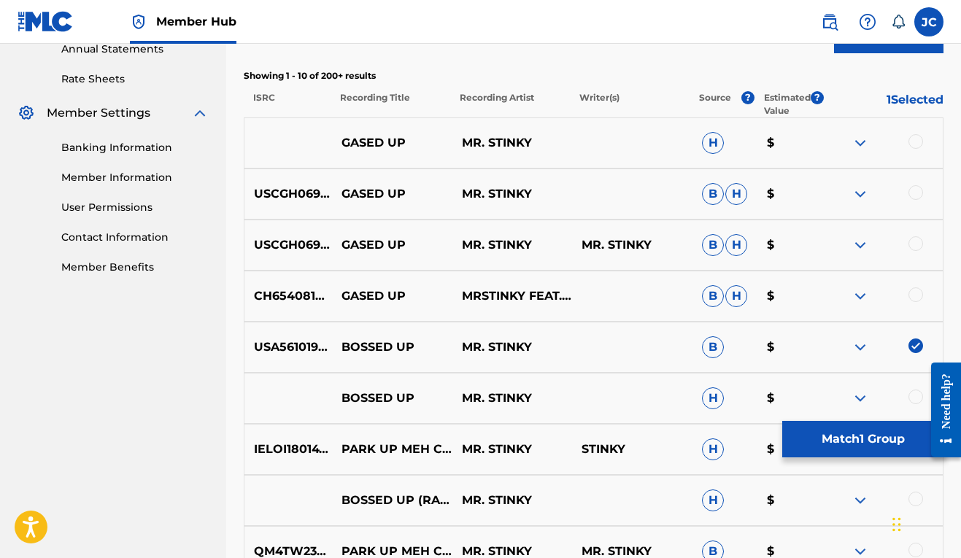
click at [913, 297] on div at bounding box center [915, 294] width 15 height 15
click at [914, 246] on div at bounding box center [915, 243] width 15 height 15
click at [916, 184] on div "USCGH0694668 GASED UP MR. STINKY B H $" at bounding box center [594, 194] width 700 height 51
click at [920, 196] on div at bounding box center [915, 192] width 15 height 15
click at [914, 139] on div at bounding box center [915, 141] width 15 height 15
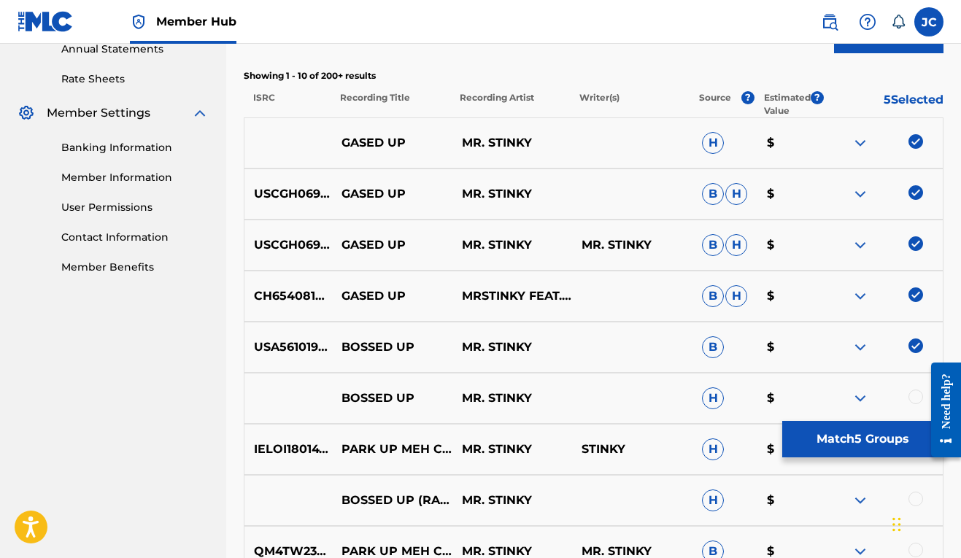
click at [918, 349] on img at bounding box center [915, 346] width 15 height 15
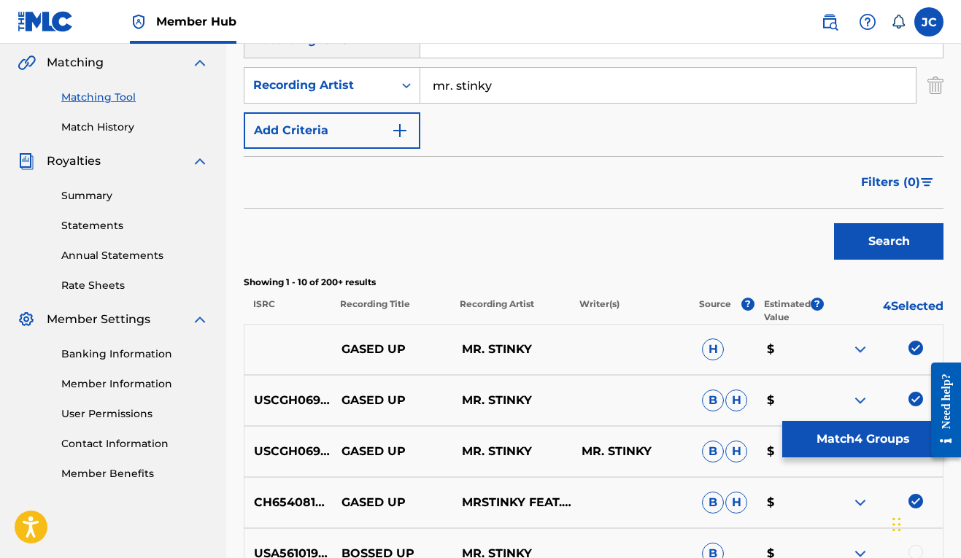
scroll to position [231, 0]
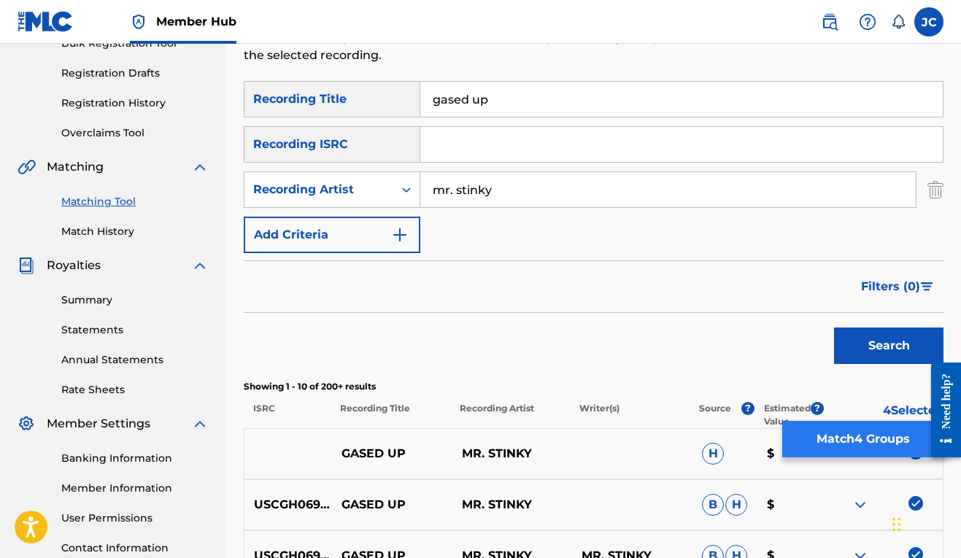
click at [845, 444] on button "Match 4 Groups" at bounding box center [862, 439] width 161 height 36
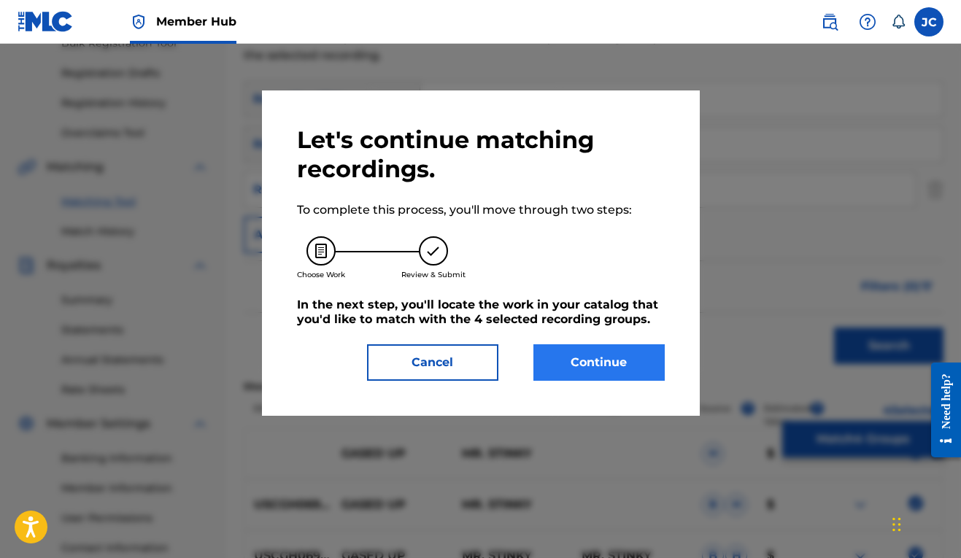
click at [573, 363] on button "Continue" at bounding box center [598, 362] width 131 height 36
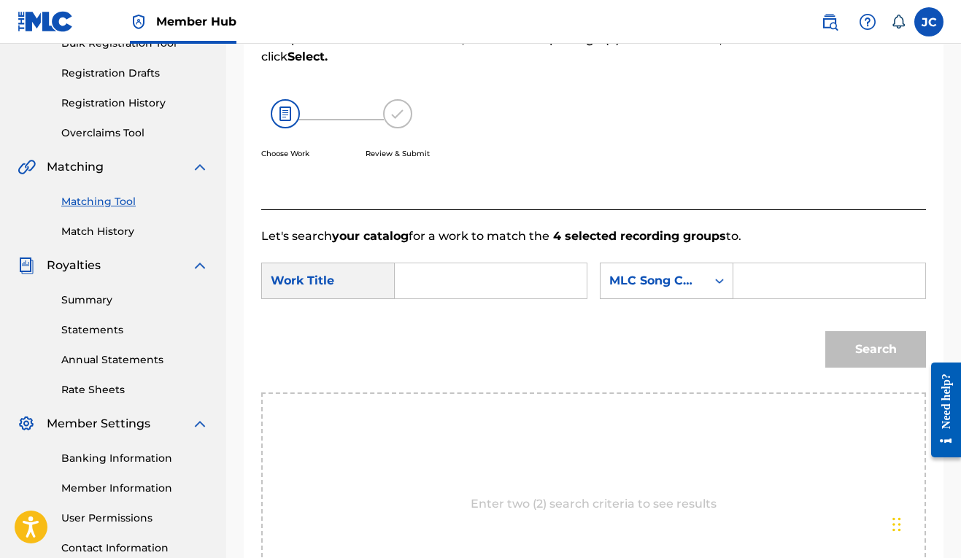
click at [431, 283] on input "Search Form" at bounding box center [490, 280] width 167 height 35
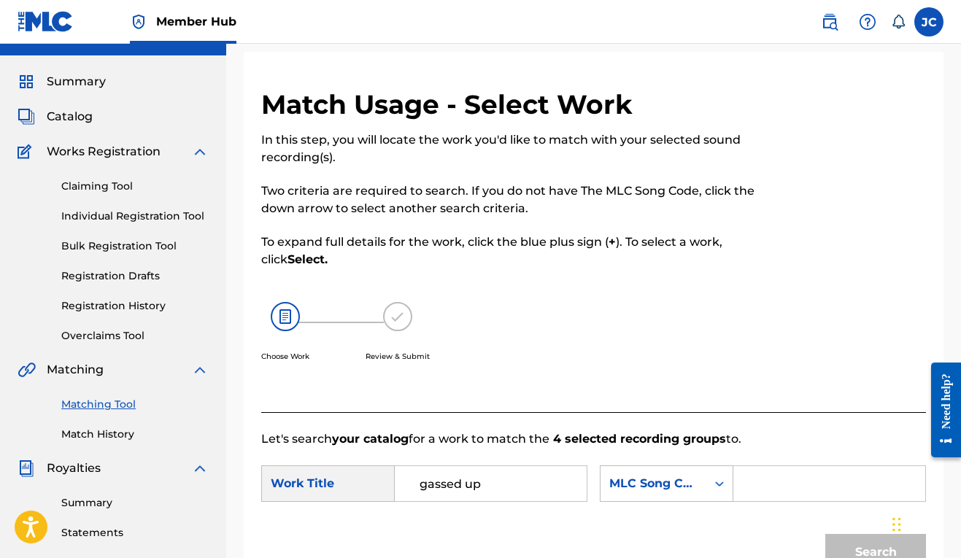
scroll to position [0, 0]
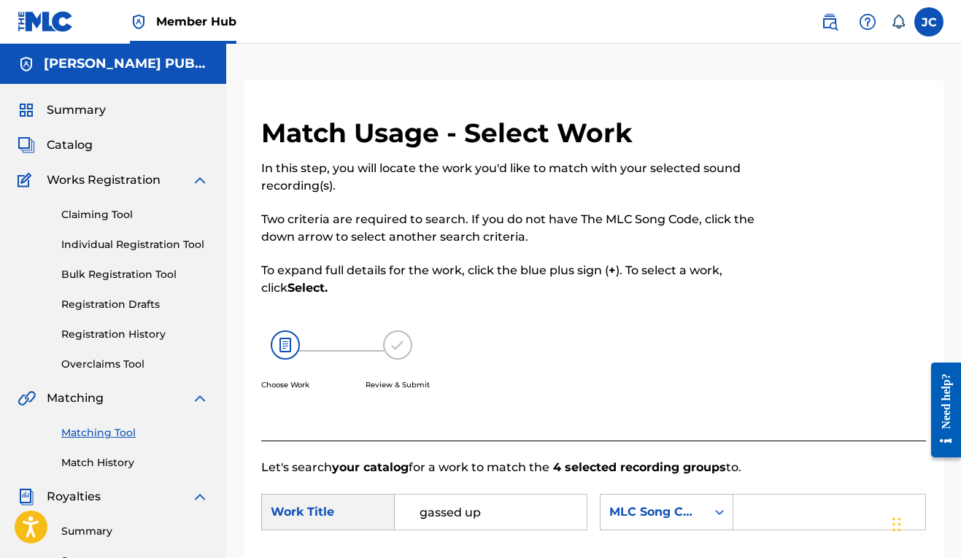
type input "gassed up"
drag, startPoint x: 683, startPoint y: 115, endPoint x: 819, endPoint y: 22, distance: 164.7
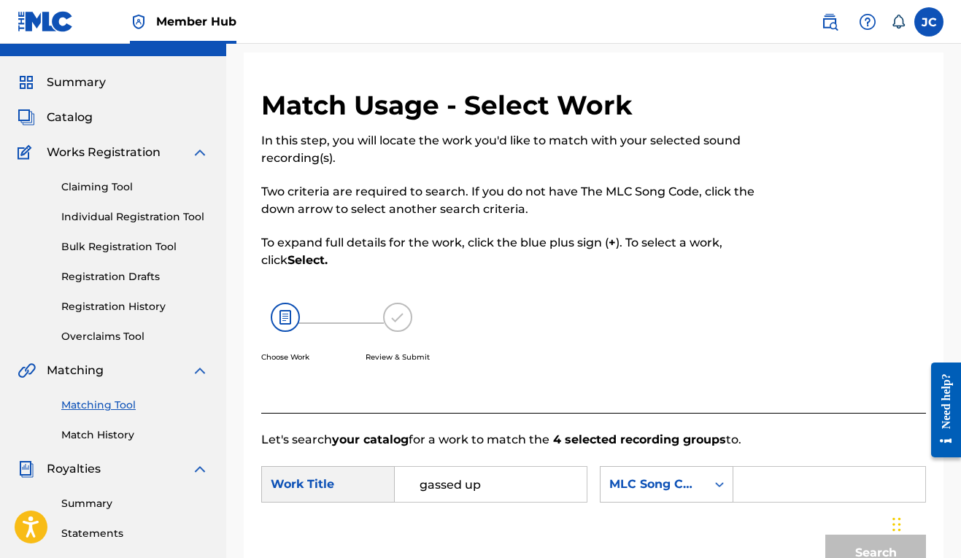
scroll to position [83, 0]
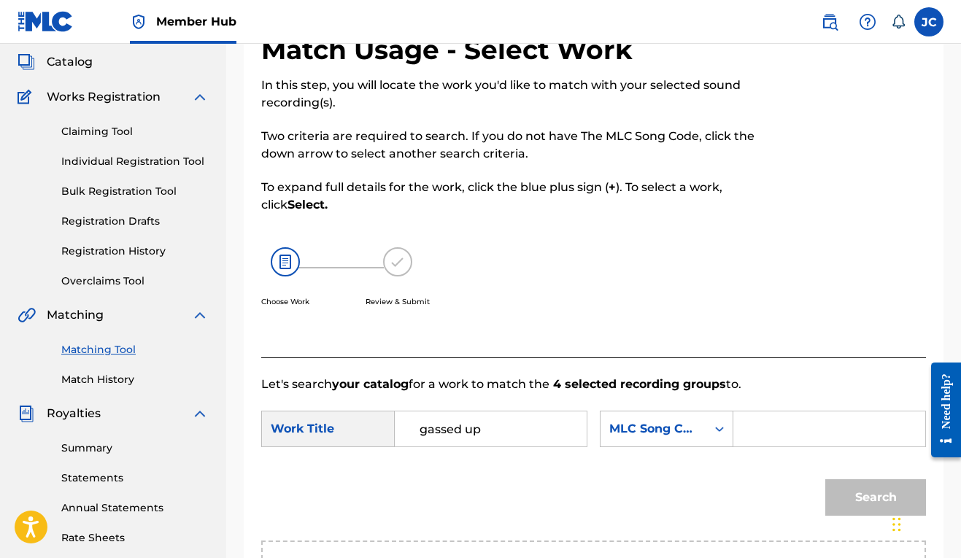
click at [118, 347] on link "Matching Tool" at bounding box center [134, 349] width 147 height 15
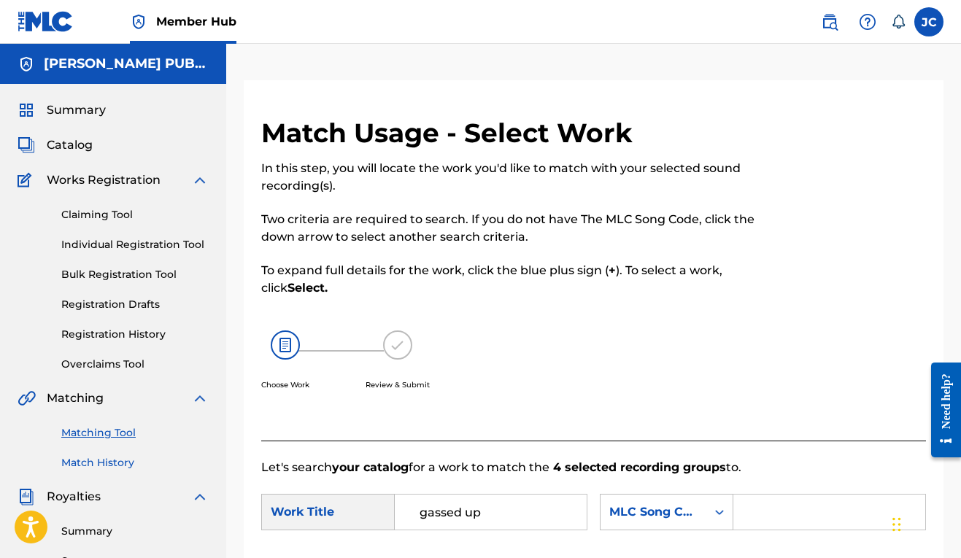
click at [116, 465] on link "Match History" at bounding box center [134, 462] width 147 height 15
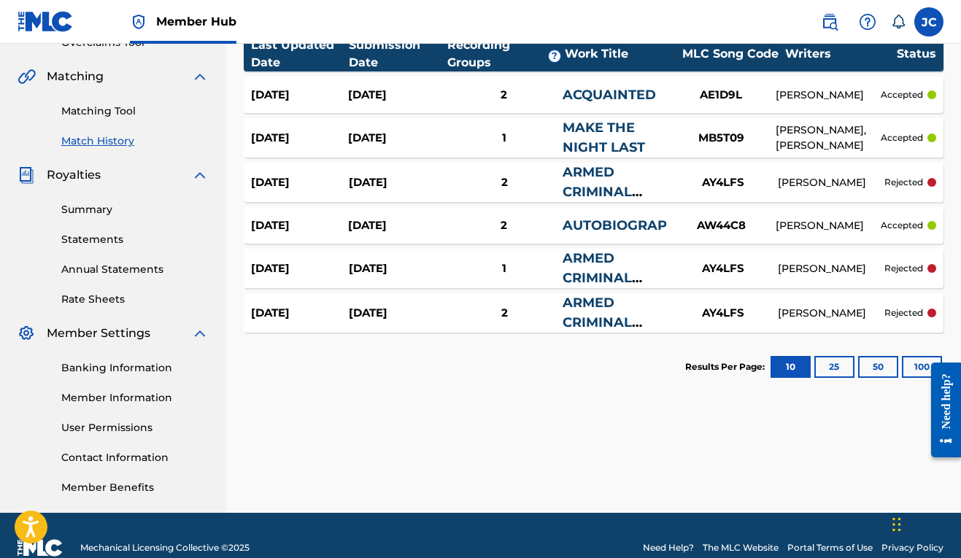
scroll to position [209, 0]
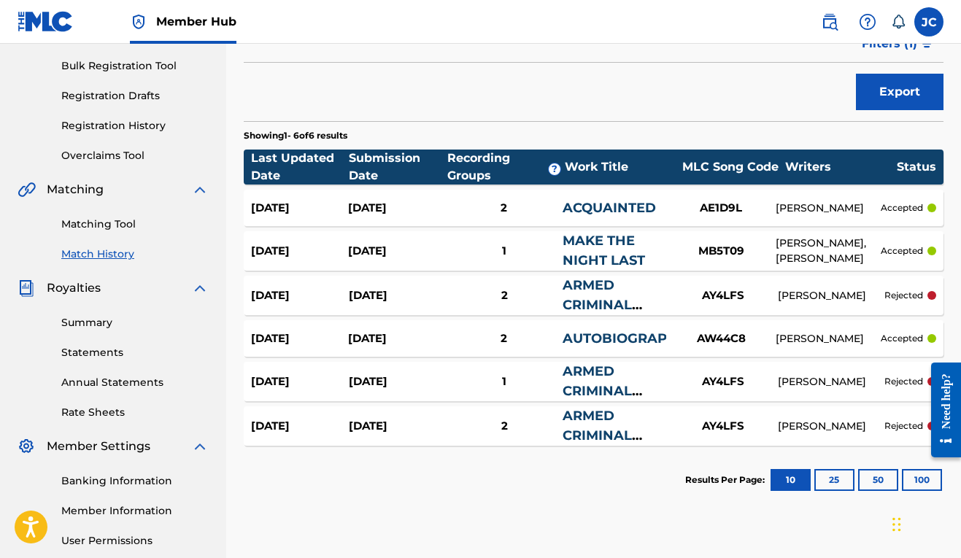
click at [597, 296] on div "ARMED CRIMINAL ACTION PART TWO" at bounding box center [615, 295] width 106 height 39
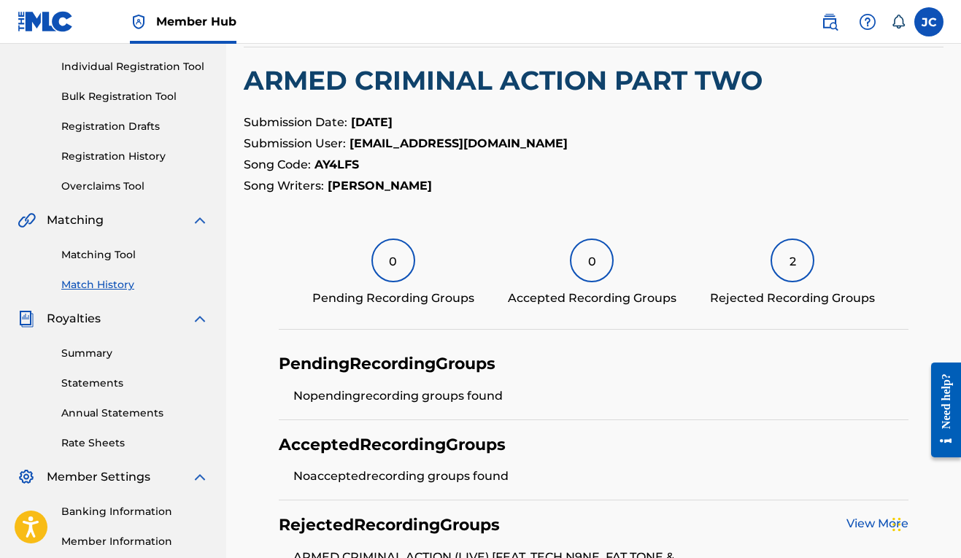
scroll to position [69, 0]
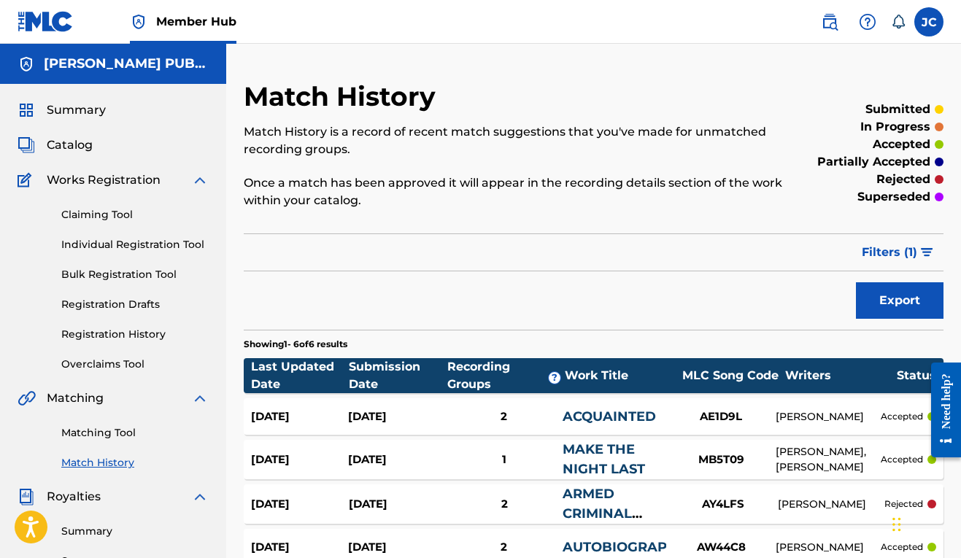
scroll to position [261, 0]
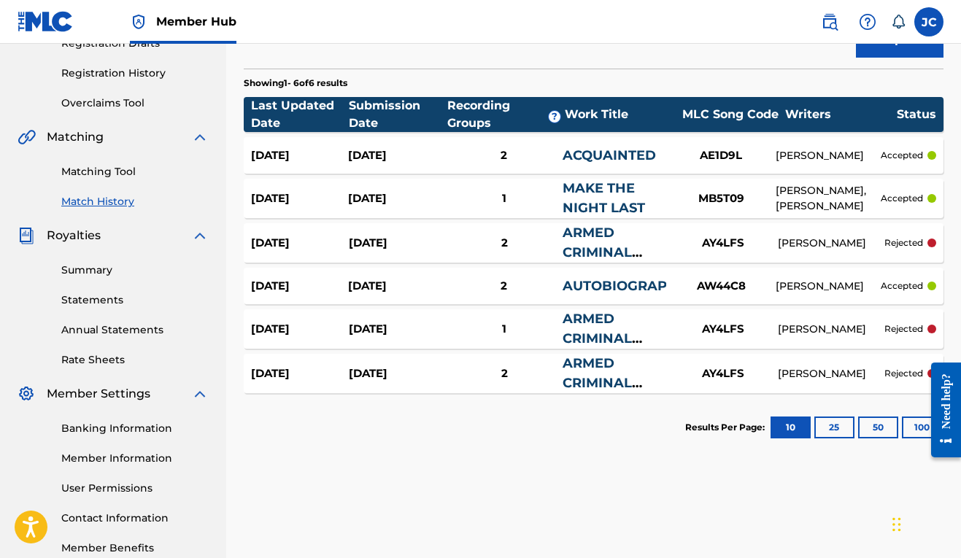
click at [204, 25] on span "Member Hub" at bounding box center [196, 21] width 80 height 17
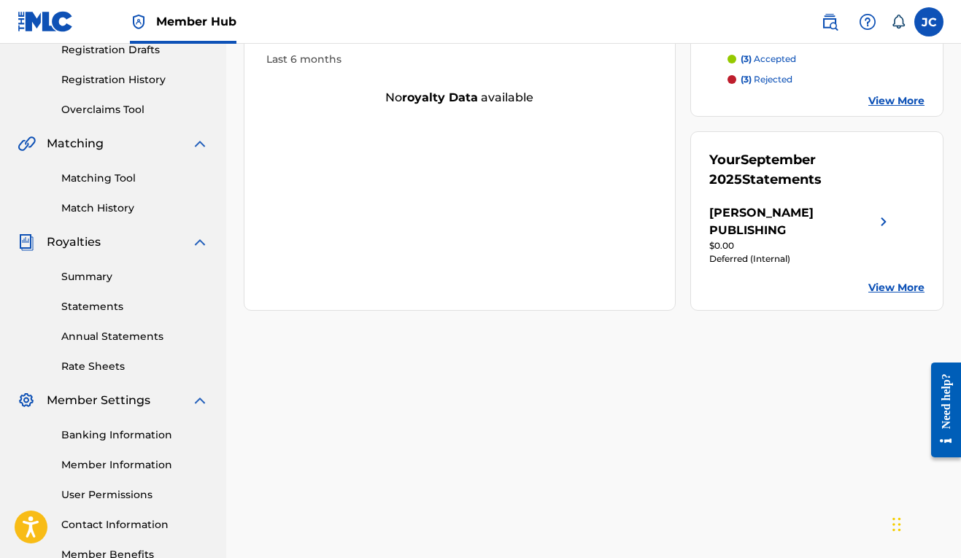
scroll to position [347, 0]
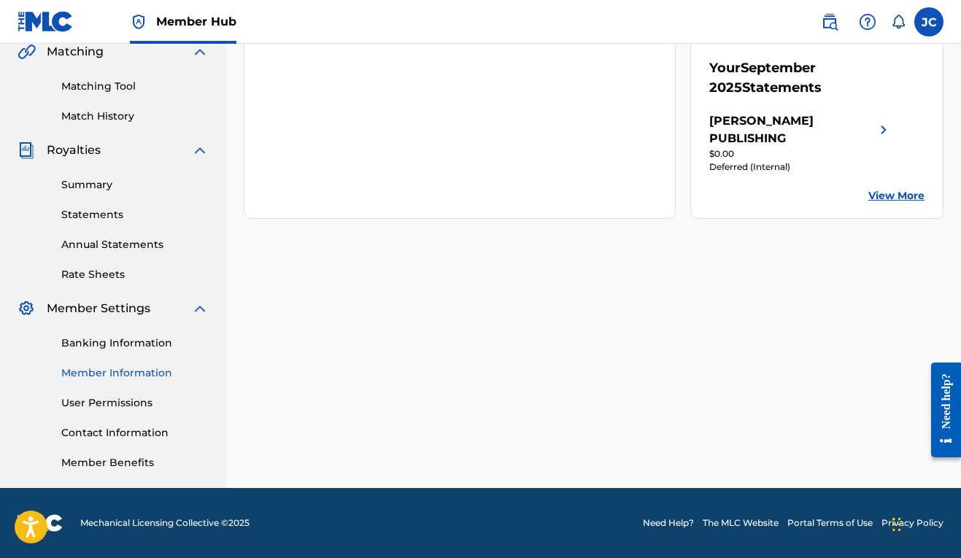
click at [148, 376] on link "Member Information" at bounding box center [134, 372] width 147 height 15
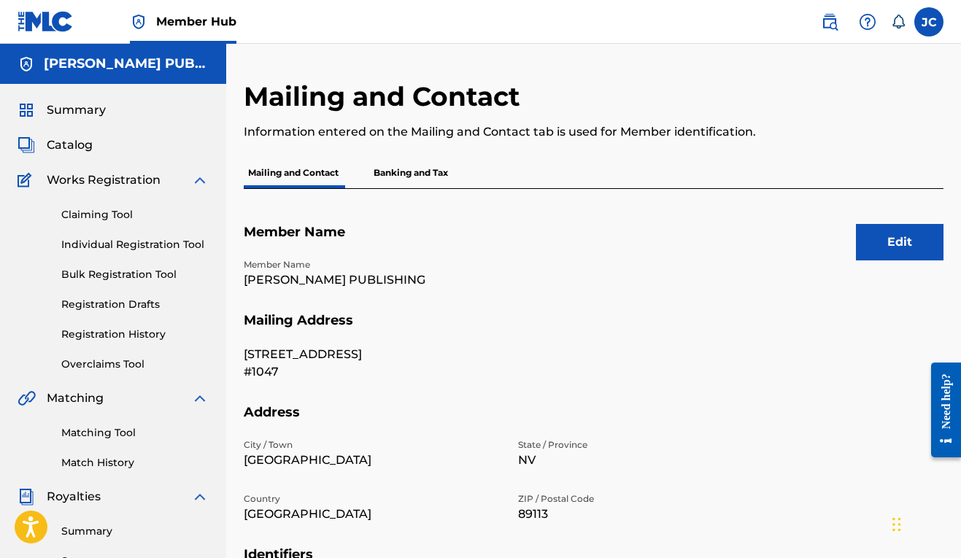
click at [427, 178] on p "Banking and Tax" at bounding box center [410, 173] width 83 height 31
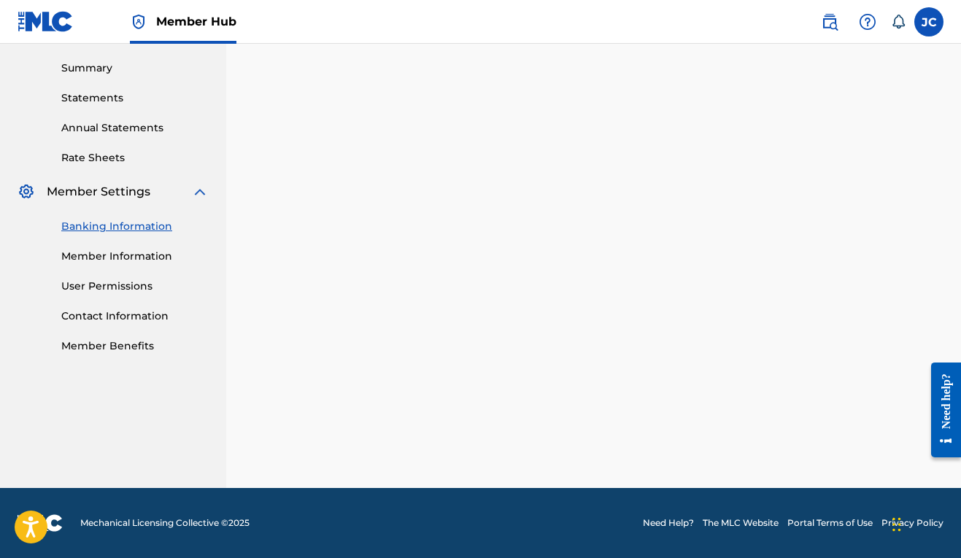
scroll to position [347, 0]
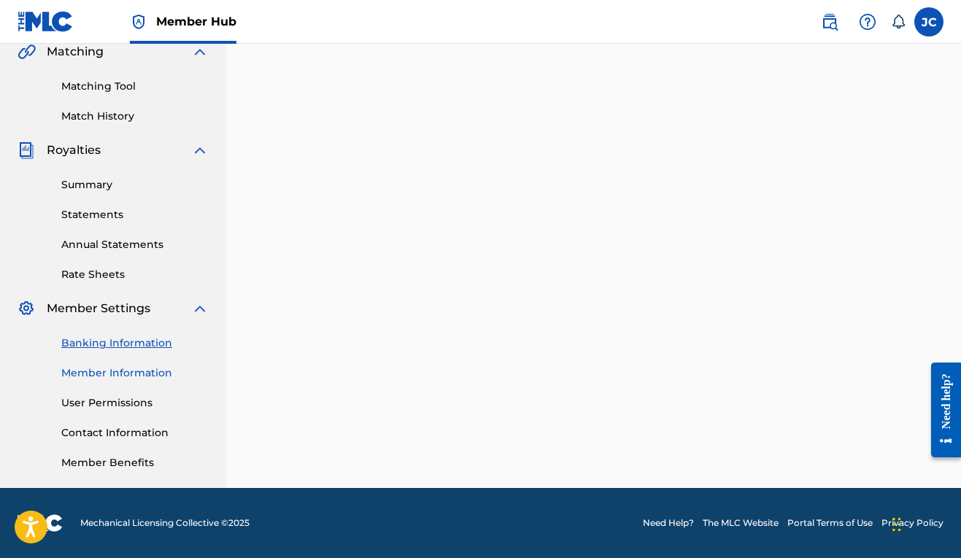
click at [150, 372] on link "Member Information" at bounding box center [134, 372] width 147 height 15
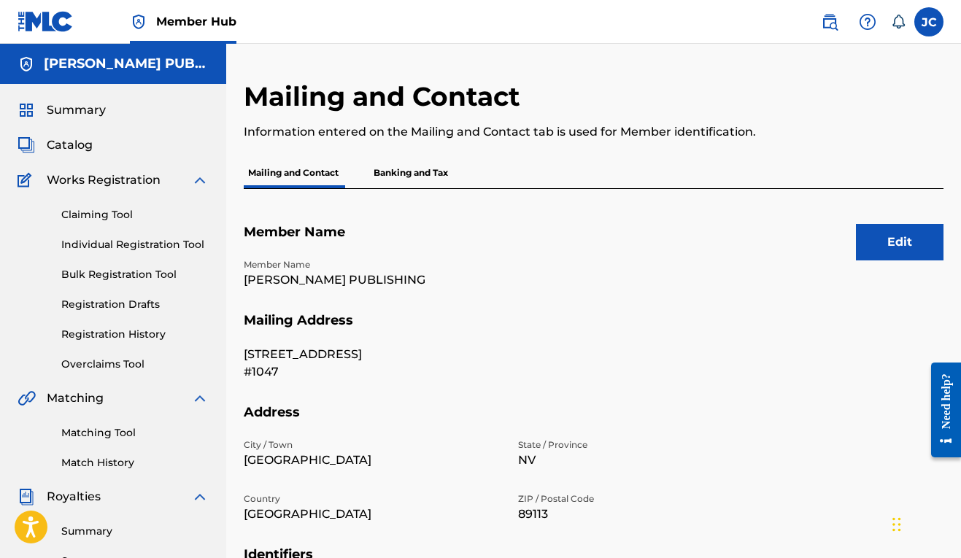
click at [142, 65] on h5 "[PERSON_NAME] PUBLISHING" at bounding box center [126, 63] width 165 height 17
click at [171, 44] on div "[PERSON_NAME] PUBLISHING" at bounding box center [113, 64] width 226 height 40
click at [933, 23] on label at bounding box center [928, 21] width 29 height 29
click at [929, 22] on input "[PERSON_NAME] [EMAIL_ADDRESS][DOMAIN_NAME] Notification Preferences Profile Log…" at bounding box center [929, 22] width 0 height 0
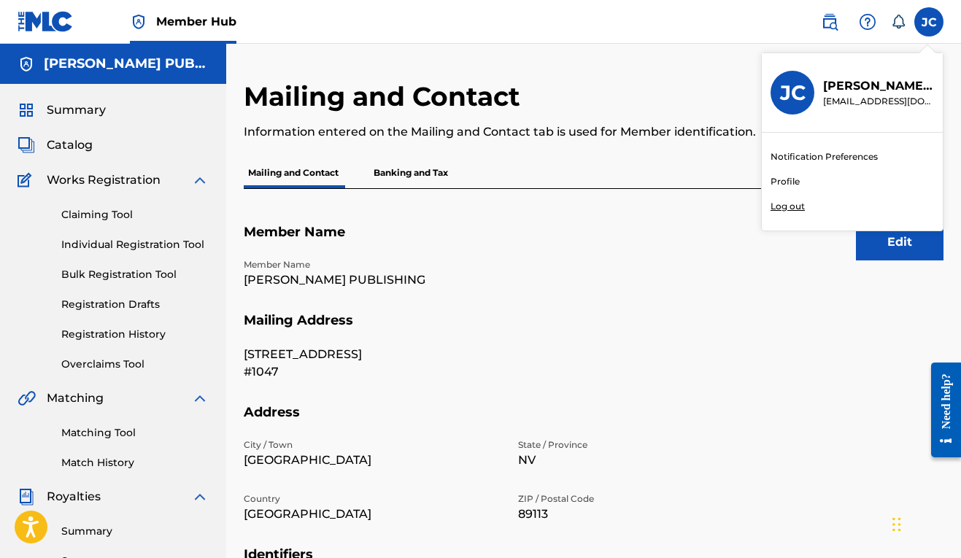
click at [786, 181] on link "Profile" at bounding box center [784, 181] width 29 height 13
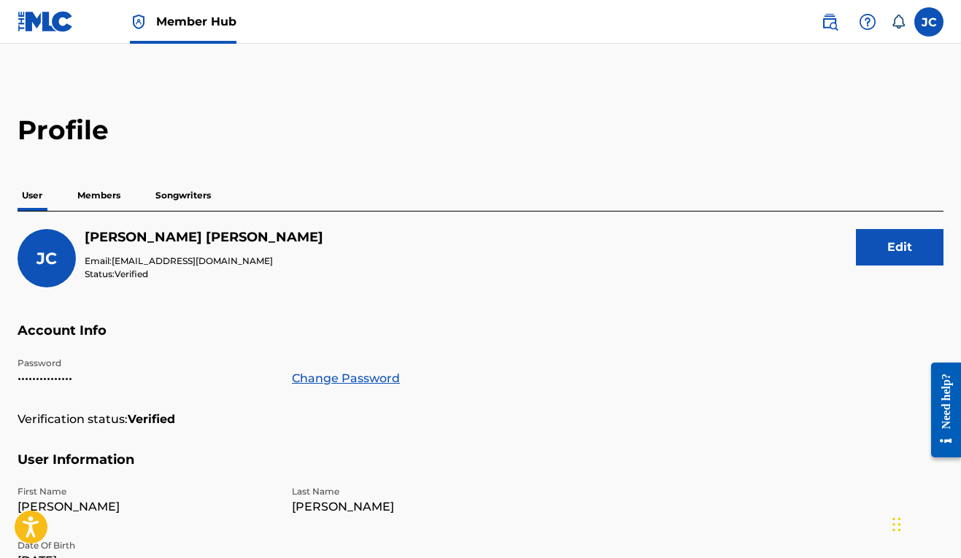
click at [183, 195] on p "Songwriters" at bounding box center [183, 195] width 64 height 31
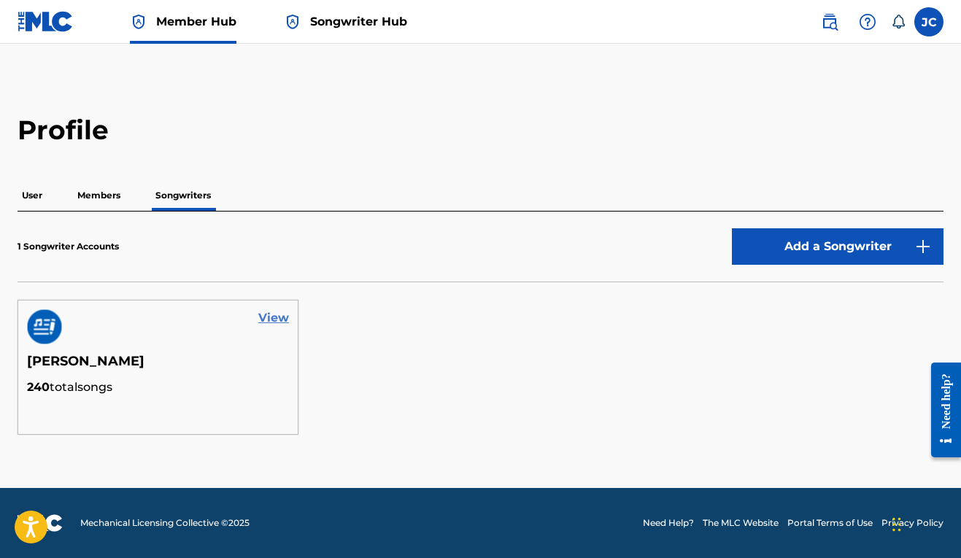
click at [276, 315] on link "View" at bounding box center [273, 318] width 31 height 18
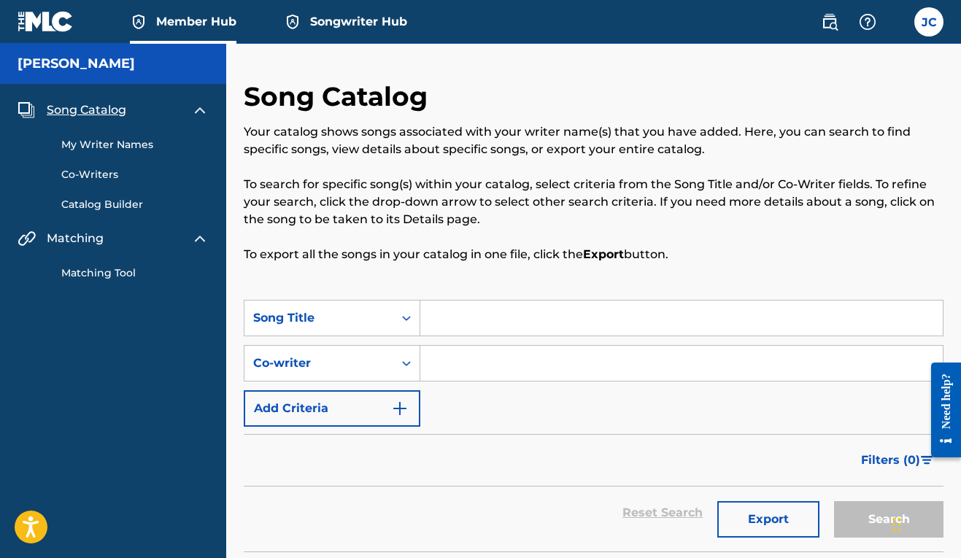
click at [98, 244] on span "Matching" at bounding box center [75, 239] width 57 height 18
click at [120, 270] on link "Matching Tool" at bounding box center [134, 273] width 147 height 15
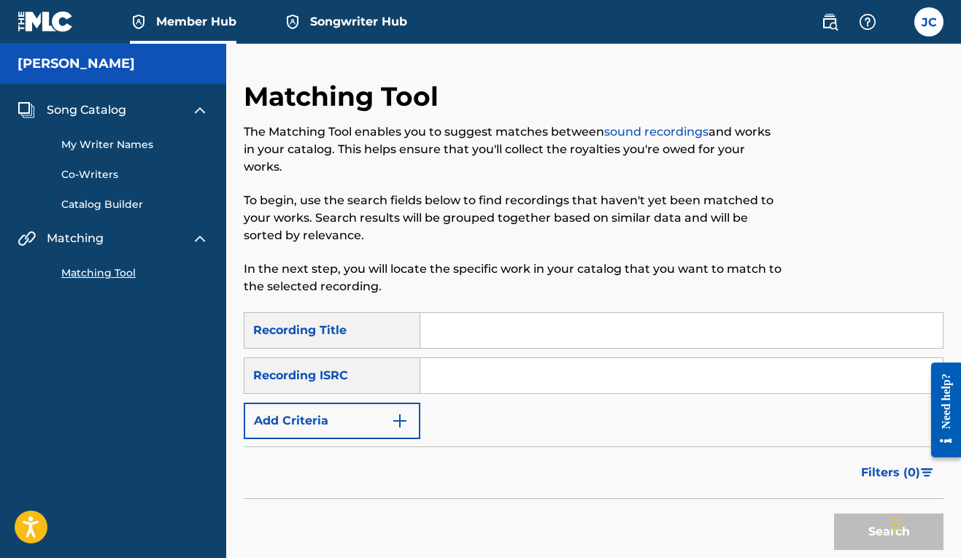
click at [384, 20] on span "Songwriter Hub" at bounding box center [358, 21] width 97 height 17
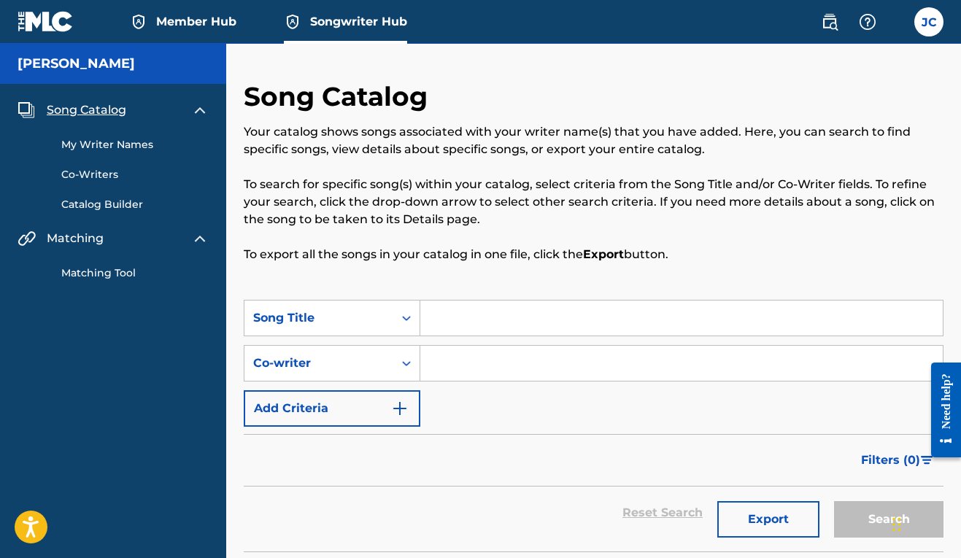
click at [210, 21] on span "Member Hub" at bounding box center [196, 21] width 80 height 17
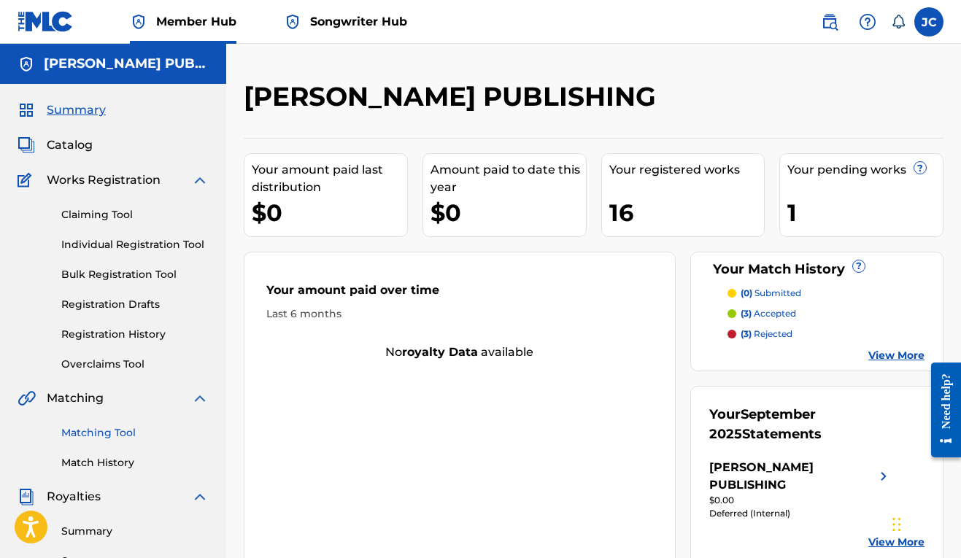
click at [117, 436] on link "Matching Tool" at bounding box center [134, 432] width 147 height 15
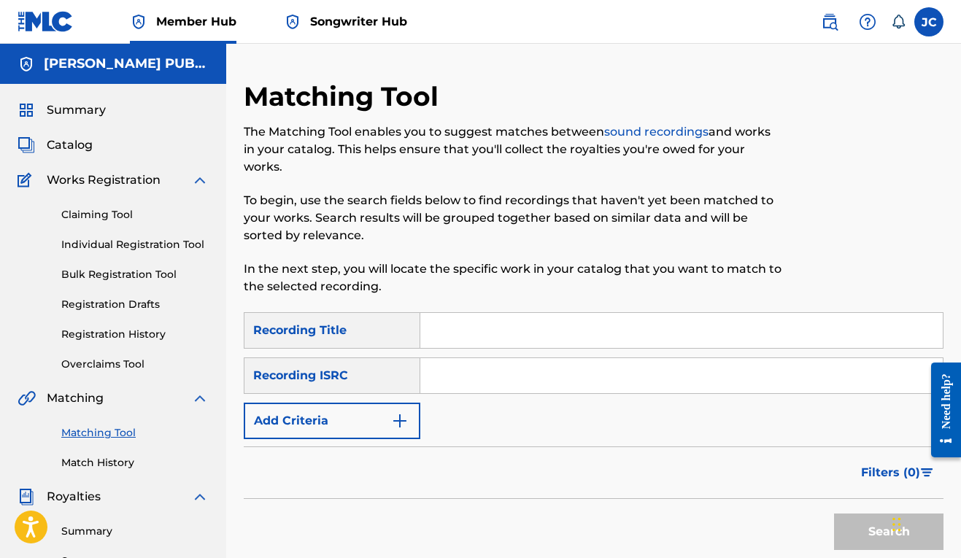
click at [436, 336] on input "Search Form" at bounding box center [681, 330] width 522 height 35
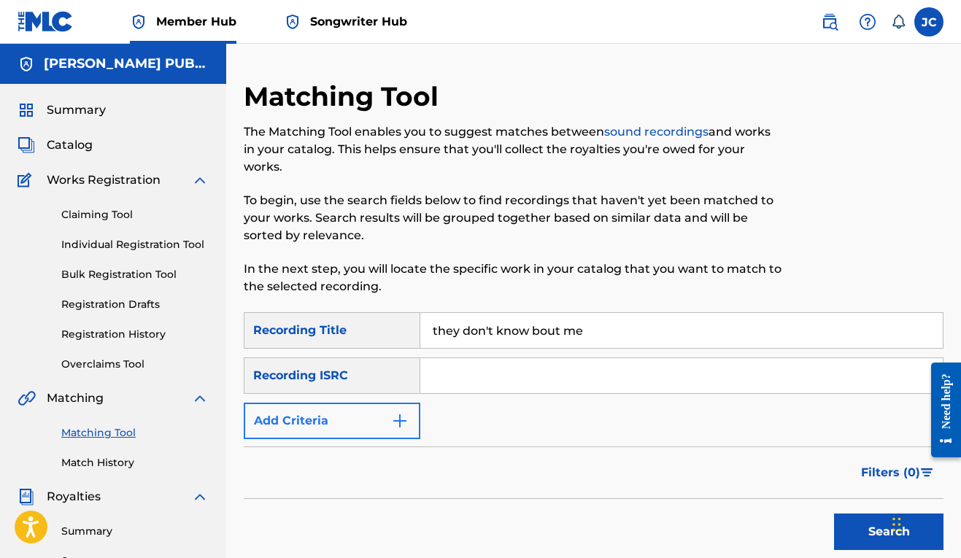
type input "they don't know bout me"
click at [380, 417] on button "Add Criteria" at bounding box center [332, 421] width 177 height 36
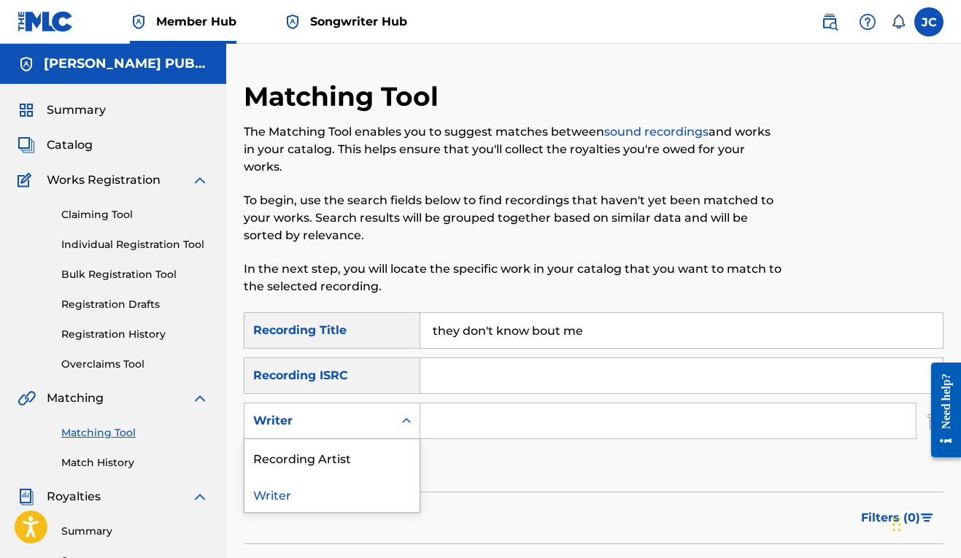
click at [388, 419] on div "Writer" at bounding box center [318, 421] width 149 height 28
click at [379, 460] on div "Recording Artist" at bounding box center [331, 457] width 175 height 36
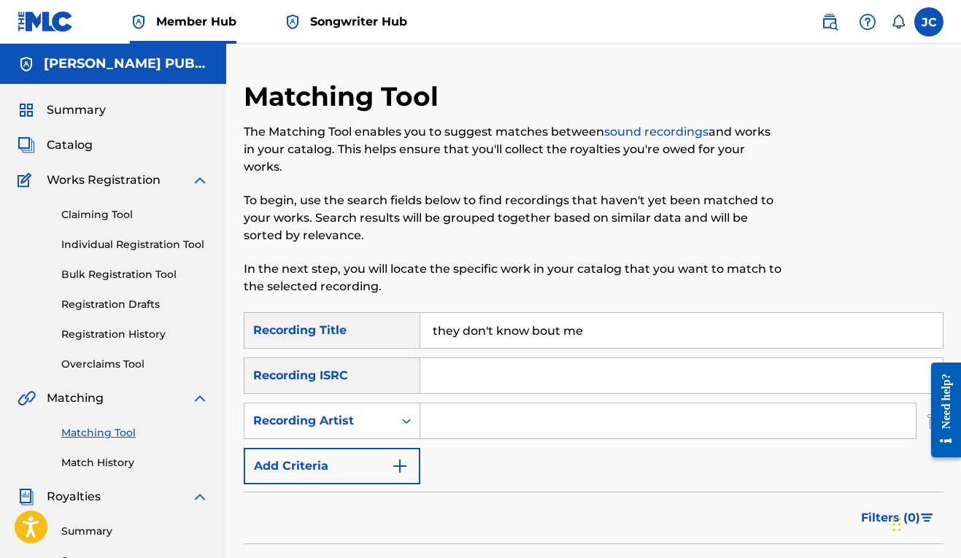
click at [440, 425] on input "Search Form" at bounding box center [667, 420] width 495 height 35
type input "mr [PERSON_NAME]"
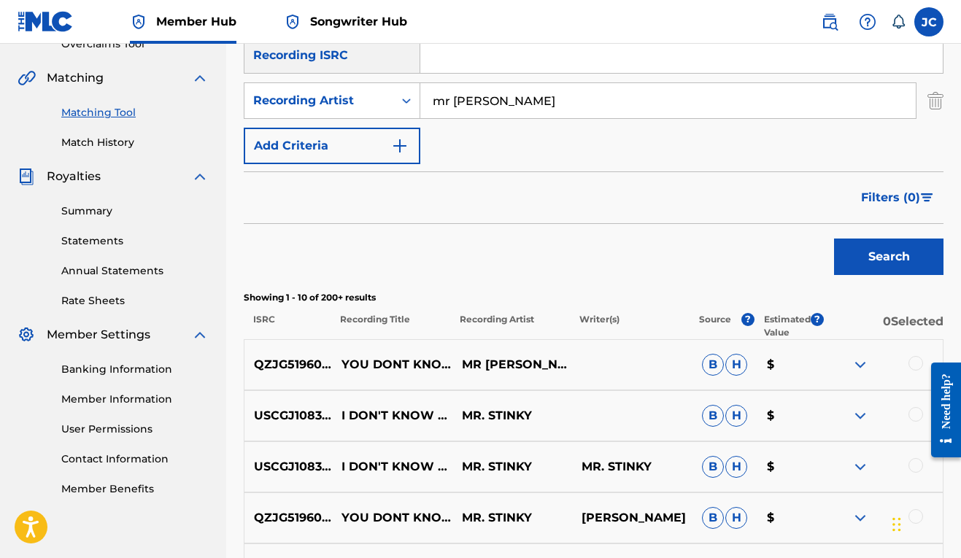
scroll to position [467, 0]
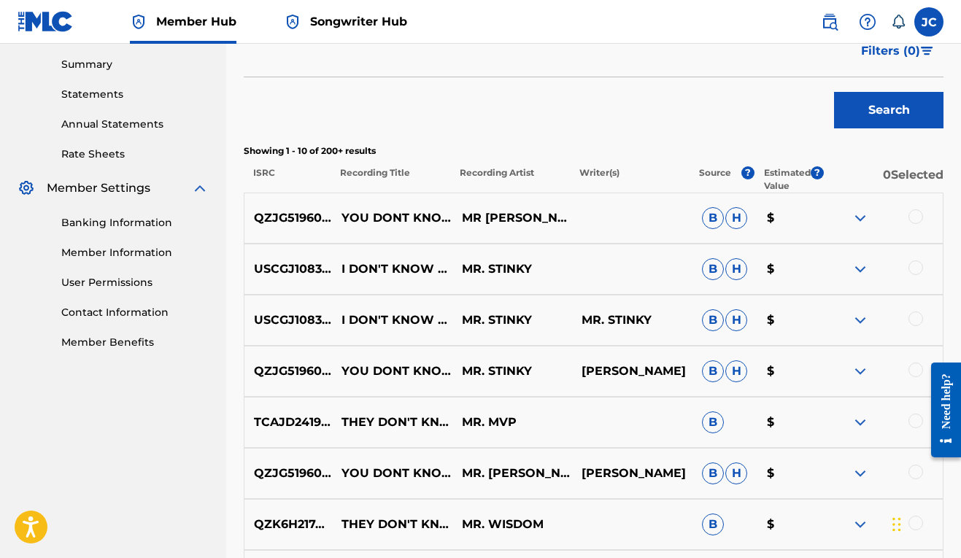
click at [864, 214] on img at bounding box center [860, 218] width 18 height 18
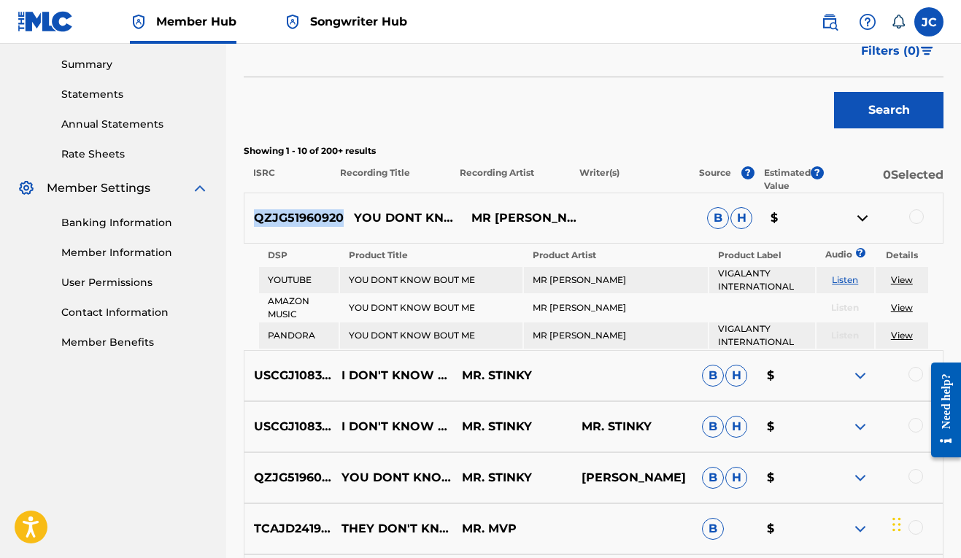
drag, startPoint x: 255, startPoint y: 217, endPoint x: 328, endPoint y: 226, distance: 74.3
click at [328, 226] on p "QZJG51960920" at bounding box center [293, 218] width 99 height 18
copy p "QZJG51960920"
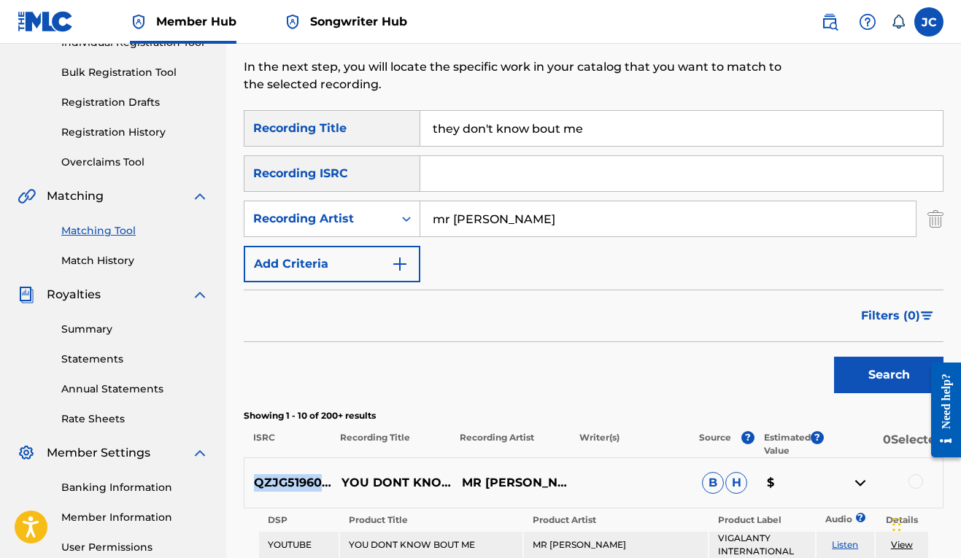
scroll to position [0, 0]
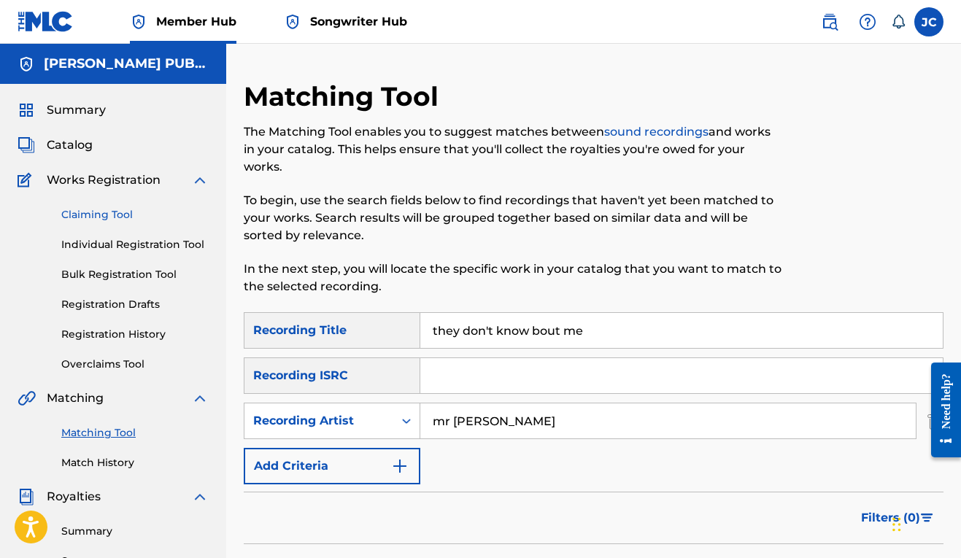
click at [121, 211] on link "Claiming Tool" at bounding box center [134, 214] width 147 height 15
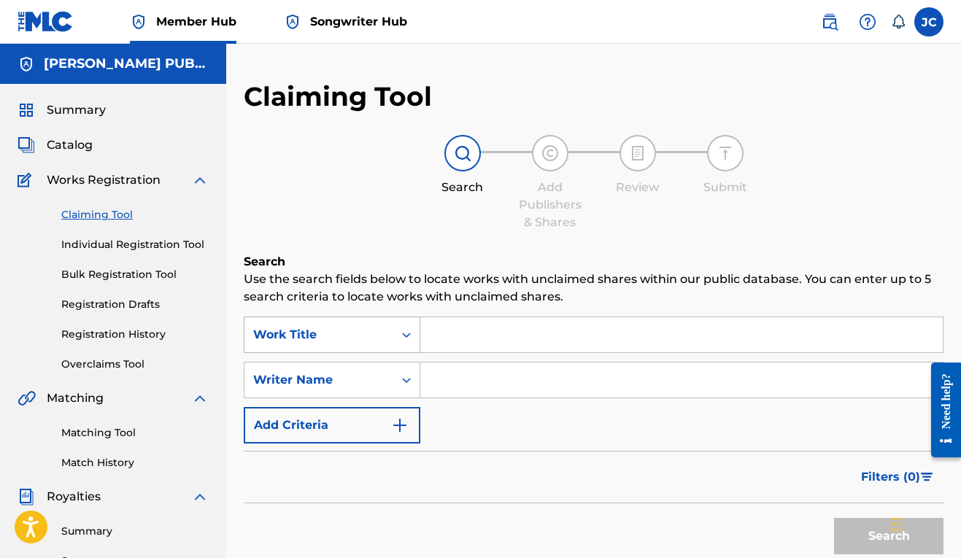
click at [408, 330] on icon "Search Form" at bounding box center [406, 335] width 15 height 15
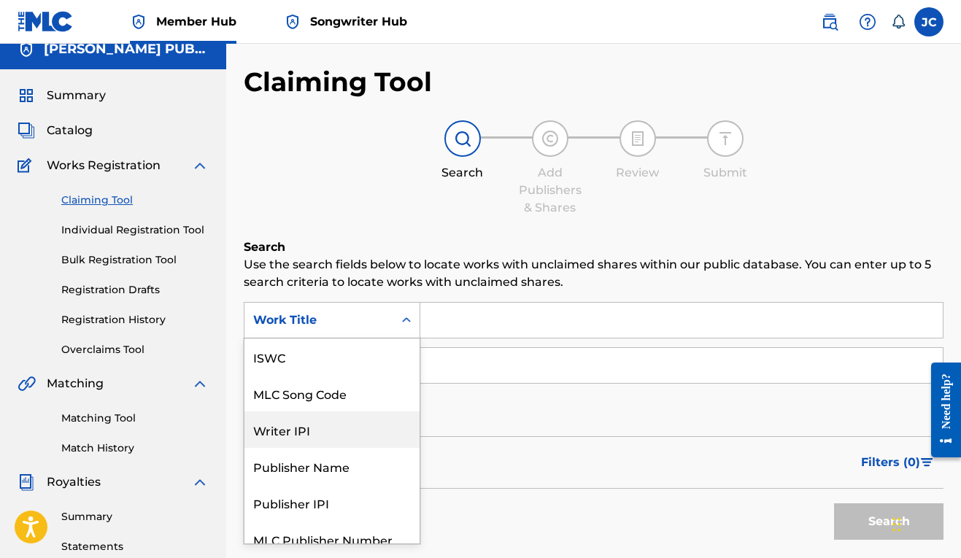
scroll to position [50, 0]
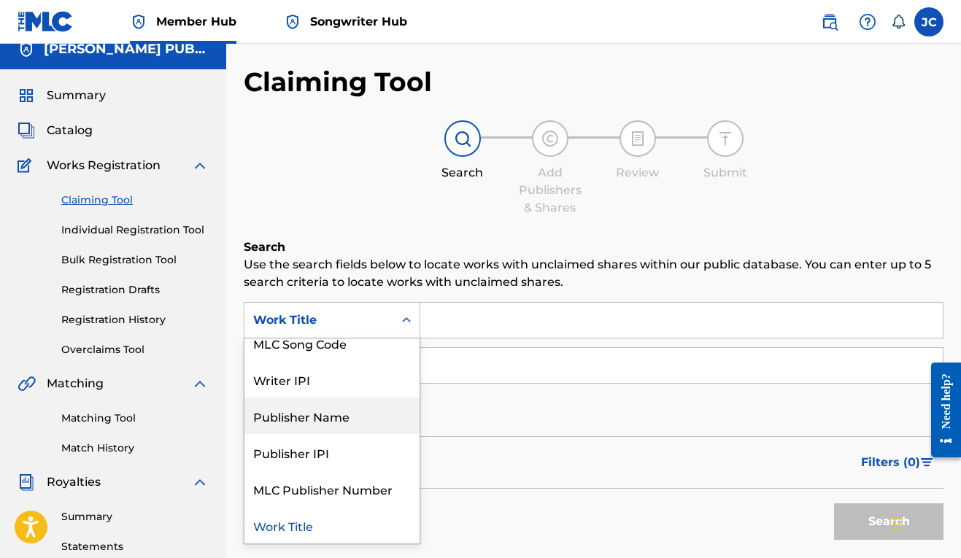
click at [469, 438] on div "Filters ( 0 )" at bounding box center [594, 462] width 700 height 53
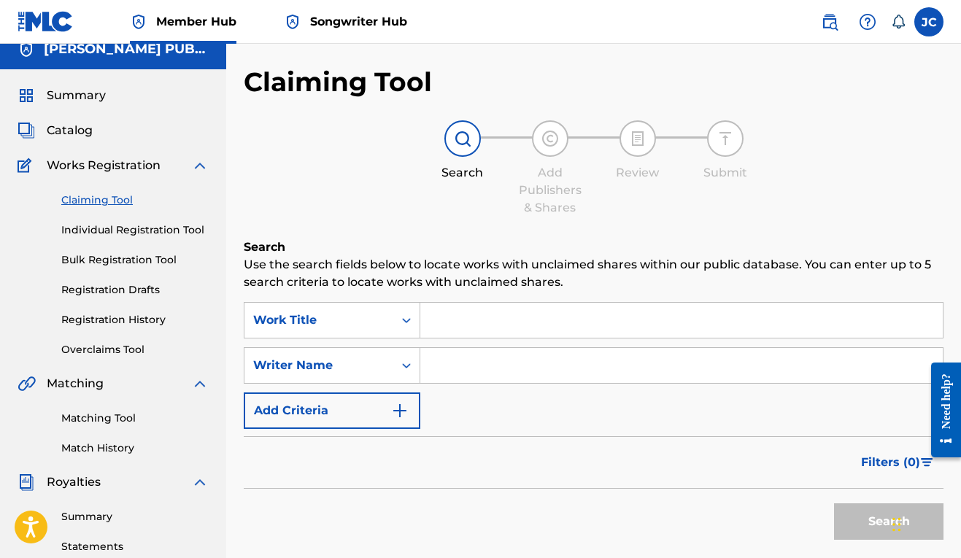
click at [462, 320] on input "Search Form" at bounding box center [681, 320] width 522 height 35
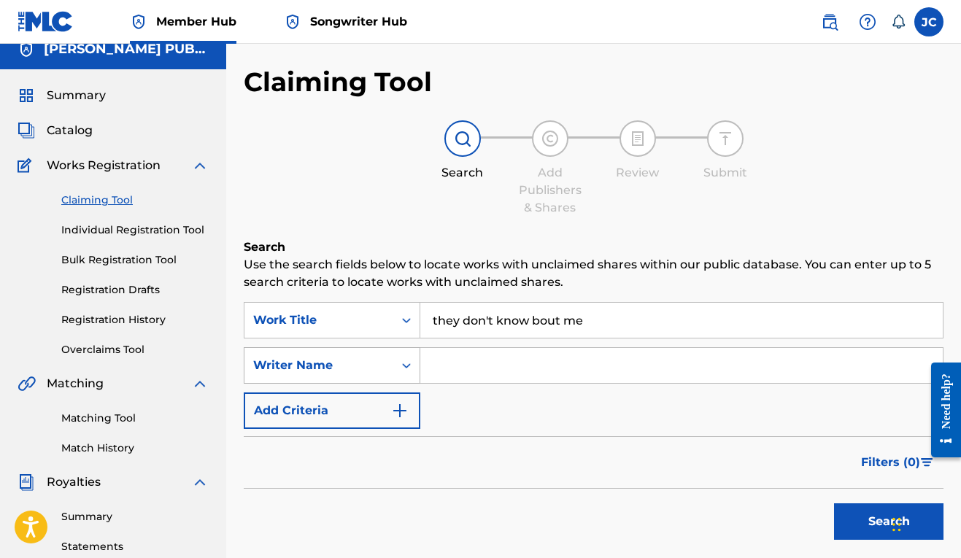
type input "they don't know bout me"
click at [396, 370] on div "Writer Name" at bounding box center [332, 365] width 177 height 36
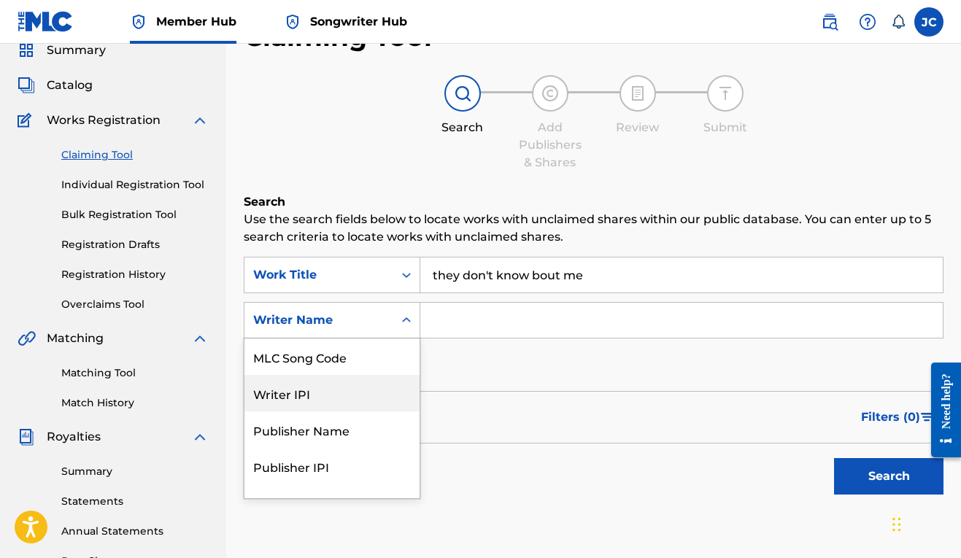
scroll to position [96, 0]
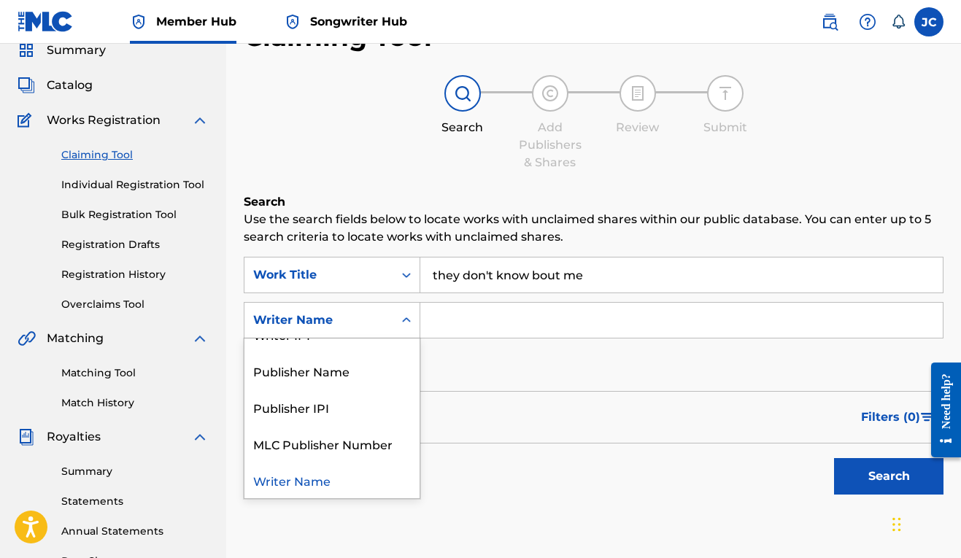
click at [347, 471] on div "Writer Name" at bounding box center [331, 480] width 175 height 36
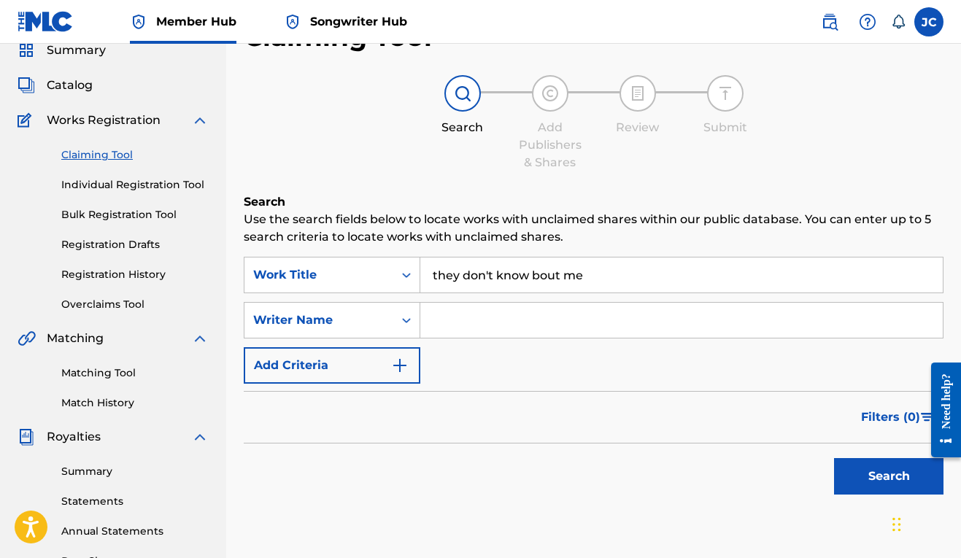
click at [449, 320] on input "Search Form" at bounding box center [681, 320] width 522 height 35
click at [866, 480] on button "Search" at bounding box center [888, 476] width 109 height 36
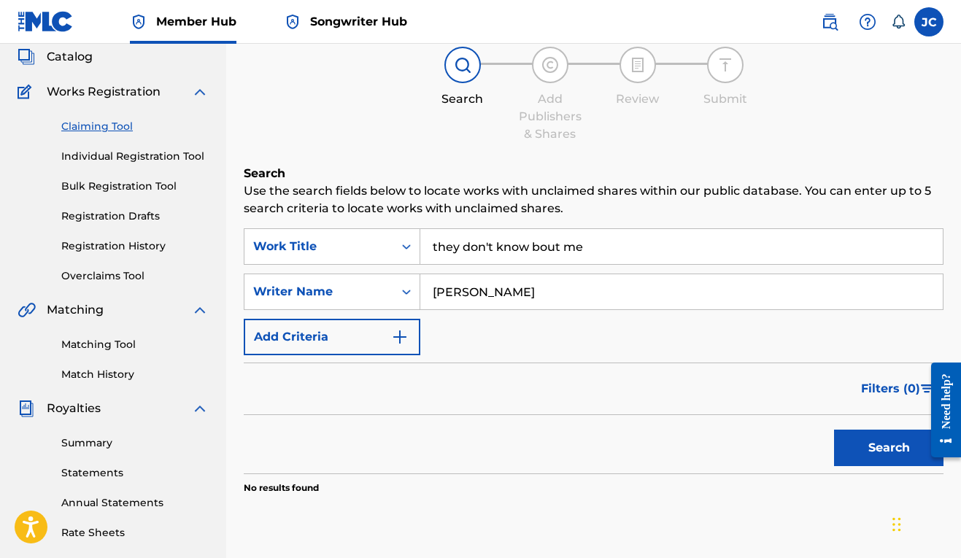
click at [470, 306] on input "[PERSON_NAME]" at bounding box center [681, 291] width 522 height 35
type input "mr [PERSON_NAME]"
click at [899, 450] on button "Search" at bounding box center [888, 448] width 109 height 36
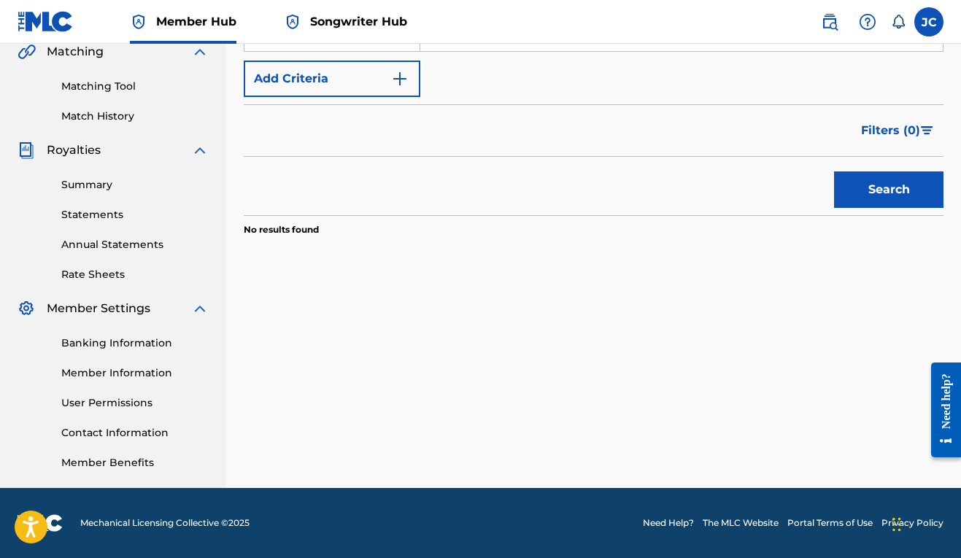
scroll to position [71, 0]
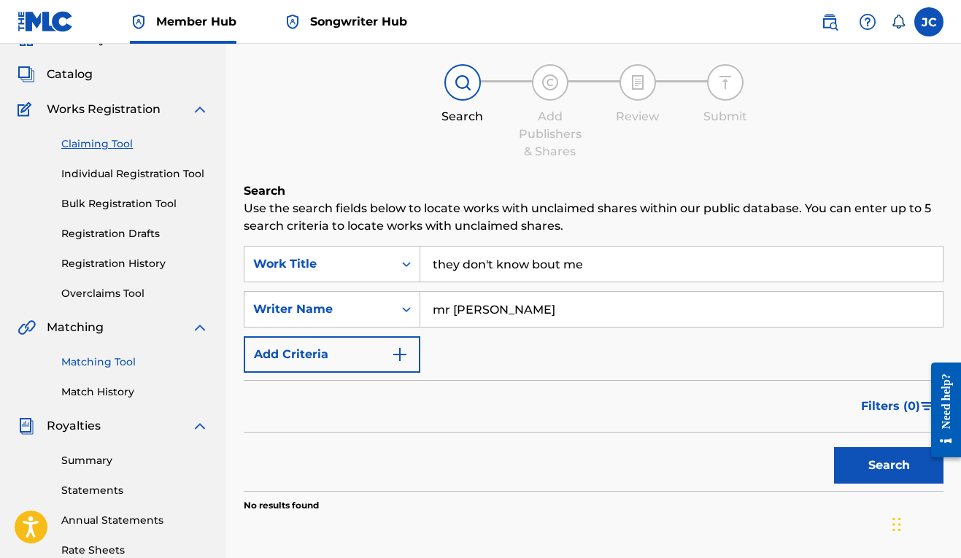
click at [118, 358] on link "Matching Tool" at bounding box center [134, 362] width 147 height 15
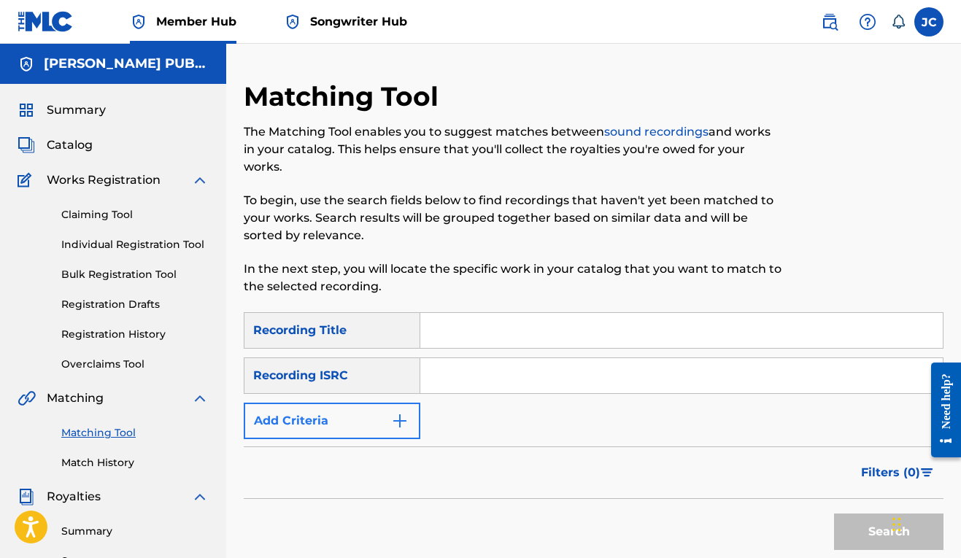
click at [413, 421] on button "Add Criteria" at bounding box center [332, 421] width 177 height 36
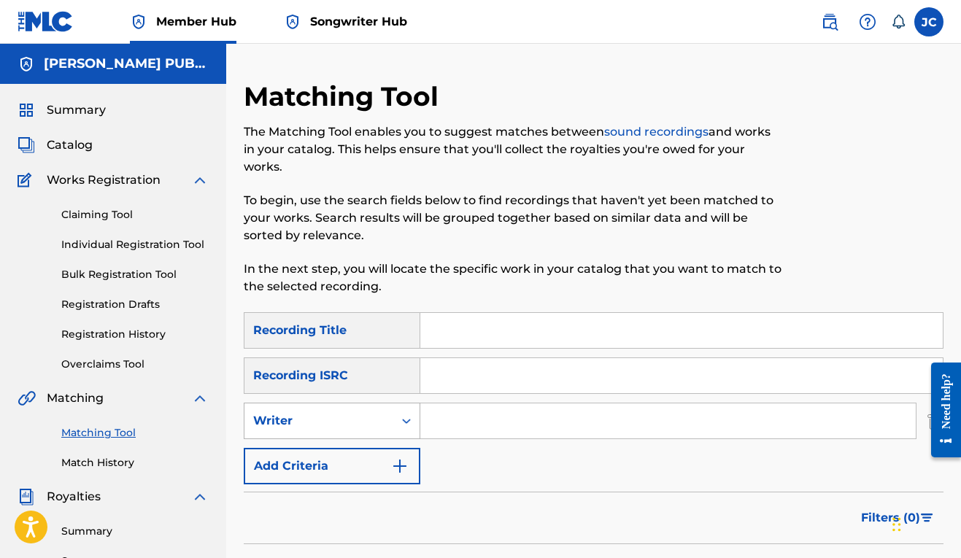
click at [389, 419] on div "Writer" at bounding box center [318, 421] width 149 height 28
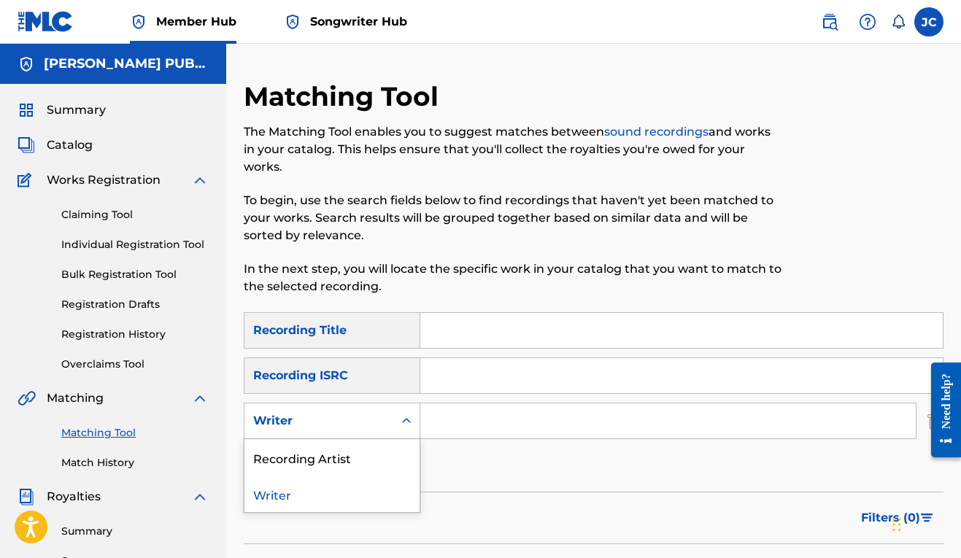
click at [363, 487] on div "Writer" at bounding box center [331, 494] width 175 height 36
click at [359, 423] on div "Writer" at bounding box center [318, 421] width 131 height 18
click at [374, 450] on div "Recording Artist" at bounding box center [331, 457] width 175 height 36
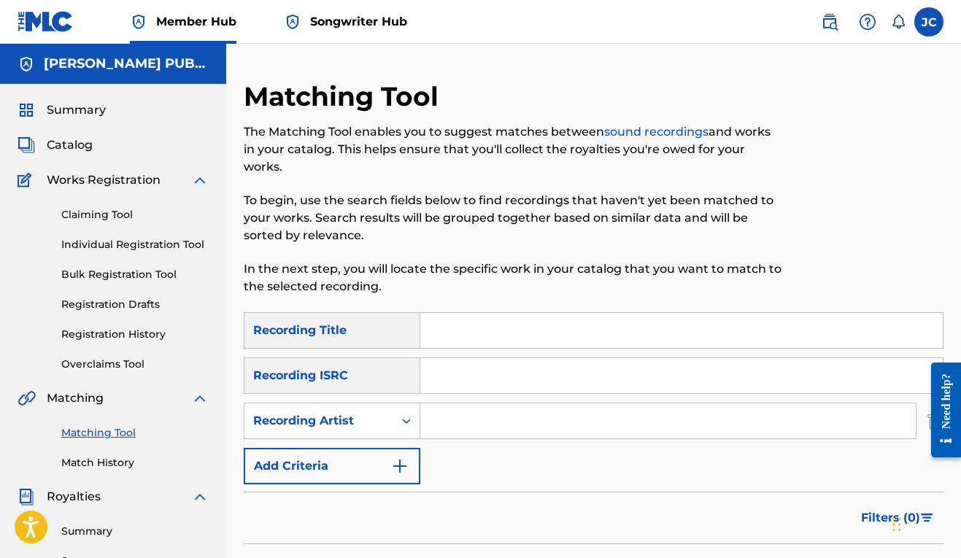
click at [454, 415] on input "Search Form" at bounding box center [667, 420] width 495 height 35
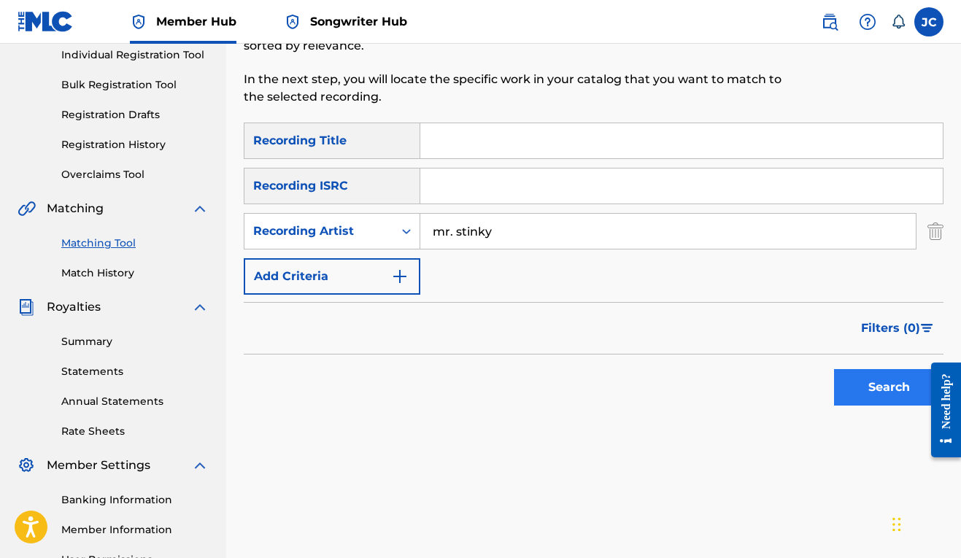
type input "mr. stinky"
click at [874, 382] on button "Search" at bounding box center [888, 387] width 109 height 36
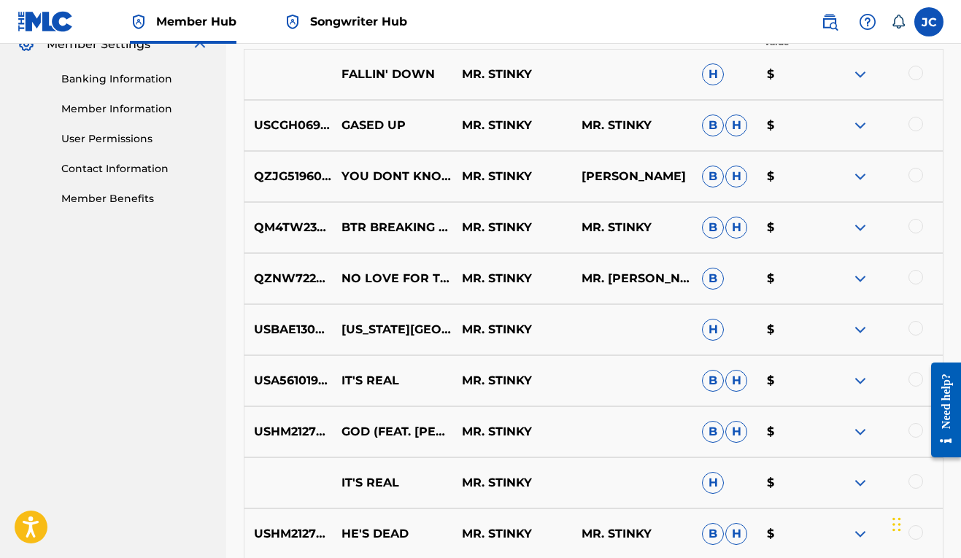
scroll to position [792, 0]
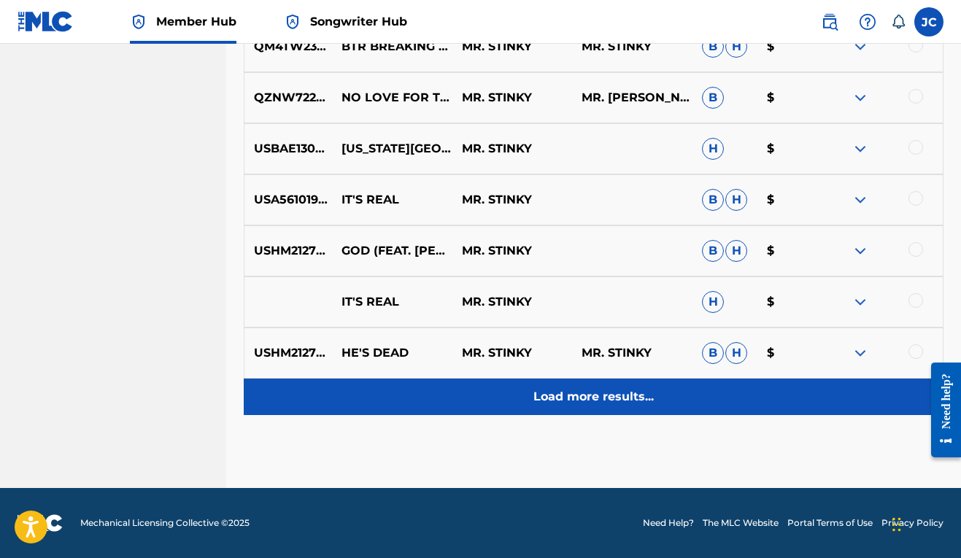
click at [569, 406] on div "Load more results..." at bounding box center [594, 397] width 700 height 36
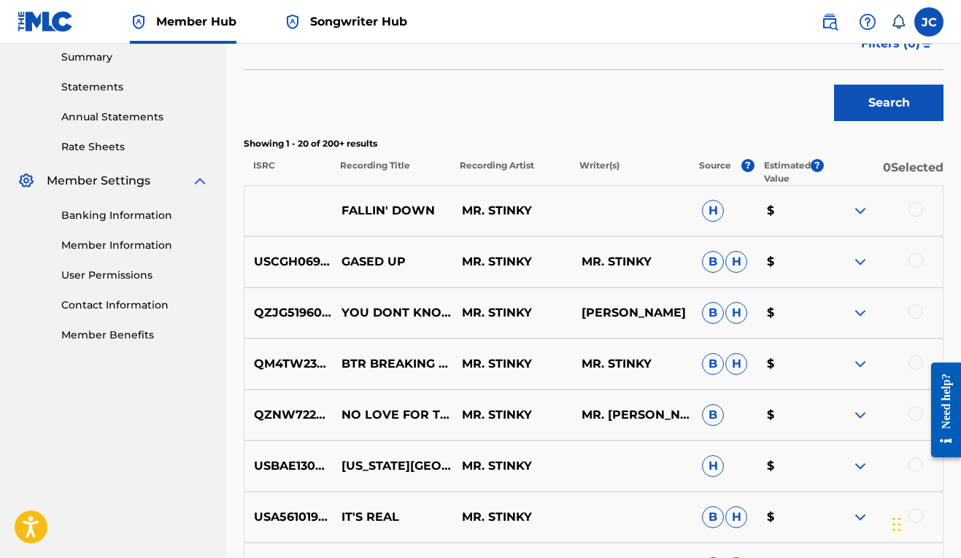
scroll to position [0, 0]
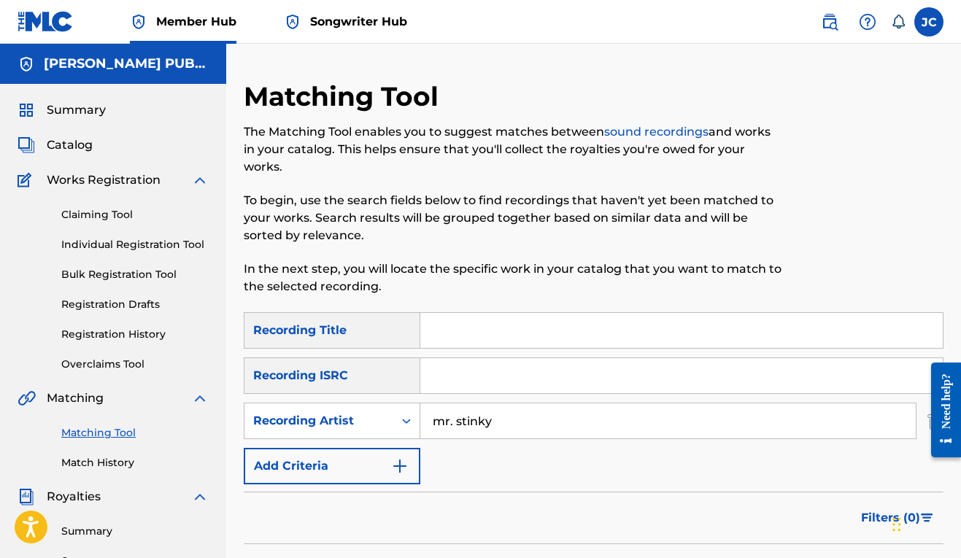
click at [487, 321] on input "Search Form" at bounding box center [681, 330] width 522 height 35
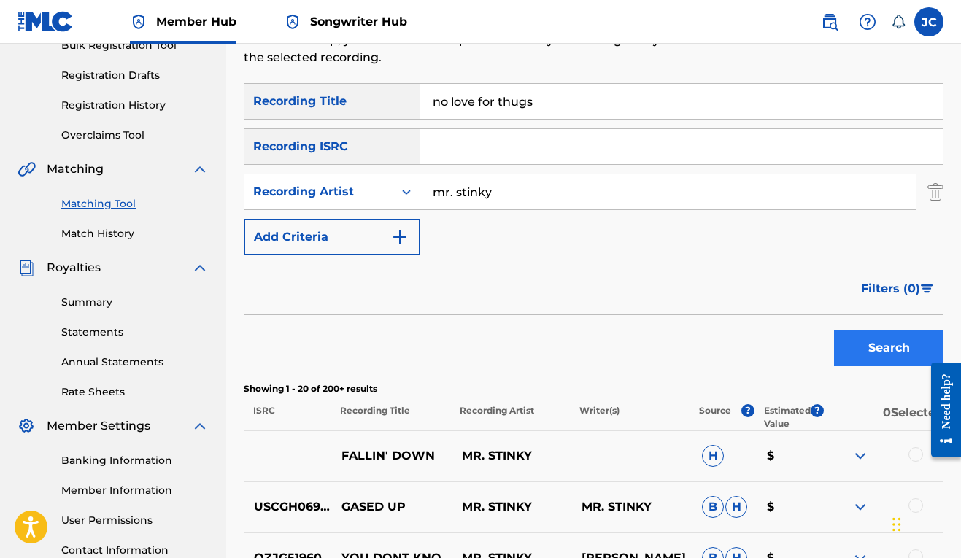
type input "no love for thugs"
click at [889, 351] on button "Search" at bounding box center [888, 348] width 109 height 36
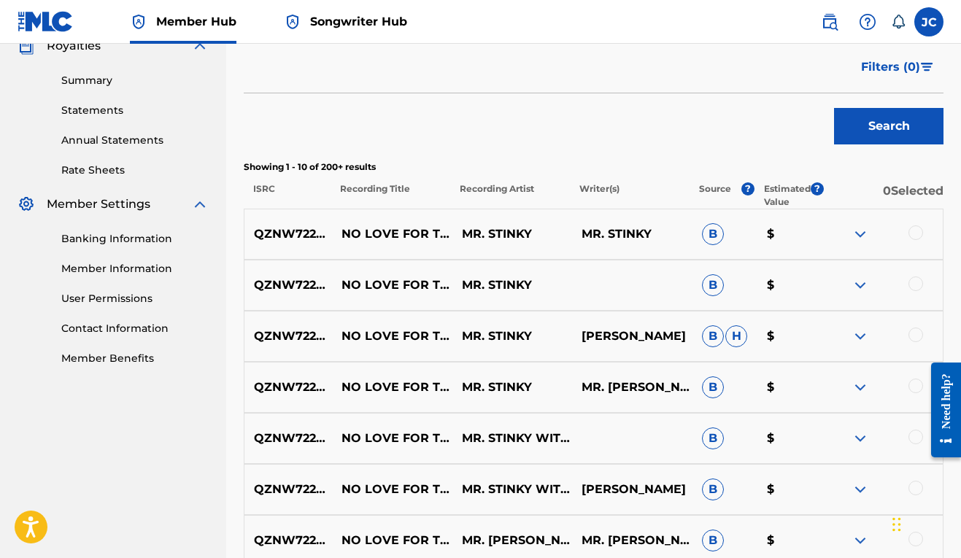
scroll to position [625, 0]
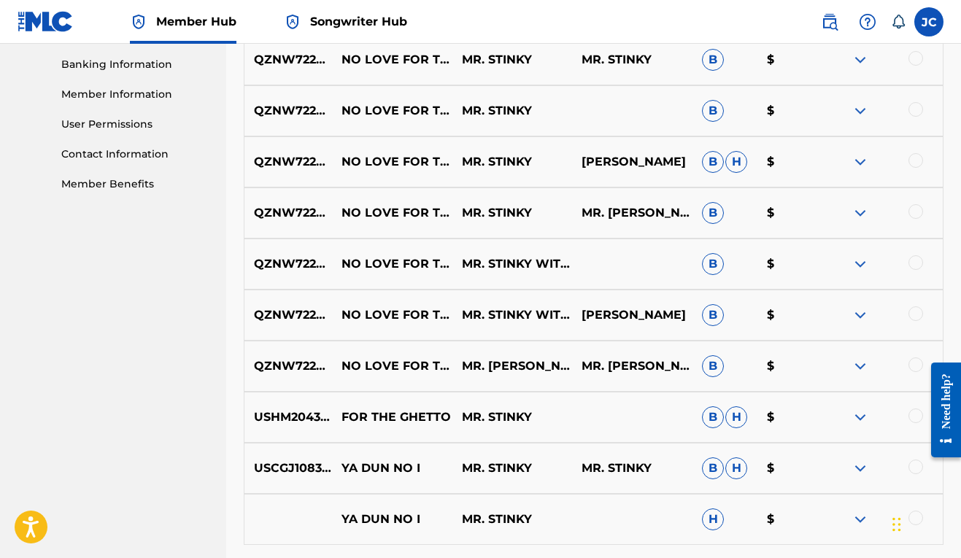
click at [916, 365] on div at bounding box center [915, 364] width 15 height 15
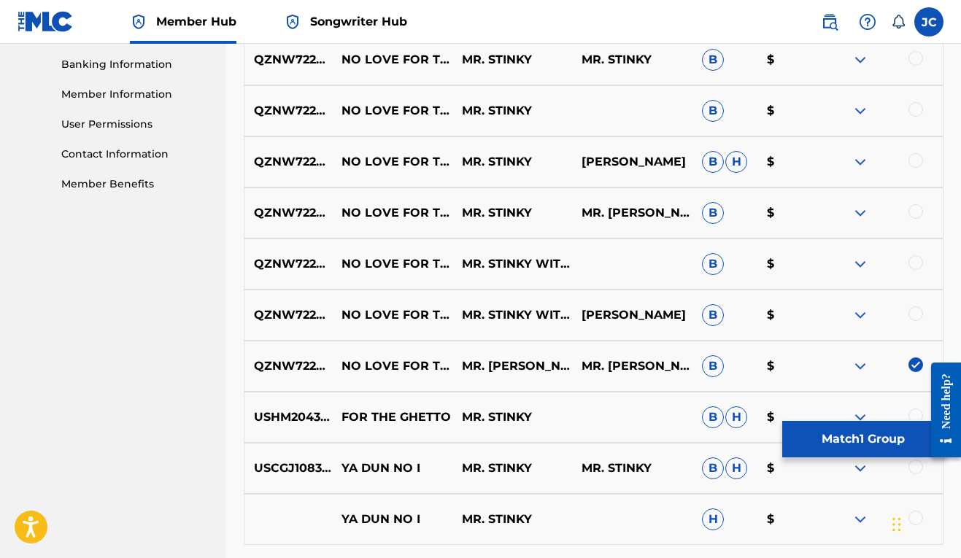
click at [917, 320] on div at bounding box center [915, 313] width 15 height 15
click at [916, 266] on div at bounding box center [915, 262] width 15 height 15
click at [915, 212] on div at bounding box center [915, 211] width 15 height 15
click at [916, 158] on div at bounding box center [915, 160] width 15 height 15
click at [917, 111] on div at bounding box center [915, 109] width 15 height 15
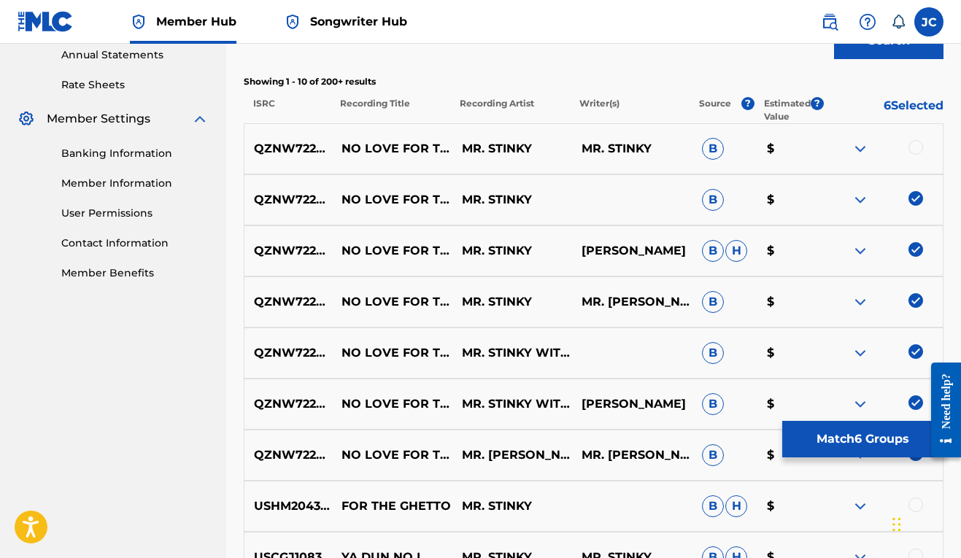
scroll to position [511, 0]
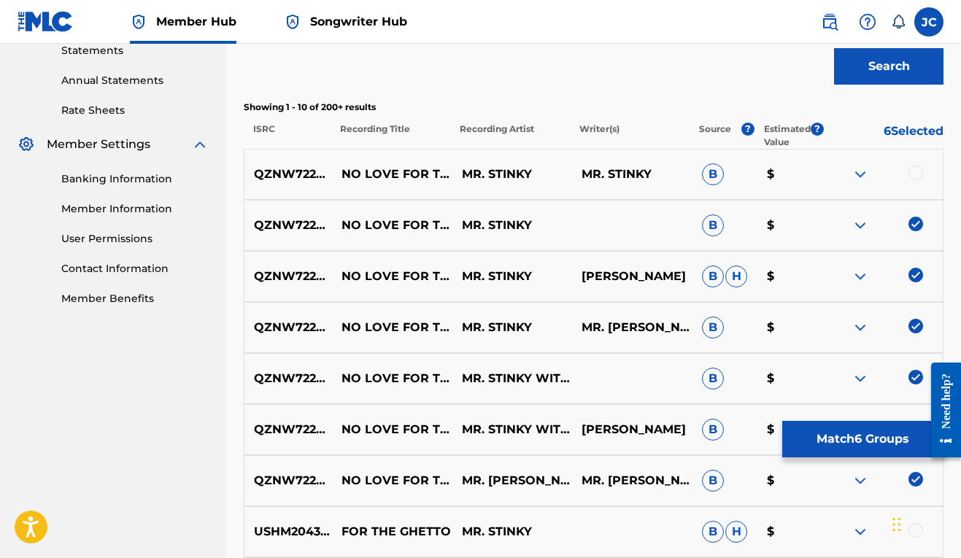
click at [916, 173] on div at bounding box center [915, 173] width 15 height 15
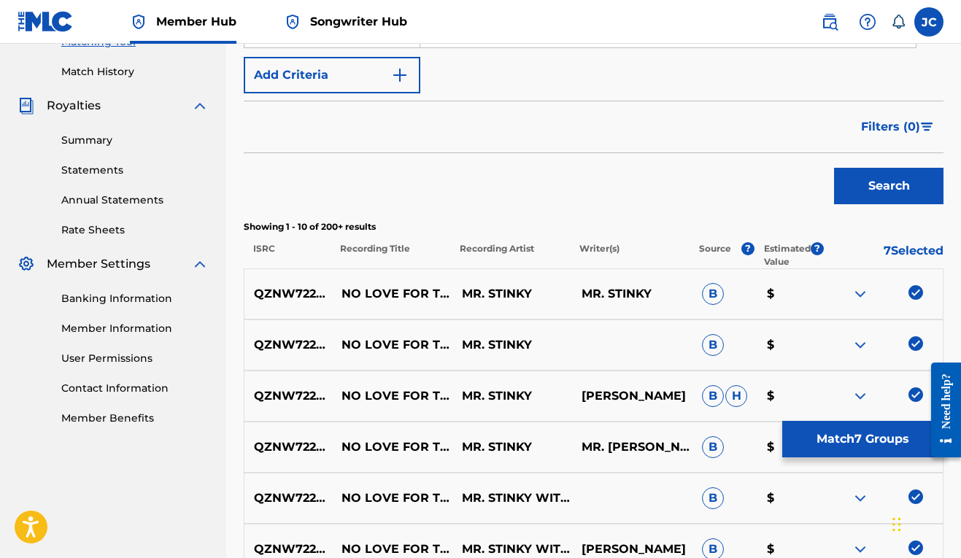
scroll to position [281, 0]
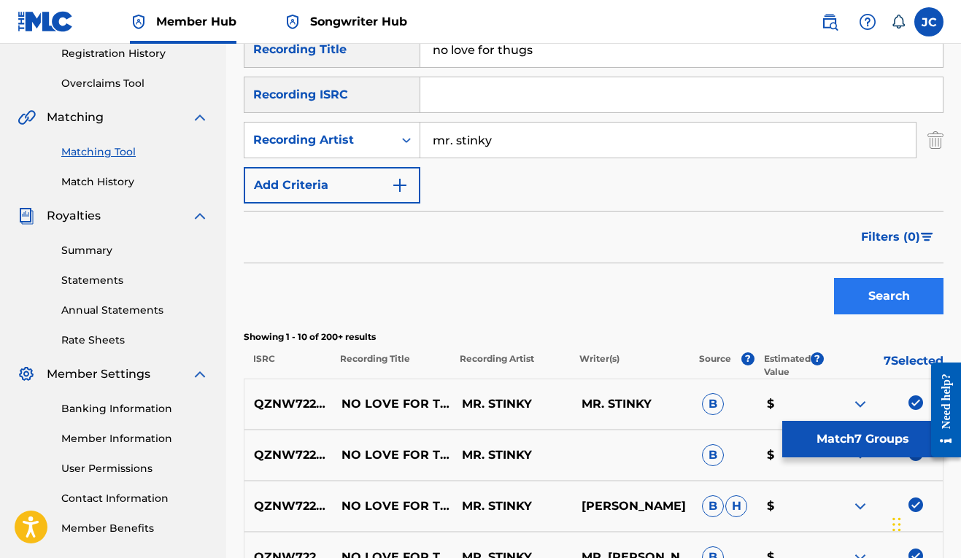
click at [855, 298] on button "Search" at bounding box center [888, 296] width 109 height 36
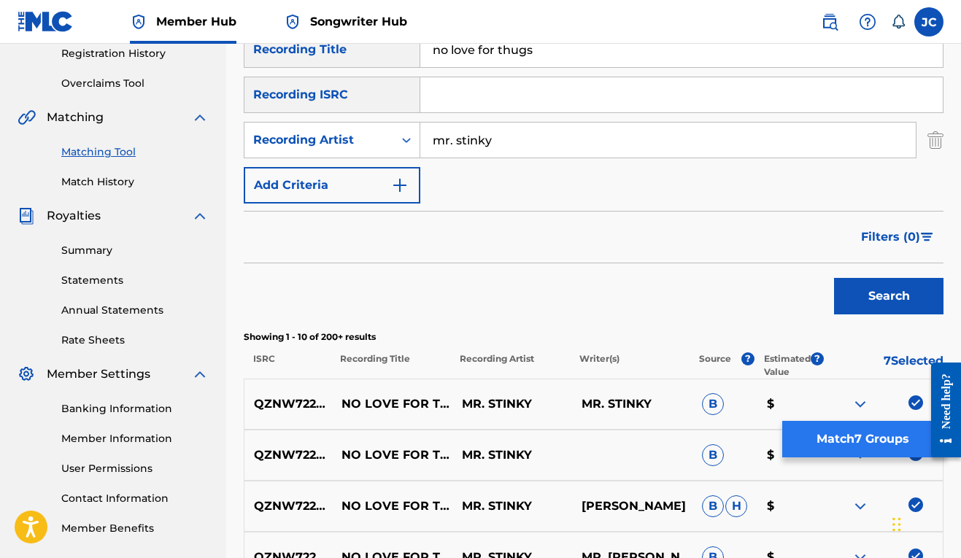
click at [844, 435] on button "Match 7 Groups" at bounding box center [862, 439] width 161 height 36
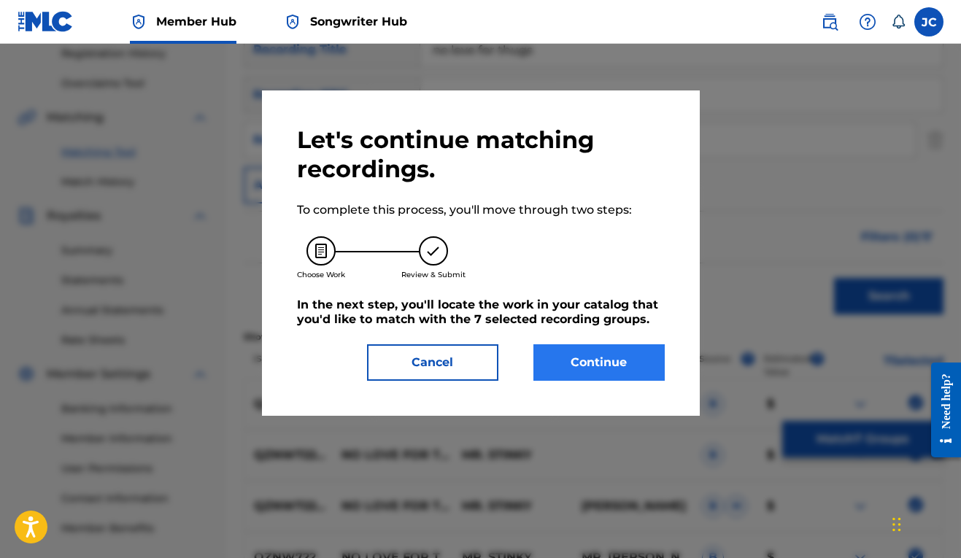
click at [595, 350] on button "Continue" at bounding box center [598, 362] width 131 height 36
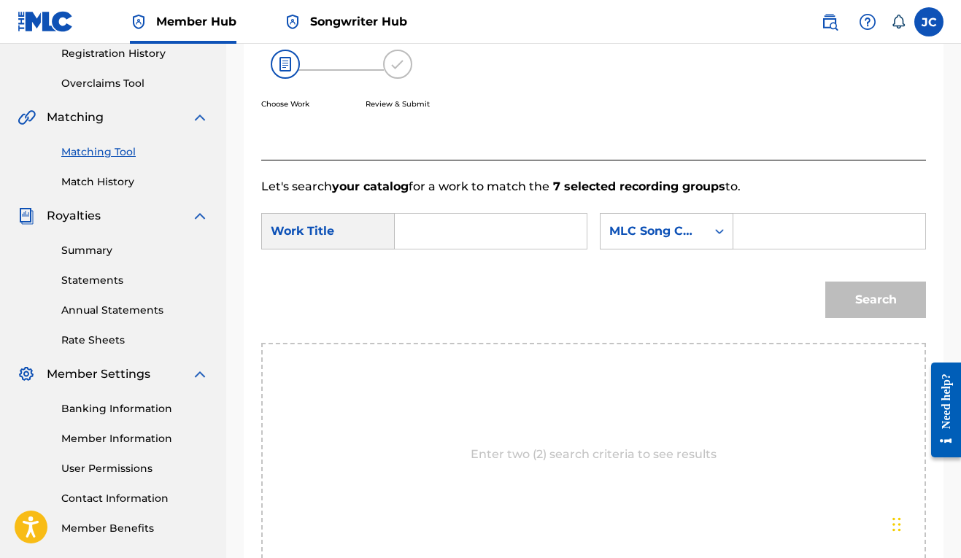
click at [467, 226] on input "Search Form" at bounding box center [490, 231] width 167 height 35
type input "no love for thugs"
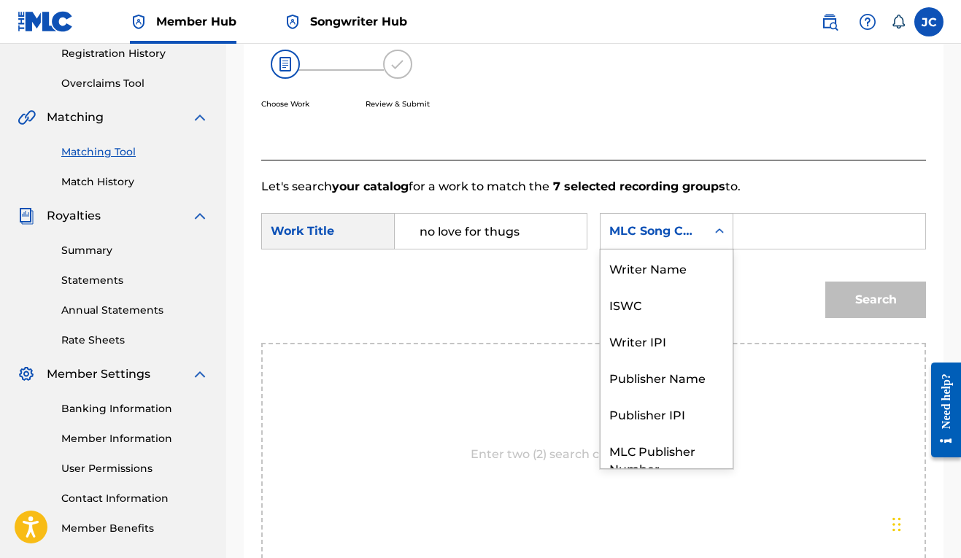
click at [609, 240] on div "MLC Song Code" at bounding box center [653, 232] width 88 height 18
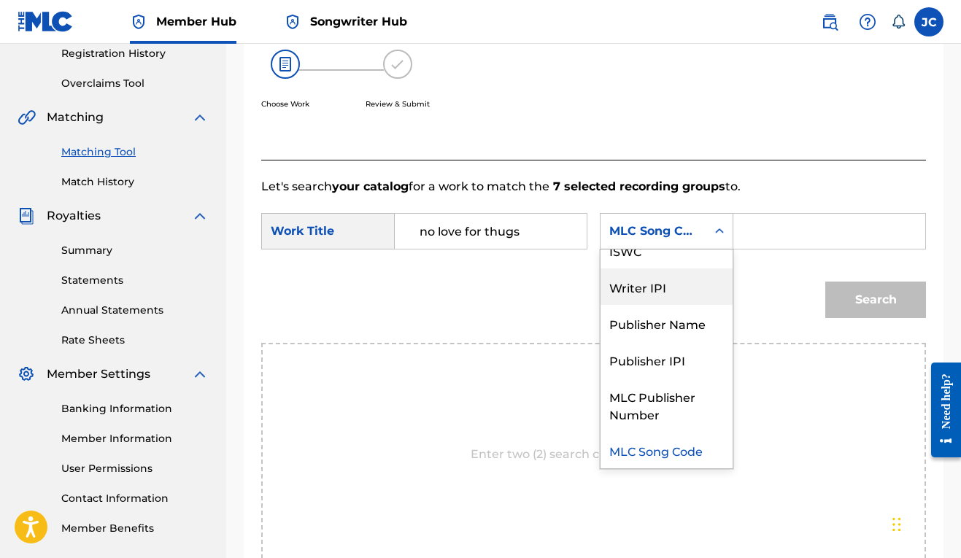
click at [600, 305] on div "Writer IPI" at bounding box center [666, 286] width 132 height 36
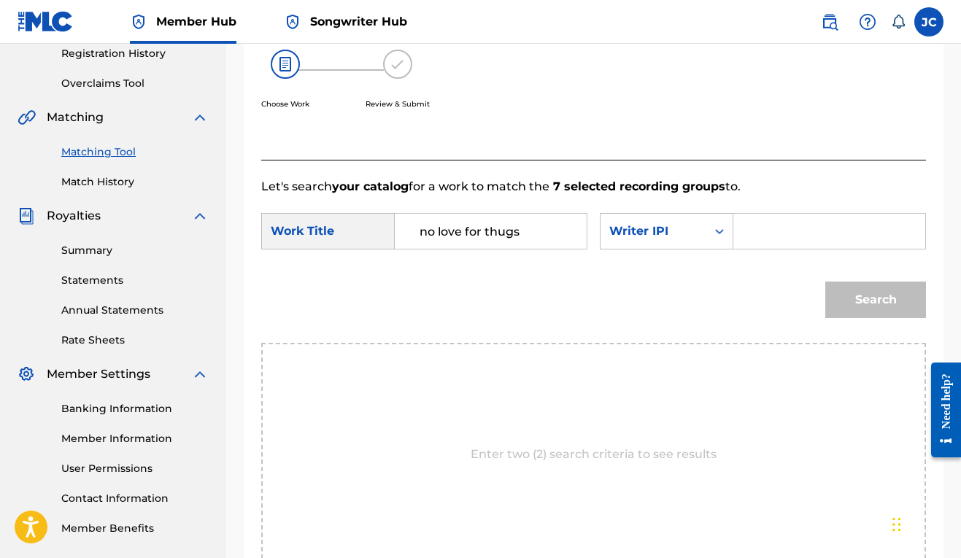
click at [746, 249] on input "Search Form" at bounding box center [829, 231] width 167 height 35
paste input "QZJG51960920"
type input "QZJG51960920"
click at [855, 318] on button "Search" at bounding box center [875, 300] width 101 height 36
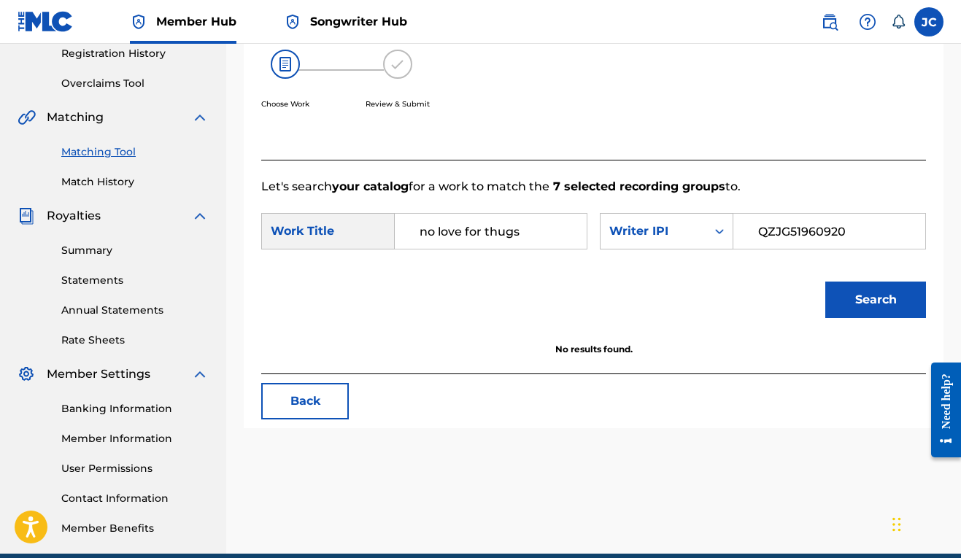
click at [444, 235] on input "no love for thugs" at bounding box center [490, 231] width 167 height 35
click at [712, 239] on icon "Search Form" at bounding box center [719, 231] width 15 height 15
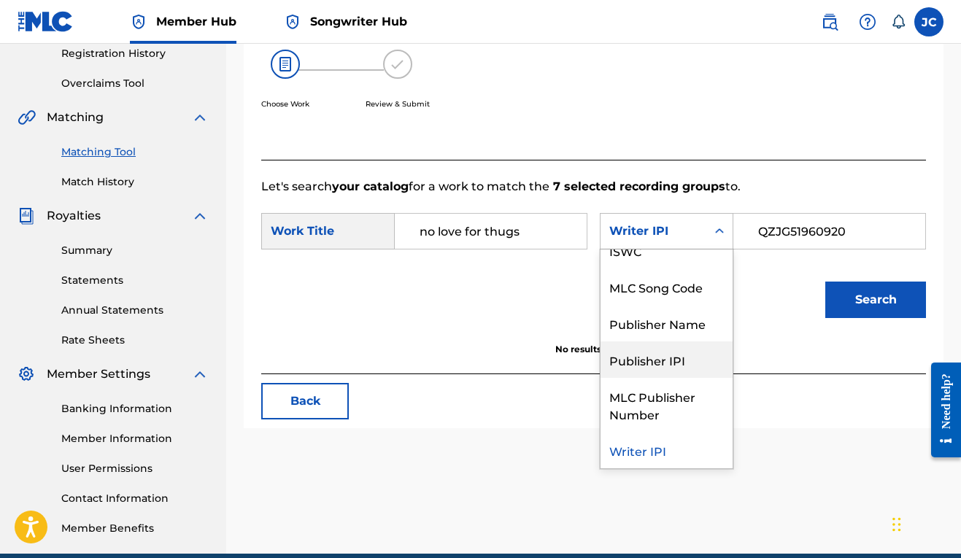
scroll to position [0, 0]
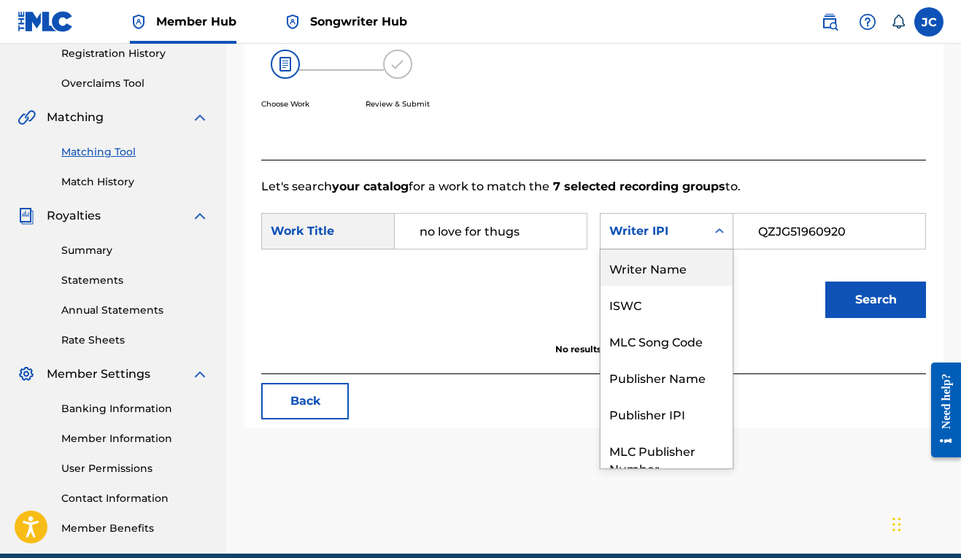
click at [600, 286] on div "Writer Name" at bounding box center [666, 268] width 132 height 36
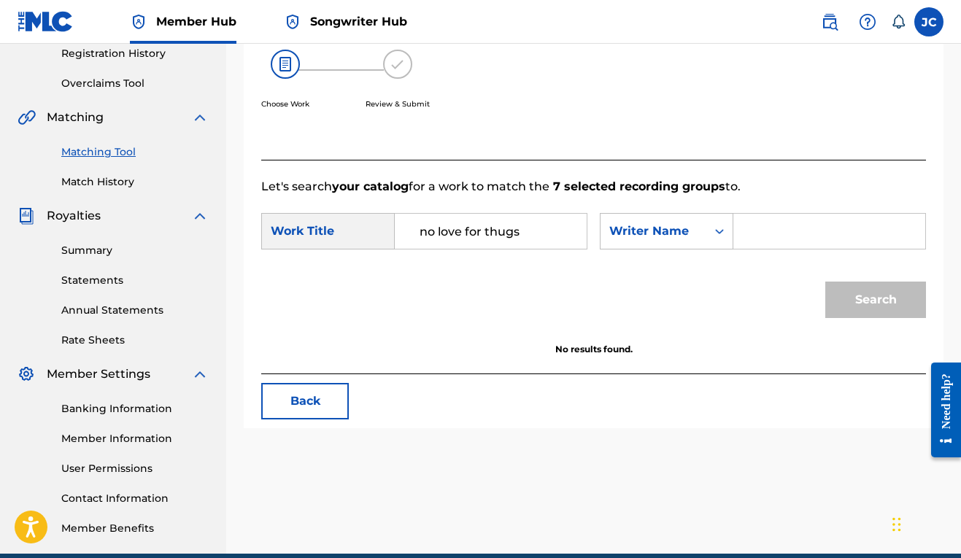
click at [746, 249] on input "Search Form" at bounding box center [829, 231] width 167 height 35
type input "[PERSON_NAME]"
click at [889, 318] on button "Search" at bounding box center [875, 300] width 101 height 36
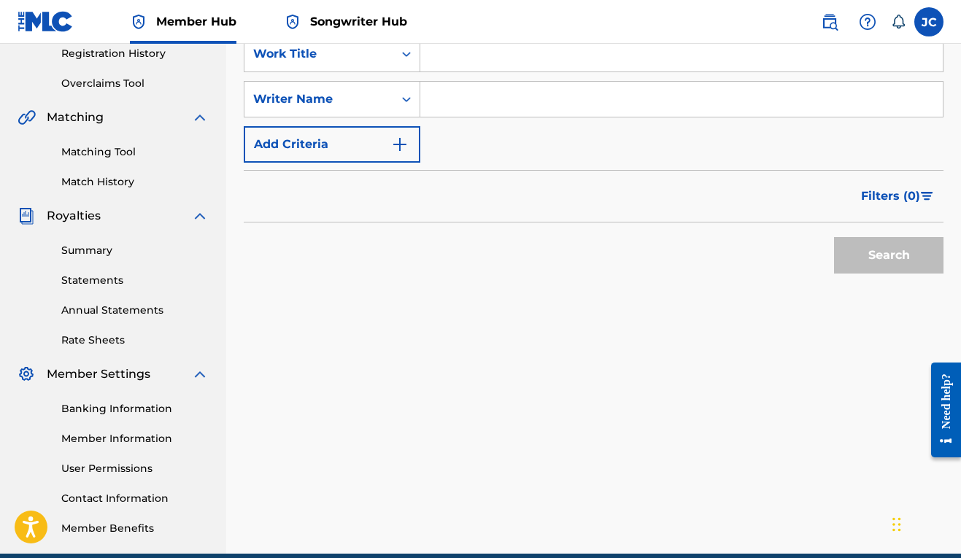
scroll to position [71, 0]
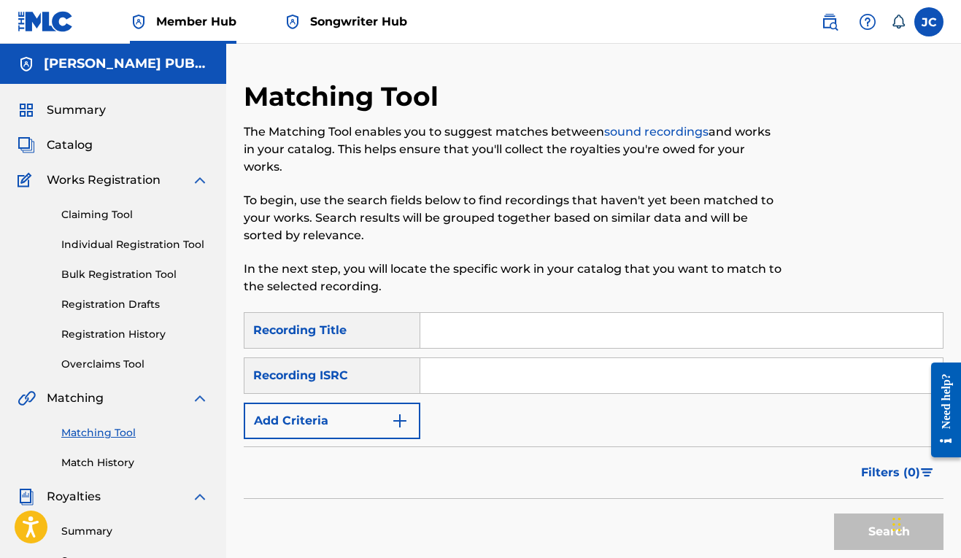
click at [514, 351] on div "SearchWithCriteria6be739c0-5f25-4b77-88fb-76f4117cf82d Recording Title SearchWi…" at bounding box center [594, 375] width 700 height 127
click at [518, 325] on input "Search Form" at bounding box center [681, 330] width 522 height 35
click at [401, 423] on img "Search Form" at bounding box center [400, 421] width 18 height 18
